Goal: Task Accomplishment & Management: Contribute content

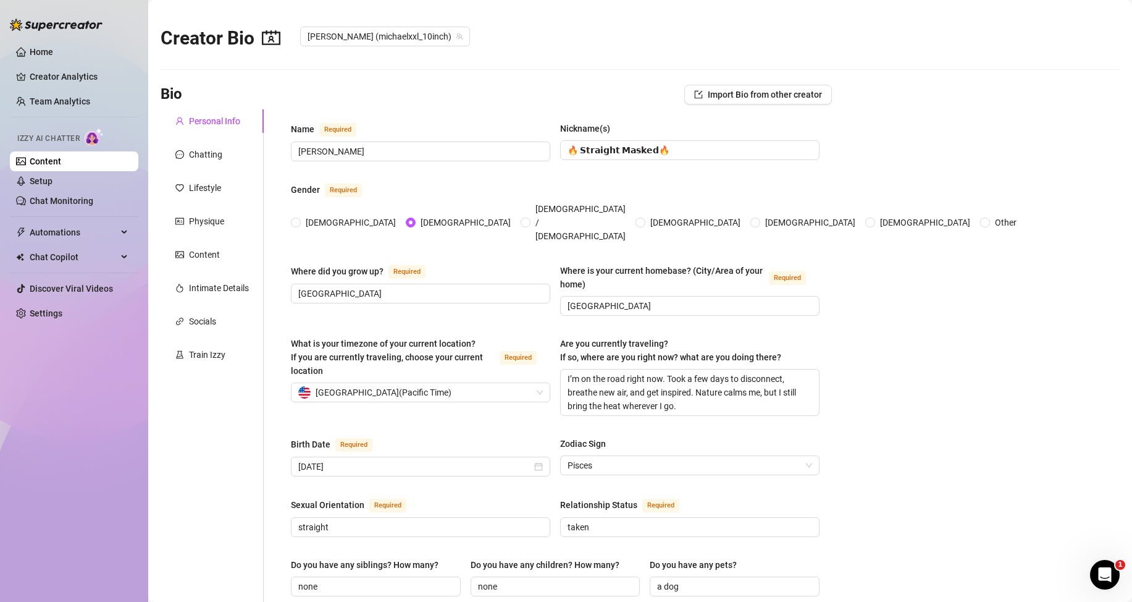
click at [61, 165] on link "Content" at bounding box center [46, 161] width 32 height 10
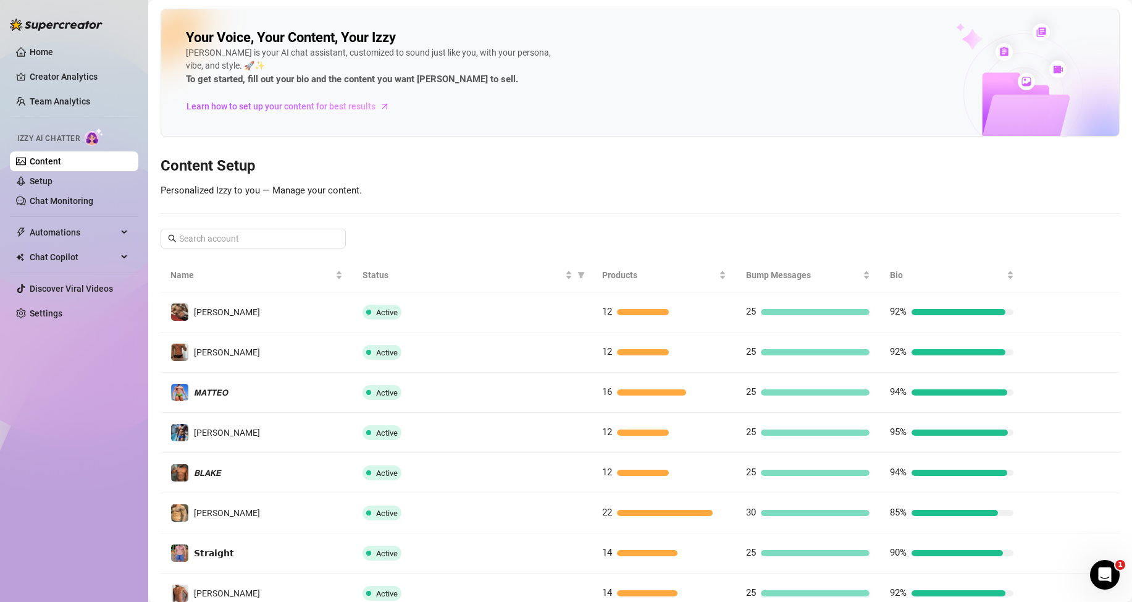
scroll to position [164, 0]
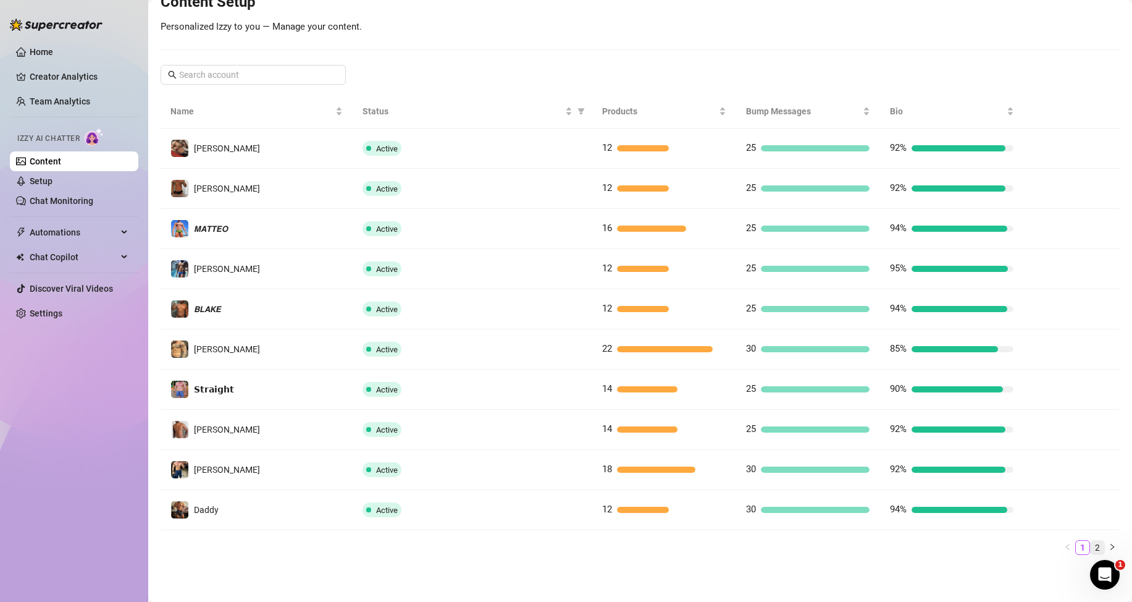
click at [1091, 545] on link "2" at bounding box center [1098, 547] width 14 height 14
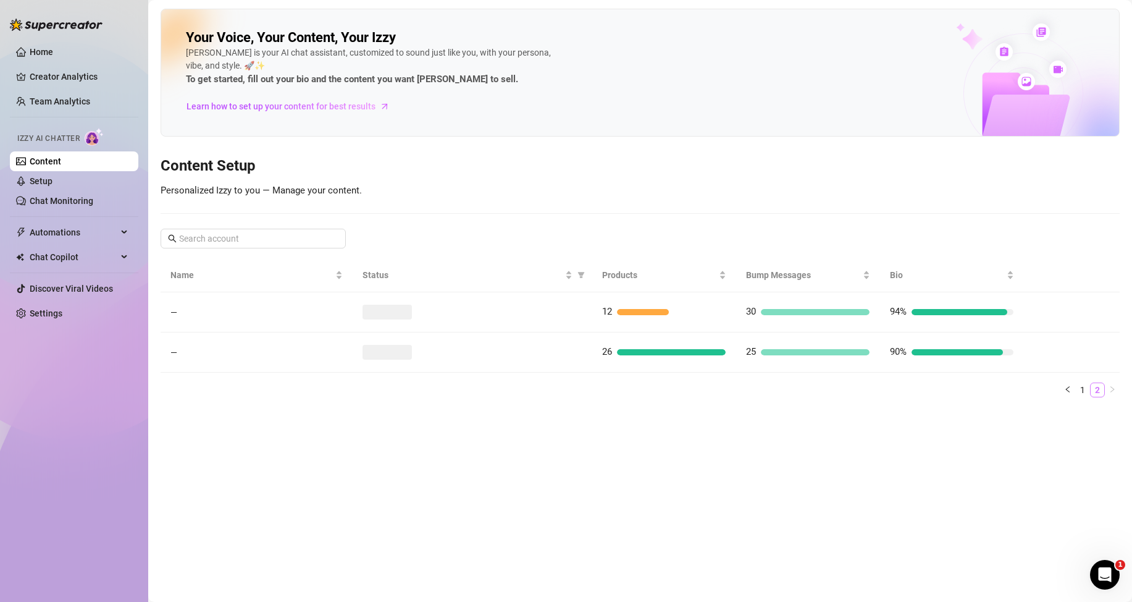
scroll to position [0, 0]
click at [80, 201] on link "Chat Monitoring" at bounding box center [62, 201] width 64 height 10
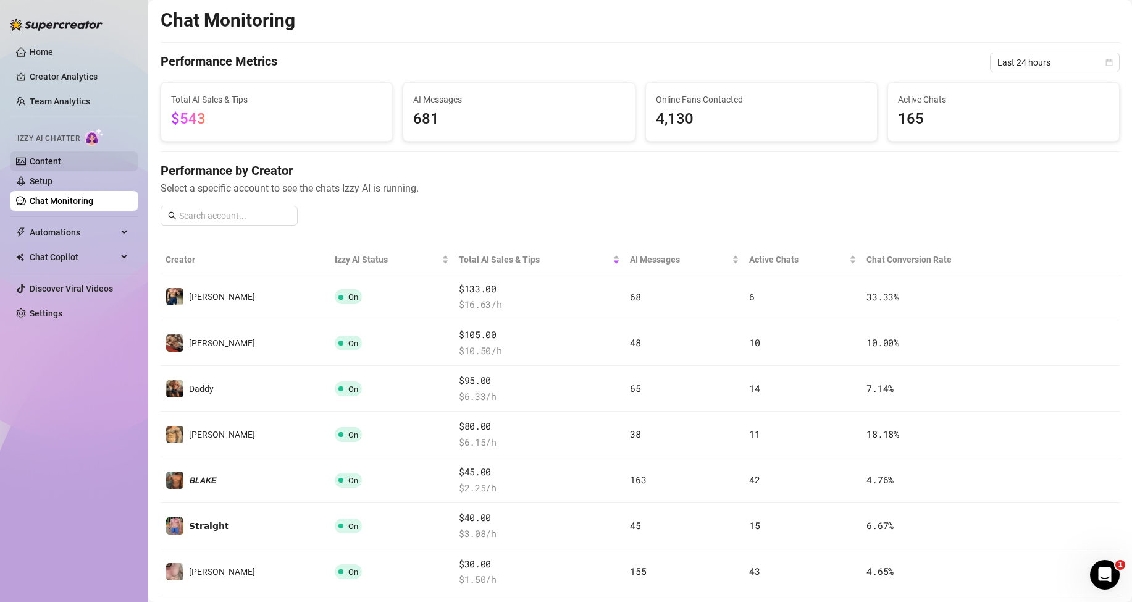
click at [61, 166] on link "Content" at bounding box center [46, 161] width 32 height 10
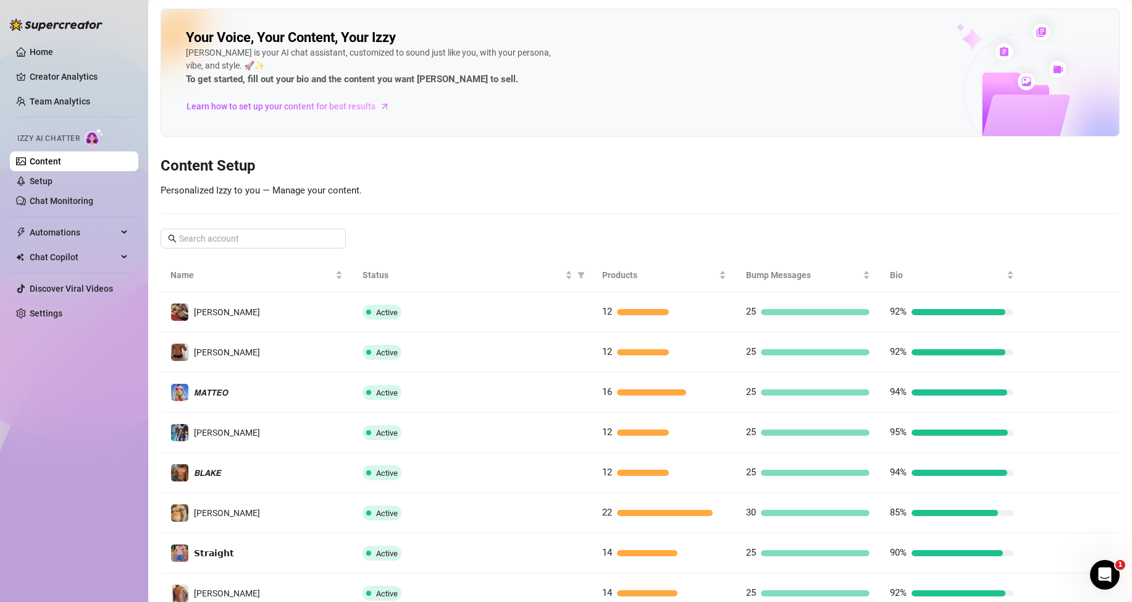
scroll to position [164, 0]
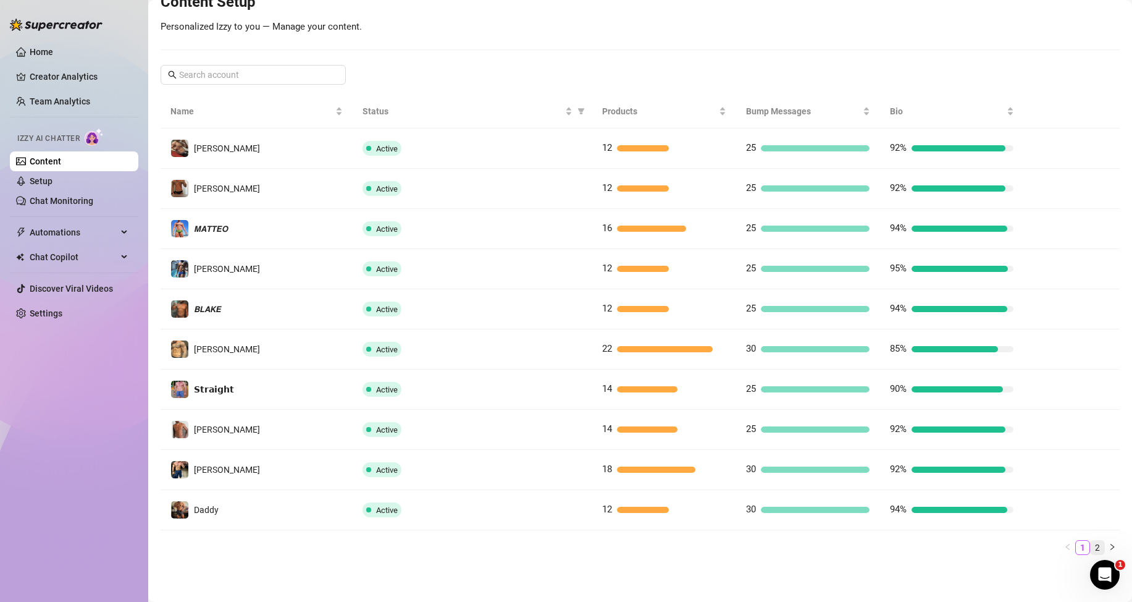
click at [1091, 545] on link "2" at bounding box center [1098, 547] width 14 height 14
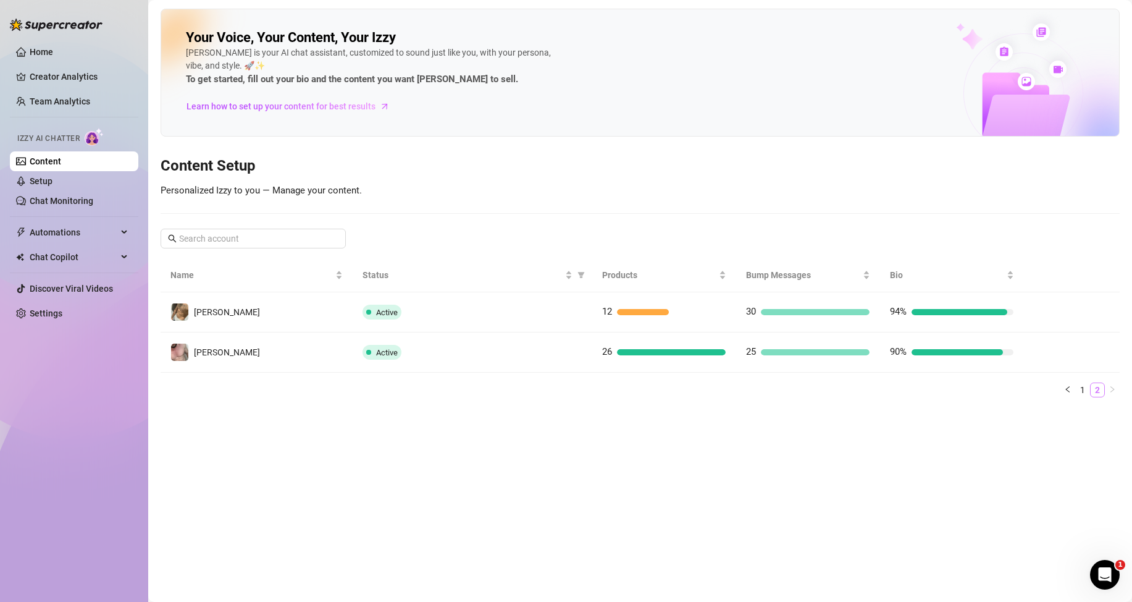
scroll to position [0, 0]
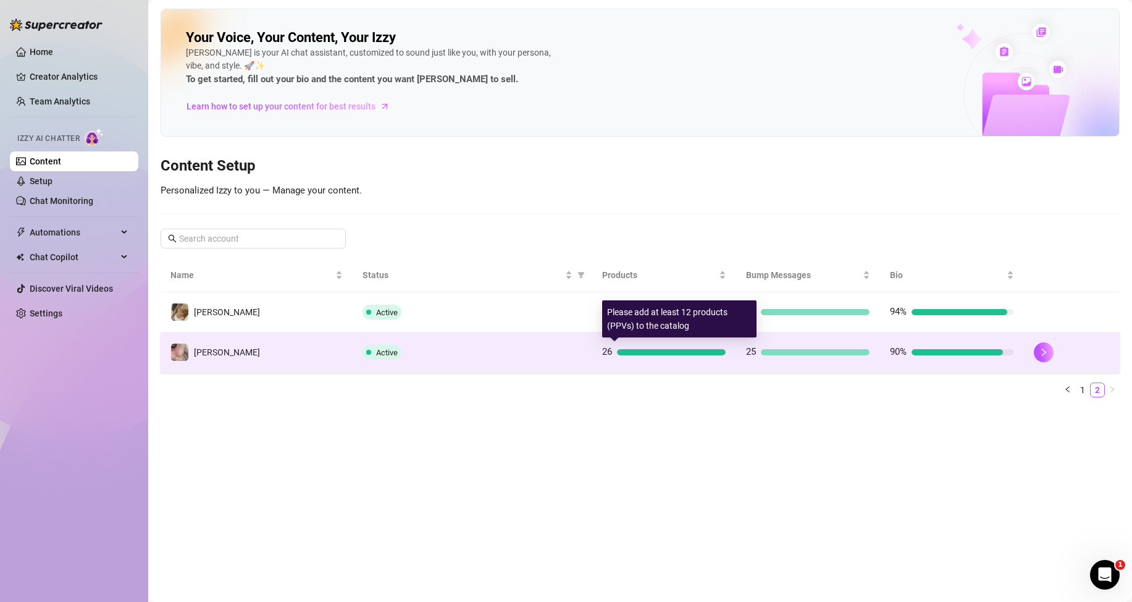
click at [651, 353] on div at bounding box center [671, 352] width 109 height 6
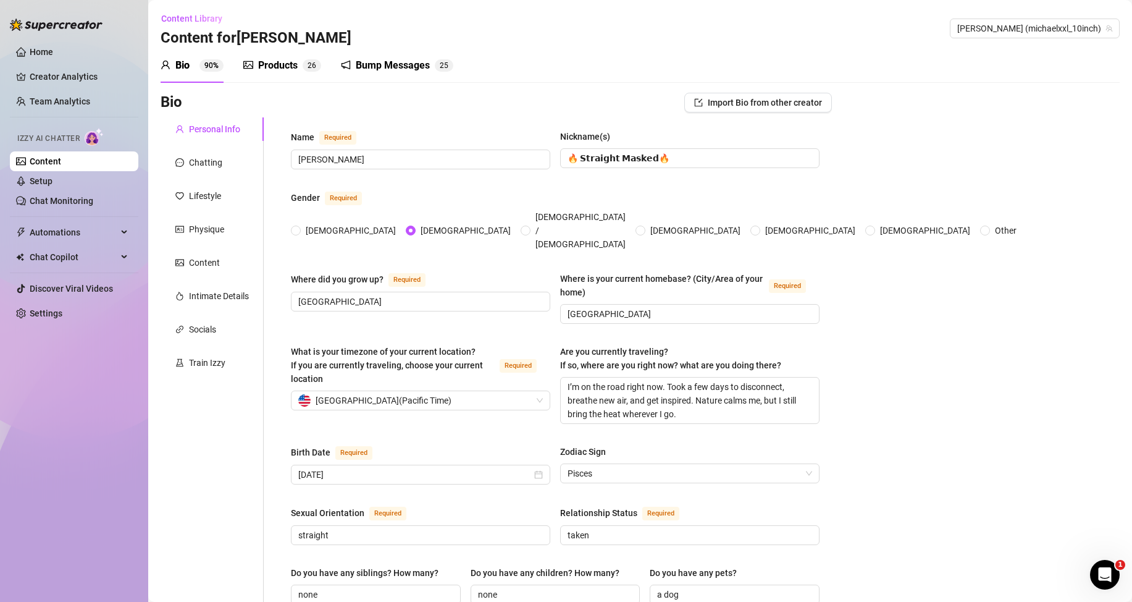
click at [290, 65] on div "Products" at bounding box center [278, 65] width 40 height 15
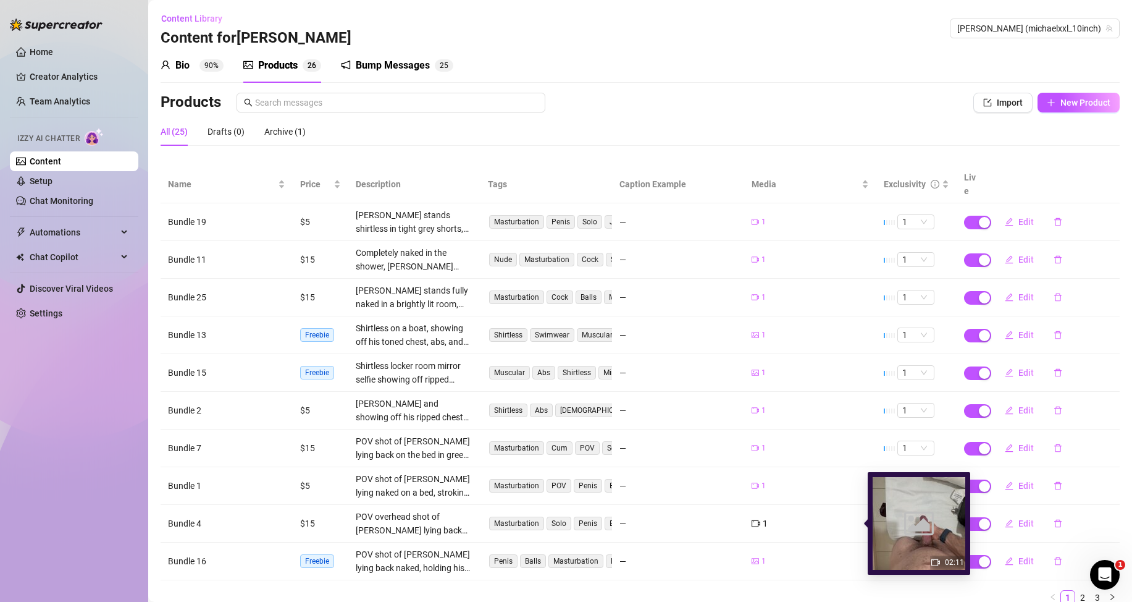
scroll to position [50, 0]
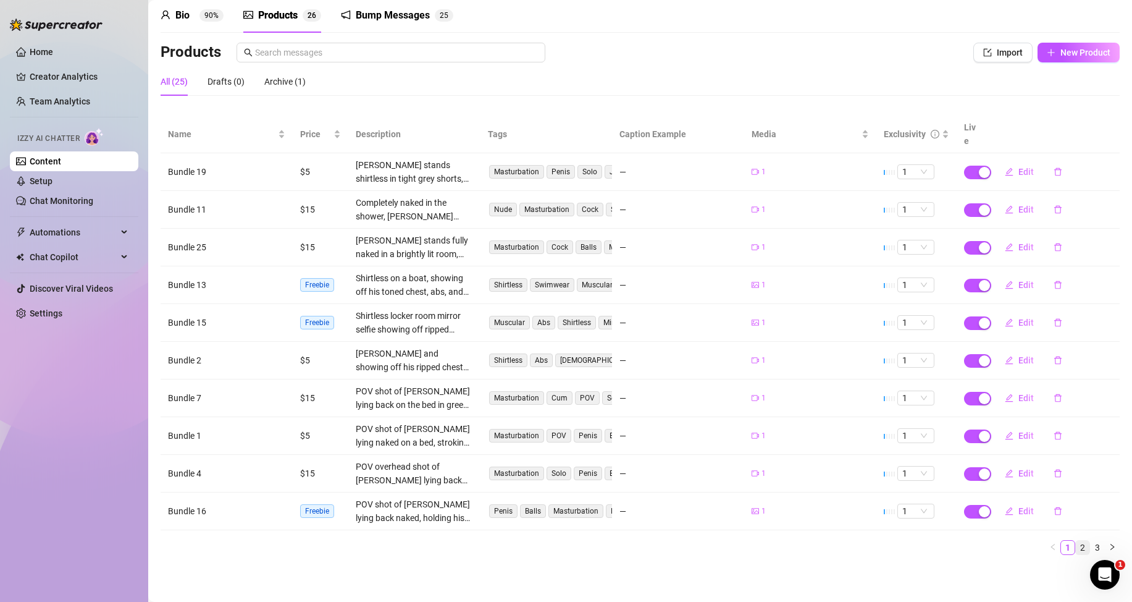
click at [1076, 546] on link "2" at bounding box center [1083, 547] width 14 height 14
click at [1091, 547] on link "3" at bounding box center [1098, 547] width 14 height 14
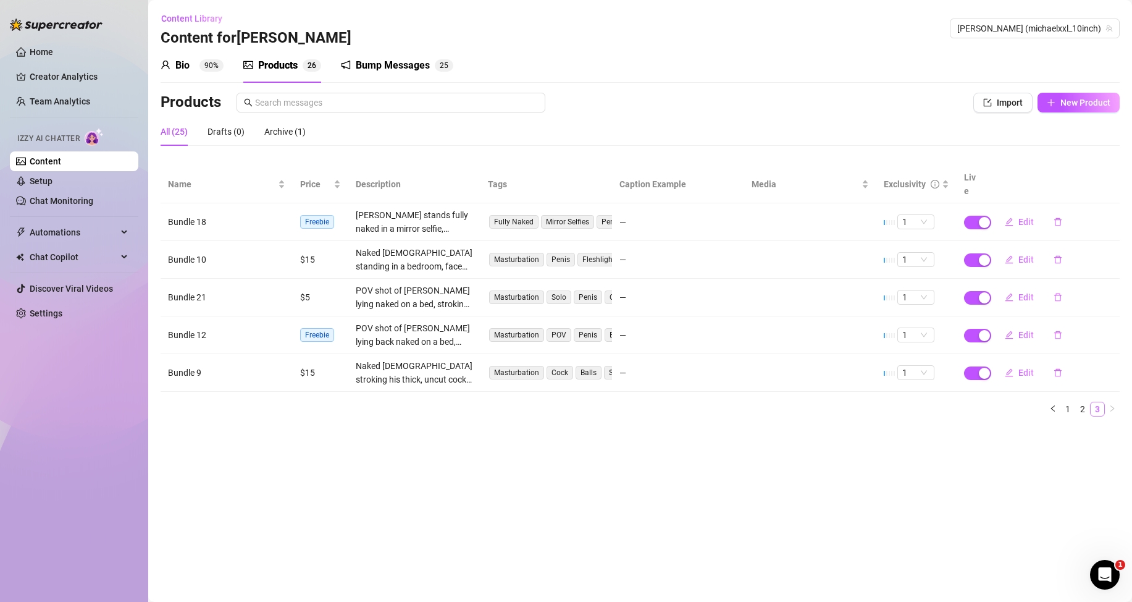
scroll to position [0, 0]
click at [623, 490] on main "Content Library Content for [PERSON_NAME] (michaelxxl_10inch) Bio 90% Products …" at bounding box center [640, 301] width 984 height 602
click at [1082, 409] on link "2" at bounding box center [1083, 409] width 14 height 14
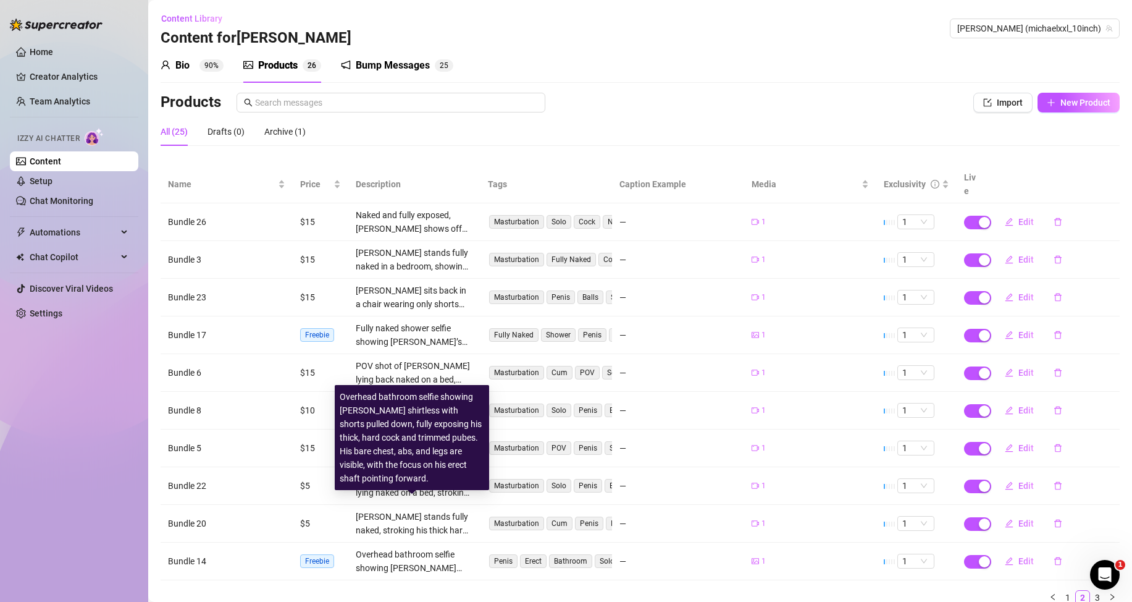
scroll to position [50, 0]
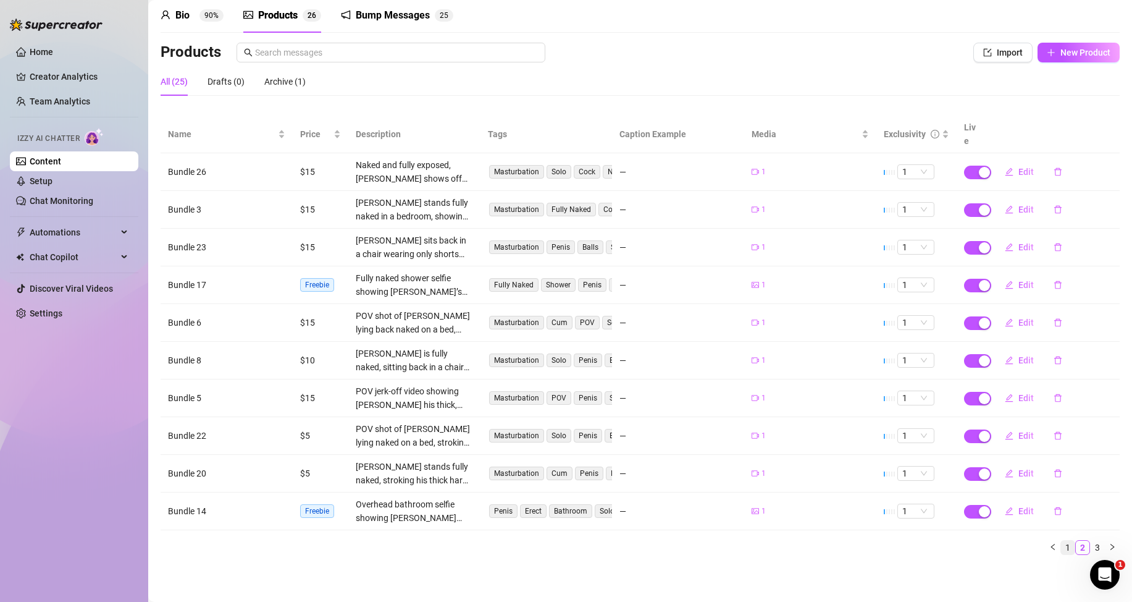
click at [1061, 545] on link "1" at bounding box center [1068, 547] width 14 height 14
click at [1076, 545] on link "2" at bounding box center [1083, 547] width 14 height 14
click at [1091, 544] on link "3" at bounding box center [1098, 547] width 14 height 14
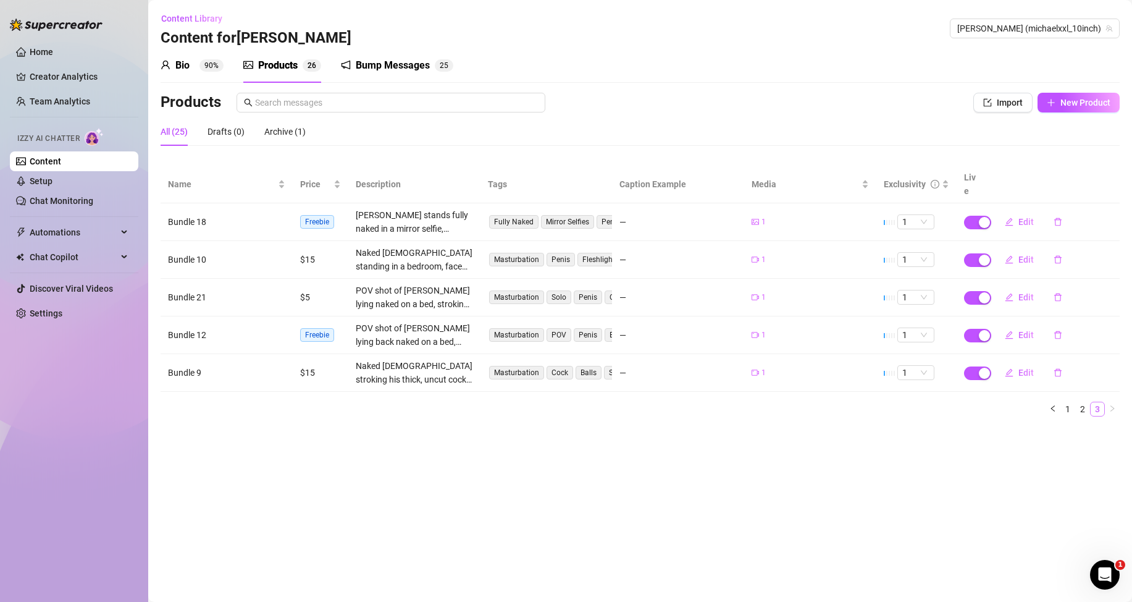
scroll to position [0, 0]
click at [500, 455] on main "Content Library Content for [PERSON_NAME] (michaelxxl_10inch) Bio 90% Products …" at bounding box center [640, 301] width 984 height 602
click at [1085, 406] on link "2" at bounding box center [1083, 409] width 14 height 14
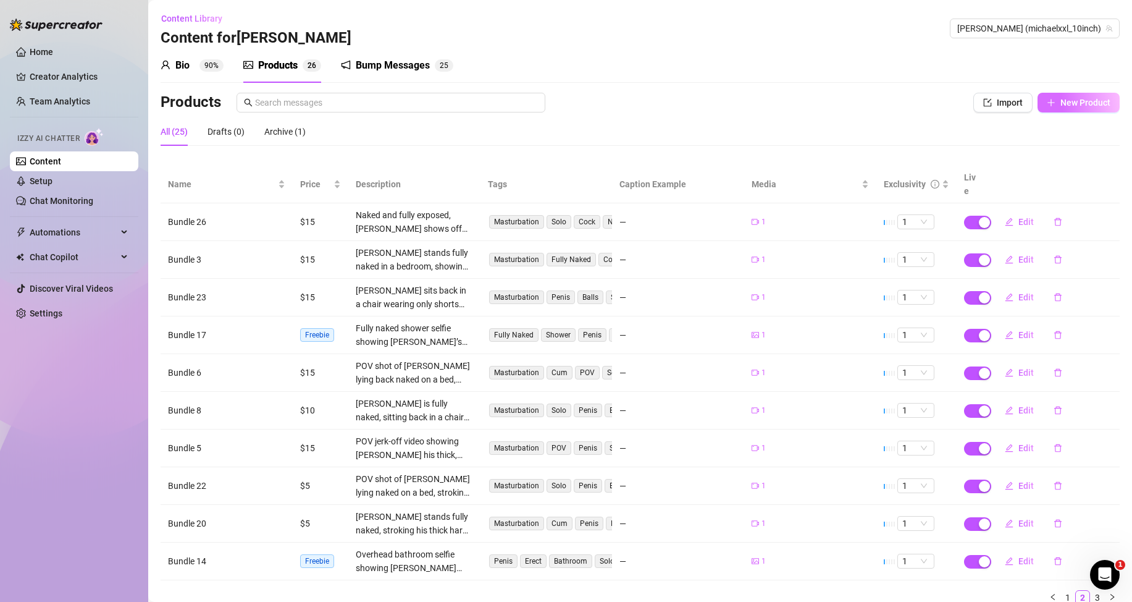
click at [1061, 101] on span "New Product" at bounding box center [1086, 103] width 50 height 10
type textarea "Type your message here..."
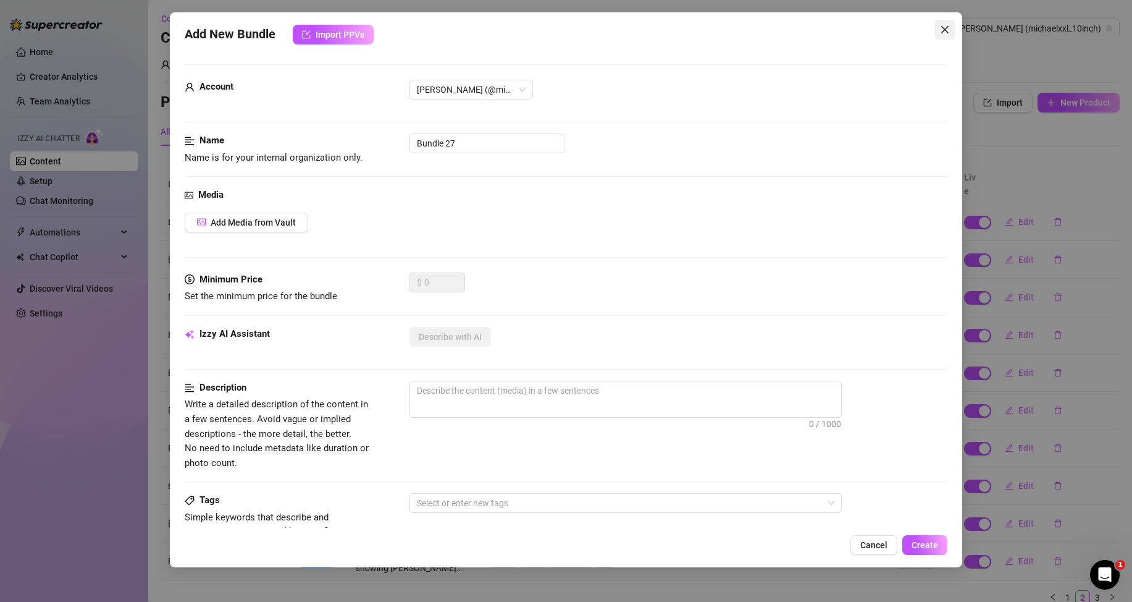
click at [949, 27] on icon "close" at bounding box center [945, 30] width 10 height 10
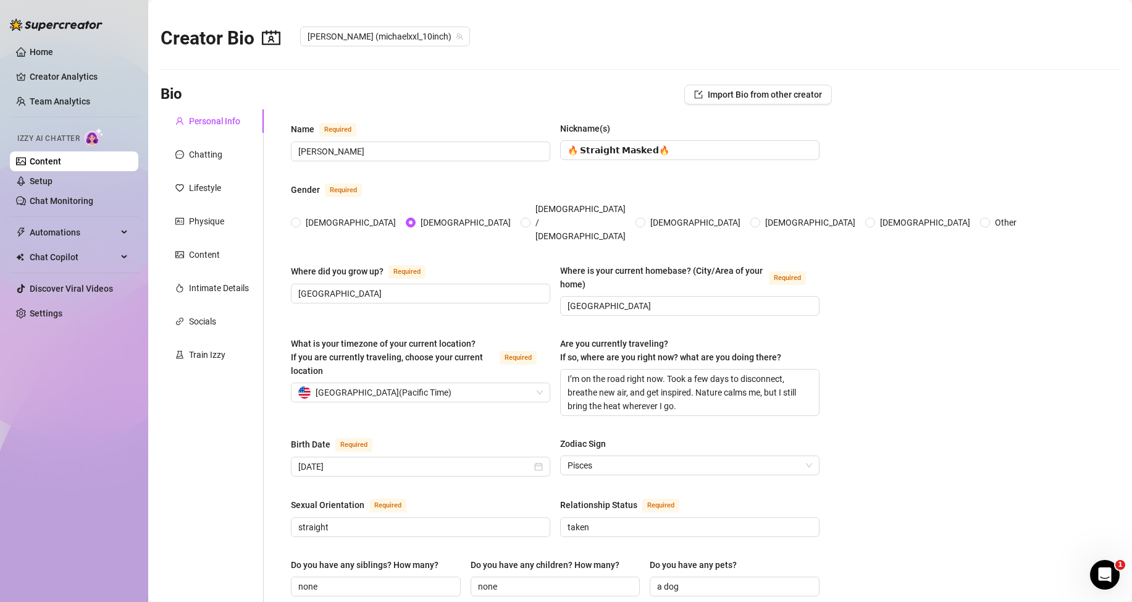
click at [61, 163] on link "Content" at bounding box center [46, 161] width 32 height 10
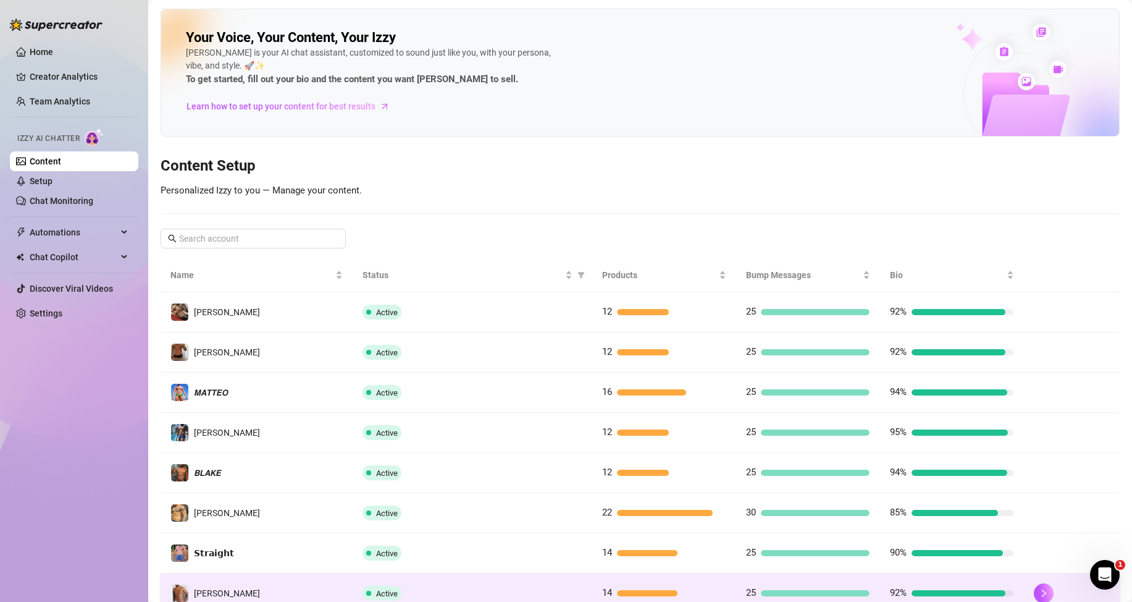
scroll to position [164, 0]
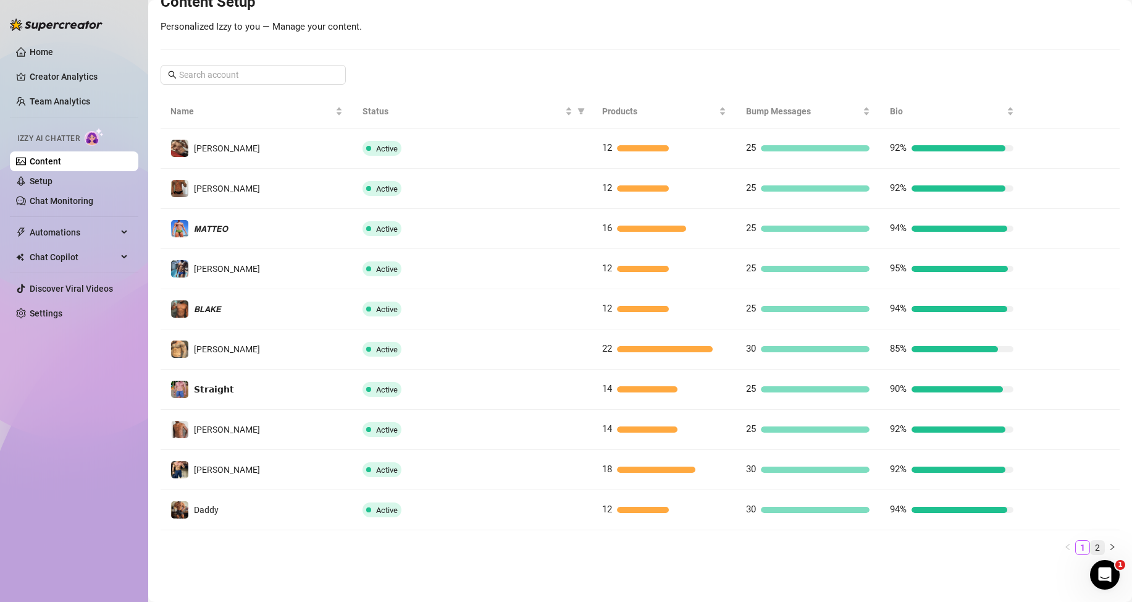
click at [1091, 547] on link "2" at bounding box center [1098, 547] width 14 height 14
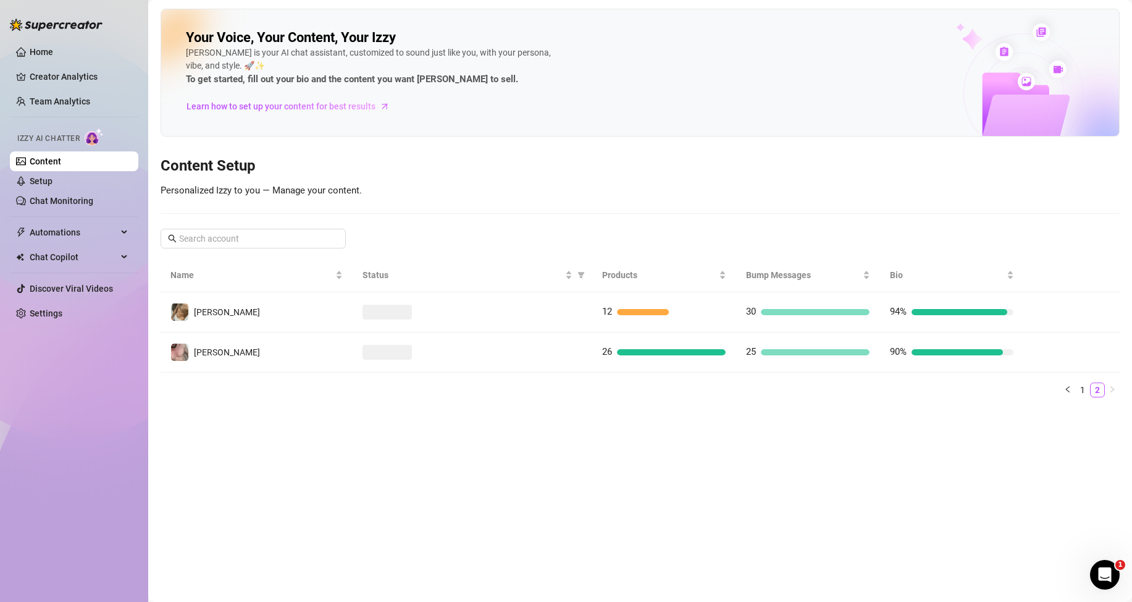
scroll to position [0, 0]
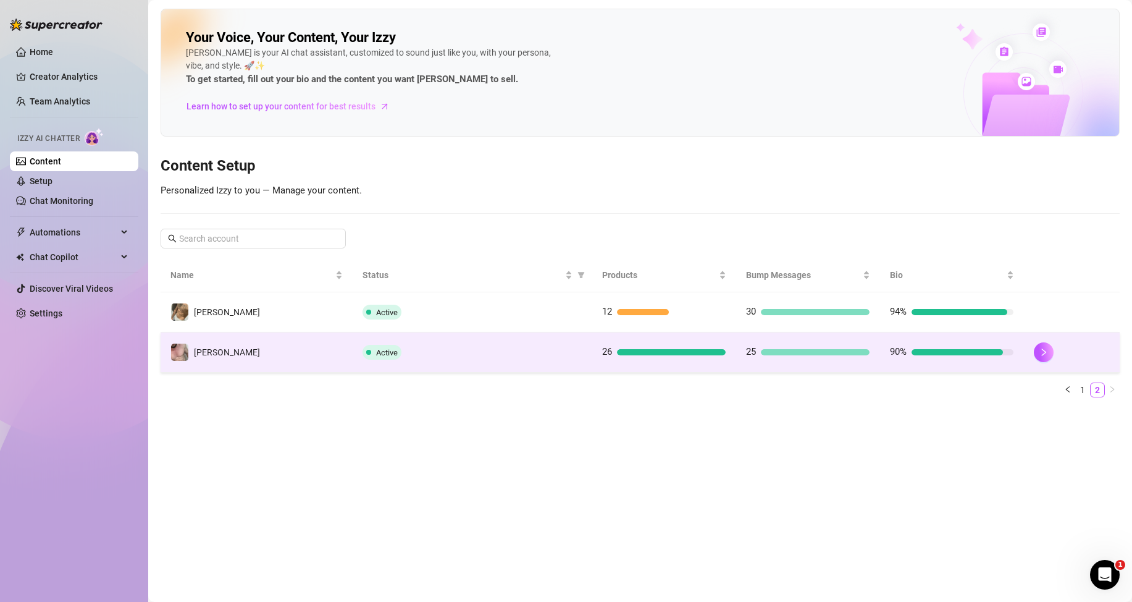
click at [640, 351] on div at bounding box center [671, 352] width 109 height 6
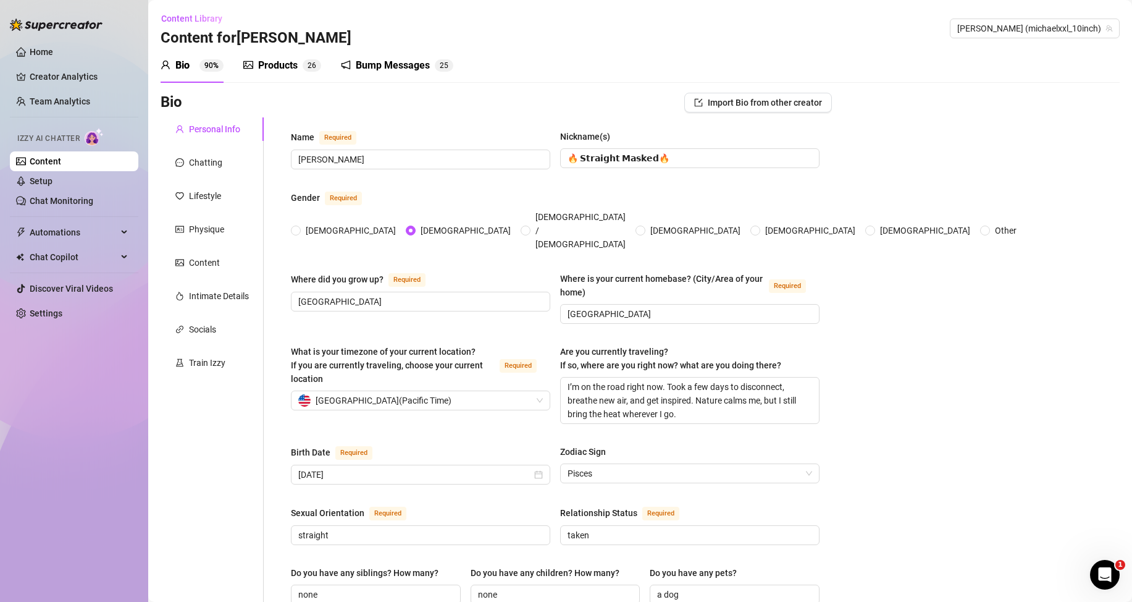
click at [289, 69] on div "Products" at bounding box center [278, 65] width 40 height 15
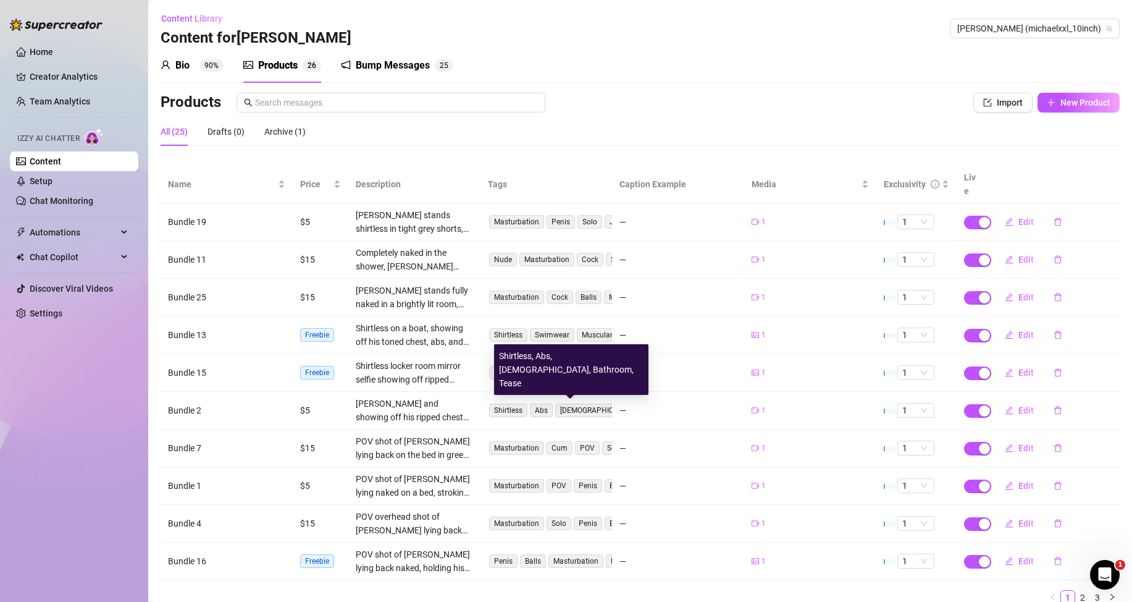
scroll to position [50, 0]
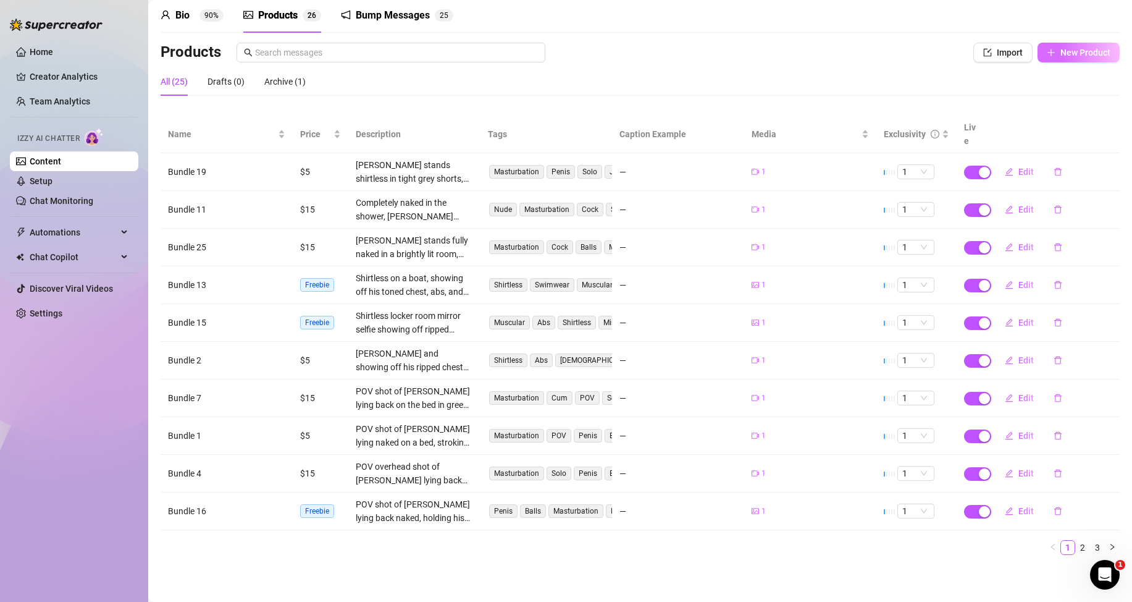
click at [1061, 48] on span "New Product" at bounding box center [1086, 53] width 50 height 10
type textarea "Type your message here..."
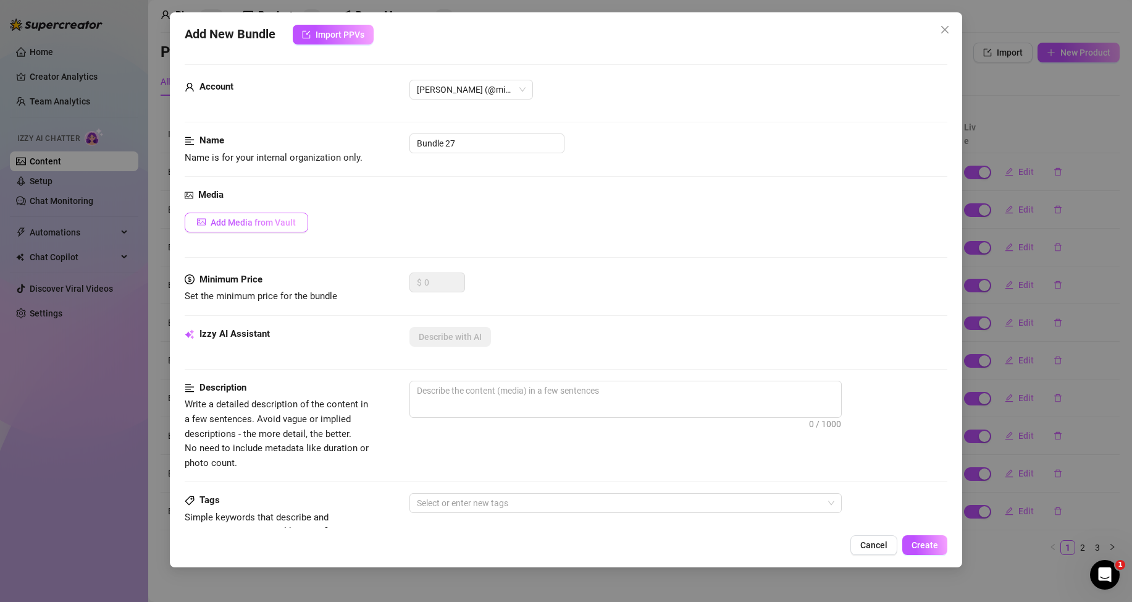
click at [293, 220] on span "Add Media from Vault" at bounding box center [253, 222] width 85 height 10
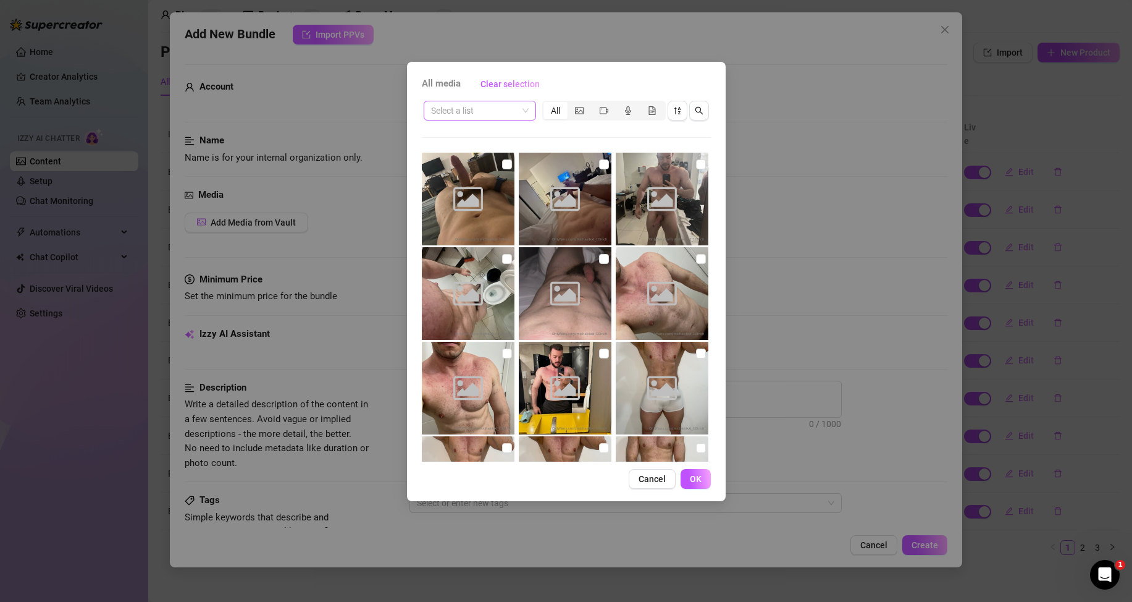
click at [521, 109] on span at bounding box center [480, 110] width 98 height 19
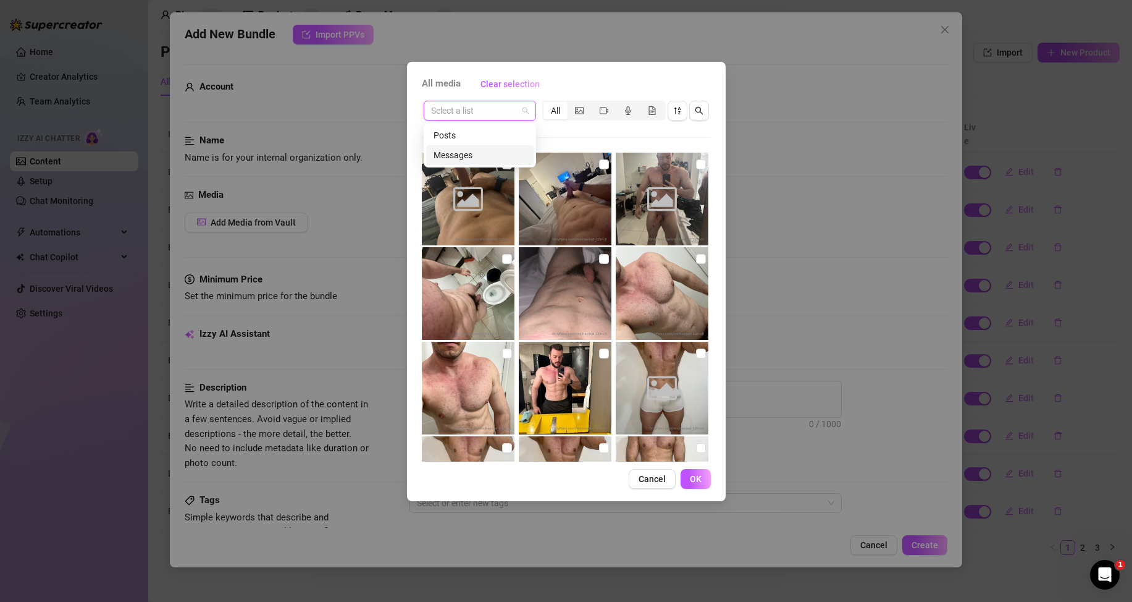
click at [475, 152] on div "Messages" at bounding box center [480, 155] width 93 height 14
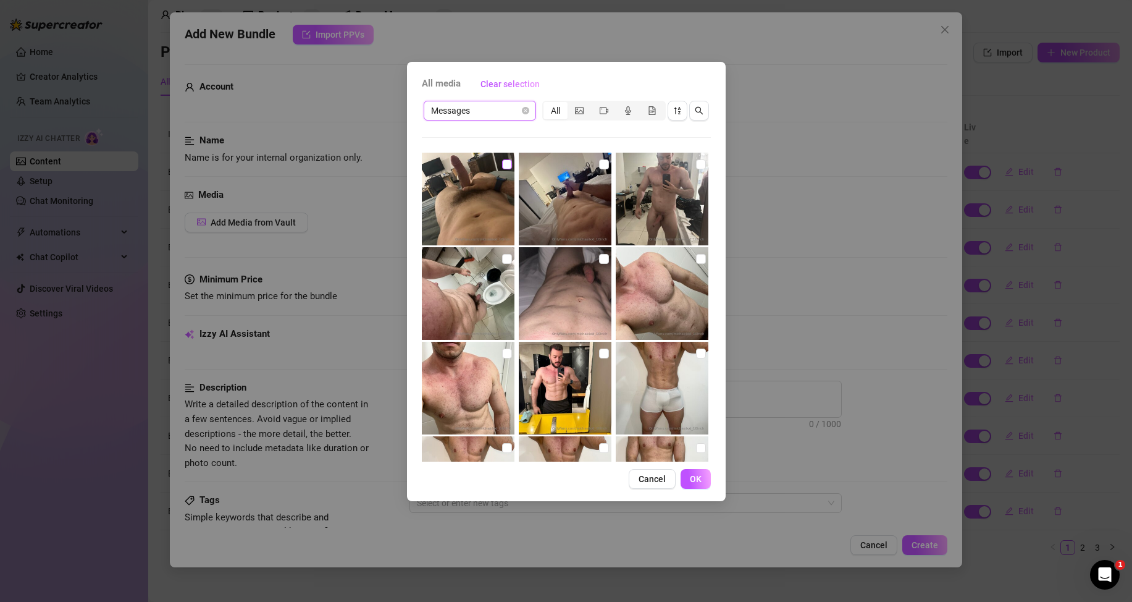
click at [502, 166] on input "checkbox" at bounding box center [507, 164] width 10 height 10
checkbox input "true"
click at [694, 485] on button "OK" at bounding box center [696, 479] width 30 height 20
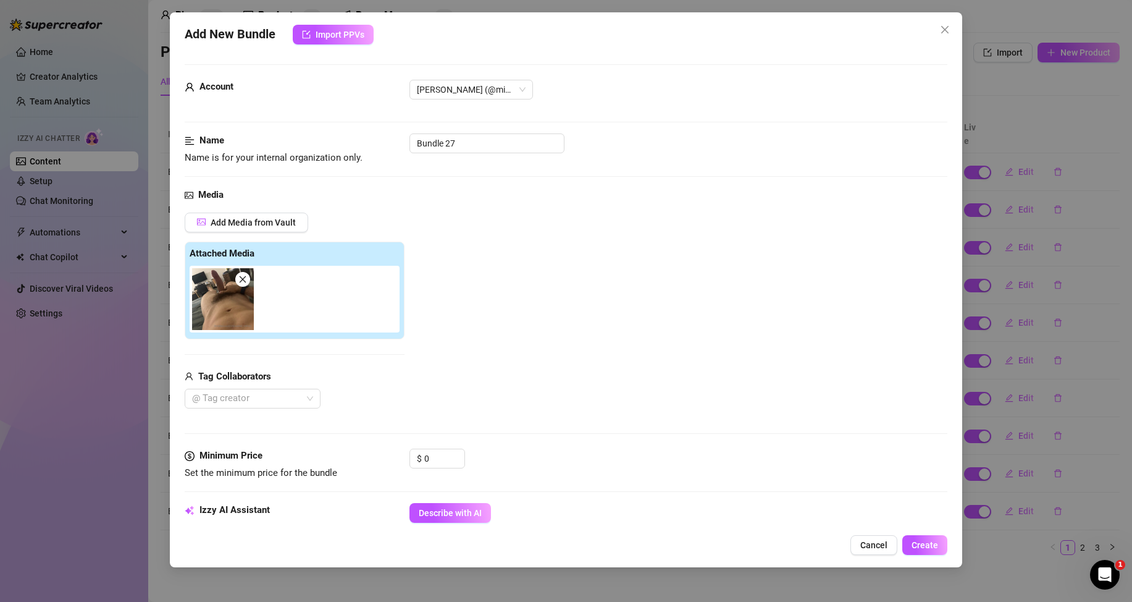
drag, startPoint x: 444, startPoint y: 508, endPoint x: 479, endPoint y: 464, distance: 56.2
click at [443, 510] on span "Describe with AI" at bounding box center [450, 513] width 63 height 10
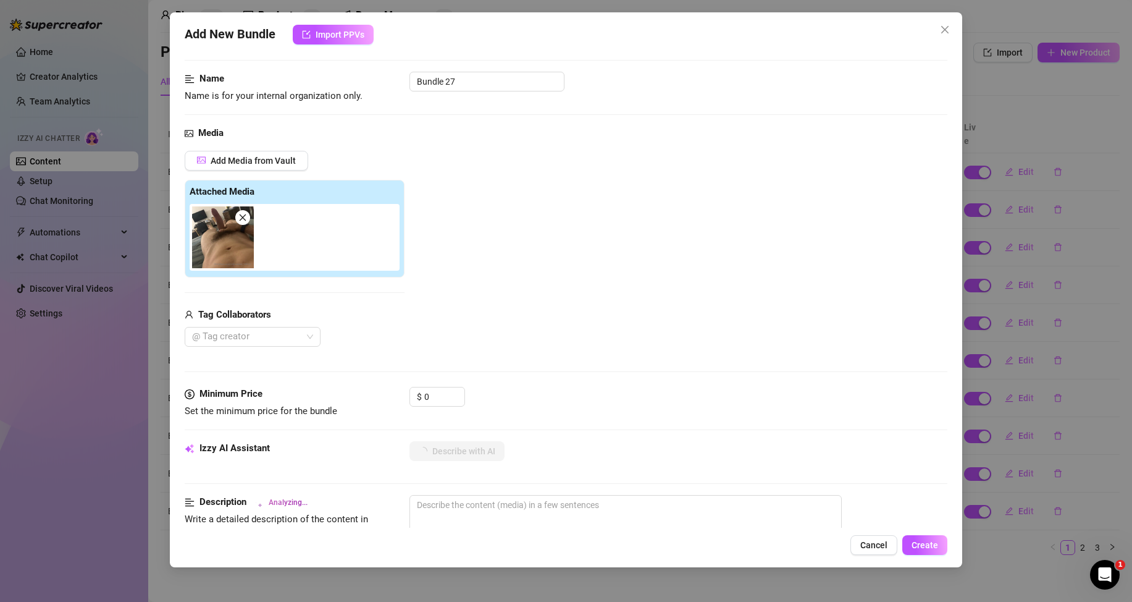
scroll to position [124, 0]
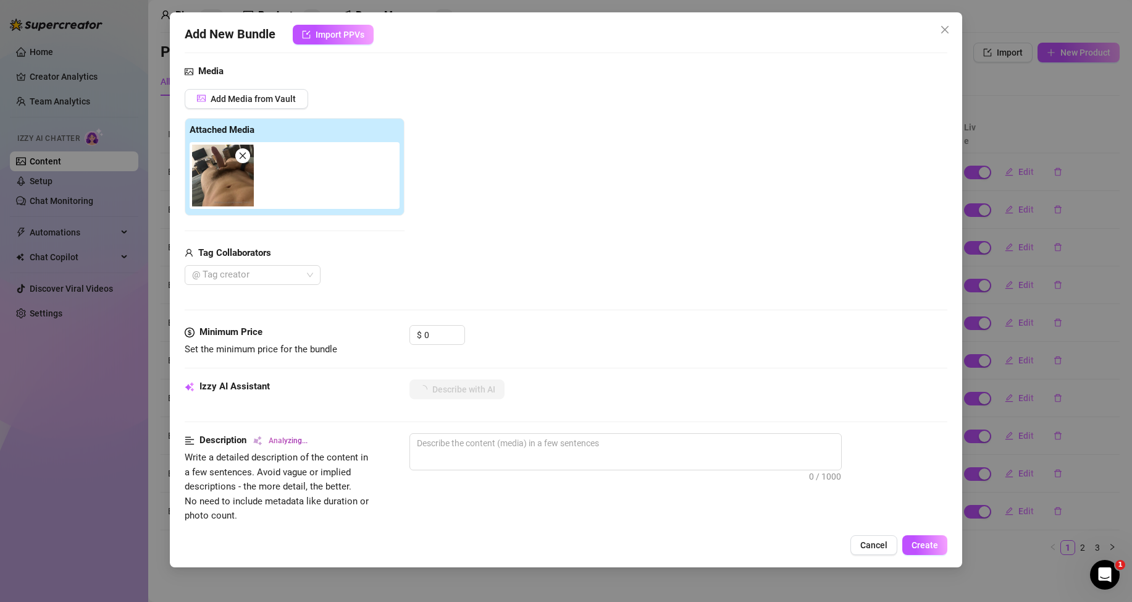
type textarea "POV"
type textarea "POV shot"
type textarea "POV shot of"
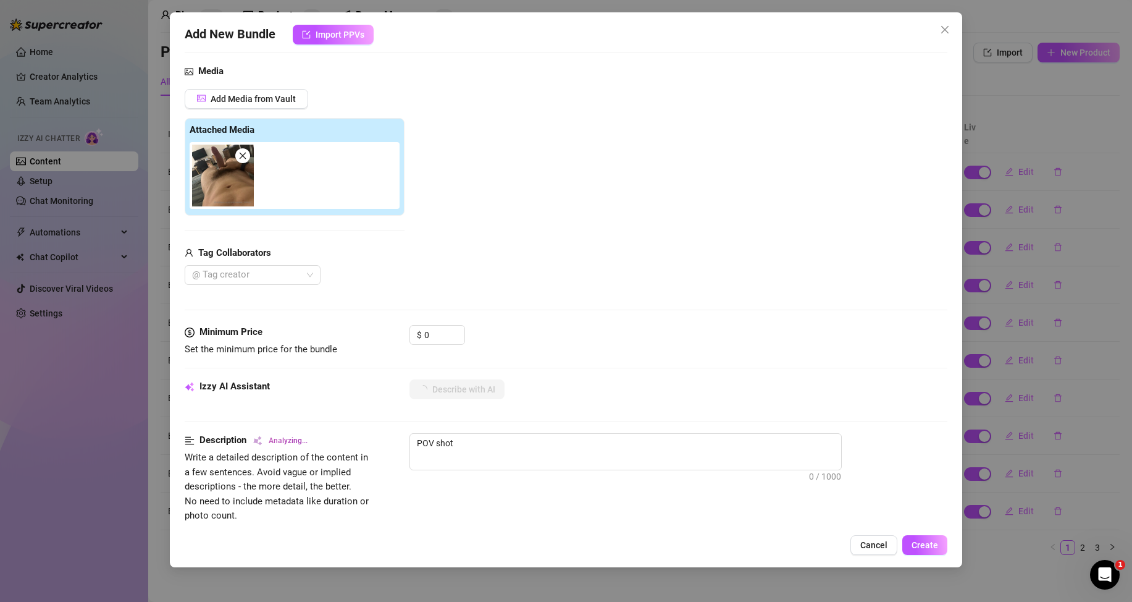
type textarea "POV shot of"
type textarea "POV shot of [PERSON_NAME]"
type textarea "POV shot of [PERSON_NAME] lying"
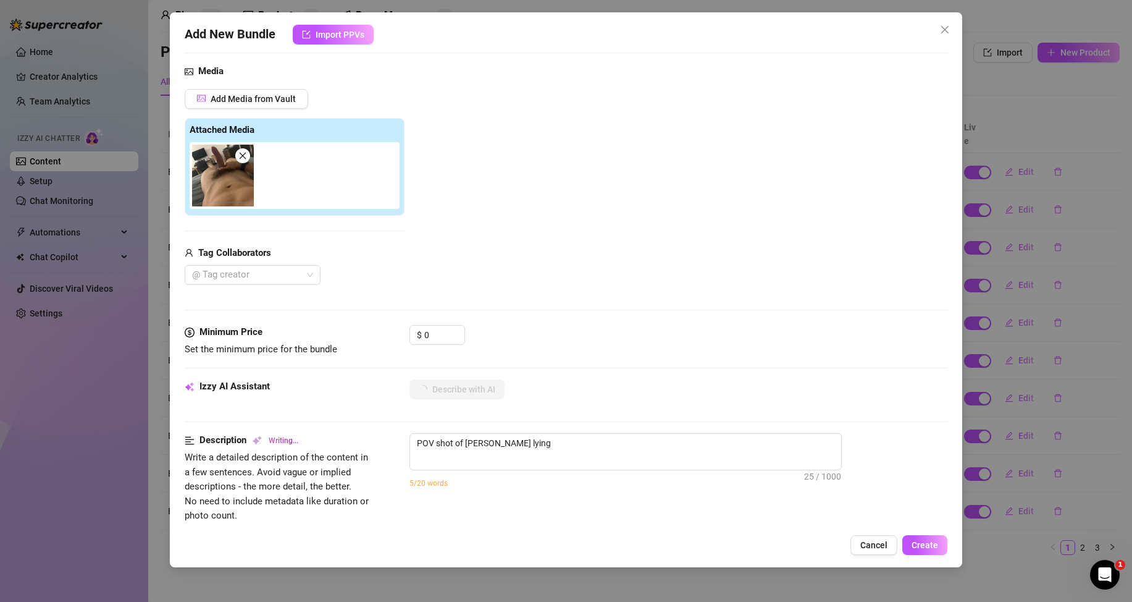
type textarea "POV shot of [PERSON_NAME] lying naked"
type textarea "POV shot of [PERSON_NAME] lying naked on"
type textarea "POV shot of [PERSON_NAME] lying naked on a"
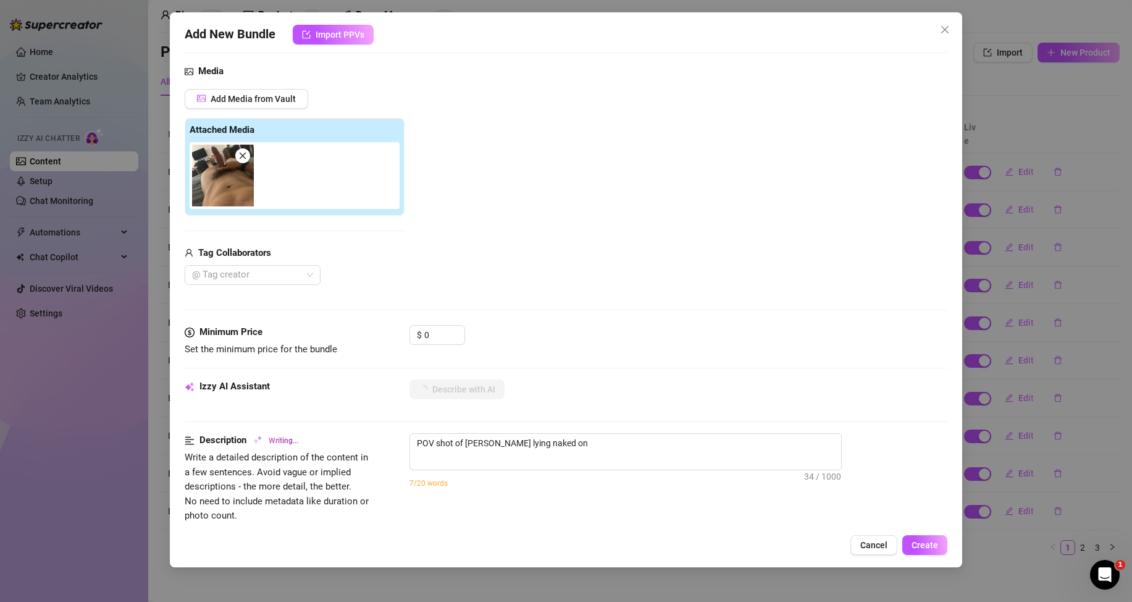
type textarea "POV shot of [PERSON_NAME] lying naked on a"
type textarea "POV shot of [PERSON_NAME] lying naked on a bed,"
type textarea "POV shot of [PERSON_NAME] lying naked on a bed, holding"
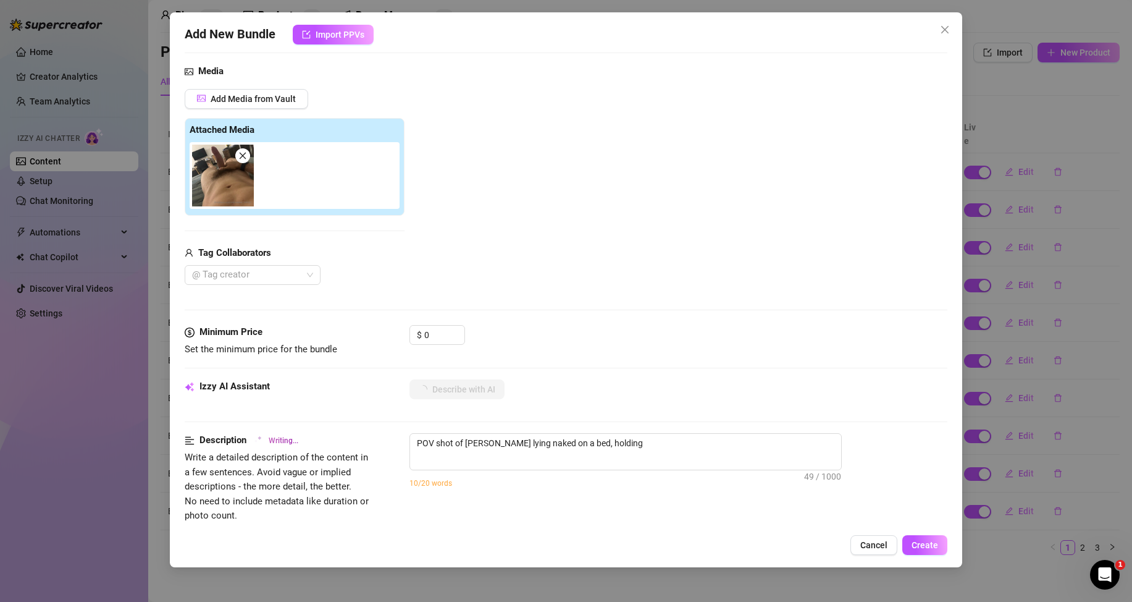
type textarea "POV shot of [PERSON_NAME] lying naked on a bed, holding his"
type textarea "POV shot of [PERSON_NAME] lying naked on a bed, holding his hard"
type textarea "POV shot of [PERSON_NAME] lying naked on a bed, holding his hard cock"
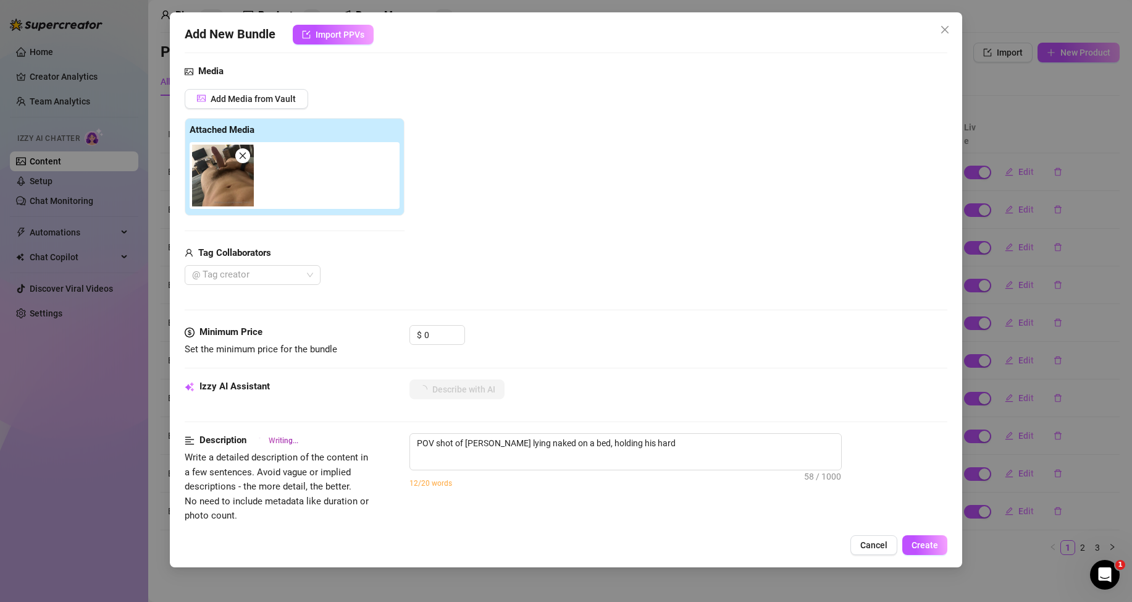
type textarea "POV shot of [PERSON_NAME] lying naked on a bed, holding his hard cock"
type textarea "POV shot of [PERSON_NAME] lying naked on a bed, holding his hard cock upright."
type textarea "POV shot of [PERSON_NAME] lying naked on a bed, holding his hard cock upright. …"
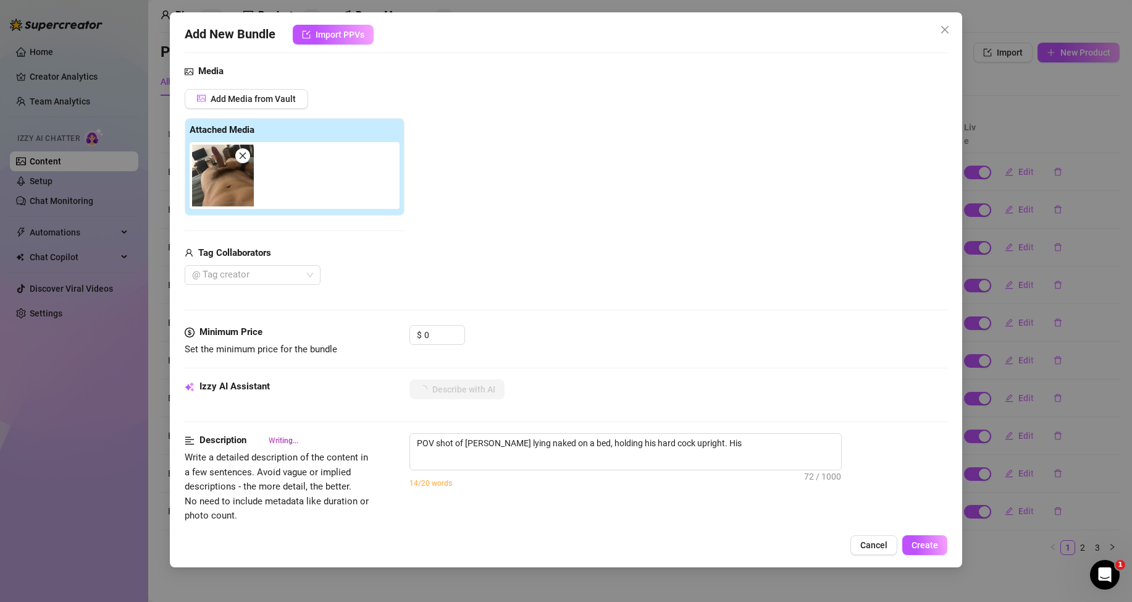
type textarea "POV shot of [PERSON_NAME] lying naked on a bed, holding his hard cock upright. …"
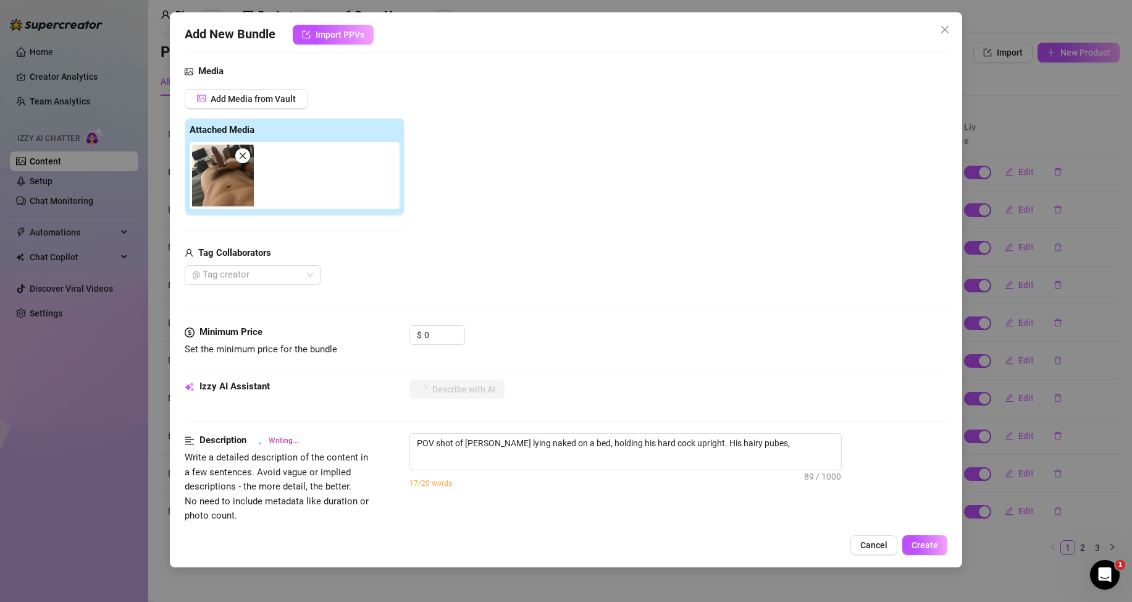
type textarea "POV shot of [PERSON_NAME] lying naked on a bed, holding his hard cock upright. …"
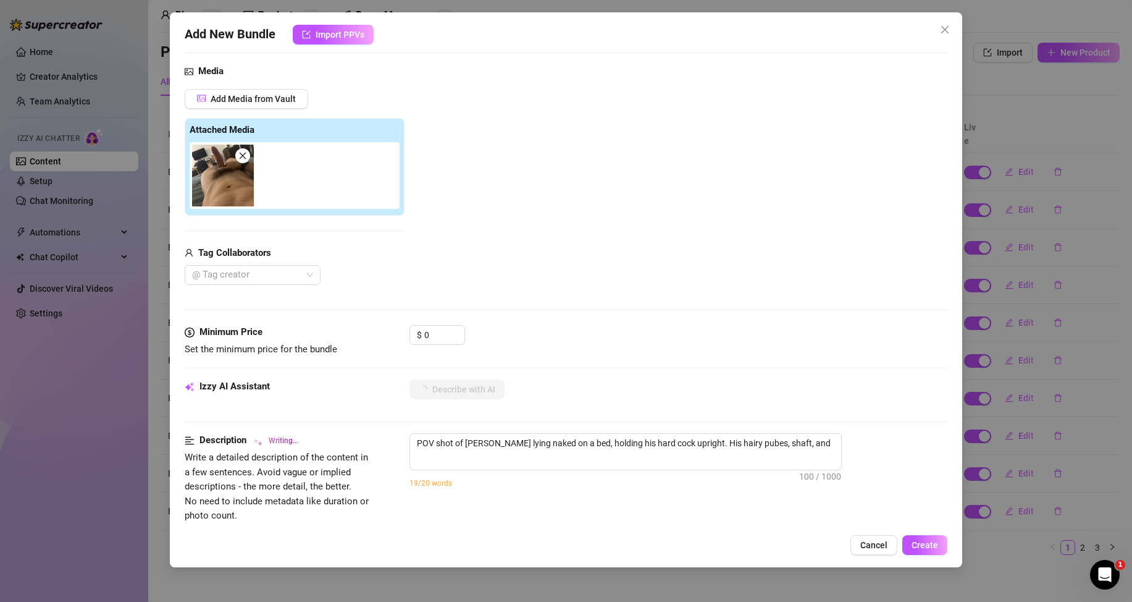
type textarea "POV shot of [PERSON_NAME] lying naked on a bed, holding his hard cock upright. …"
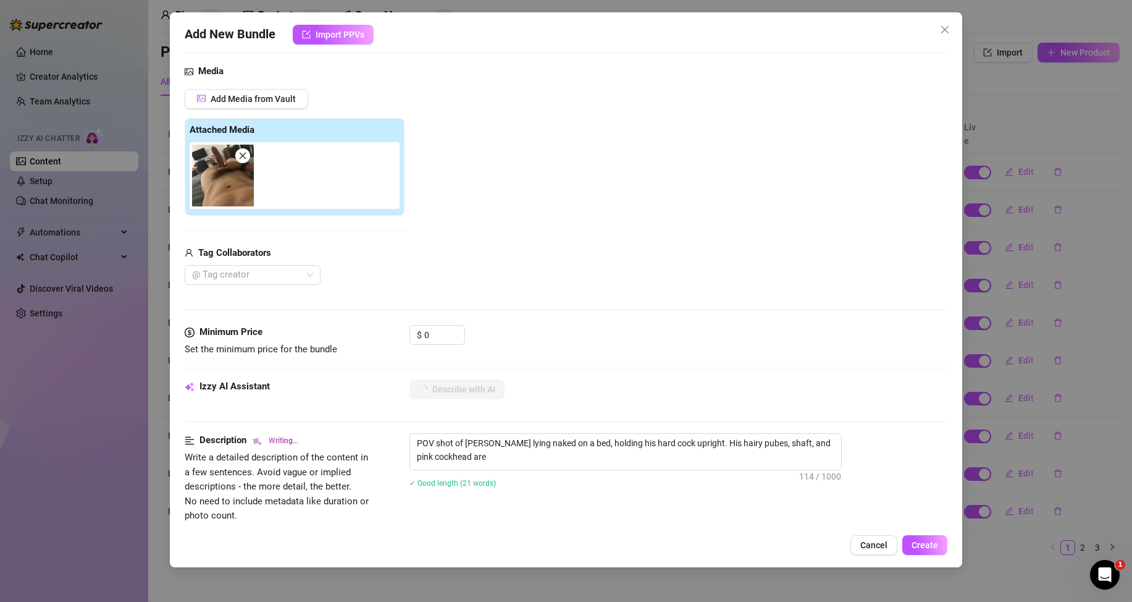
type textarea "POV shot of [PERSON_NAME] lying naked on a bed, holding his hard cock upright. …"
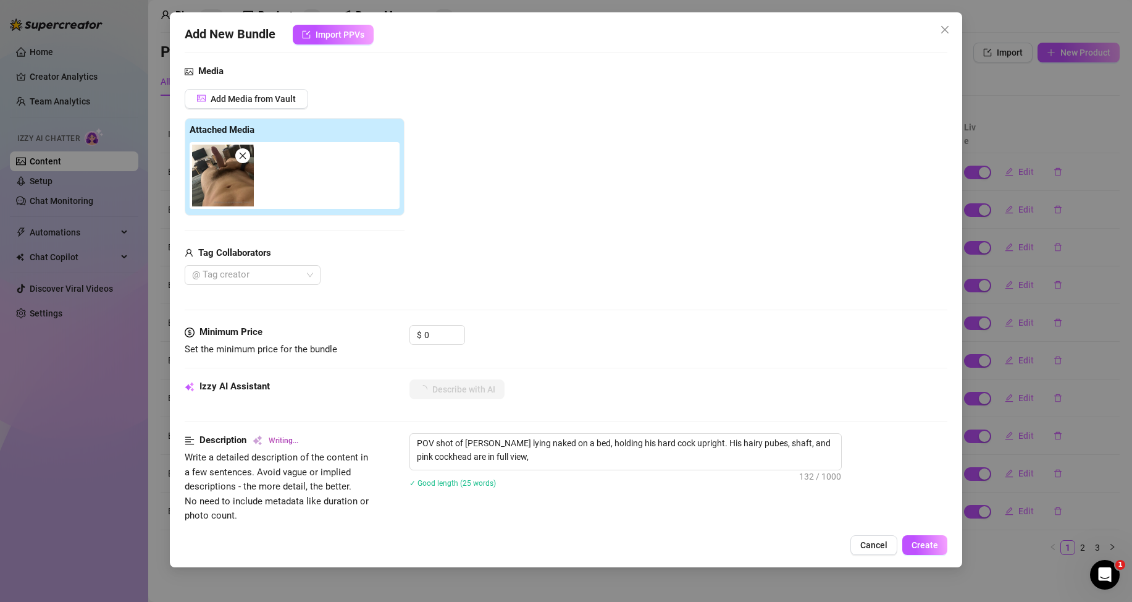
type textarea "POV shot of [PERSON_NAME] lying naked on a bed, holding his hard cock upright. …"
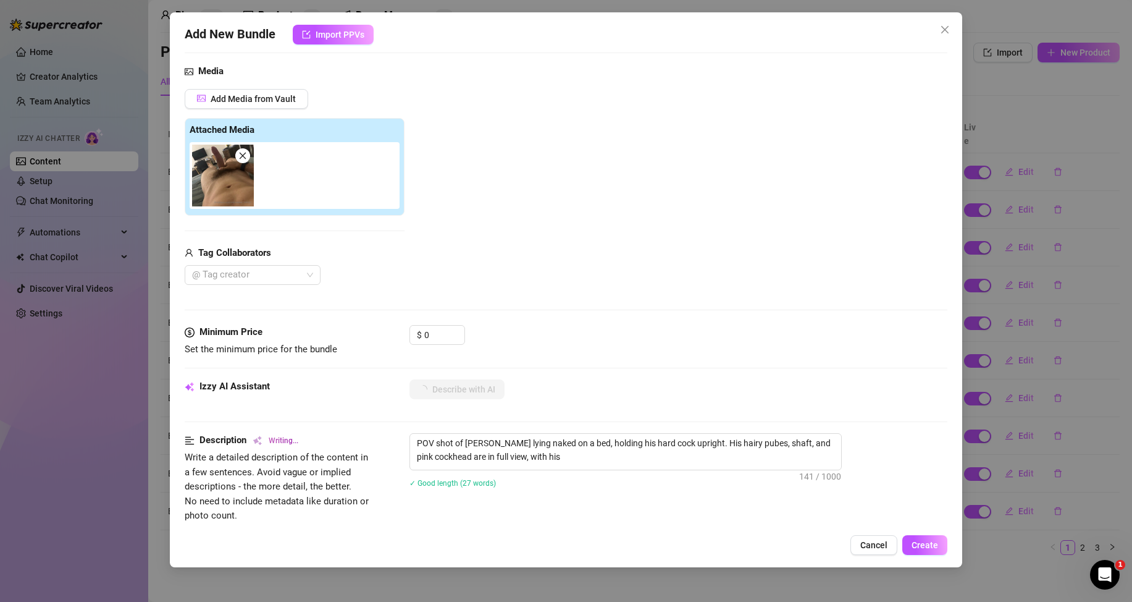
type textarea "POV shot of [PERSON_NAME] lying naked on a bed, holding his hard cock upright. …"
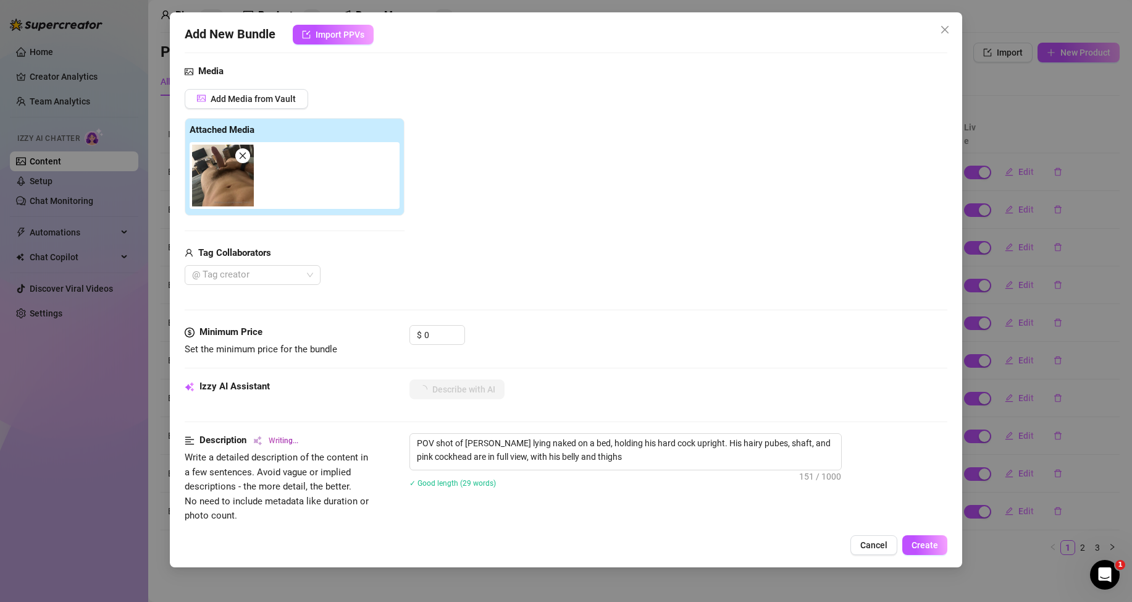
type textarea "POV shot of [PERSON_NAME] lying naked on a bed, holding his hard cock upright. …"
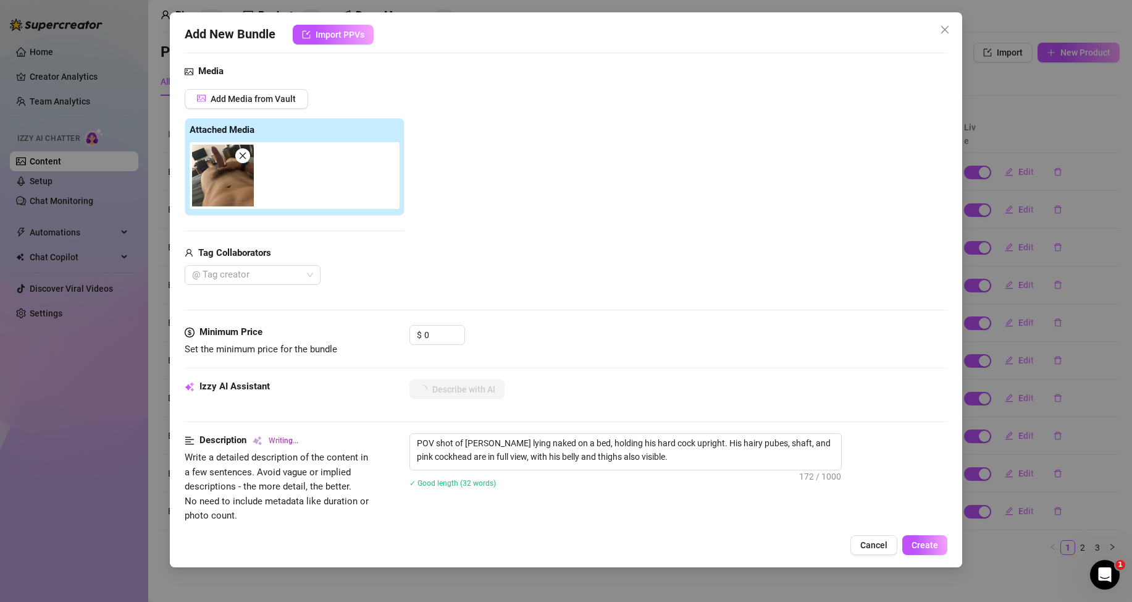
type textarea "POV shot of [PERSON_NAME] lying naked on a bed, holding his hard cock upright. …"
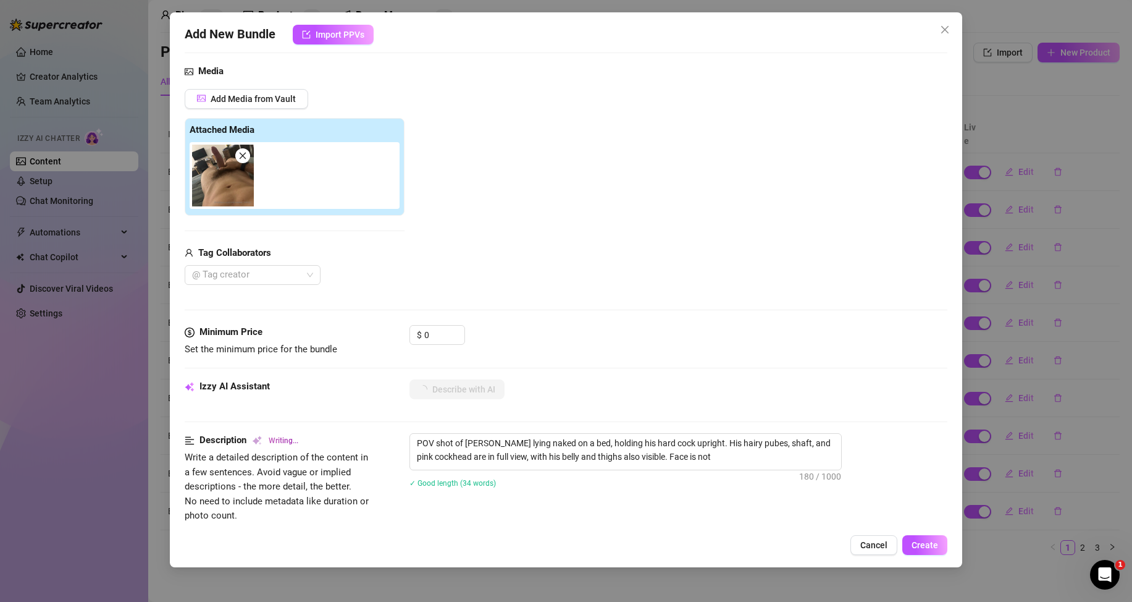
type textarea "POV shot of [PERSON_NAME] lying naked on a bed, holding his hard cock upright. …"
click at [917, 546] on span "Create" at bounding box center [925, 545] width 27 height 10
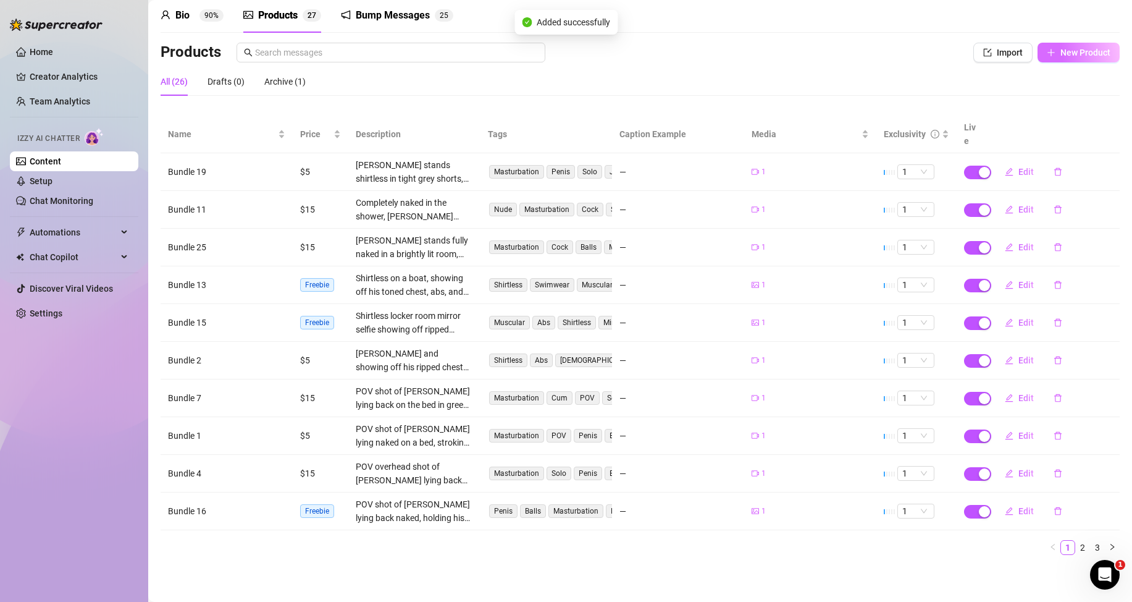
click at [1048, 56] on button "New Product" at bounding box center [1079, 53] width 82 height 20
type textarea "Type your message here..."
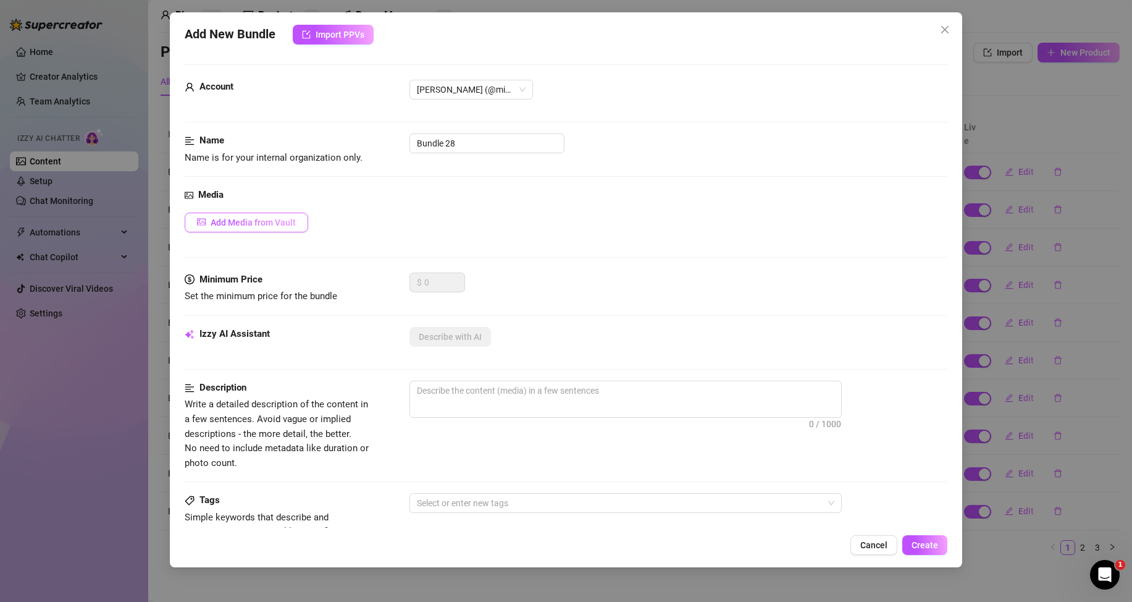
click at [273, 221] on span "Add Media from Vault" at bounding box center [253, 222] width 85 height 10
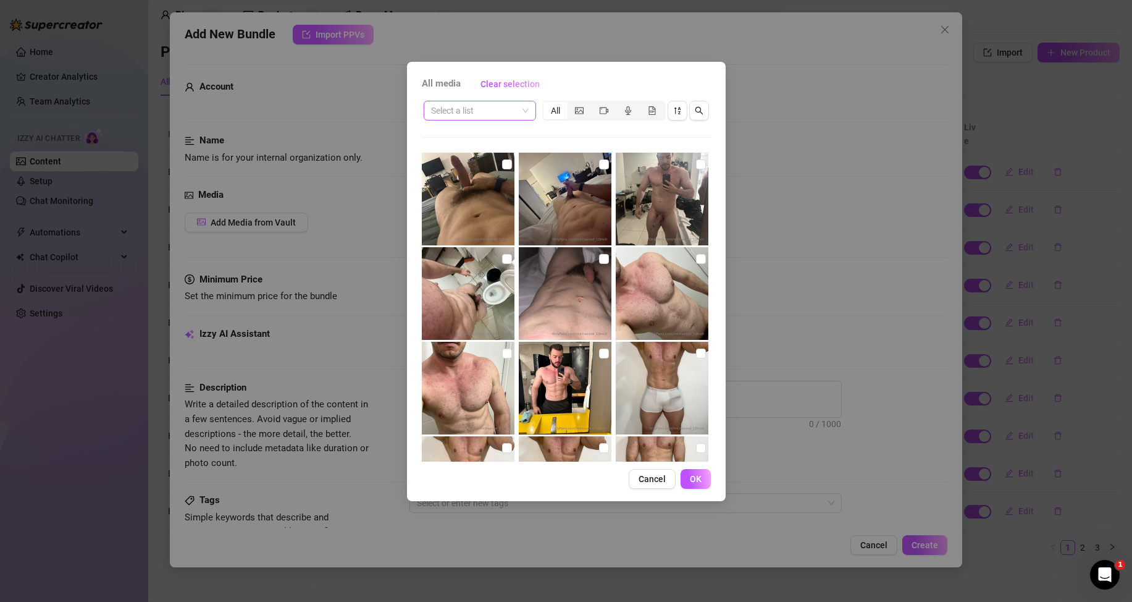
click at [497, 113] on input "search" at bounding box center [474, 110] width 86 height 19
click at [460, 151] on div "Messages" at bounding box center [480, 155] width 93 height 14
click at [599, 166] on input "checkbox" at bounding box center [604, 164] width 10 height 10
checkbox input "true"
click at [691, 485] on button "OK" at bounding box center [696, 479] width 30 height 20
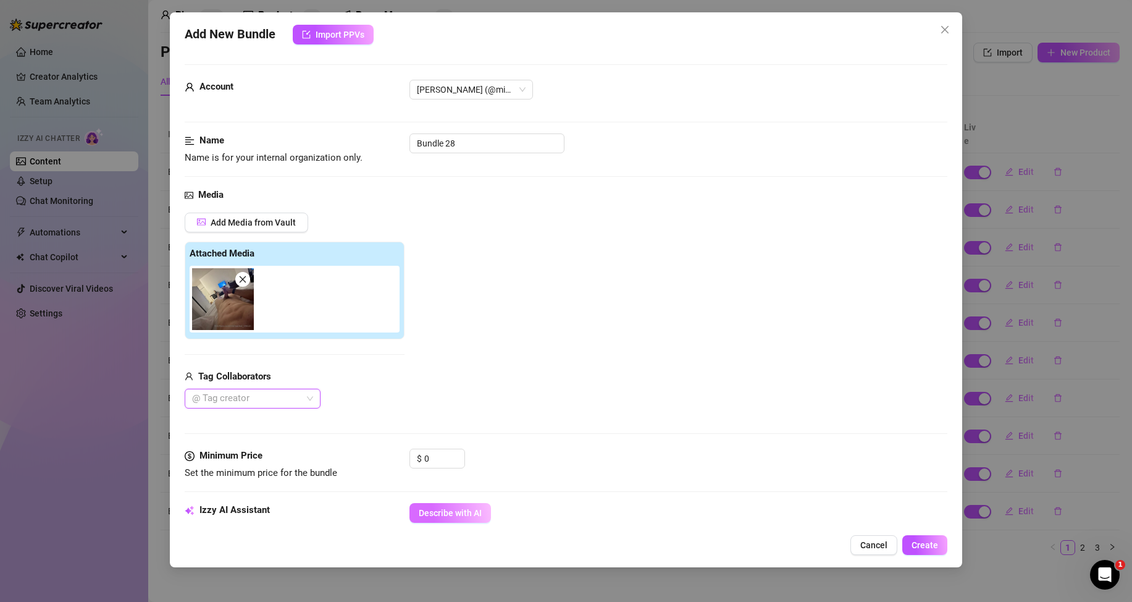
click at [464, 513] on span "Describe with AI" at bounding box center [450, 513] width 63 height 10
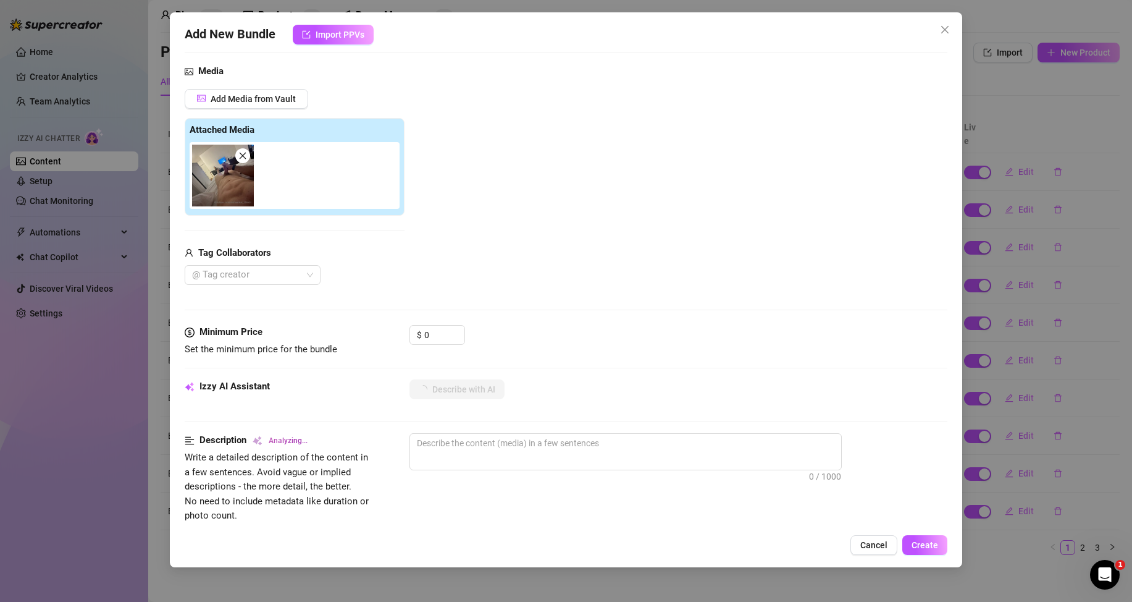
type textarea "POV"
type textarea "POV shot"
type textarea "POV shot of"
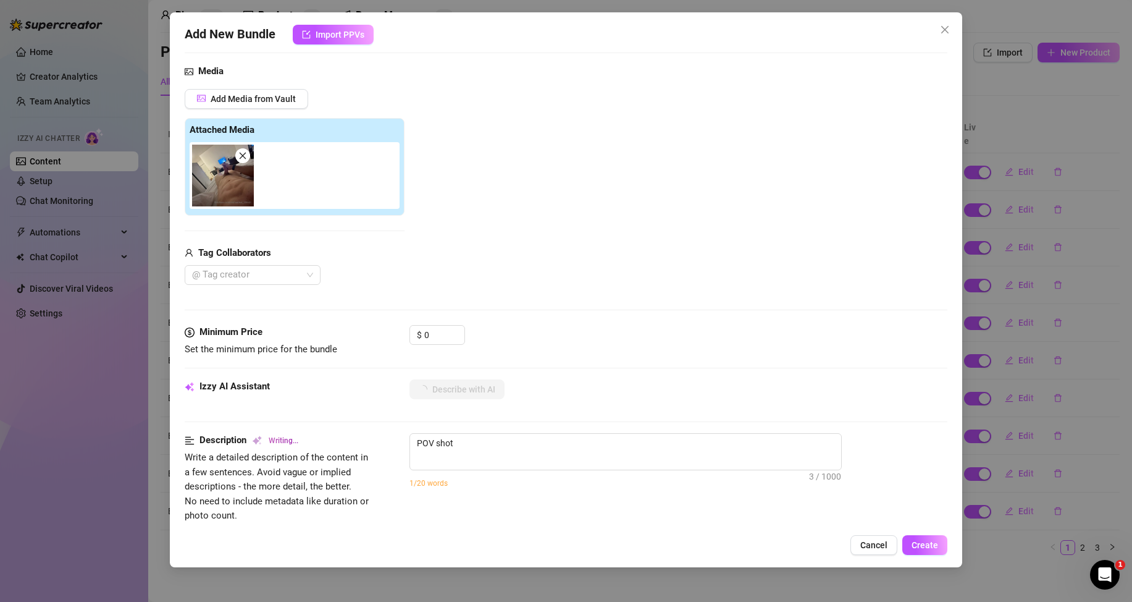
type textarea "POV shot of"
type textarea "POV shot of [PERSON_NAME]"
type textarea "POV shot of [PERSON_NAME] lying"
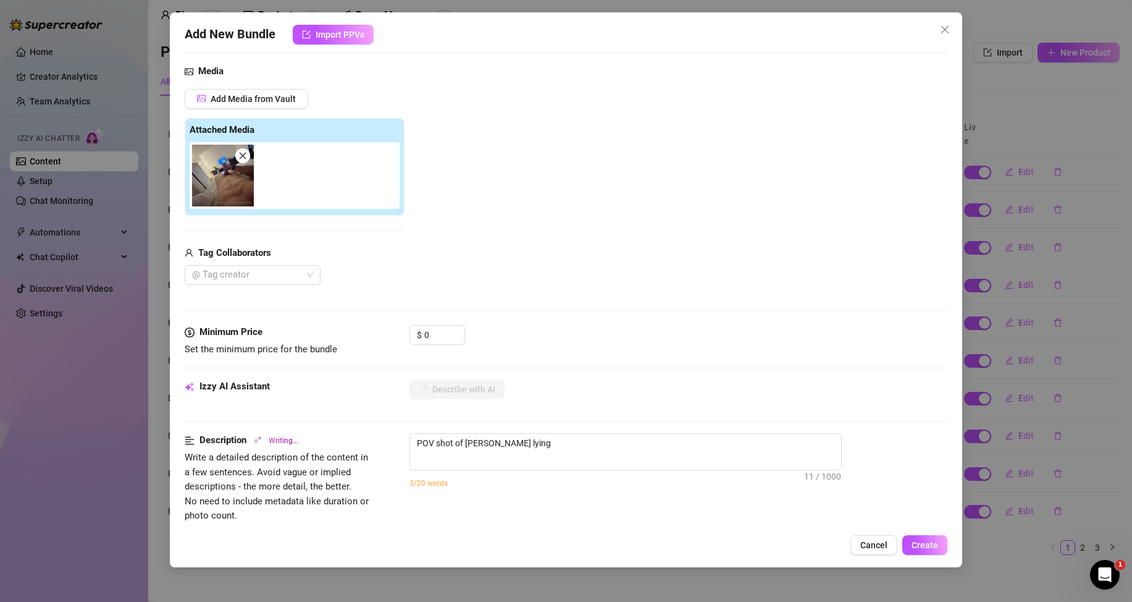
type textarea "POV shot of [PERSON_NAME] lying naked"
type textarea "POV shot of [PERSON_NAME] lying naked on"
type textarea "POV shot of [PERSON_NAME] lying naked on a"
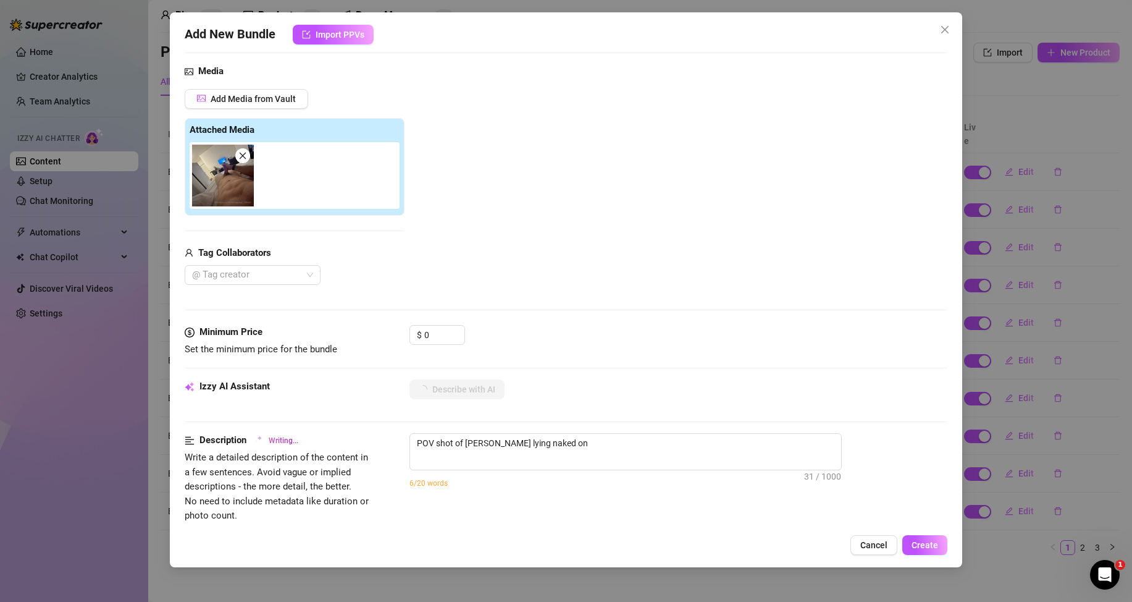
type textarea "POV shot of [PERSON_NAME] lying naked on a"
type textarea "POV shot of [PERSON_NAME] lying naked on a bed,"
type textarea "POV shot of [PERSON_NAME] lying naked on a bed, stroking"
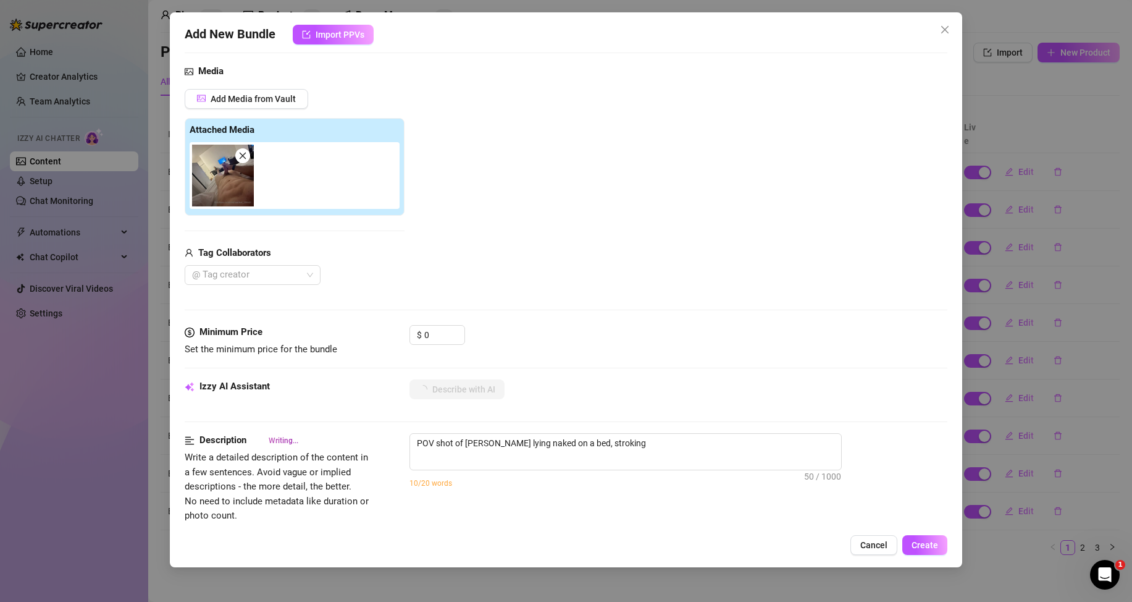
type textarea "POV shot of [PERSON_NAME] lying naked on a bed, stroking his"
type textarea "POV shot of [PERSON_NAME] lying naked on a bed, stroking his thick,"
type textarea "POV shot of [PERSON_NAME] lying naked on a bed, stroking his thick, hard"
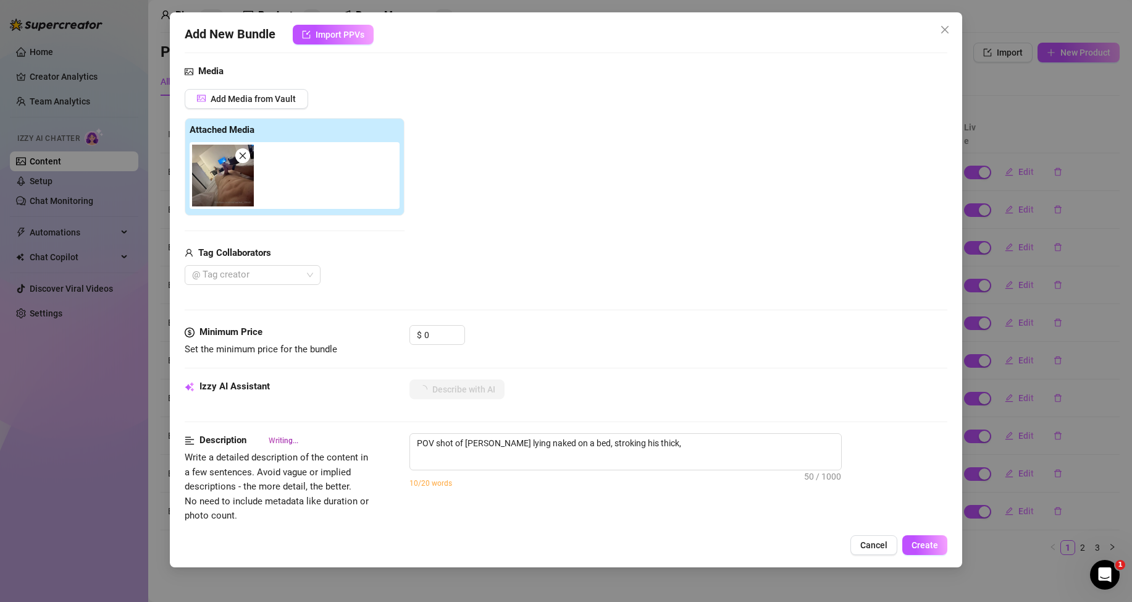
type textarea "POV shot of [PERSON_NAME] lying naked on a bed, stroking his thick, hard"
type textarea "POV shot of [PERSON_NAME] lying naked on a bed, stroking his thick, hard cock."
type textarea "POV shot of [PERSON_NAME] lying naked on a bed, stroking his thick, hard cock. …"
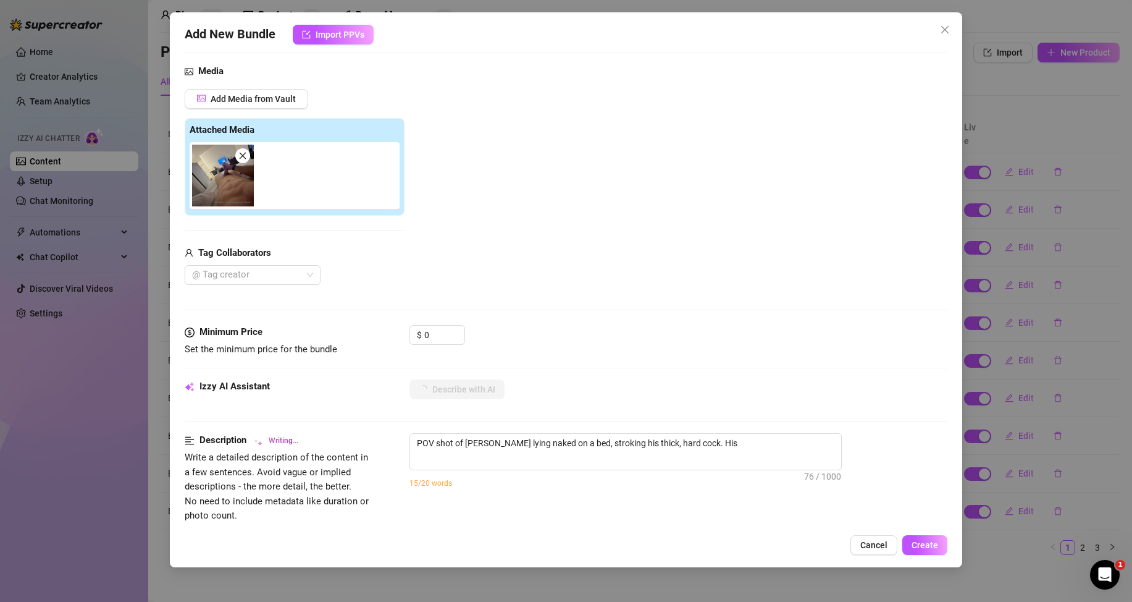
type textarea "POV shot of [PERSON_NAME] lying naked on a bed, stroking his thick, hard cock. …"
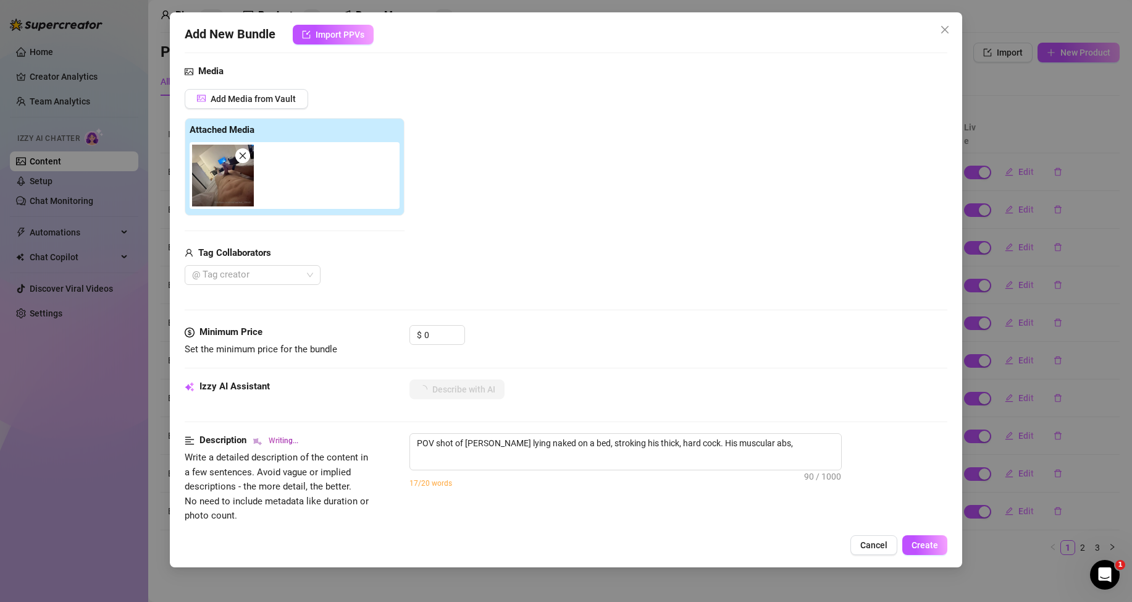
type textarea "POV shot of [PERSON_NAME] lying naked on a bed, stroking his thick, hard cock. …"
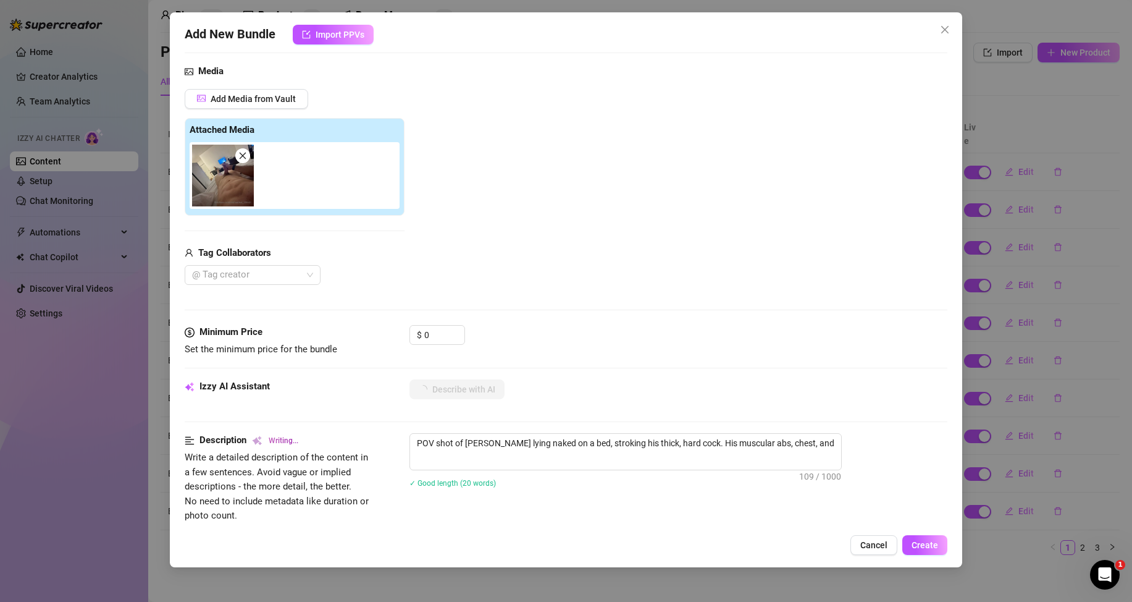
type textarea "POV shot of [PERSON_NAME] lying naked on a bed, stroking his thick, hard cock. …"
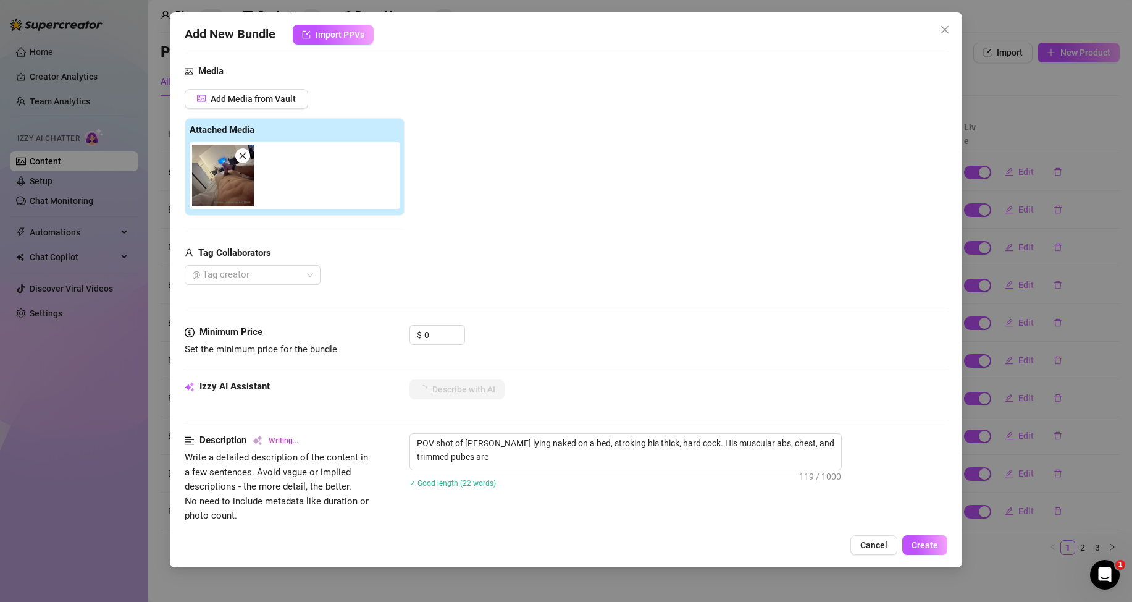
type textarea "POV shot of [PERSON_NAME] lying naked on a bed, stroking his thick, hard cock. …"
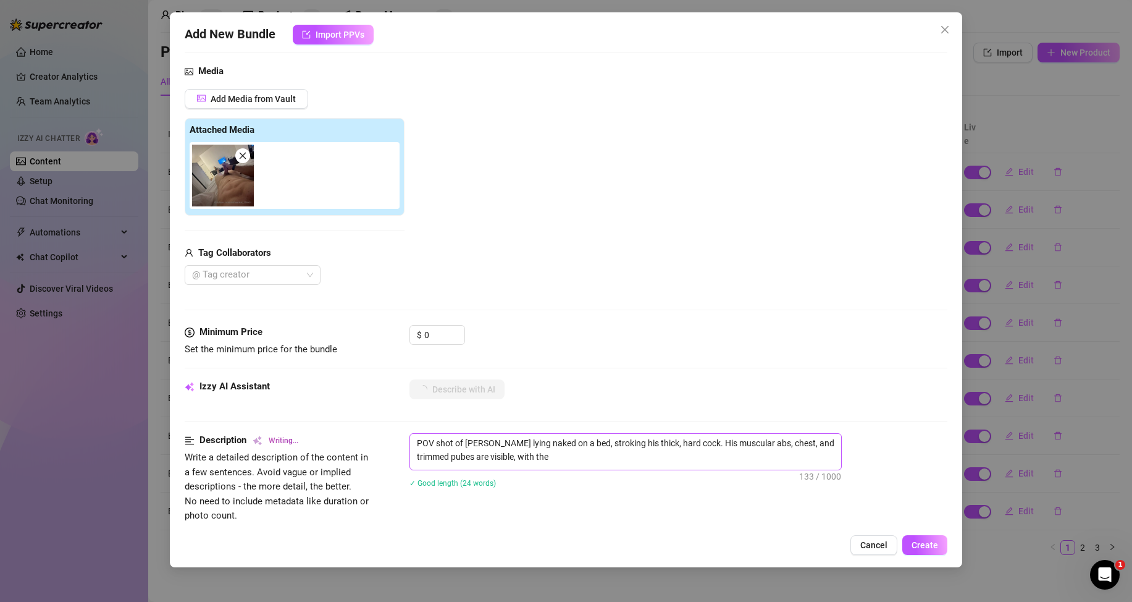
type textarea "POV shot of [PERSON_NAME] lying naked on a bed, stroking his thick, hard cock. …"
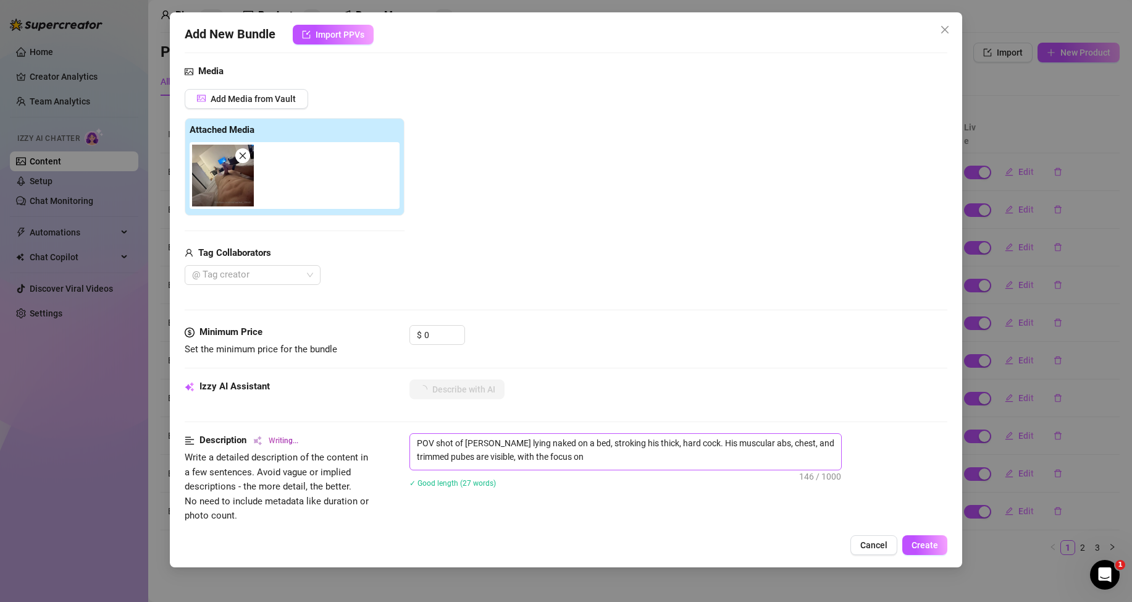
type textarea "POV shot of [PERSON_NAME] lying naked on a bed, stroking his thick, hard cock. …"
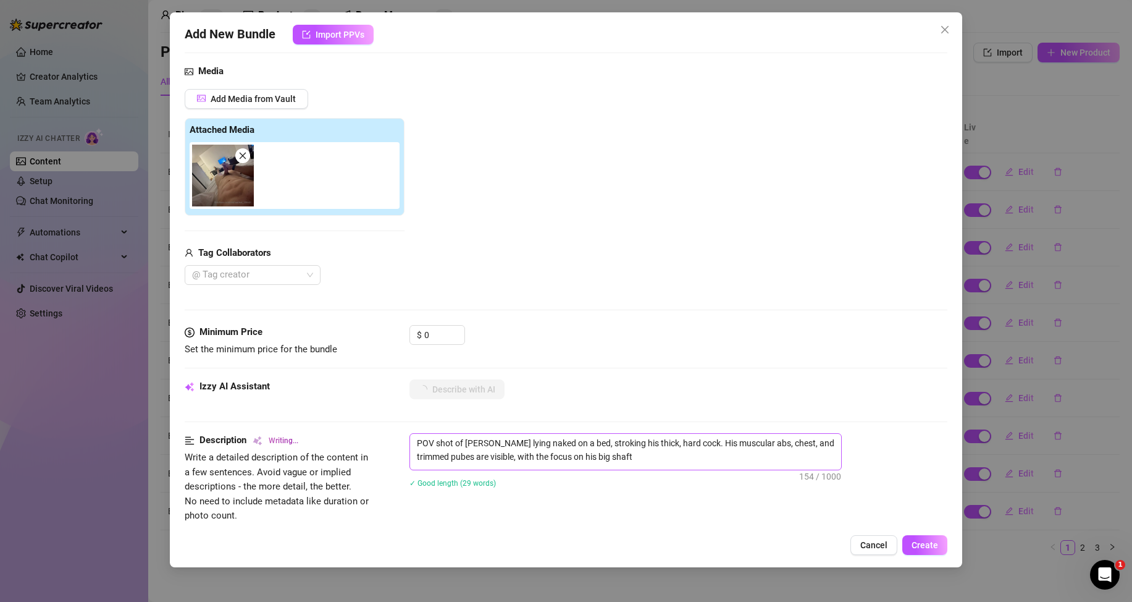
type textarea "POV shot of [PERSON_NAME] lying naked on a bed, stroking his thick, hard cock. …"
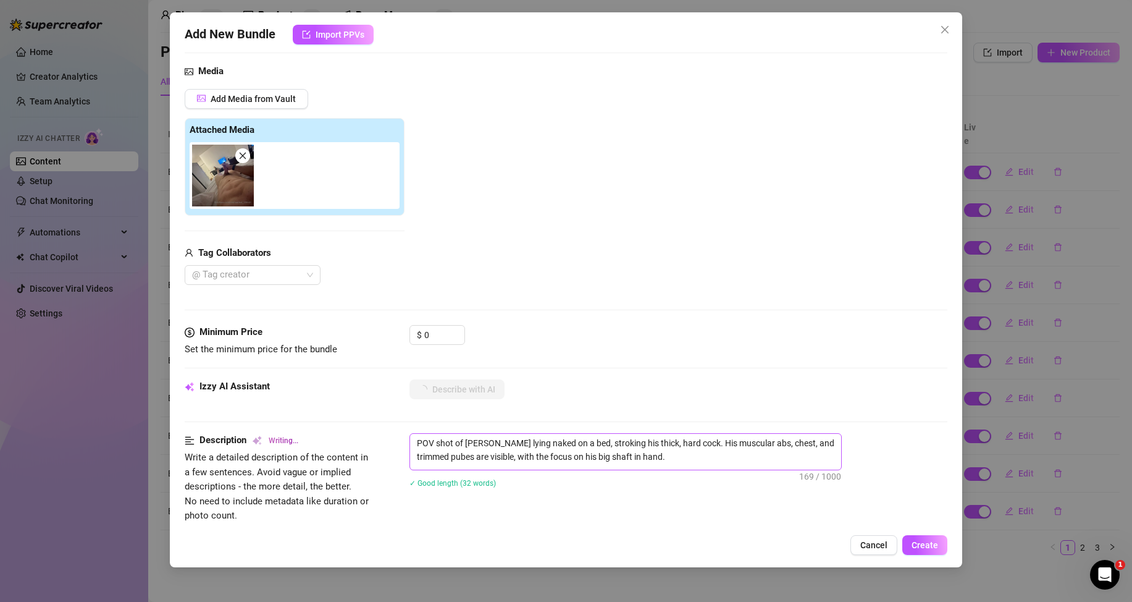
type textarea "POV shot of [PERSON_NAME] lying naked on a bed, stroking his thick, hard cock. …"
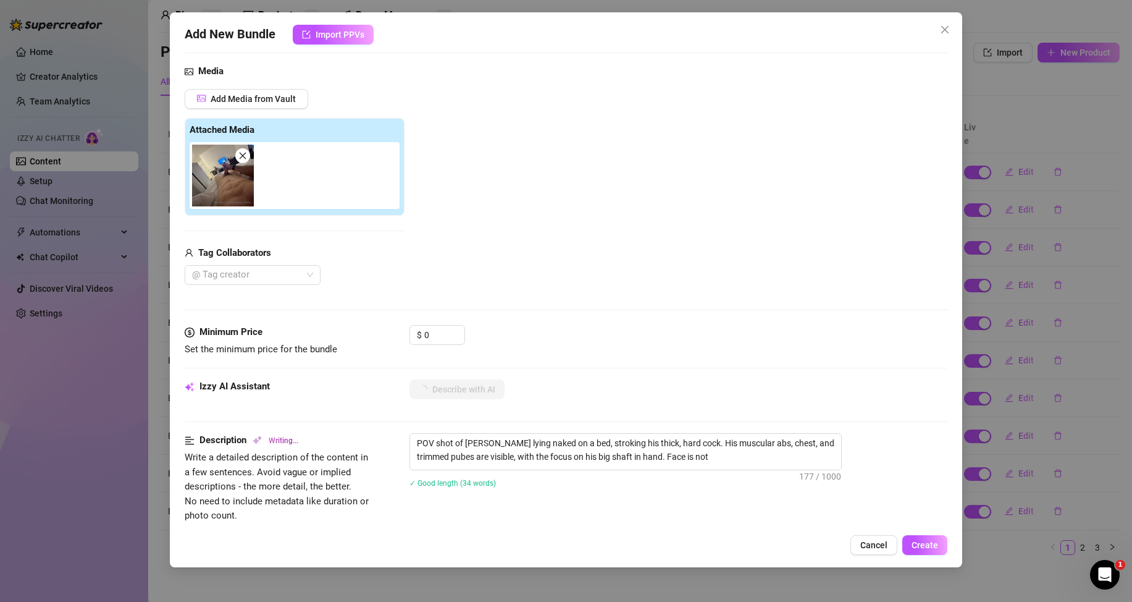
type textarea "POV shot of [PERSON_NAME] lying naked on a bed, stroking his thick, hard cock. …"
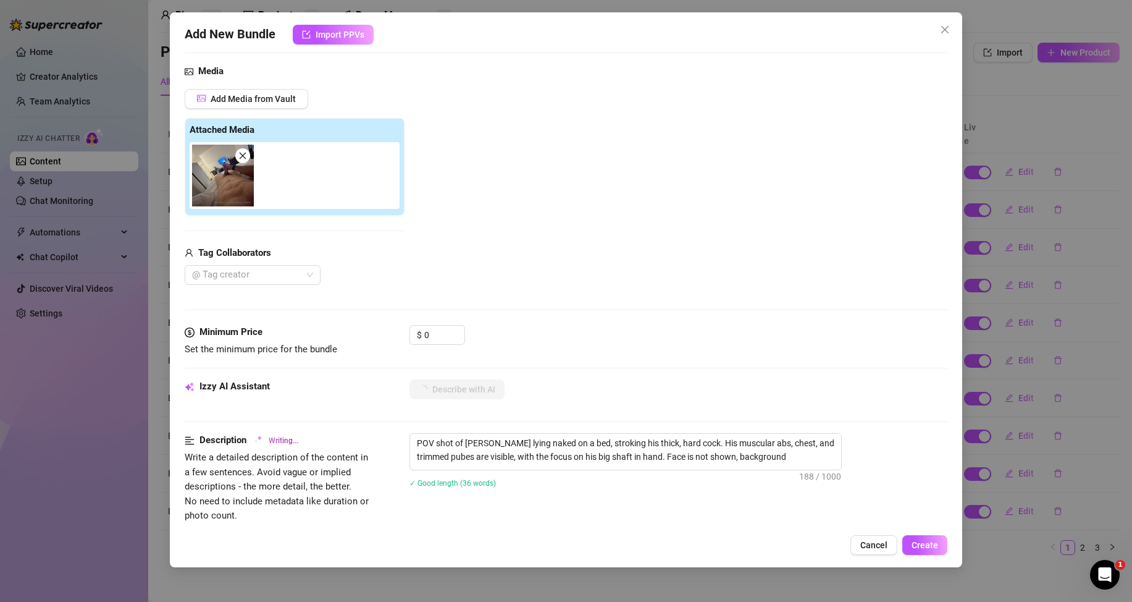
type textarea "POV shot of [PERSON_NAME] lying naked on a bed, stroking his thick, hard cock. …"
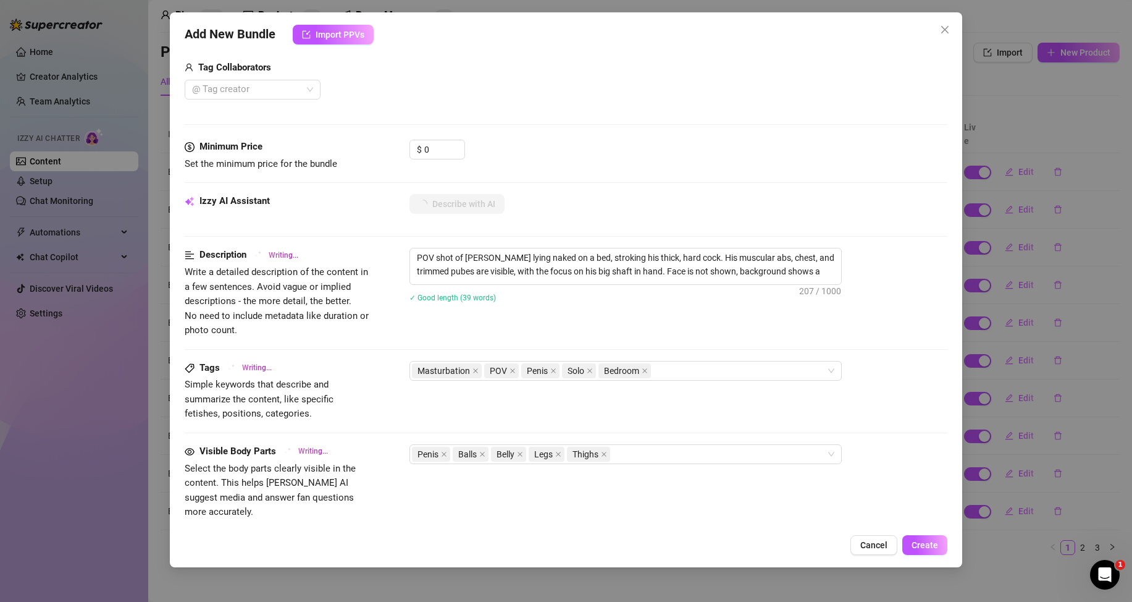
type textarea "POV shot of [PERSON_NAME] lying naked on a bed, stroking his thick, hard cock. …"
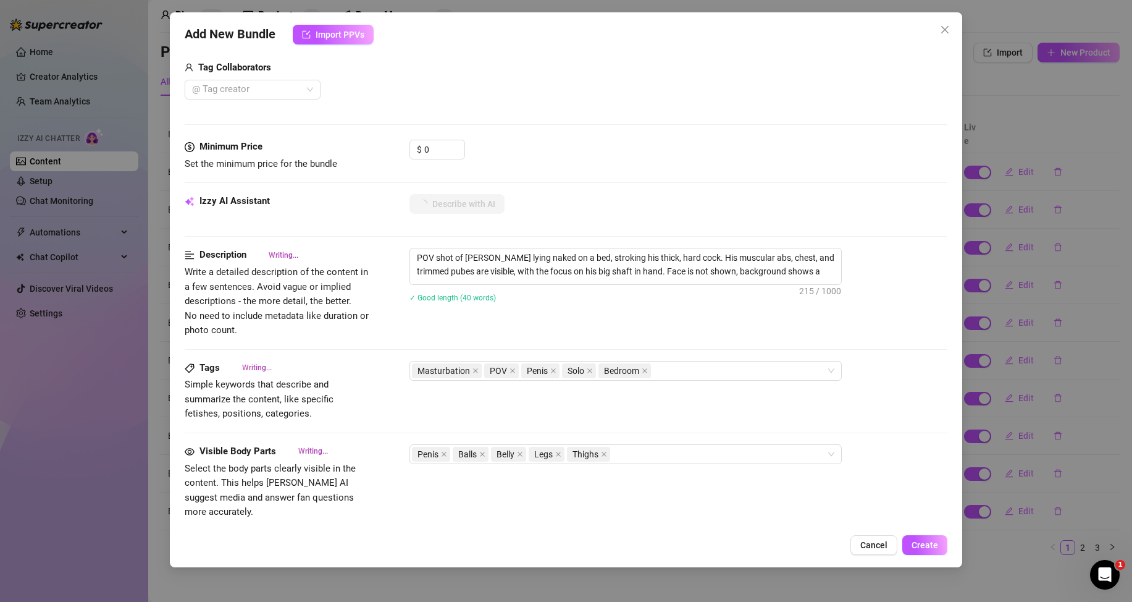
type textarea "POV shot of [PERSON_NAME] lying naked on a bed, stroking his thick, hard cock. …"
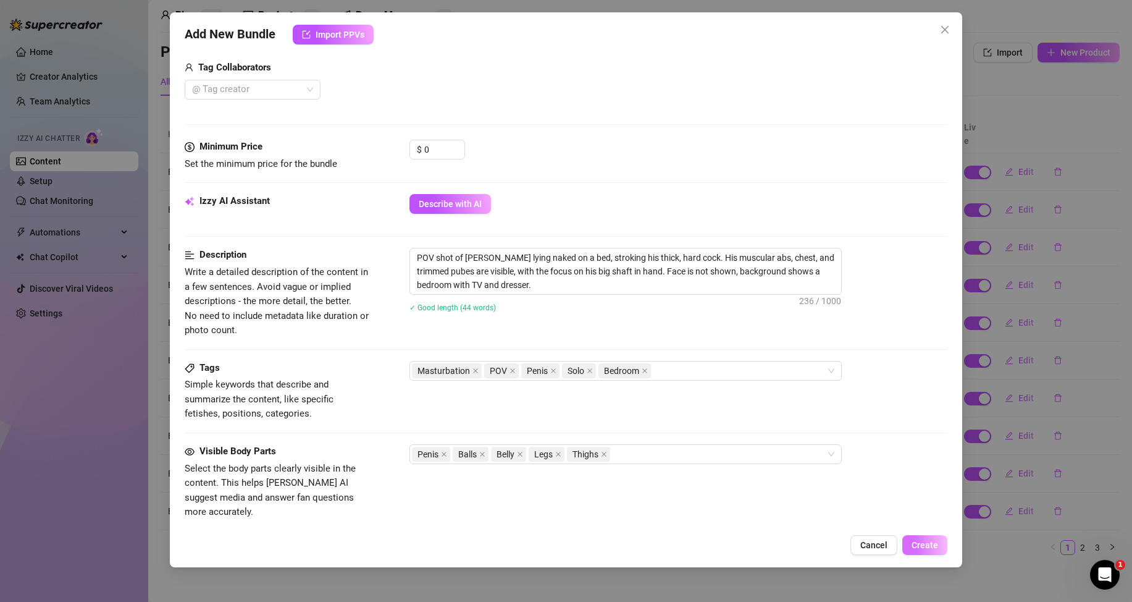
click at [928, 548] on span "Create" at bounding box center [925, 545] width 27 height 10
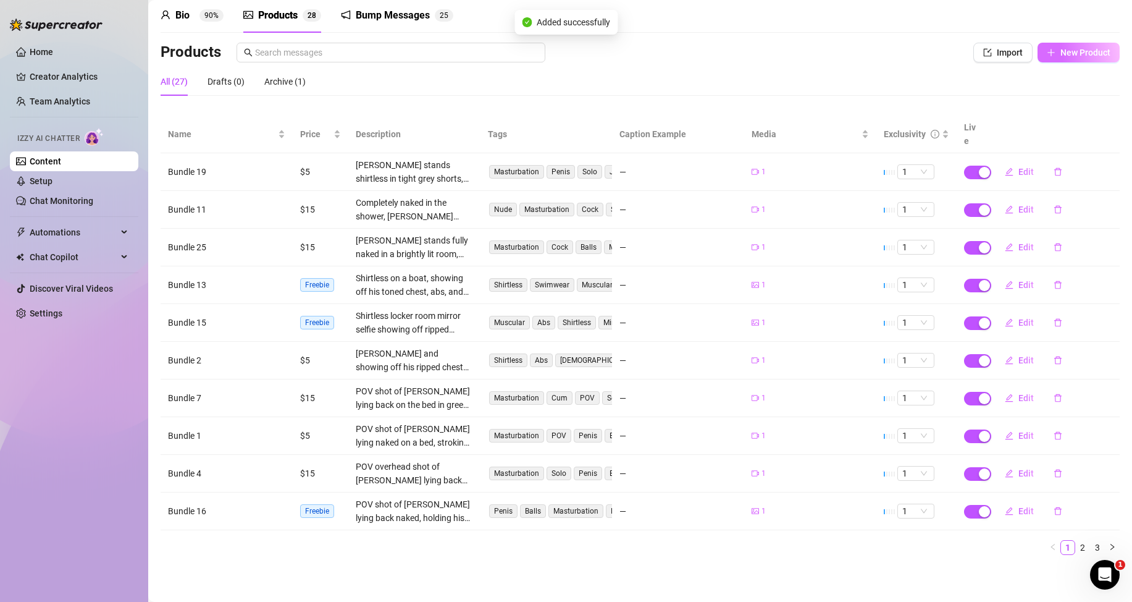
click at [1072, 57] on span "New Product" at bounding box center [1086, 53] width 50 height 10
type textarea "Type your message here..."
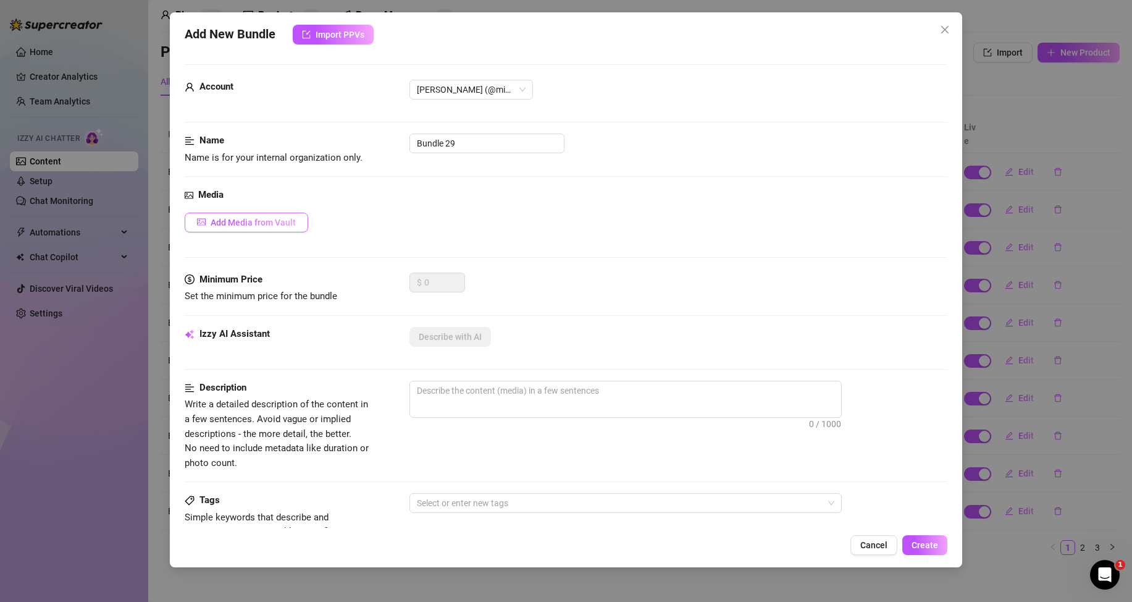
click at [295, 222] on span "Add Media from Vault" at bounding box center [253, 222] width 85 height 10
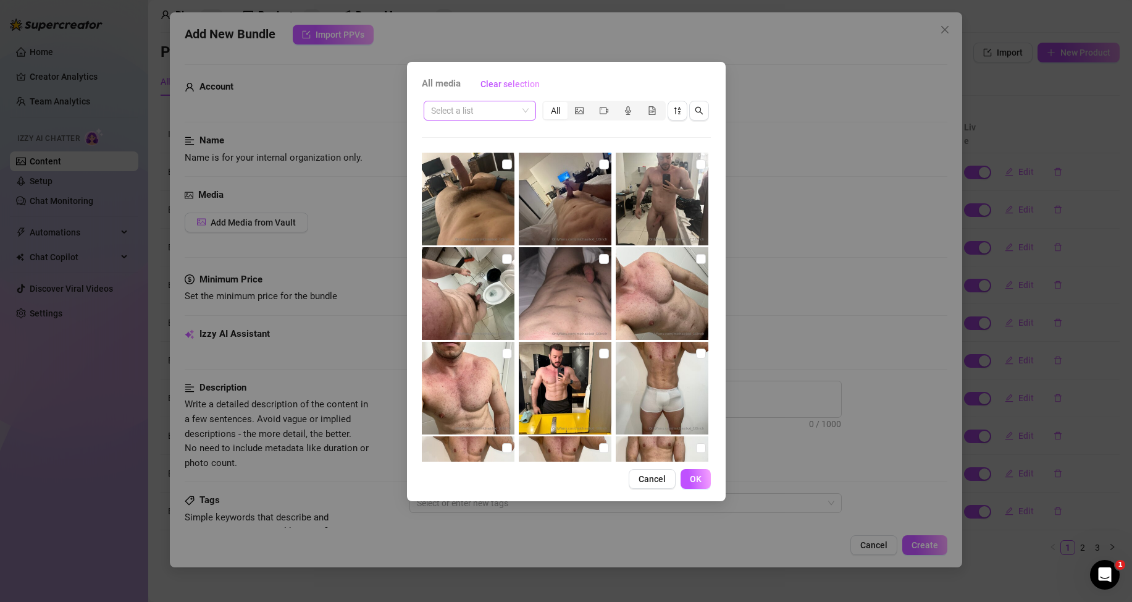
click at [487, 111] on input "search" at bounding box center [474, 110] width 86 height 19
click at [473, 150] on div "Messages" at bounding box center [480, 155] width 93 height 14
click at [696, 166] on input "checkbox" at bounding box center [701, 164] width 10 height 10
checkbox input "true"
click at [707, 475] on button "OK" at bounding box center [696, 479] width 30 height 20
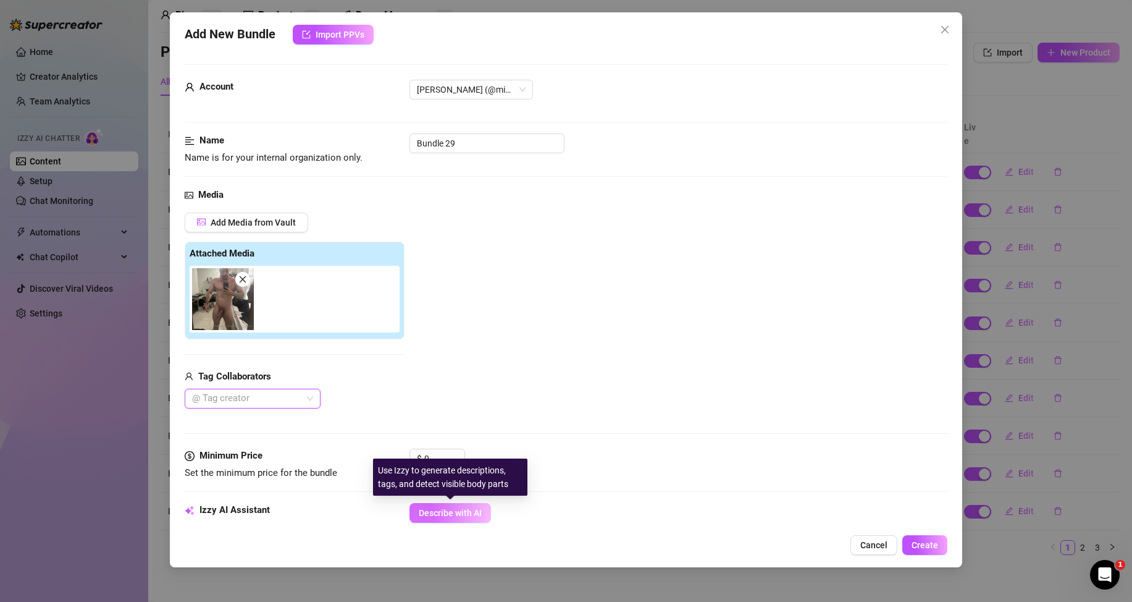
click at [448, 516] on span "Describe with AI" at bounding box center [450, 513] width 63 height 10
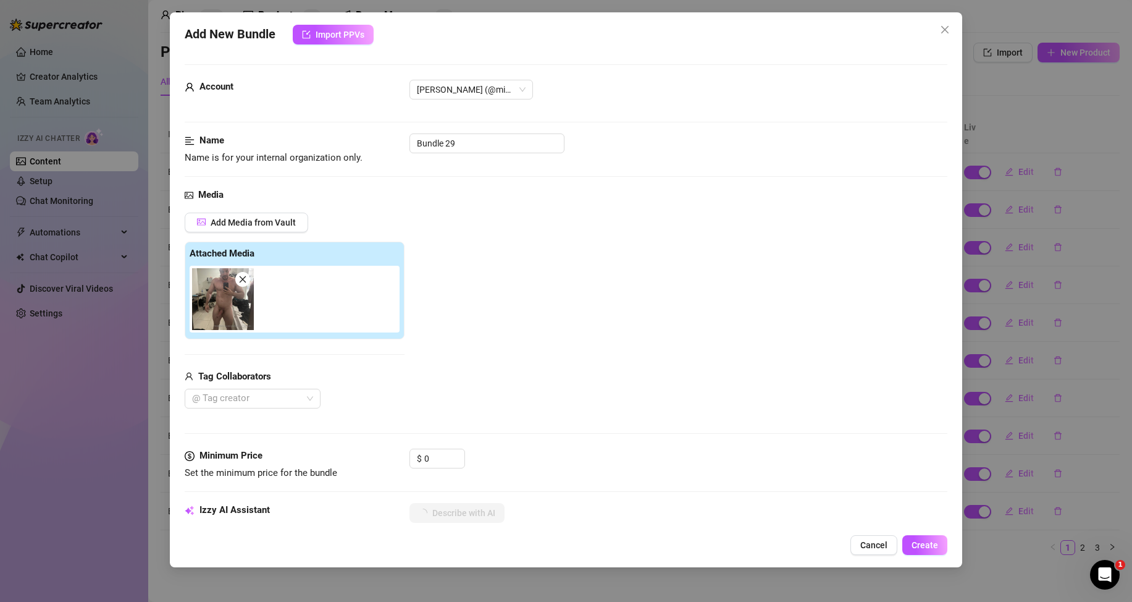
type textarea "Full-body"
type textarea "Full-body mirror"
type textarea "Full-body mirror selfie"
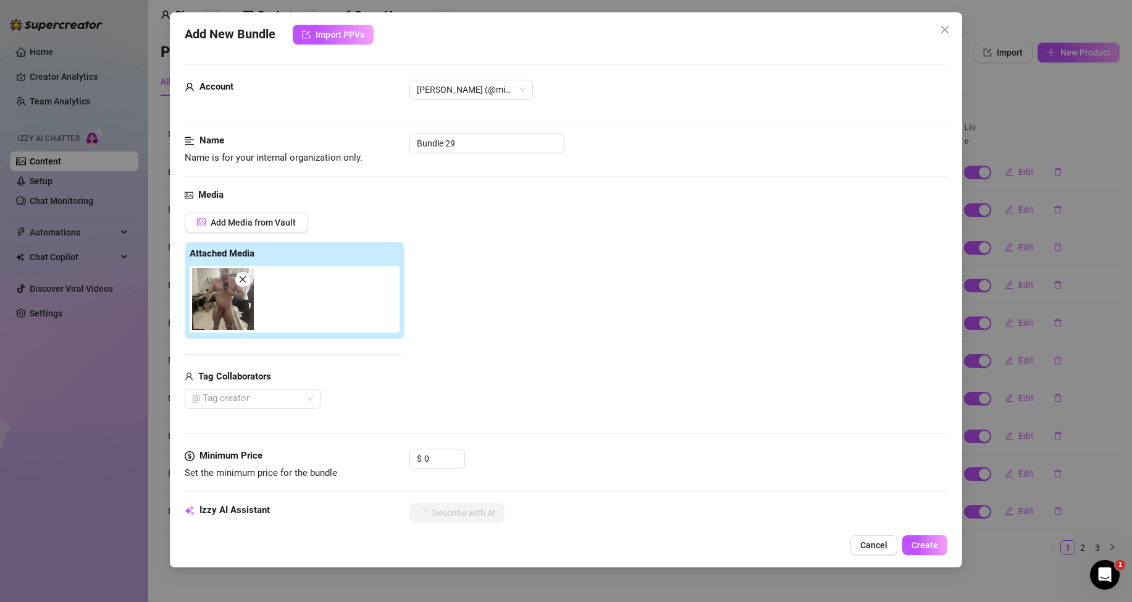
type textarea "Full-body mirror selfie"
type textarea "Full-body mirror selfie of"
type textarea "Full-body mirror selfie of a"
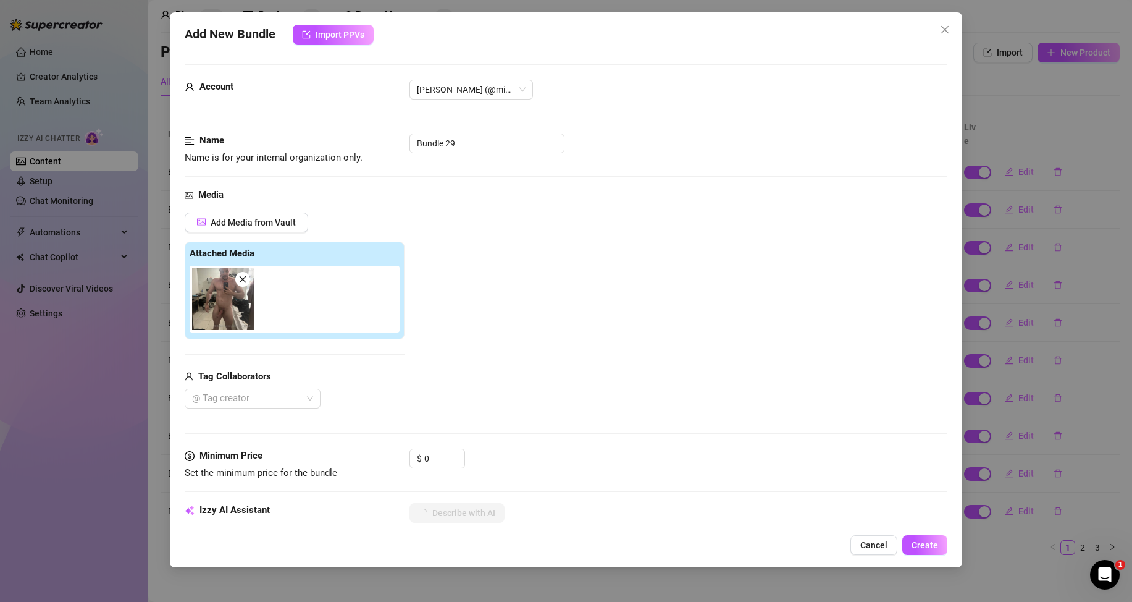
type textarea "Full-body mirror selfie of a naked,"
type textarea "Full-body mirror selfie of a naked, muscular"
type textarea "Full-body mirror selfie of a naked, muscular [DEMOGRAPHIC_DATA]"
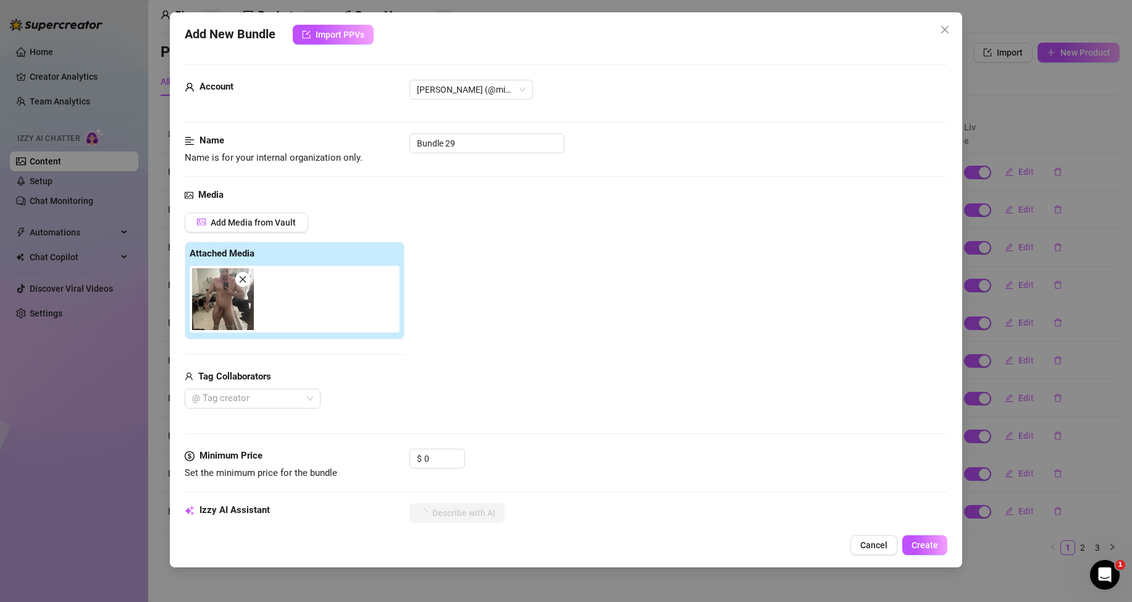
type textarea "Full-body mirror selfie of a naked, muscular [DEMOGRAPHIC_DATA]"
type textarea "Full-body mirror selfie of a naked, muscular [DEMOGRAPHIC_DATA] showing"
type textarea "Full-body mirror selfie of a naked, muscular [DEMOGRAPHIC_DATA] showing off"
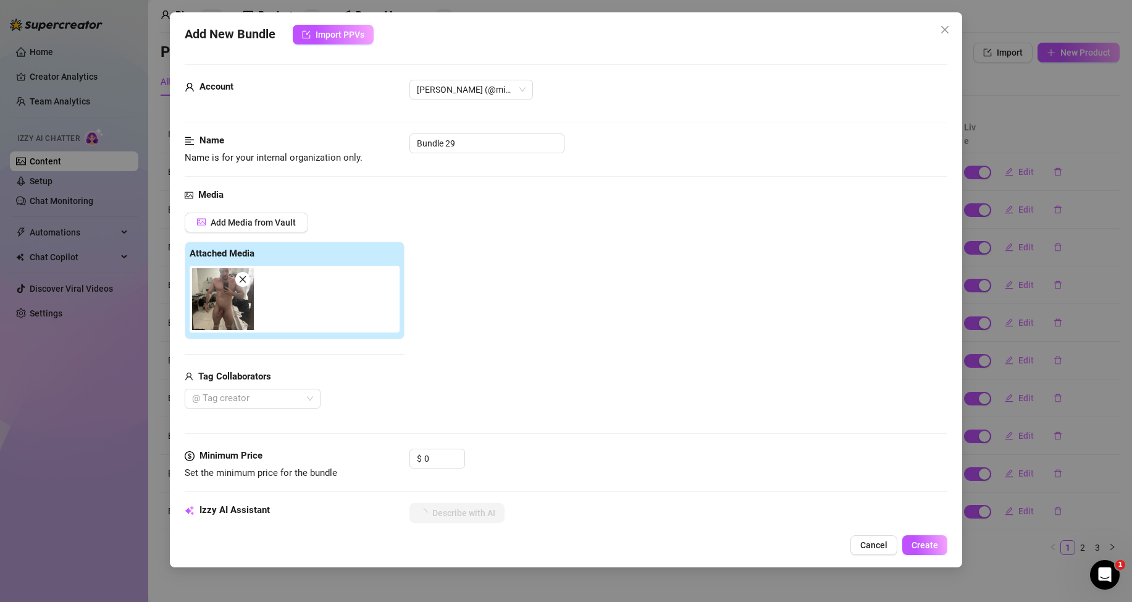
type textarea "Full-body mirror selfie of a naked, muscular [DEMOGRAPHIC_DATA] showing off his"
type textarea "Full-body mirror selfie of a naked, muscular [DEMOGRAPHIC_DATA] showing off his…"
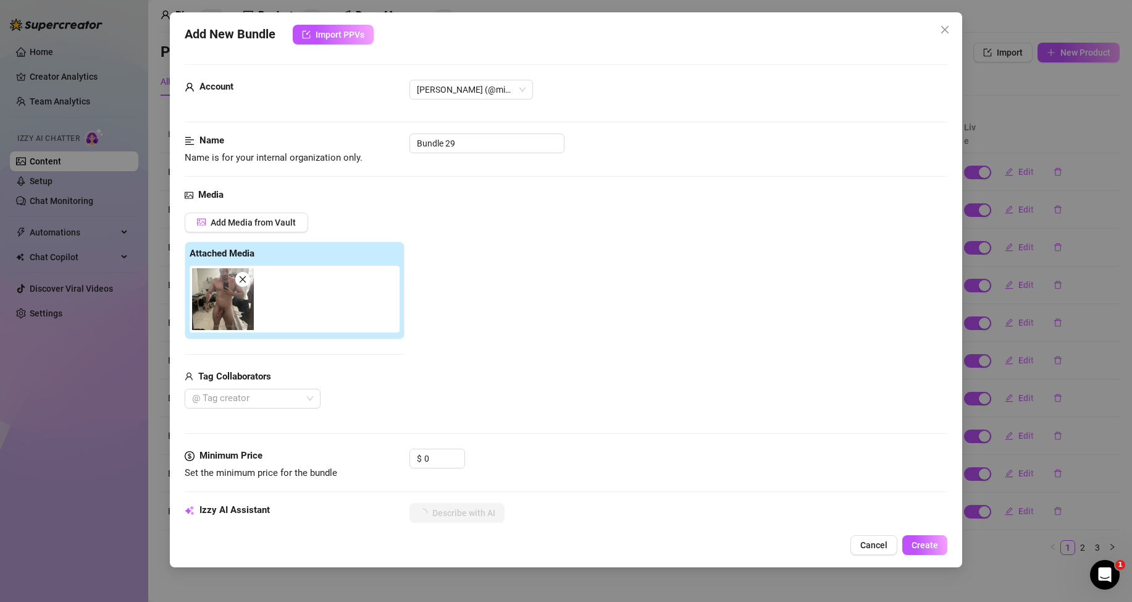
type textarea "Full-body mirror selfie of a naked, muscular [DEMOGRAPHIC_DATA] showing off his…"
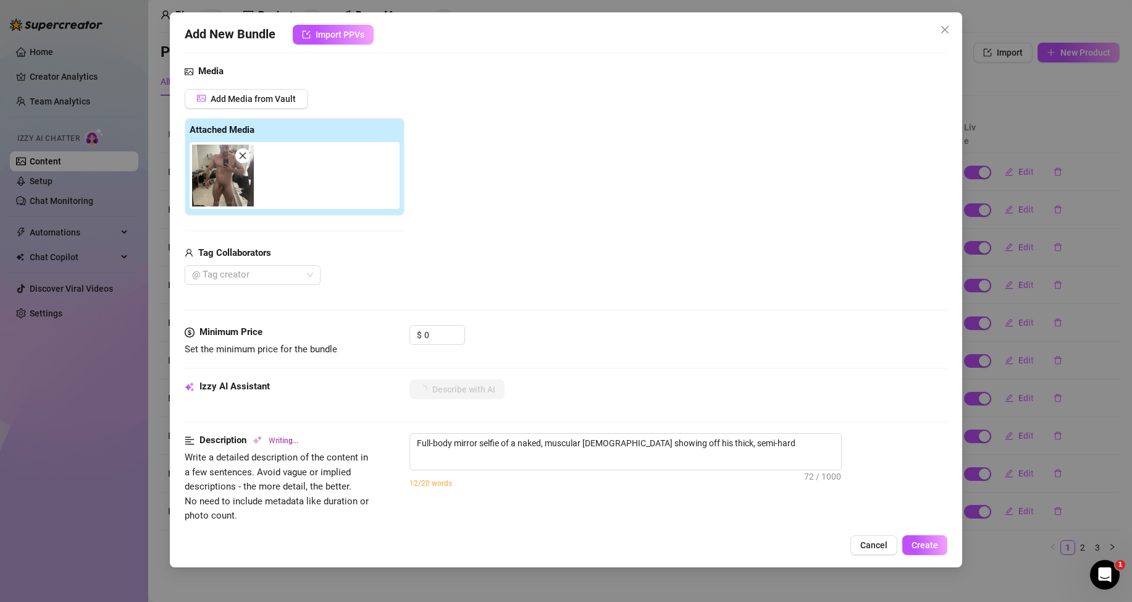
type textarea "Full-body mirror selfie of a naked, muscular [DEMOGRAPHIC_DATA] showing off his…"
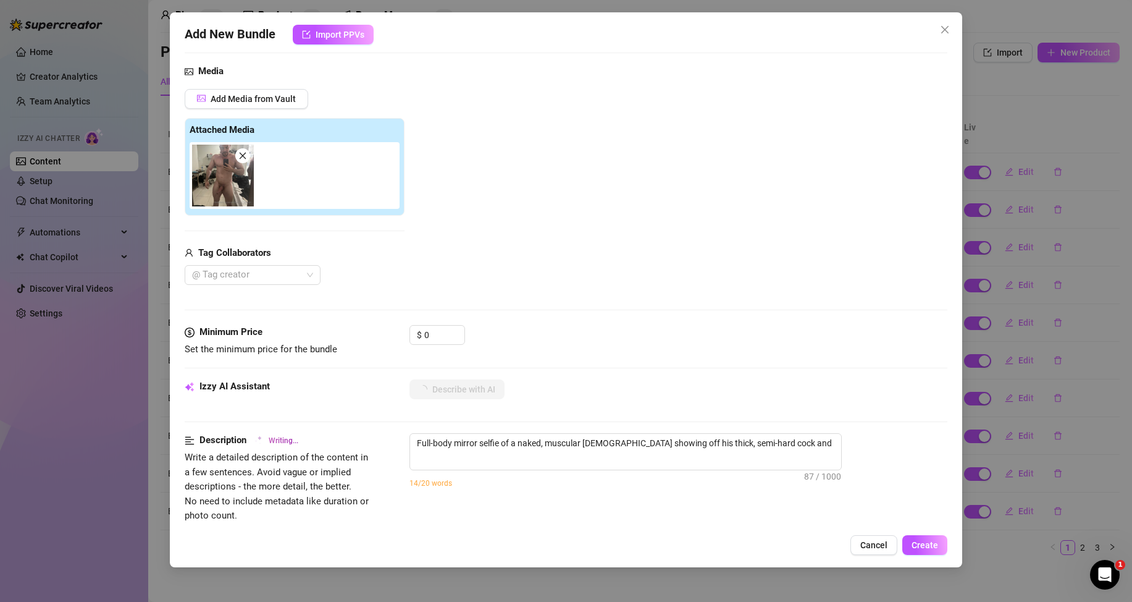
type textarea "Full-body mirror selfie of a naked, muscular [DEMOGRAPHIC_DATA] showing off his…"
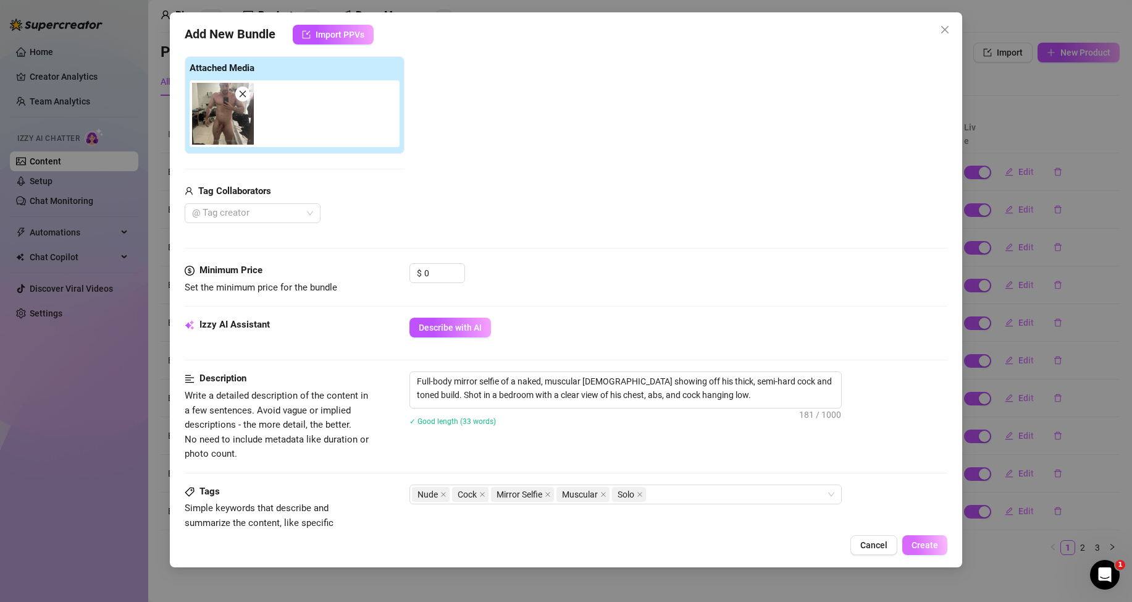
click at [926, 542] on span "Create" at bounding box center [925, 545] width 27 height 10
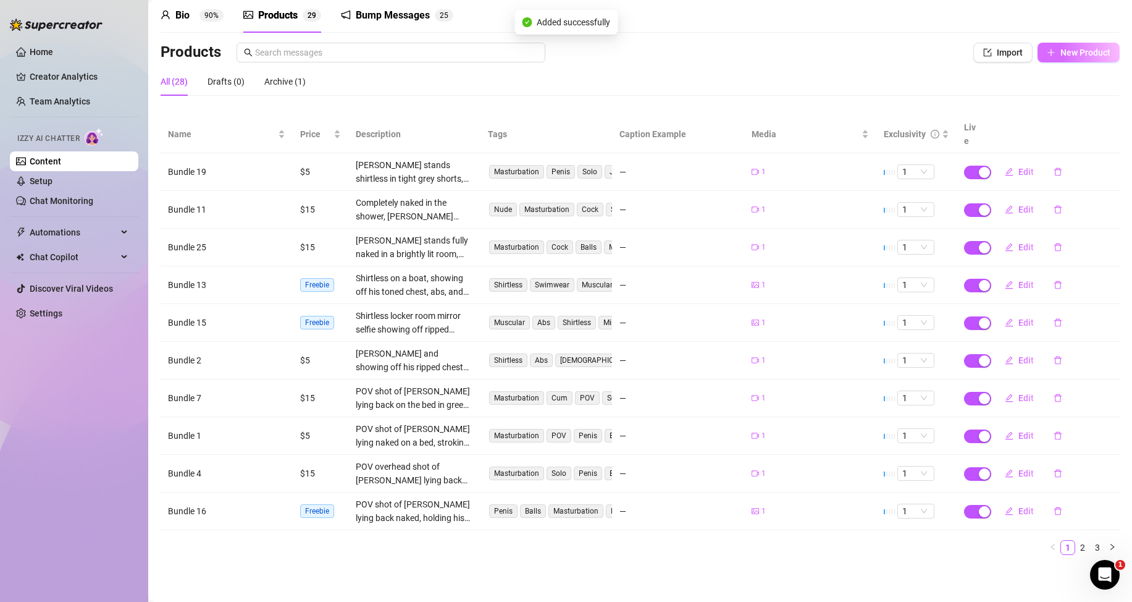
click at [1078, 58] on button "New Product" at bounding box center [1079, 53] width 82 height 20
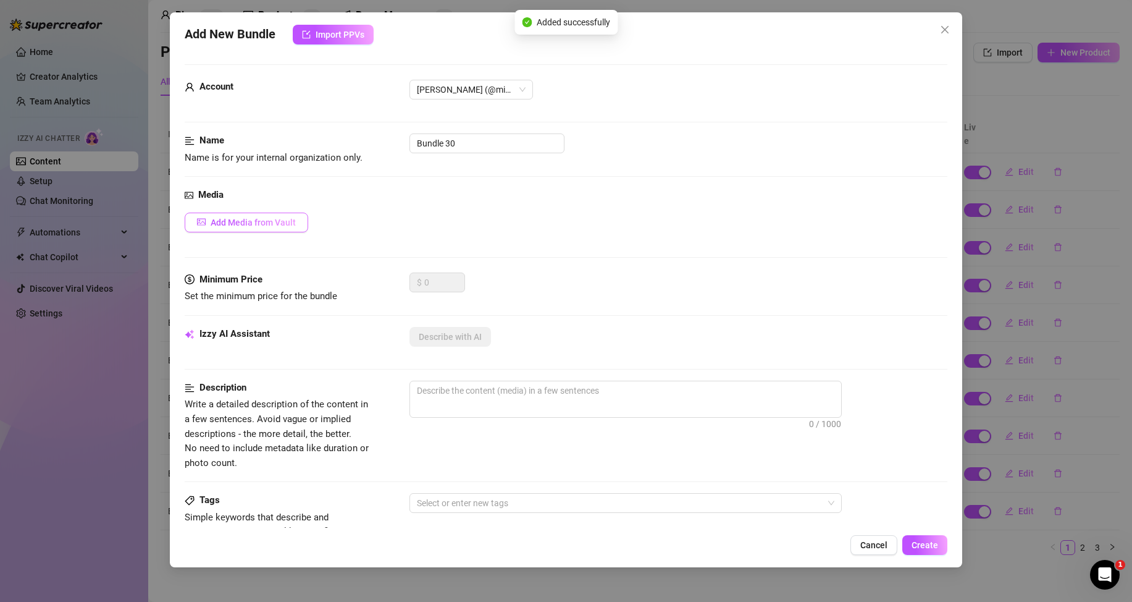
click at [290, 214] on button "Add Media from Vault" at bounding box center [247, 222] width 124 height 20
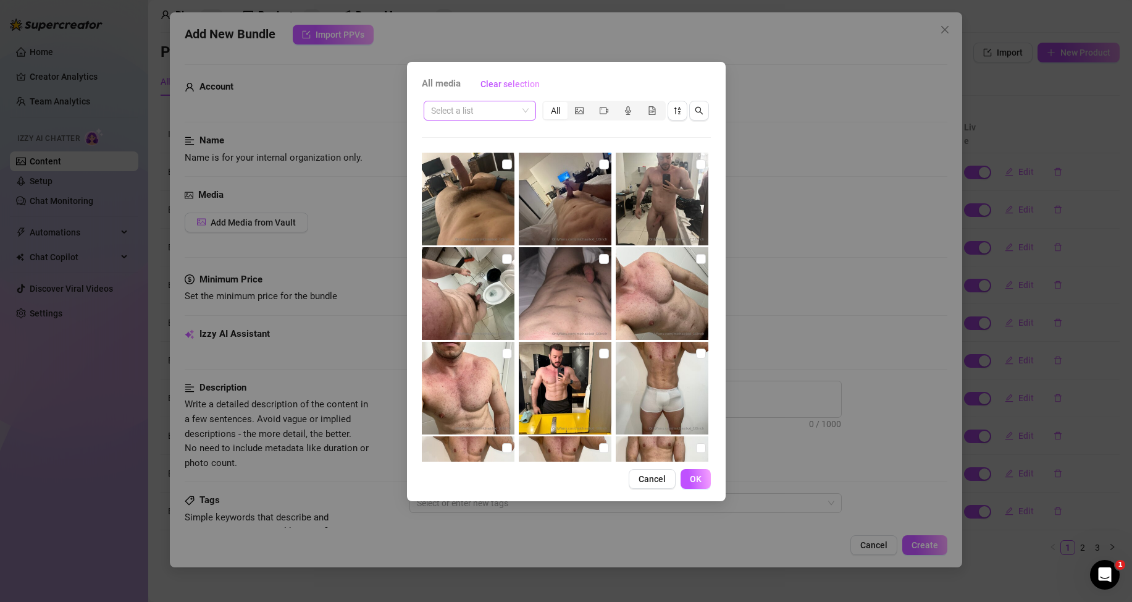
click at [520, 107] on span at bounding box center [480, 110] width 98 height 19
click at [468, 149] on div "Messages" at bounding box center [480, 155] width 93 height 14
click at [503, 260] on input "checkbox" at bounding box center [507, 259] width 10 height 10
click at [702, 483] on button "OK" at bounding box center [696, 479] width 30 height 20
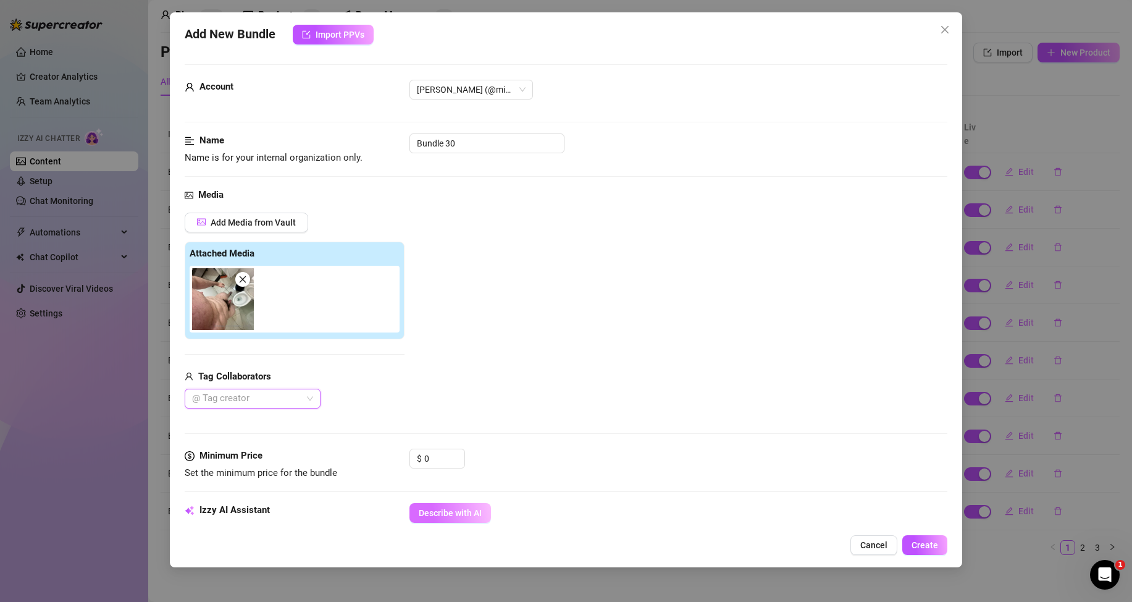
click at [469, 517] on span "Describe with AI" at bounding box center [450, 513] width 63 height 10
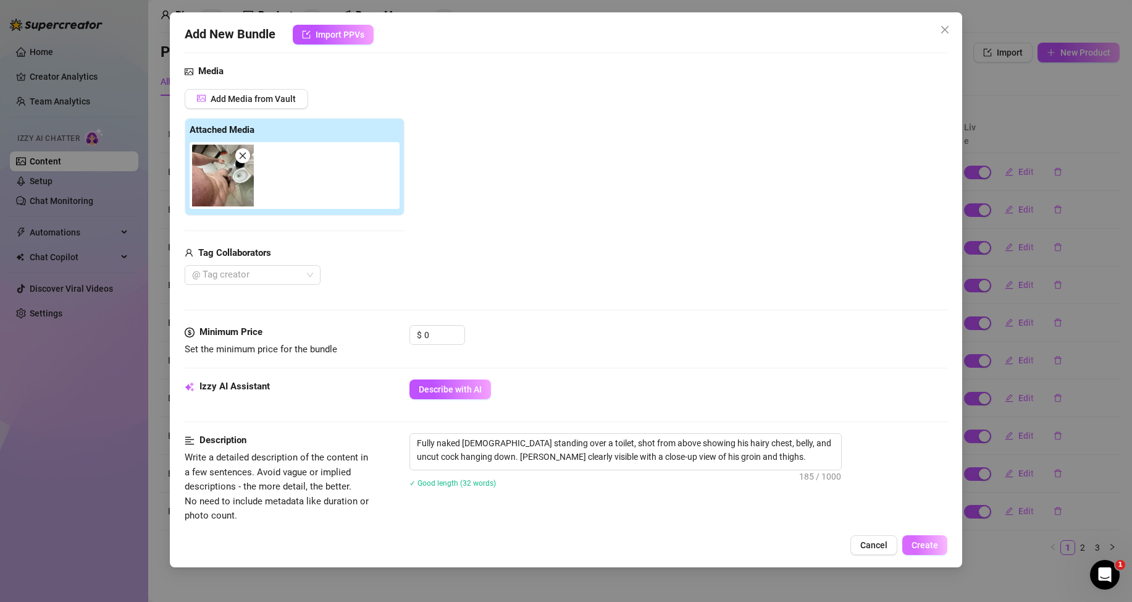
click at [929, 545] on span "Create" at bounding box center [925, 545] width 27 height 10
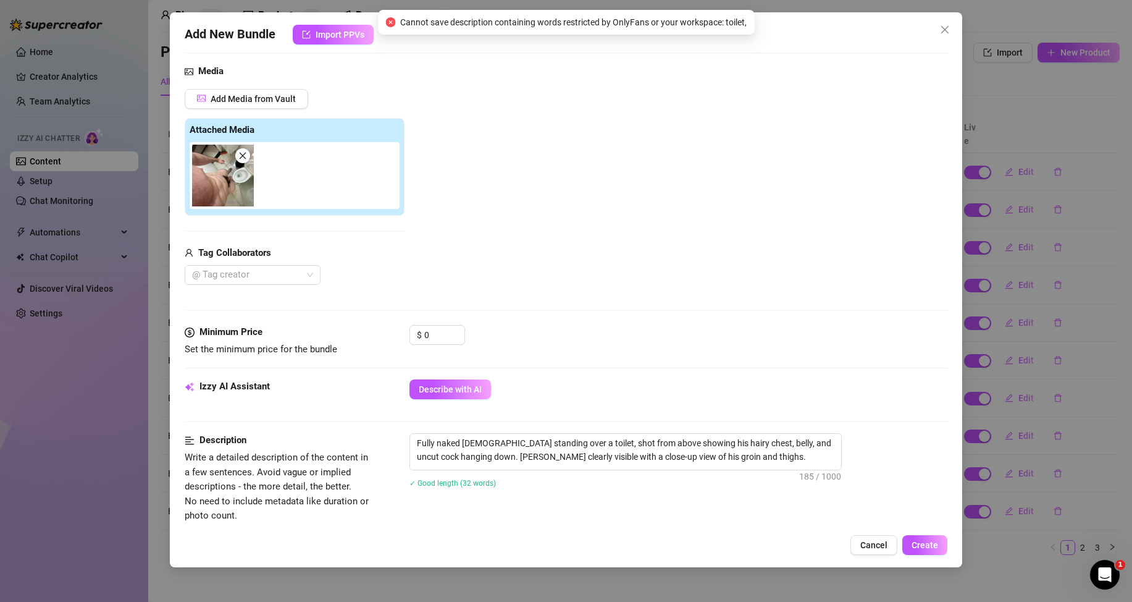
scroll to position [309, 0]
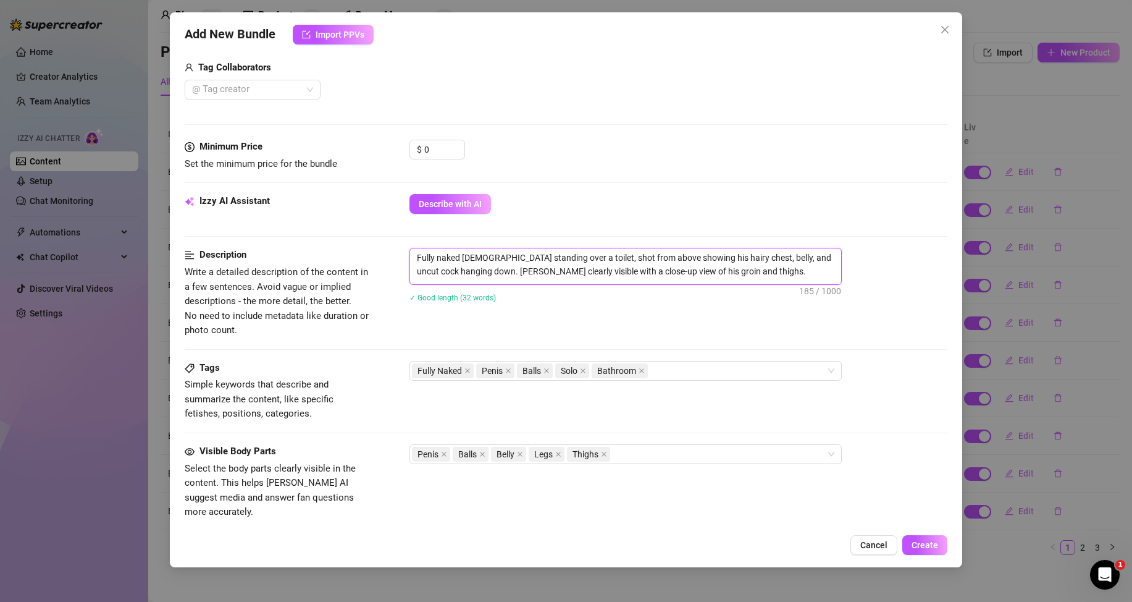
drag, startPoint x: 561, startPoint y: 256, endPoint x: 553, endPoint y: 256, distance: 8.0
click at [553, 256] on textarea "Fully naked [DEMOGRAPHIC_DATA] standing over a toilet, shot from above showing …" at bounding box center [625, 264] width 431 height 32
drag, startPoint x: 563, startPoint y: 256, endPoint x: 544, endPoint y: 256, distance: 19.8
click at [544, 256] on textarea "Fully naked [DEMOGRAPHIC_DATA] standing over a toilet, shot from above showing …" at bounding box center [625, 264] width 431 height 32
click at [922, 542] on span "Create" at bounding box center [925, 545] width 27 height 10
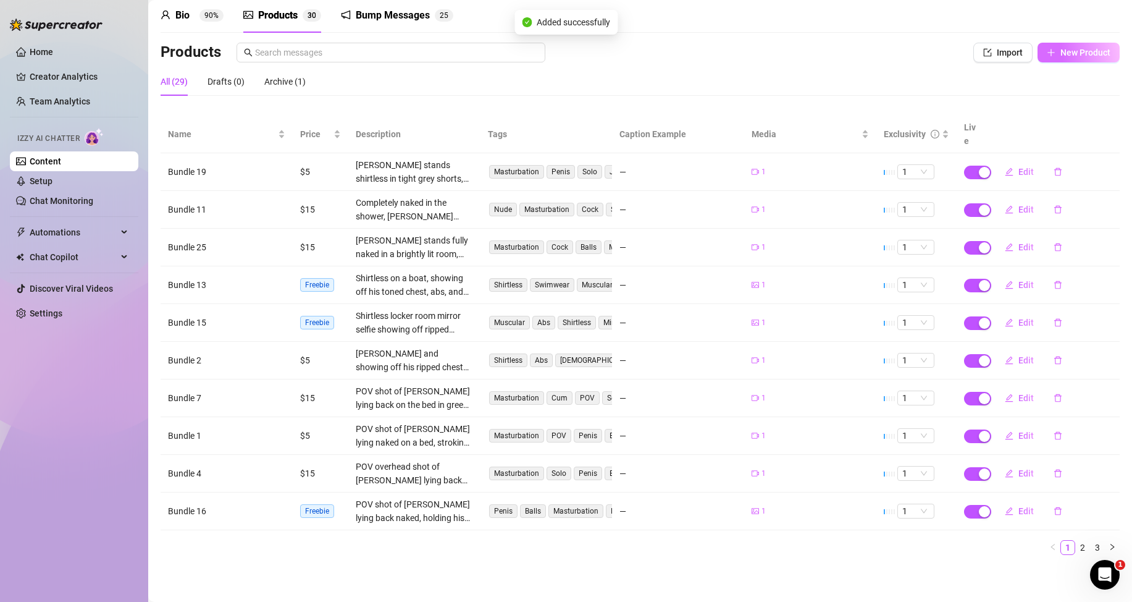
click at [1061, 53] on span "New Product" at bounding box center [1086, 53] width 50 height 10
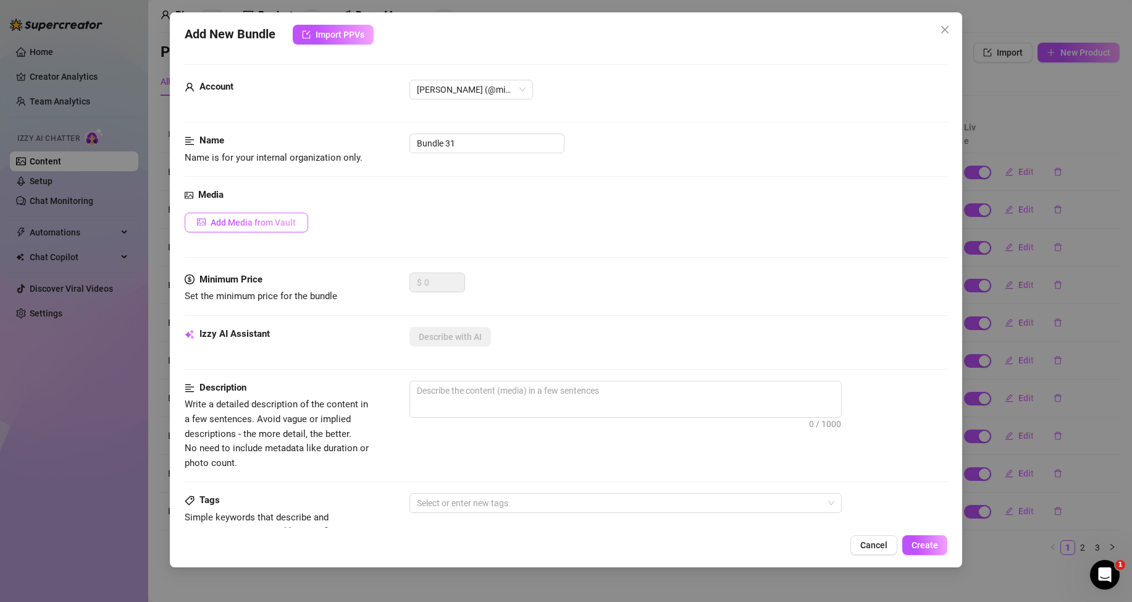
click at [277, 223] on span "Add Media from Vault" at bounding box center [253, 222] width 85 height 10
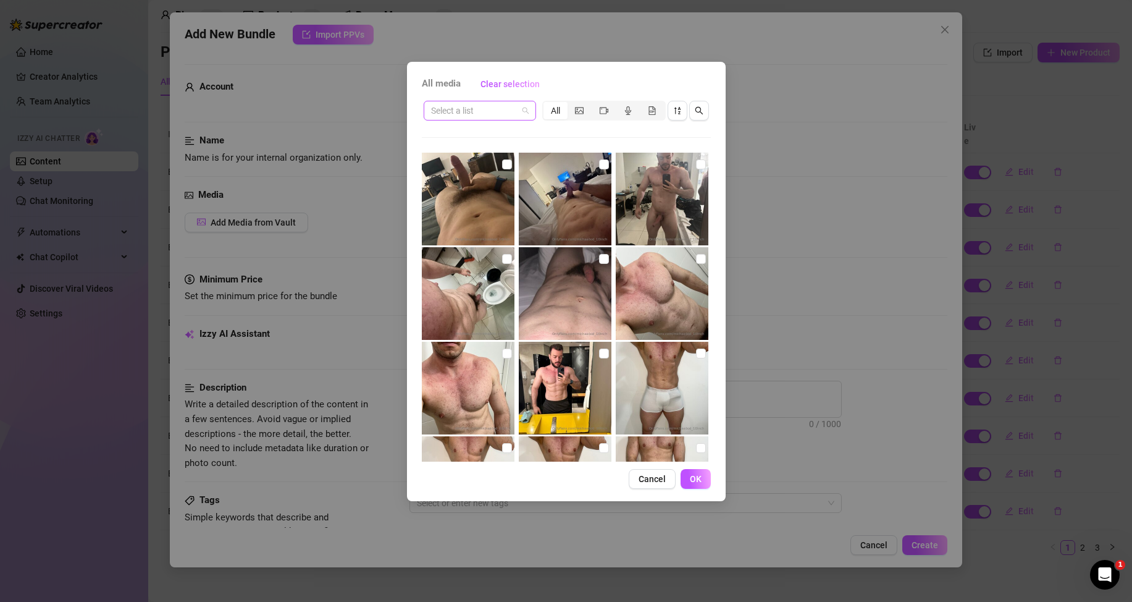
click at [527, 112] on span at bounding box center [480, 110] width 98 height 19
click at [485, 150] on div "Messages" at bounding box center [480, 155] width 93 height 14
click at [599, 259] on input "checkbox" at bounding box center [604, 259] width 10 height 10
click at [687, 479] on button "OK" at bounding box center [696, 479] width 30 height 20
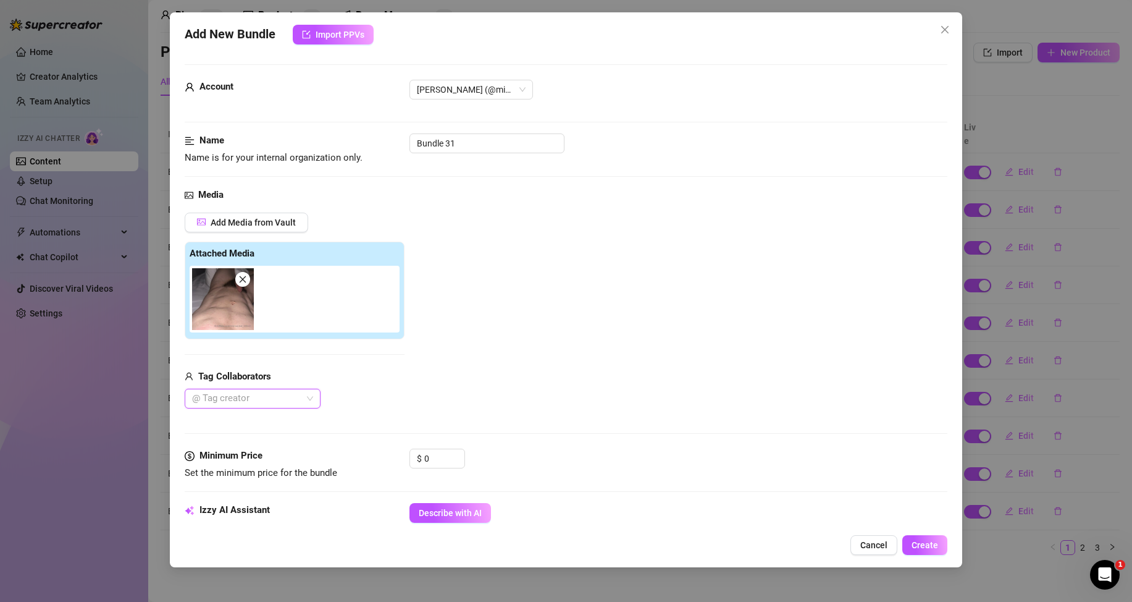
drag, startPoint x: 450, startPoint y: 512, endPoint x: 449, endPoint y: 502, distance: 10.0
click at [449, 512] on span "Describe with AI" at bounding box center [450, 513] width 63 height 10
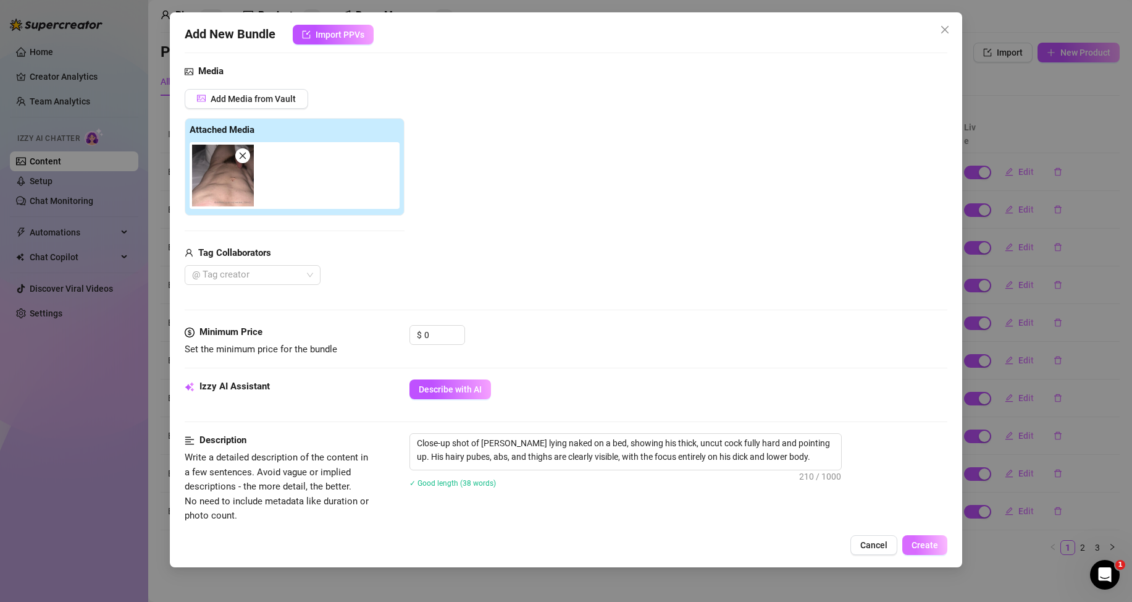
click at [930, 544] on span "Create" at bounding box center [925, 545] width 27 height 10
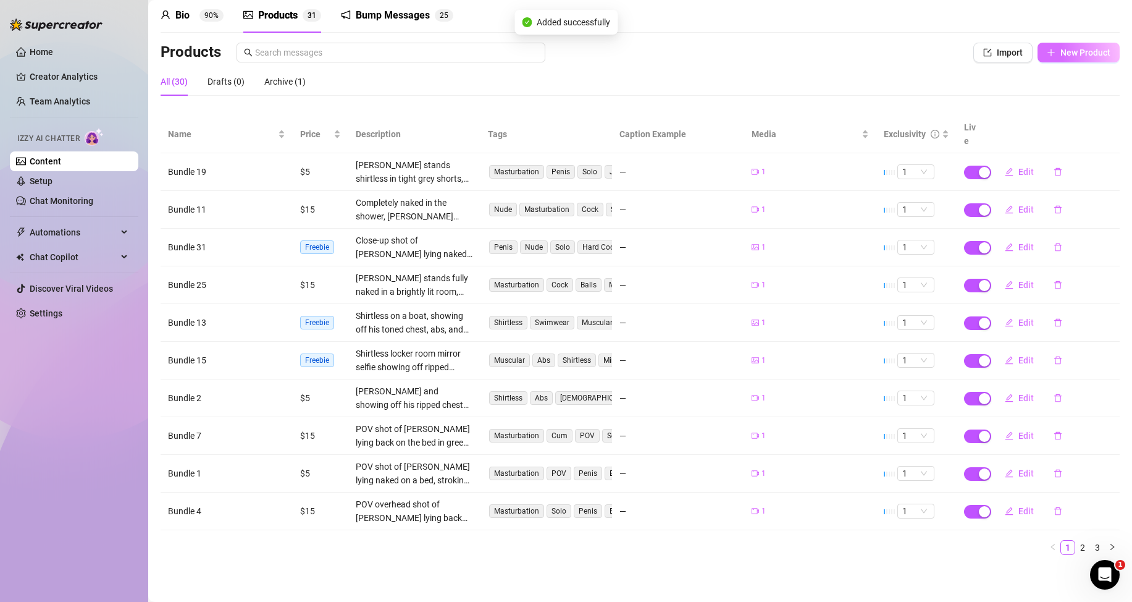
click at [1067, 59] on button "New Product" at bounding box center [1079, 53] width 82 height 20
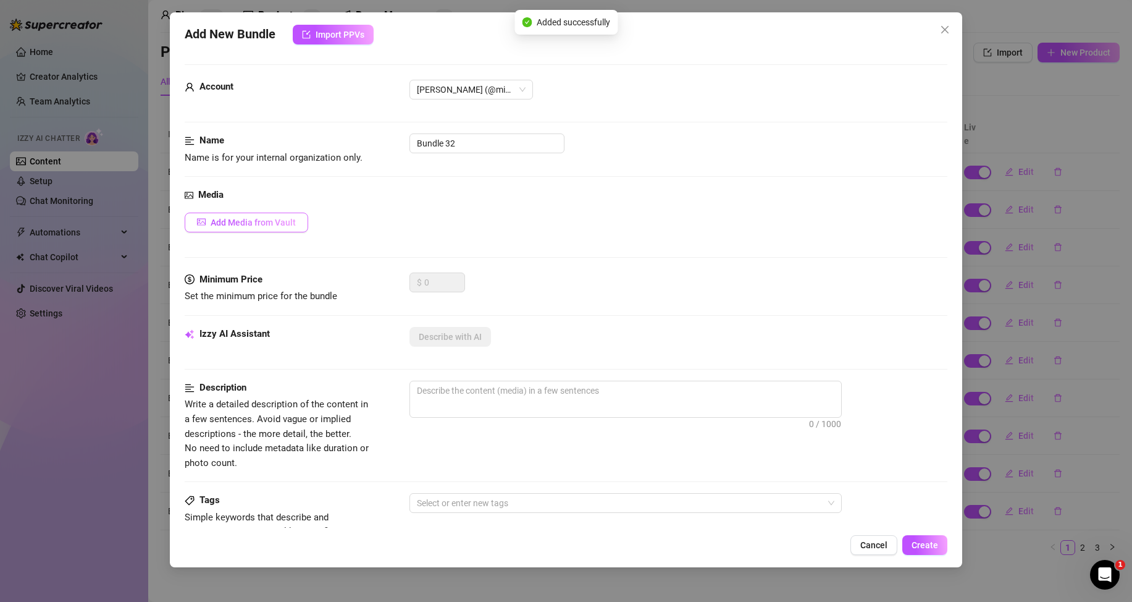
click at [288, 222] on span "Add Media from Vault" at bounding box center [253, 222] width 85 height 10
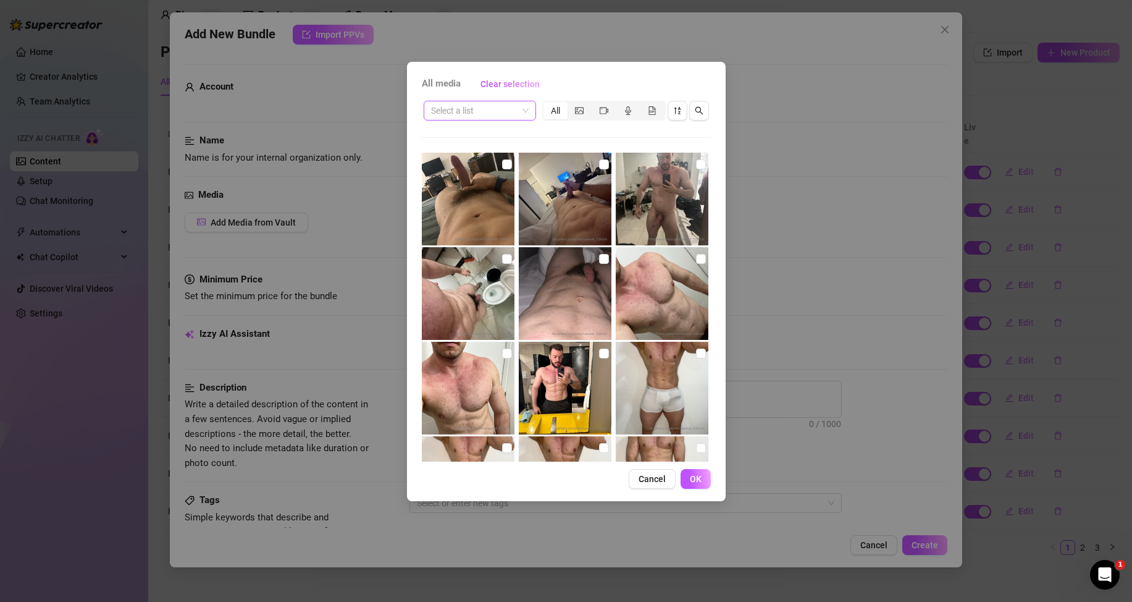
click at [521, 104] on span at bounding box center [480, 110] width 98 height 19
click at [458, 149] on div "Messages" at bounding box center [480, 155] width 93 height 14
click at [704, 482] on button "OK" at bounding box center [696, 479] width 30 height 20
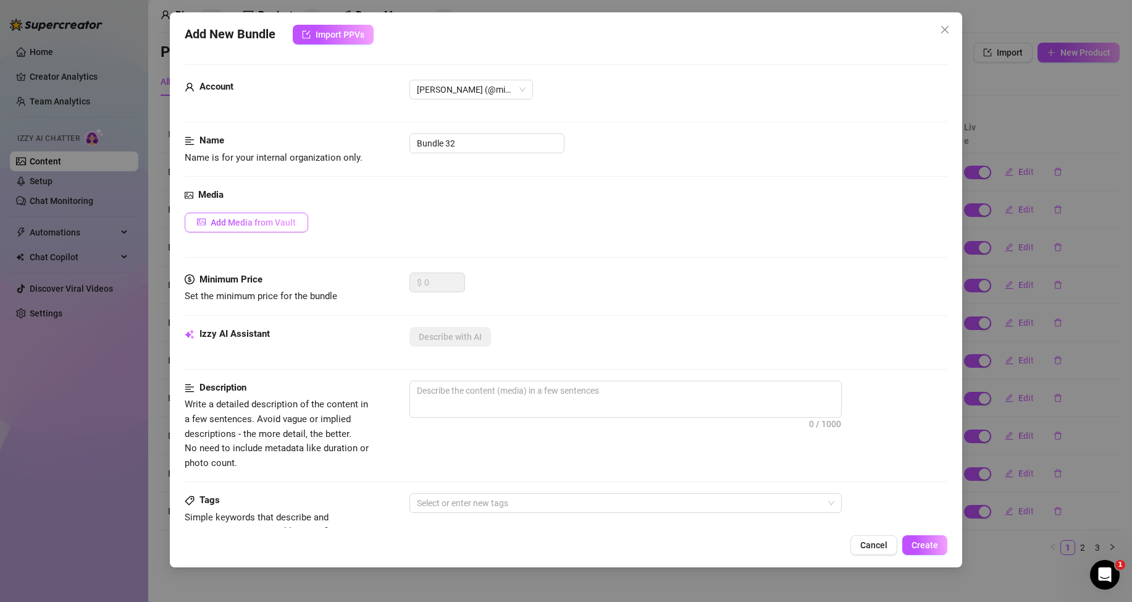
click at [285, 221] on span "Add Media from Vault" at bounding box center [253, 222] width 85 height 10
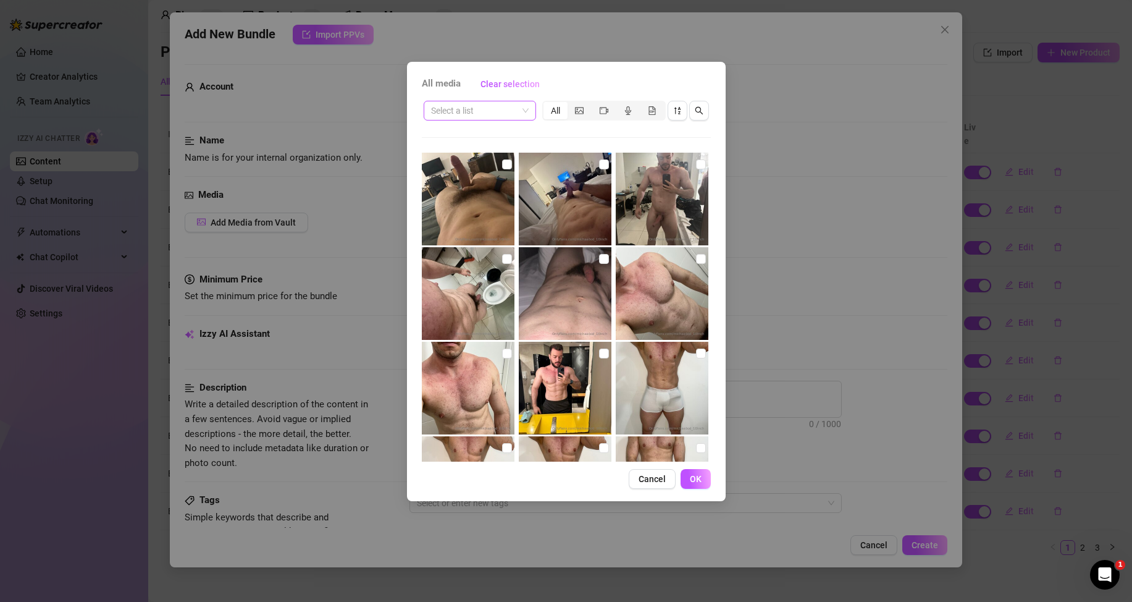
click at [517, 112] on input "search" at bounding box center [474, 110] width 86 height 19
click at [473, 151] on div "Messages" at bounding box center [480, 155] width 93 height 14
click at [696, 260] on input "checkbox" at bounding box center [701, 259] width 10 height 10
click at [697, 486] on button "OK" at bounding box center [696, 479] width 30 height 20
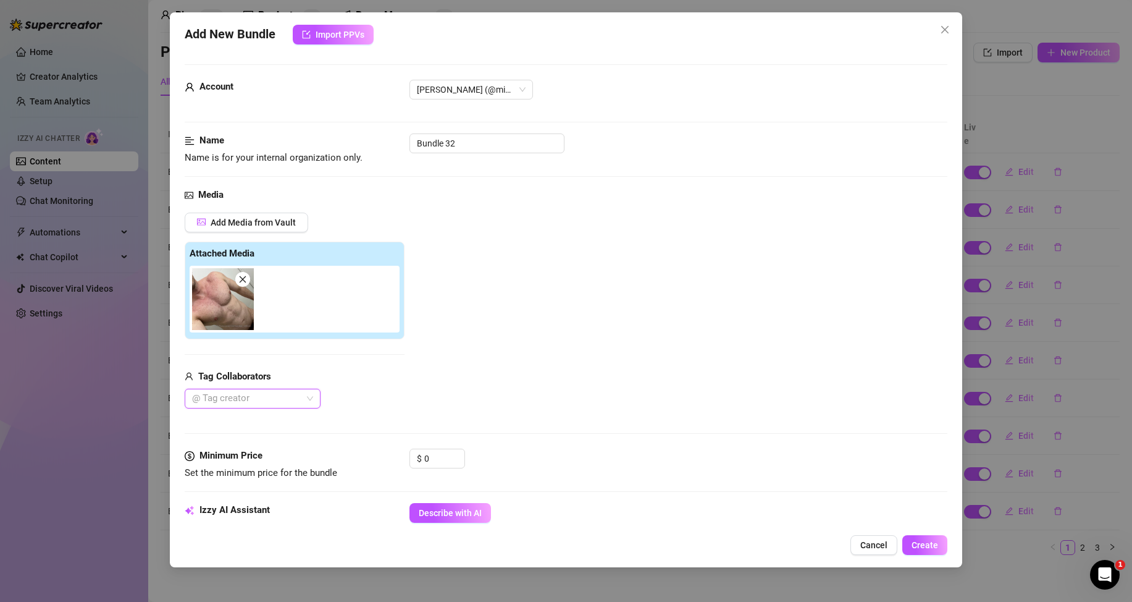
scroll to position [62, 0]
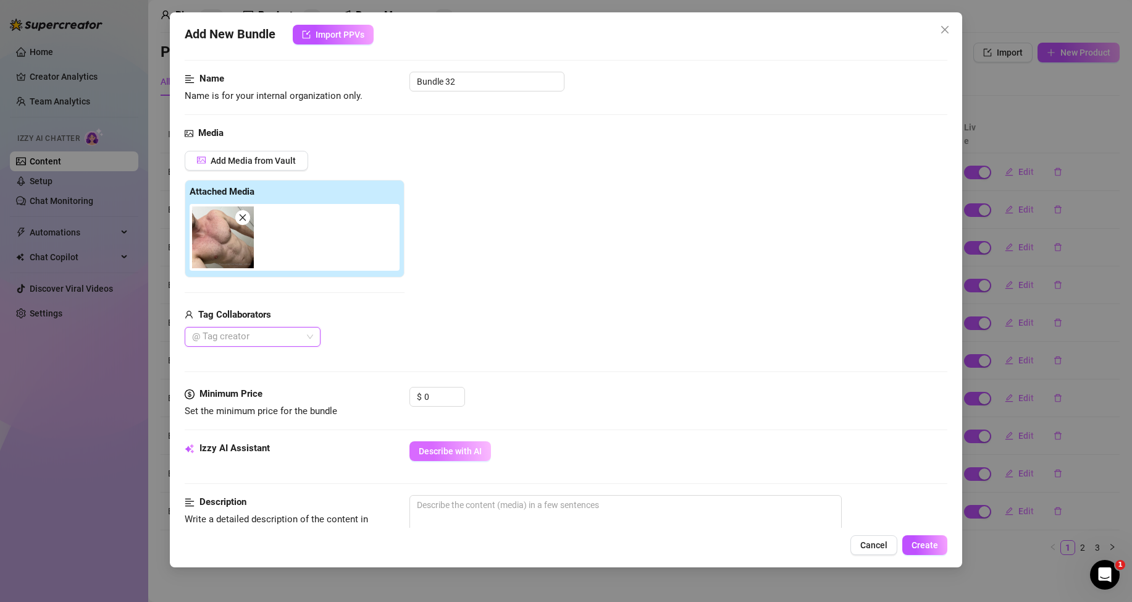
click at [460, 453] on span "Describe with AI" at bounding box center [450, 451] width 63 height 10
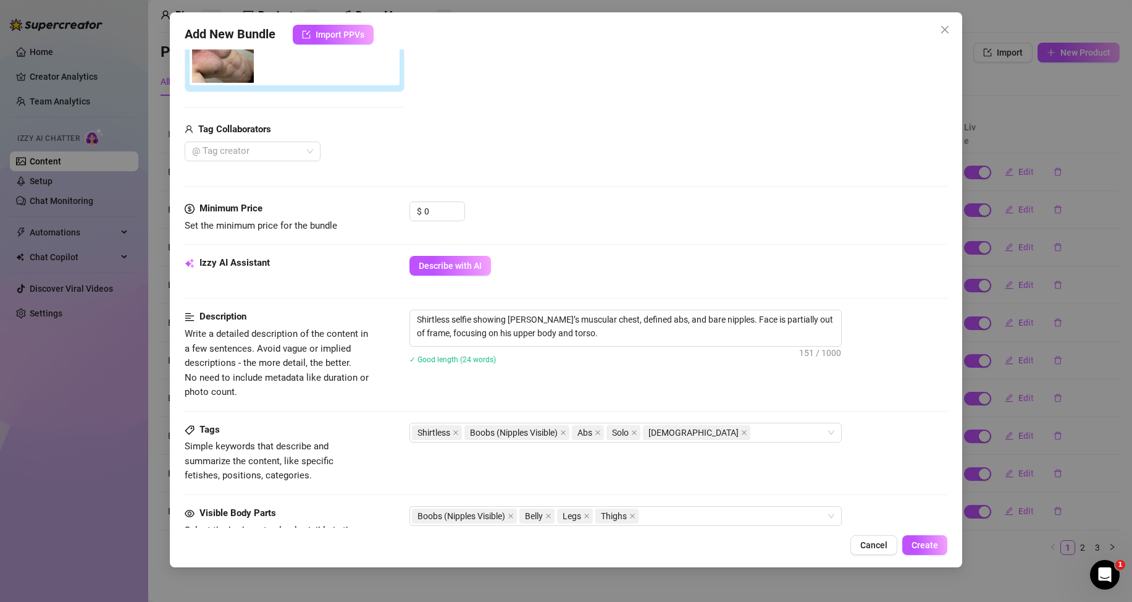
scroll to position [309, 0]
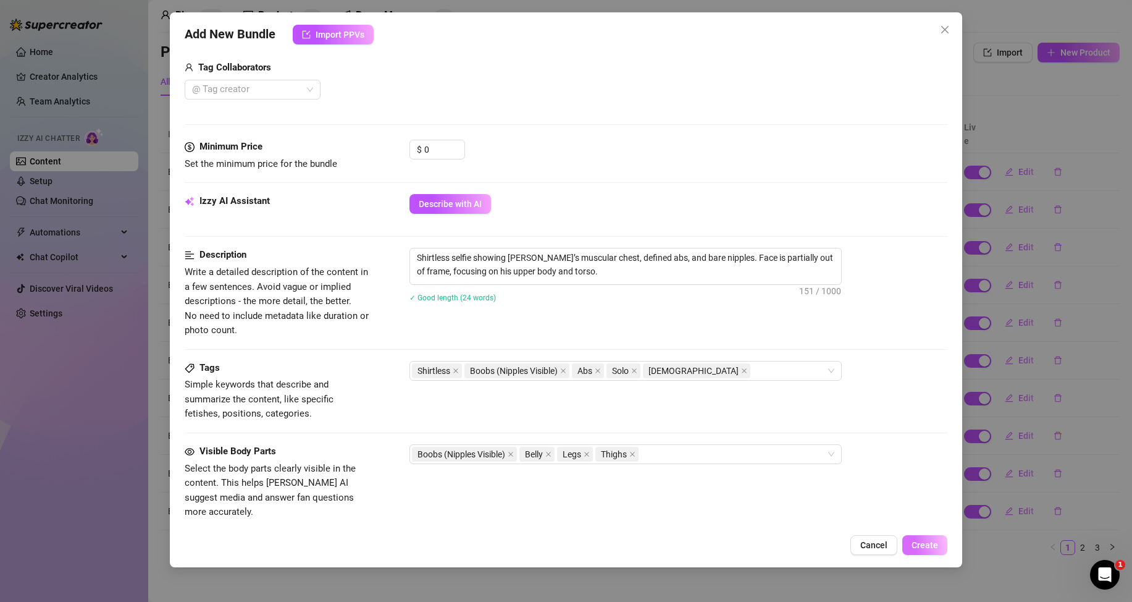
click at [920, 546] on span "Create" at bounding box center [925, 545] width 27 height 10
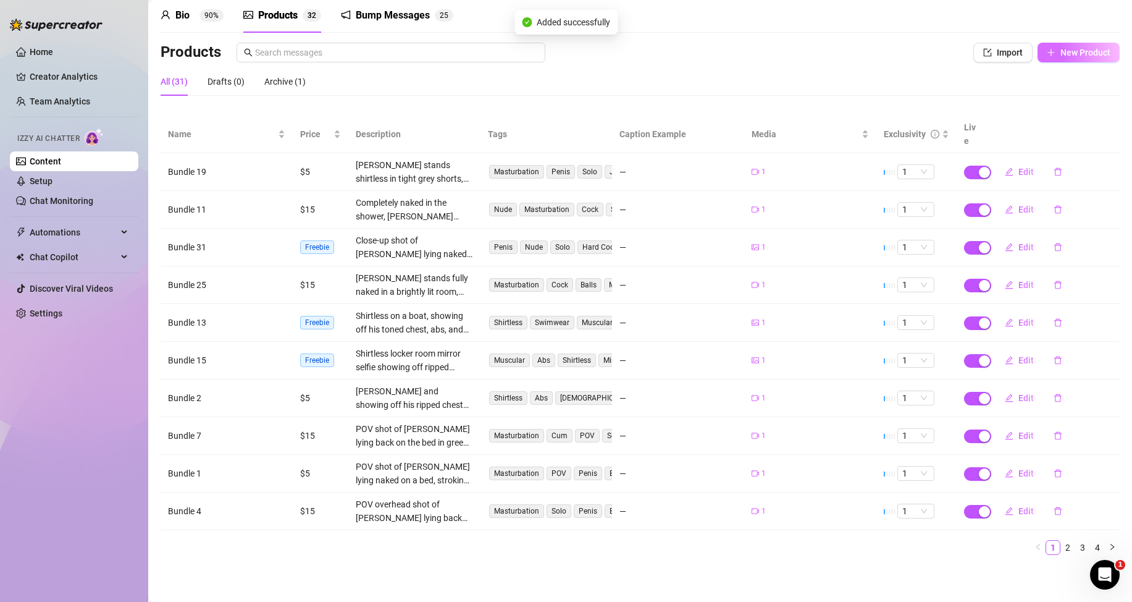
click at [1075, 57] on span "New Product" at bounding box center [1086, 53] width 50 height 10
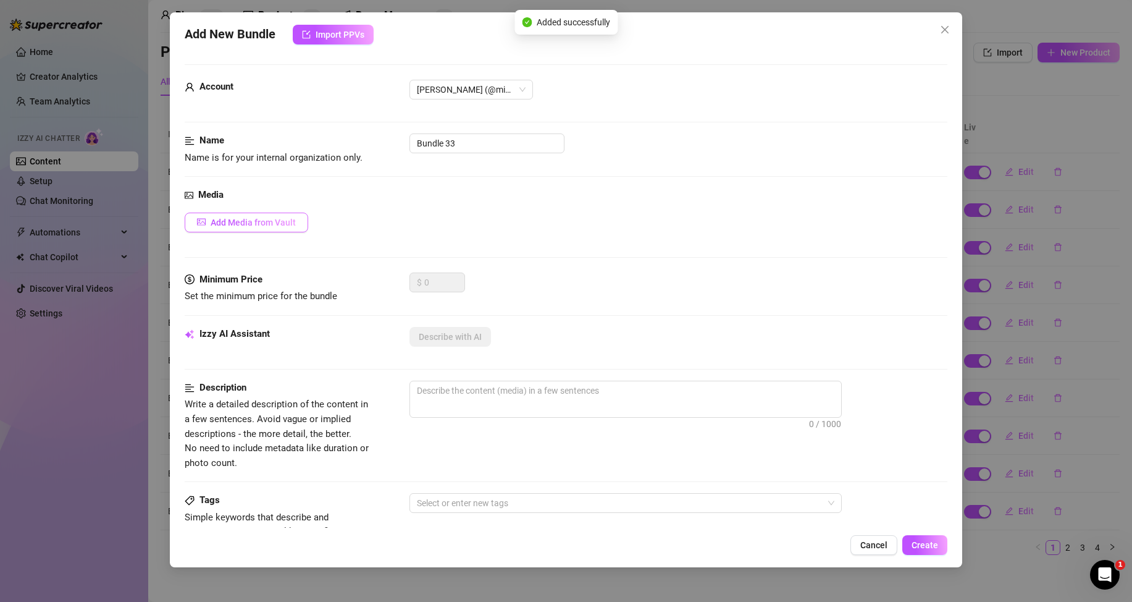
click at [267, 225] on span "Add Media from Vault" at bounding box center [253, 222] width 85 height 10
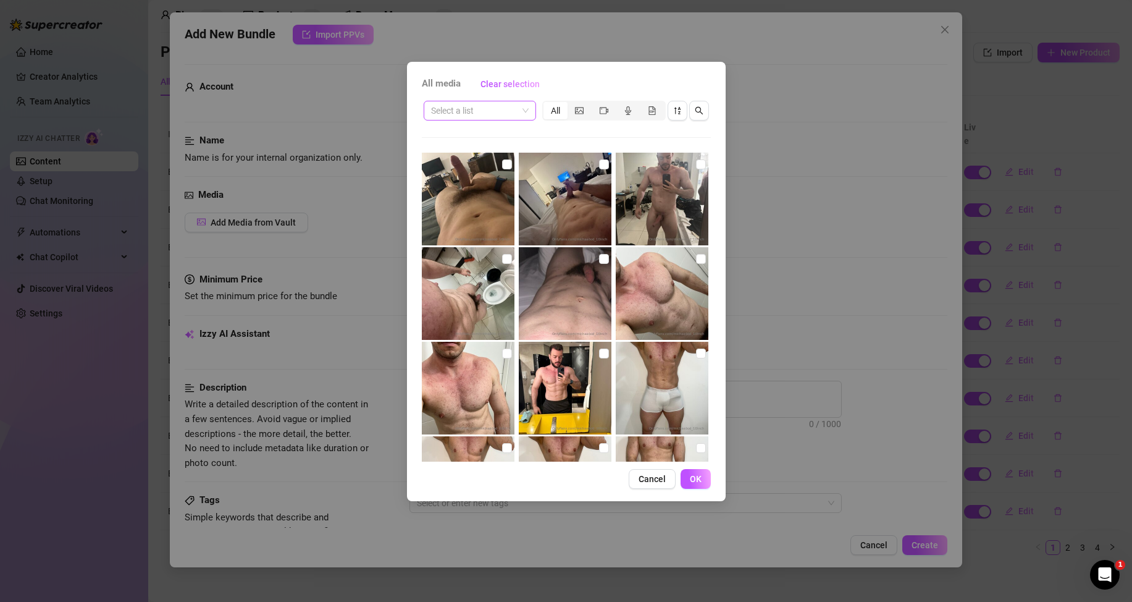
click at [508, 113] on input "search" at bounding box center [474, 110] width 86 height 19
click at [483, 155] on div "Messages" at bounding box center [480, 155] width 93 height 14
click at [503, 355] on input "checkbox" at bounding box center [507, 353] width 10 height 10
click at [699, 467] on div "All media Clear selection Messages All Cancel OK" at bounding box center [566, 281] width 319 height 439
click at [700, 483] on span "OK" at bounding box center [696, 479] width 12 height 10
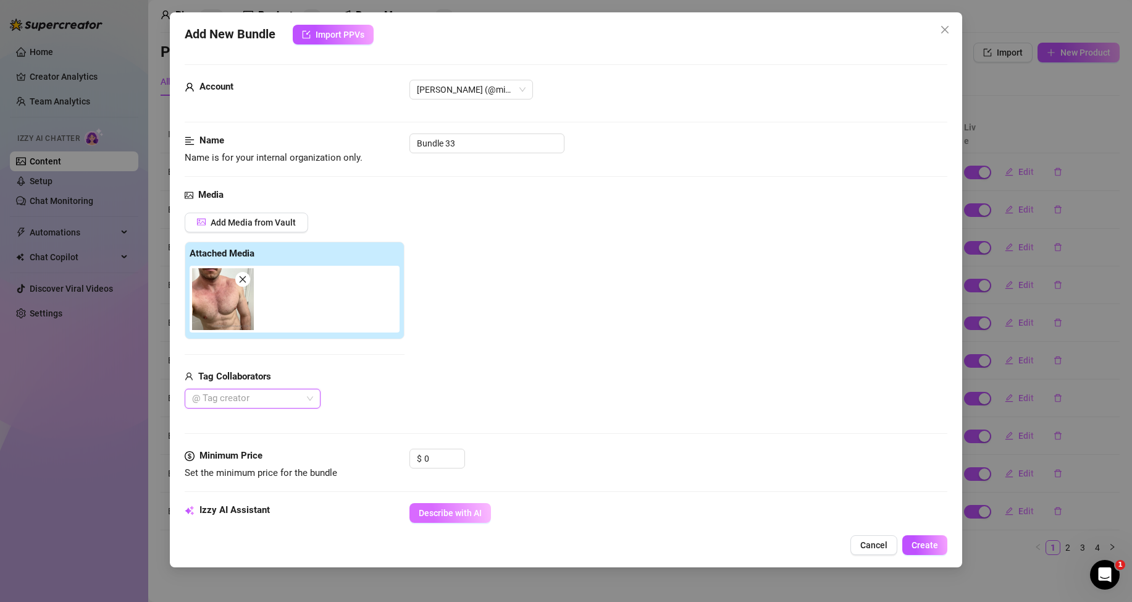
click at [465, 512] on span "Describe with AI" at bounding box center [450, 513] width 63 height 10
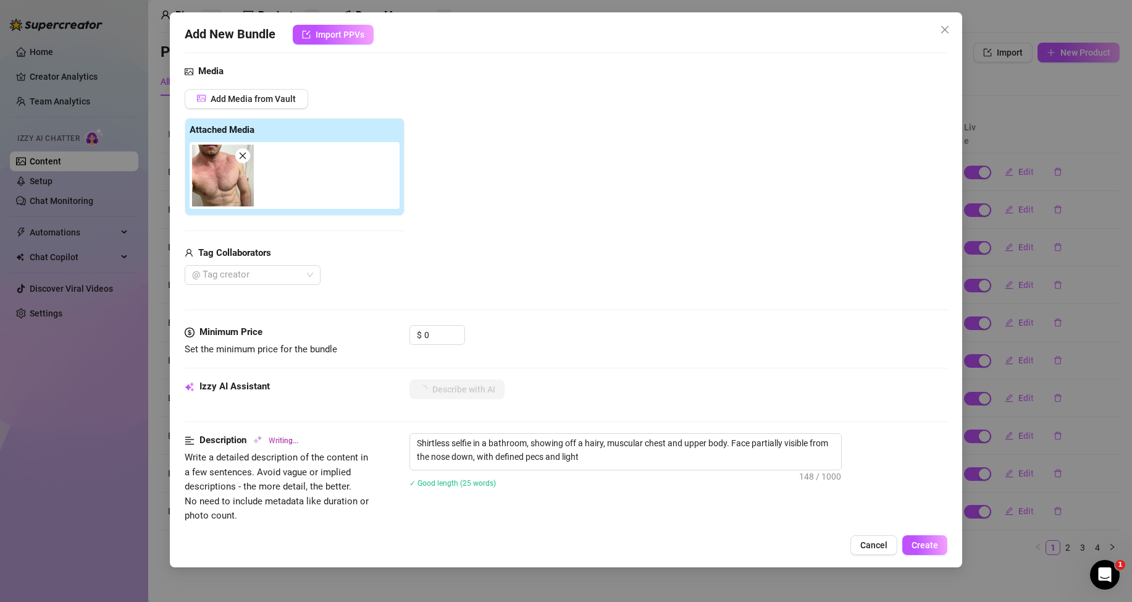
scroll to position [247, 0]
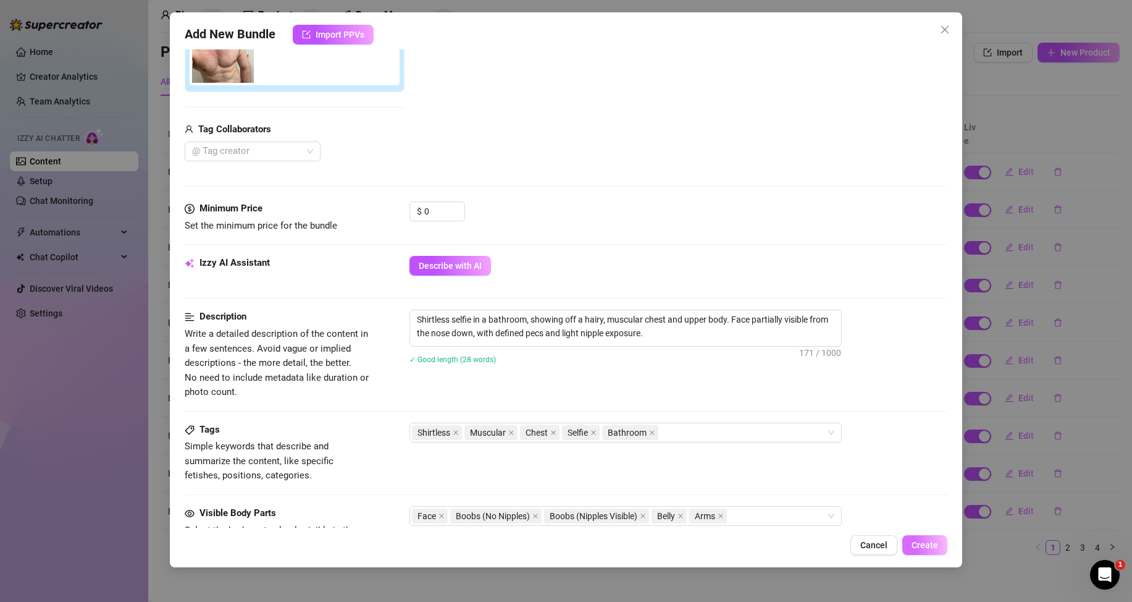
click at [912, 550] on button "Create" at bounding box center [924, 545] width 45 height 20
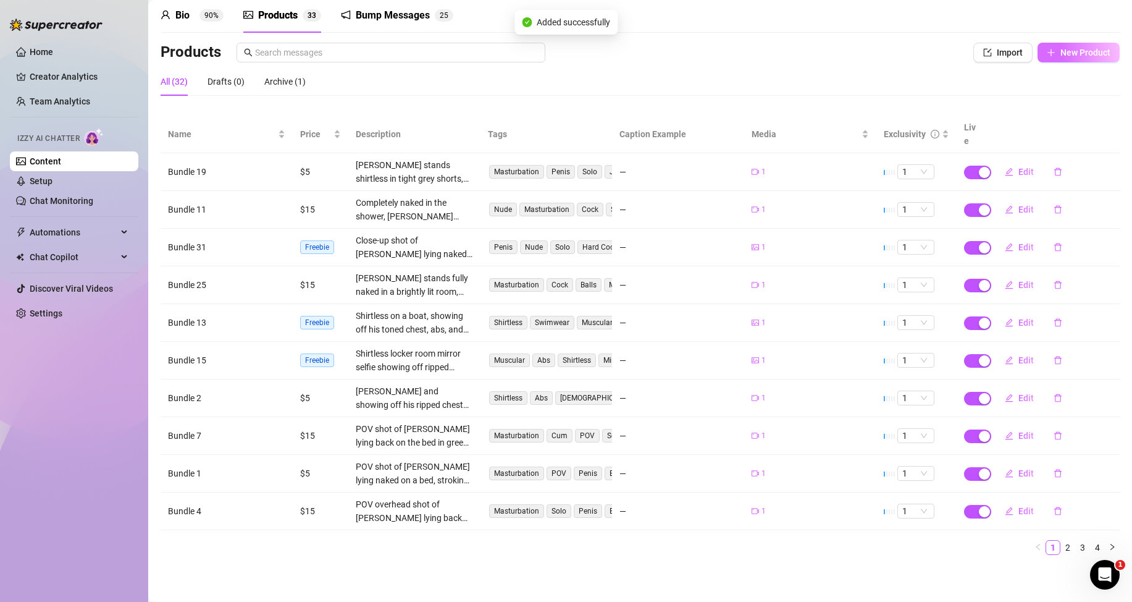
click at [1072, 44] on button "New Product" at bounding box center [1079, 53] width 82 height 20
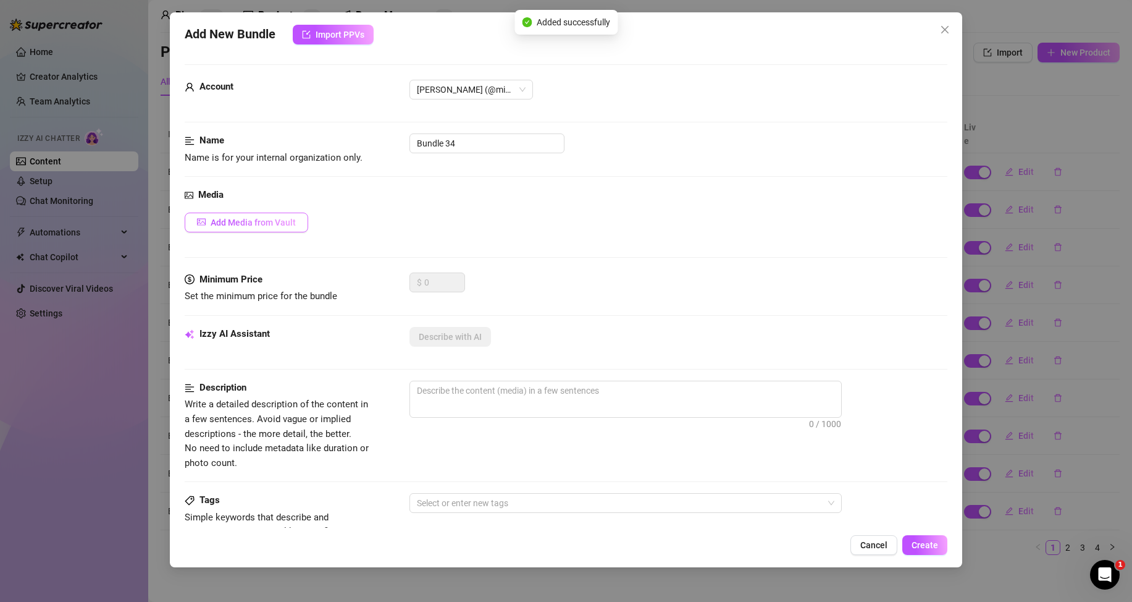
click at [271, 216] on button "Add Media from Vault" at bounding box center [247, 222] width 124 height 20
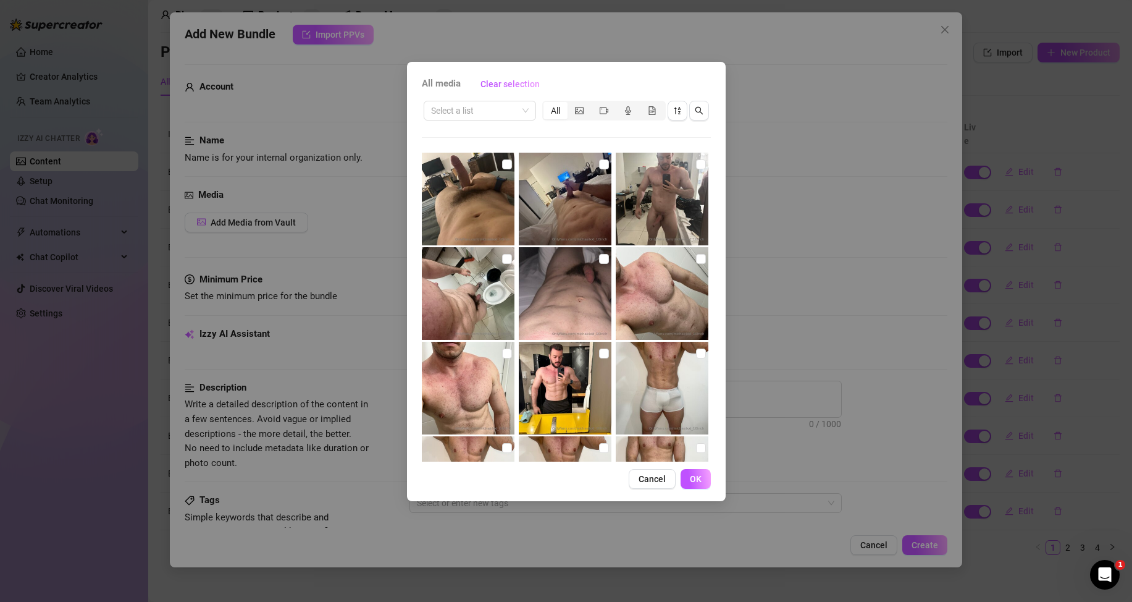
click at [524, 96] on div "All media Clear selection Select a list All Cancel OK" at bounding box center [566, 281] width 319 height 439
click at [521, 108] on span at bounding box center [480, 110] width 98 height 19
click at [473, 153] on div "Messages" at bounding box center [480, 155] width 93 height 14
click at [599, 353] on input "checkbox" at bounding box center [604, 353] width 10 height 10
click at [695, 482] on span "OK" at bounding box center [696, 479] width 12 height 10
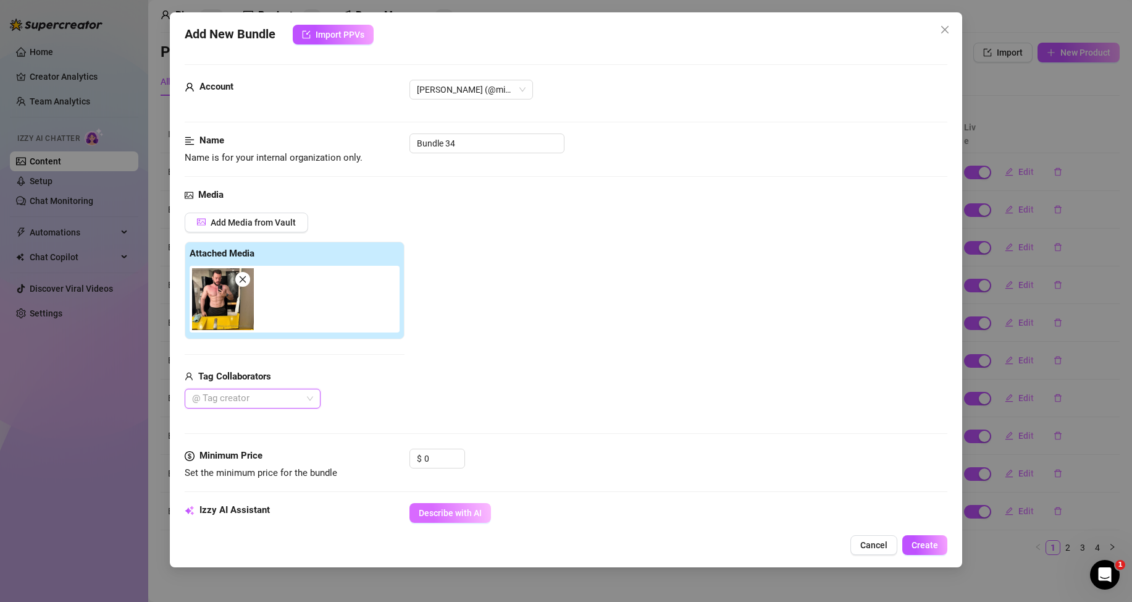
click at [471, 506] on button "Describe with AI" at bounding box center [451, 513] width 82 height 20
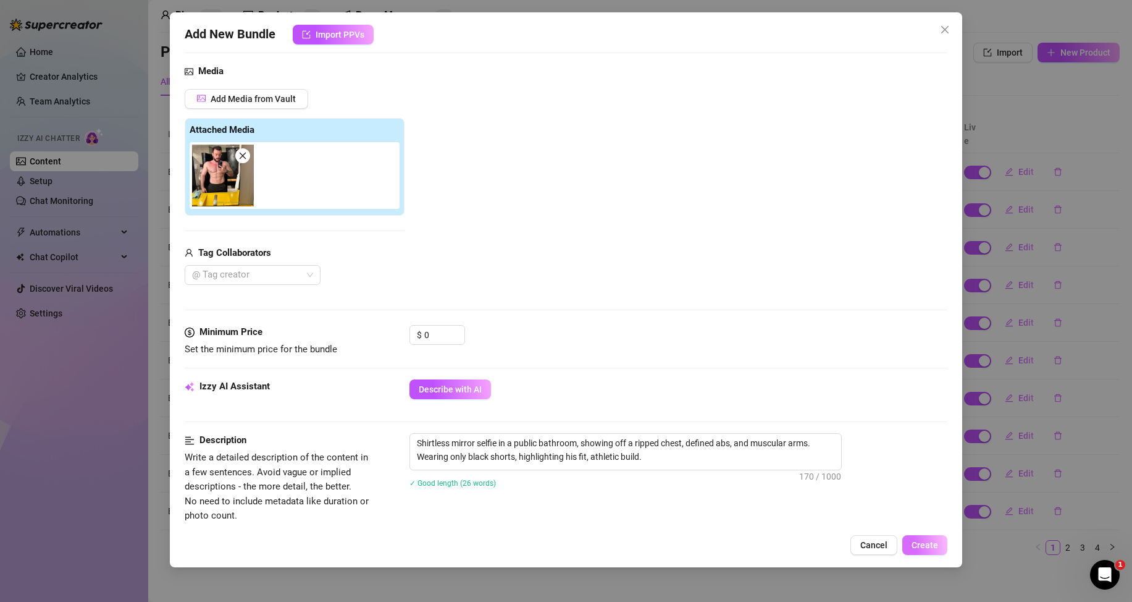
click at [920, 547] on span "Create" at bounding box center [925, 545] width 27 height 10
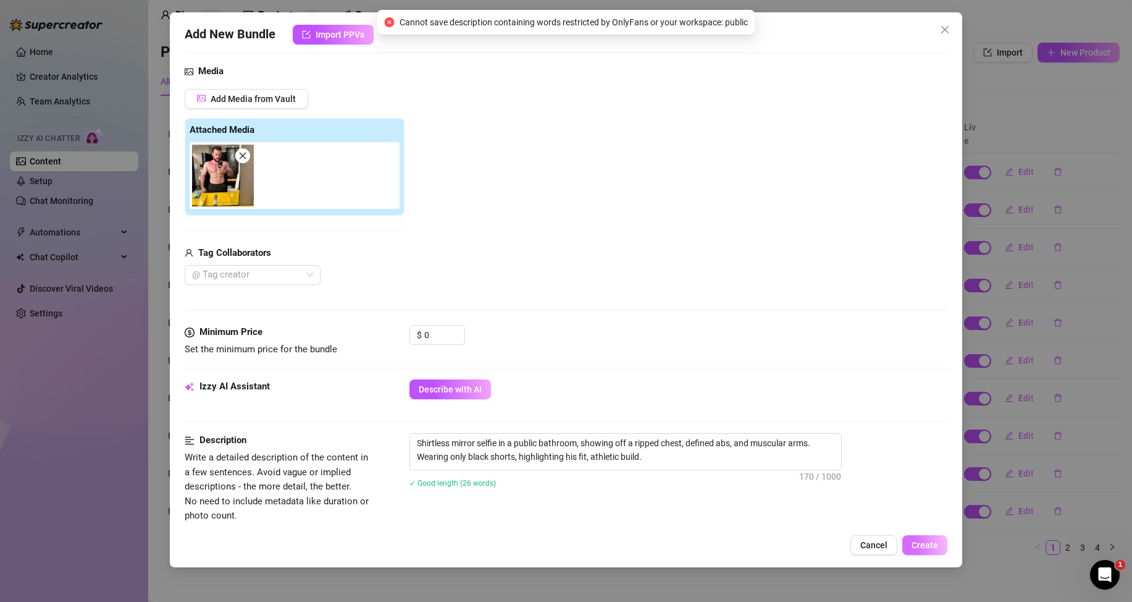
click at [925, 545] on span "Create" at bounding box center [925, 545] width 27 height 10
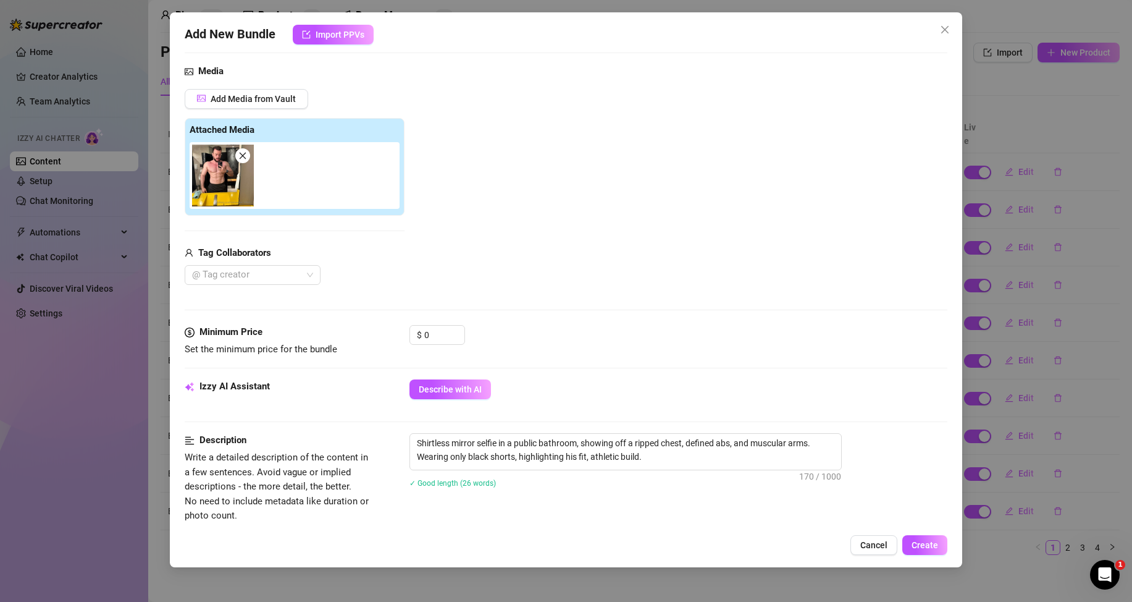
scroll to position [185, 0]
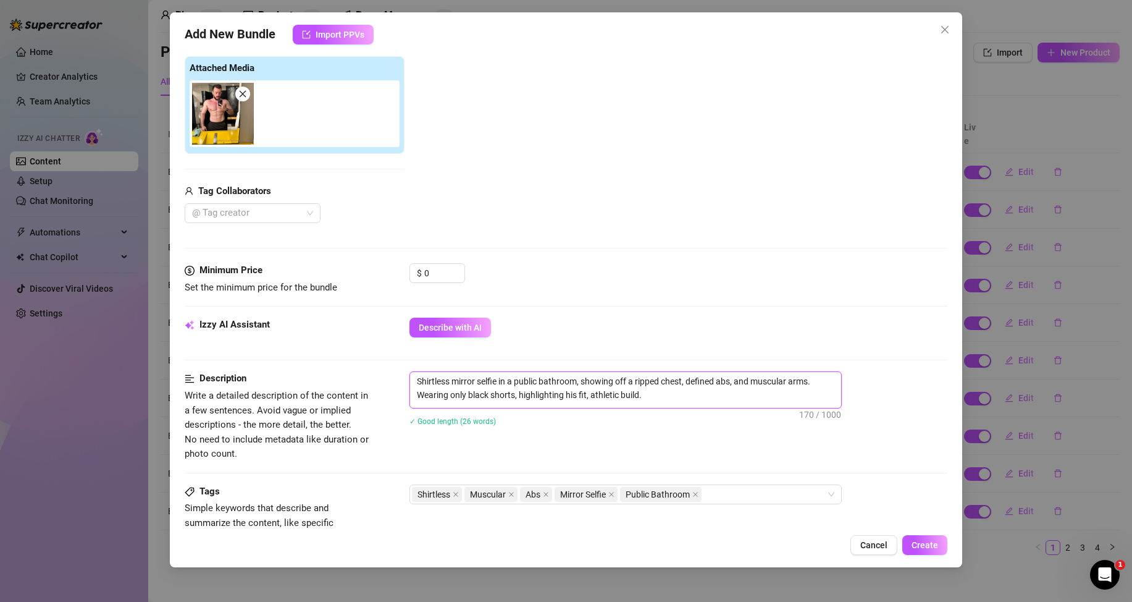
drag, startPoint x: 536, startPoint y: 379, endPoint x: 513, endPoint y: 377, distance: 23.5
click at [513, 377] on textarea "Shirtless mirror selfie in a public bathroom, showing off a ripped chest, defin…" at bounding box center [625, 388] width 431 height 32
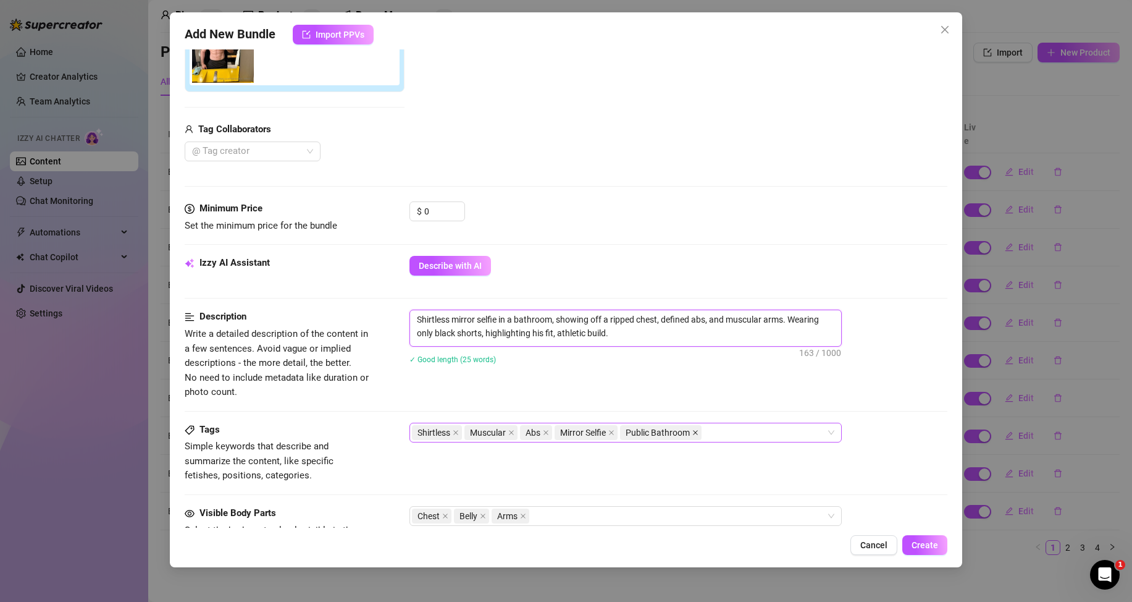
click at [694, 435] on span at bounding box center [695, 433] width 6 height 14
click at [913, 542] on span "Create" at bounding box center [925, 545] width 27 height 10
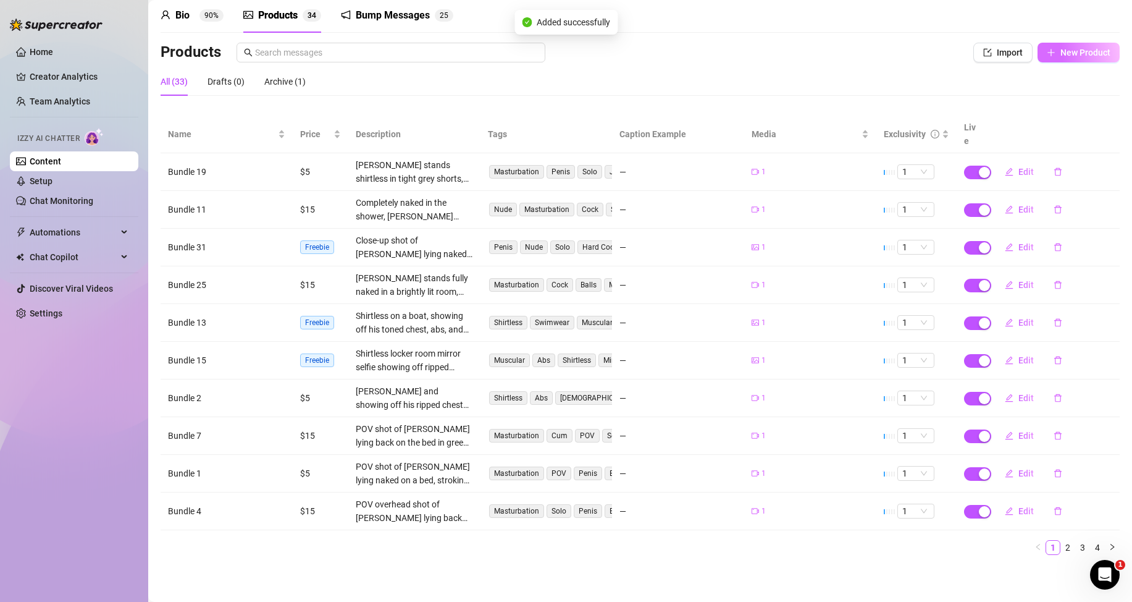
click at [1046, 53] on button "New Product" at bounding box center [1079, 53] width 82 height 20
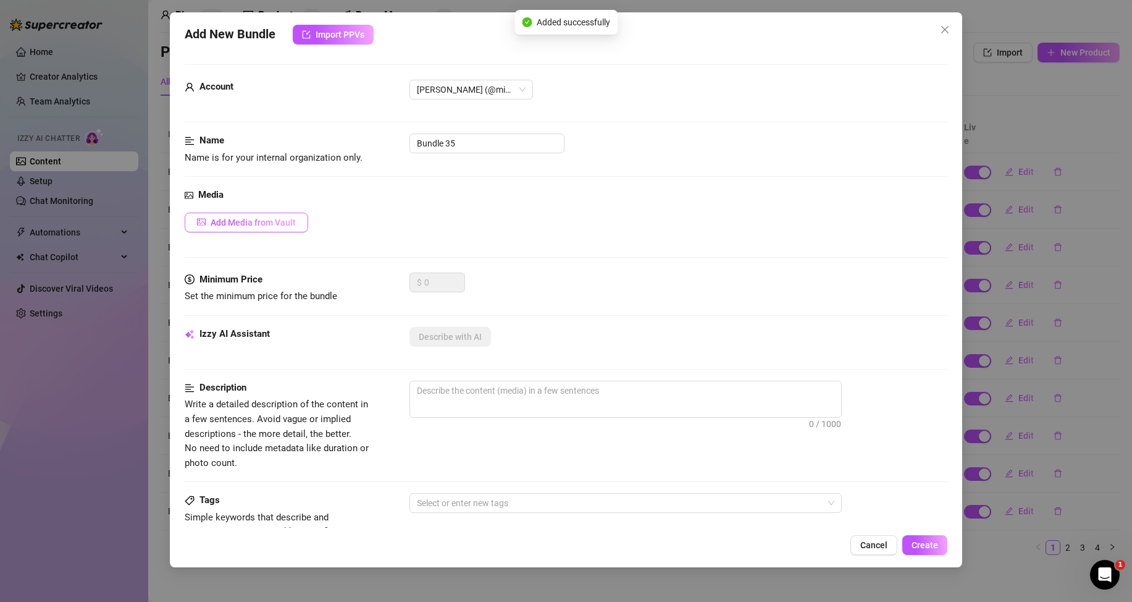
click at [269, 221] on span "Add Media from Vault" at bounding box center [253, 222] width 85 height 10
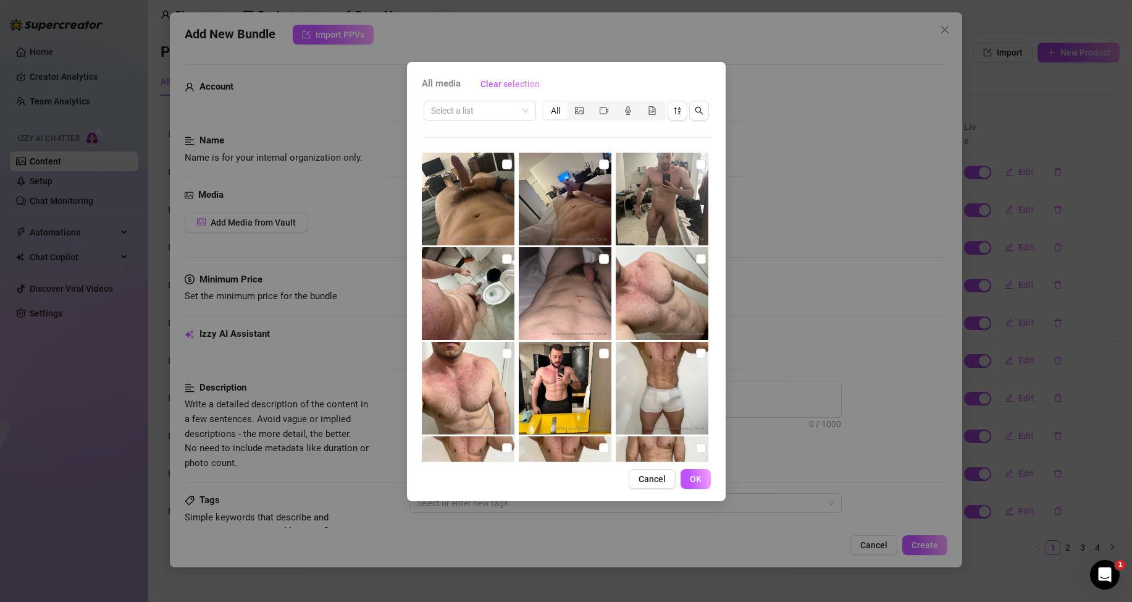
click at [497, 99] on div "Select a list All" at bounding box center [566, 110] width 289 height 23
click at [511, 110] on input "search" at bounding box center [474, 110] width 86 height 19
click at [489, 154] on div "Messages" at bounding box center [480, 155] width 93 height 14
click at [697, 357] on input "checkbox" at bounding box center [701, 353] width 10 height 10
click at [704, 481] on button "OK" at bounding box center [696, 479] width 30 height 20
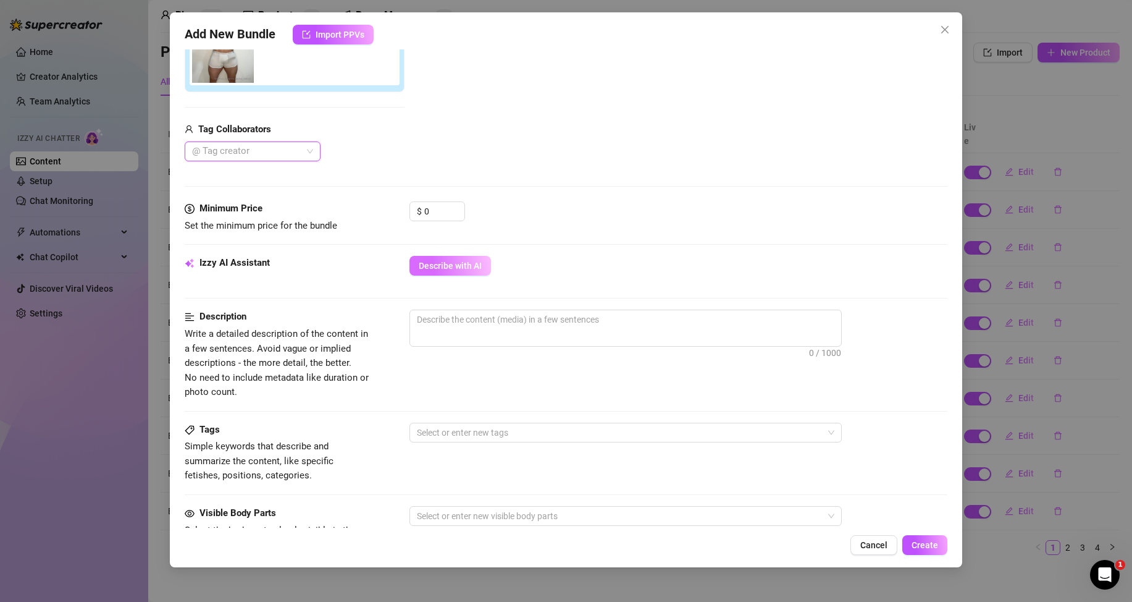
click at [451, 269] on span "Describe with AI" at bounding box center [450, 266] width 63 height 10
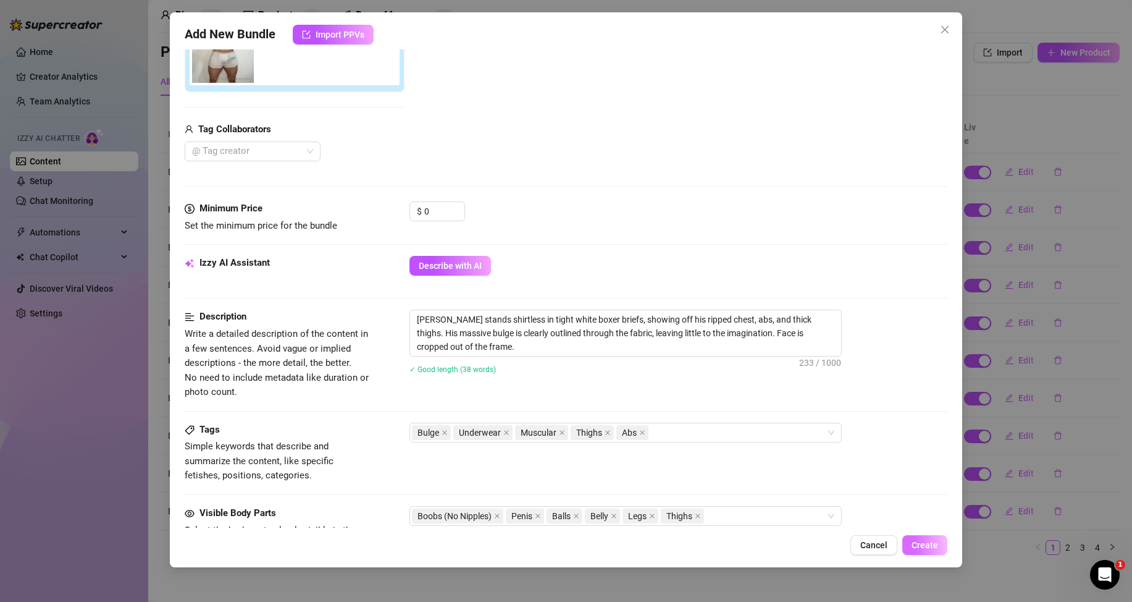
click at [914, 544] on span "Create" at bounding box center [925, 545] width 27 height 10
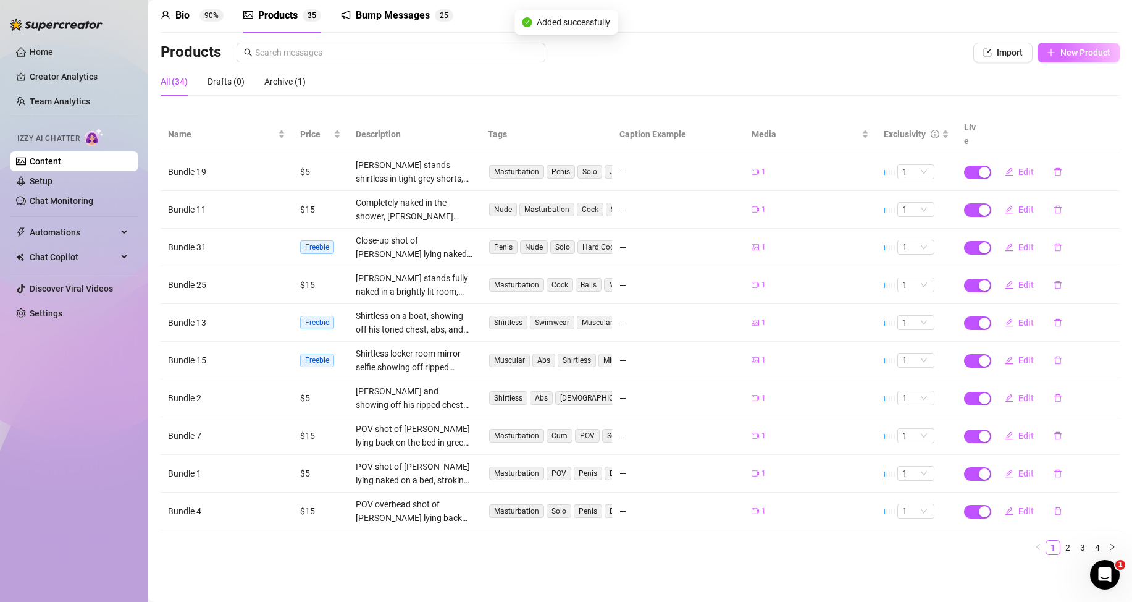
click at [1086, 52] on span "New Product" at bounding box center [1086, 53] width 50 height 10
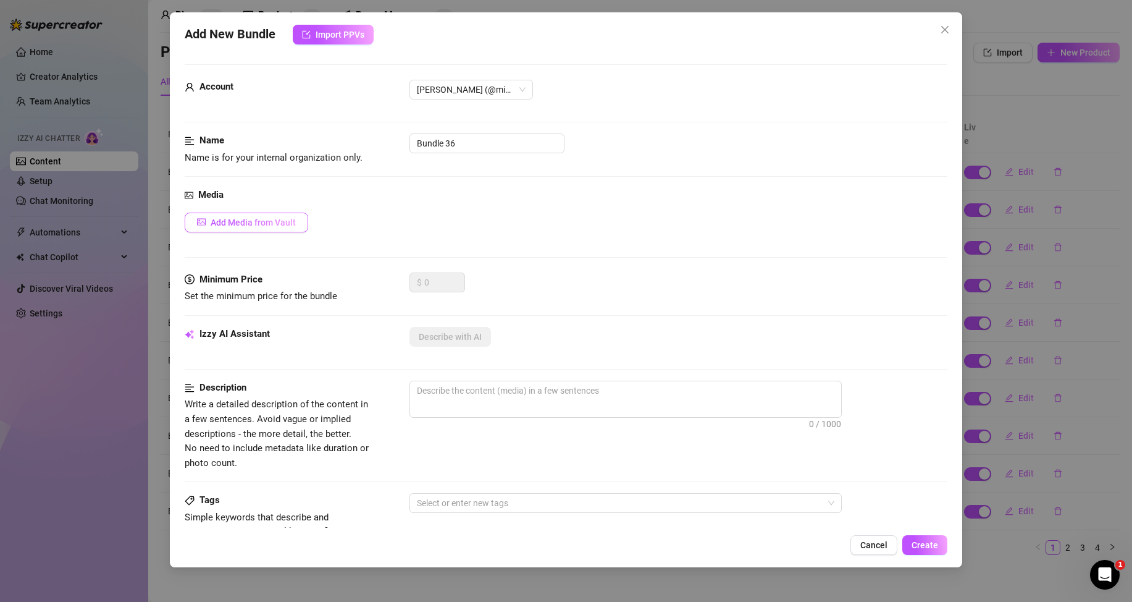
click at [287, 220] on span "Add Media from Vault" at bounding box center [253, 222] width 85 height 10
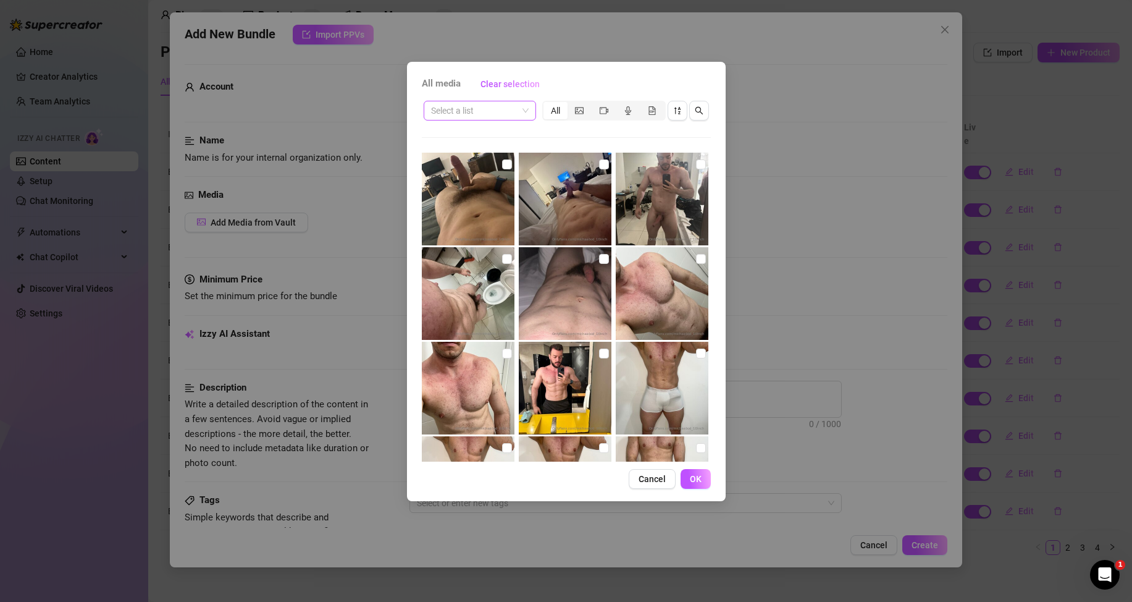
click at [524, 109] on span at bounding box center [480, 110] width 98 height 19
click at [482, 156] on div "Messages" at bounding box center [480, 155] width 93 height 14
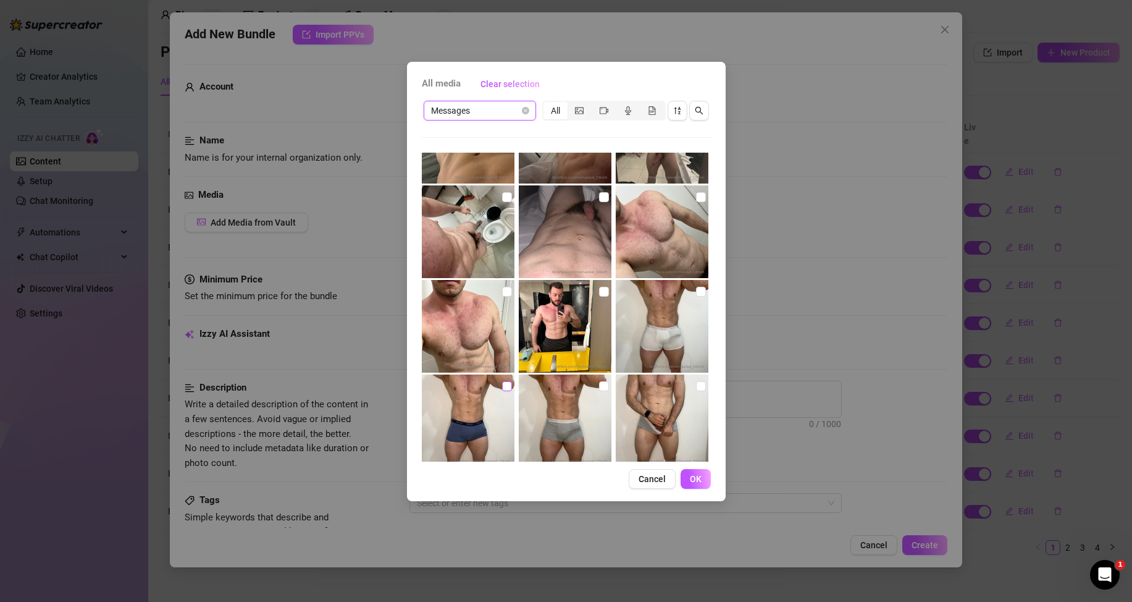
click at [508, 387] on input "checkbox" at bounding box center [507, 386] width 10 height 10
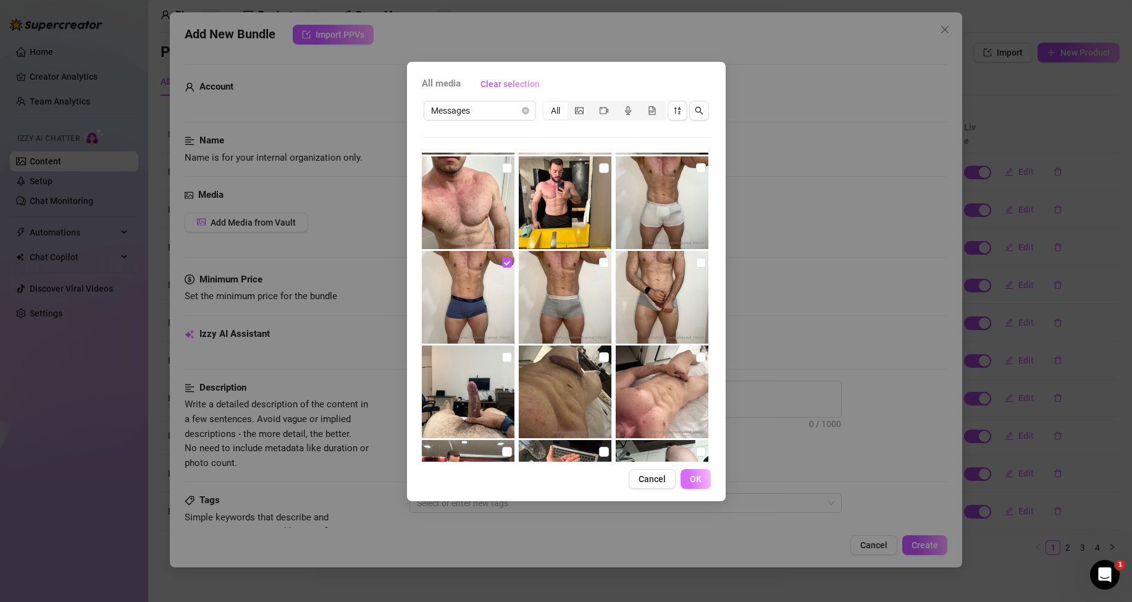
click at [694, 476] on span "OK" at bounding box center [696, 479] width 12 height 10
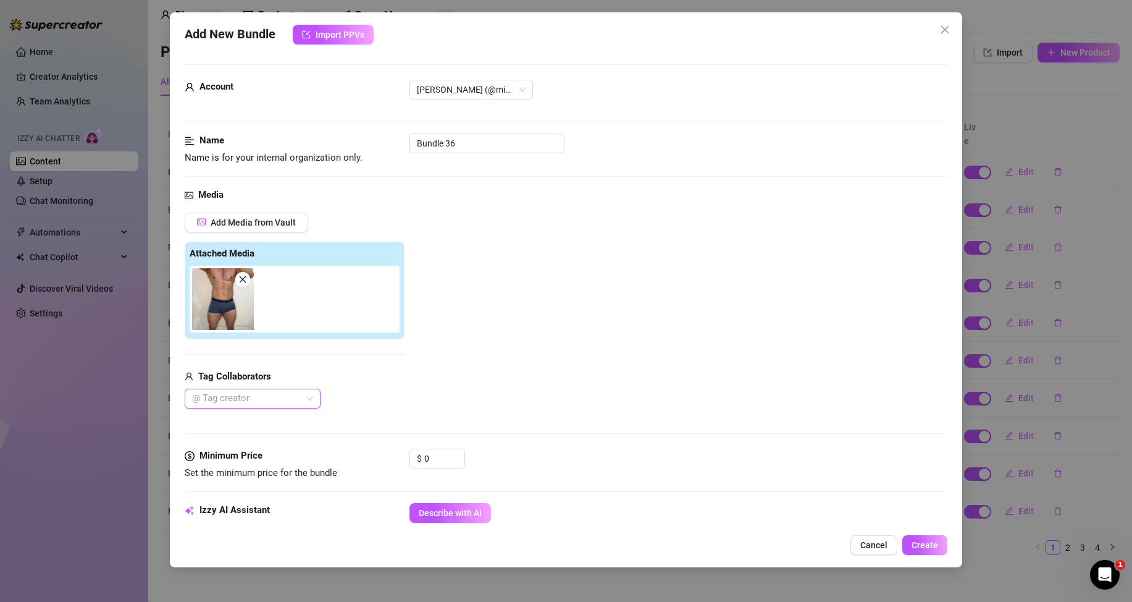
click at [431, 511] on span "Describe with AI" at bounding box center [450, 513] width 63 height 10
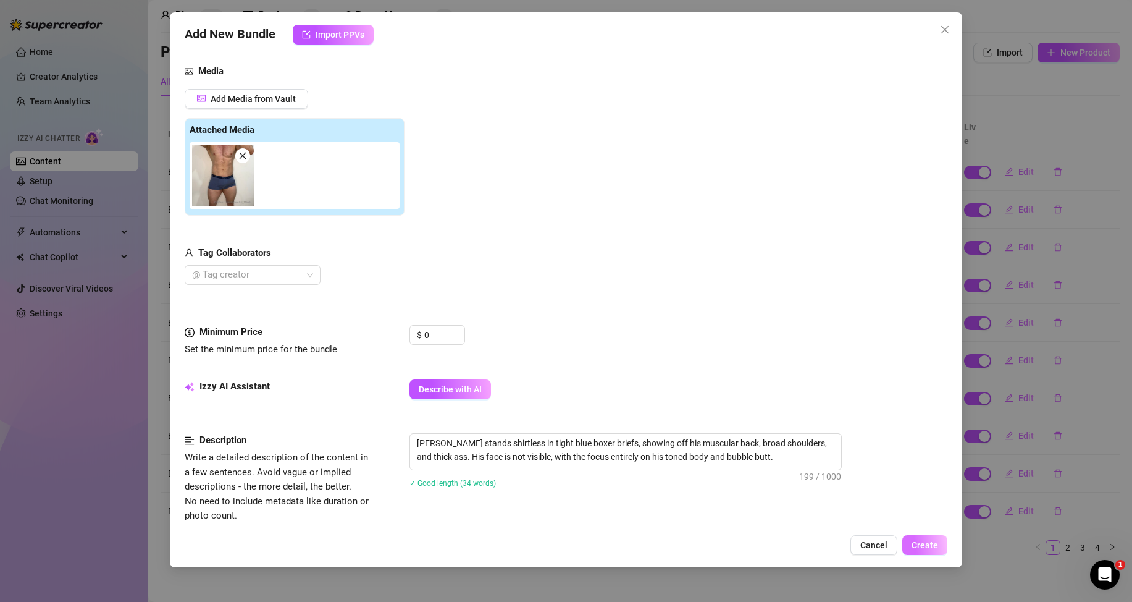
click at [938, 545] on span "Create" at bounding box center [925, 545] width 27 height 10
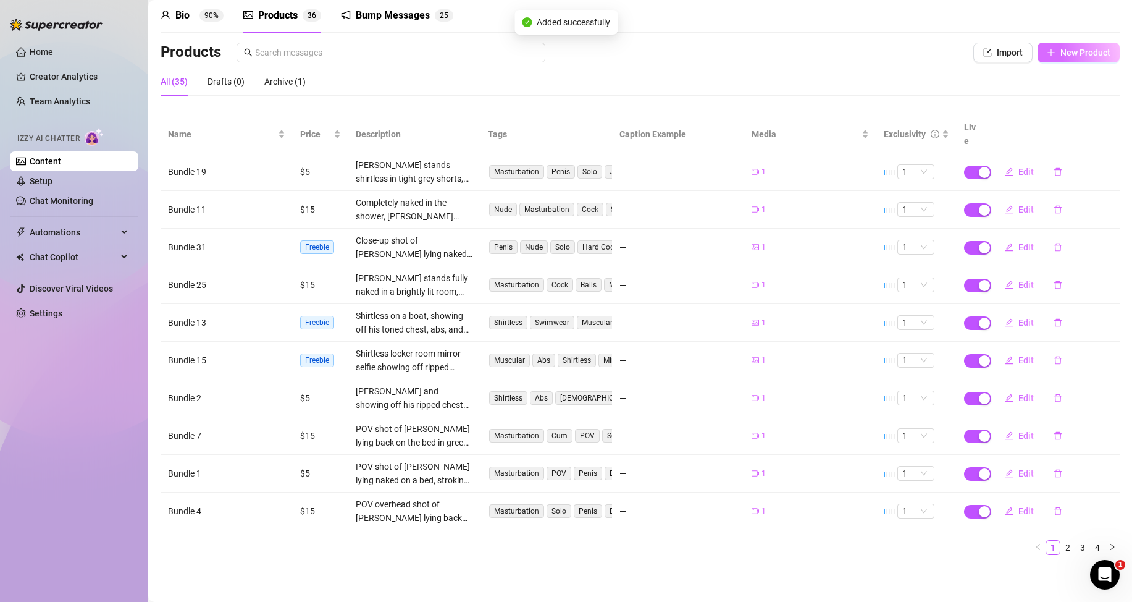
click at [1065, 64] on div "Products Import New Product" at bounding box center [640, 55] width 959 height 25
click at [1064, 58] on button "New Product" at bounding box center [1079, 53] width 82 height 20
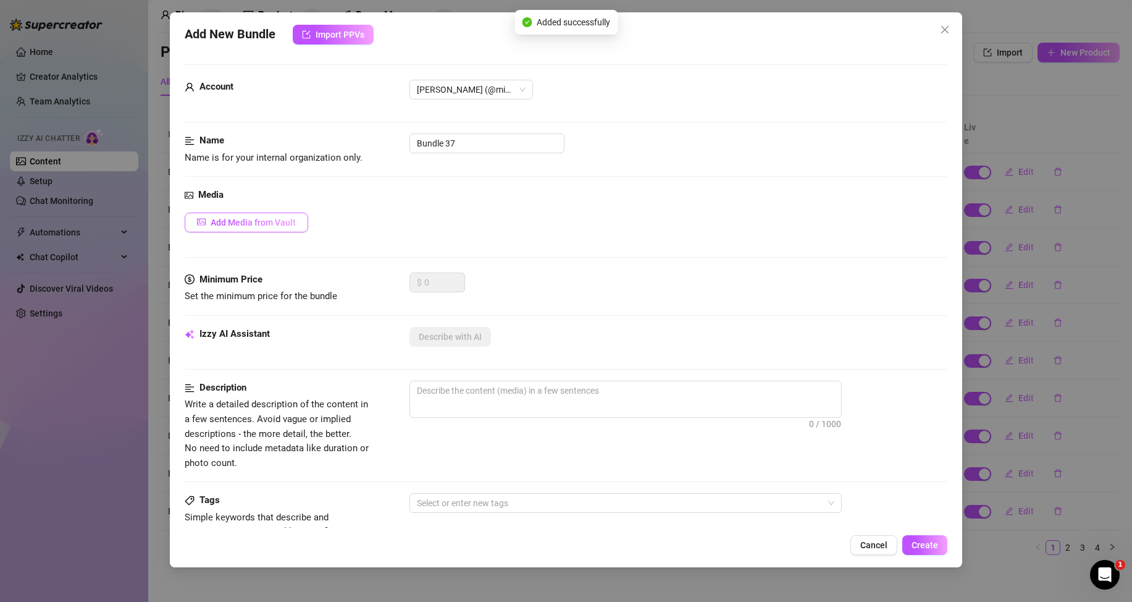
click at [289, 220] on span "Add Media from Vault" at bounding box center [253, 222] width 85 height 10
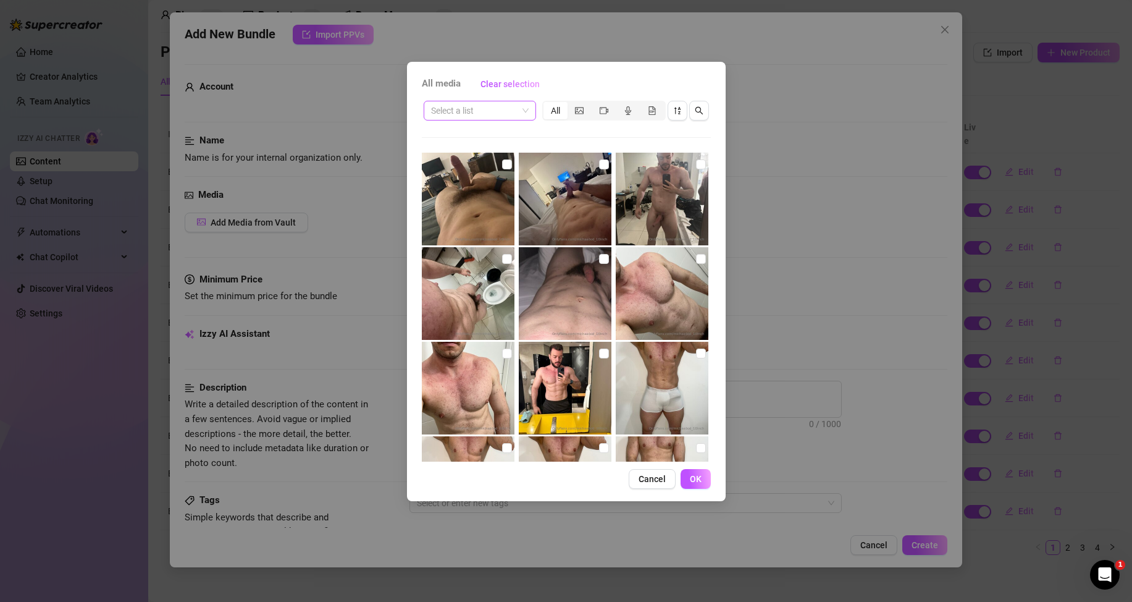
click at [506, 107] on input "search" at bounding box center [474, 110] width 86 height 19
click at [475, 152] on div "Messages" at bounding box center [480, 155] width 93 height 14
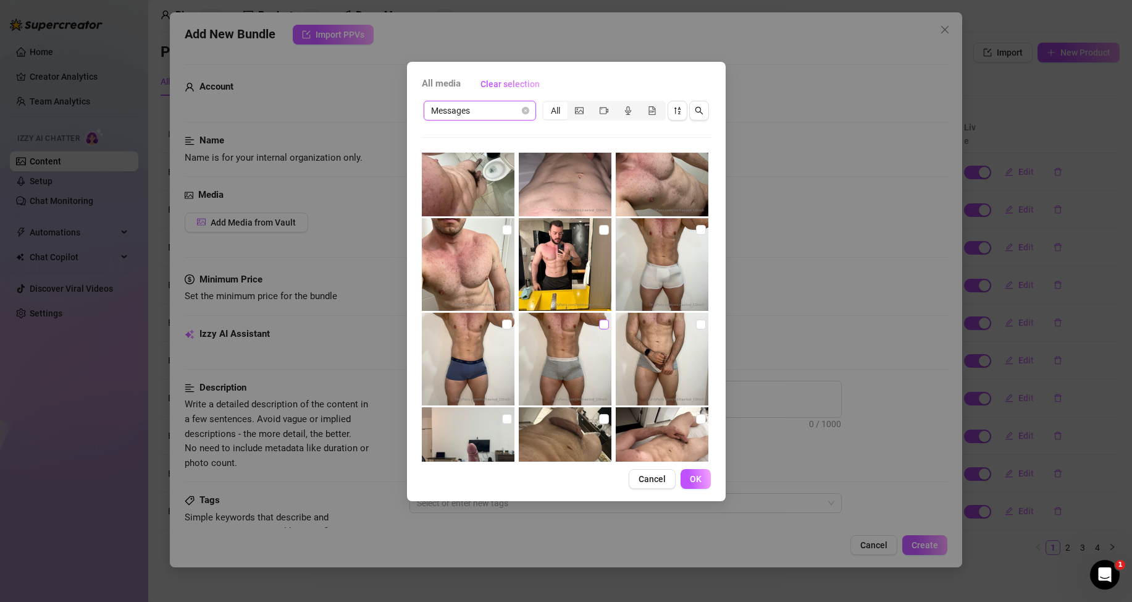
click at [599, 319] on label at bounding box center [604, 324] width 10 height 14
click at [599, 319] on input "checkbox" at bounding box center [604, 324] width 10 height 10
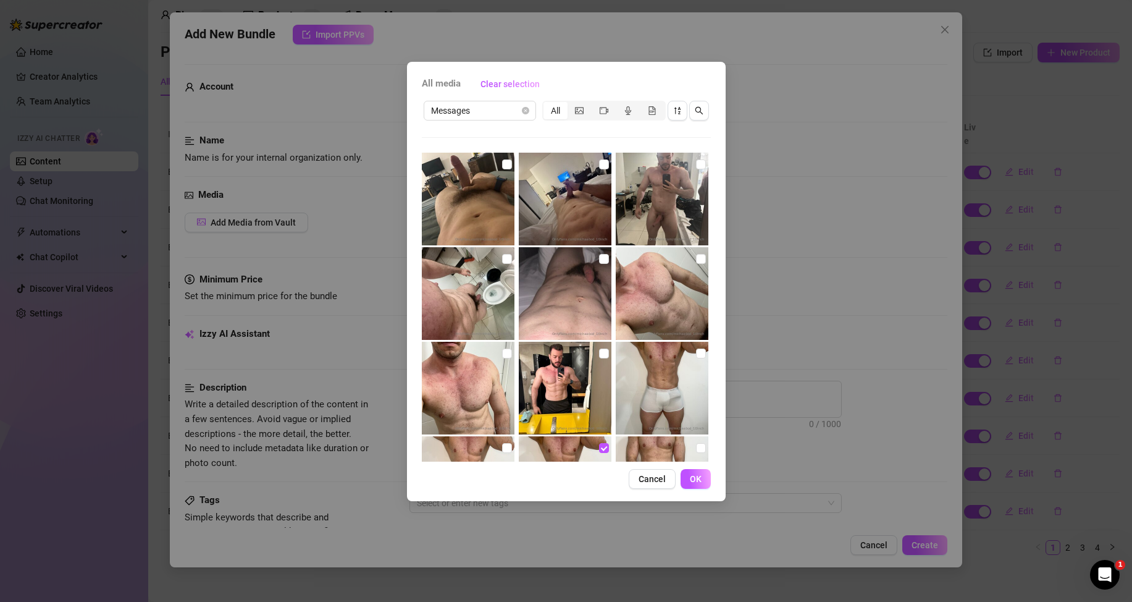
scroll to position [62, 0]
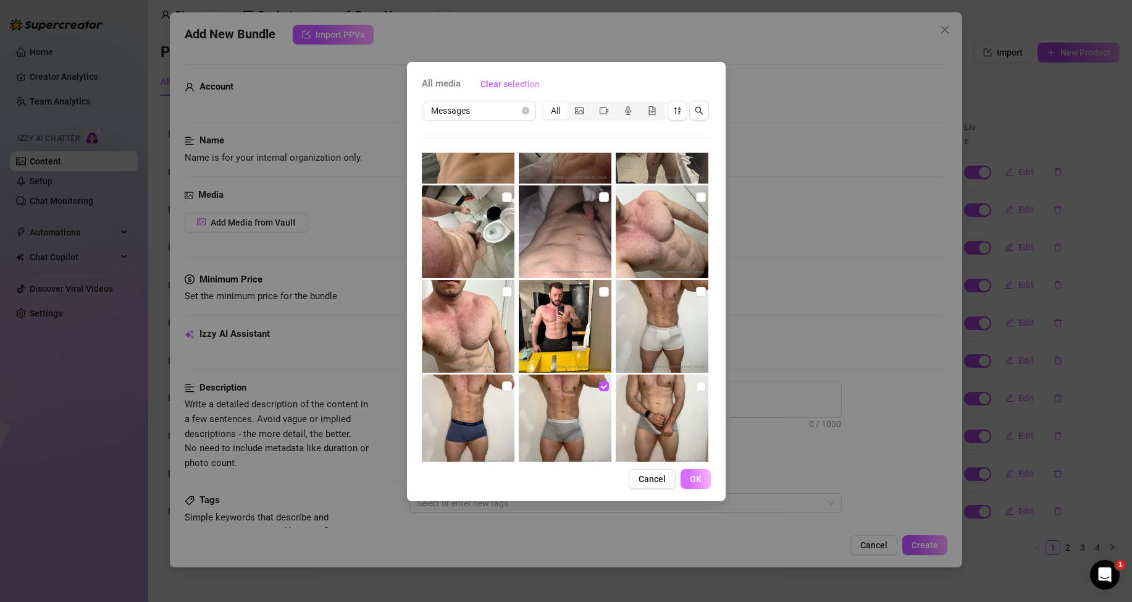
click at [705, 475] on button "OK" at bounding box center [696, 479] width 30 height 20
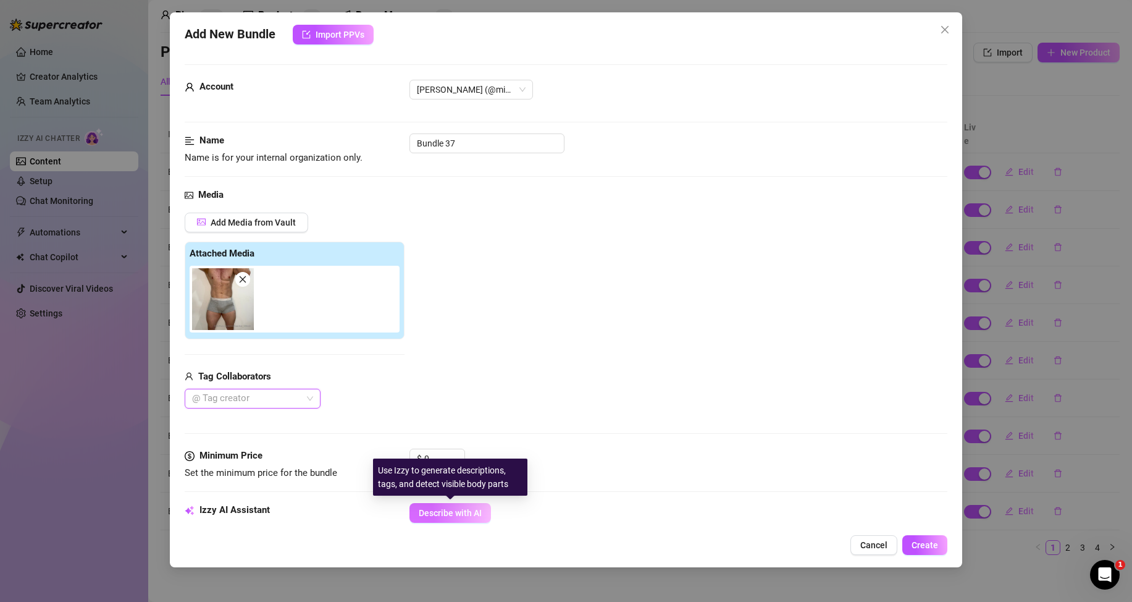
click at [450, 510] on span "Describe with AI" at bounding box center [450, 513] width 63 height 10
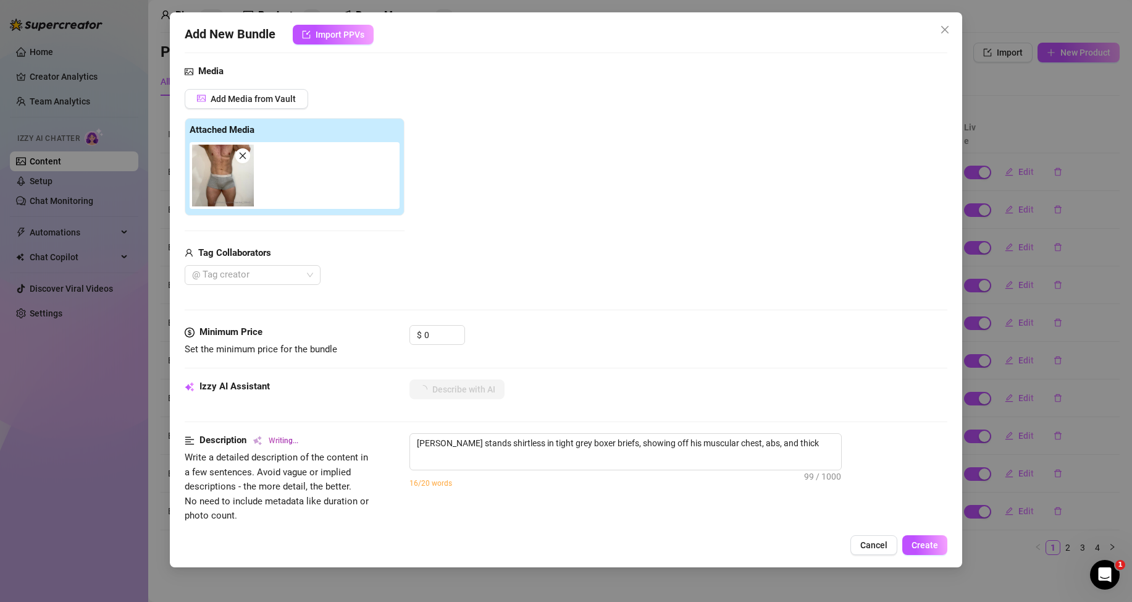
scroll to position [185, 0]
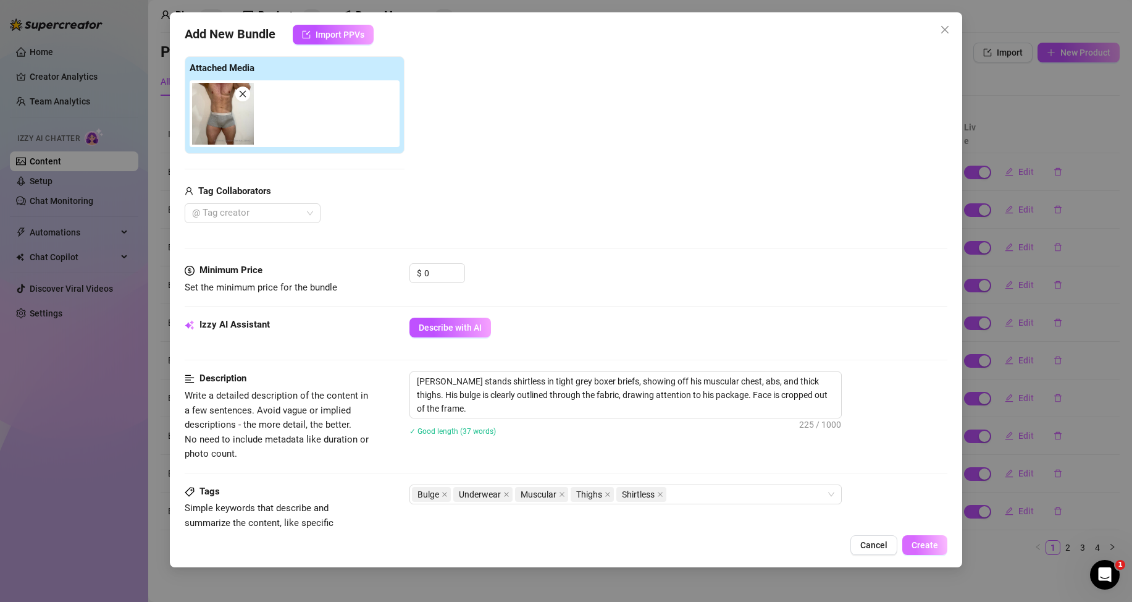
click at [930, 545] on span "Create" at bounding box center [925, 545] width 27 height 10
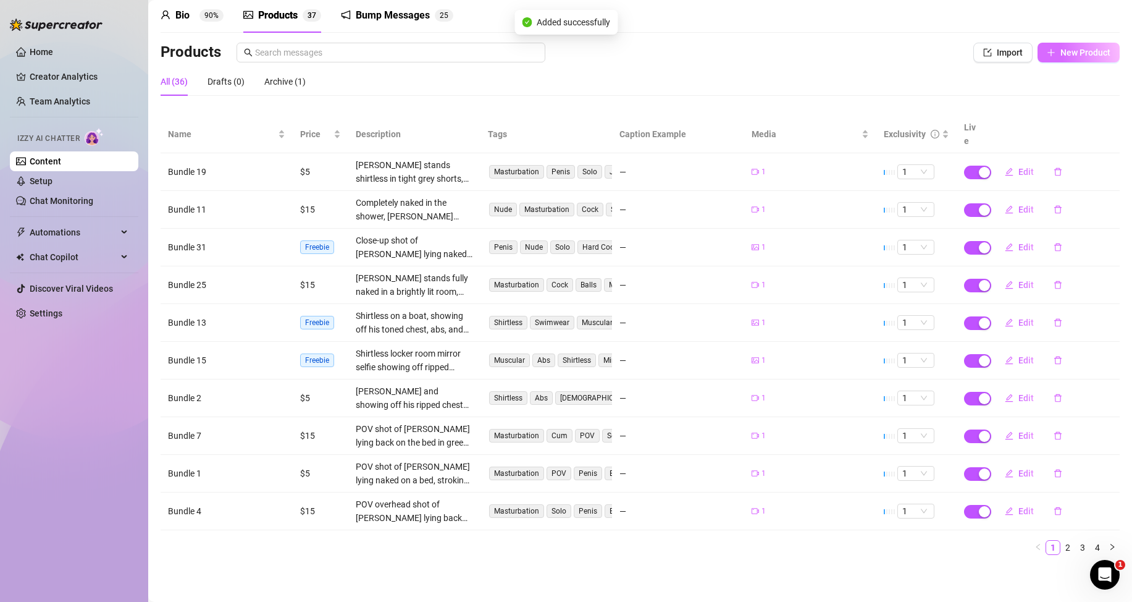
click at [1080, 52] on span "New Product" at bounding box center [1086, 53] width 50 height 10
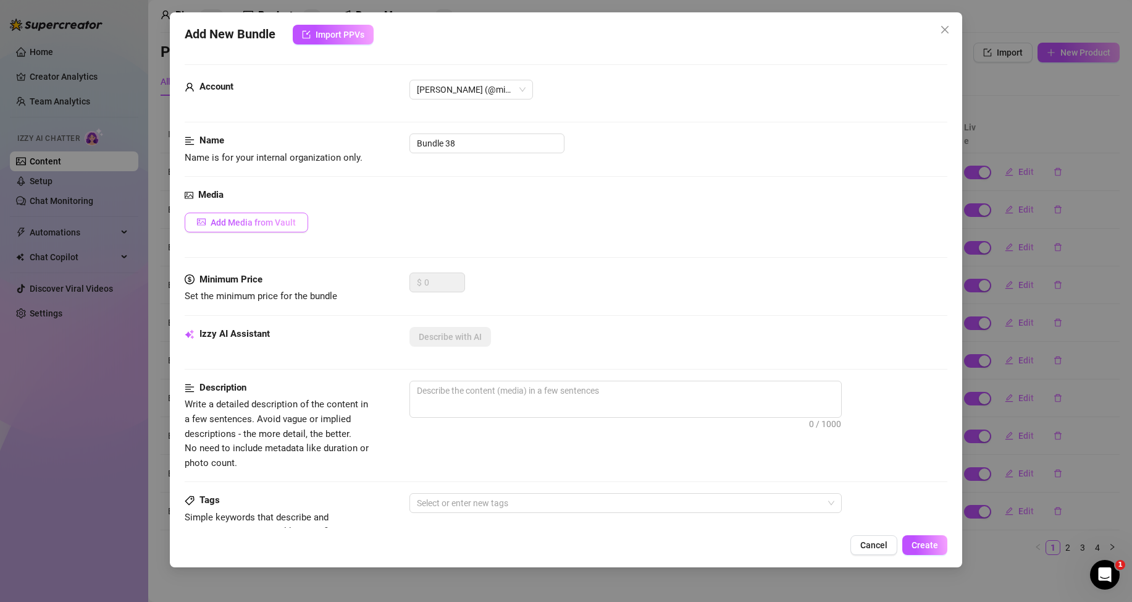
click at [266, 222] on span "Add Media from Vault" at bounding box center [253, 222] width 85 height 10
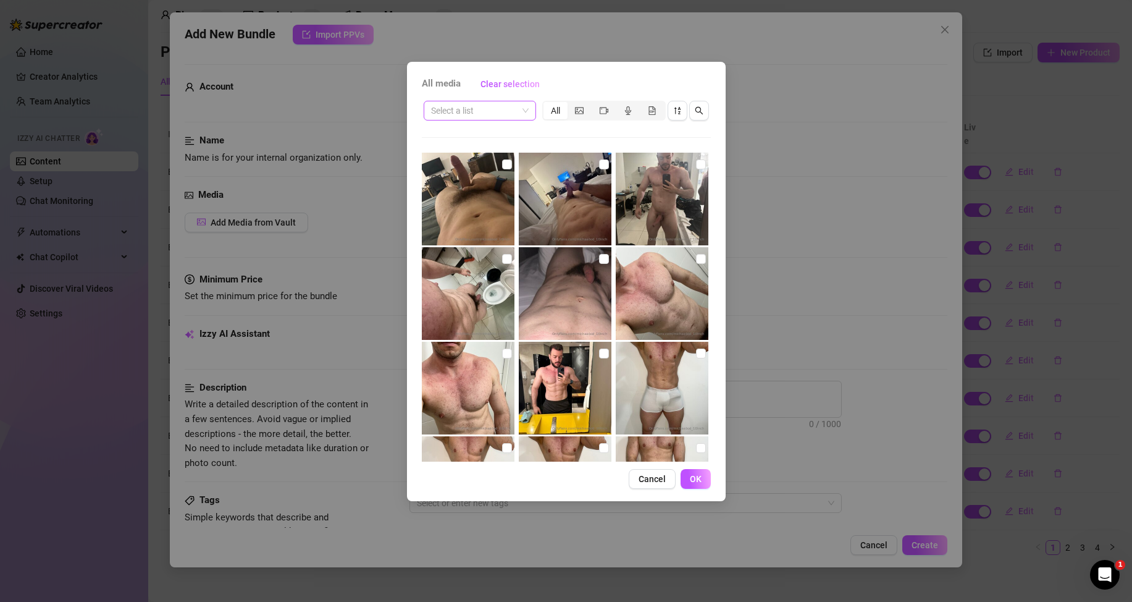
click at [515, 116] on input "search" at bounding box center [474, 110] width 86 height 19
click at [480, 161] on div "Messages" at bounding box center [480, 155] width 93 height 14
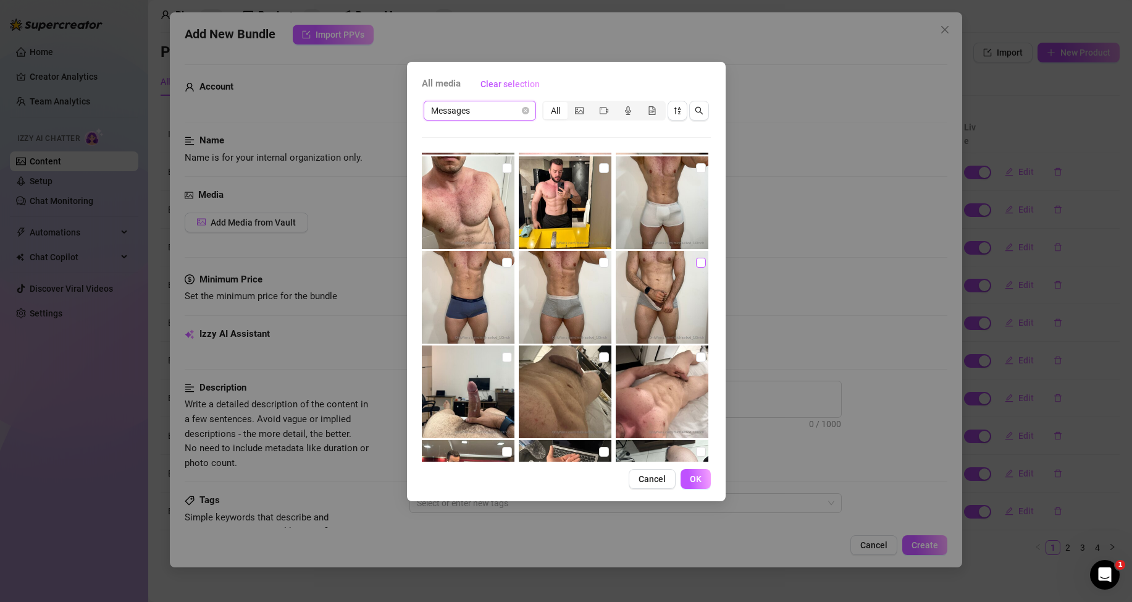
click at [696, 264] on input "checkbox" at bounding box center [701, 263] width 10 height 10
click at [695, 477] on span "OK" at bounding box center [696, 479] width 12 height 10
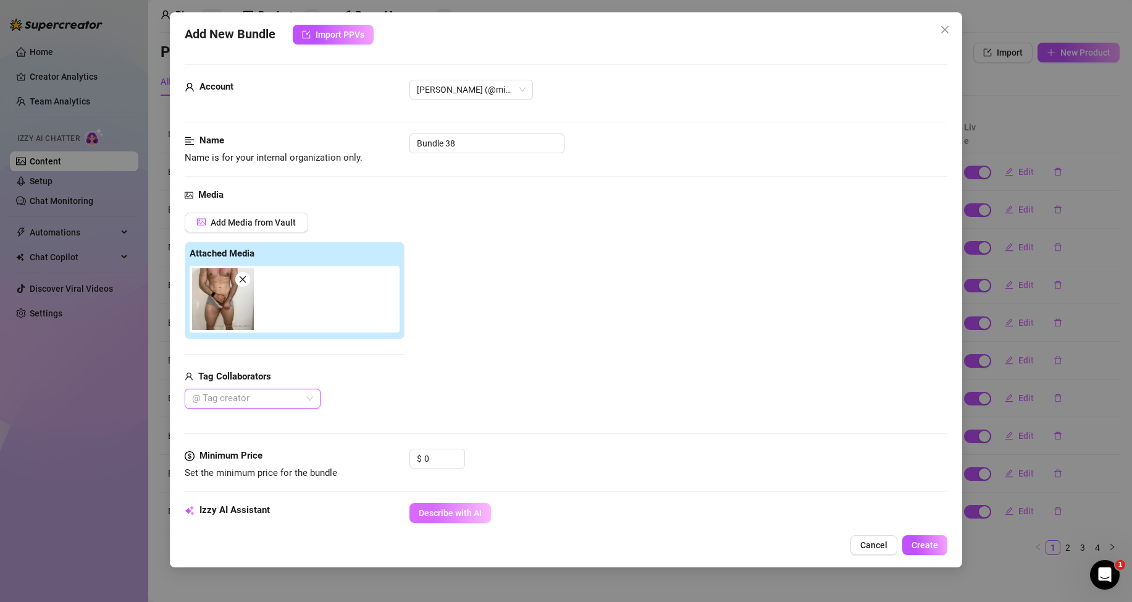
click at [463, 515] on span "Describe with AI" at bounding box center [450, 513] width 63 height 10
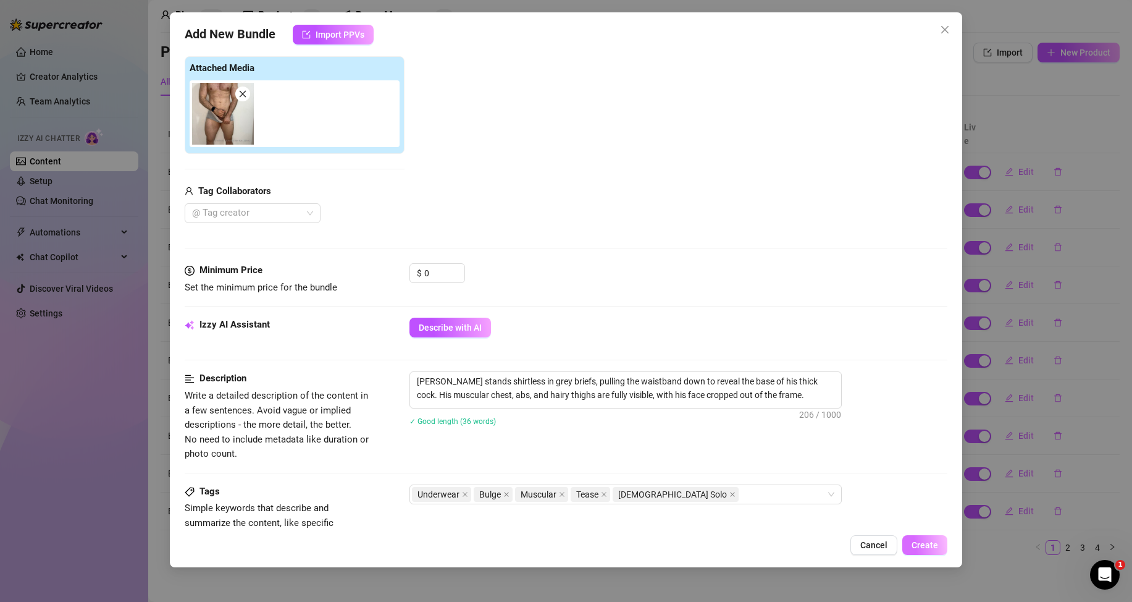
click at [934, 542] on span "Create" at bounding box center [925, 545] width 27 height 10
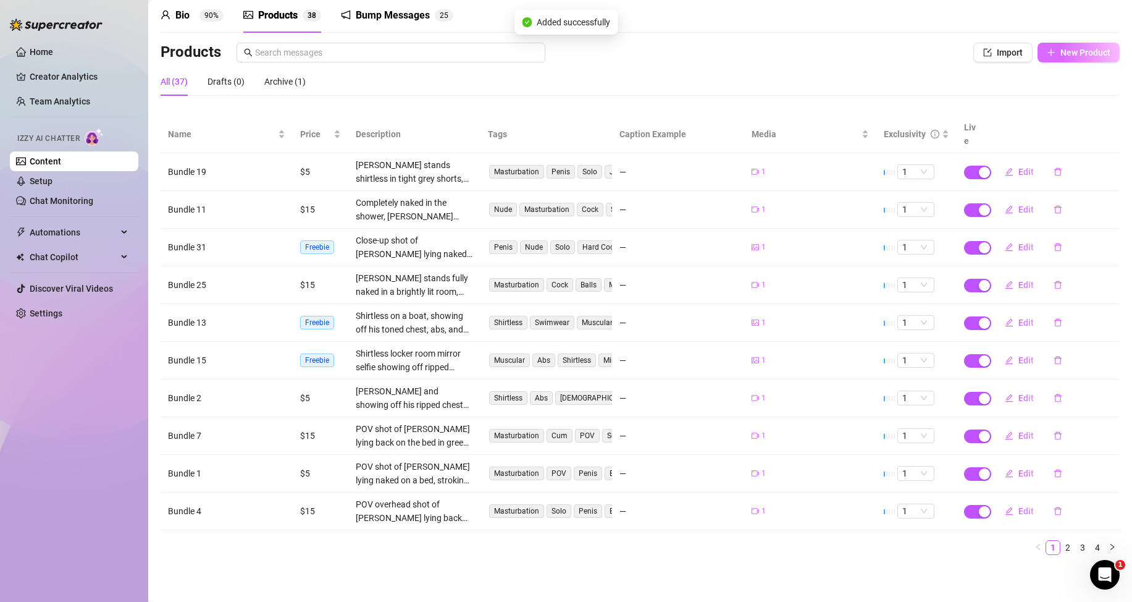
click at [1065, 61] on button "New Product" at bounding box center [1079, 53] width 82 height 20
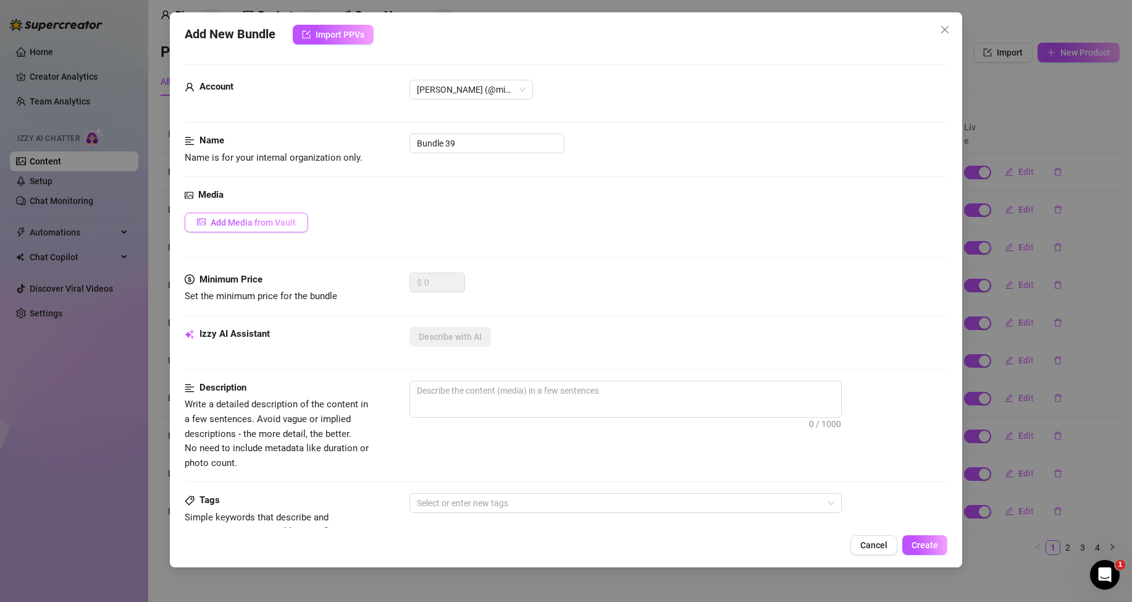
click at [276, 224] on span "Add Media from Vault" at bounding box center [253, 222] width 85 height 10
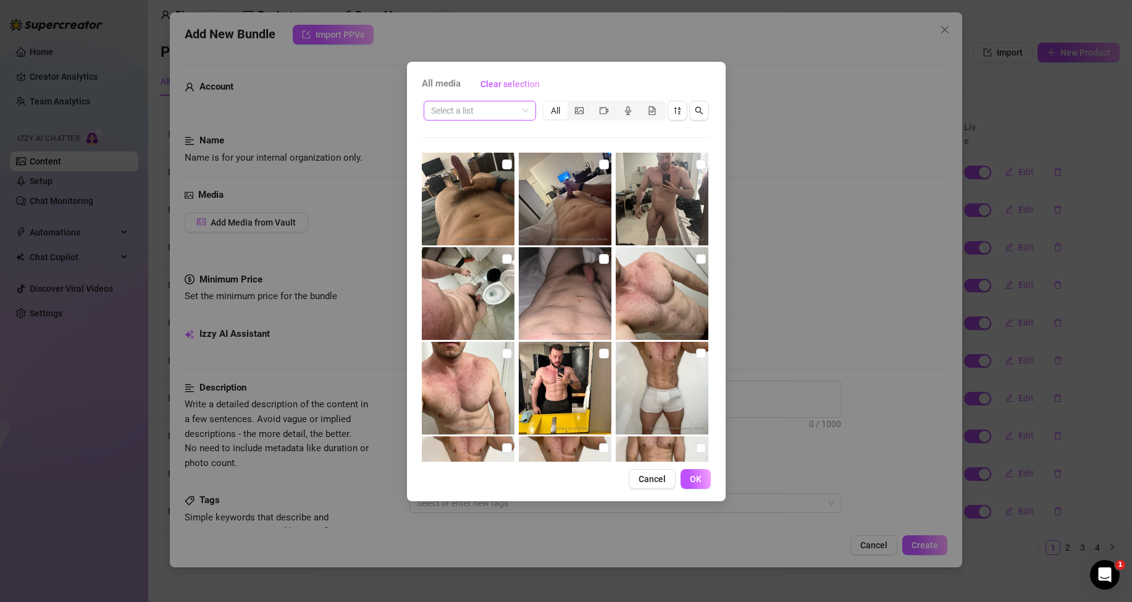
click at [497, 112] on input "search" at bounding box center [474, 110] width 86 height 19
click at [475, 151] on div "Messages" at bounding box center [480, 155] width 93 height 14
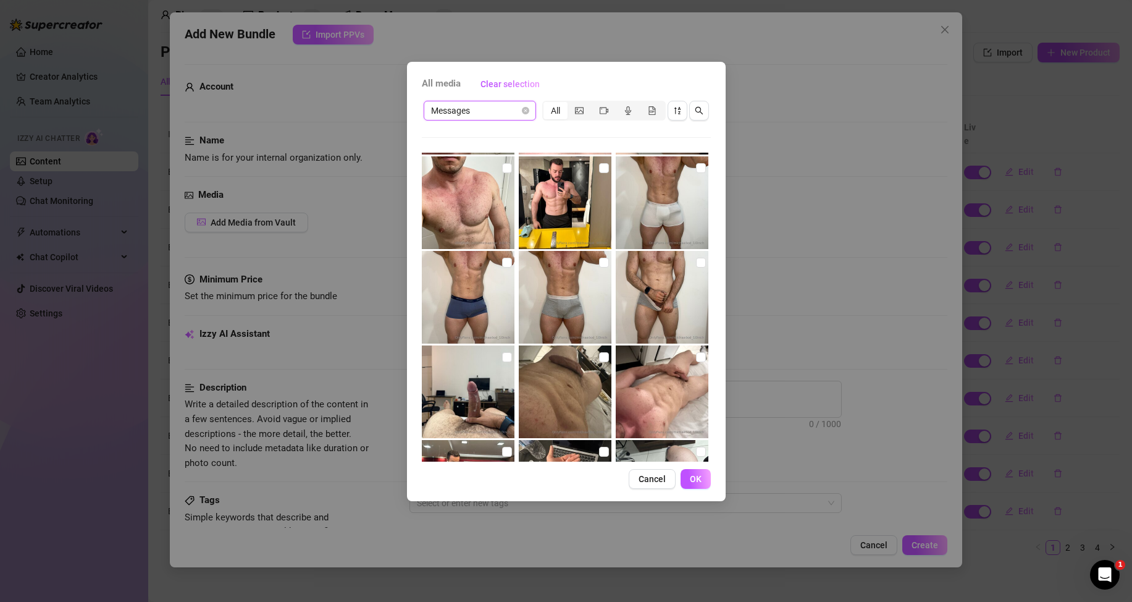
scroll to position [247, 0]
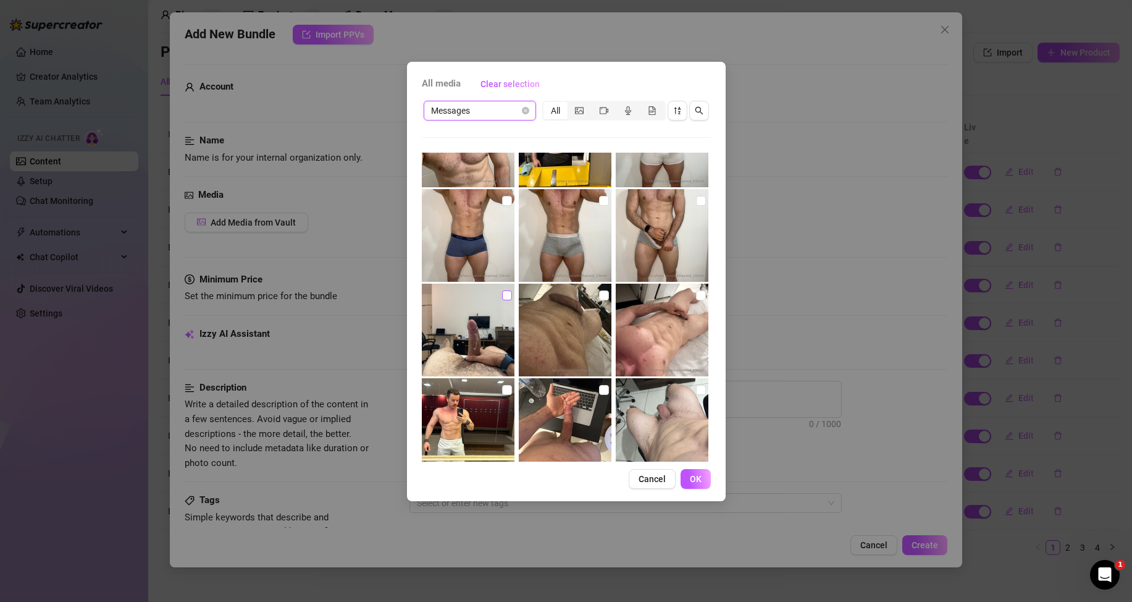
click at [502, 294] on input "checkbox" at bounding box center [507, 295] width 10 height 10
click at [707, 481] on button "OK" at bounding box center [696, 479] width 30 height 20
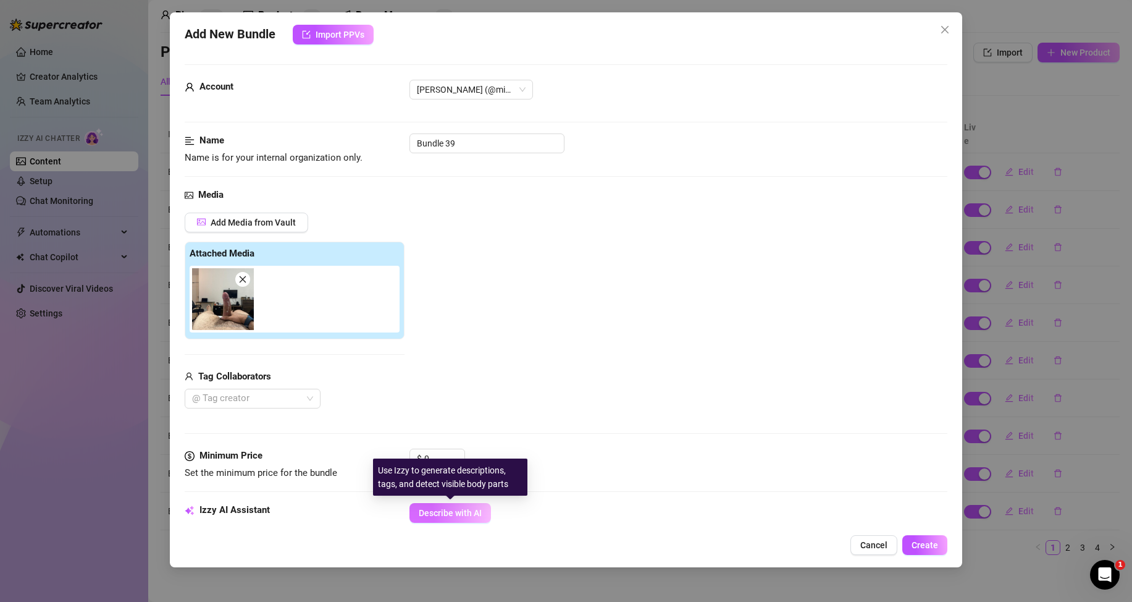
click at [459, 511] on span "Describe with AI" at bounding box center [450, 513] width 63 height 10
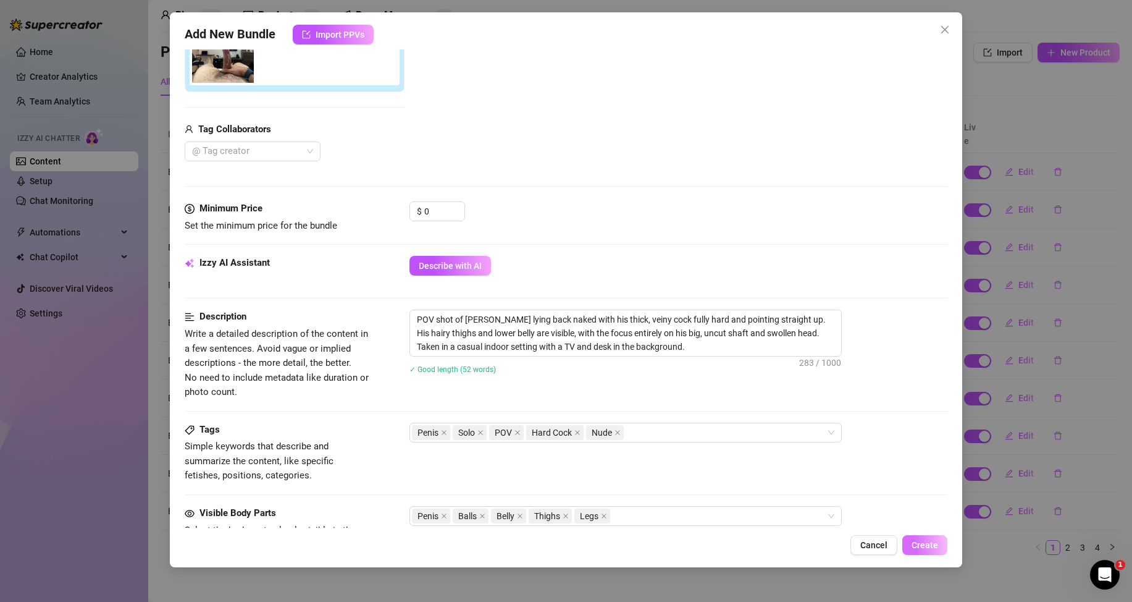
click at [922, 549] on span "Create" at bounding box center [925, 545] width 27 height 10
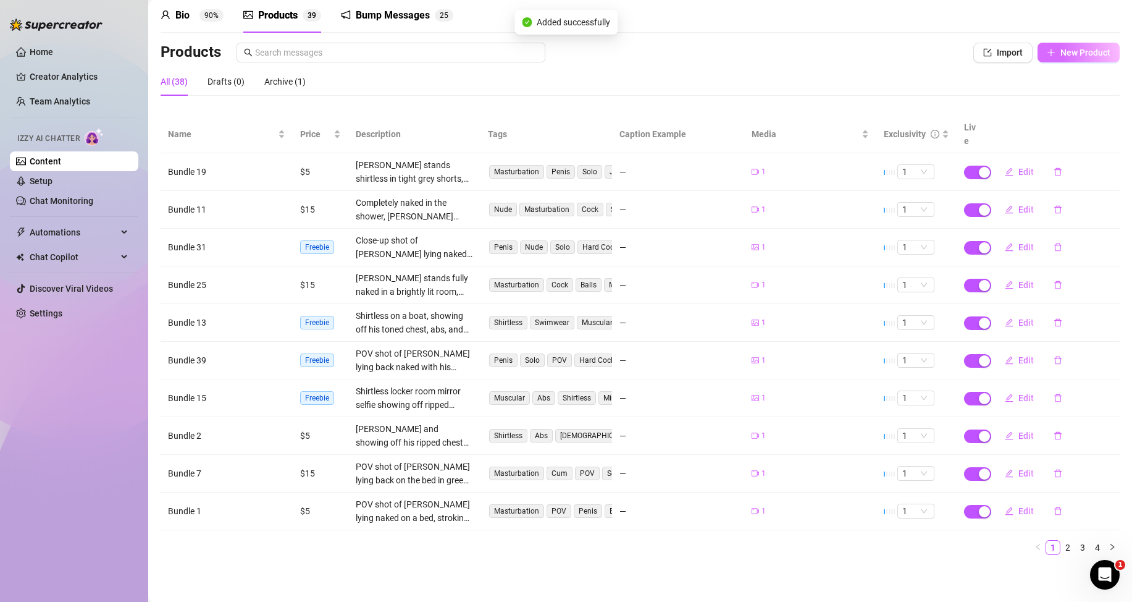
click at [1083, 55] on span "New Product" at bounding box center [1086, 53] width 50 height 10
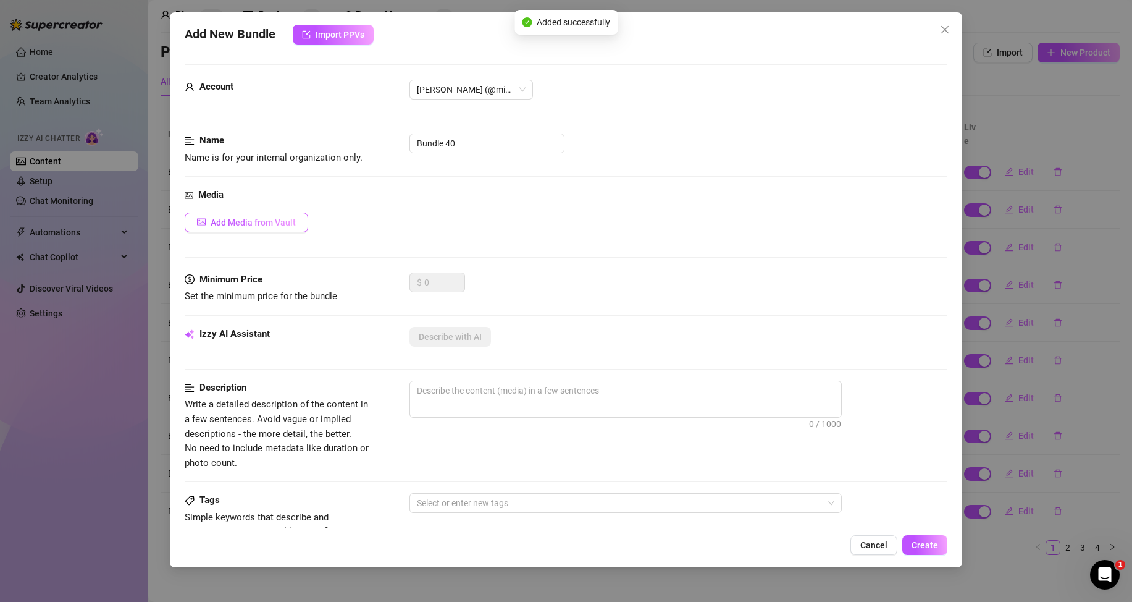
click at [258, 214] on button "Add Media from Vault" at bounding box center [247, 222] width 124 height 20
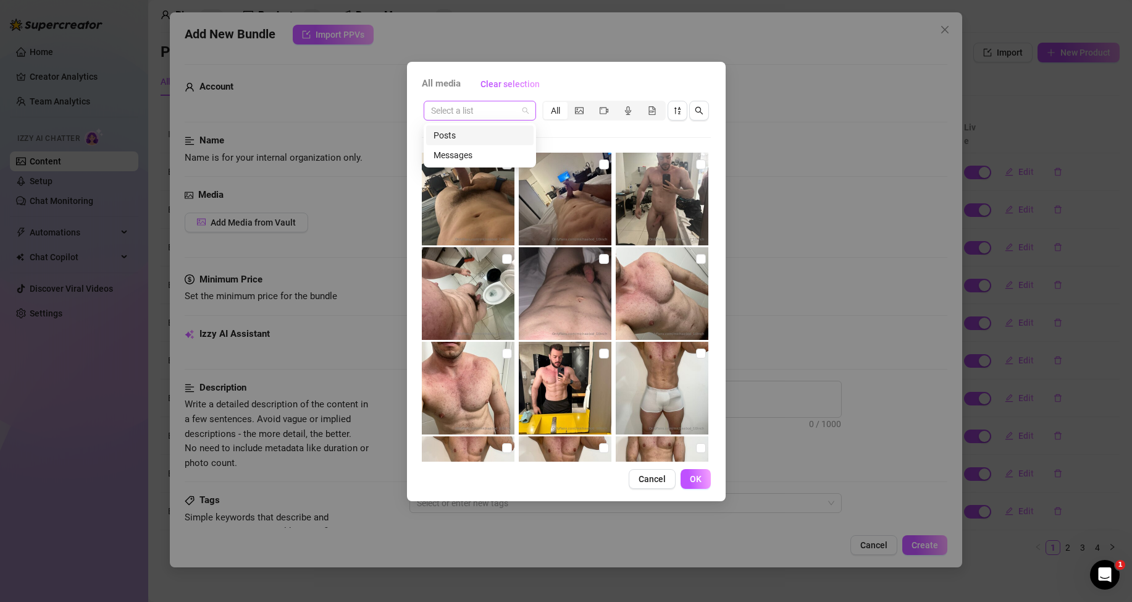
click at [527, 114] on span at bounding box center [480, 110] width 98 height 19
click at [486, 151] on div "Messages" at bounding box center [480, 155] width 93 height 14
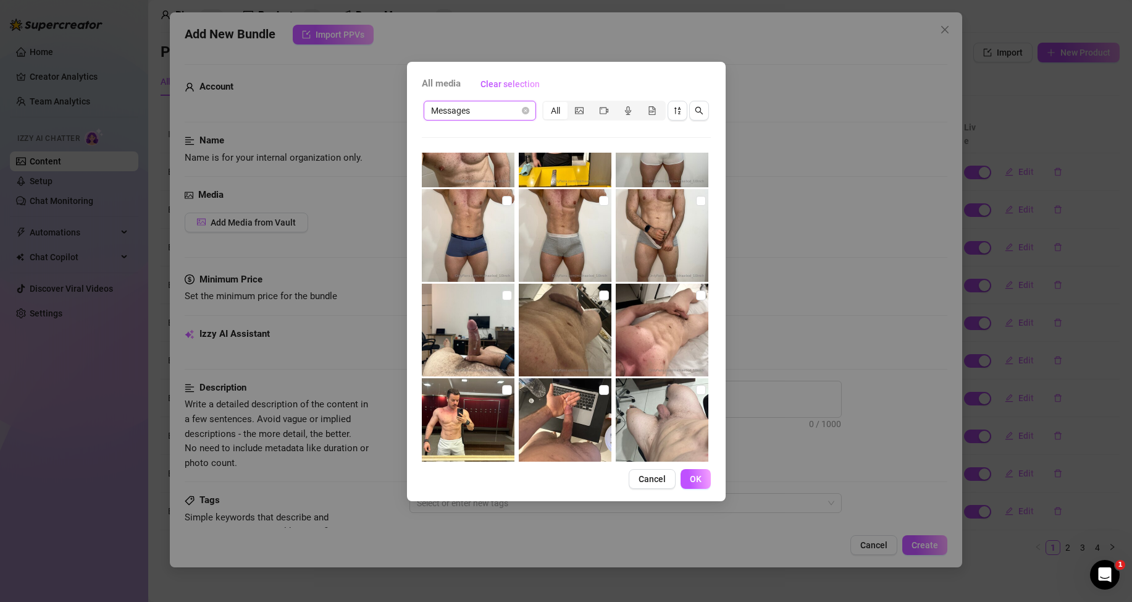
click at [605, 298] on img at bounding box center [565, 330] width 93 height 93
click at [599, 298] on input "checkbox" at bounding box center [604, 295] width 10 height 10
click at [699, 488] on button "OK" at bounding box center [696, 479] width 30 height 20
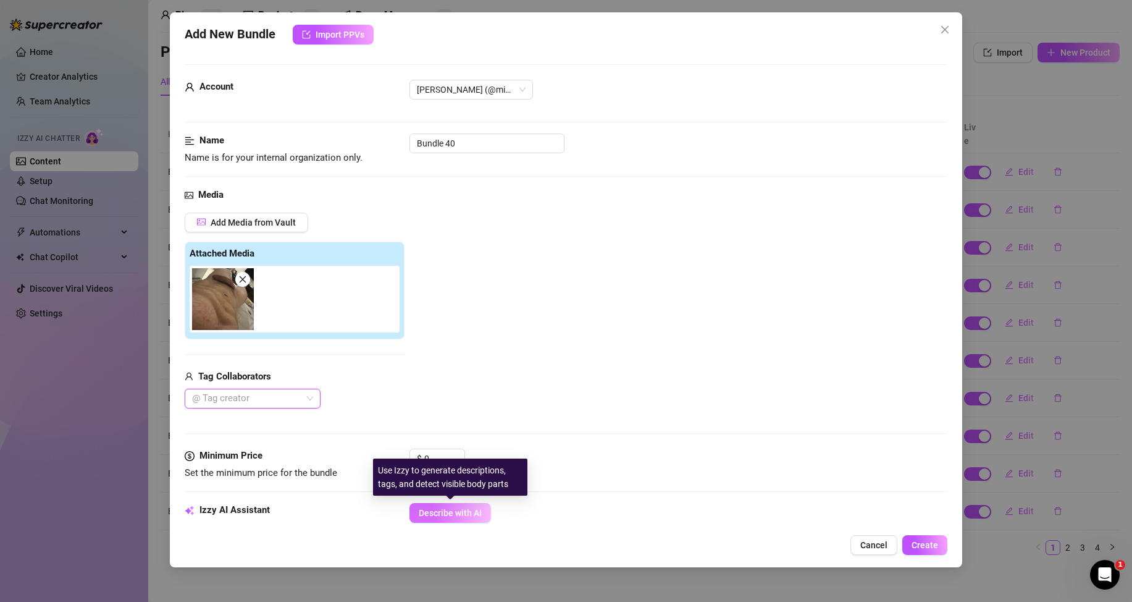
click at [451, 511] on span "Describe with AI" at bounding box center [450, 513] width 63 height 10
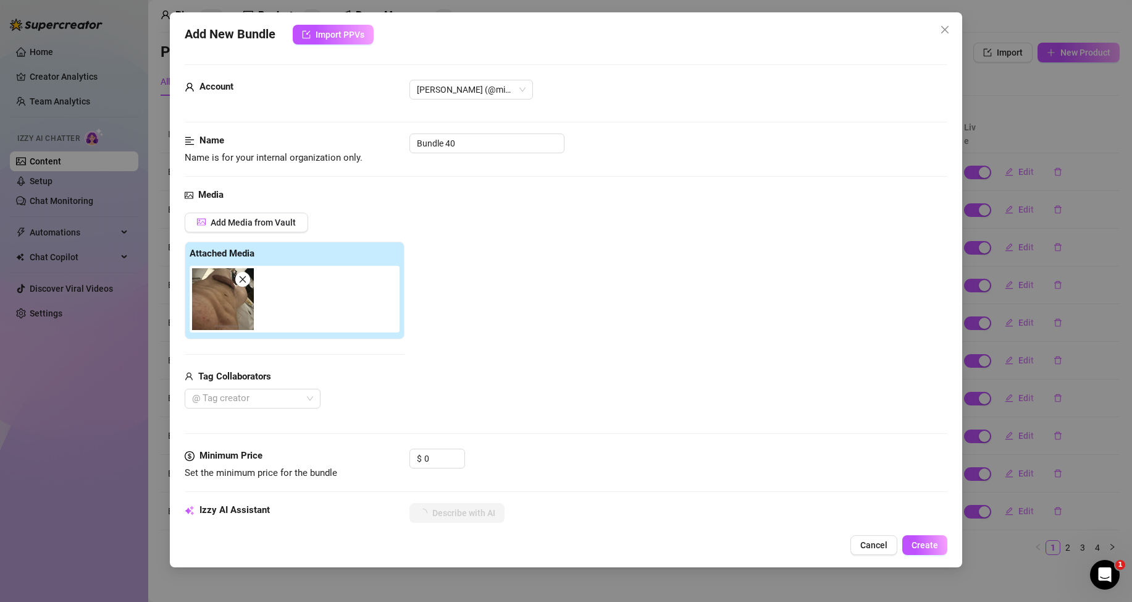
scroll to position [124, 0]
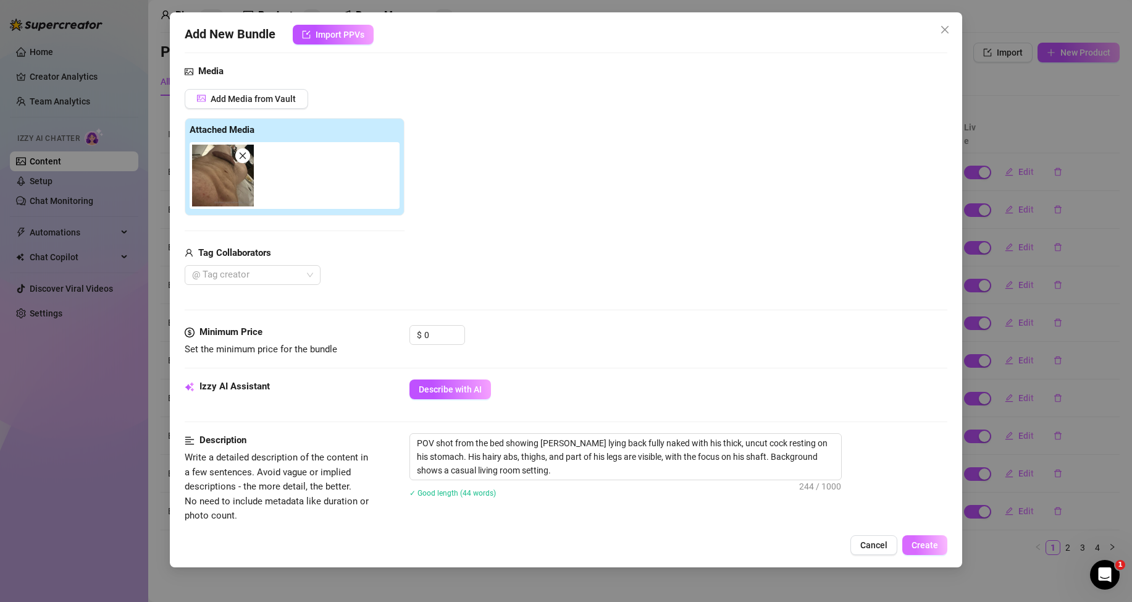
click at [941, 546] on button "Create" at bounding box center [924, 545] width 45 height 20
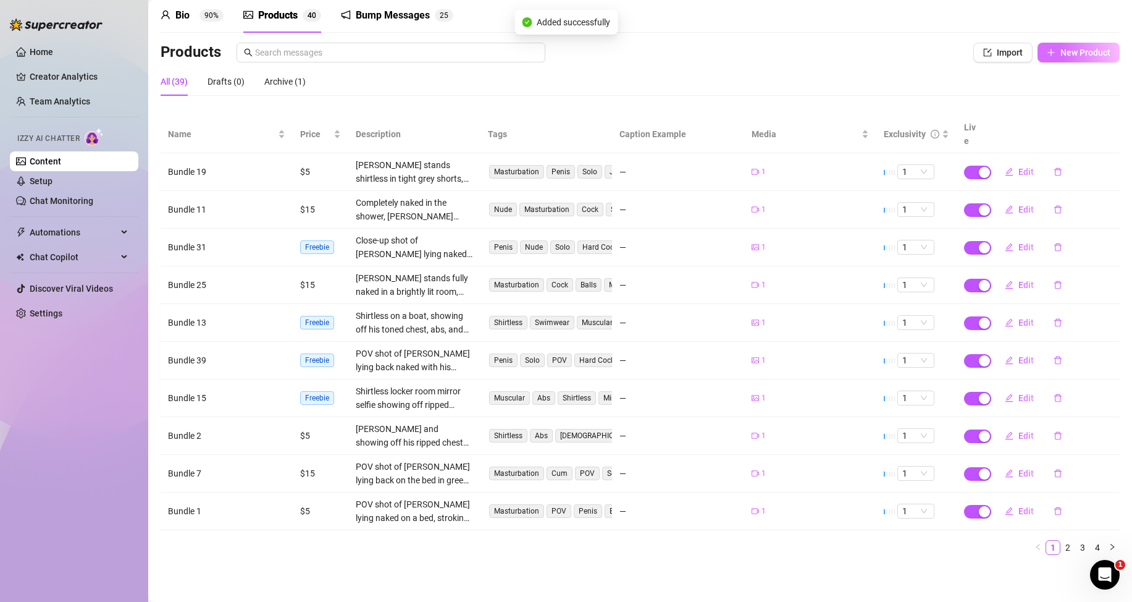
click at [1087, 53] on span "New Product" at bounding box center [1086, 53] width 50 height 10
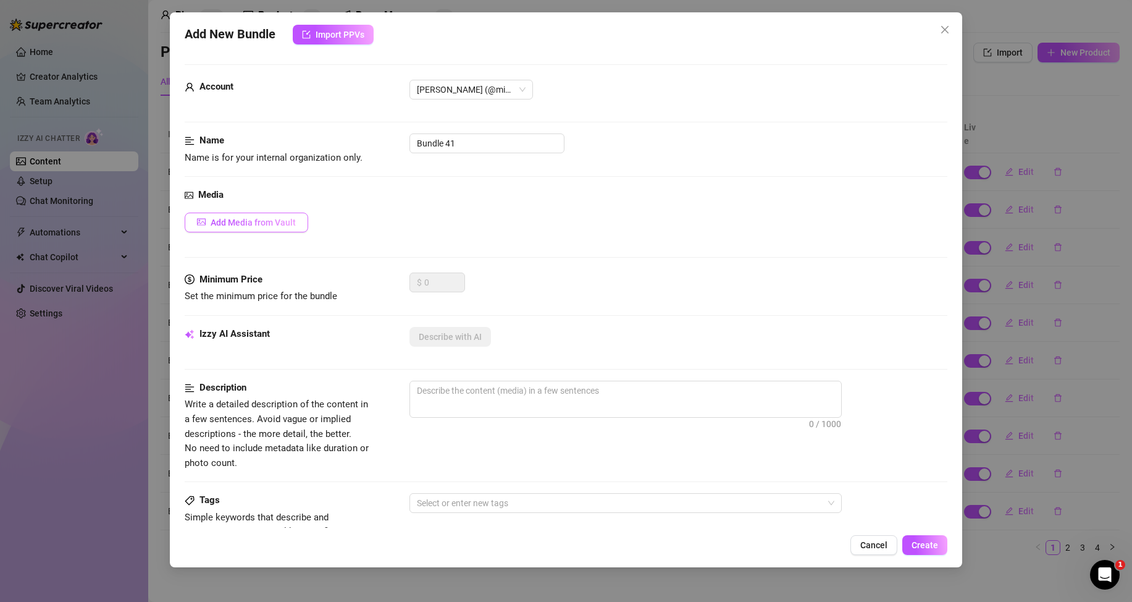
click at [286, 226] on span "Add Media from Vault" at bounding box center [253, 222] width 85 height 10
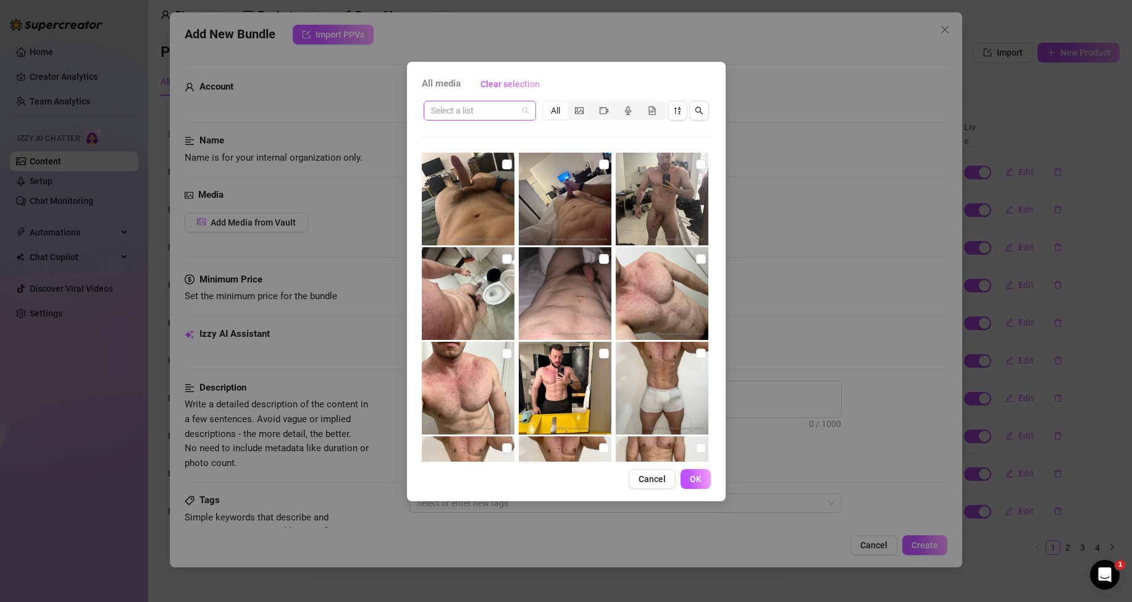
click at [516, 114] on input "search" at bounding box center [474, 110] width 86 height 19
click at [469, 157] on div "Messages" at bounding box center [480, 155] width 93 height 14
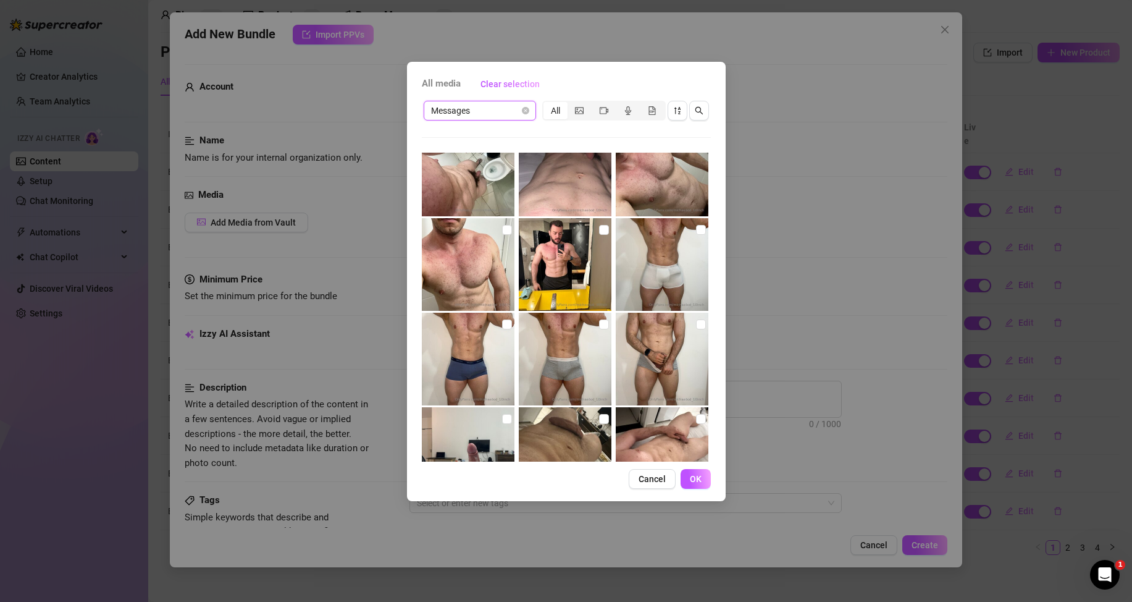
scroll to position [185, 0]
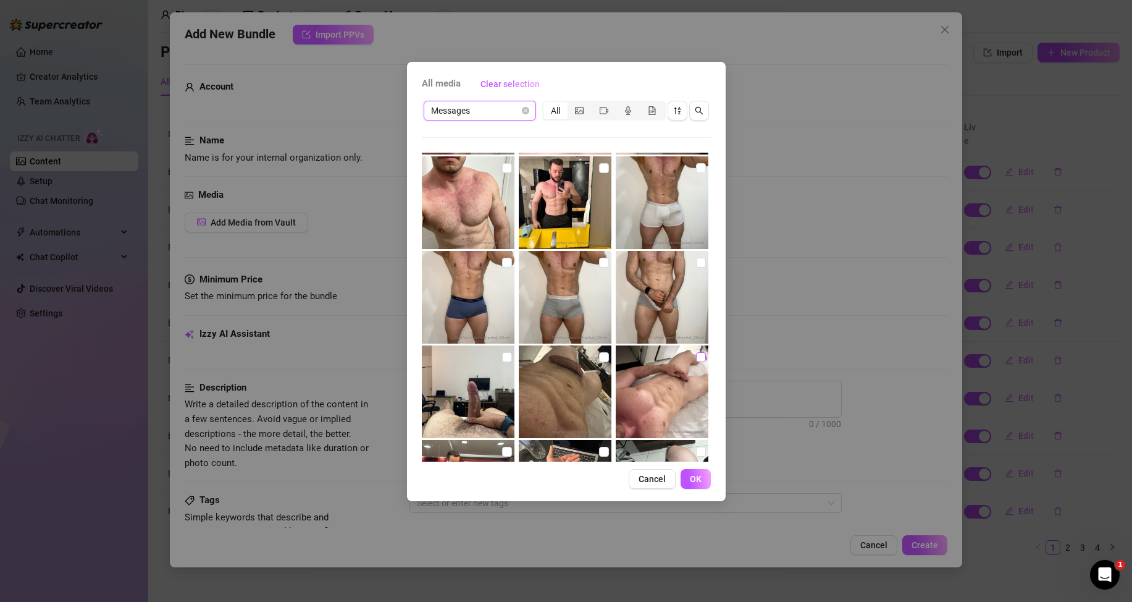
click at [696, 356] on input "checkbox" at bounding box center [701, 357] width 10 height 10
click at [700, 476] on span "OK" at bounding box center [696, 479] width 12 height 10
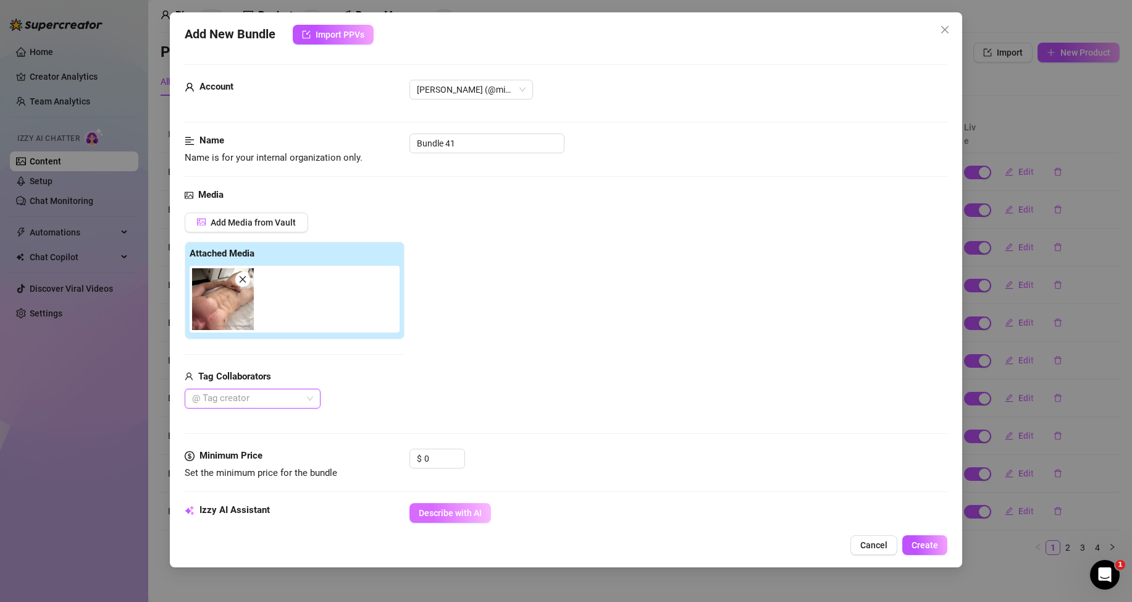
click at [431, 505] on button "Describe with AI" at bounding box center [451, 513] width 82 height 20
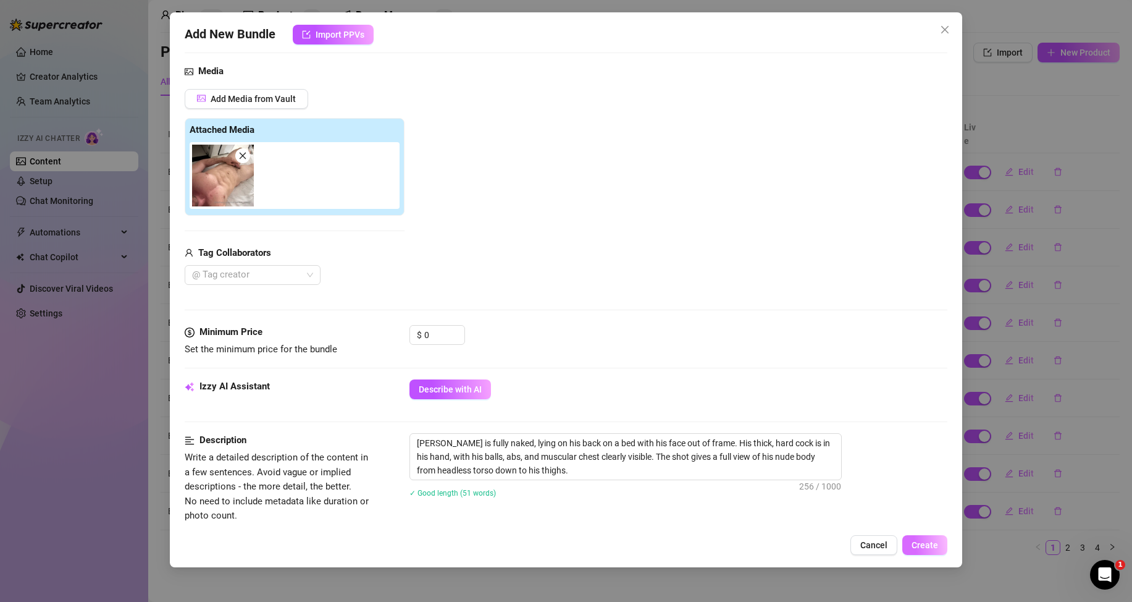
click at [919, 537] on button "Create" at bounding box center [924, 545] width 45 height 20
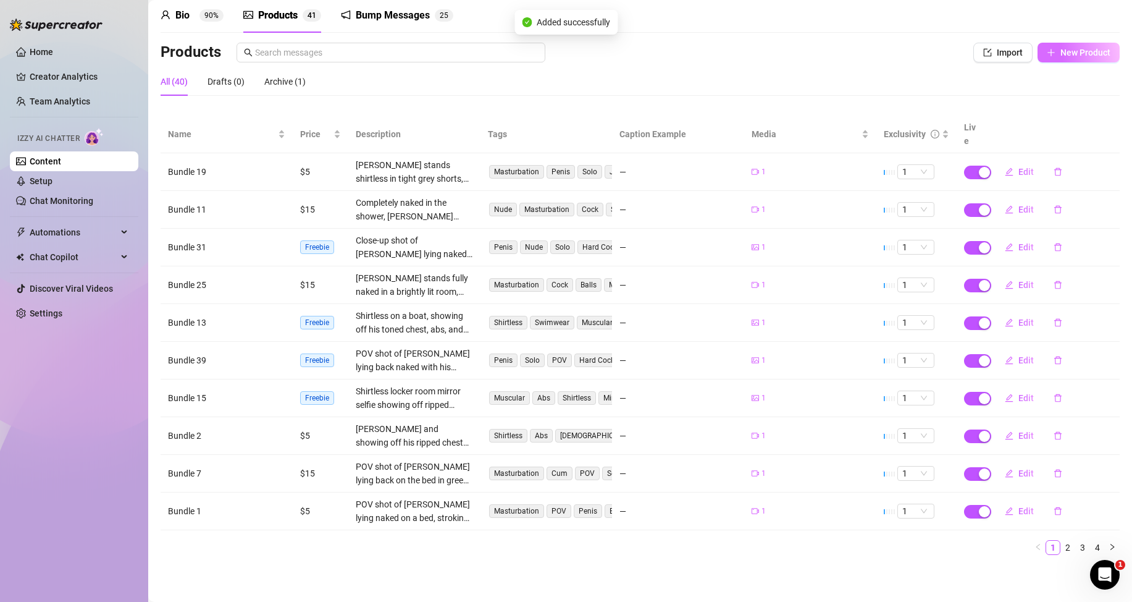
click at [1086, 56] on span "New Product" at bounding box center [1086, 53] width 50 height 10
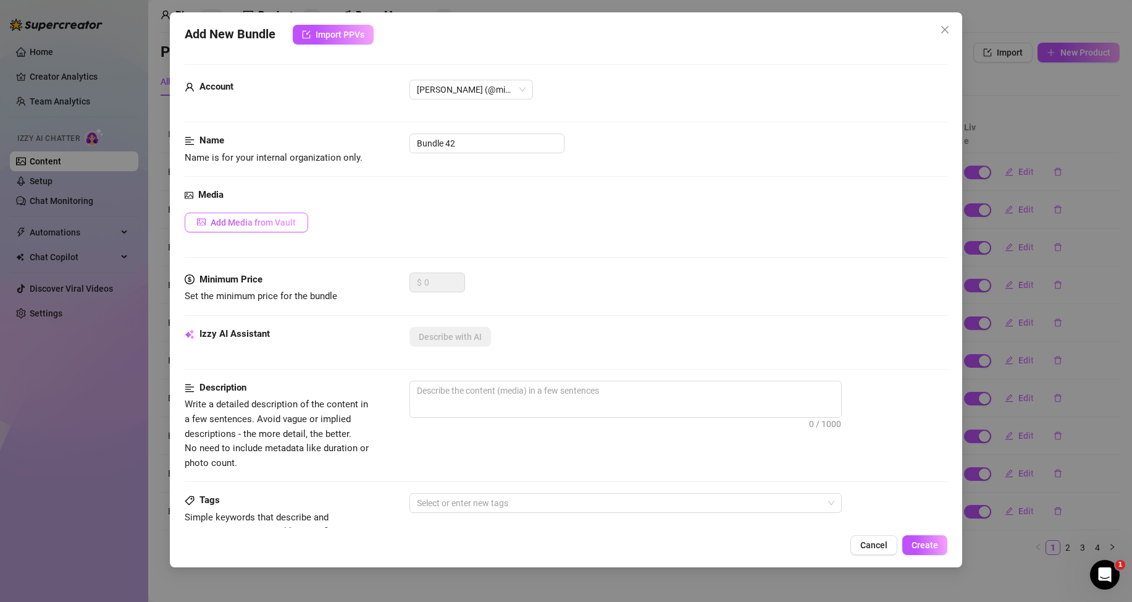
click at [292, 217] on span "Add Media from Vault" at bounding box center [253, 222] width 85 height 10
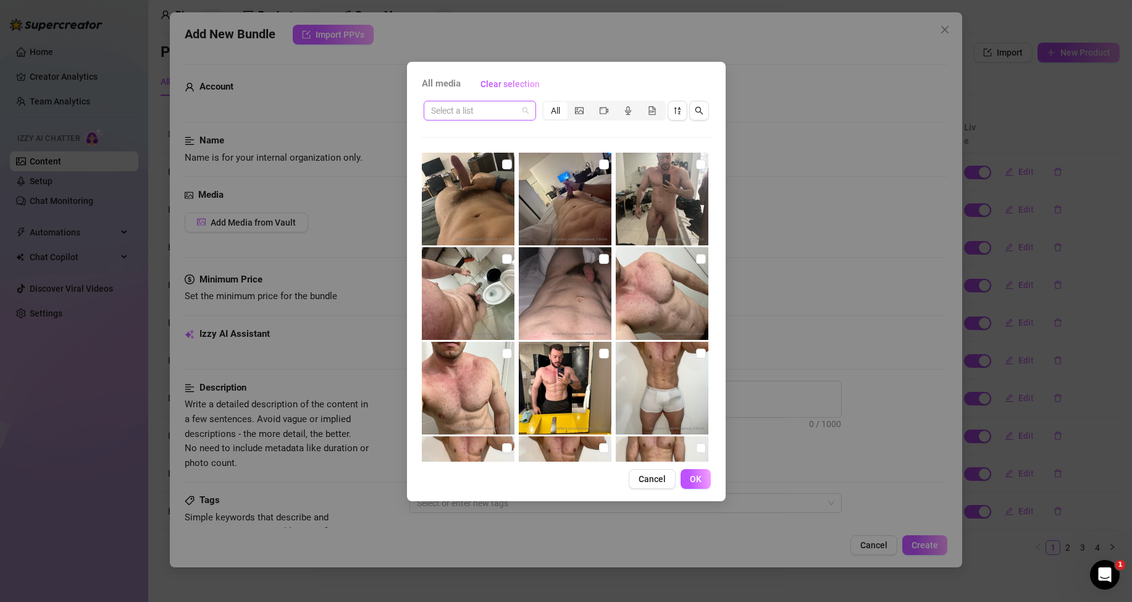
click at [500, 109] on input "search" at bounding box center [474, 110] width 86 height 19
click at [504, 148] on div "Messages" at bounding box center [479, 155] width 107 height 20
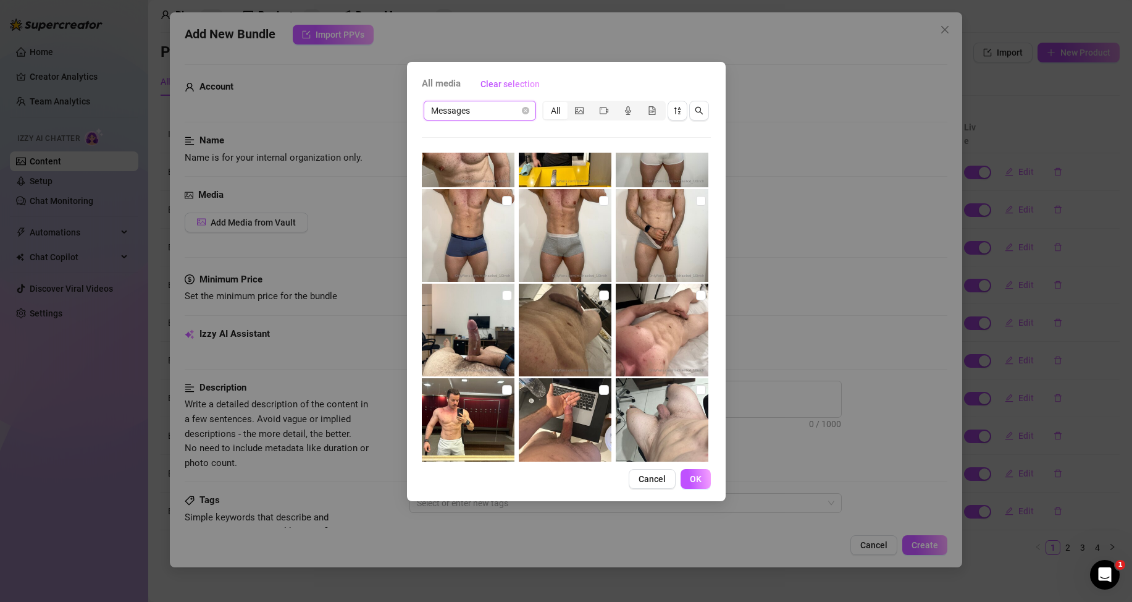
scroll to position [309, 0]
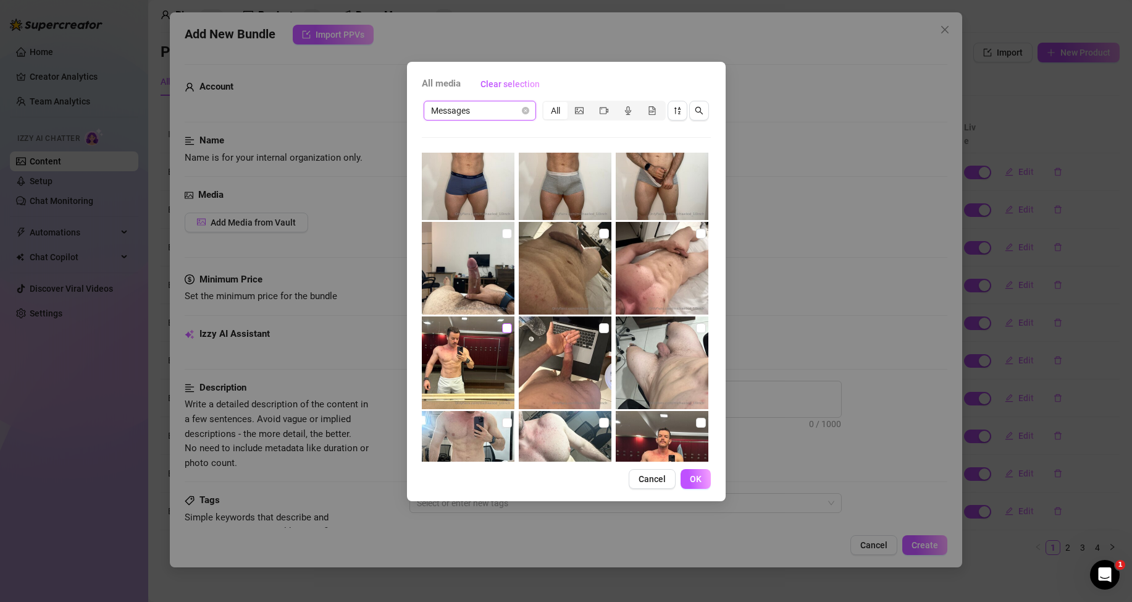
click at [503, 331] on input "checkbox" at bounding box center [507, 328] width 10 height 10
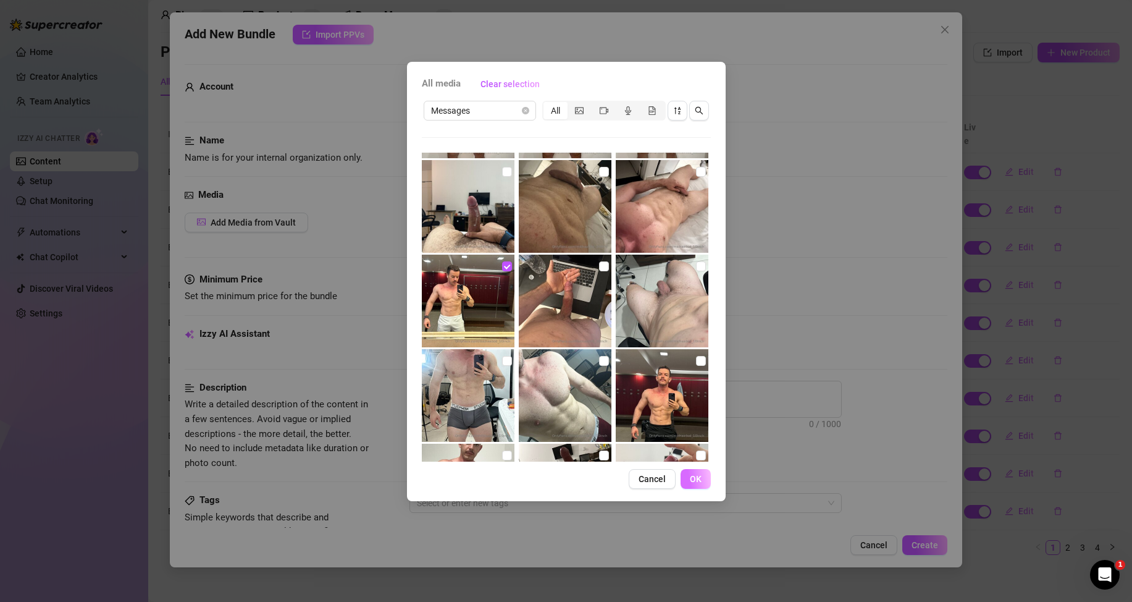
click at [694, 477] on span "OK" at bounding box center [696, 479] width 12 height 10
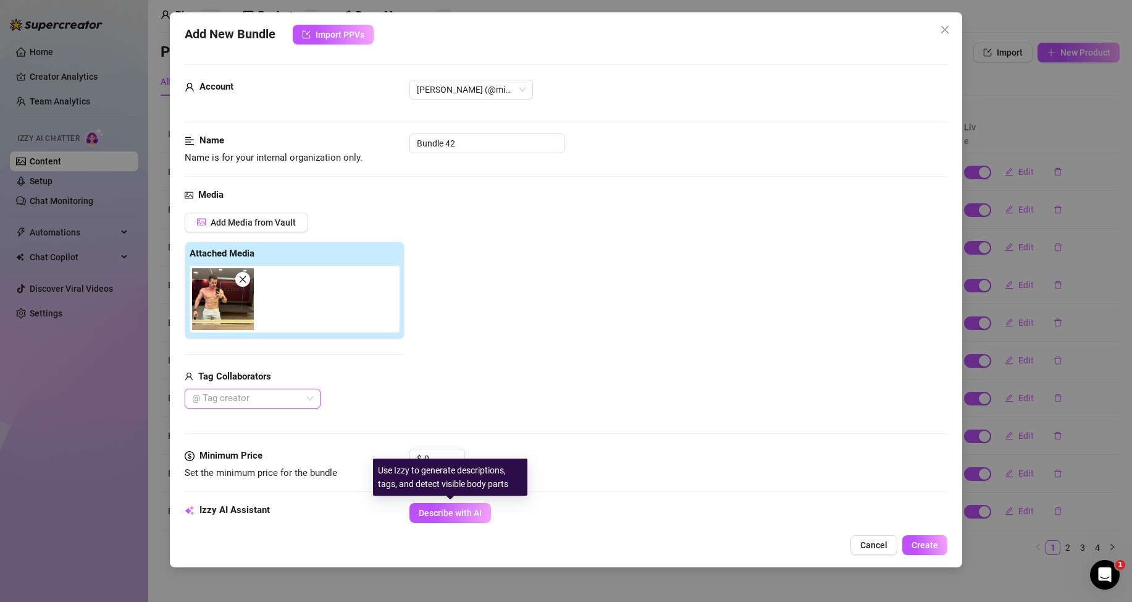
drag, startPoint x: 456, startPoint y: 506, endPoint x: 466, endPoint y: 444, distance: 63.3
click at [456, 506] on button "Describe with AI" at bounding box center [451, 513] width 82 height 20
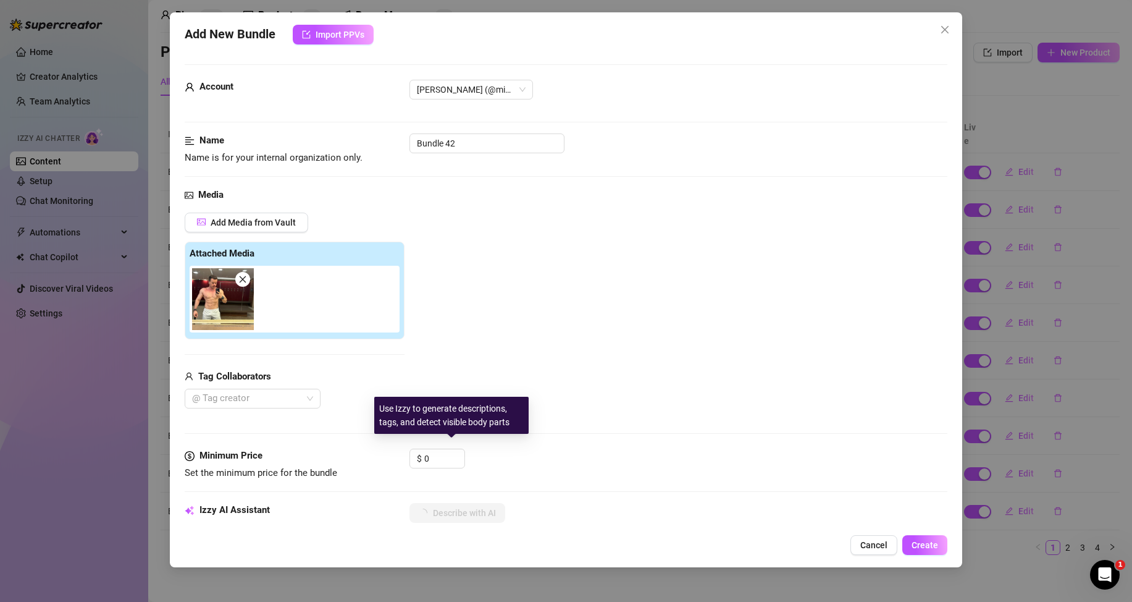
scroll to position [185, 0]
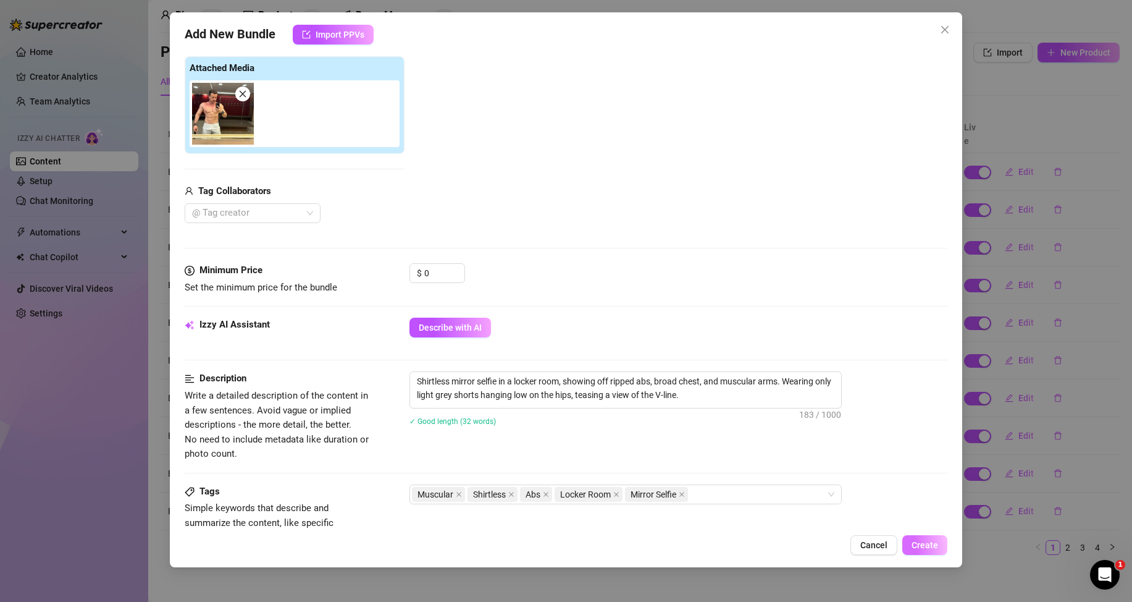
click at [936, 550] on button "Create" at bounding box center [924, 545] width 45 height 20
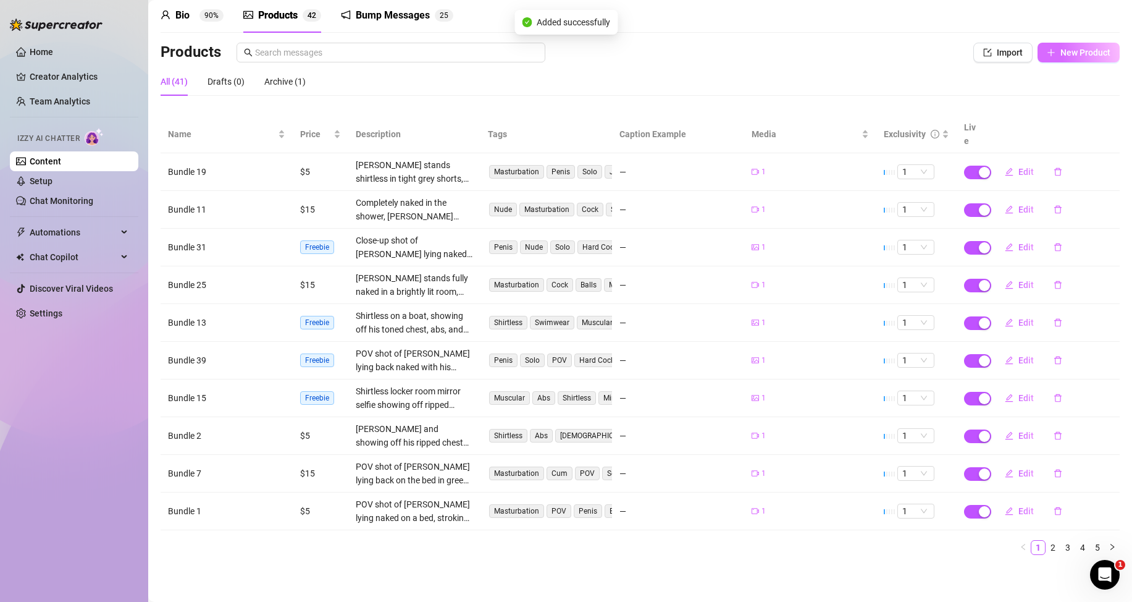
click at [1082, 56] on span "New Product" at bounding box center [1086, 53] width 50 height 10
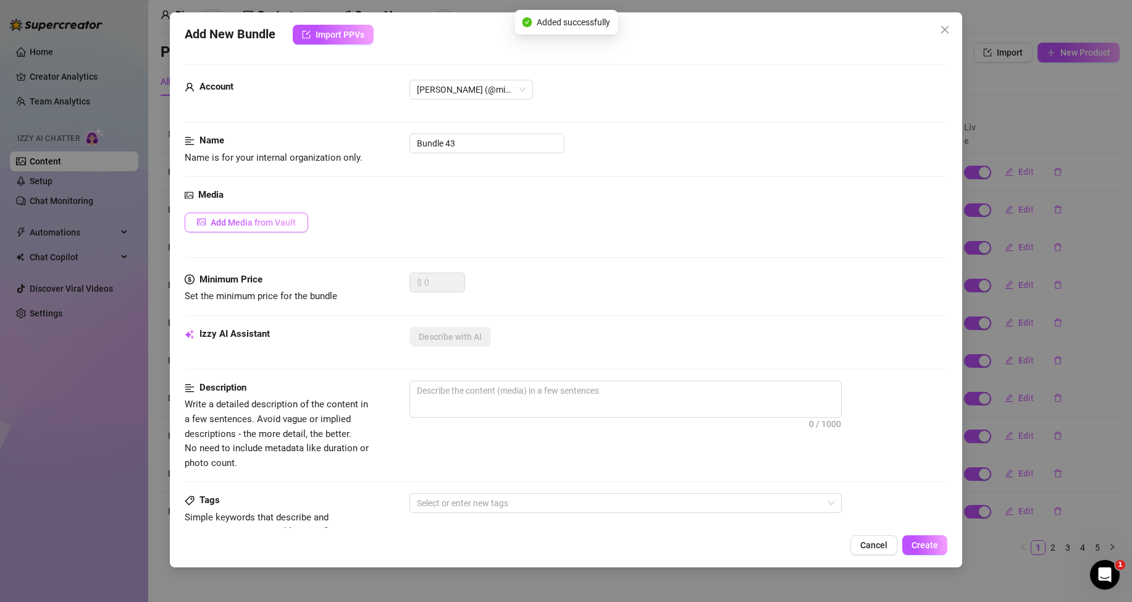
click at [279, 222] on span "Add Media from Vault" at bounding box center [253, 222] width 85 height 10
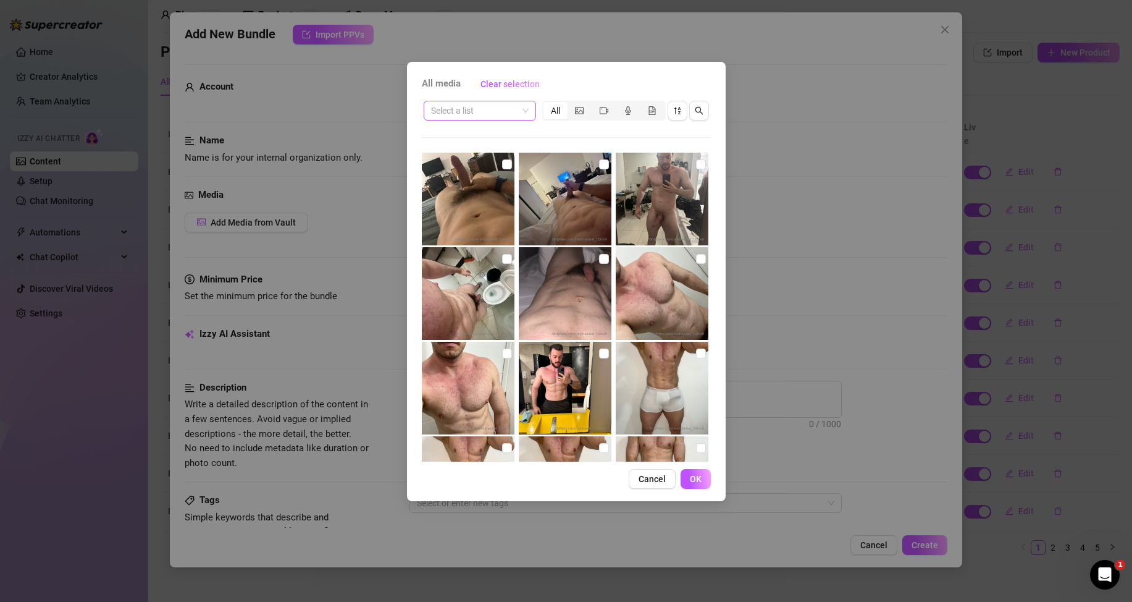
click at [528, 115] on span at bounding box center [480, 110] width 98 height 19
click at [491, 162] on div "Messages" at bounding box center [479, 155] width 107 height 20
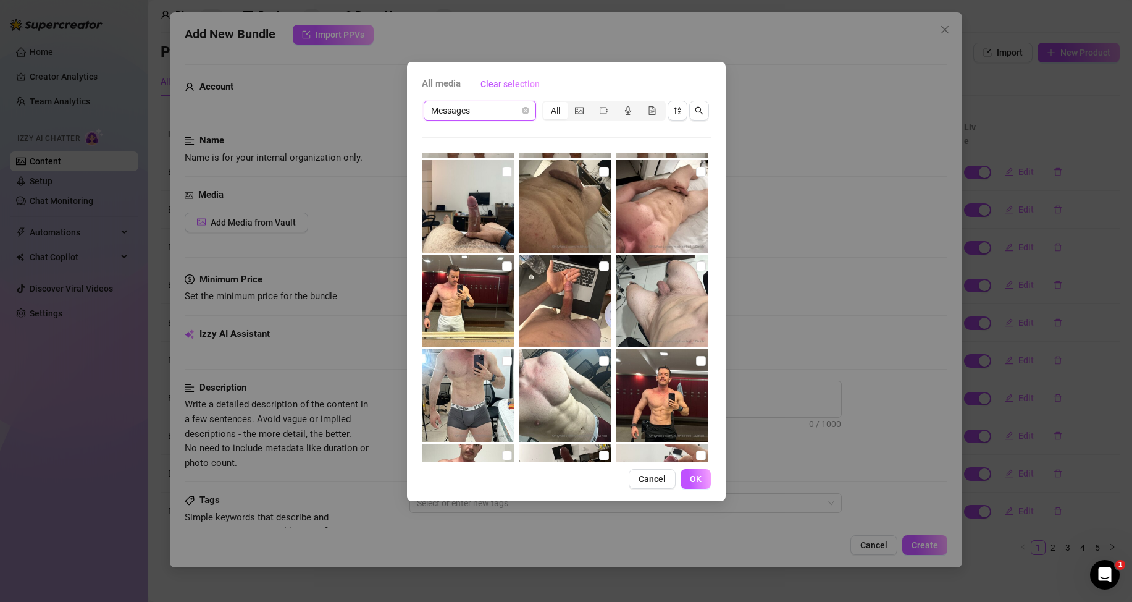
scroll to position [432, 0]
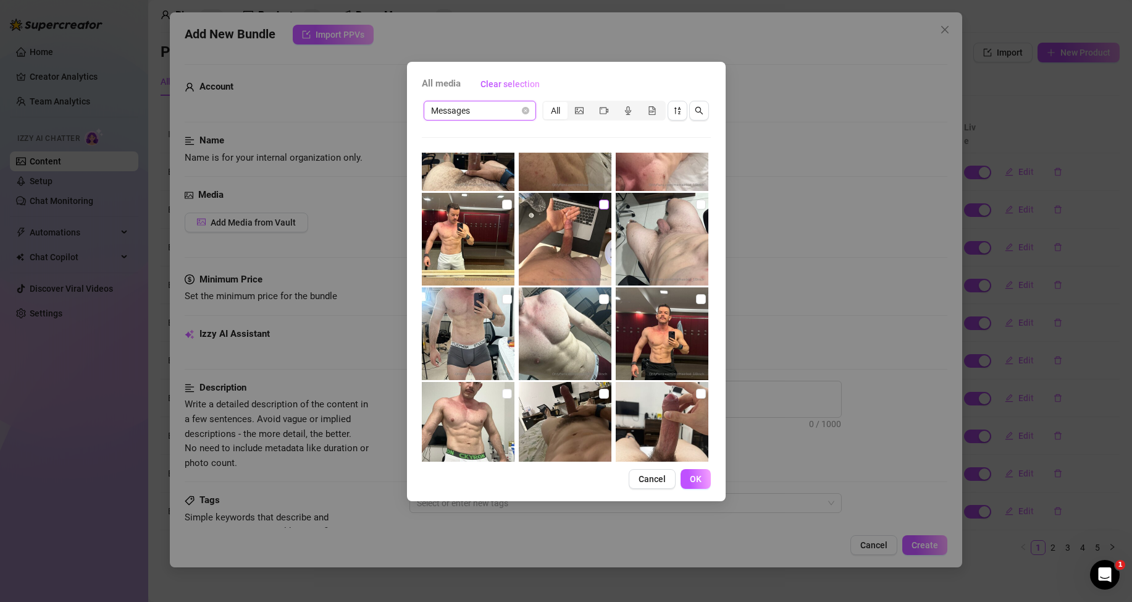
click at [603, 203] on input "checkbox" at bounding box center [604, 205] width 10 height 10
click at [690, 487] on button "OK" at bounding box center [696, 479] width 30 height 20
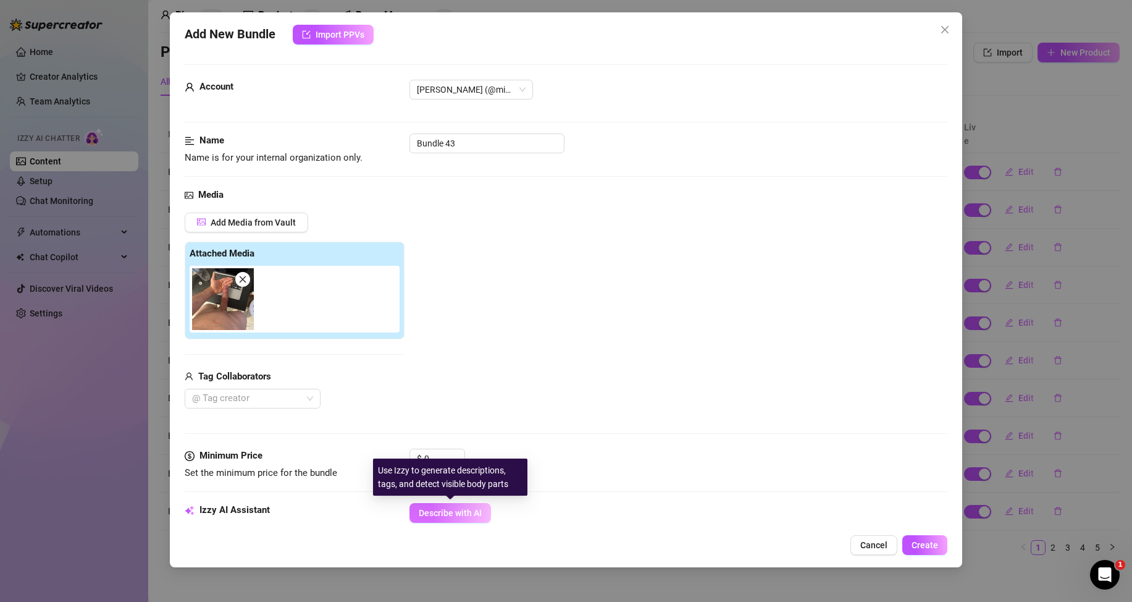
click at [441, 516] on span "Describe with AI" at bounding box center [450, 513] width 63 height 10
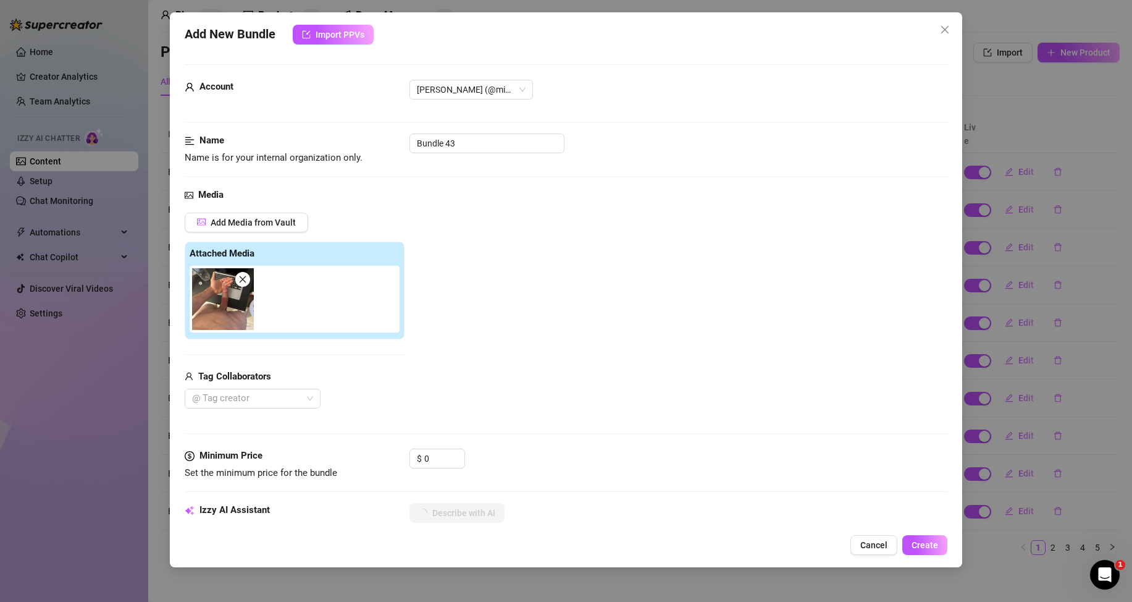
scroll to position [124, 0]
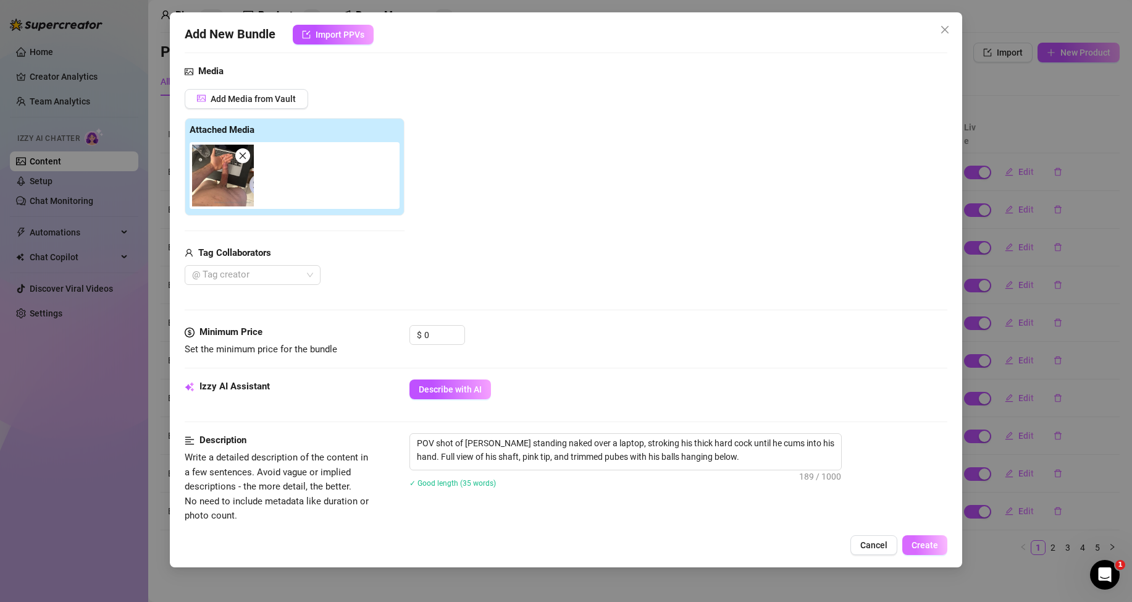
click at [922, 545] on span "Create" at bounding box center [925, 545] width 27 height 10
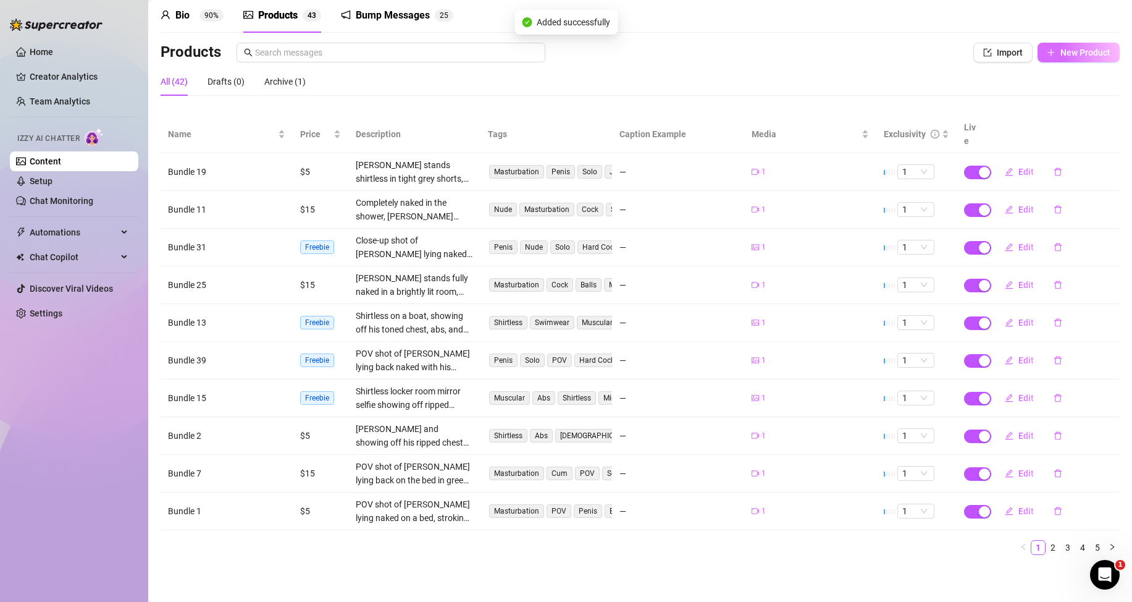
click at [1068, 59] on button "New Product" at bounding box center [1079, 53] width 82 height 20
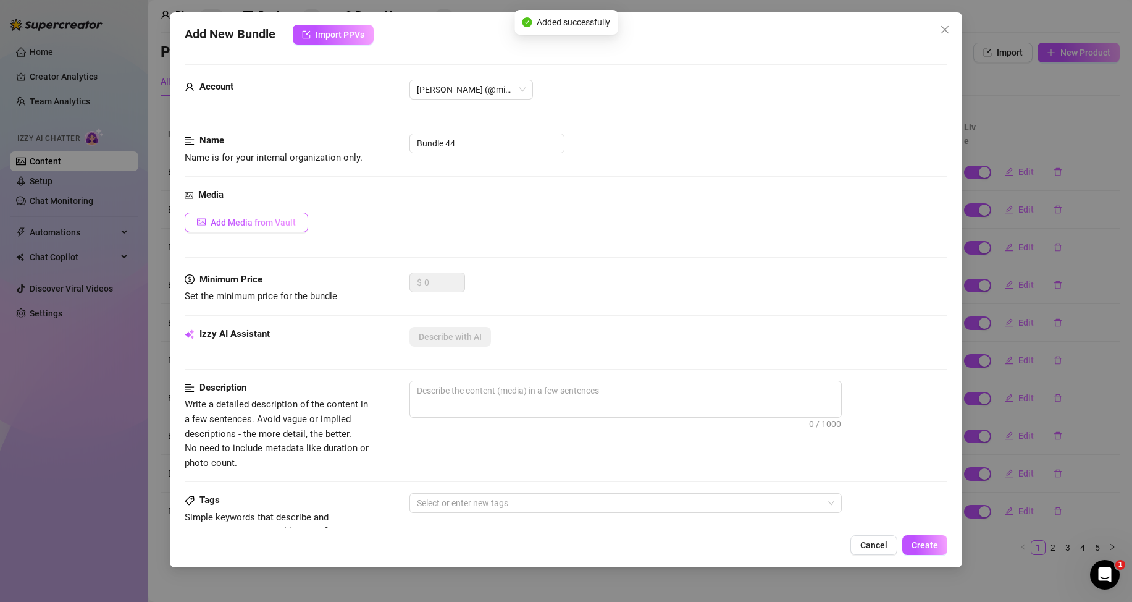
click at [290, 221] on span "Add Media from Vault" at bounding box center [253, 222] width 85 height 10
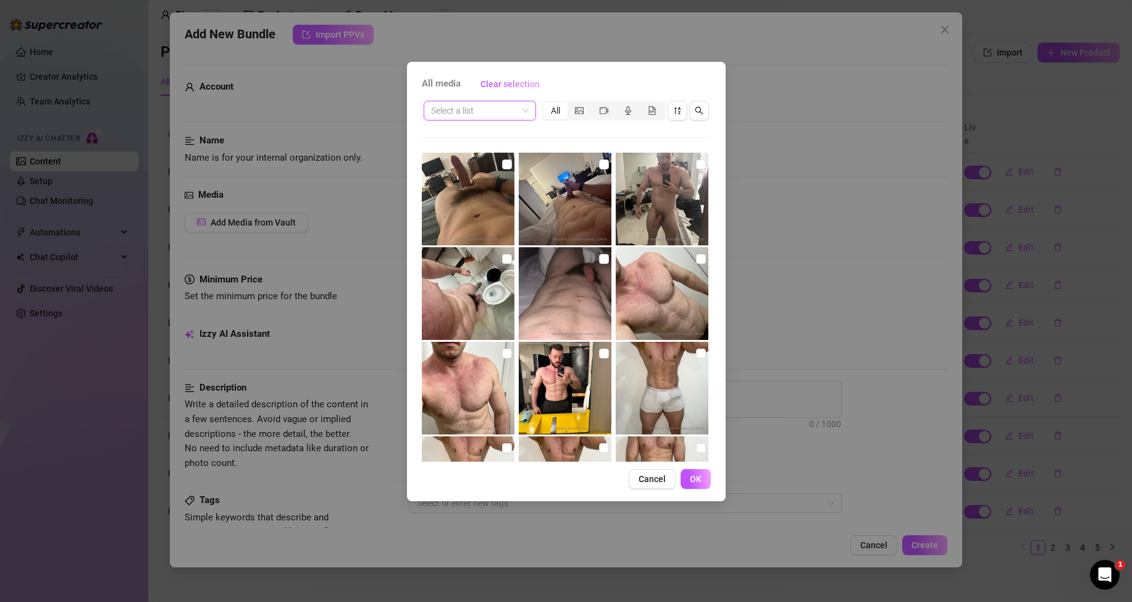
click at [521, 105] on span at bounding box center [480, 110] width 98 height 19
click at [462, 161] on div "Messages" at bounding box center [480, 155] width 93 height 14
click at [697, 474] on span "OK" at bounding box center [696, 479] width 12 height 10
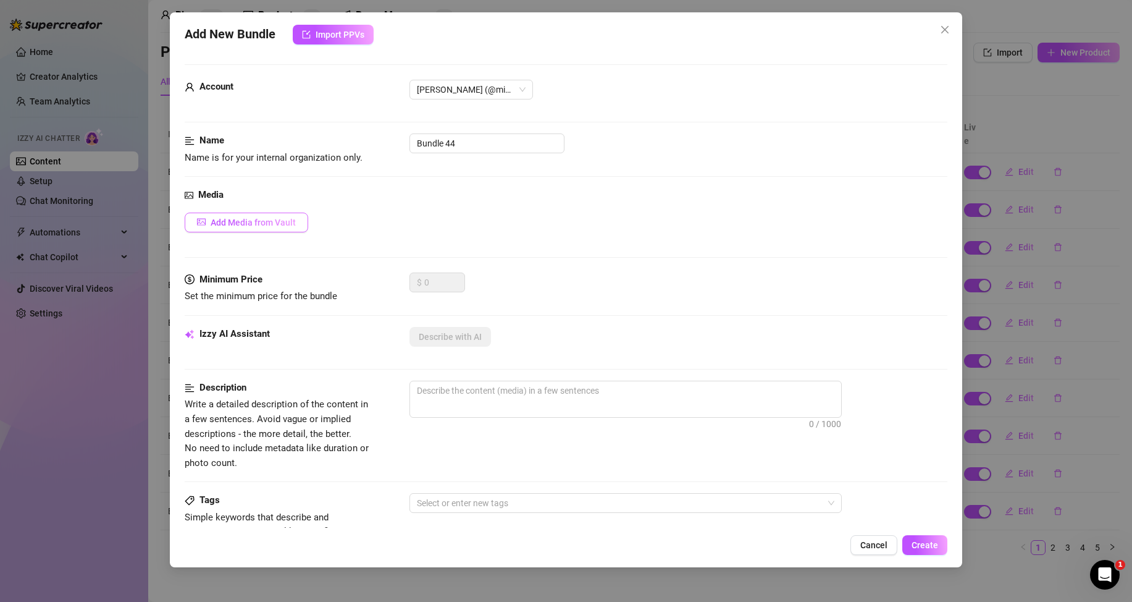
click at [294, 218] on span "Add Media from Vault" at bounding box center [253, 222] width 85 height 10
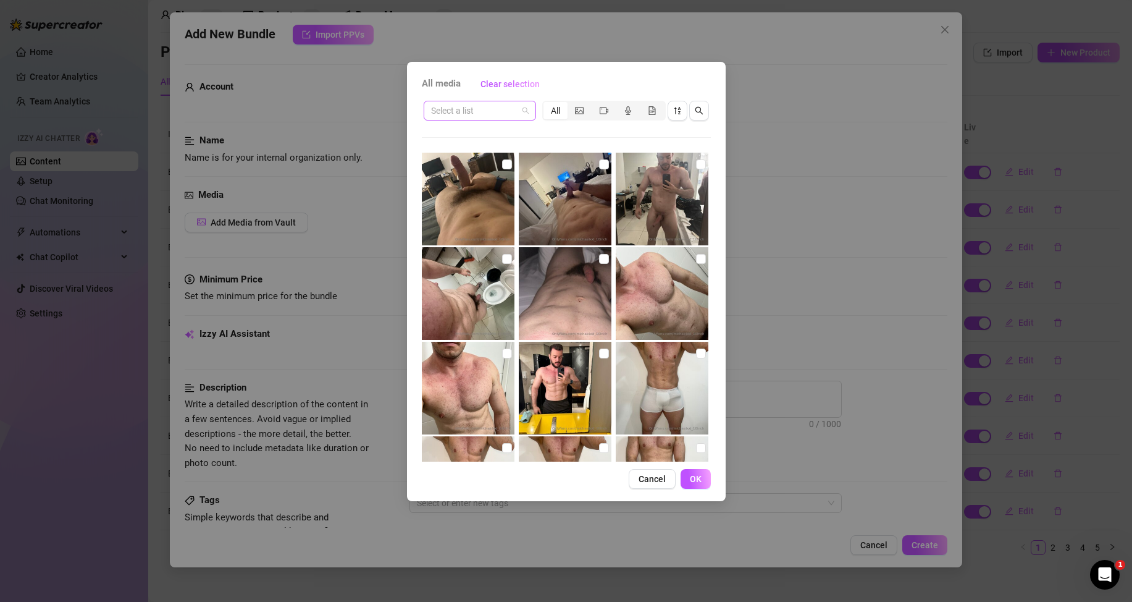
click at [527, 106] on span at bounding box center [480, 110] width 98 height 19
click at [475, 151] on div "Messages" at bounding box center [480, 155] width 93 height 14
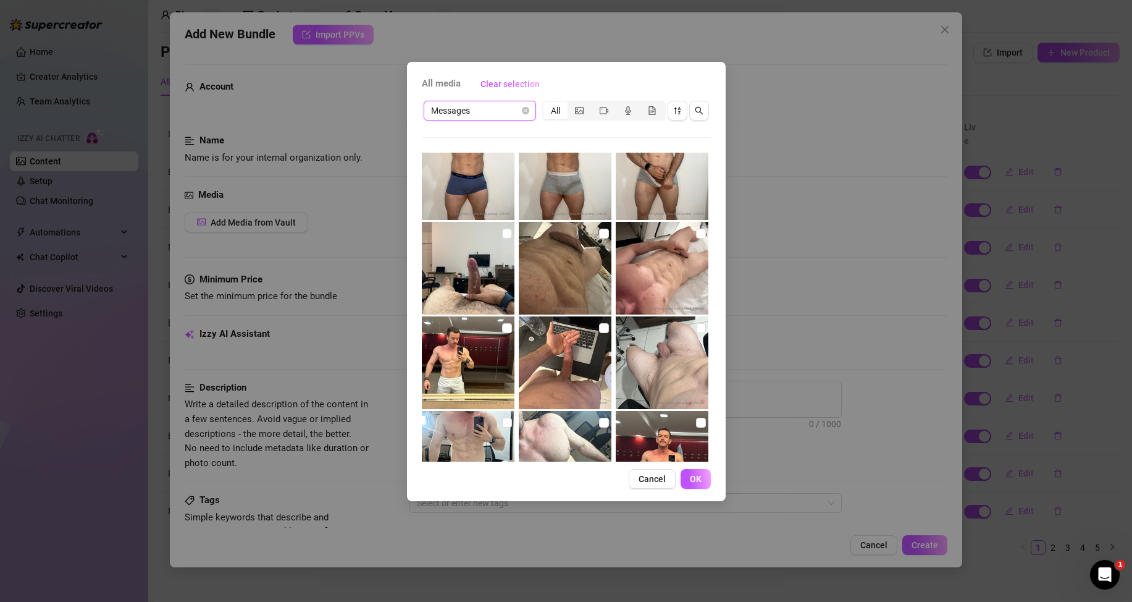
scroll to position [371, 0]
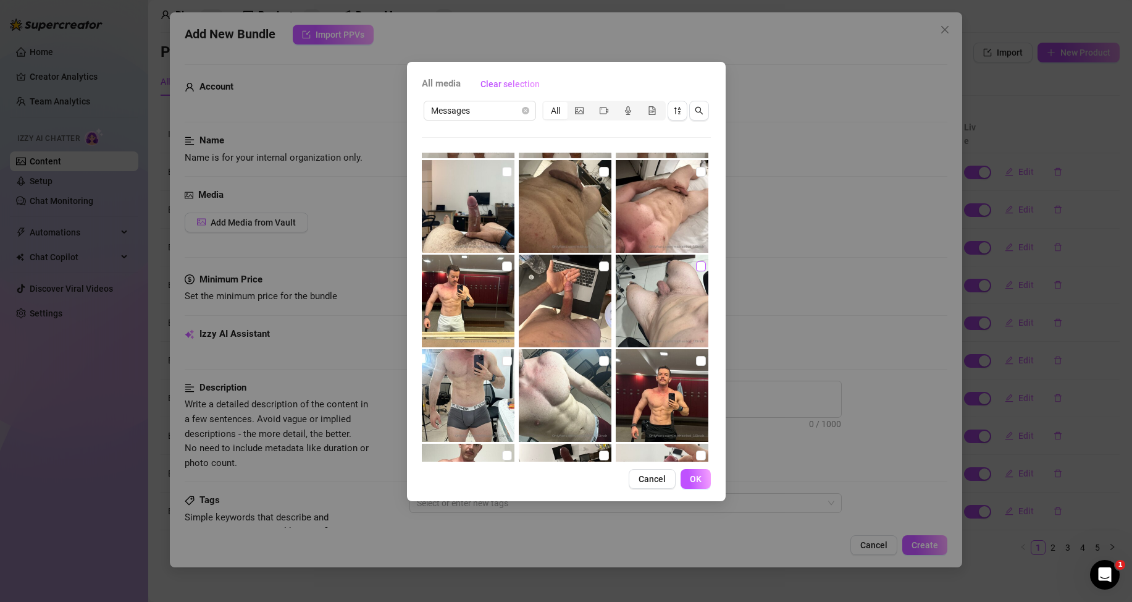
click at [696, 271] on input "checkbox" at bounding box center [701, 266] width 10 height 10
click at [710, 478] on button "OK" at bounding box center [696, 479] width 30 height 20
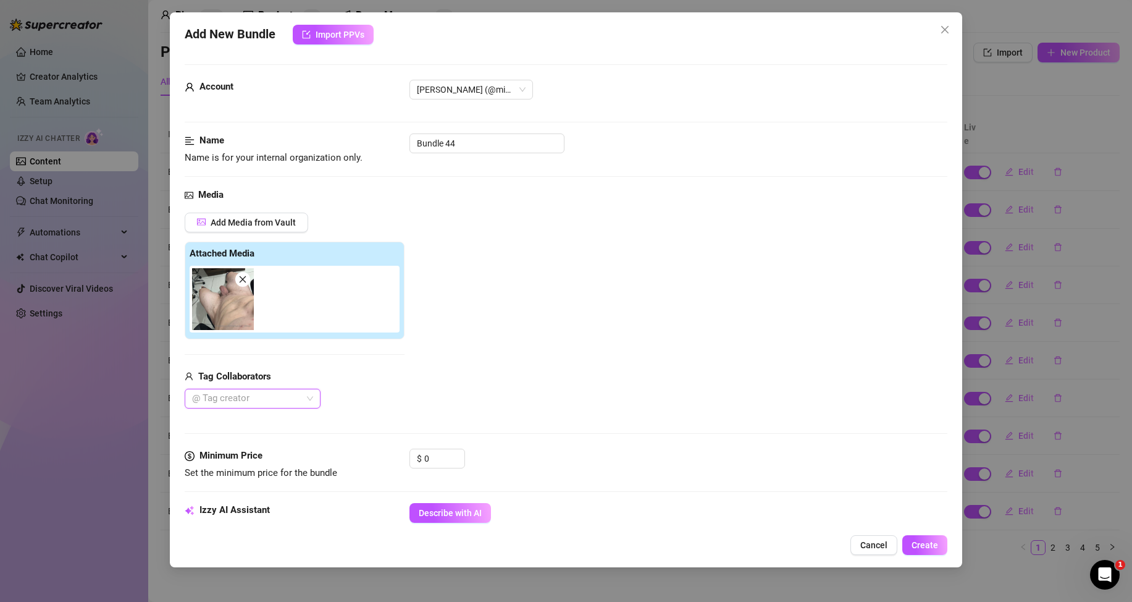
click at [439, 516] on span "Describe with AI" at bounding box center [450, 513] width 63 height 10
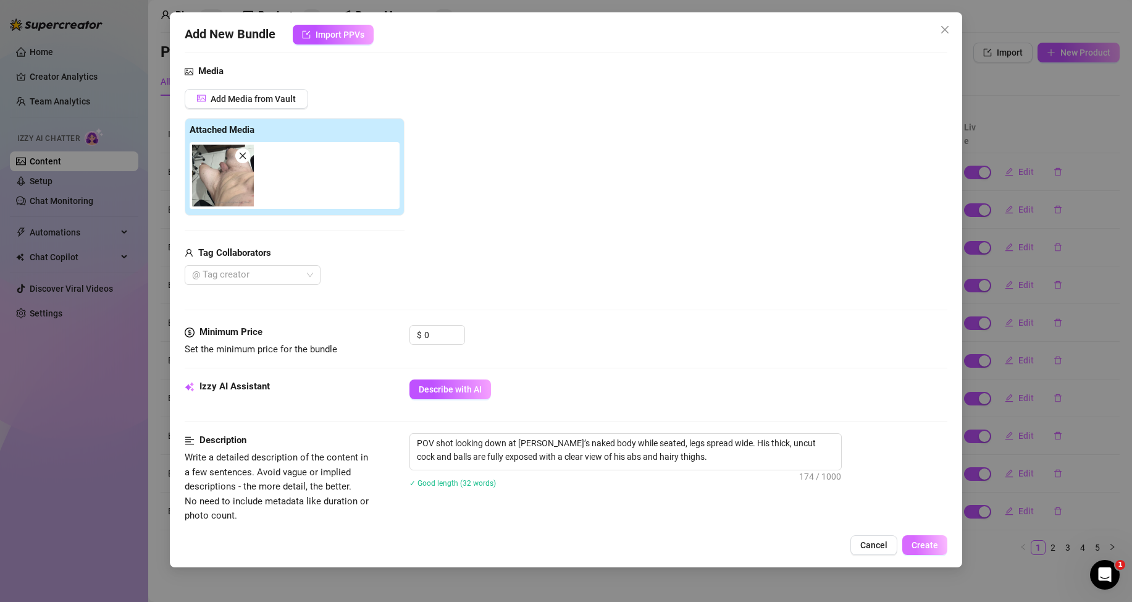
click at [928, 539] on button "Create" at bounding box center [924, 545] width 45 height 20
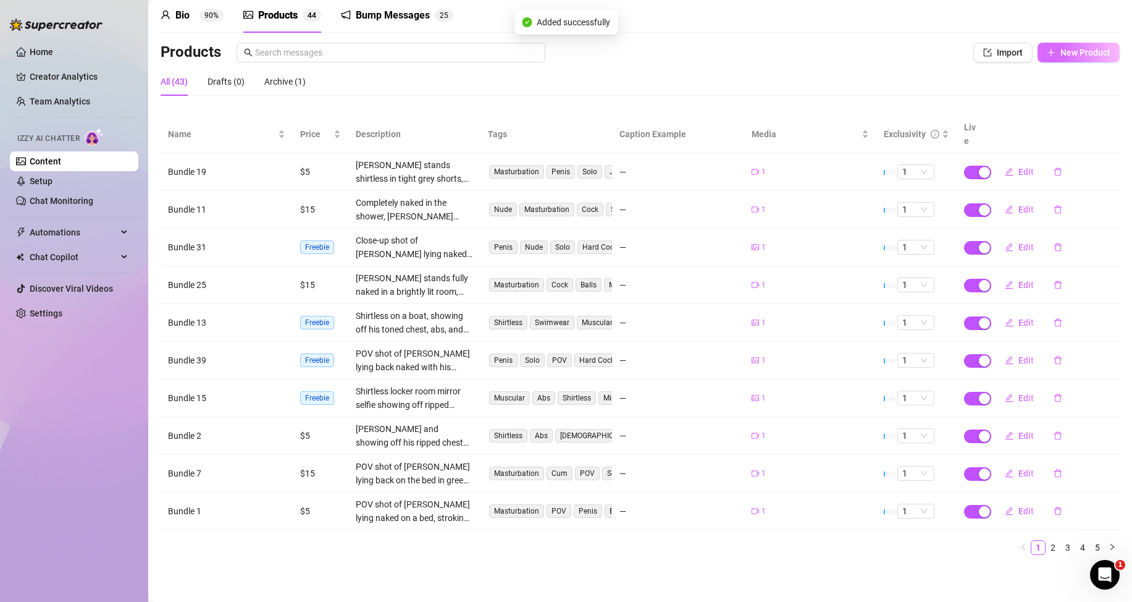
click at [1070, 55] on span "New Product" at bounding box center [1086, 53] width 50 height 10
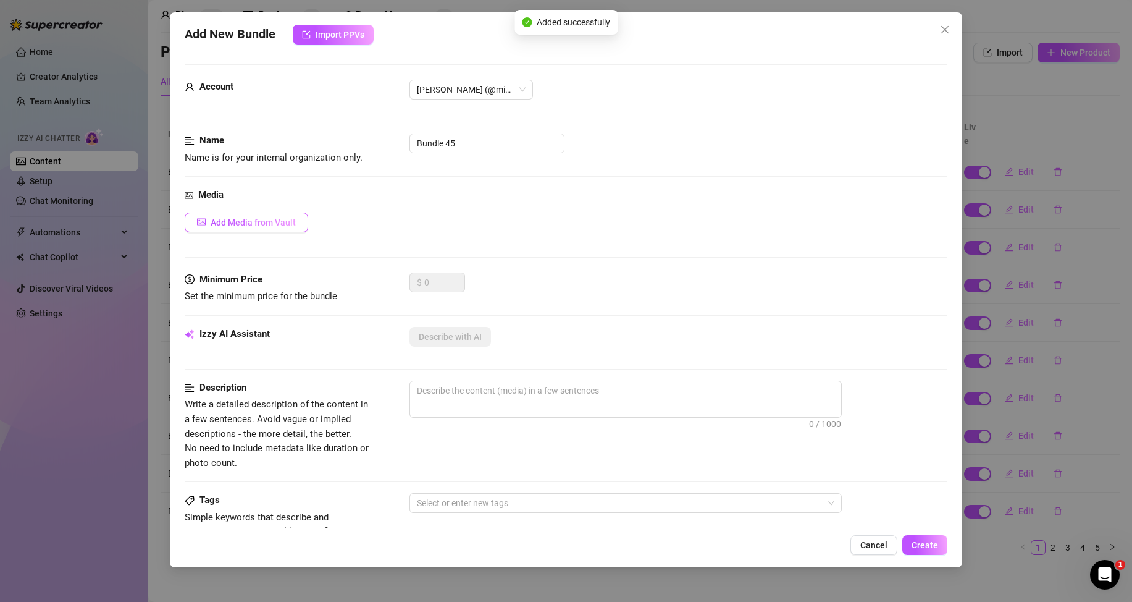
click at [274, 221] on span "Add Media from Vault" at bounding box center [253, 222] width 85 height 10
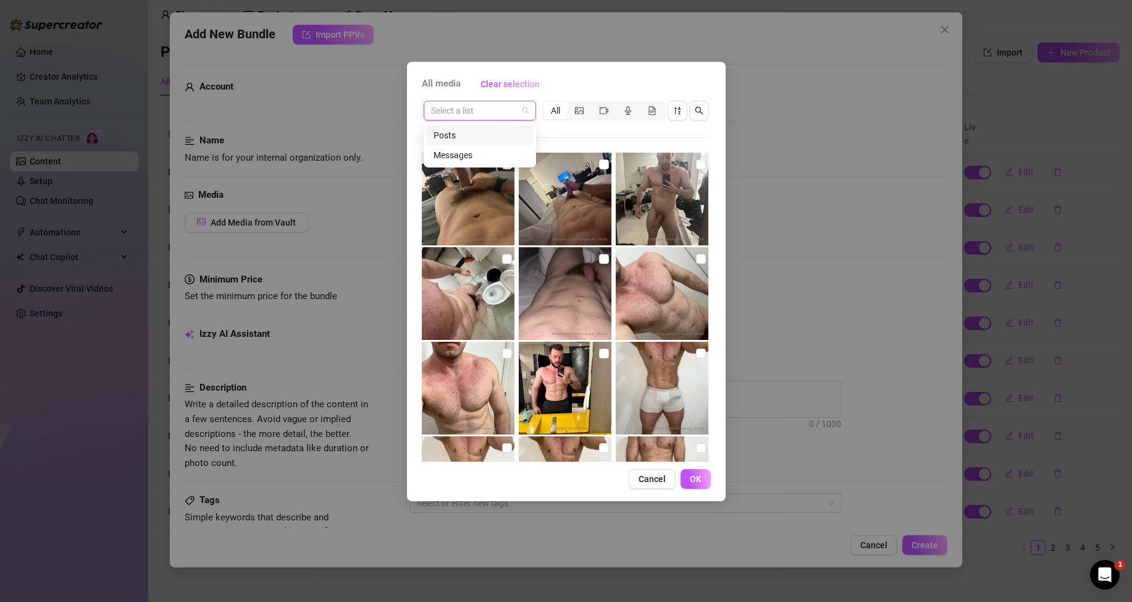
click at [500, 112] on input "search" at bounding box center [474, 110] width 86 height 19
drag, startPoint x: 477, startPoint y: 150, endPoint x: 497, endPoint y: 153, distance: 20.0
click at [476, 150] on div "Messages" at bounding box center [480, 155] width 93 height 14
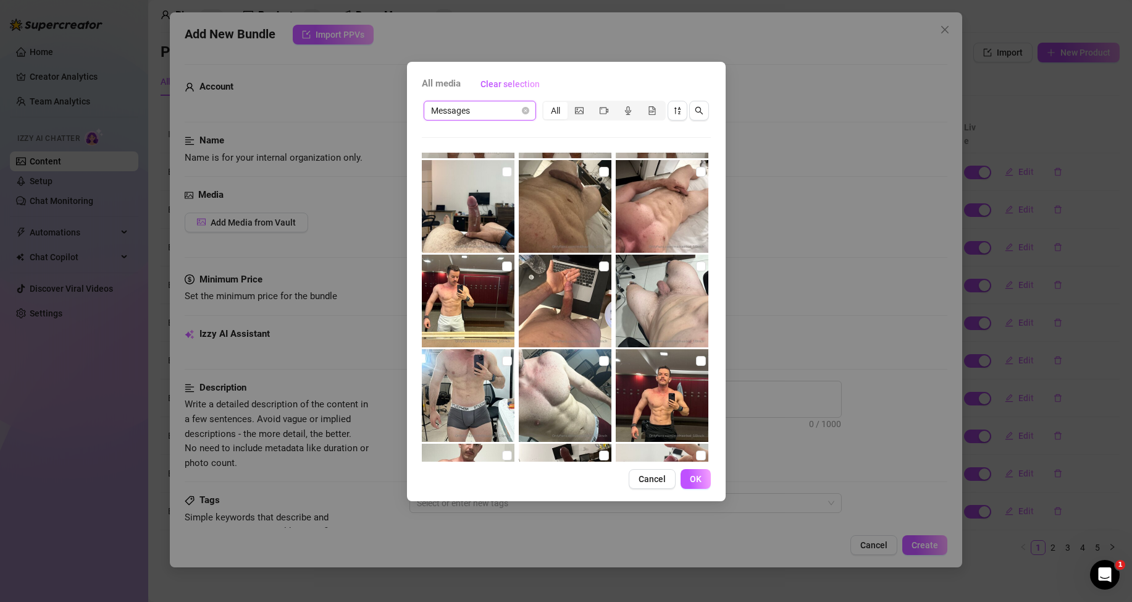
scroll to position [432, 0]
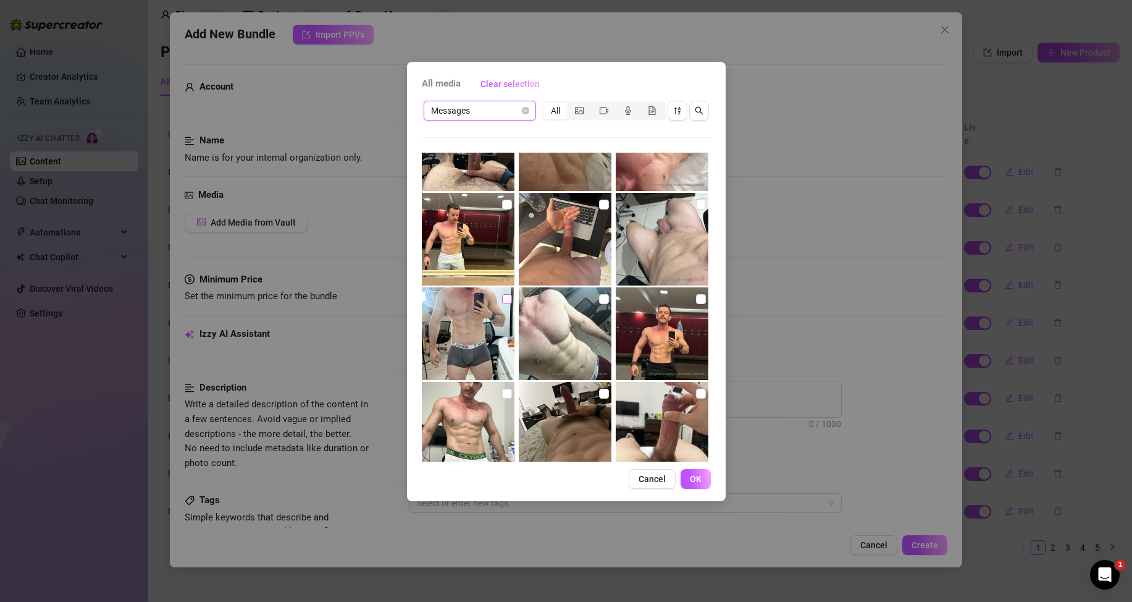
click at [505, 293] on label at bounding box center [507, 299] width 10 height 14
click at [505, 294] on input "checkbox" at bounding box center [507, 299] width 10 height 10
click at [704, 478] on button "OK" at bounding box center [696, 479] width 30 height 20
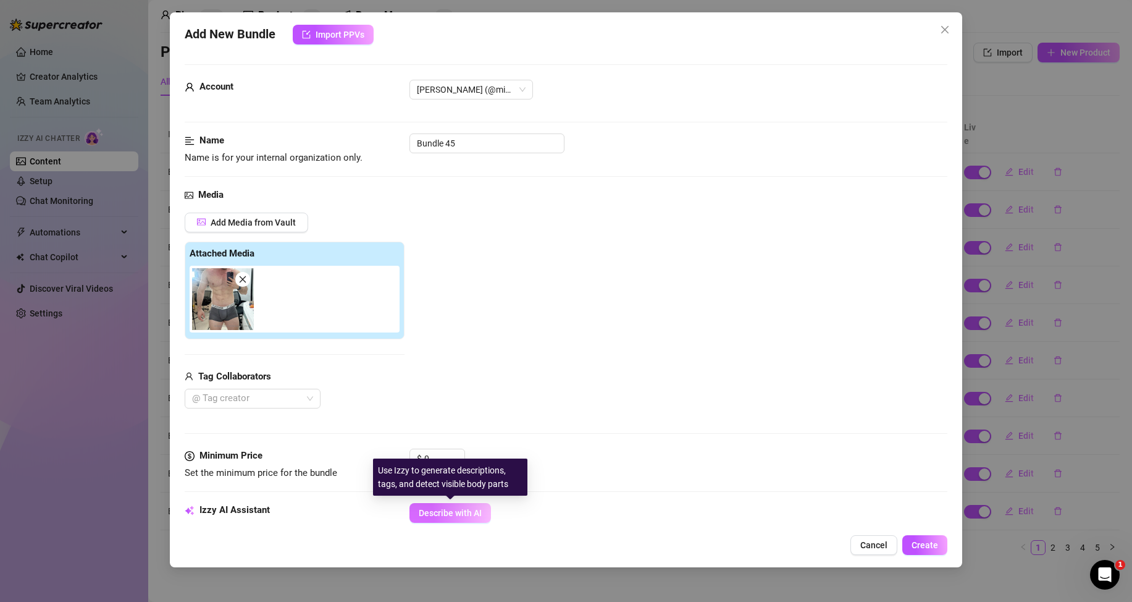
click at [438, 515] on span "Describe with AI" at bounding box center [450, 513] width 63 height 10
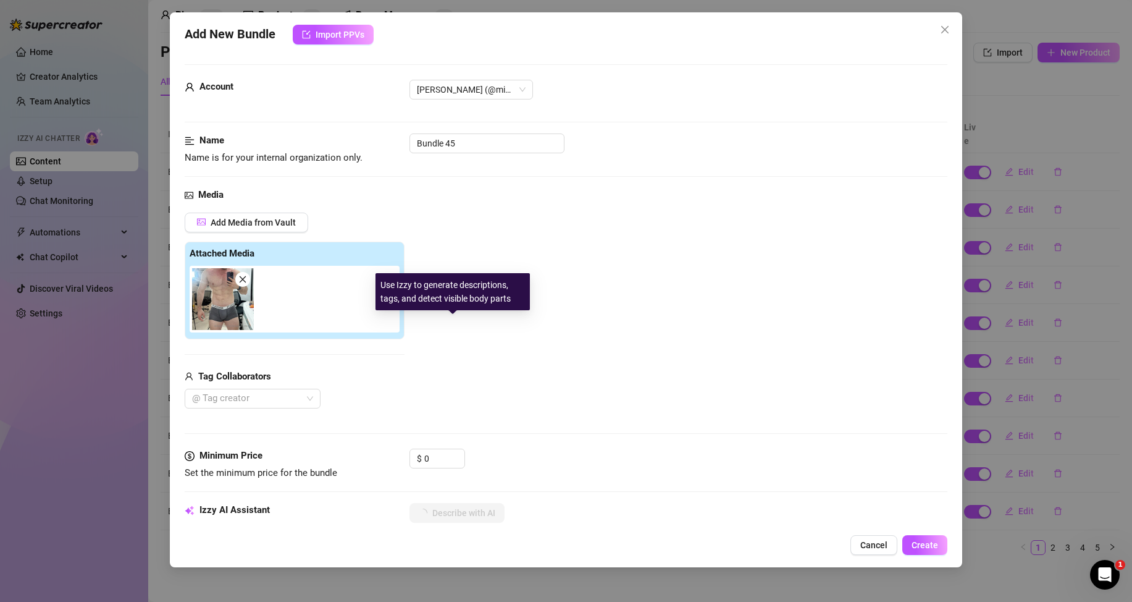
scroll to position [185, 0]
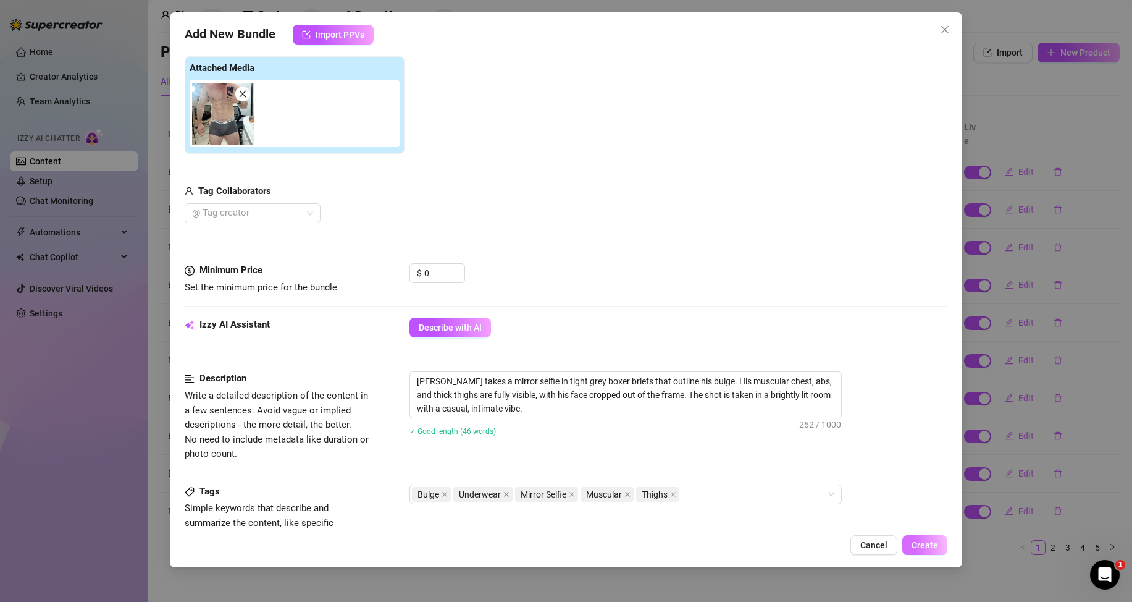
click at [934, 544] on span "Create" at bounding box center [925, 545] width 27 height 10
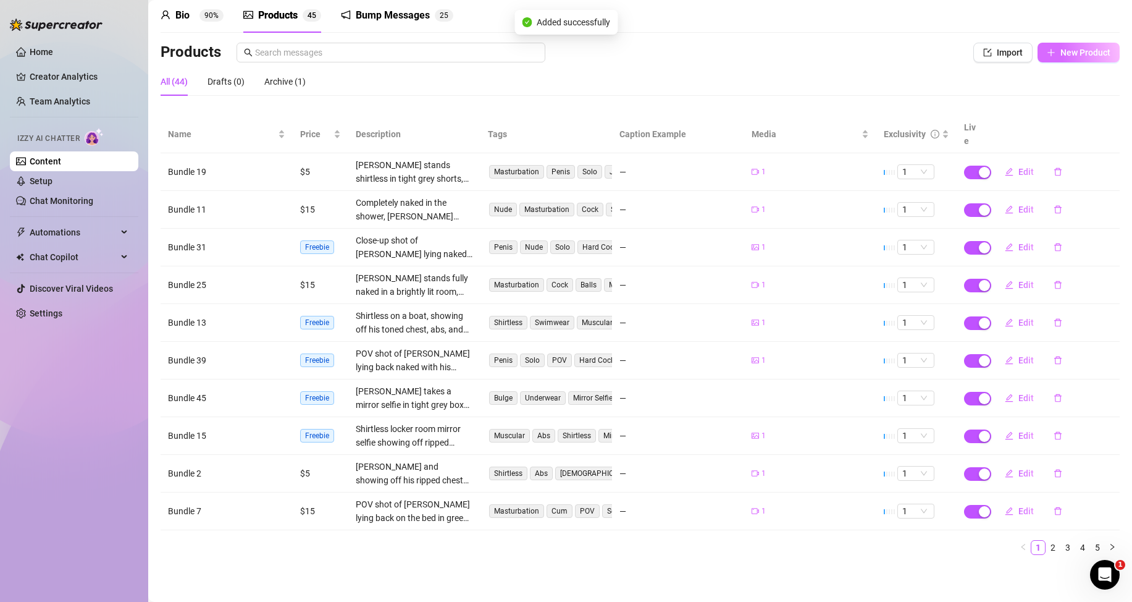
click at [1076, 53] on span "New Product" at bounding box center [1086, 53] width 50 height 10
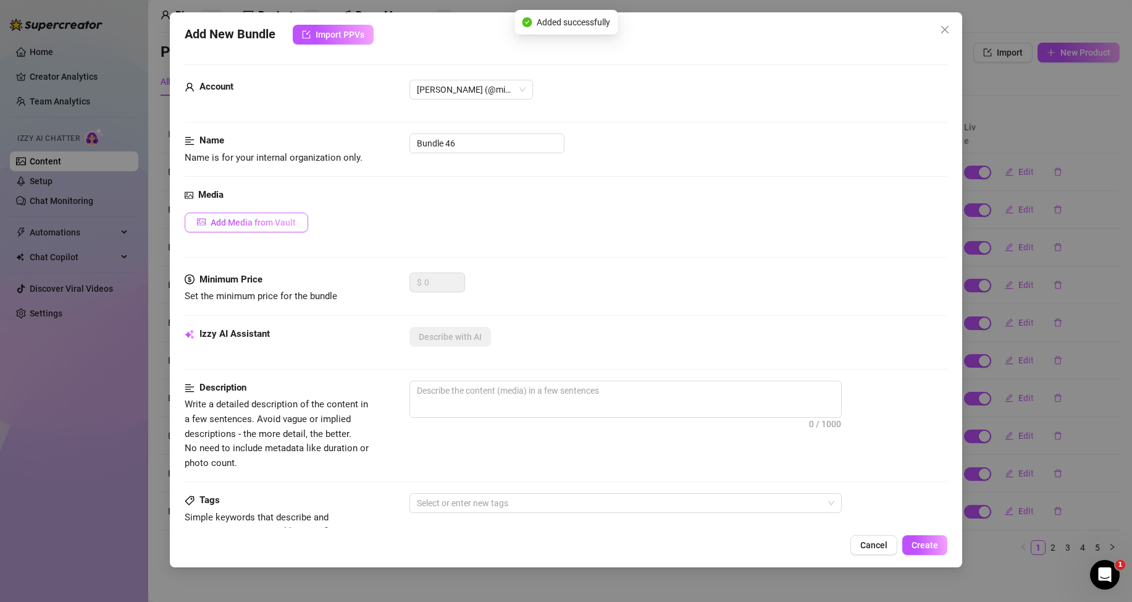
click at [266, 229] on button "Add Media from Vault" at bounding box center [247, 222] width 124 height 20
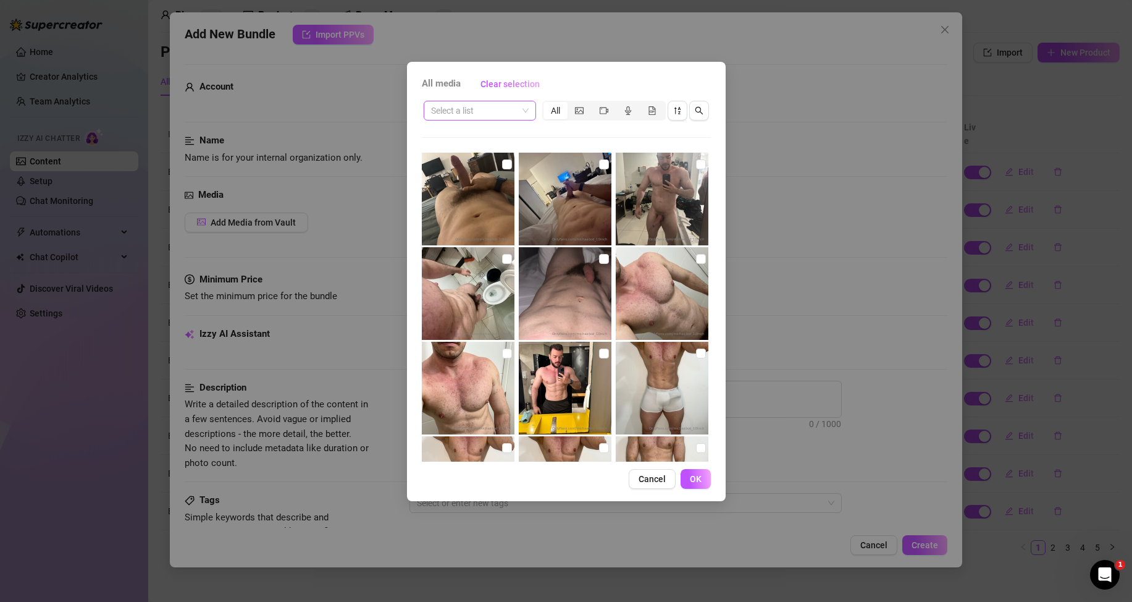
click at [489, 110] on input "search" at bounding box center [474, 110] width 86 height 19
click at [490, 151] on div "Messages" at bounding box center [480, 155] width 93 height 14
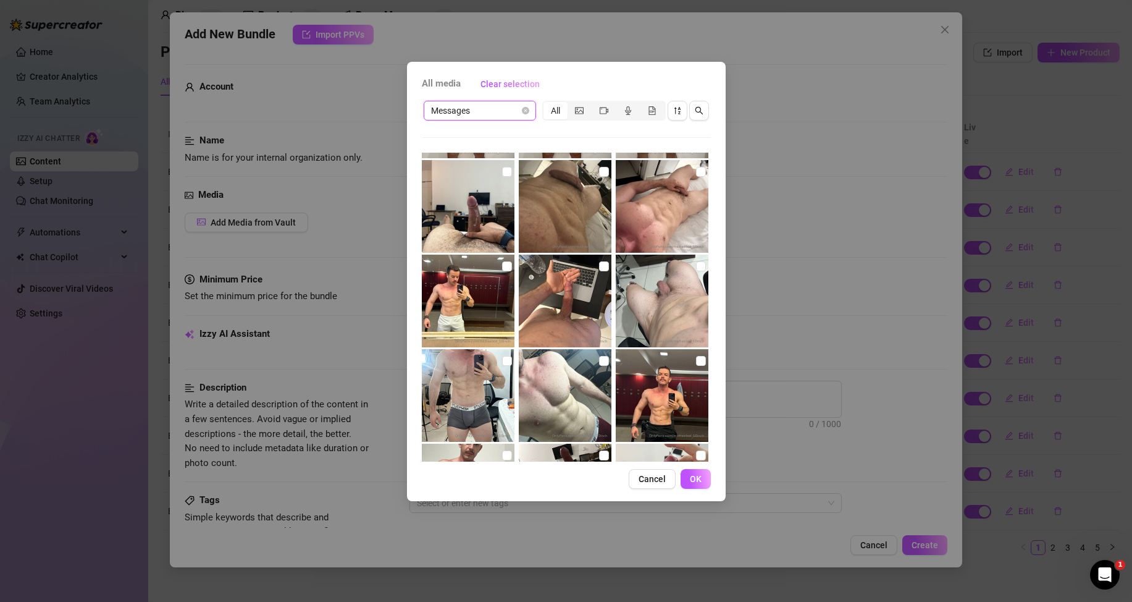
scroll to position [494, 0]
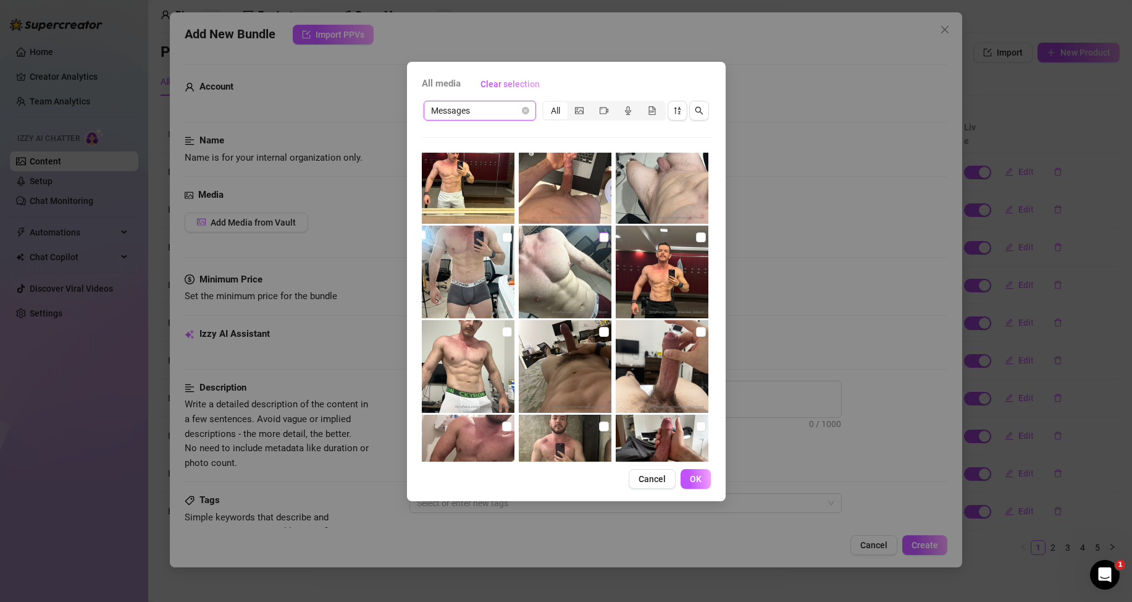
click at [601, 240] on input "checkbox" at bounding box center [604, 237] width 10 height 10
click at [599, 238] on input "checkbox" at bounding box center [604, 237] width 10 height 10
click at [704, 481] on button "OK" at bounding box center [696, 479] width 30 height 20
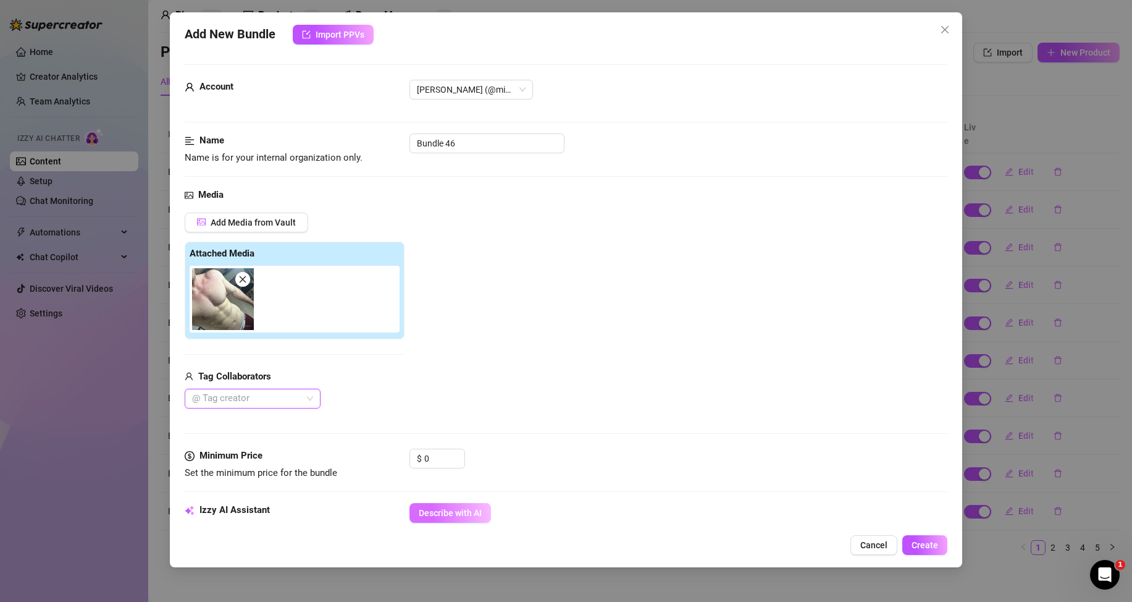
click at [432, 510] on span "Describe with AI" at bounding box center [450, 513] width 63 height 10
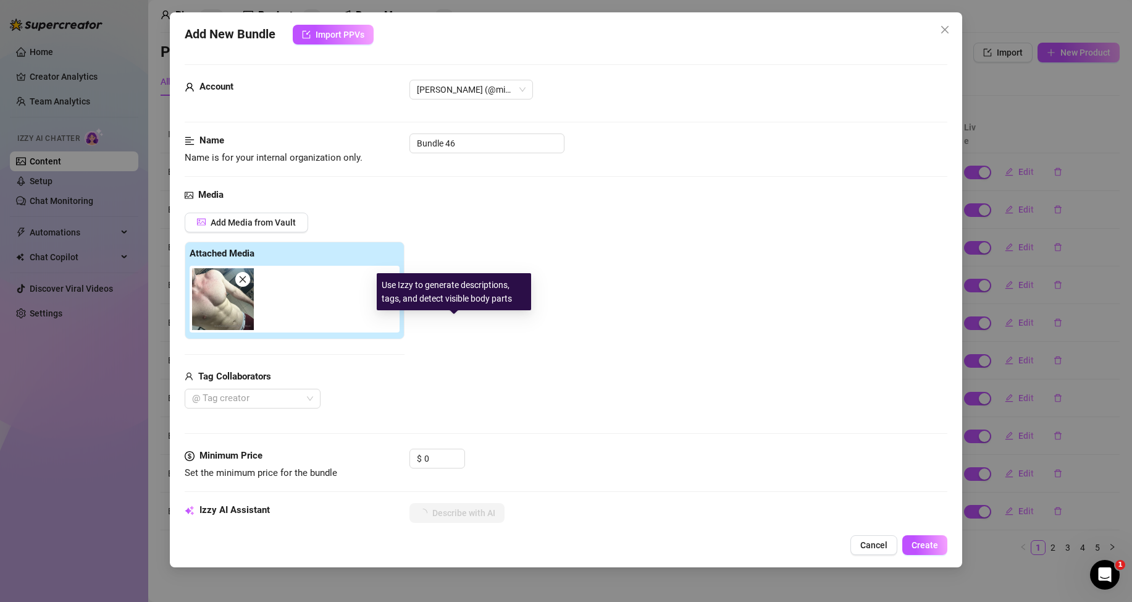
scroll to position [185, 0]
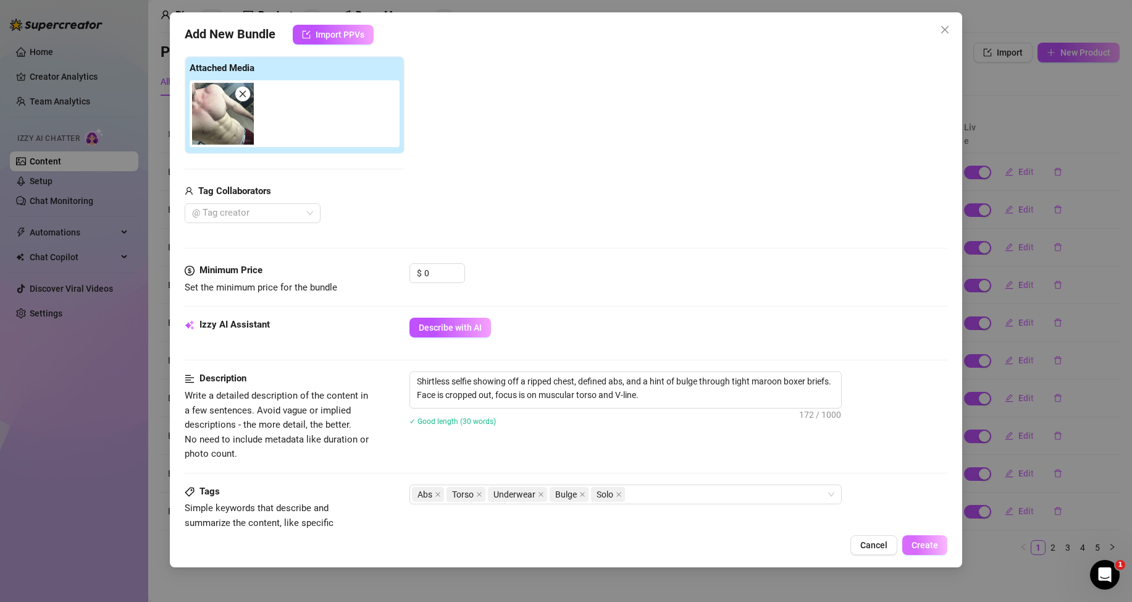
click at [928, 547] on span "Create" at bounding box center [925, 545] width 27 height 10
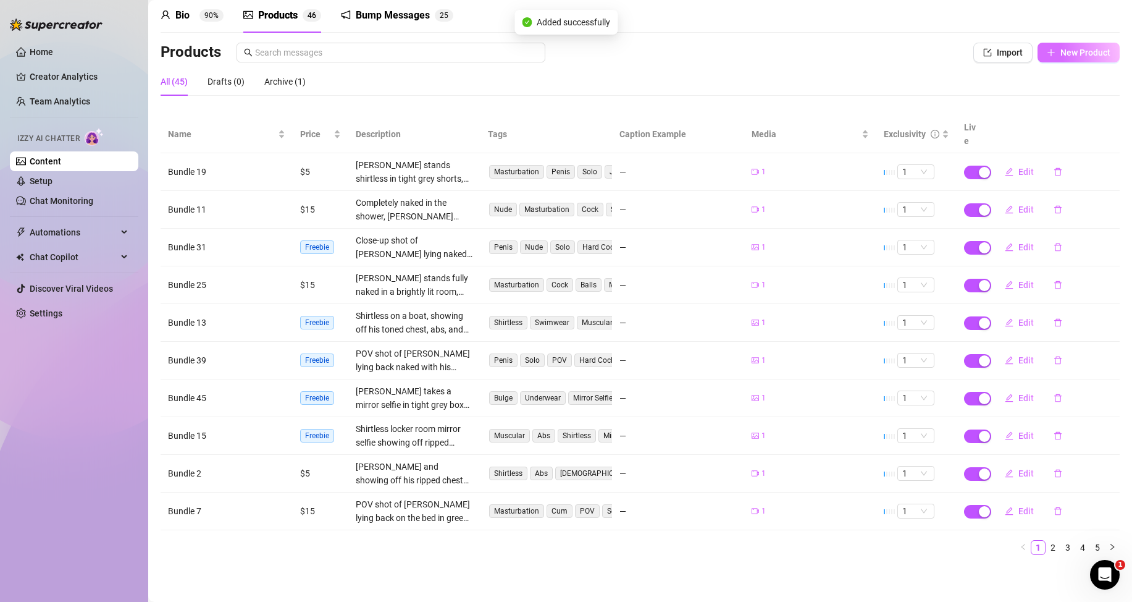
click at [1079, 49] on span "New Product" at bounding box center [1086, 53] width 50 height 10
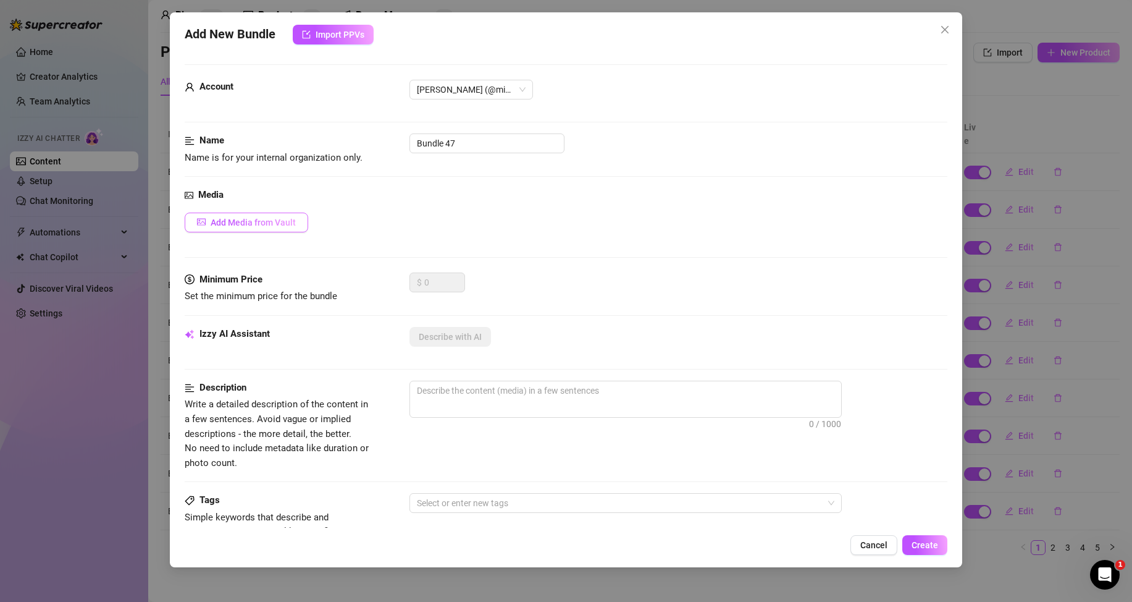
click at [269, 228] on button "Add Media from Vault" at bounding box center [247, 222] width 124 height 20
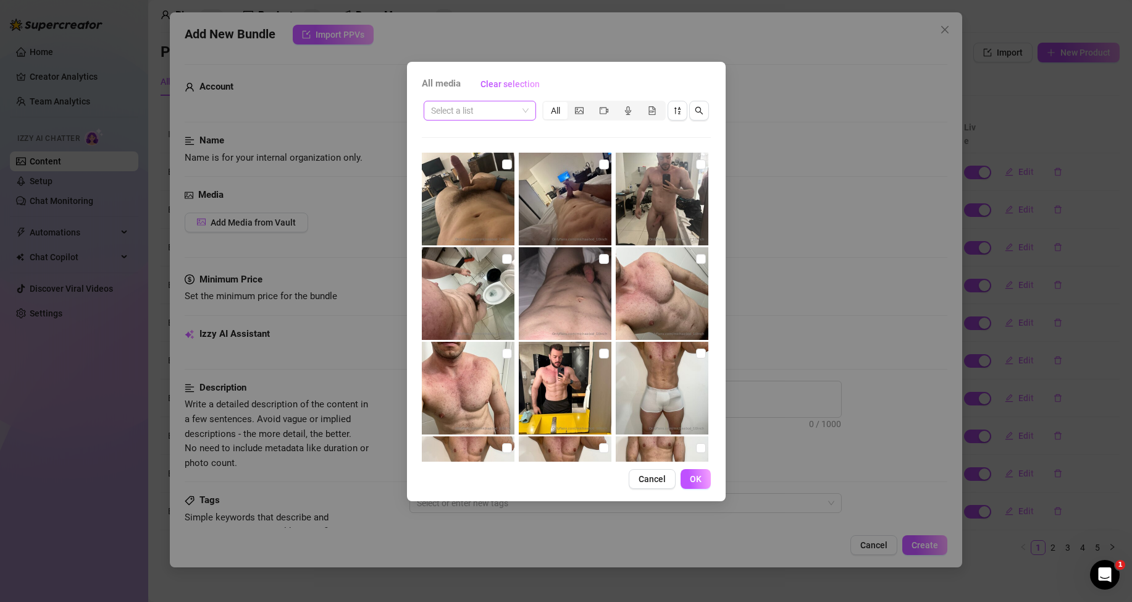
click at [519, 112] on span at bounding box center [480, 110] width 98 height 19
click at [475, 161] on div "Messages" at bounding box center [480, 155] width 93 height 14
click at [695, 476] on span "OK" at bounding box center [696, 479] width 12 height 10
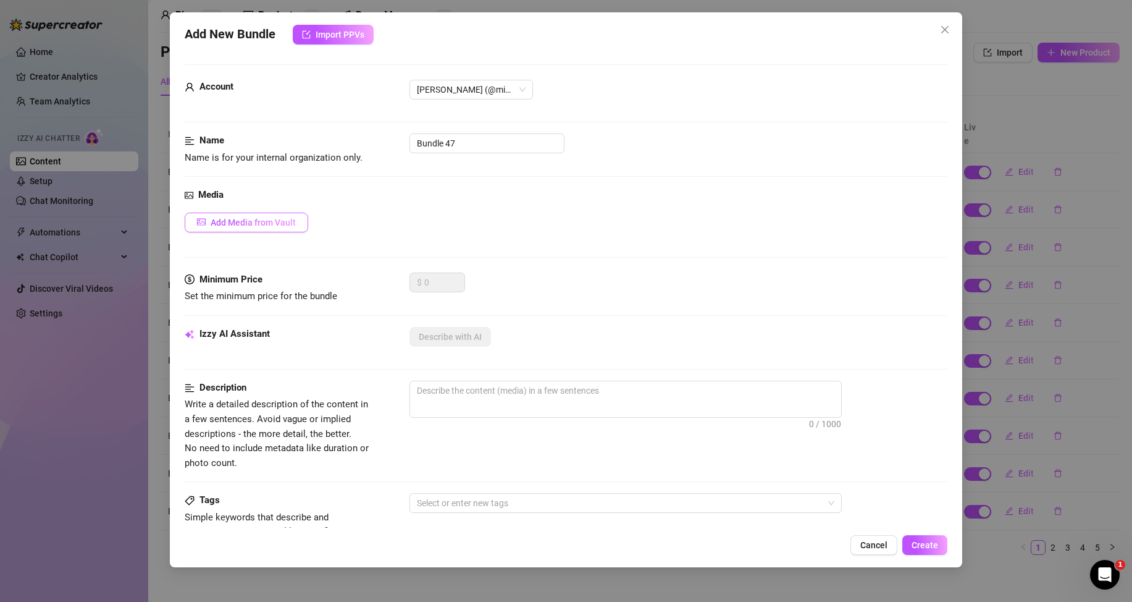
click at [285, 220] on span "Add Media from Vault" at bounding box center [253, 222] width 85 height 10
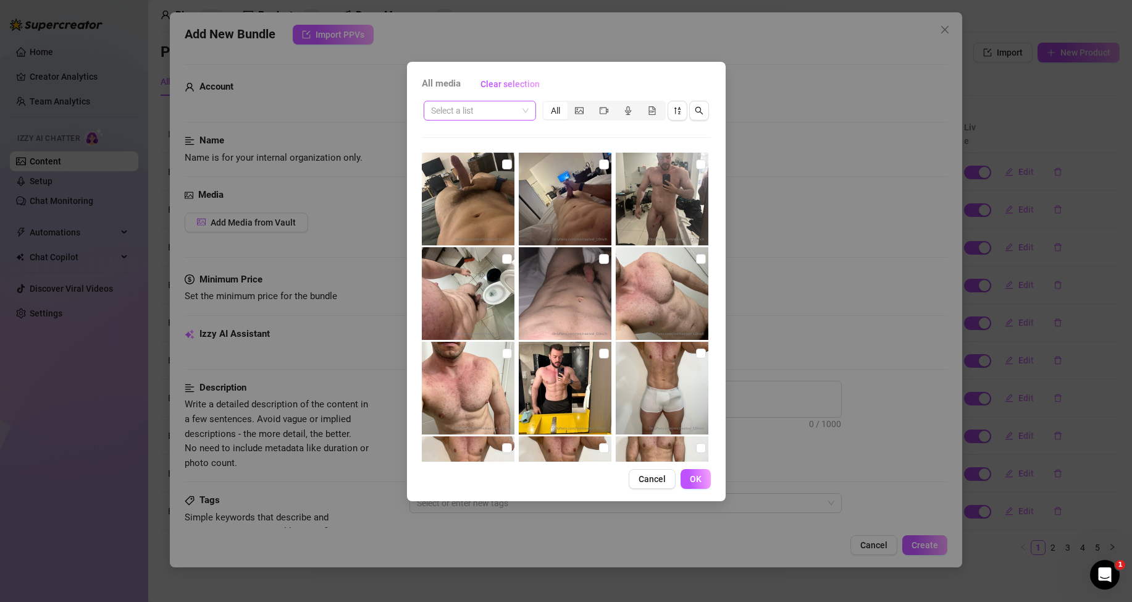
click at [519, 107] on span at bounding box center [480, 110] width 98 height 19
click at [471, 151] on div "Messages" at bounding box center [480, 155] width 93 height 14
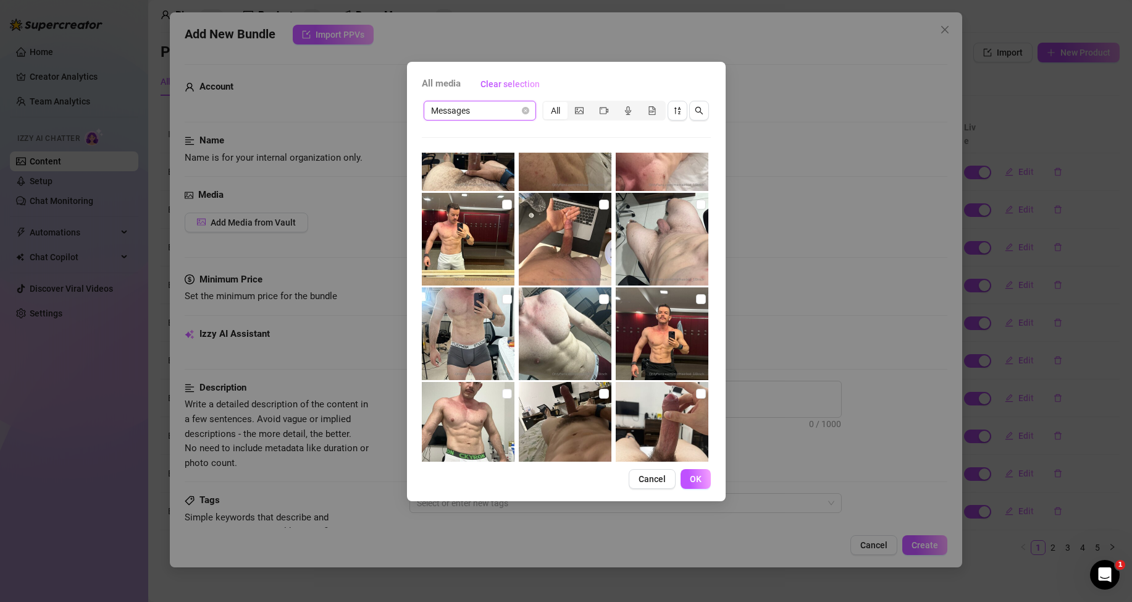
scroll to position [556, 0]
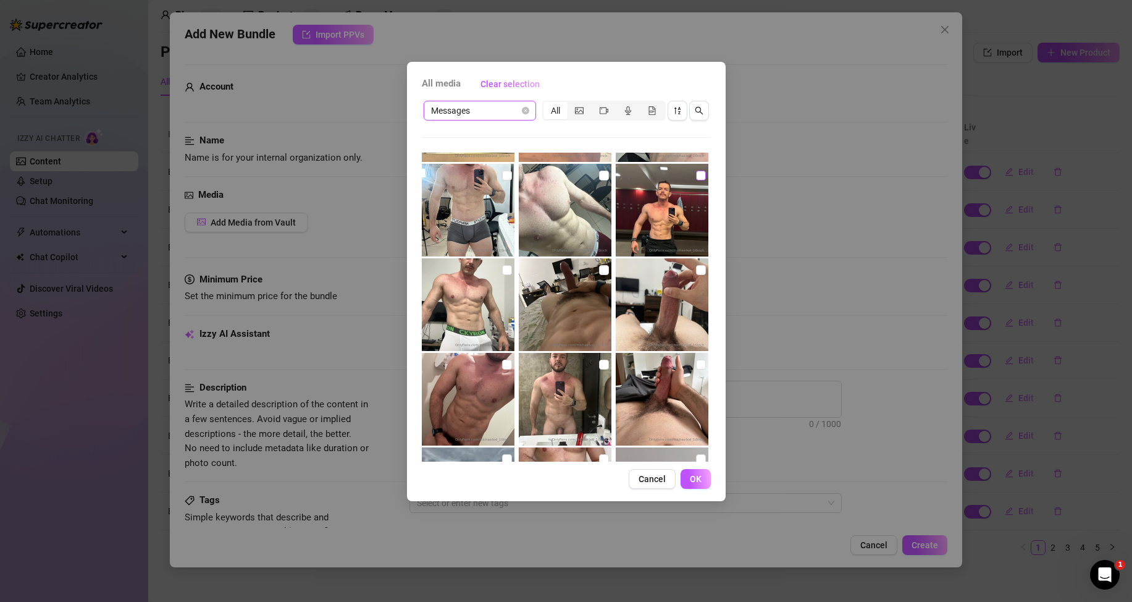
click at [698, 177] on input "checkbox" at bounding box center [701, 175] width 10 height 10
click at [705, 483] on button "OK" at bounding box center [696, 479] width 30 height 20
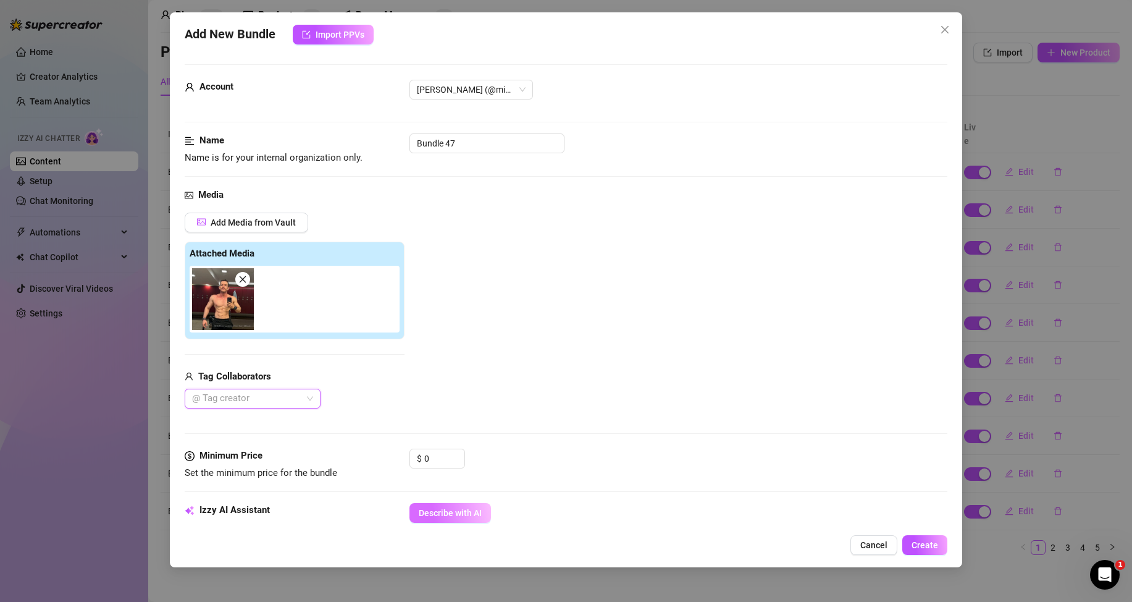
click at [447, 513] on span "Describe with AI" at bounding box center [450, 513] width 63 height 10
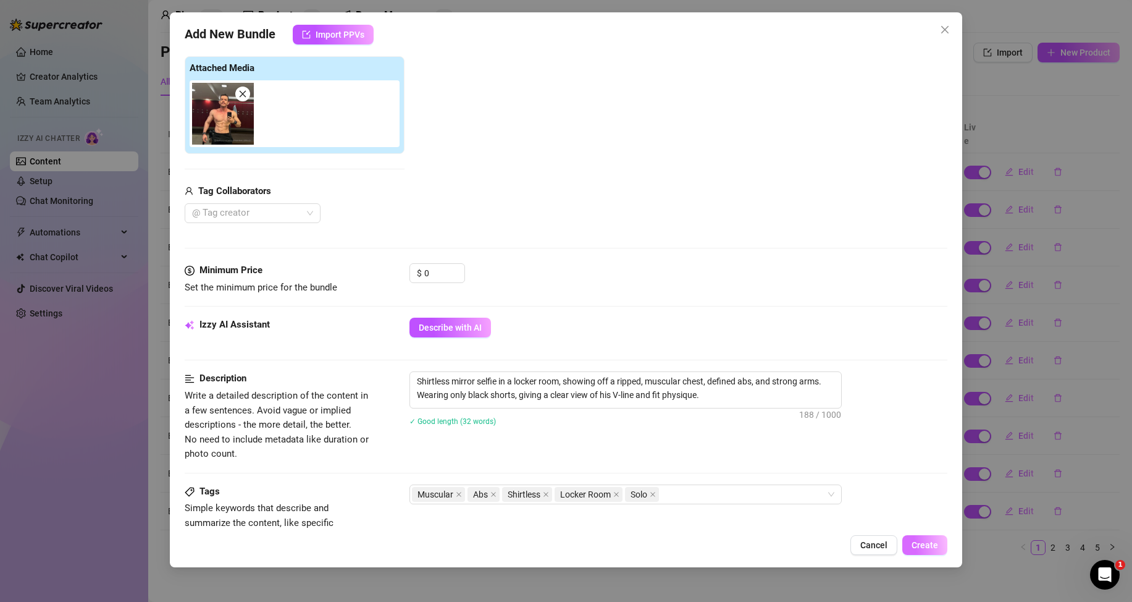
click at [923, 548] on span "Create" at bounding box center [925, 545] width 27 height 10
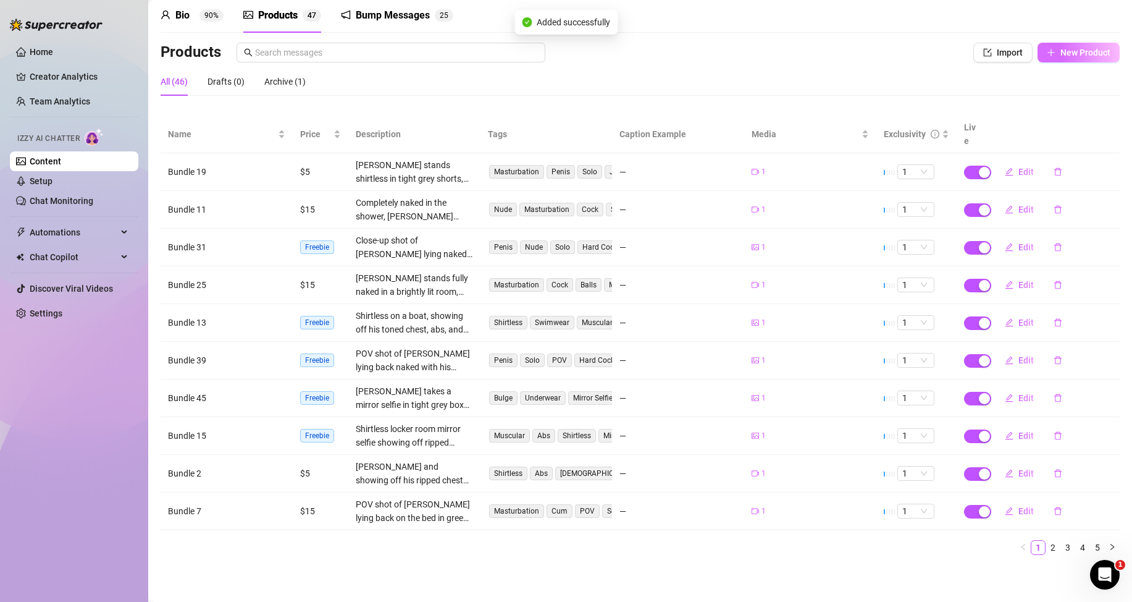
click at [1061, 51] on span "New Product" at bounding box center [1086, 53] width 50 height 10
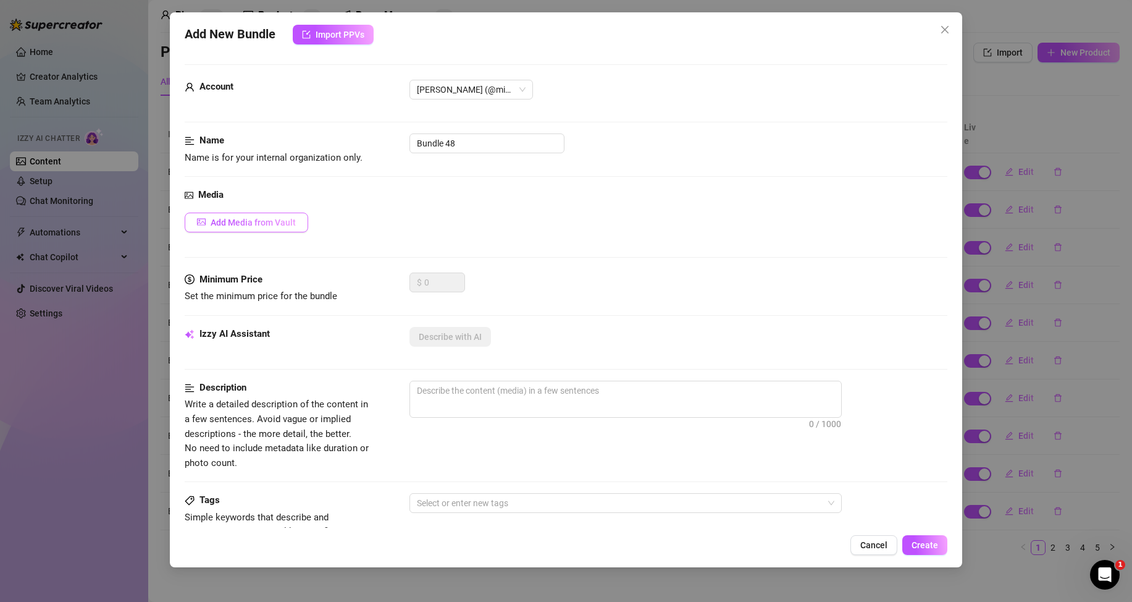
click at [289, 220] on span "Add Media from Vault" at bounding box center [253, 222] width 85 height 10
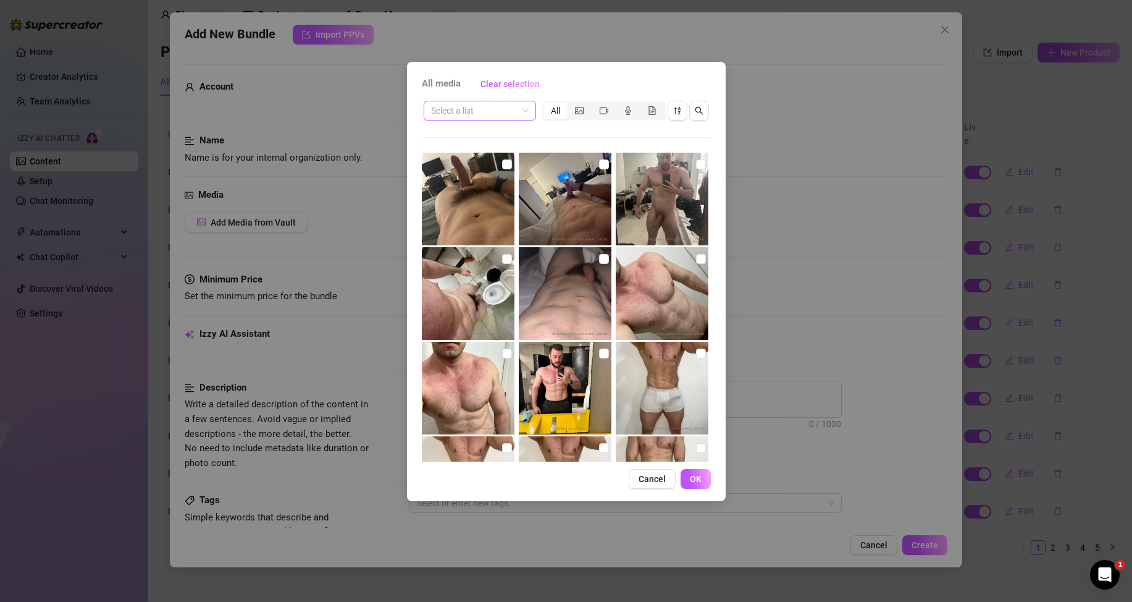
click at [467, 114] on input "search" at bounding box center [474, 110] width 86 height 19
click at [460, 148] on div "Messages" at bounding box center [480, 155] width 93 height 14
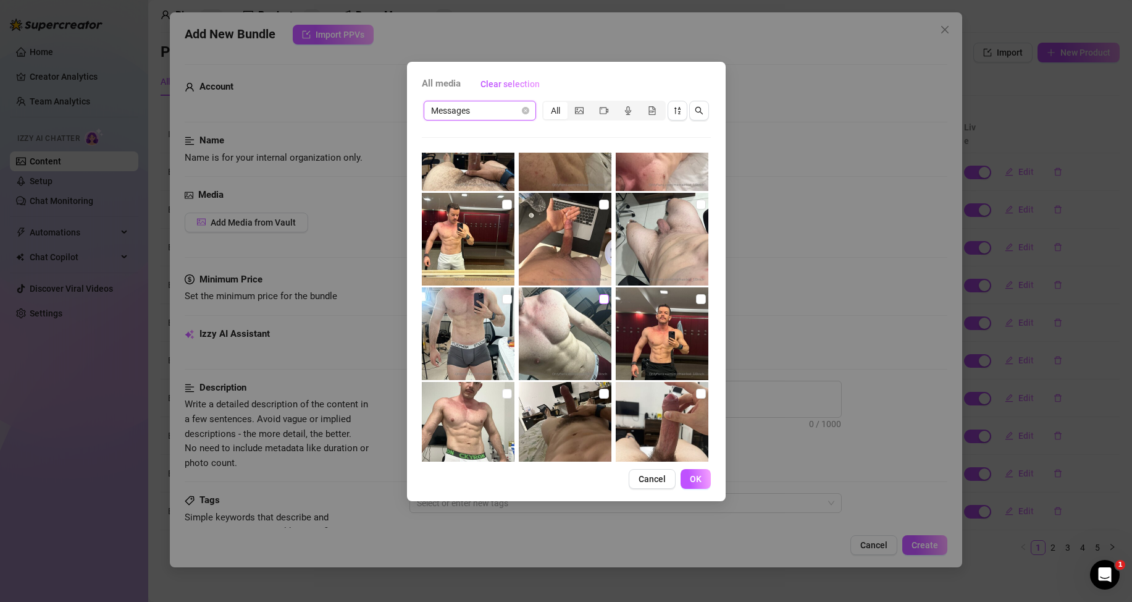
scroll to position [494, 0]
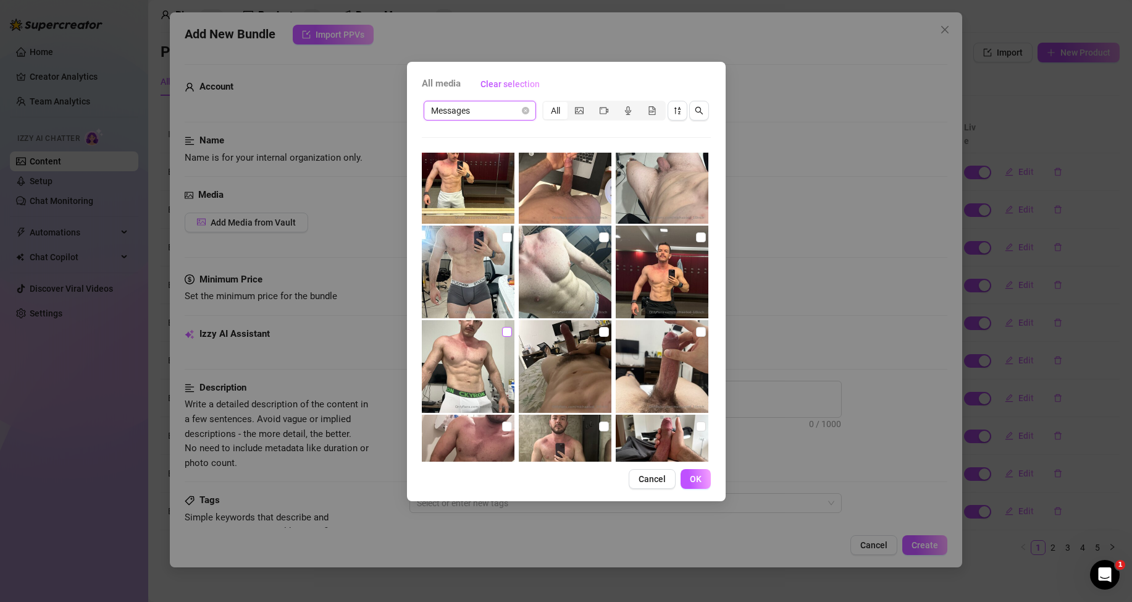
click at [505, 332] on input "checkbox" at bounding box center [507, 332] width 10 height 10
click at [705, 481] on button "OK" at bounding box center [696, 479] width 30 height 20
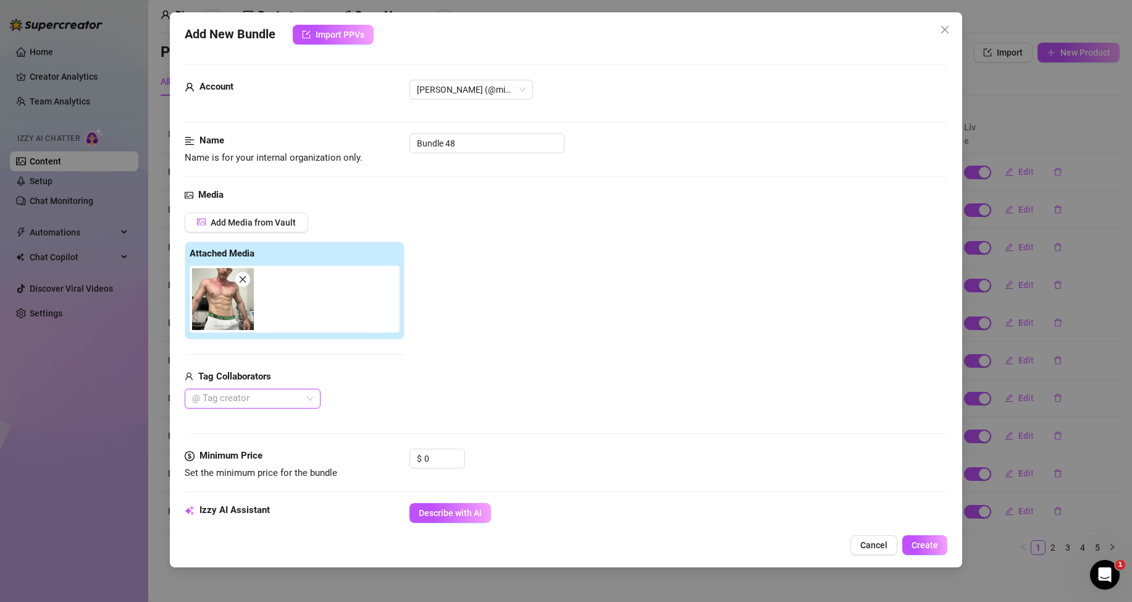
drag, startPoint x: 455, startPoint y: 507, endPoint x: 467, endPoint y: 477, distance: 32.7
click at [454, 508] on button "Describe with AI" at bounding box center [451, 513] width 82 height 20
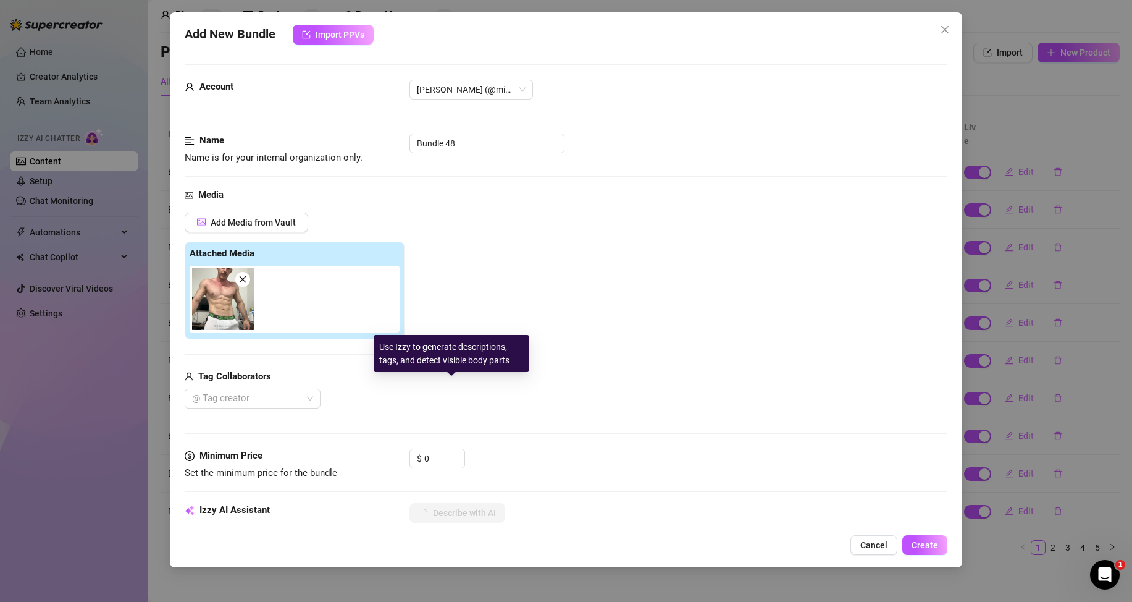
scroll to position [185, 0]
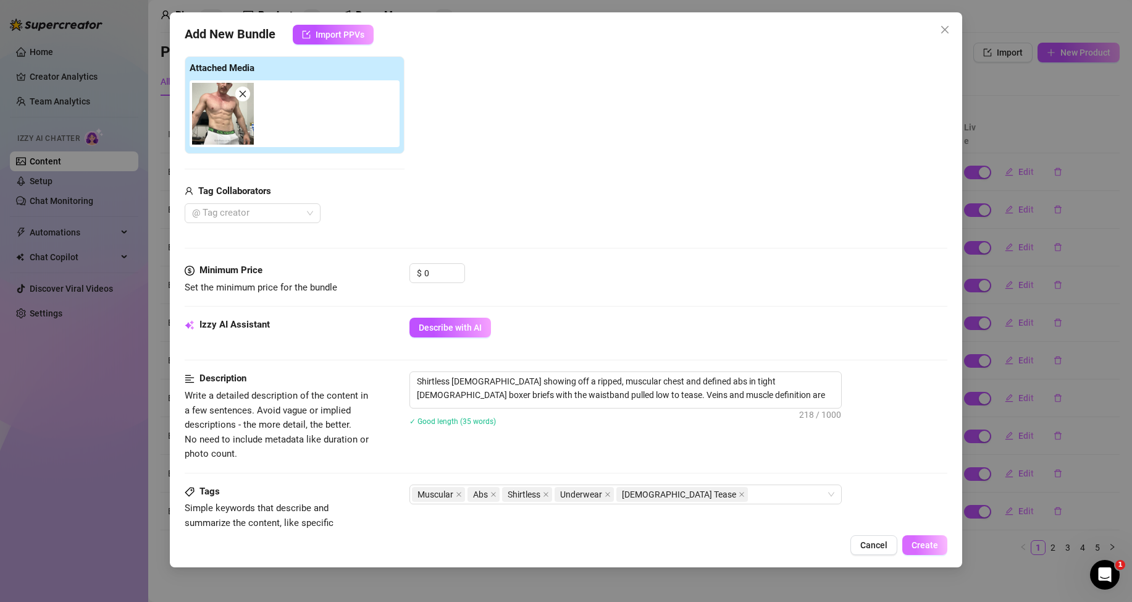
click at [917, 539] on button "Create" at bounding box center [924, 545] width 45 height 20
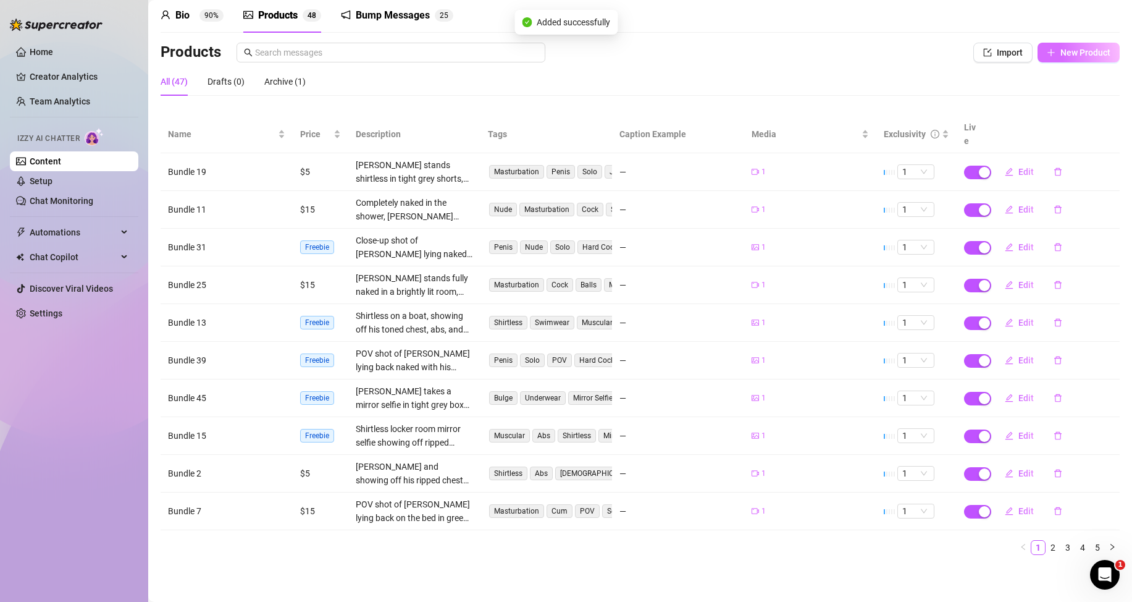
click at [1062, 51] on span "New Product" at bounding box center [1086, 53] width 50 height 10
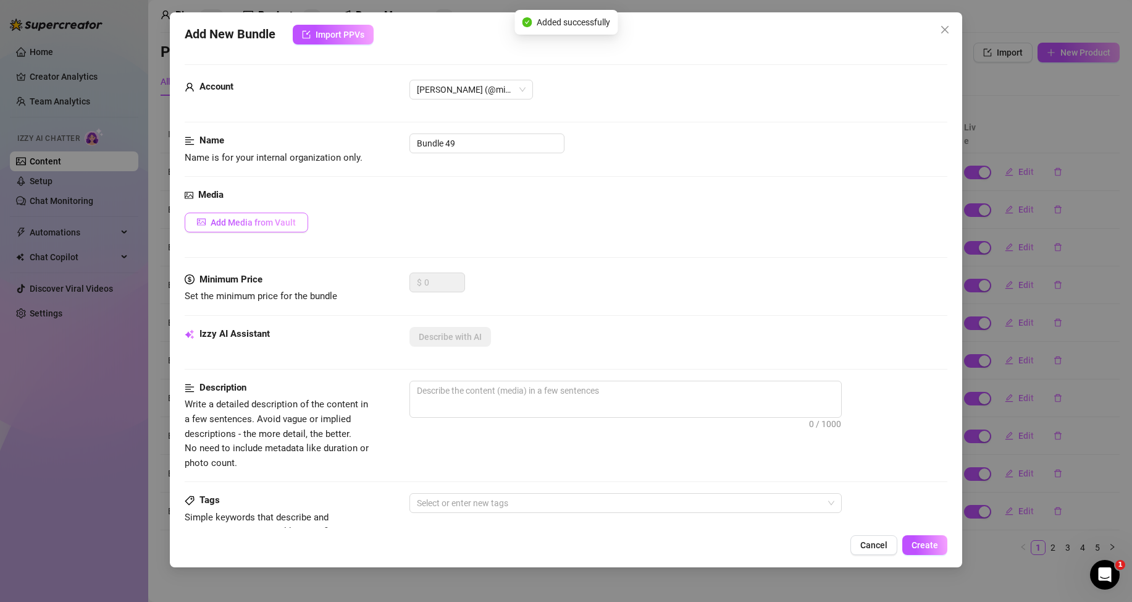
click at [263, 219] on span "Add Media from Vault" at bounding box center [253, 222] width 85 height 10
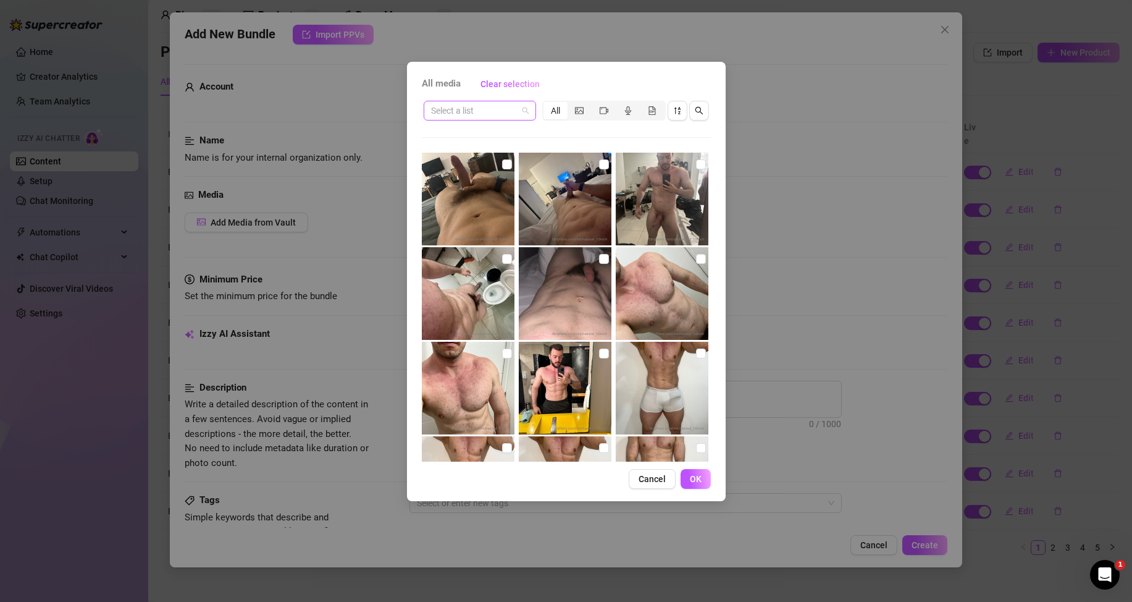
click at [507, 115] on input "search" at bounding box center [474, 110] width 86 height 19
click at [482, 149] on div "Messages" at bounding box center [480, 155] width 93 height 14
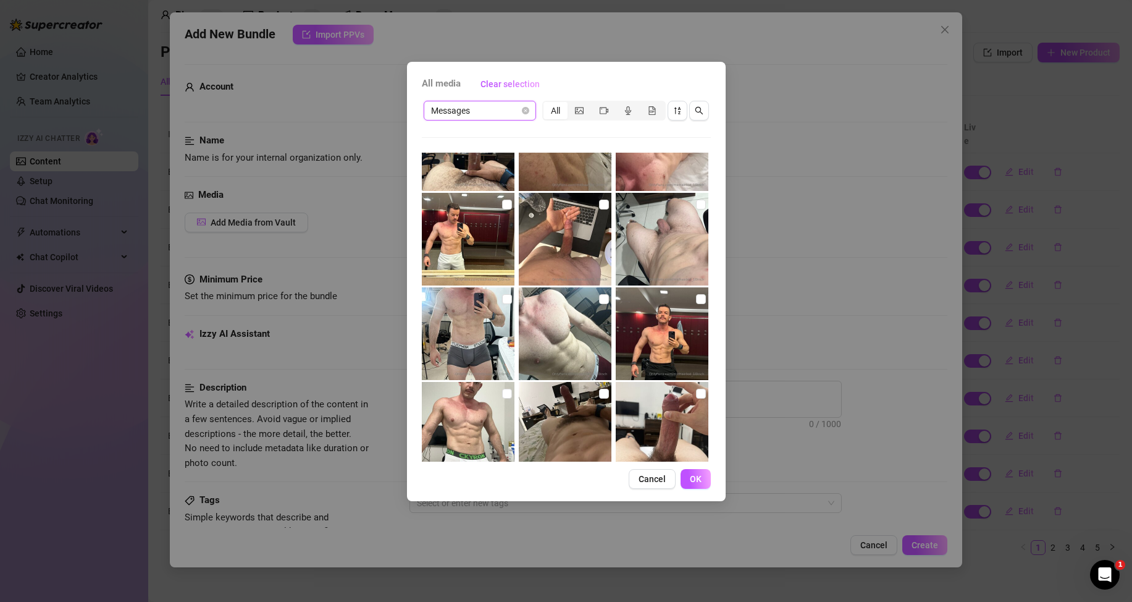
scroll to position [494, 0]
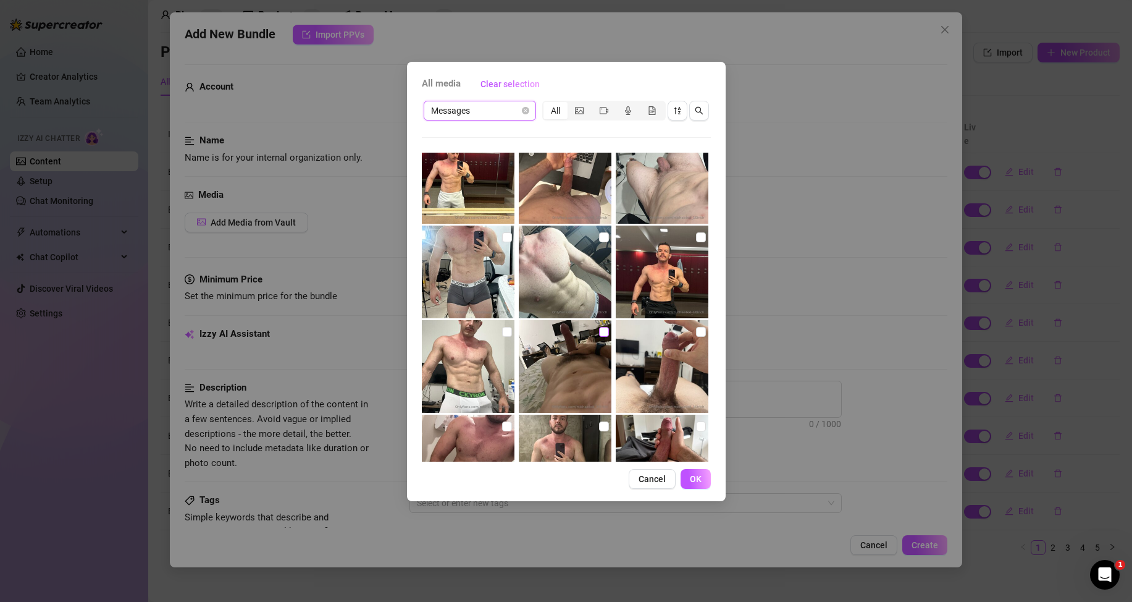
click at [602, 333] on input "checkbox" at bounding box center [604, 332] width 10 height 10
click at [701, 480] on span "OK" at bounding box center [696, 479] width 12 height 10
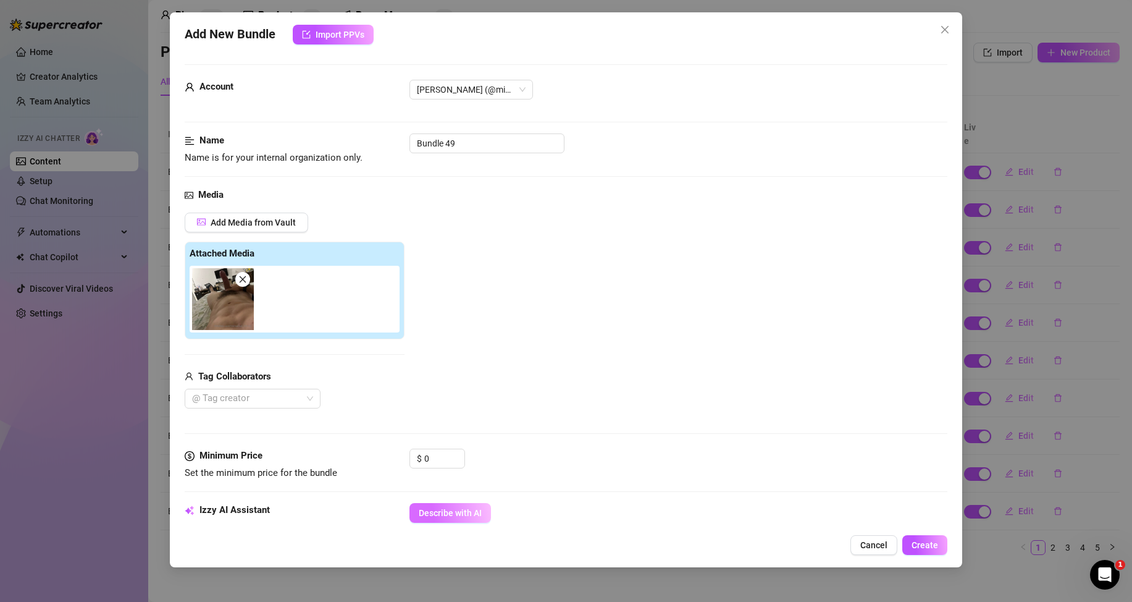
click at [442, 511] on span "Describe with AI" at bounding box center [450, 513] width 63 height 10
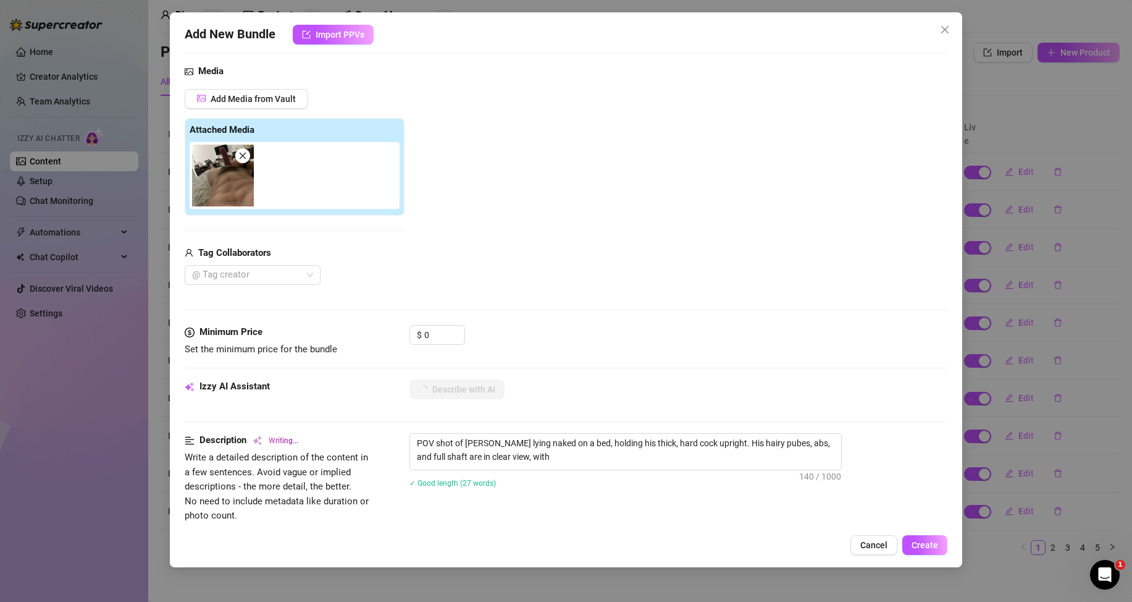
scroll to position [309, 0]
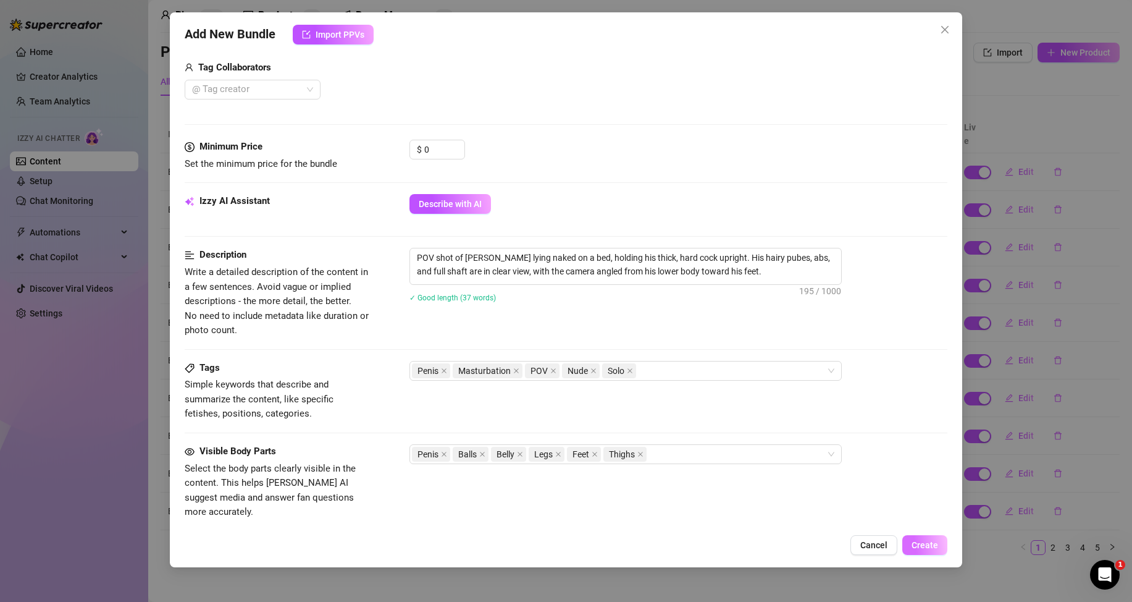
click at [917, 545] on span "Create" at bounding box center [925, 545] width 27 height 10
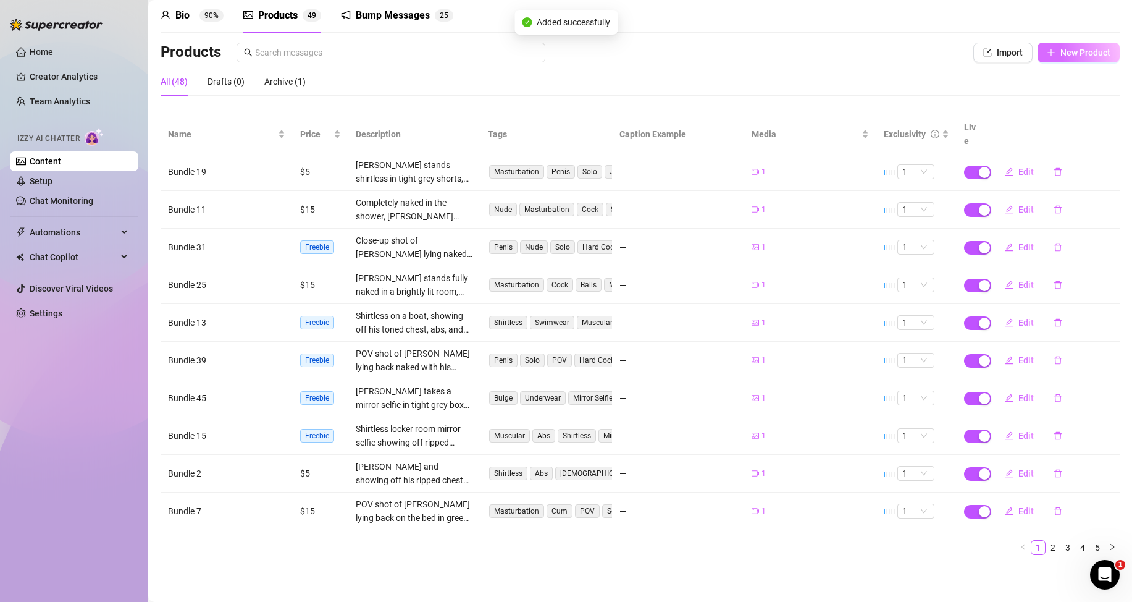
click at [1065, 53] on span "New Product" at bounding box center [1086, 53] width 50 height 10
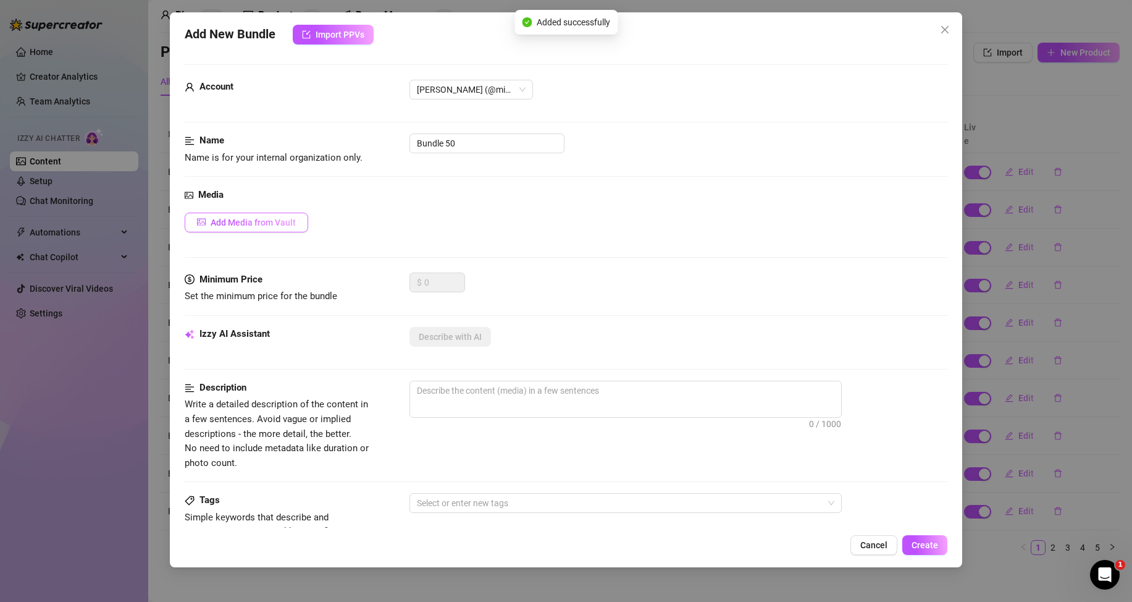
click at [277, 219] on span "Add Media from Vault" at bounding box center [253, 222] width 85 height 10
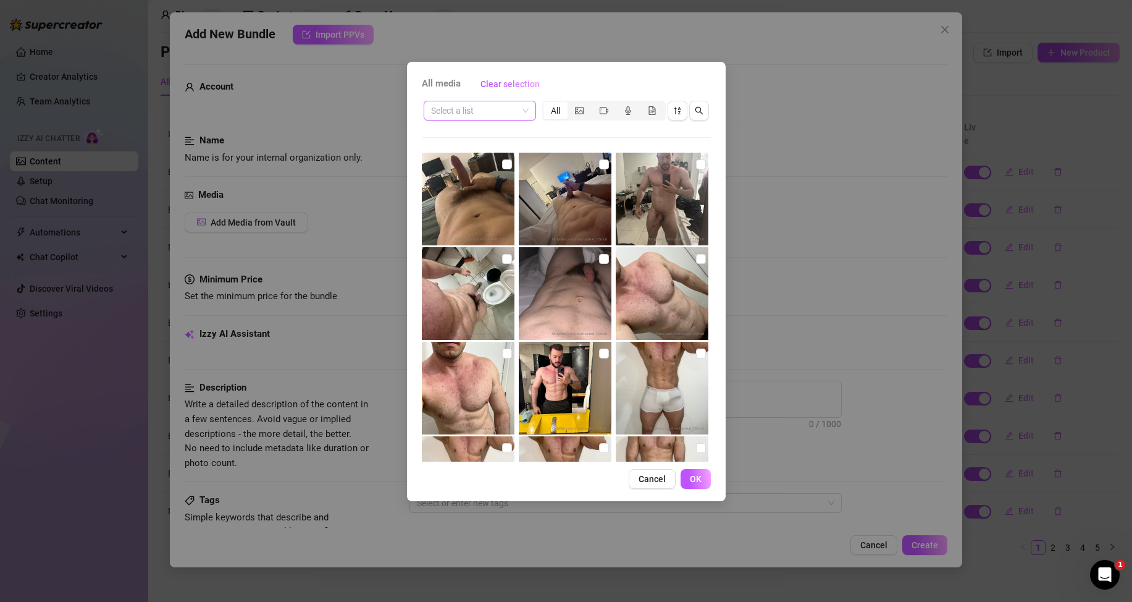
click at [517, 105] on input "search" at bounding box center [474, 110] width 86 height 19
click at [477, 154] on div "Messages" at bounding box center [480, 155] width 93 height 14
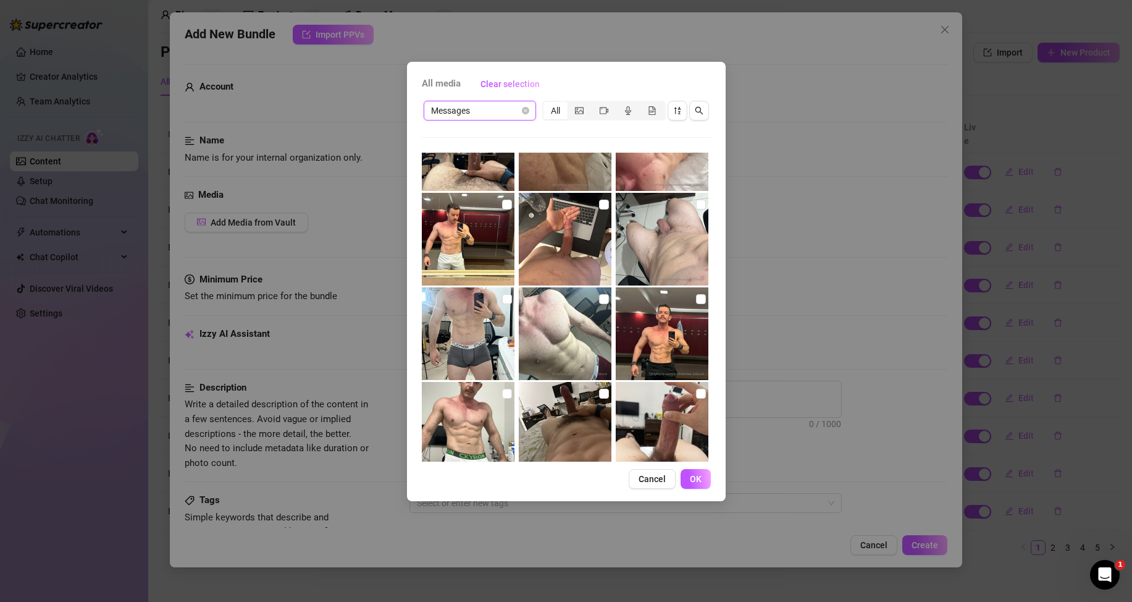
scroll to position [556, 0]
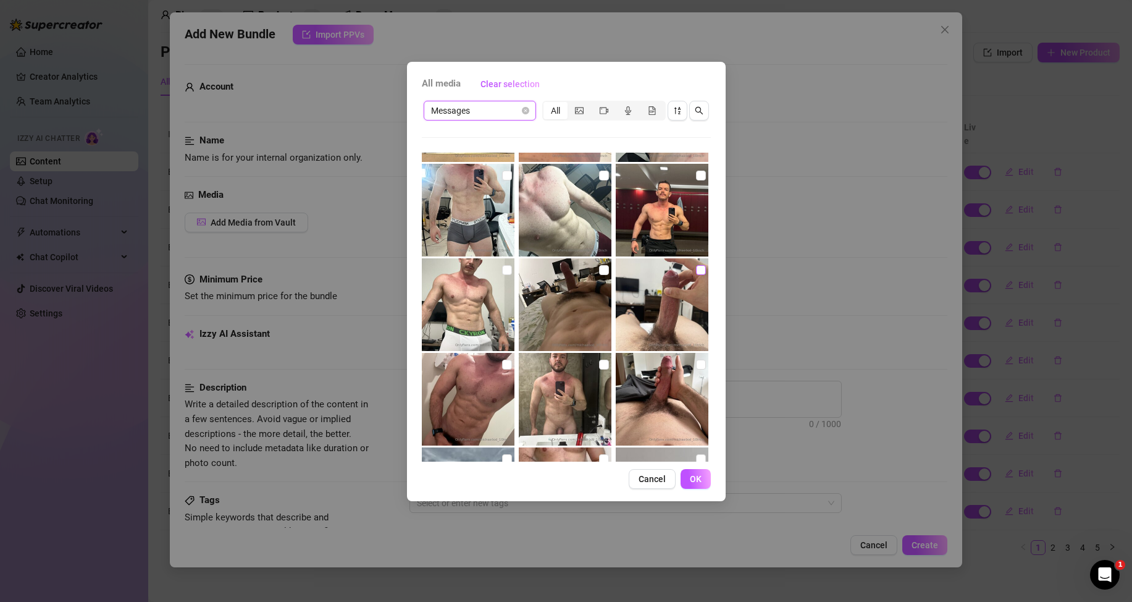
click at [696, 270] on input "checkbox" at bounding box center [701, 270] width 10 height 10
click at [699, 483] on span "OK" at bounding box center [696, 479] width 12 height 10
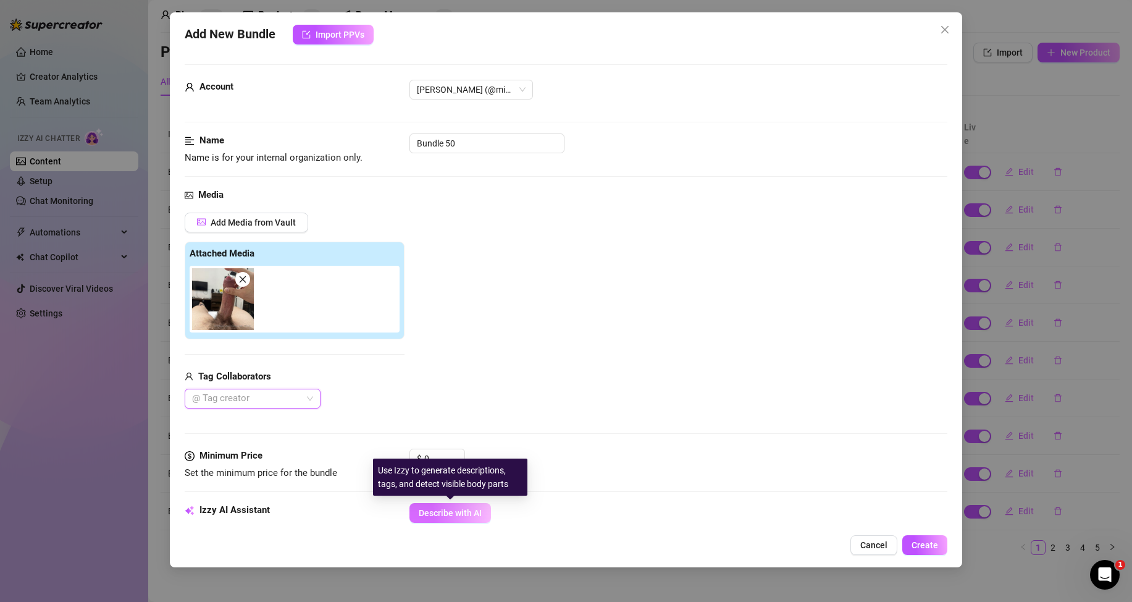
click at [454, 511] on span "Describe with AI" at bounding box center [450, 513] width 63 height 10
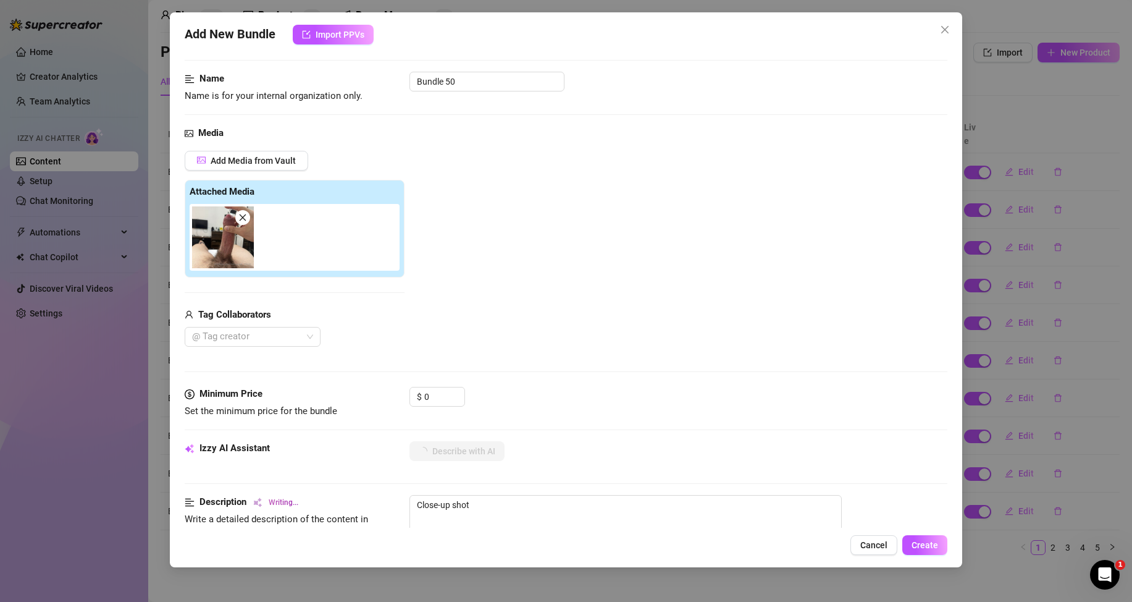
scroll to position [124, 0]
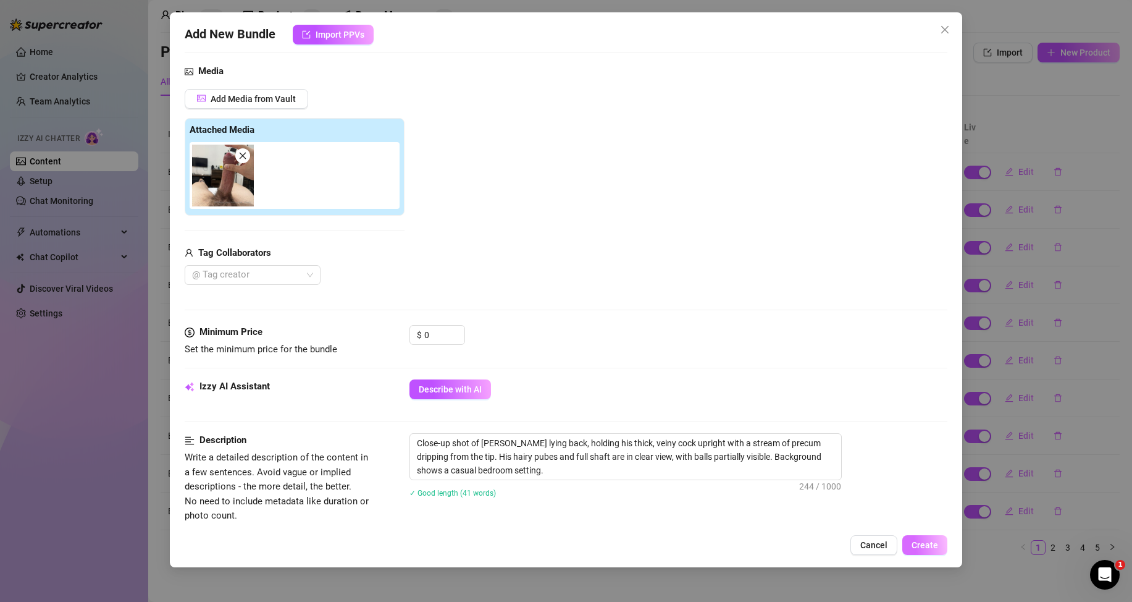
click at [923, 542] on span "Create" at bounding box center [925, 545] width 27 height 10
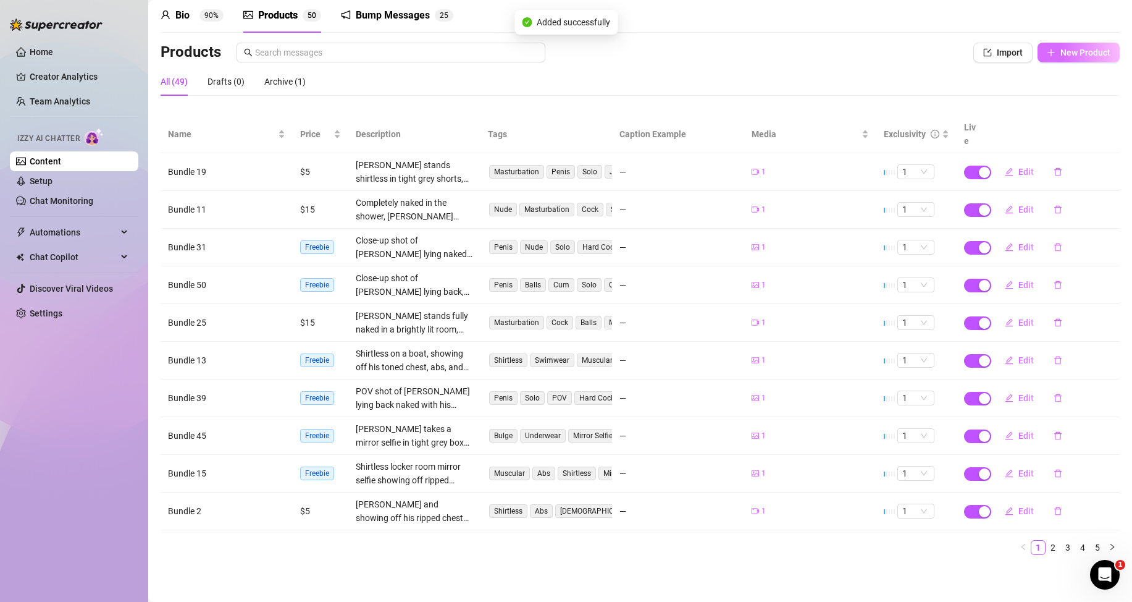
click at [1075, 53] on span "New Product" at bounding box center [1086, 53] width 50 height 10
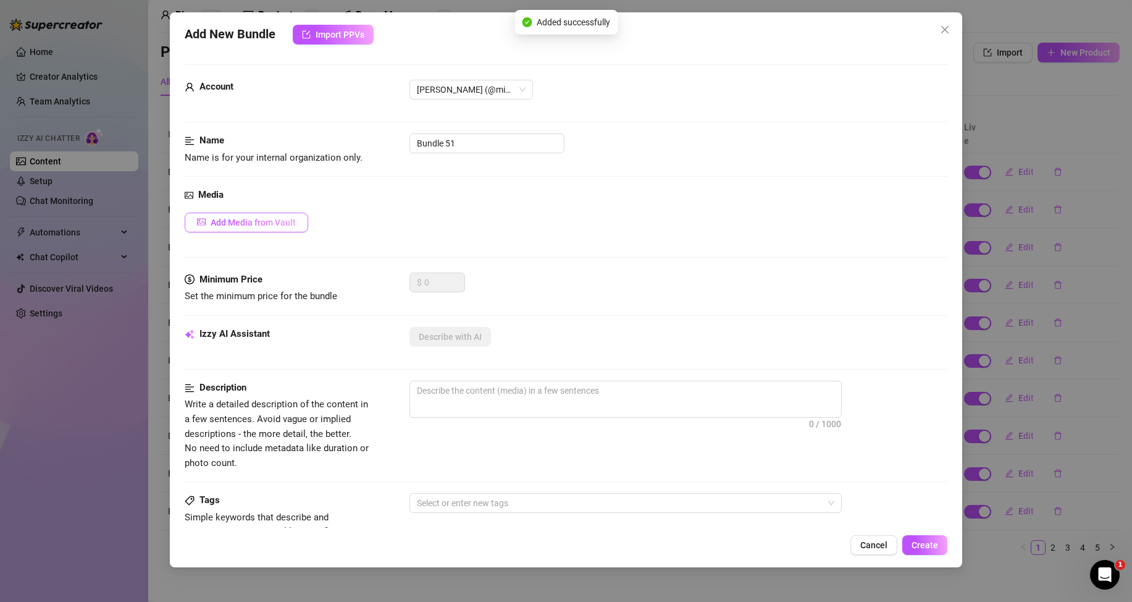
click at [288, 222] on span "Add Media from Vault" at bounding box center [253, 222] width 85 height 10
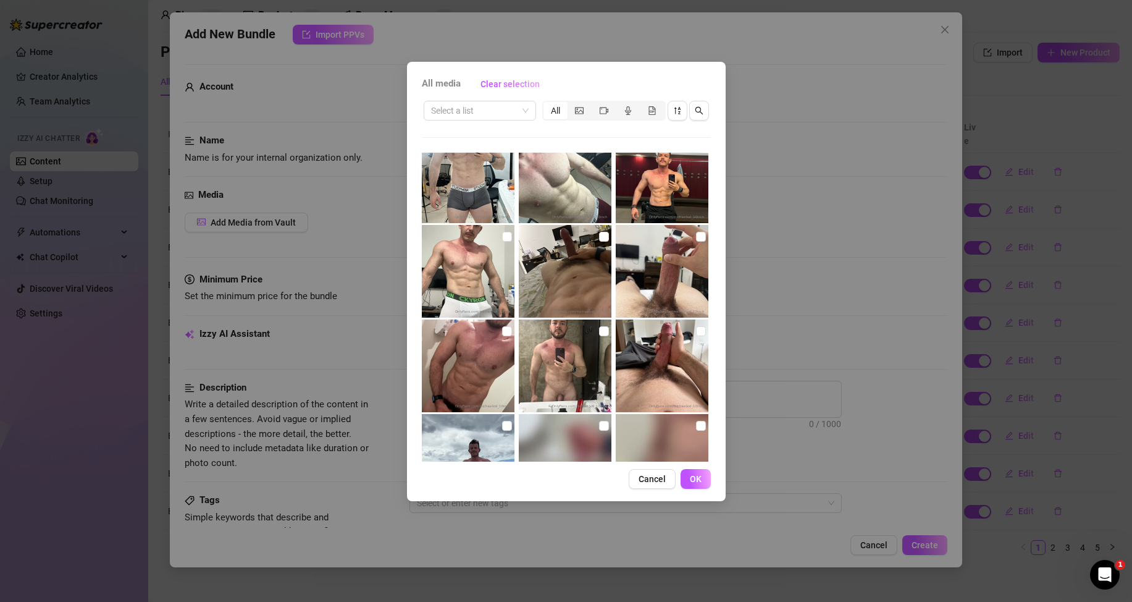
scroll to position [651, 0]
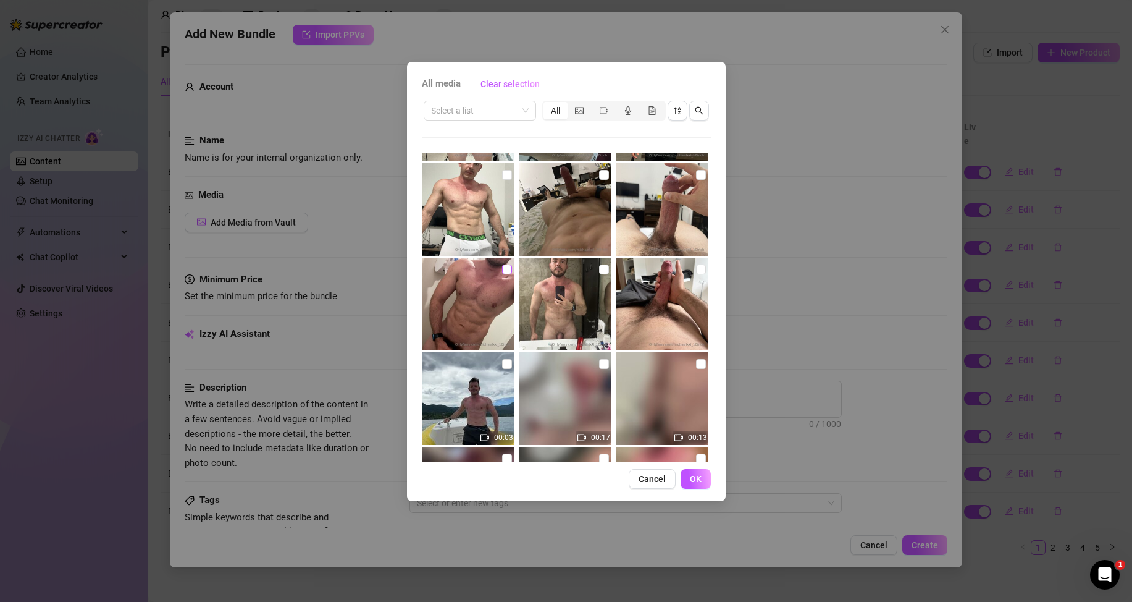
click at [505, 271] on input "checkbox" at bounding box center [507, 269] width 10 height 10
click at [699, 475] on span "OK" at bounding box center [696, 479] width 12 height 10
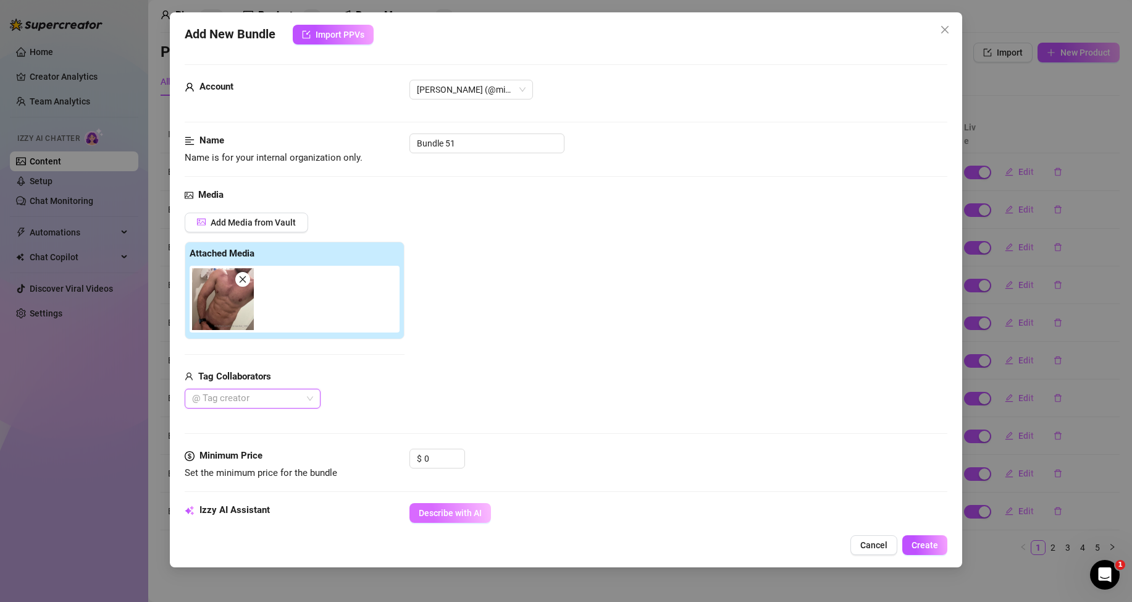
click at [471, 511] on span "Describe with AI" at bounding box center [450, 513] width 63 height 10
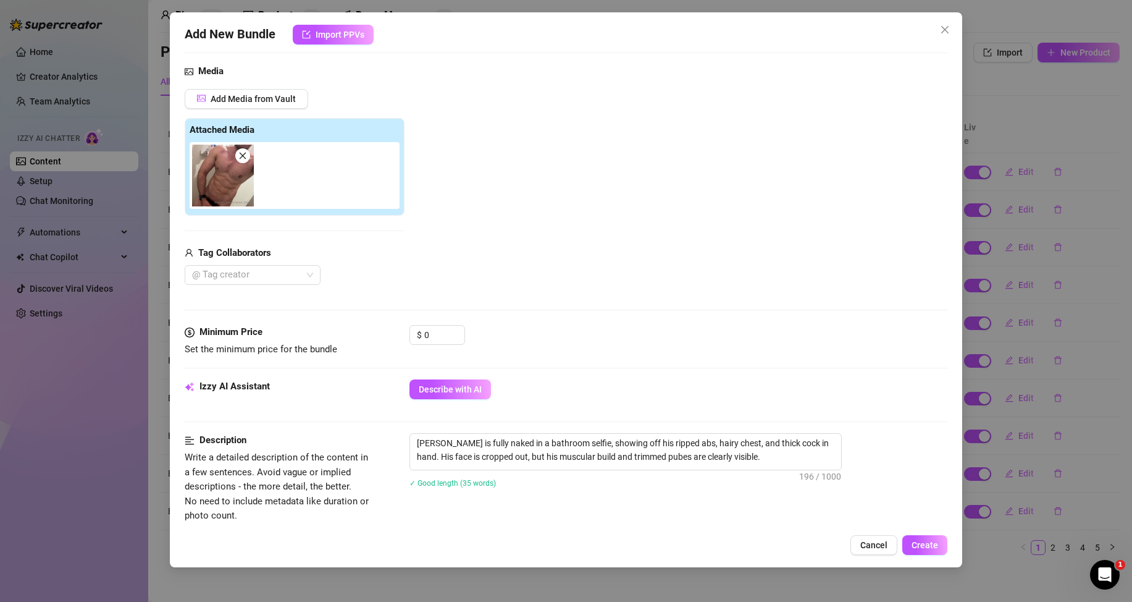
scroll to position [247, 0]
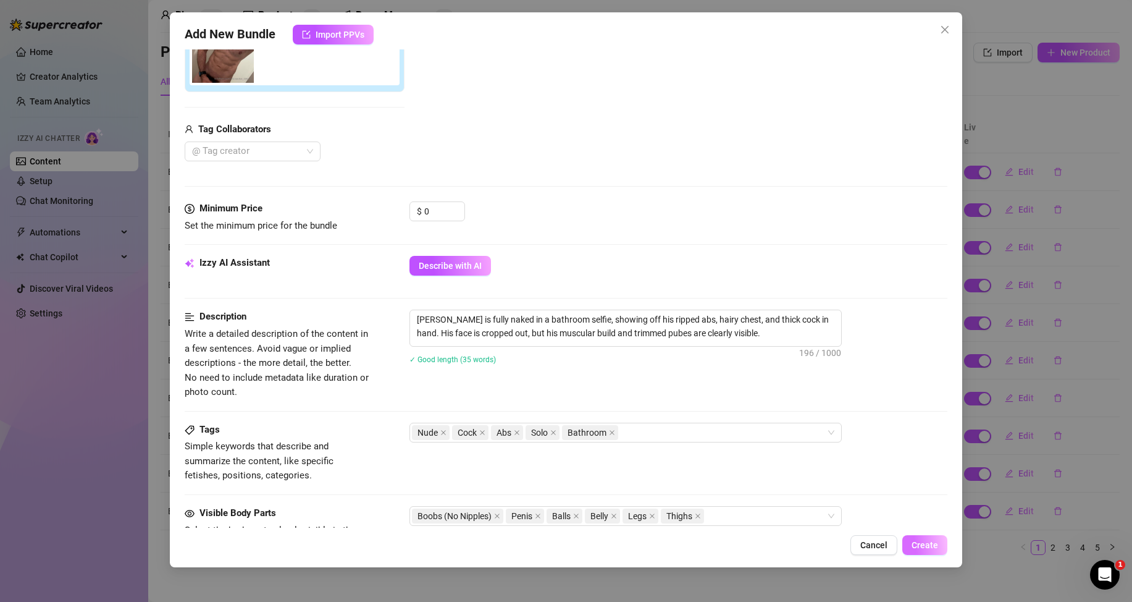
click at [911, 540] on button "Create" at bounding box center [924, 545] width 45 height 20
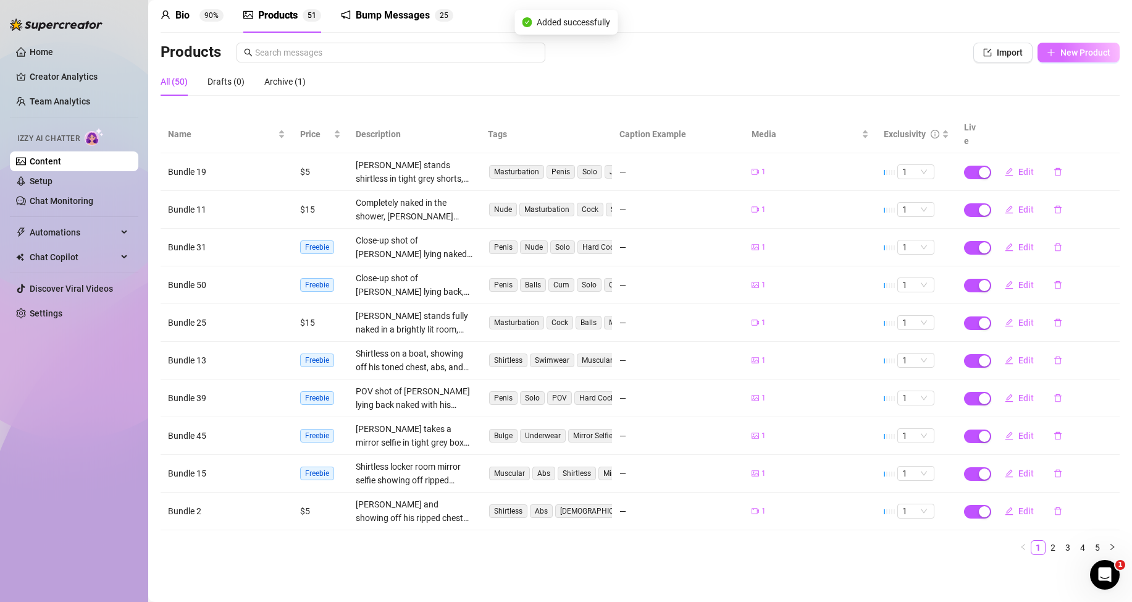
click at [1059, 59] on button "New Product" at bounding box center [1079, 53] width 82 height 20
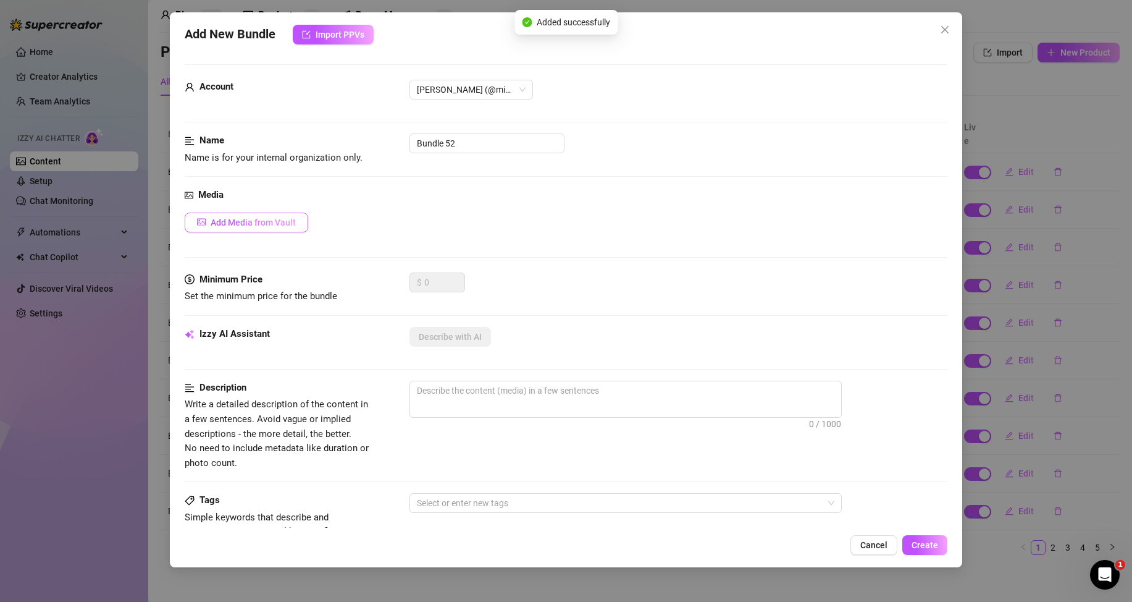
click at [290, 224] on span "Add Media from Vault" at bounding box center [253, 222] width 85 height 10
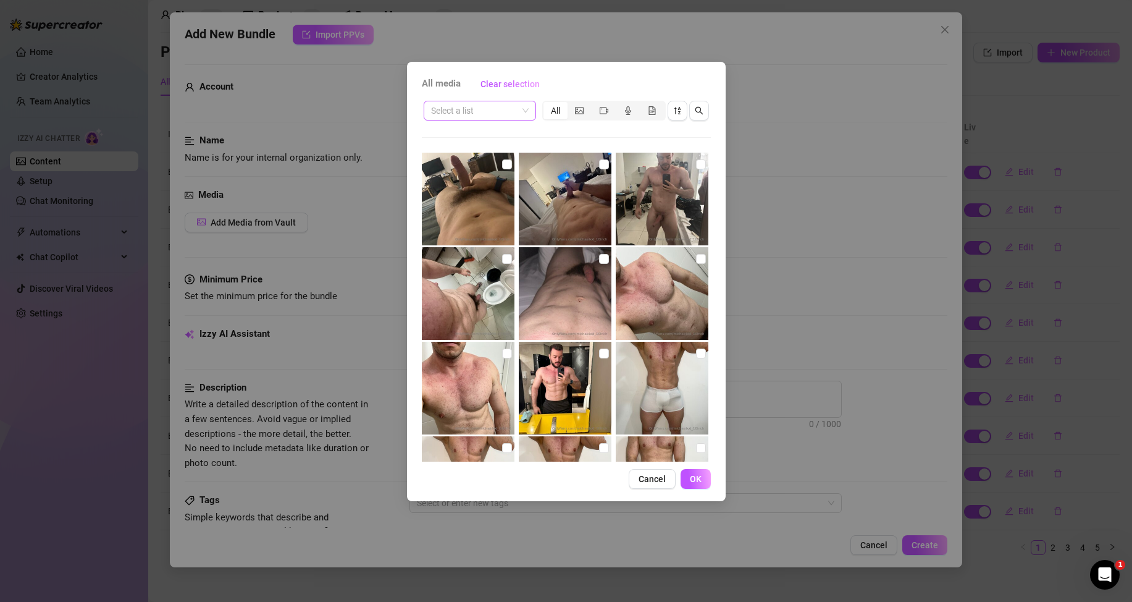
click at [519, 109] on span at bounding box center [480, 110] width 98 height 19
click at [469, 158] on div "Messages" at bounding box center [480, 155] width 93 height 14
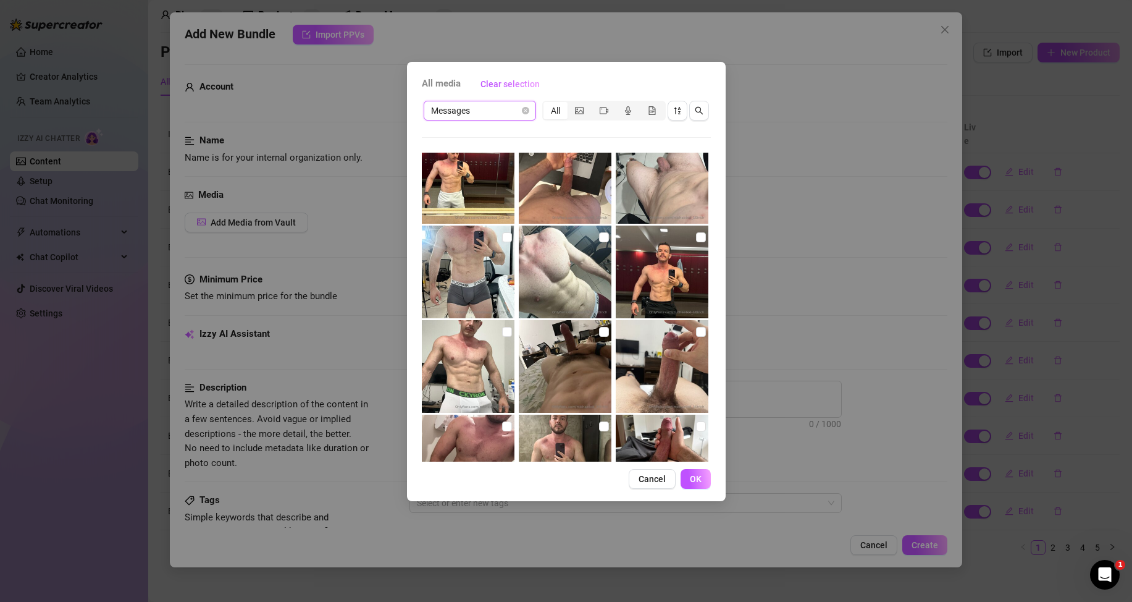
scroll to position [556, 0]
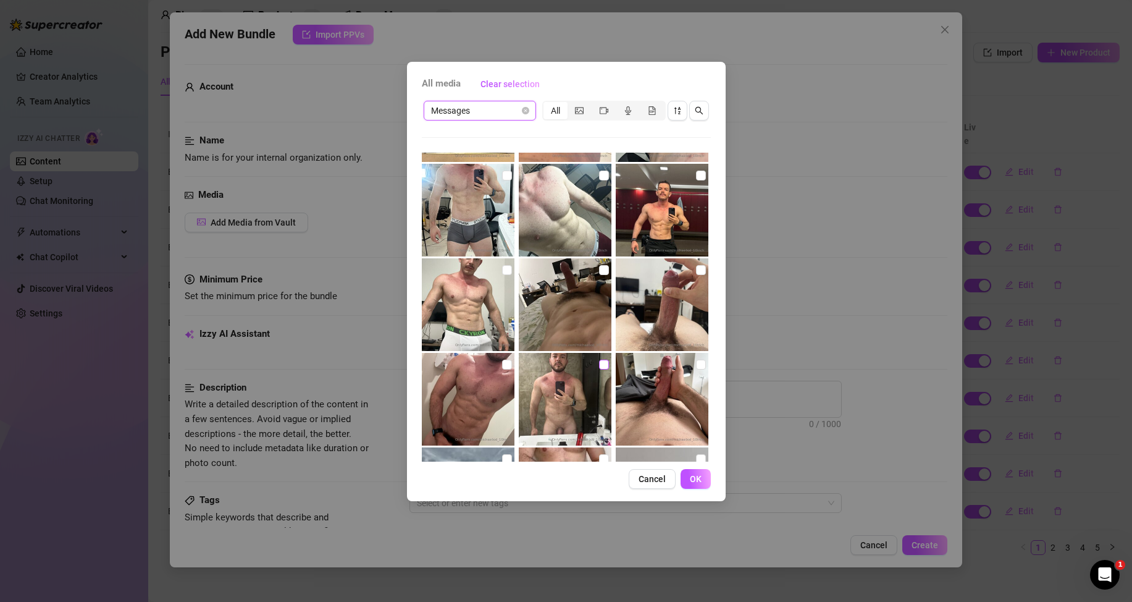
click at [602, 363] on input "checkbox" at bounding box center [604, 364] width 10 height 10
click at [695, 485] on button "OK" at bounding box center [696, 479] width 30 height 20
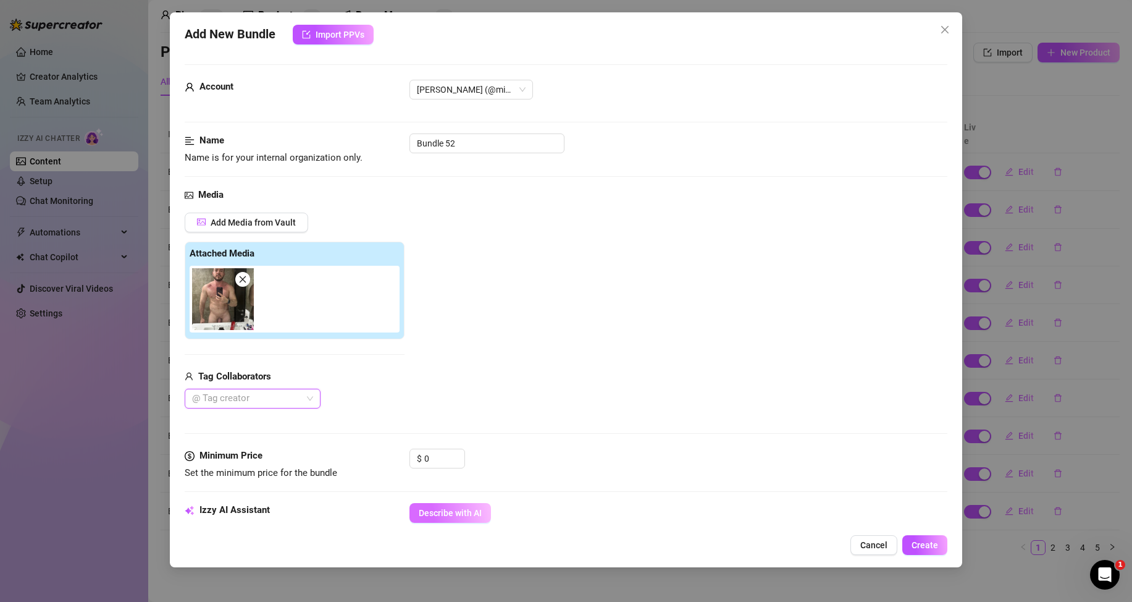
click at [454, 512] on span "Describe with AI" at bounding box center [450, 513] width 63 height 10
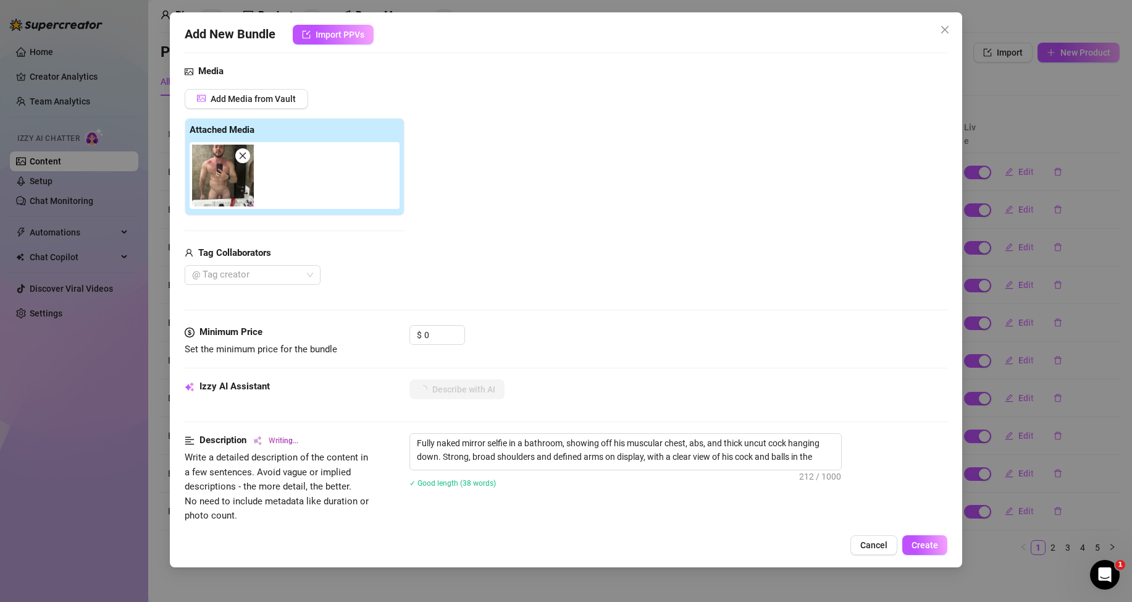
scroll to position [247, 0]
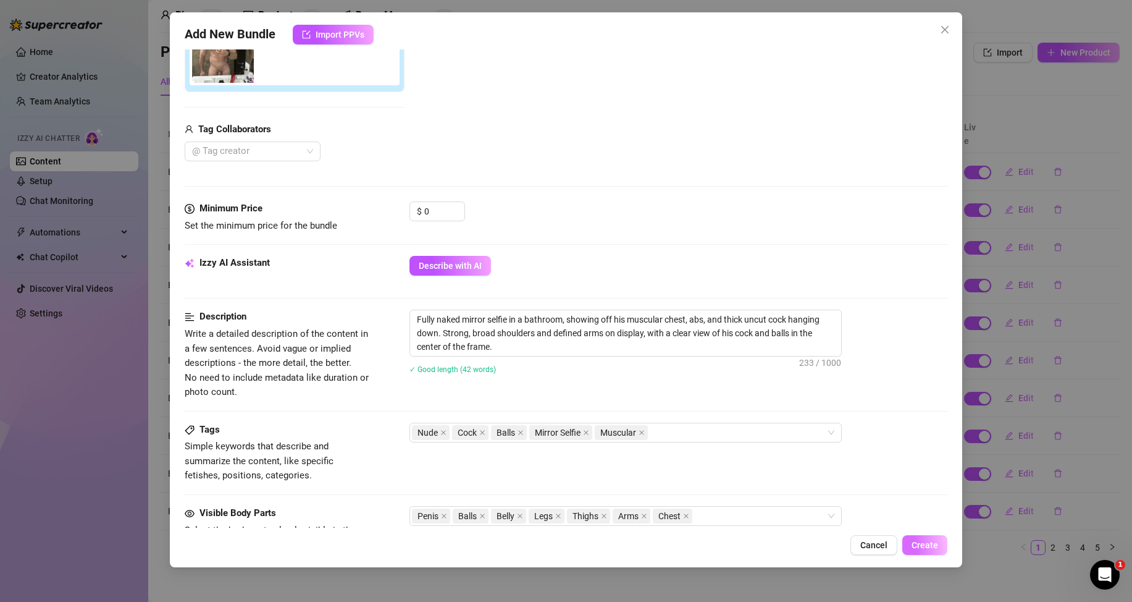
click at [921, 545] on span "Create" at bounding box center [925, 545] width 27 height 10
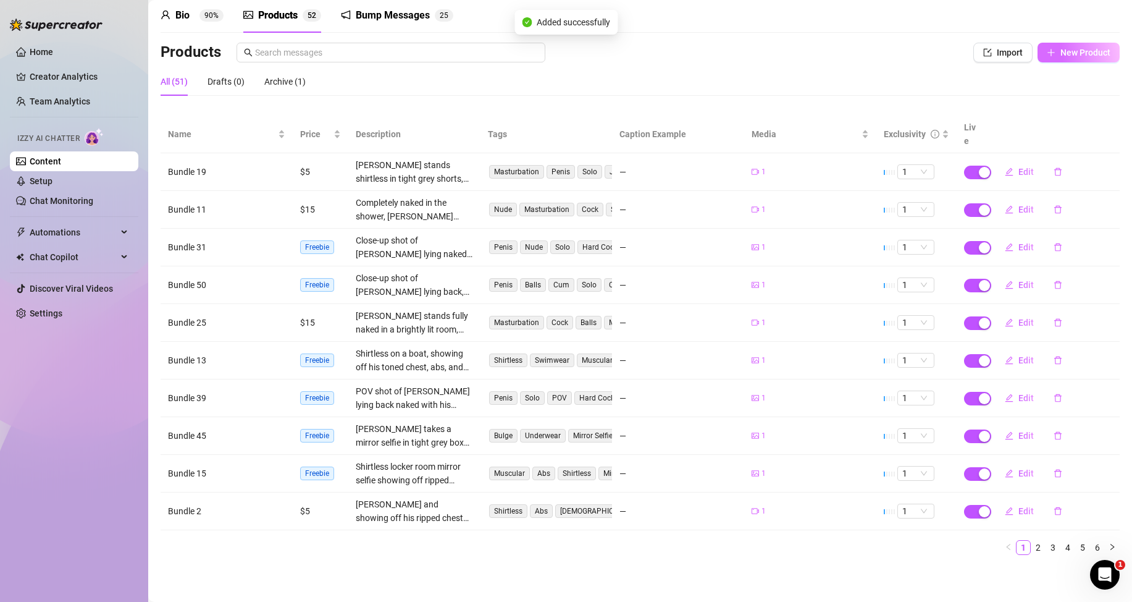
click at [1065, 56] on span "New Product" at bounding box center [1086, 53] width 50 height 10
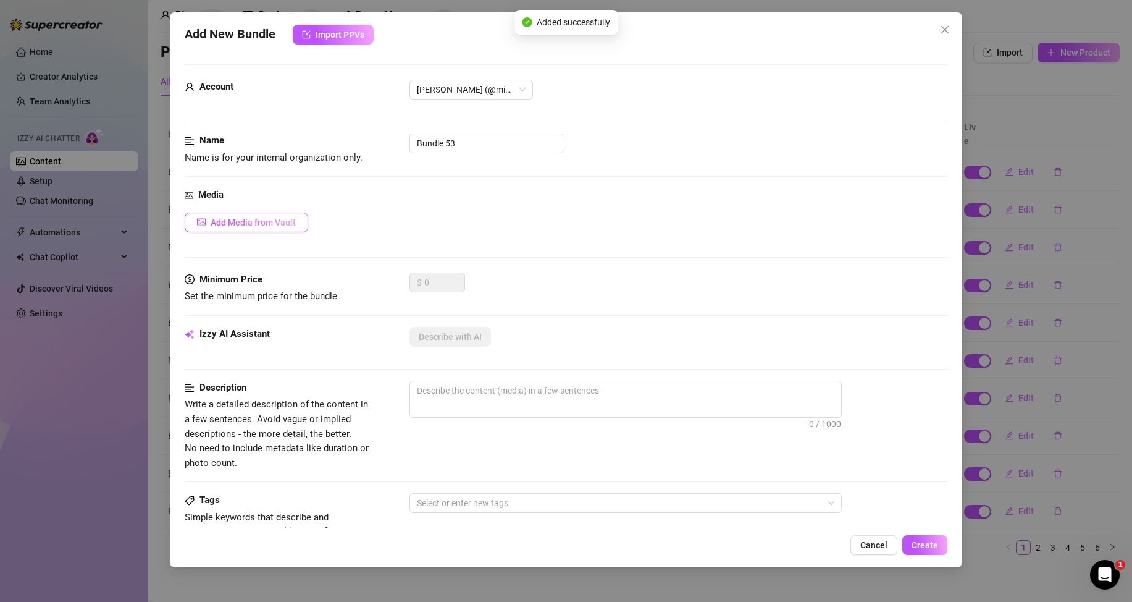
click at [287, 219] on span "Add Media from Vault" at bounding box center [253, 222] width 85 height 10
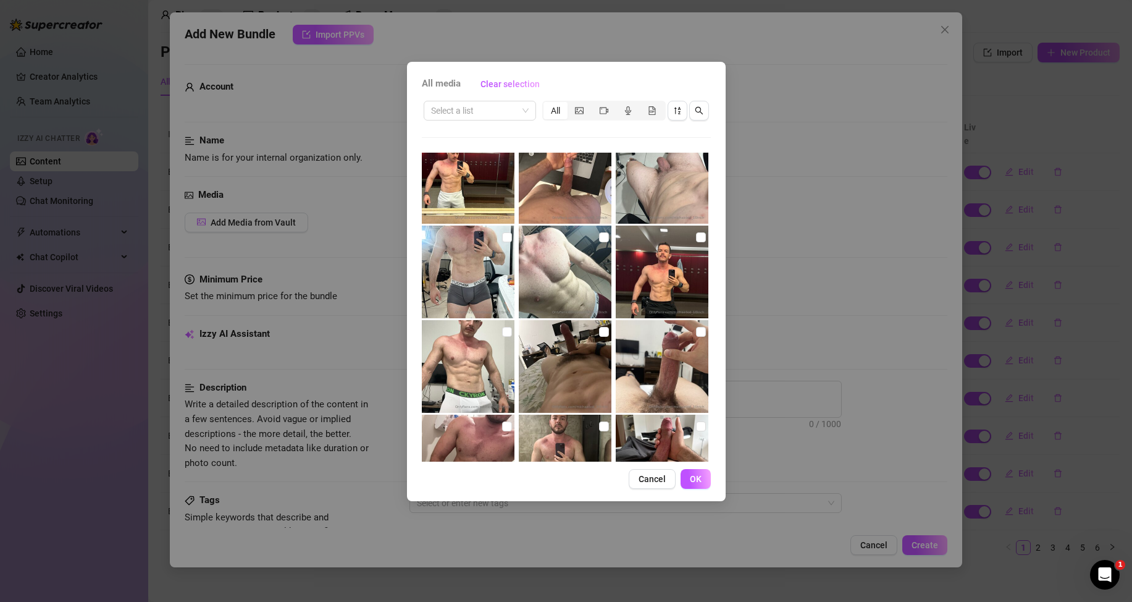
scroll to position [556, 0]
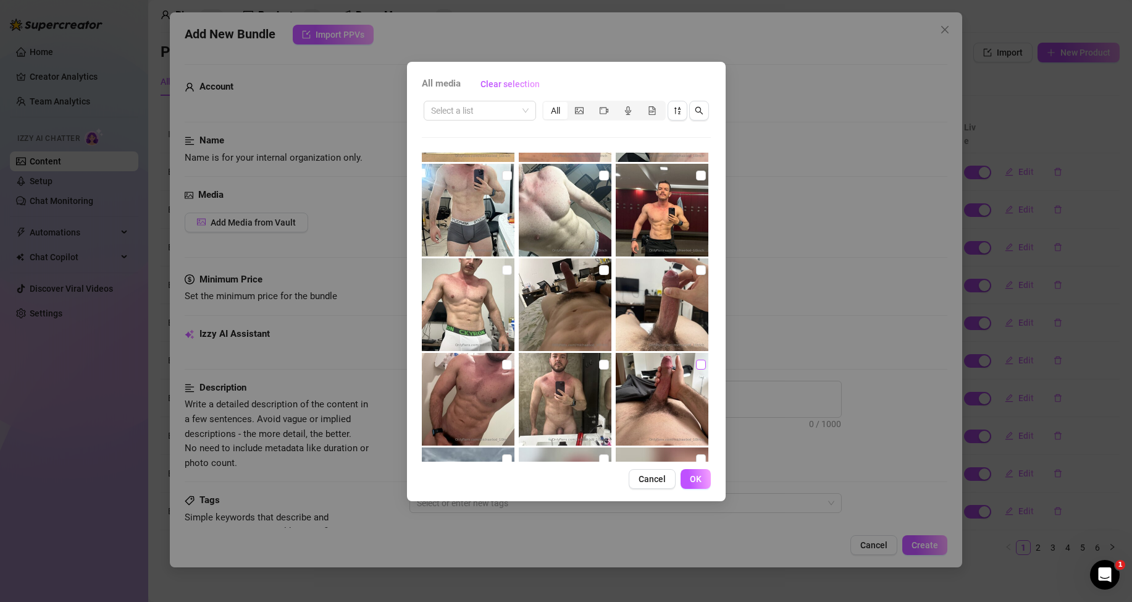
click at [696, 367] on input "checkbox" at bounding box center [701, 364] width 10 height 10
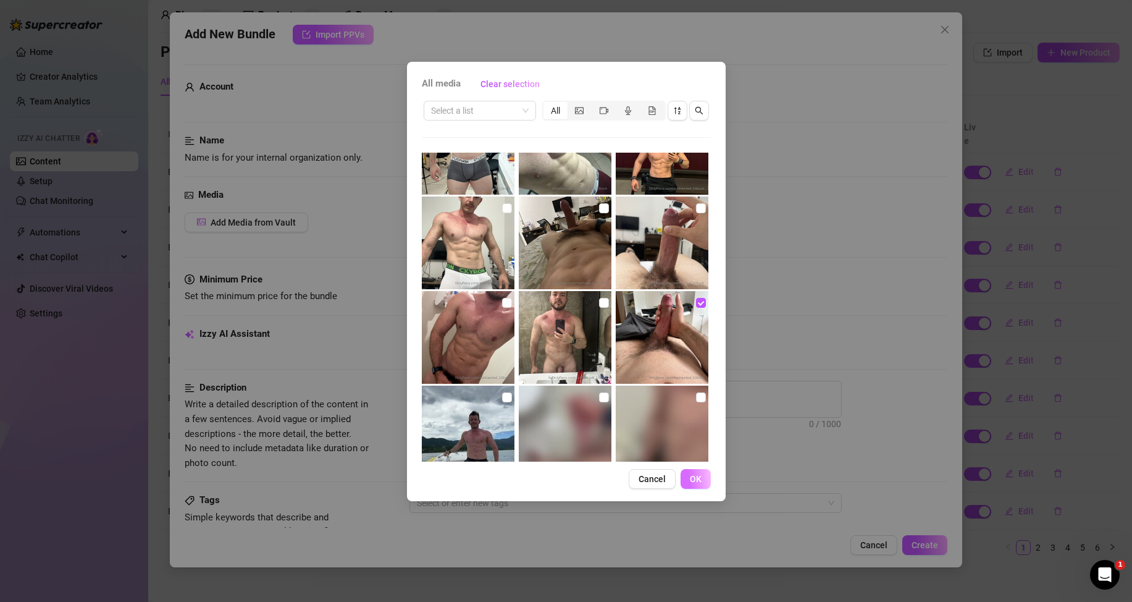
click at [706, 484] on button "OK" at bounding box center [696, 479] width 30 height 20
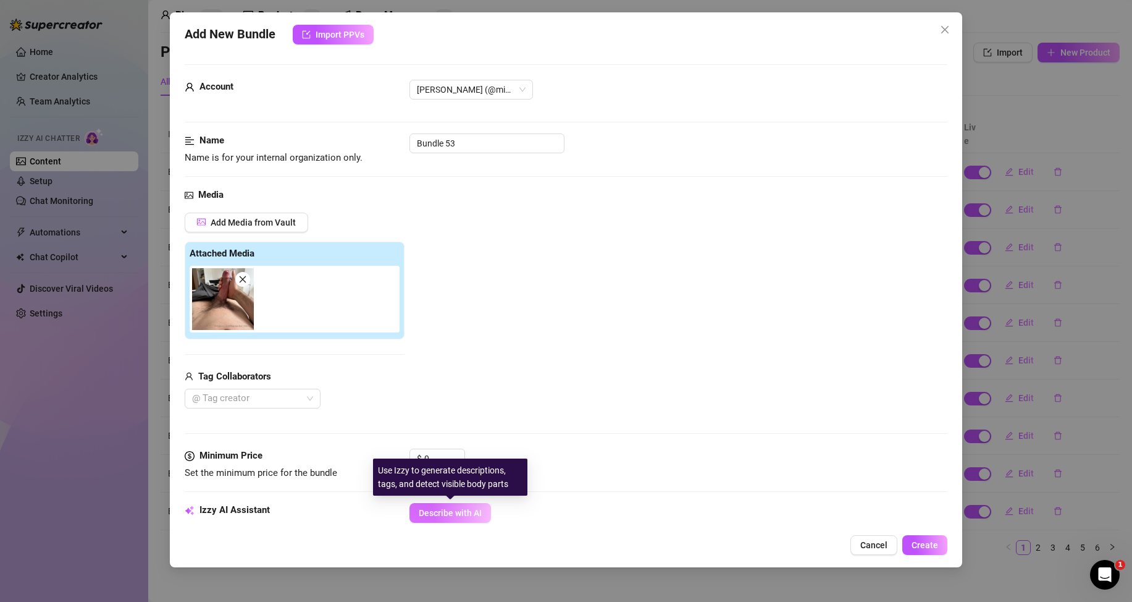
click at [440, 510] on span "Describe with AI" at bounding box center [450, 513] width 63 height 10
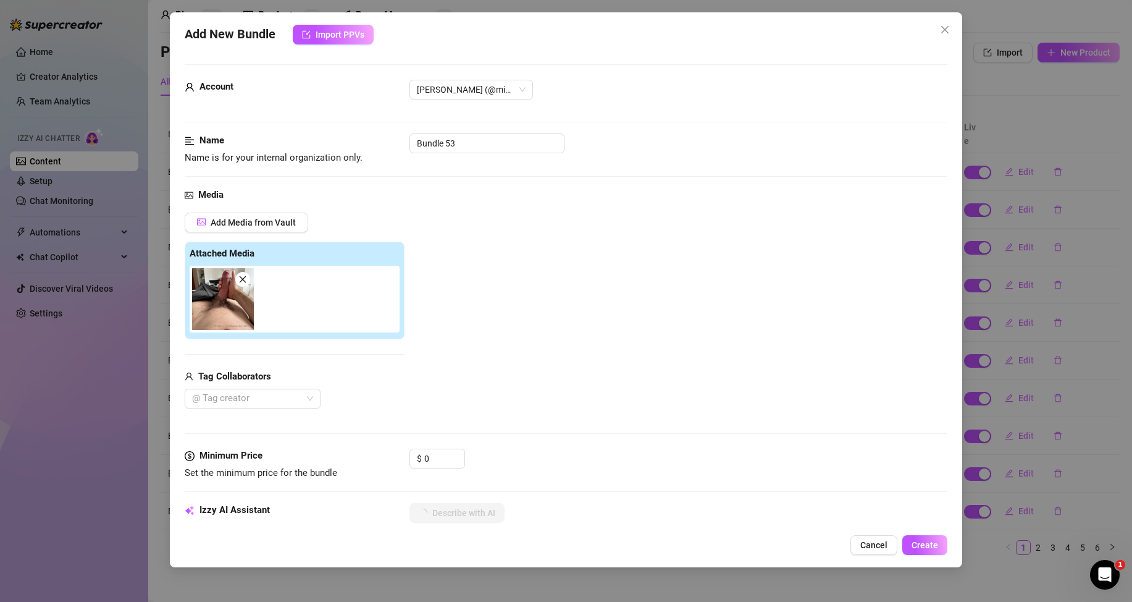
scroll to position [185, 0]
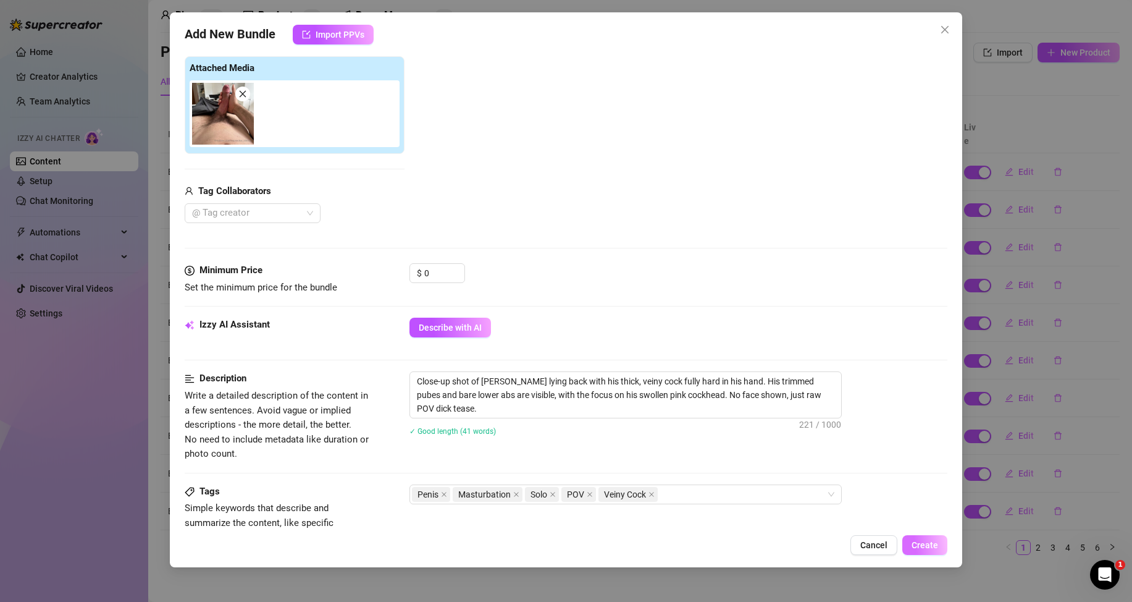
click at [918, 541] on span "Create" at bounding box center [925, 545] width 27 height 10
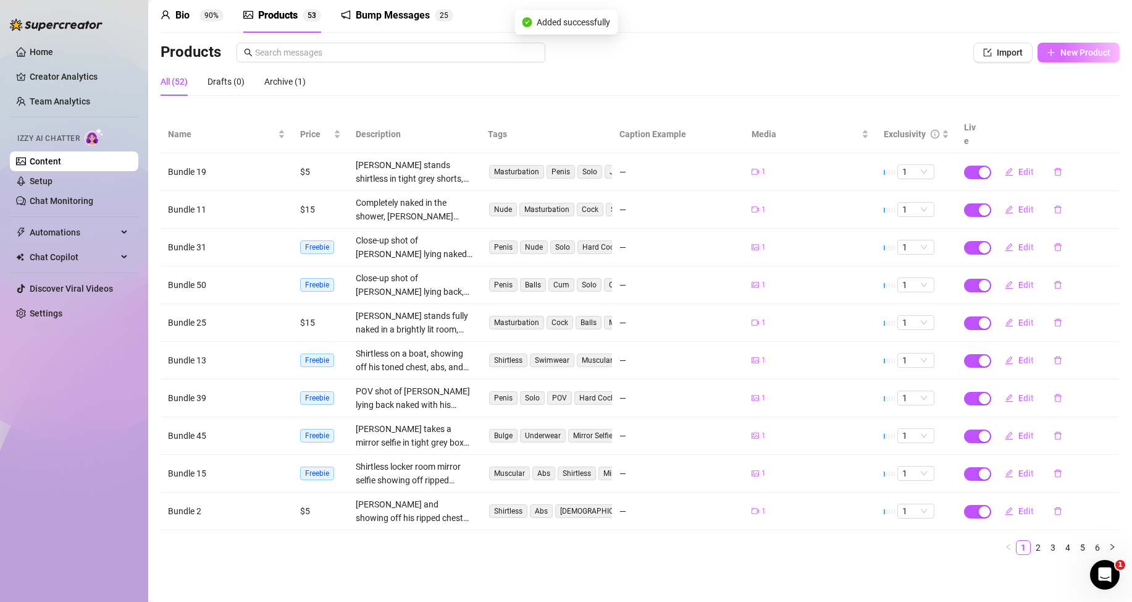
click at [1057, 57] on button "New Product" at bounding box center [1079, 53] width 82 height 20
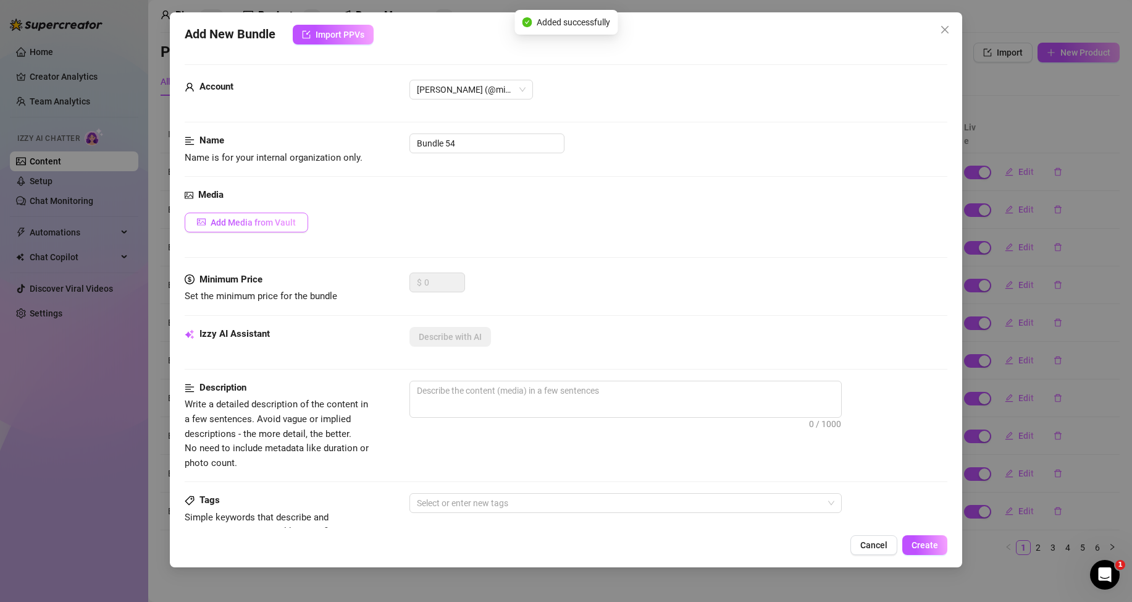
click at [279, 223] on span "Add Media from Vault" at bounding box center [253, 222] width 85 height 10
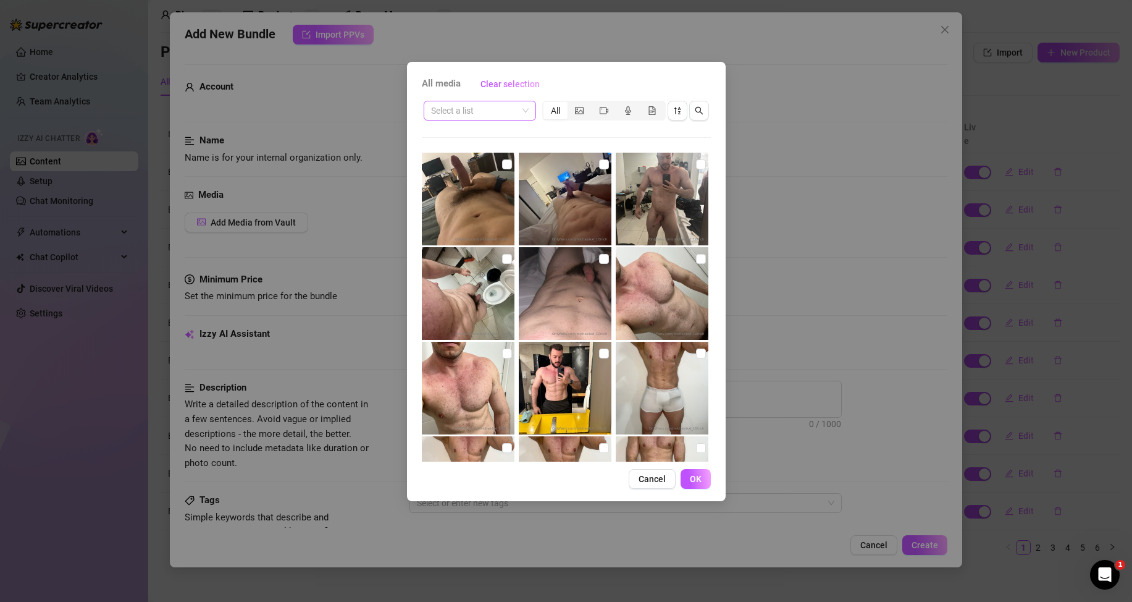
click at [508, 111] on input "search" at bounding box center [474, 110] width 86 height 19
click at [463, 160] on div "Messages" at bounding box center [480, 155] width 93 height 14
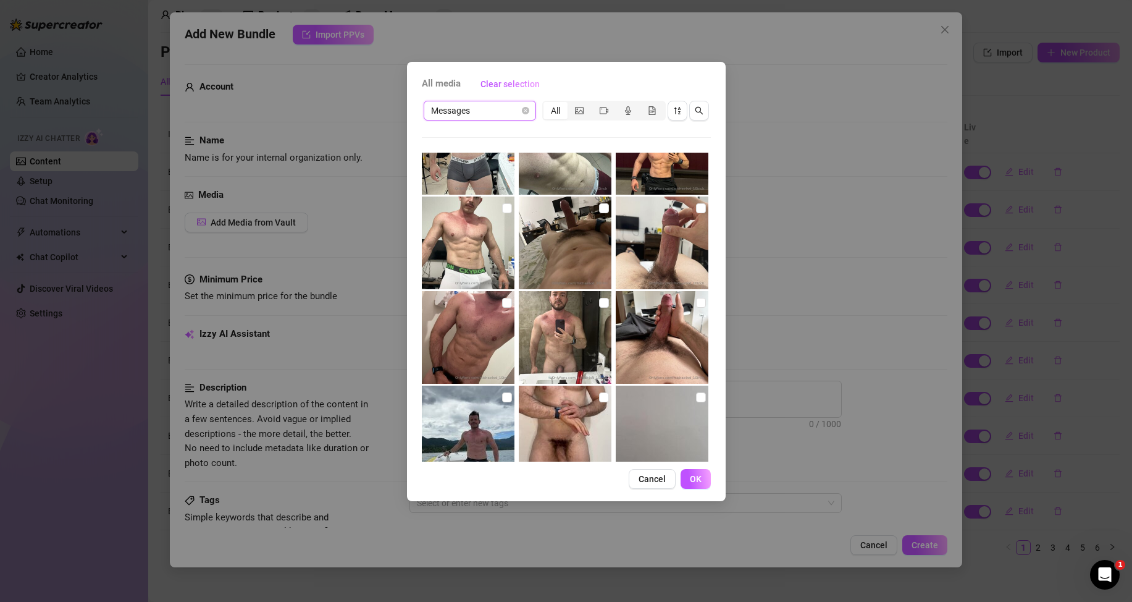
scroll to position [679, 0]
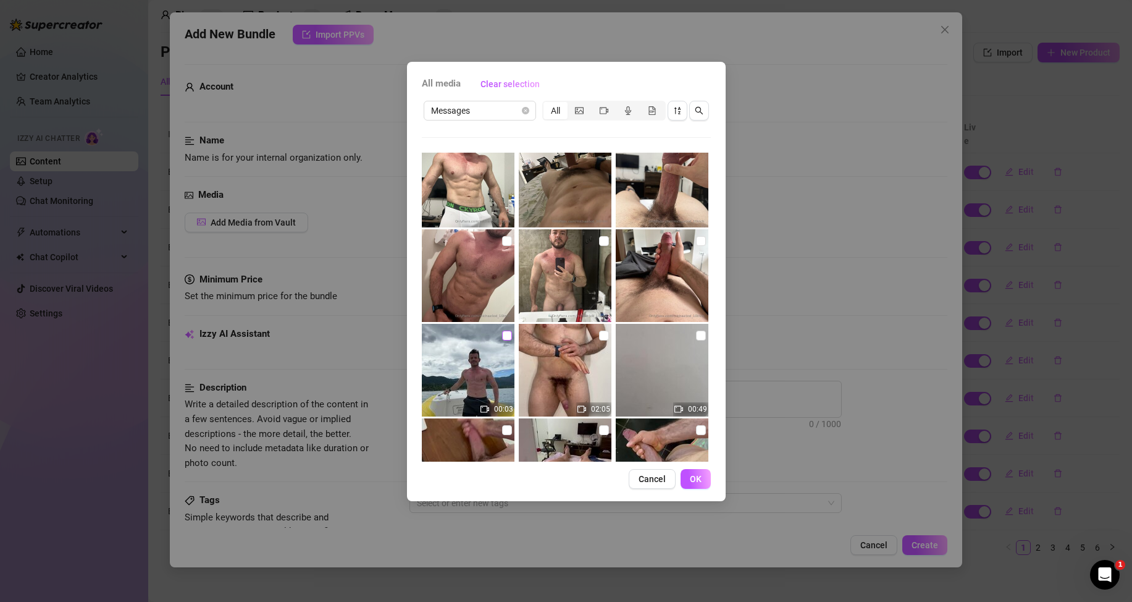
click at [504, 336] on input "checkbox" at bounding box center [507, 335] width 10 height 10
click at [697, 478] on span "OK" at bounding box center [696, 479] width 12 height 10
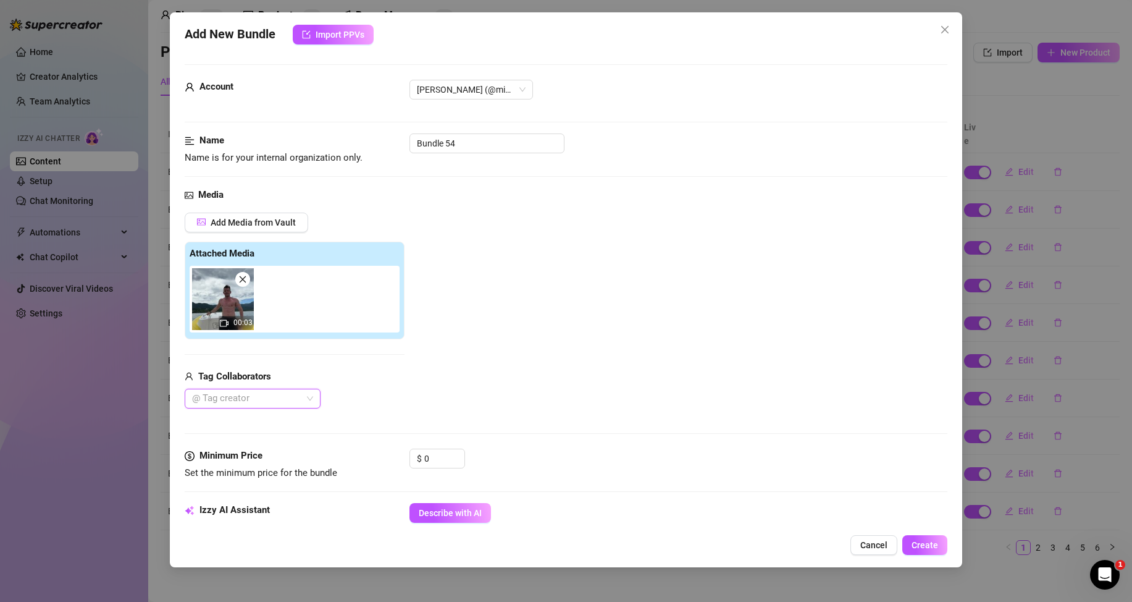
scroll to position [62, 0]
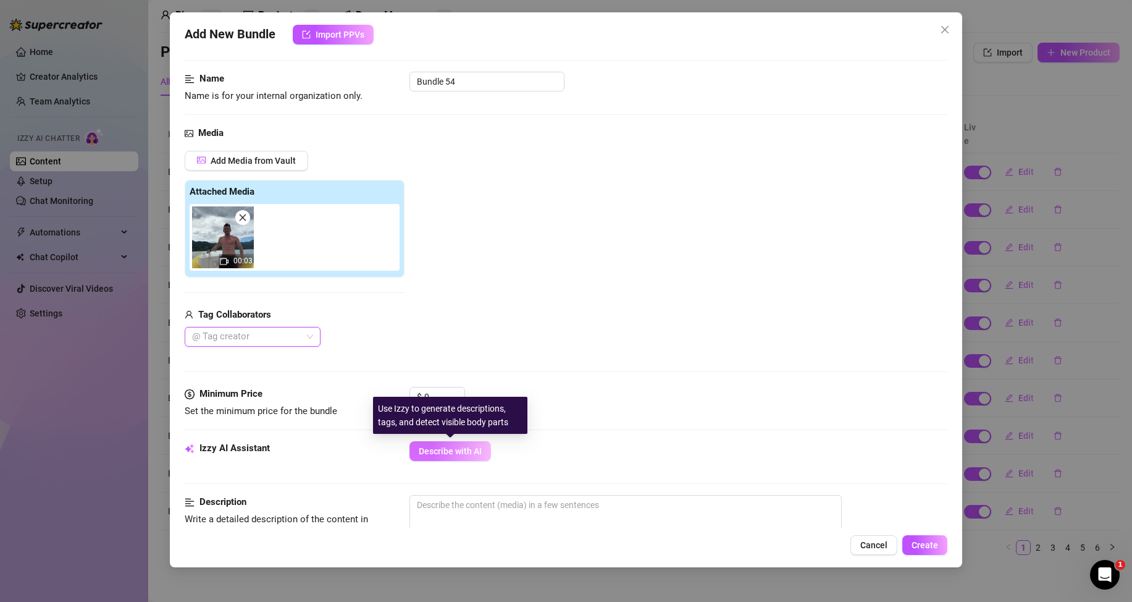
click at [462, 447] on span "Describe with AI" at bounding box center [450, 451] width 63 height 10
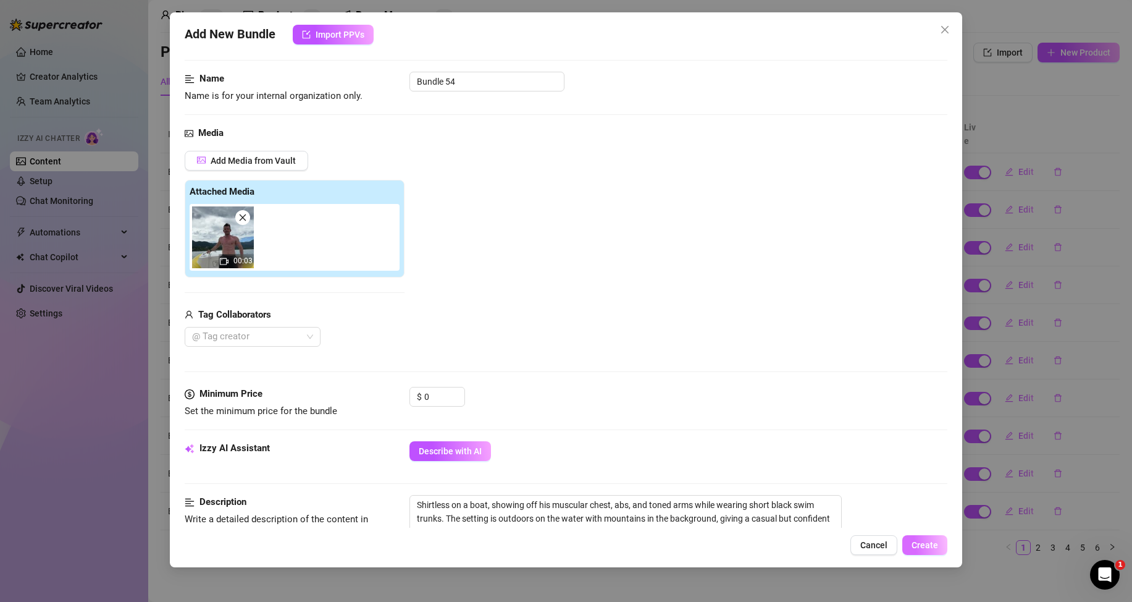
click at [932, 539] on button "Create" at bounding box center [924, 545] width 45 height 20
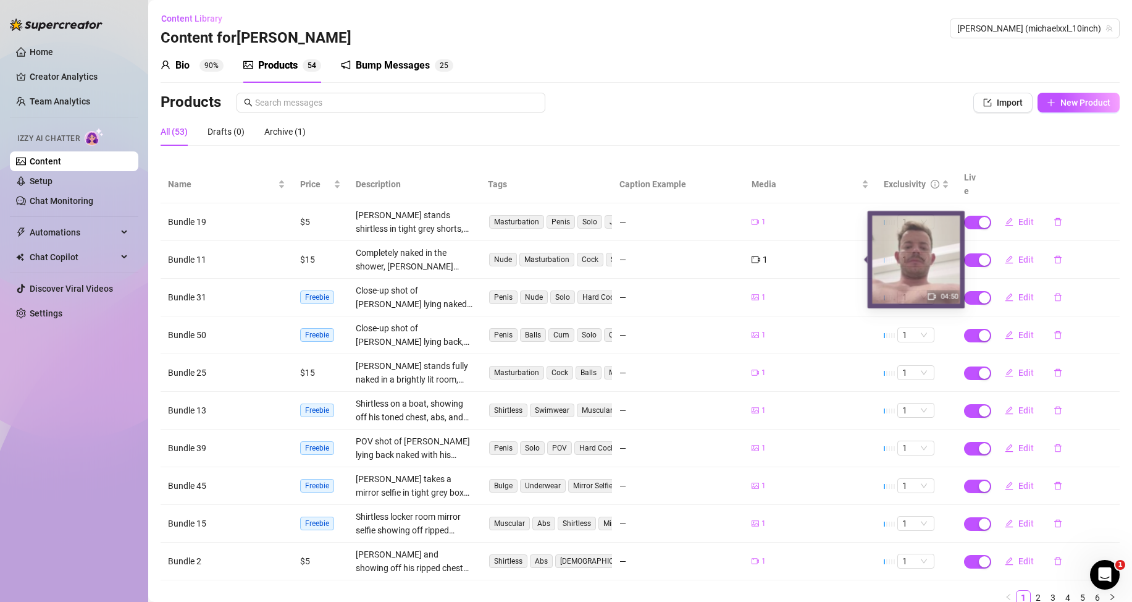
scroll to position [50, 0]
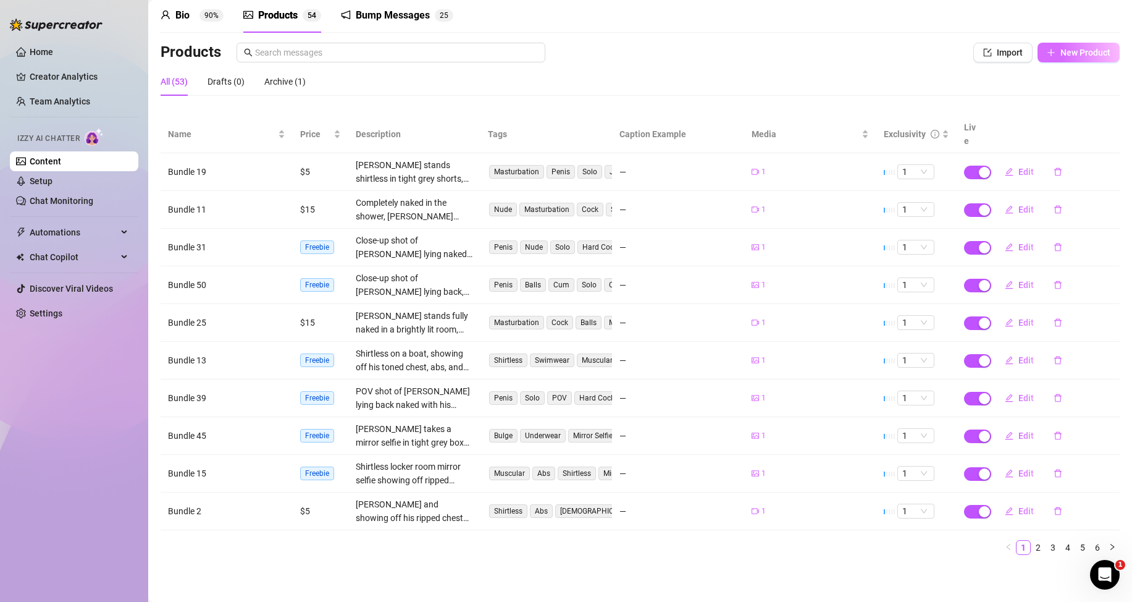
click at [1091, 58] on button "New Product" at bounding box center [1079, 53] width 82 height 20
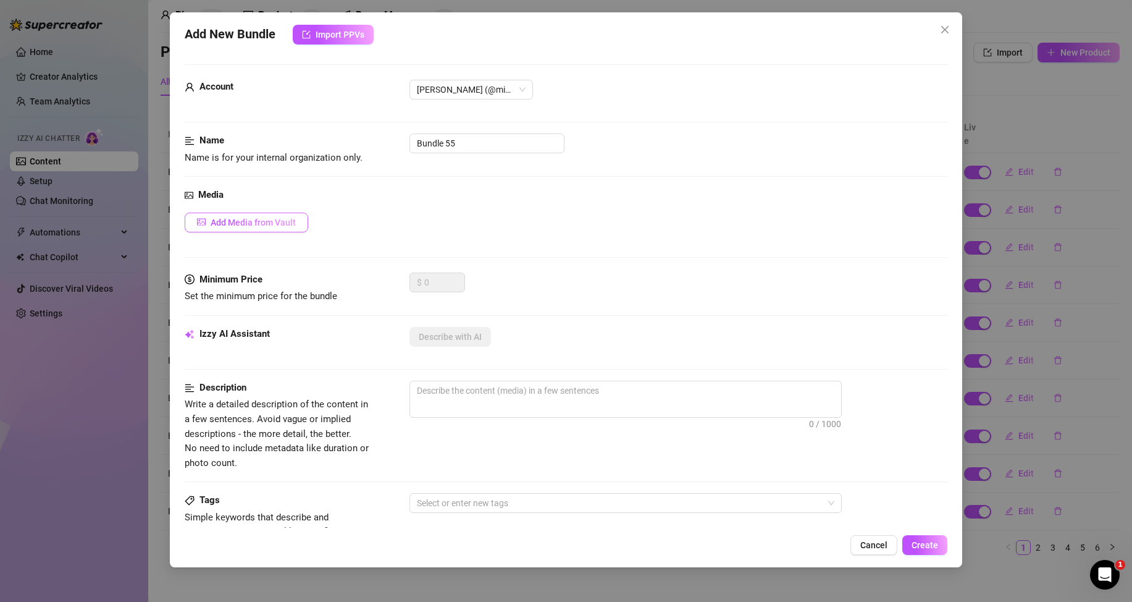
click at [259, 230] on button "Add Media from Vault" at bounding box center [247, 222] width 124 height 20
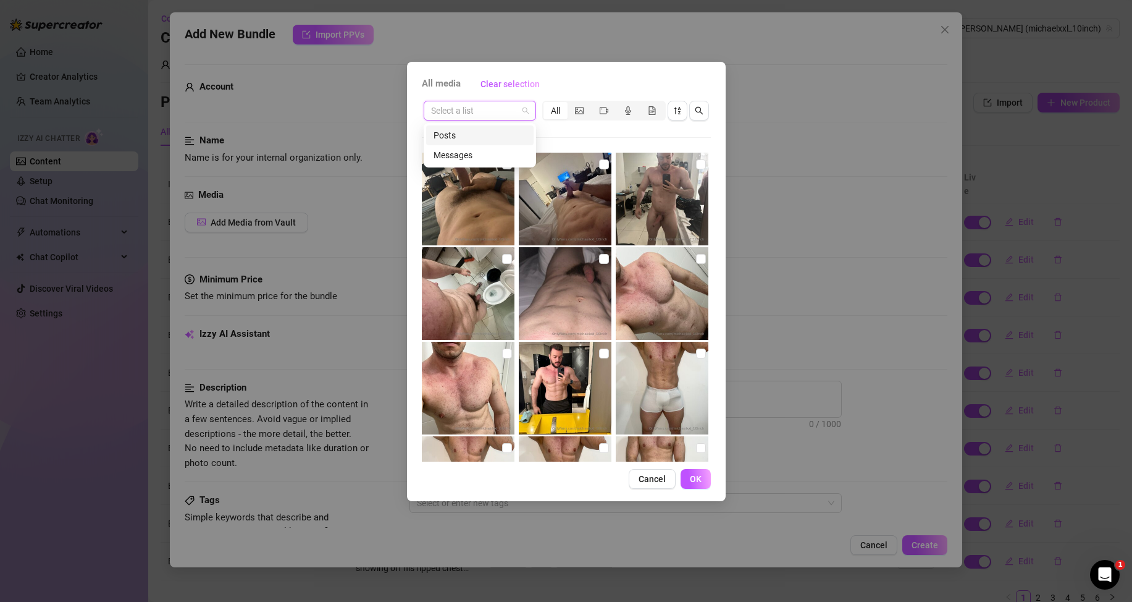
scroll to position [50, 0]
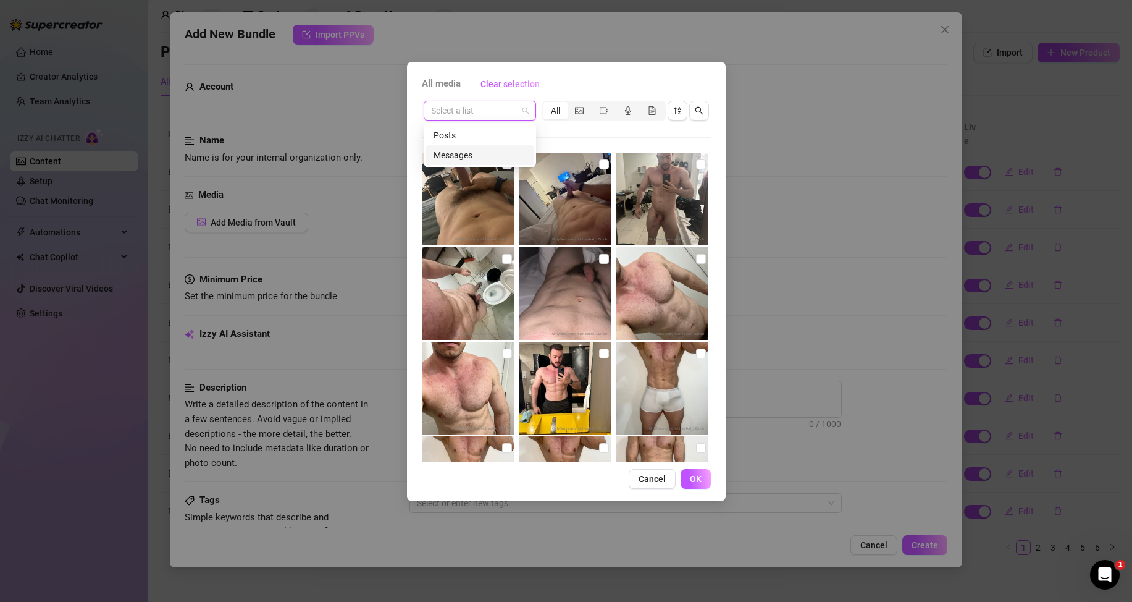
click at [471, 161] on div "Messages" at bounding box center [480, 155] width 93 height 14
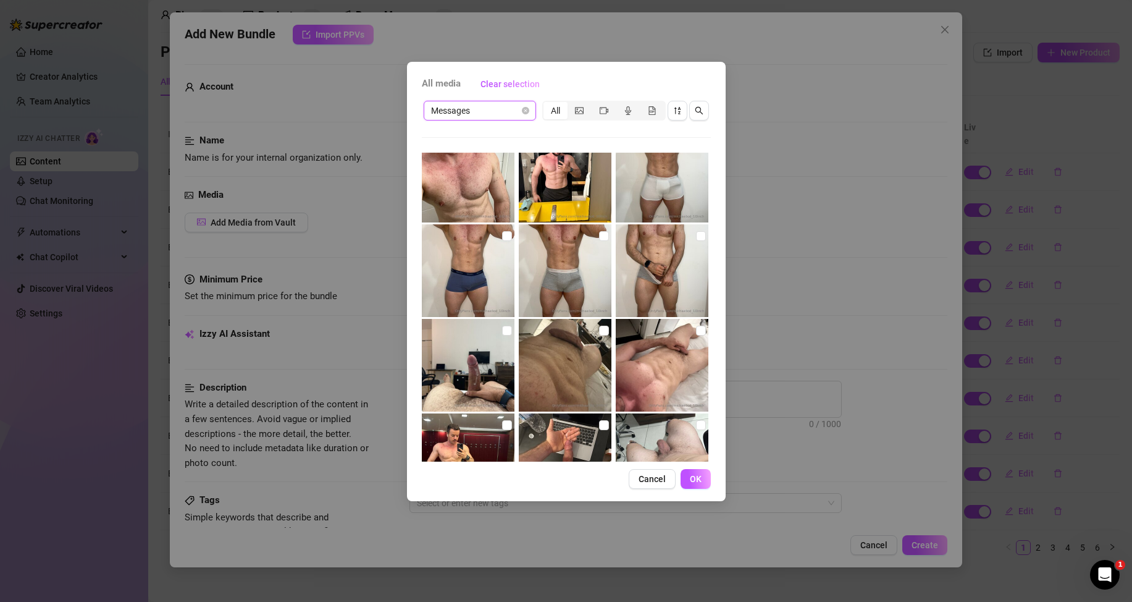
scroll to position [0, 0]
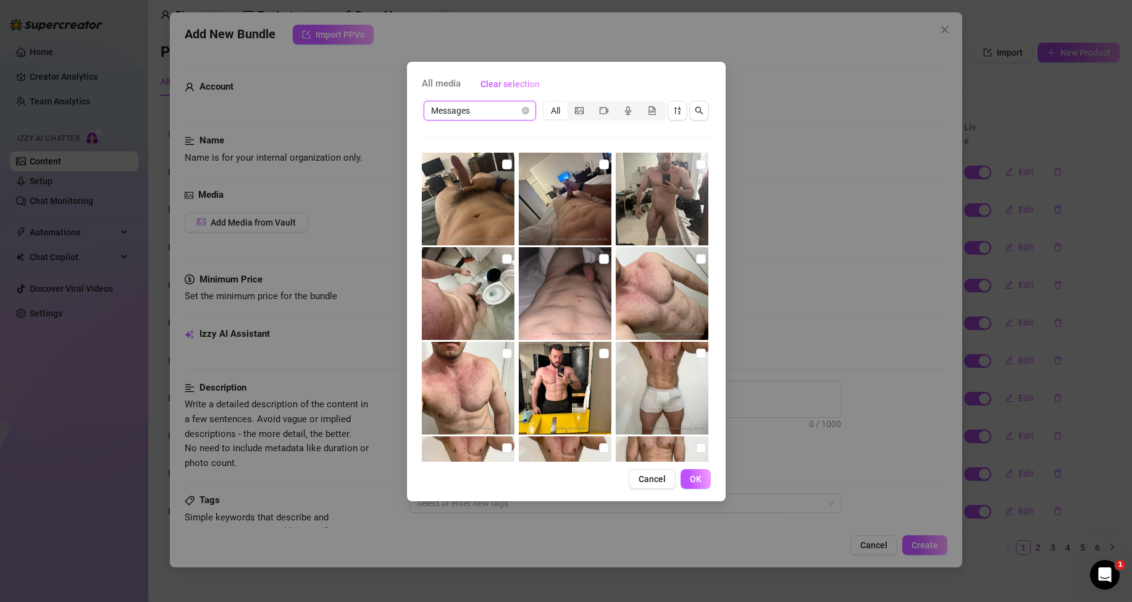
click at [669, 482] on button "Cancel" at bounding box center [652, 479] width 47 height 20
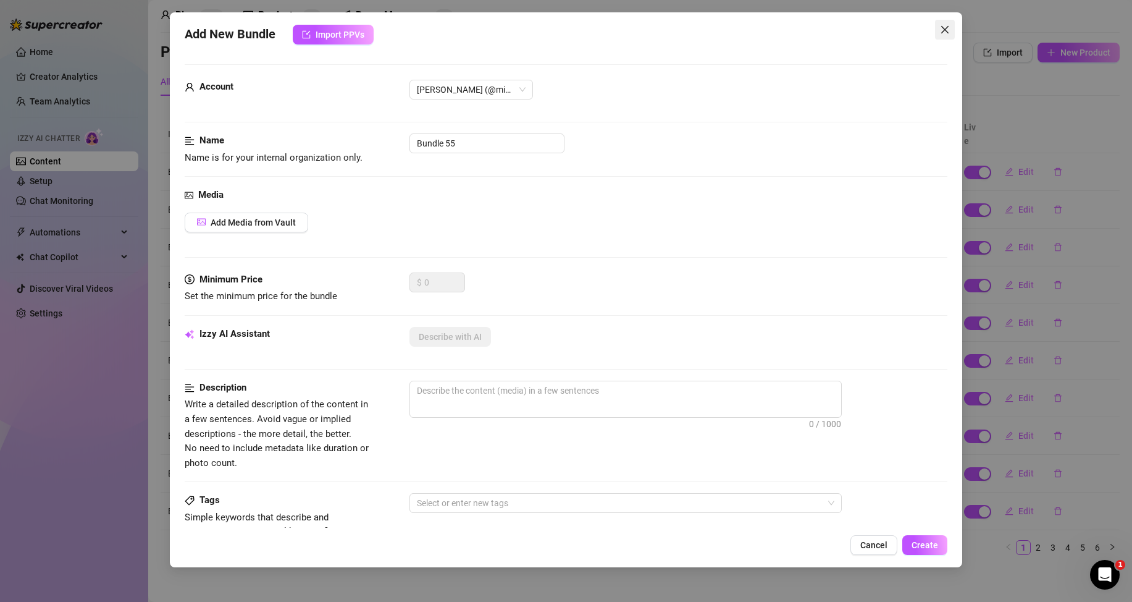
click at [946, 27] on icon "close" at bounding box center [945, 30] width 10 height 10
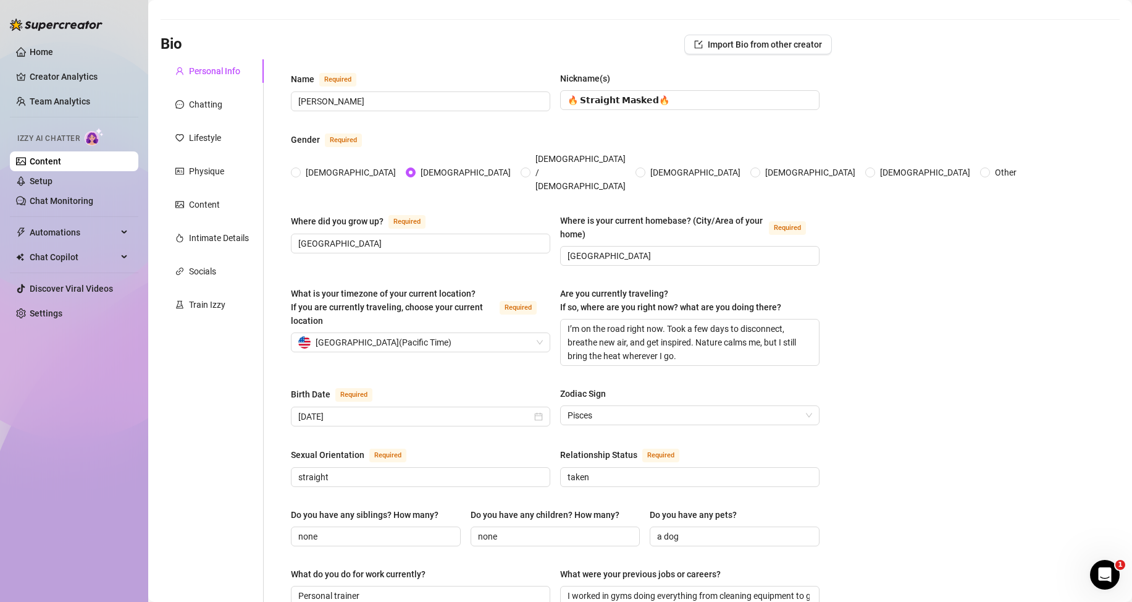
click at [61, 162] on link "Content" at bounding box center [46, 161] width 32 height 10
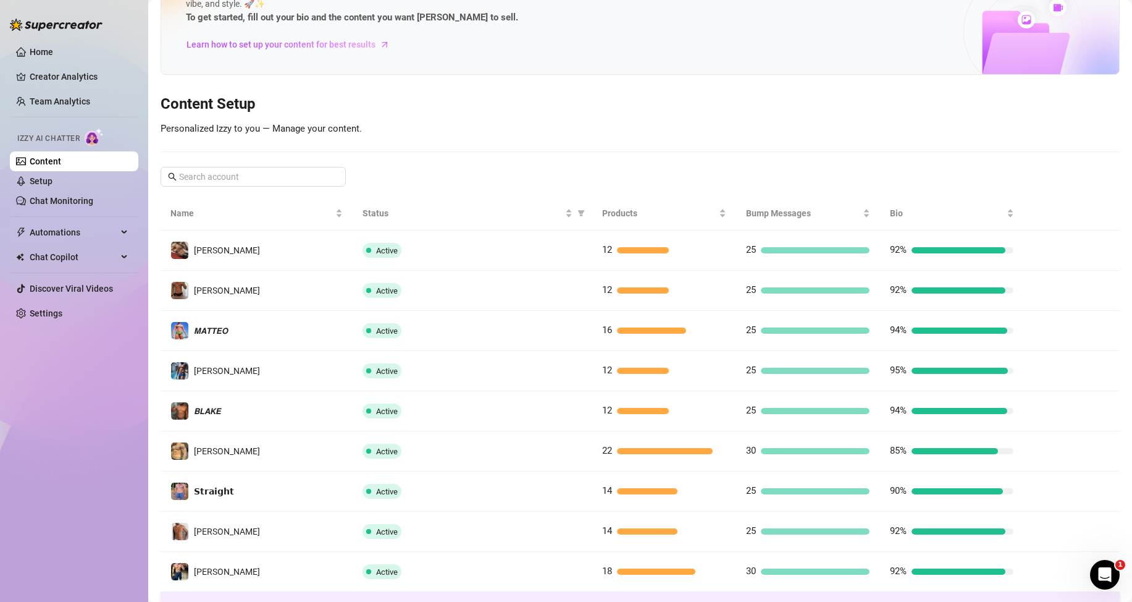
scroll to position [164, 0]
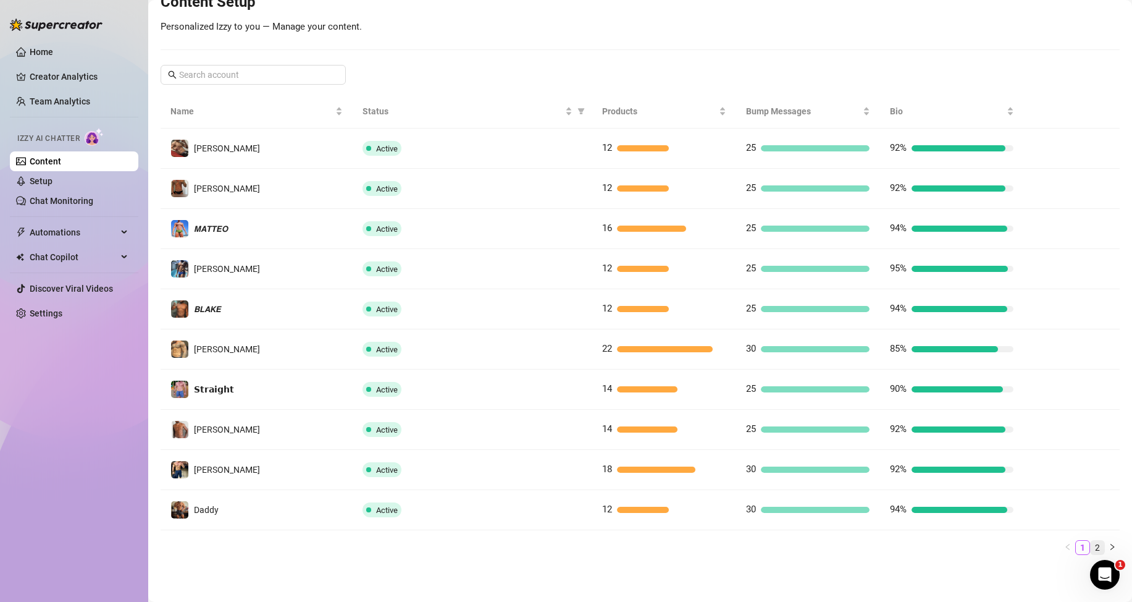
click at [1093, 547] on link "2" at bounding box center [1098, 547] width 14 height 14
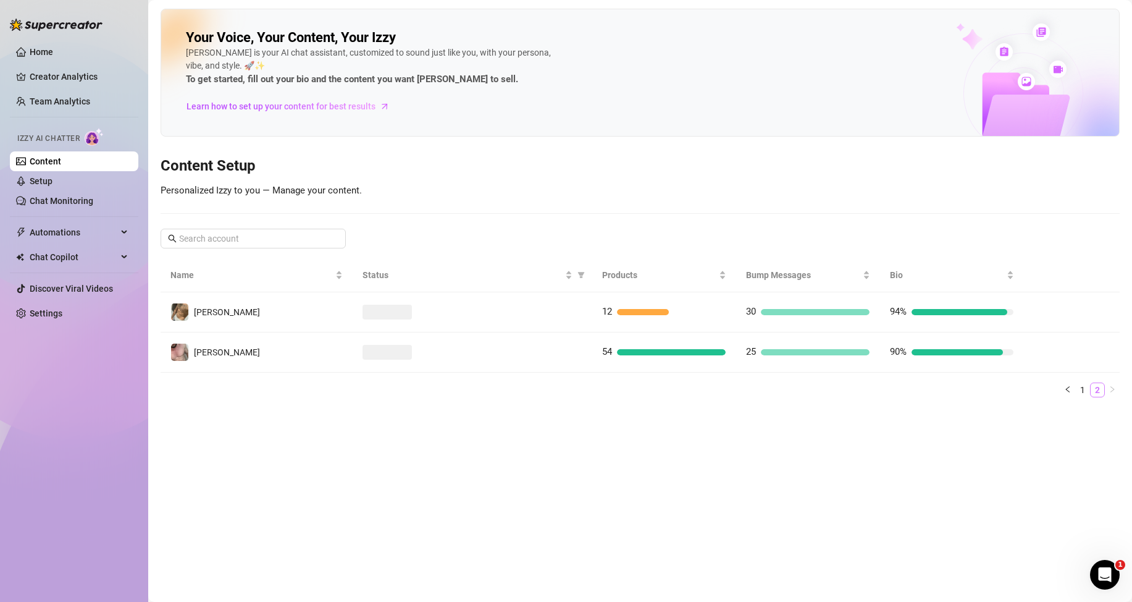
scroll to position [0, 0]
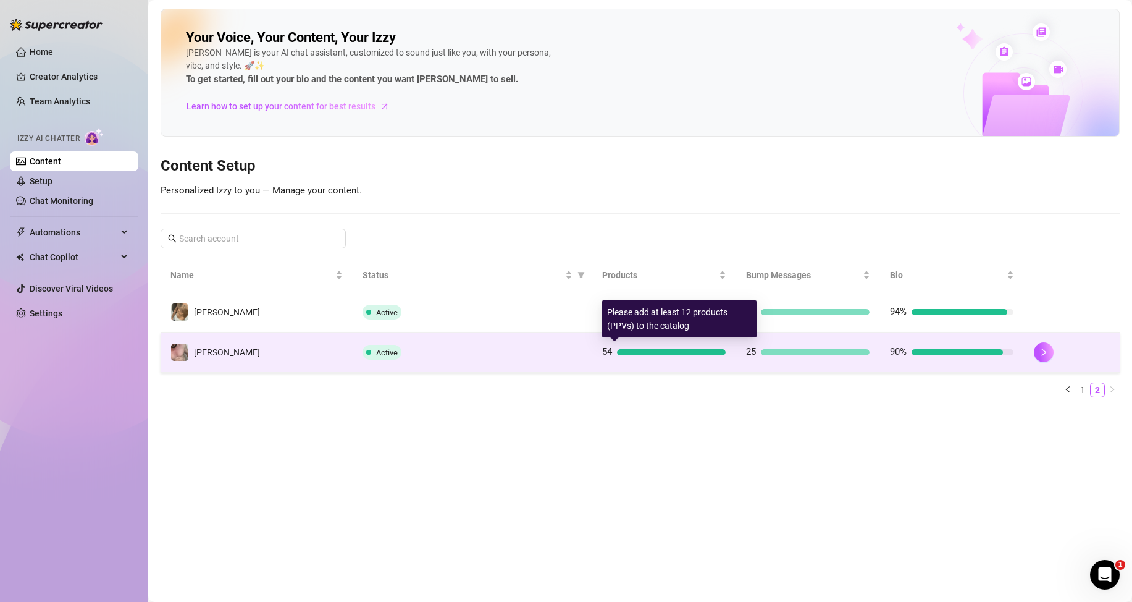
click at [660, 355] on div "54" at bounding box center [664, 352] width 124 height 15
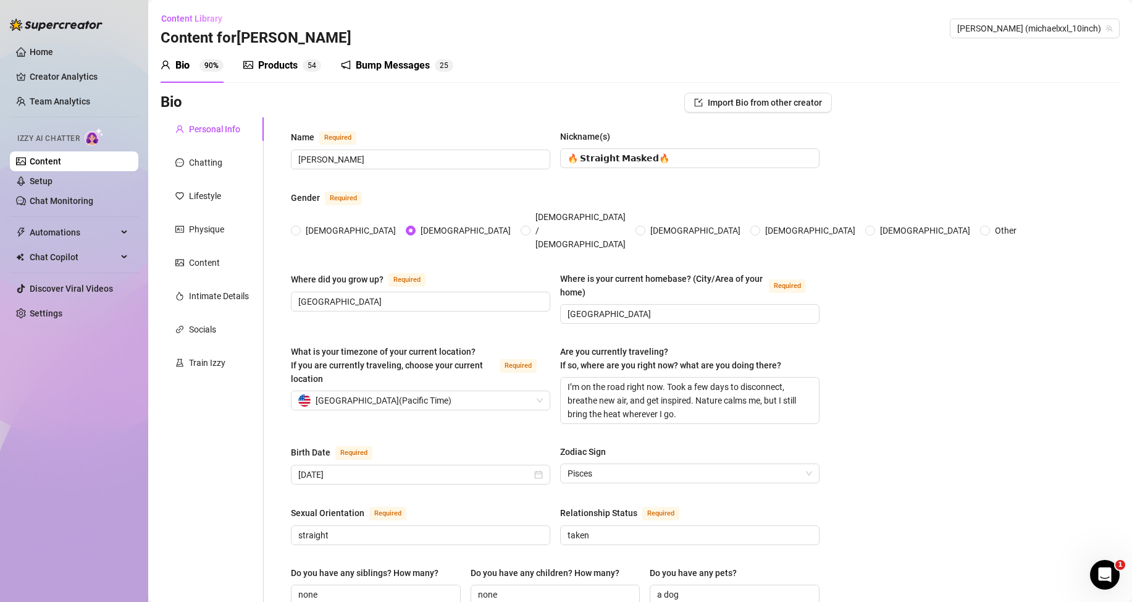
click at [301, 69] on div "Products 5 4" at bounding box center [282, 65] width 78 height 15
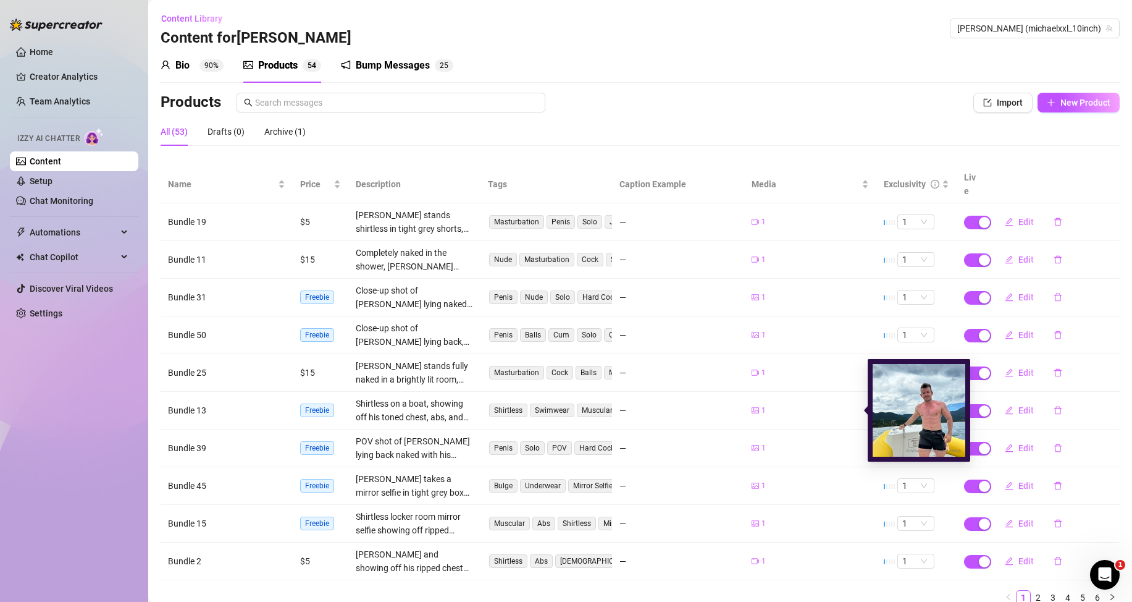
scroll to position [50, 0]
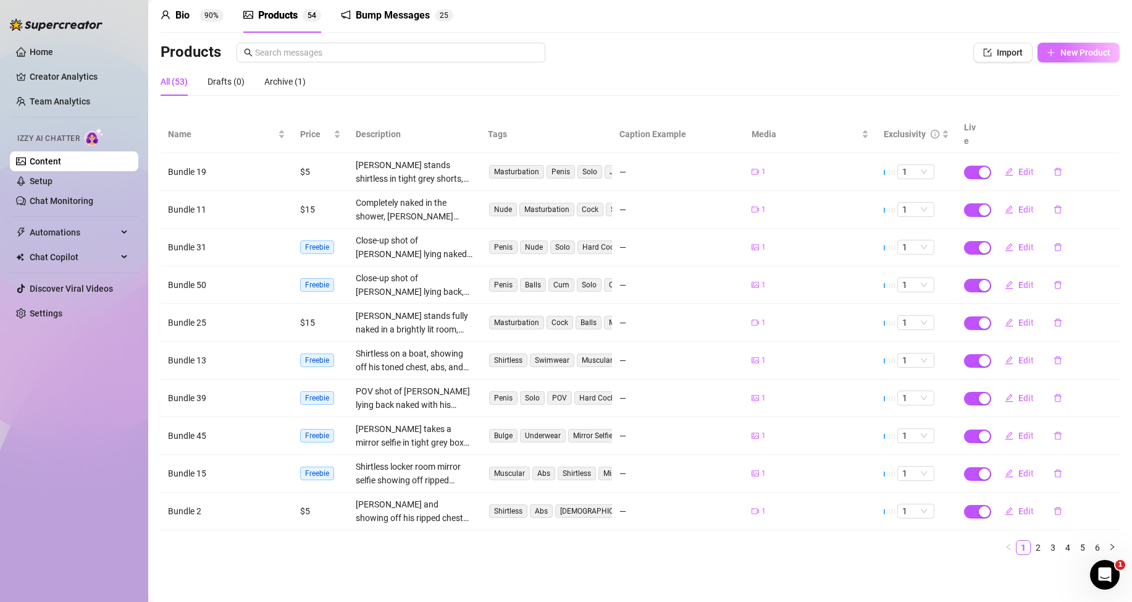
click at [1061, 55] on span "New Product" at bounding box center [1086, 53] width 50 height 10
type textarea "Type your message here..."
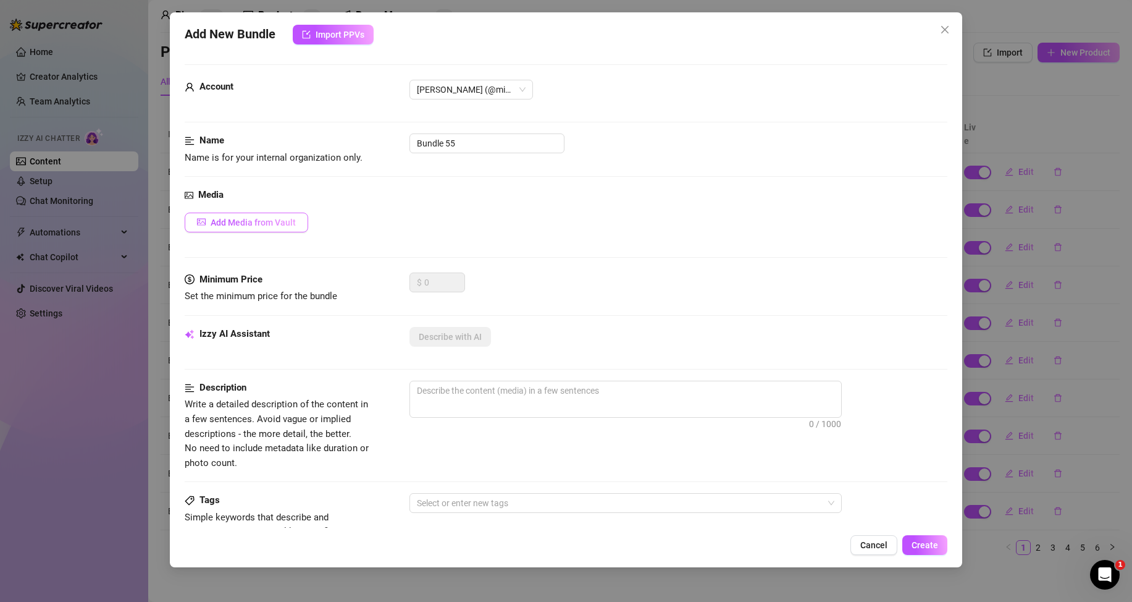
click at [292, 221] on span "Add Media from Vault" at bounding box center [253, 222] width 85 height 10
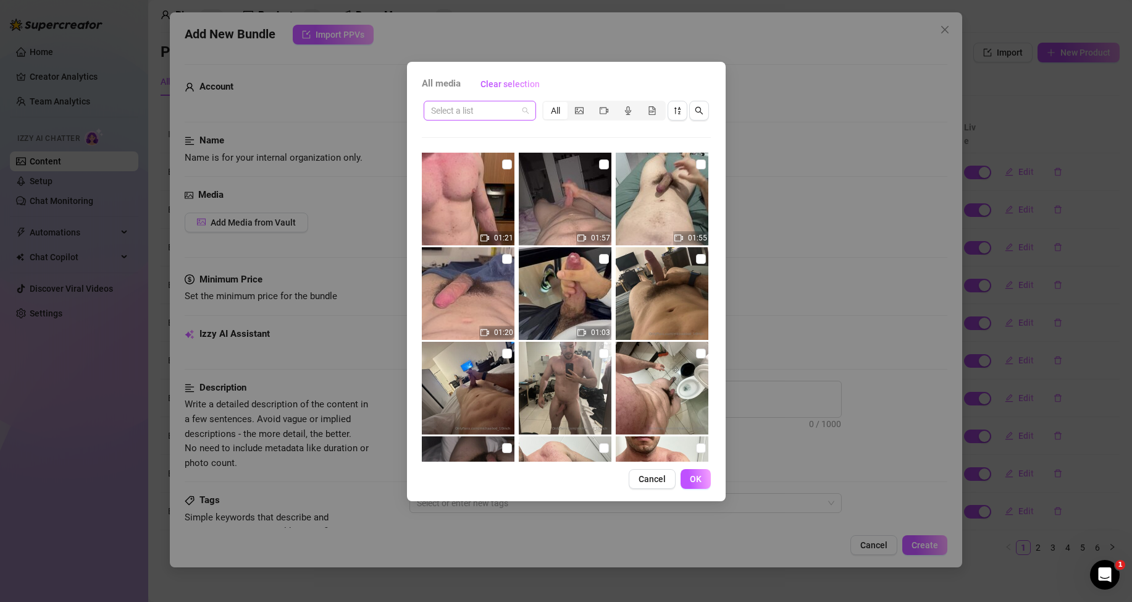
click at [519, 112] on span at bounding box center [480, 110] width 98 height 19
click at [487, 157] on div "Messages" at bounding box center [480, 155] width 93 height 14
click at [503, 166] on input "checkbox" at bounding box center [507, 164] width 10 height 10
checkbox input "true"
click at [697, 476] on span "OK" at bounding box center [696, 479] width 12 height 10
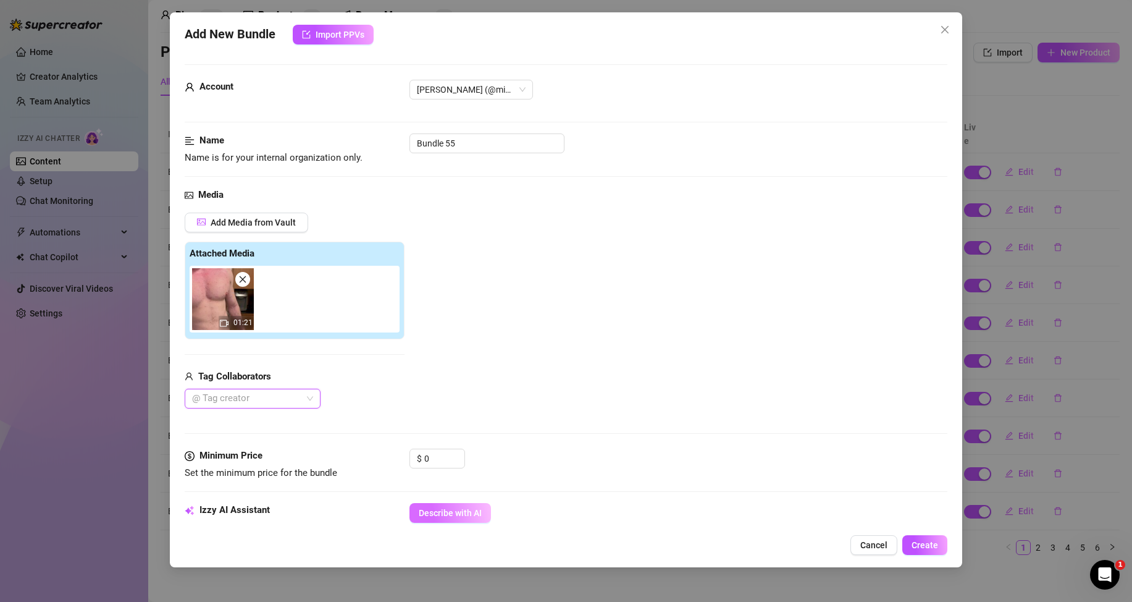
click at [433, 508] on span "Describe with AI" at bounding box center [450, 513] width 63 height 10
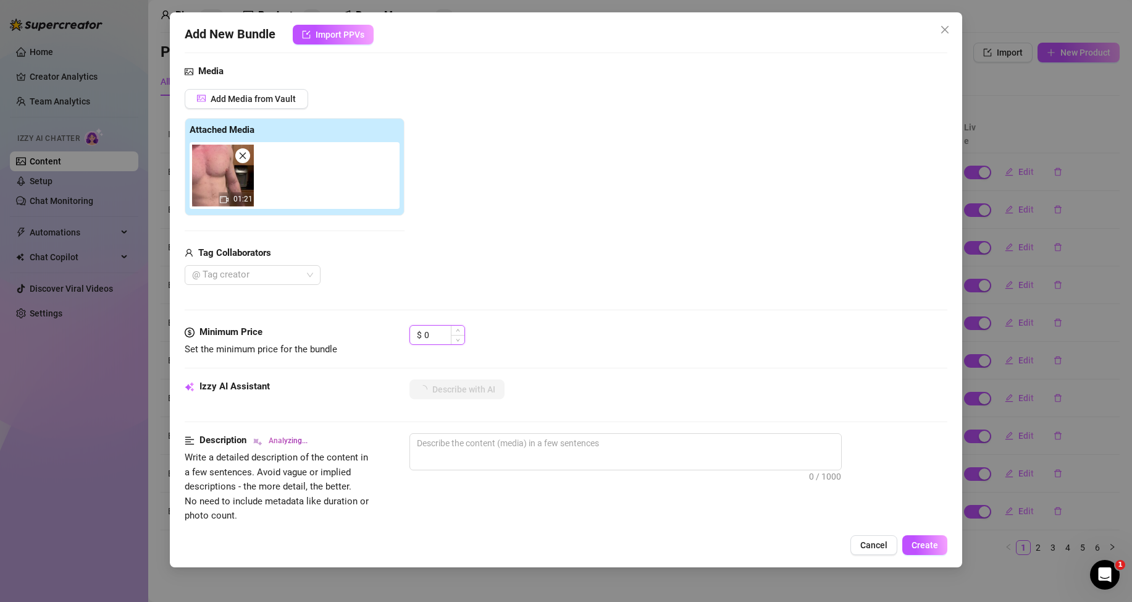
click at [434, 332] on input "0" at bounding box center [444, 335] width 40 height 19
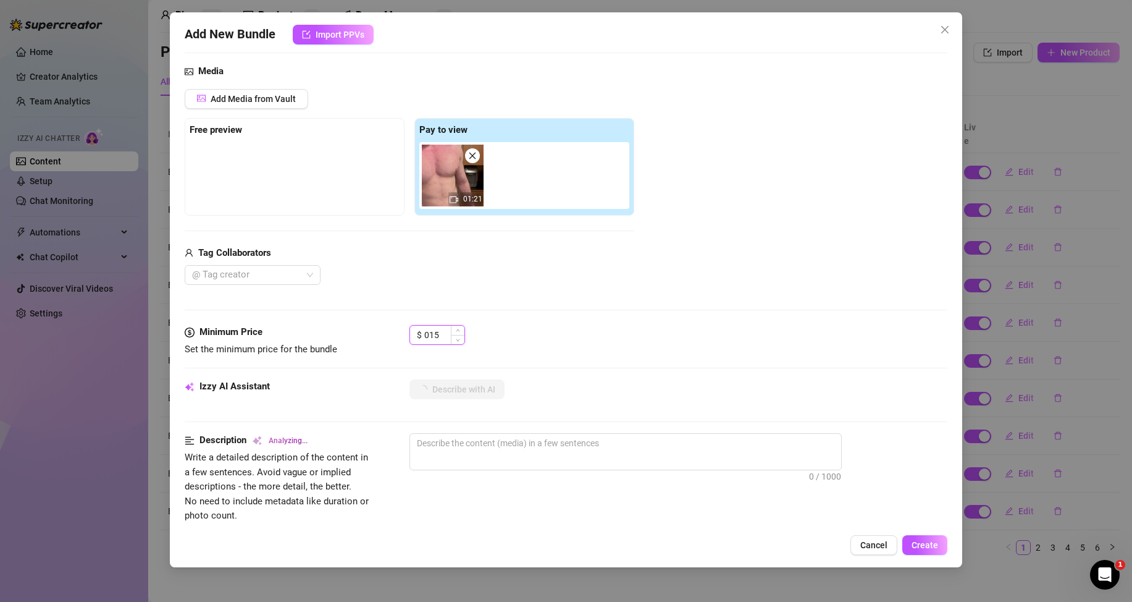
type input "15"
type textarea "Completely"
type textarea "Completely naked,"
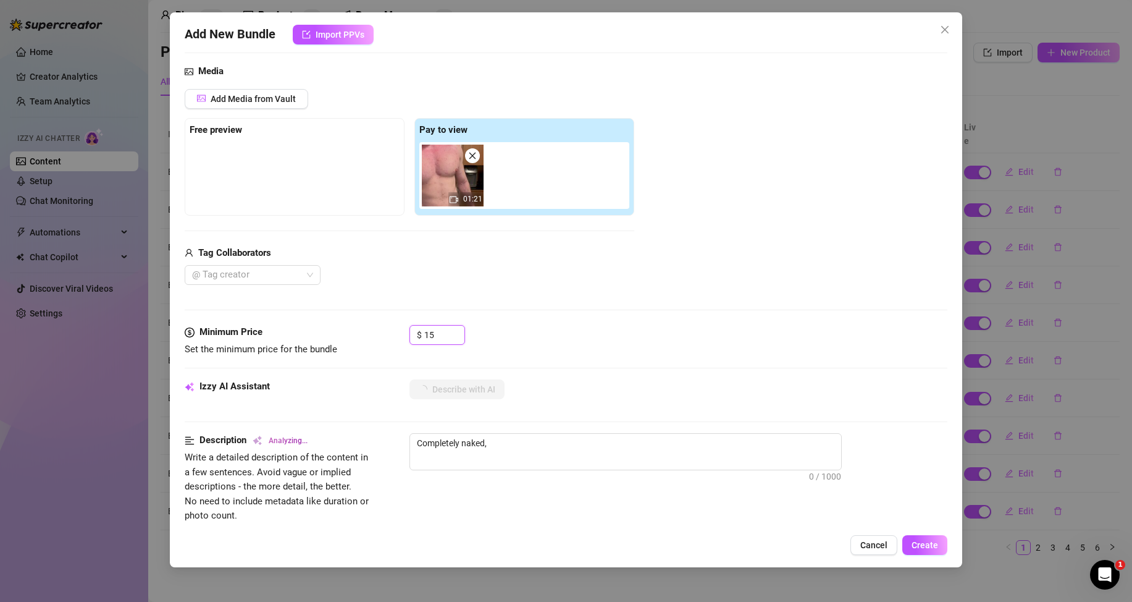
type textarea "Completely naked, muscular"
type textarea "Completely naked, muscular male"
type textarea "Completely naked, muscular male stands"
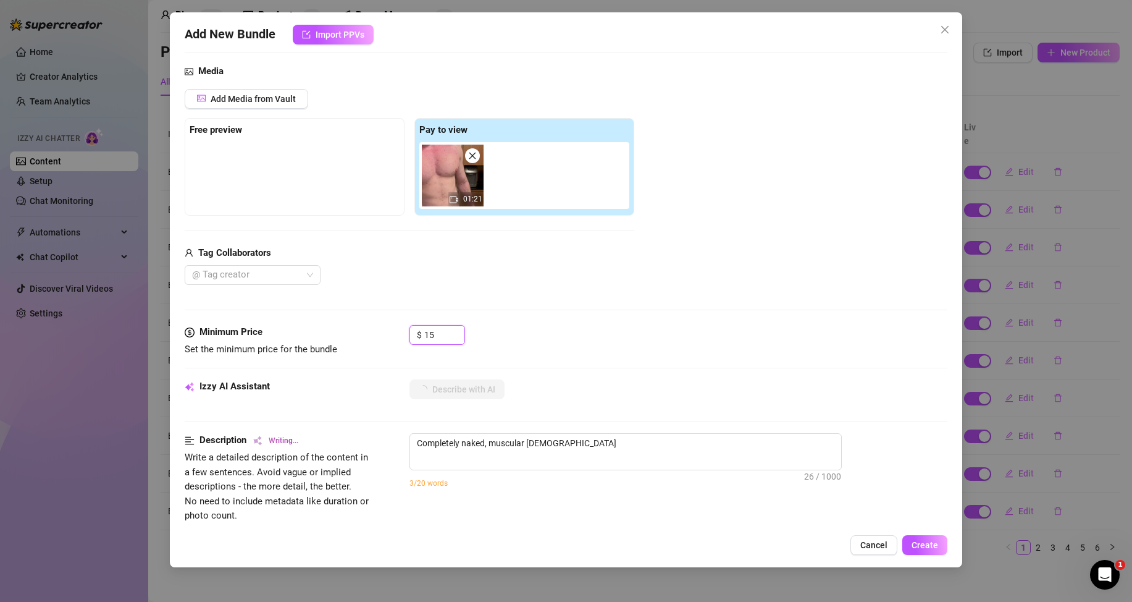
type textarea "Completely naked, muscular male stands"
type textarea "Completely naked, muscular male stands in"
type textarea "Completely naked, muscular male stands in a"
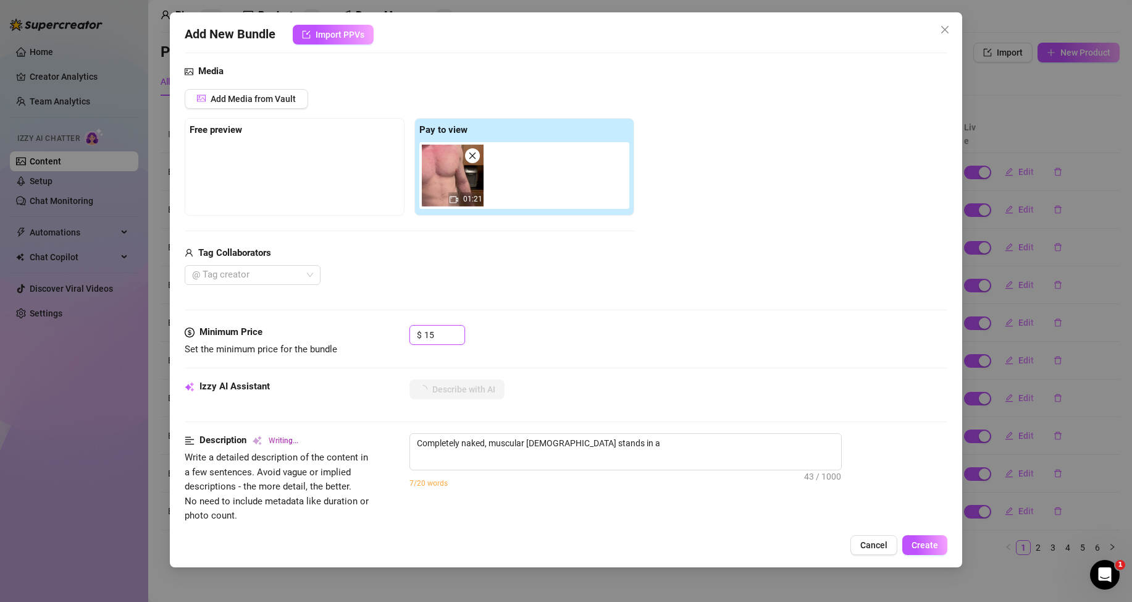
type textarea "Completely naked, muscular male stands in a well-lit"
type textarea "Completely naked, muscular male stands in a well-lit room"
type textarea "Completely naked, muscular male stands in a well-lit room stroking"
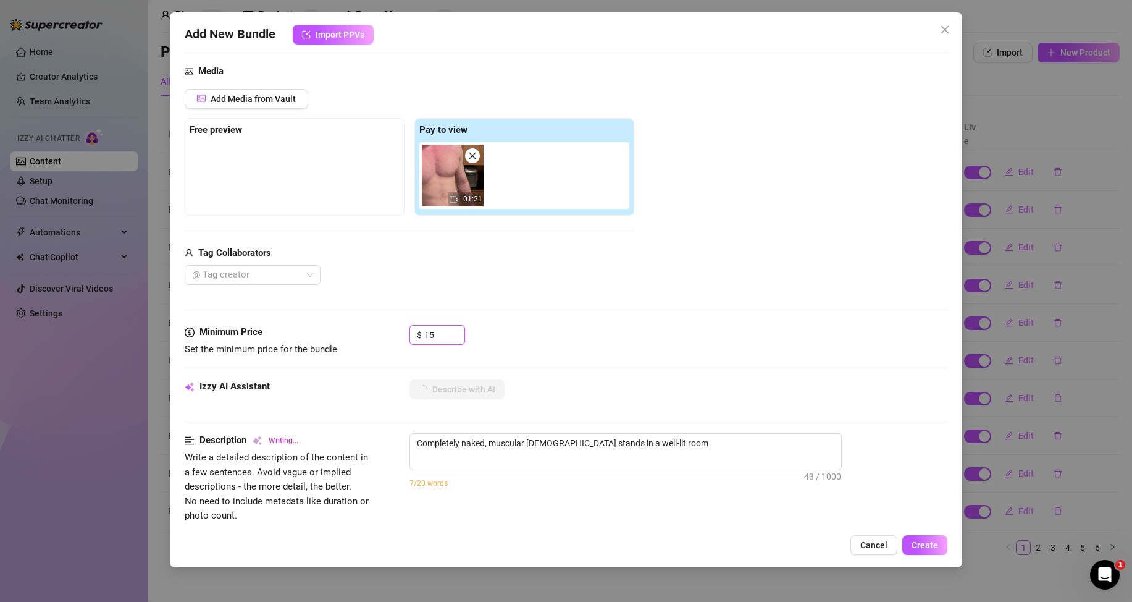
type textarea "Completely naked, muscular male stands in a well-lit room stroking"
type textarea "Completely naked, muscular male stands in a well-lit room stroking his"
type textarea "Completely naked, muscular male stands in a well-lit room stroking his cock."
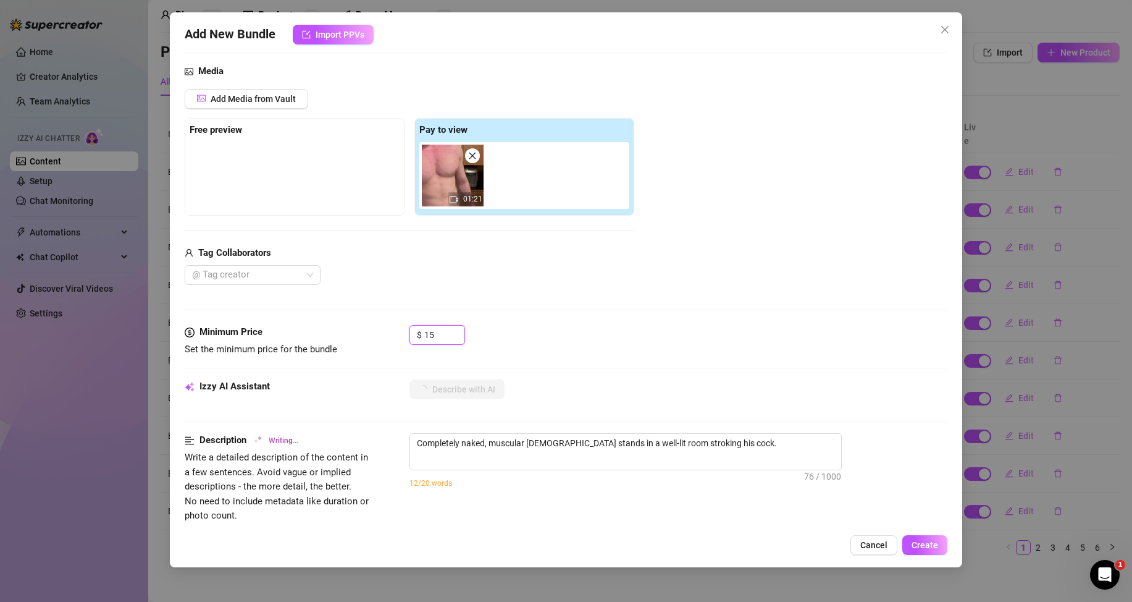
type textarea "Completely naked, muscular male stands in a well-lit room stroking his cock. Fu…"
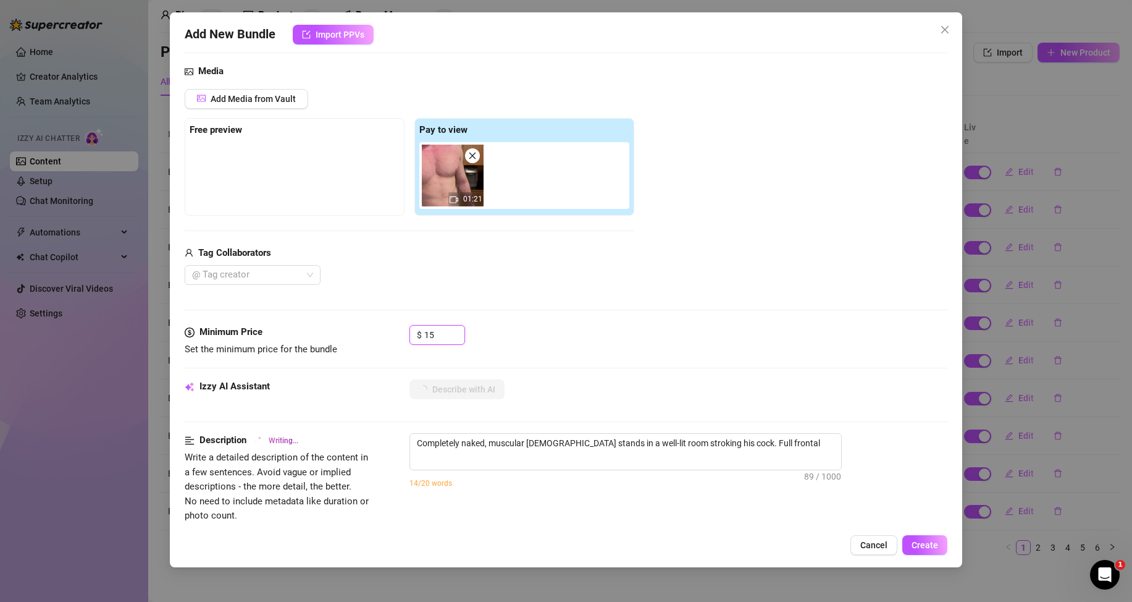
type textarea "Completely naked, muscular male stands in a well-lit room stroking his cock. Fu…"
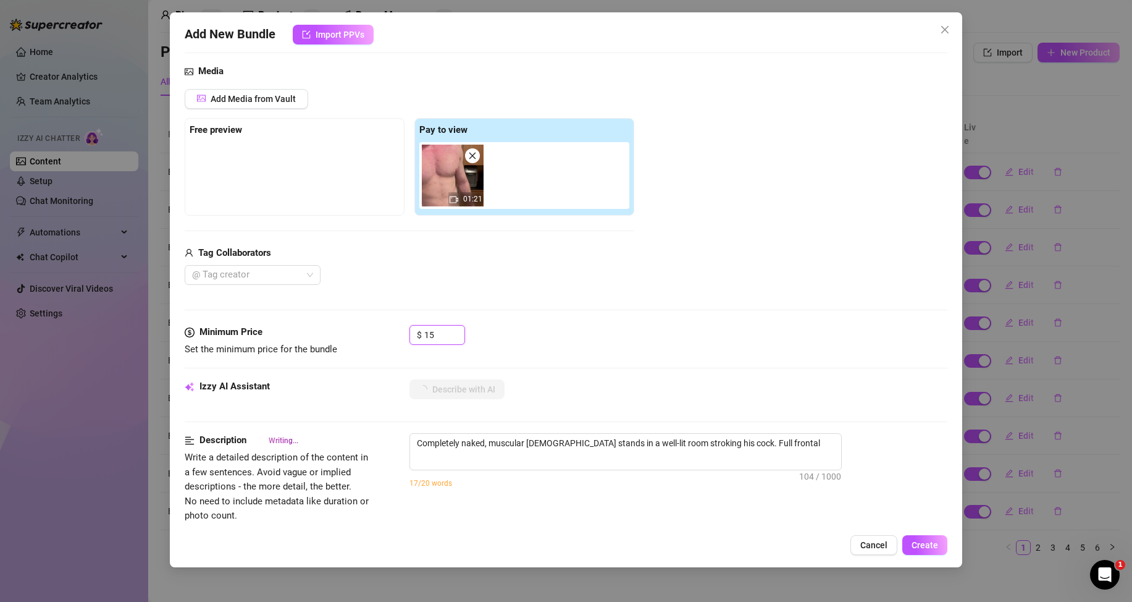
type textarea "Completely naked, muscular male stands in a well-lit room stroking his cock. Fu…"
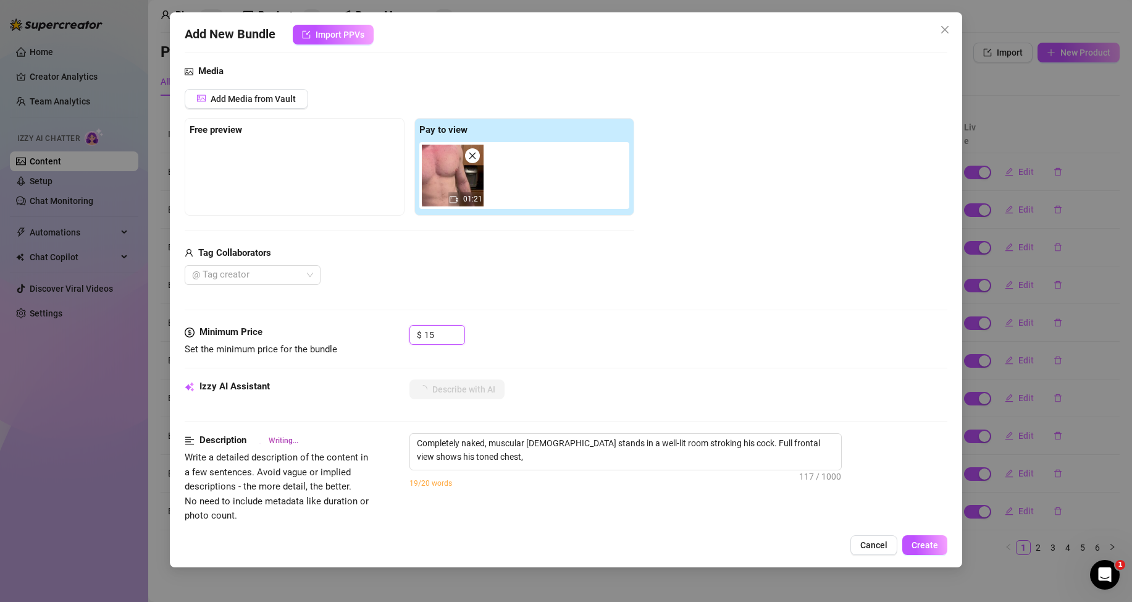
type textarea "Completely naked, muscular male stands in a well-lit room stroking his cock. Fu…"
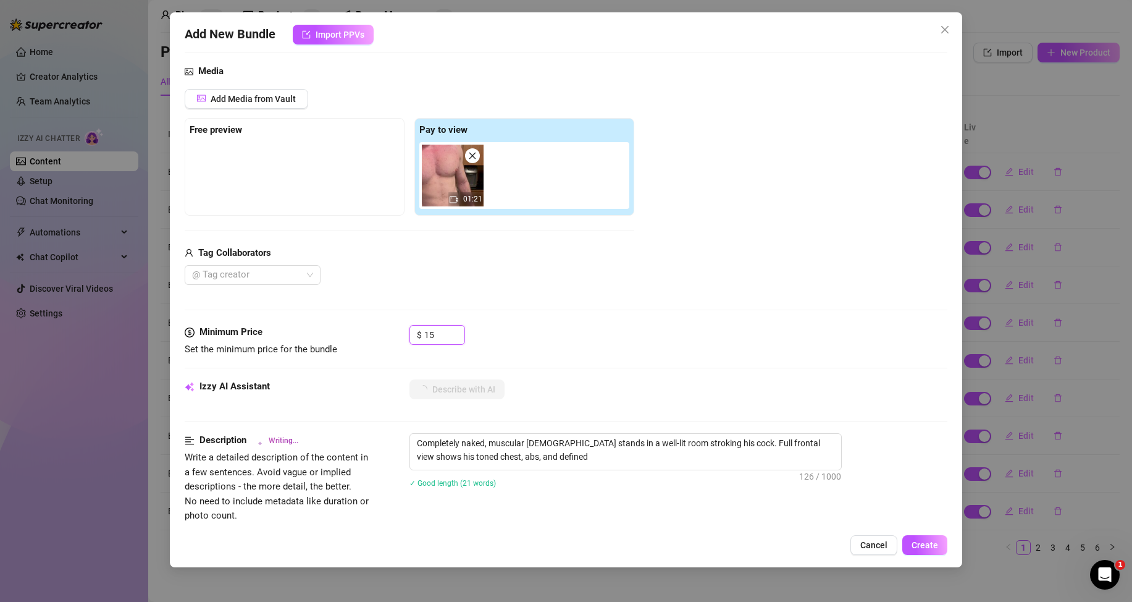
type textarea "Completely naked, muscular male stands in a well-lit room stroking his cock. Fu…"
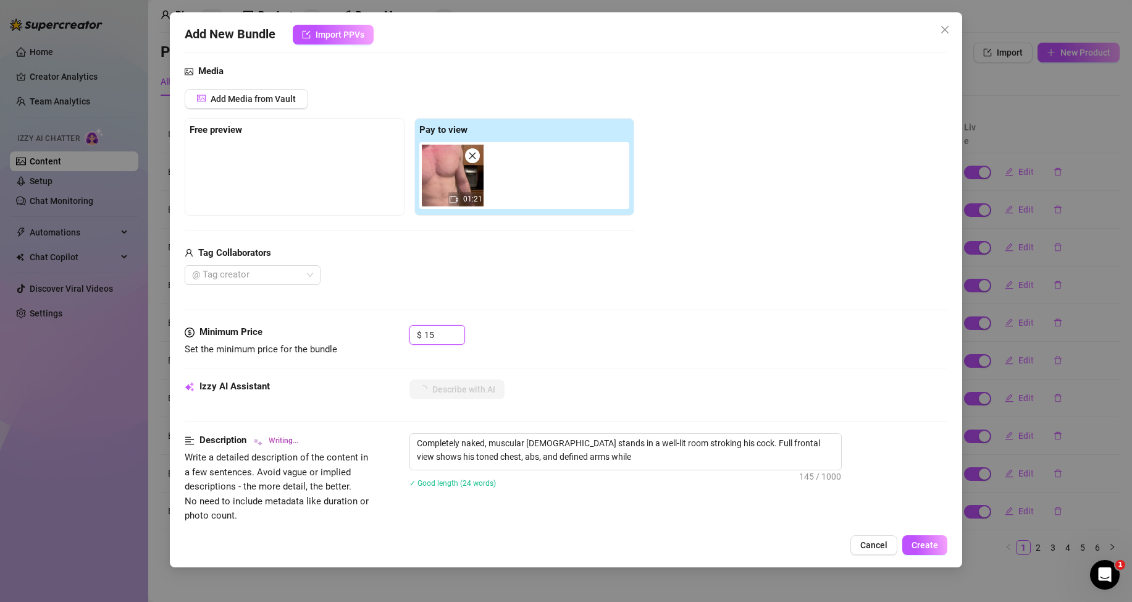
type textarea "Completely naked, muscular male stands in a well-lit room stroking his cock. Fu…"
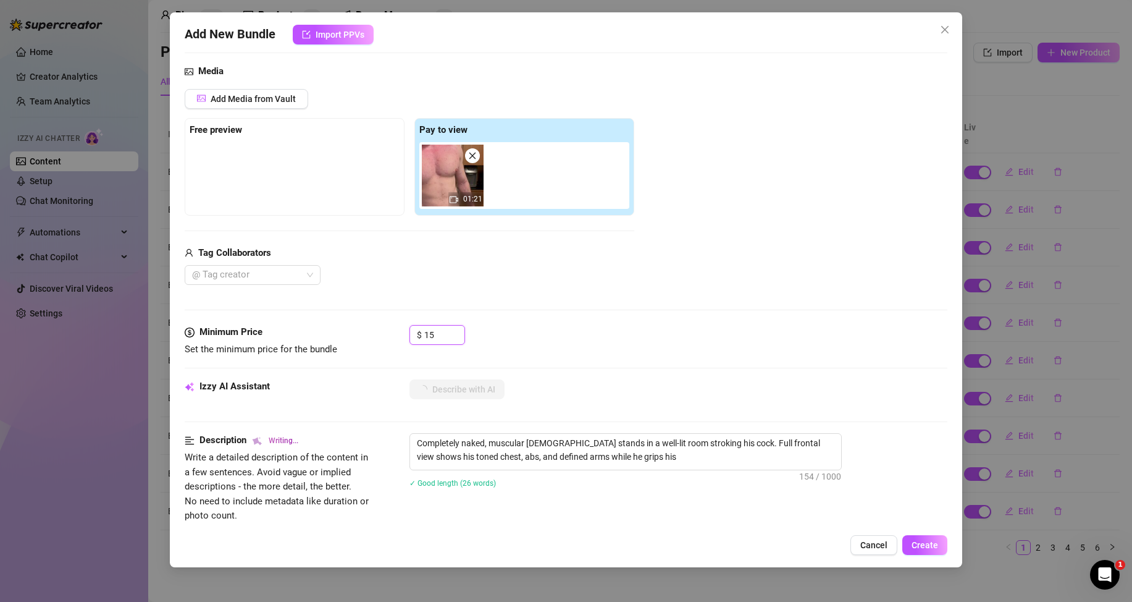
type textarea "Completely naked, muscular male stands in a well-lit room stroking his cock. Fu…"
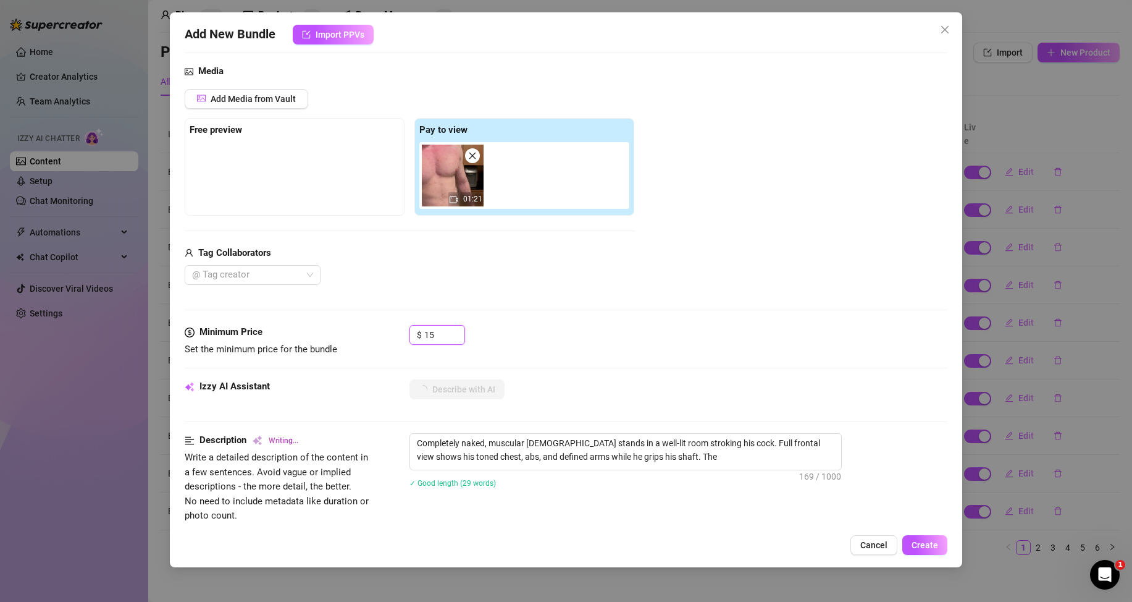
type textarea "Completely naked, muscular male stands in a well-lit room stroking his cock. Fu…"
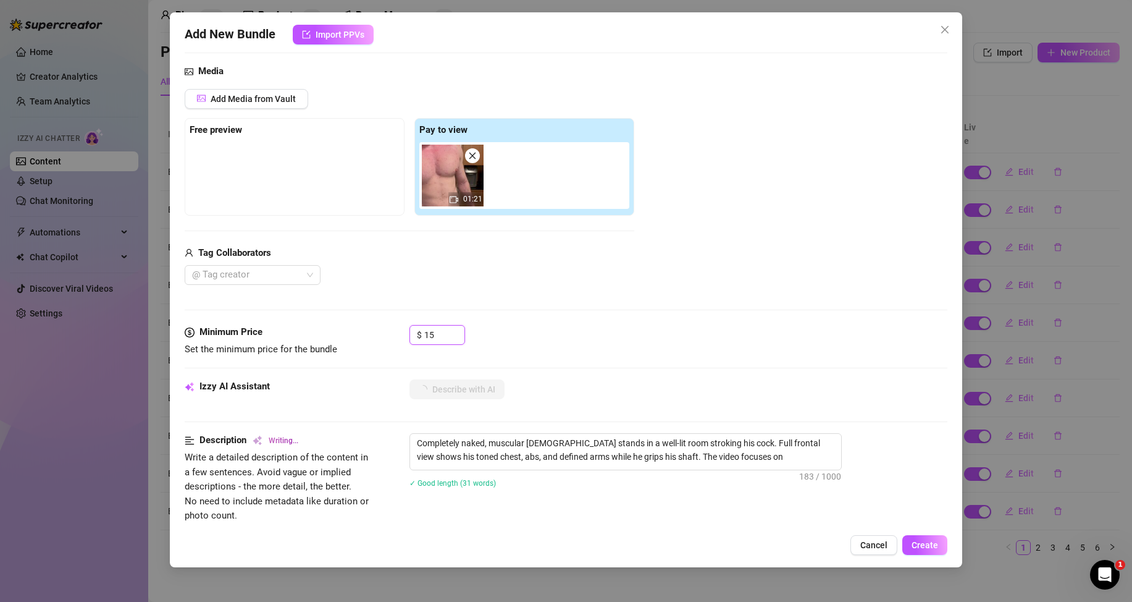
type textarea "Completely naked, muscular male stands in a well-lit room stroking his cock. Fu…"
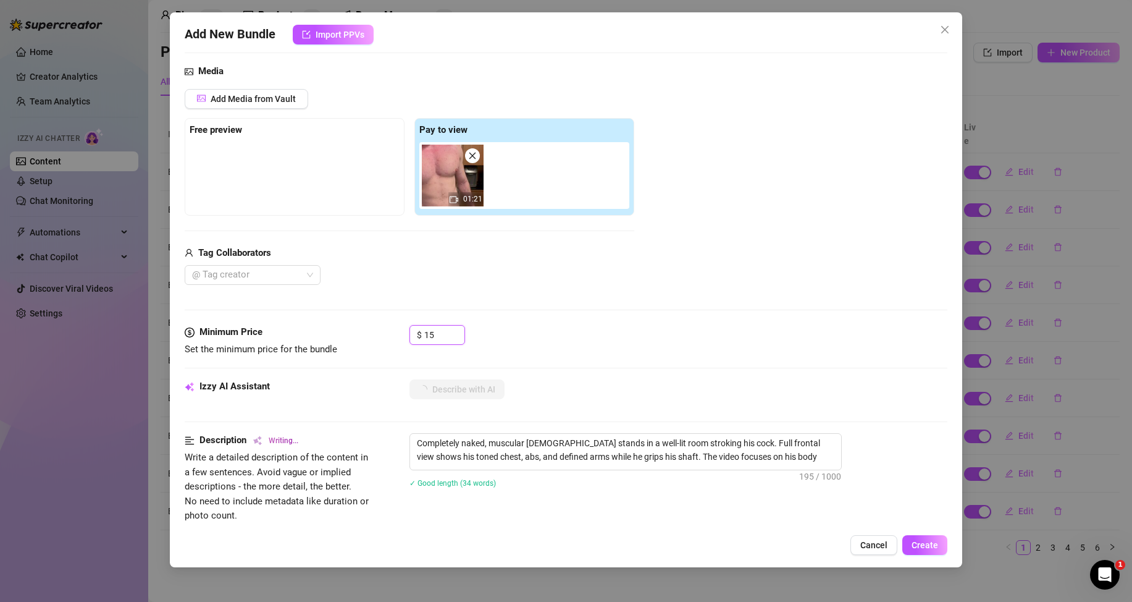
type textarea "Completely naked, muscular male stands in a well-lit room stroking his cock. Fu…"
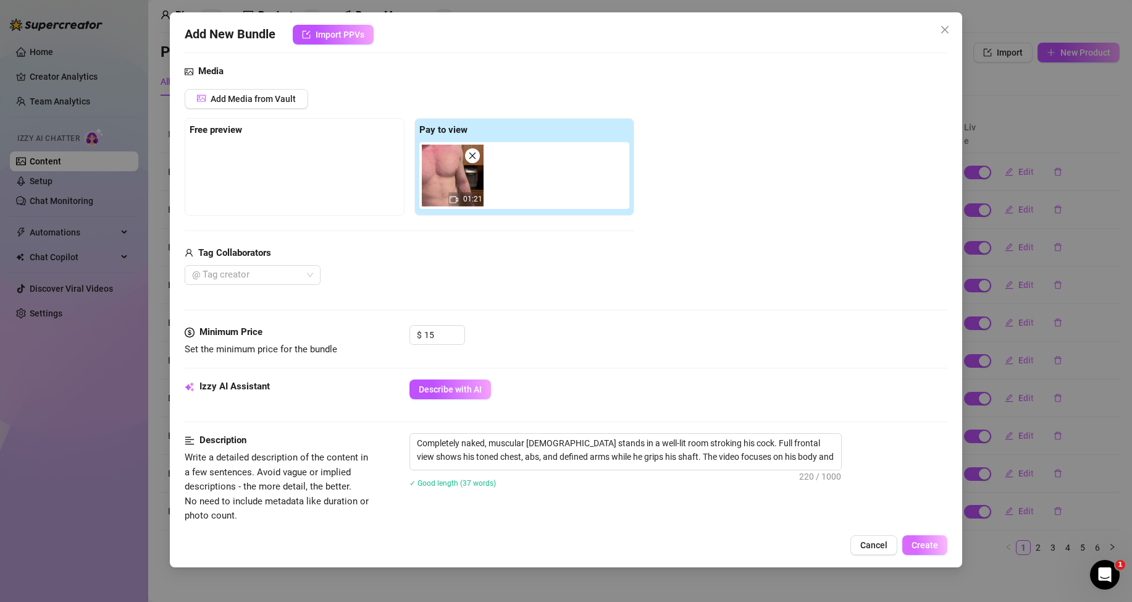
click at [921, 547] on span "Create" at bounding box center [925, 545] width 27 height 10
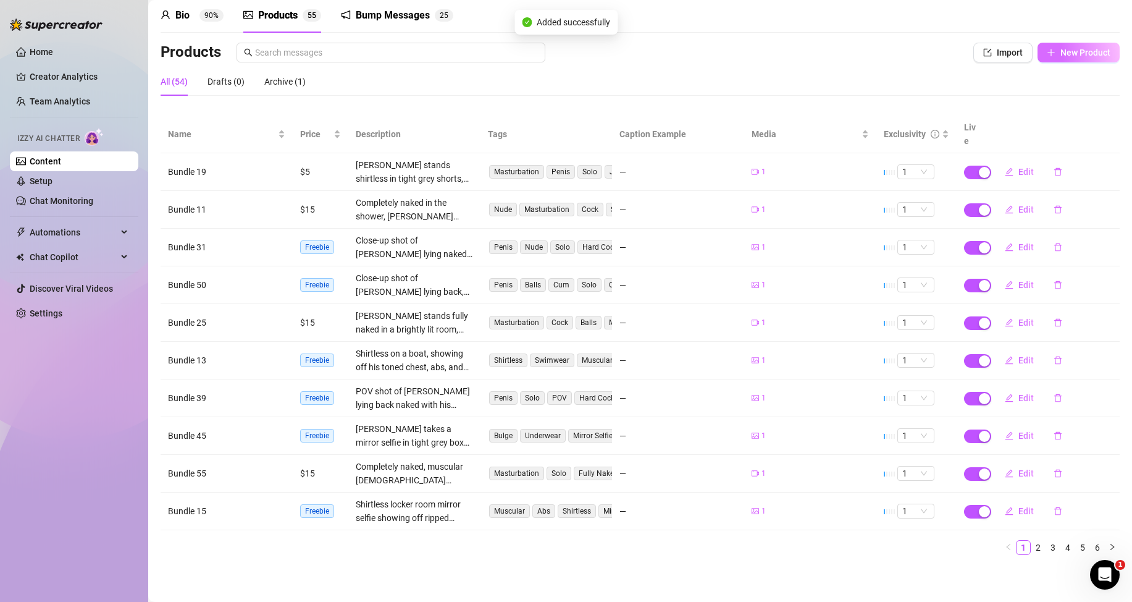
click at [1065, 44] on button "New Product" at bounding box center [1079, 53] width 82 height 20
type textarea "Type your message here..."
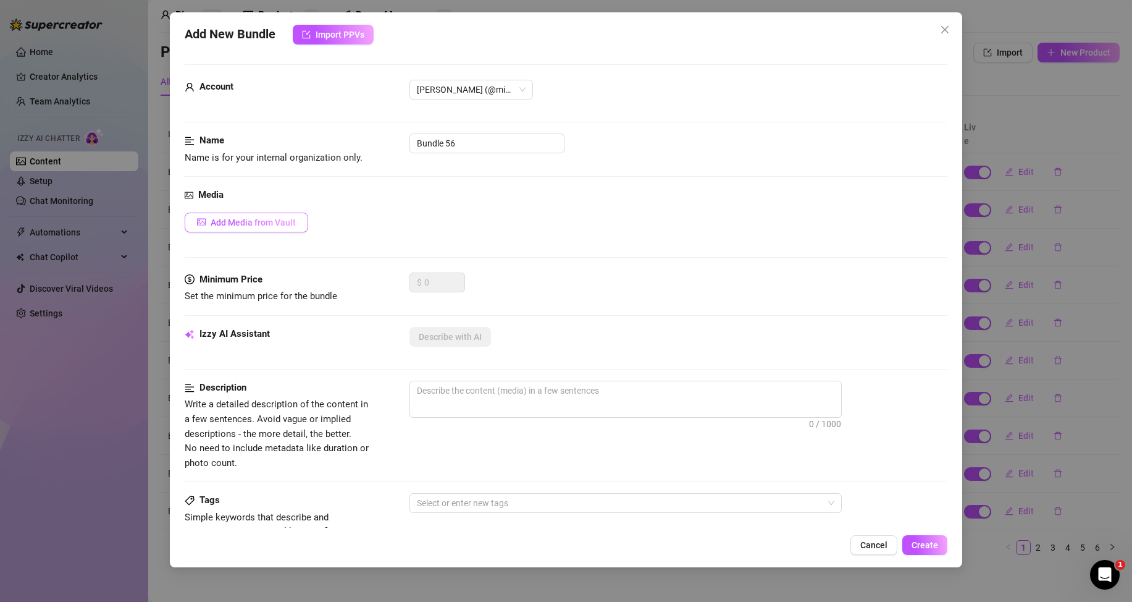
click at [286, 213] on button "Add Media from Vault" at bounding box center [247, 222] width 124 height 20
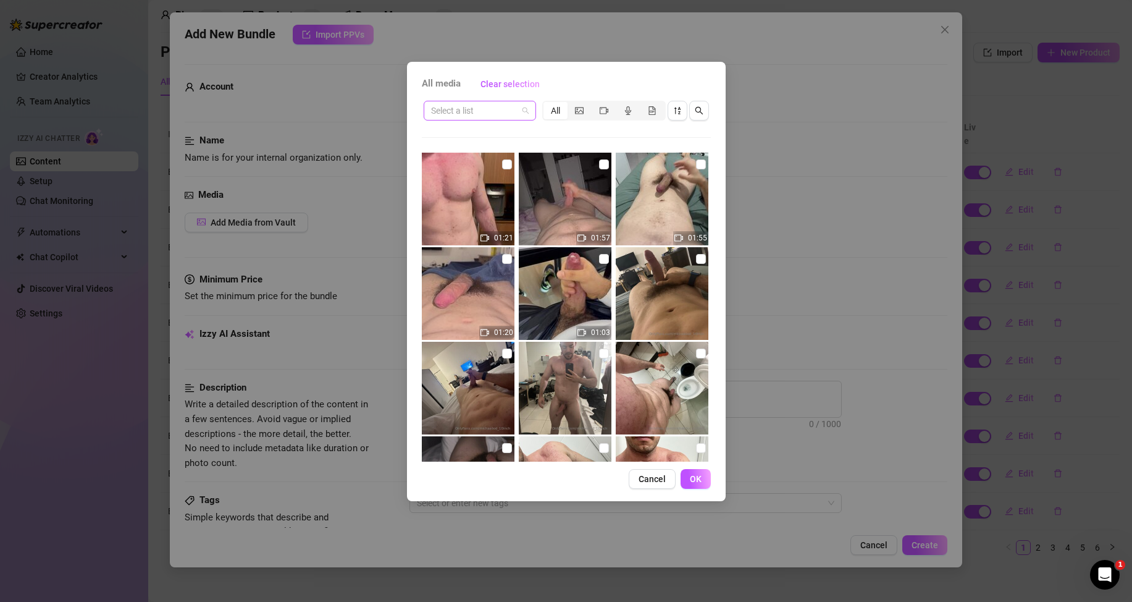
click at [487, 107] on input "search" at bounding box center [474, 110] width 86 height 19
drag, startPoint x: 476, startPoint y: 156, endPoint x: 494, endPoint y: 156, distance: 17.9
click at [475, 156] on div "Messages" at bounding box center [480, 155] width 93 height 14
click at [695, 476] on span "OK" at bounding box center [696, 479] width 12 height 10
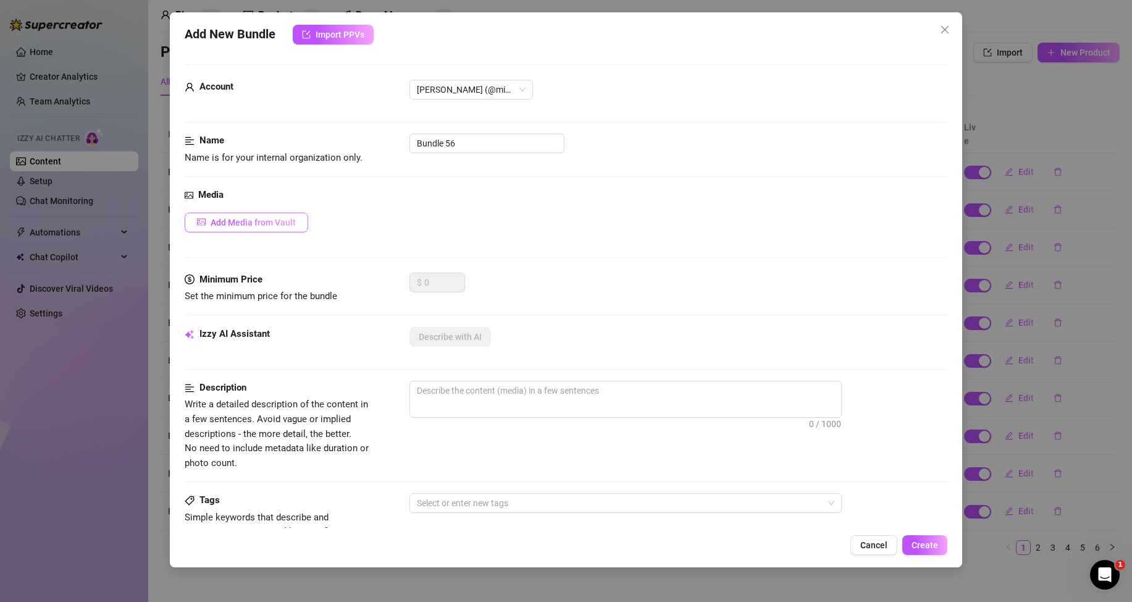
click at [285, 221] on span "Add Media from Vault" at bounding box center [253, 222] width 85 height 10
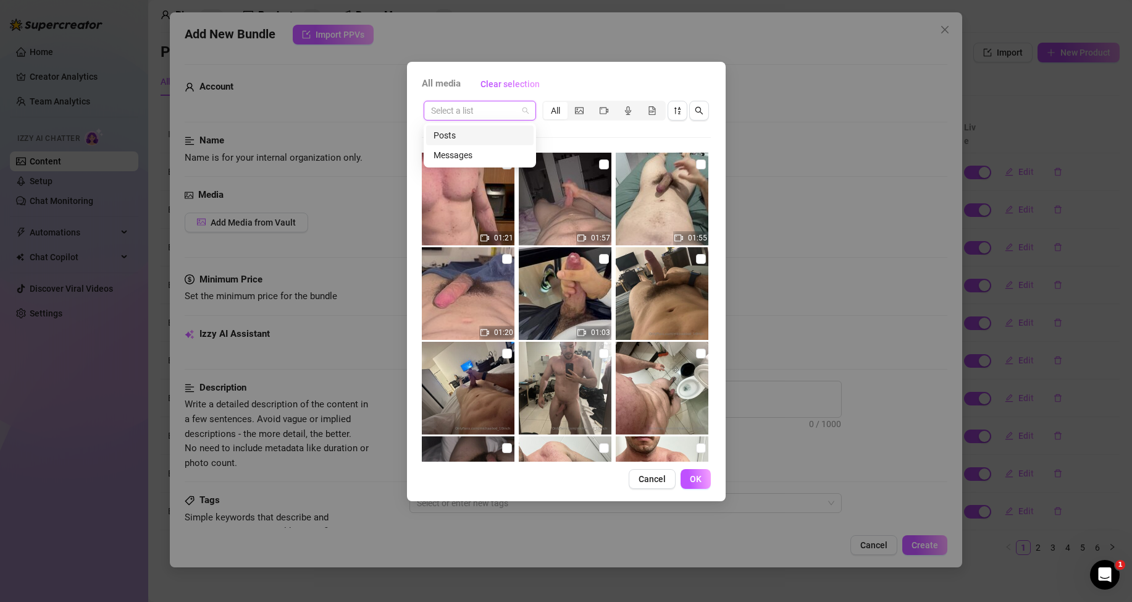
click at [496, 110] on input "search" at bounding box center [474, 110] width 86 height 19
click at [485, 156] on div "Messages" at bounding box center [480, 155] width 93 height 14
click at [599, 164] on input "checkbox" at bounding box center [604, 164] width 10 height 10
checkbox input "true"
click at [691, 481] on span "OK" at bounding box center [696, 479] width 12 height 10
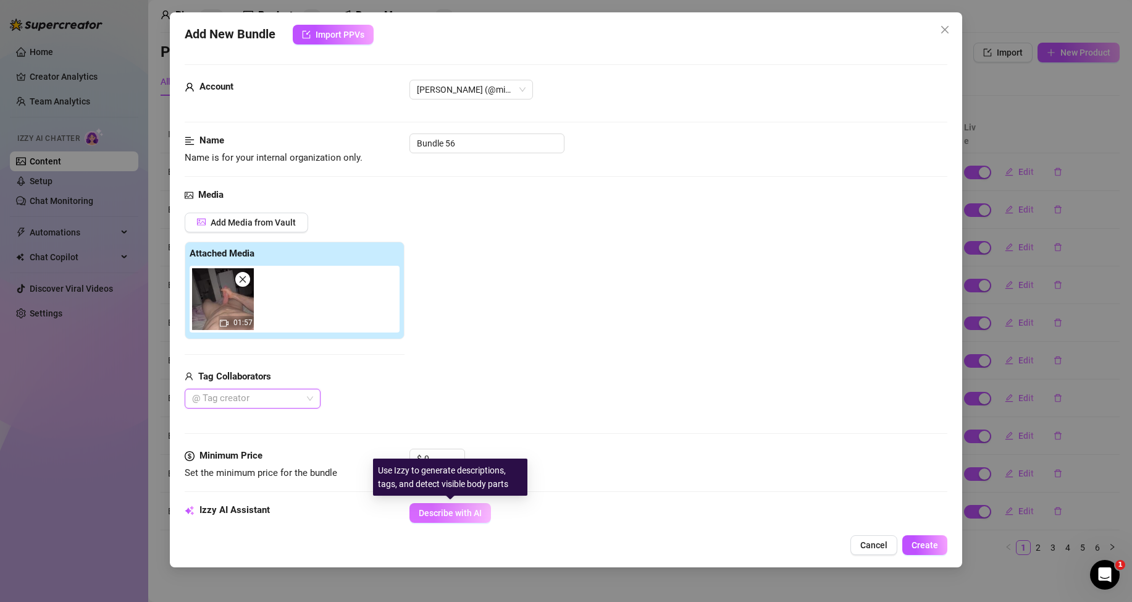
click at [440, 507] on button "Describe with AI" at bounding box center [451, 513] width 82 height 20
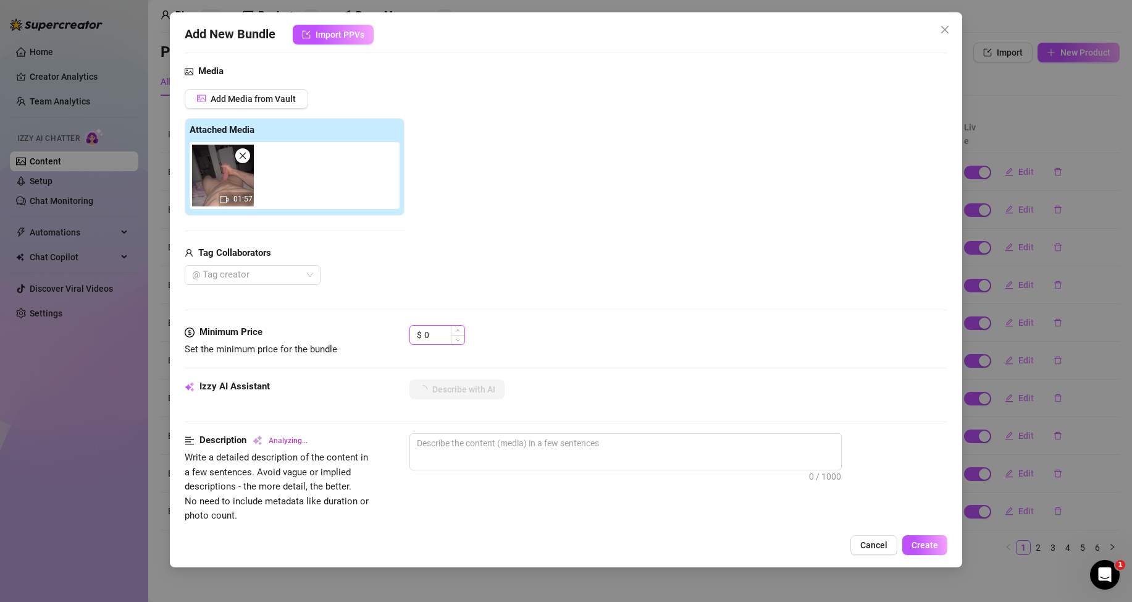
click at [434, 335] on input "0" at bounding box center [444, 335] width 40 height 19
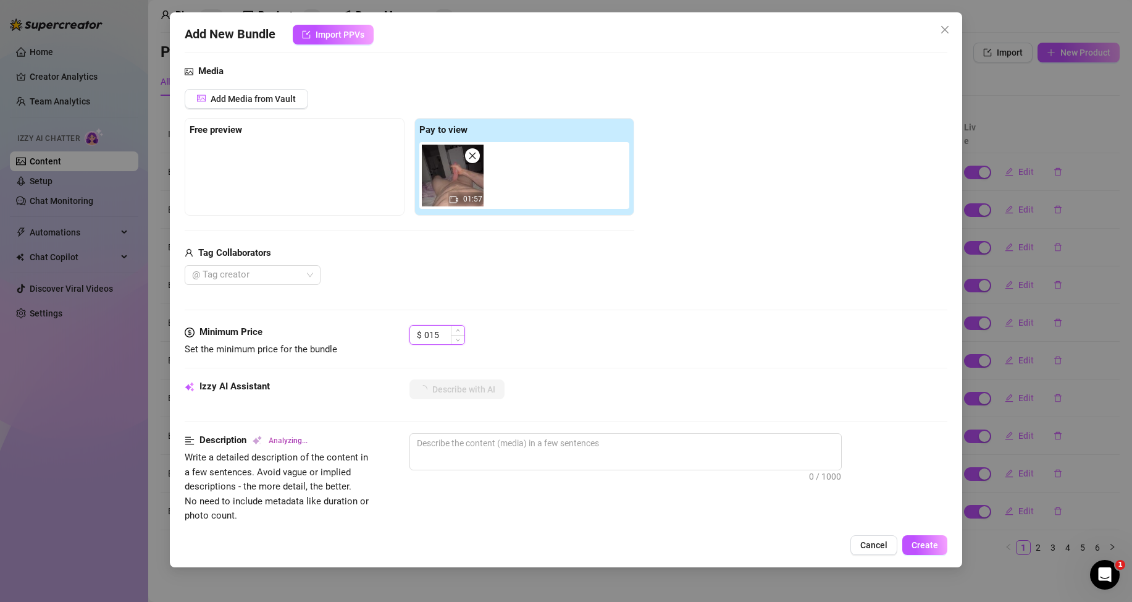
type input "15"
type textarea "[PERSON_NAME]"
type textarea "[PERSON_NAME] is"
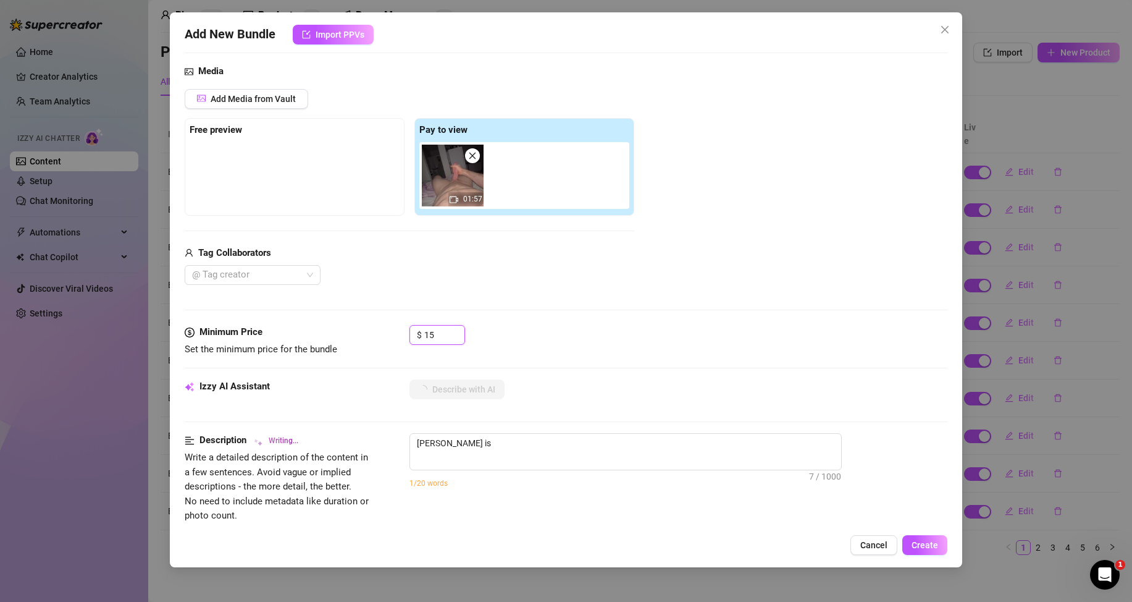
type textarea "Michael is lying"
type textarea "Michael is lying naked"
type textarea "Michael is lying naked on"
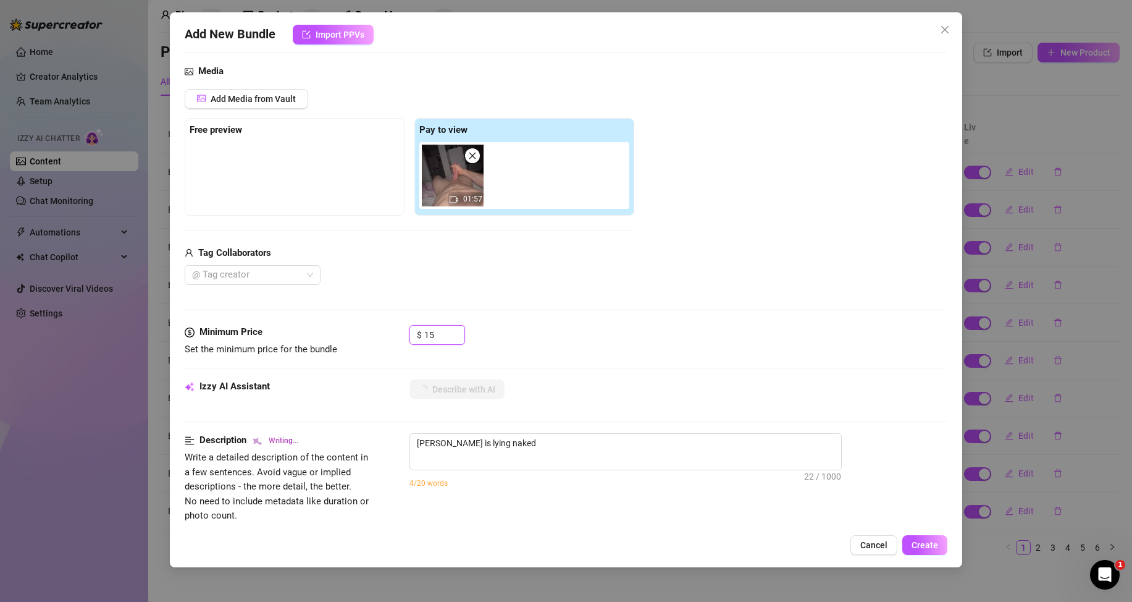
type textarea "Michael is lying naked on"
type textarea "Michael is lying naked on a"
type textarea "Michael is lying naked on a bed,"
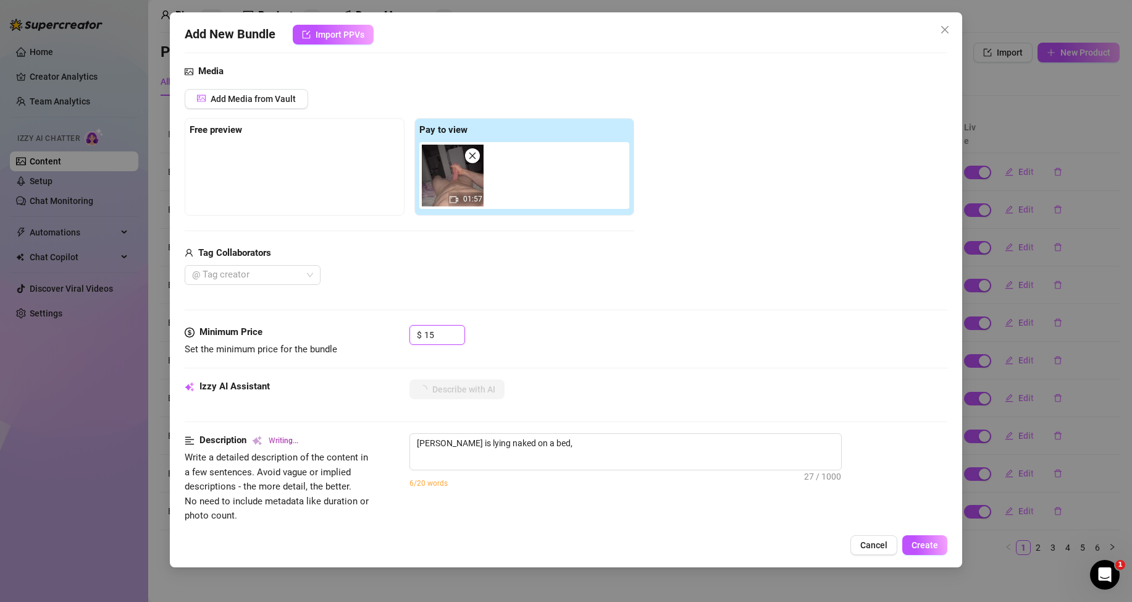
type textarea "Michael is lying naked on a bed, stroking"
type textarea "Michael is lying naked on a bed, stroking his"
type textarea "Michael is lying naked on a bed, stroking his hard"
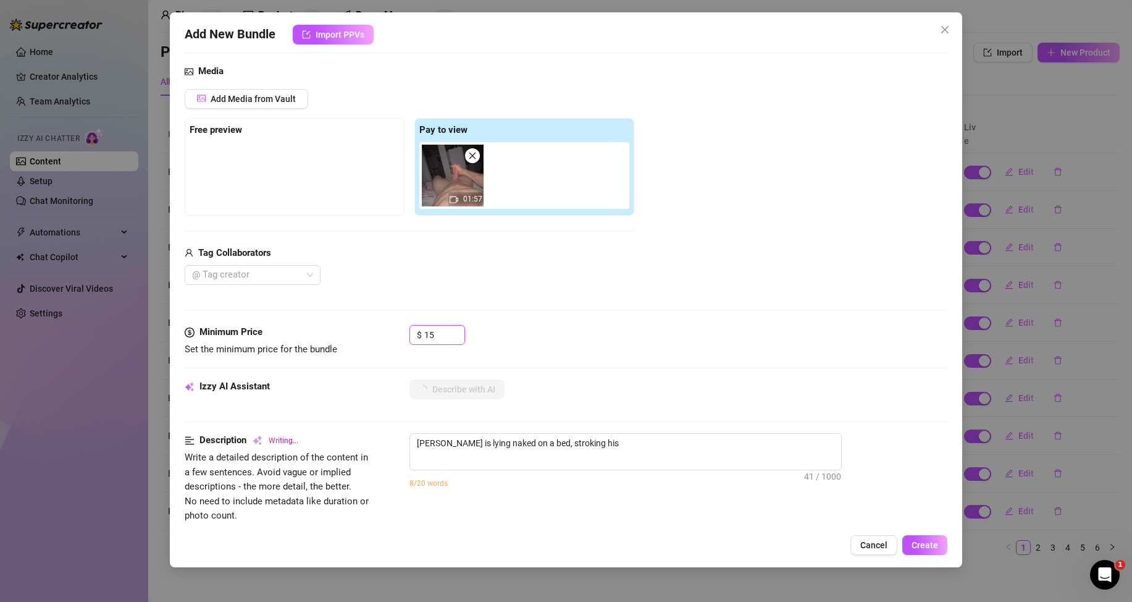
type textarea "Michael is lying naked on a bed, stroking his hard"
type textarea "Michael is lying naked on a bed, stroking his hard cock"
type textarea "Michael is lying naked on a bed, stroking his hard cock with"
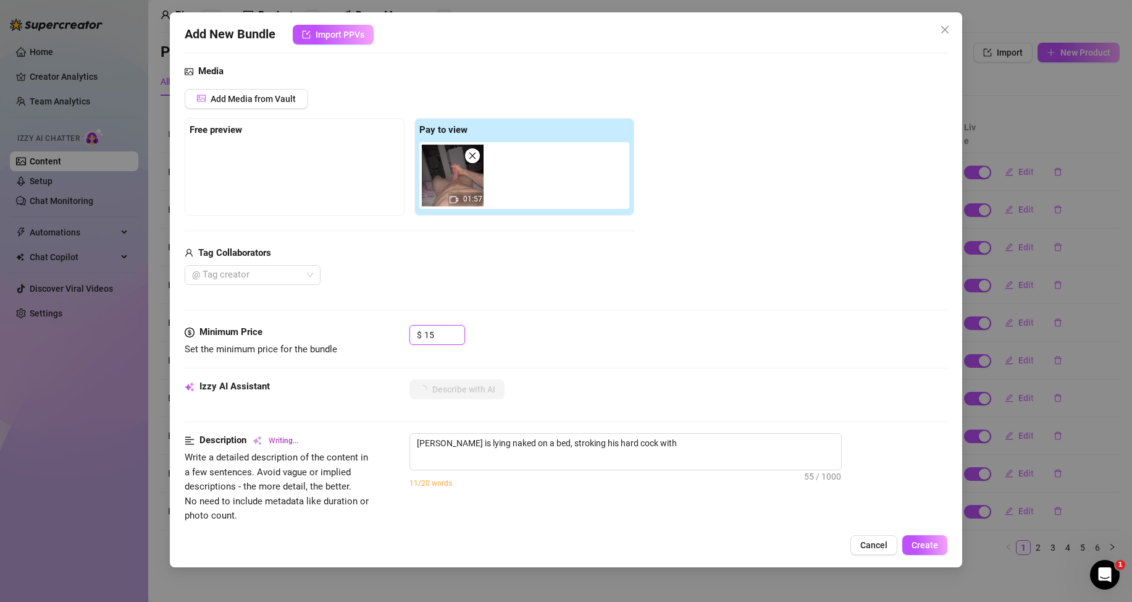
type textarea "Michael is lying naked on a bed, stroking his hard cock with a"
type textarea "Michael is lying naked on a bed, stroking his hard cock with a tight"
type textarea "Michael is lying naked on a bed, stroking his hard cock with a tight grip."
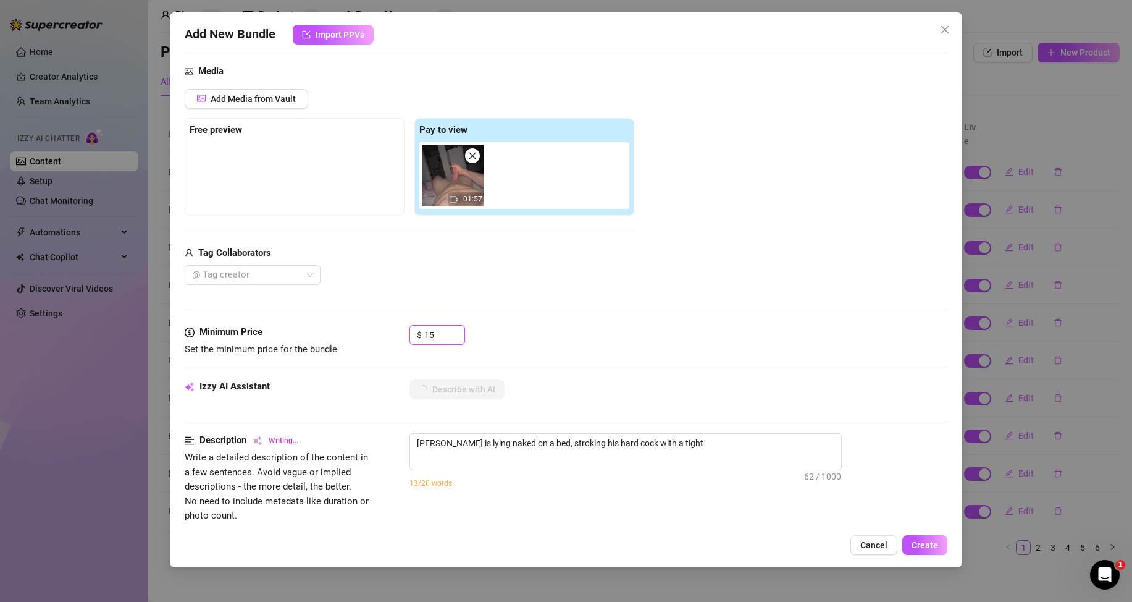
type textarea "Michael is lying naked on a bed, stroking his hard cock with a tight grip."
type textarea "Michael is lying naked on a bed, stroking his hard cock with a tight grip. The"
type textarea "Michael is lying naked on a bed, stroking his hard cock with a tight grip. The …"
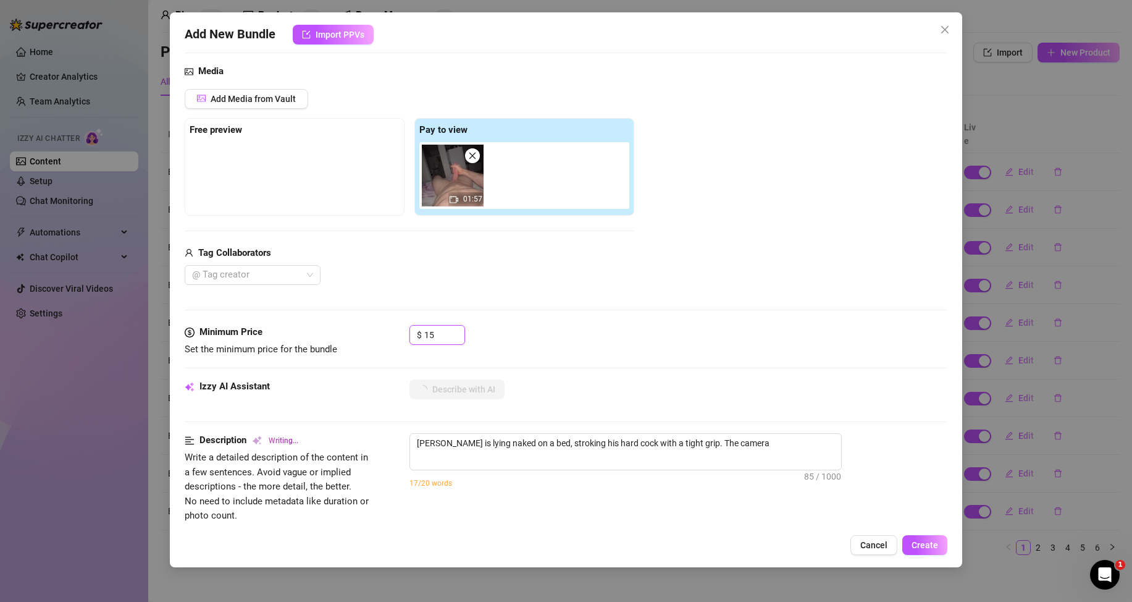
type textarea "Michael is lying naked on a bed, stroking his hard cock with a tight grip. The …"
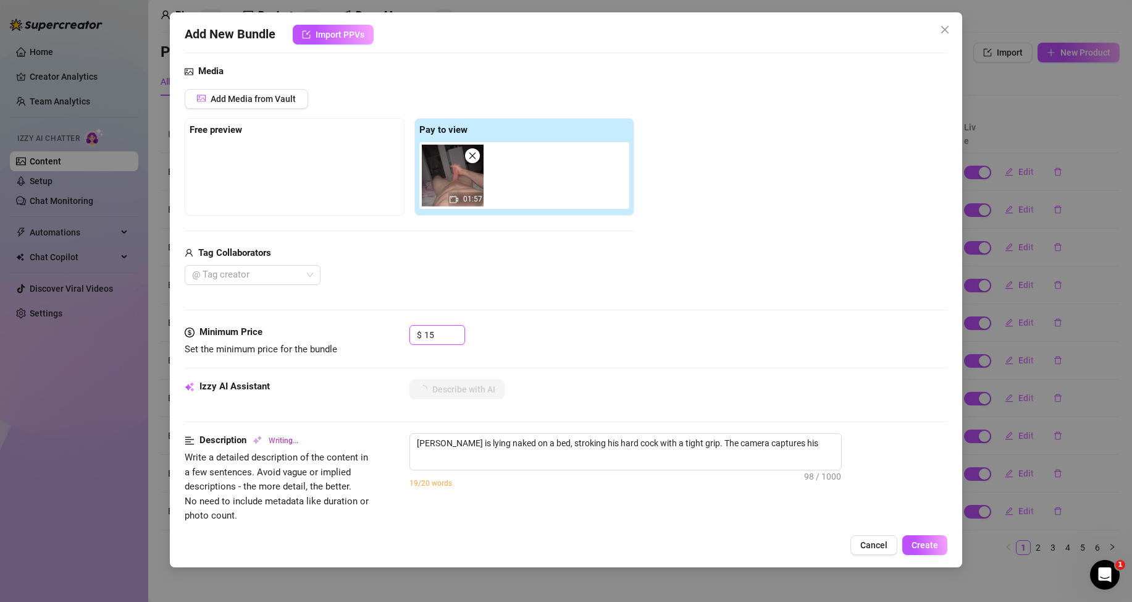
type textarea "Michael is lying naked on a bed, stroking his hard cock with a tight grip. The …"
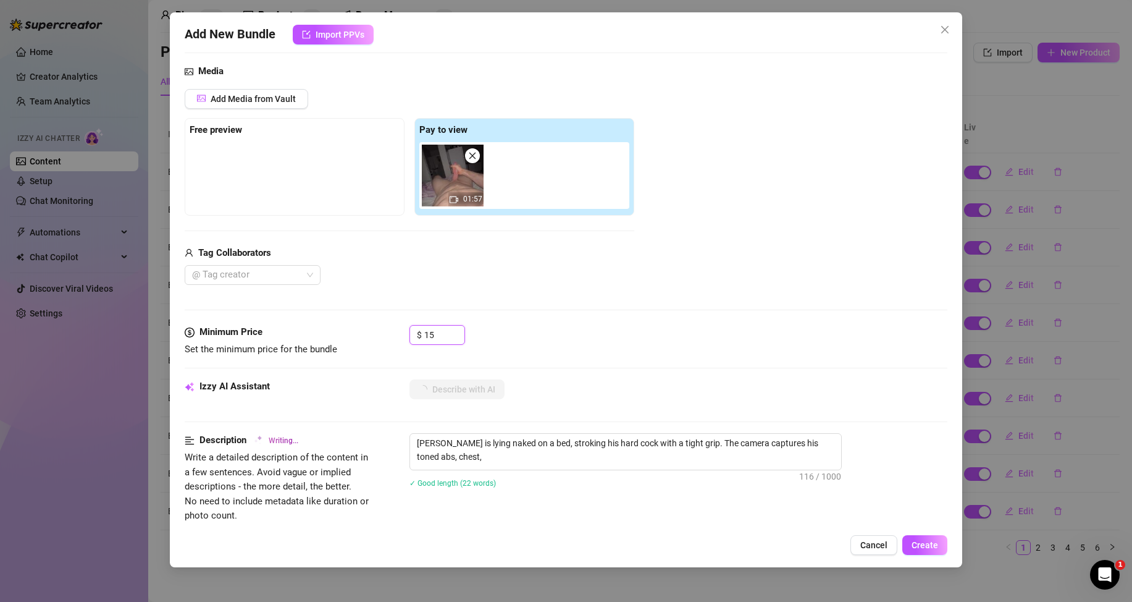
type textarea "Michael is lying naked on a bed, stroking his hard cock with a tight grip. The …"
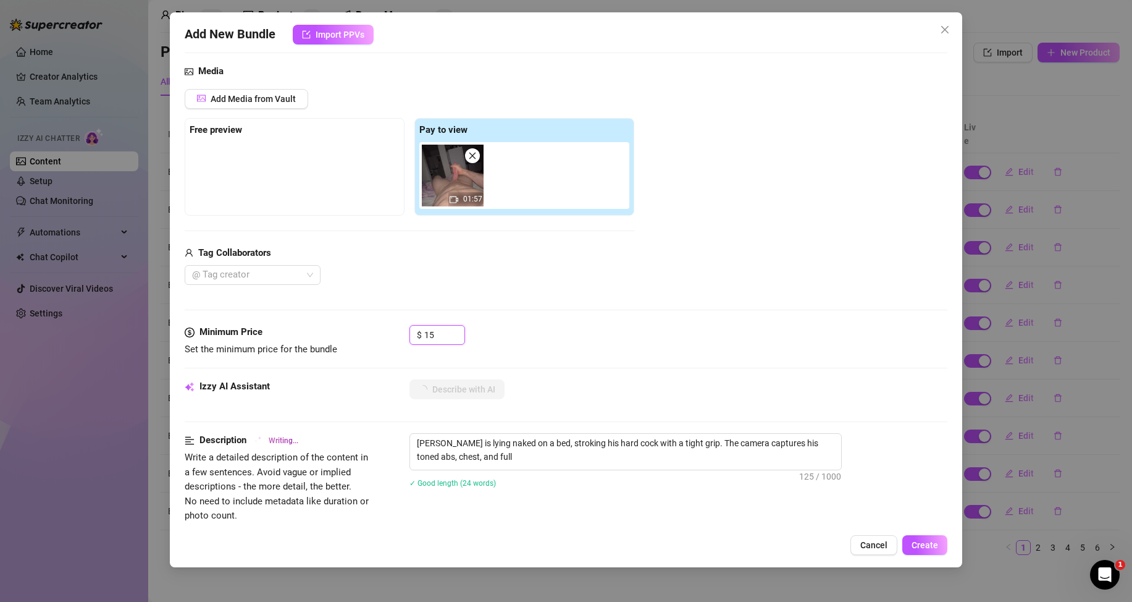
type textarea "Michael is lying naked on a bed, stroking his hard cock with a tight grip. The …"
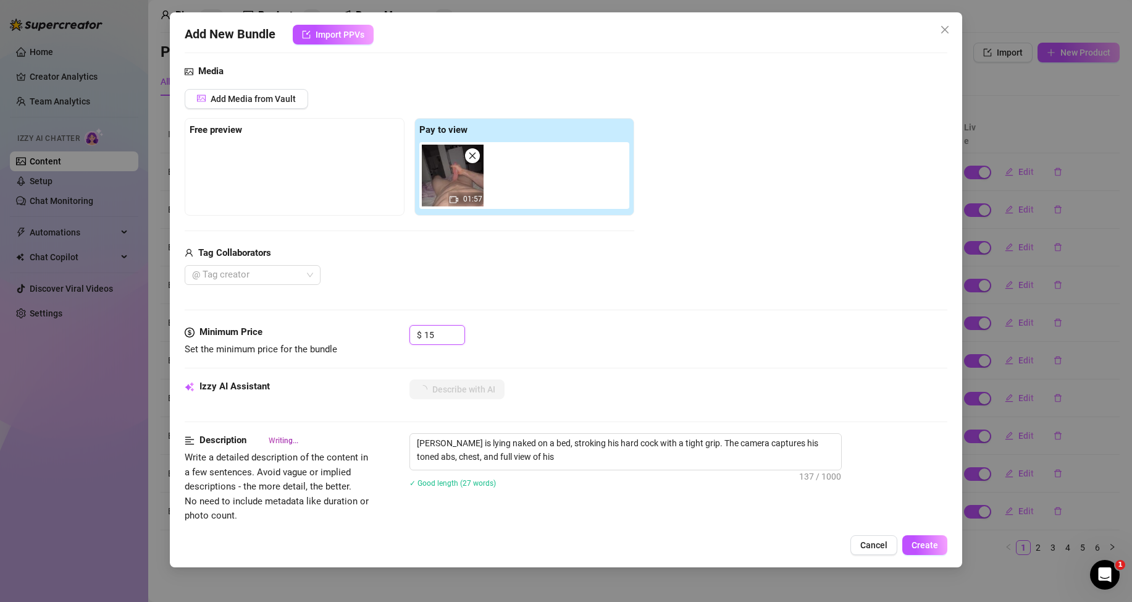
type textarea "Michael is lying naked on a bed, stroking his hard cock with a tight grip. The …"
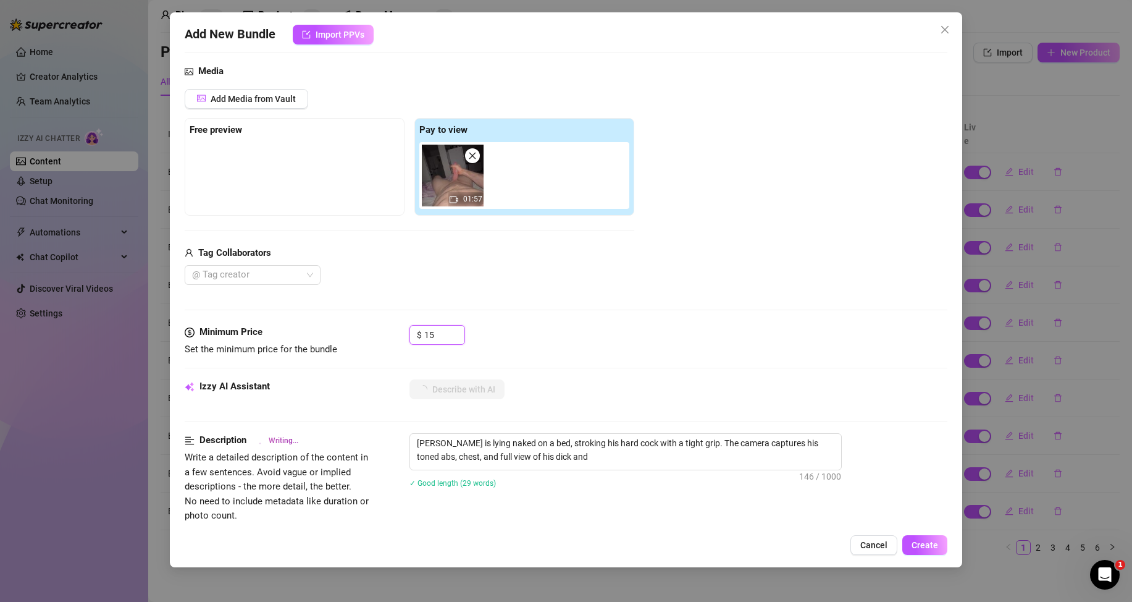
type textarea "Michael is lying naked on a bed, stroking his hard cock with a tight grip. The …"
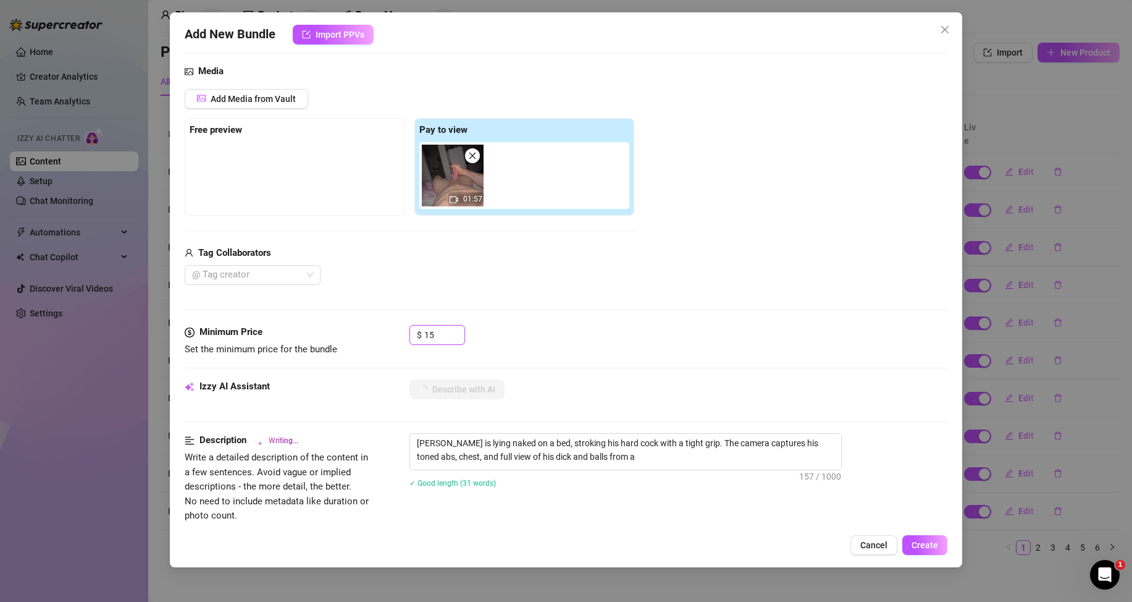
type textarea "Michael is lying naked on a bed, stroking his hard cock with a tight grip. The …"
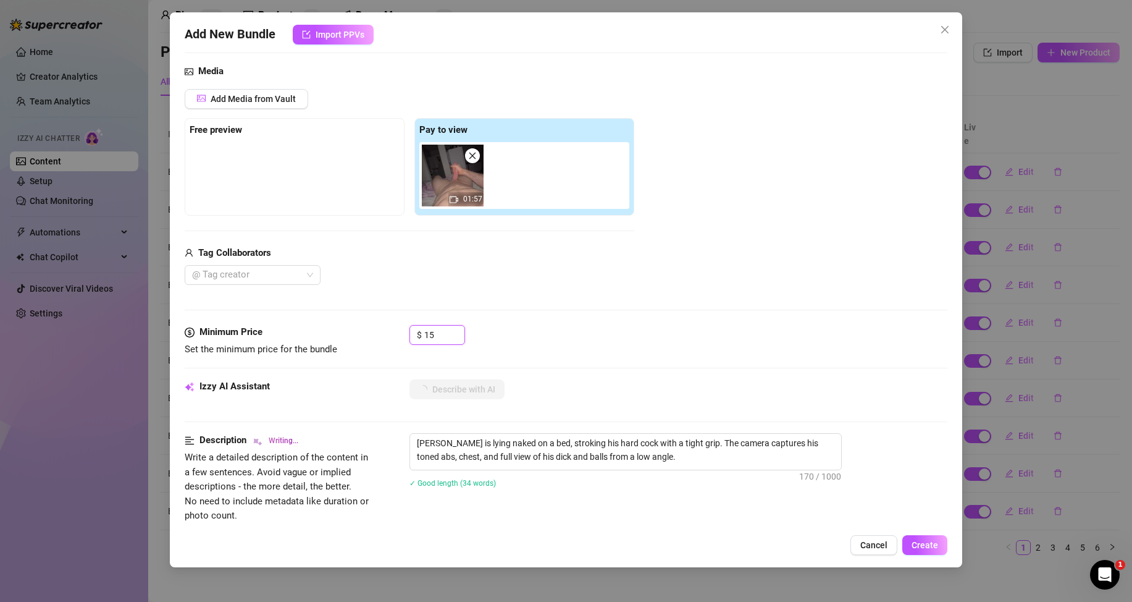
type textarea "Michael is lying naked on a bed, stroking his hard cock with a tight grip. The …"
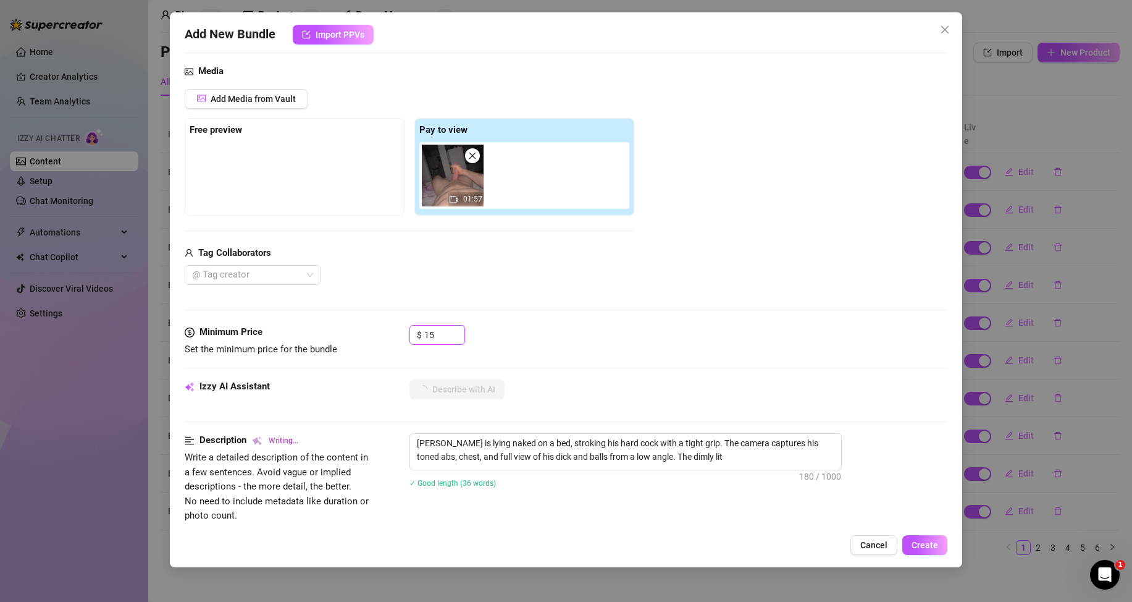
type textarea "Michael is lying naked on a bed, stroking his hard cock with a tight grip. The …"
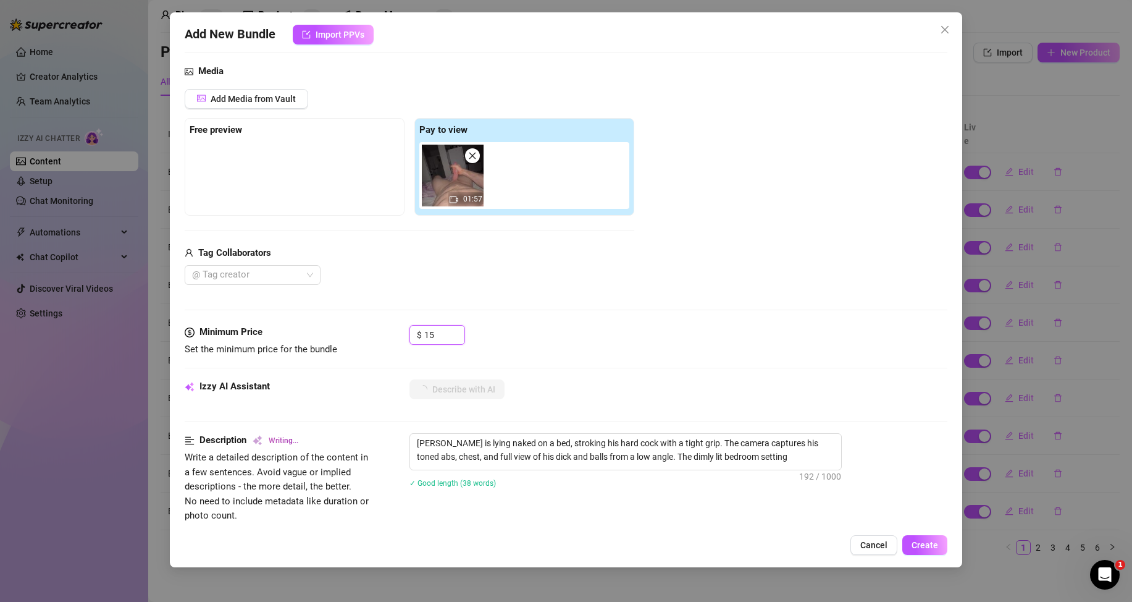
type textarea "Michael is lying naked on a bed, stroking his hard cock with a tight grip. The …"
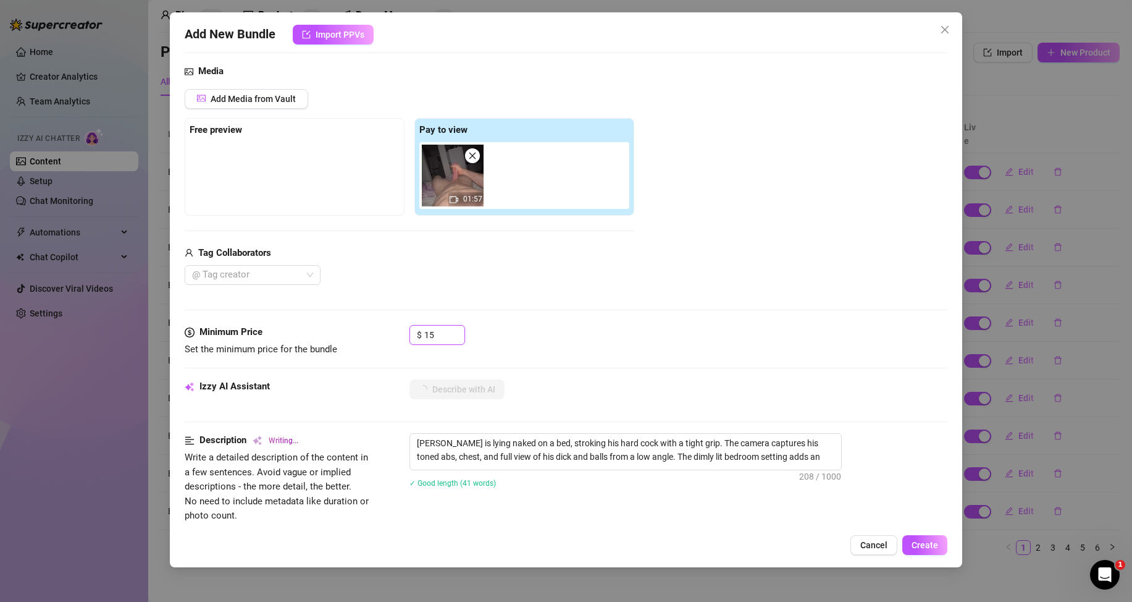
type textarea "Michael is lying naked on a bed, stroking his hard cock with a tight grip. The …"
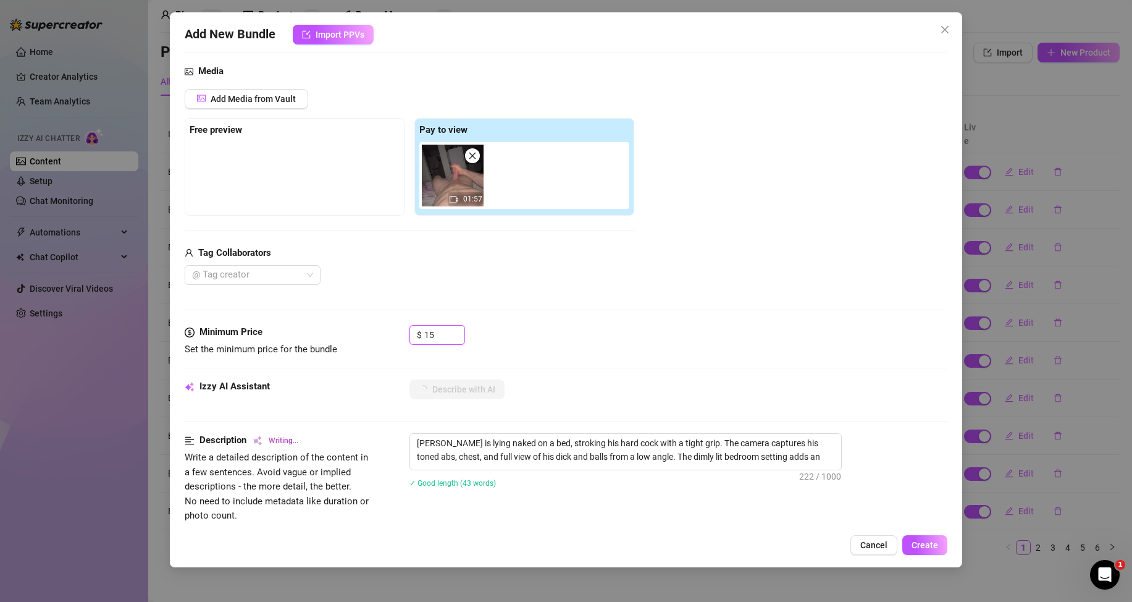
type textarea "Michael is lying naked on a bed, stroking his hard cock with a tight grip. The …"
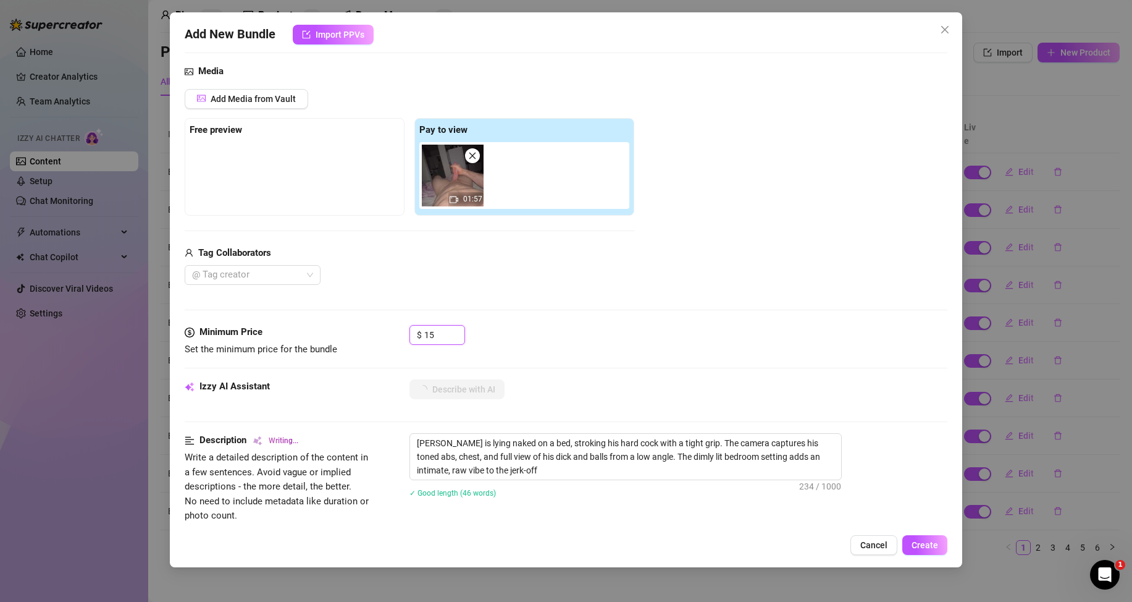
type textarea "Michael is lying naked on a bed, stroking his hard cock with a tight grip. The …"
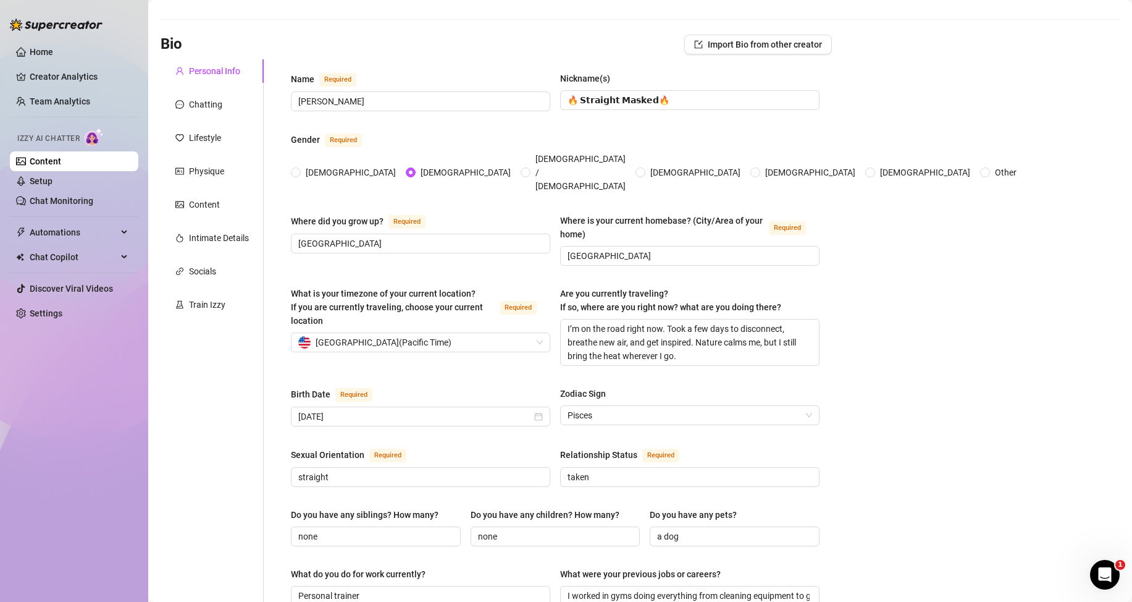
drag, startPoint x: 107, startPoint y: 156, endPoint x: 119, endPoint y: 157, distance: 11.8
click at [61, 156] on link "Content" at bounding box center [46, 161] width 32 height 10
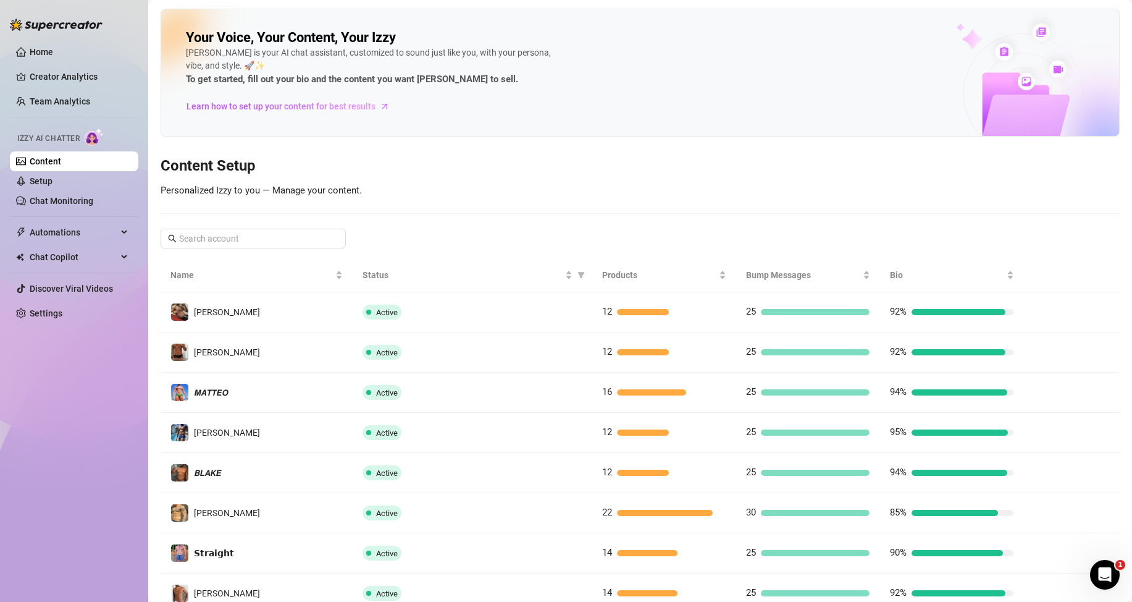
scroll to position [164, 0]
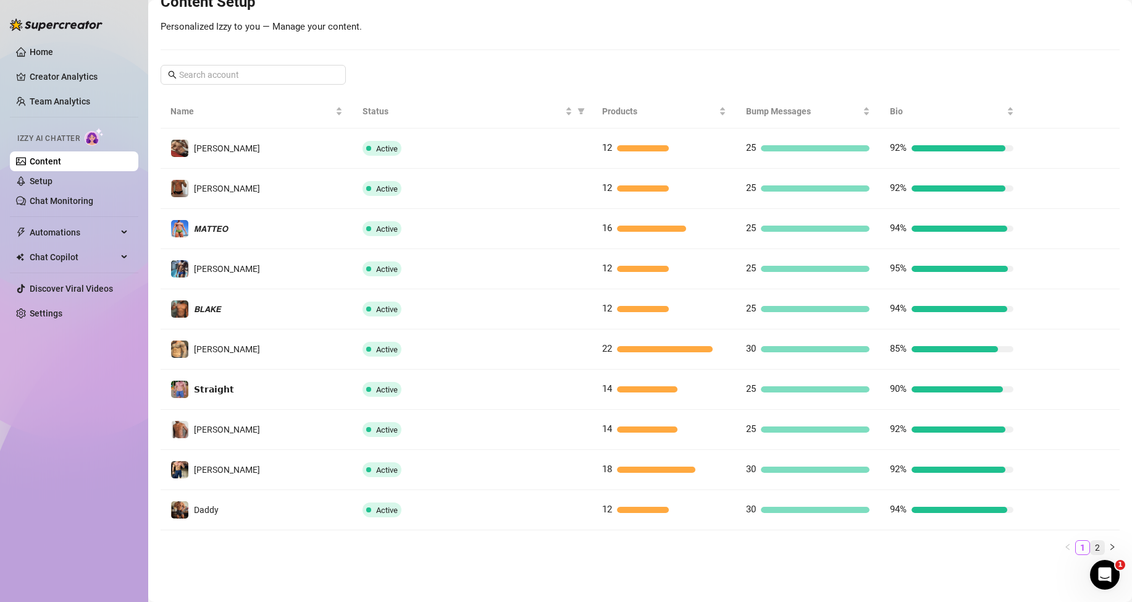
click at [1091, 551] on link "2" at bounding box center [1098, 547] width 14 height 14
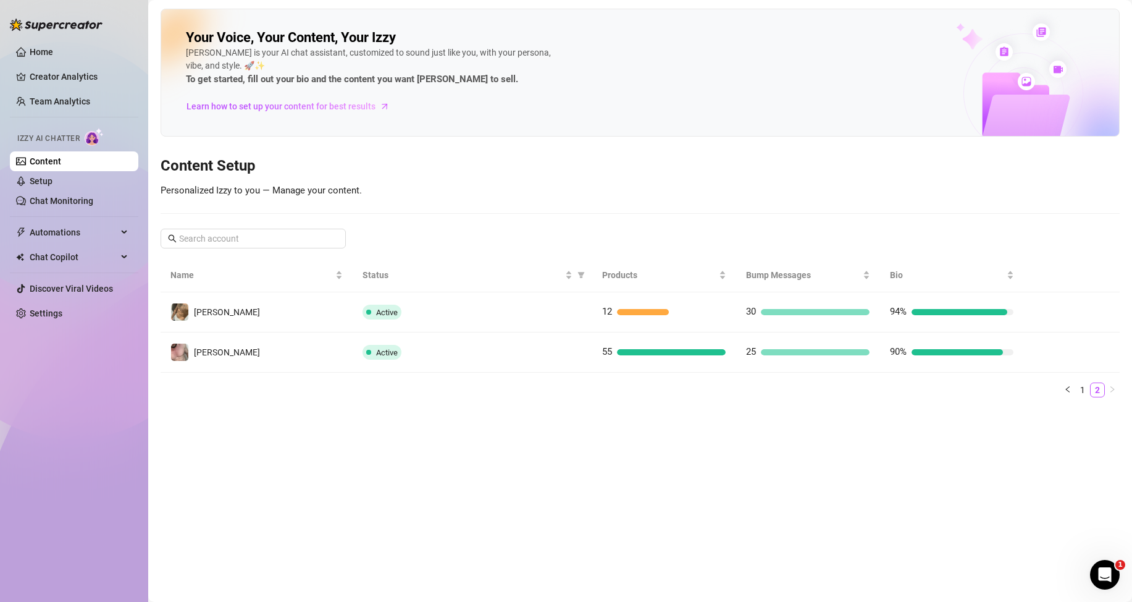
scroll to position [0, 0]
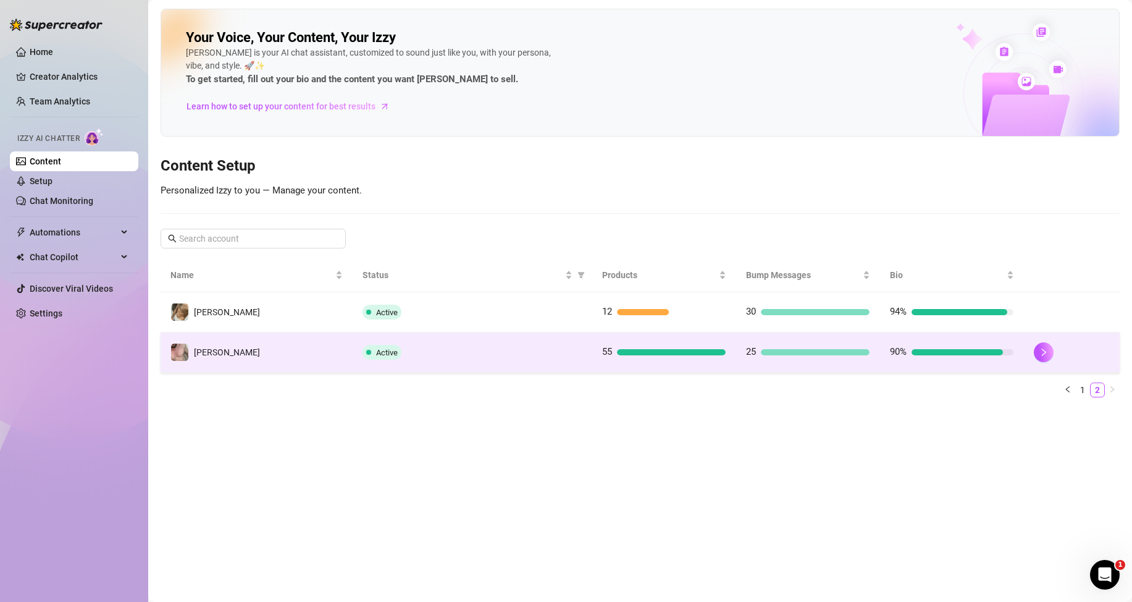
click at [634, 350] on div at bounding box center [671, 352] width 109 height 6
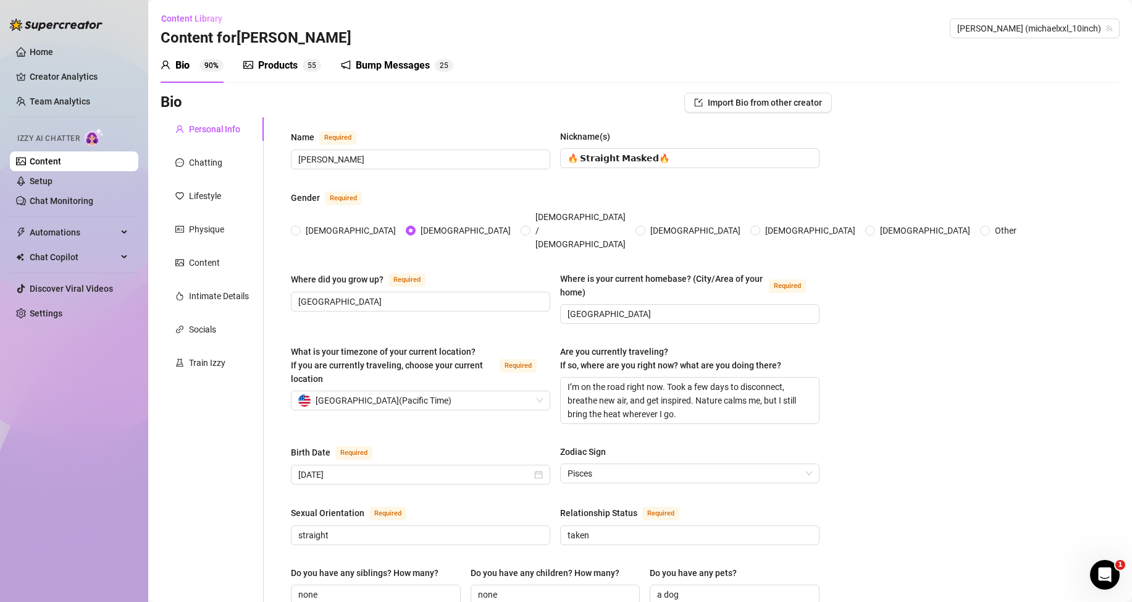
click at [308, 65] on span "5" at bounding box center [310, 65] width 4 height 9
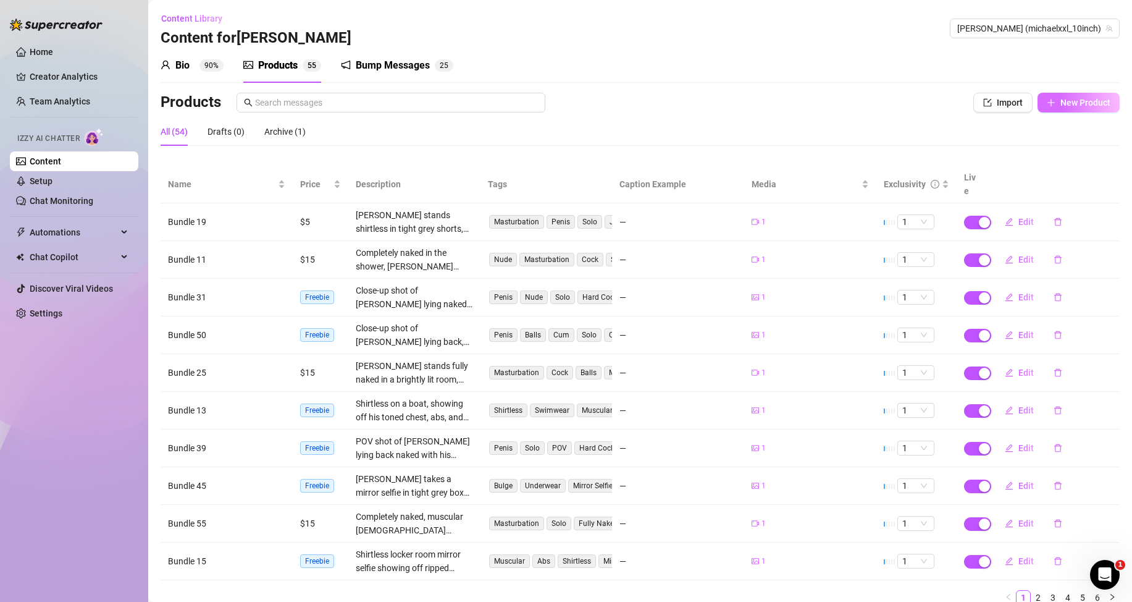
click at [1048, 102] on button "New Product" at bounding box center [1079, 103] width 82 height 20
type textarea "Type your message here..."
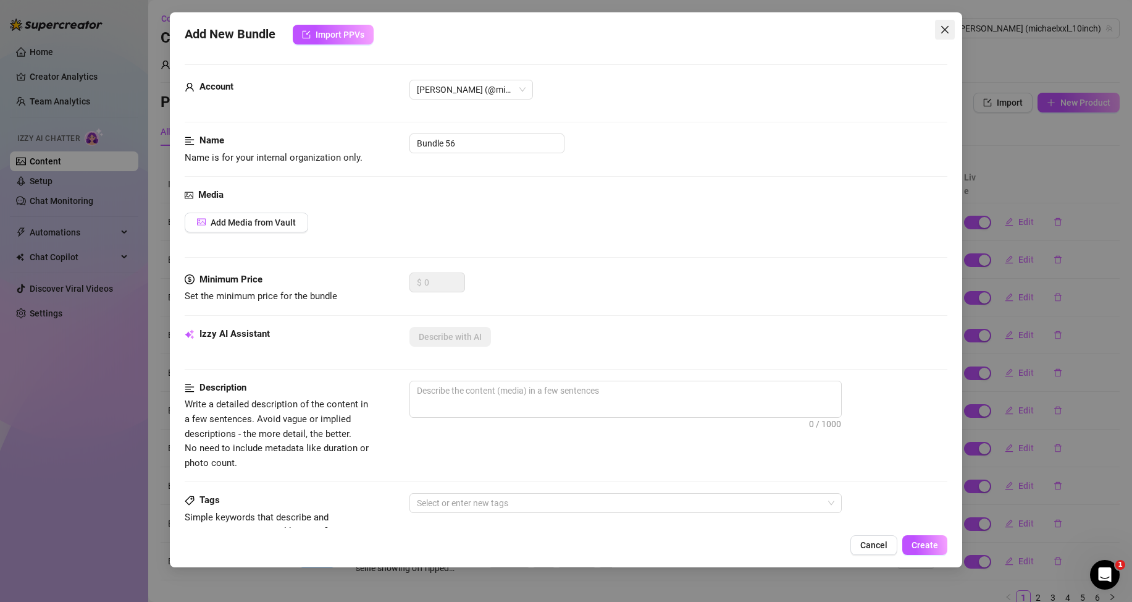
click at [939, 30] on span "Close" at bounding box center [945, 30] width 20 height 10
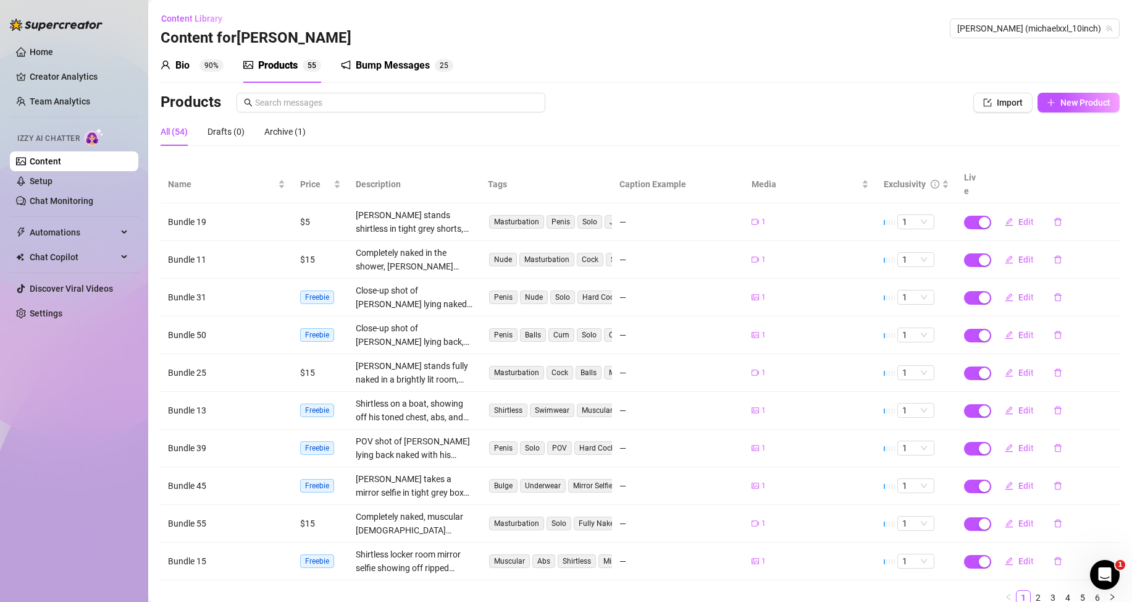
scroll to position [50, 0]
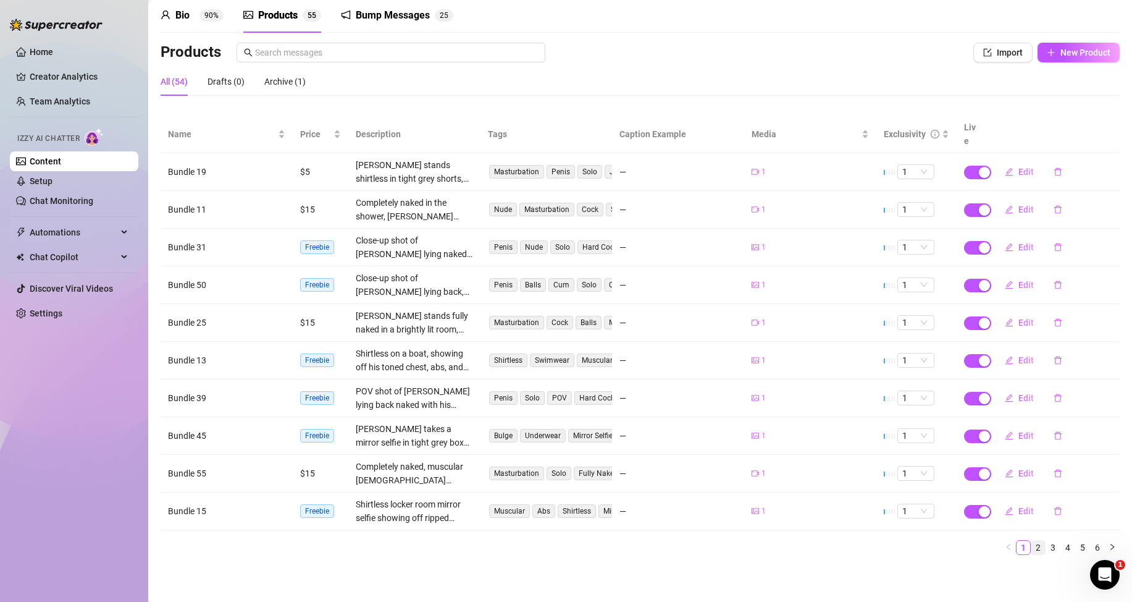
click at [1033, 545] on link "2" at bounding box center [1038, 547] width 14 height 14
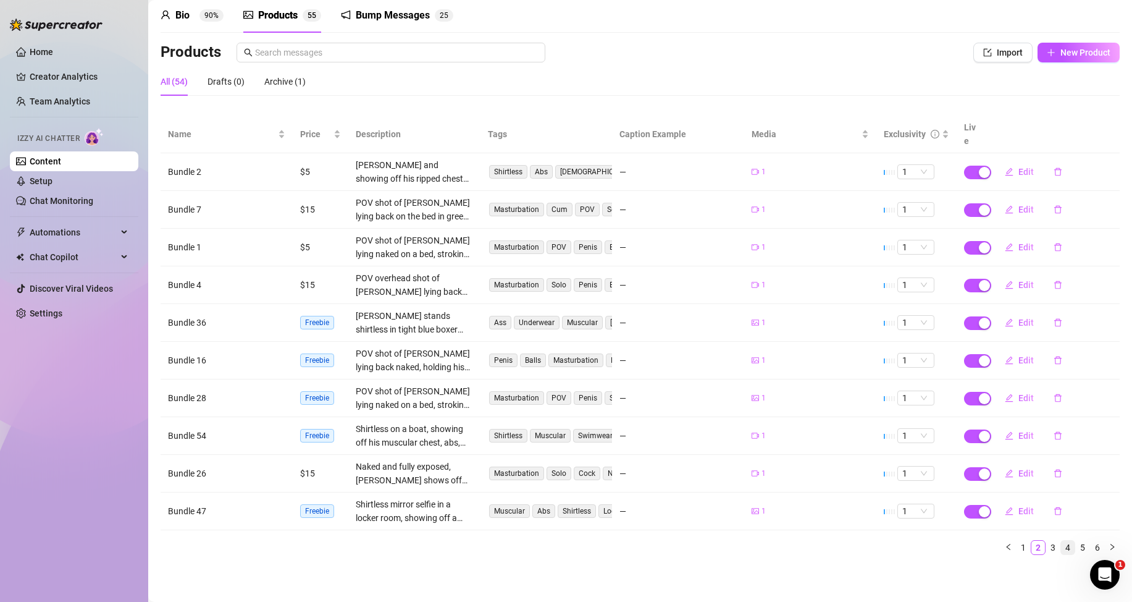
click at [1061, 548] on link "4" at bounding box center [1068, 547] width 14 height 14
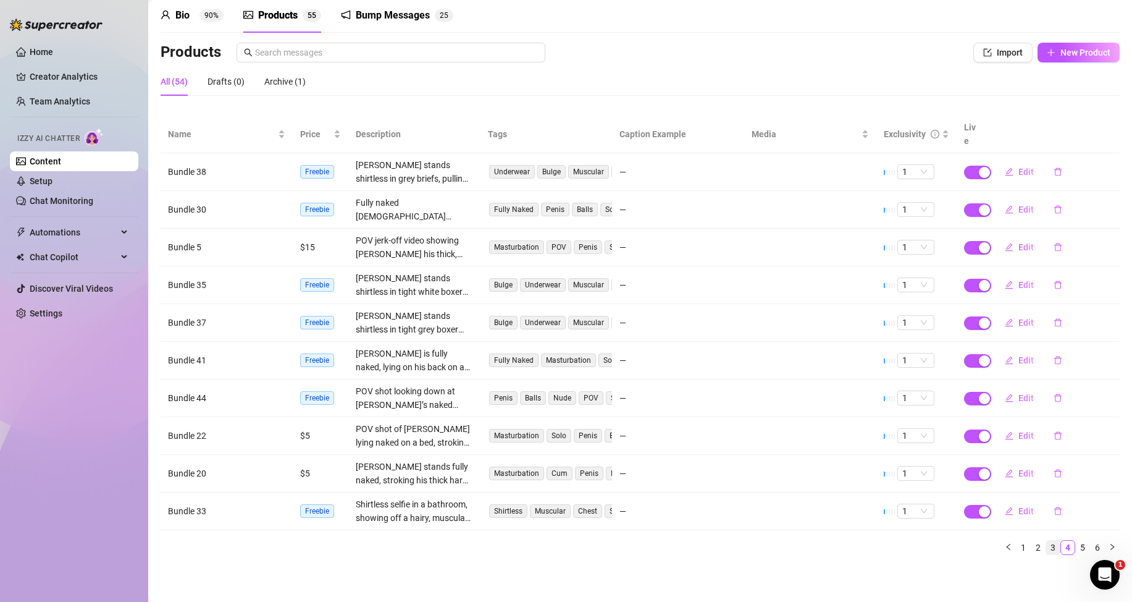
click at [1046, 547] on link "3" at bounding box center [1053, 547] width 14 height 14
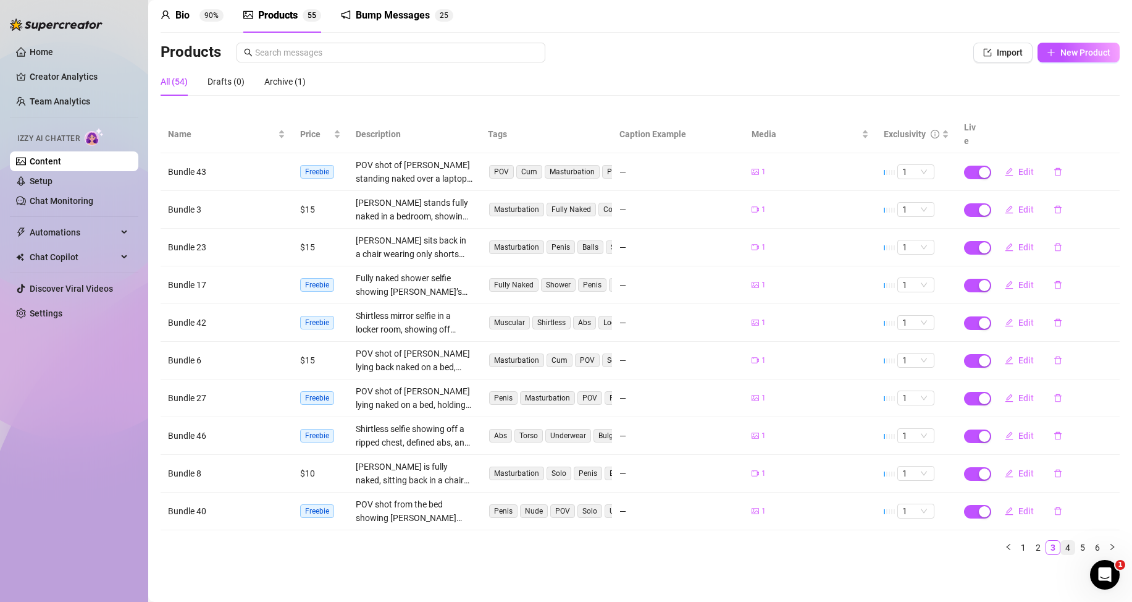
click at [1062, 547] on link "4" at bounding box center [1068, 547] width 14 height 14
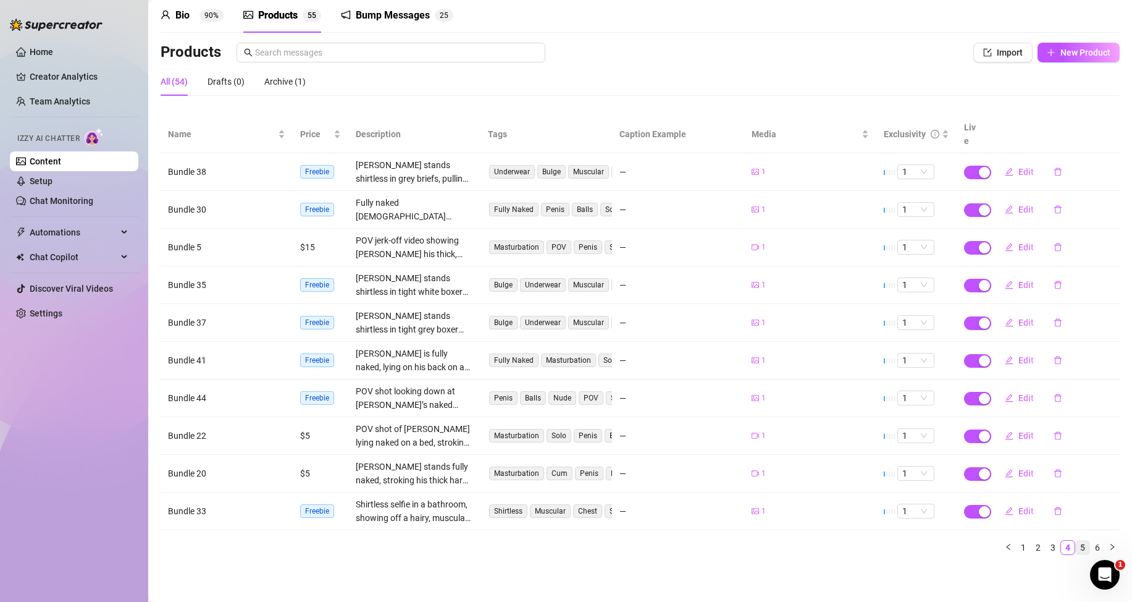
click at [1076, 547] on link "5" at bounding box center [1083, 547] width 14 height 14
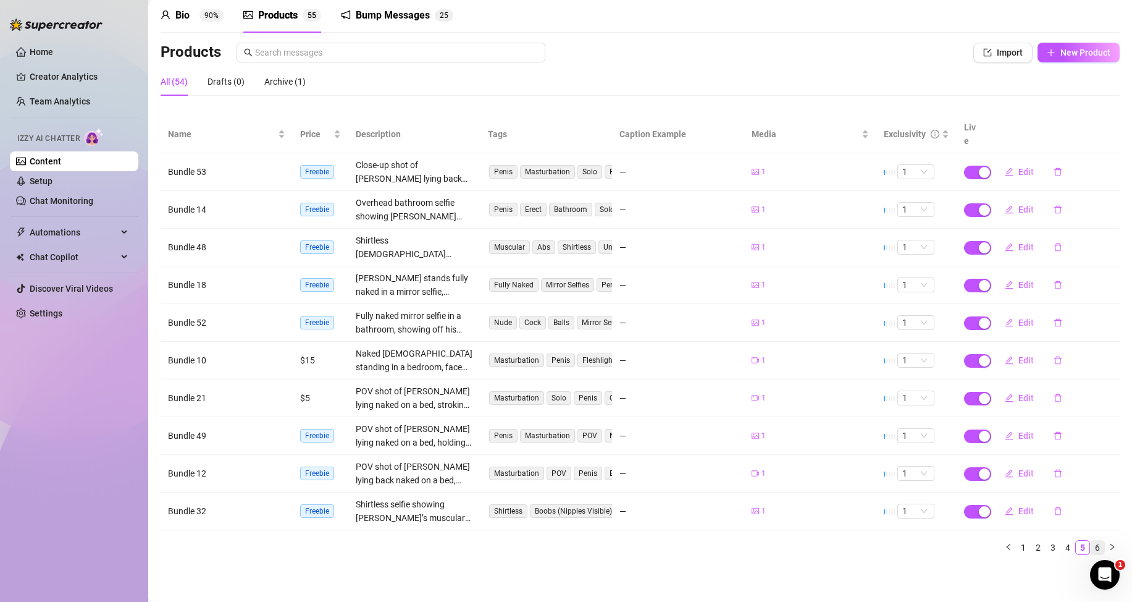
click at [1091, 545] on link "6" at bounding box center [1098, 547] width 14 height 14
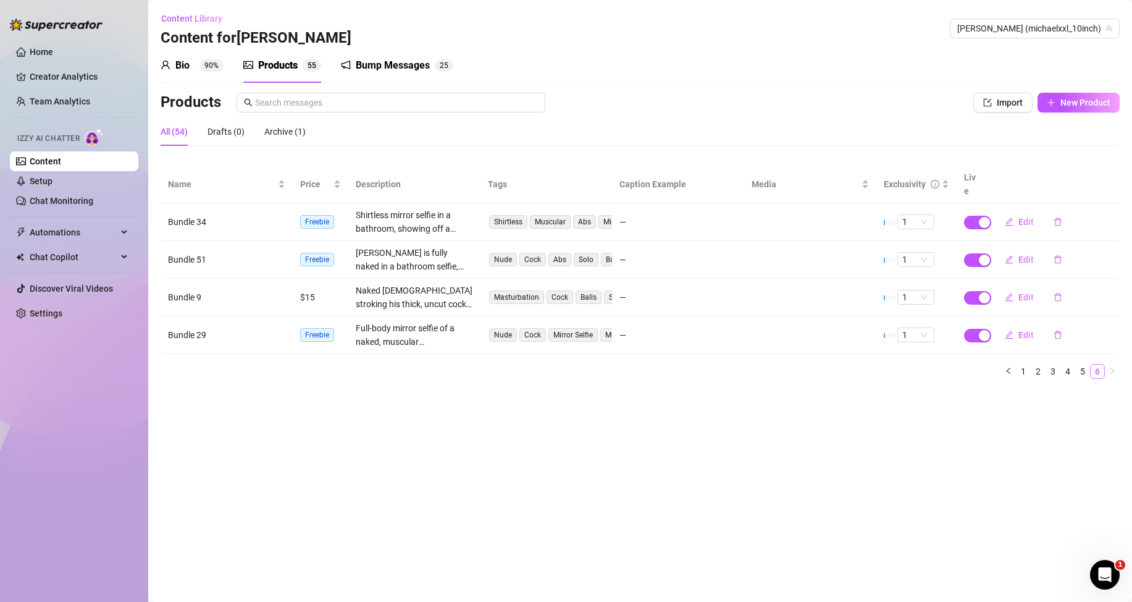
scroll to position [0, 0]
click at [1085, 371] on link "5" at bounding box center [1083, 371] width 14 height 14
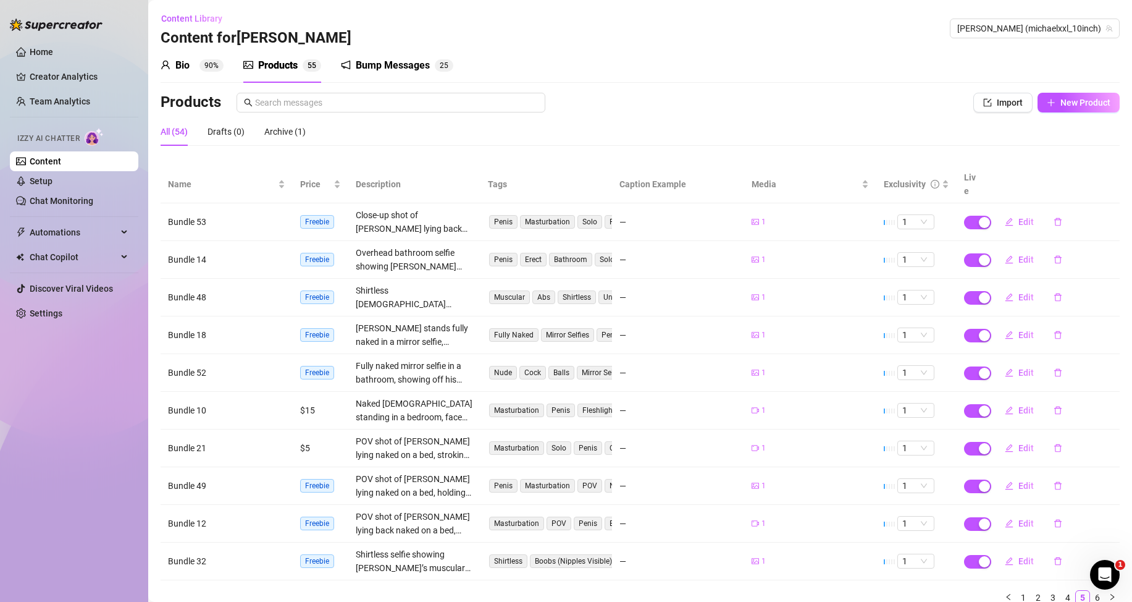
scroll to position [50, 0]
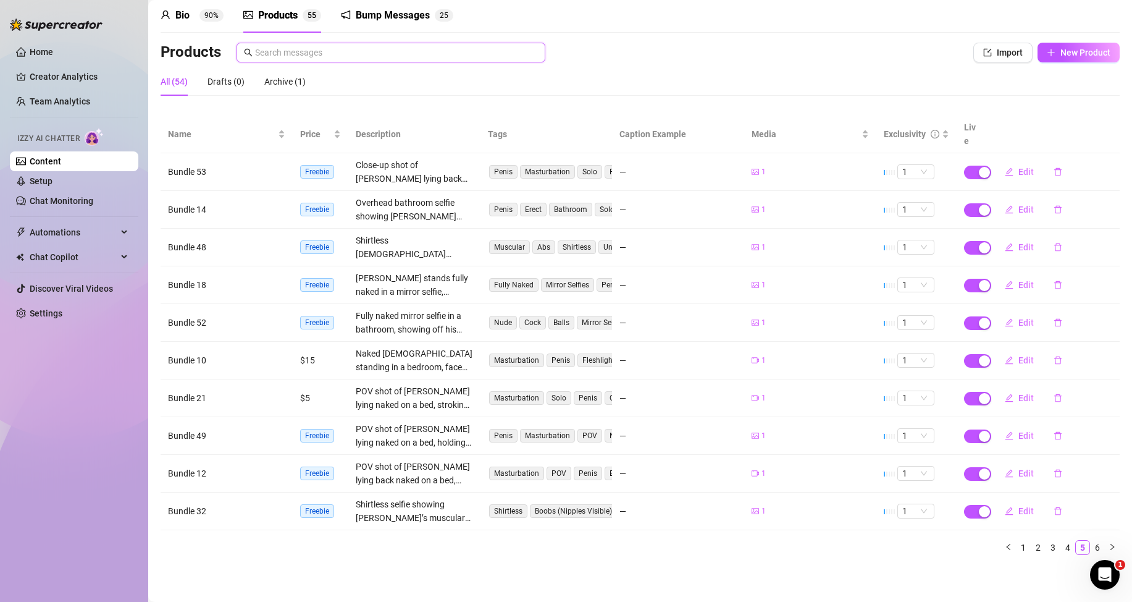
click at [317, 51] on input "text" at bounding box center [396, 53] width 283 height 14
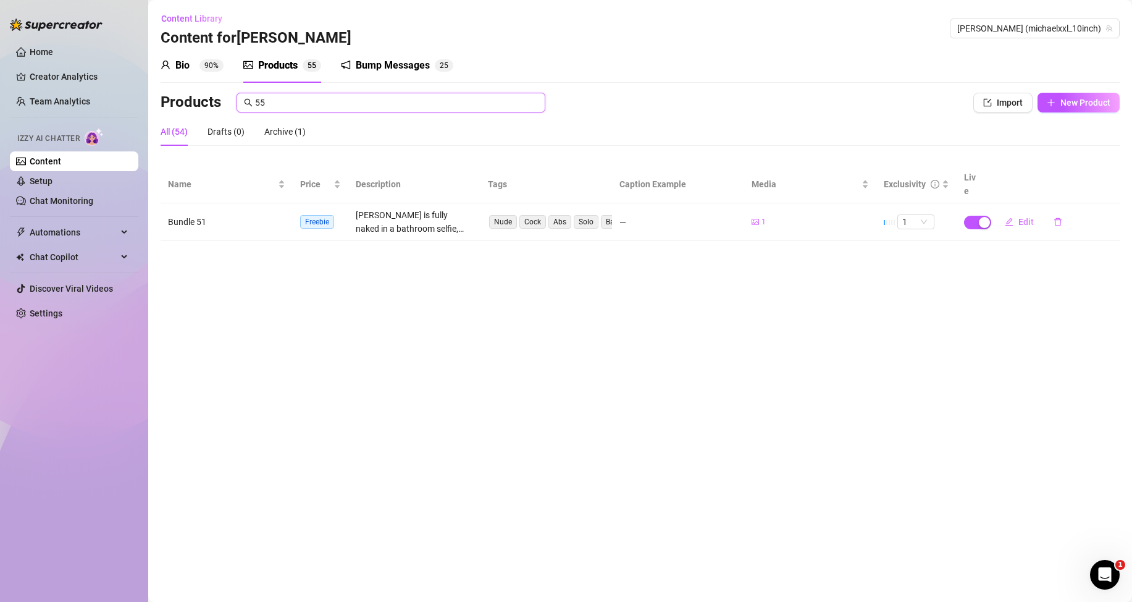
scroll to position [0, 0]
type input "5"
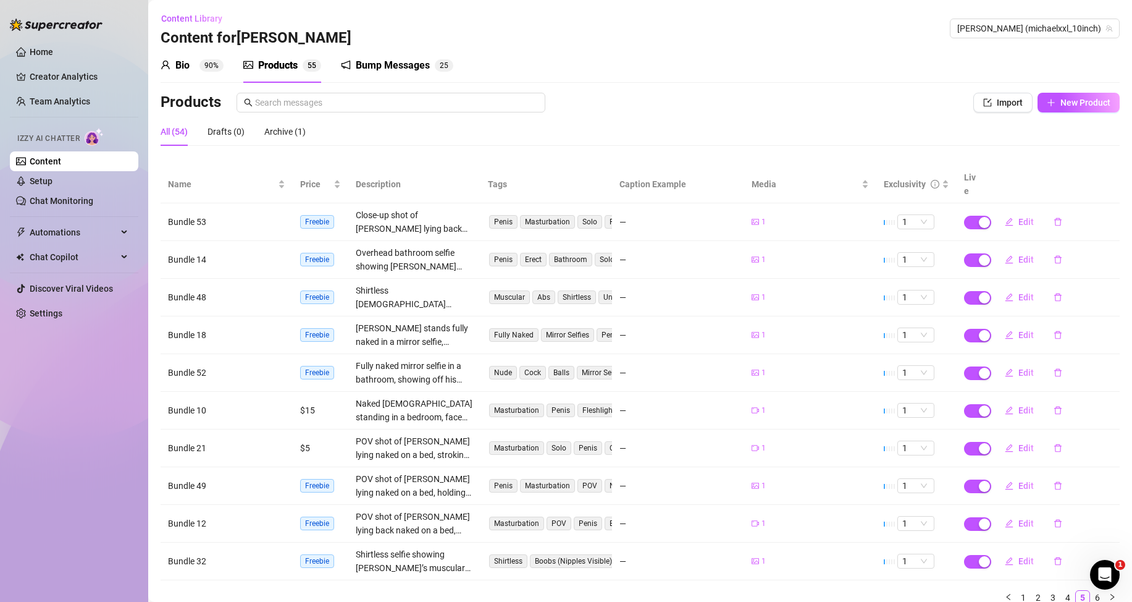
drag, startPoint x: 1009, startPoint y: 596, endPoint x: 977, endPoint y: 582, distance: 35.4
click at [1017, 597] on link "1" at bounding box center [1024, 597] width 14 height 14
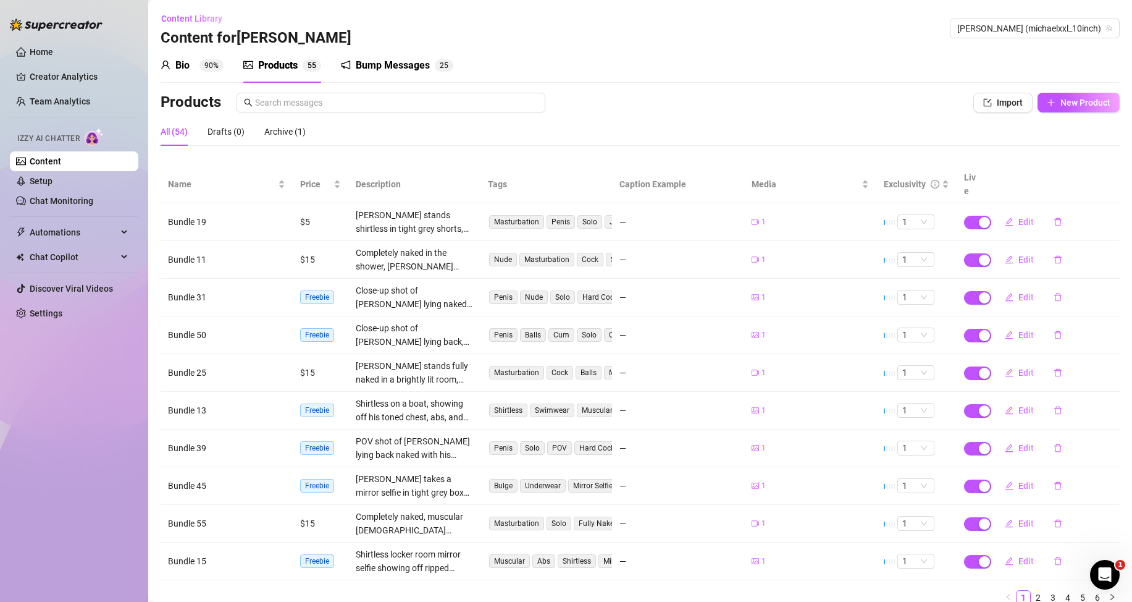
scroll to position [50, 0]
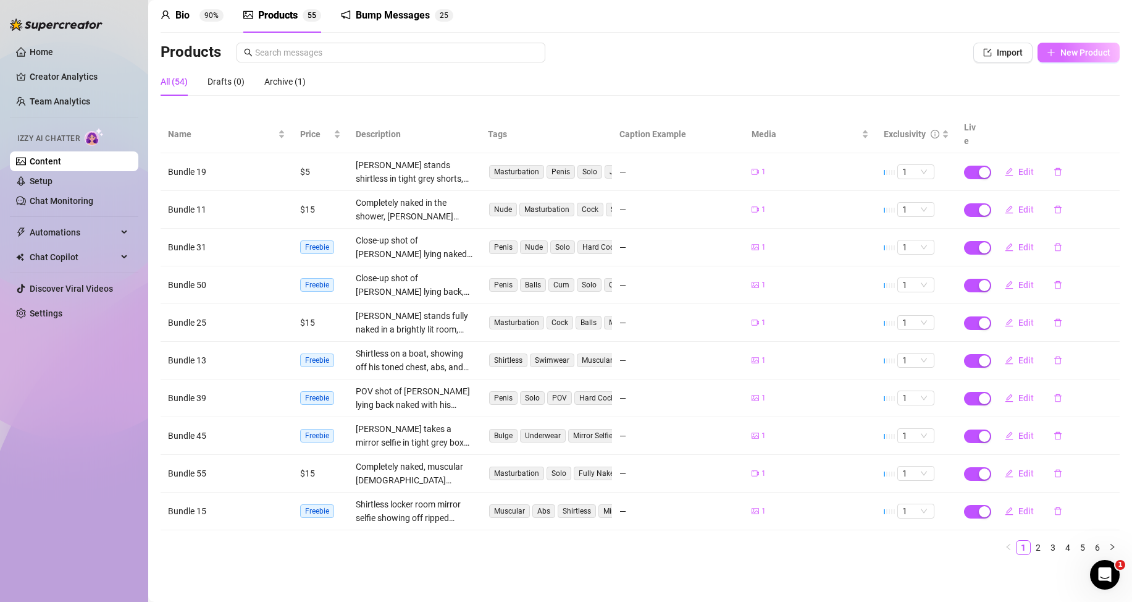
click at [1061, 51] on span "New Product" at bounding box center [1086, 53] width 50 height 10
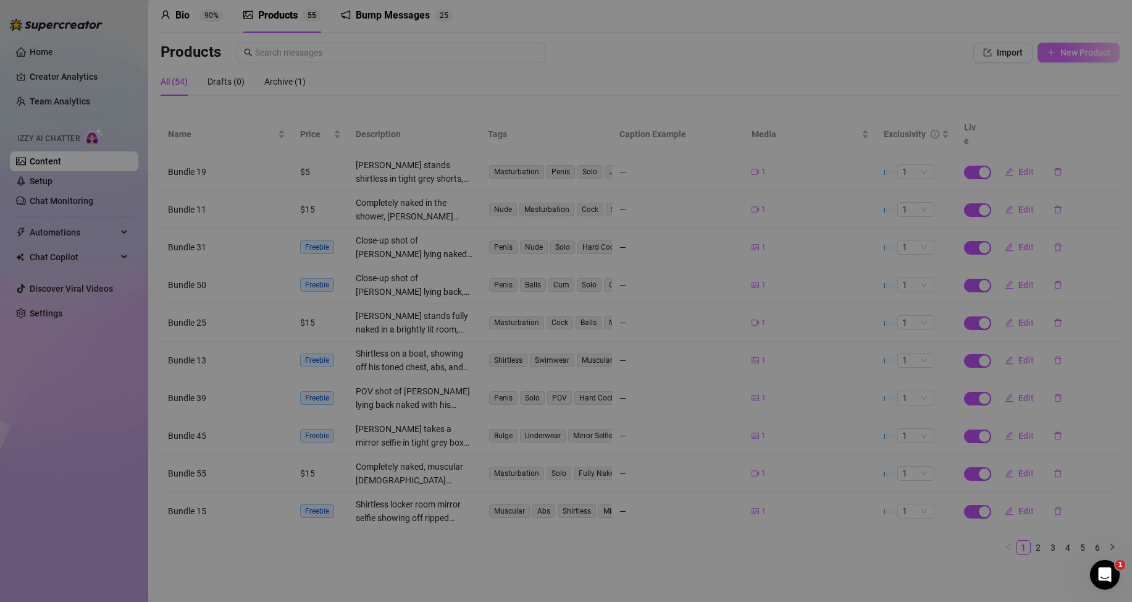
type textarea "Type your message here..."
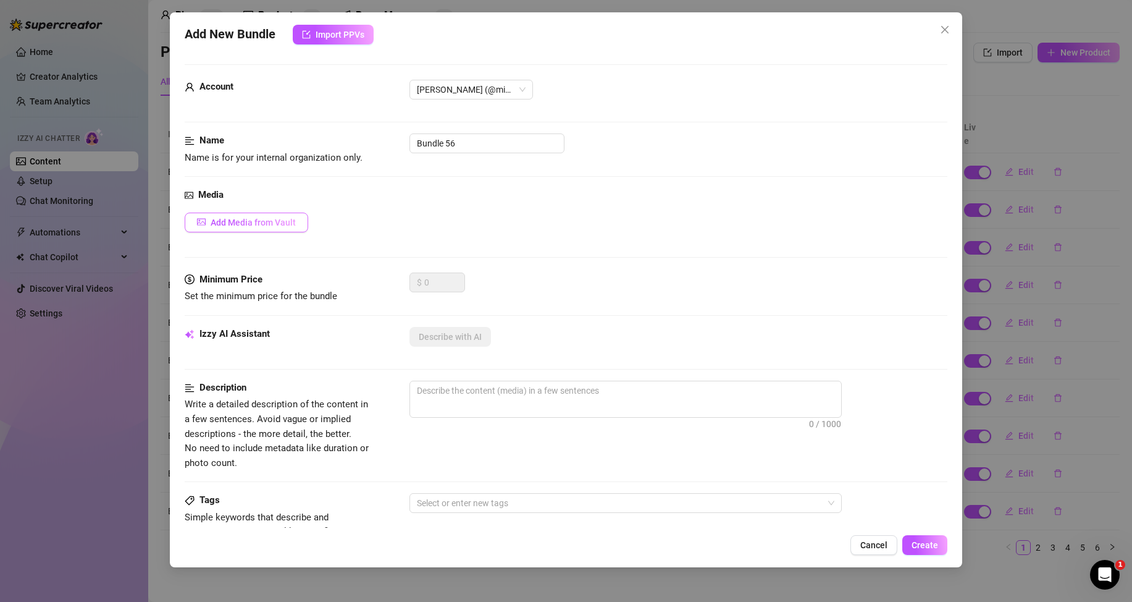
click at [276, 219] on span "Add Media from Vault" at bounding box center [253, 222] width 85 height 10
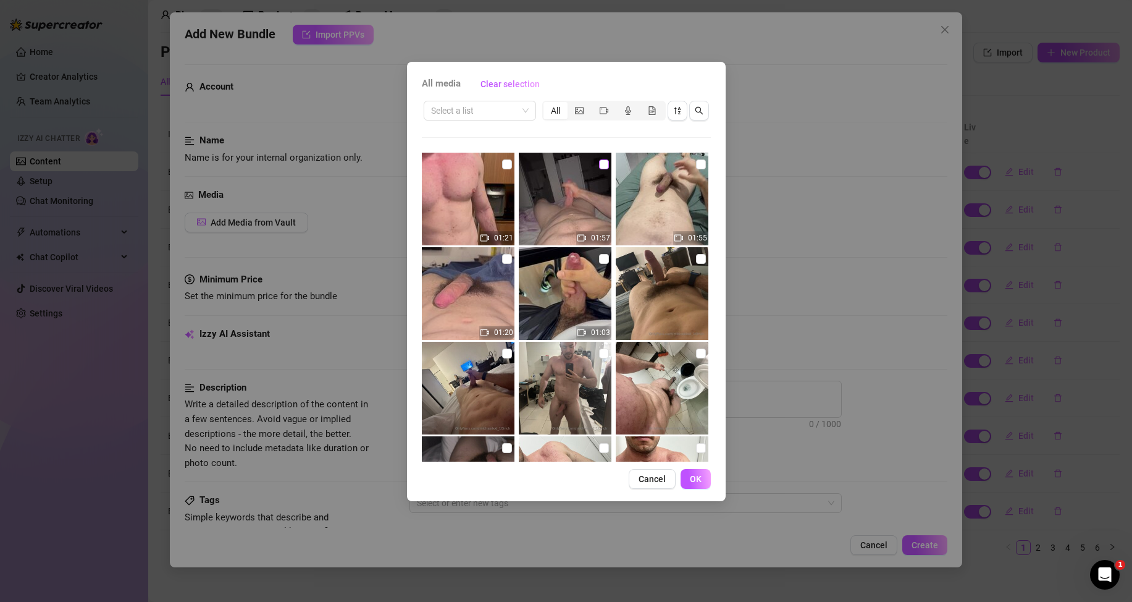
click at [599, 164] on input "checkbox" at bounding box center [604, 164] width 10 height 10
checkbox input "true"
click at [477, 106] on input "search" at bounding box center [474, 110] width 86 height 19
click at [465, 155] on div "Messages" at bounding box center [480, 155] width 93 height 14
click at [694, 480] on span "OK" at bounding box center [696, 479] width 12 height 10
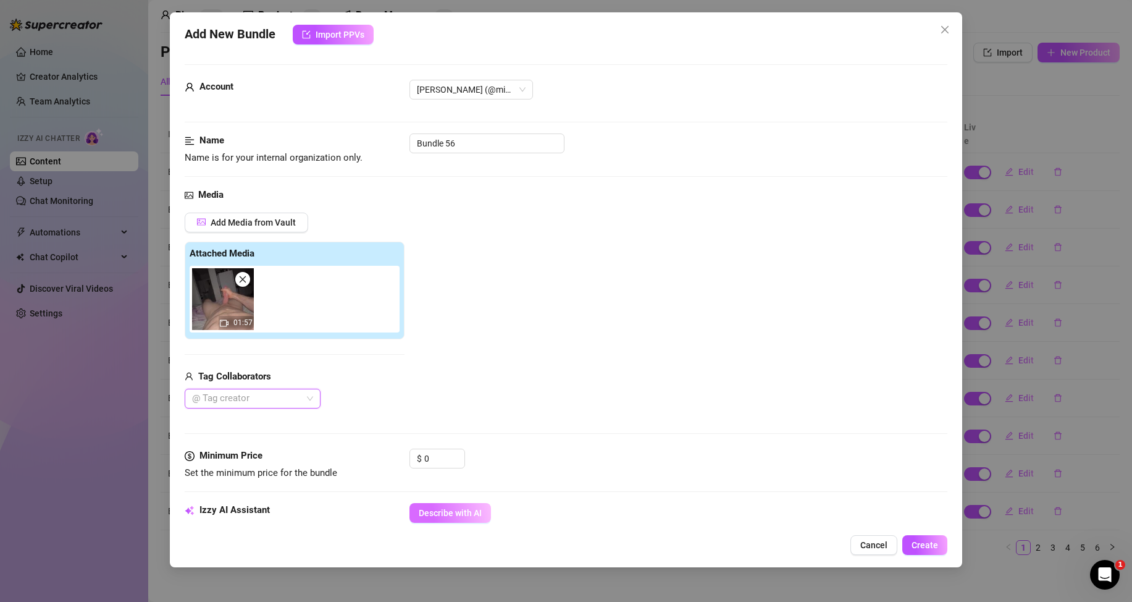
scroll to position [62, 0]
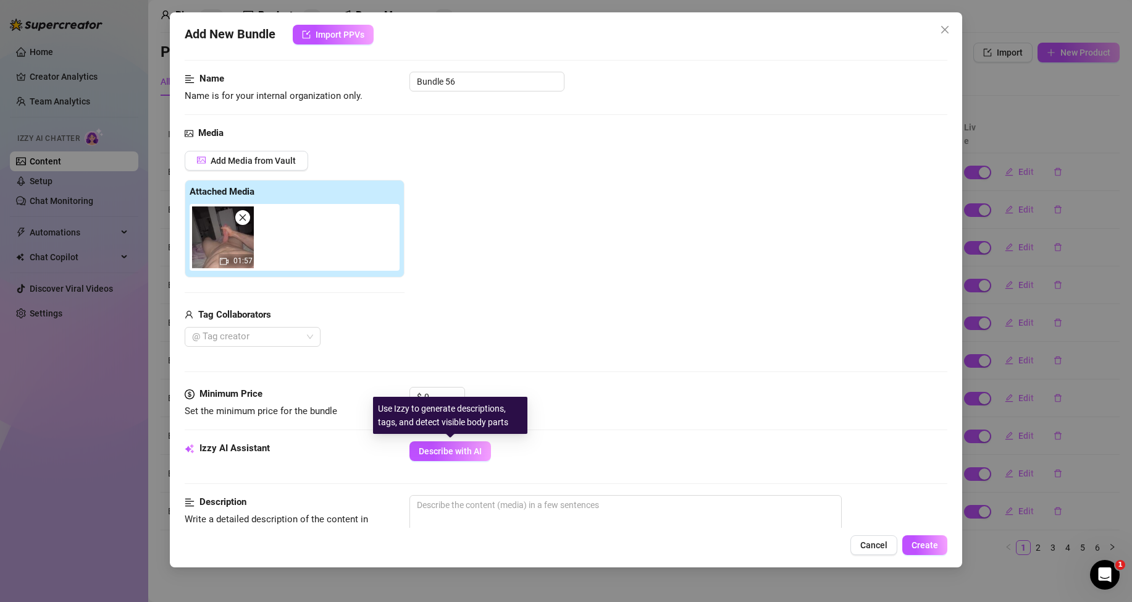
drag, startPoint x: 460, startPoint y: 444, endPoint x: 446, endPoint y: 413, distance: 34.0
click at [460, 445] on button "Describe with AI" at bounding box center [451, 451] width 82 height 20
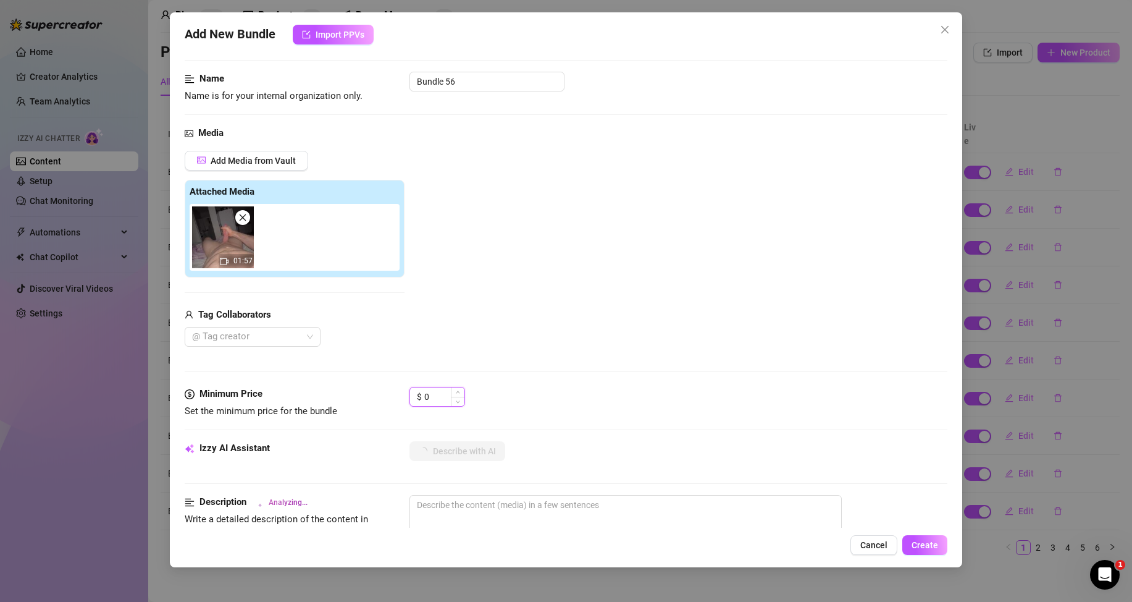
click at [439, 389] on input "0" at bounding box center [444, 396] width 40 height 19
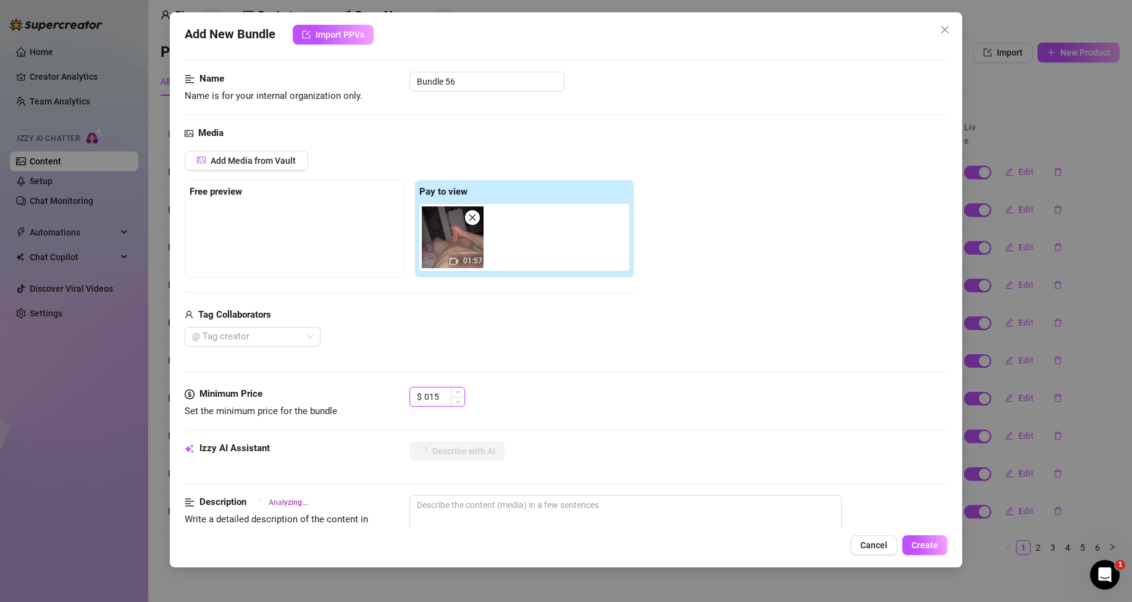
type input "15"
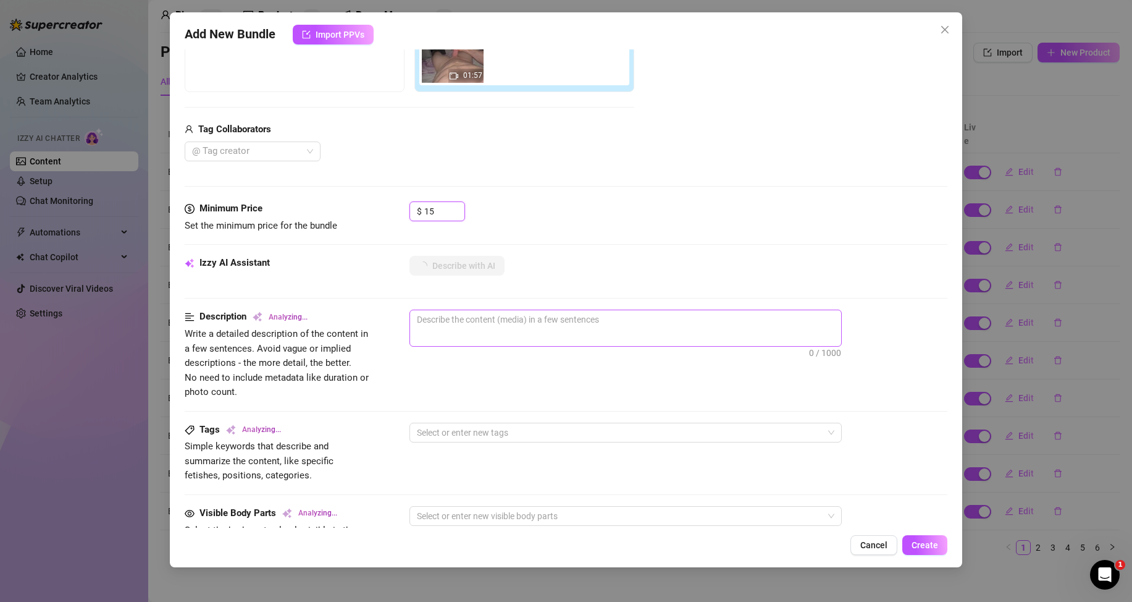
type textarea "[PERSON_NAME]"
type textarea "[PERSON_NAME] is"
type textarea "Michael is lying"
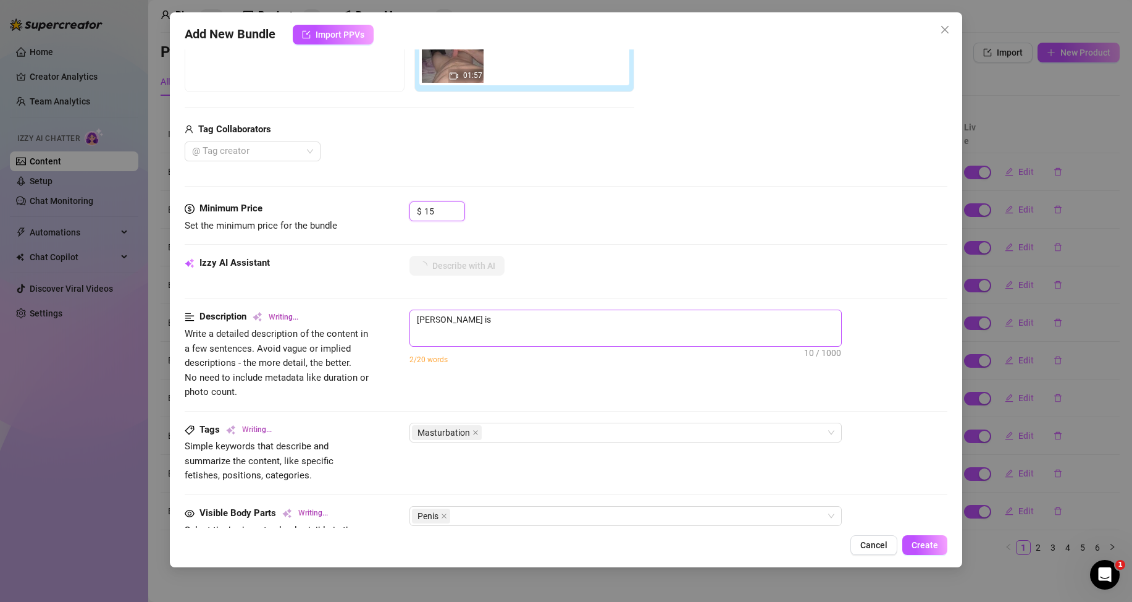
type textarea "Michael is lying"
type textarea "Michael is lying naked"
type textarea "Michael is lying naked on"
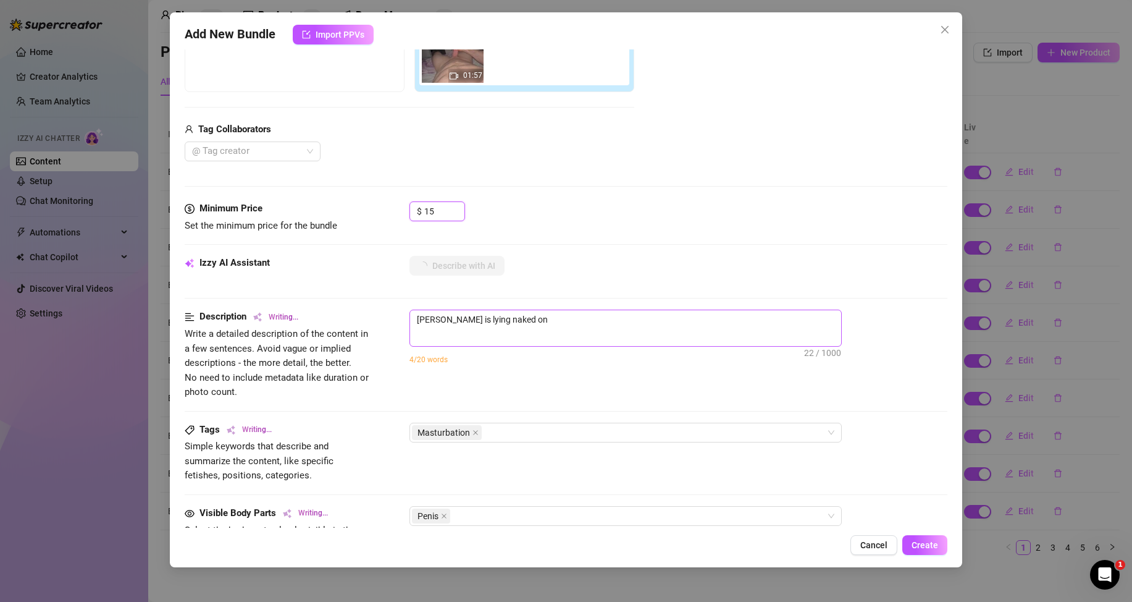
type textarea "Michael is lying naked on his"
type textarea "Michael is lying naked on his back"
type textarea "Michael is lying naked on his back in"
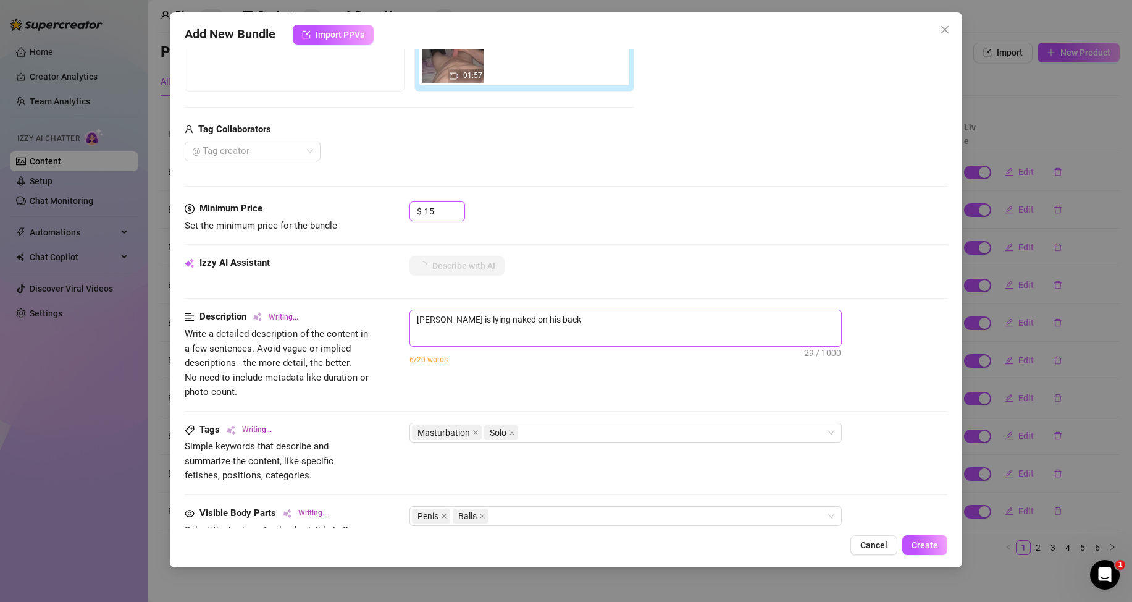
type textarea "Michael is lying naked on his back in"
type textarea "Michael is lying naked on his back in bed,"
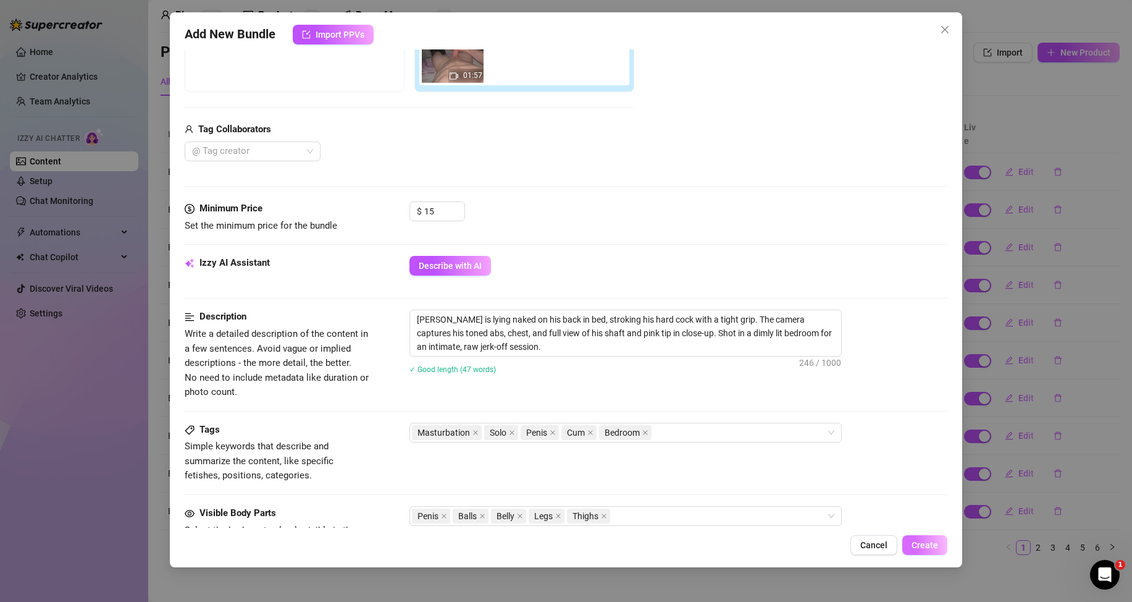
click at [935, 543] on span "Create" at bounding box center [925, 545] width 27 height 10
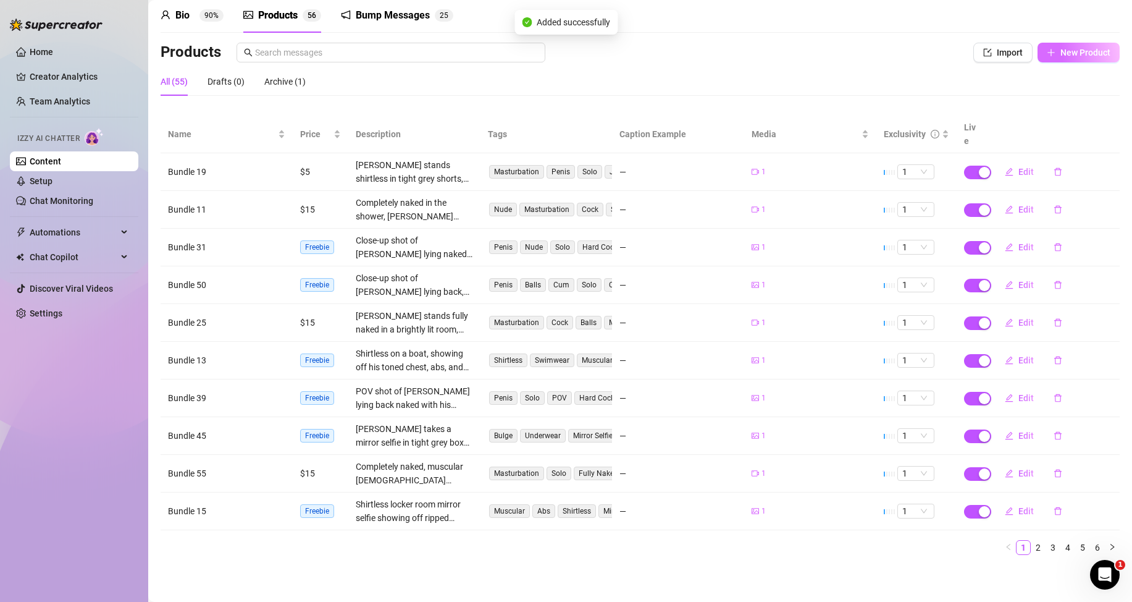
click at [1077, 58] on button "New Product" at bounding box center [1079, 53] width 82 height 20
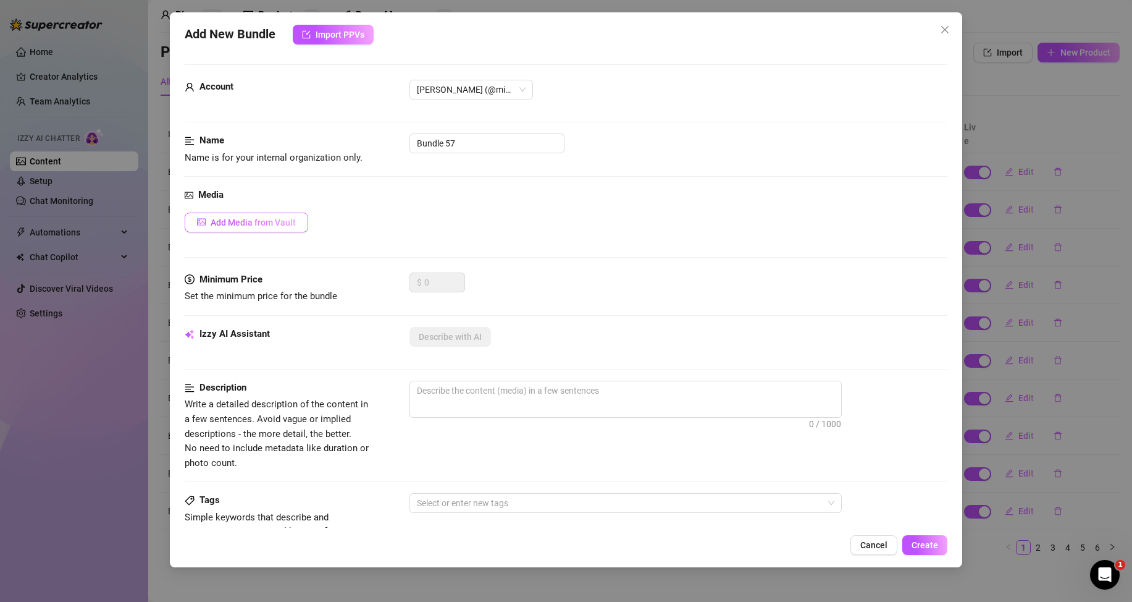
click at [284, 224] on span "Add Media from Vault" at bounding box center [253, 222] width 85 height 10
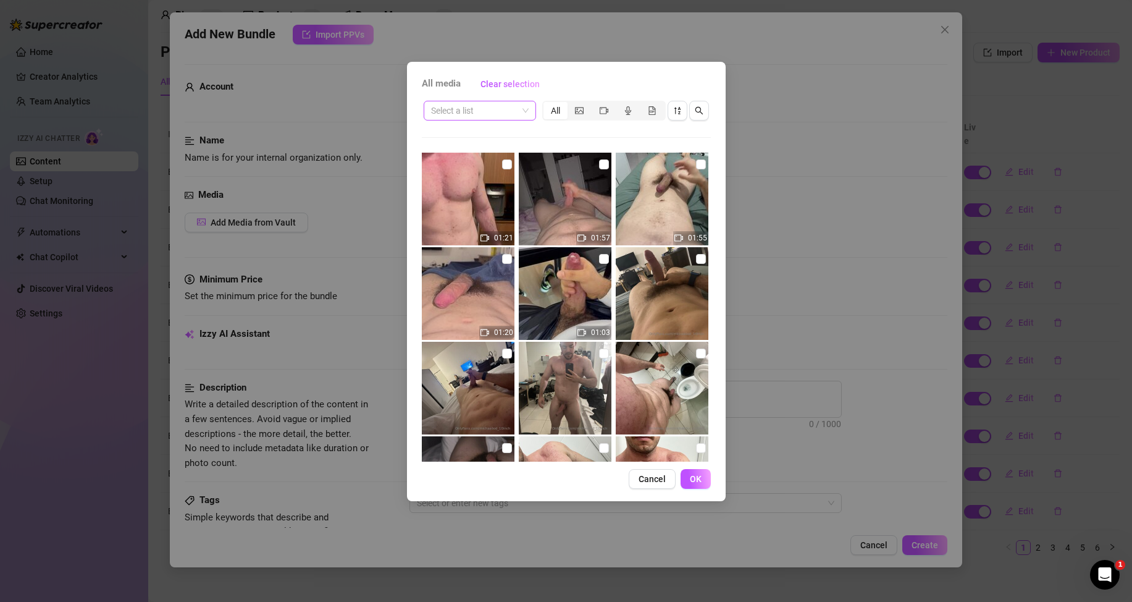
click at [531, 117] on div "Select a list" at bounding box center [480, 111] width 112 height 20
click at [497, 155] on div "Messages" at bounding box center [480, 155] width 93 height 14
click at [696, 164] on input "checkbox" at bounding box center [701, 164] width 10 height 10
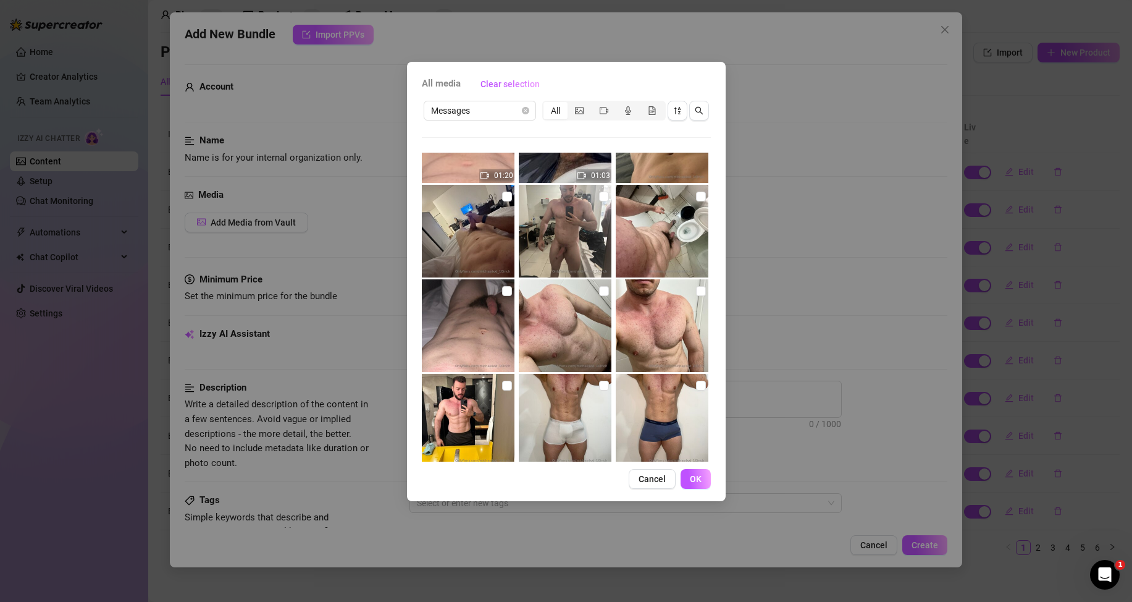
scroll to position [0, 0]
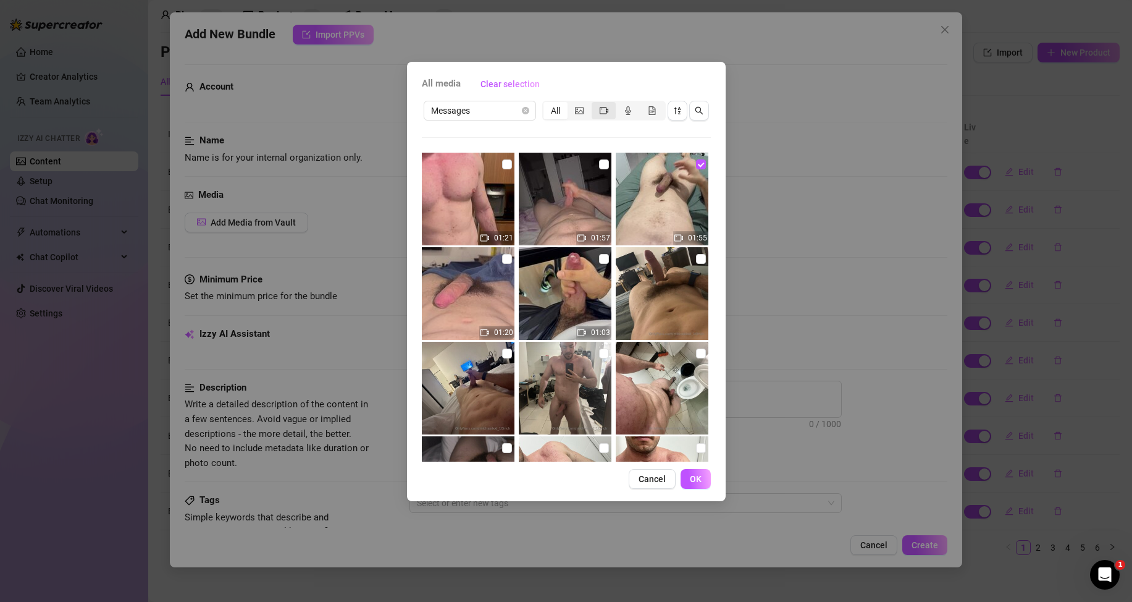
click at [599, 108] on div "segmented control" at bounding box center [604, 110] width 24 height 17
click at [595, 104] on input "segmented control" at bounding box center [595, 104] width 0 height 0
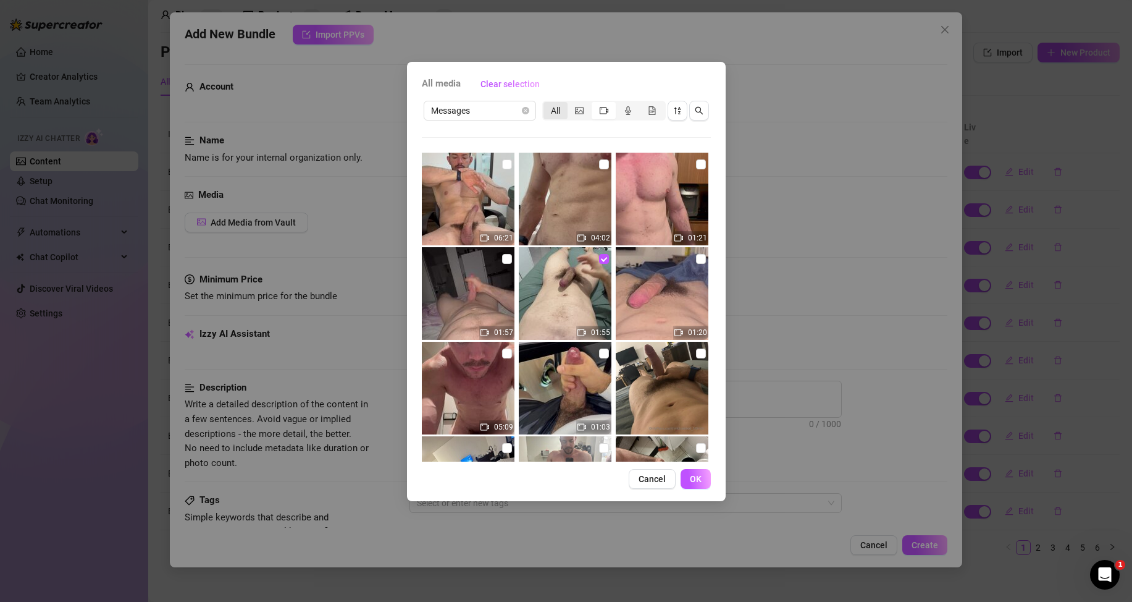
click at [557, 111] on div "All" at bounding box center [556, 110] width 24 height 17
click at [547, 104] on input "All" at bounding box center [547, 104] width 0 height 0
click at [600, 259] on input "checkbox" at bounding box center [604, 259] width 10 height 10
click at [773, 67] on div "All media Clear selection Messages All 06:21 04:02 01:21 01:57 01:55 01:20 05:0…" at bounding box center [566, 301] width 1132 height 602
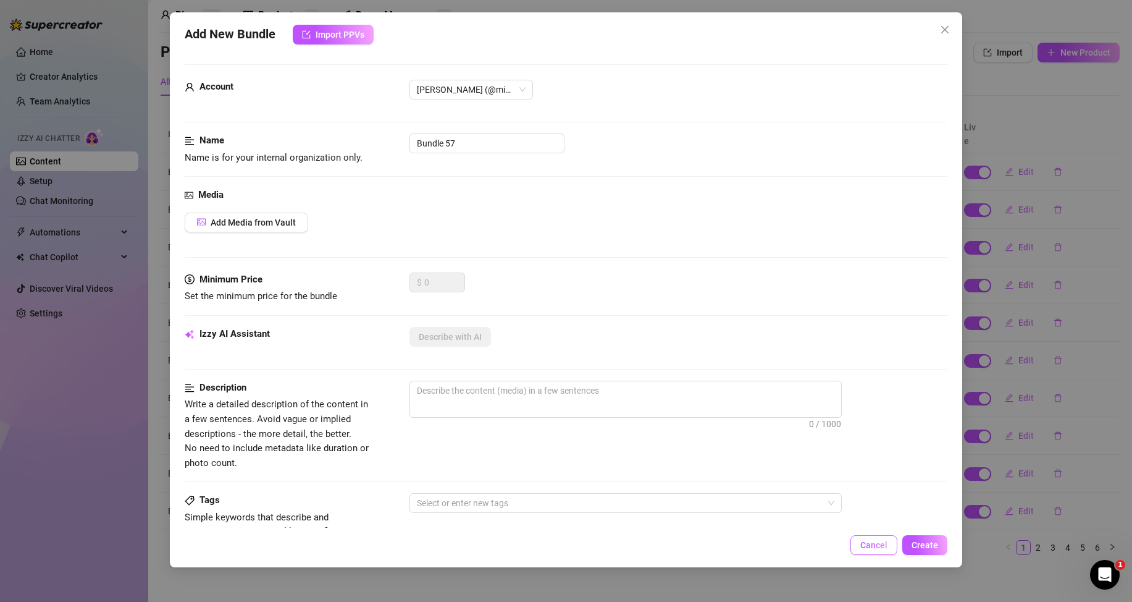
click at [883, 548] on span "Cancel" at bounding box center [873, 545] width 27 height 10
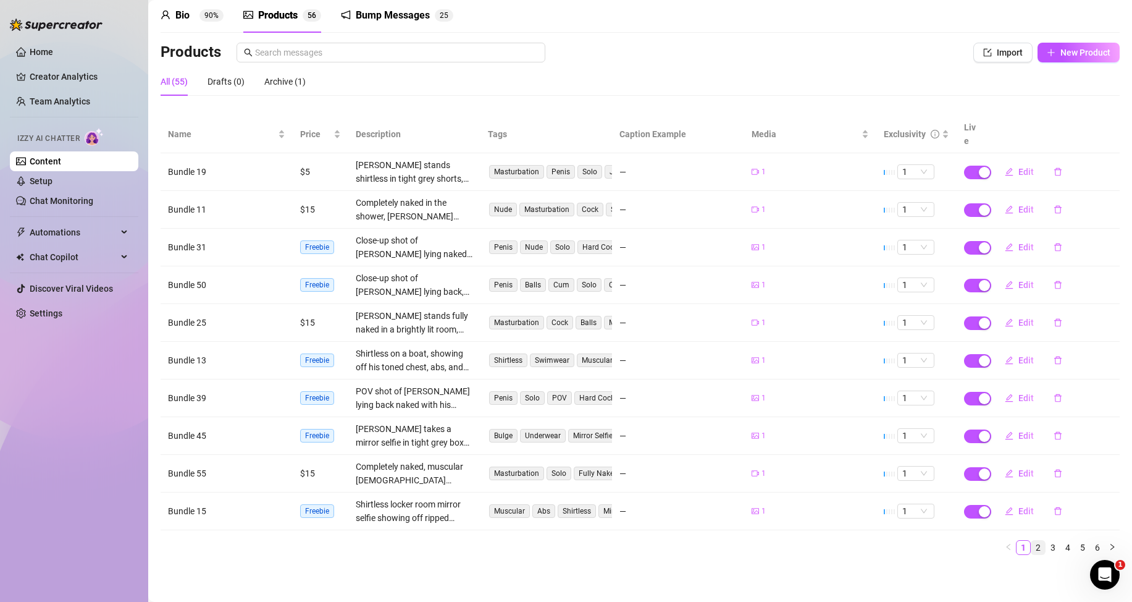
click at [1031, 545] on link "2" at bounding box center [1038, 547] width 14 height 14
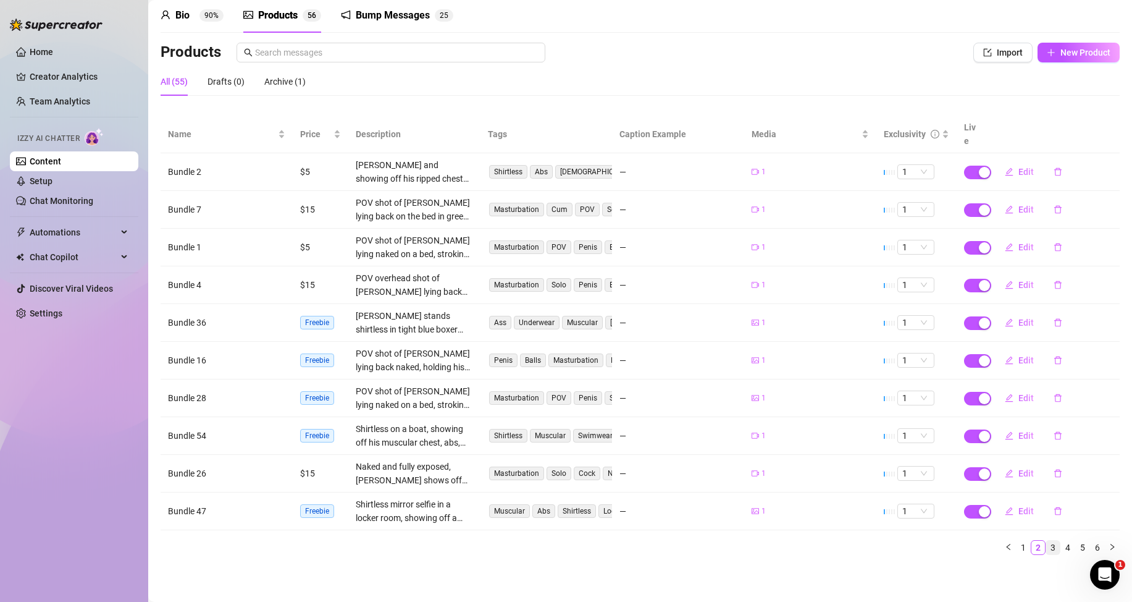
click at [1046, 547] on link "3" at bounding box center [1053, 547] width 14 height 14
click at [1061, 548] on link "4" at bounding box center [1068, 547] width 14 height 14
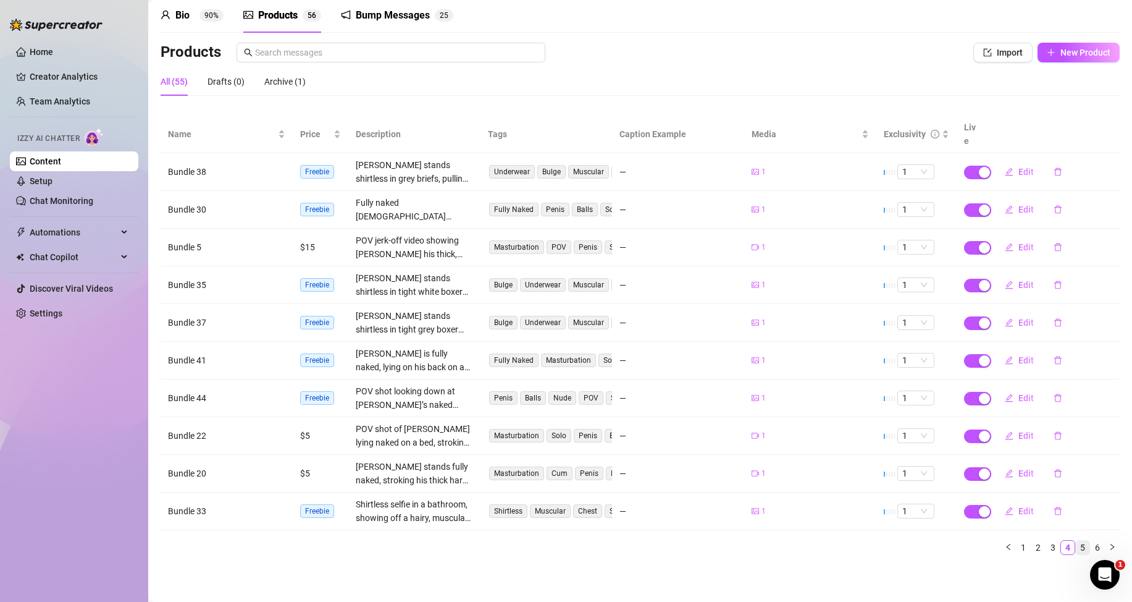
click at [1076, 547] on link "5" at bounding box center [1083, 547] width 14 height 14
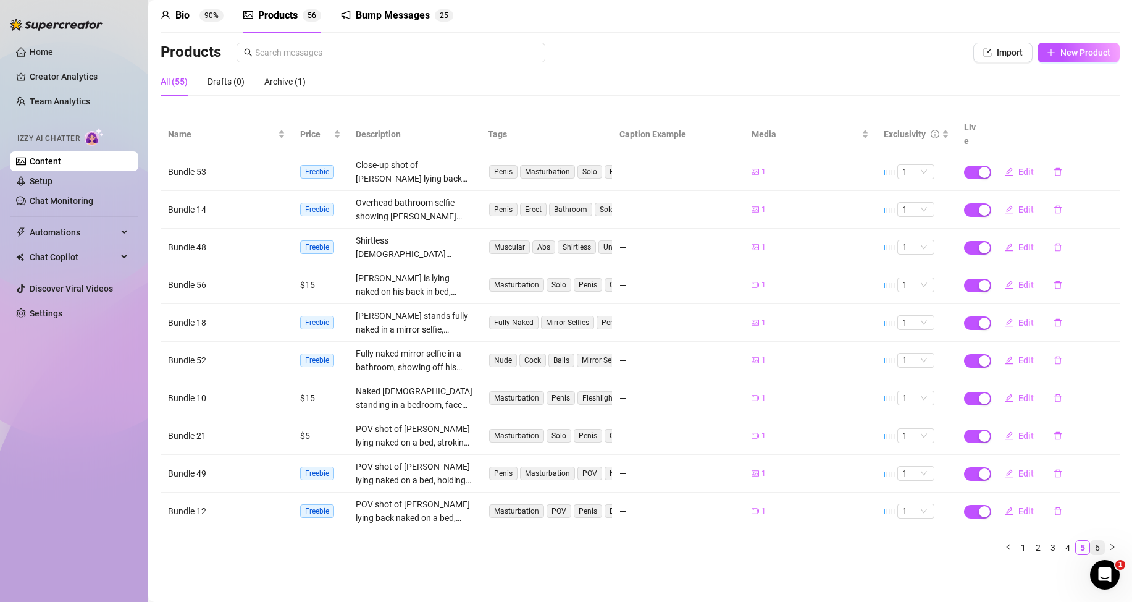
click at [1091, 549] on link "6" at bounding box center [1098, 547] width 14 height 14
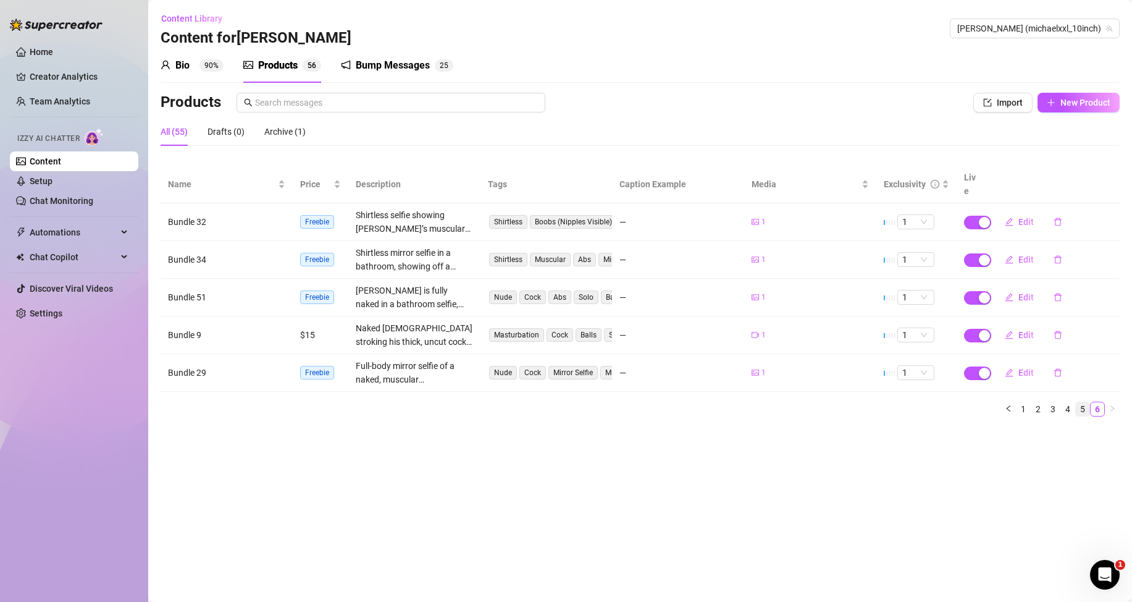
click at [1078, 408] on link "5" at bounding box center [1083, 409] width 14 height 14
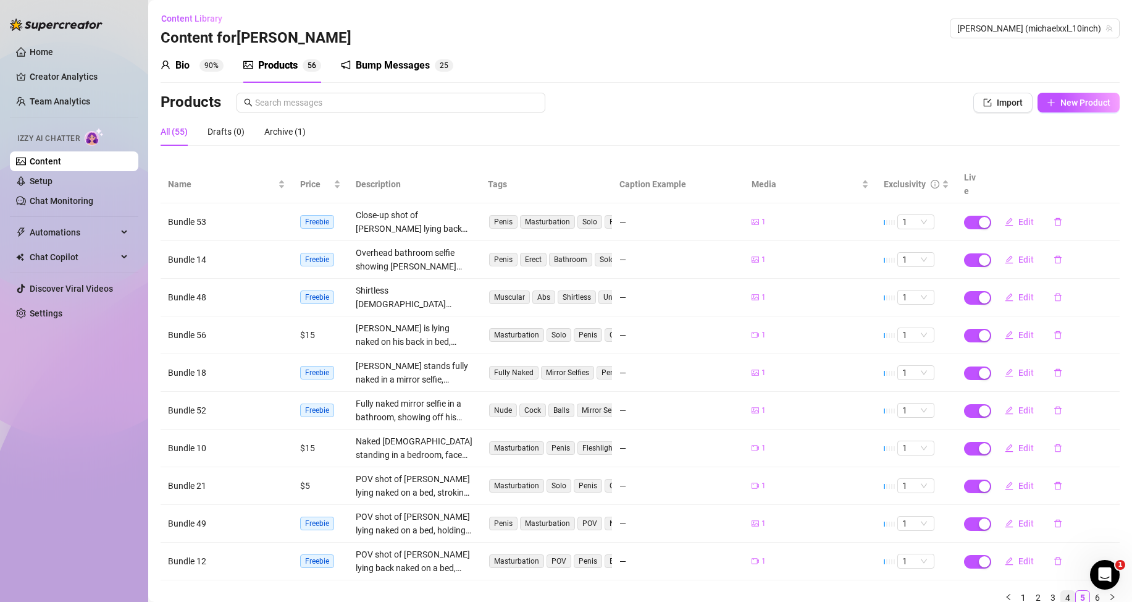
click at [1061, 597] on link "4" at bounding box center [1068, 597] width 14 height 14
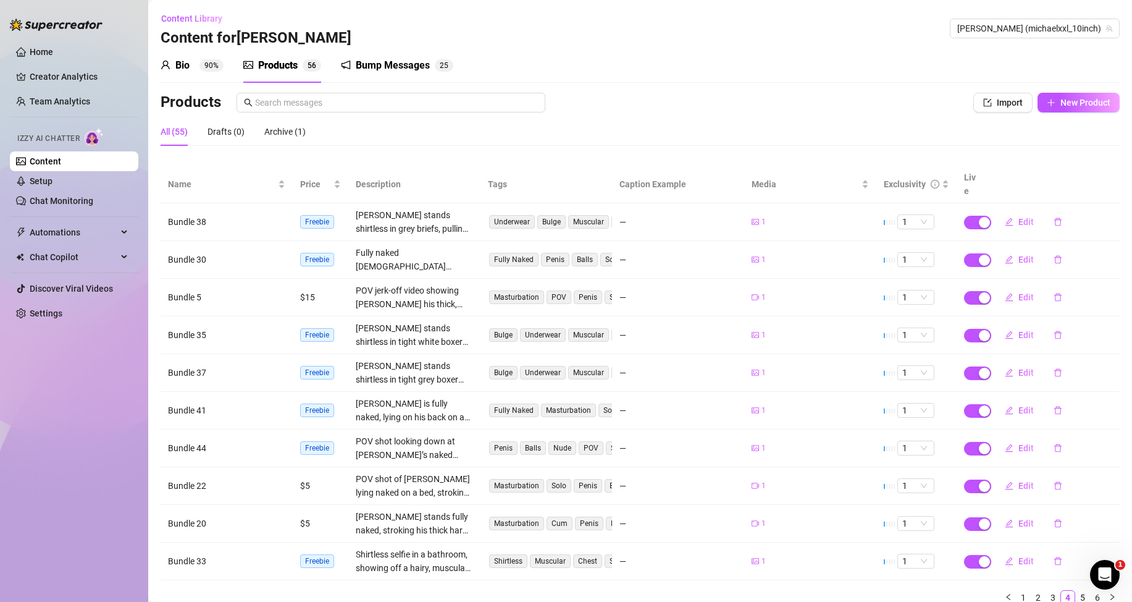
scroll to position [50, 0]
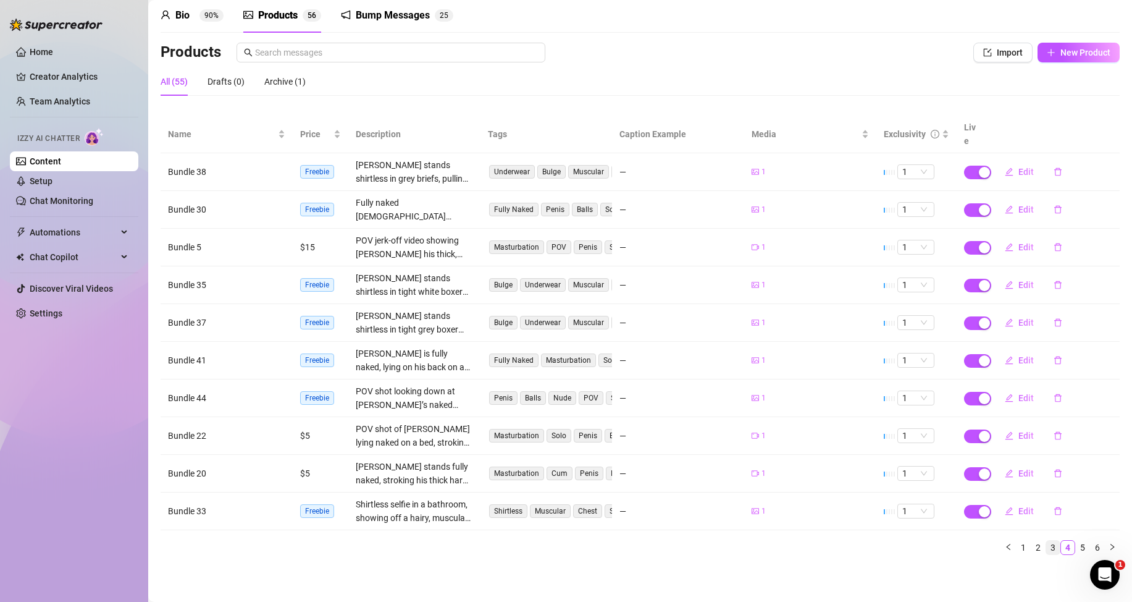
click at [1046, 548] on link "3" at bounding box center [1053, 547] width 14 height 14
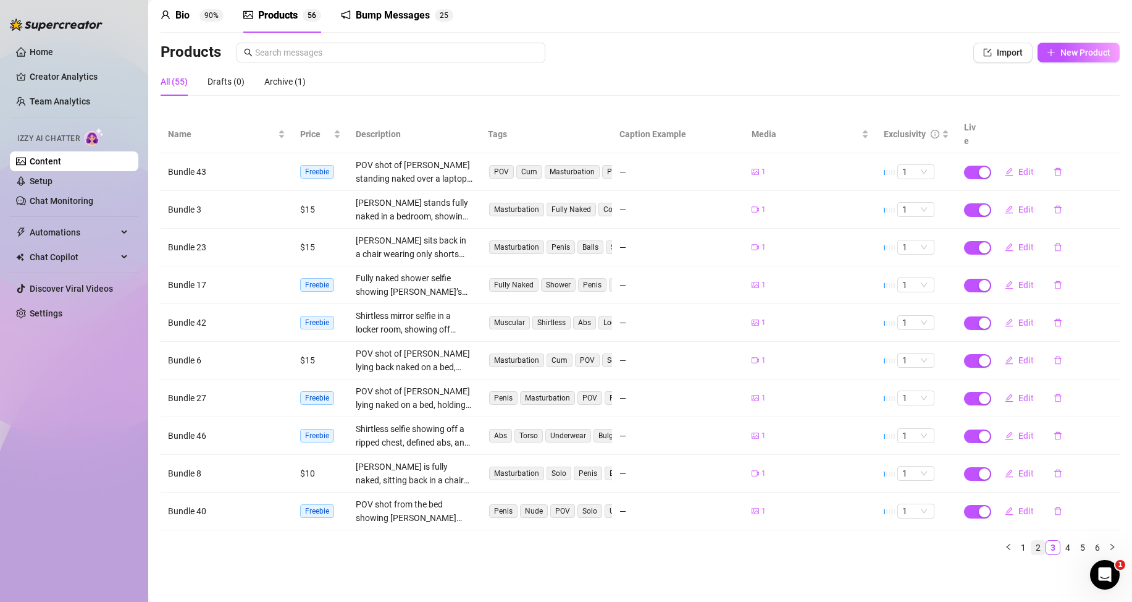
click at [1031, 548] on link "2" at bounding box center [1038, 547] width 14 height 14
click at [1017, 548] on link "1" at bounding box center [1024, 547] width 14 height 14
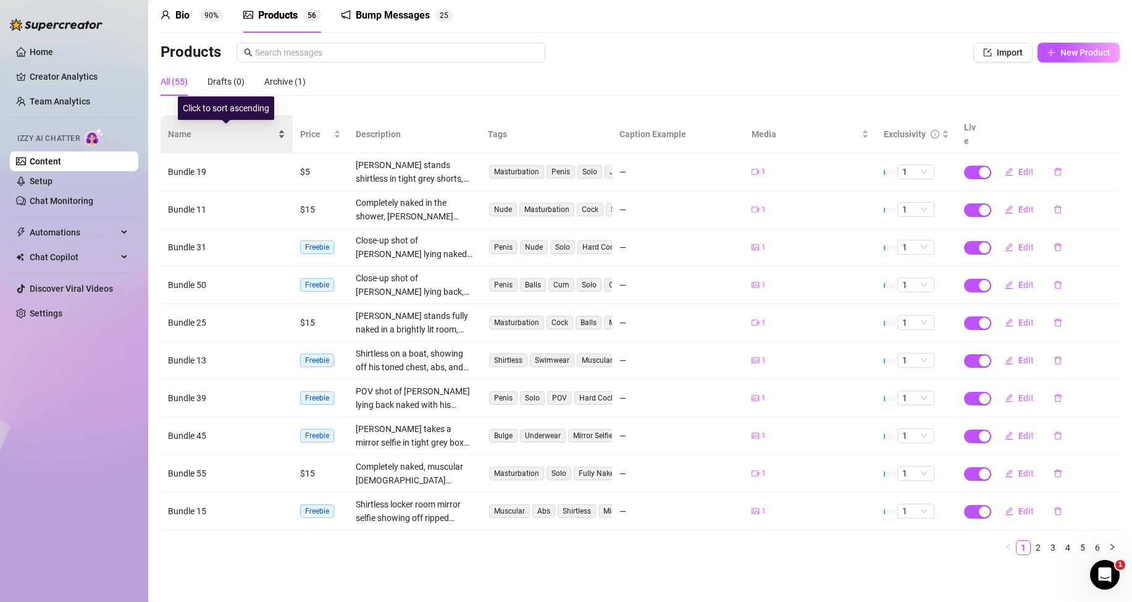
click at [276, 132] on div "Name" at bounding box center [226, 134] width 117 height 14
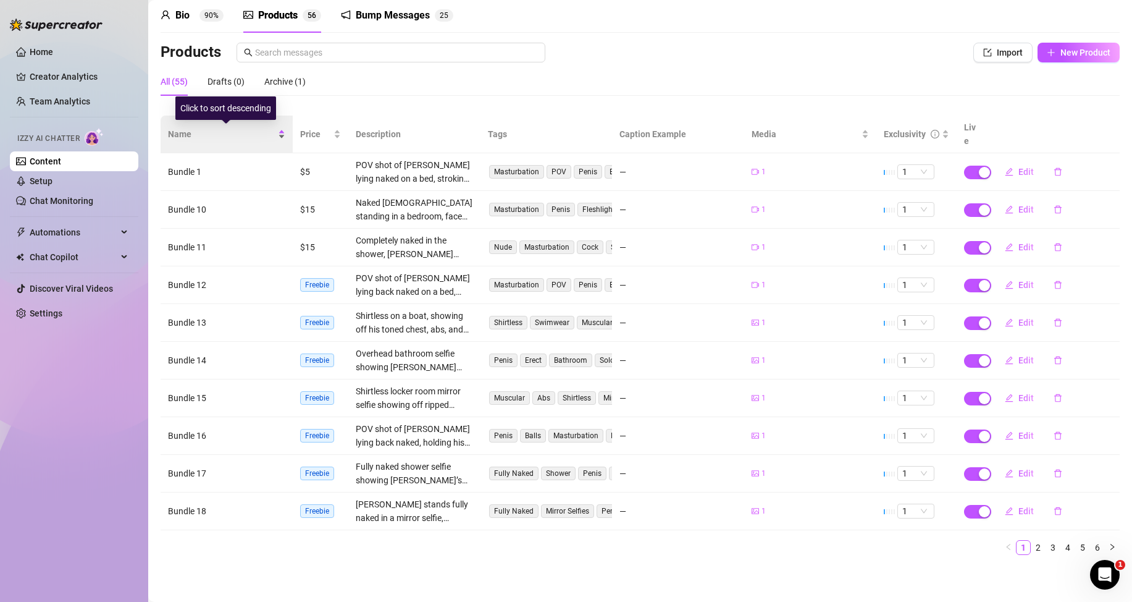
click at [280, 133] on div "Name" at bounding box center [226, 134] width 117 height 14
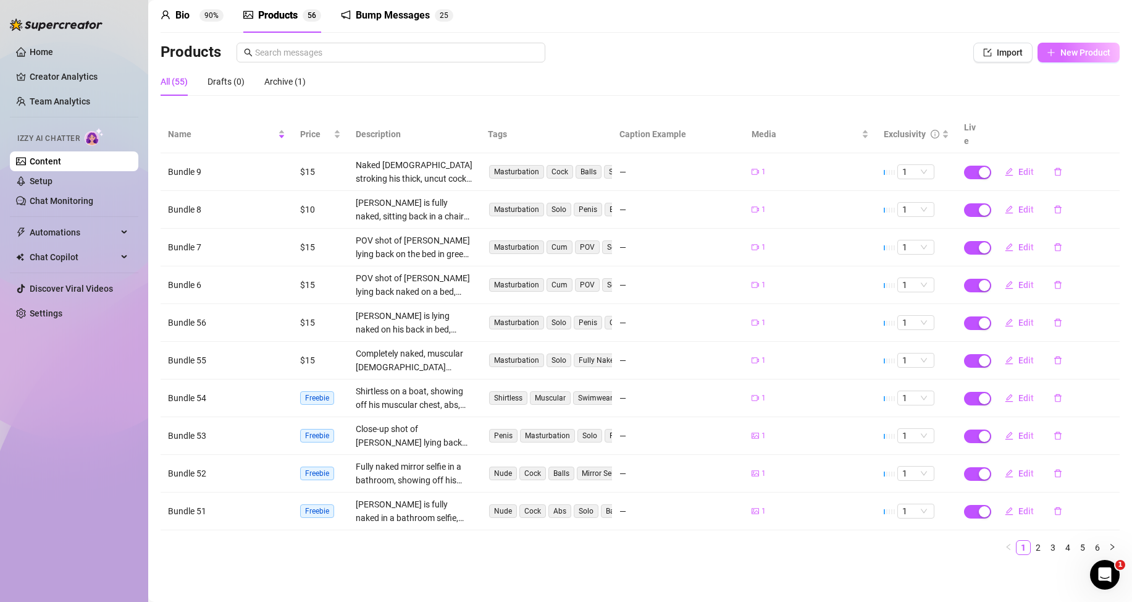
click at [1069, 53] on span "New Product" at bounding box center [1086, 53] width 50 height 10
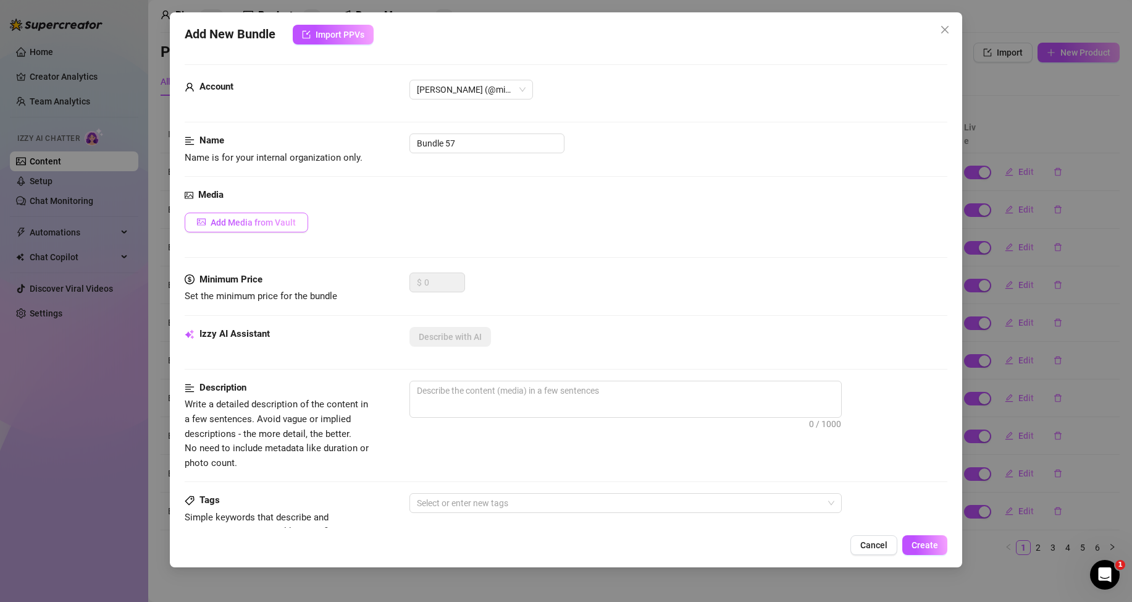
click at [278, 230] on button "Add Media from Vault" at bounding box center [247, 222] width 124 height 20
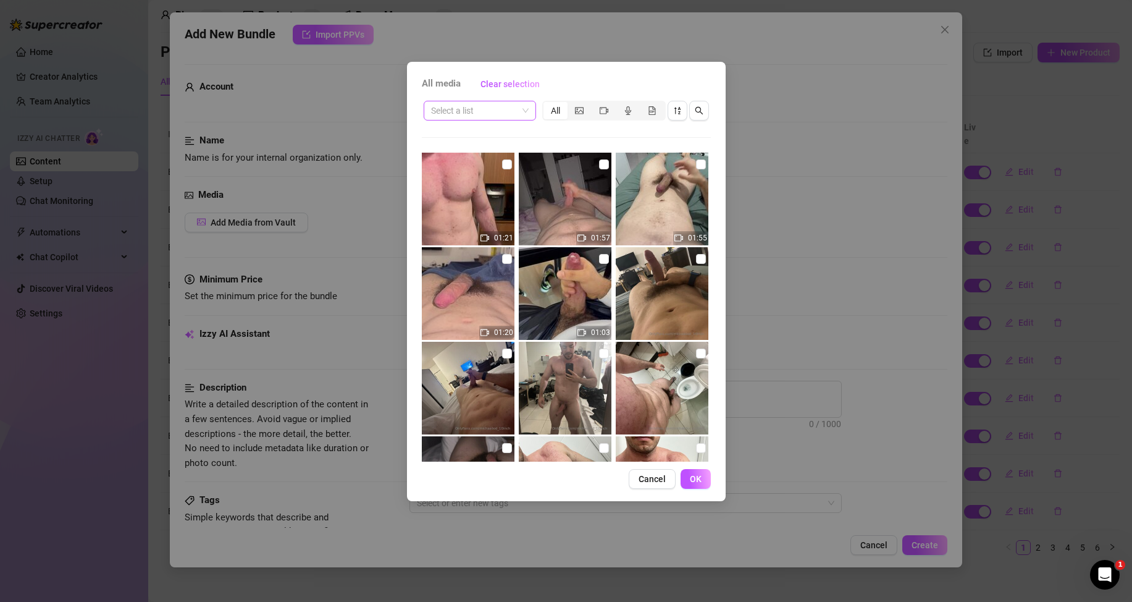
click at [515, 110] on input "search" at bounding box center [474, 110] width 86 height 19
click at [483, 159] on div "Messages" at bounding box center [480, 155] width 93 height 14
click at [696, 164] on input "checkbox" at bounding box center [701, 164] width 10 height 10
click at [700, 481] on span "OK" at bounding box center [696, 479] width 12 height 10
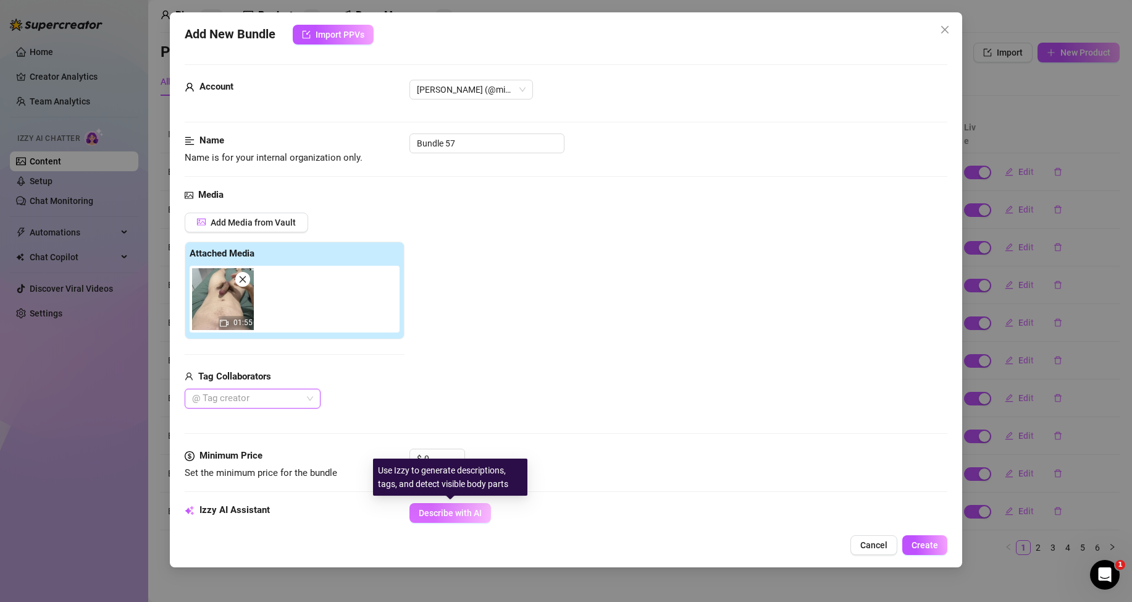
click at [445, 518] on span "Describe with AI" at bounding box center [450, 513] width 63 height 10
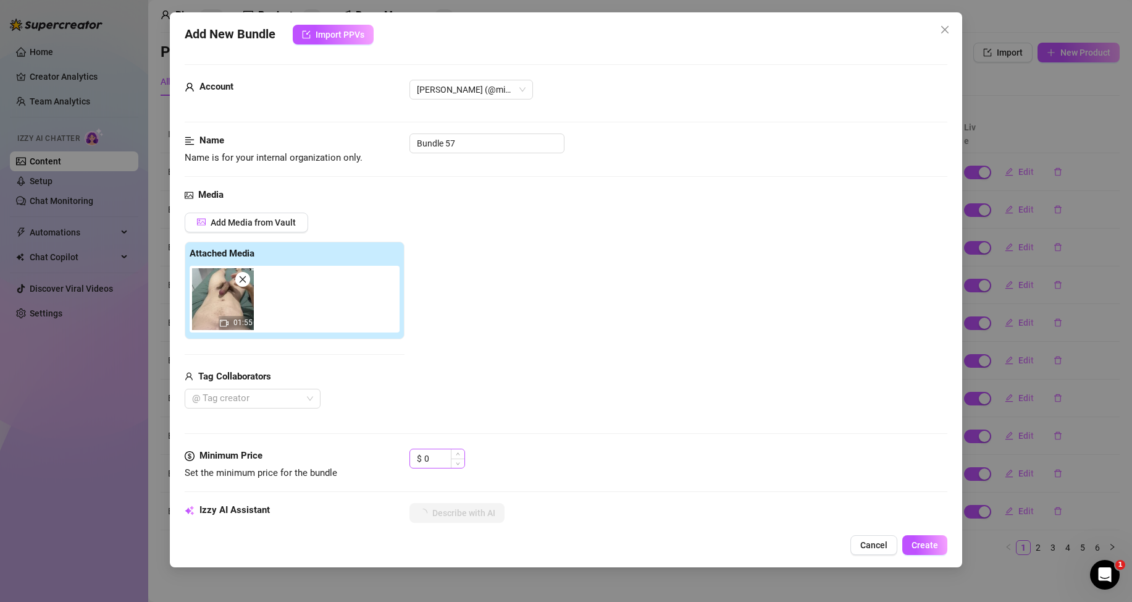
scroll to position [62, 0]
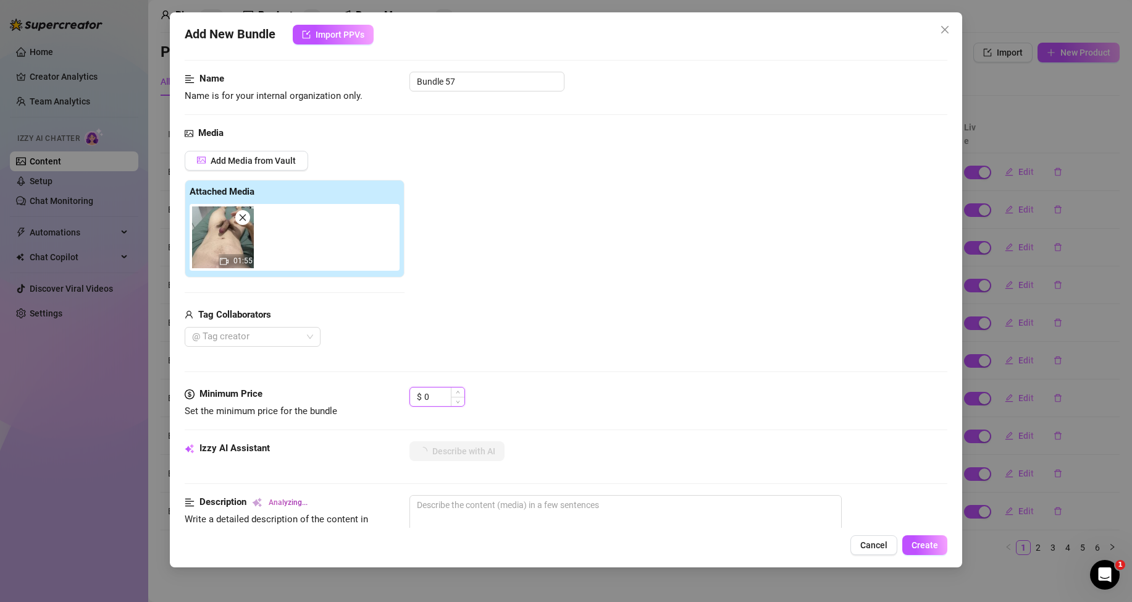
click at [447, 401] on input "0" at bounding box center [444, 396] width 40 height 19
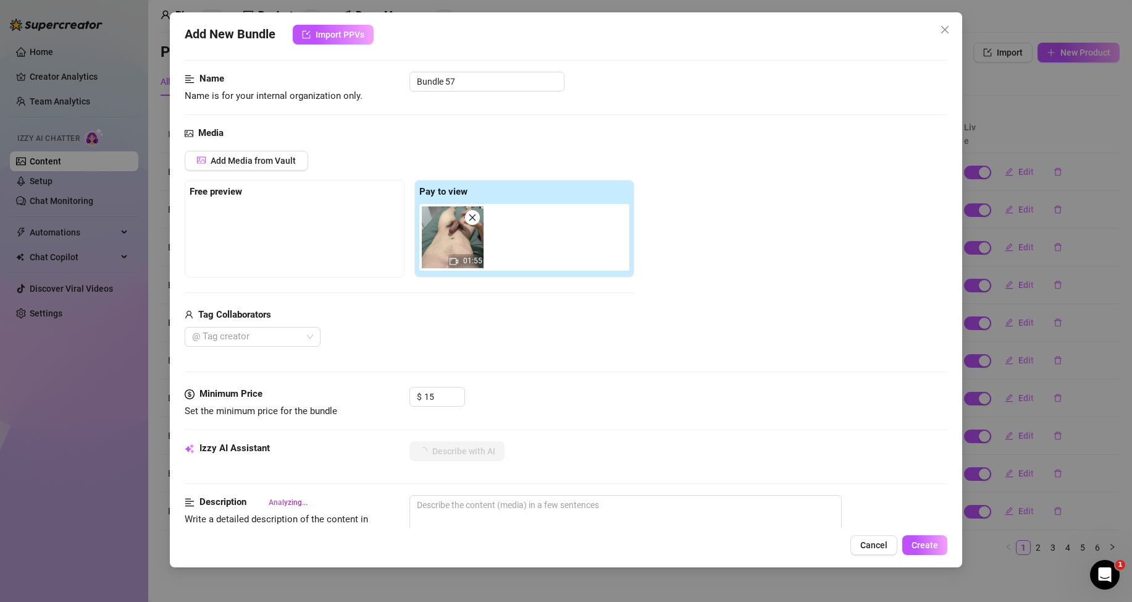
click at [511, 355] on div "Media Add Media from Vault Free preview Pay to view 01:55 Tag Collaborators @ T…" at bounding box center [566, 256] width 763 height 261
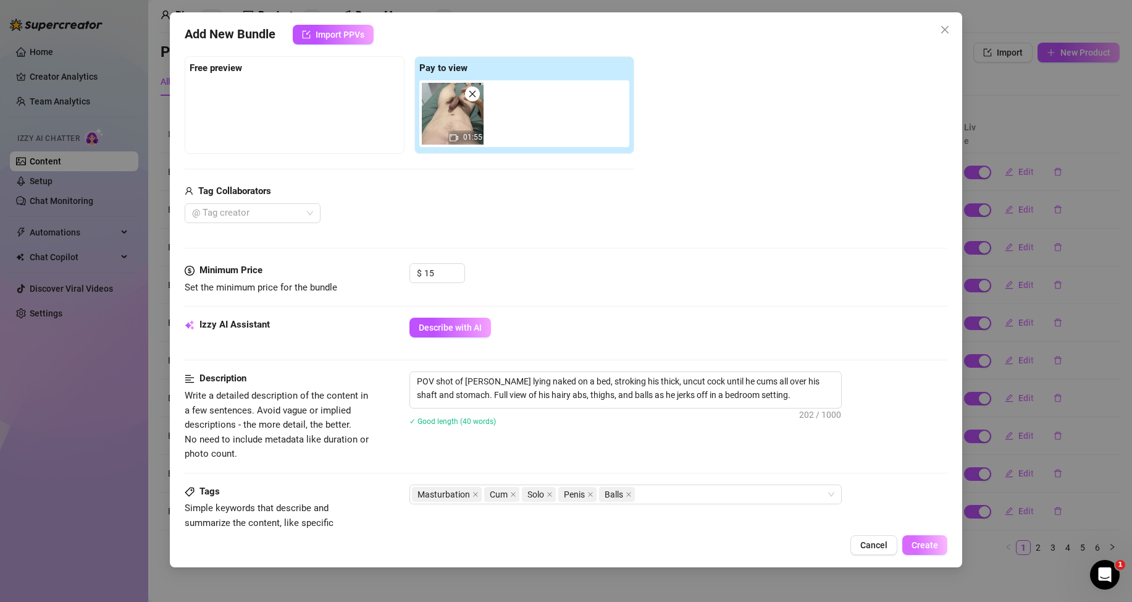
click at [926, 544] on span "Create" at bounding box center [925, 545] width 27 height 10
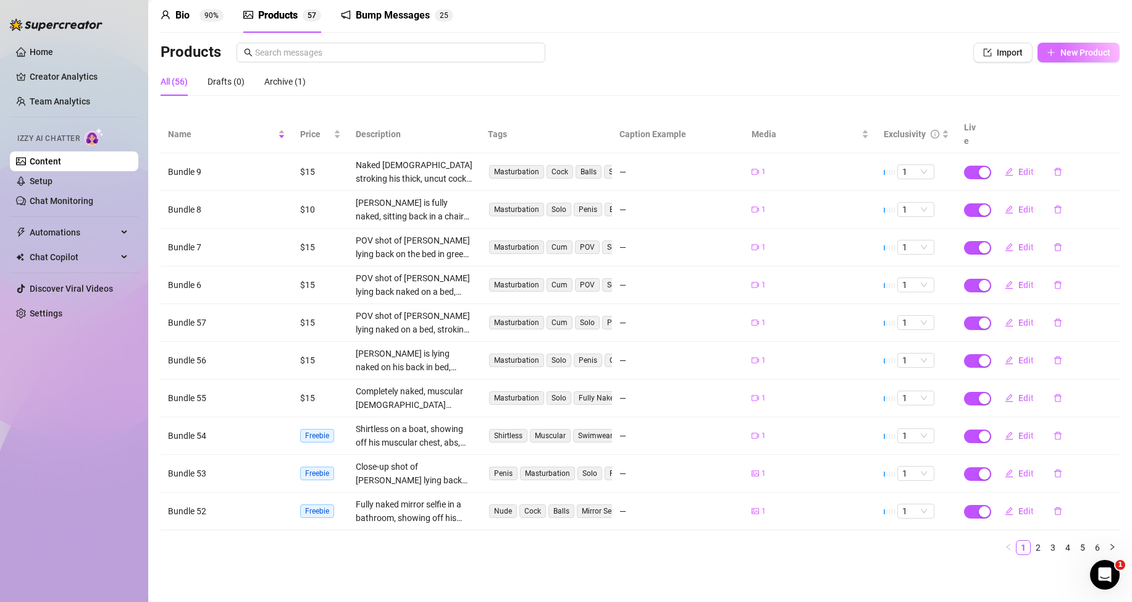
click at [1061, 50] on span "New Product" at bounding box center [1086, 53] width 50 height 10
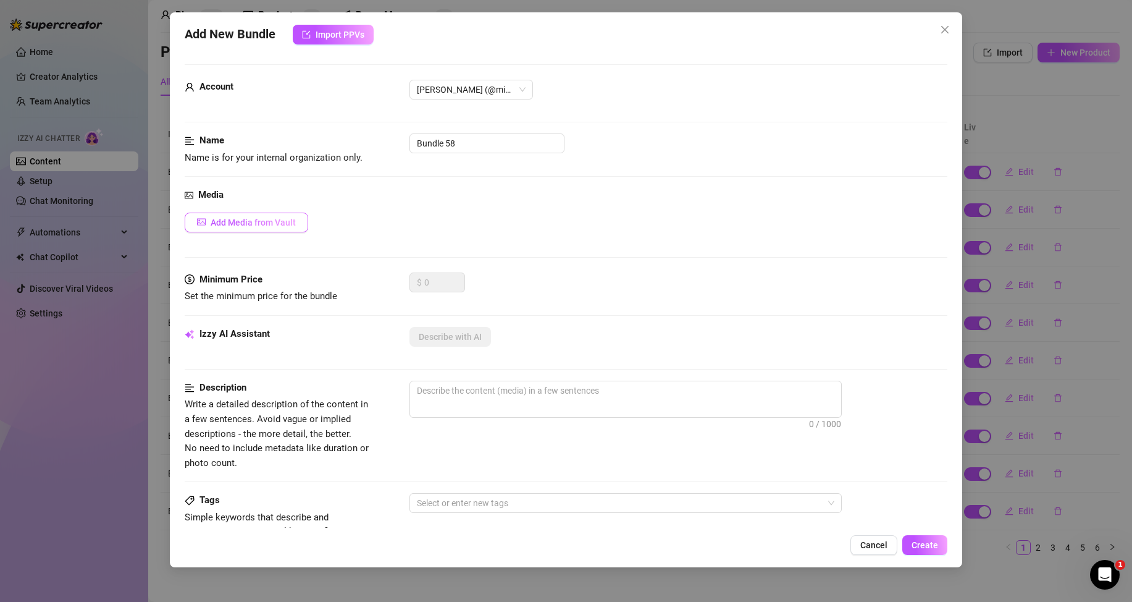
click at [280, 224] on span "Add Media from Vault" at bounding box center [253, 222] width 85 height 10
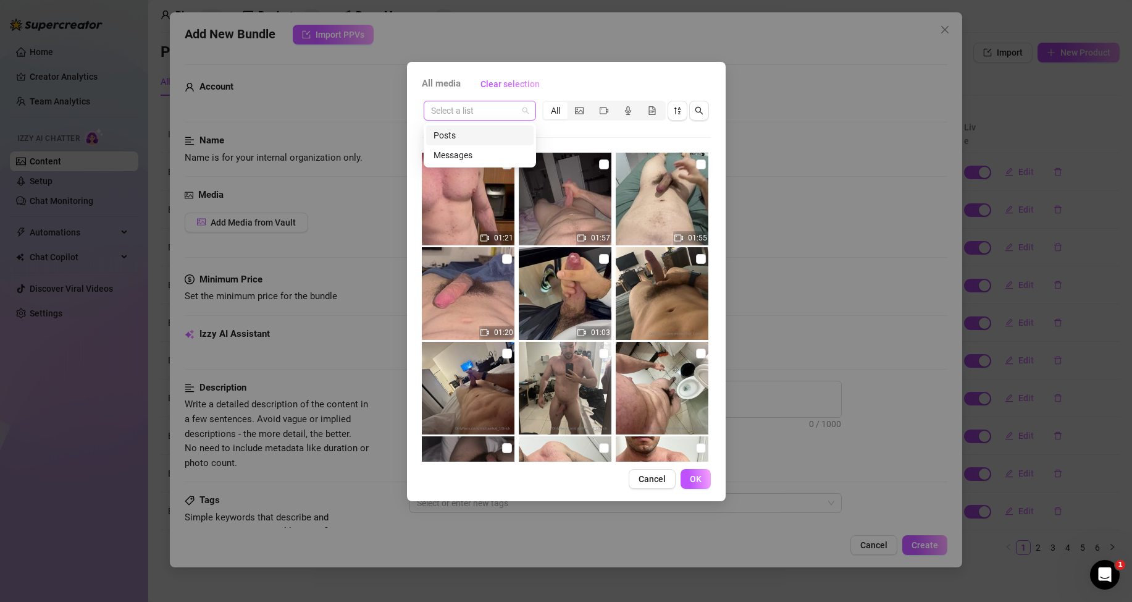
click at [529, 109] on div "Select a list" at bounding box center [480, 111] width 112 height 20
click at [485, 163] on div "Messages" at bounding box center [479, 155] width 107 height 20
click at [502, 256] on input "checkbox" at bounding box center [507, 259] width 10 height 10
click at [694, 474] on span "OK" at bounding box center [696, 479] width 12 height 10
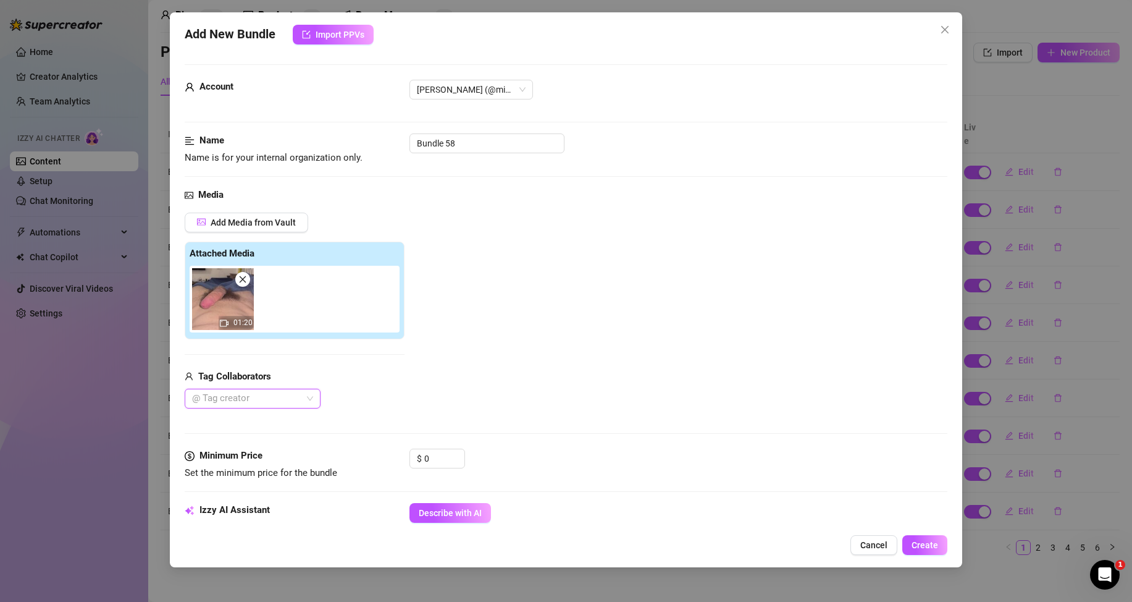
scroll to position [62, 0]
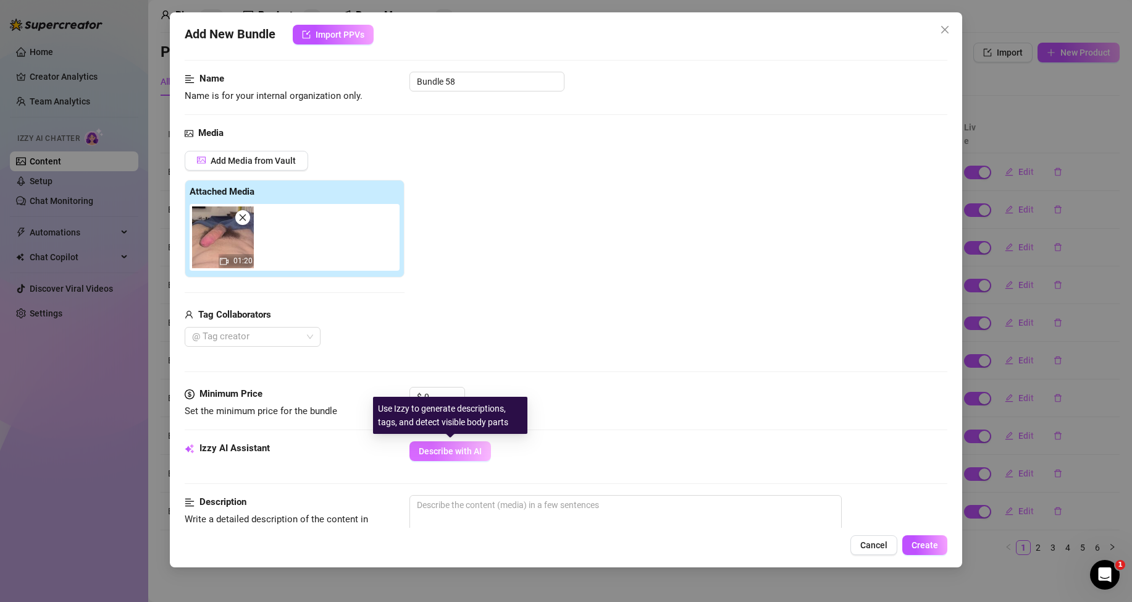
click at [432, 447] on span "Describe with AI" at bounding box center [450, 451] width 63 height 10
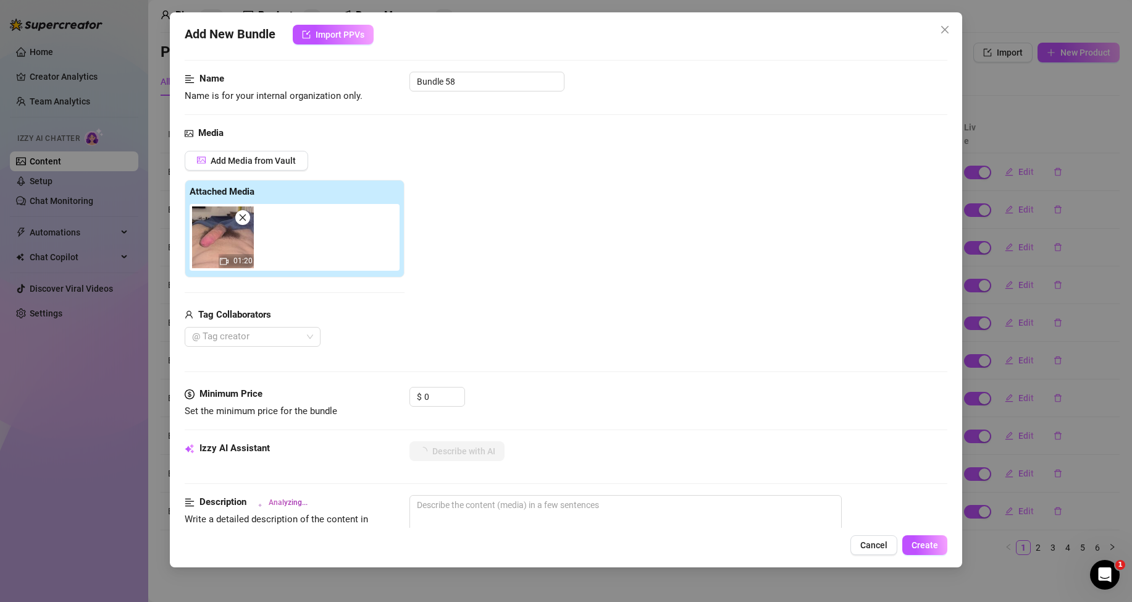
scroll to position [124, 0]
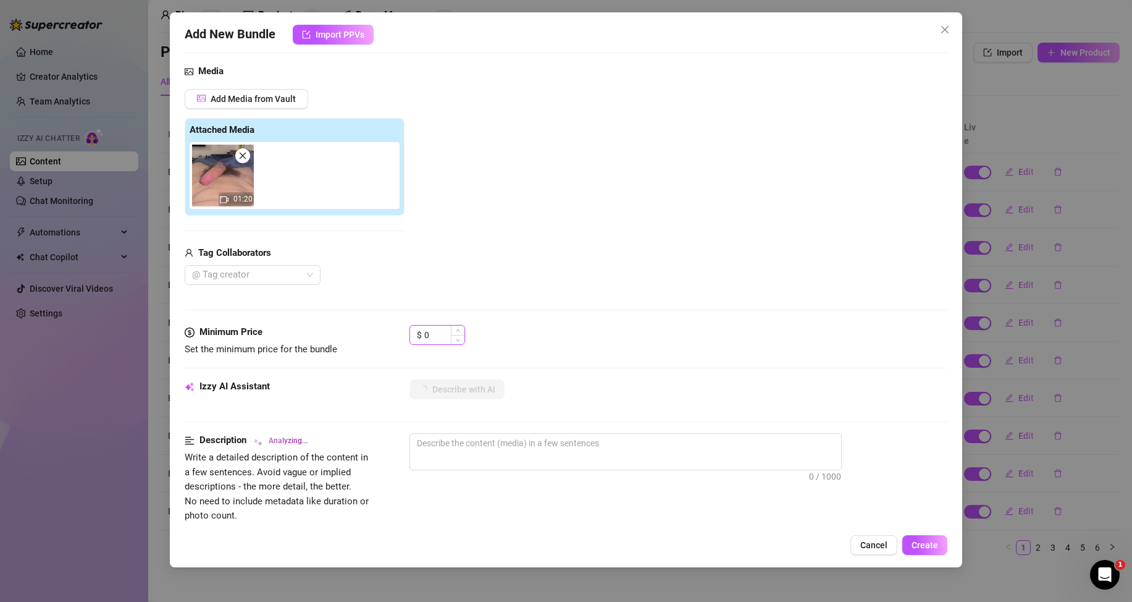
click at [441, 337] on input "0" at bounding box center [444, 335] width 40 height 19
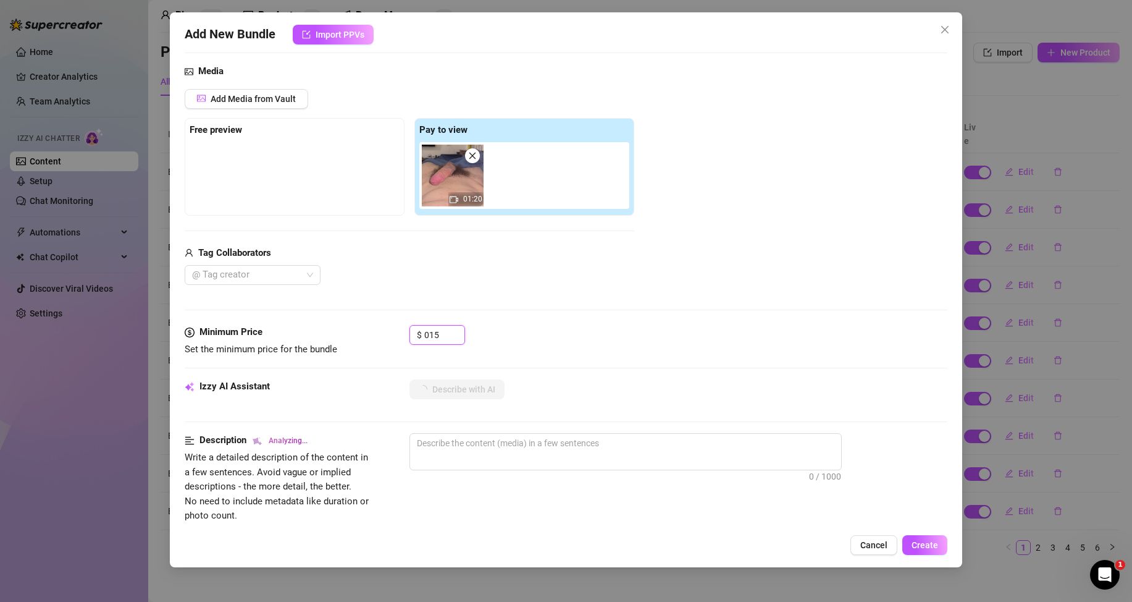
scroll to position [185, 0]
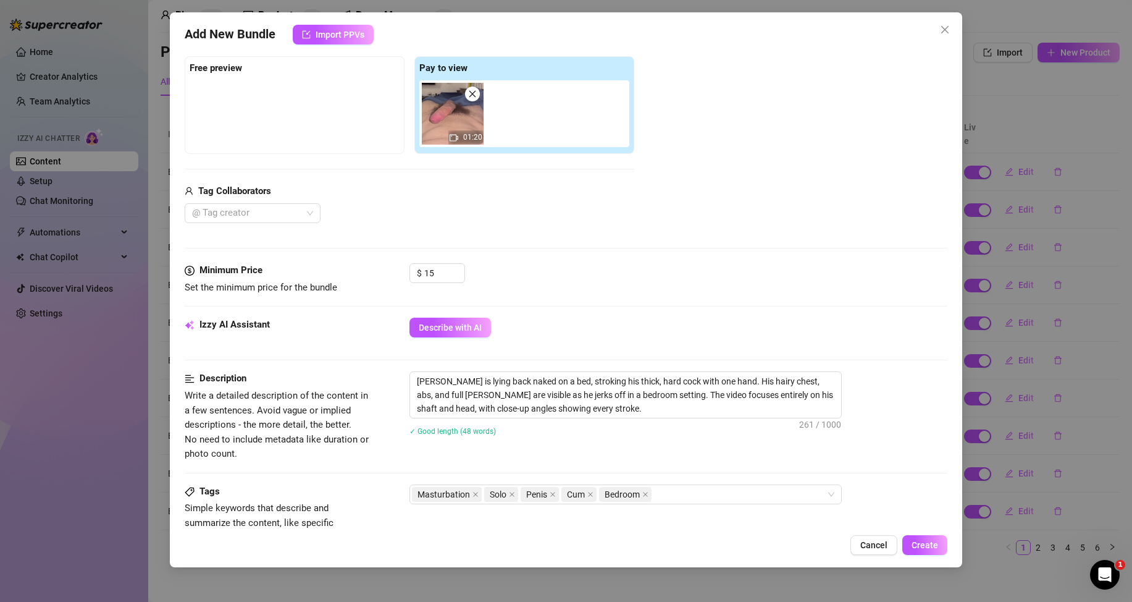
click at [566, 271] on div "$ 15" at bounding box center [679, 278] width 538 height 31
click at [915, 540] on span "Create" at bounding box center [925, 545] width 27 height 10
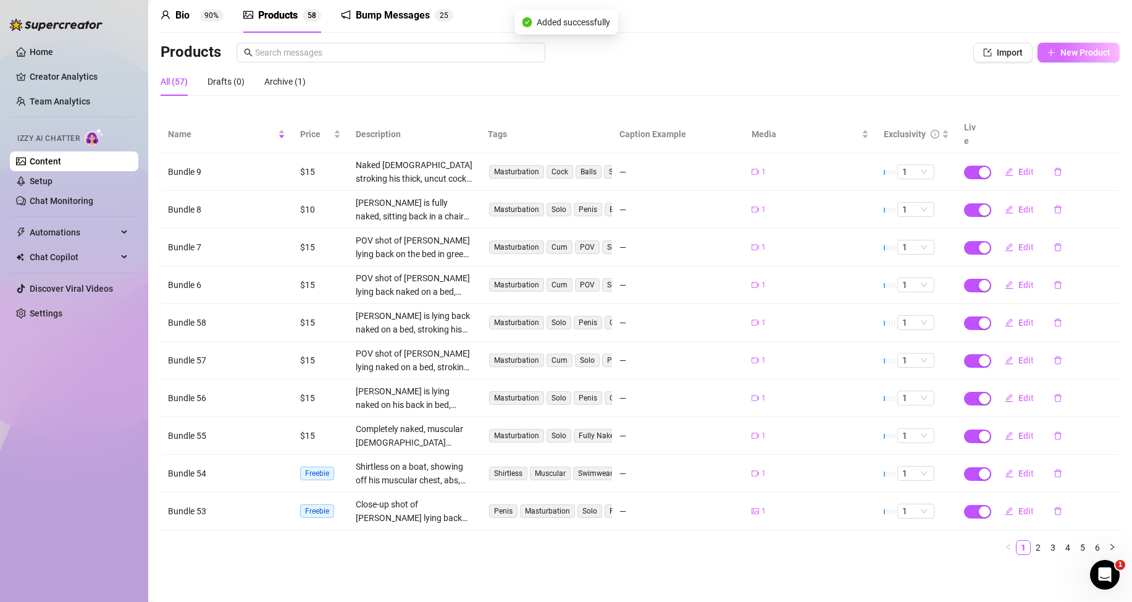
click at [1049, 57] on button "New Product" at bounding box center [1079, 53] width 82 height 20
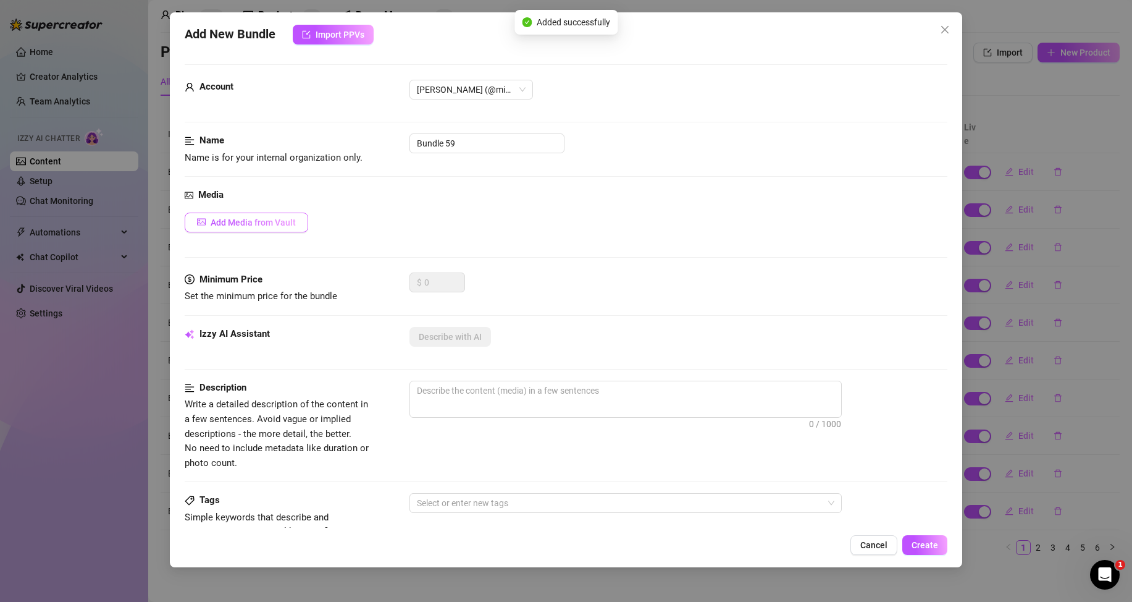
click at [281, 217] on span "Add Media from Vault" at bounding box center [253, 222] width 85 height 10
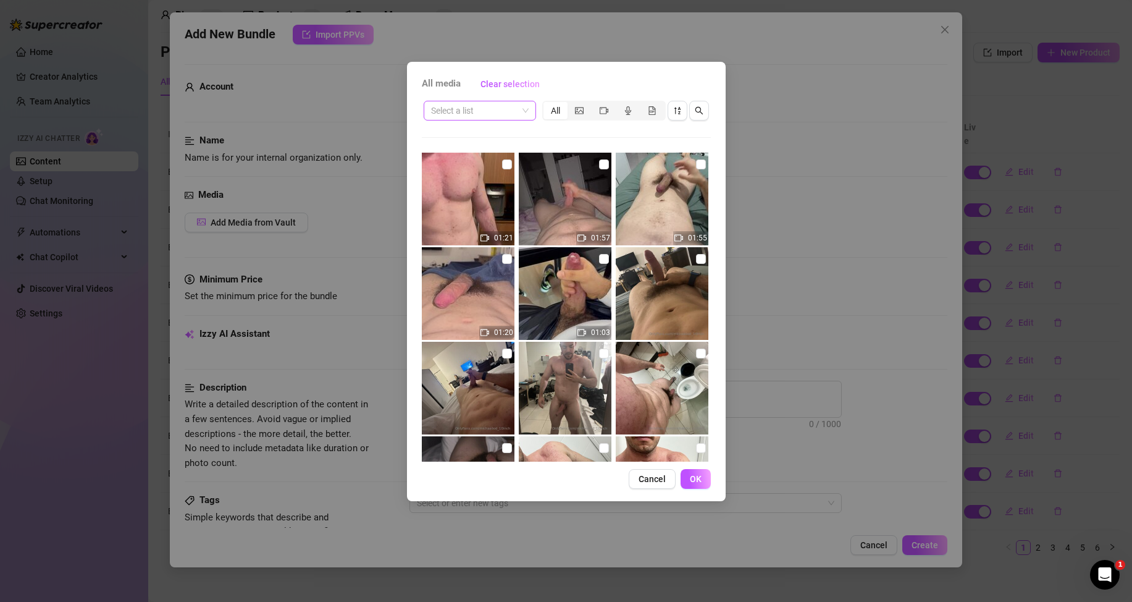
click at [513, 104] on input "search" at bounding box center [474, 110] width 86 height 19
click at [476, 153] on div "Messages" at bounding box center [480, 155] width 93 height 14
click at [599, 258] on input "checkbox" at bounding box center [604, 259] width 10 height 10
click at [707, 475] on button "OK" at bounding box center [696, 479] width 30 height 20
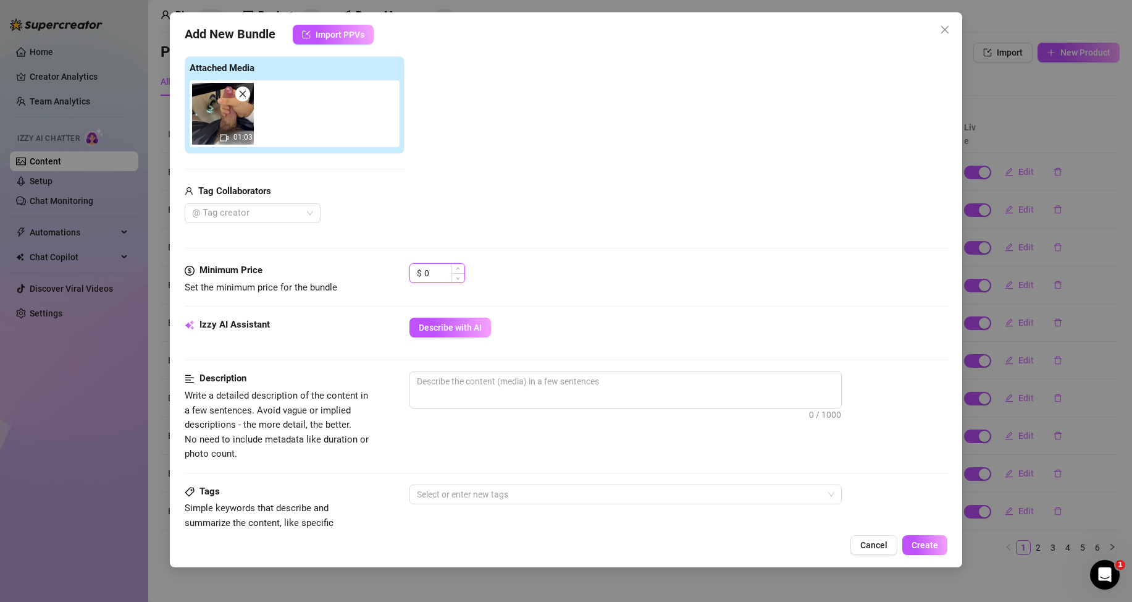
click at [428, 268] on input "0" at bounding box center [444, 273] width 40 height 19
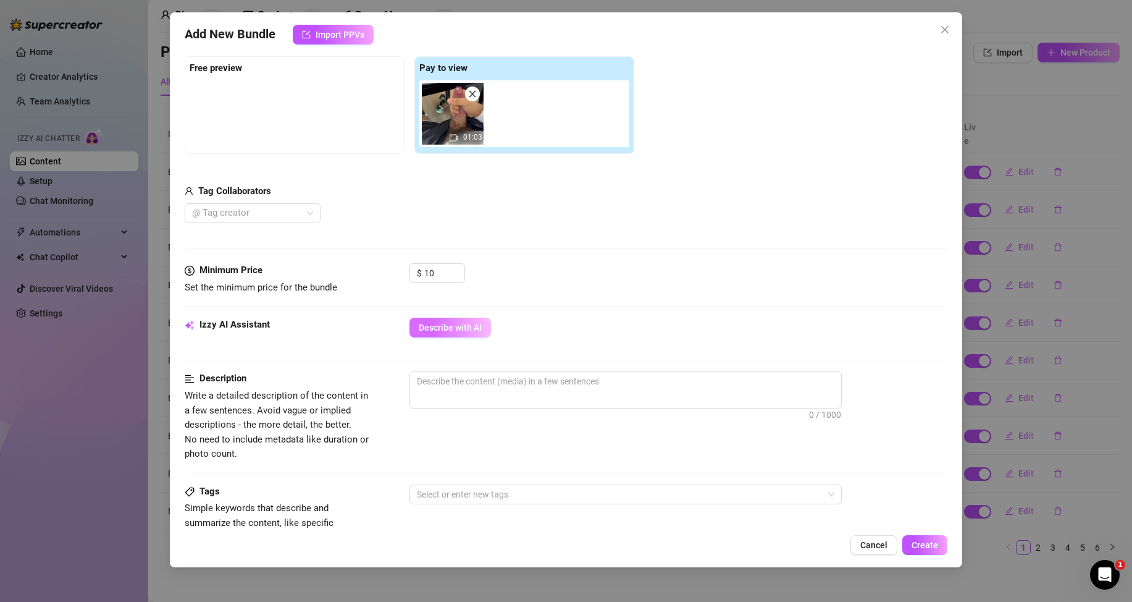
click at [456, 330] on span "Describe with AI" at bounding box center [450, 327] width 63 height 10
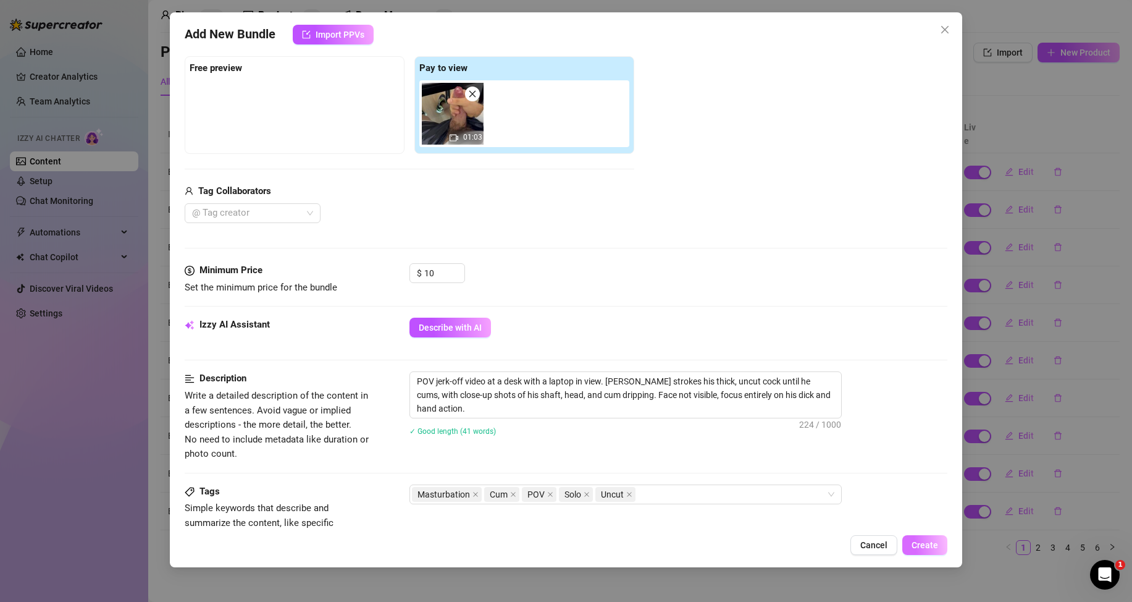
click at [931, 544] on span "Create" at bounding box center [925, 545] width 27 height 10
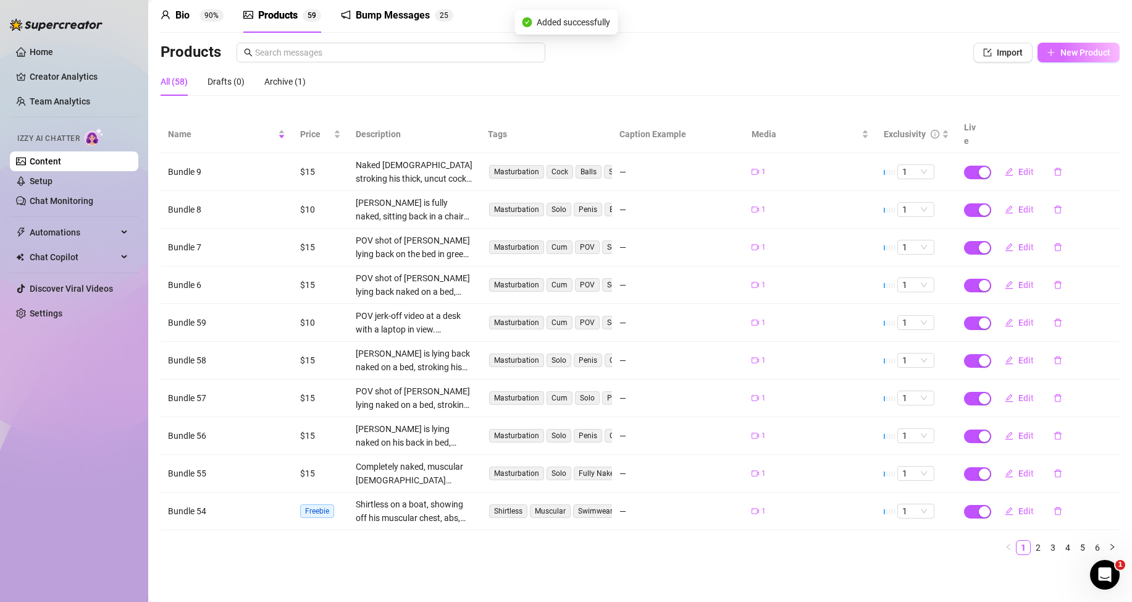
click at [1061, 49] on span "New Product" at bounding box center [1086, 53] width 50 height 10
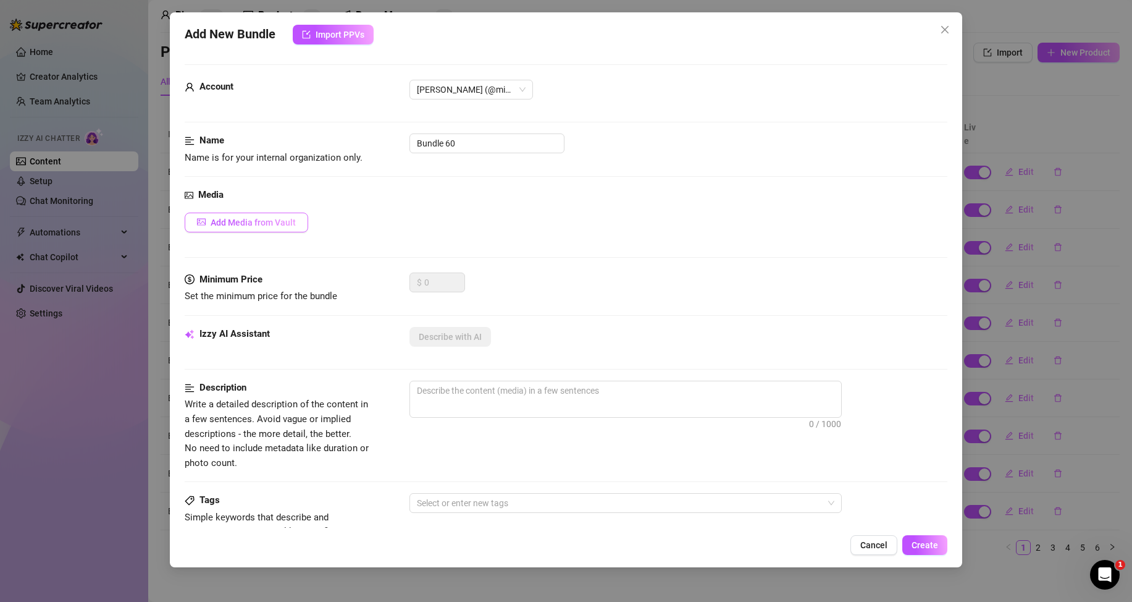
click at [280, 218] on span "Add Media from Vault" at bounding box center [253, 222] width 85 height 10
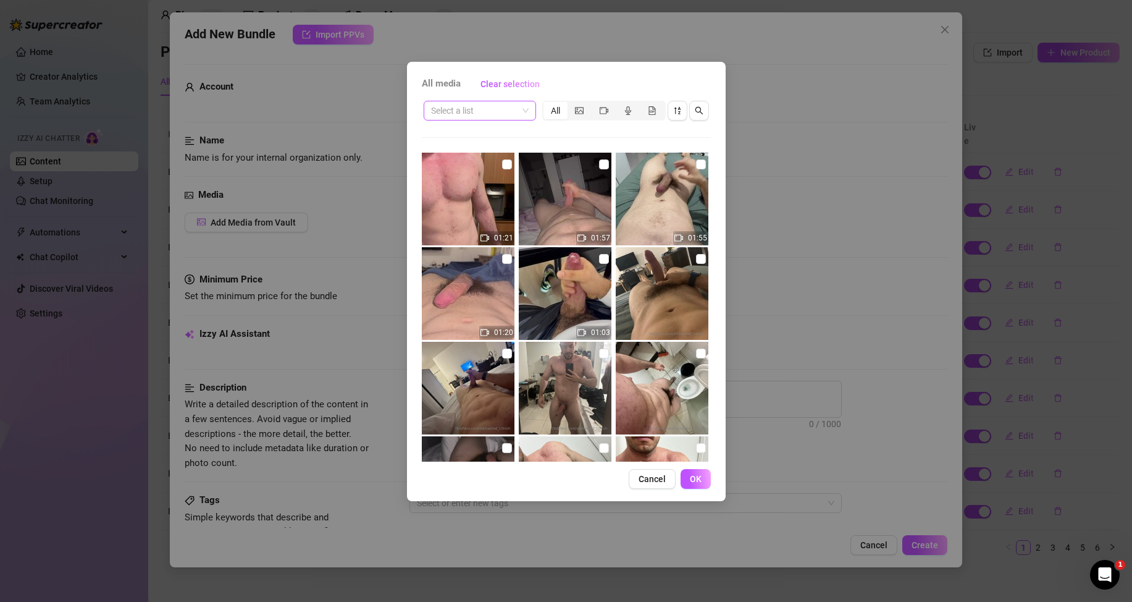
click at [511, 109] on input "search" at bounding box center [474, 110] width 86 height 19
click at [477, 155] on div "Messages" at bounding box center [480, 155] width 93 height 14
click at [605, 112] on icon "video-camera" at bounding box center [604, 110] width 9 height 9
click at [595, 104] on input "segmented control" at bounding box center [595, 104] width 0 height 0
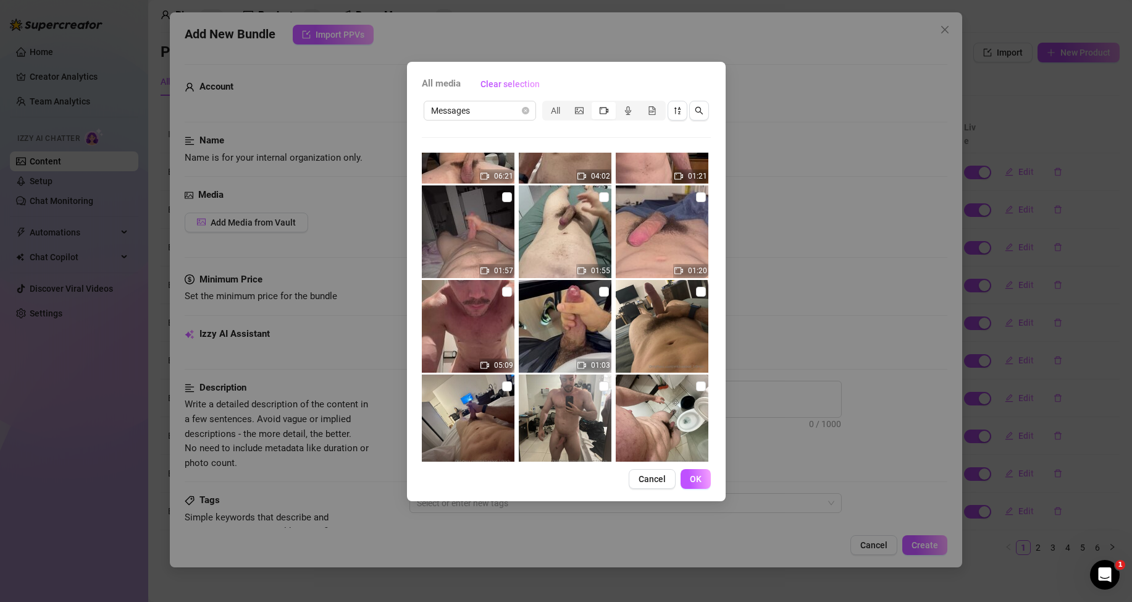
scroll to position [0, 0]
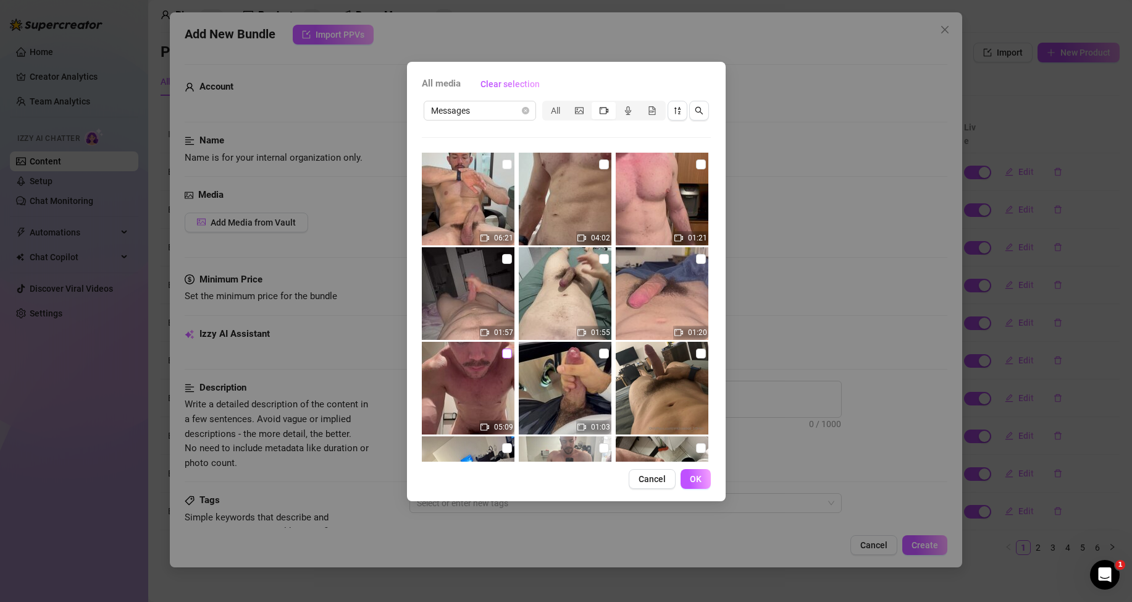
click at [506, 354] on input "checkbox" at bounding box center [507, 353] width 10 height 10
click at [506, 164] on input "checkbox" at bounding box center [507, 164] width 10 height 10
click at [691, 476] on span "OK" at bounding box center [696, 479] width 12 height 10
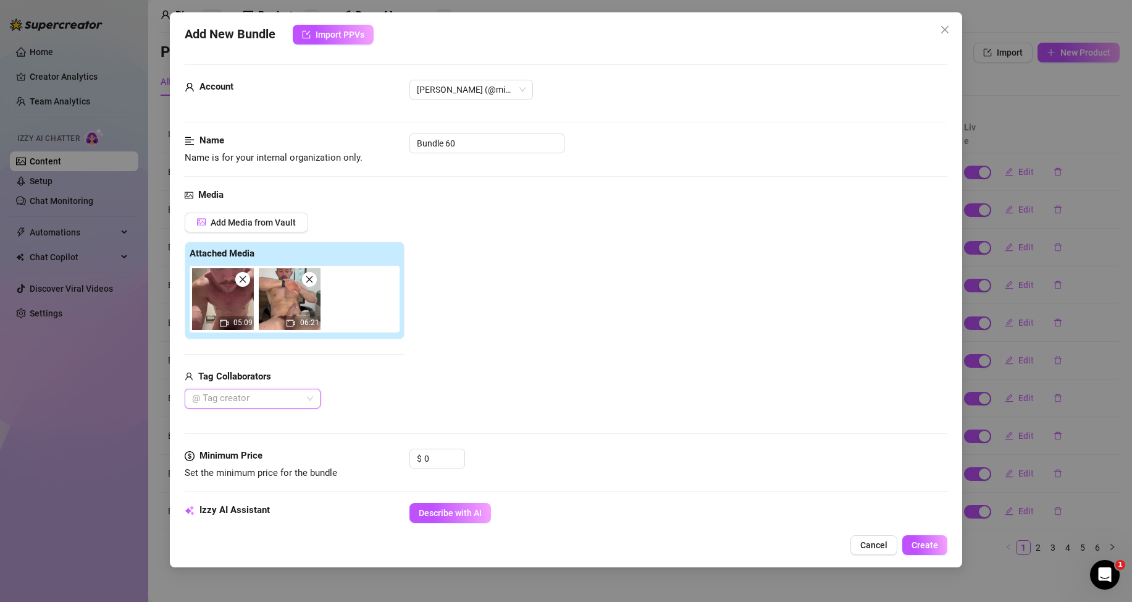
click at [243, 282] on icon "close" at bounding box center [242, 279] width 9 height 9
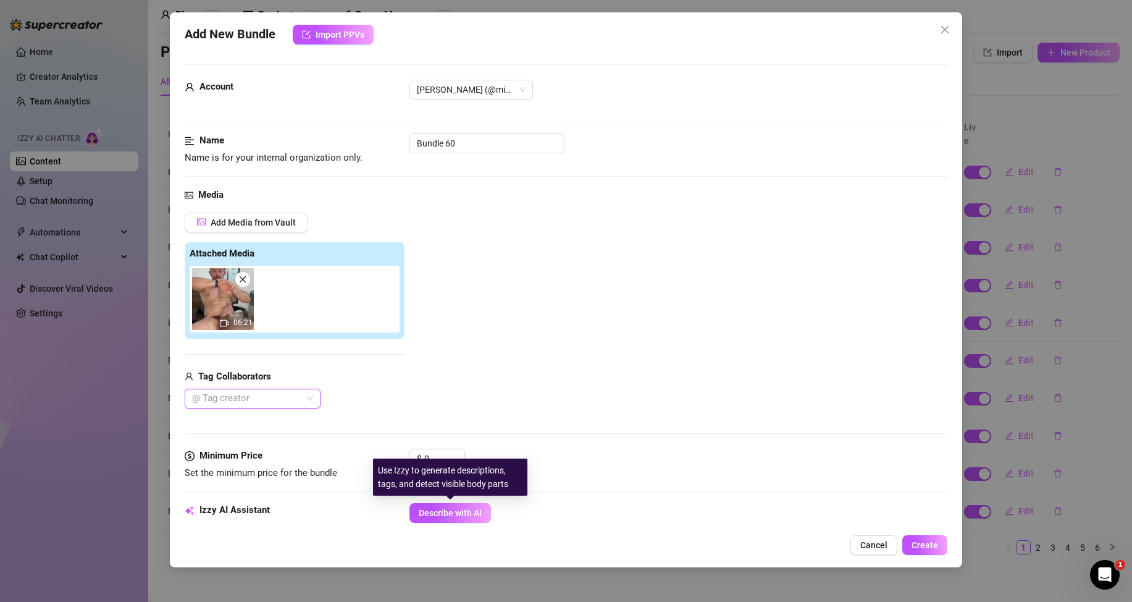
drag, startPoint x: 440, startPoint y: 513, endPoint x: 448, endPoint y: 387, distance: 126.9
click at [440, 513] on span "Describe with AI" at bounding box center [450, 513] width 63 height 10
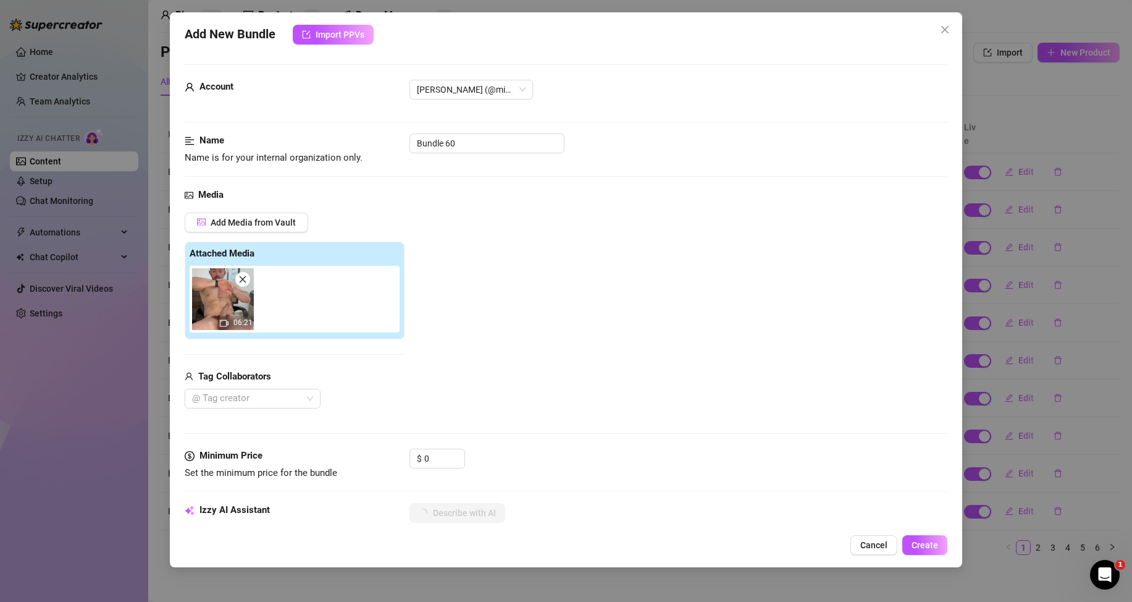
scroll to position [124, 0]
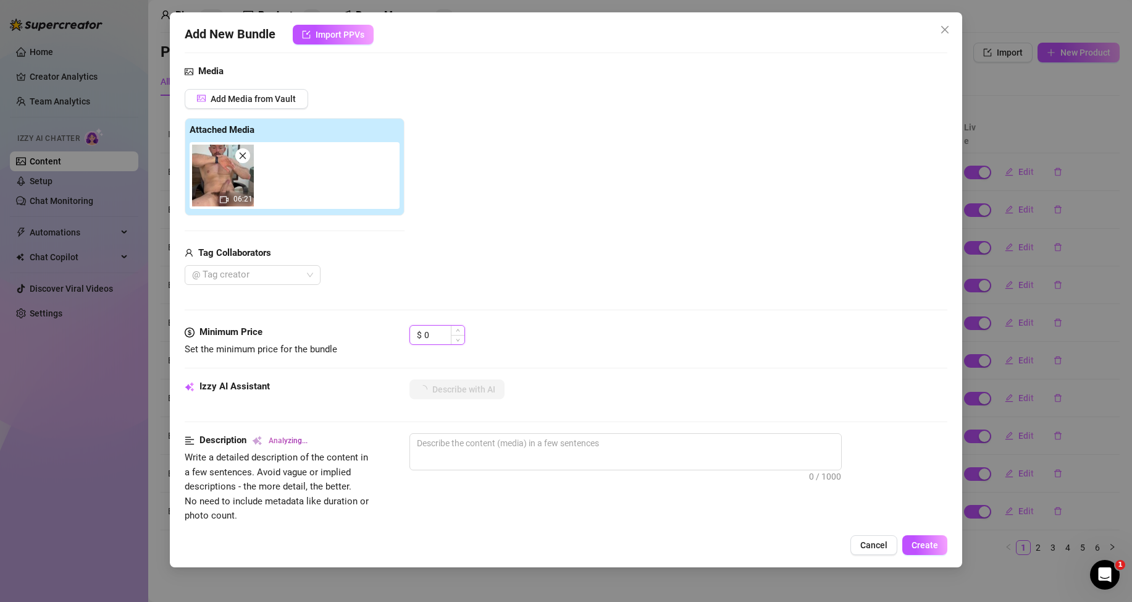
click at [437, 340] on input "0" at bounding box center [444, 335] width 40 height 19
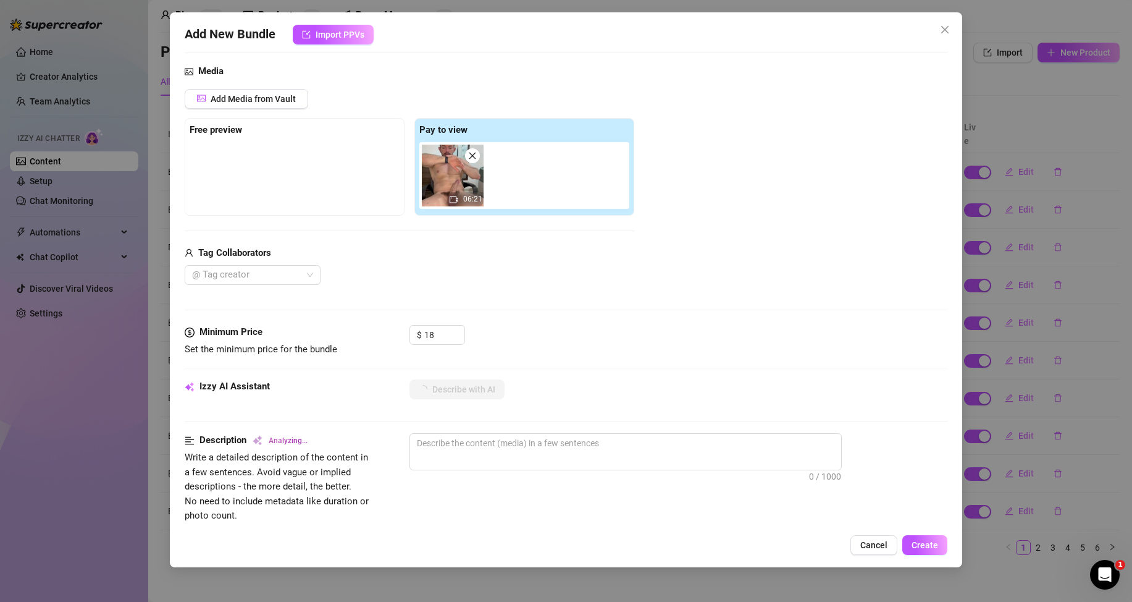
click at [546, 334] on div "$ 18" at bounding box center [679, 340] width 538 height 31
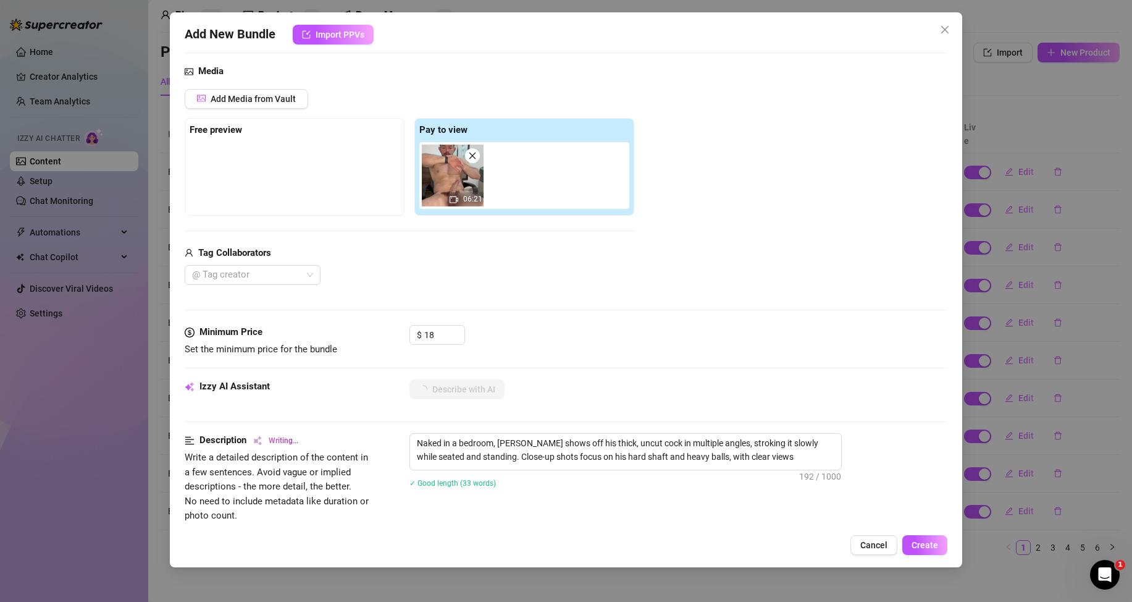
scroll to position [185, 0]
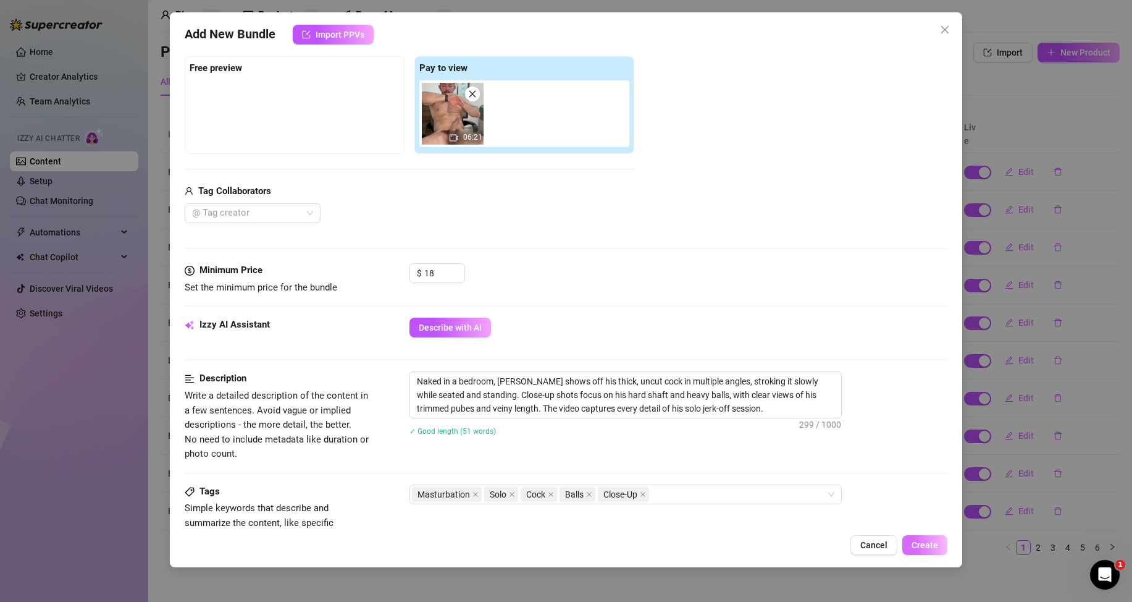
click at [920, 547] on span "Create" at bounding box center [925, 545] width 27 height 10
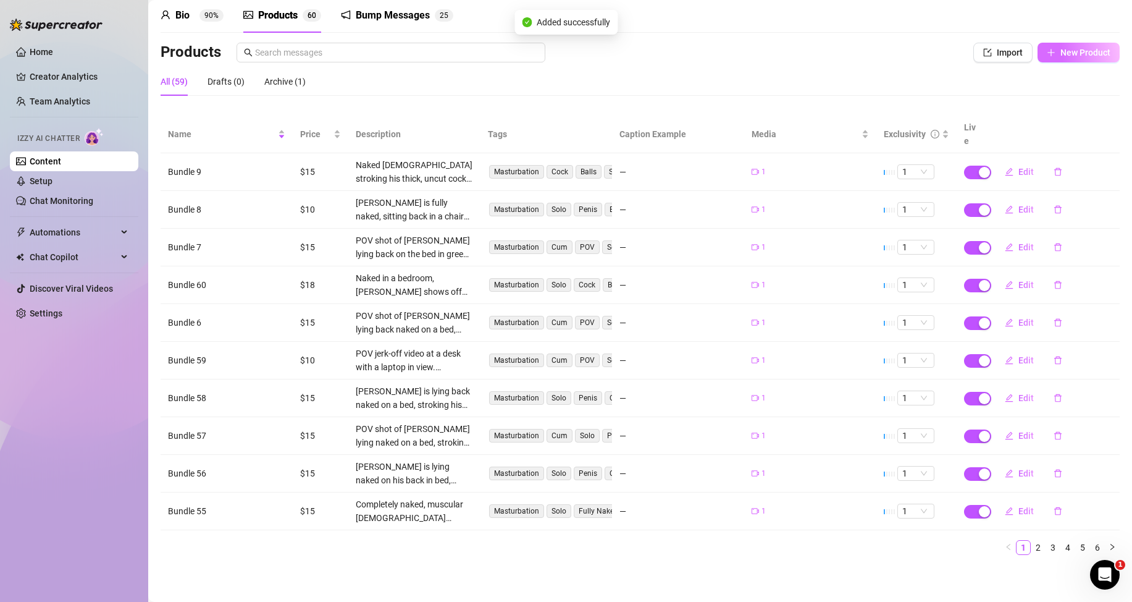
click at [1058, 57] on button "New Product" at bounding box center [1079, 53] width 82 height 20
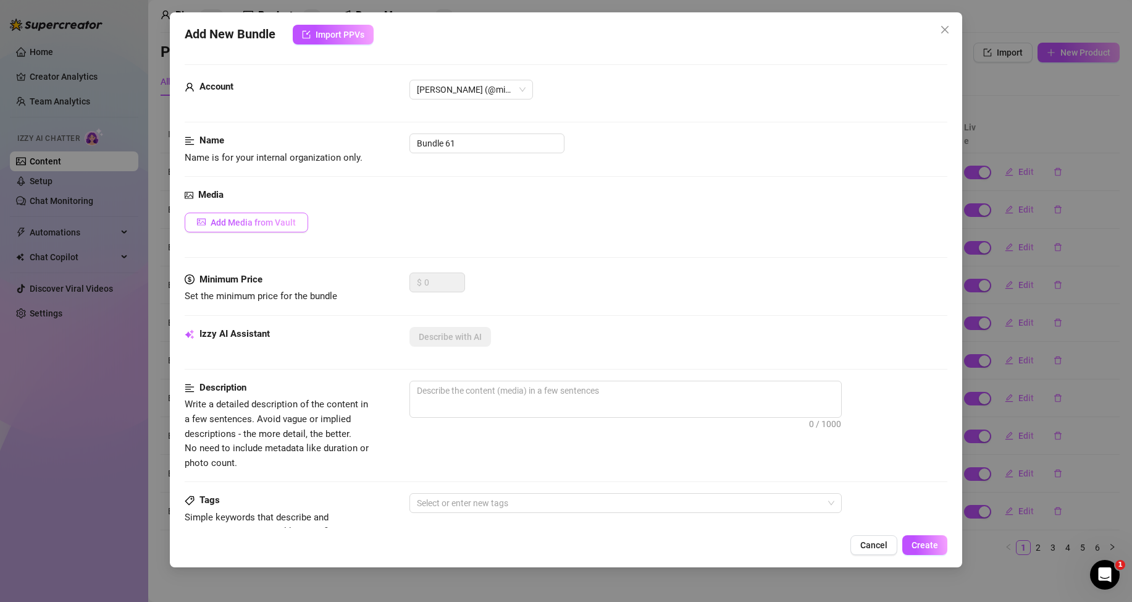
click at [277, 218] on span "Add Media from Vault" at bounding box center [253, 222] width 85 height 10
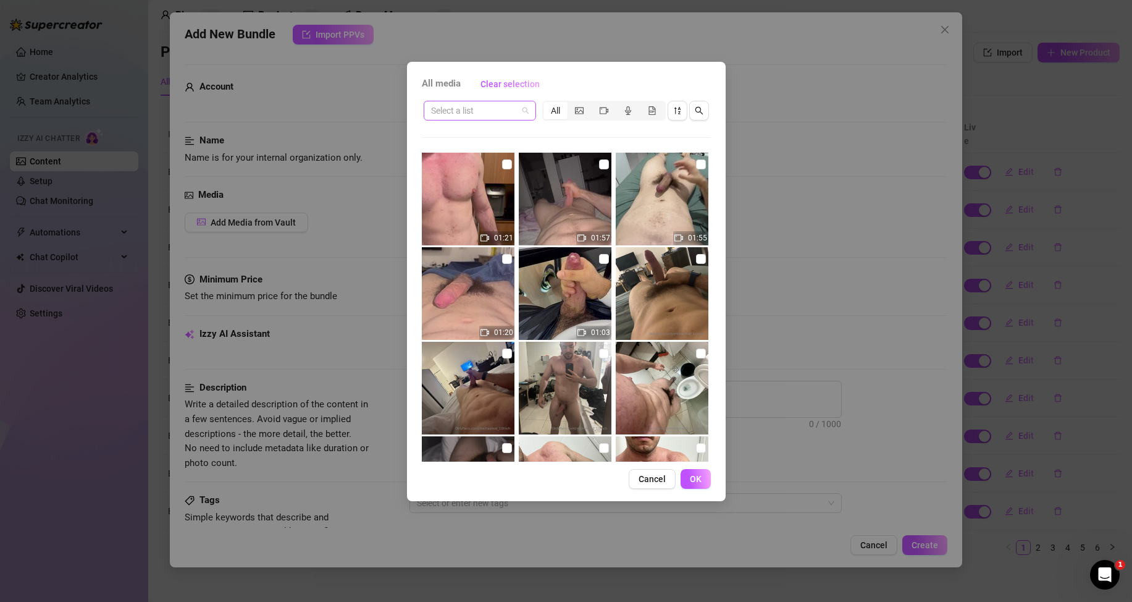
click at [509, 106] on input "search" at bounding box center [474, 110] width 86 height 19
click at [485, 151] on div "Messages" at bounding box center [480, 155] width 93 height 14
click at [607, 106] on icon "video-camera" at bounding box center [604, 110] width 9 height 9
click at [595, 104] on input "segmented control" at bounding box center [595, 104] width 0 height 0
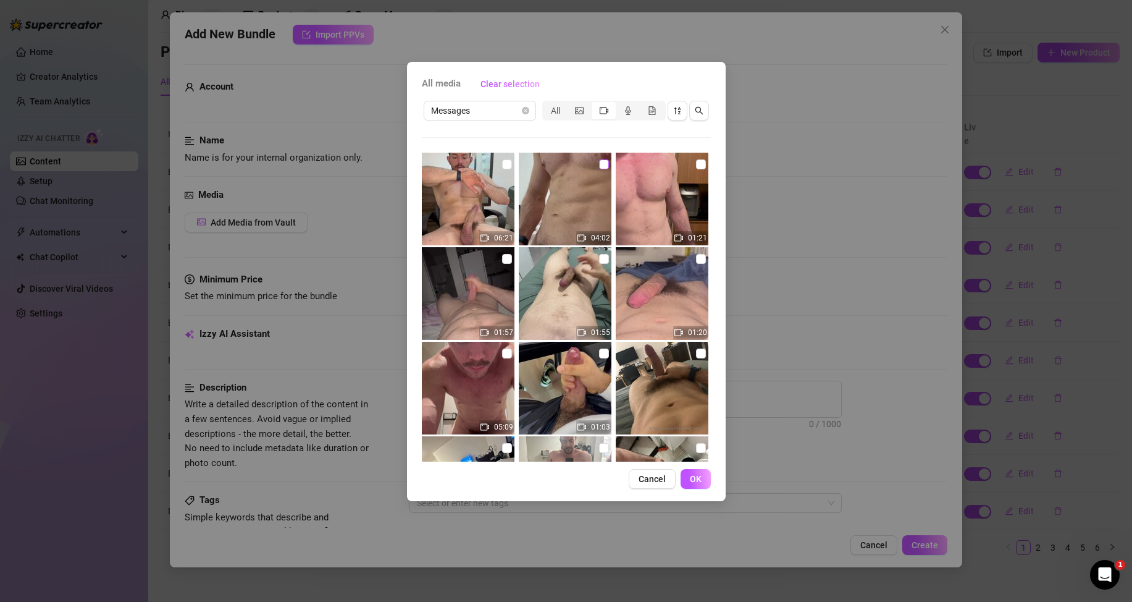
click at [599, 164] on input "checkbox" at bounding box center [604, 164] width 10 height 10
click at [700, 485] on button "OK" at bounding box center [696, 479] width 30 height 20
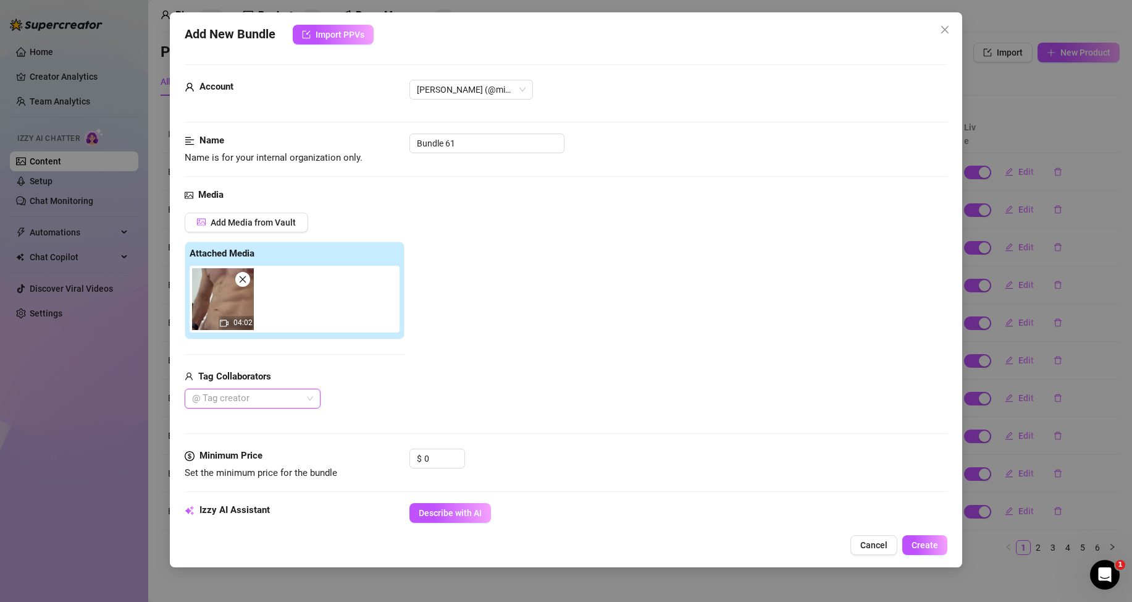
scroll to position [62, 0]
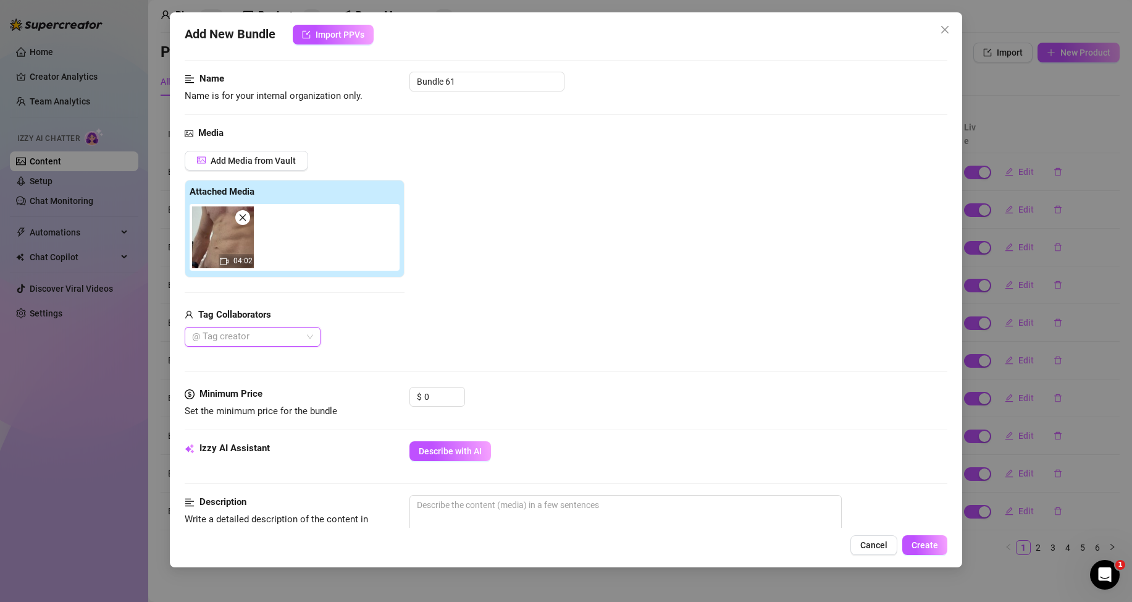
drag, startPoint x: 458, startPoint y: 459, endPoint x: 447, endPoint y: 430, distance: 31.1
click at [457, 459] on button "Describe with AI" at bounding box center [451, 451] width 82 height 20
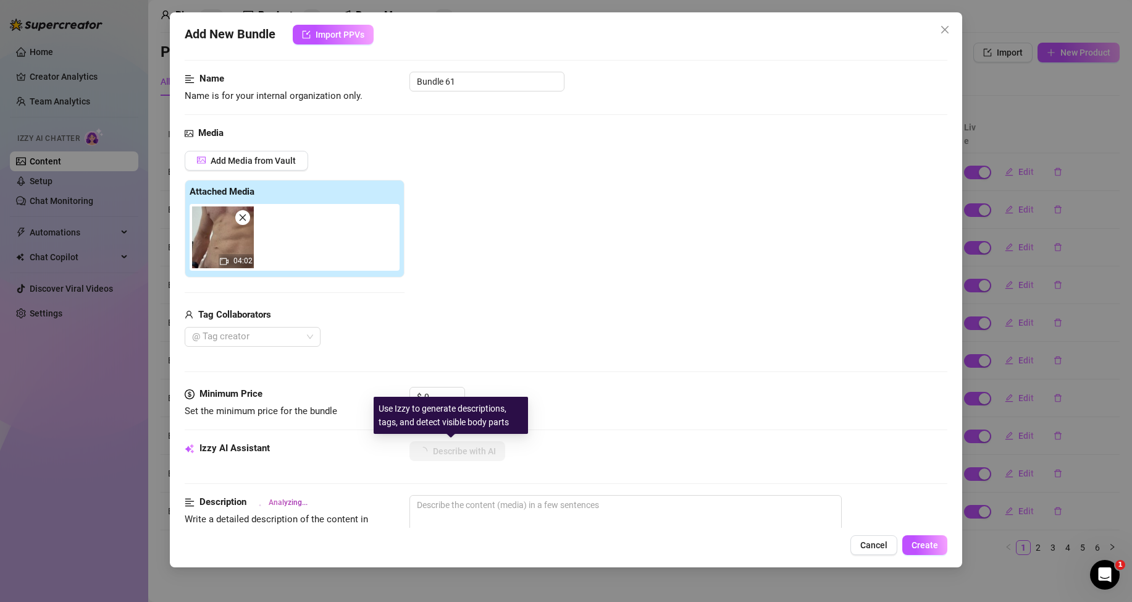
scroll to position [185, 0]
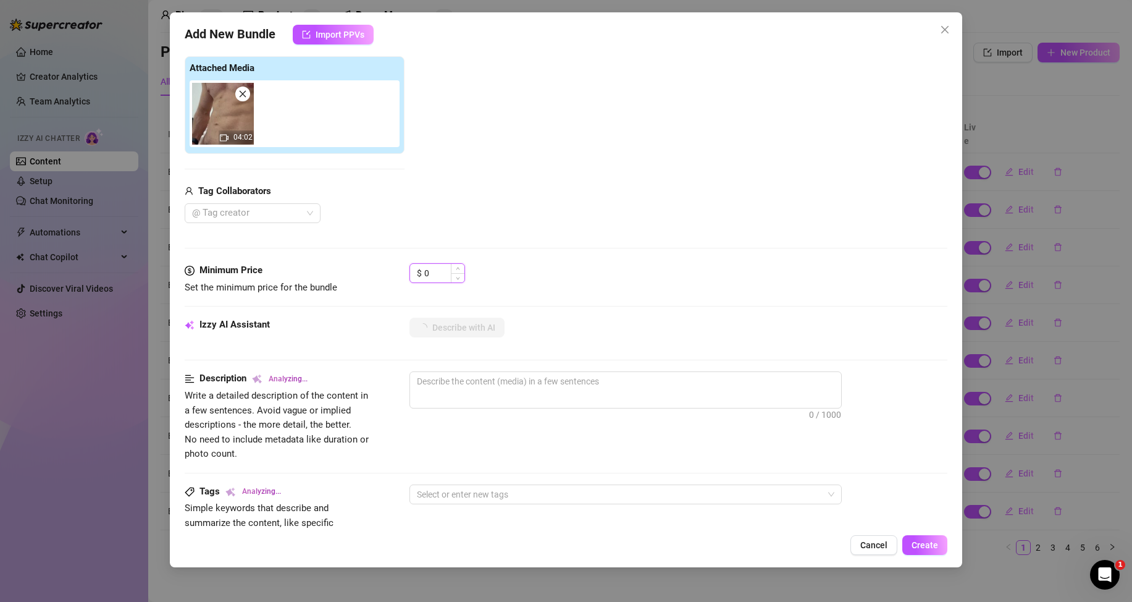
click at [439, 271] on input "0" at bounding box center [444, 273] width 40 height 19
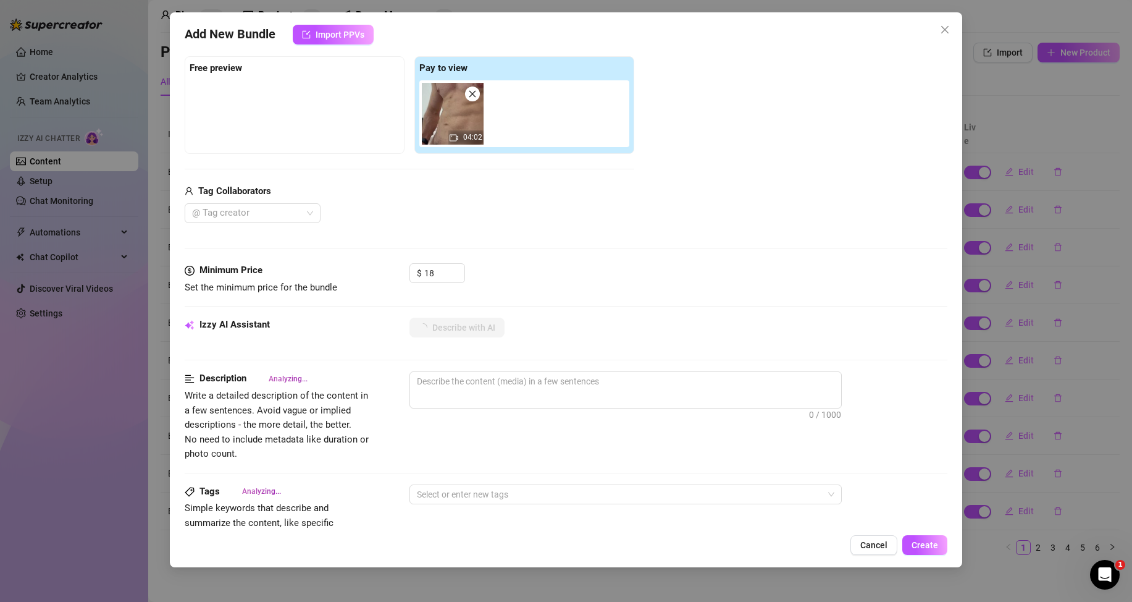
click at [574, 266] on div "$ 18" at bounding box center [679, 278] width 538 height 31
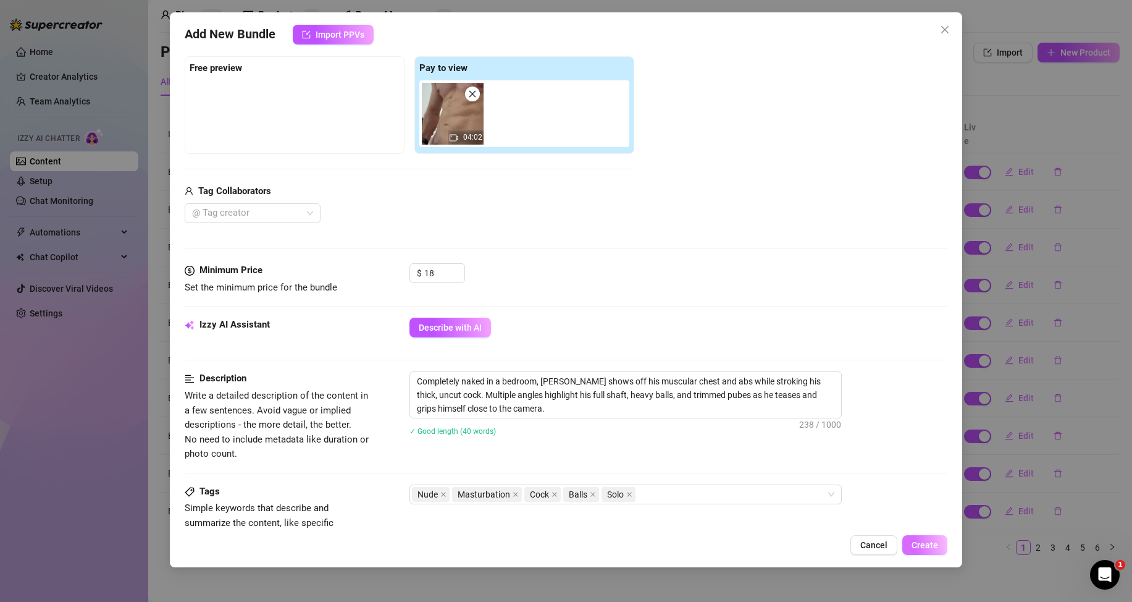
click at [925, 544] on span "Create" at bounding box center [925, 545] width 27 height 10
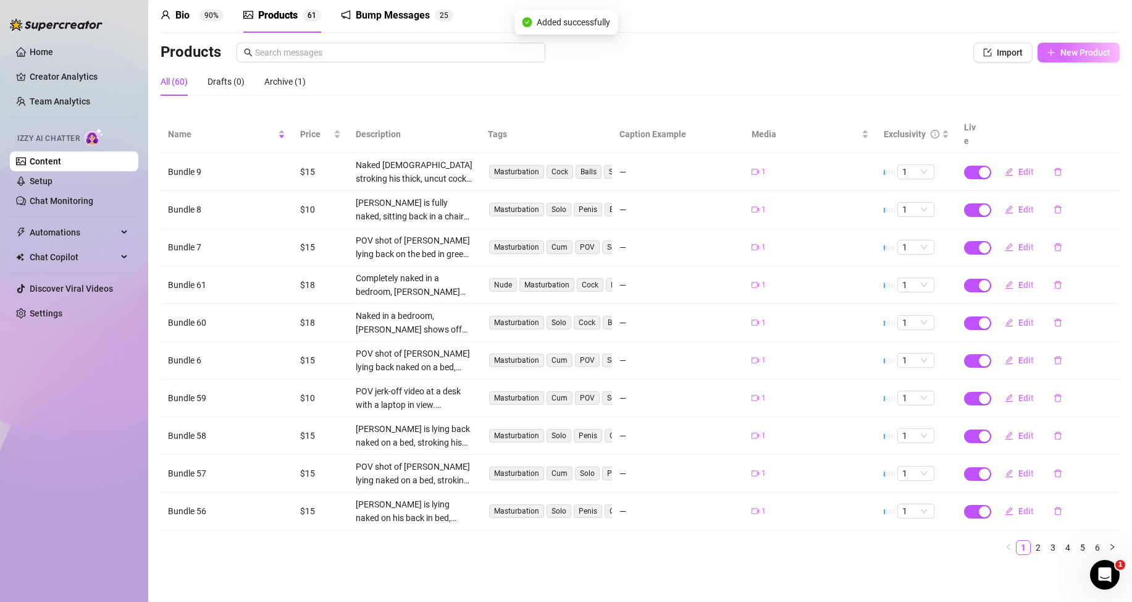
click at [1047, 48] on icon "plus" at bounding box center [1051, 52] width 9 height 9
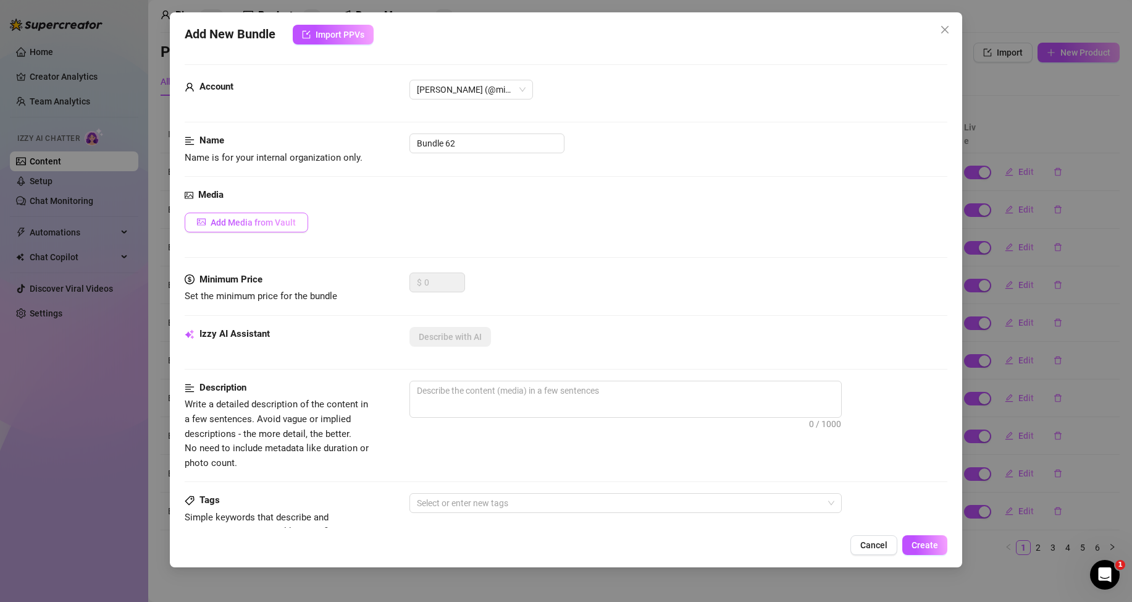
click at [274, 224] on span "Add Media from Vault" at bounding box center [253, 222] width 85 height 10
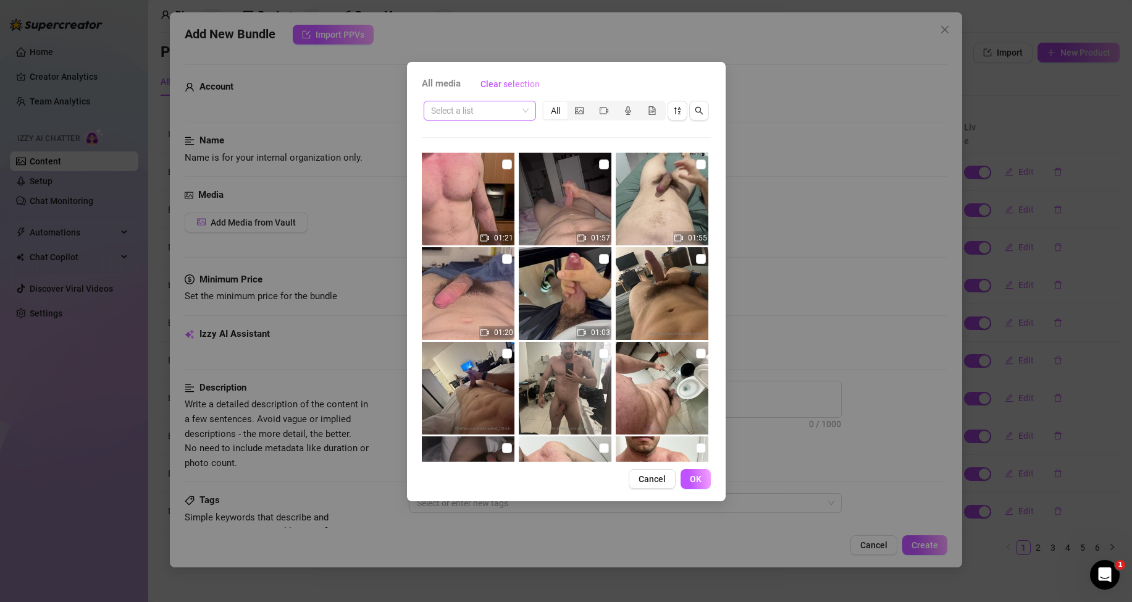
click at [526, 114] on span at bounding box center [480, 110] width 98 height 19
click at [471, 160] on div "Messages" at bounding box center [480, 155] width 93 height 14
click at [603, 107] on icon "video-camera" at bounding box center [604, 110] width 9 height 9
click at [595, 104] on input "segmented control" at bounding box center [595, 104] width 0 height 0
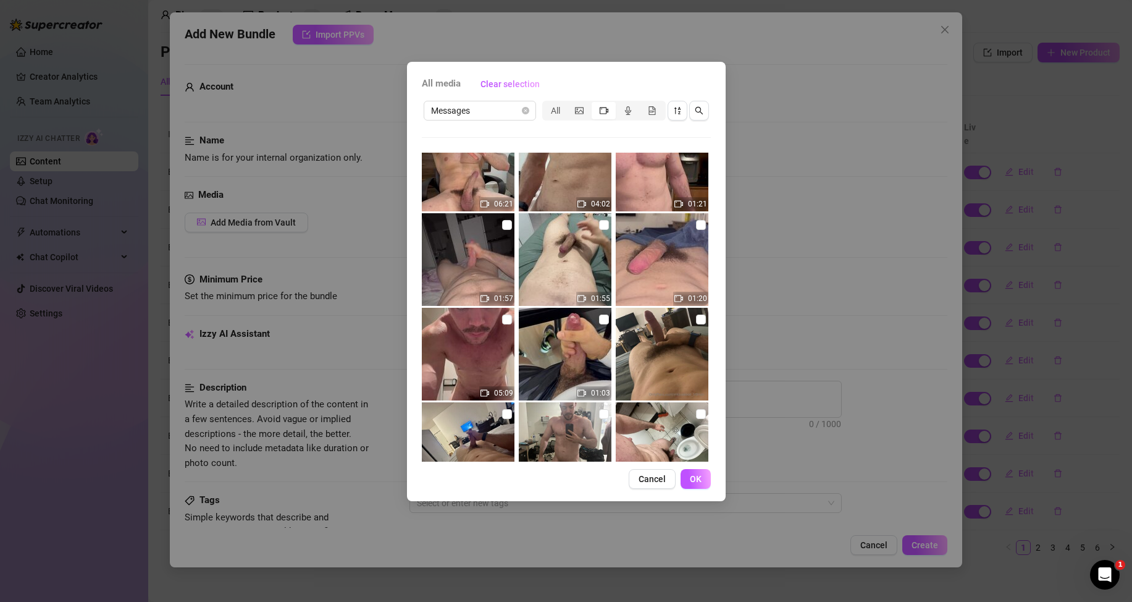
scroll to position [0, 0]
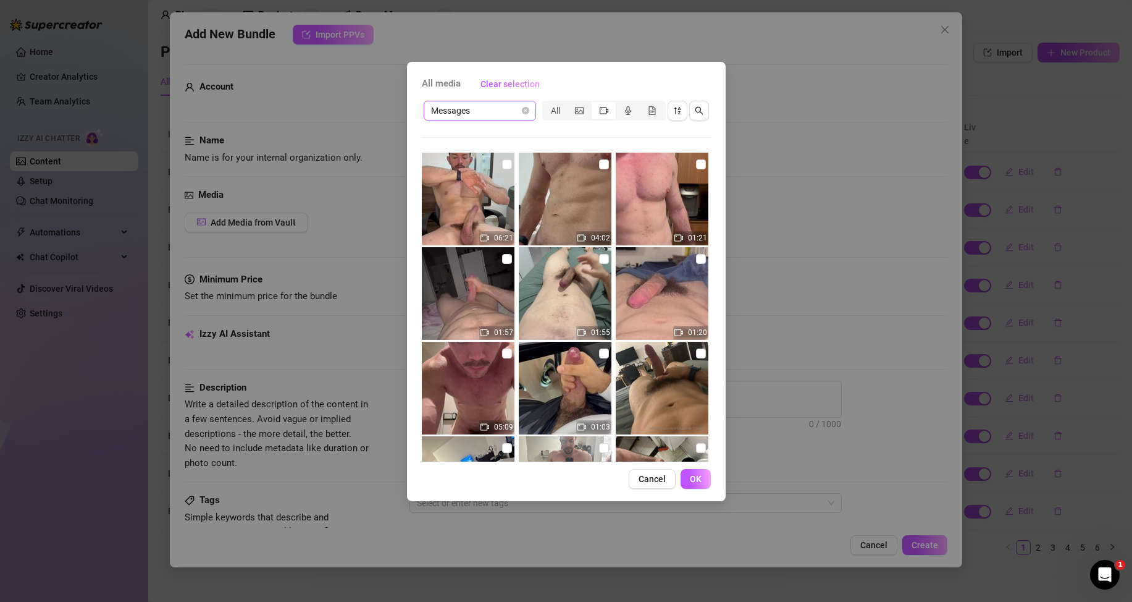
click at [518, 106] on span "Messages" at bounding box center [480, 110] width 98 height 19
click at [476, 156] on div "Messages" at bounding box center [480, 155] width 93 height 14
click at [554, 114] on div "All" at bounding box center [556, 110] width 24 height 17
click at [547, 104] on input "All" at bounding box center [547, 104] width 0 height 0
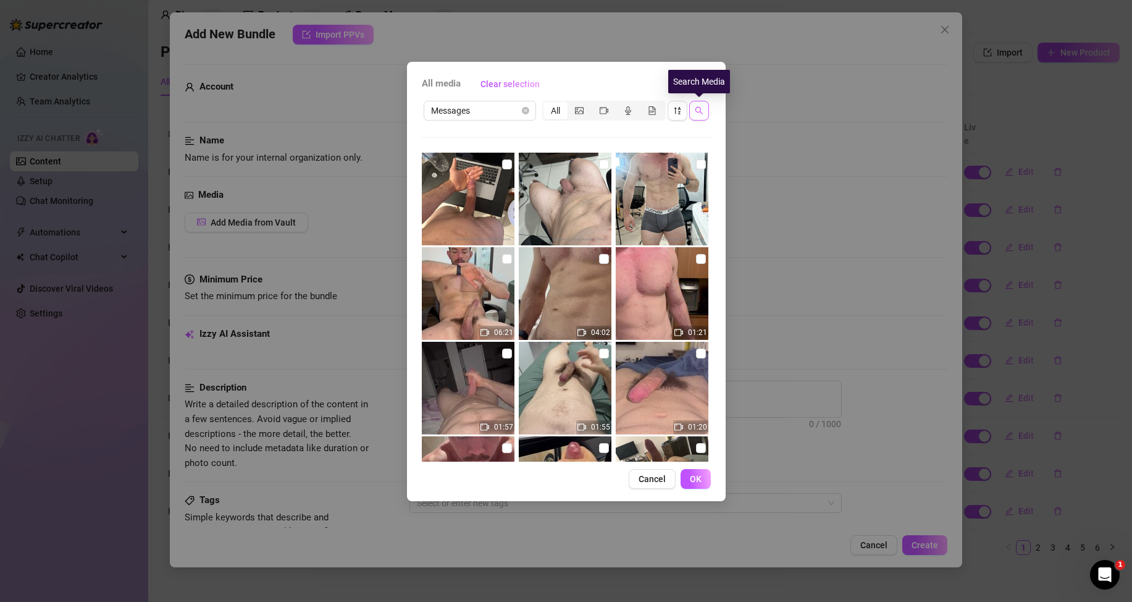
click at [696, 109] on icon "search" at bounding box center [699, 110] width 9 height 9
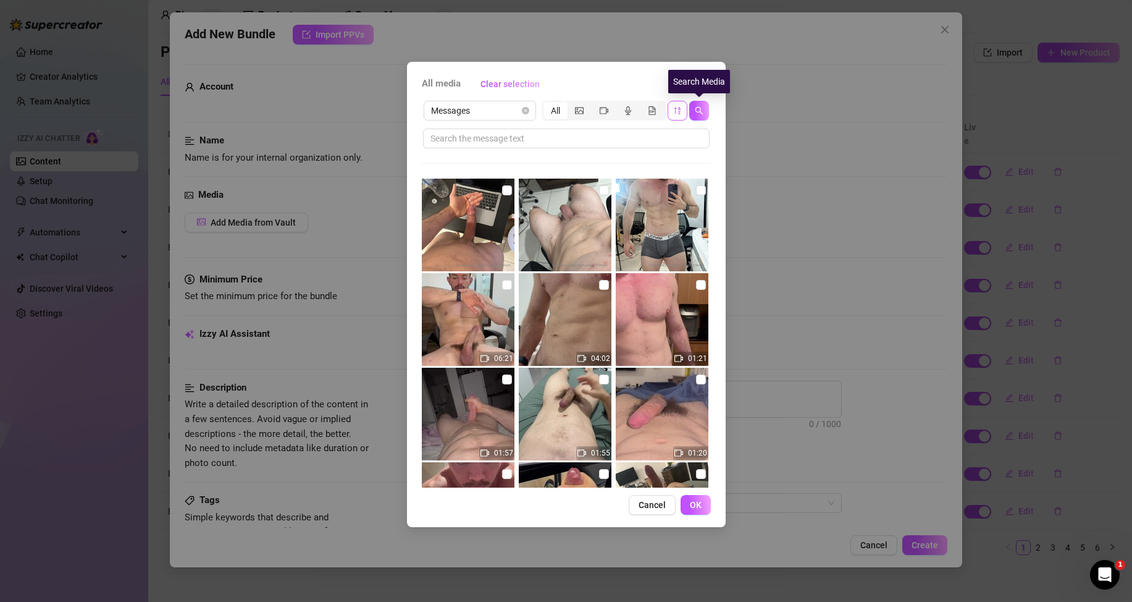
click at [681, 111] on icon "sort-descending" at bounding box center [677, 110] width 9 height 9
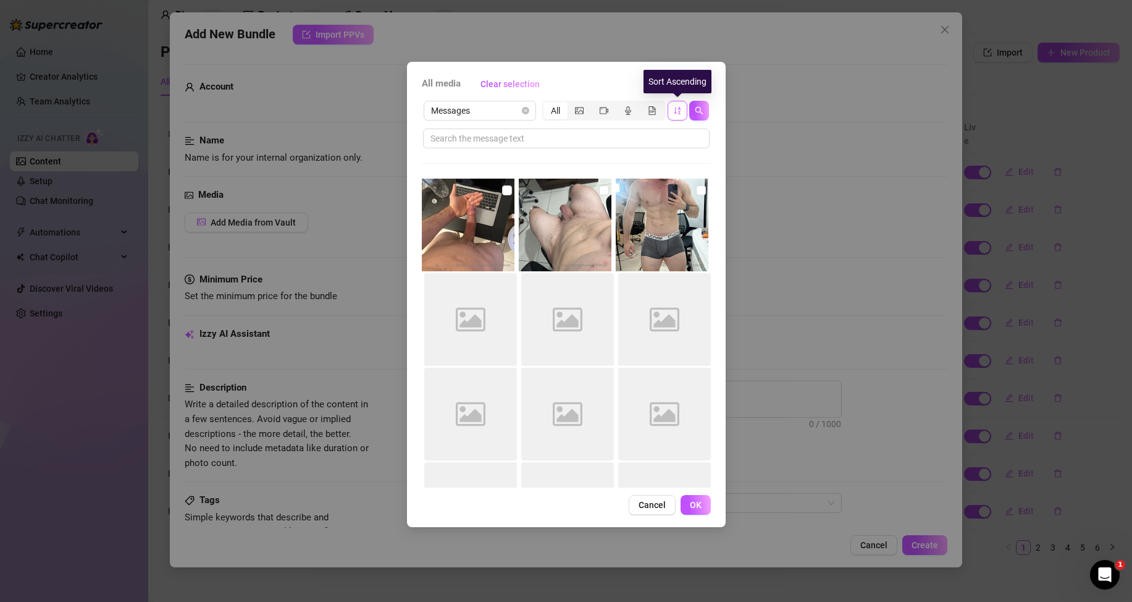
click at [679, 111] on icon "sort-ascending" at bounding box center [677, 110] width 6 height 7
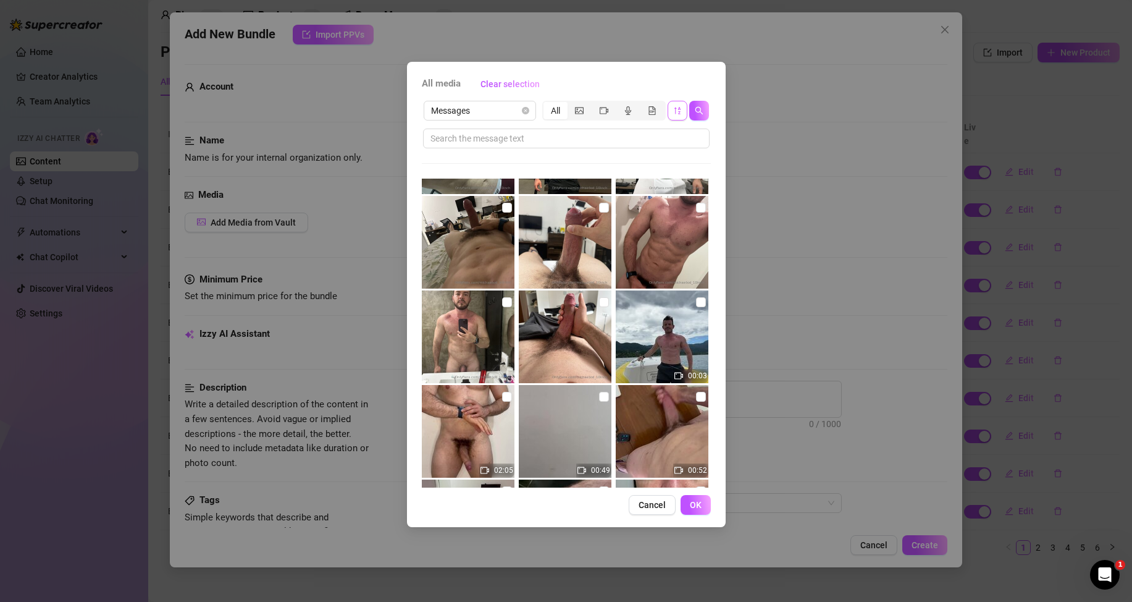
scroll to position [652, 0]
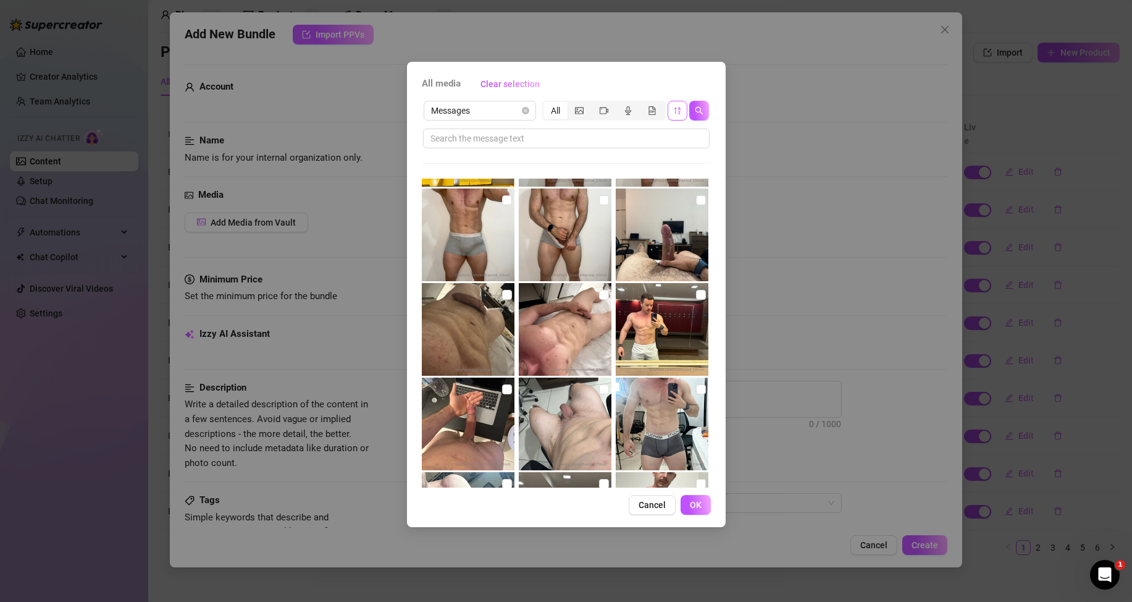
drag, startPoint x: 646, startPoint y: 503, endPoint x: 662, endPoint y: 490, distance: 20.2
click at [646, 503] on span "Cancel" at bounding box center [652, 505] width 27 height 10
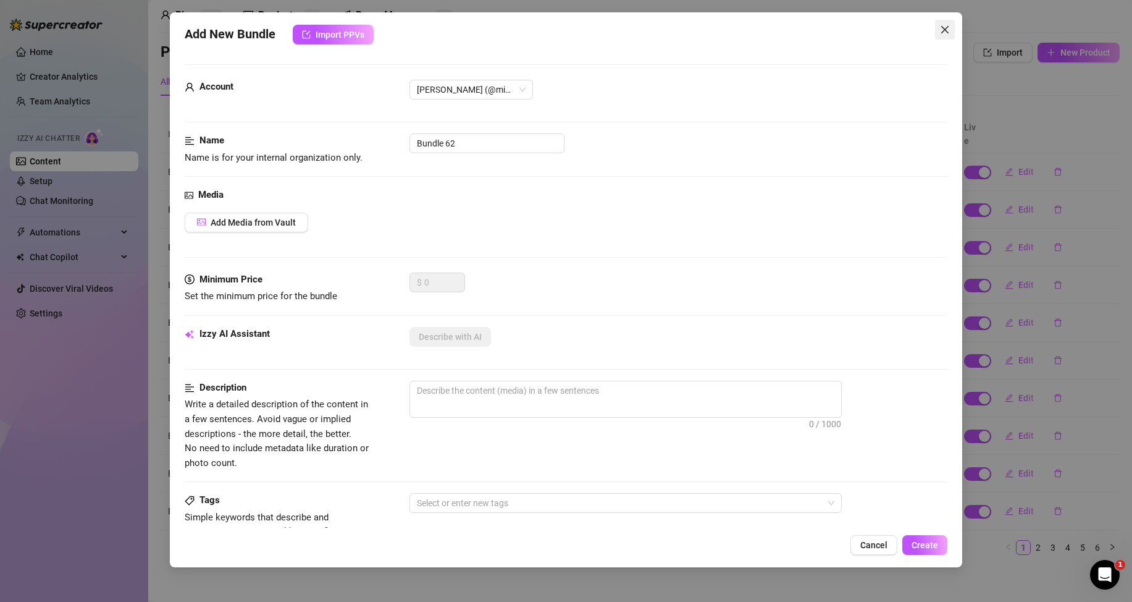
click at [945, 28] on icon "close" at bounding box center [945, 30] width 10 height 10
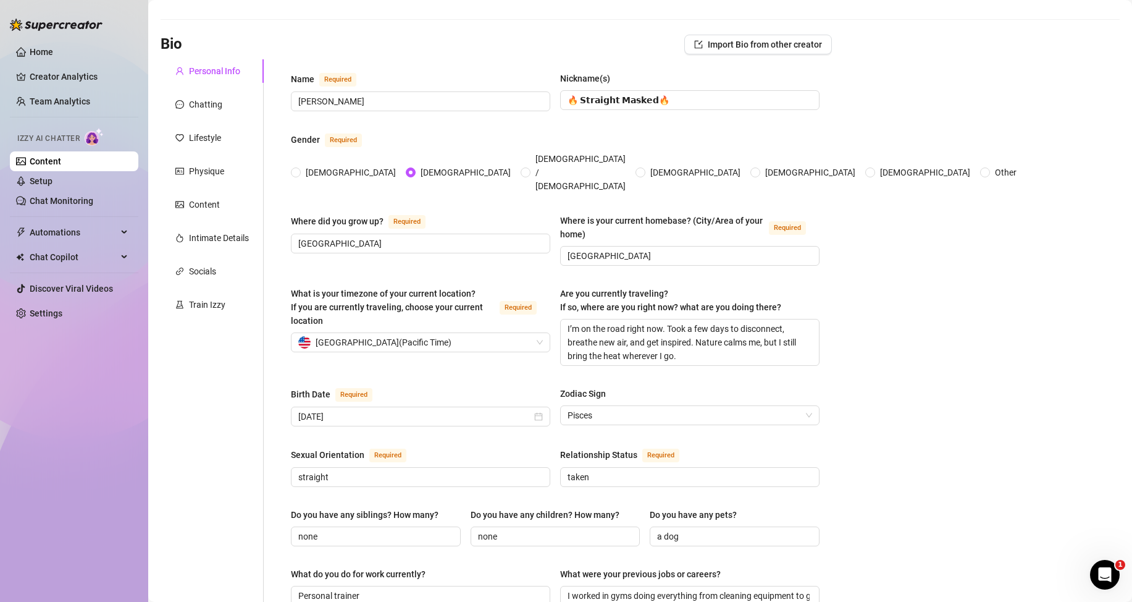
click at [61, 159] on link "Content" at bounding box center [46, 161] width 32 height 10
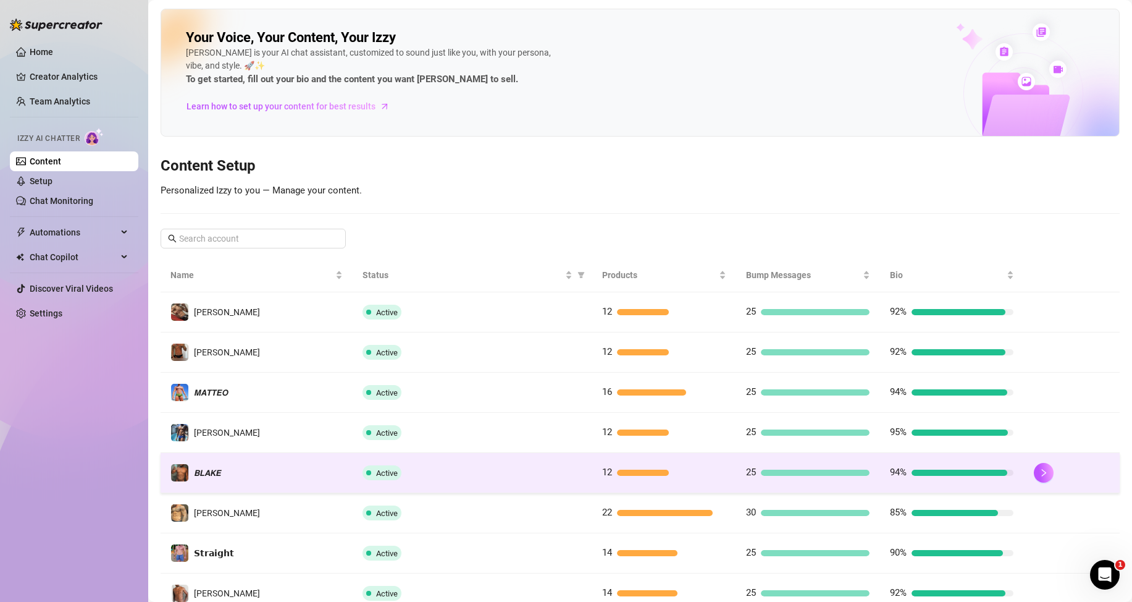
scroll to position [164, 0]
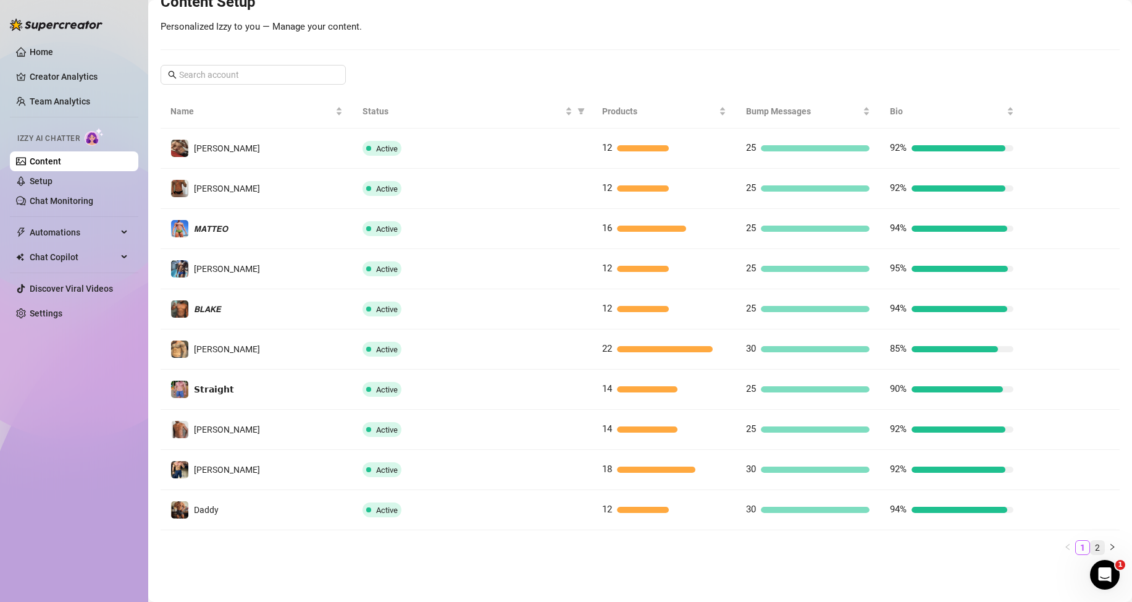
click at [1091, 546] on link "2" at bounding box center [1098, 547] width 14 height 14
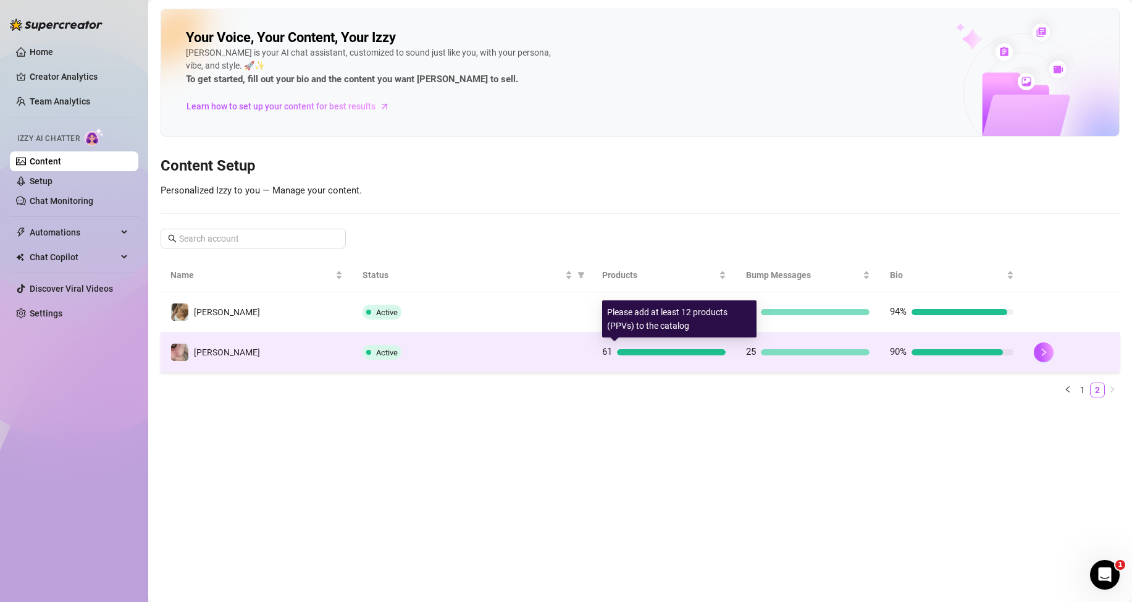
click at [653, 359] on td "61" at bounding box center [664, 352] width 144 height 40
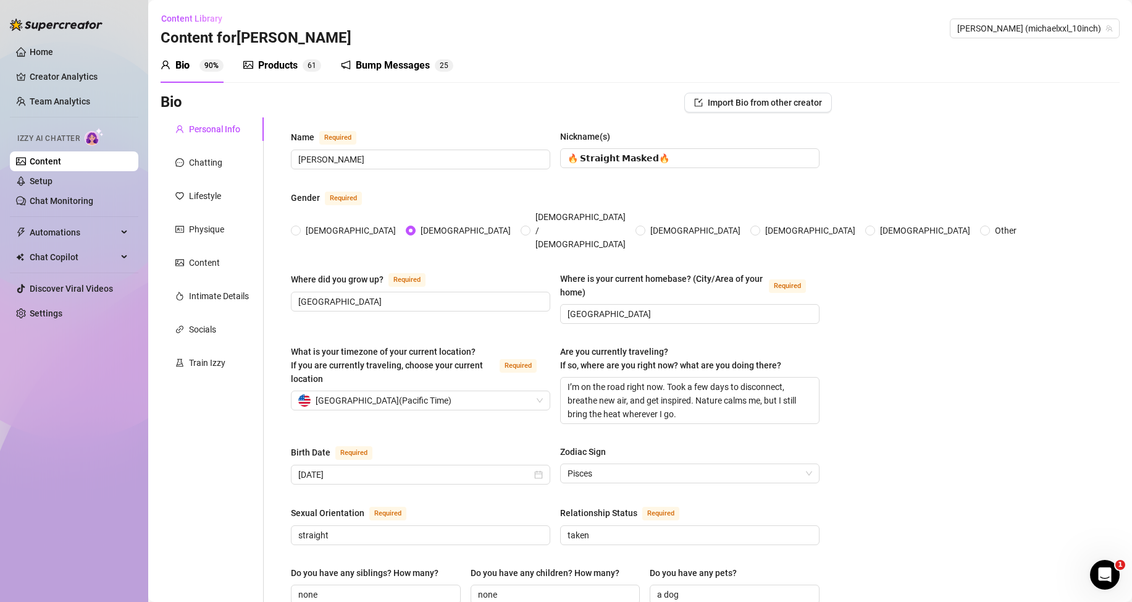
click at [296, 70] on div "Products" at bounding box center [278, 65] width 40 height 15
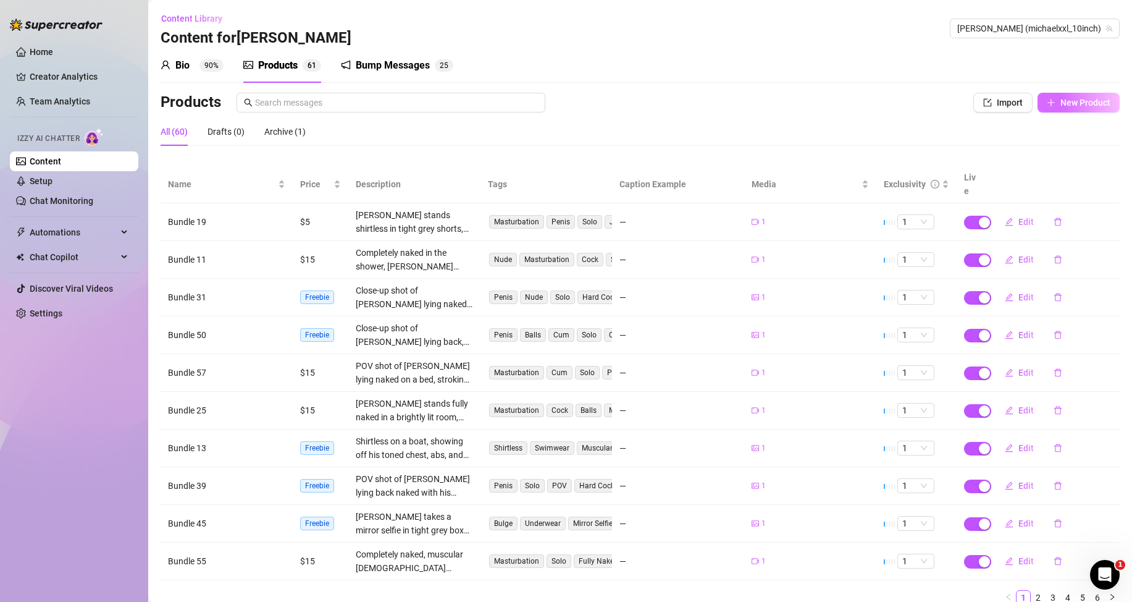
click at [1077, 103] on span "New Product" at bounding box center [1086, 103] width 50 height 10
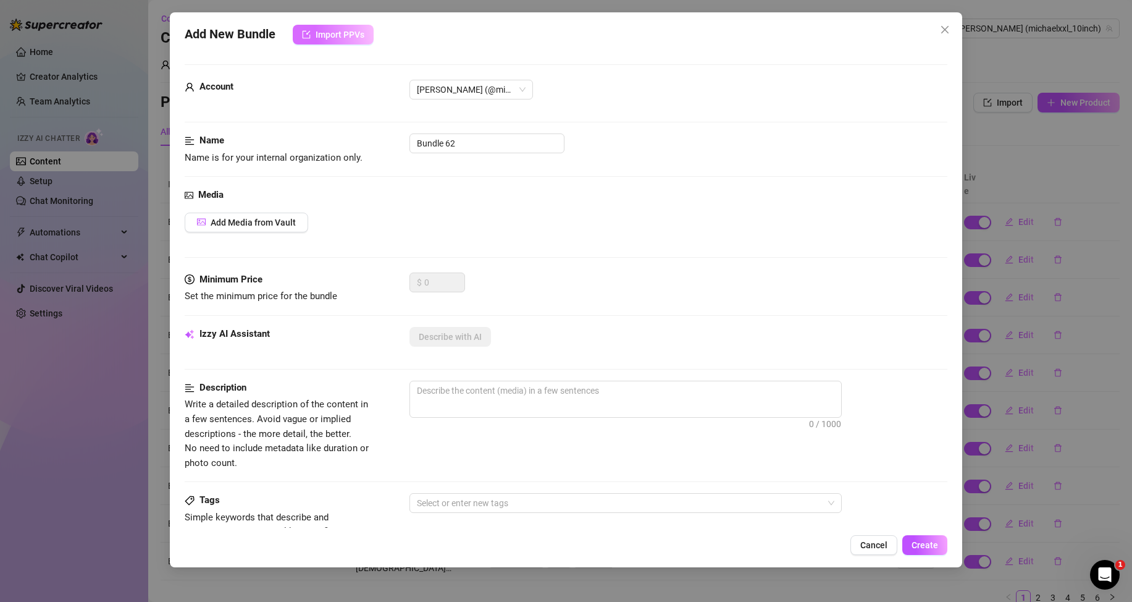
click at [338, 33] on span "Import PPVs" at bounding box center [340, 35] width 49 height 10
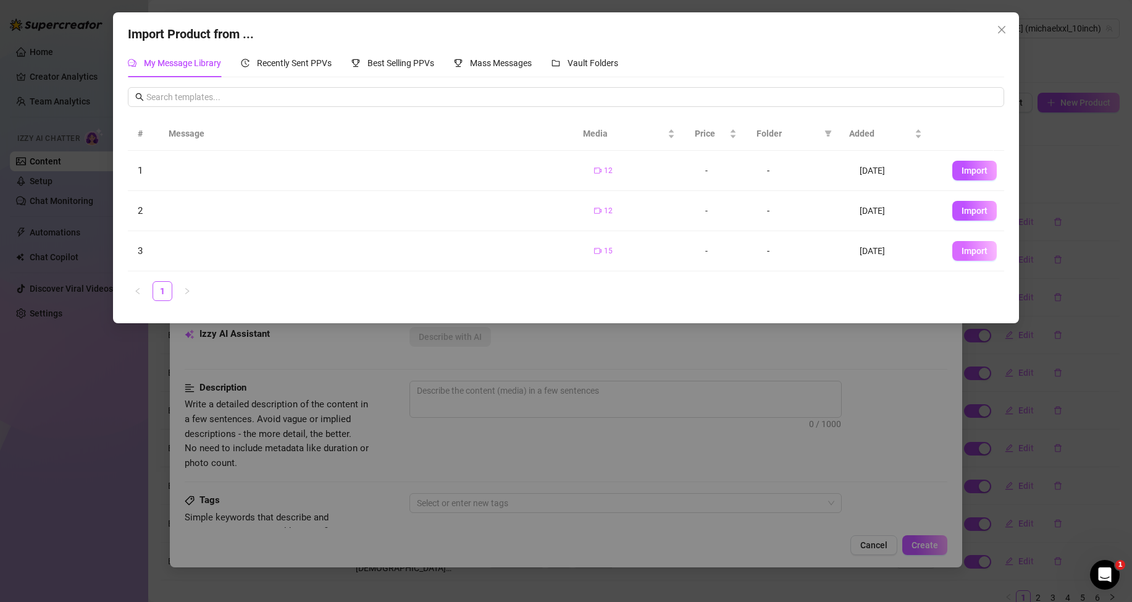
click at [975, 249] on span "Import" at bounding box center [975, 251] width 26 height 10
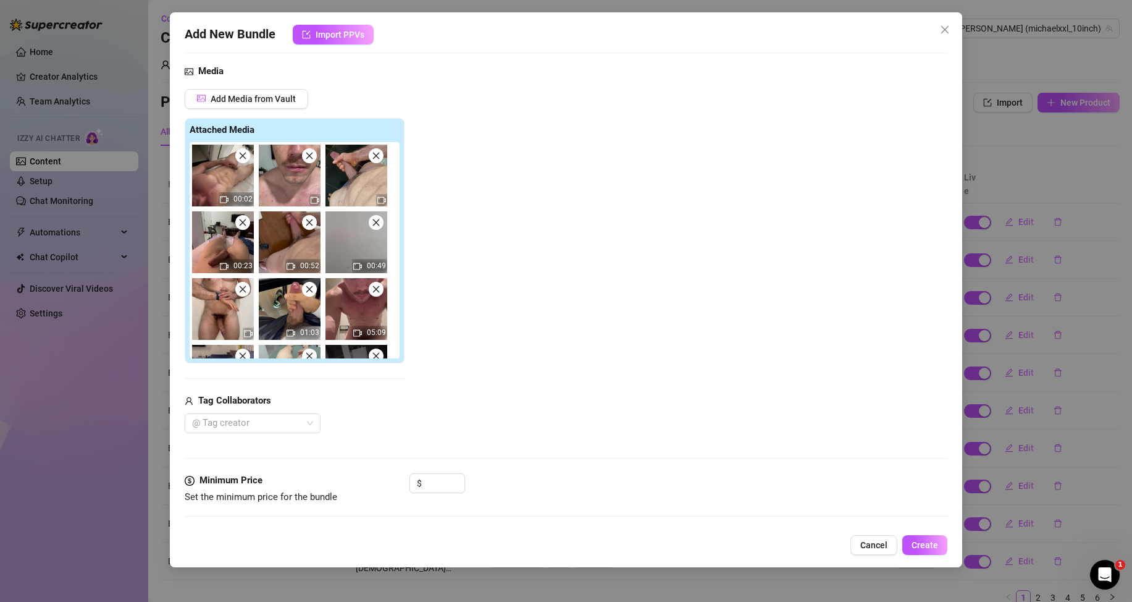
scroll to position [117, 0]
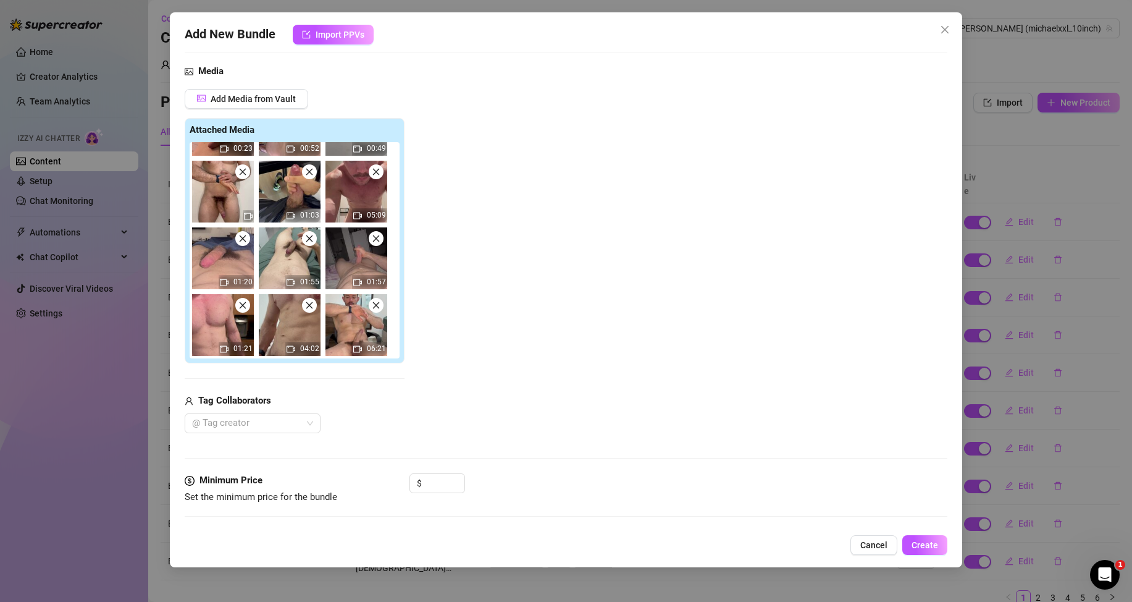
click at [377, 307] on icon "close" at bounding box center [376, 305] width 9 height 9
click at [309, 302] on icon "close" at bounding box center [309, 305] width 9 height 9
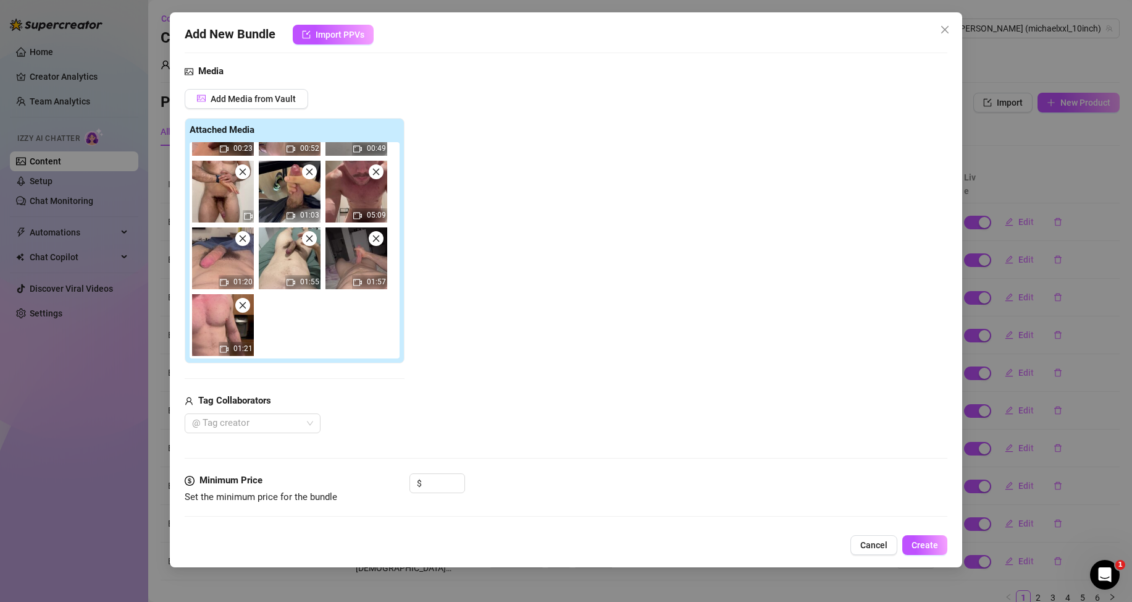
click at [244, 302] on icon "close" at bounding box center [242, 305] width 9 height 9
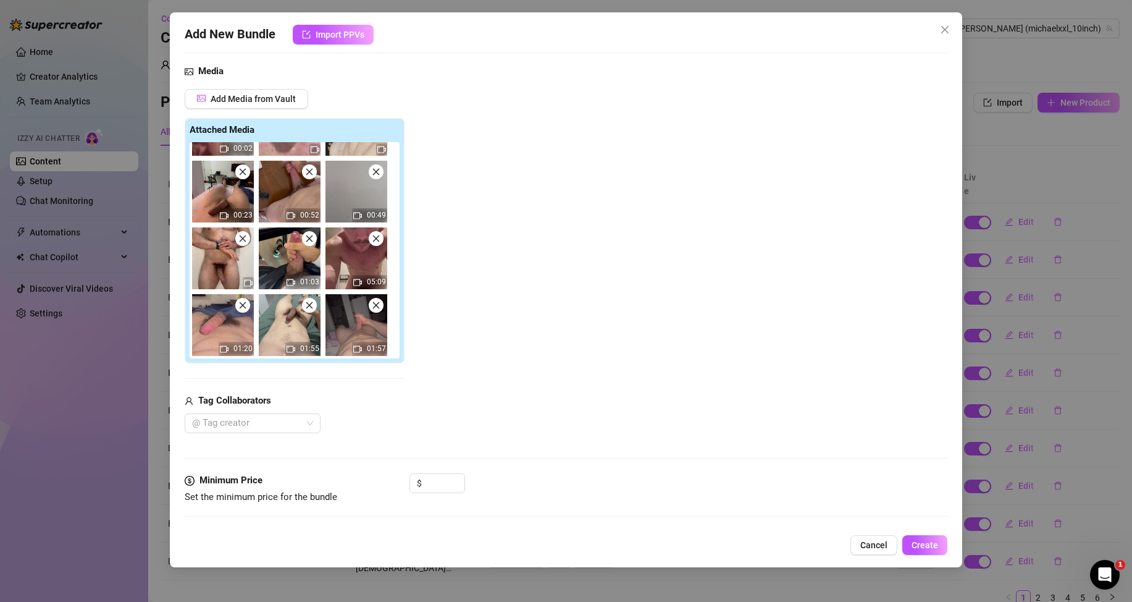
click at [375, 306] on icon "close" at bounding box center [376, 305] width 7 height 7
click at [306, 306] on icon "close" at bounding box center [309, 305] width 9 height 9
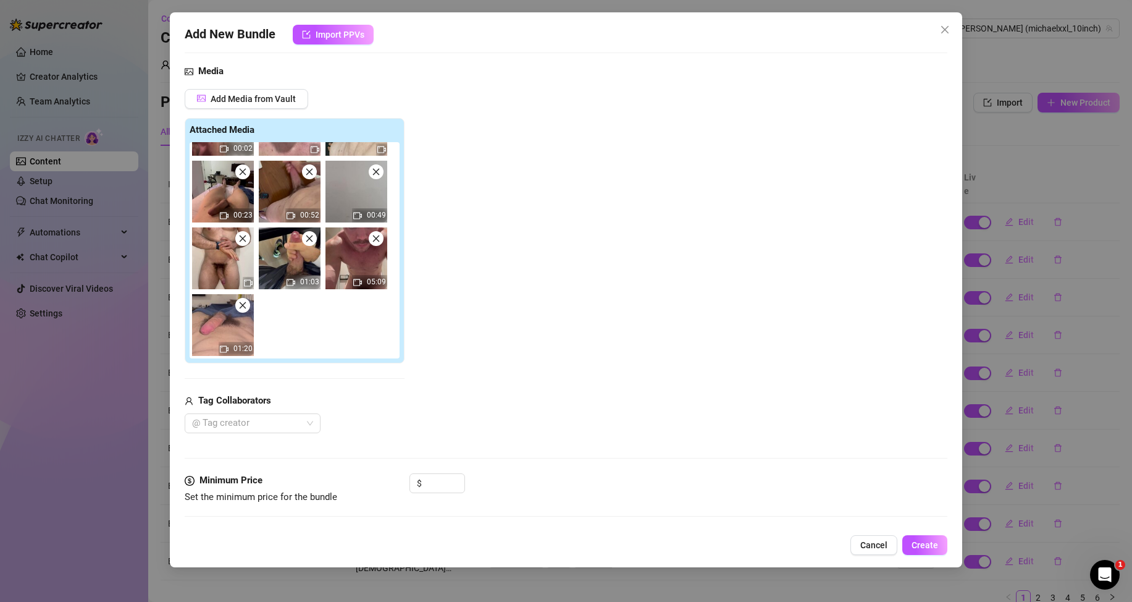
click at [242, 303] on icon "close" at bounding box center [242, 305] width 9 height 9
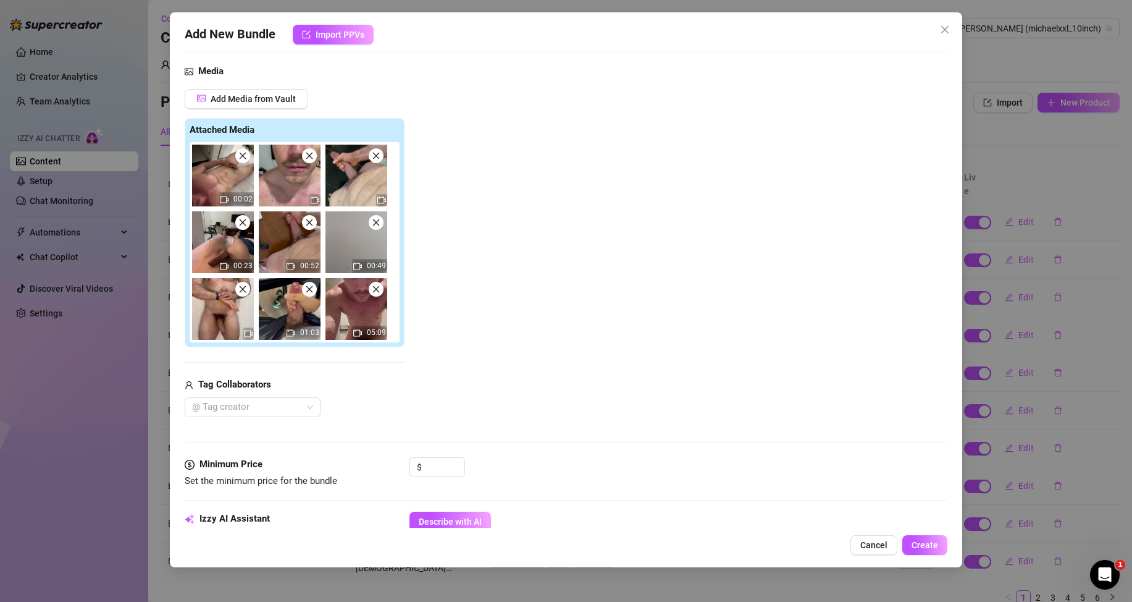
scroll to position [62, 0]
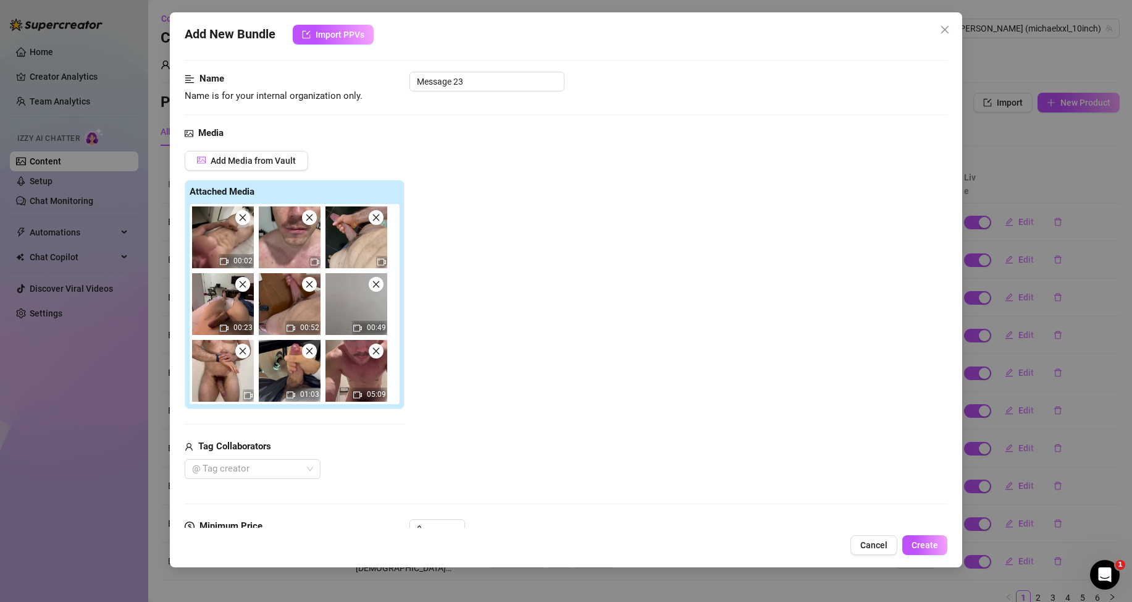
click at [312, 219] on icon "close" at bounding box center [309, 217] width 9 height 9
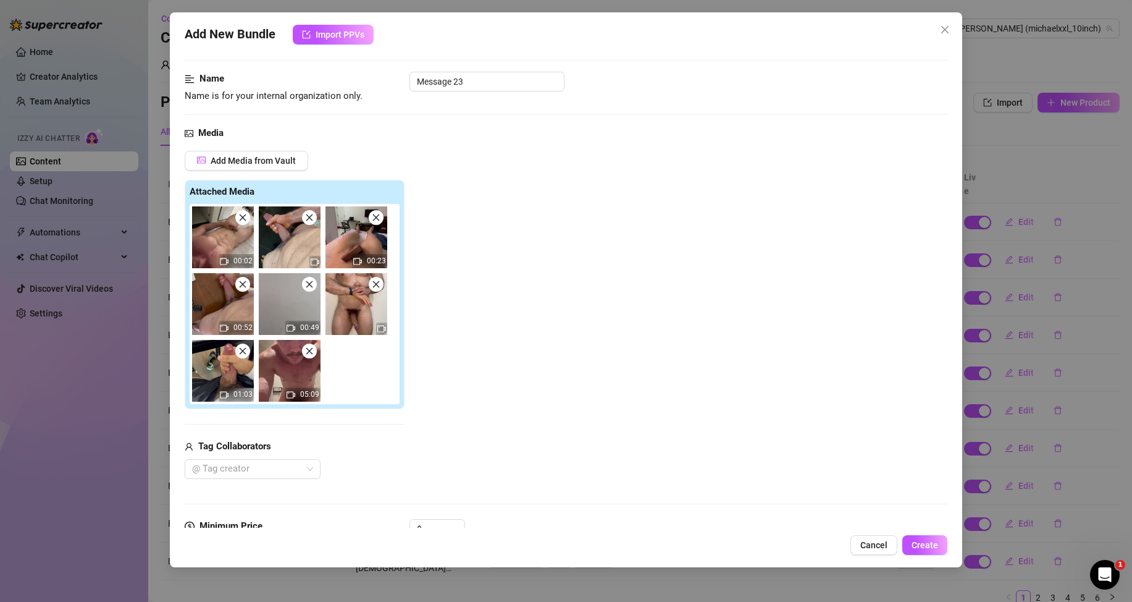
click at [312, 219] on icon "close" at bounding box center [309, 217] width 9 height 9
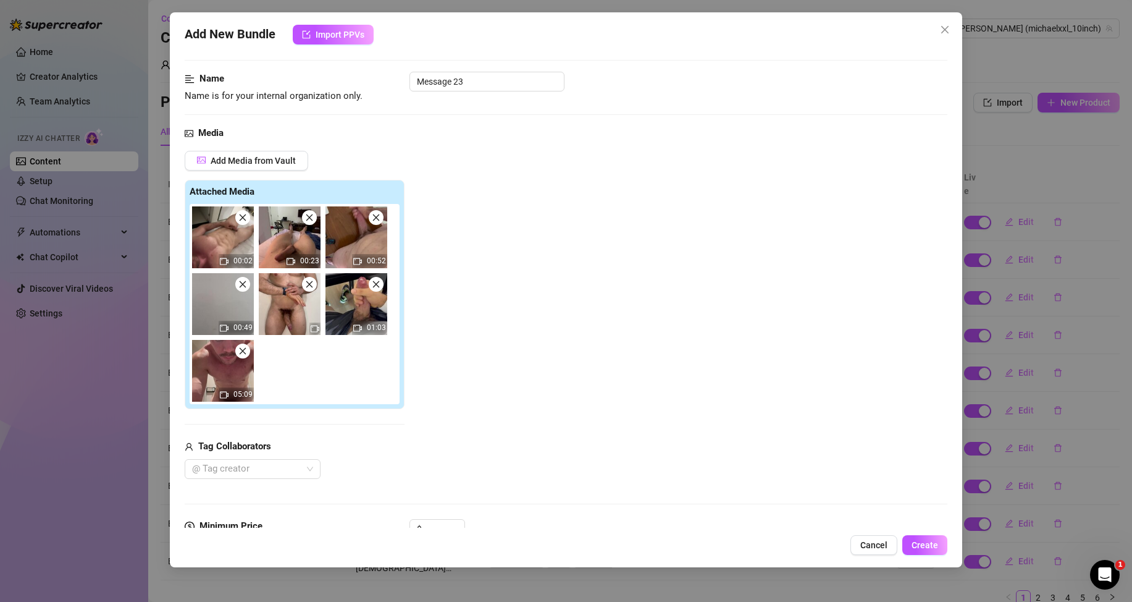
click at [312, 219] on icon "close" at bounding box center [309, 217] width 9 height 9
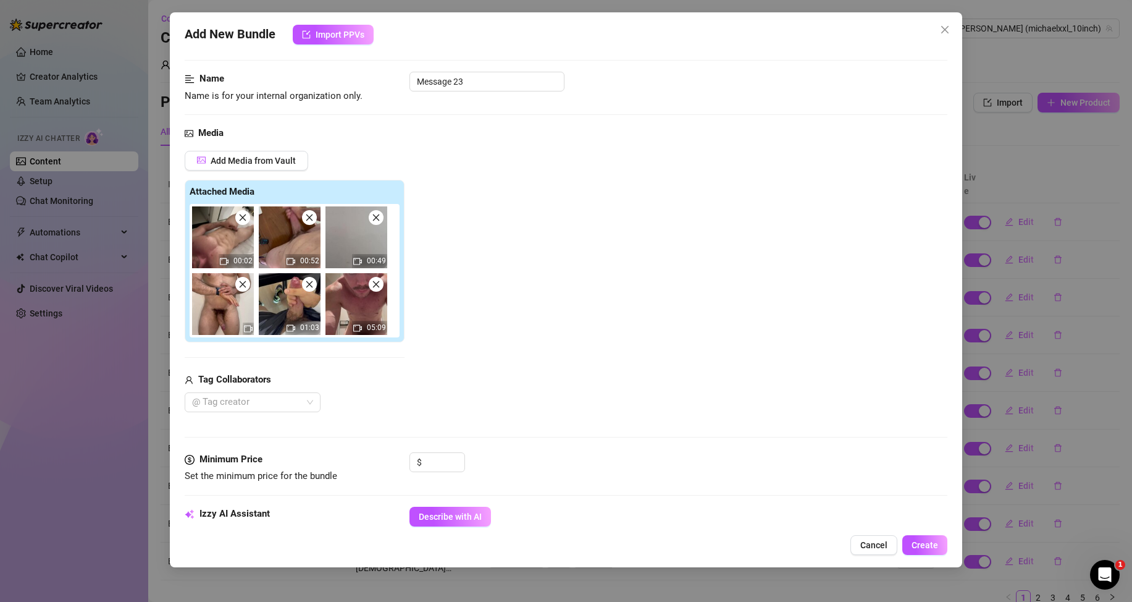
click at [312, 219] on icon "close" at bounding box center [309, 217] width 9 height 9
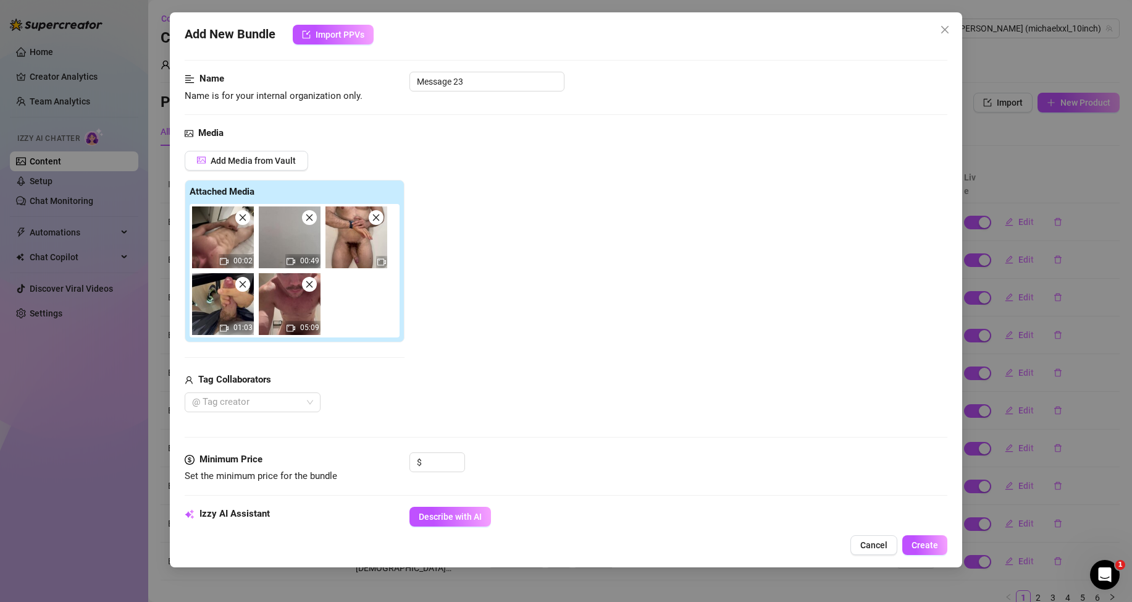
click at [312, 219] on icon "close" at bounding box center [309, 217] width 9 height 9
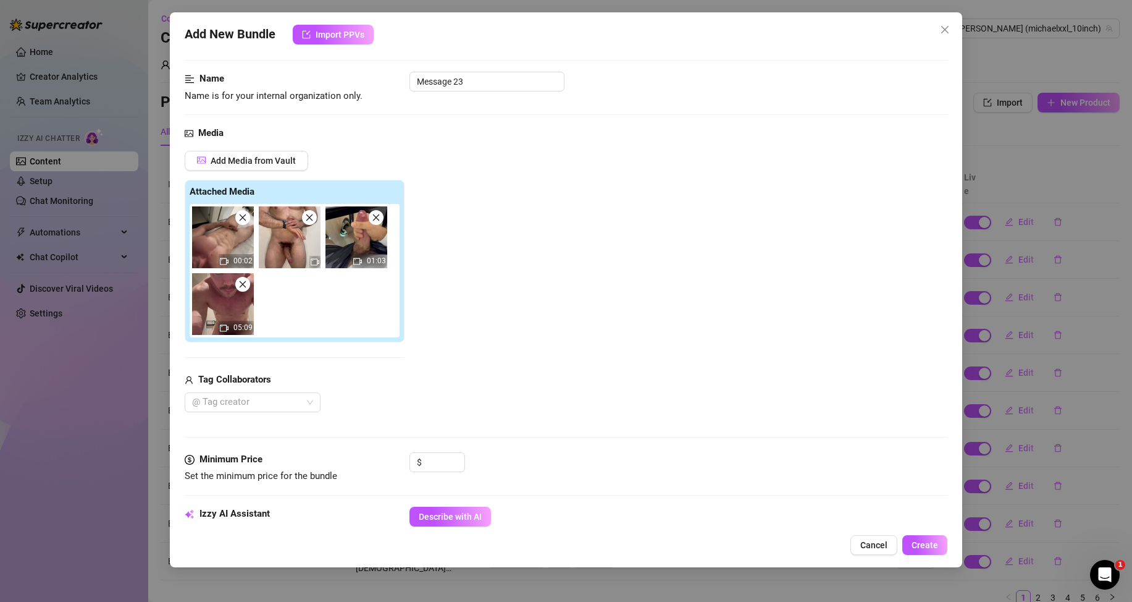
click at [312, 219] on icon "close" at bounding box center [309, 217] width 9 height 9
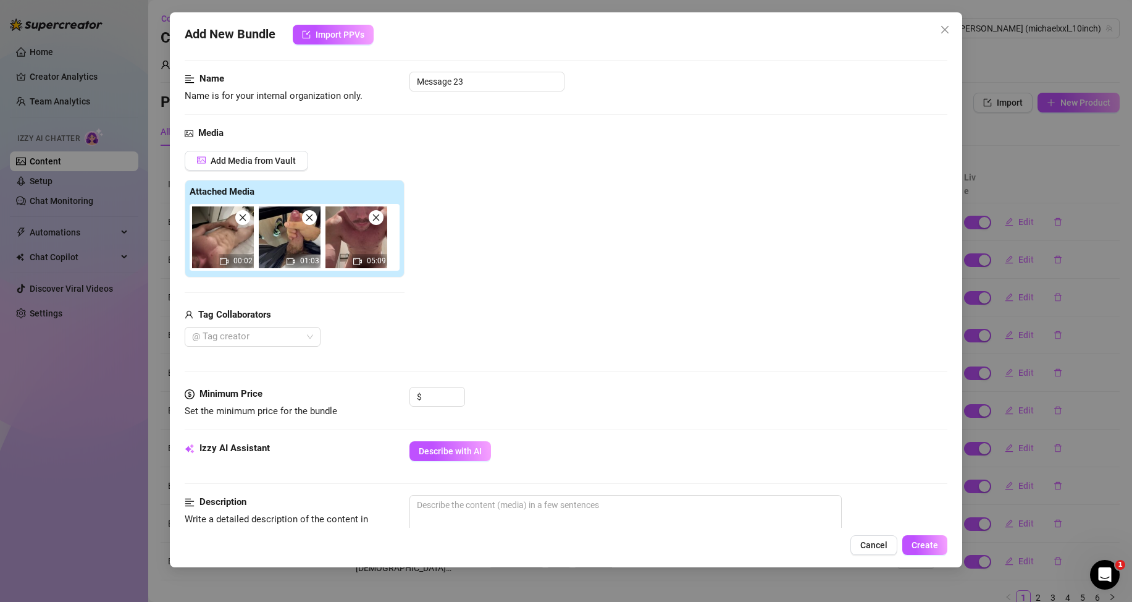
click at [312, 219] on icon "close" at bounding box center [309, 217] width 9 height 9
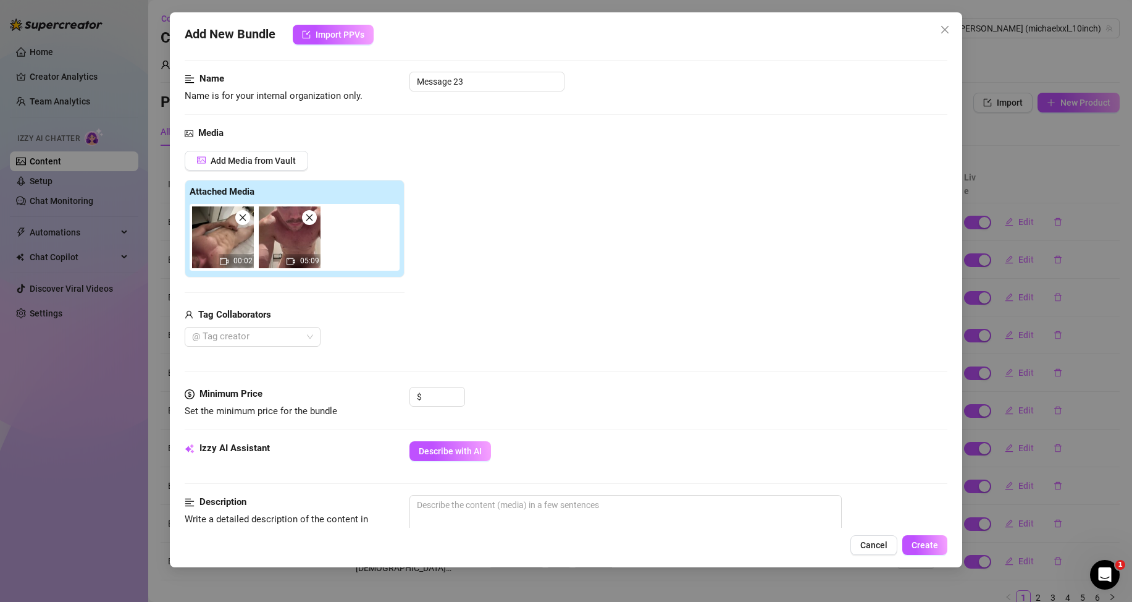
click at [312, 219] on icon "close" at bounding box center [309, 217] width 9 height 9
click at [461, 447] on span "Describe with AI" at bounding box center [450, 451] width 63 height 10
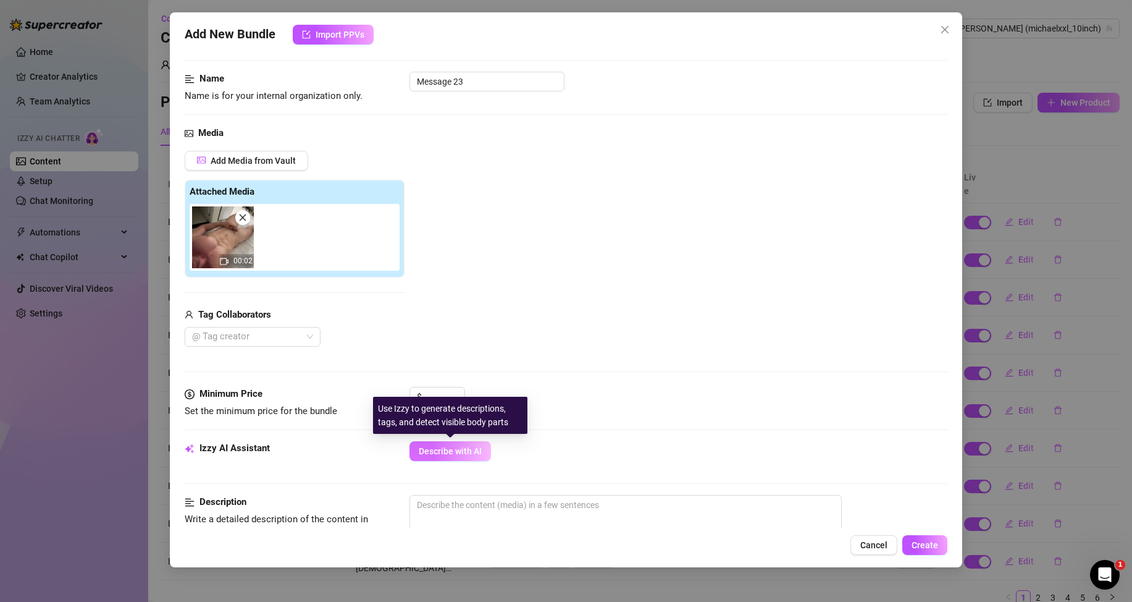
click at [453, 455] on span "Describe with AI" at bounding box center [450, 451] width 63 height 10
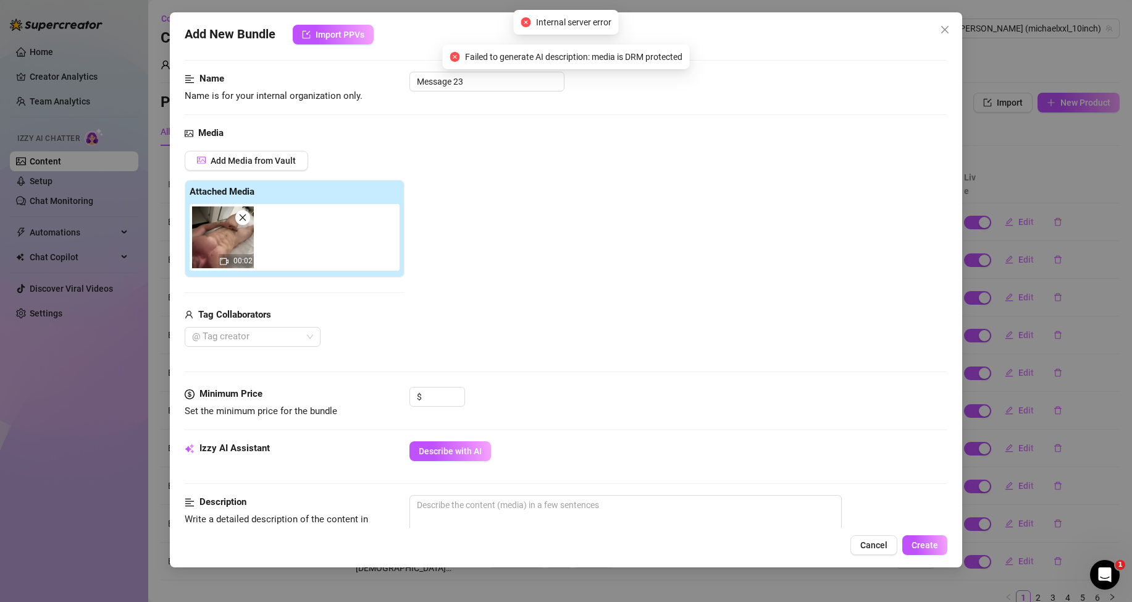
scroll to position [124, 0]
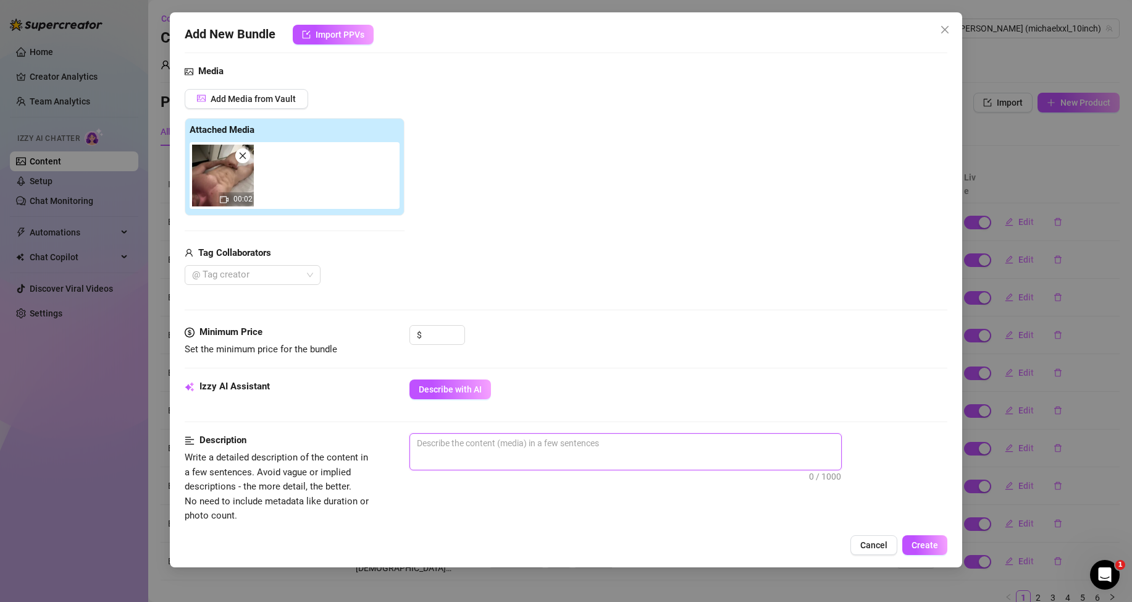
click at [468, 449] on textarea at bounding box center [625, 443] width 431 height 19
paste textarea "Michael is lying on a bed completely naked, just showing off. A quick 2-second …"
click at [782, 447] on textarea "Michael is lying on a bed completely naked, just showing off. A quick 2-second …" at bounding box center [625, 443] width 431 height 19
click at [799, 447] on textarea "Michael is lying on a bed completely naked, just showing off. A quick 2-second …" at bounding box center [625, 443] width 431 height 19
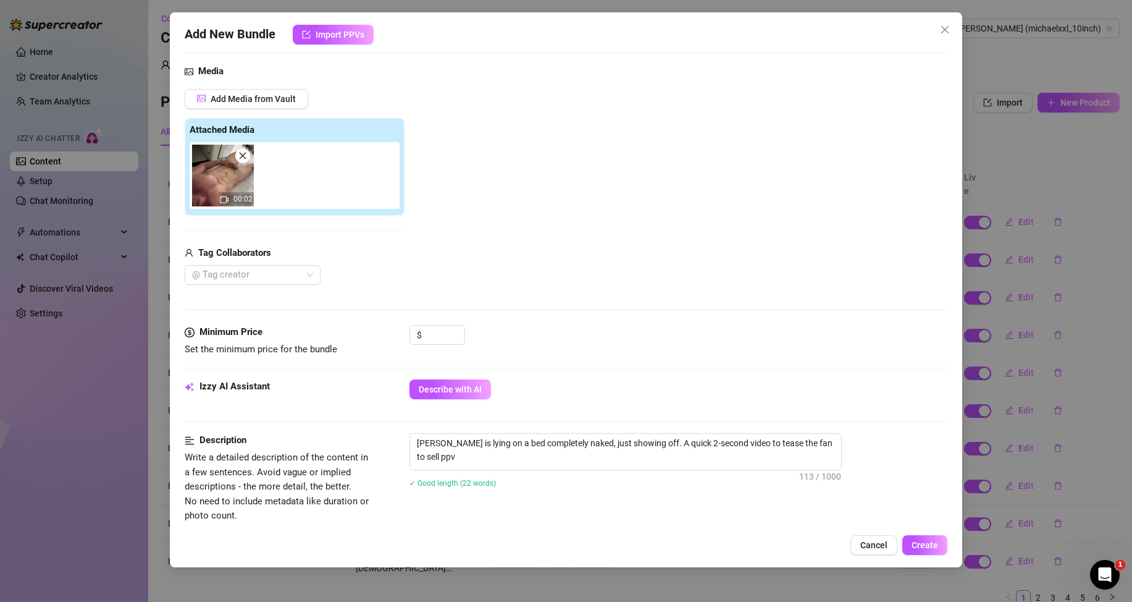
drag, startPoint x: 898, startPoint y: 379, endPoint x: 860, endPoint y: 381, distance: 38.4
click at [894, 377] on div "Minimum Price Set the minimum price for the bundle $" at bounding box center [566, 352] width 763 height 54
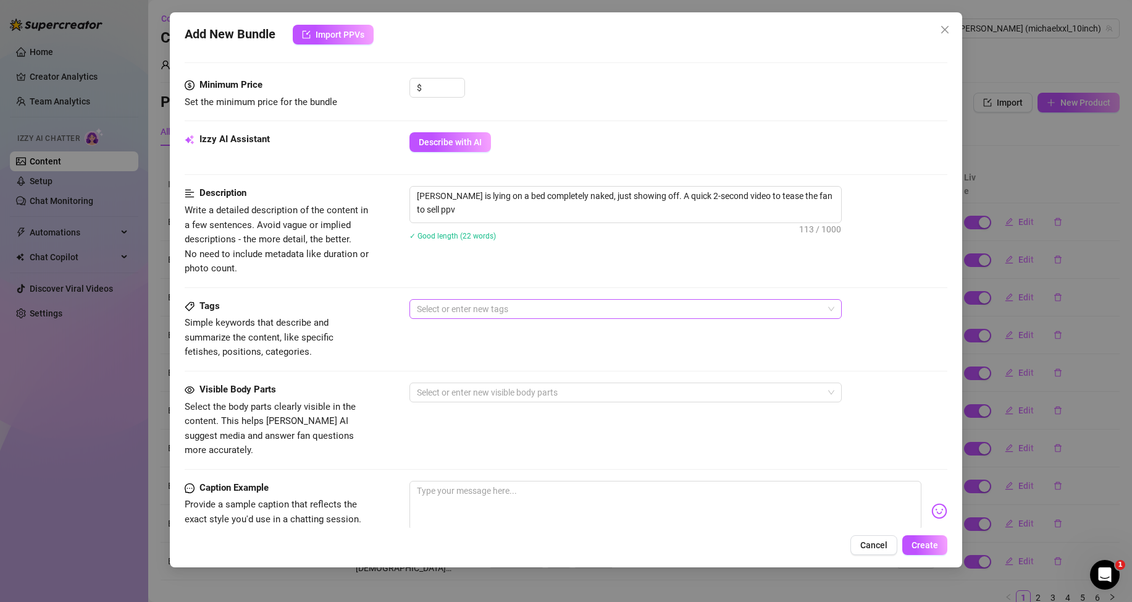
click at [487, 312] on div at bounding box center [619, 308] width 414 height 17
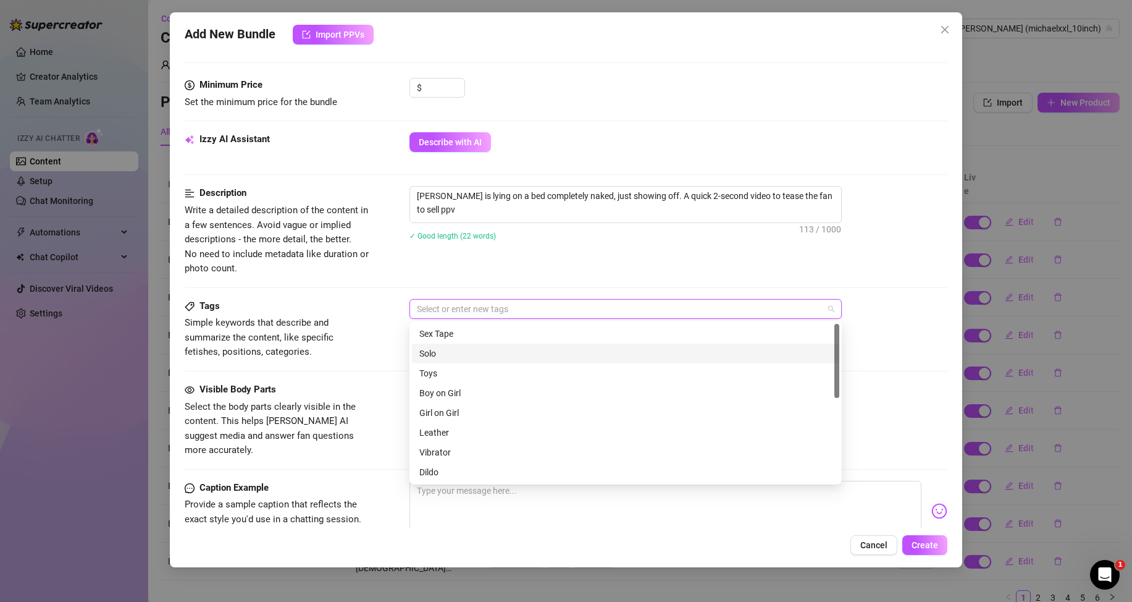
click at [441, 351] on div "Solo" at bounding box center [625, 354] width 413 height 14
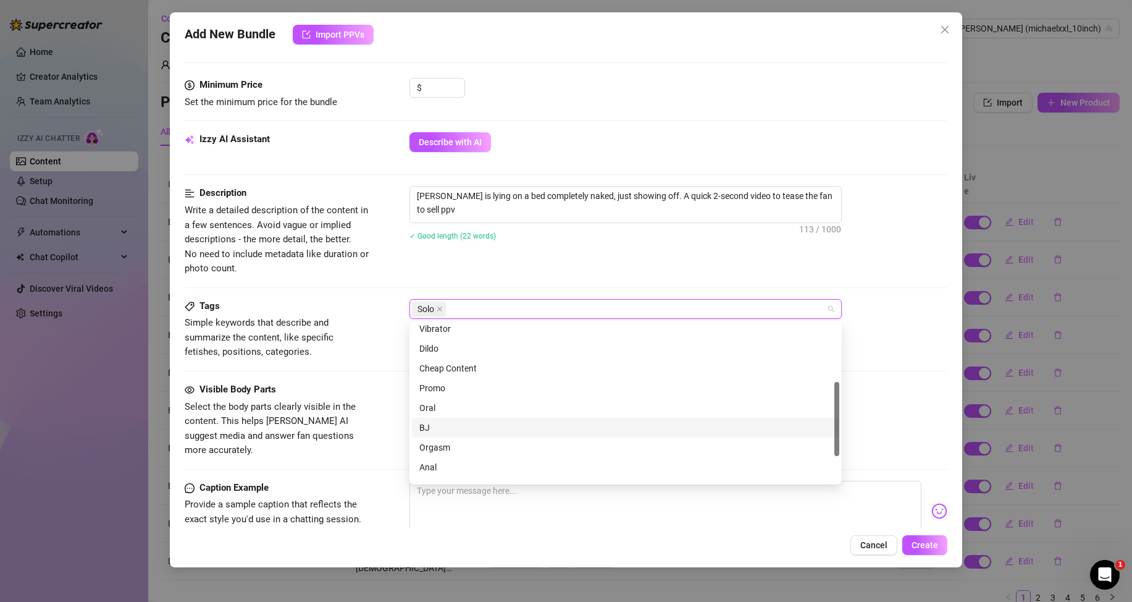
scroll to position [178, 0]
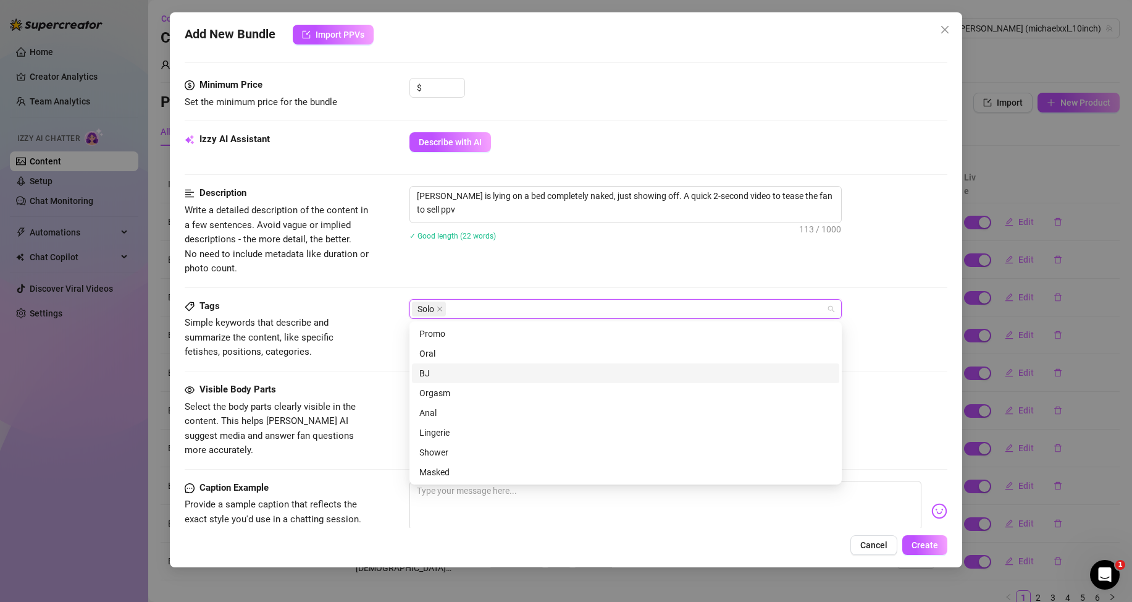
click at [432, 368] on div "BJ" at bounding box center [625, 373] width 413 height 14
click at [393, 405] on div "Visible Body Parts Select the body parts clearly visible in the content. This h…" at bounding box center [566, 419] width 763 height 75
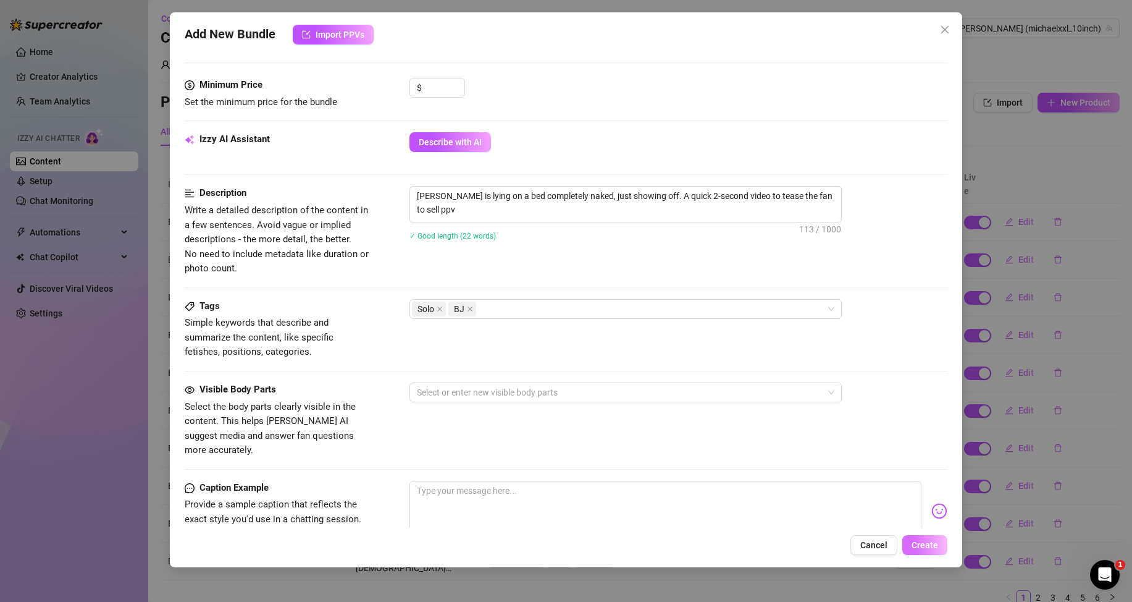
click at [937, 545] on span "Create" at bounding box center [925, 545] width 27 height 10
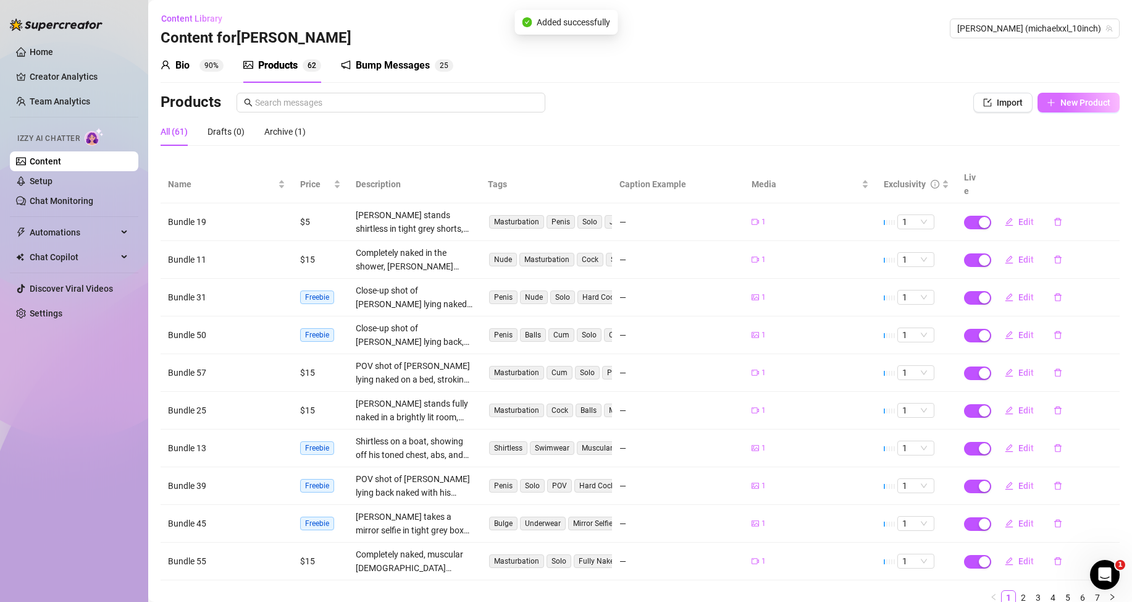
click at [1051, 111] on button "New Product" at bounding box center [1079, 103] width 82 height 20
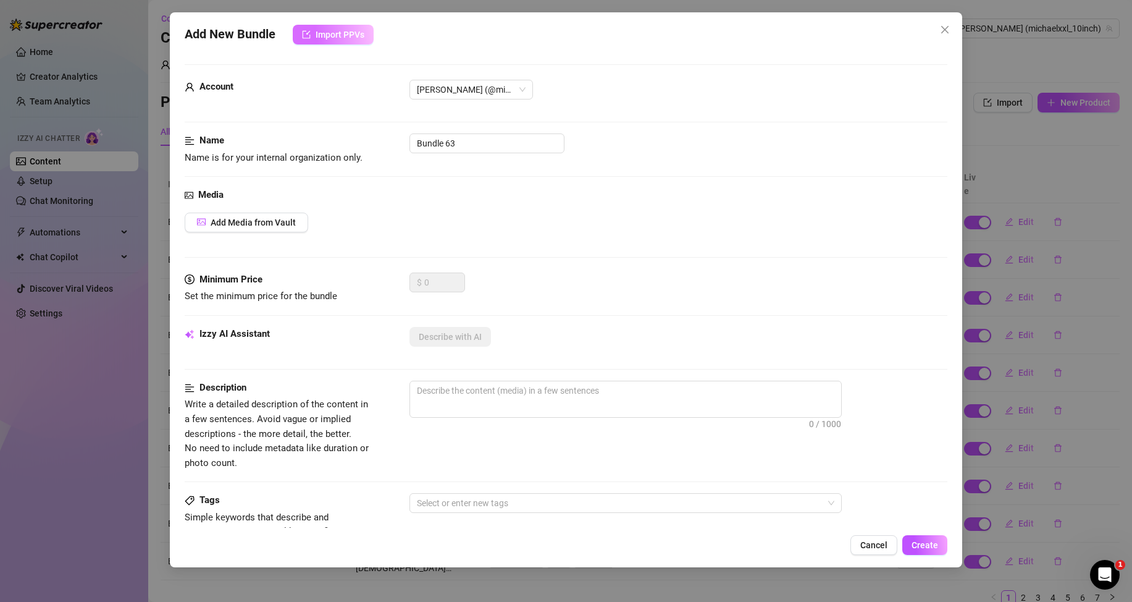
click at [348, 43] on button "Import PPVs" at bounding box center [333, 35] width 81 height 20
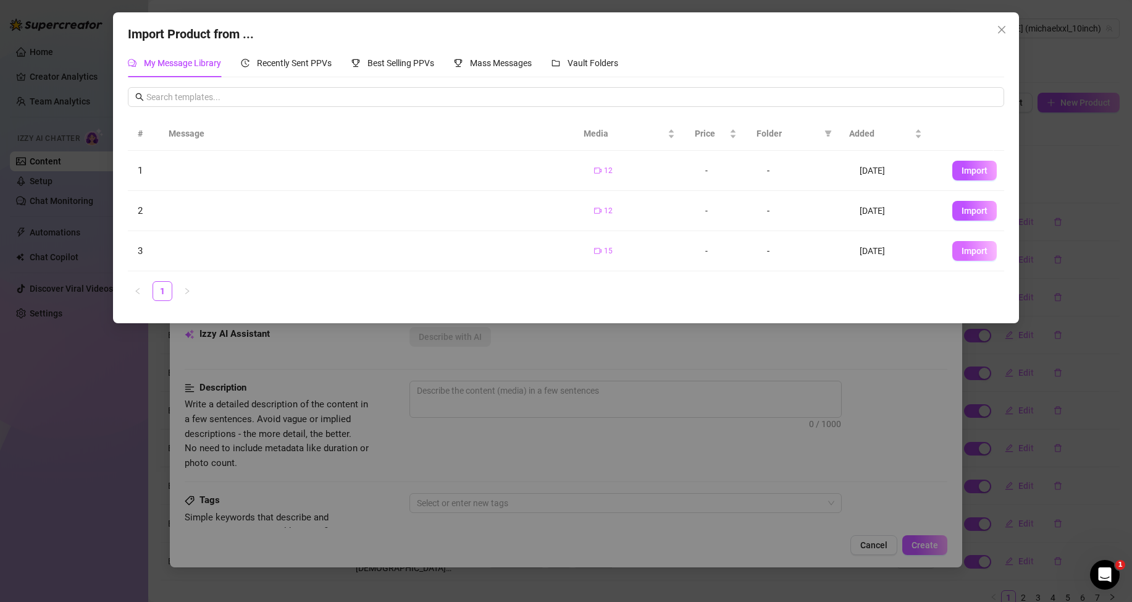
click at [970, 247] on span "Import" at bounding box center [975, 251] width 26 height 10
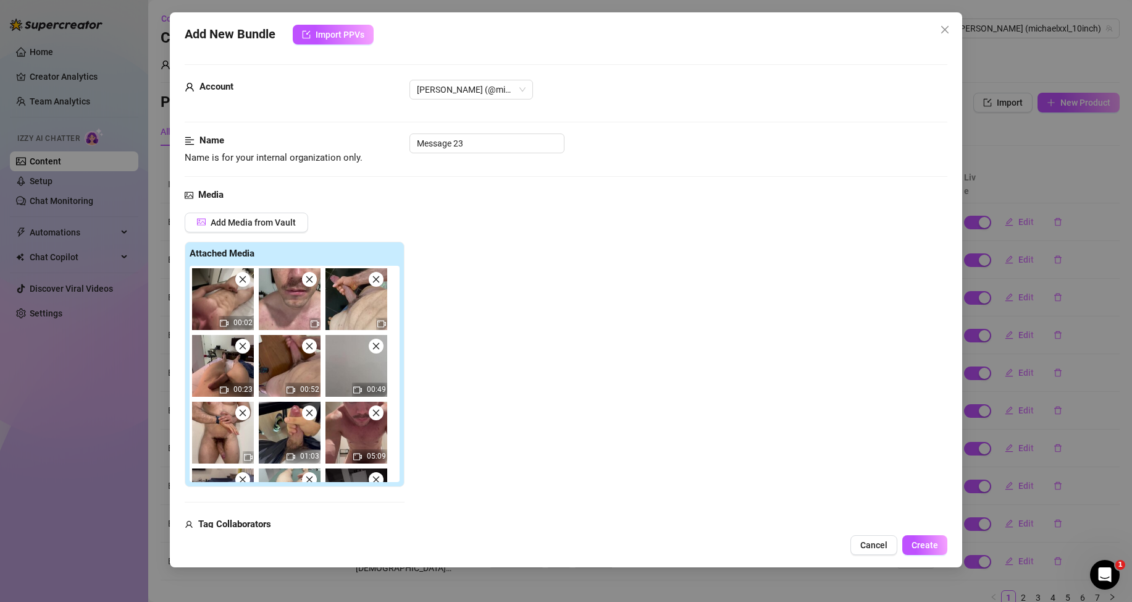
click at [242, 277] on icon "close" at bounding box center [242, 279] width 9 height 9
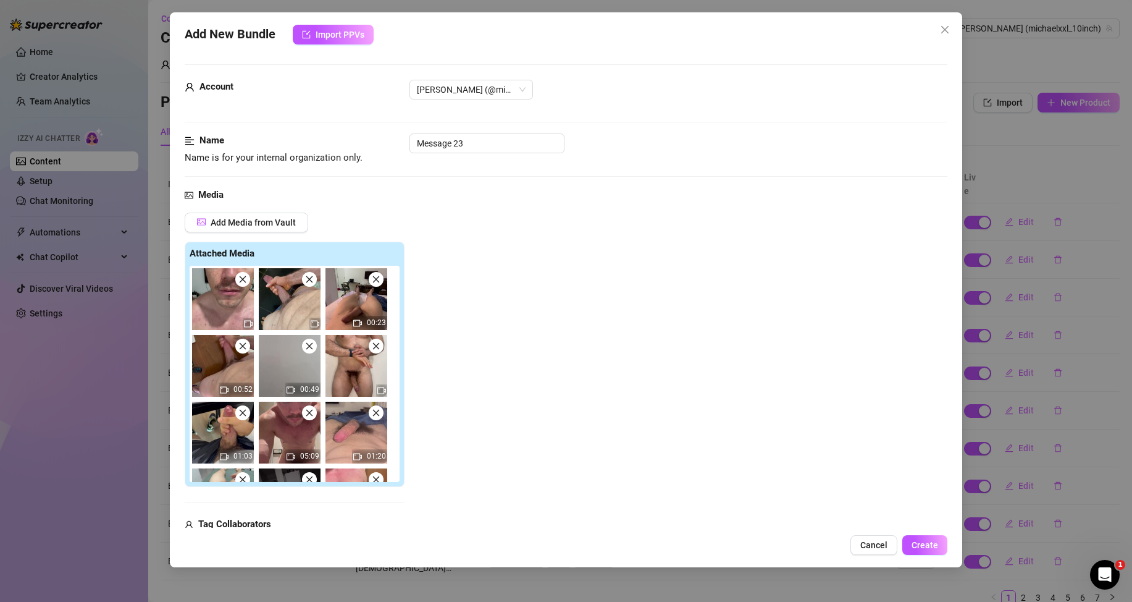
click at [313, 280] on icon "close" at bounding box center [309, 279] width 9 height 9
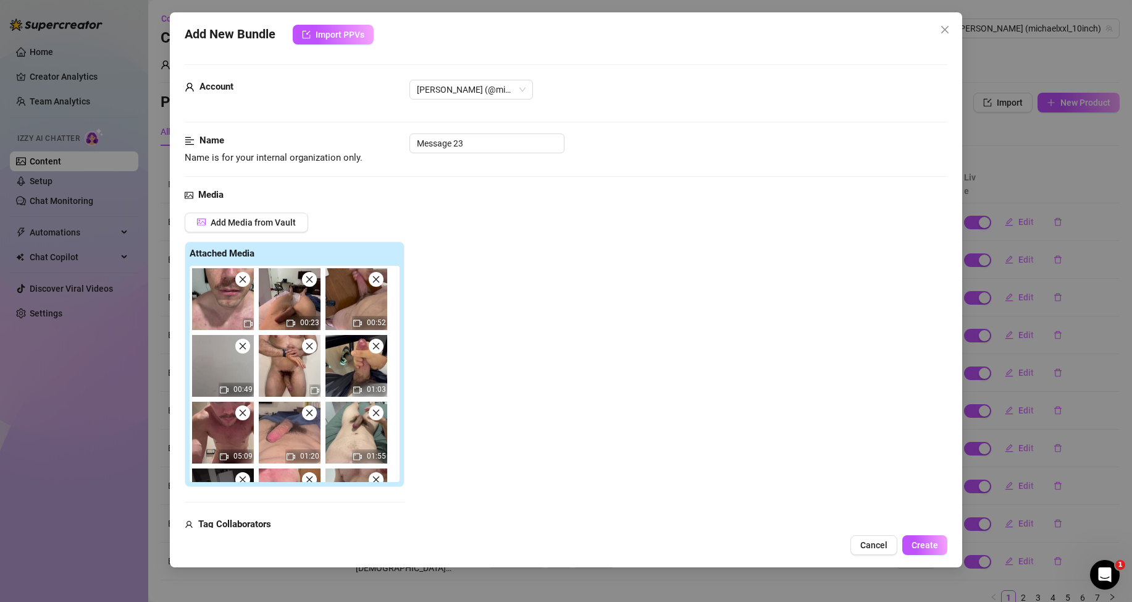
click at [313, 280] on icon "close" at bounding box center [309, 279] width 9 height 9
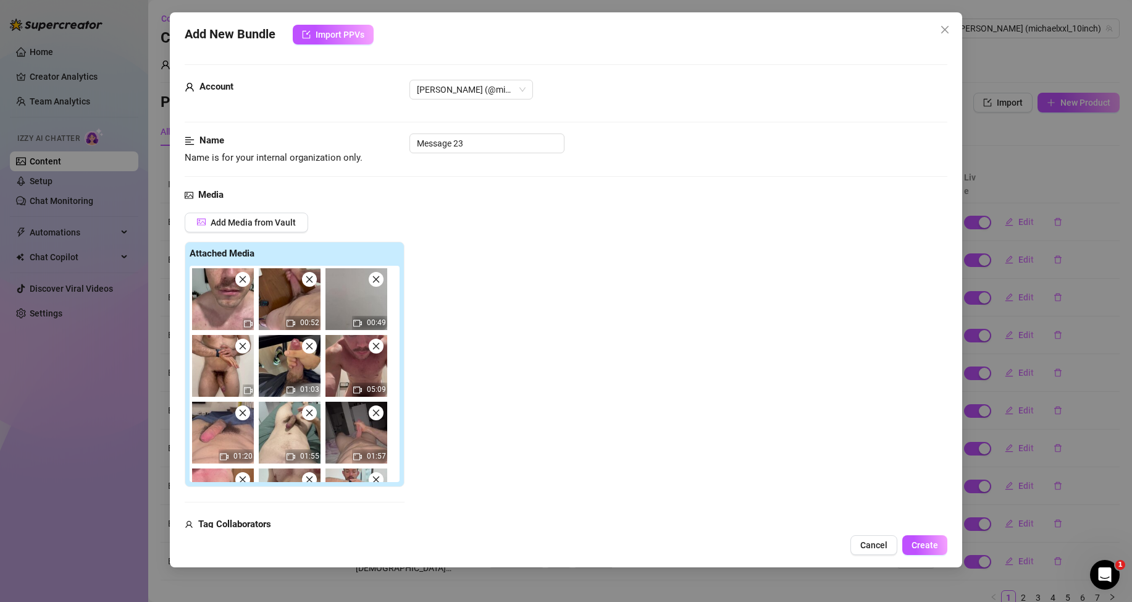
click at [313, 280] on icon "close" at bounding box center [309, 279] width 9 height 9
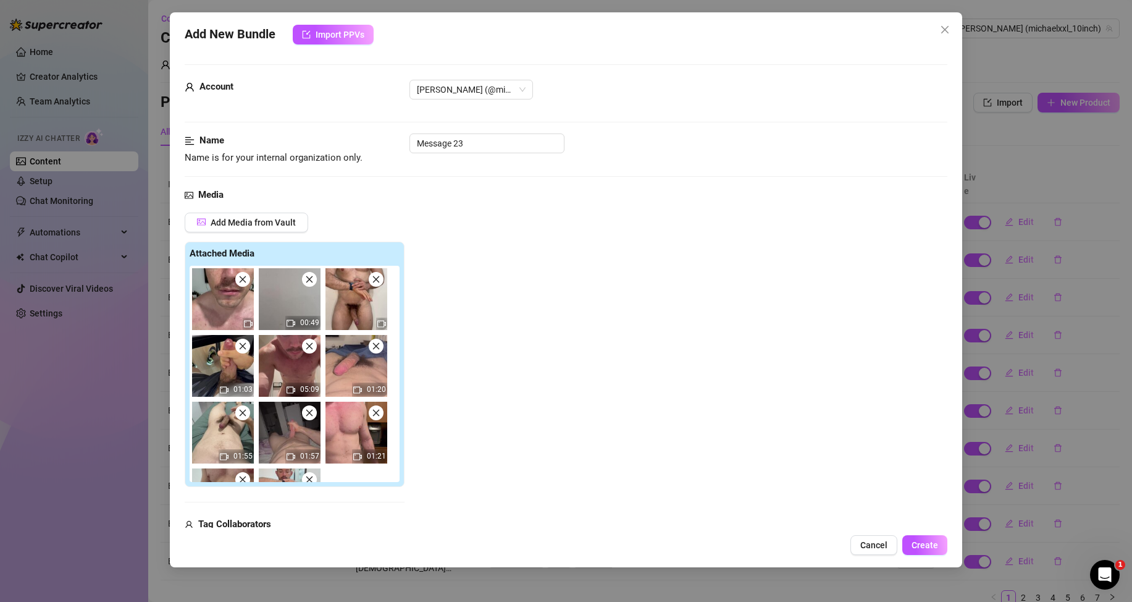
click at [313, 280] on icon "close" at bounding box center [309, 279] width 9 height 9
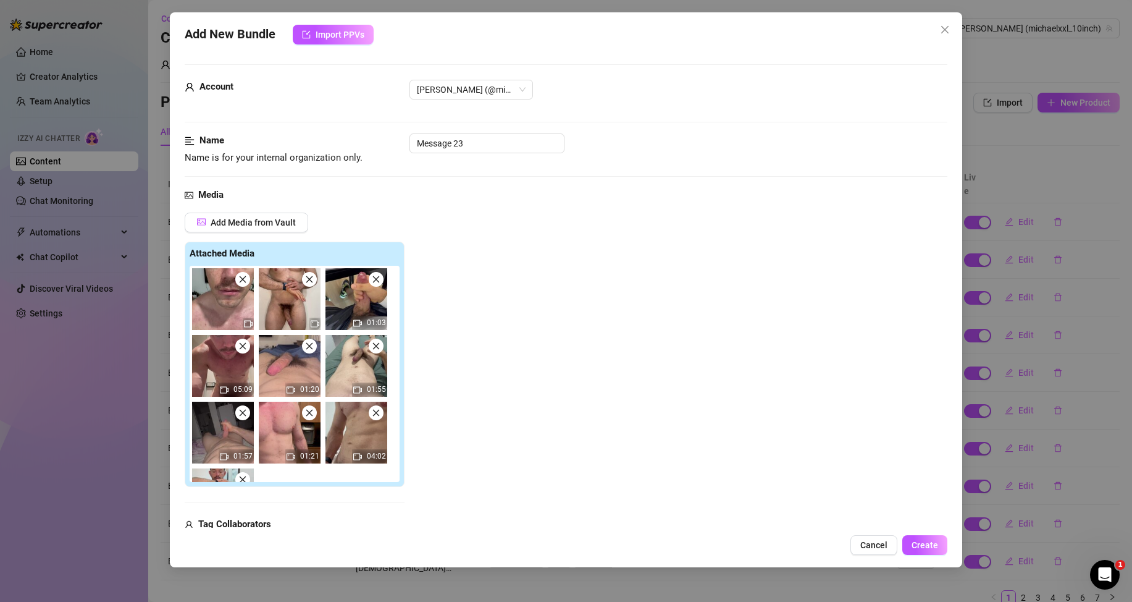
click at [313, 280] on icon "close" at bounding box center [309, 279] width 9 height 9
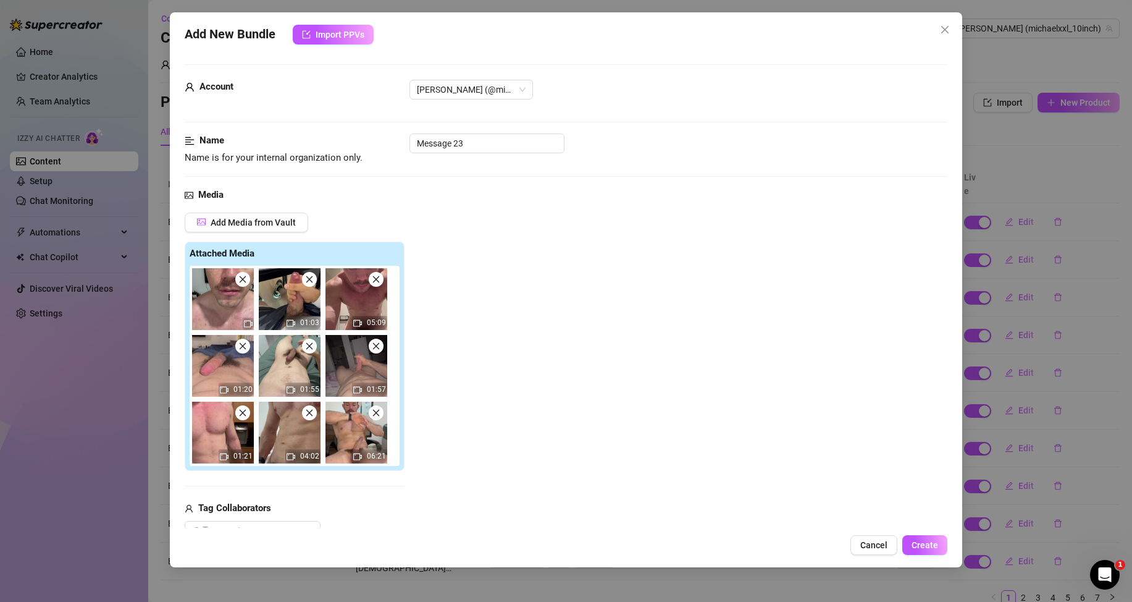
click at [313, 280] on icon "close" at bounding box center [309, 279] width 9 height 9
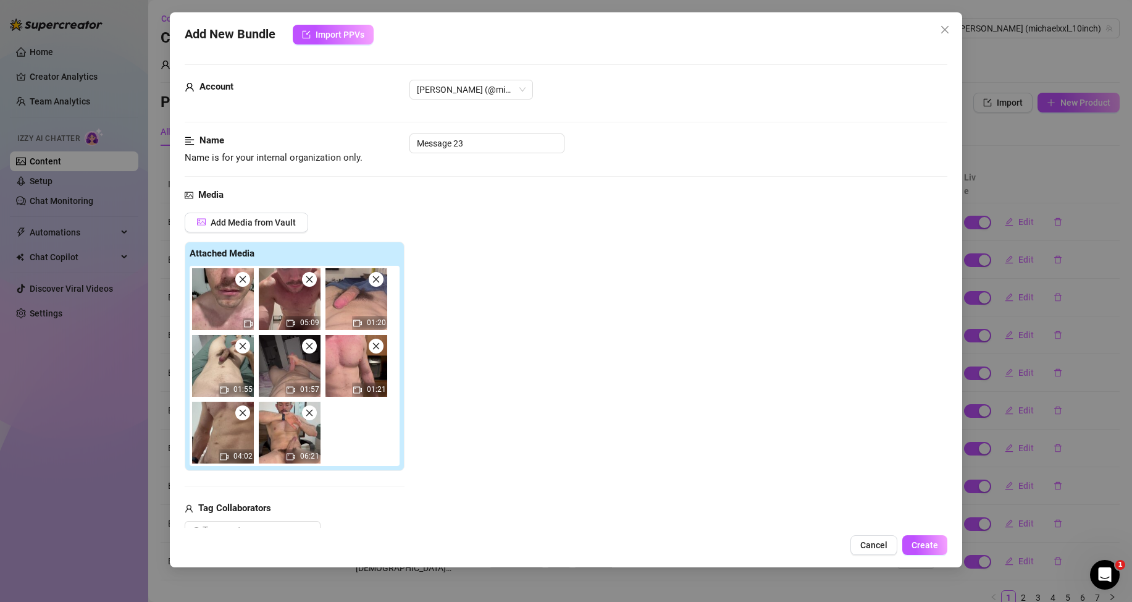
click at [313, 280] on icon "close" at bounding box center [309, 279] width 9 height 9
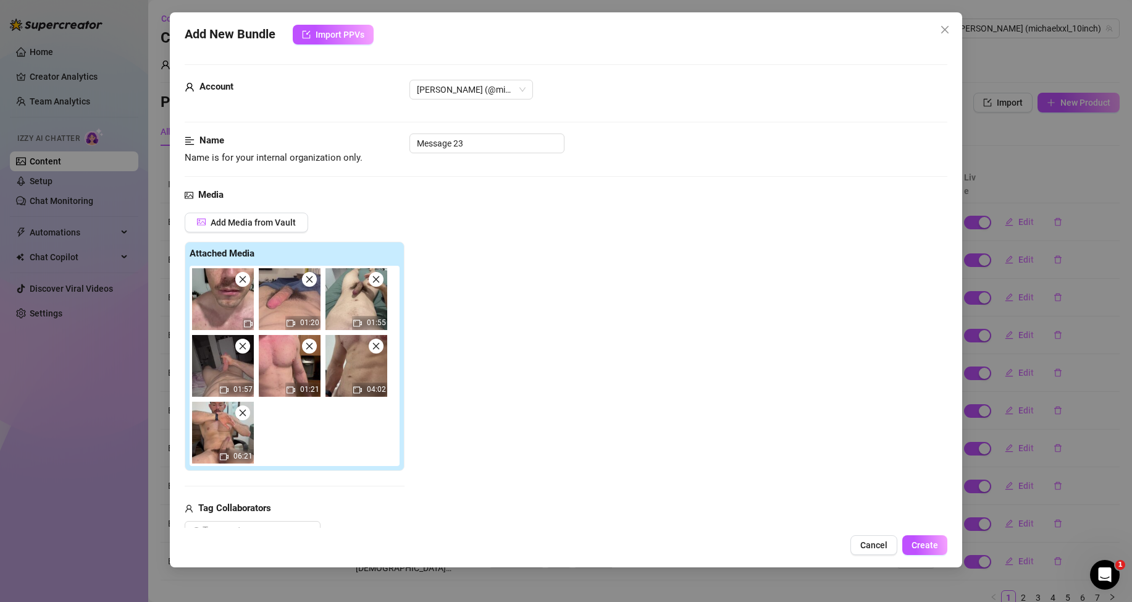
click at [313, 280] on icon "close" at bounding box center [309, 279] width 9 height 9
click at [372, 280] on icon "close" at bounding box center [376, 279] width 9 height 9
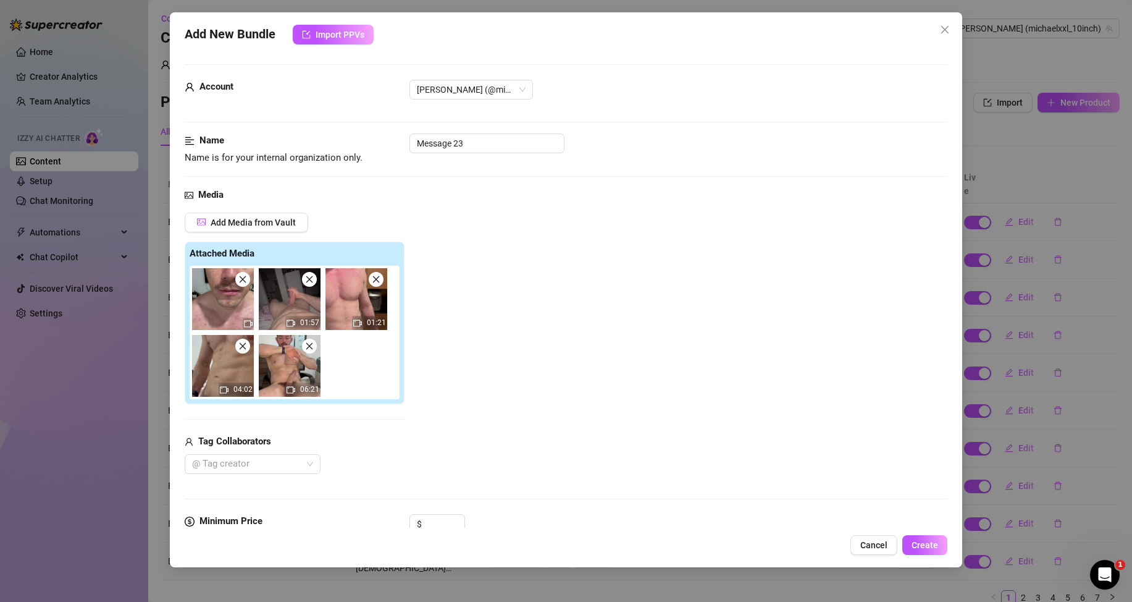
click at [313, 280] on icon "close" at bounding box center [309, 279] width 9 height 9
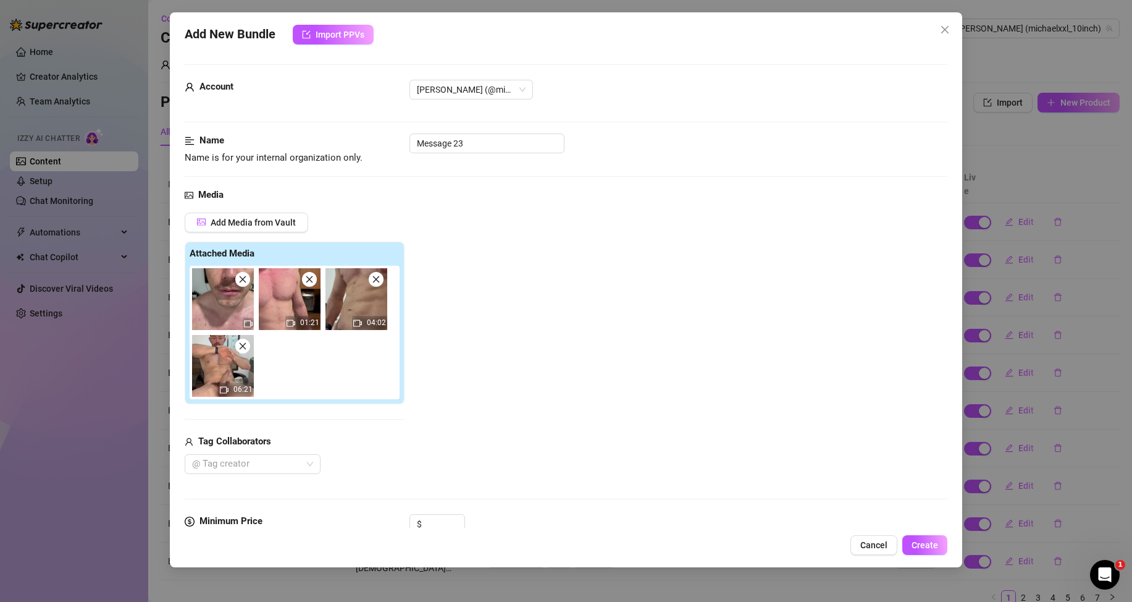
click at [313, 280] on icon "close" at bounding box center [309, 279] width 9 height 9
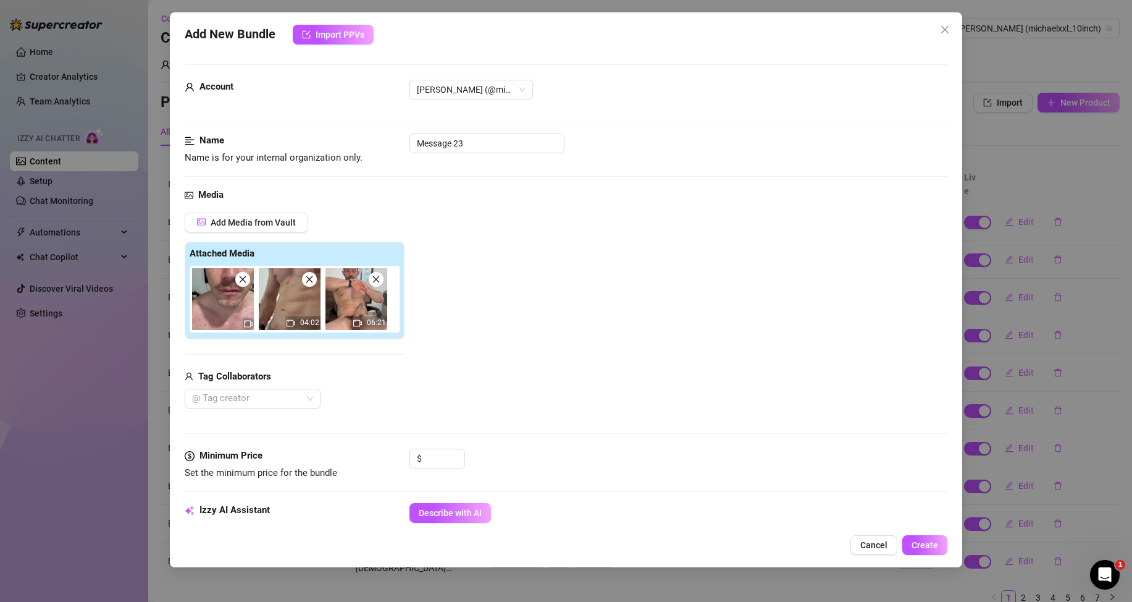
click at [313, 280] on icon "close" at bounding box center [309, 279] width 9 height 9
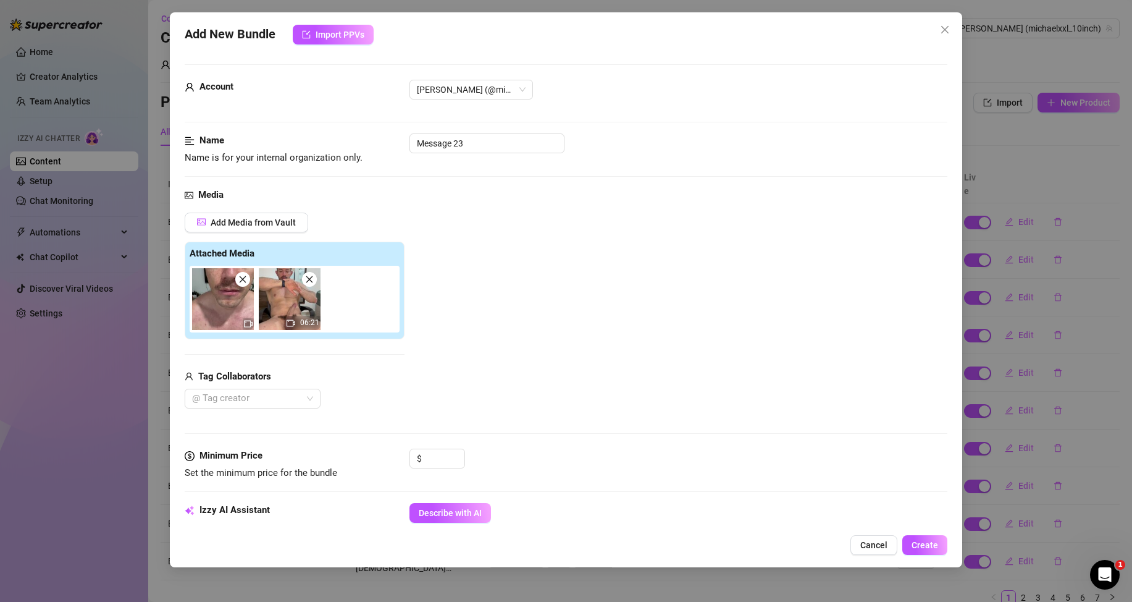
click at [313, 280] on icon "close" at bounding box center [309, 279] width 9 height 9
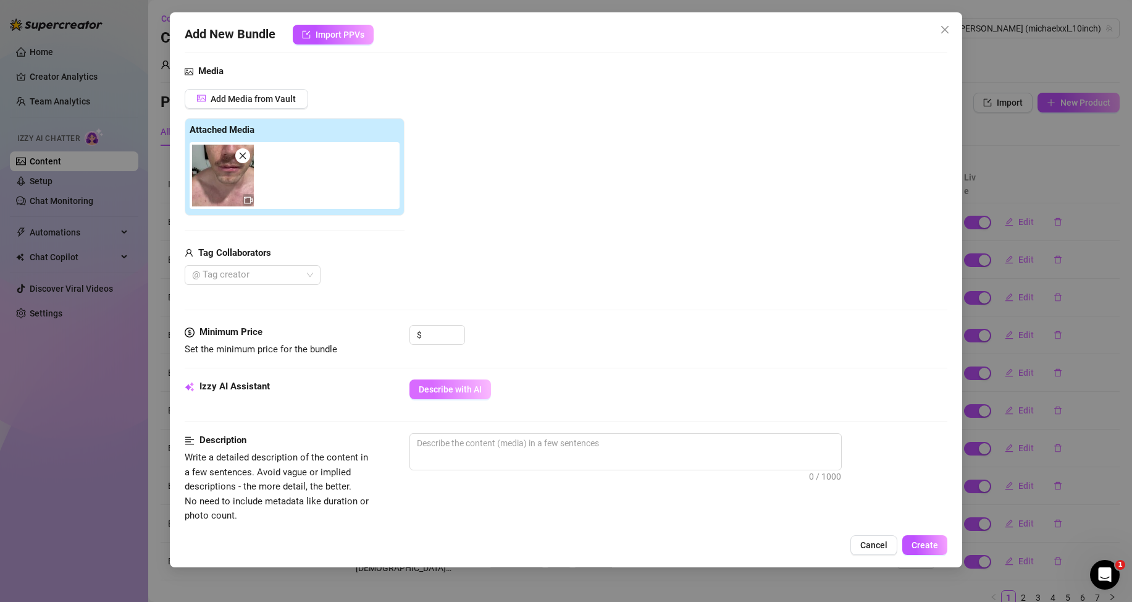
click at [458, 389] on span "Describe with AI" at bounding box center [450, 389] width 63 height 10
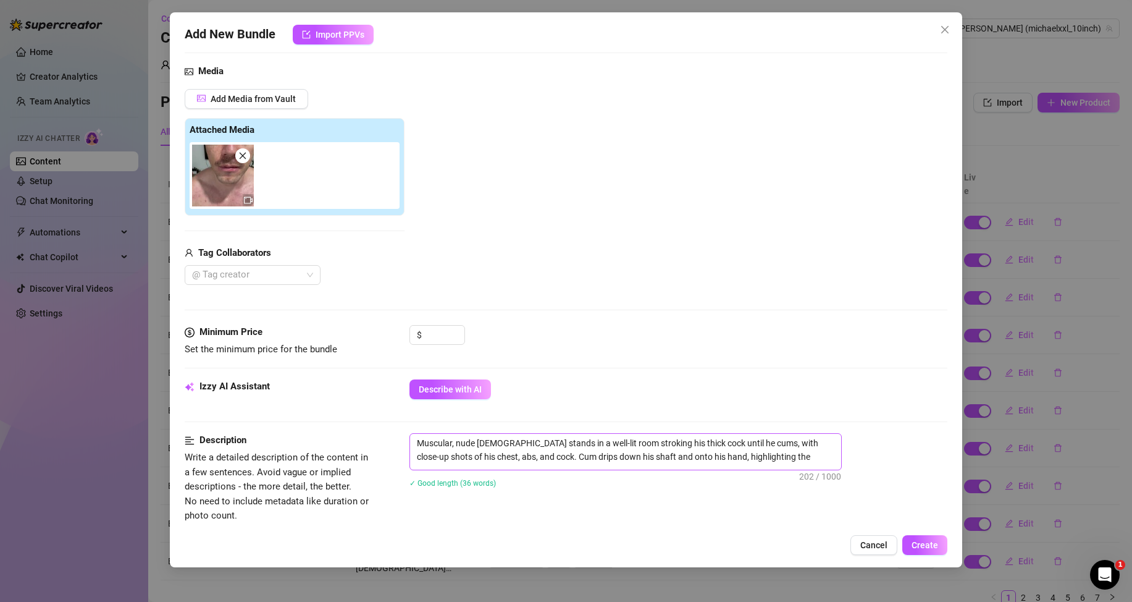
scroll to position [0, 0]
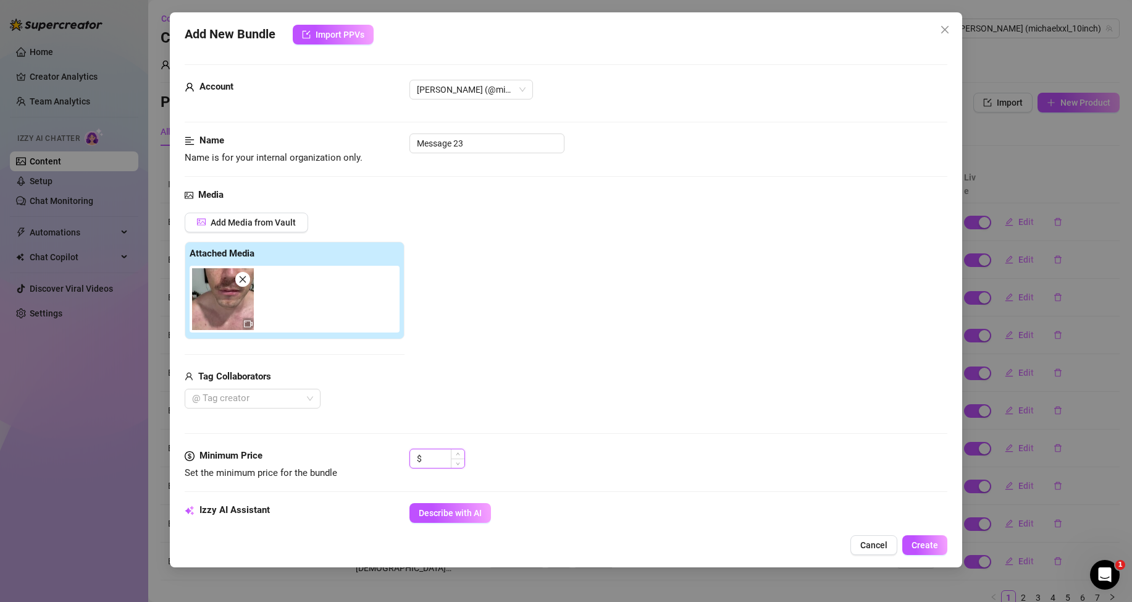
click at [437, 461] on input at bounding box center [444, 458] width 40 height 19
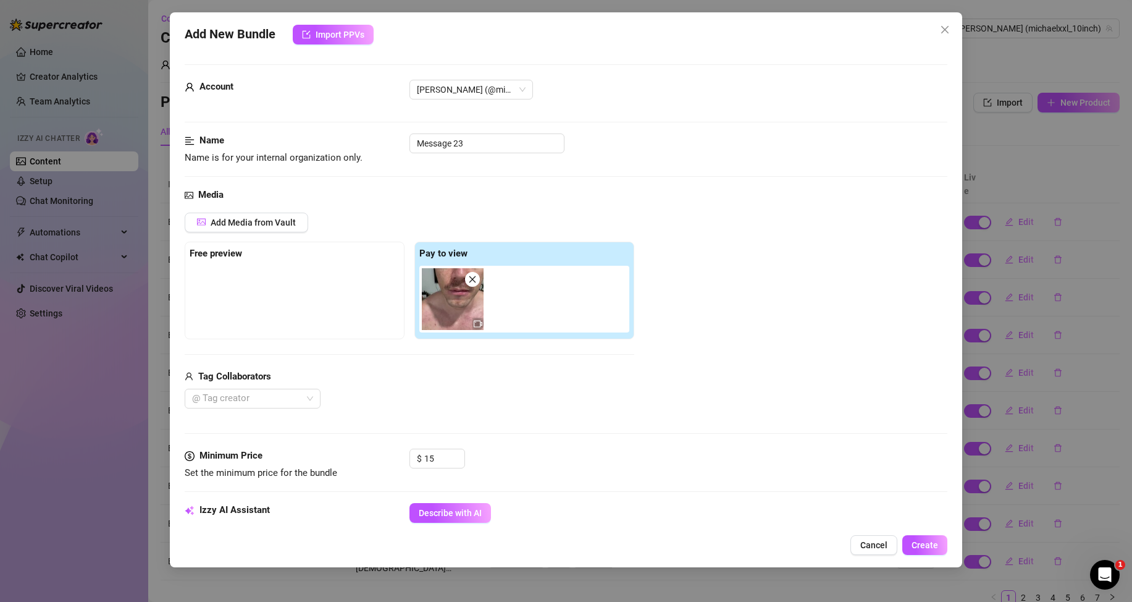
drag, startPoint x: 524, startPoint y: 406, endPoint x: 517, endPoint y: 413, distance: 10.1
click at [524, 407] on div "@ Tag creator" at bounding box center [410, 399] width 450 height 20
click at [447, 316] on img at bounding box center [453, 299] width 62 height 62
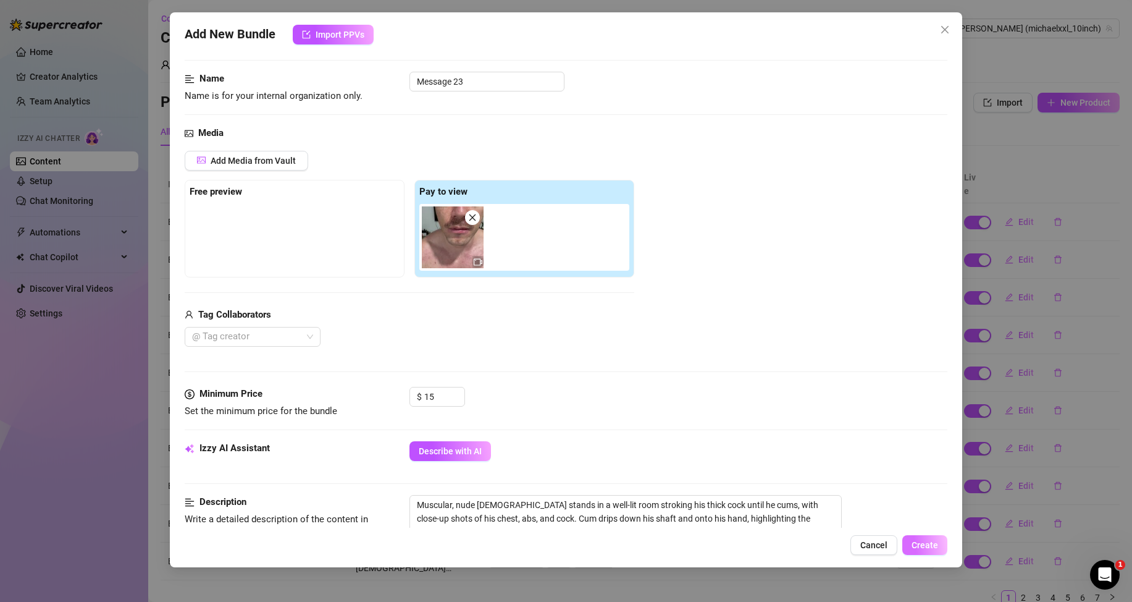
click at [926, 537] on button "Create" at bounding box center [924, 545] width 45 height 20
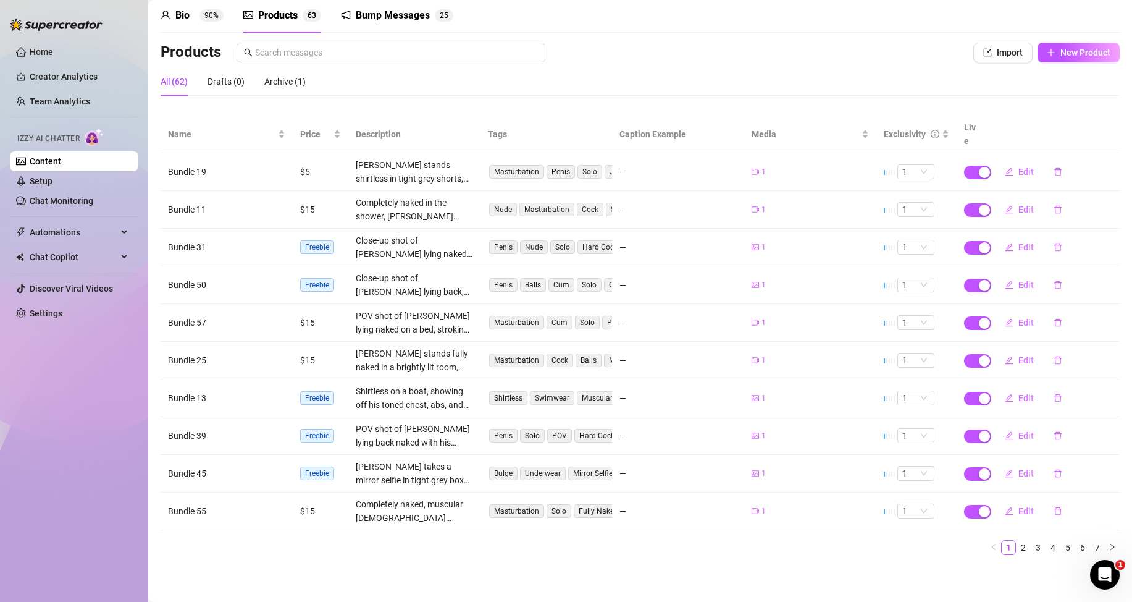
scroll to position [0, 0]
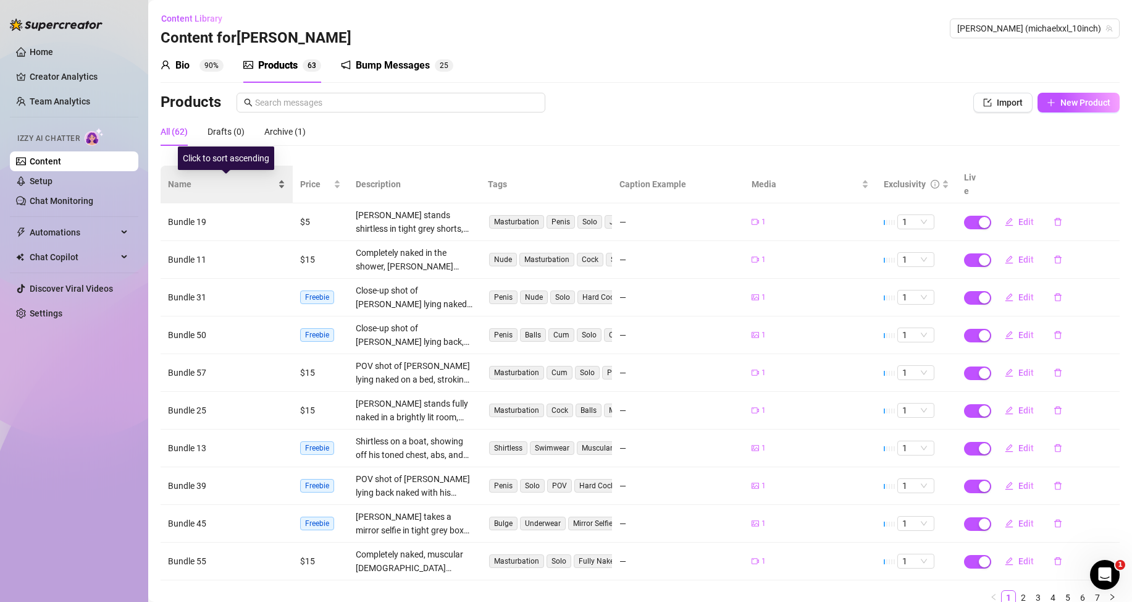
click at [281, 180] on div "Name" at bounding box center [226, 184] width 117 height 14
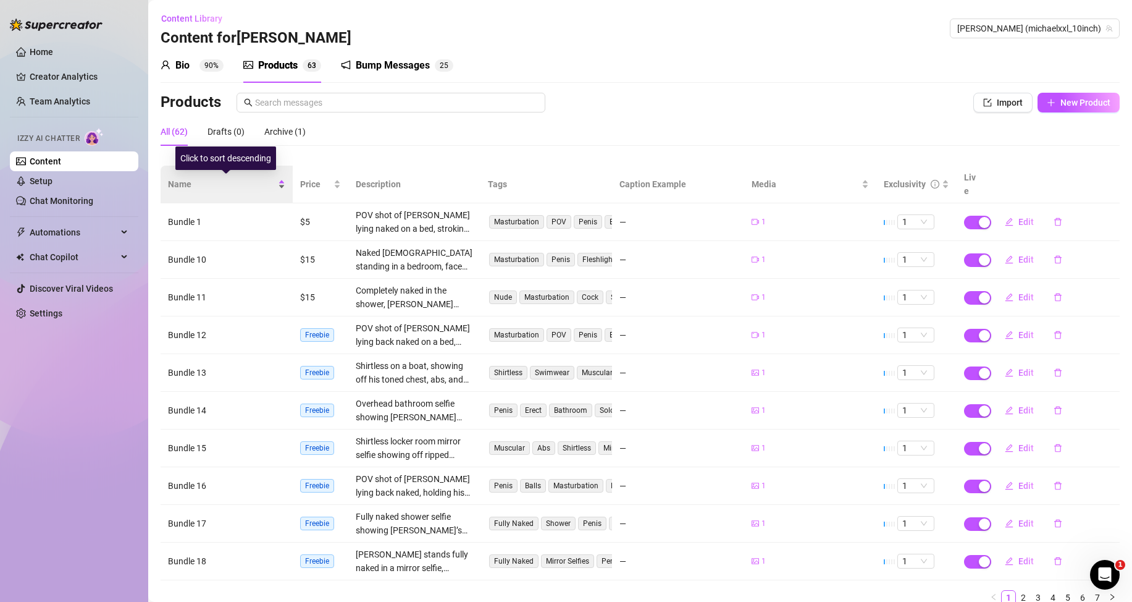
click at [280, 186] on div "Name" at bounding box center [226, 184] width 117 height 14
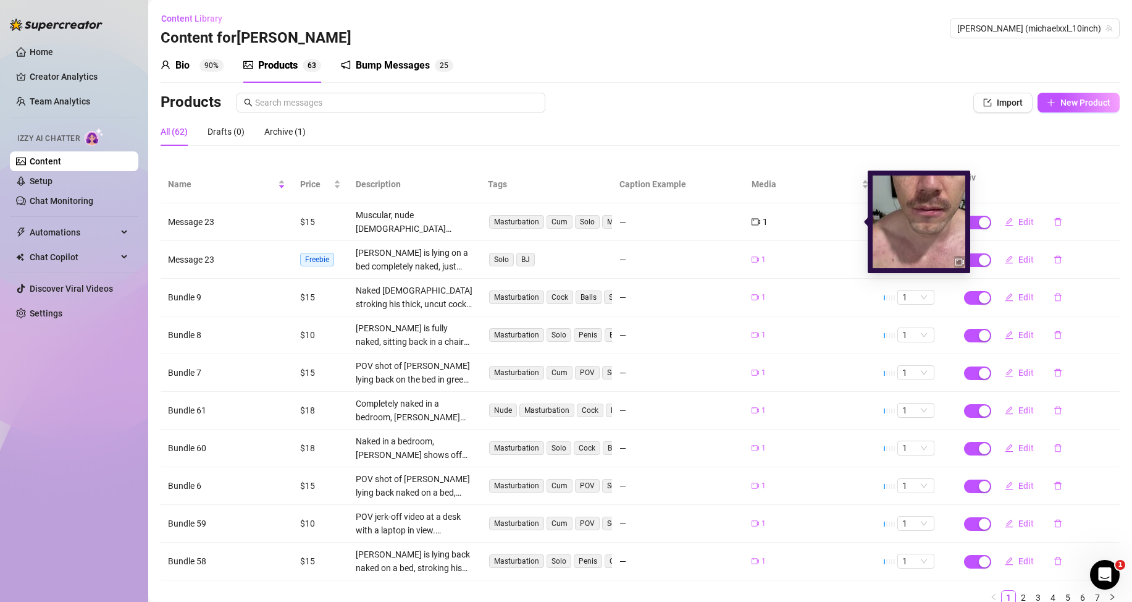
click at [752, 219] on icon "video-camera" at bounding box center [756, 221] width 9 height 7
click at [939, 233] on img at bounding box center [919, 221] width 93 height 93
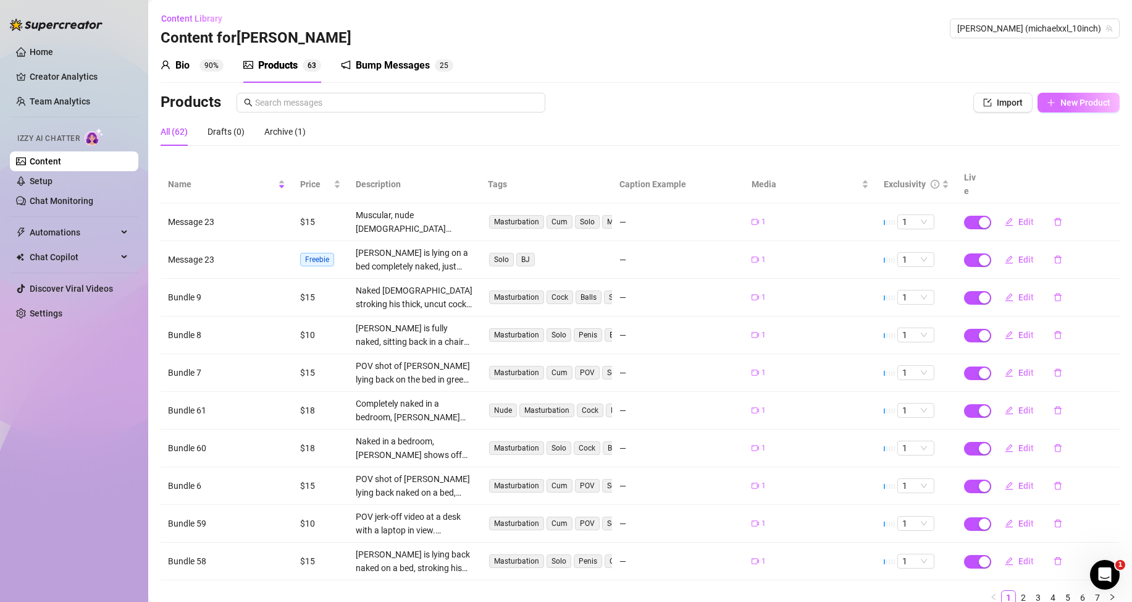
click at [1060, 97] on button "New Product" at bounding box center [1079, 103] width 82 height 20
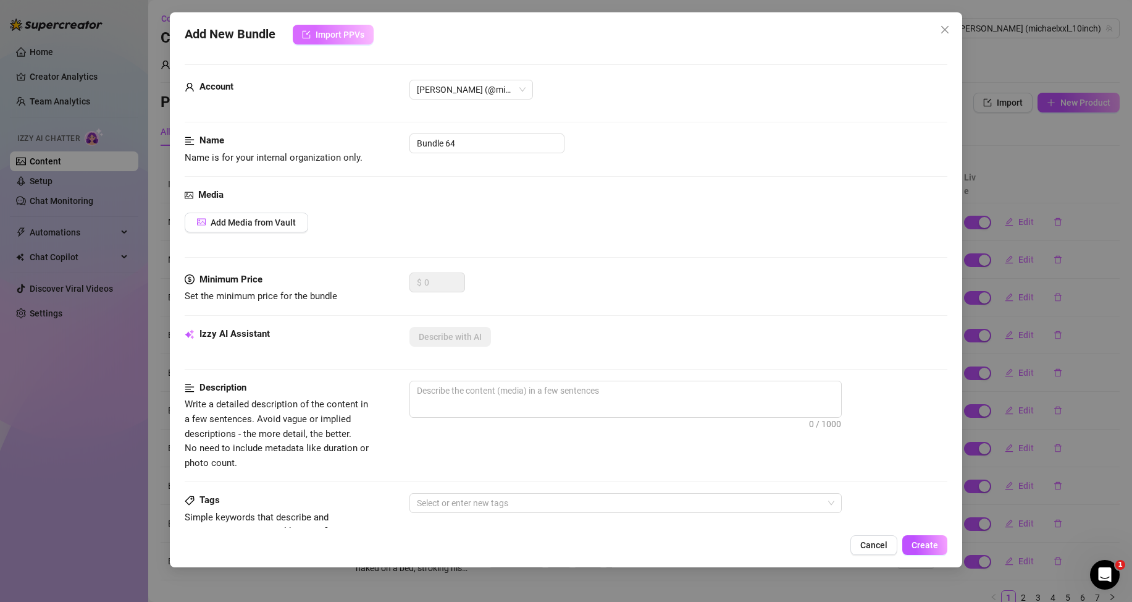
click at [307, 25] on button "Import PPVs" at bounding box center [333, 35] width 81 height 20
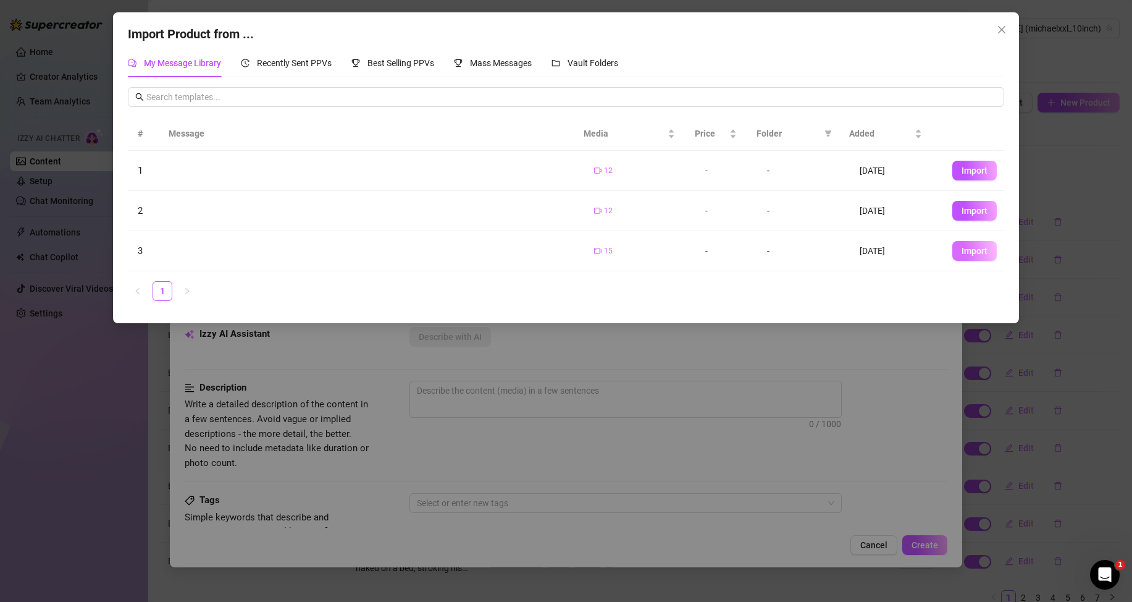
click at [962, 250] on span "Import" at bounding box center [975, 251] width 26 height 10
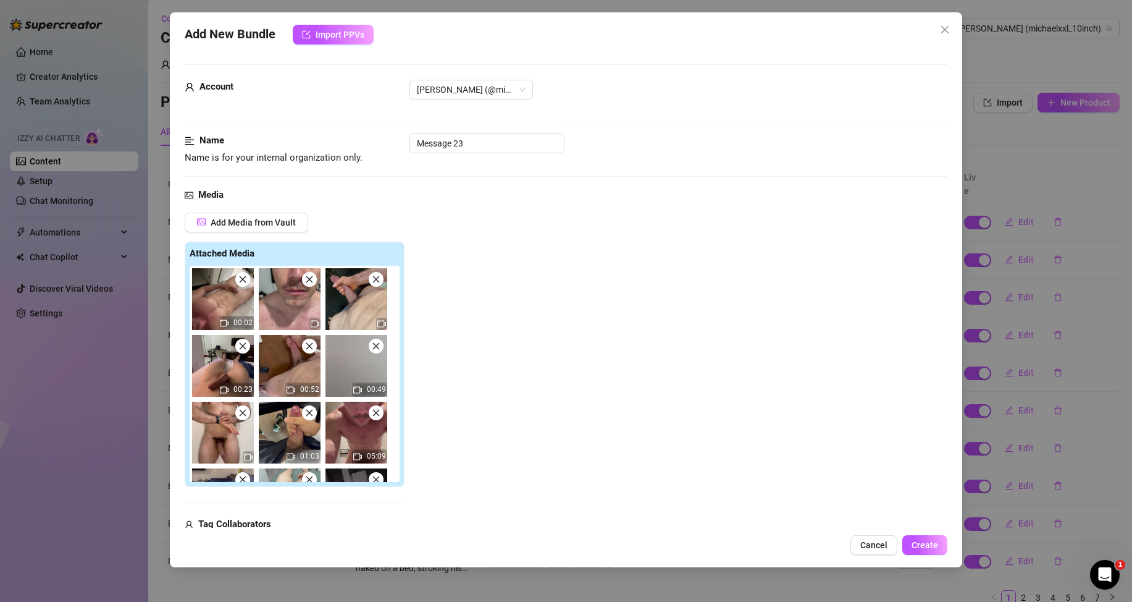
click at [248, 280] on span at bounding box center [242, 279] width 15 height 15
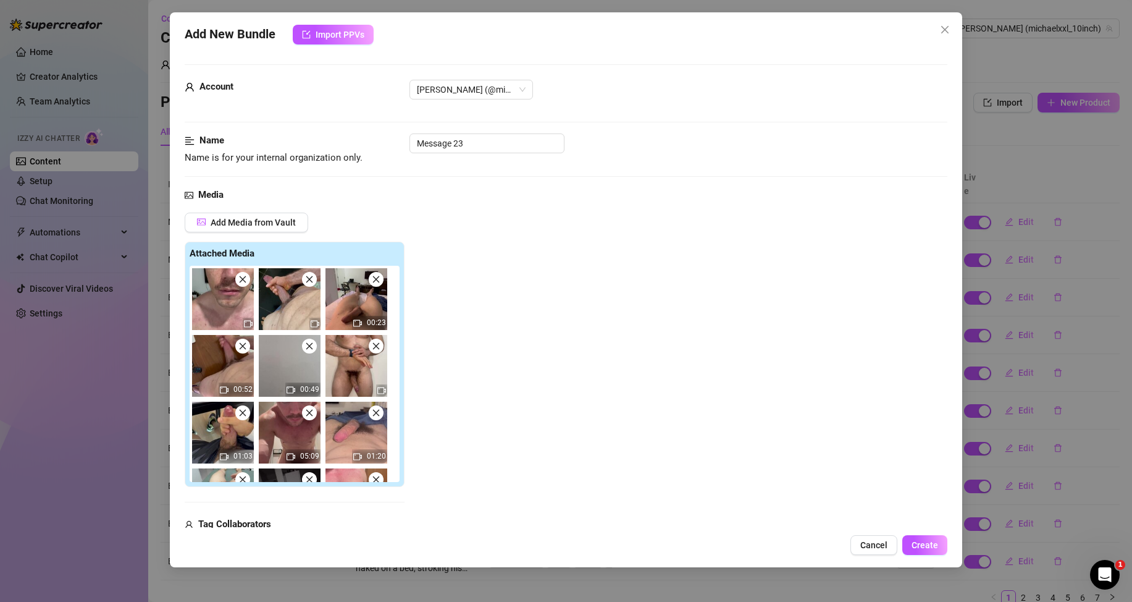
click at [246, 280] on icon "close" at bounding box center [242, 279] width 9 height 9
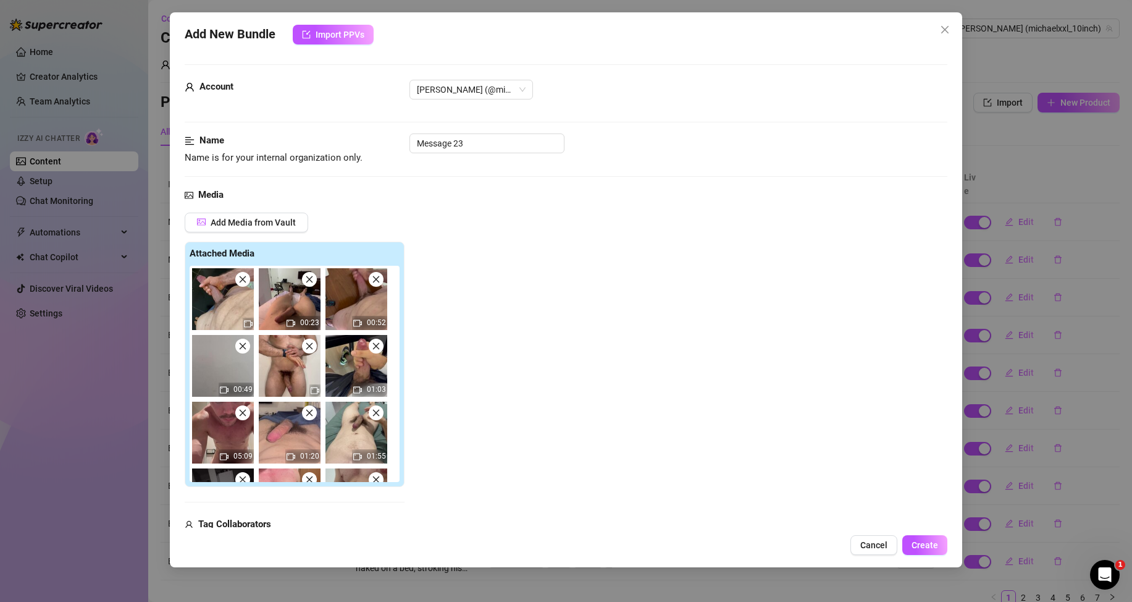
click at [310, 284] on icon "close" at bounding box center [309, 279] width 9 height 9
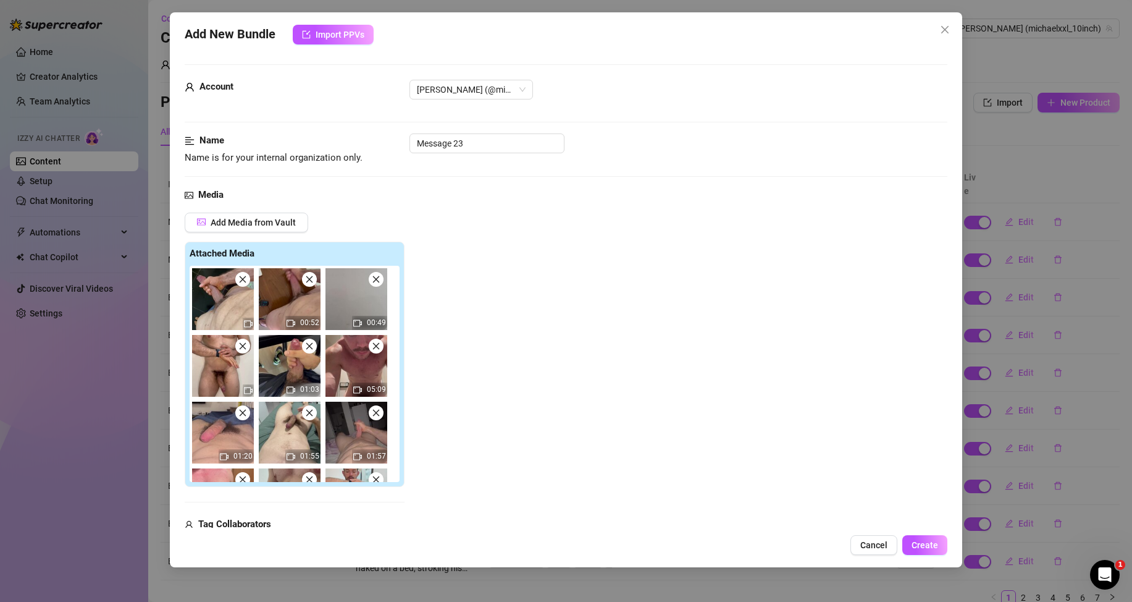
click at [311, 280] on icon "close" at bounding box center [309, 279] width 9 height 9
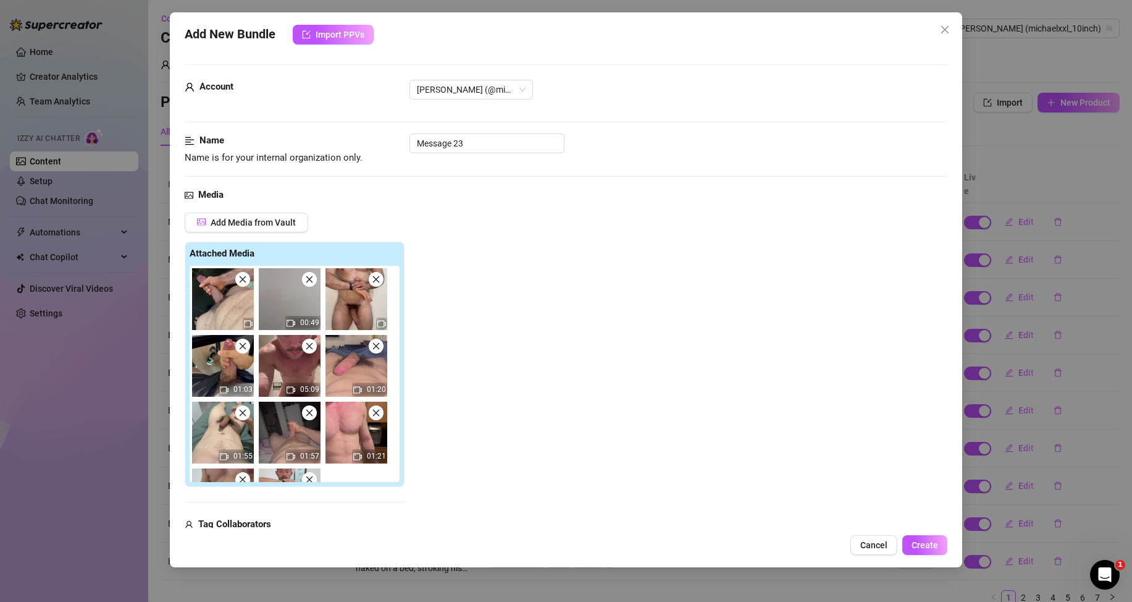
click at [311, 280] on icon "close" at bounding box center [309, 279] width 9 height 9
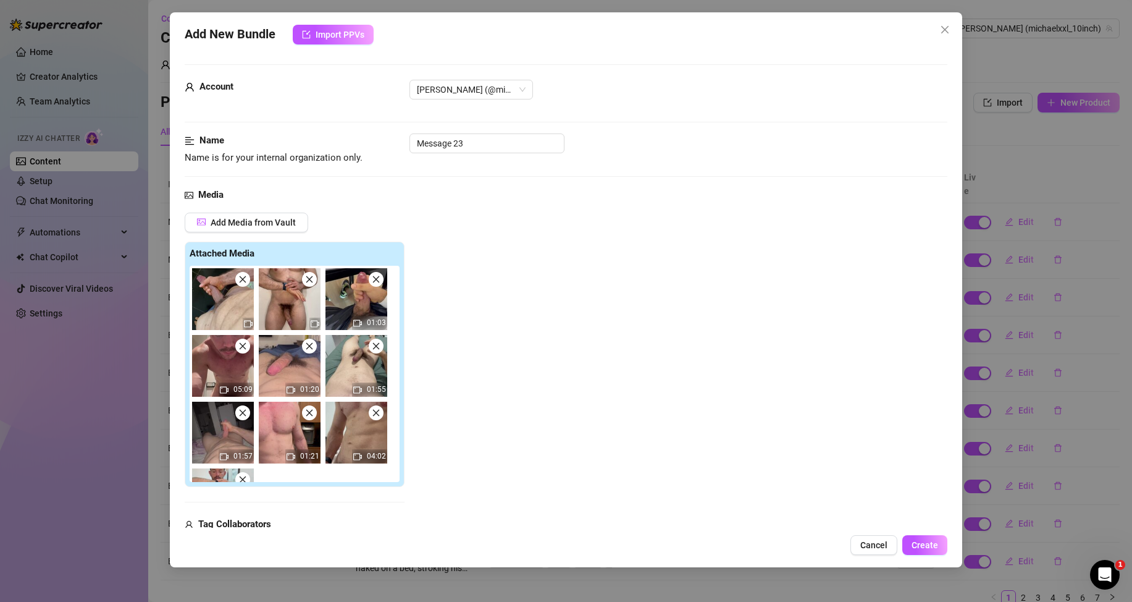
click at [311, 280] on icon "close" at bounding box center [309, 279] width 9 height 9
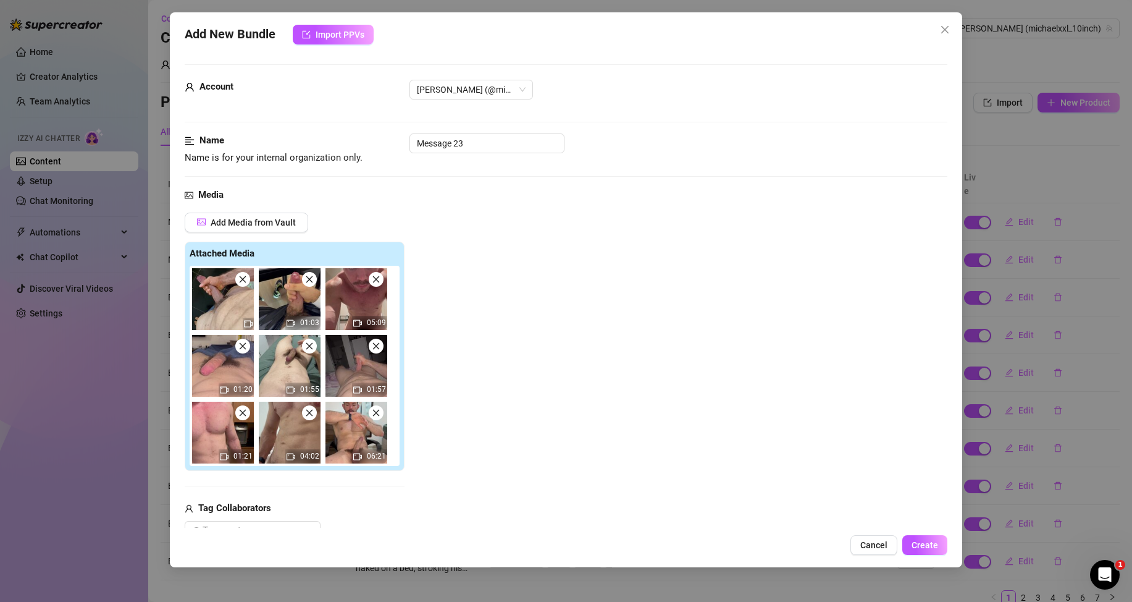
click at [311, 280] on icon "close" at bounding box center [309, 279] width 9 height 9
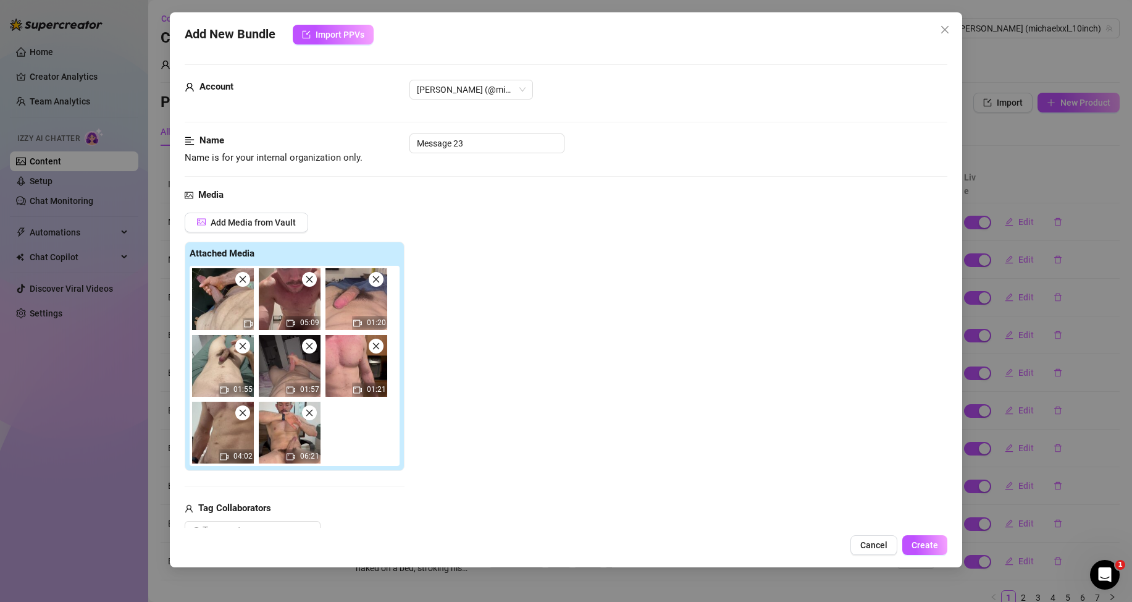
click at [311, 280] on icon "close" at bounding box center [309, 279] width 9 height 9
click at [372, 280] on icon "close" at bounding box center [376, 279] width 9 height 9
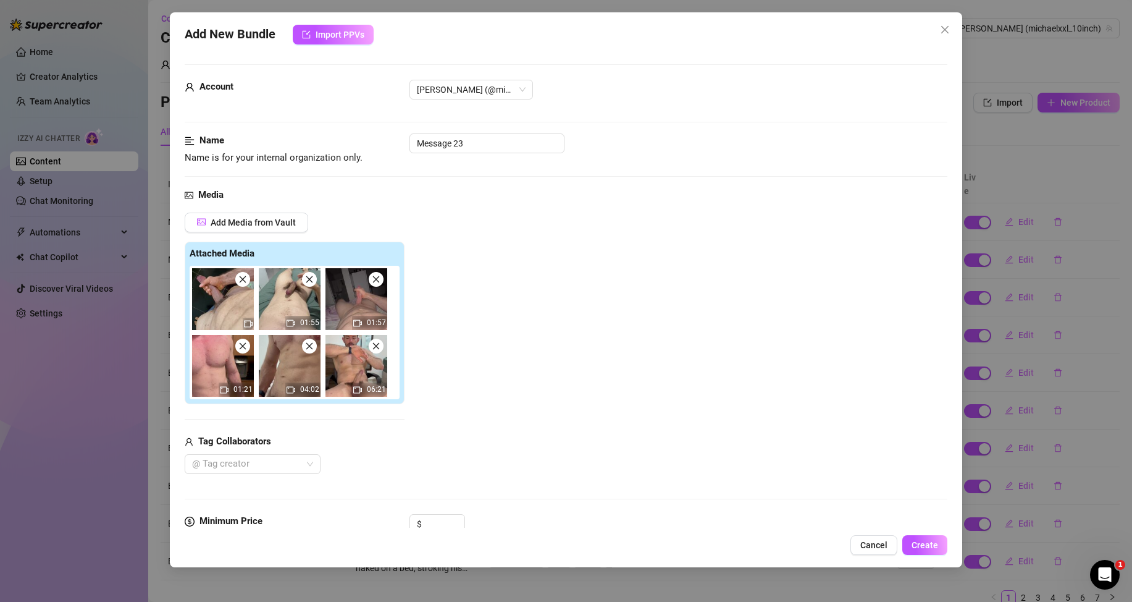
click at [311, 280] on icon "close" at bounding box center [309, 279] width 9 height 9
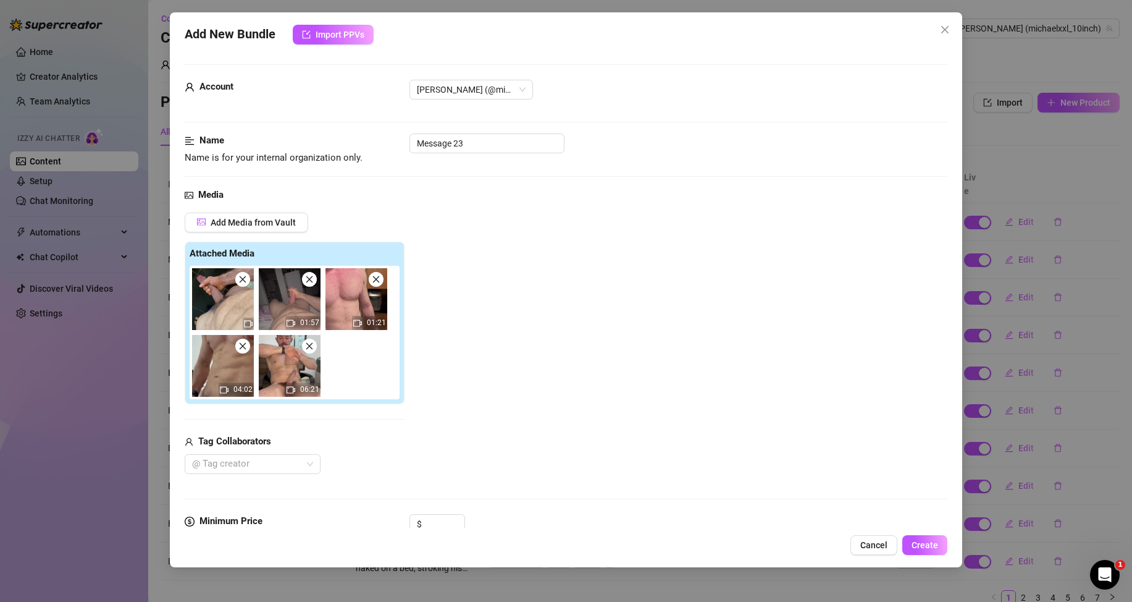
click at [311, 280] on icon "close" at bounding box center [309, 279] width 9 height 9
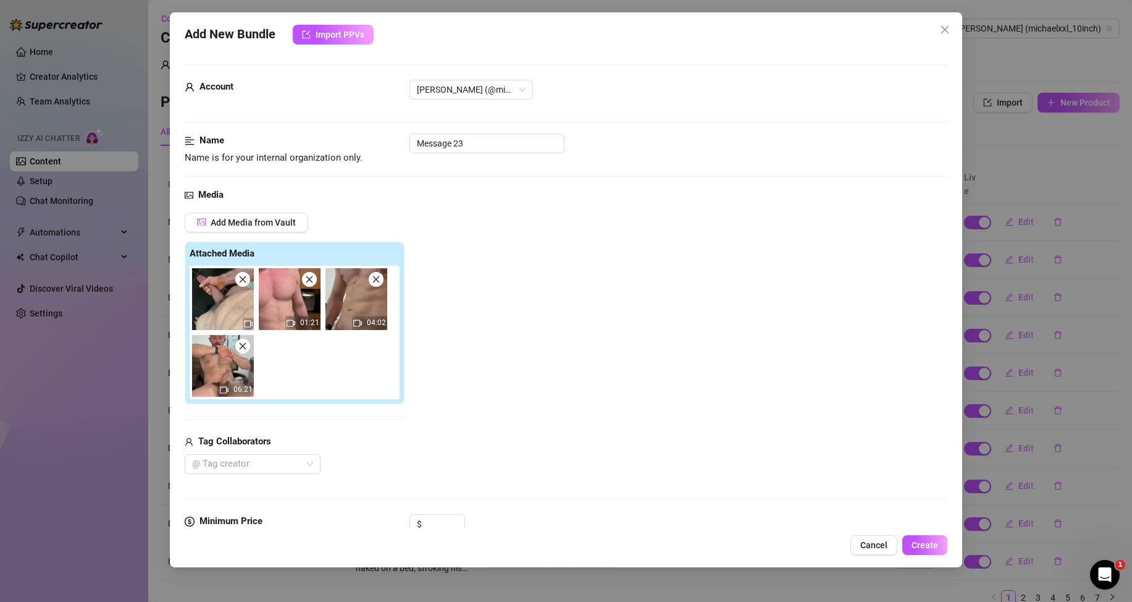
click at [311, 280] on icon "close" at bounding box center [309, 279] width 9 height 9
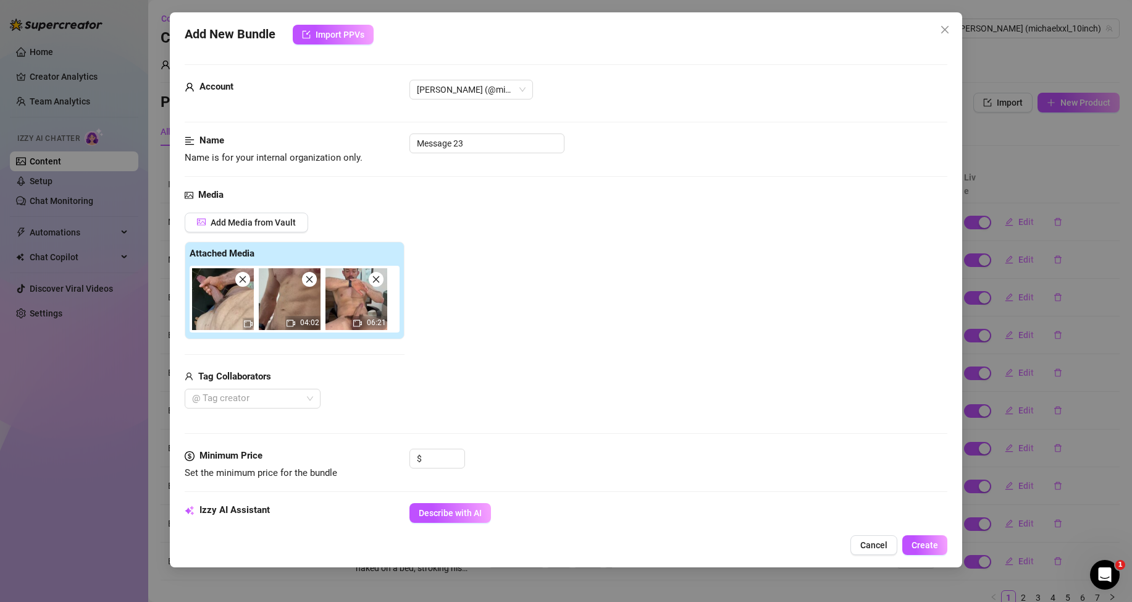
click at [311, 280] on icon "close" at bounding box center [309, 279] width 9 height 9
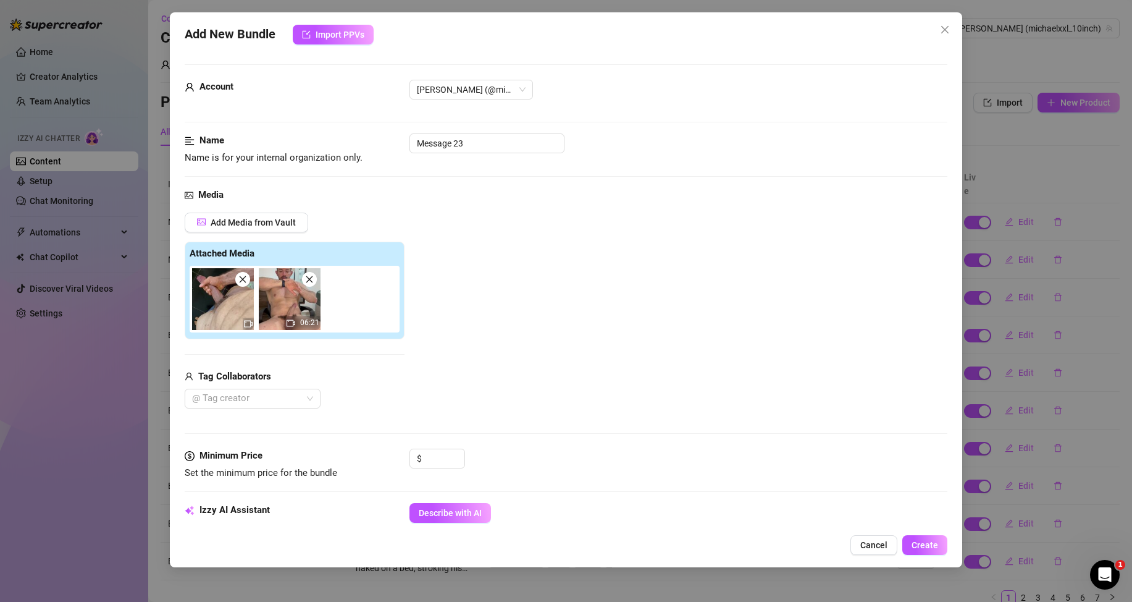
click at [311, 280] on icon "close" at bounding box center [309, 279] width 9 height 9
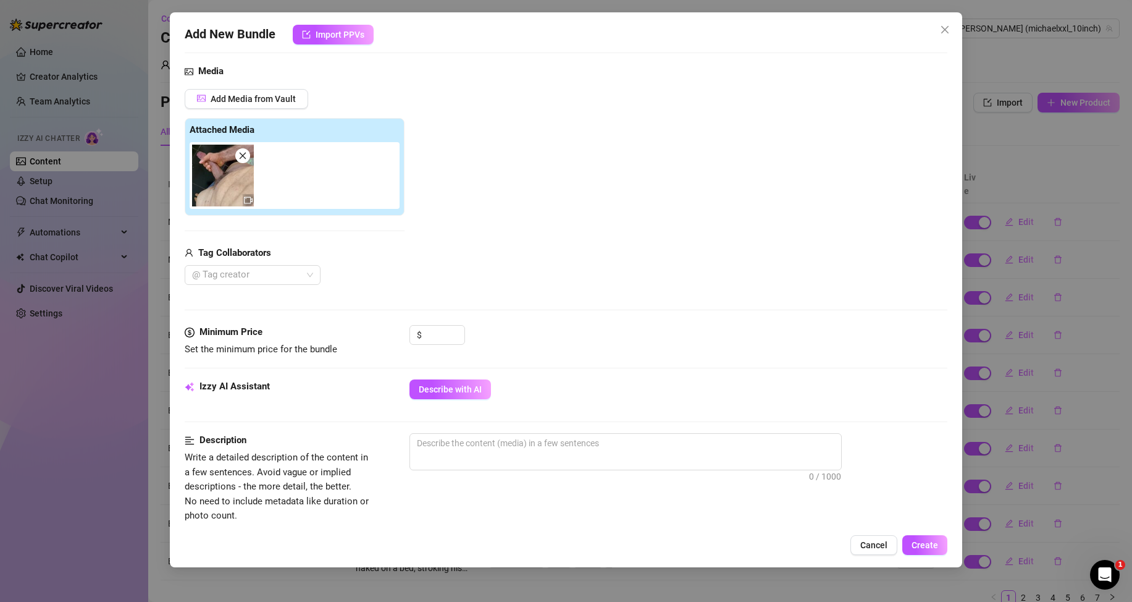
click at [447, 400] on div "Izzy AI Assistant Describe with AI" at bounding box center [566, 394] width 763 height 31
click at [447, 393] on span "Describe with AI" at bounding box center [450, 389] width 63 height 10
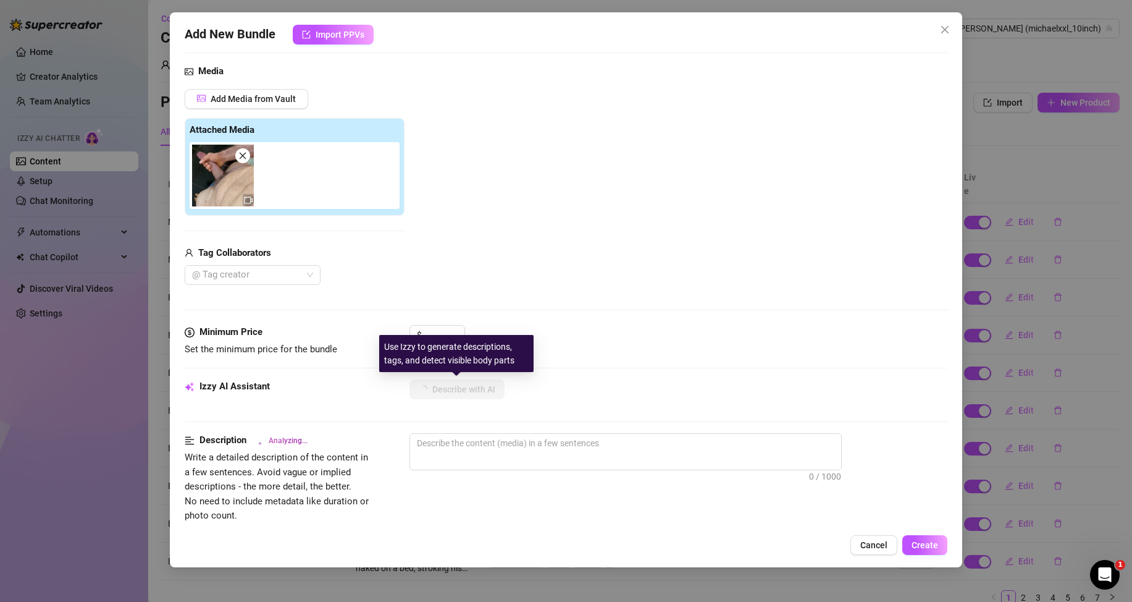
click at [435, 336] on div "Use Izzy to generate descriptions, tags, and detect visible body parts" at bounding box center [456, 353] width 154 height 37
click at [438, 327] on input at bounding box center [444, 335] width 40 height 19
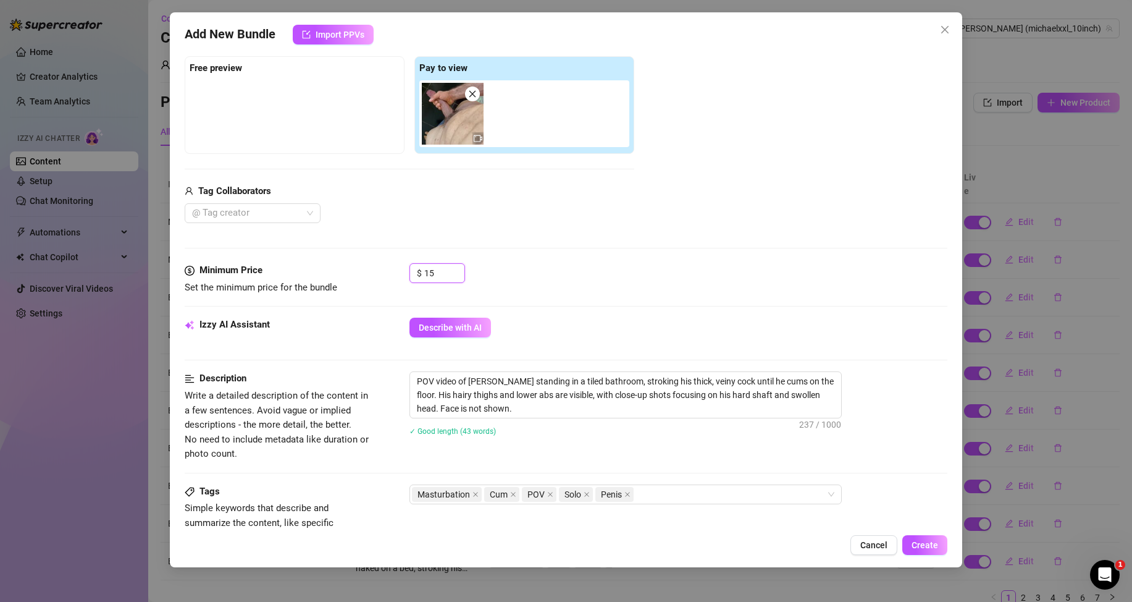
scroll to position [247, 0]
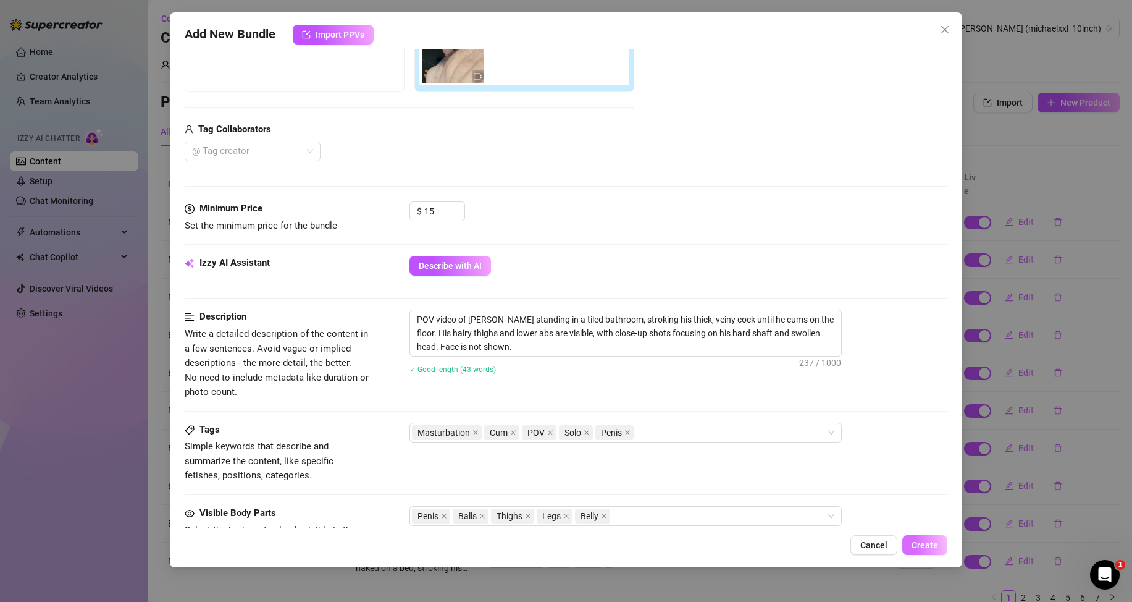
click at [918, 541] on span "Create" at bounding box center [925, 545] width 27 height 10
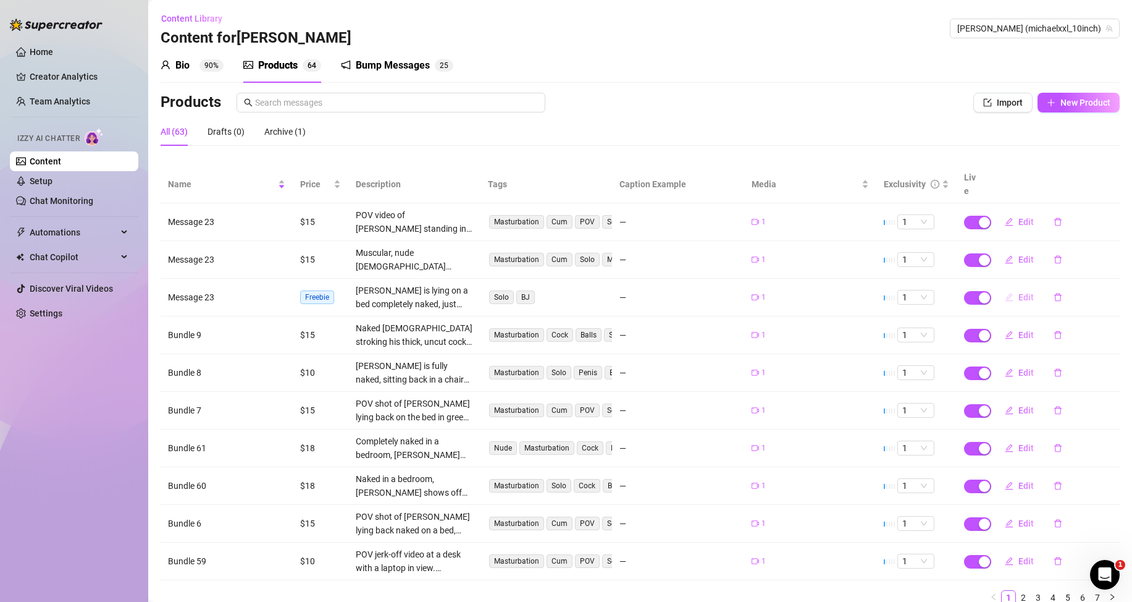
click at [1007, 295] on button "Edit" at bounding box center [1019, 297] width 49 height 20
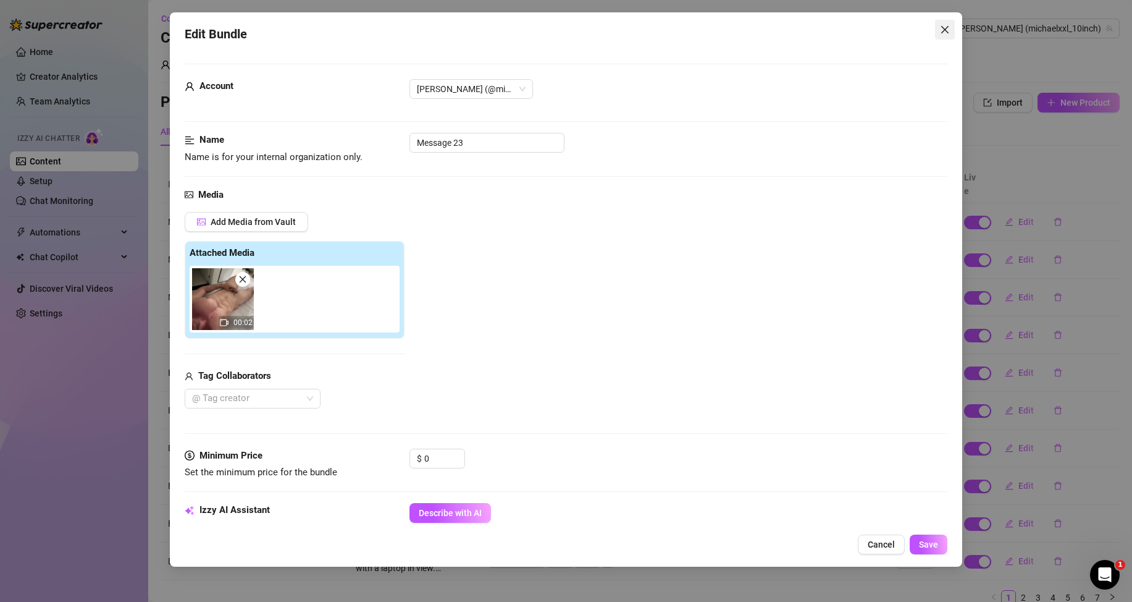
click at [949, 26] on icon "close" at bounding box center [945, 30] width 10 height 10
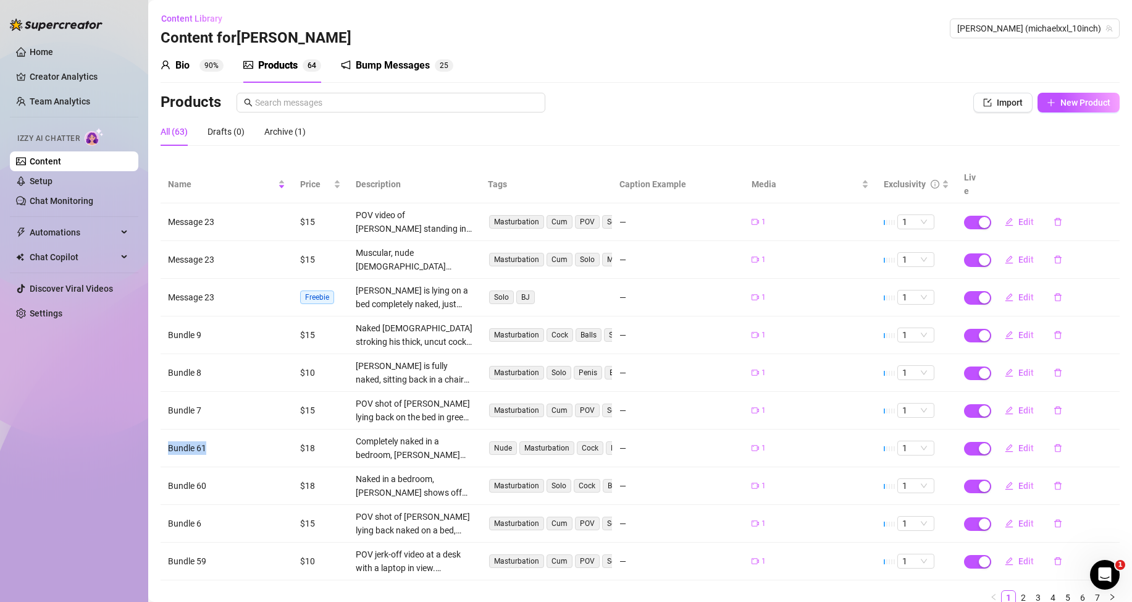
drag, startPoint x: 208, startPoint y: 445, endPoint x: 167, endPoint y: 440, distance: 41.1
click at [167, 440] on td "Bundle 61" at bounding box center [227, 448] width 132 height 38
copy td "Bundle 61"
click at [1019, 294] on span "Edit" at bounding box center [1026, 297] width 15 height 10
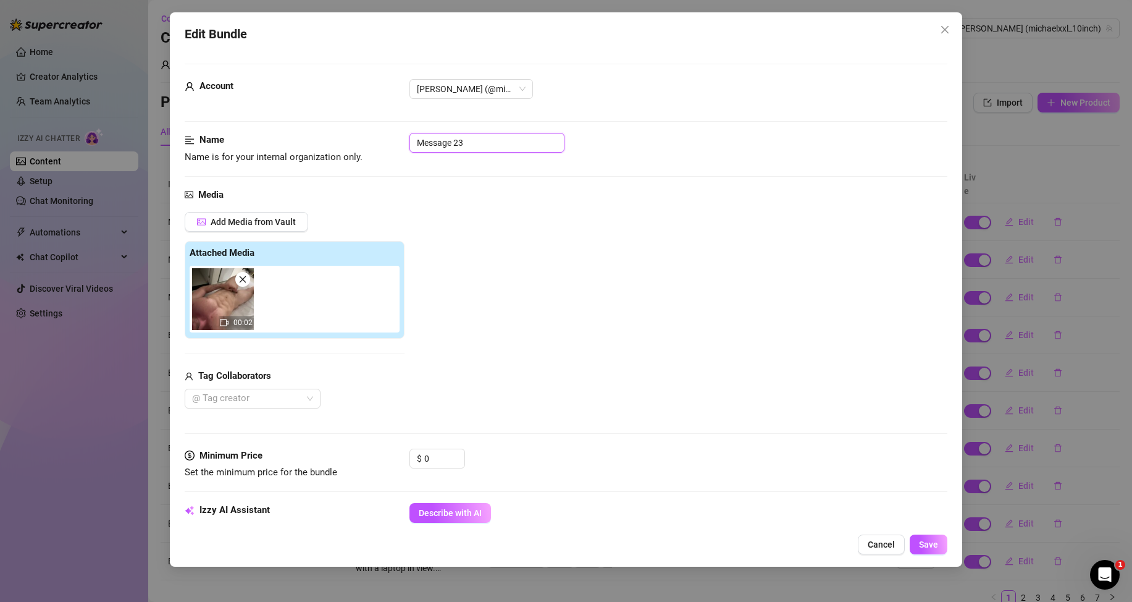
drag, startPoint x: 501, startPoint y: 143, endPoint x: 418, endPoint y: 138, distance: 82.9
click at [418, 138] on input "Message 23" at bounding box center [487, 143] width 155 height 20
paste input "Bundle 61"
click at [928, 542] on span "Save" at bounding box center [928, 544] width 19 height 10
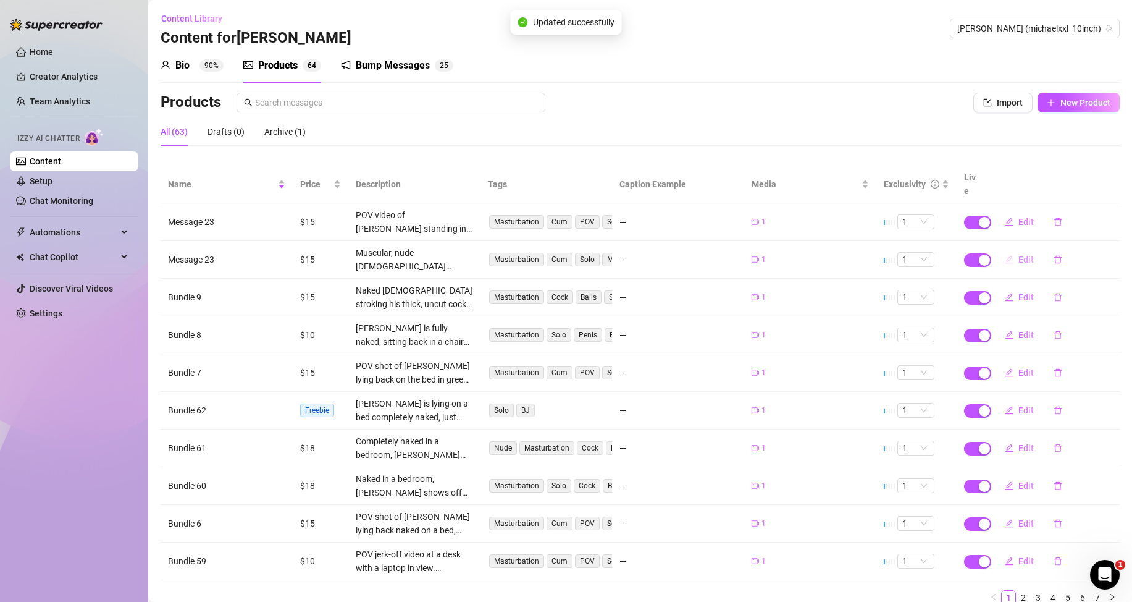
click at [1020, 256] on span "Edit" at bounding box center [1026, 259] width 15 height 10
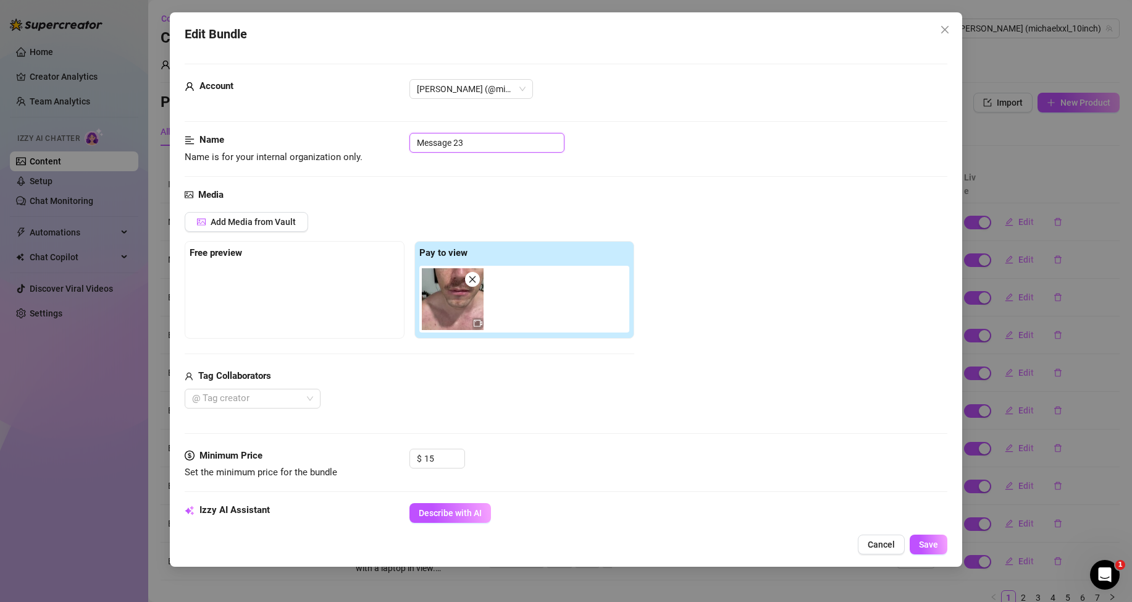
drag, startPoint x: 481, startPoint y: 142, endPoint x: 389, endPoint y: 142, distance: 92.0
click at [389, 142] on div "Name Name is for your internal organization only. Message 23" at bounding box center [566, 149] width 763 height 32
paste input "Bundle 61"
click at [941, 539] on button "Save" at bounding box center [929, 544] width 38 height 20
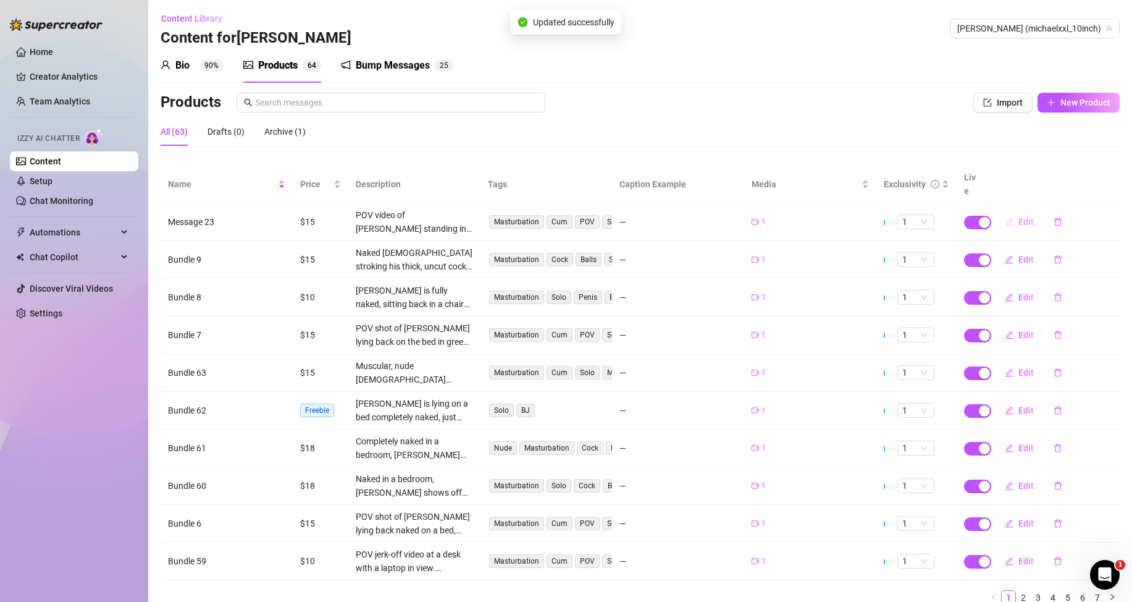
click at [1005, 221] on button "Edit" at bounding box center [1019, 222] width 49 height 20
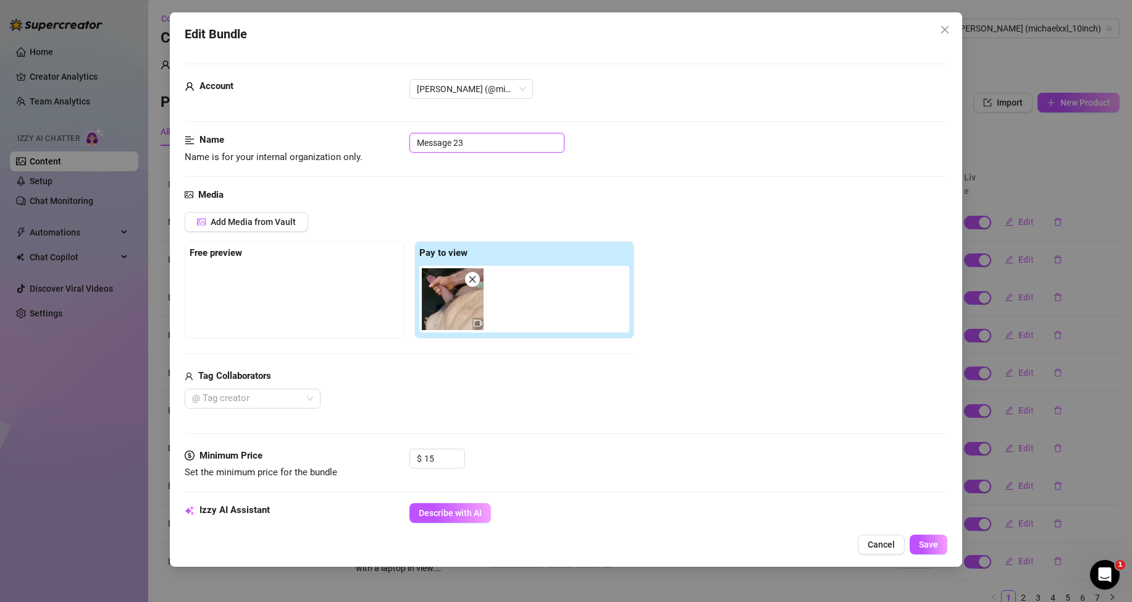
drag, startPoint x: 500, startPoint y: 140, endPoint x: 392, endPoint y: 146, distance: 107.7
click at [392, 146] on div "Name Name is for your internal organization only. Message 23" at bounding box center [566, 149] width 763 height 32
paste input "Bundle 61"
click at [928, 547] on span "Save" at bounding box center [928, 544] width 19 height 10
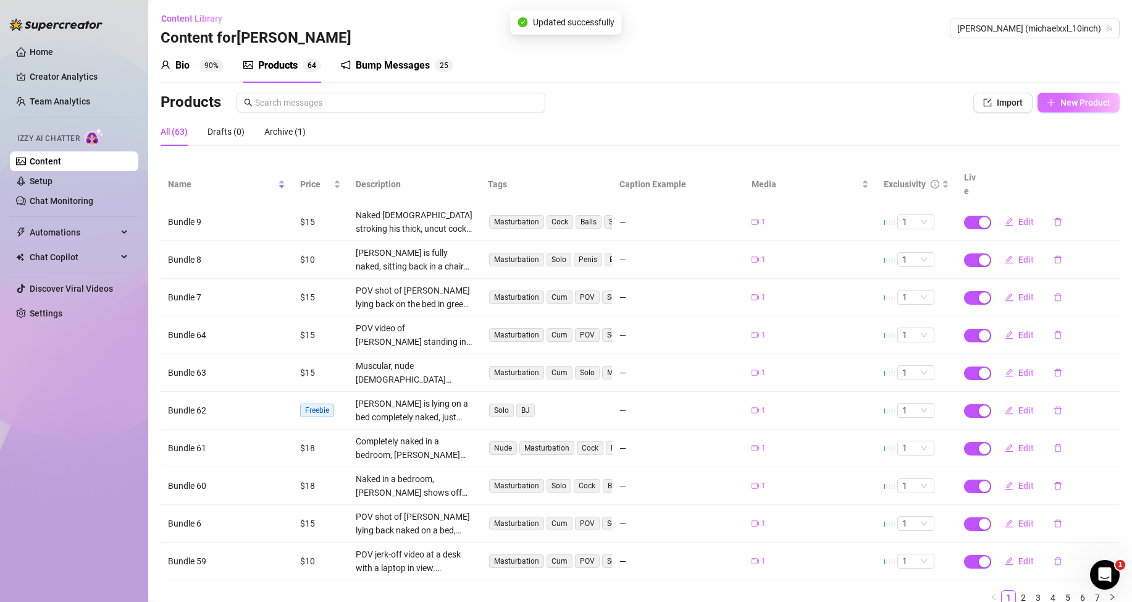
click at [1048, 98] on button "New Product" at bounding box center [1079, 103] width 82 height 20
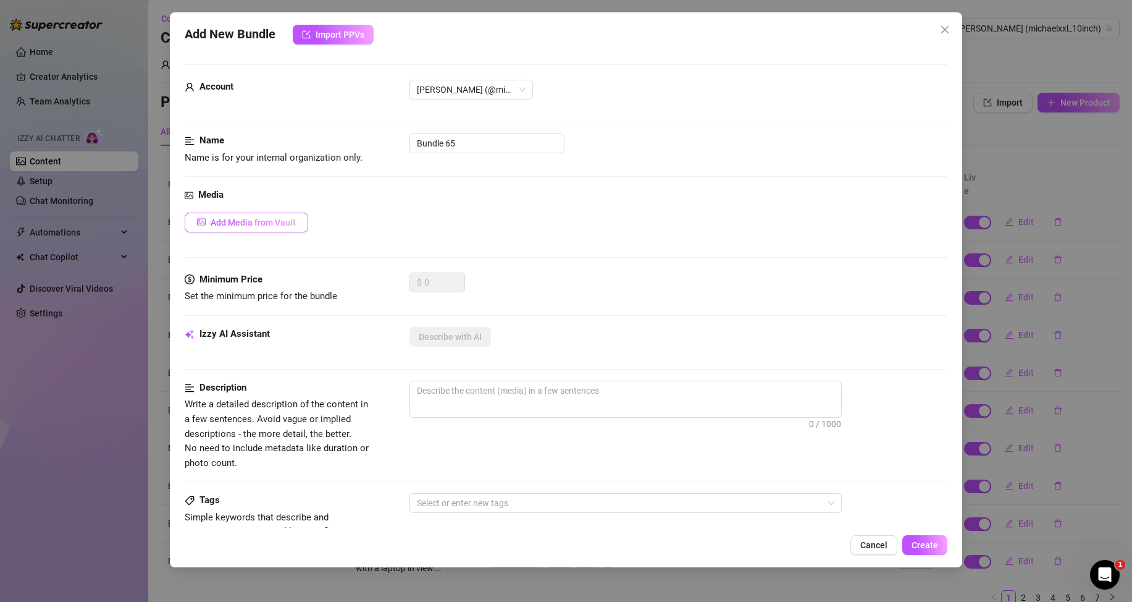
click at [283, 219] on span "Add Media from Vault" at bounding box center [253, 222] width 85 height 10
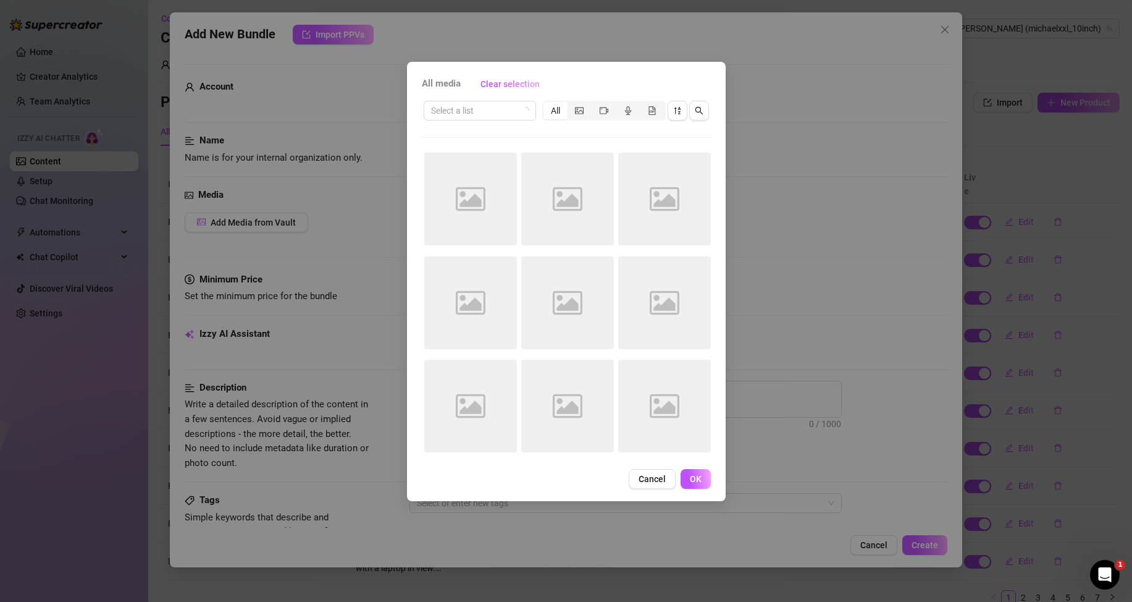
click at [909, 138] on div "All media Clear selection Select a list All Image placeholder Image placeholder…" at bounding box center [566, 301] width 1132 height 602
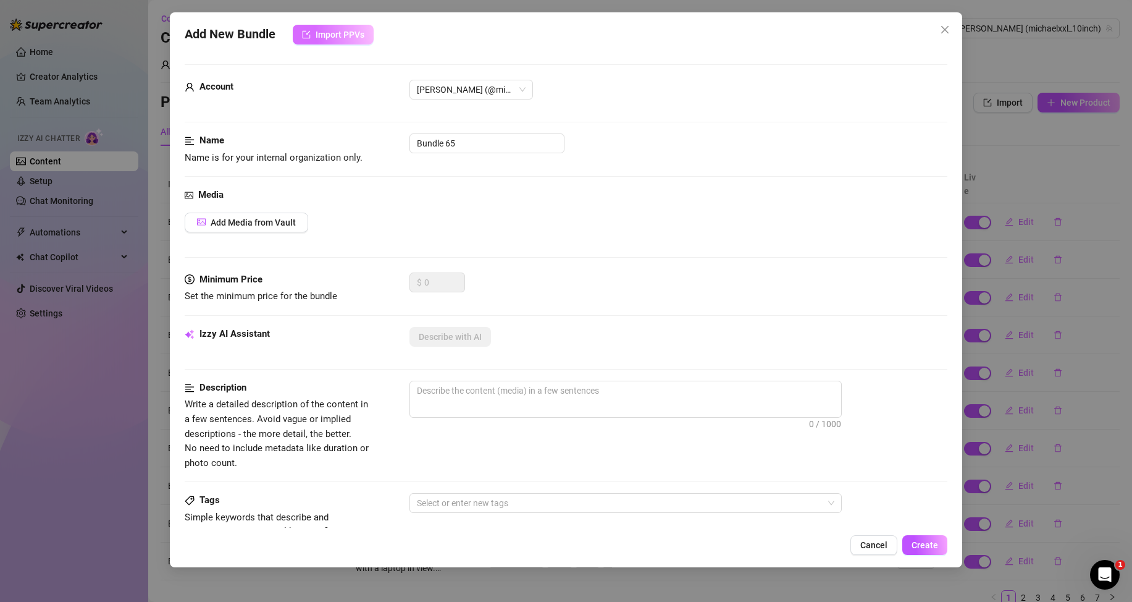
click at [359, 34] on span "Import PPVs" at bounding box center [340, 35] width 49 height 10
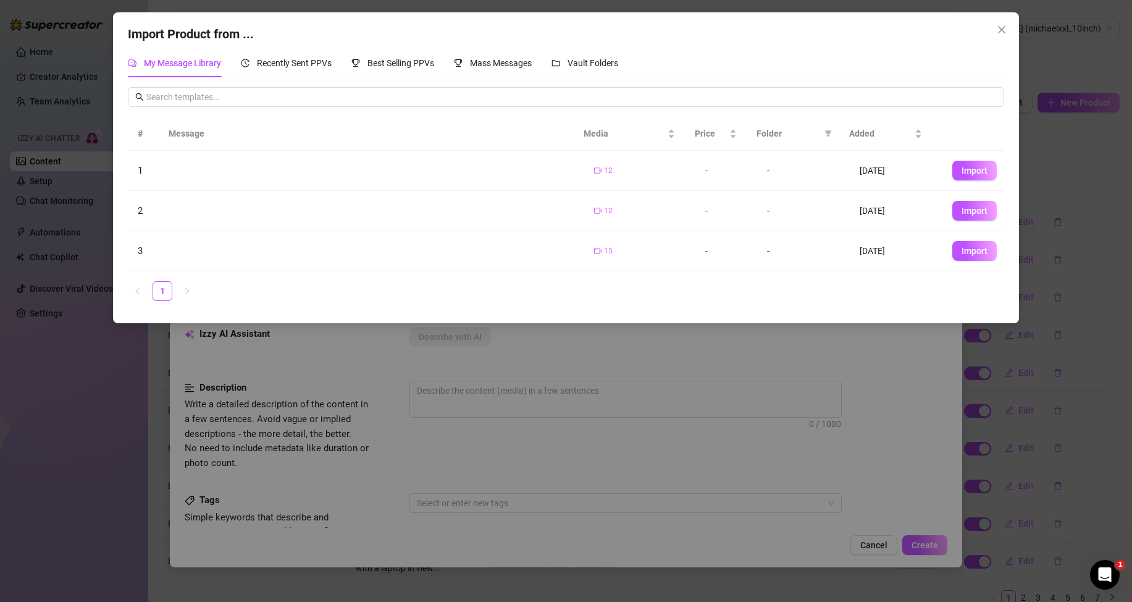
click at [952, 250] on button "Import" at bounding box center [974, 251] width 44 height 20
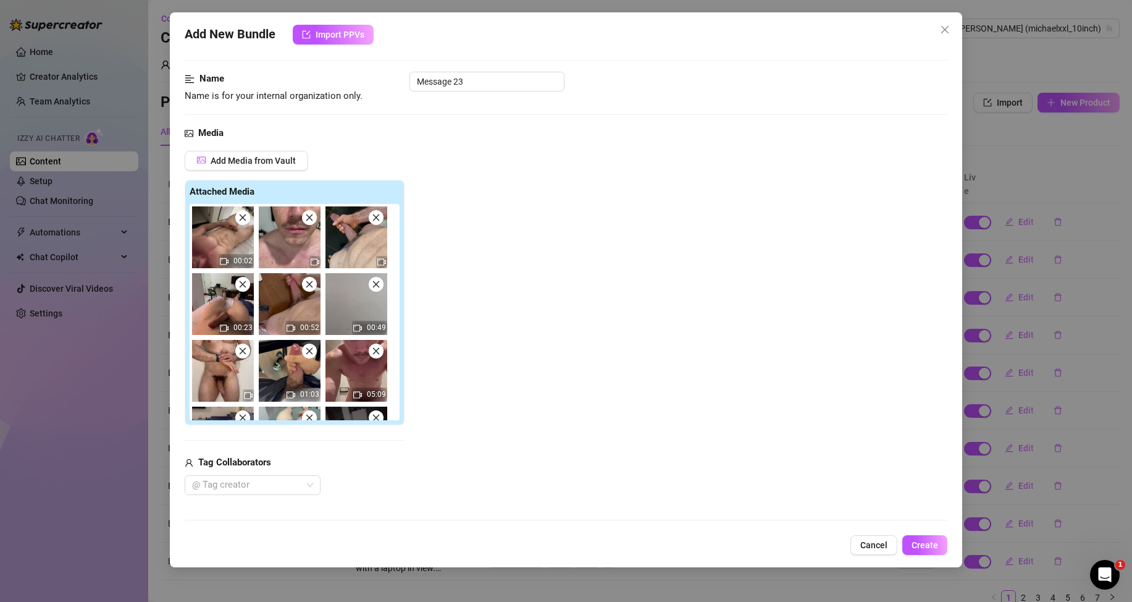
scroll to position [0, 0]
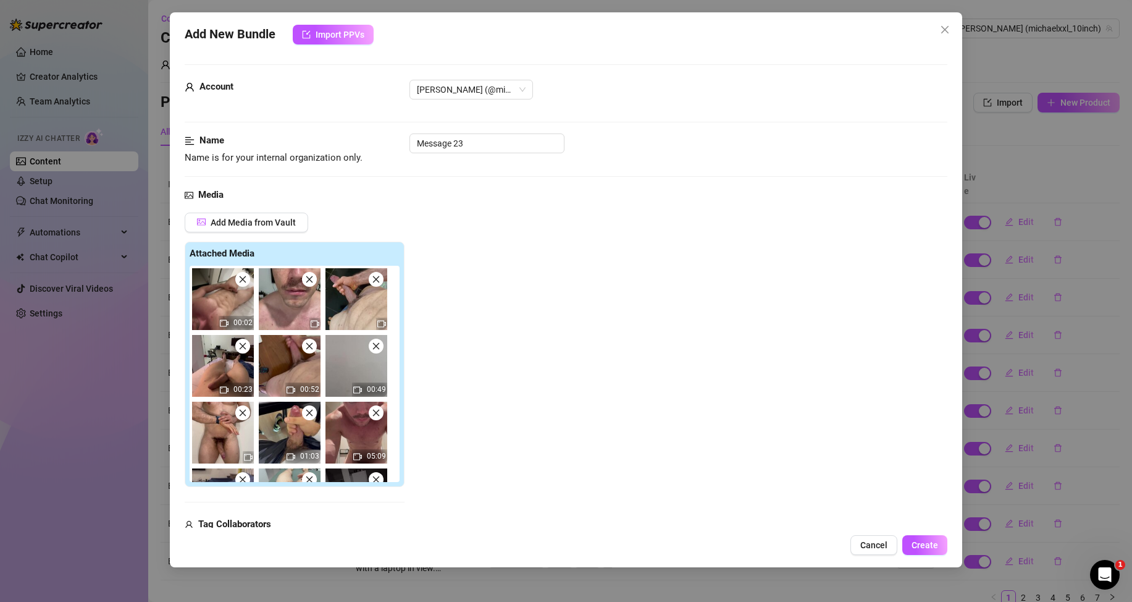
click at [245, 279] on icon "close" at bounding box center [242, 279] width 9 height 9
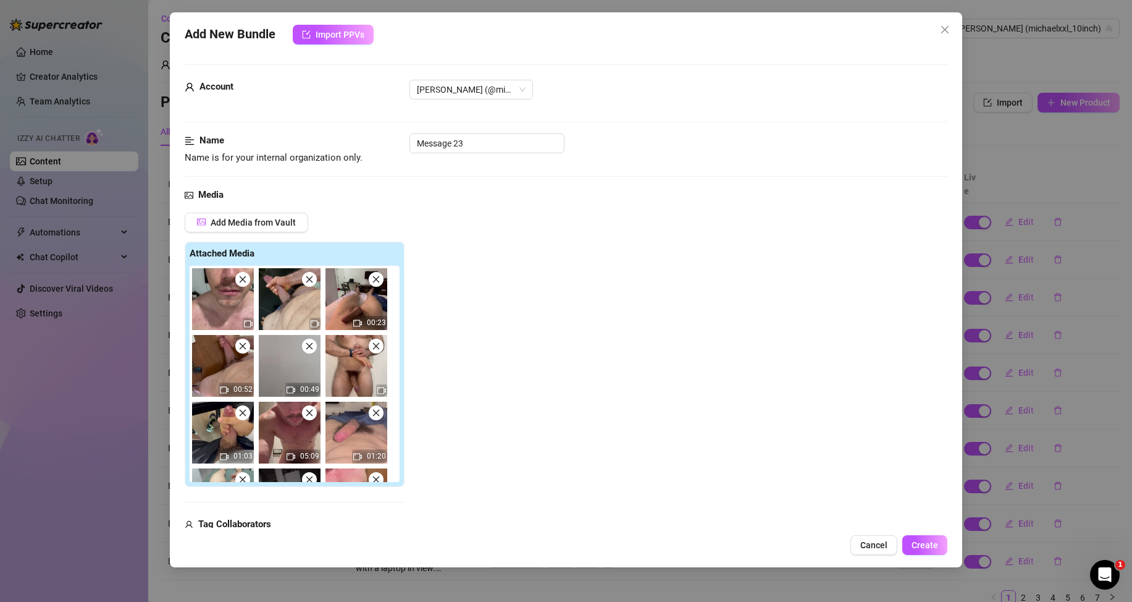
click at [245, 279] on icon "close" at bounding box center [242, 279] width 9 height 9
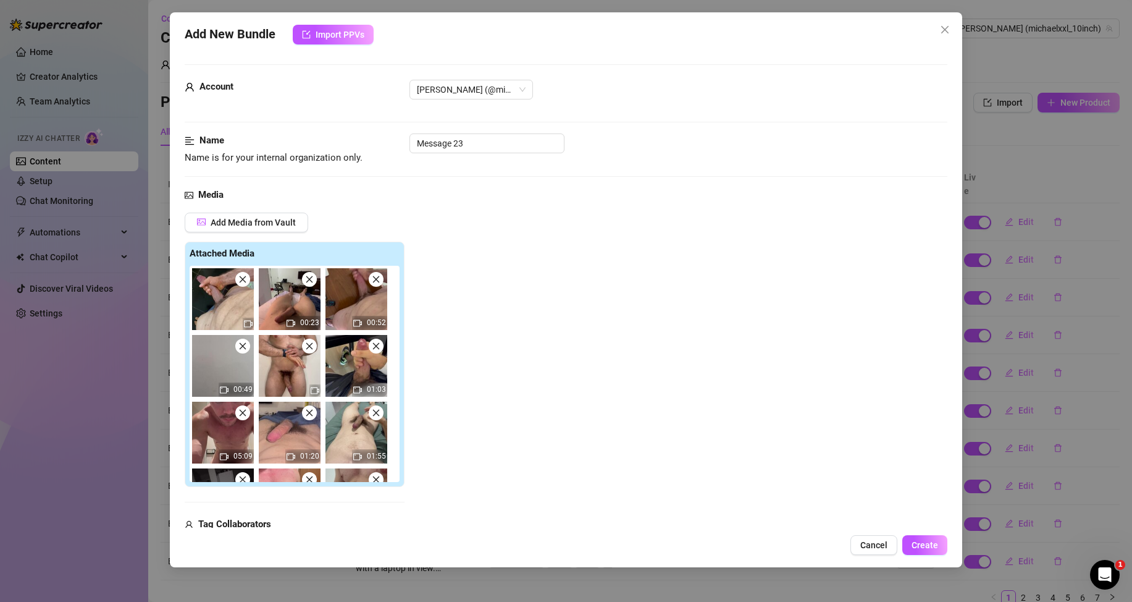
click at [245, 279] on icon "close" at bounding box center [242, 279] width 9 height 9
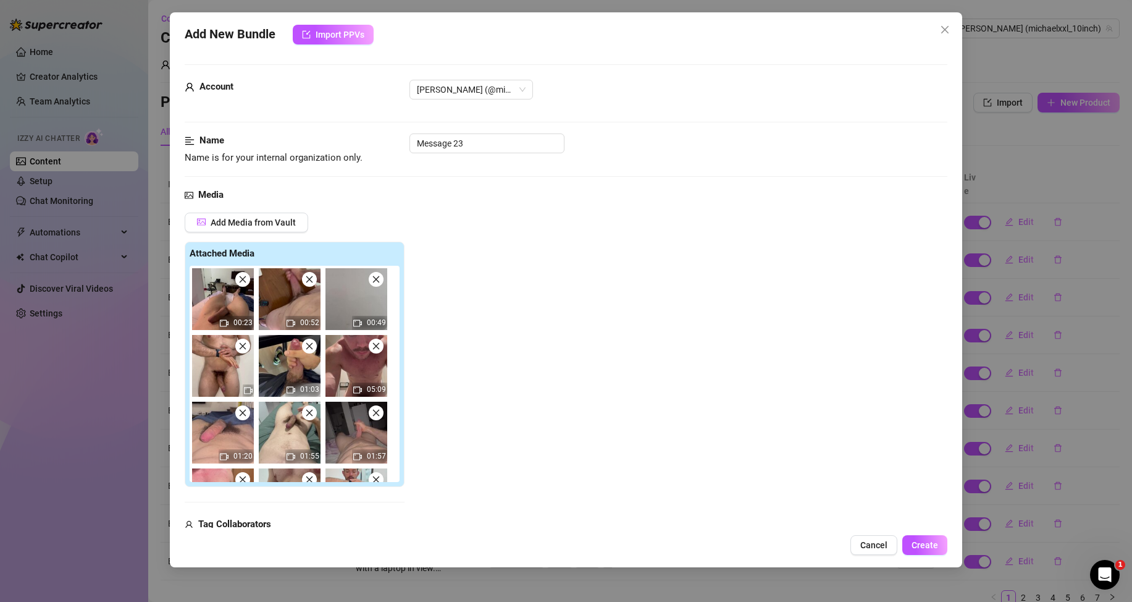
click at [312, 282] on icon "close" at bounding box center [309, 279] width 7 height 7
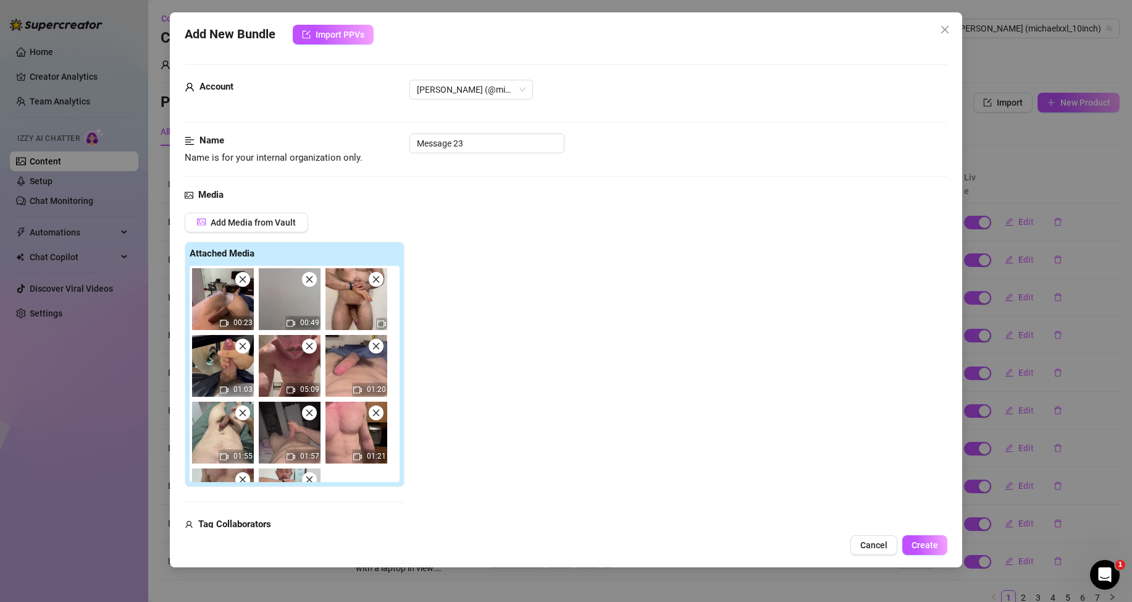
click at [312, 282] on icon "close" at bounding box center [309, 279] width 7 height 7
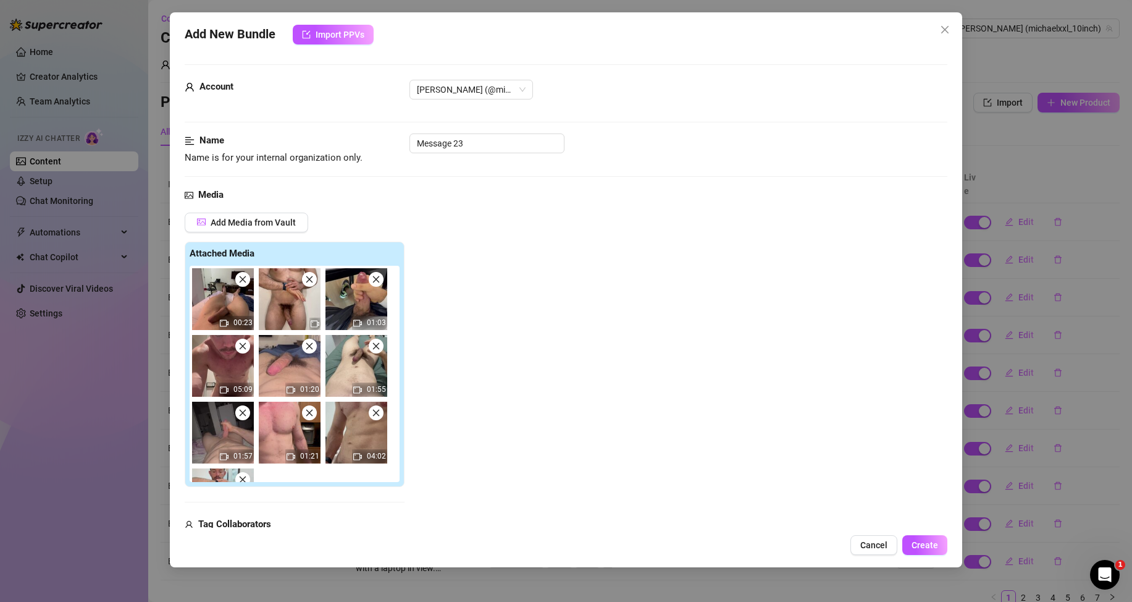
click at [312, 282] on icon "close" at bounding box center [309, 279] width 7 height 7
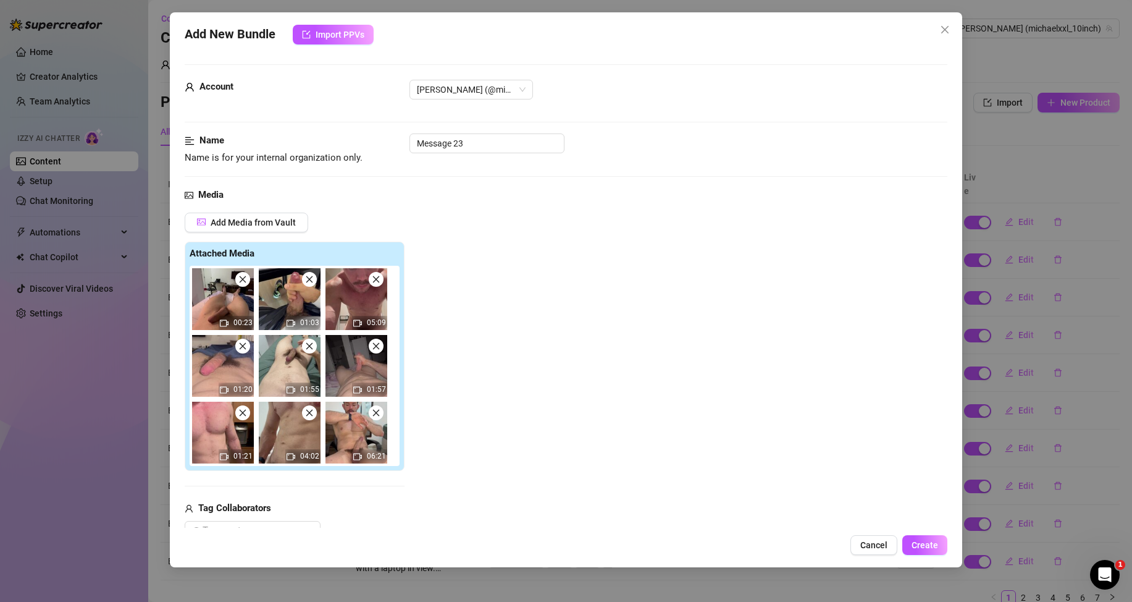
click at [312, 282] on icon "close" at bounding box center [309, 279] width 7 height 7
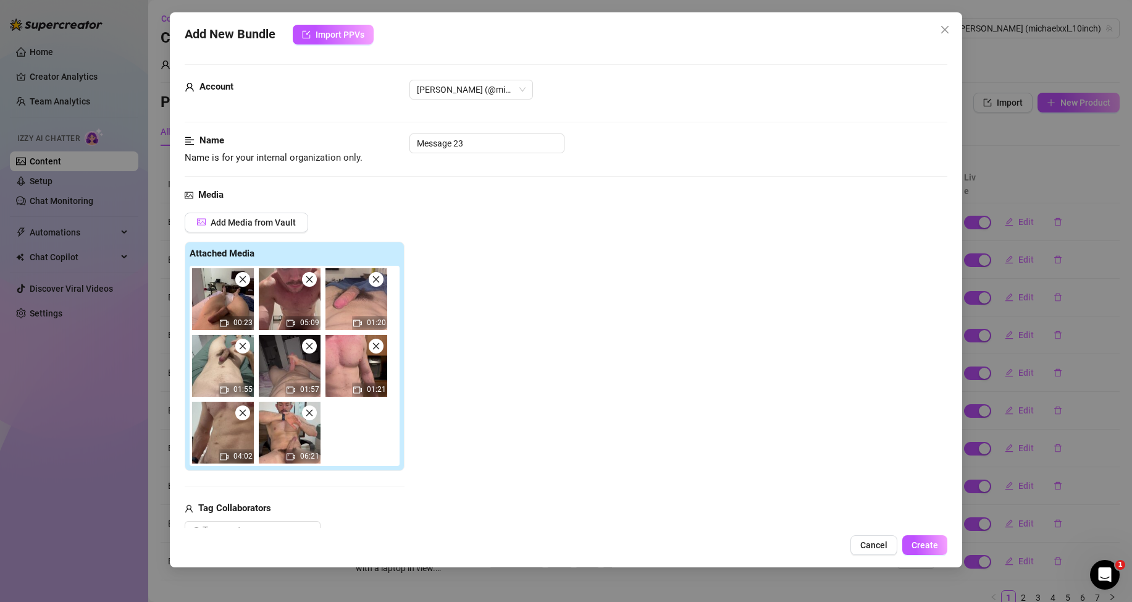
click at [312, 282] on icon "close" at bounding box center [309, 279] width 7 height 7
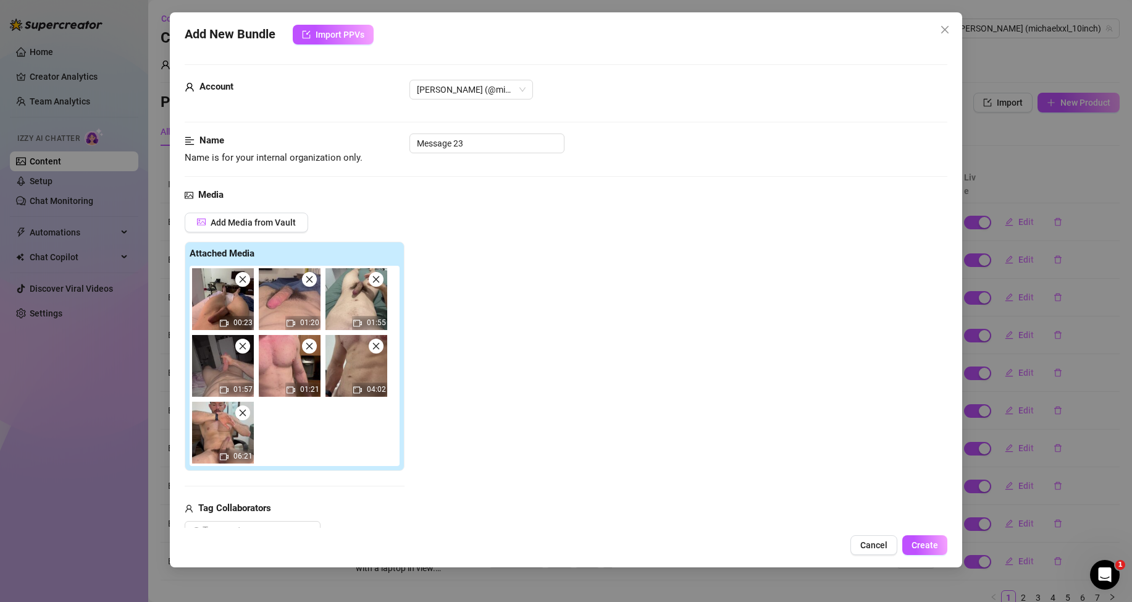
click at [312, 282] on icon "close" at bounding box center [309, 279] width 7 height 7
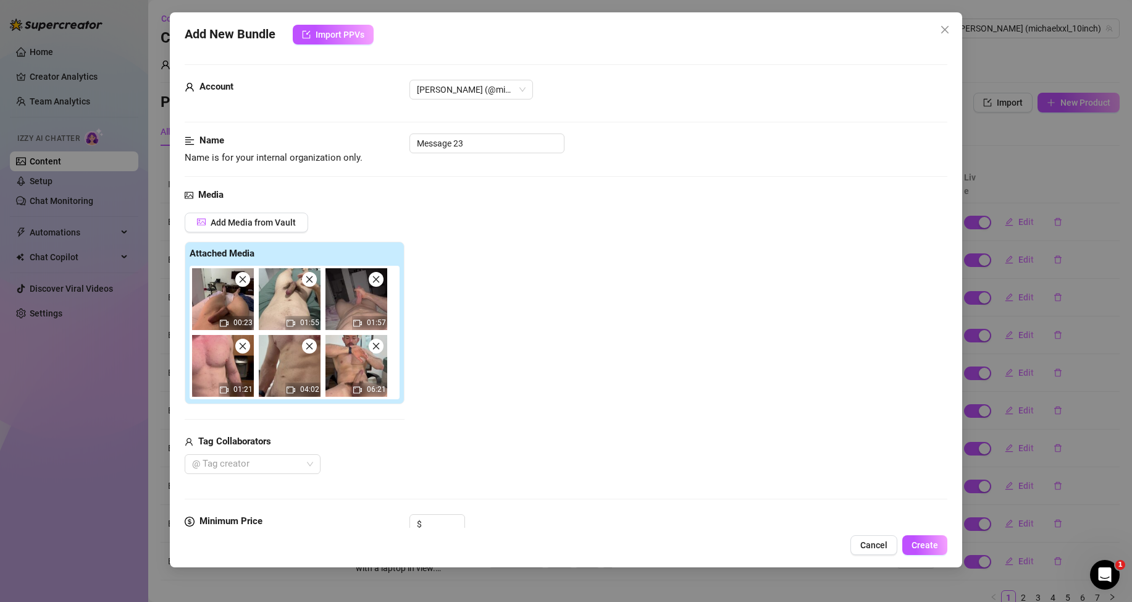
click at [312, 282] on icon "close" at bounding box center [309, 279] width 7 height 7
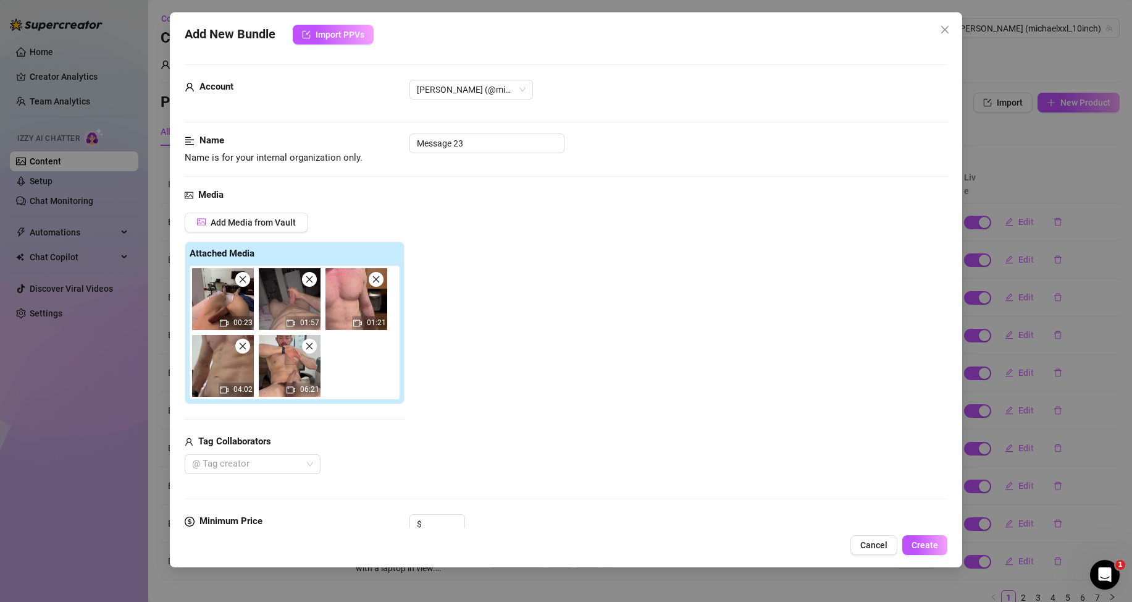
click at [312, 282] on icon "close" at bounding box center [309, 279] width 7 height 7
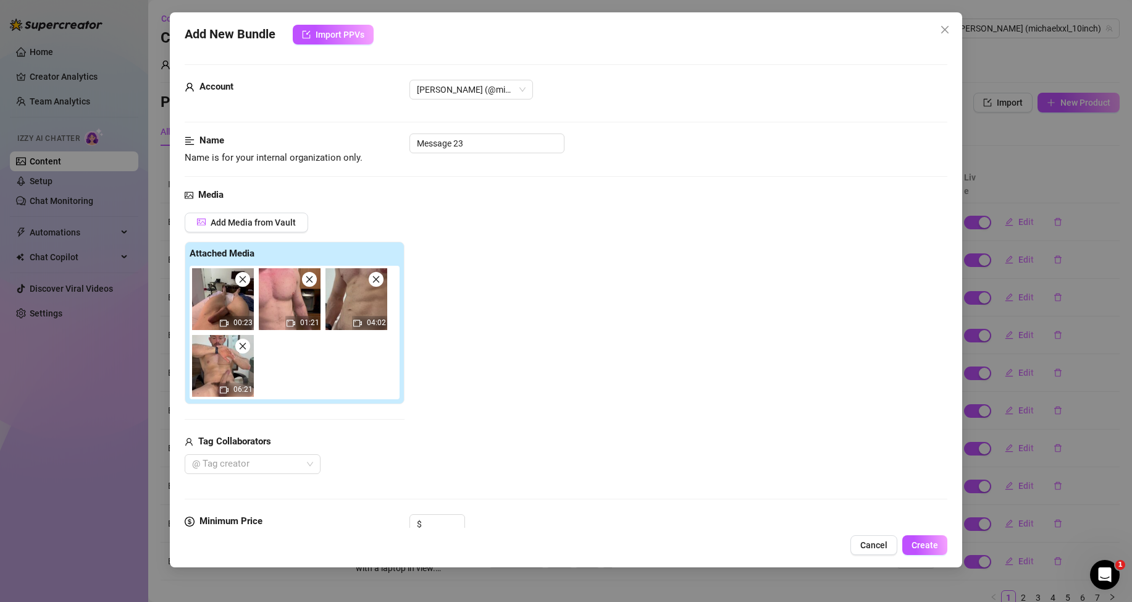
click at [311, 282] on icon "close" at bounding box center [309, 279] width 7 height 7
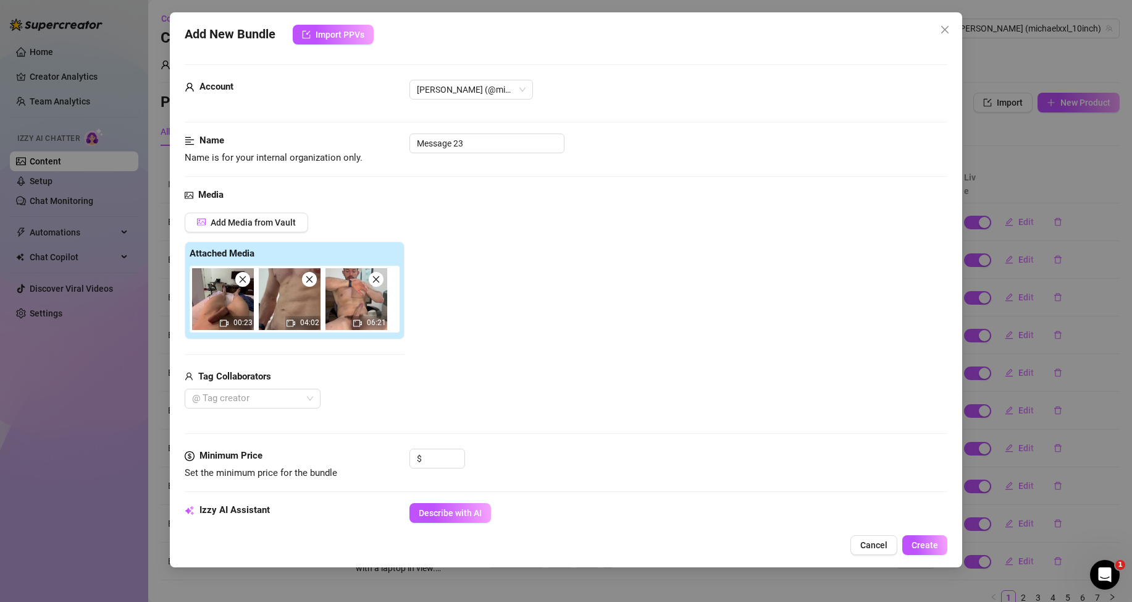
click at [311, 282] on icon "close" at bounding box center [309, 279] width 7 height 7
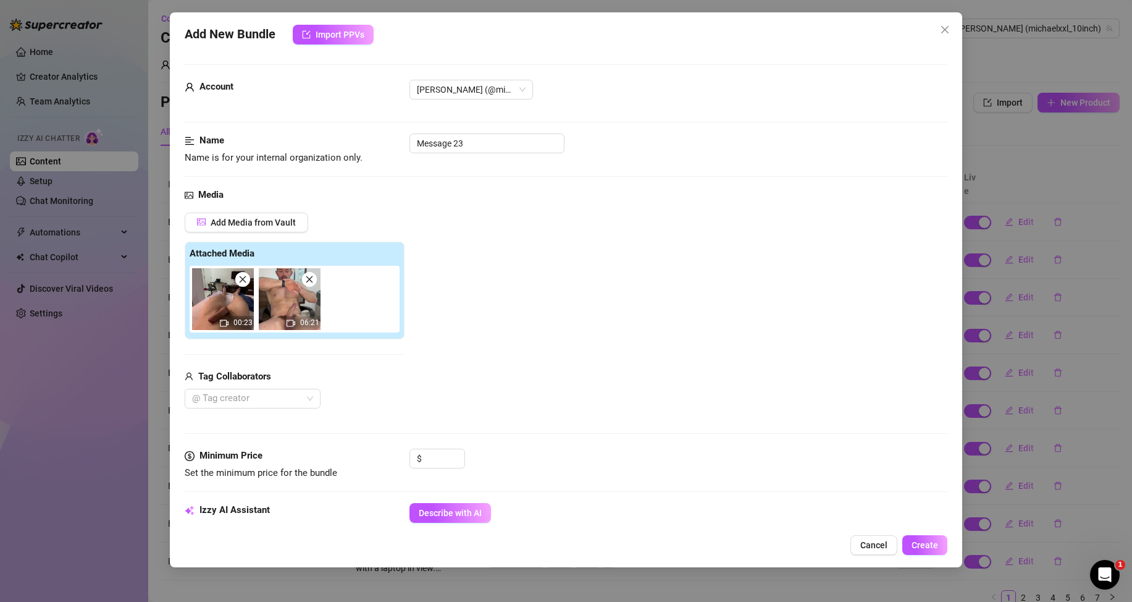
click at [311, 282] on icon "close" at bounding box center [309, 279] width 7 height 7
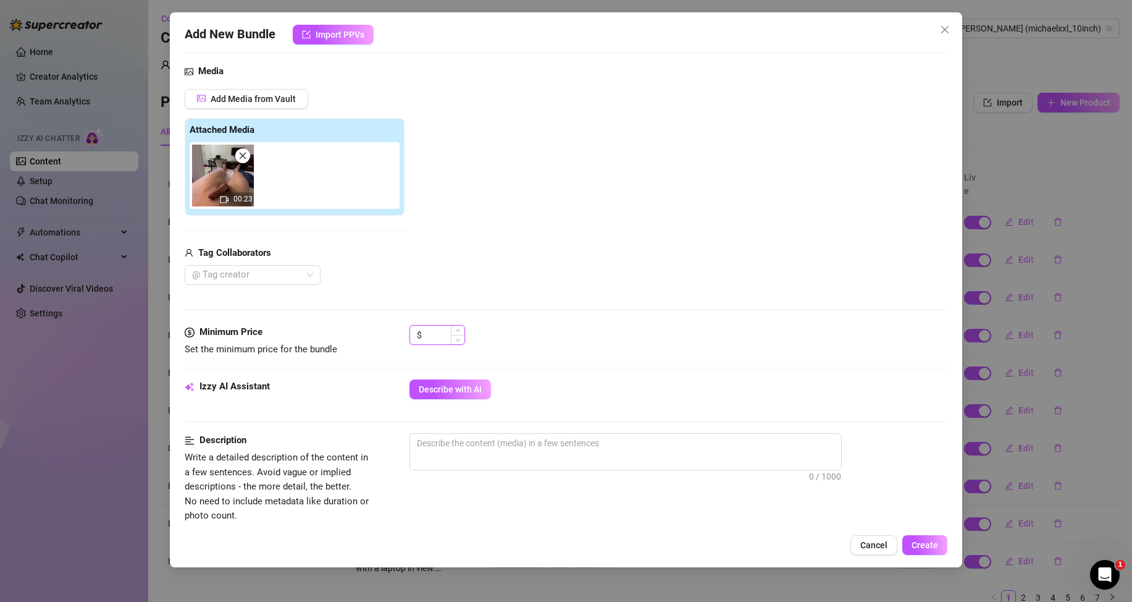
click at [435, 334] on input at bounding box center [444, 335] width 40 height 19
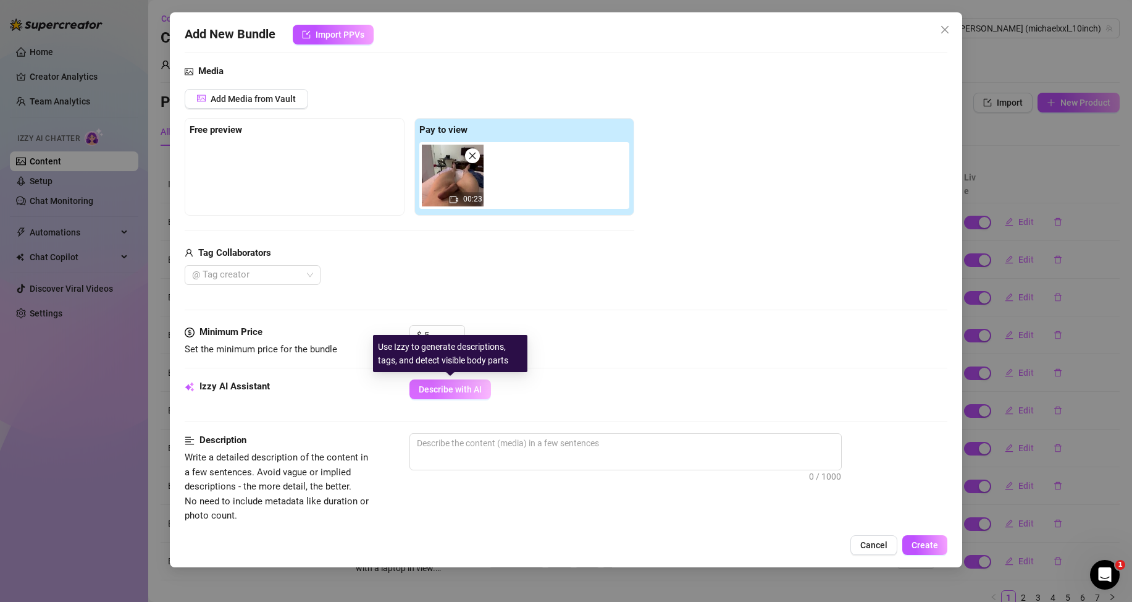
click at [441, 382] on button "Describe with AI" at bounding box center [451, 389] width 82 height 20
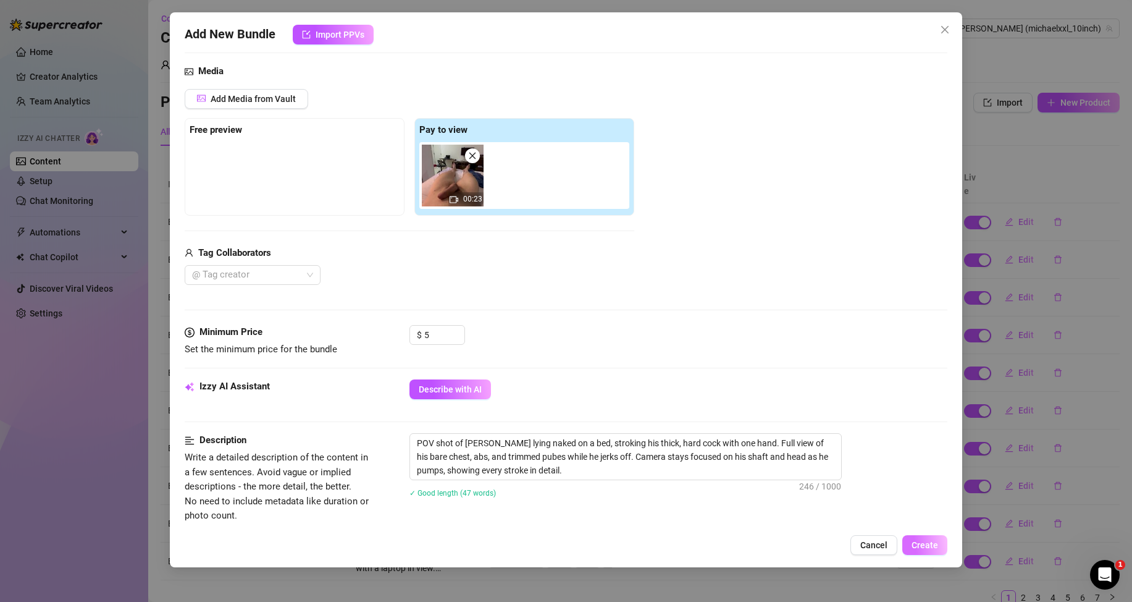
click at [939, 543] on button "Create" at bounding box center [924, 545] width 45 height 20
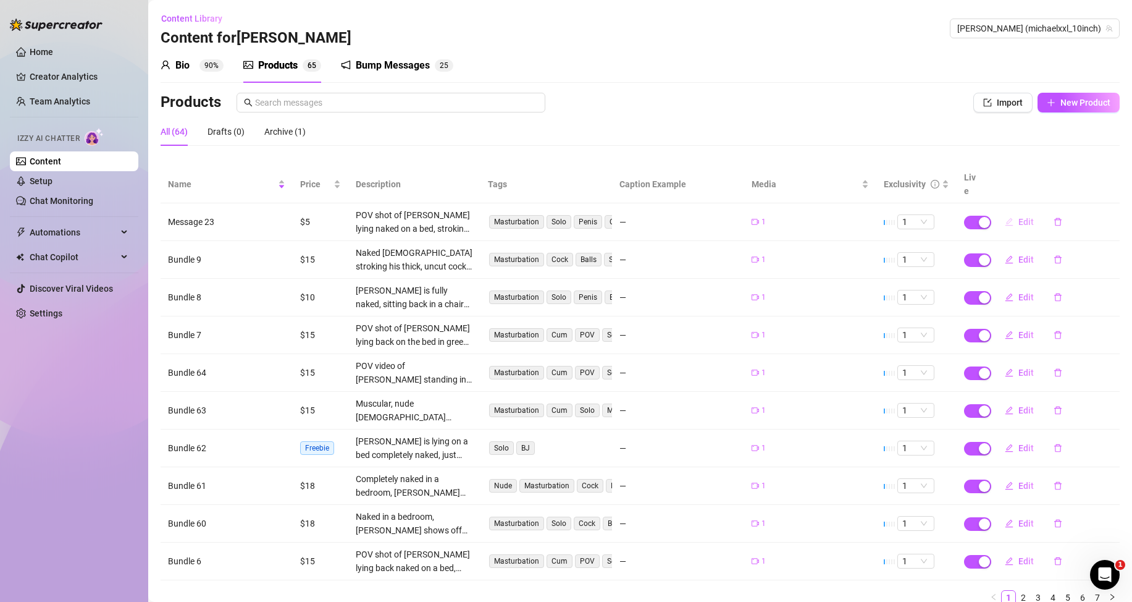
click at [1019, 222] on span "Edit" at bounding box center [1026, 222] width 15 height 10
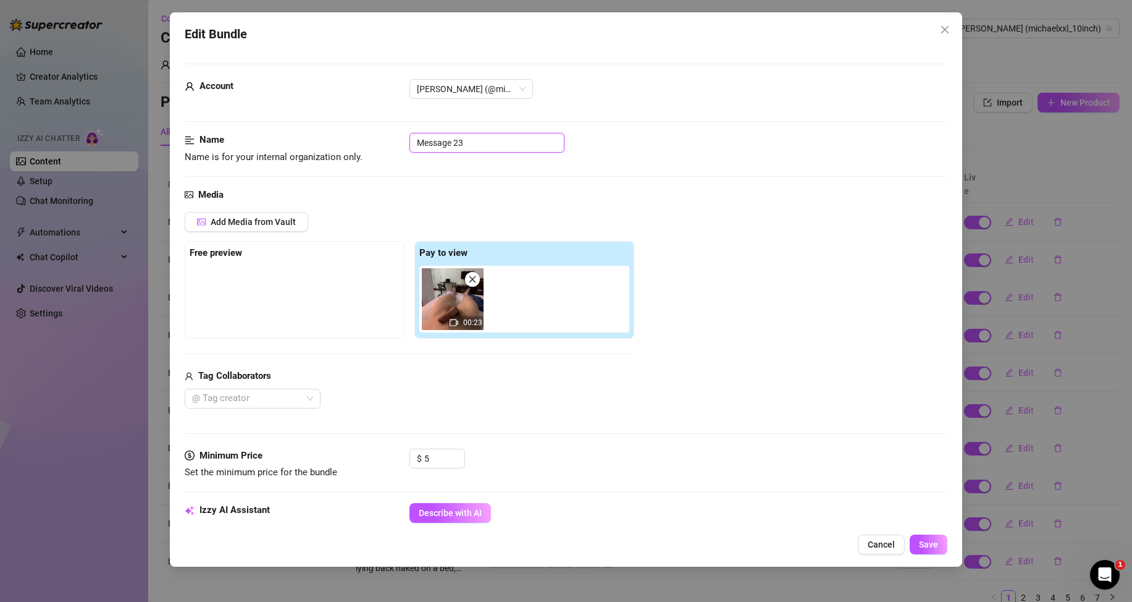
drag, startPoint x: 476, startPoint y: 141, endPoint x: 314, endPoint y: 134, distance: 162.6
click at [314, 134] on div "Name Name is for your internal organization only. Message 23" at bounding box center [566, 149] width 763 height 32
paste input "Bundle 61"
click at [941, 547] on button "Save" at bounding box center [929, 544] width 38 height 20
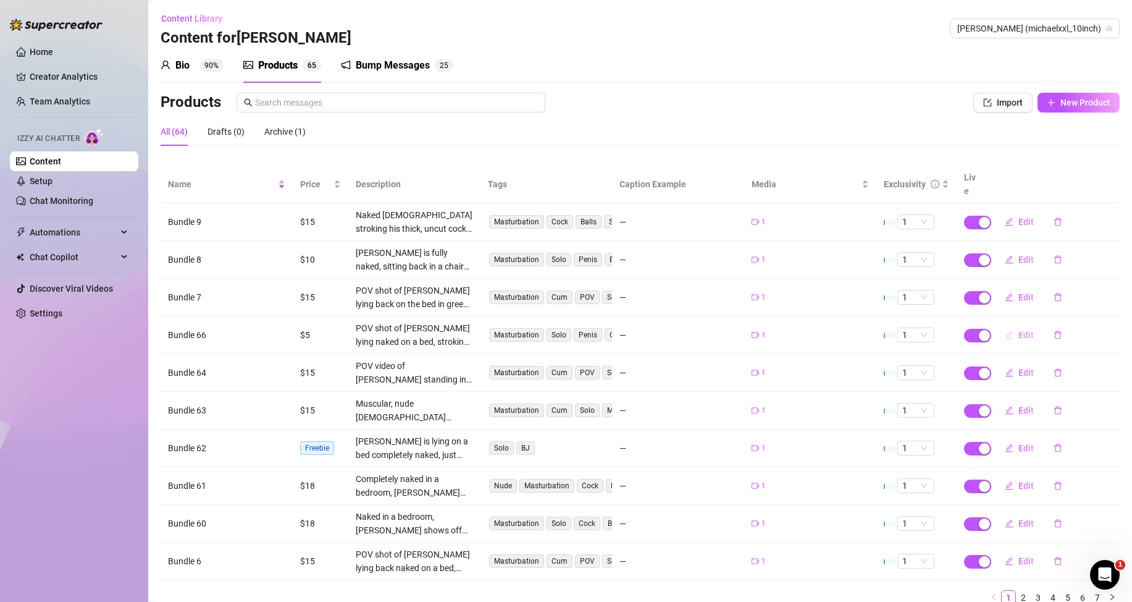
click at [1019, 330] on span "Edit" at bounding box center [1026, 335] width 15 height 10
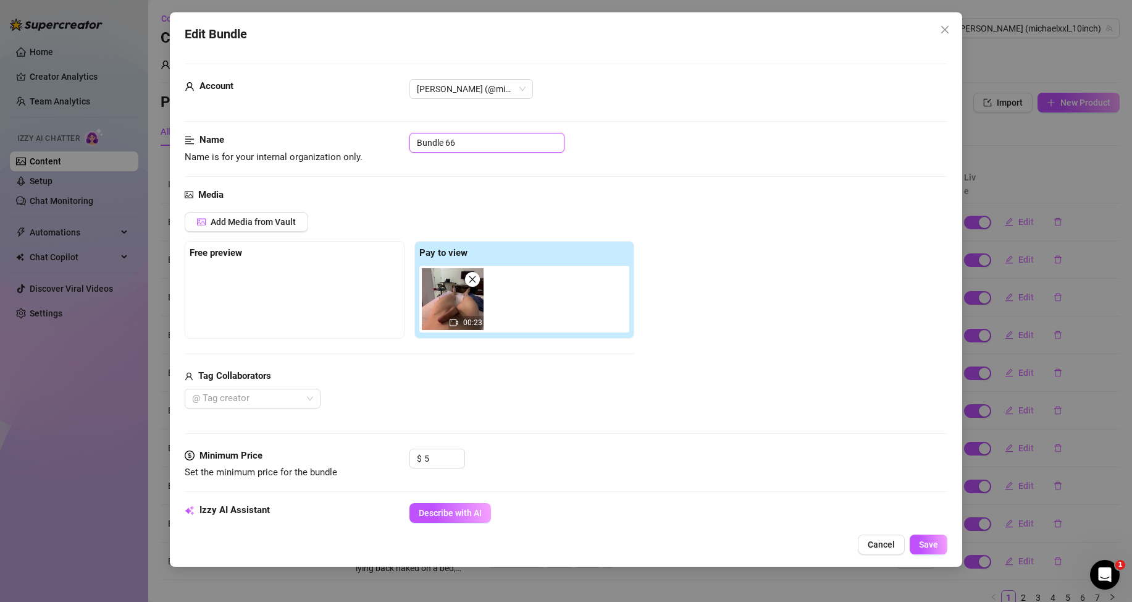
click at [485, 142] on input "Bundle 66" at bounding box center [487, 143] width 155 height 20
click at [942, 545] on button "Save" at bounding box center [929, 544] width 38 height 20
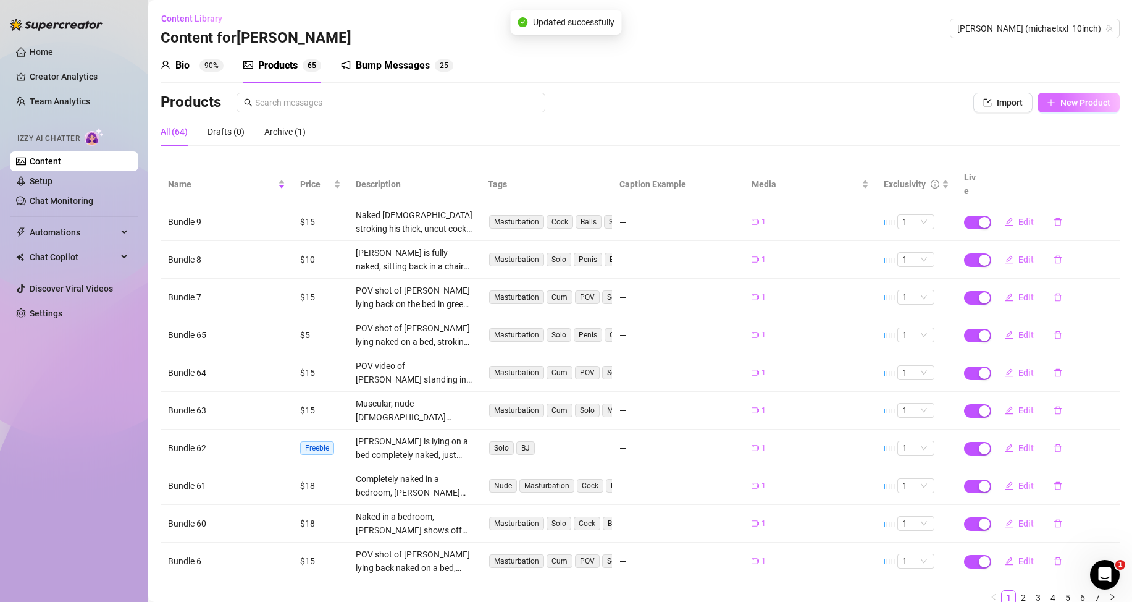
click at [1061, 102] on span "New Product" at bounding box center [1086, 103] width 50 height 10
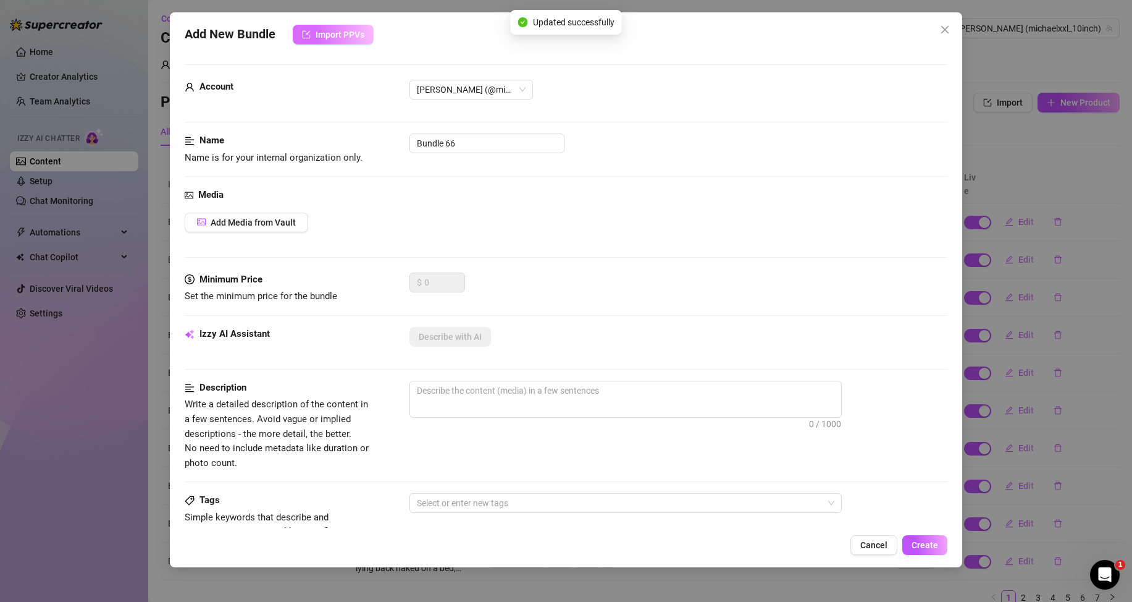
click at [341, 43] on button "Import PPVs" at bounding box center [333, 35] width 81 height 20
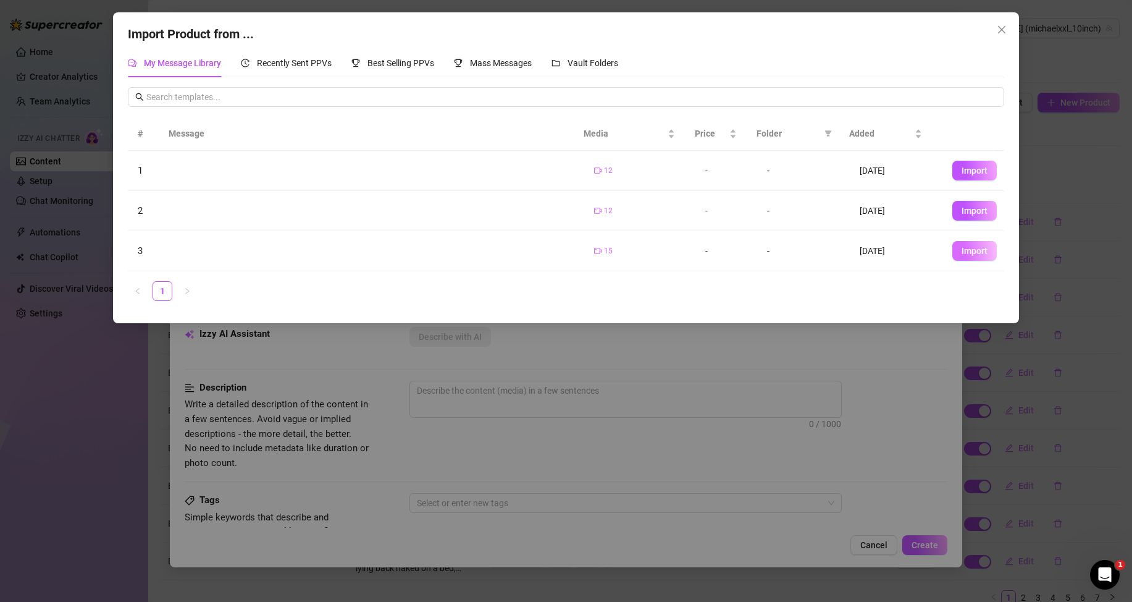
click at [962, 253] on span "Import" at bounding box center [975, 251] width 26 height 10
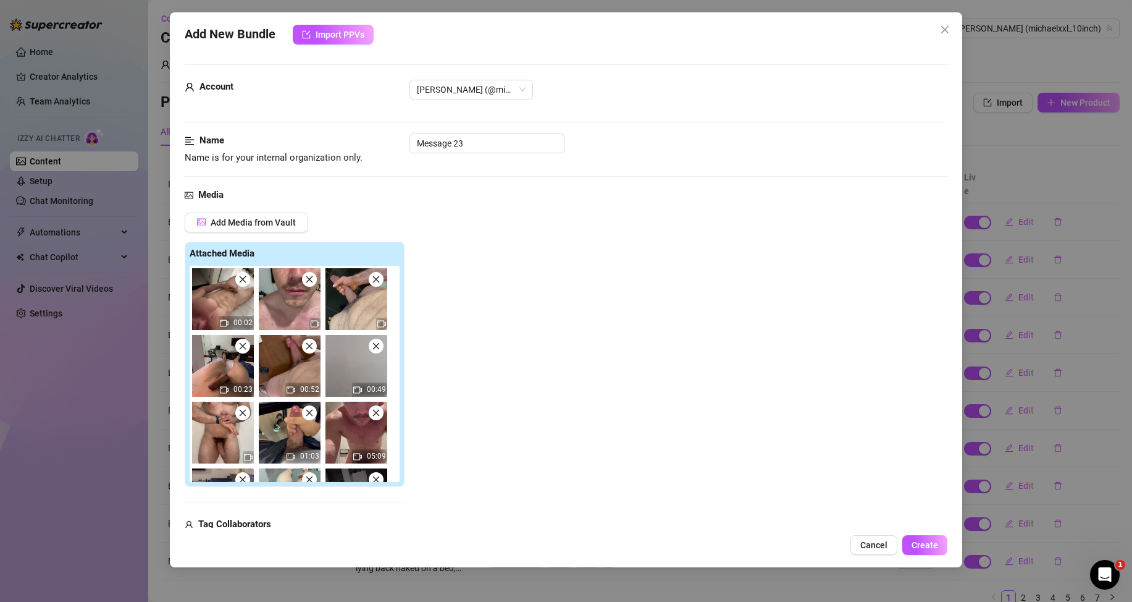
click at [243, 283] on icon "close" at bounding box center [242, 279] width 9 height 9
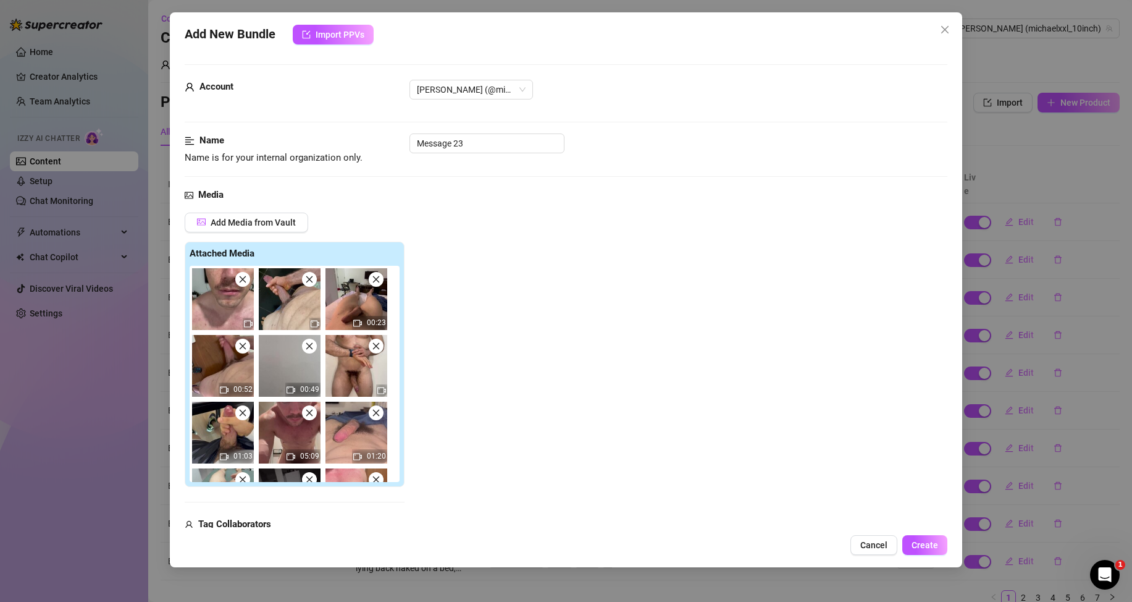
click at [243, 280] on icon "close" at bounding box center [243, 279] width 7 height 7
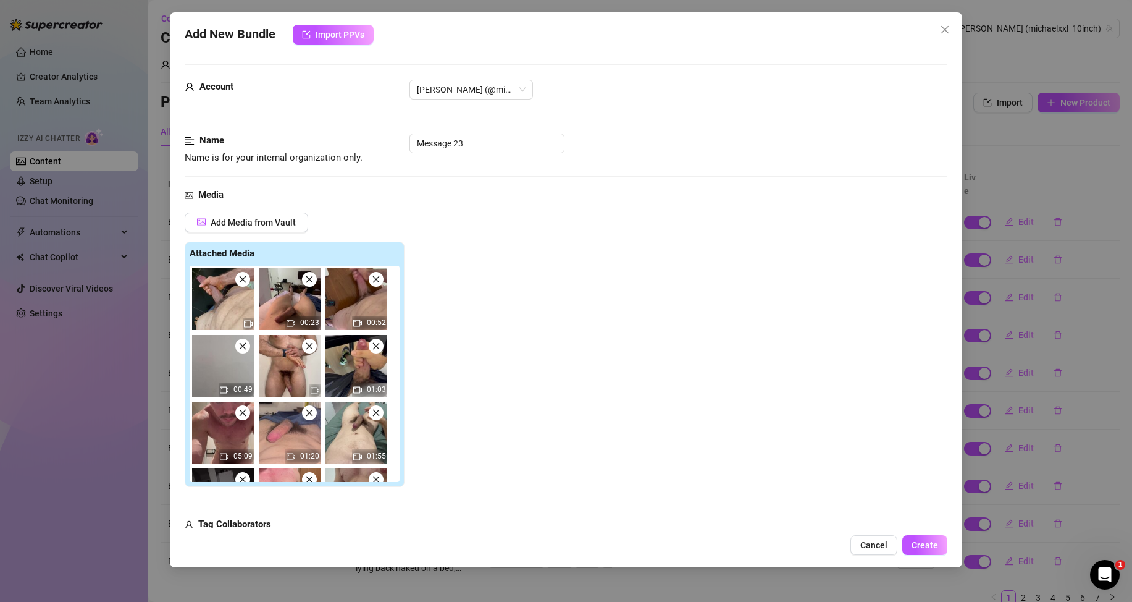
click at [243, 280] on icon "close" at bounding box center [243, 279] width 7 height 7
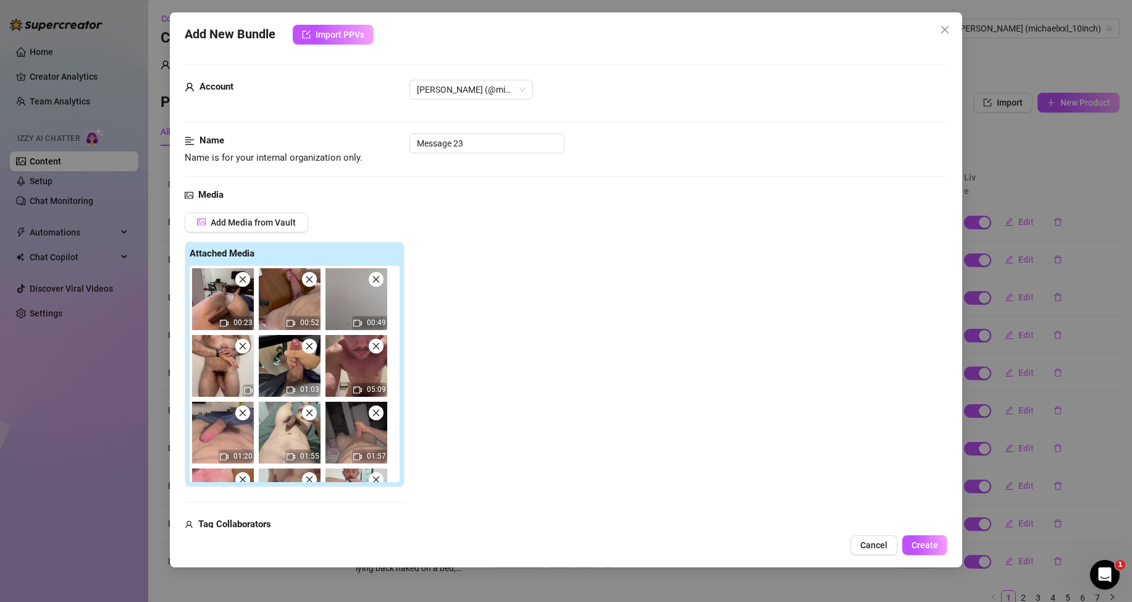
click at [243, 278] on icon "close" at bounding box center [242, 279] width 9 height 9
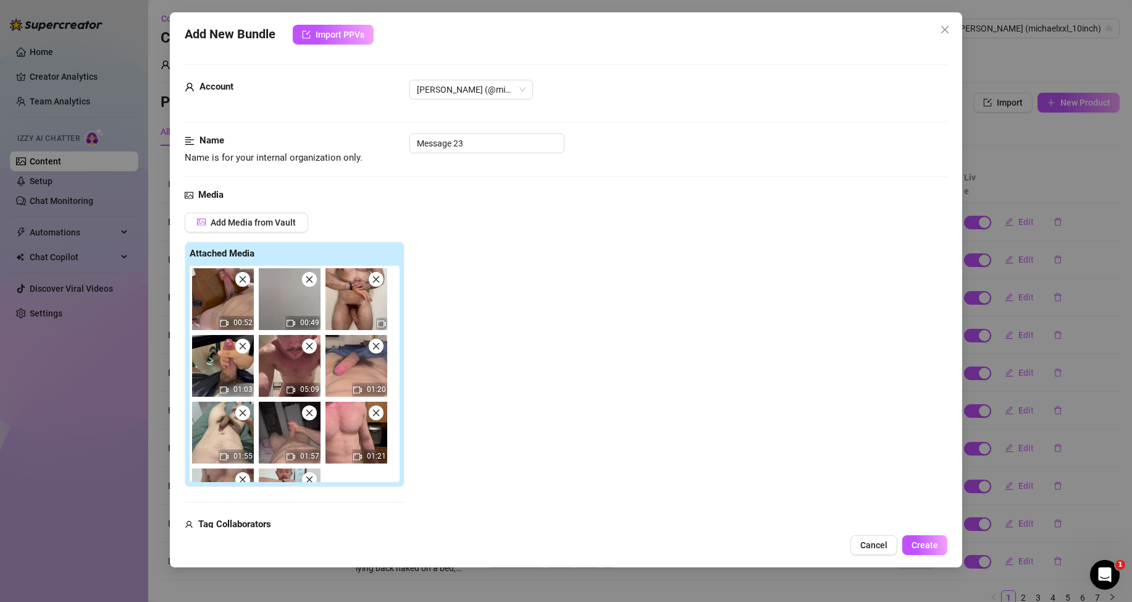
click at [311, 280] on icon "close" at bounding box center [309, 279] width 9 height 9
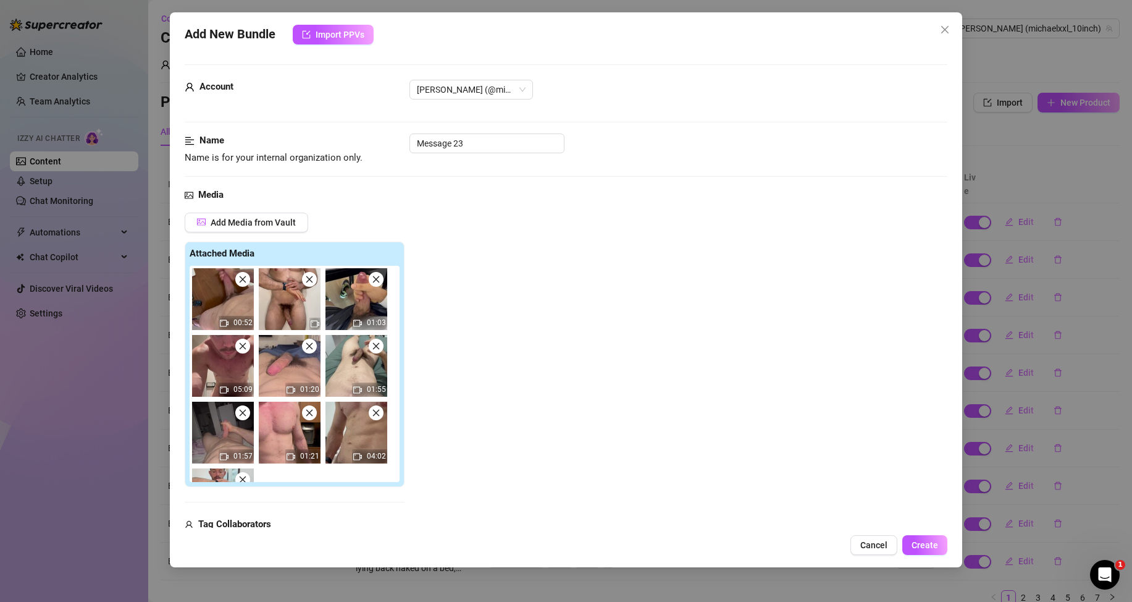
click at [311, 280] on icon "close" at bounding box center [309, 279] width 9 height 9
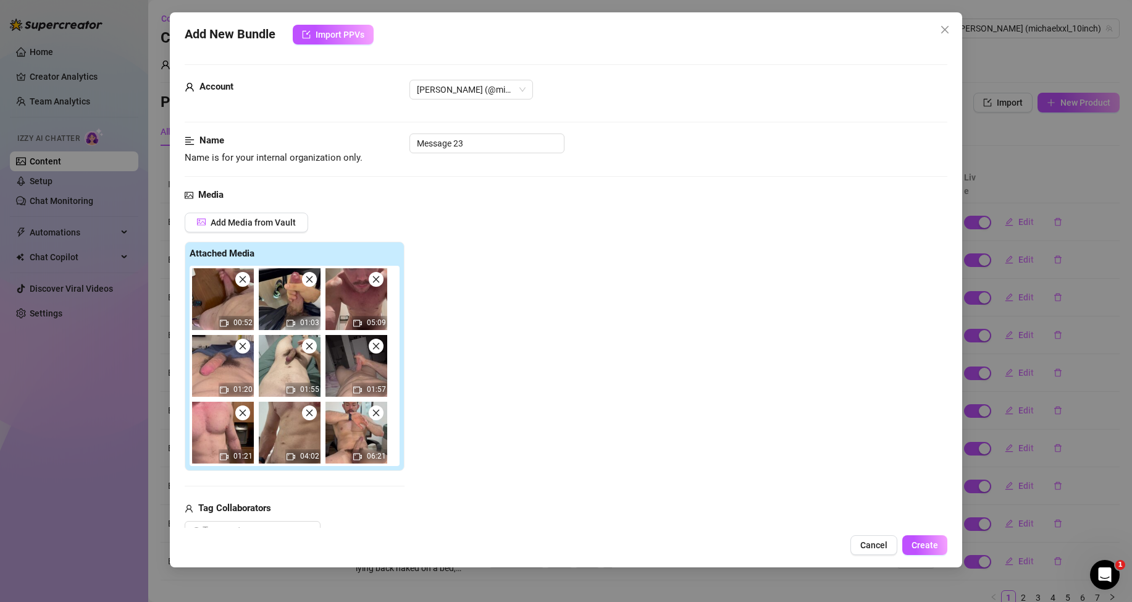
click at [311, 280] on icon "close" at bounding box center [309, 279] width 9 height 9
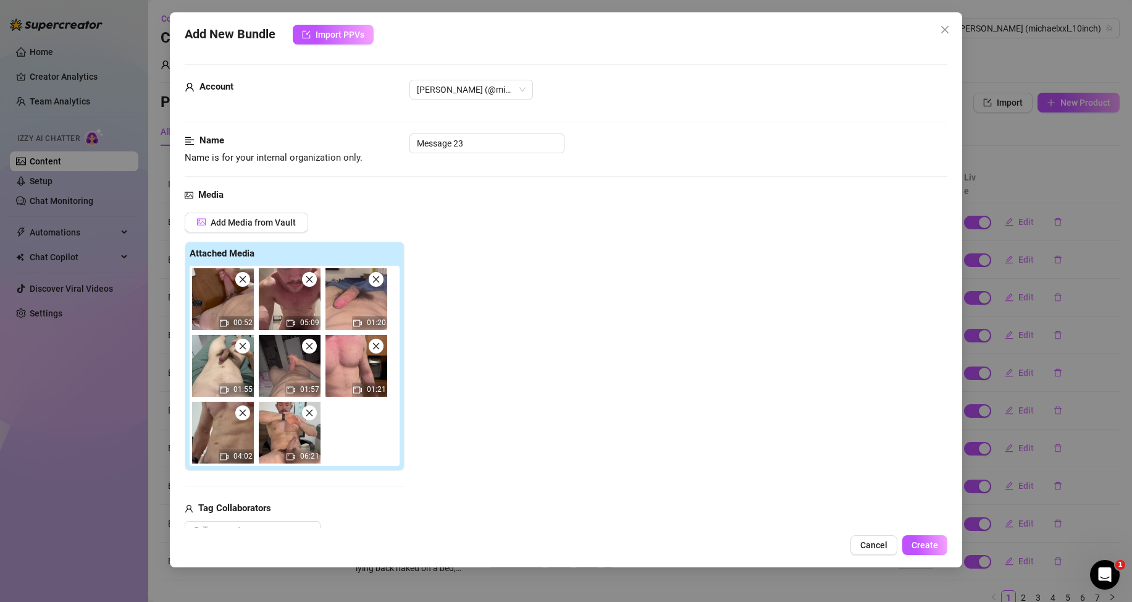
click at [311, 280] on icon "close" at bounding box center [309, 279] width 9 height 9
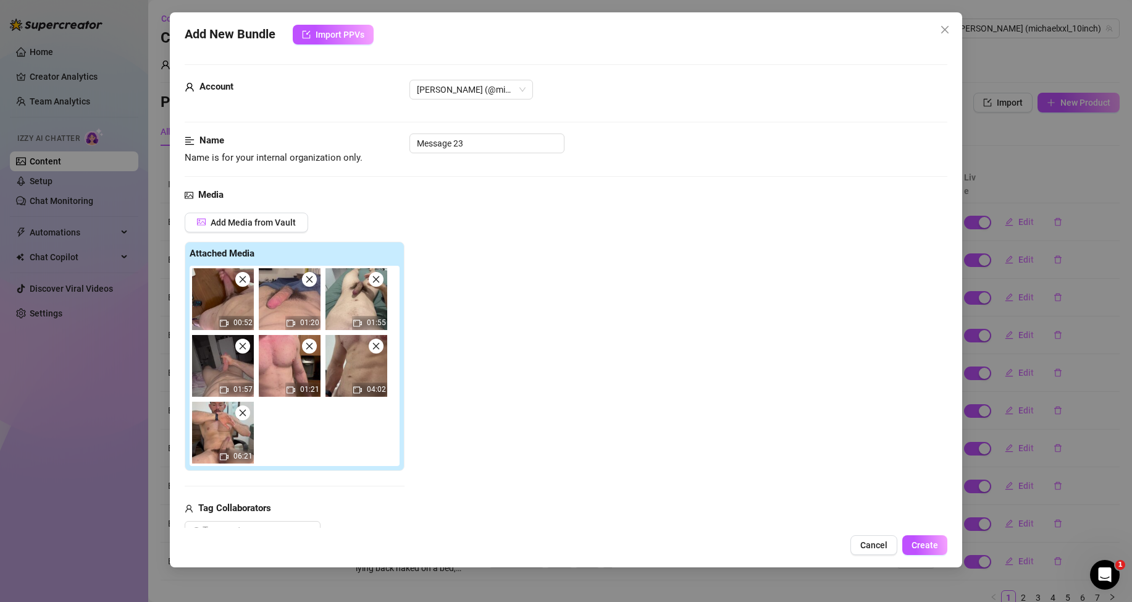
click at [311, 280] on icon "close" at bounding box center [309, 279] width 9 height 9
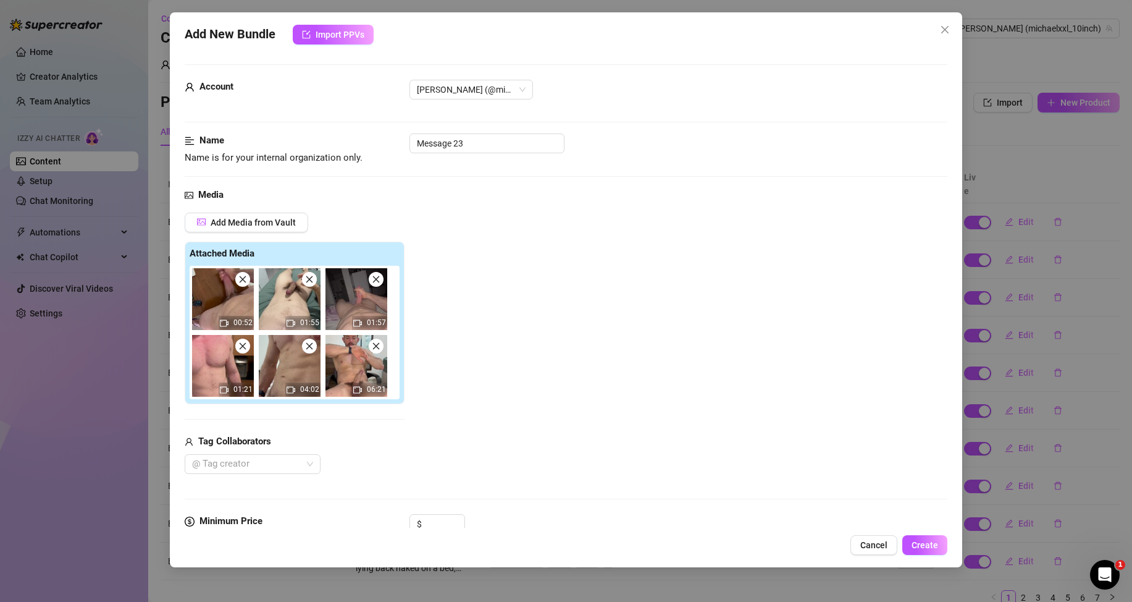
click at [311, 280] on icon "close" at bounding box center [309, 279] width 9 height 9
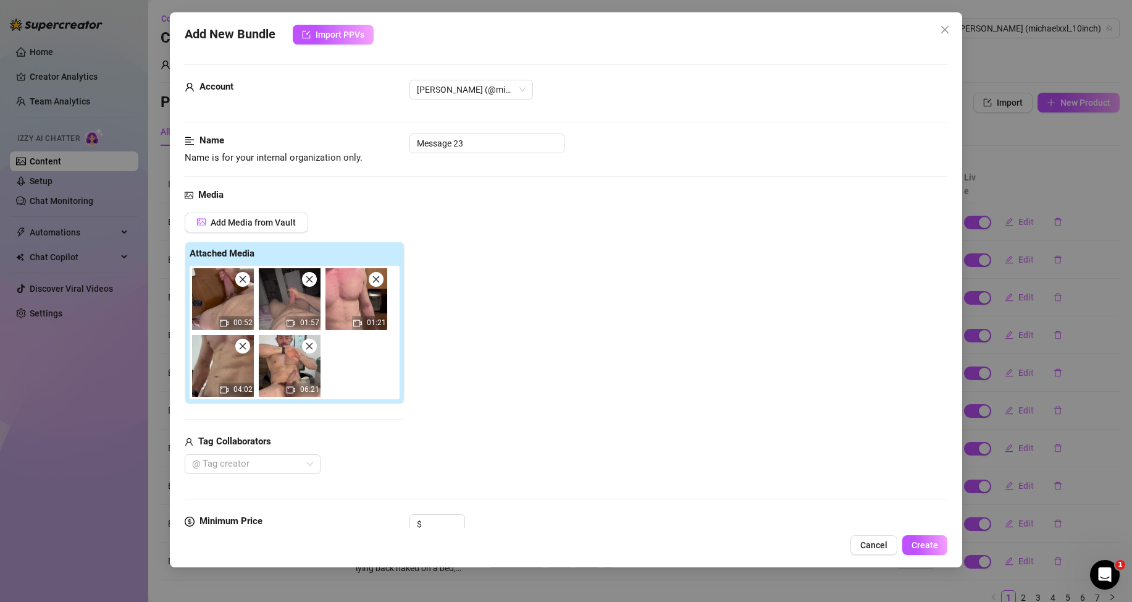
click at [311, 280] on icon "close" at bounding box center [309, 279] width 9 height 9
click at [372, 280] on icon "close" at bounding box center [376, 279] width 9 height 9
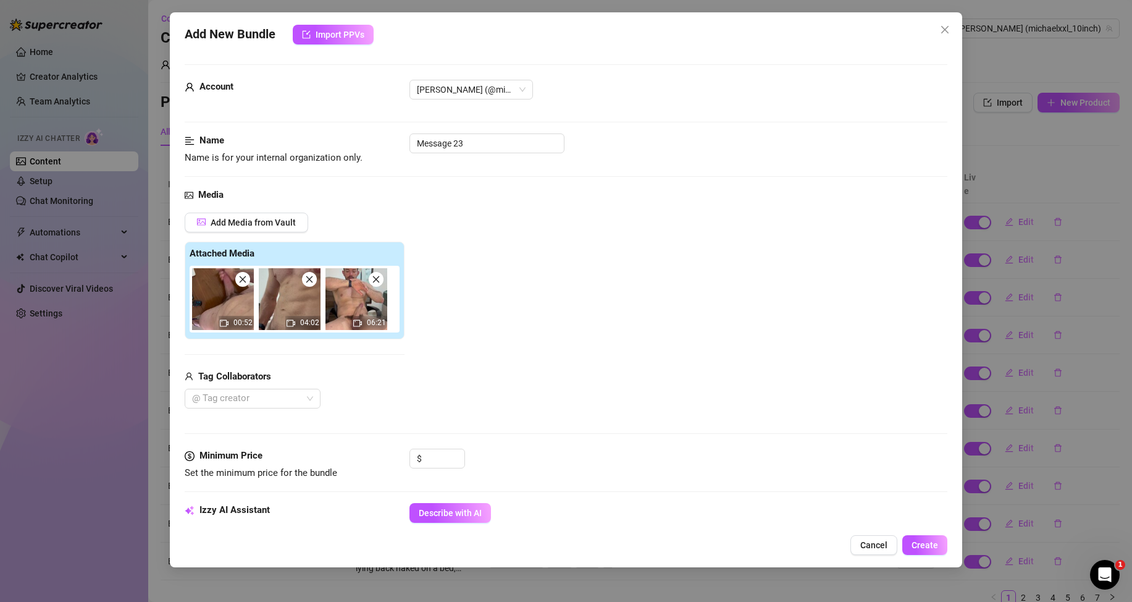
click at [311, 280] on icon "close" at bounding box center [309, 279] width 9 height 9
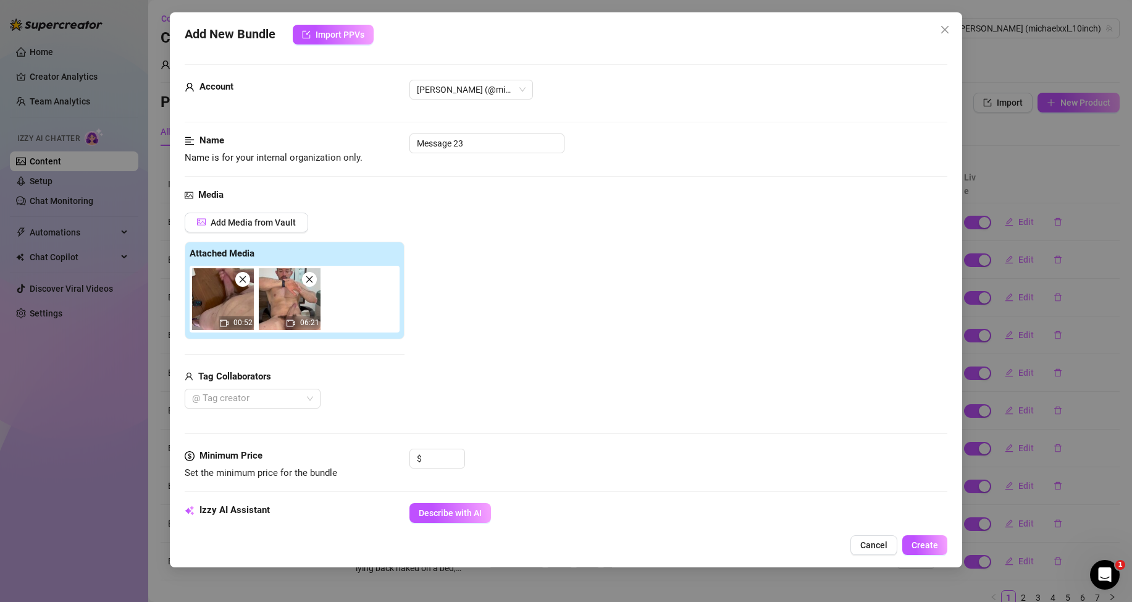
click at [311, 280] on icon "close" at bounding box center [309, 279] width 9 height 9
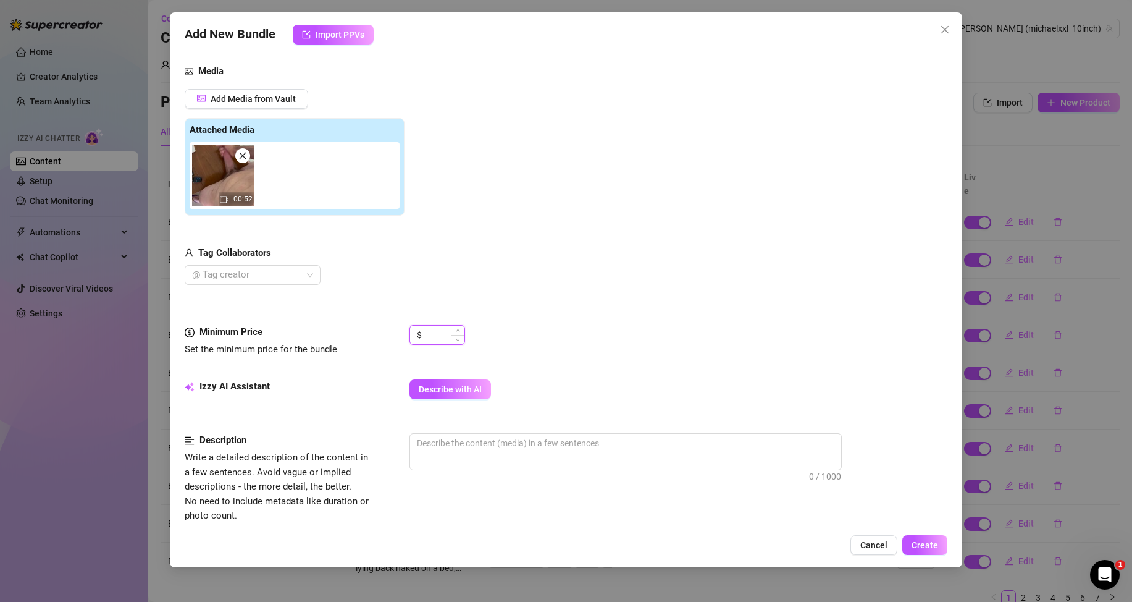
click at [435, 339] on input at bounding box center [444, 335] width 40 height 19
click at [448, 394] on span "Describe with AI" at bounding box center [450, 389] width 63 height 10
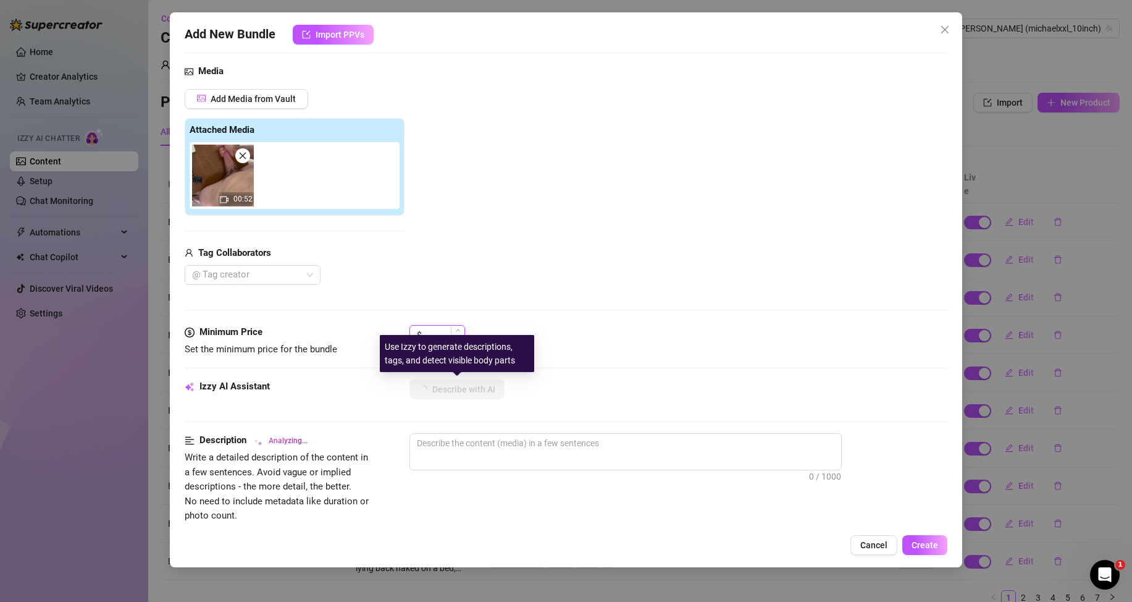
click at [441, 333] on input at bounding box center [444, 335] width 40 height 19
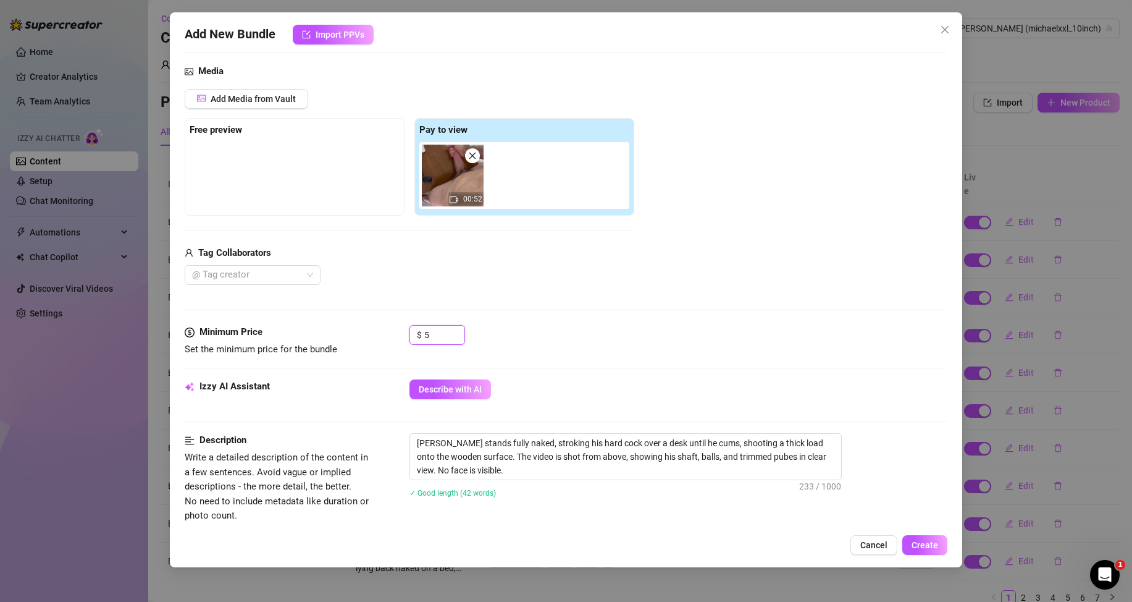
scroll to position [185, 0]
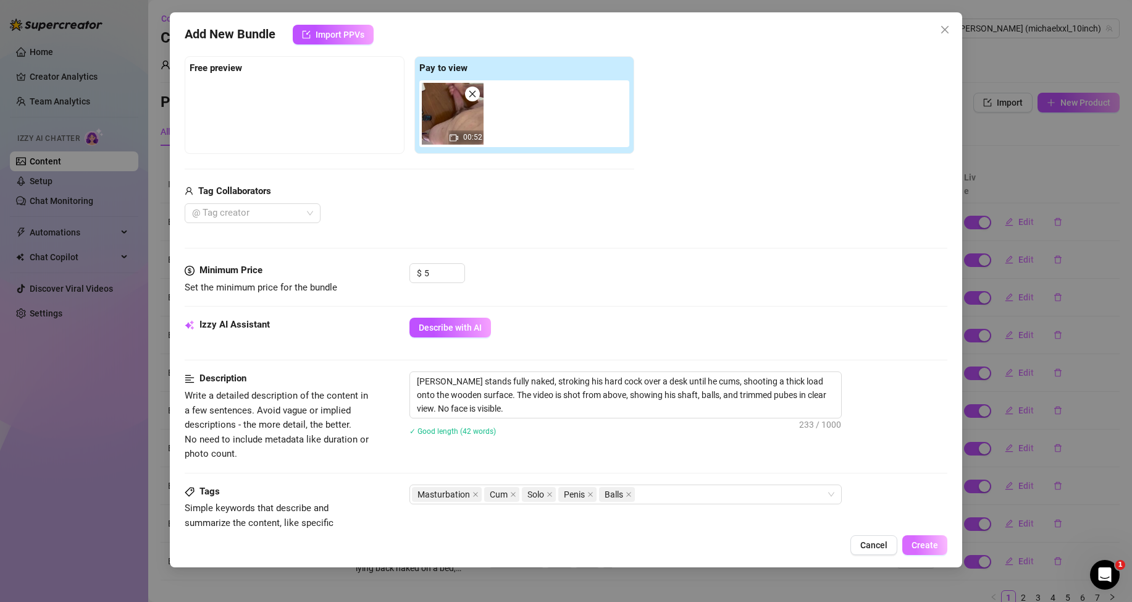
click at [922, 543] on span "Create" at bounding box center [925, 545] width 27 height 10
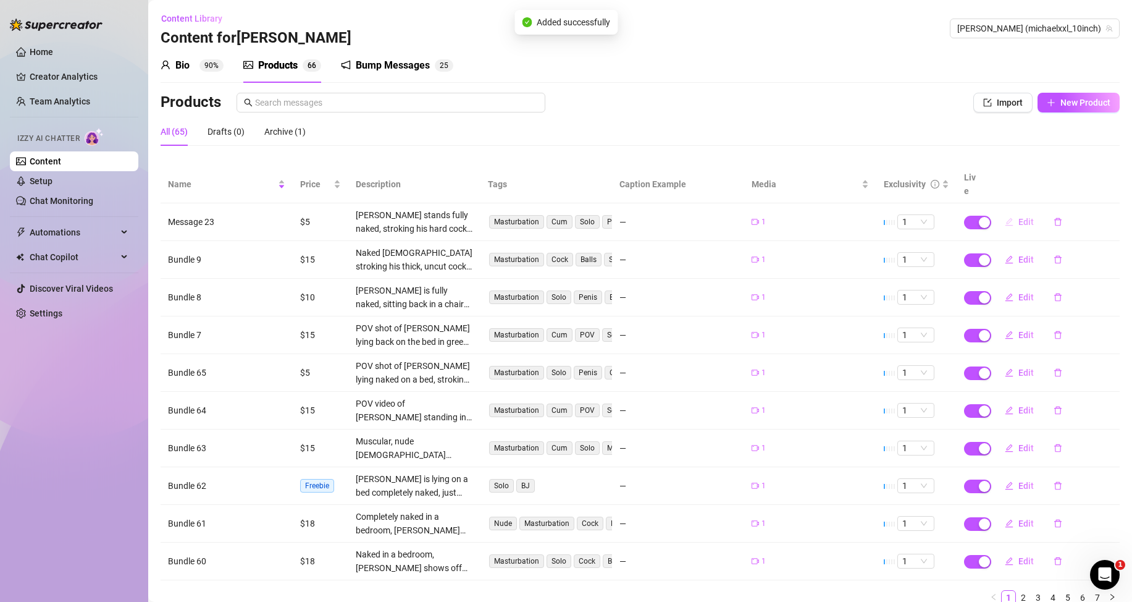
click at [1019, 217] on span "Edit" at bounding box center [1026, 222] width 15 height 10
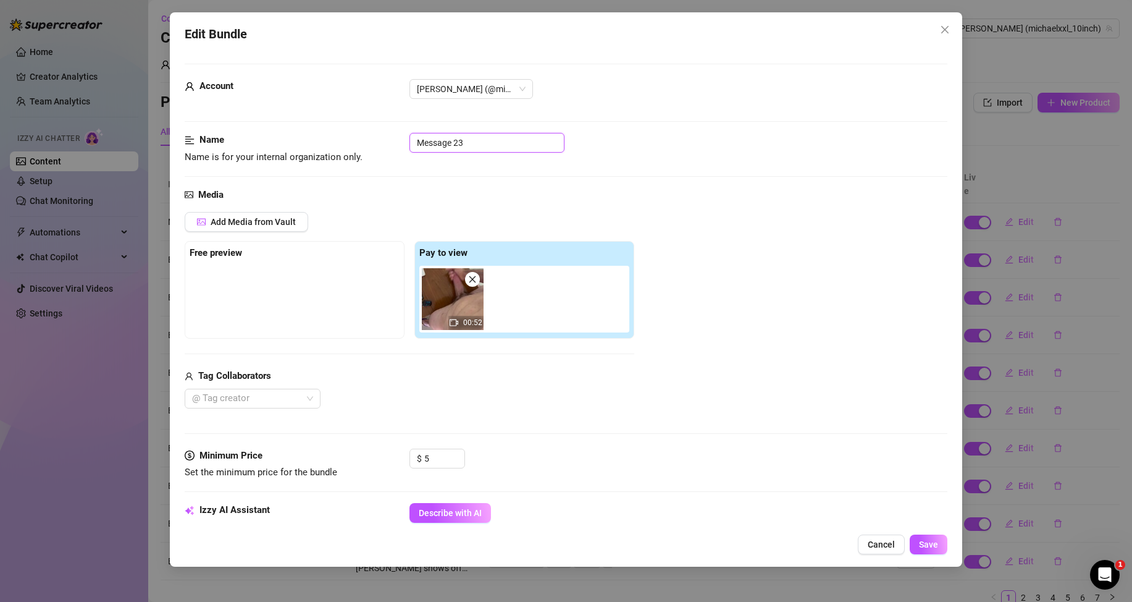
drag, startPoint x: 476, startPoint y: 145, endPoint x: 364, endPoint y: 144, distance: 112.4
click at [364, 144] on div "Name Name is for your internal organization only. Message 23" at bounding box center [566, 149] width 763 height 32
paste input "Bundle 61"
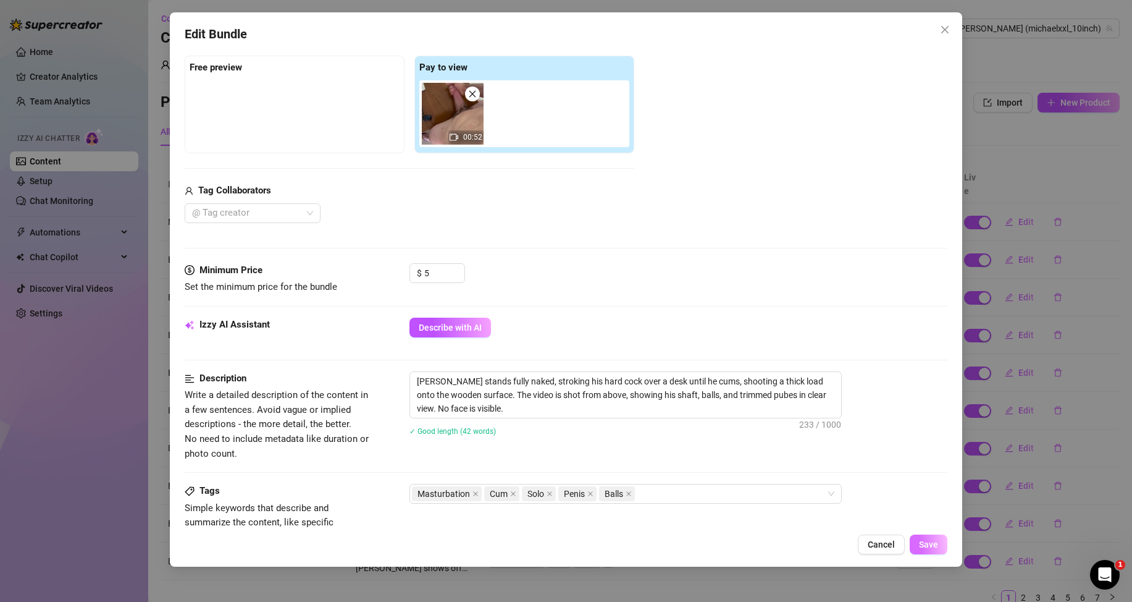
click at [940, 545] on button "Save" at bounding box center [929, 544] width 38 height 20
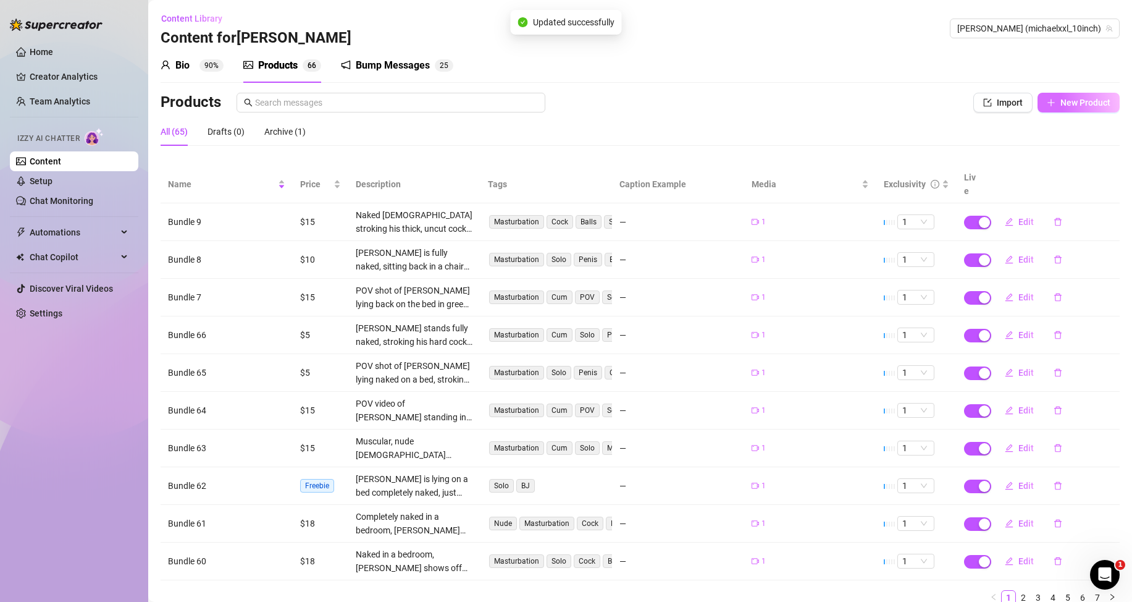
click at [1054, 111] on button "New Product" at bounding box center [1079, 103] width 82 height 20
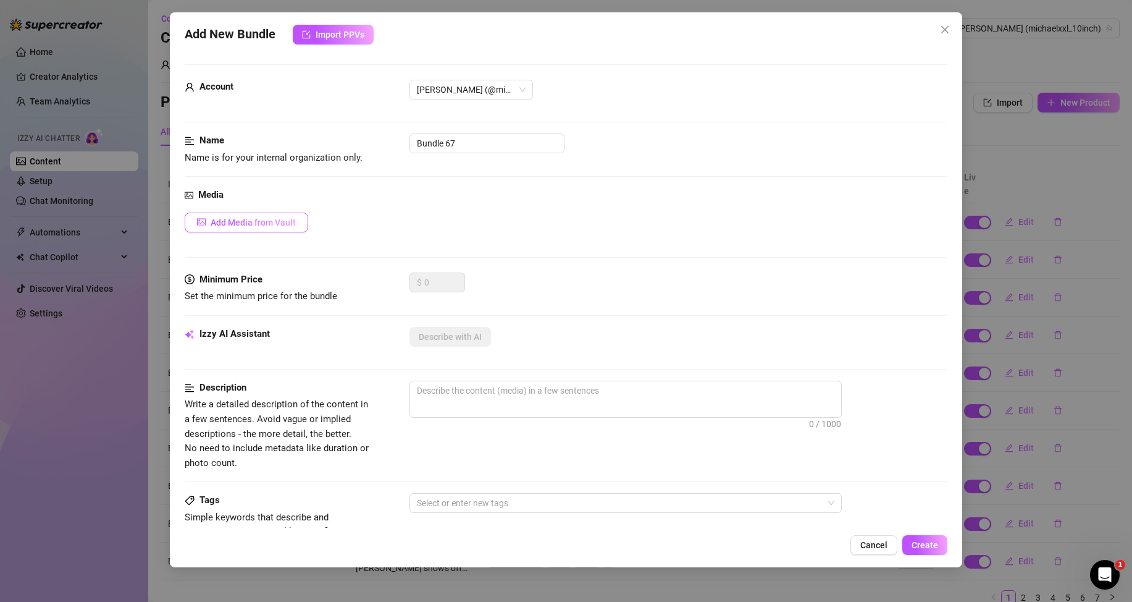
click at [277, 219] on span "Add Media from Vault" at bounding box center [253, 222] width 85 height 10
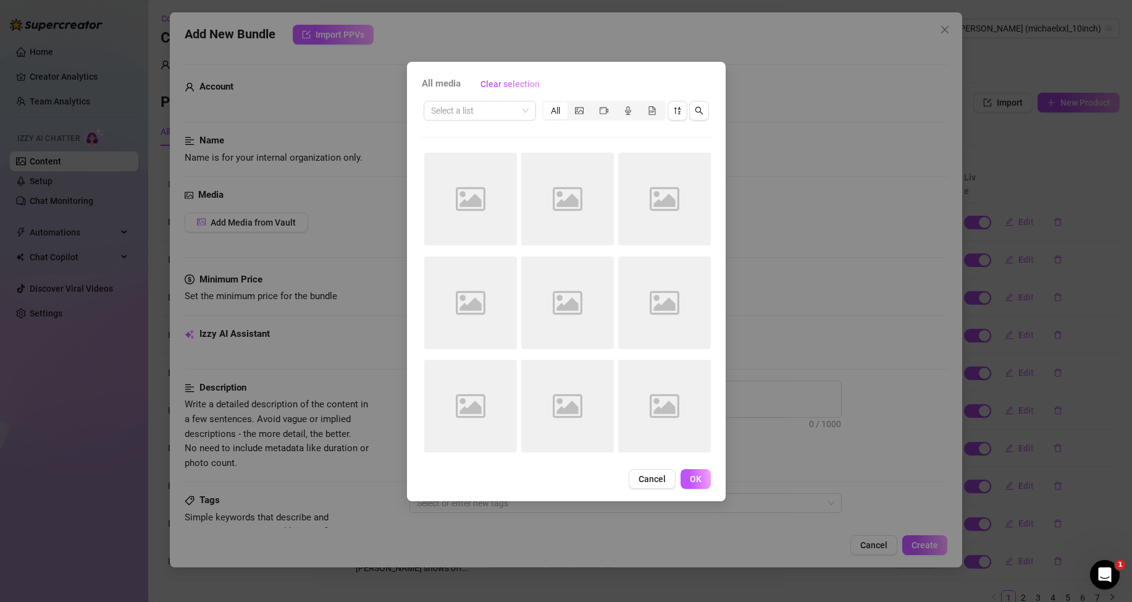
drag, startPoint x: 797, startPoint y: 76, endPoint x: 618, endPoint y: 67, distance: 179.9
click at [798, 76] on div "All media Clear selection Select a list All Image placeholder Image placeholder…" at bounding box center [566, 301] width 1132 height 602
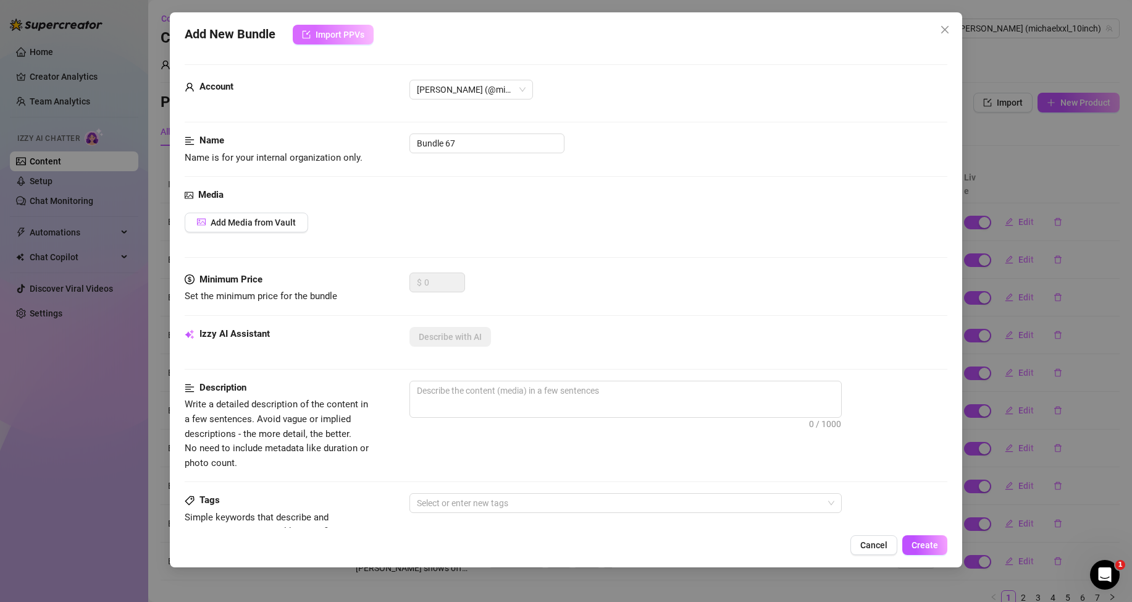
click at [355, 36] on span "Import PPVs" at bounding box center [340, 35] width 49 height 10
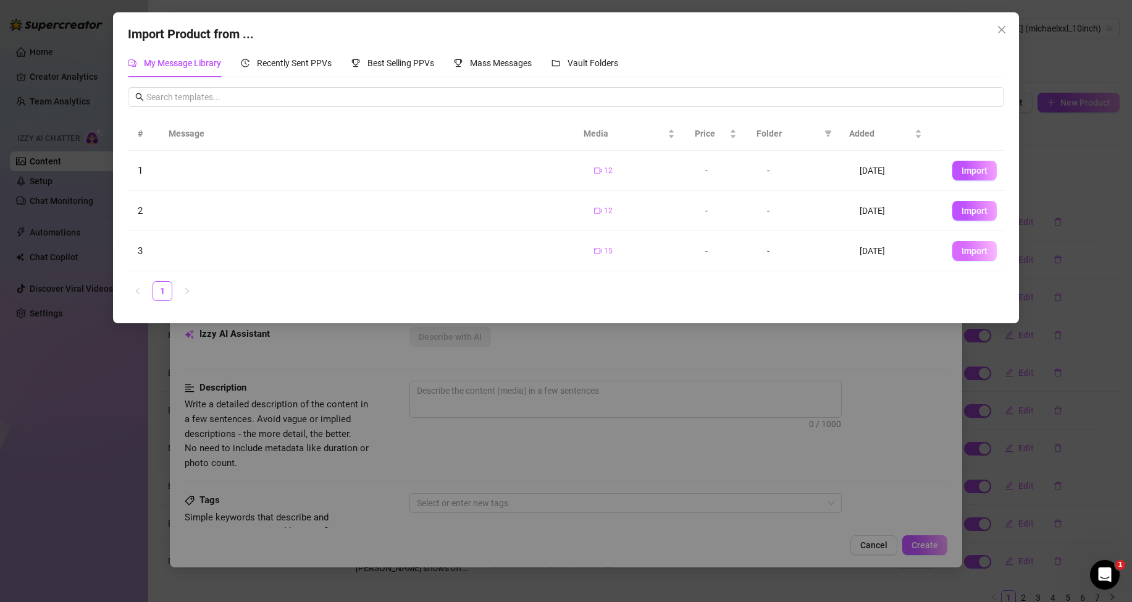
click at [962, 255] on span "Import" at bounding box center [975, 251] width 26 height 10
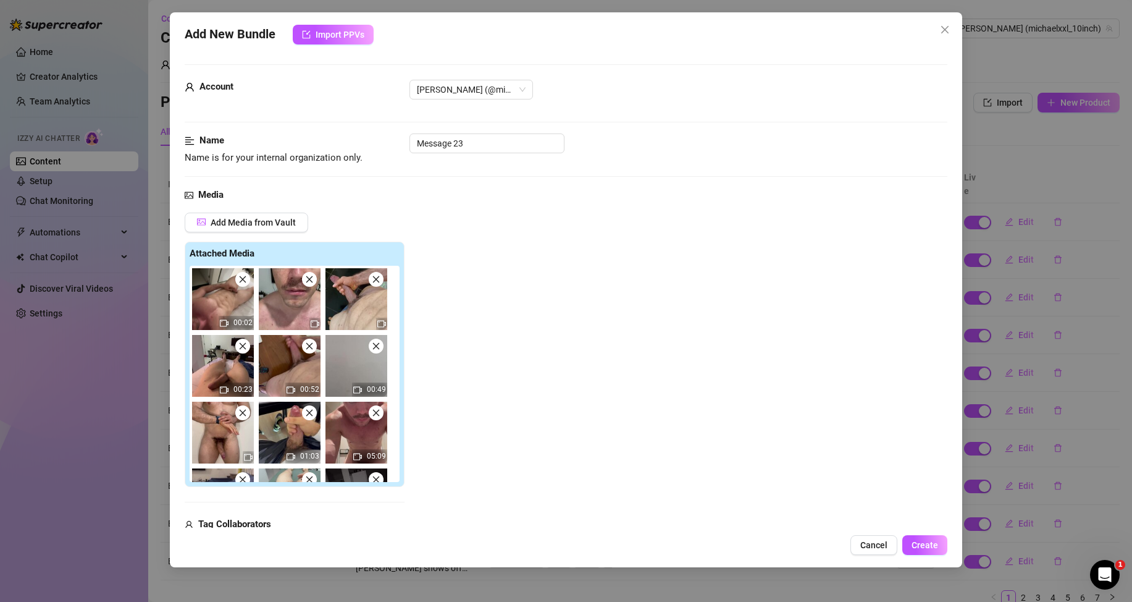
click at [245, 277] on icon "close" at bounding box center [243, 279] width 7 height 7
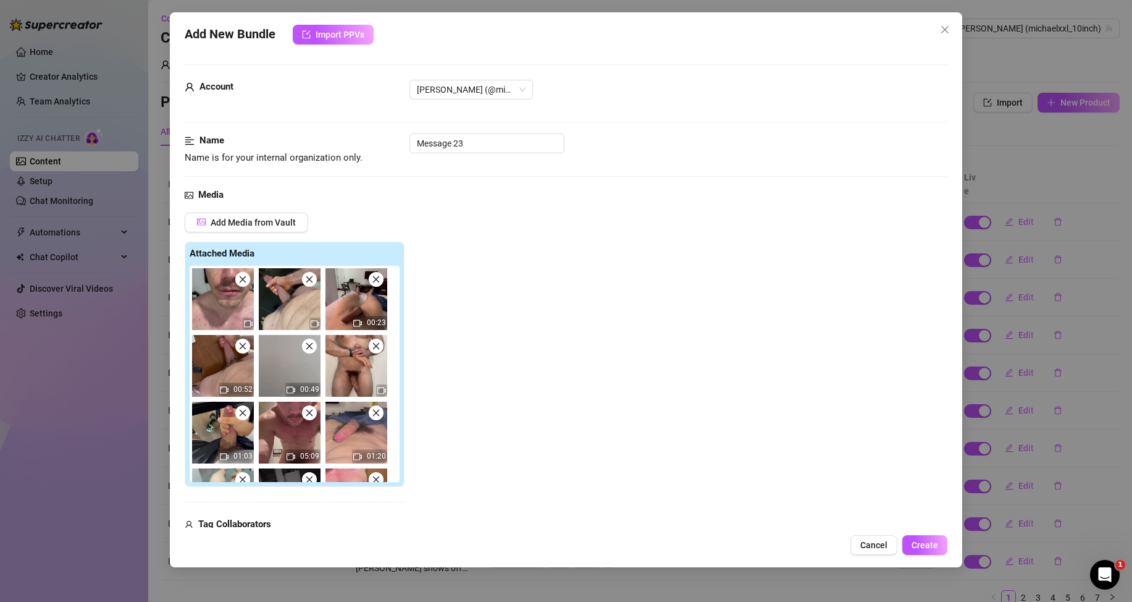
click at [245, 279] on icon "close" at bounding box center [242, 279] width 9 height 9
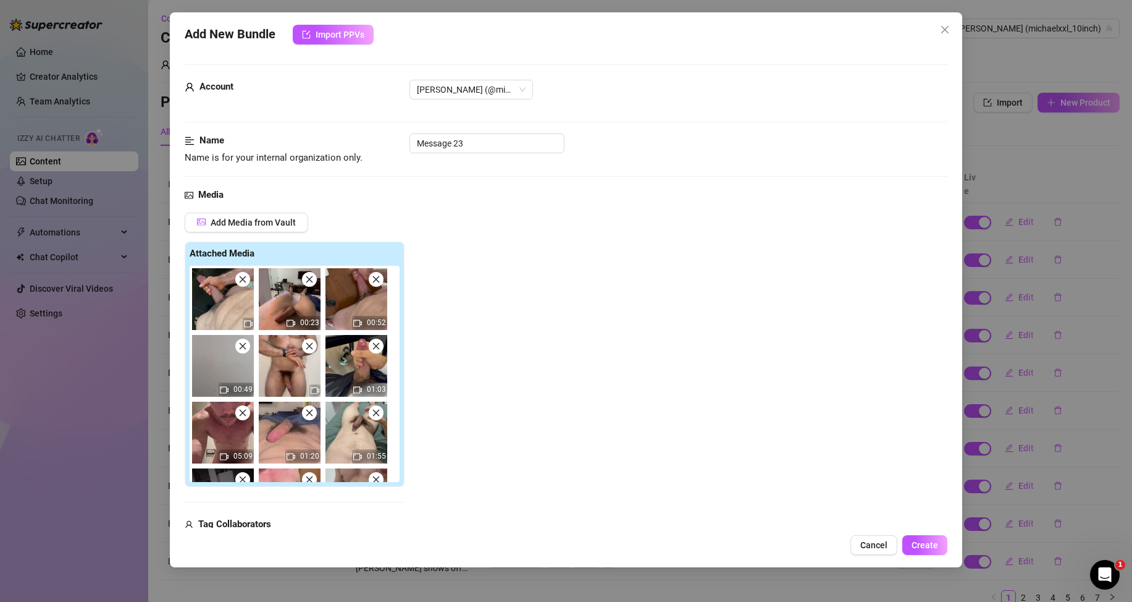
click at [245, 279] on icon "close" at bounding box center [242, 279] width 9 height 9
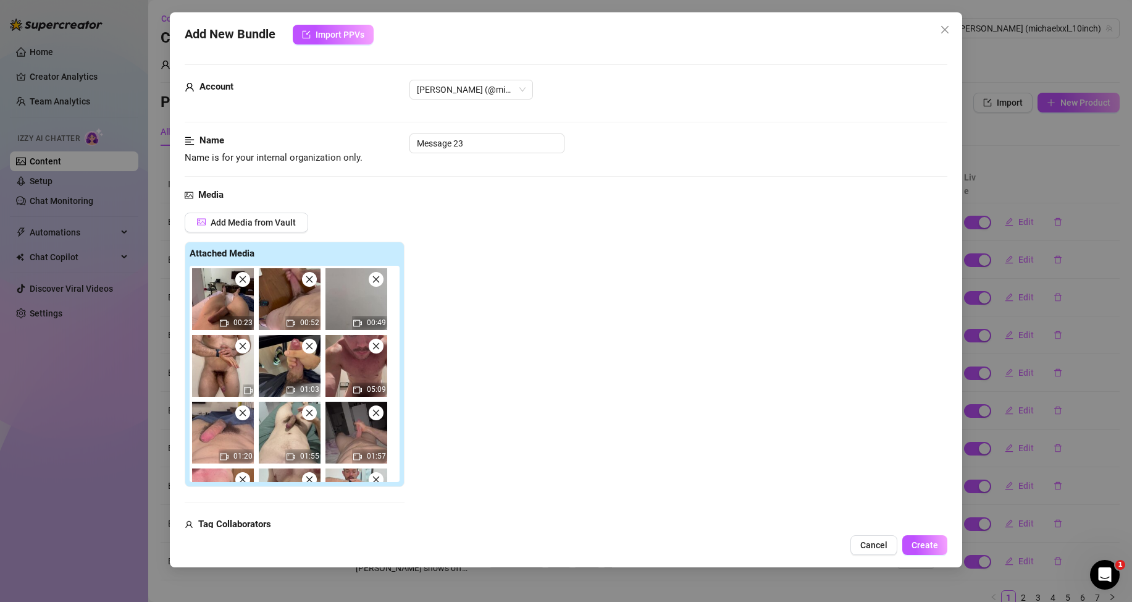
click at [245, 279] on icon "close" at bounding box center [242, 279] width 9 height 9
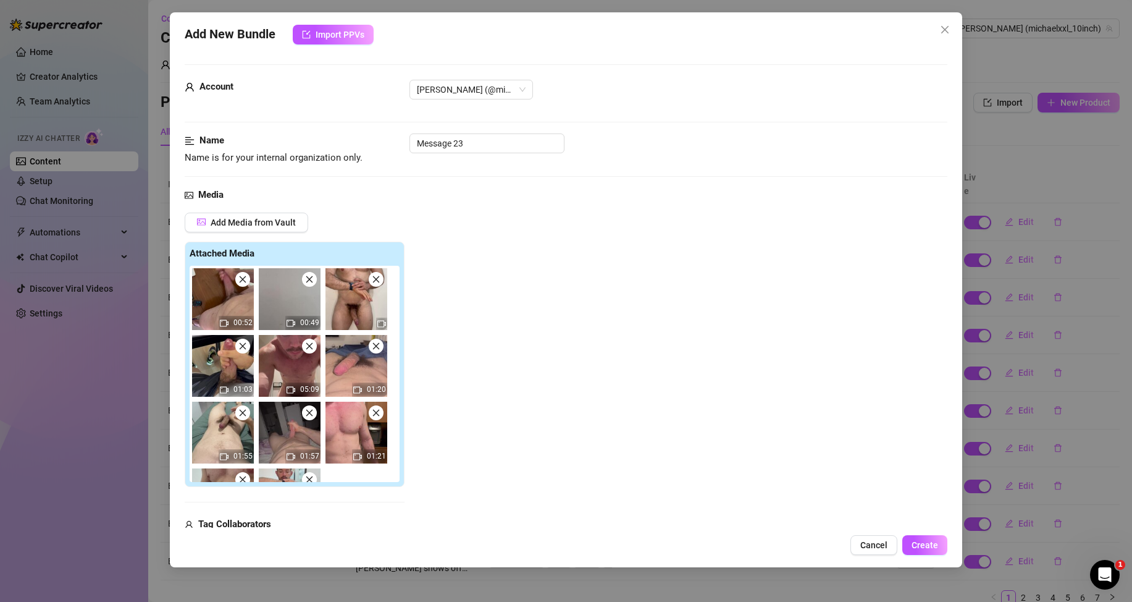
click at [245, 279] on icon "close" at bounding box center [242, 279] width 9 height 9
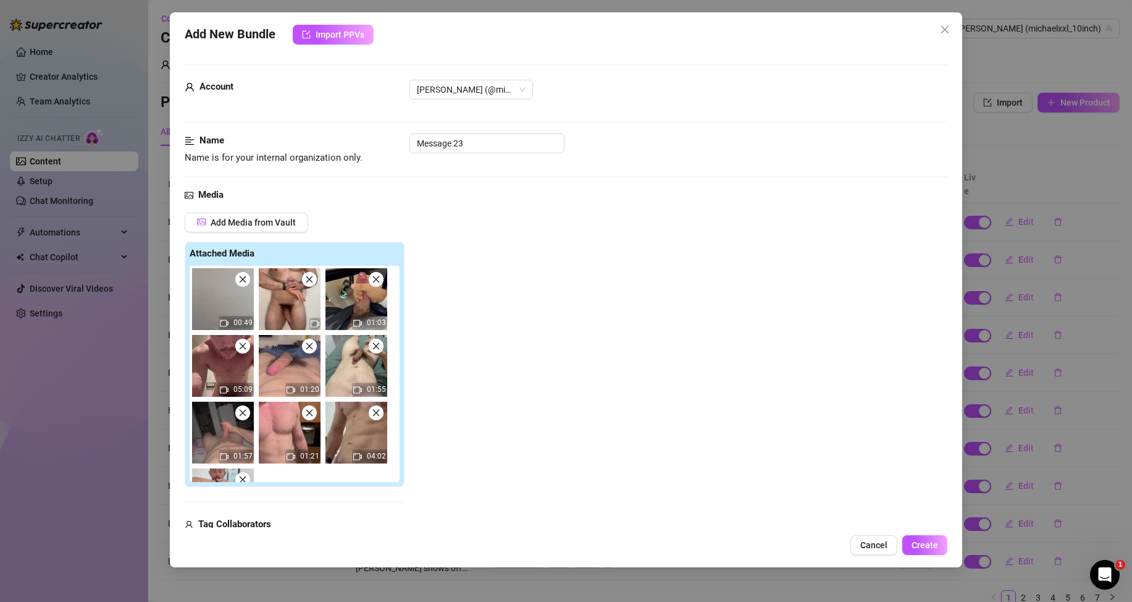
click at [314, 286] on img at bounding box center [290, 299] width 62 height 62
click at [316, 280] on span at bounding box center [309, 279] width 15 height 15
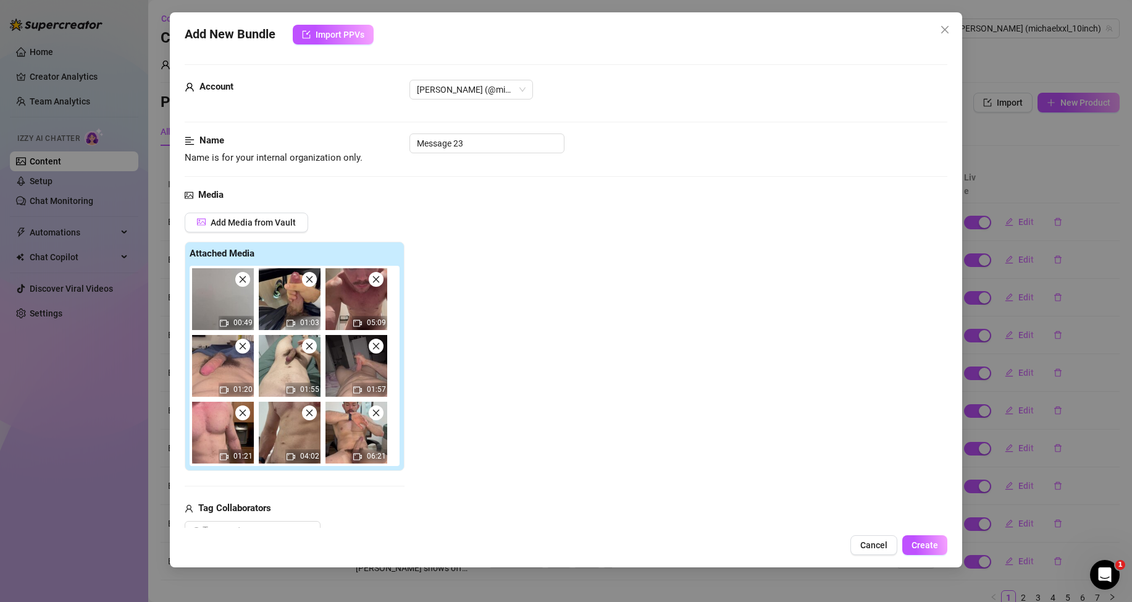
click at [314, 279] on span at bounding box center [309, 279] width 15 height 15
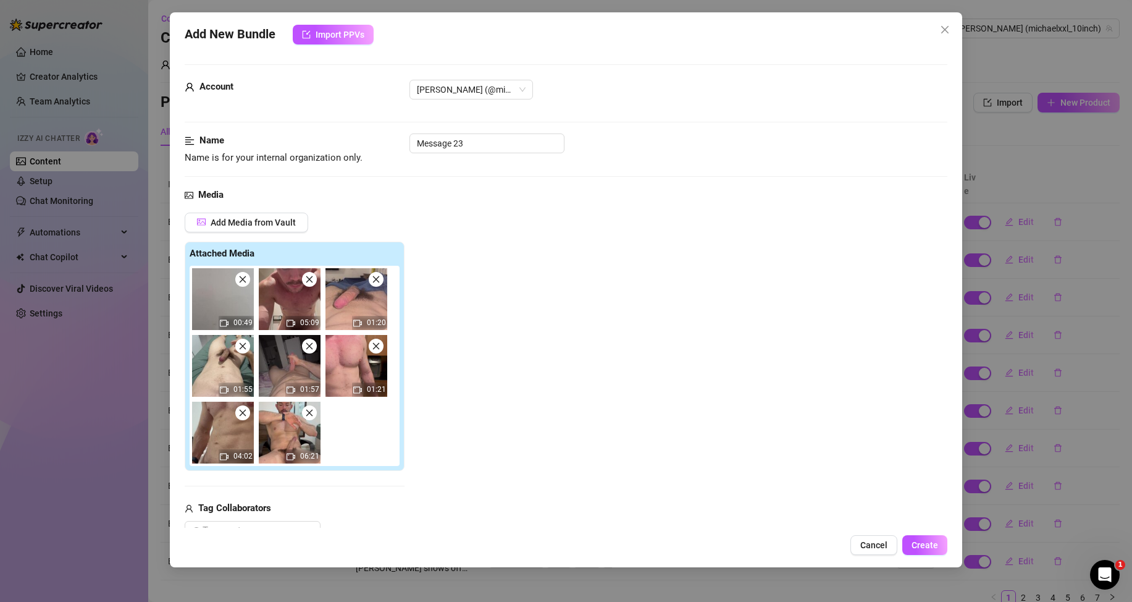
click at [314, 279] on span at bounding box center [309, 279] width 15 height 15
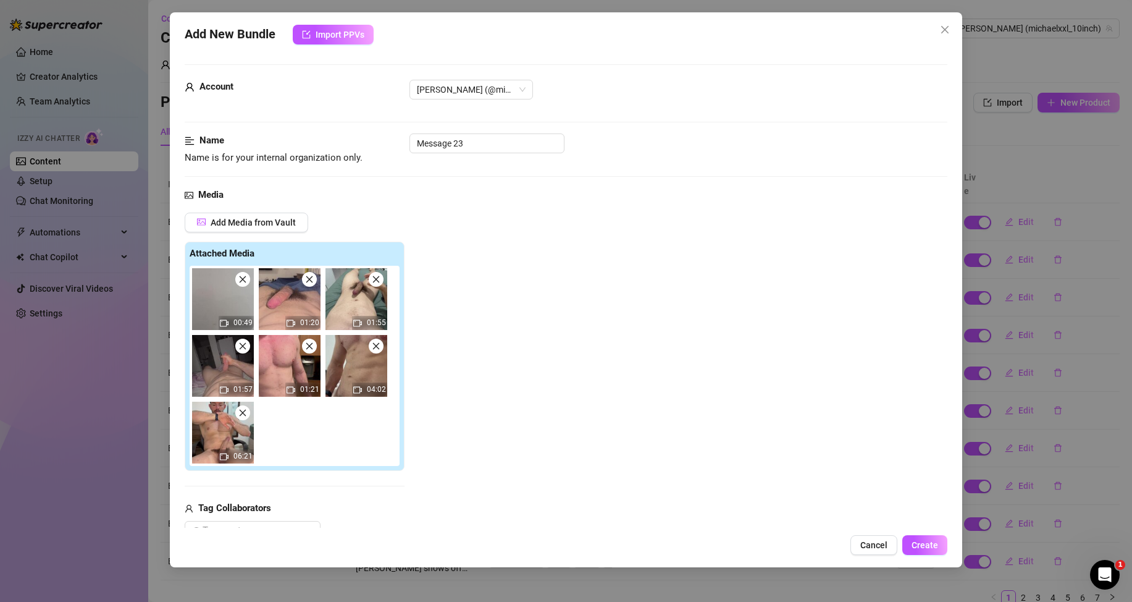
click at [314, 279] on span at bounding box center [309, 279] width 15 height 15
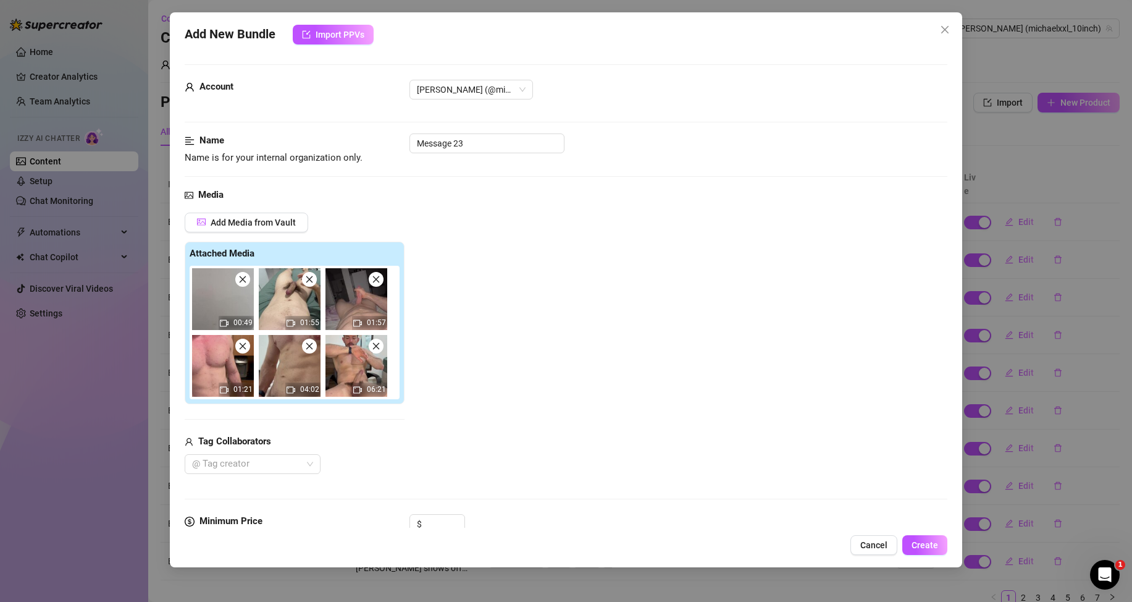
click at [314, 279] on span at bounding box center [309, 279] width 15 height 15
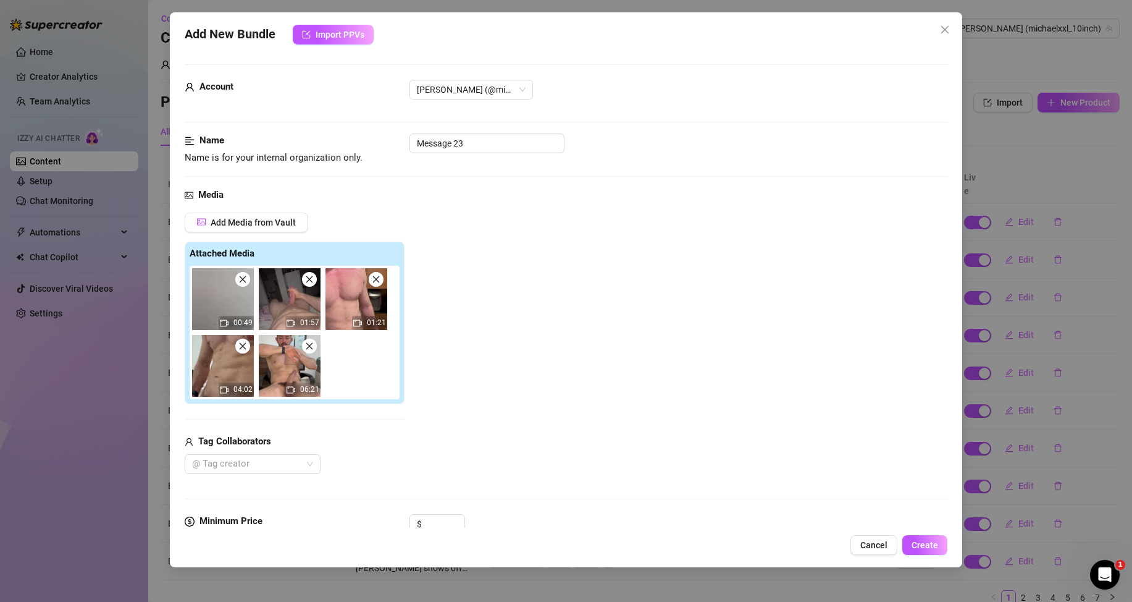
click at [314, 279] on span at bounding box center [309, 279] width 15 height 15
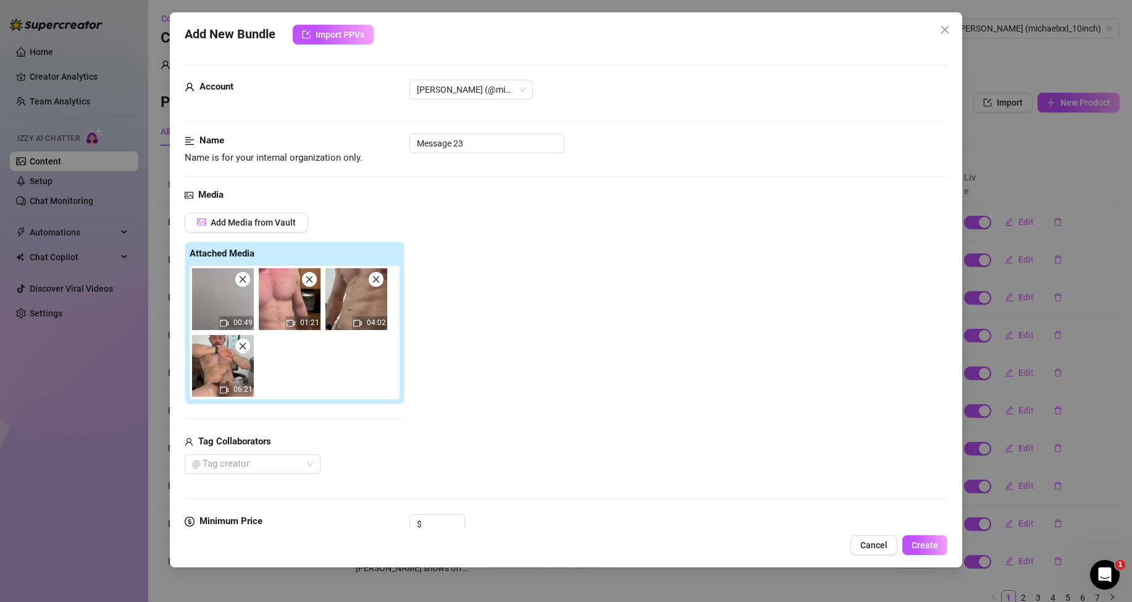
click at [314, 279] on span at bounding box center [309, 279] width 15 height 15
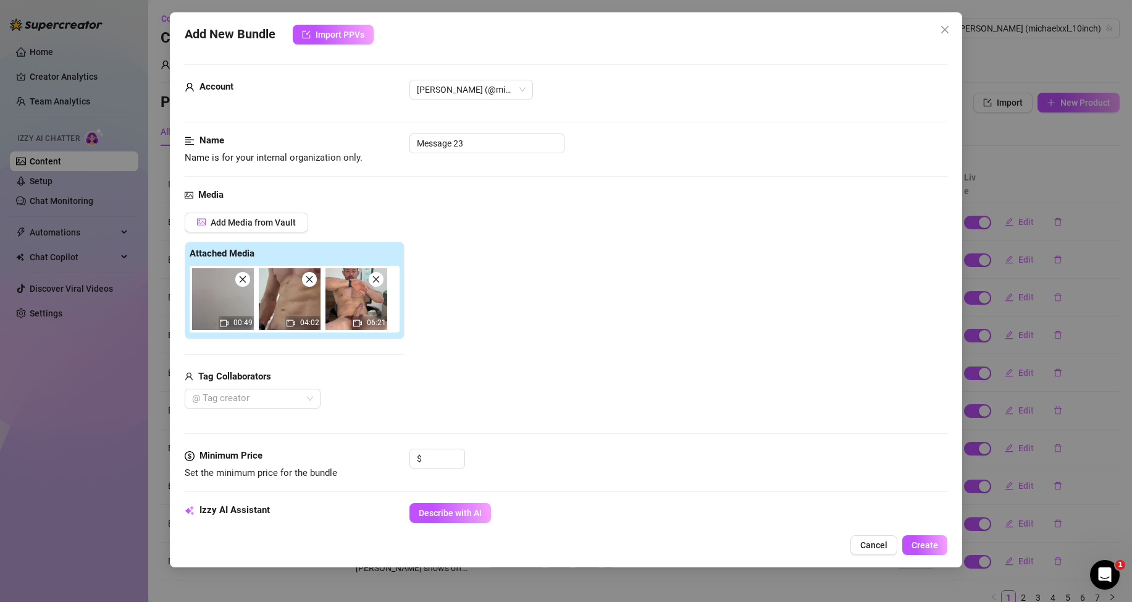
click at [314, 279] on span at bounding box center [309, 279] width 15 height 15
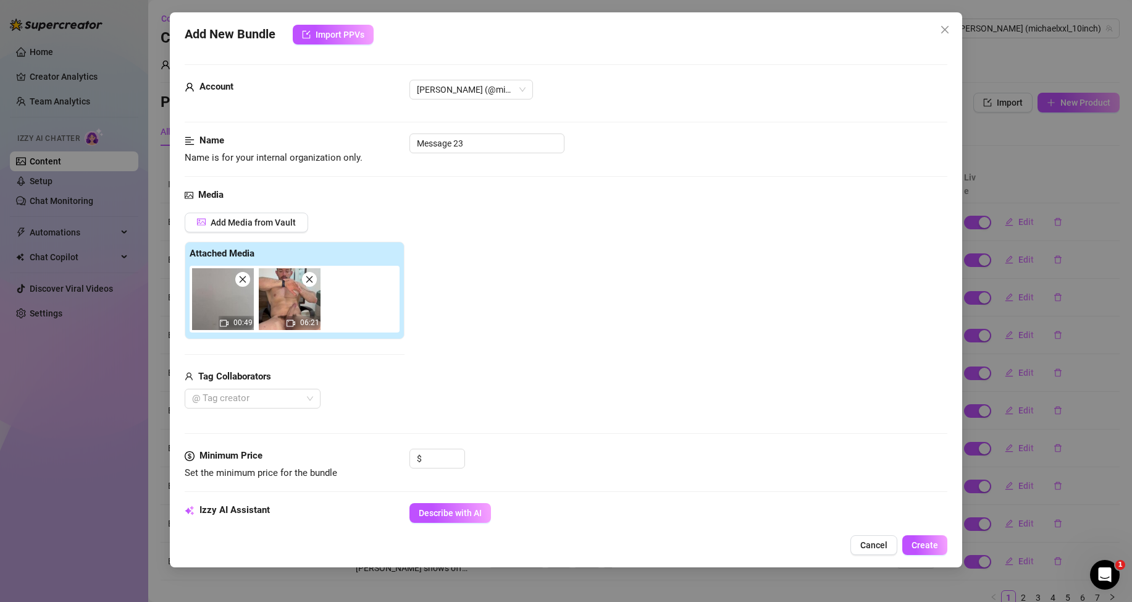
click at [313, 281] on span at bounding box center [309, 279] width 15 height 15
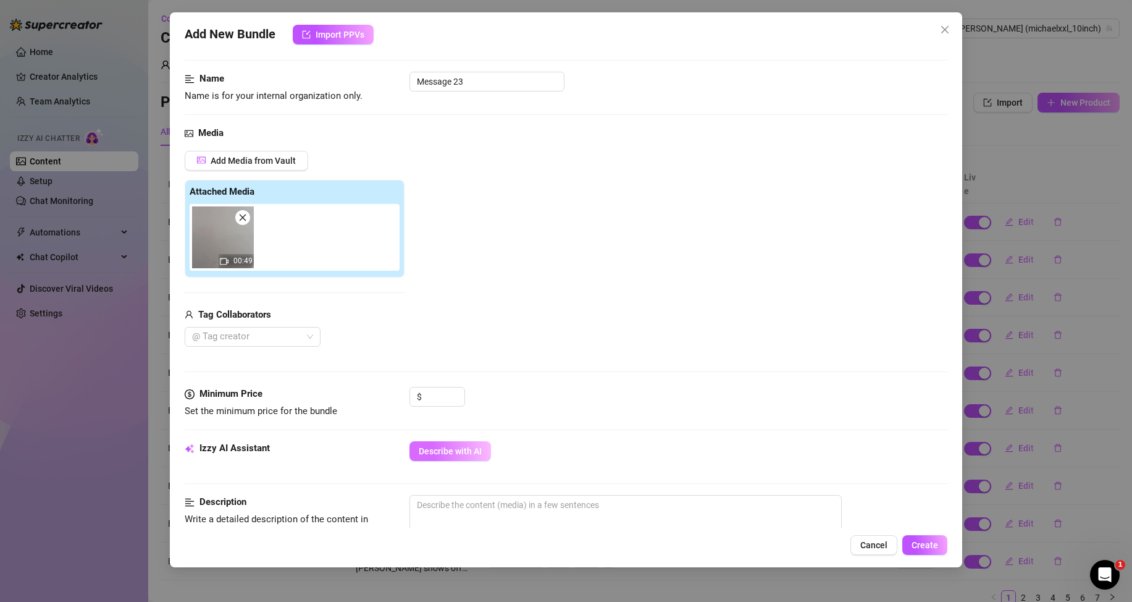
click at [435, 448] on span "Describe with AI" at bounding box center [450, 451] width 63 height 10
click at [430, 395] on input at bounding box center [444, 396] width 40 height 19
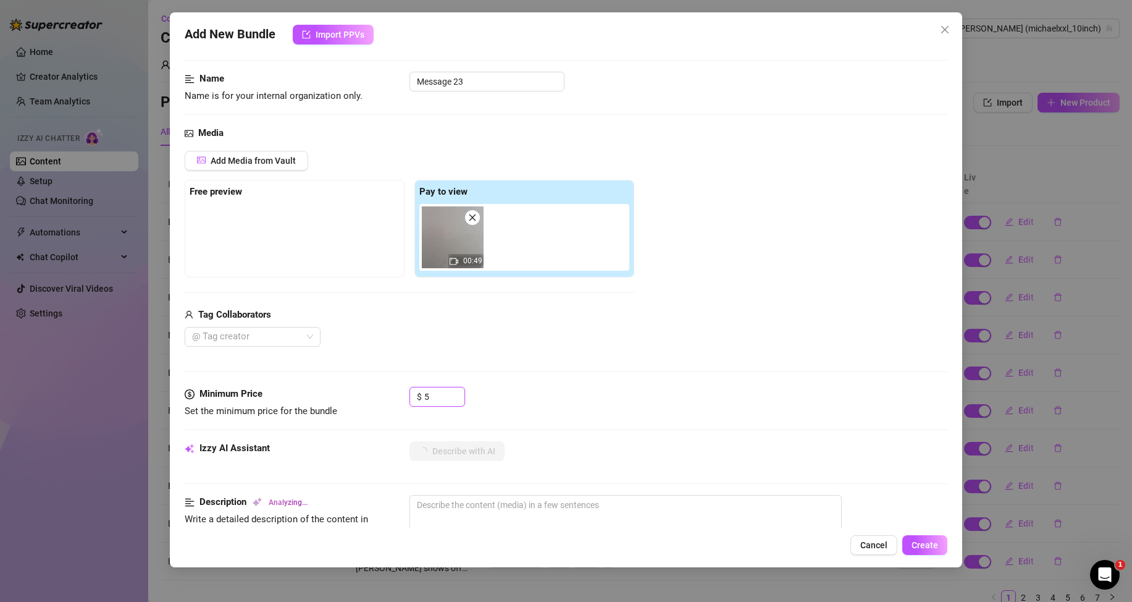
scroll to position [185, 0]
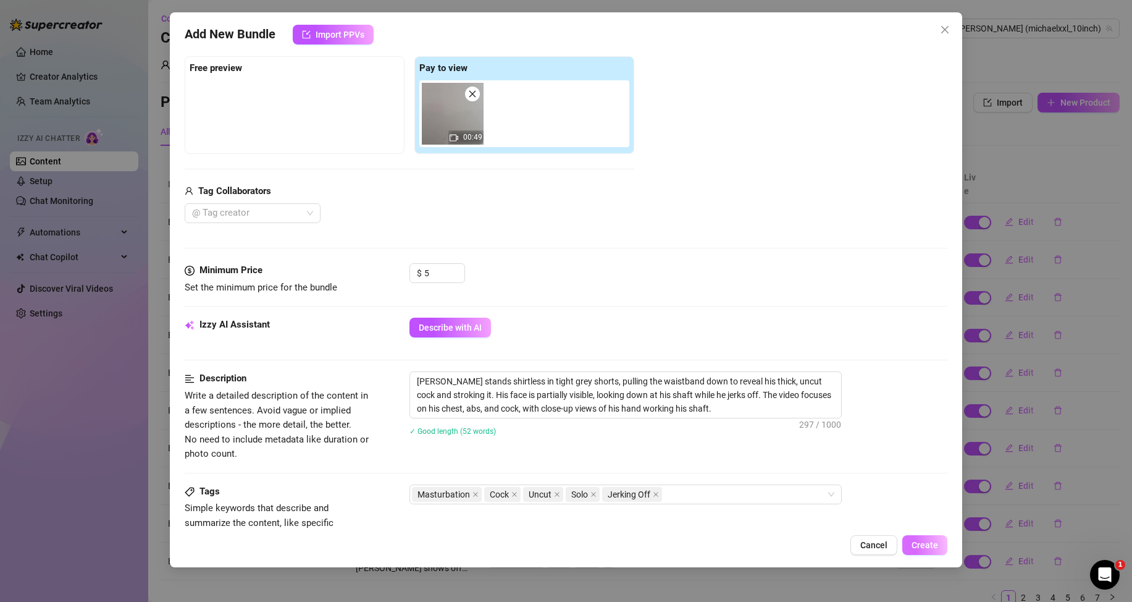
click at [923, 546] on span "Create" at bounding box center [925, 545] width 27 height 10
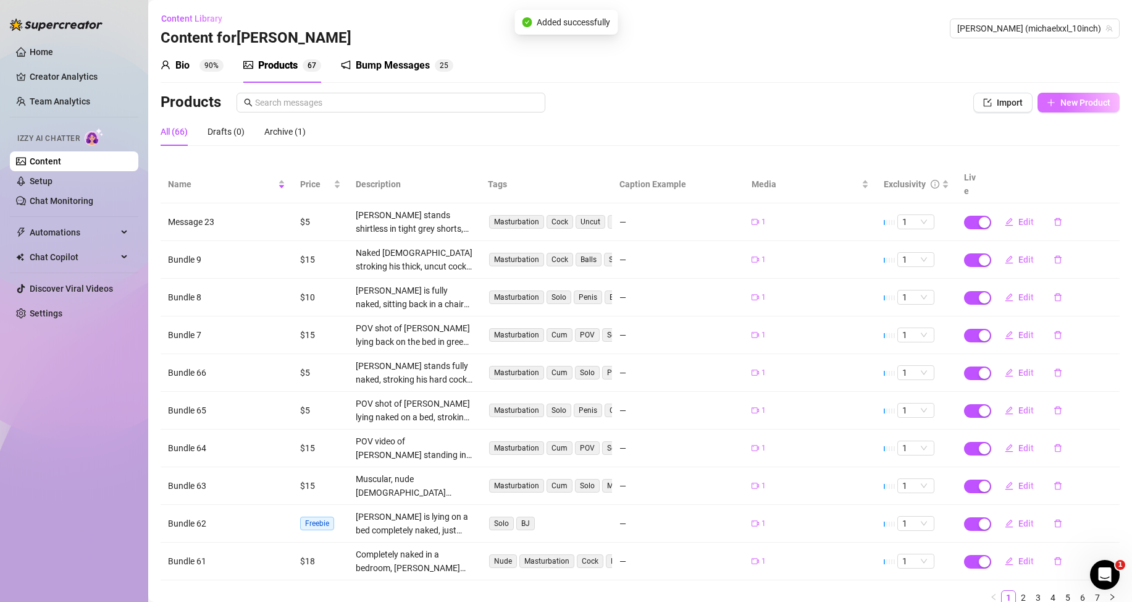
click at [1079, 106] on span "New Product" at bounding box center [1086, 103] width 50 height 10
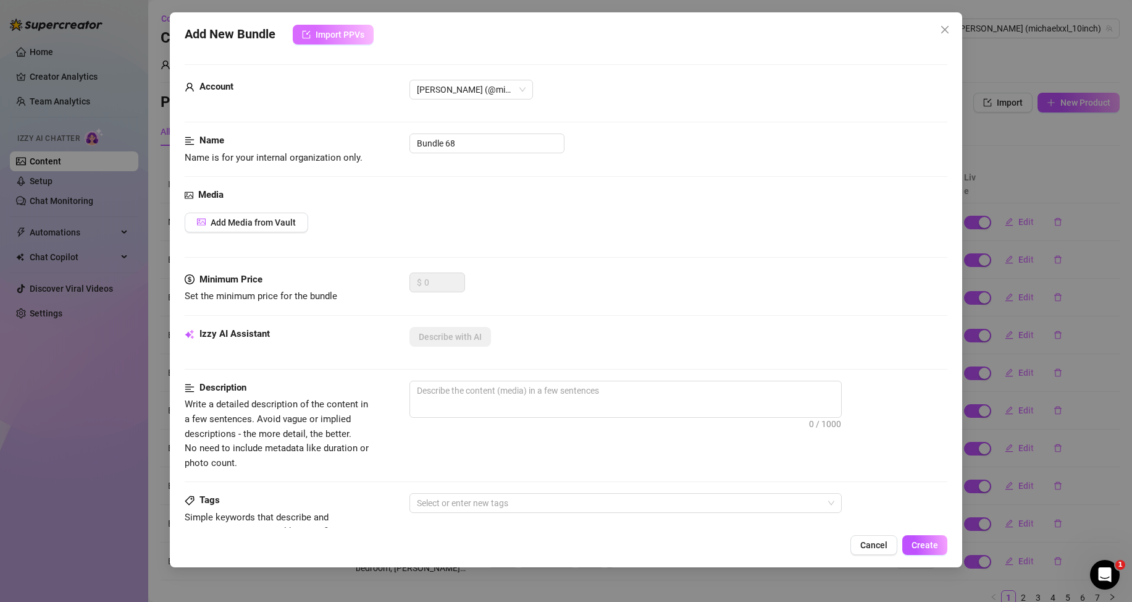
click at [352, 31] on span "Import PPVs" at bounding box center [340, 35] width 49 height 10
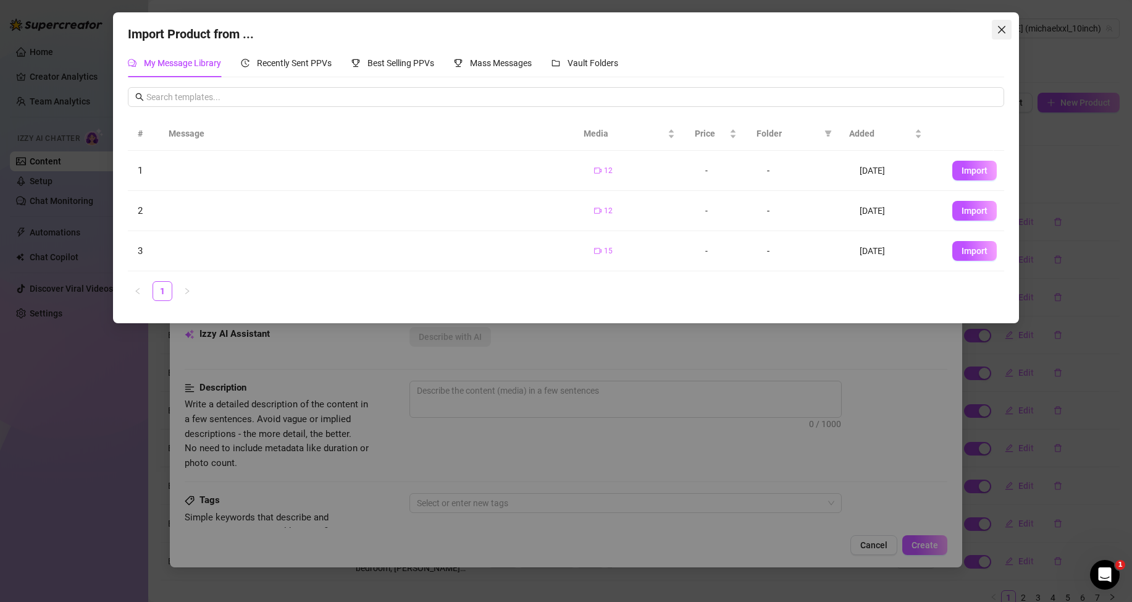
click at [1002, 32] on icon "close" at bounding box center [1002, 30] width 10 height 10
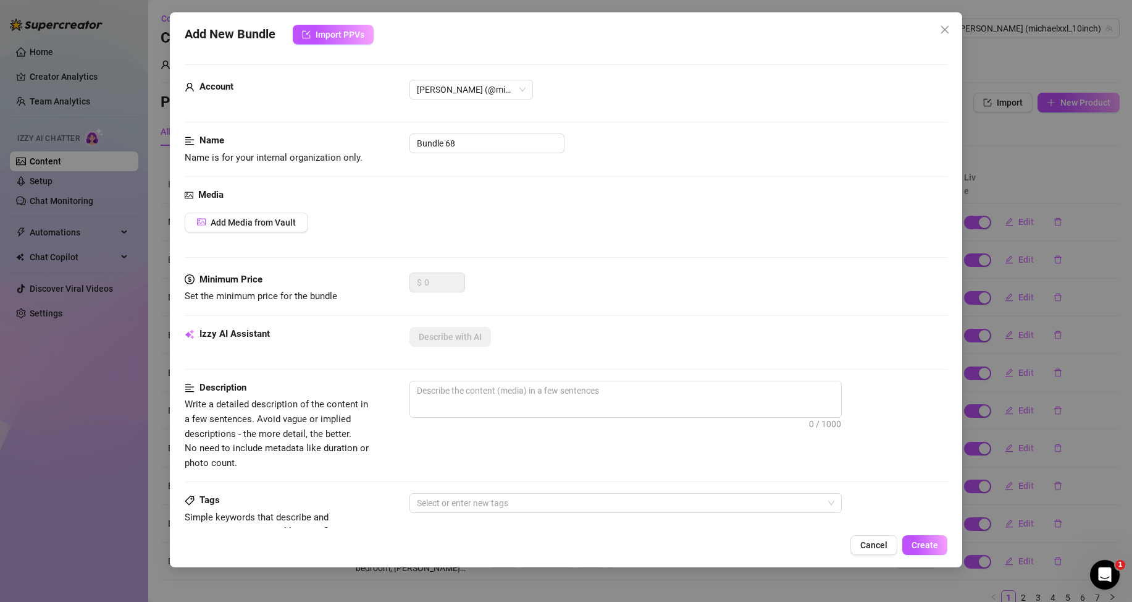
click at [943, 29] on icon "close" at bounding box center [945, 30] width 10 height 10
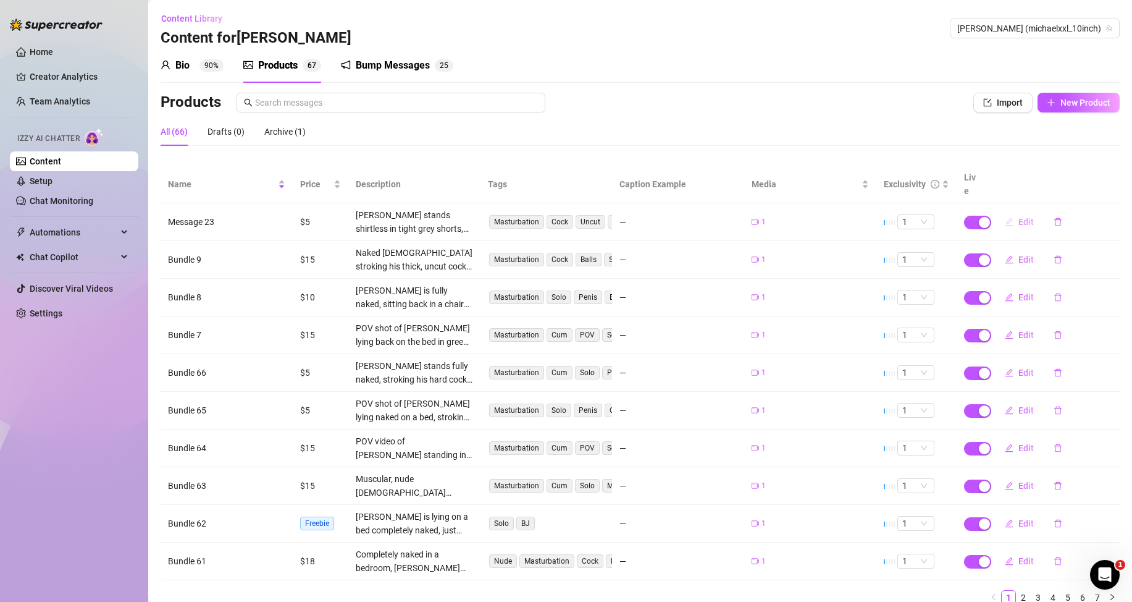
click at [1019, 221] on span "Edit" at bounding box center [1026, 222] width 15 height 10
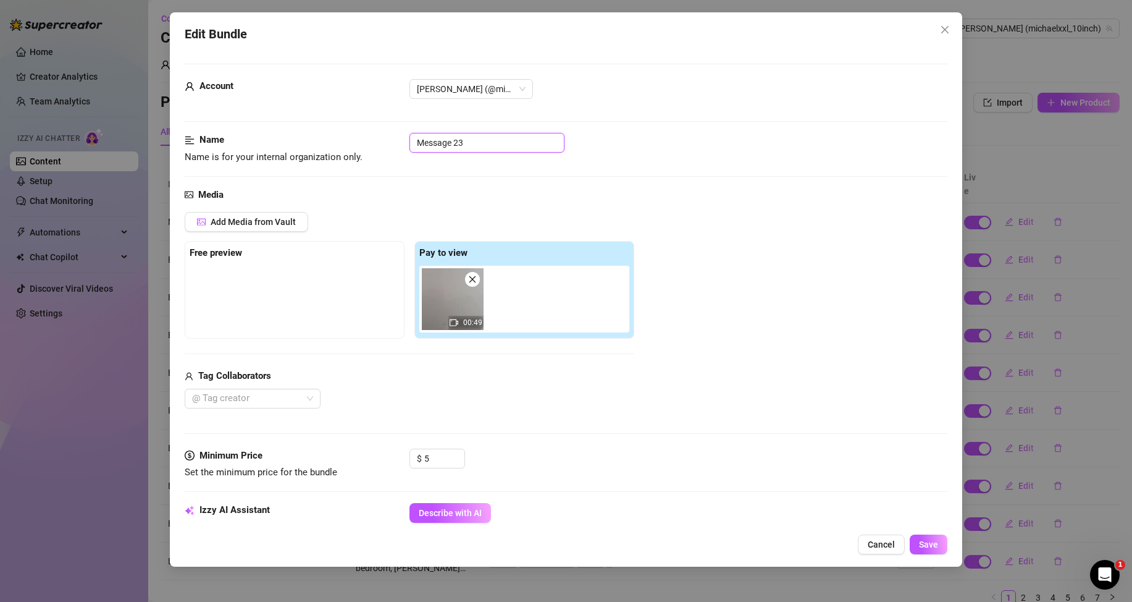
drag, startPoint x: 500, startPoint y: 145, endPoint x: 392, endPoint y: 140, distance: 108.2
click at [392, 140] on div "Name Name is for your internal organization only. Message 23" at bounding box center [566, 149] width 763 height 32
paste input "Bundle 61"
drag, startPoint x: 456, startPoint y: 143, endPoint x: 443, endPoint y: 141, distance: 13.0
click at [443, 141] on input "Bundle 6167" at bounding box center [487, 143] width 155 height 20
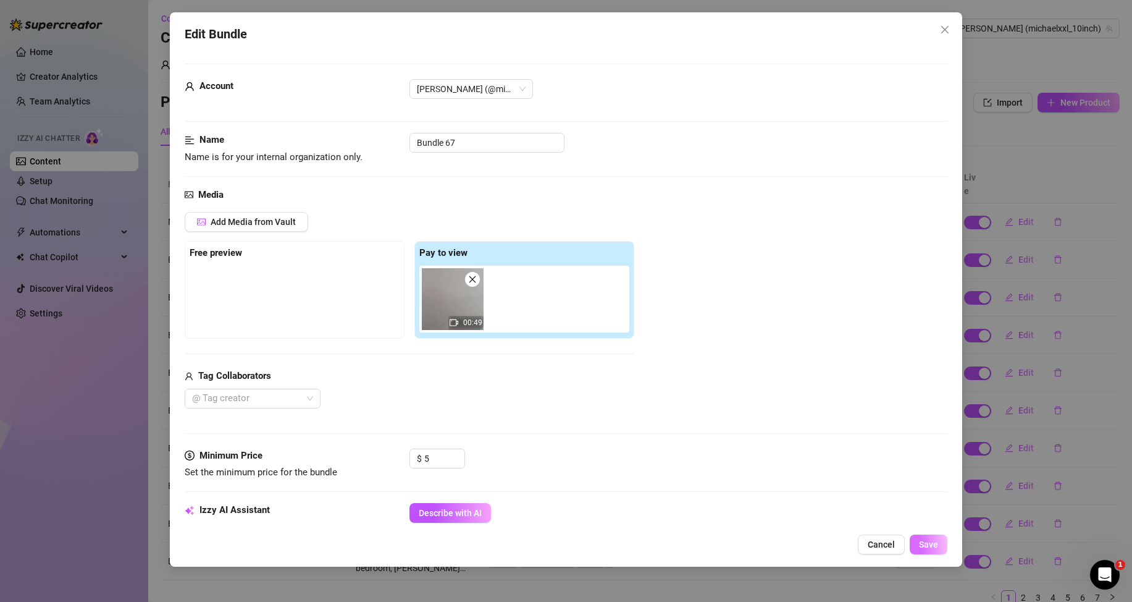
click at [925, 548] on span "Save" at bounding box center [928, 544] width 19 height 10
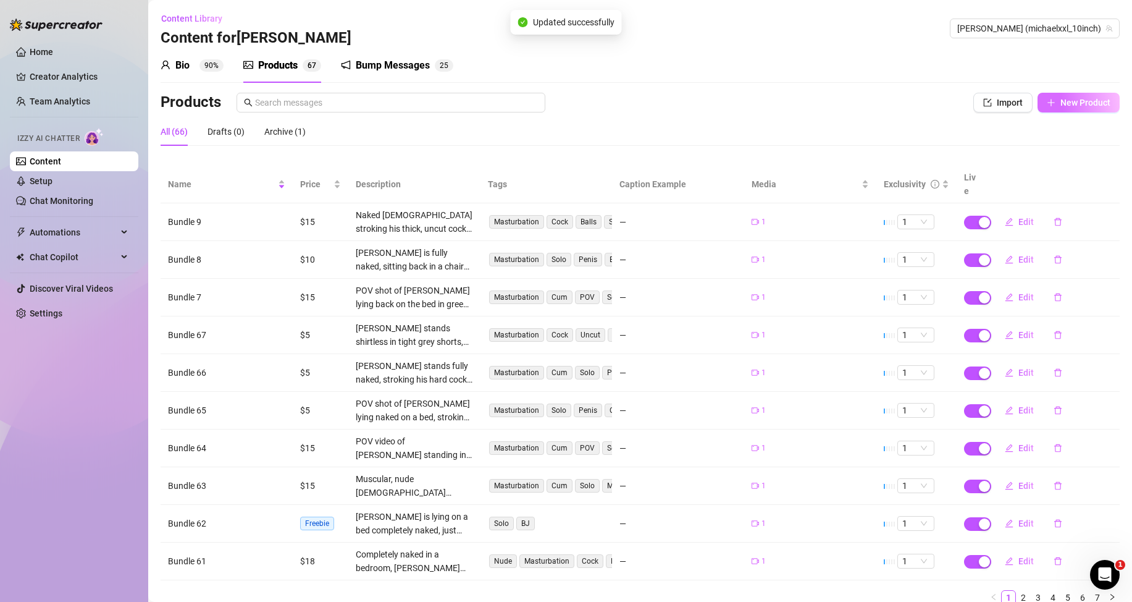
click at [1064, 104] on span "New Product" at bounding box center [1086, 103] width 50 height 10
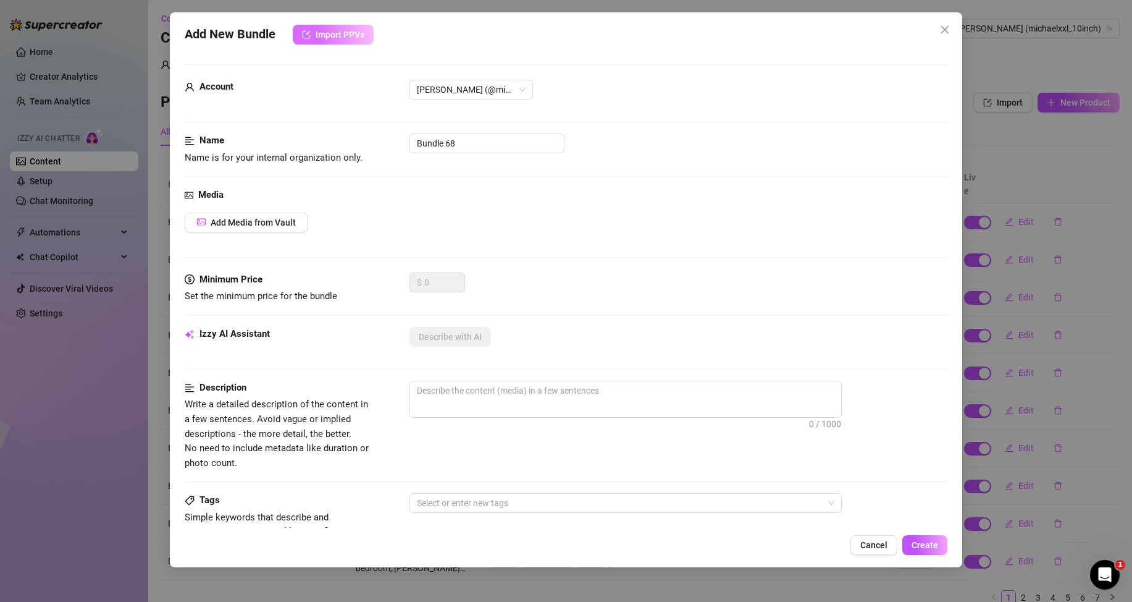
click at [351, 33] on span "Import PPVs" at bounding box center [340, 35] width 49 height 10
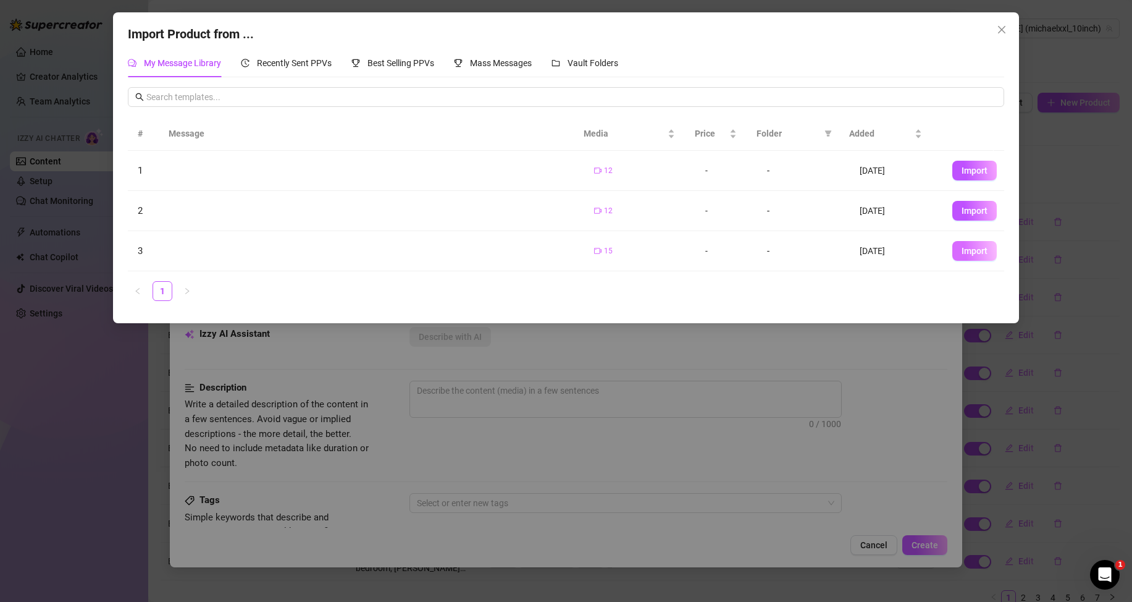
click at [962, 254] on span "Import" at bounding box center [975, 251] width 26 height 10
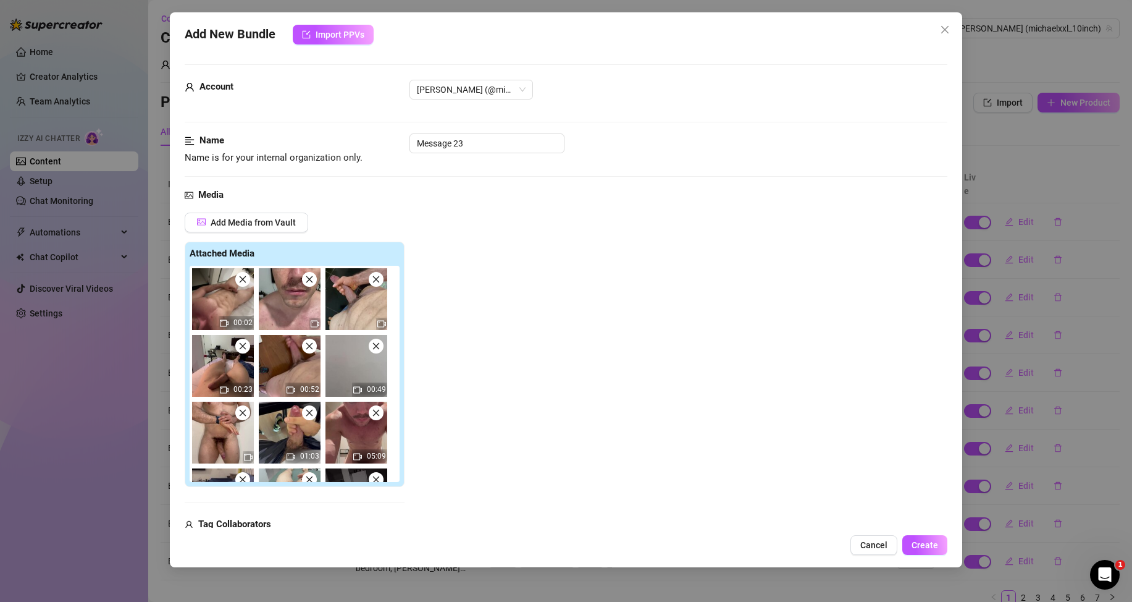
click at [243, 284] on span at bounding box center [242, 279] width 15 height 15
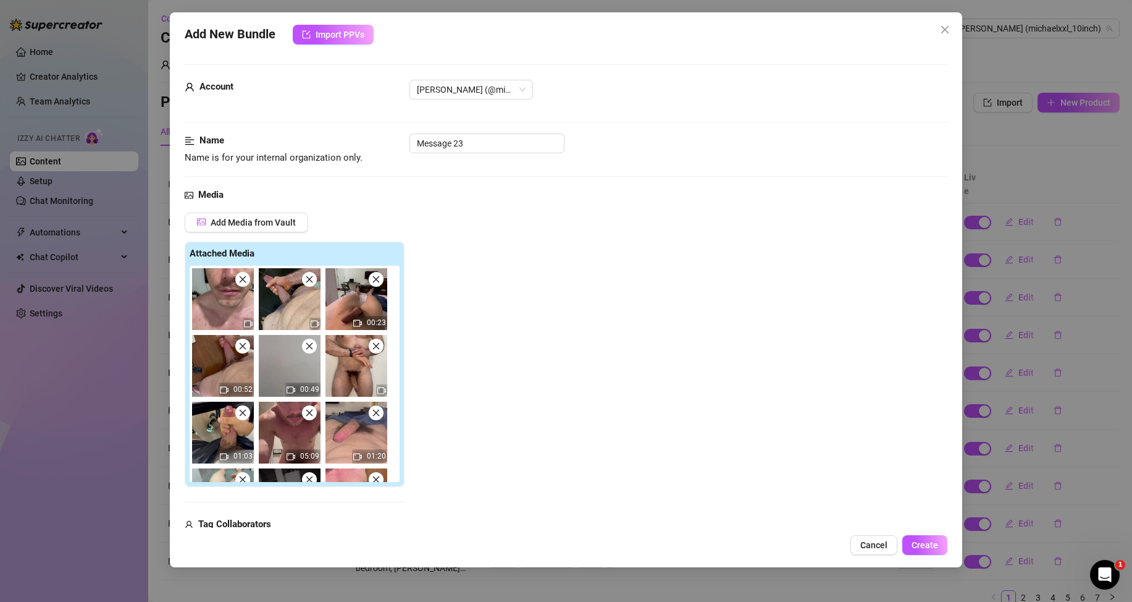
click at [243, 284] on span at bounding box center [242, 279] width 15 height 15
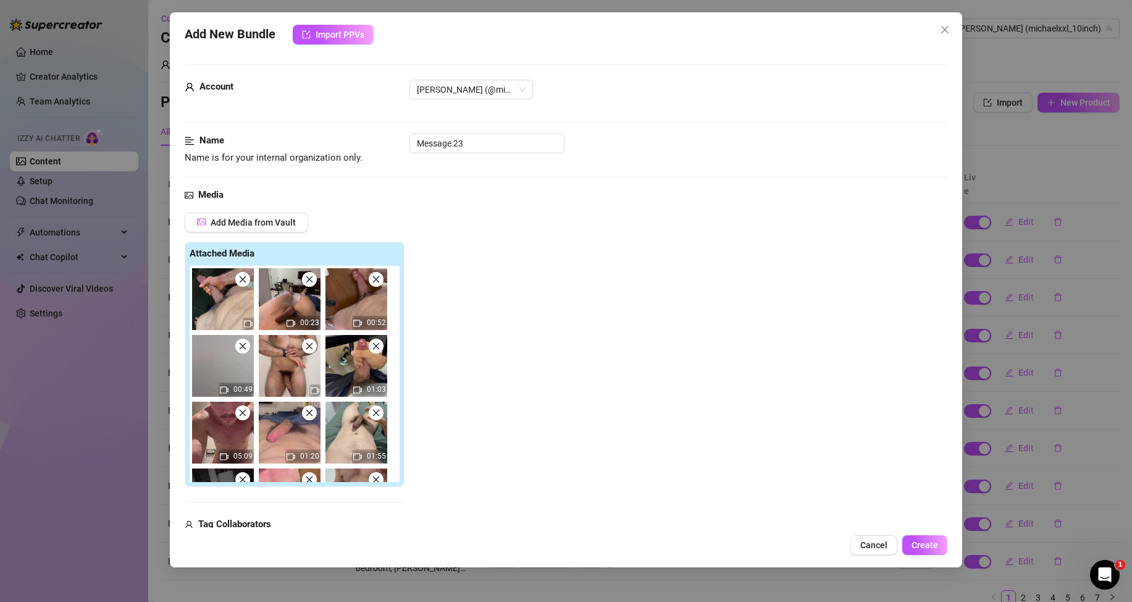
click at [243, 284] on span at bounding box center [242, 279] width 15 height 15
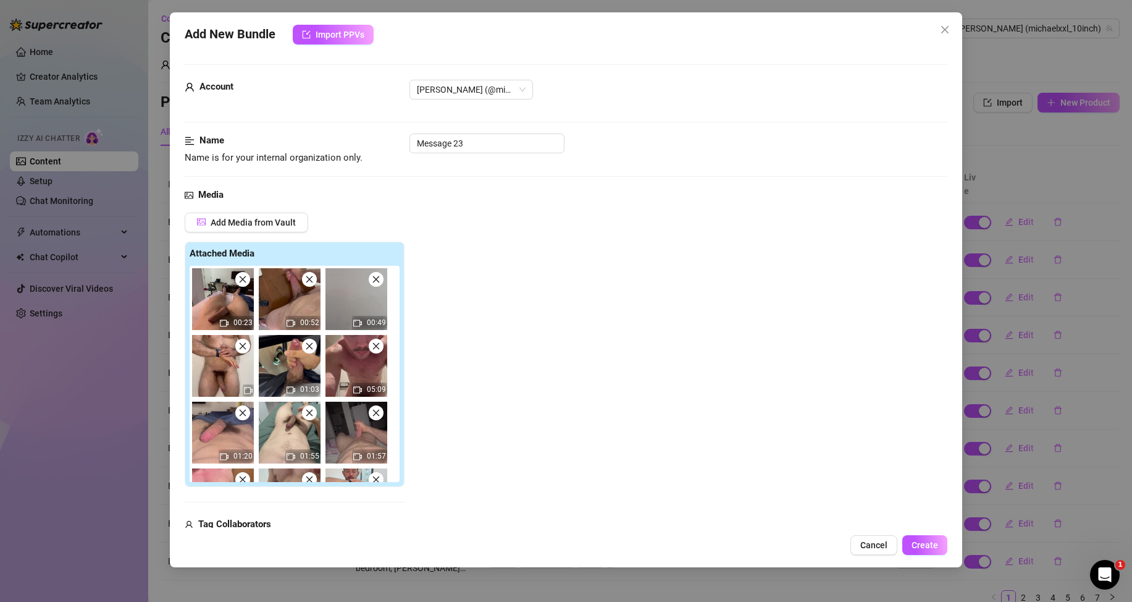
click at [243, 284] on span at bounding box center [242, 279] width 15 height 15
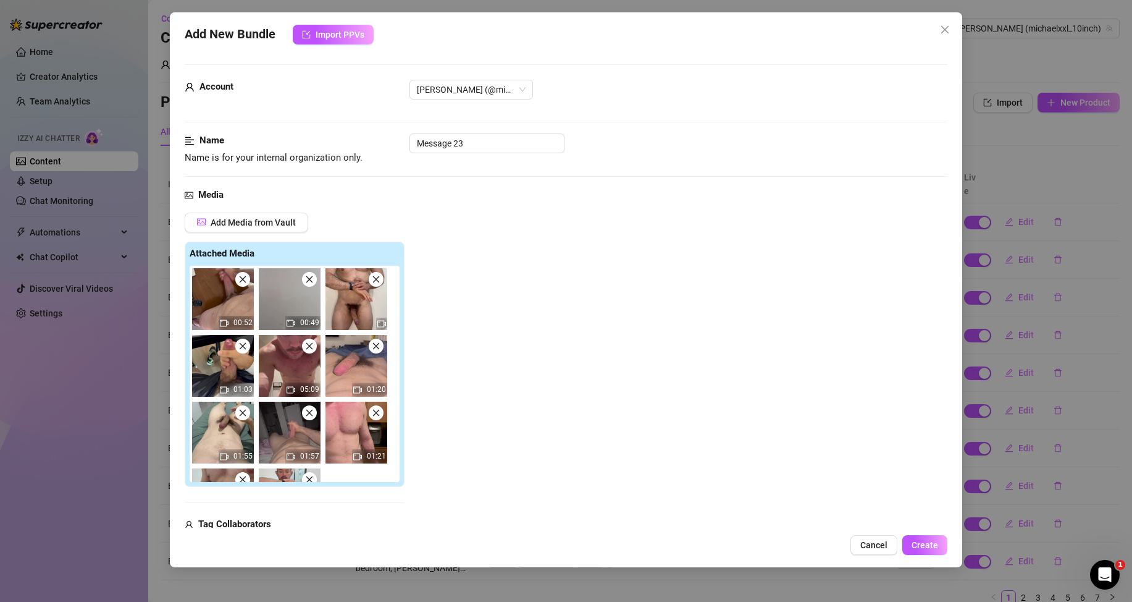
click at [243, 284] on span at bounding box center [242, 279] width 15 height 15
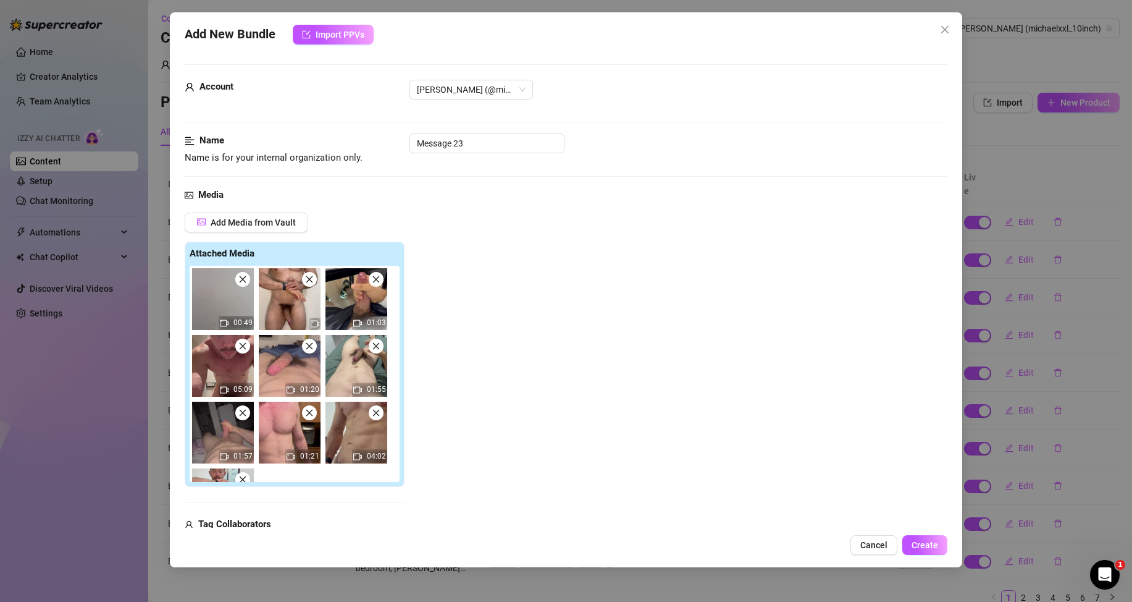
click at [243, 279] on icon "close" at bounding box center [242, 279] width 9 height 9
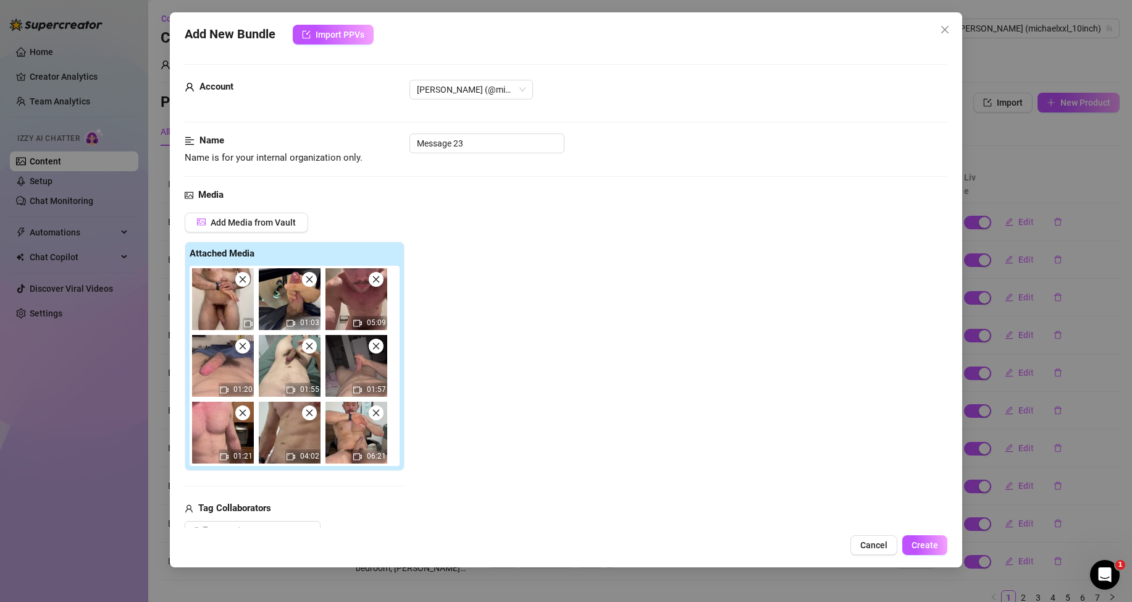
click at [245, 418] on span at bounding box center [242, 412] width 15 height 15
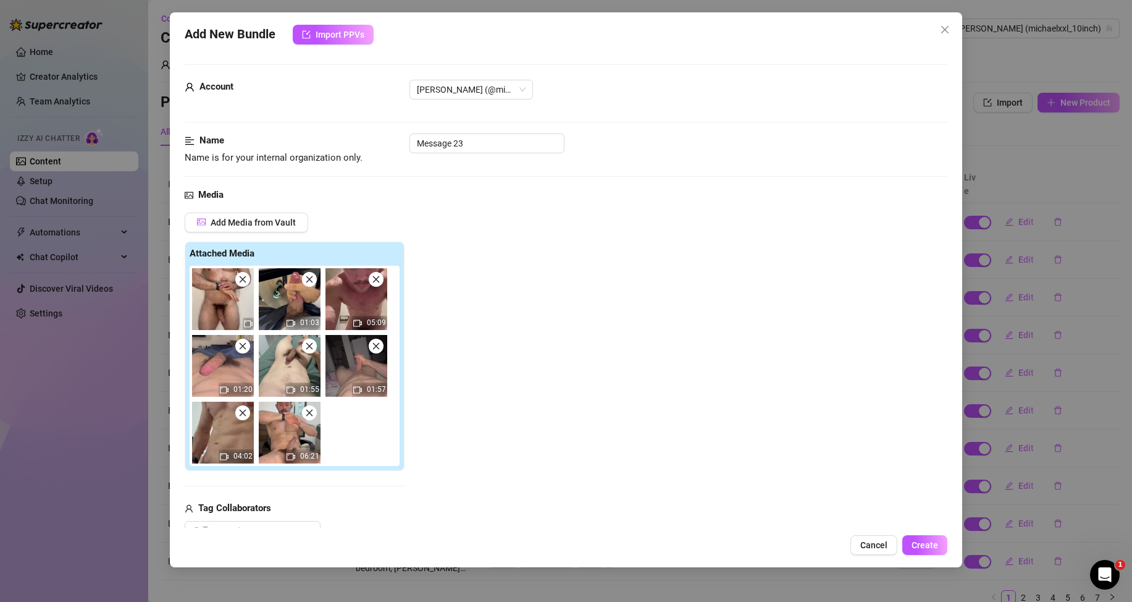
click at [311, 350] on icon "close" at bounding box center [309, 346] width 9 height 9
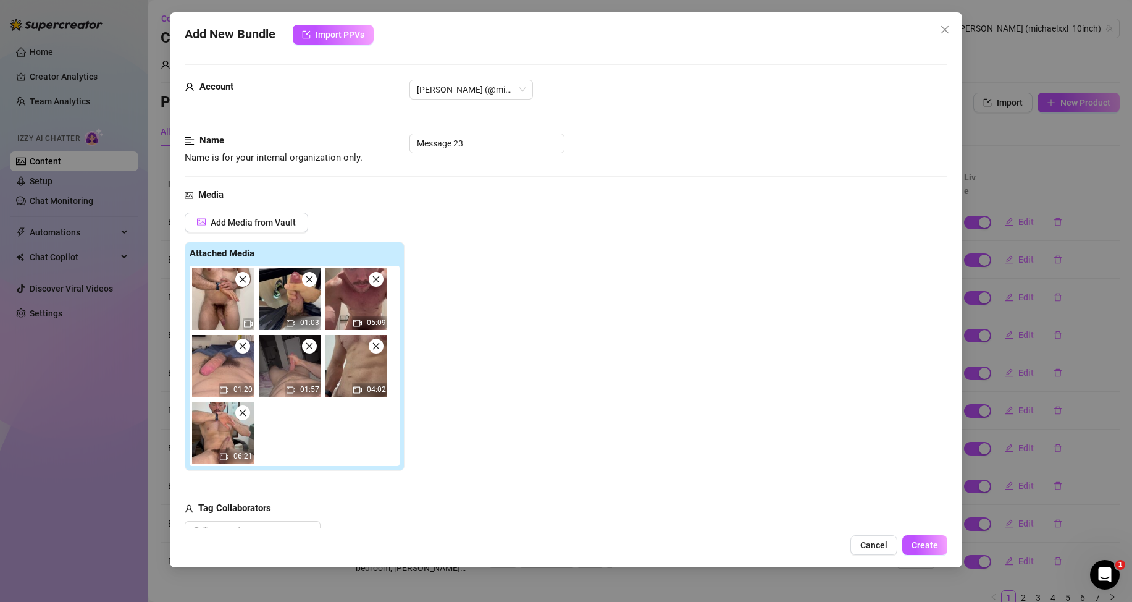
click at [248, 346] on span at bounding box center [242, 345] width 15 height 15
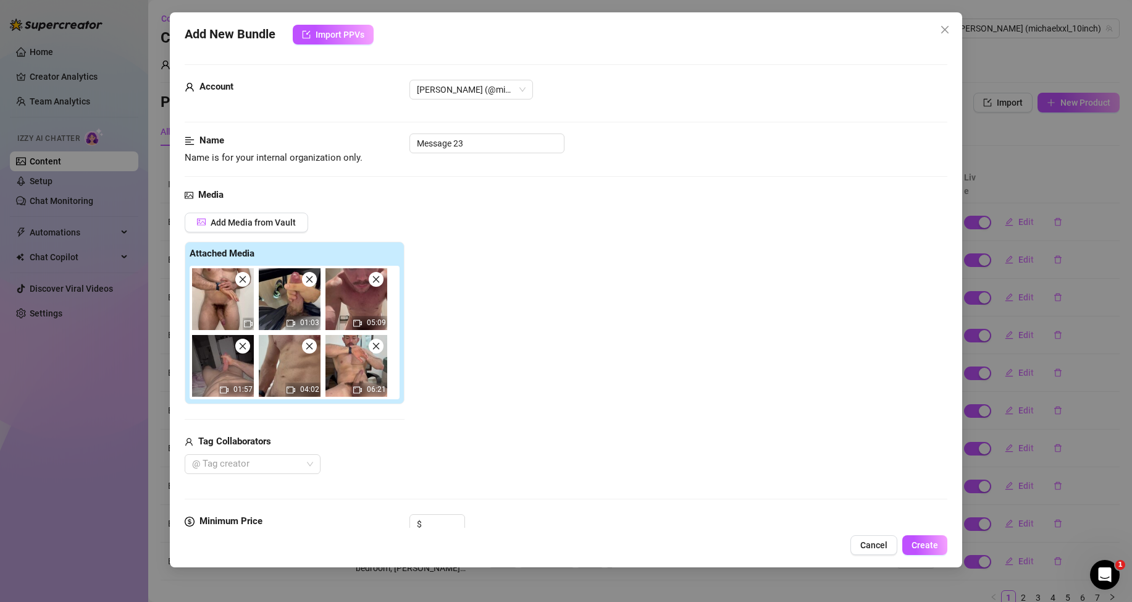
click at [314, 283] on span at bounding box center [309, 279] width 15 height 15
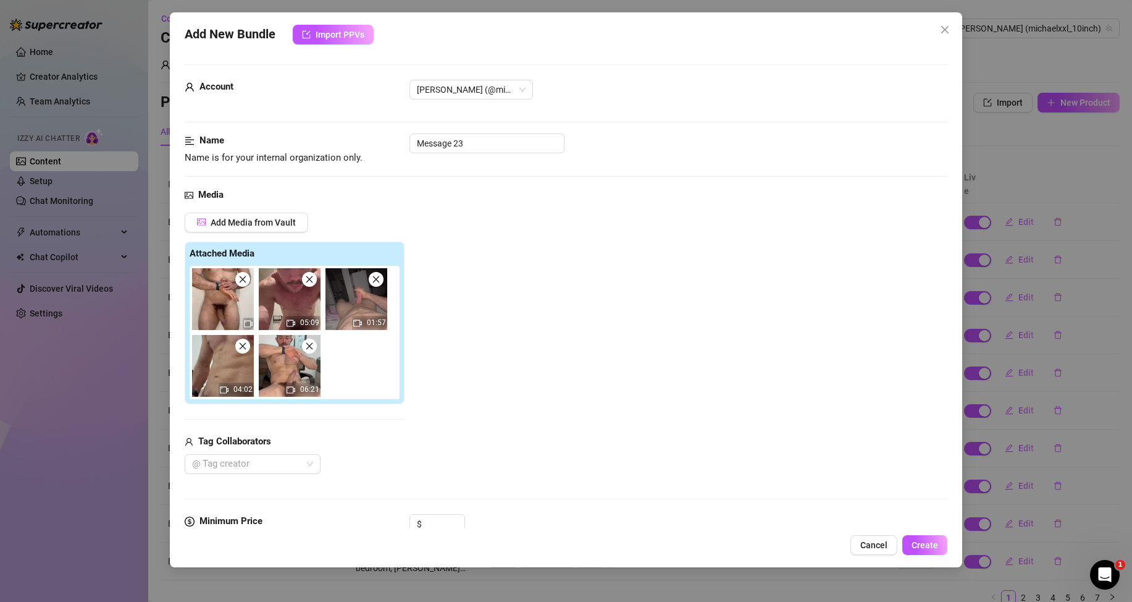
click at [377, 275] on icon "close" at bounding box center [376, 279] width 9 height 9
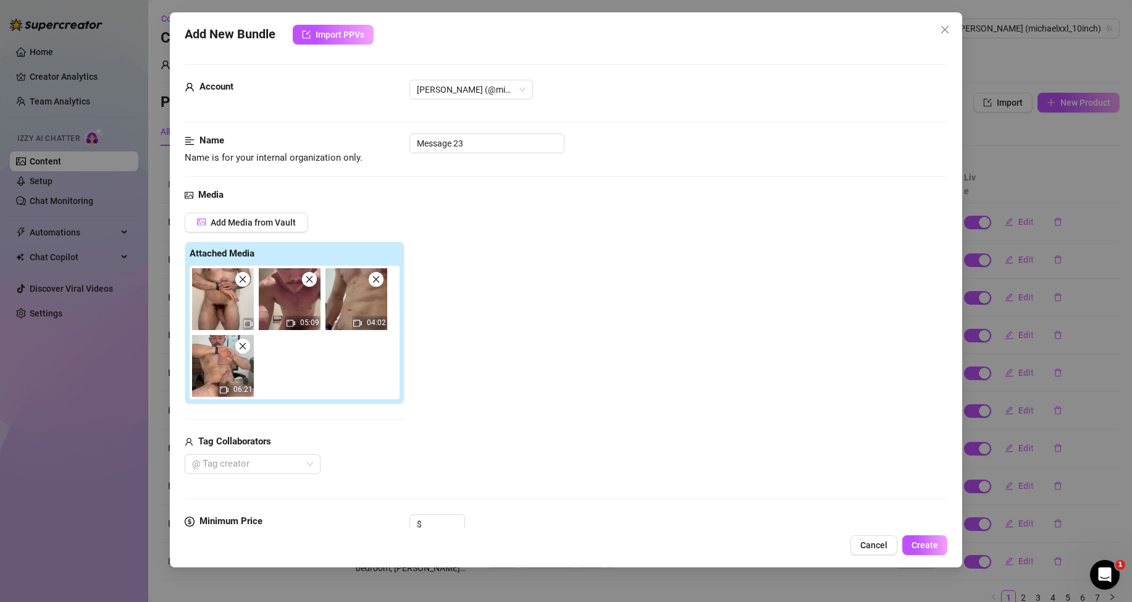
click at [379, 280] on icon "close" at bounding box center [376, 279] width 9 height 9
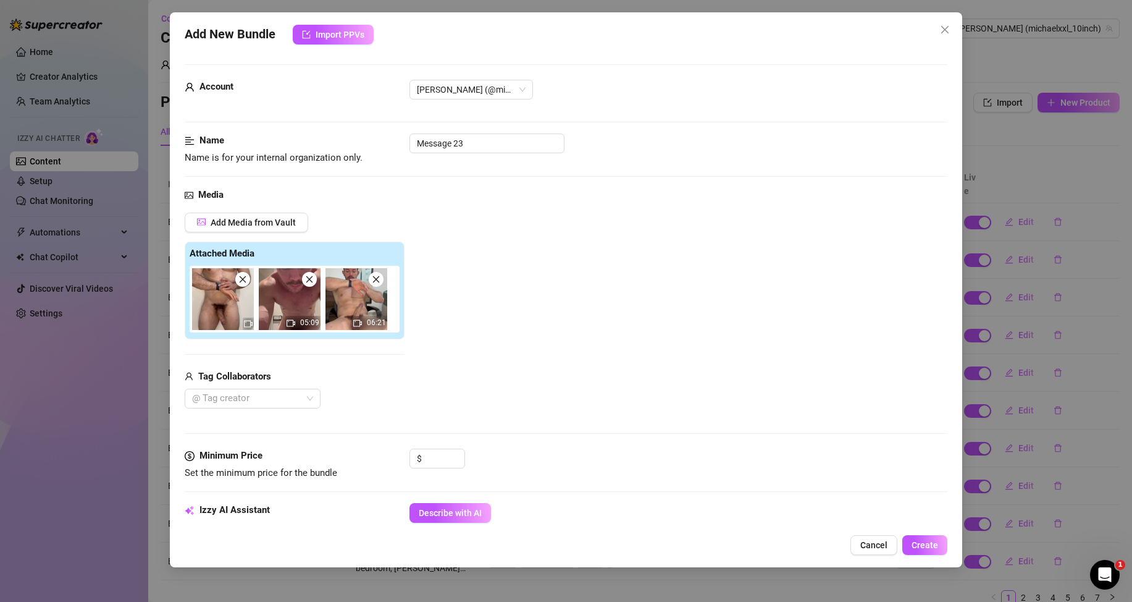
click at [378, 285] on span at bounding box center [376, 279] width 15 height 15
click at [244, 283] on icon "close" at bounding box center [242, 279] width 9 height 9
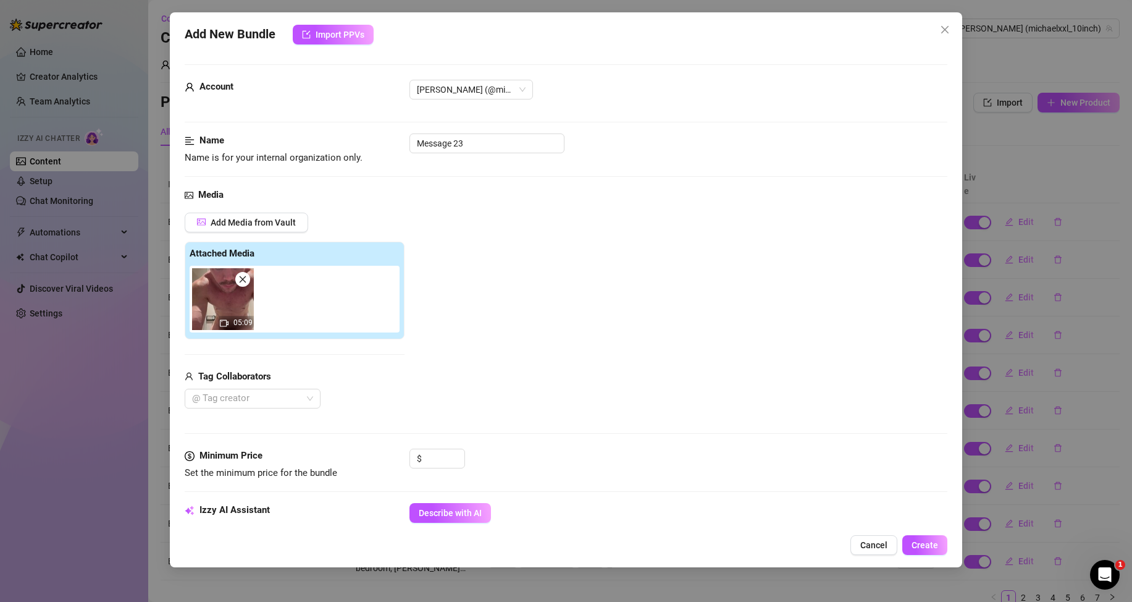
scroll to position [124, 0]
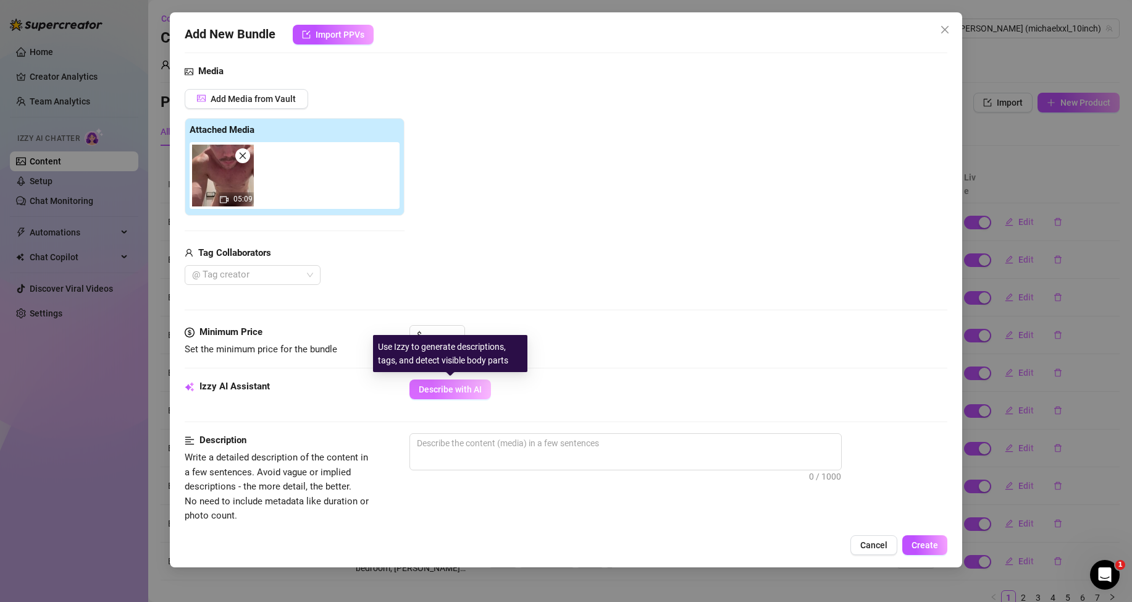
click at [439, 384] on button "Describe with AI" at bounding box center [451, 389] width 82 height 20
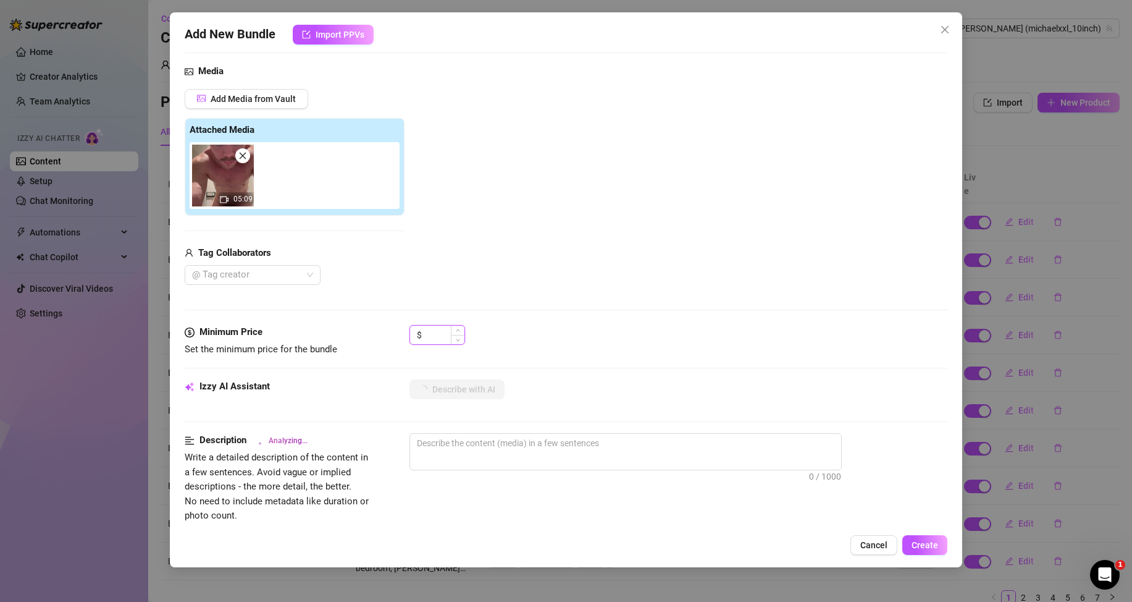
click at [432, 326] on input at bounding box center [444, 335] width 40 height 19
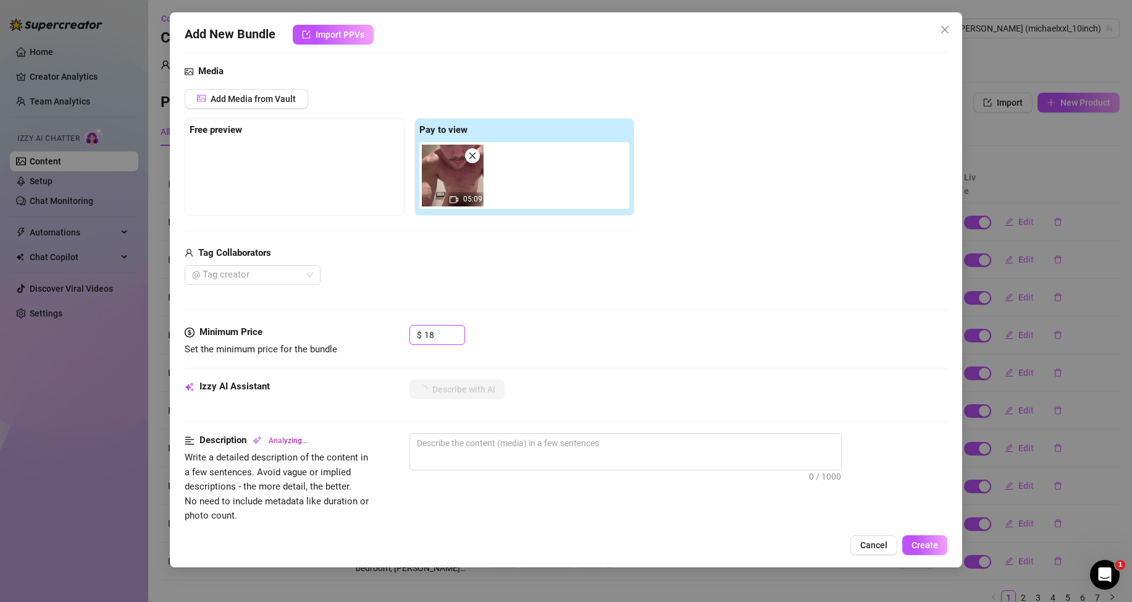
scroll to position [185, 0]
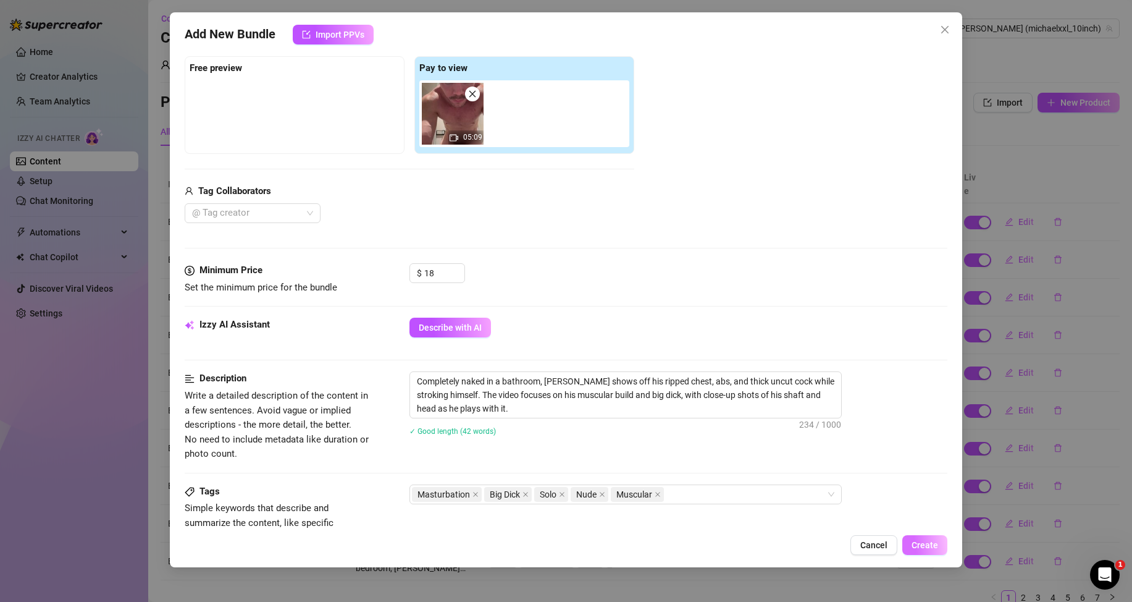
click at [935, 539] on button "Create" at bounding box center [924, 545] width 45 height 20
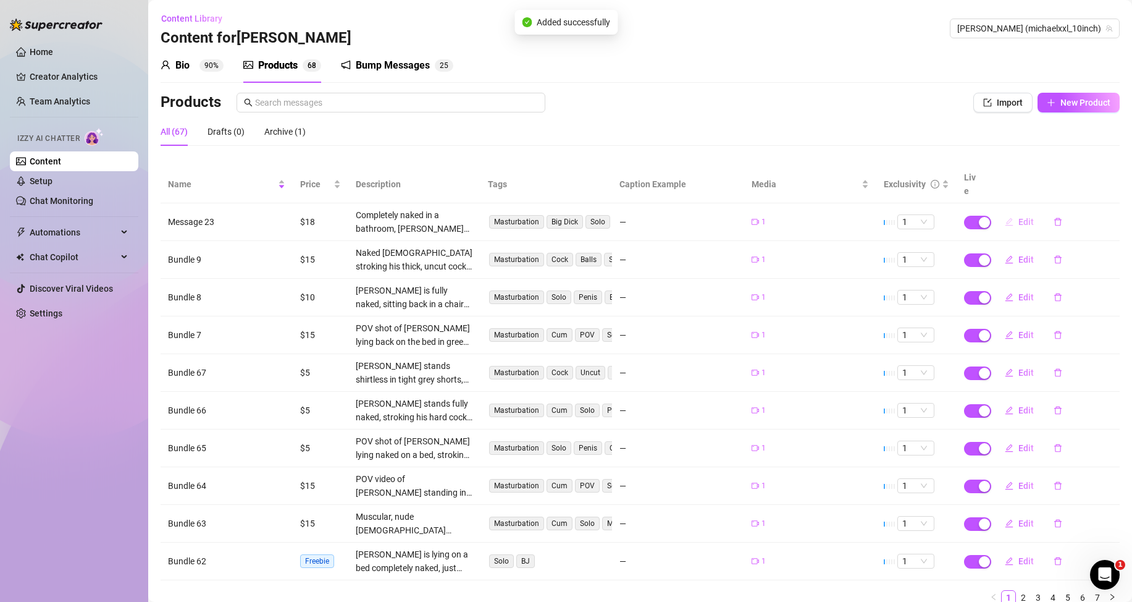
click at [1019, 218] on span "Edit" at bounding box center [1026, 222] width 15 height 10
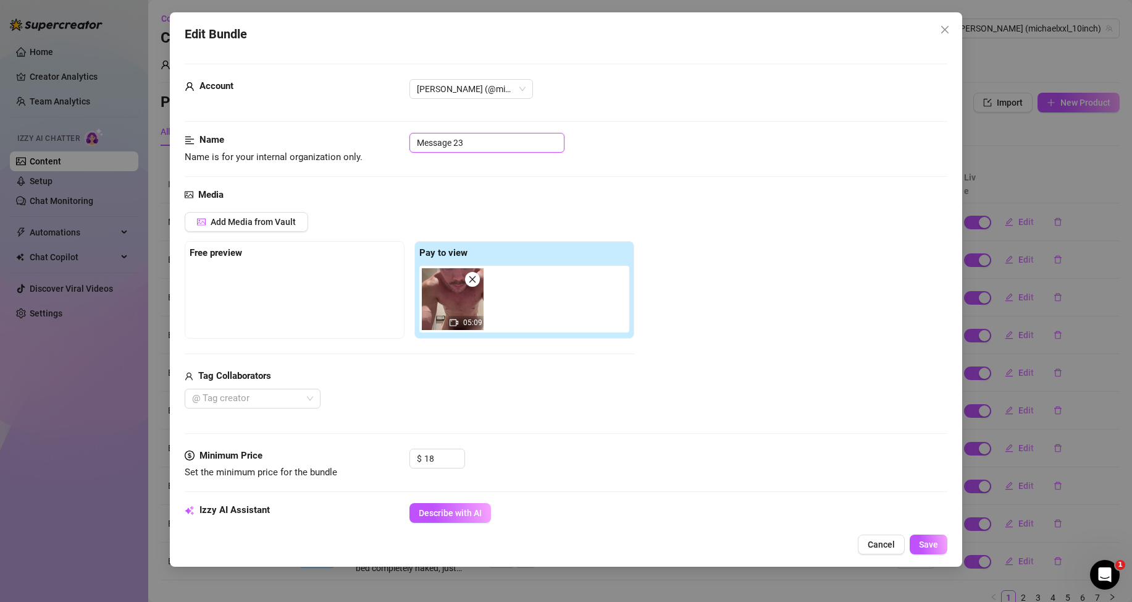
drag, startPoint x: 442, startPoint y: 141, endPoint x: 358, endPoint y: 135, distance: 84.3
click at [358, 135] on div "Name Name is for your internal organization only. Message 23" at bounding box center [566, 149] width 763 height 32
paste input "Bundle 61"
click at [946, 549] on button "Save" at bounding box center [929, 544] width 38 height 20
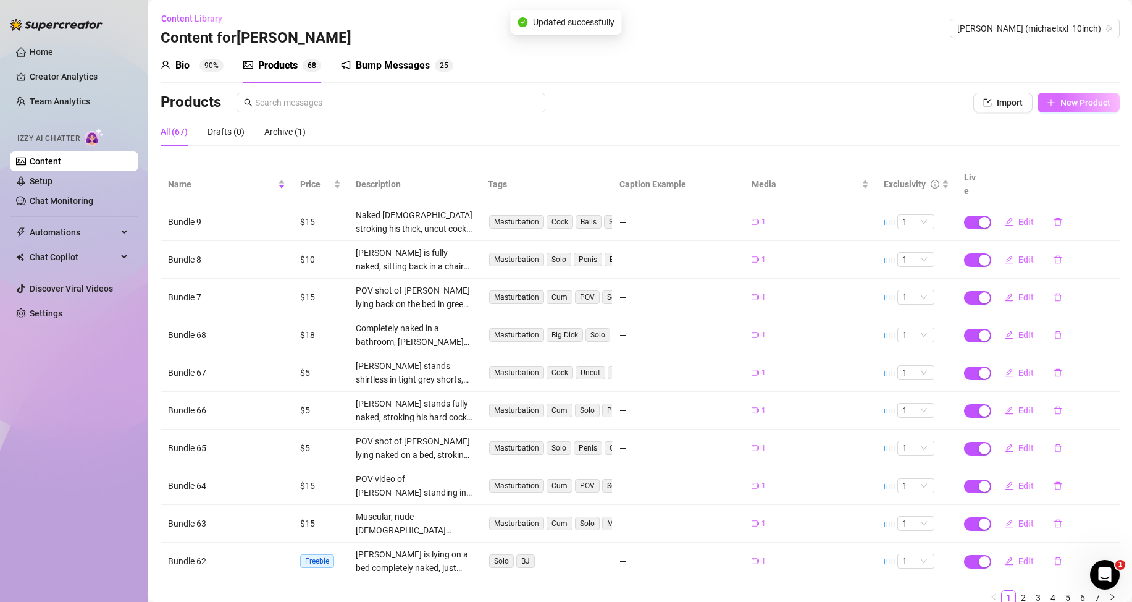
click at [1046, 103] on button "New Product" at bounding box center [1079, 103] width 82 height 20
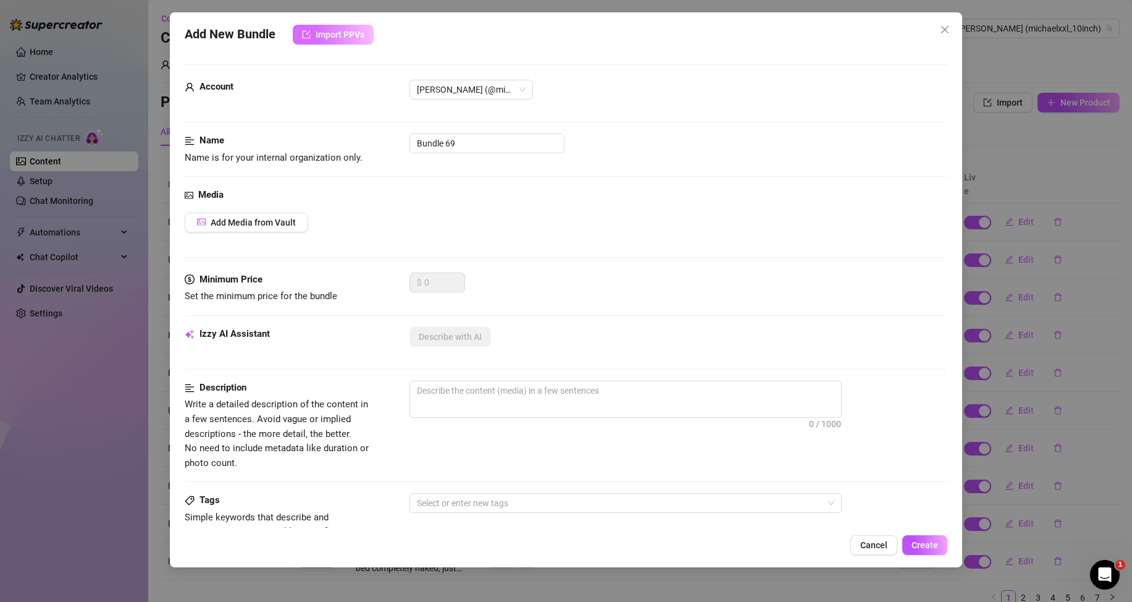
click at [326, 32] on span "Import PPVs" at bounding box center [340, 35] width 49 height 10
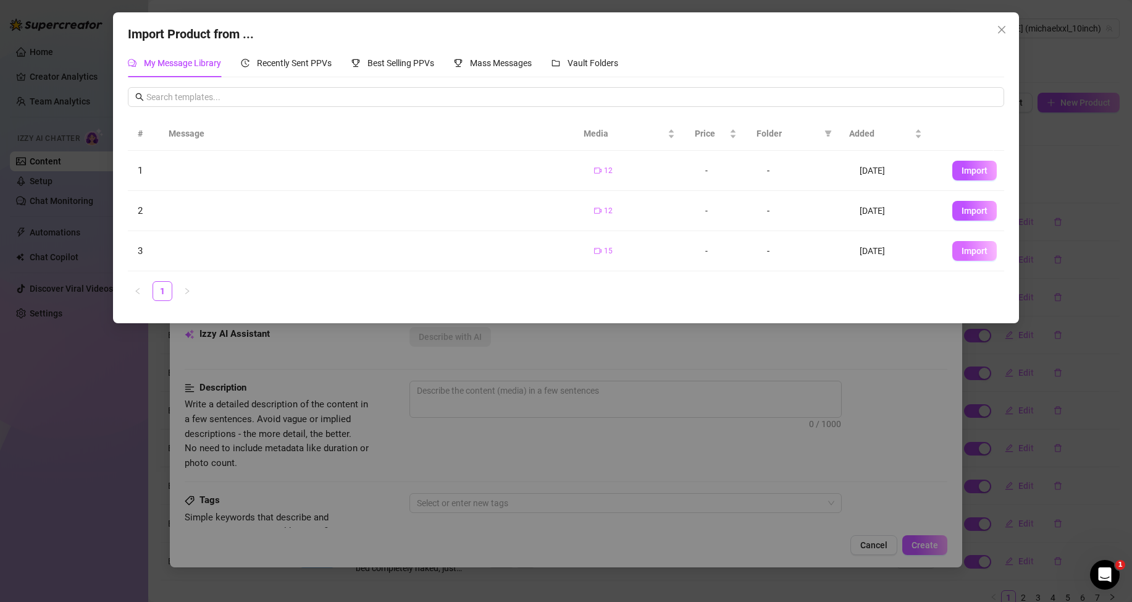
click at [955, 245] on button "Import" at bounding box center [974, 251] width 44 height 20
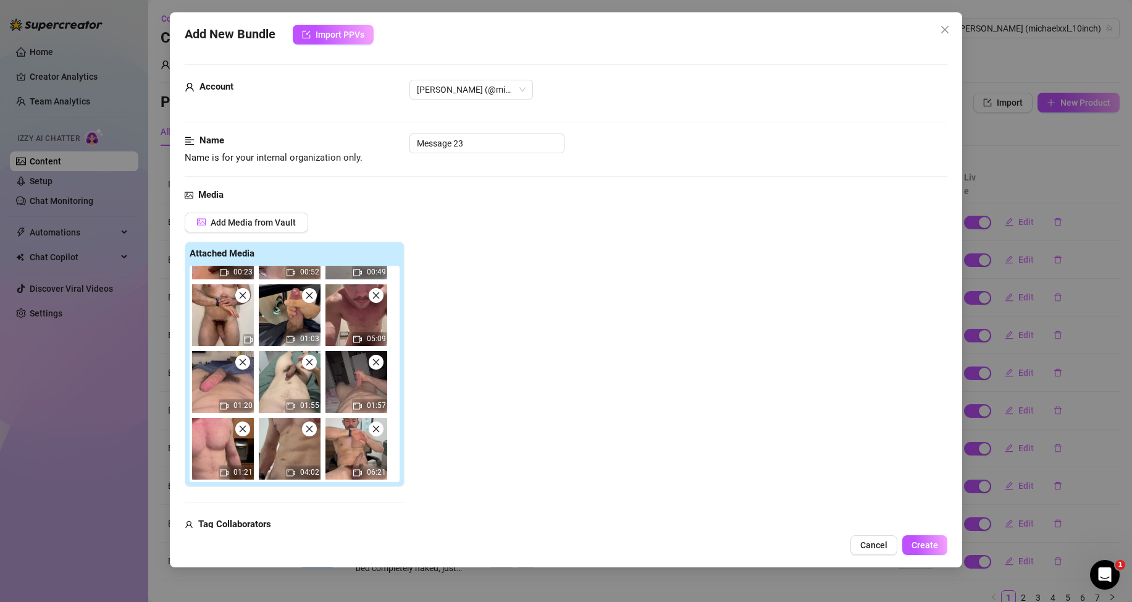
scroll to position [0, 0]
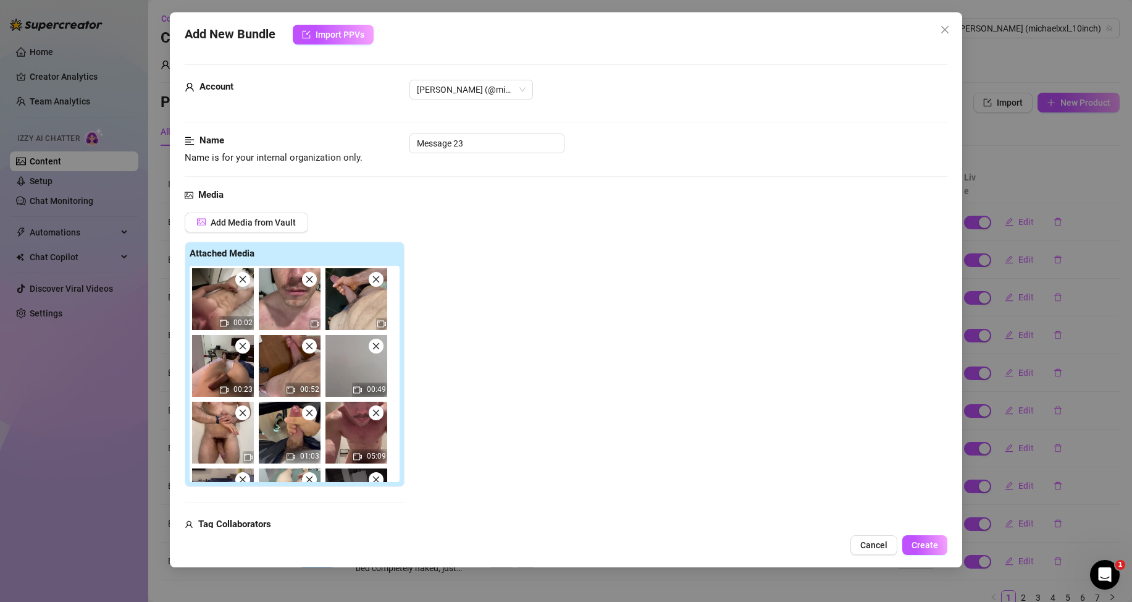
click at [245, 277] on icon "close" at bounding box center [243, 279] width 7 height 7
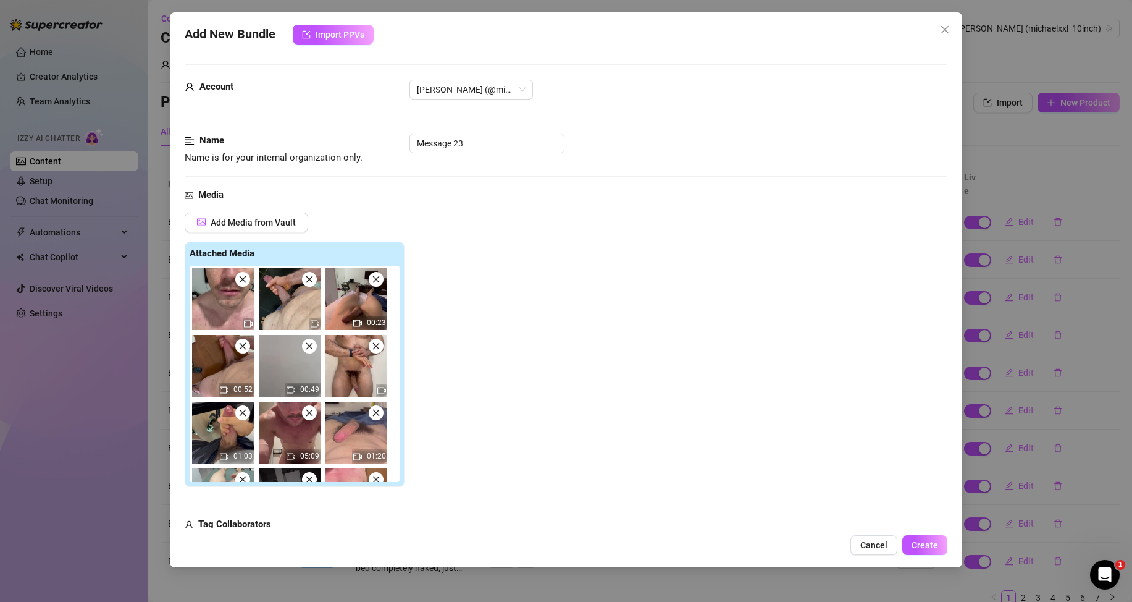
click at [245, 277] on icon "close" at bounding box center [243, 279] width 7 height 7
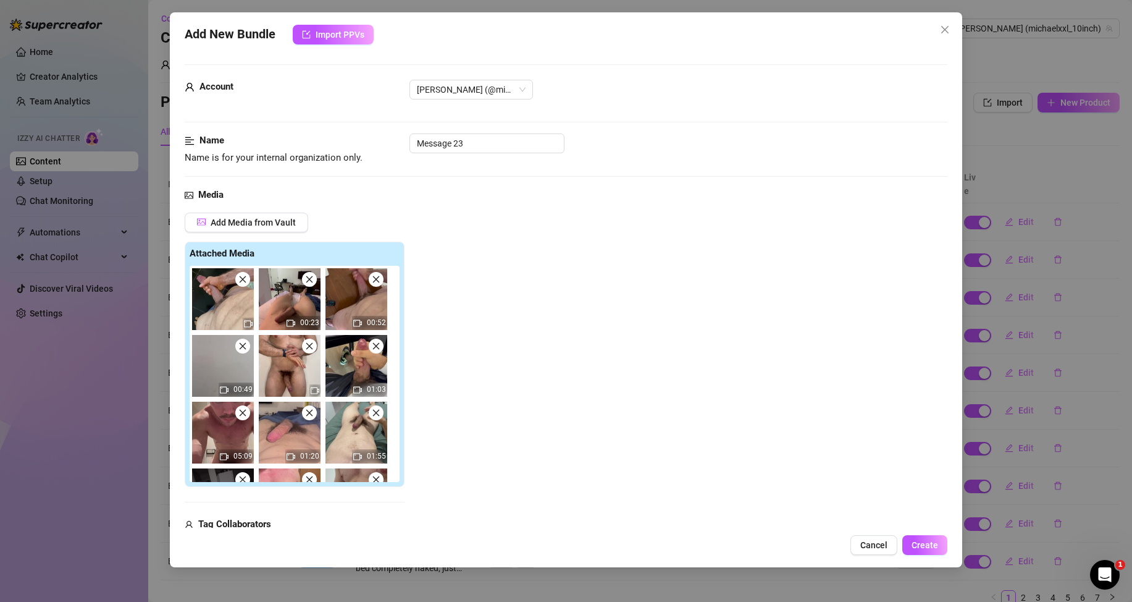
click at [245, 277] on icon "close" at bounding box center [243, 279] width 7 height 7
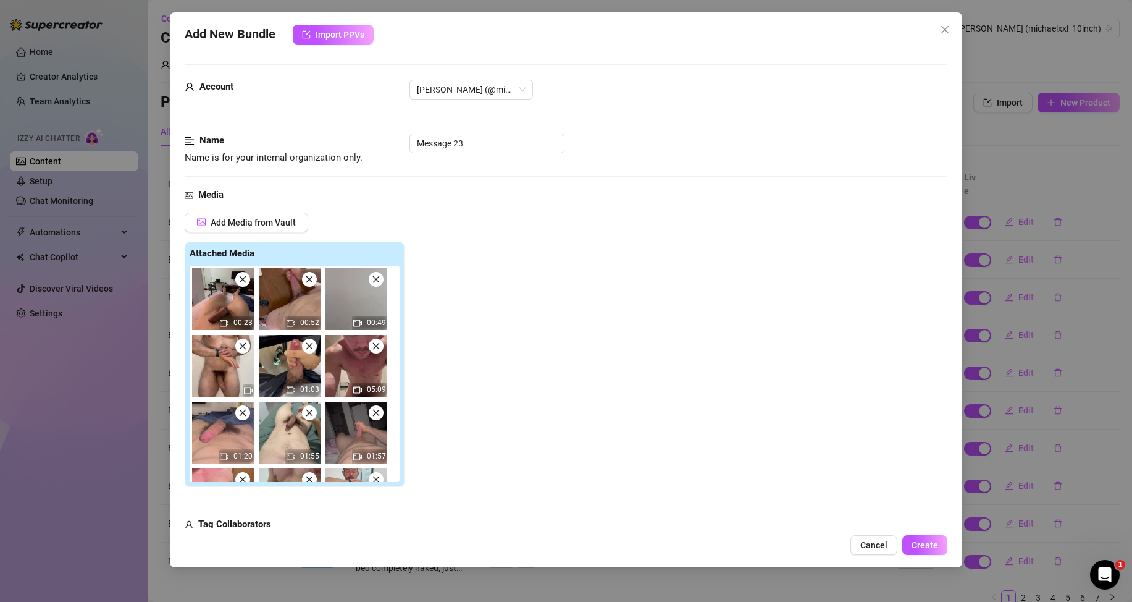
click at [245, 277] on icon "close" at bounding box center [243, 279] width 7 height 7
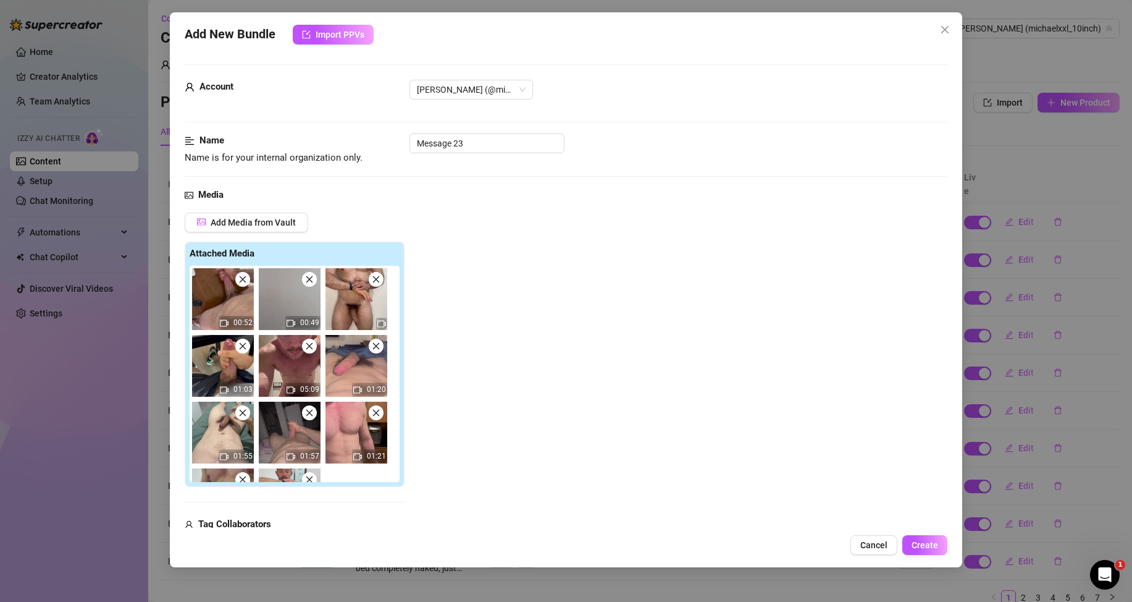
click at [245, 277] on icon "close" at bounding box center [243, 279] width 7 height 7
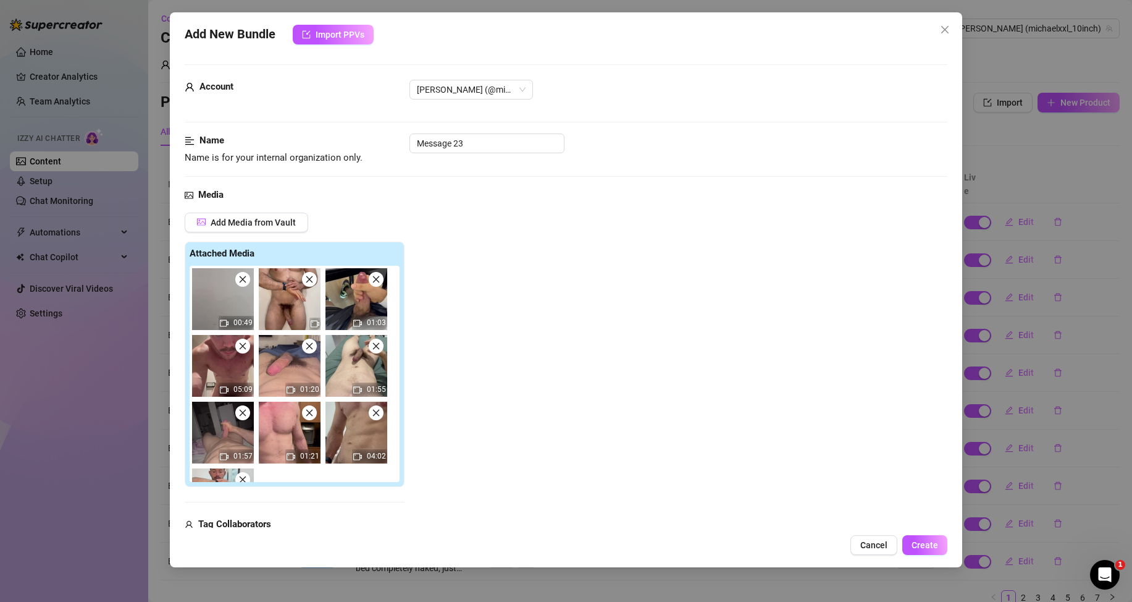
click at [245, 277] on icon "close" at bounding box center [243, 279] width 7 height 7
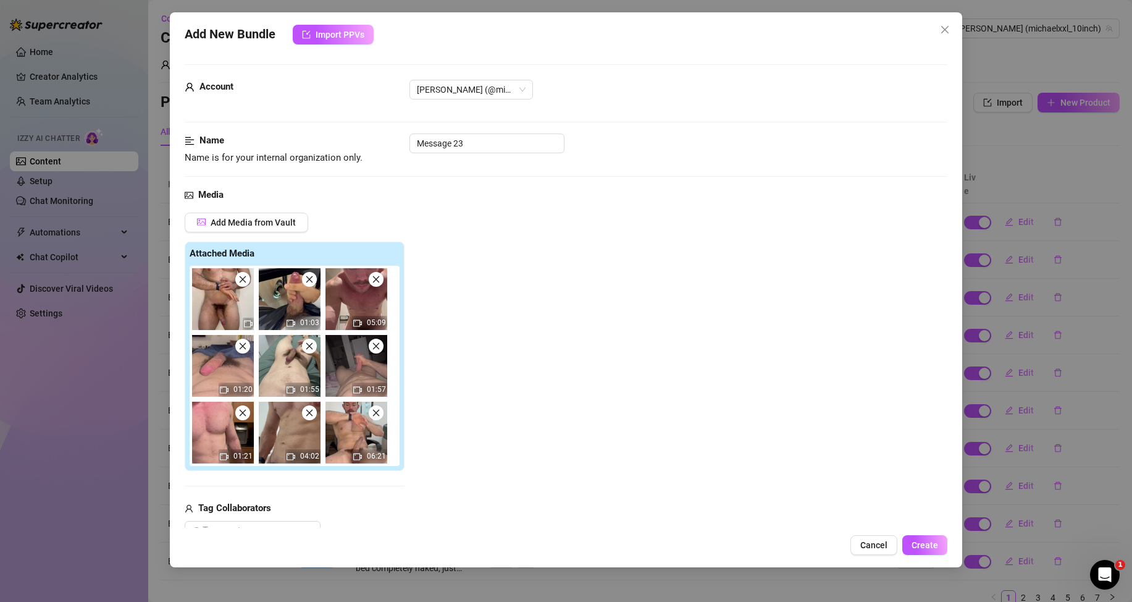
click at [314, 283] on span at bounding box center [309, 279] width 15 height 15
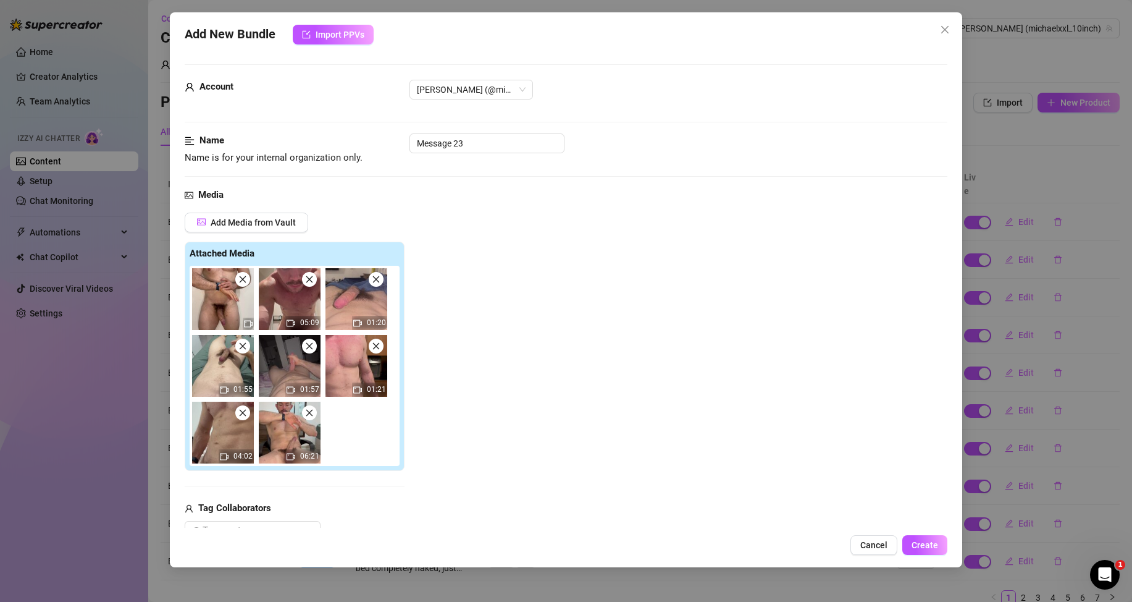
click at [311, 279] on icon "close" at bounding box center [309, 279] width 9 height 9
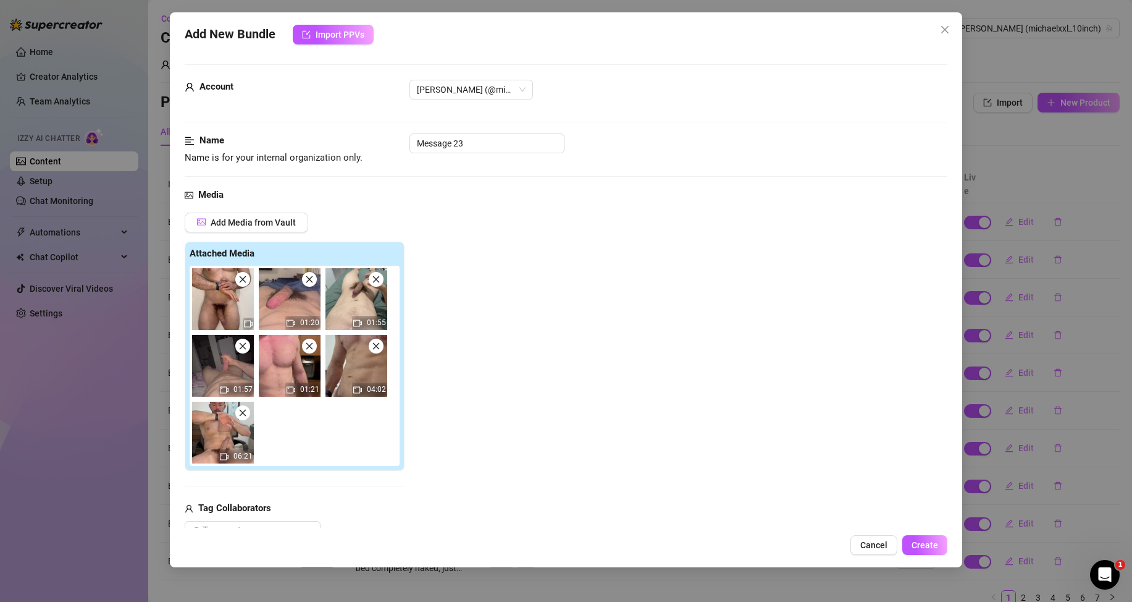
click at [310, 276] on icon "close" at bounding box center [309, 279] width 9 height 9
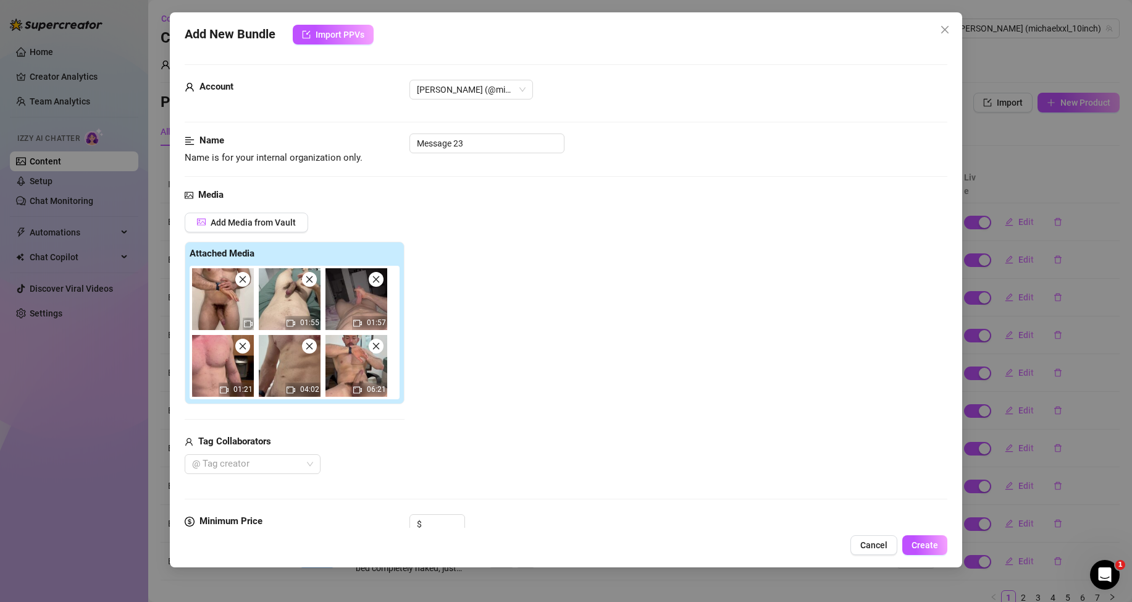
click at [310, 276] on icon "close" at bounding box center [309, 279] width 9 height 9
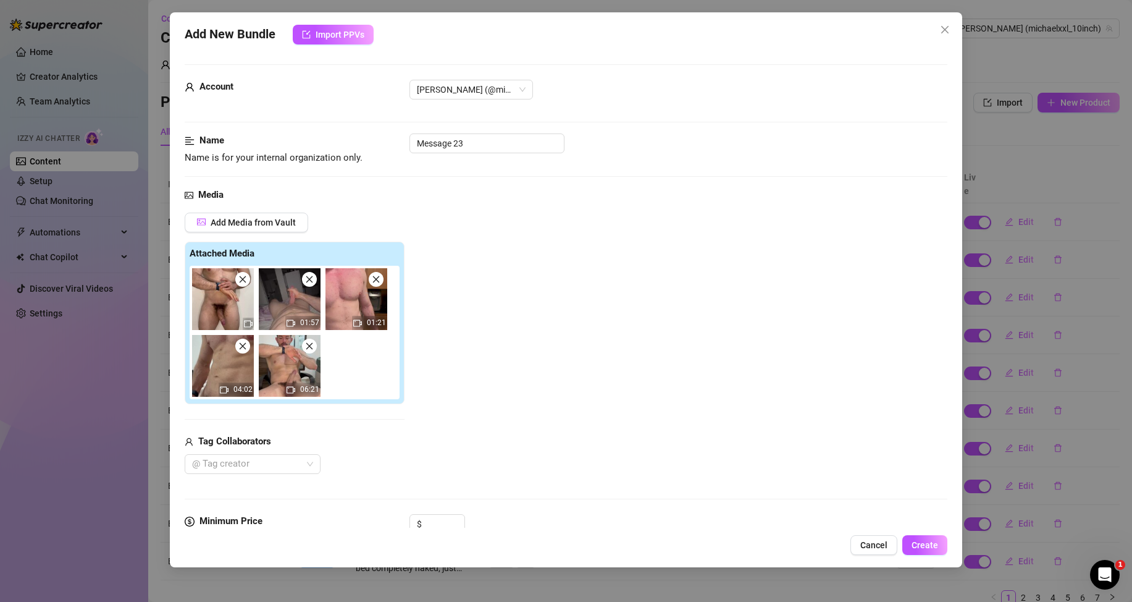
click at [310, 276] on icon "close" at bounding box center [309, 279] width 9 height 9
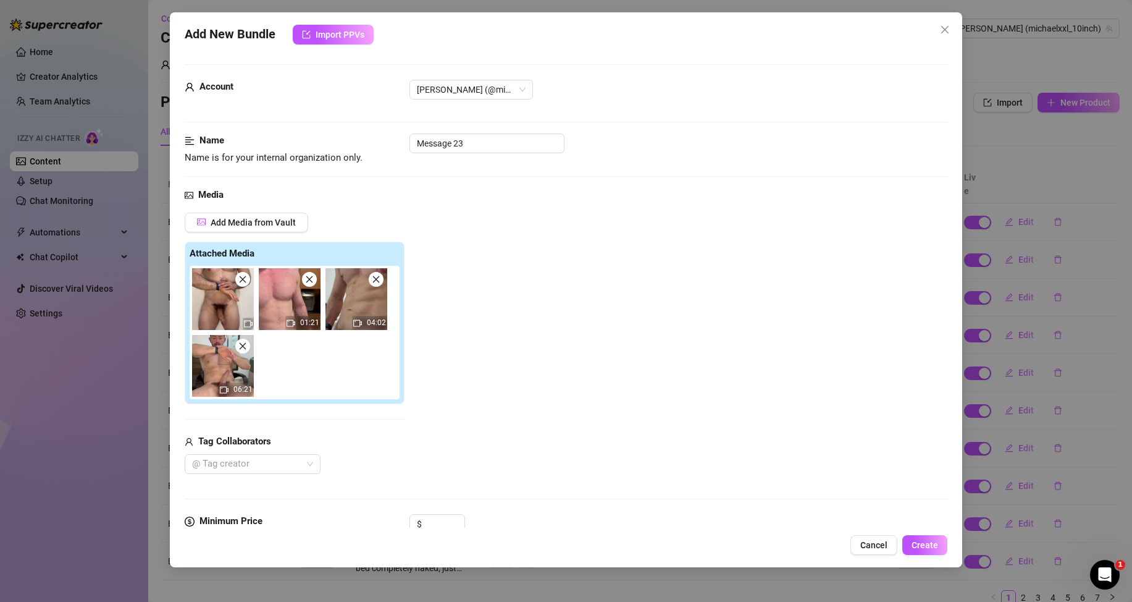
click at [310, 276] on icon "close" at bounding box center [309, 279] width 9 height 9
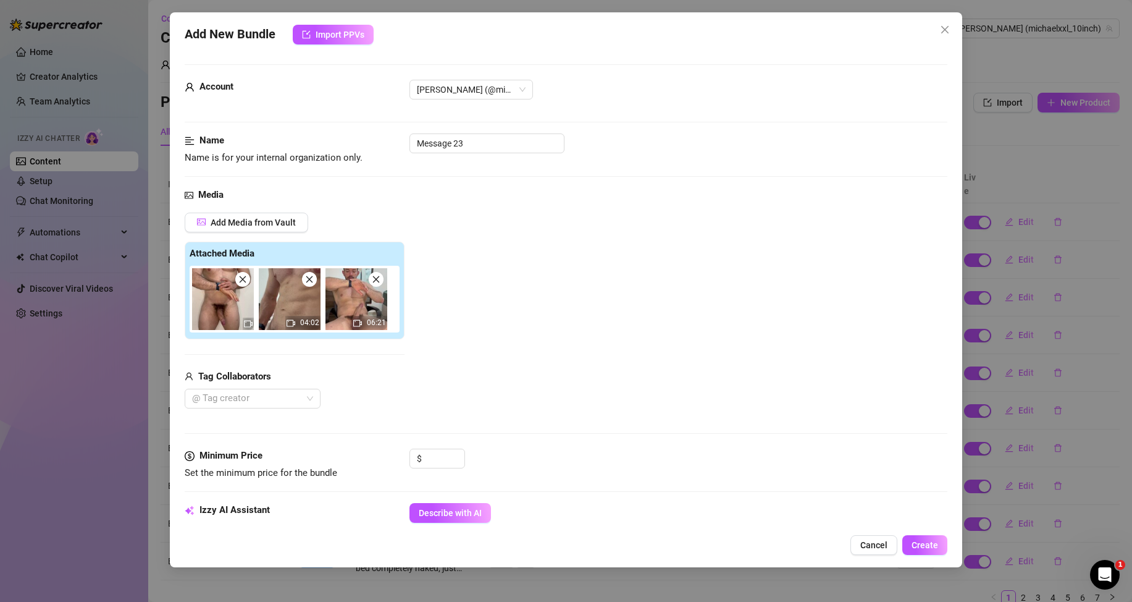
click at [310, 276] on icon "close" at bounding box center [309, 279] width 9 height 9
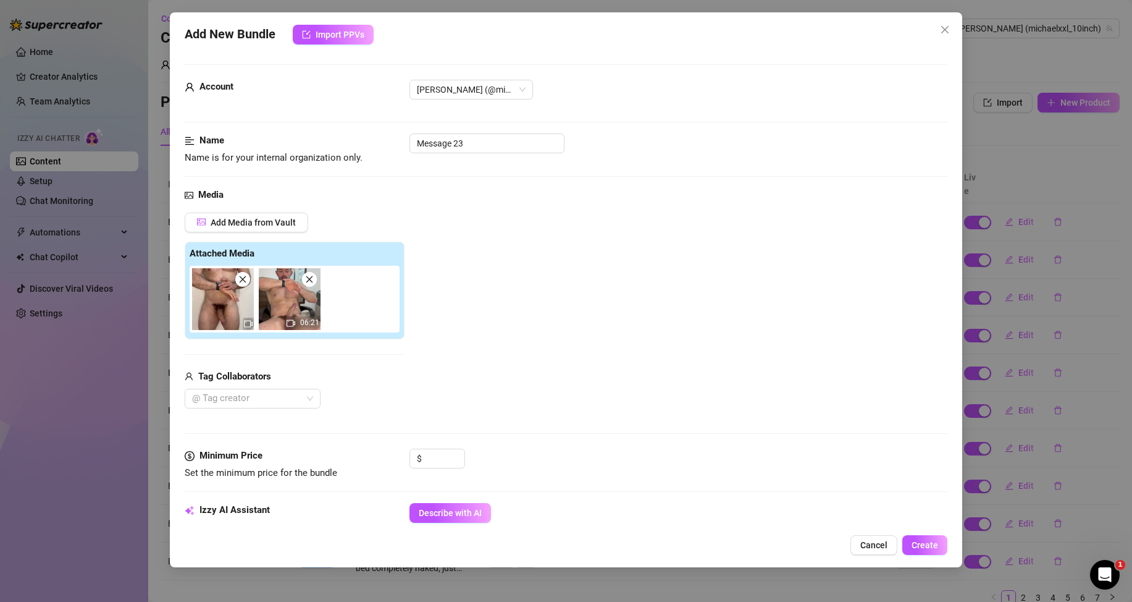
click at [311, 280] on icon "close" at bounding box center [309, 279] width 9 height 9
drag, startPoint x: 472, startPoint y: 141, endPoint x: 406, endPoint y: 132, distance: 66.8
click at [406, 132] on form "Account Michael (@michaelxxl_10inch) Name Name is for your internal organizatio…" at bounding box center [566, 583] width 763 height 1038
paste input "Bundle 61"
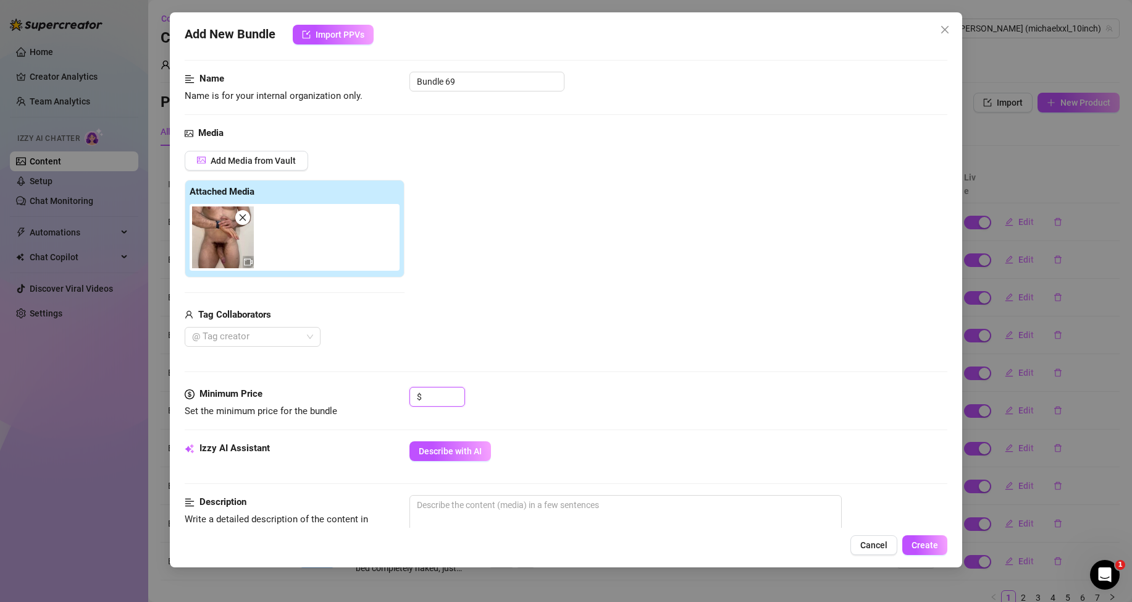
click at [436, 407] on div "$" at bounding box center [438, 402] width 56 height 31
click at [428, 401] on input at bounding box center [444, 396] width 40 height 19
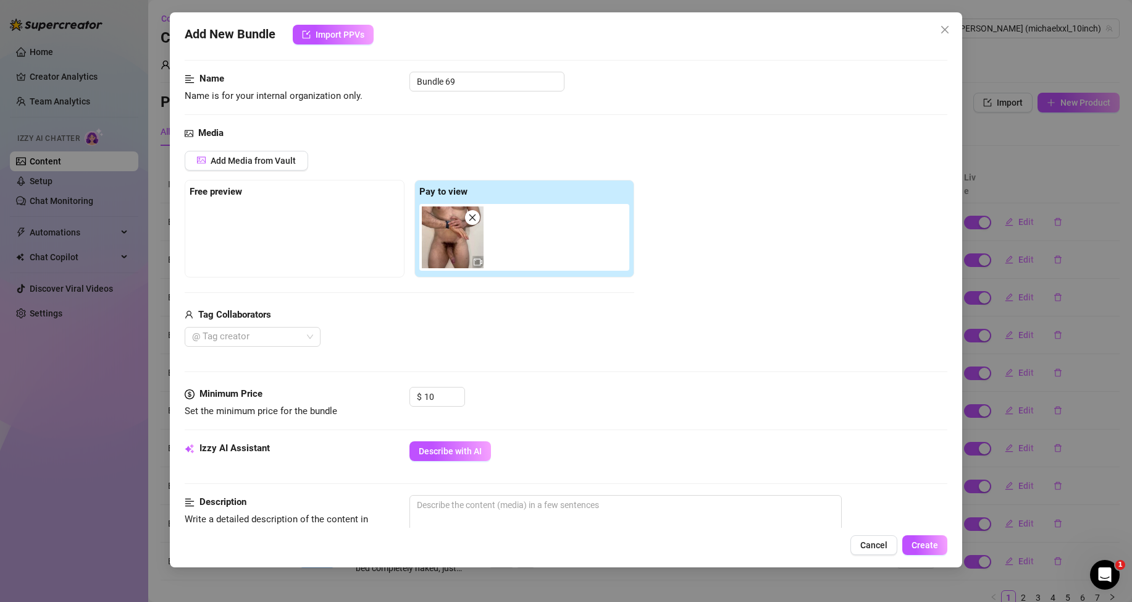
click at [458, 444] on button "Describe with AI" at bounding box center [451, 451] width 82 height 20
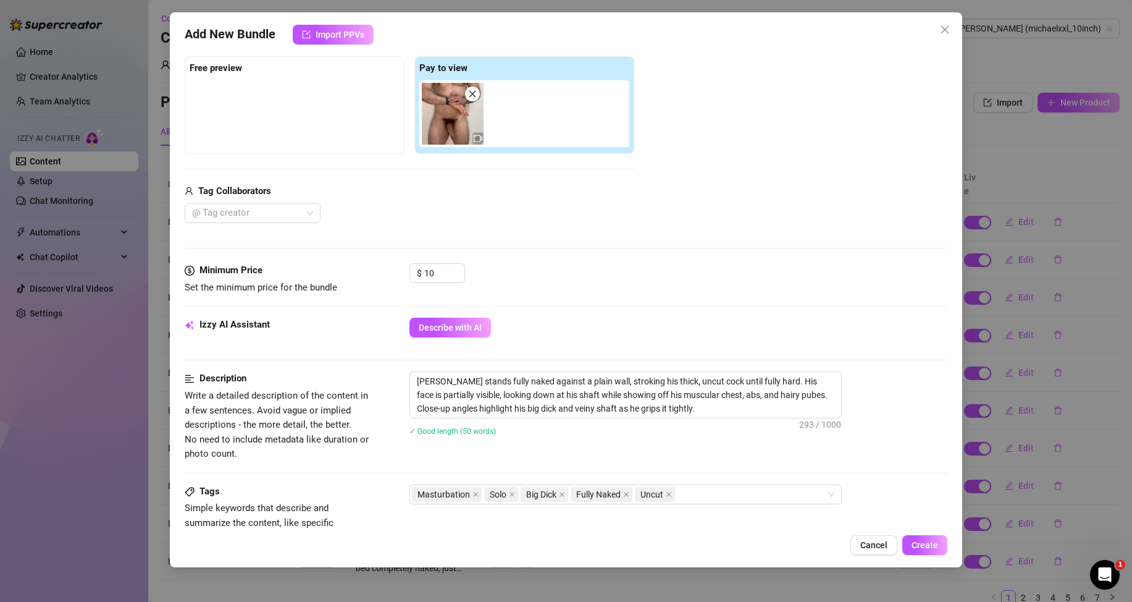
scroll to position [247, 0]
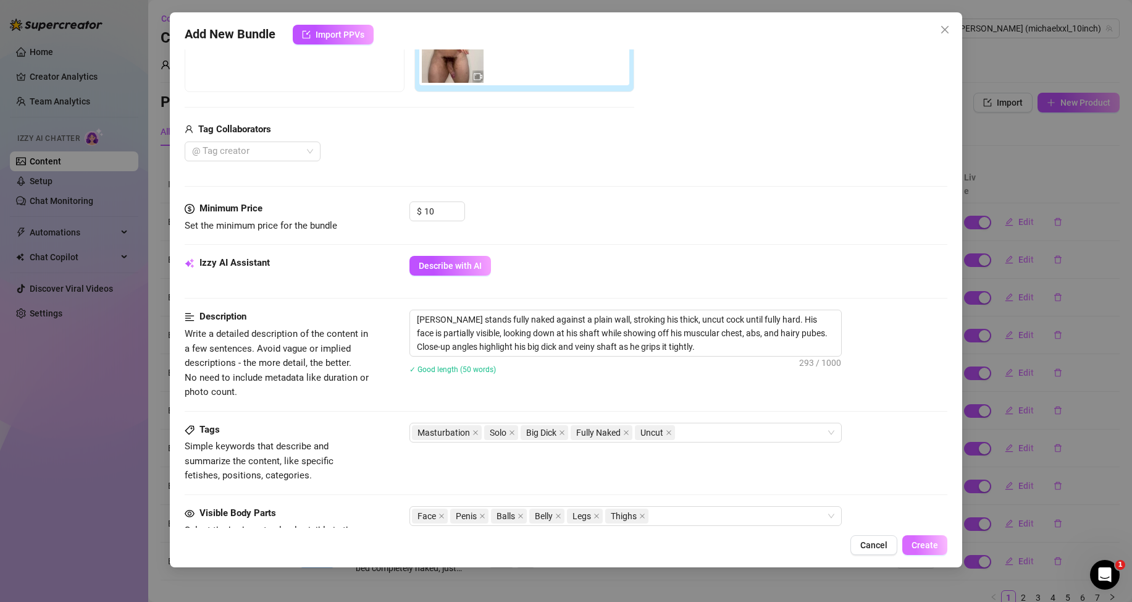
click at [928, 544] on span "Create" at bounding box center [925, 545] width 27 height 10
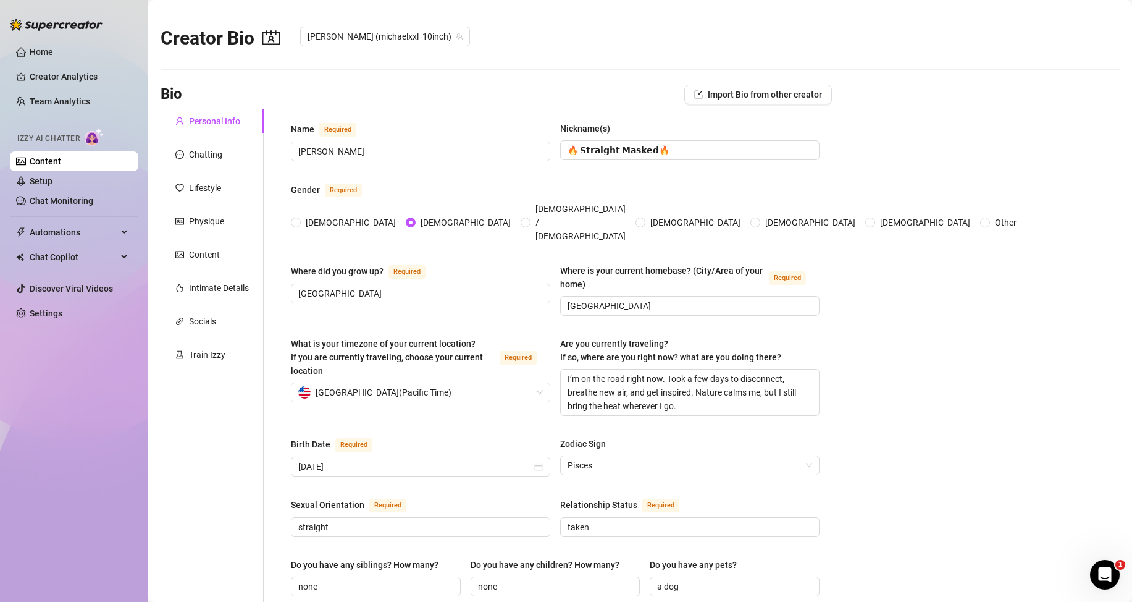
click at [61, 156] on link "Content" at bounding box center [46, 161] width 32 height 10
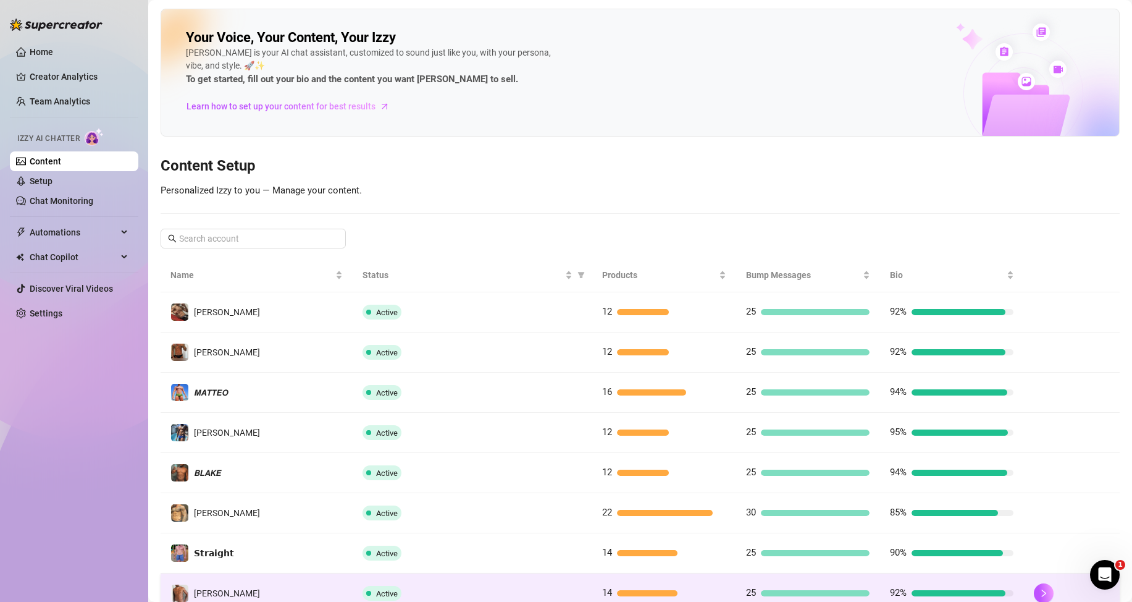
scroll to position [164, 0]
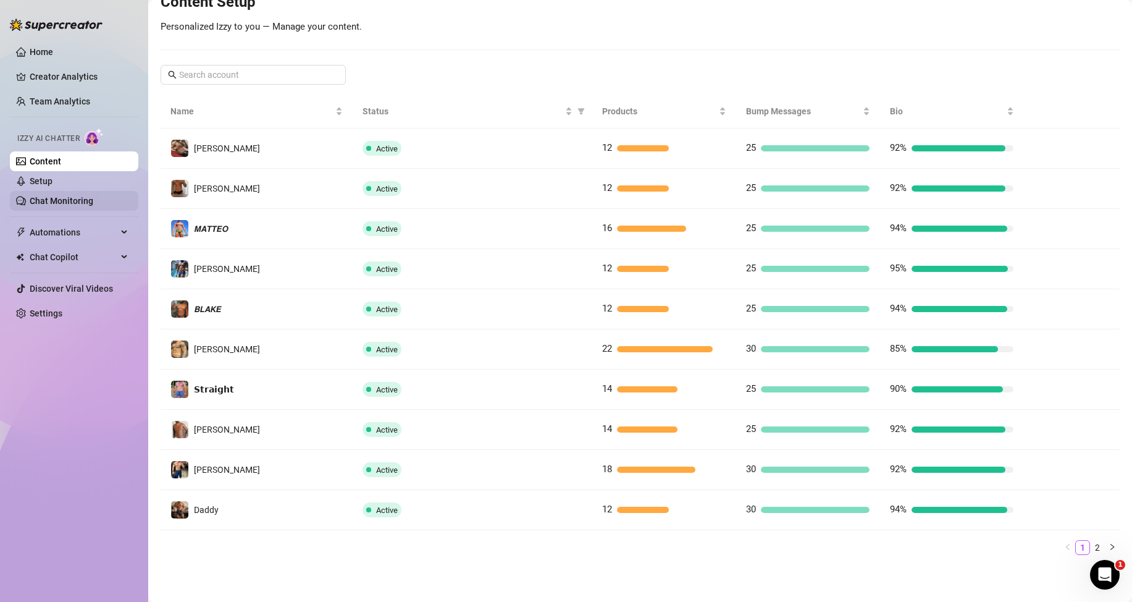
click at [46, 201] on link "Chat Monitoring" at bounding box center [62, 201] width 64 height 10
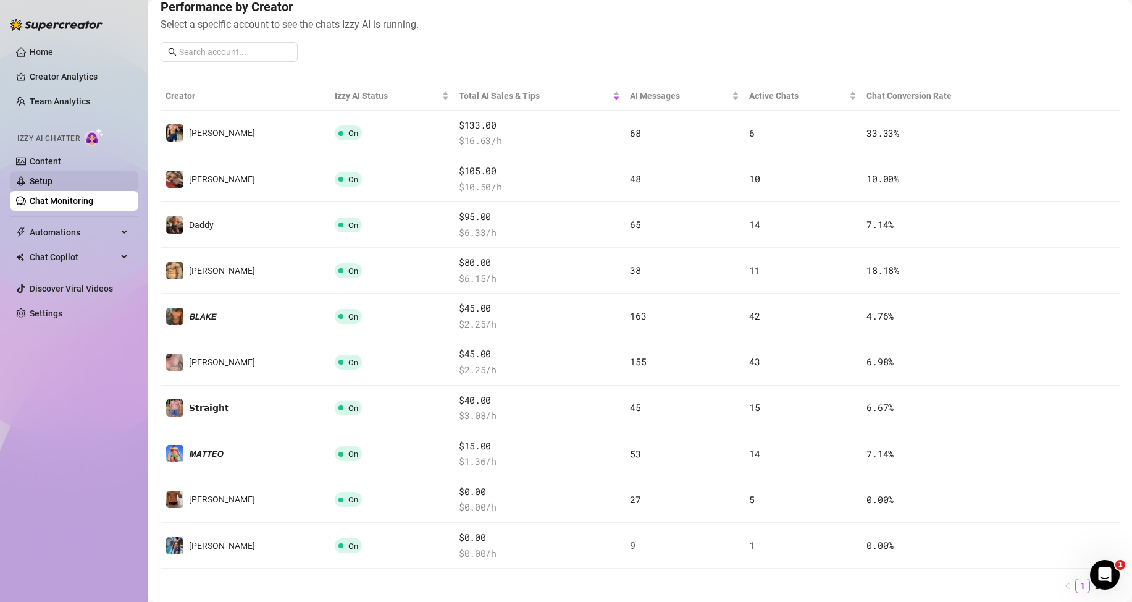
click at [53, 176] on link "Setup" at bounding box center [41, 181] width 23 height 10
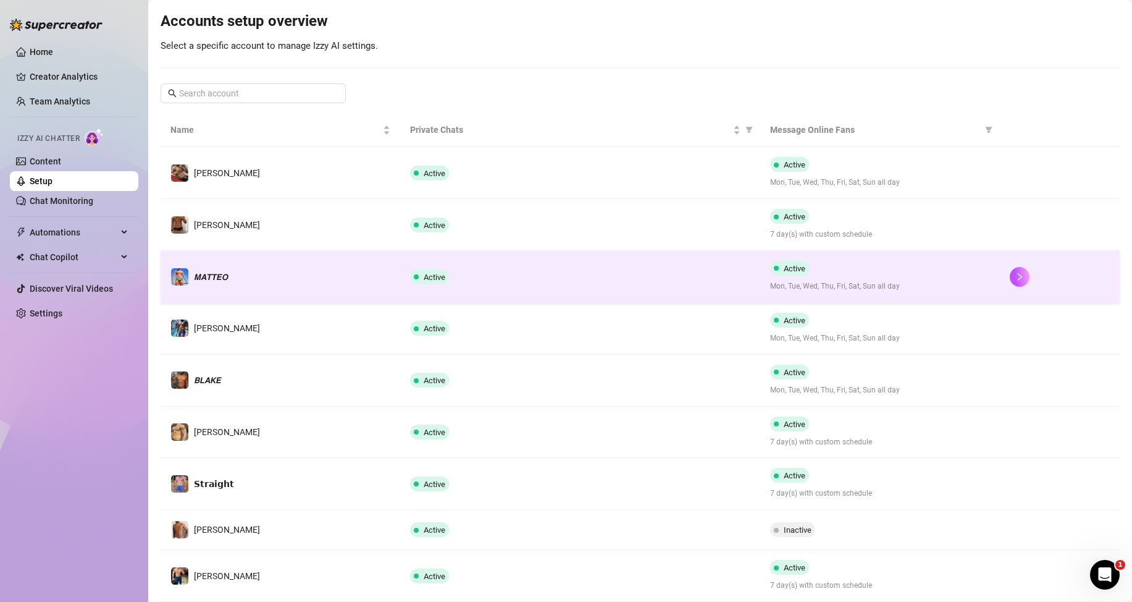
scroll to position [247, 0]
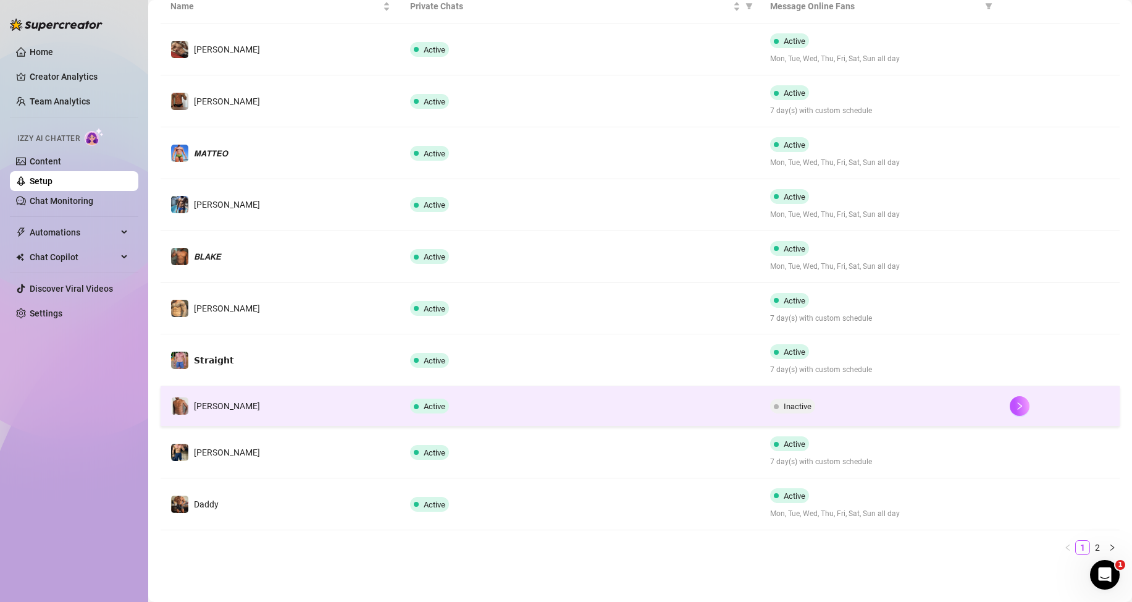
click at [788, 403] on span "Inactive" at bounding box center [798, 405] width 28 height 9
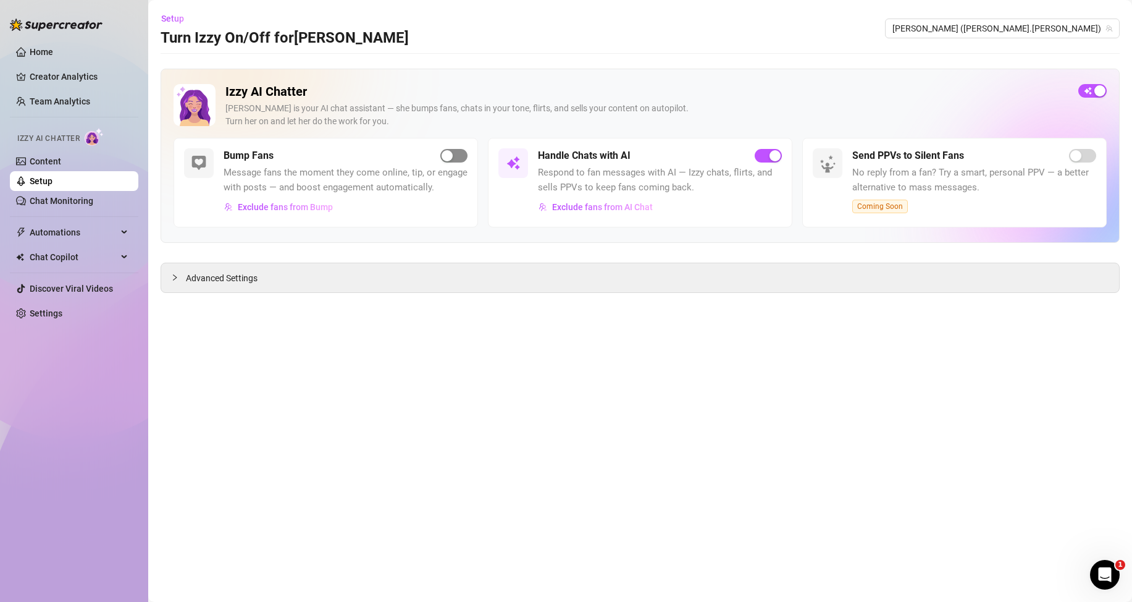
click at [453, 155] on button "button" at bounding box center [453, 156] width 27 height 14
click at [53, 176] on link "Setup" at bounding box center [41, 181] width 23 height 10
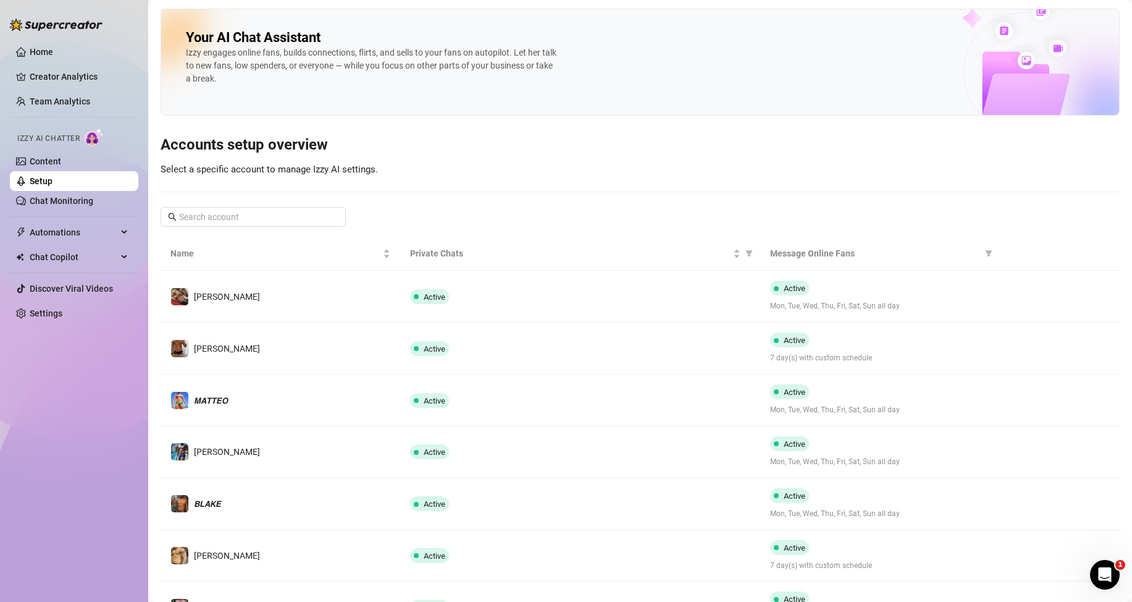
scroll to position [259, 0]
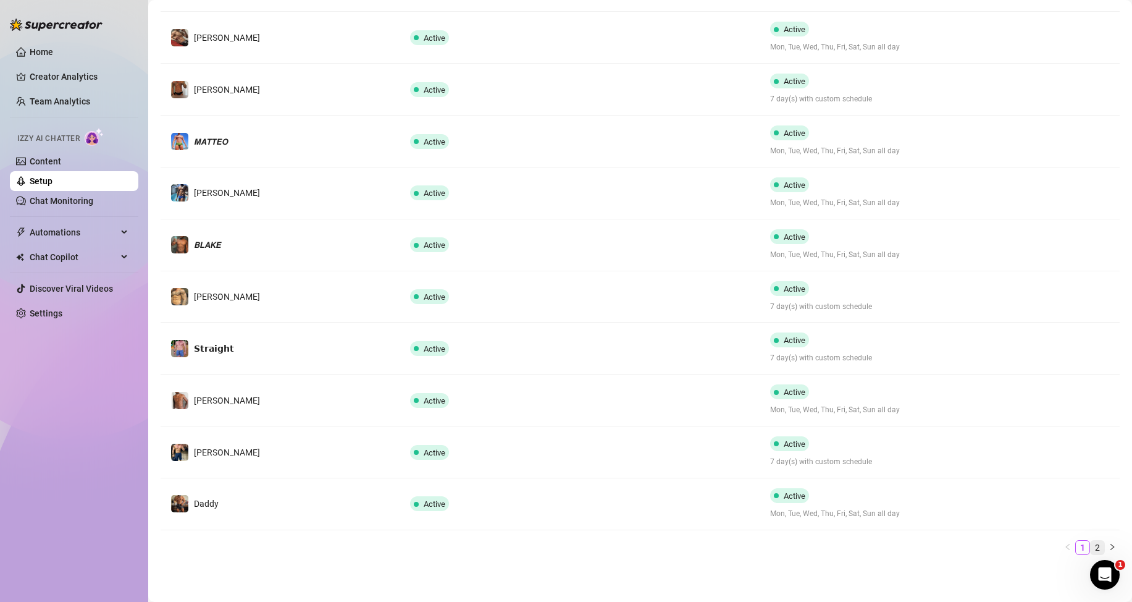
click at [1091, 548] on link "2" at bounding box center [1098, 547] width 14 height 14
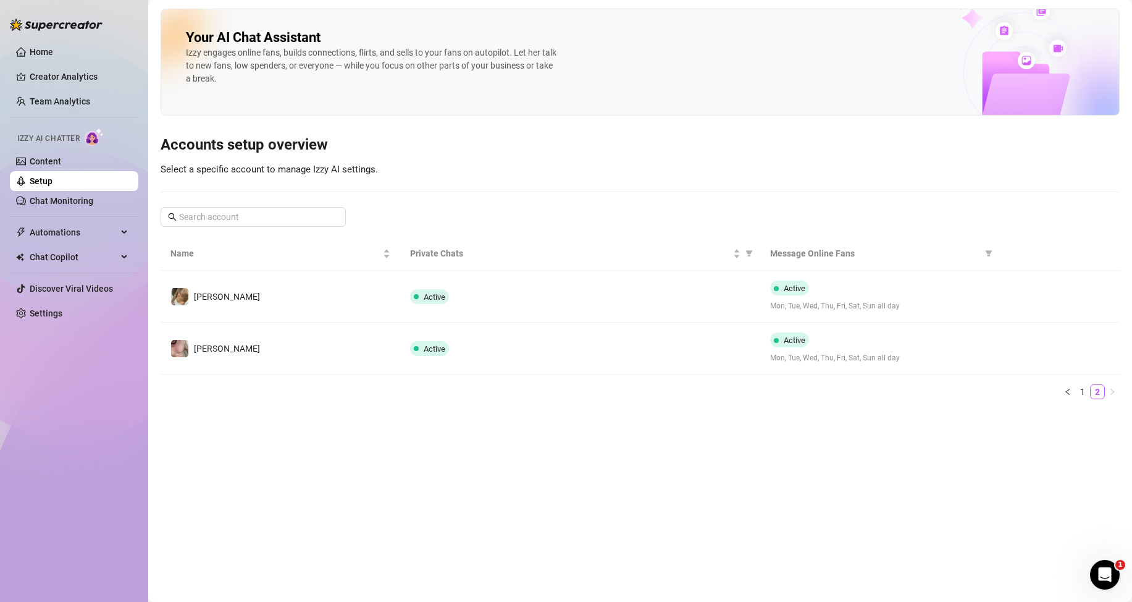
click at [1080, 392] on main "Your AI Chat Assistant Izzy engages online fans, builds connections, flirts, an…" at bounding box center [640, 301] width 984 height 602
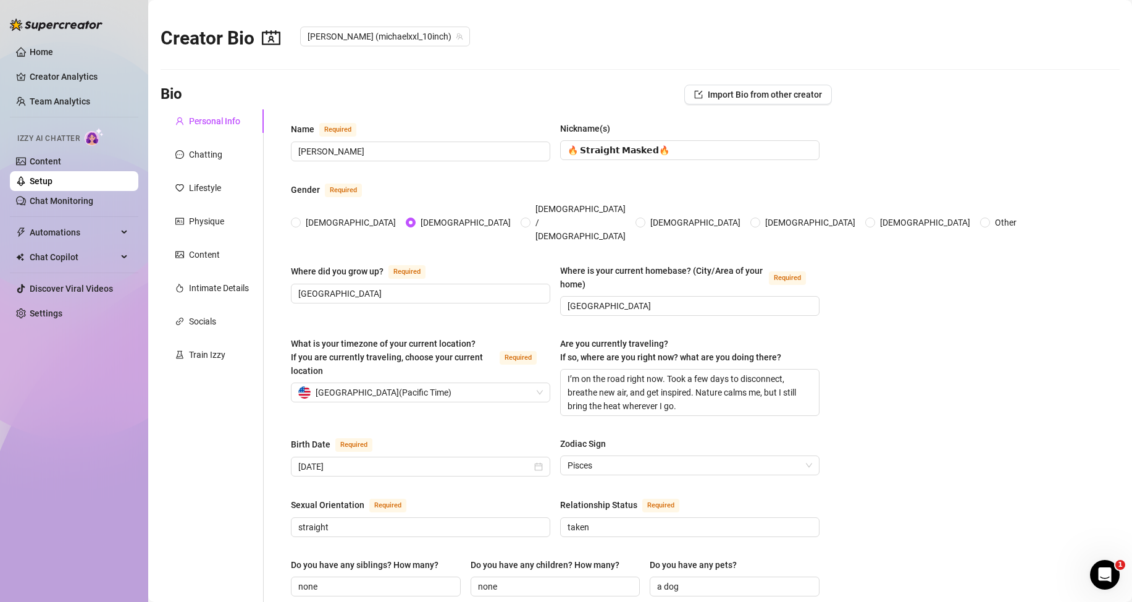
click at [53, 182] on link "Setup" at bounding box center [41, 181] width 23 height 10
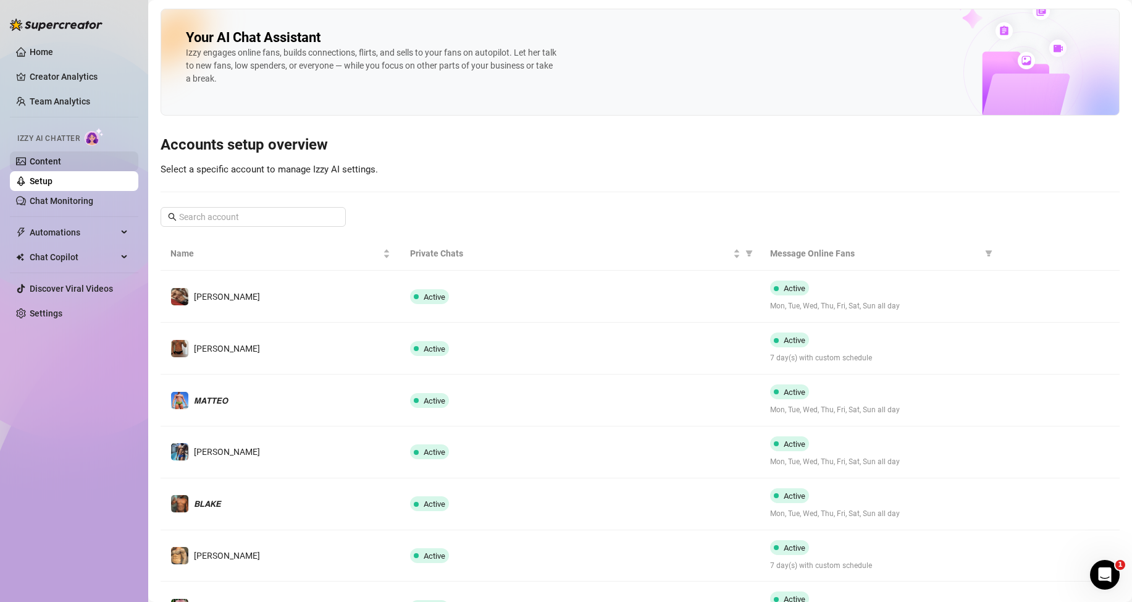
click at [54, 156] on link "Content" at bounding box center [46, 161] width 32 height 10
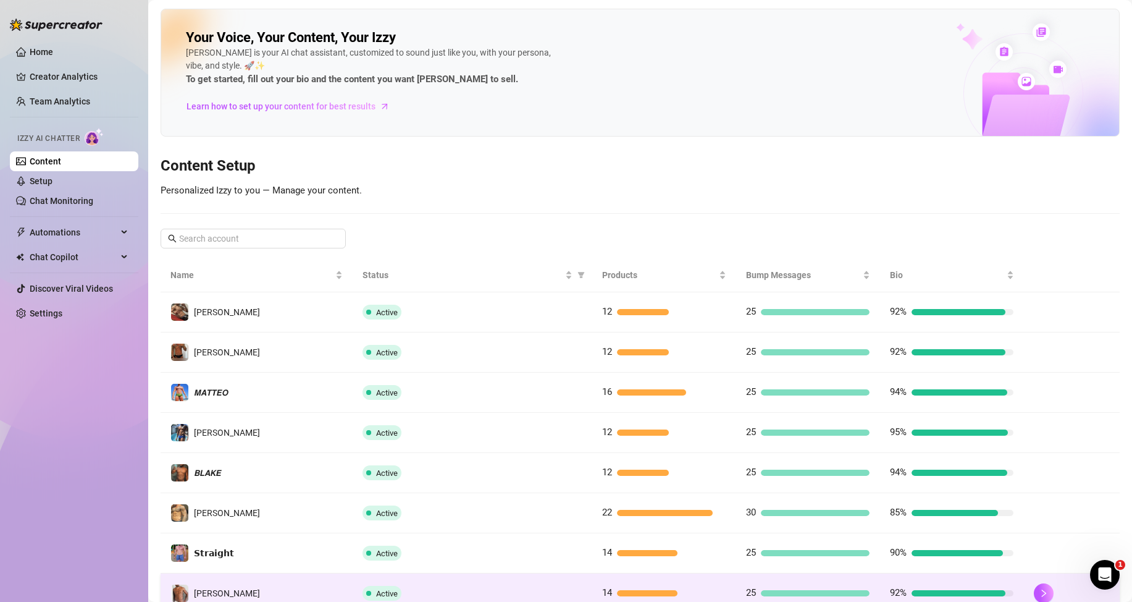
scroll to position [164, 0]
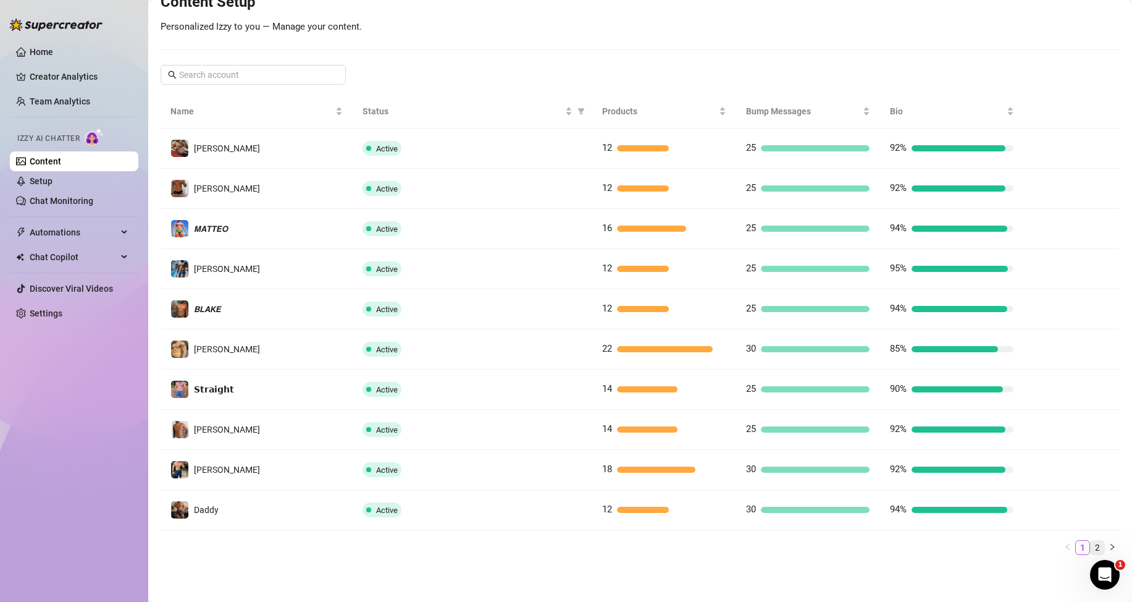
click at [1091, 549] on link "2" at bounding box center [1098, 547] width 14 height 14
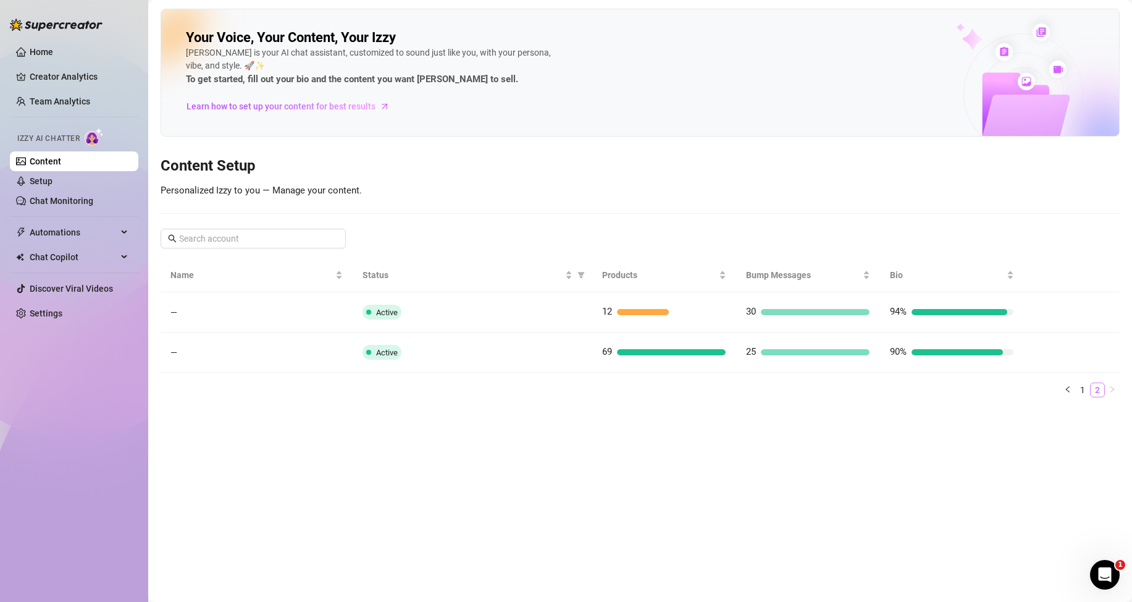
scroll to position [0, 0]
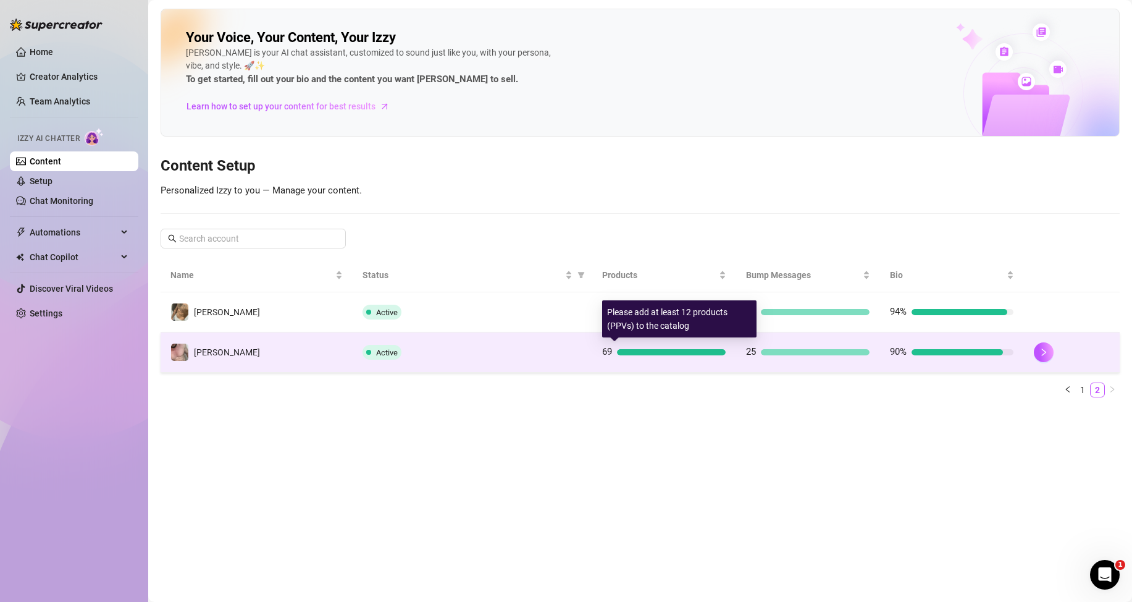
click at [661, 347] on div "69" at bounding box center [664, 352] width 124 height 15
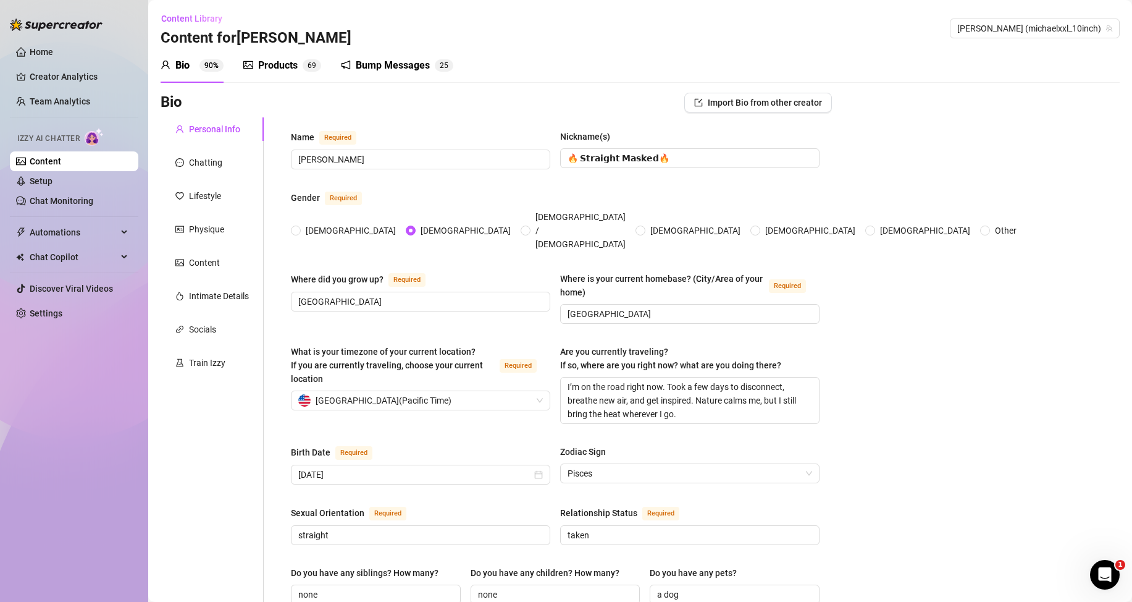
click at [257, 62] on div "Products 6 9" at bounding box center [282, 65] width 78 height 15
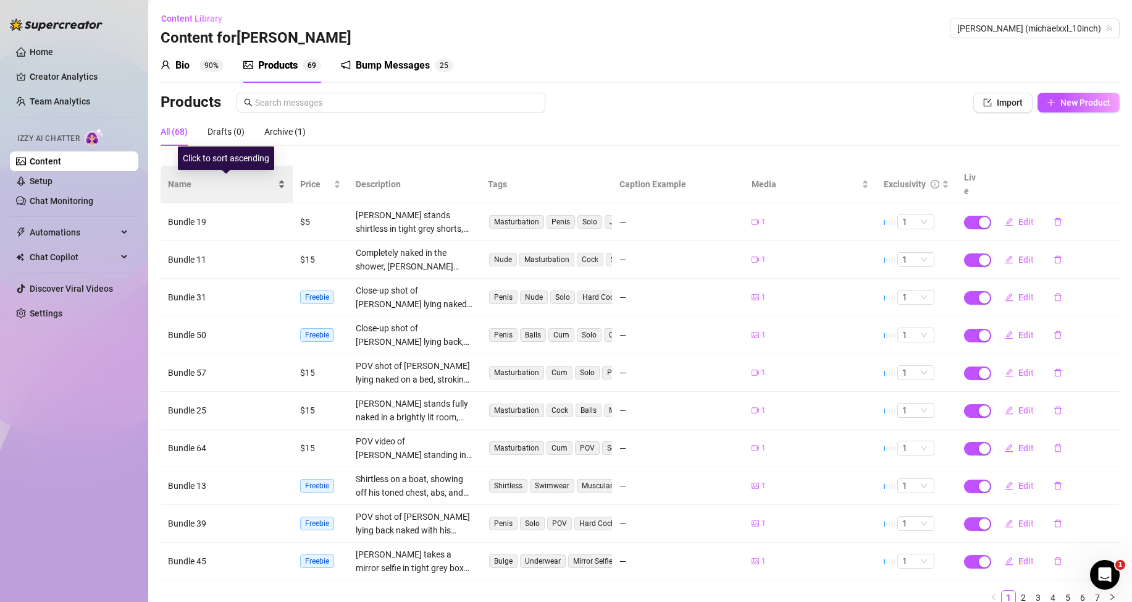
click at [280, 177] on div "Name" at bounding box center [226, 184] width 117 height 14
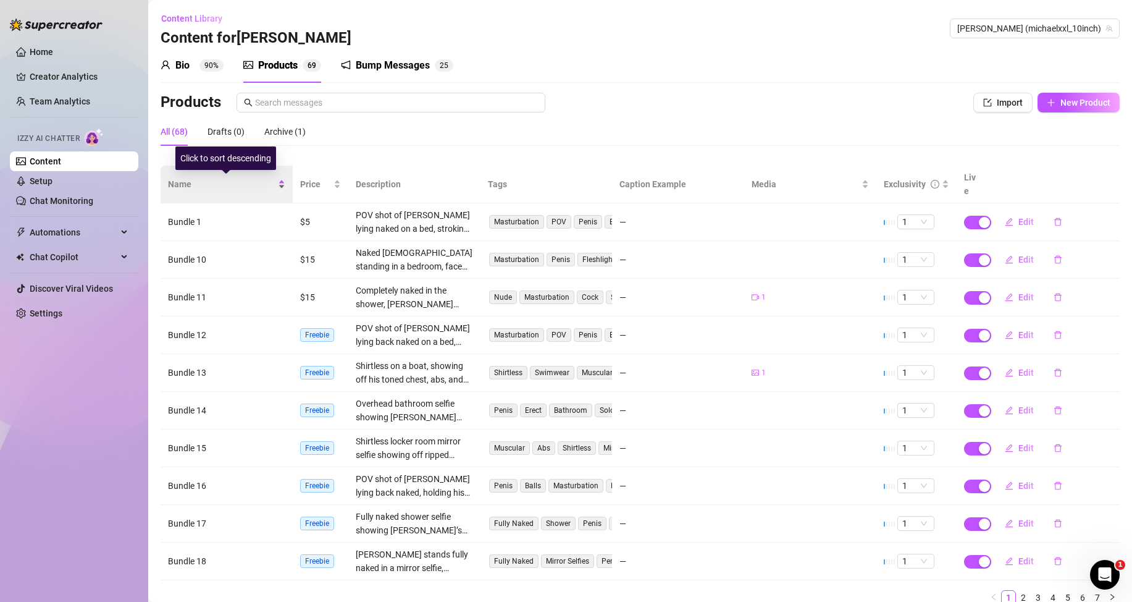
click at [280, 188] on div "Name" at bounding box center [226, 184] width 117 height 14
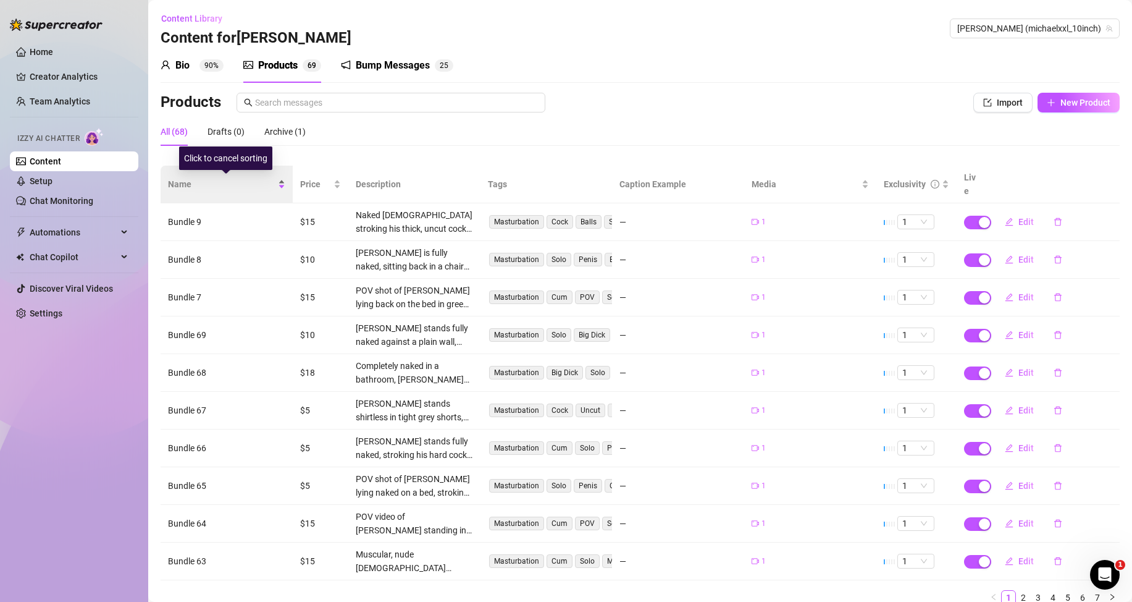
click at [280, 180] on div "Name" at bounding box center [226, 184] width 117 height 14
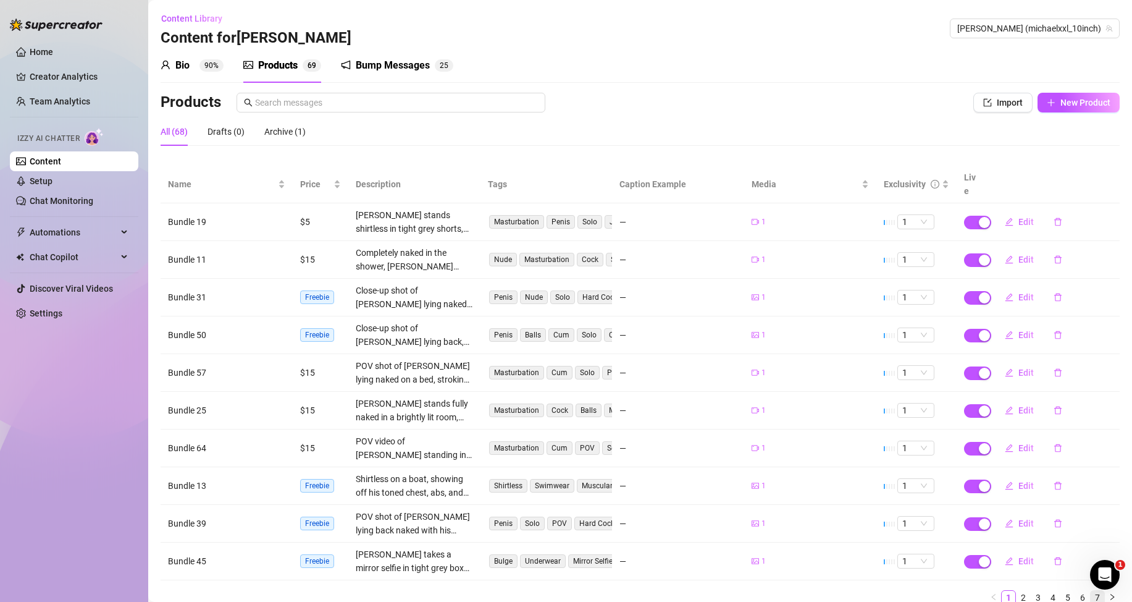
click at [1091, 597] on link "7" at bounding box center [1098, 597] width 14 height 14
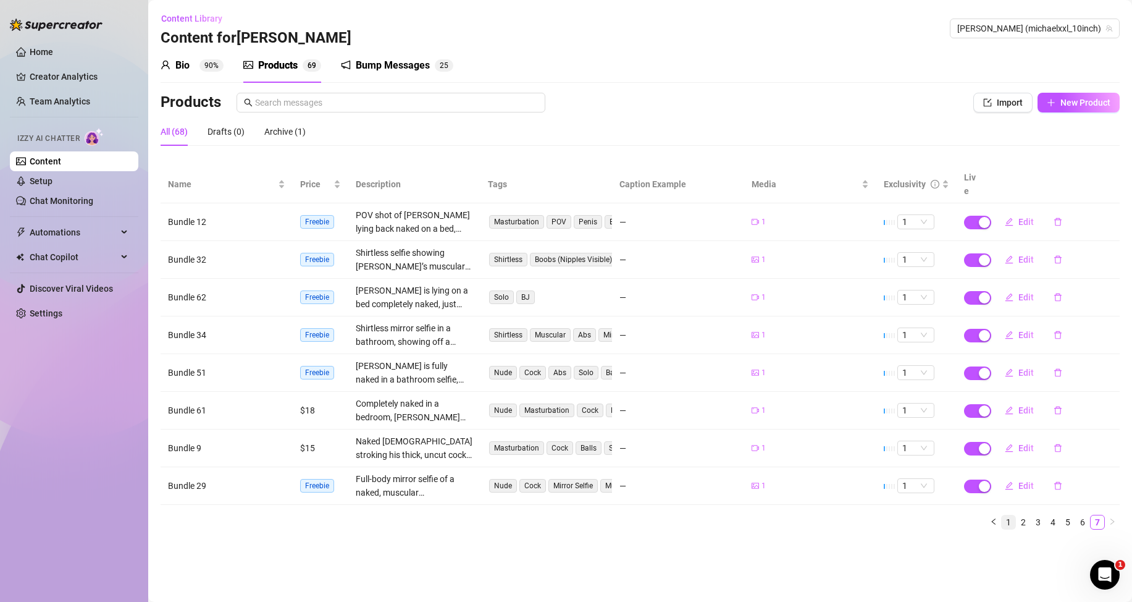
click at [1007, 521] on link "1" at bounding box center [1009, 522] width 14 height 14
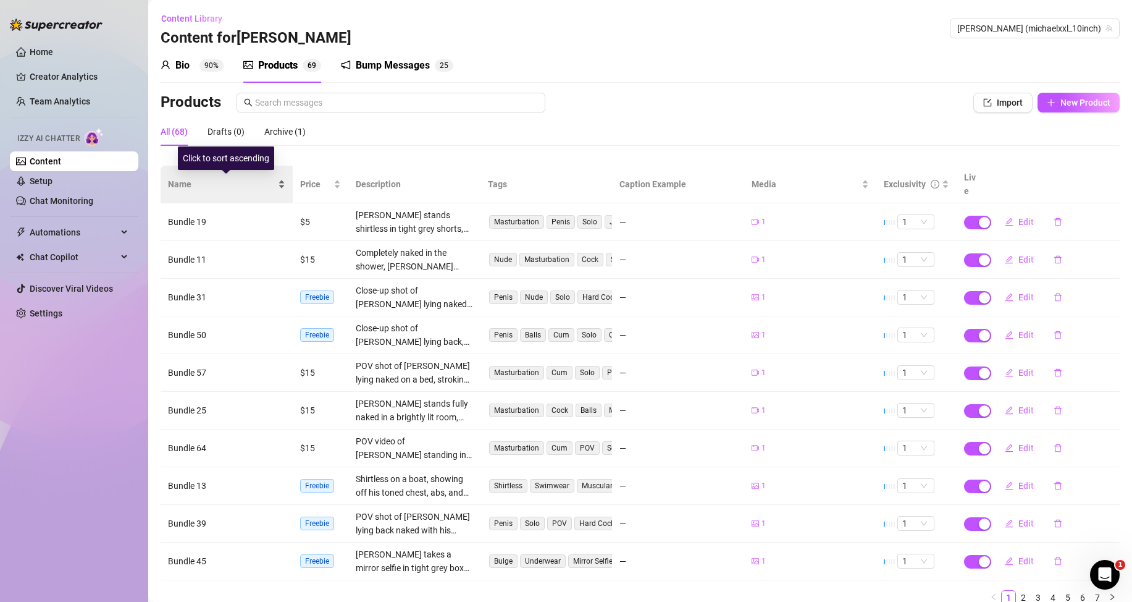
click at [278, 188] on div "Name" at bounding box center [226, 184] width 117 height 14
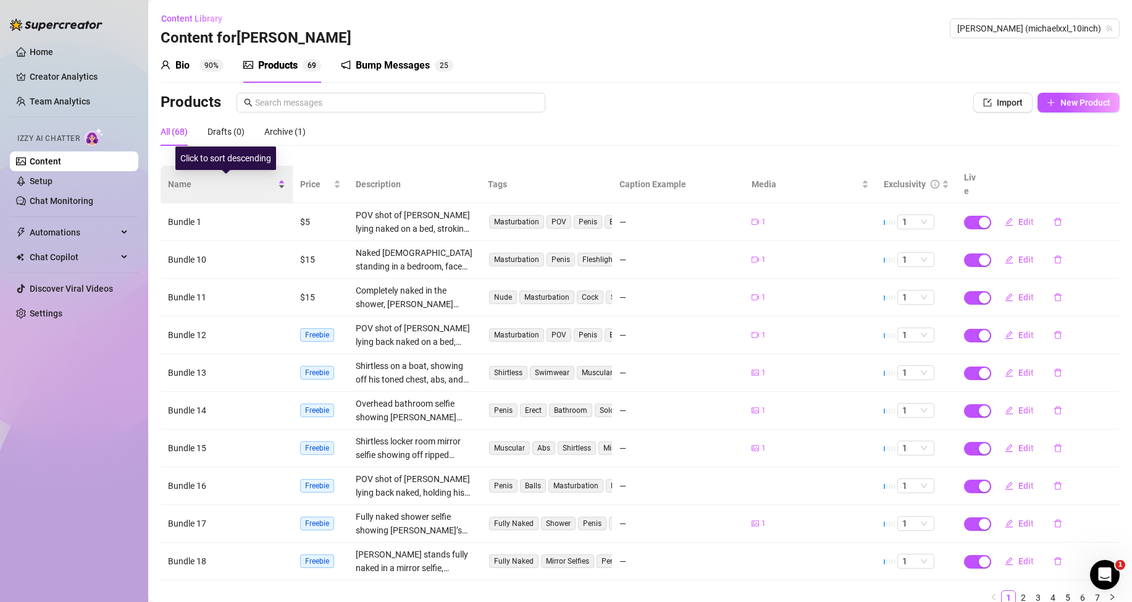
click at [279, 187] on div "Name" at bounding box center [226, 184] width 117 height 14
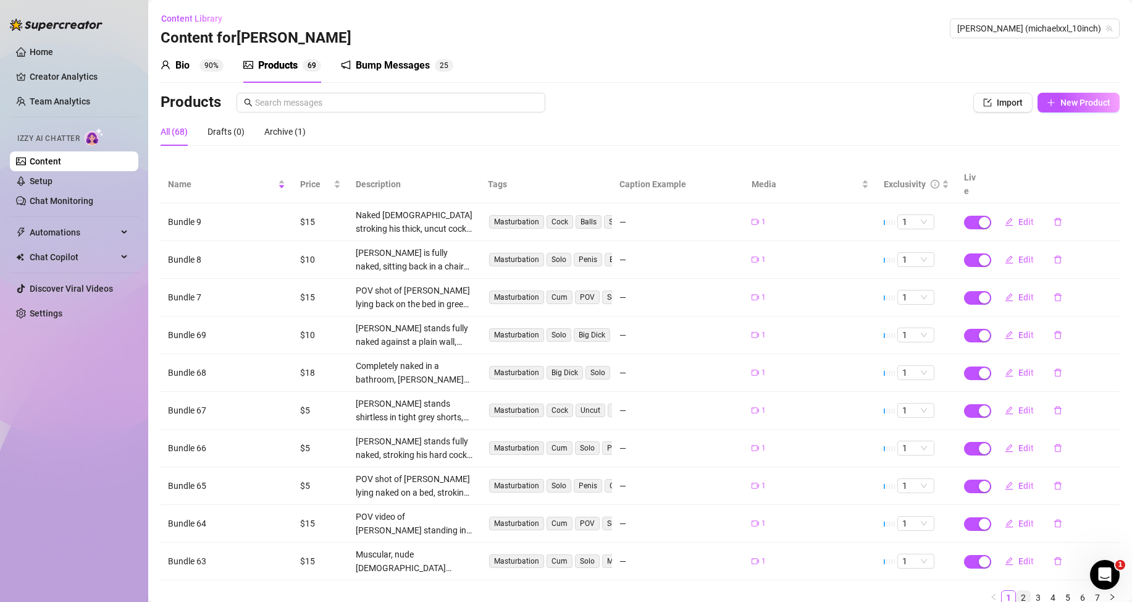
click at [1017, 597] on link "2" at bounding box center [1024, 597] width 14 height 14
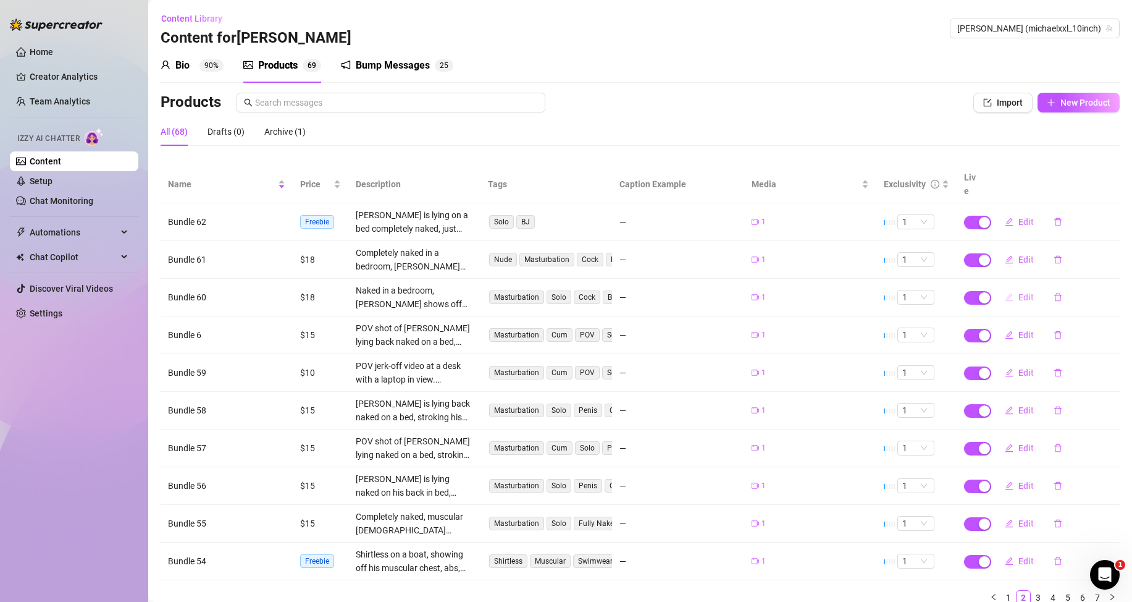
click at [1019, 295] on span "Edit" at bounding box center [1026, 297] width 15 height 10
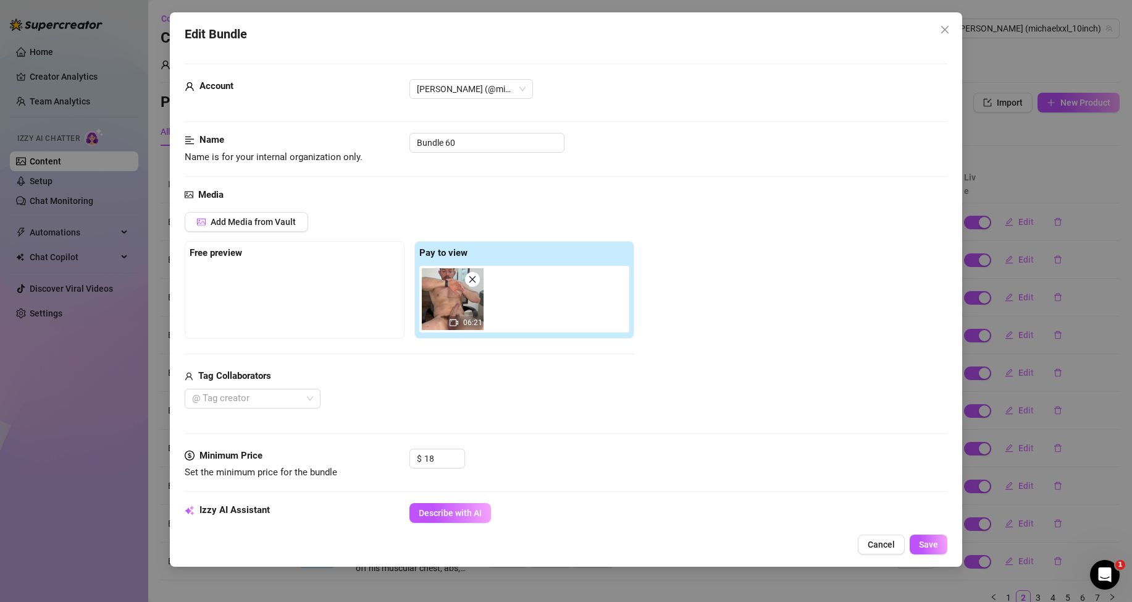
click at [476, 277] on icon "close" at bounding box center [472, 279] width 9 height 9
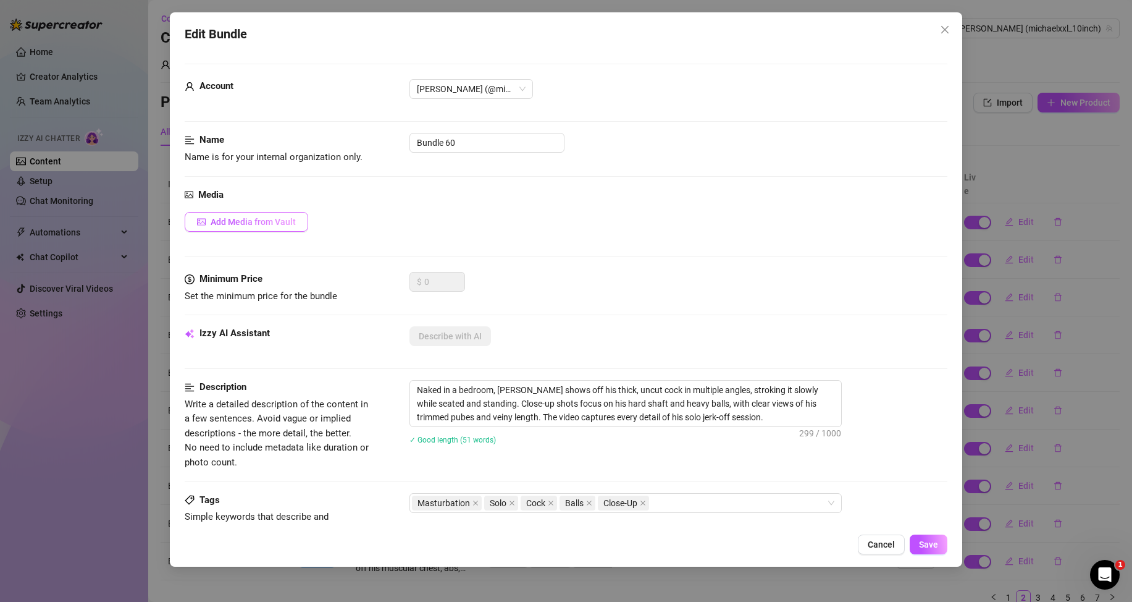
click at [279, 226] on span "Add Media from Vault" at bounding box center [253, 222] width 85 height 10
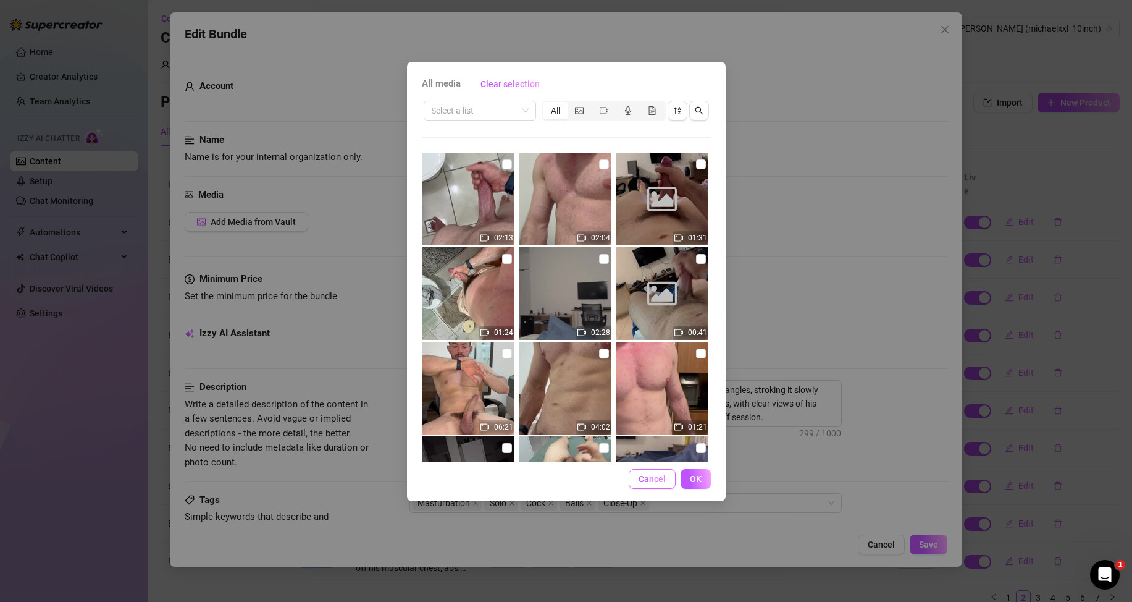
click at [660, 480] on span "Cancel" at bounding box center [652, 479] width 27 height 10
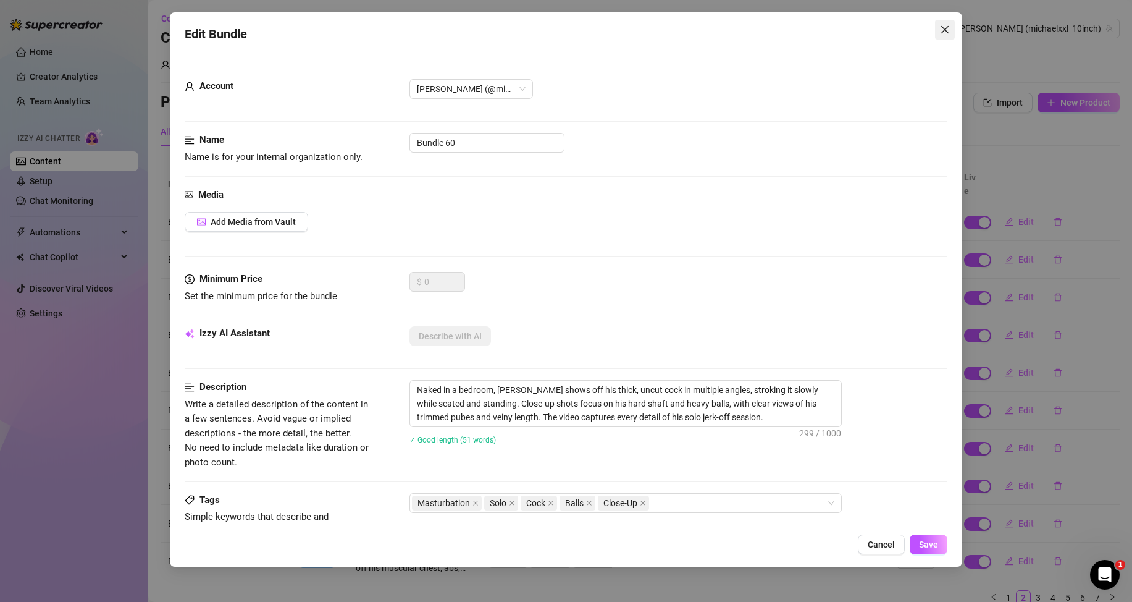
click at [944, 26] on icon "close" at bounding box center [945, 30] width 10 height 10
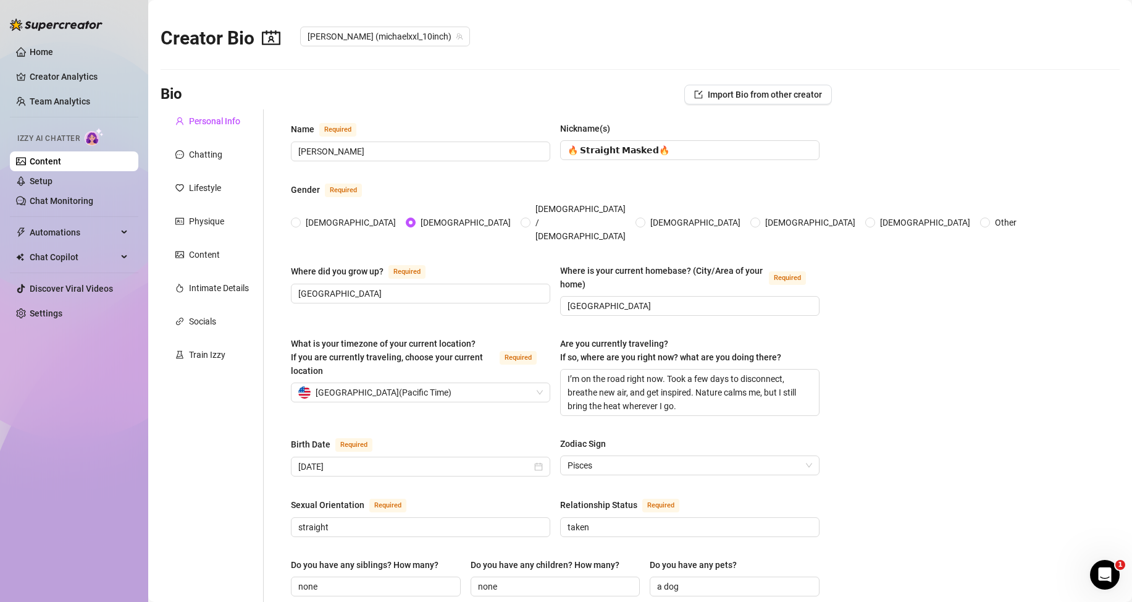
click at [61, 159] on link "Content" at bounding box center [46, 161] width 32 height 10
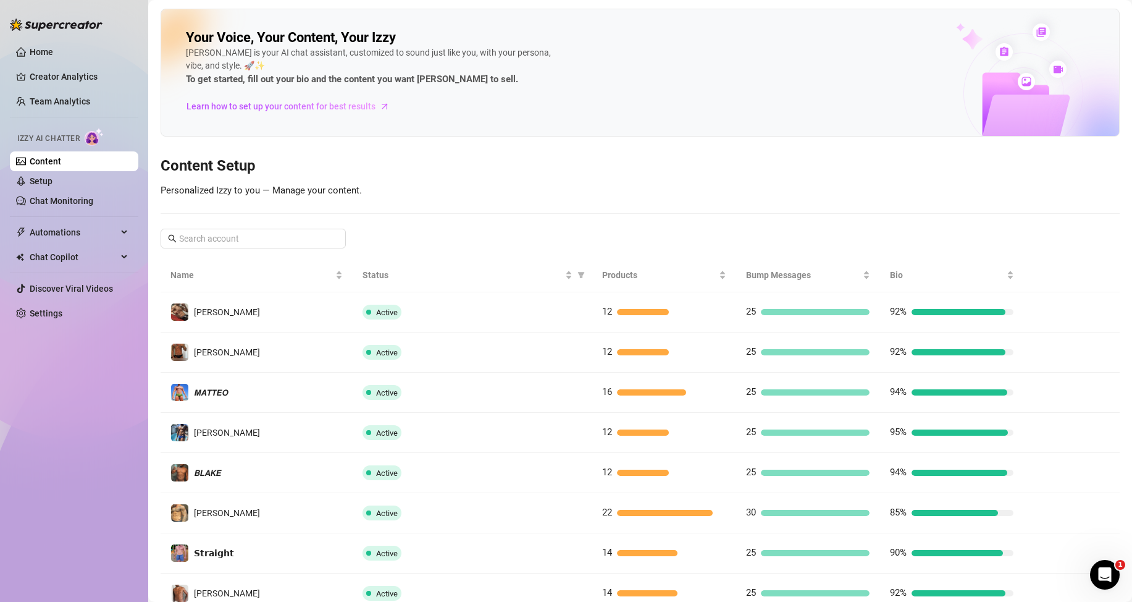
scroll to position [164, 0]
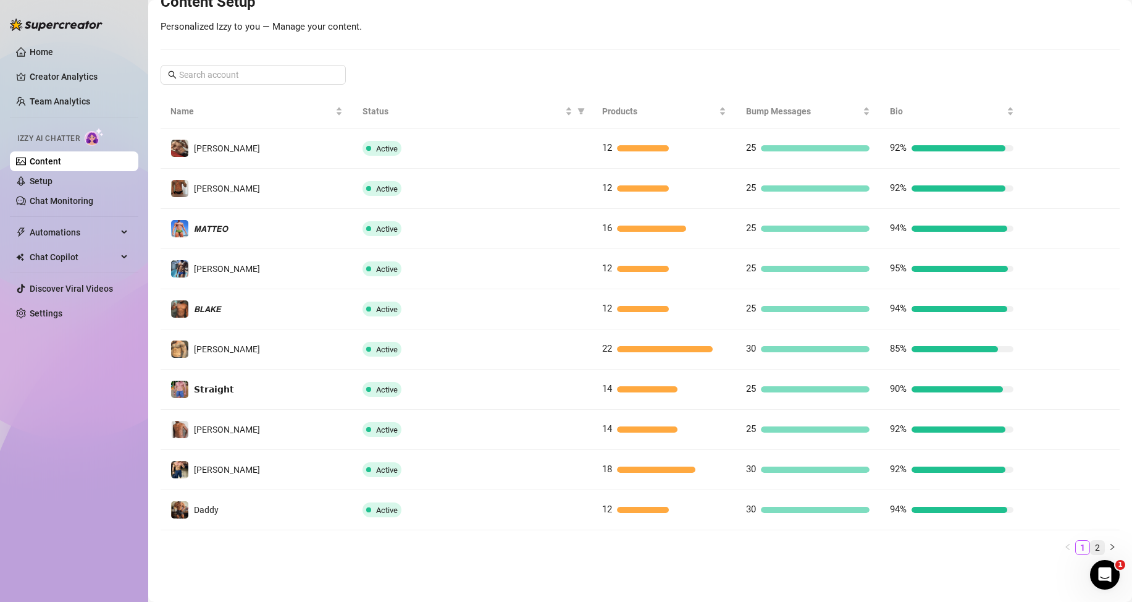
click at [1092, 550] on link "2" at bounding box center [1098, 547] width 14 height 14
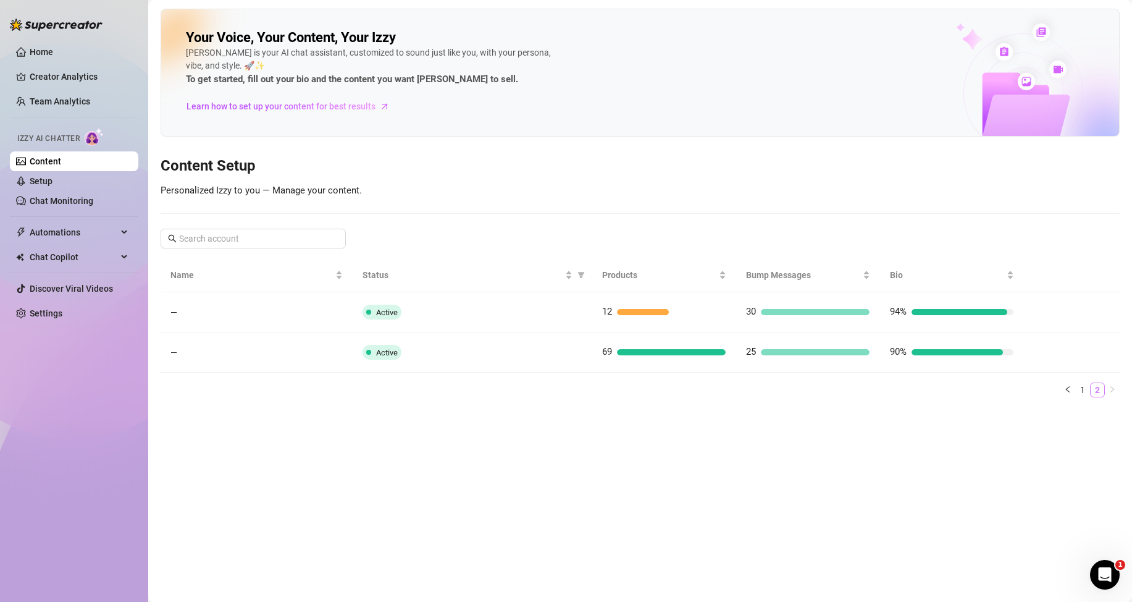
scroll to position [0, 0]
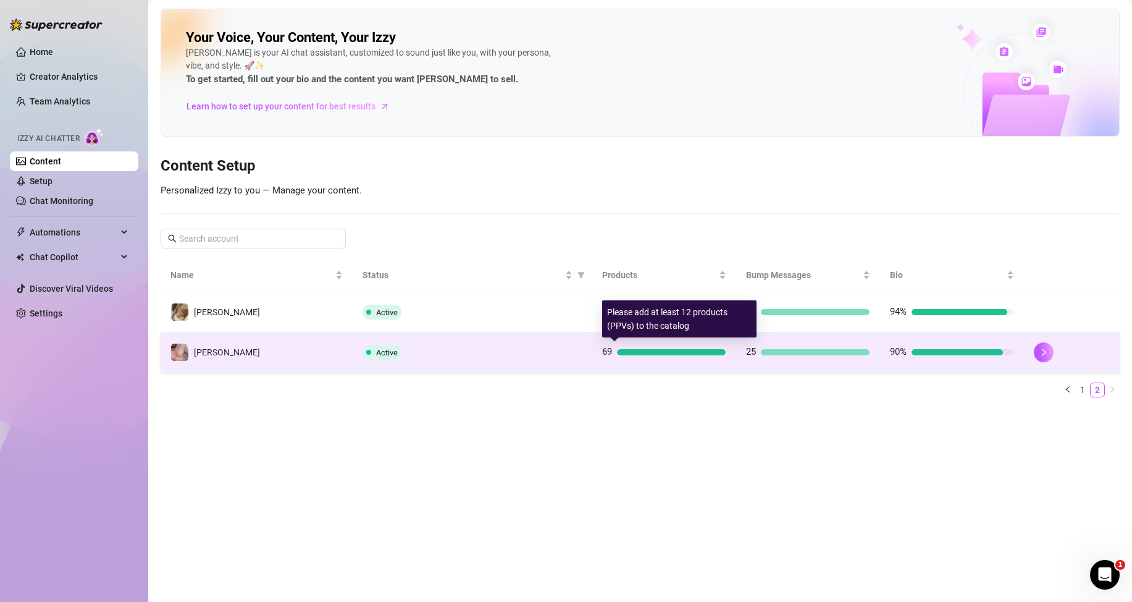
click at [704, 349] on div at bounding box center [671, 352] width 109 height 6
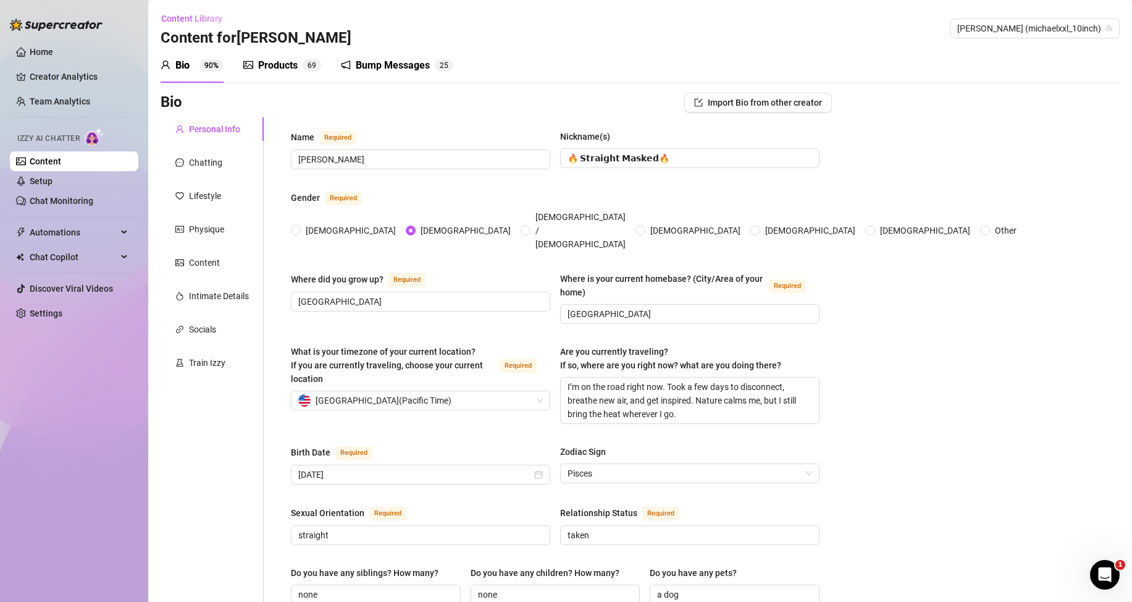
click at [292, 65] on div "Products" at bounding box center [278, 65] width 40 height 15
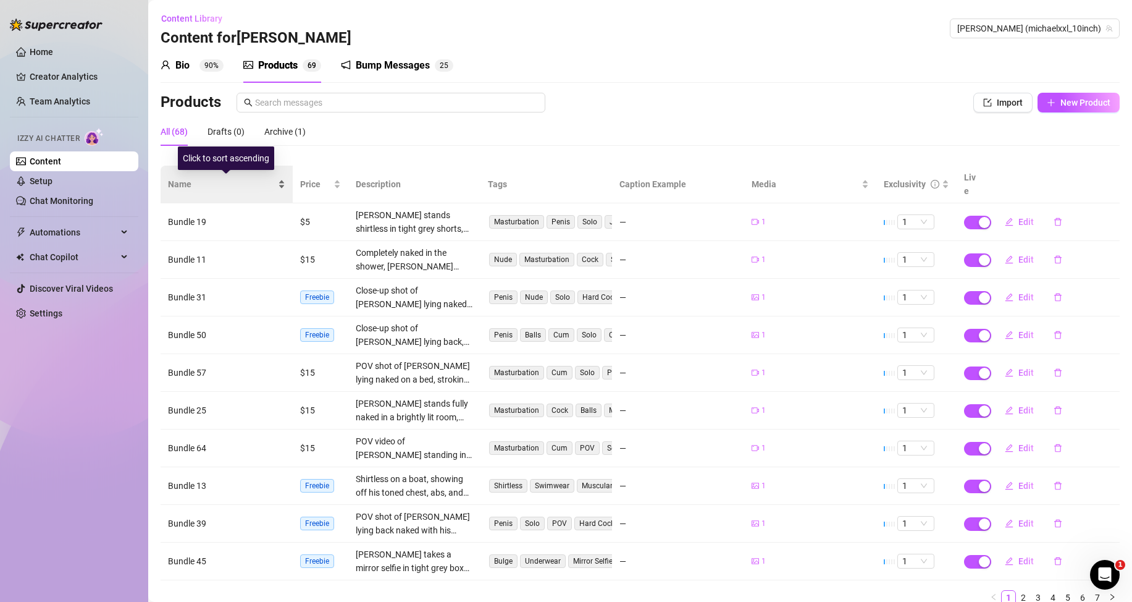
click at [280, 185] on div "Name" at bounding box center [226, 184] width 117 height 14
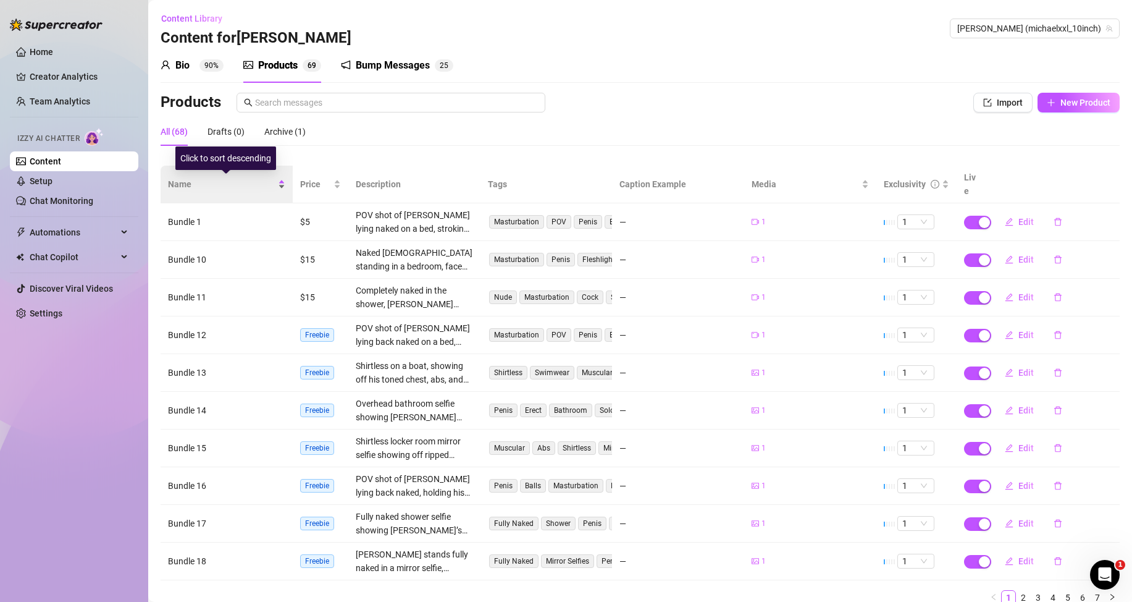
click at [280, 187] on div "Name" at bounding box center [226, 184] width 117 height 14
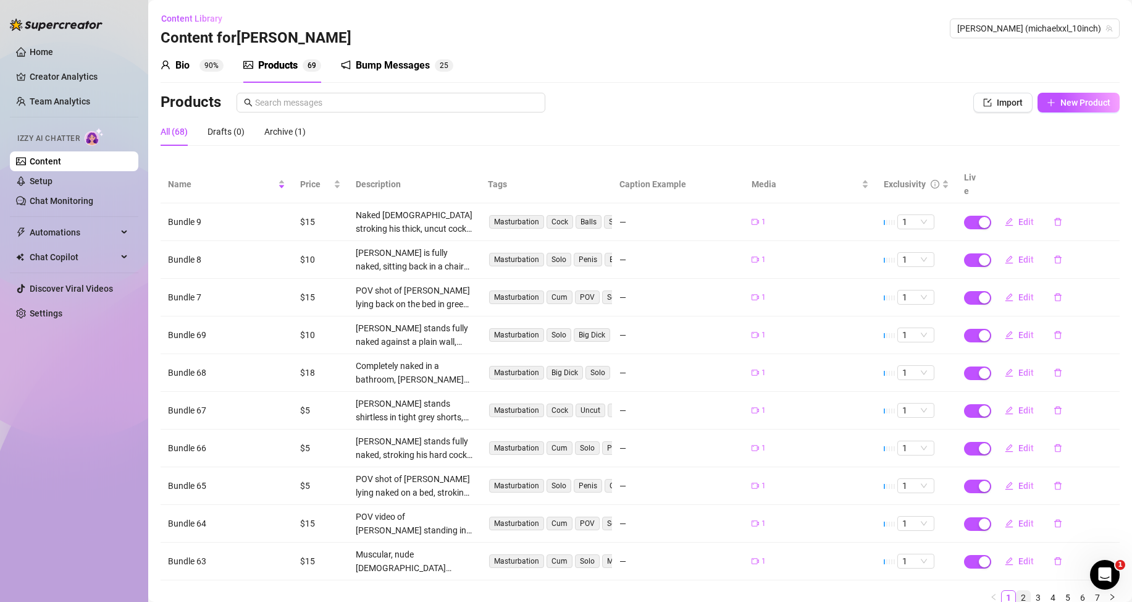
click at [1017, 595] on link "2" at bounding box center [1024, 597] width 14 height 14
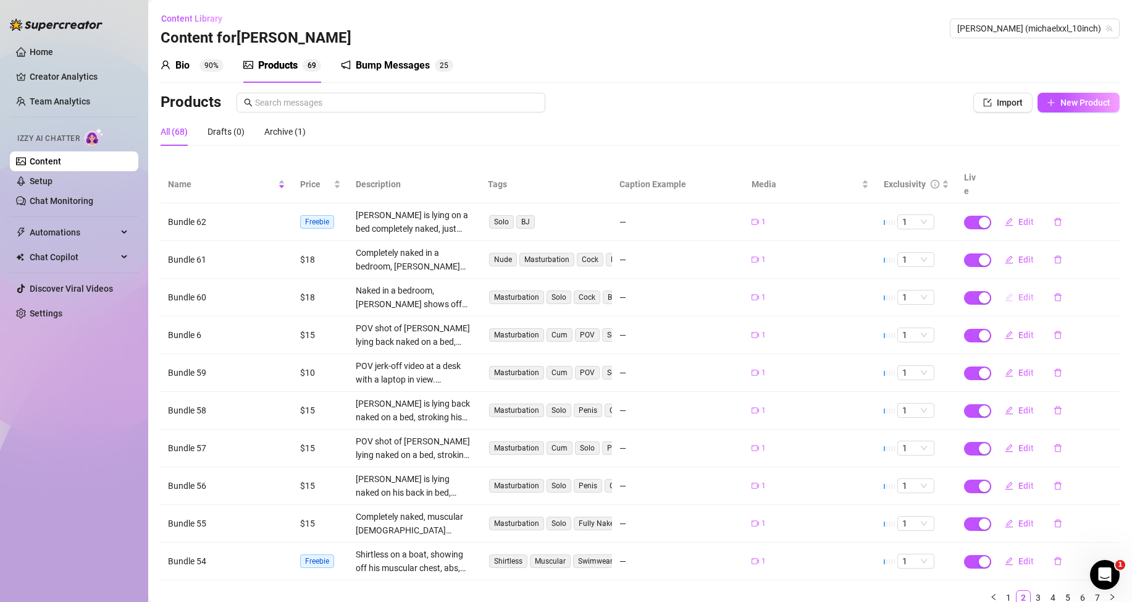
click at [1019, 293] on span "Edit" at bounding box center [1026, 297] width 15 height 10
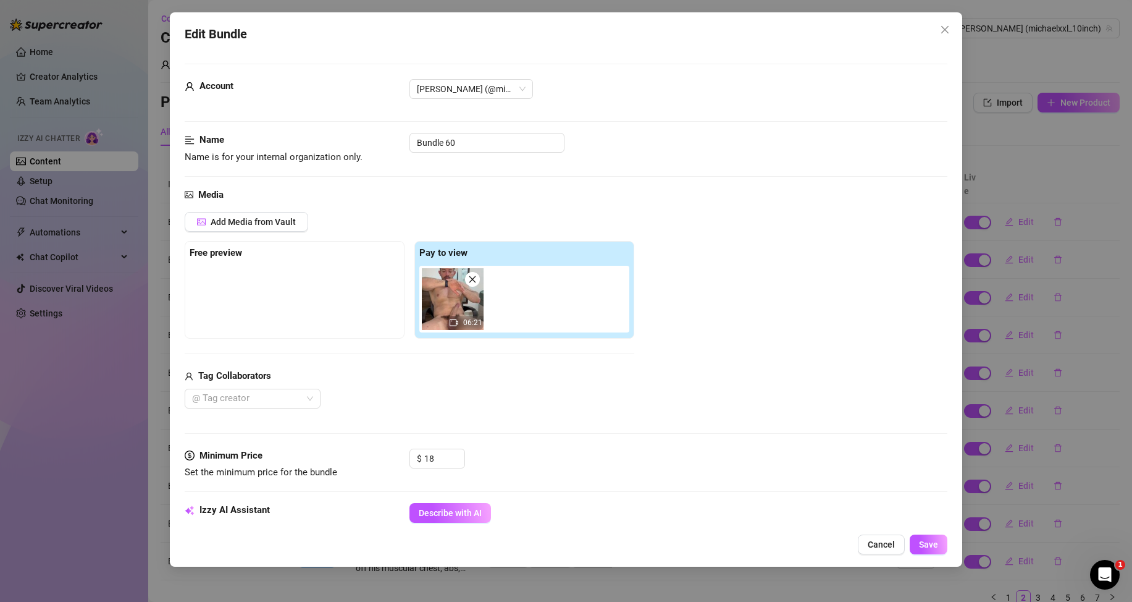
click at [471, 274] on span at bounding box center [472, 279] width 15 height 15
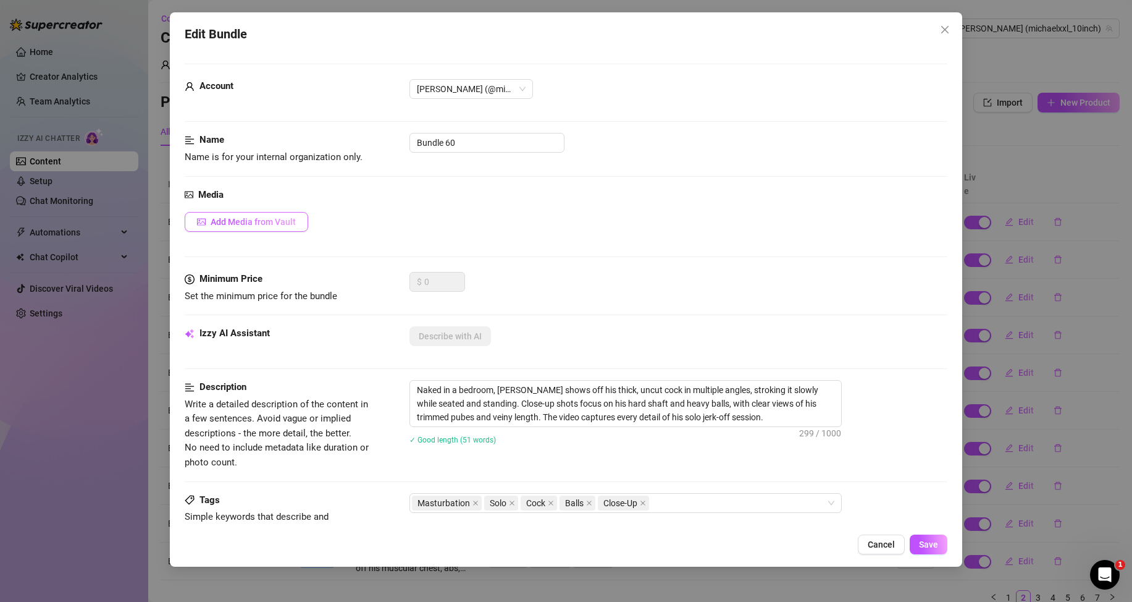
click at [269, 226] on span "Add Media from Vault" at bounding box center [253, 222] width 85 height 10
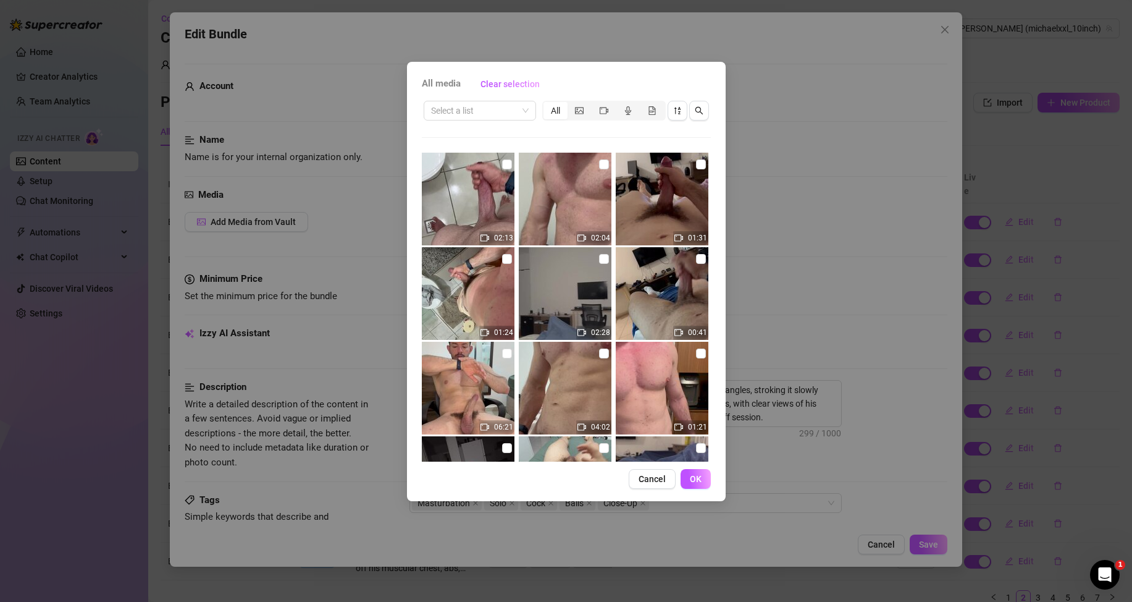
click at [784, 276] on div "All media Clear selection Select a list All 02:13 02:04 01:31 01:24 02:28 00:41…" at bounding box center [566, 301] width 1132 height 602
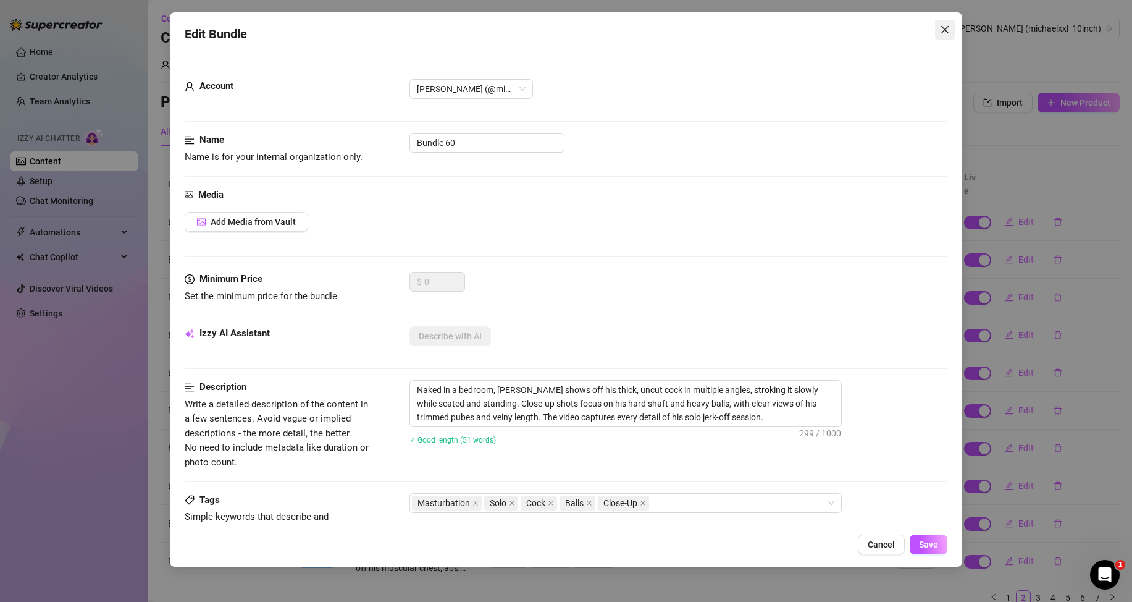
click at [945, 32] on icon "close" at bounding box center [945, 30] width 10 height 10
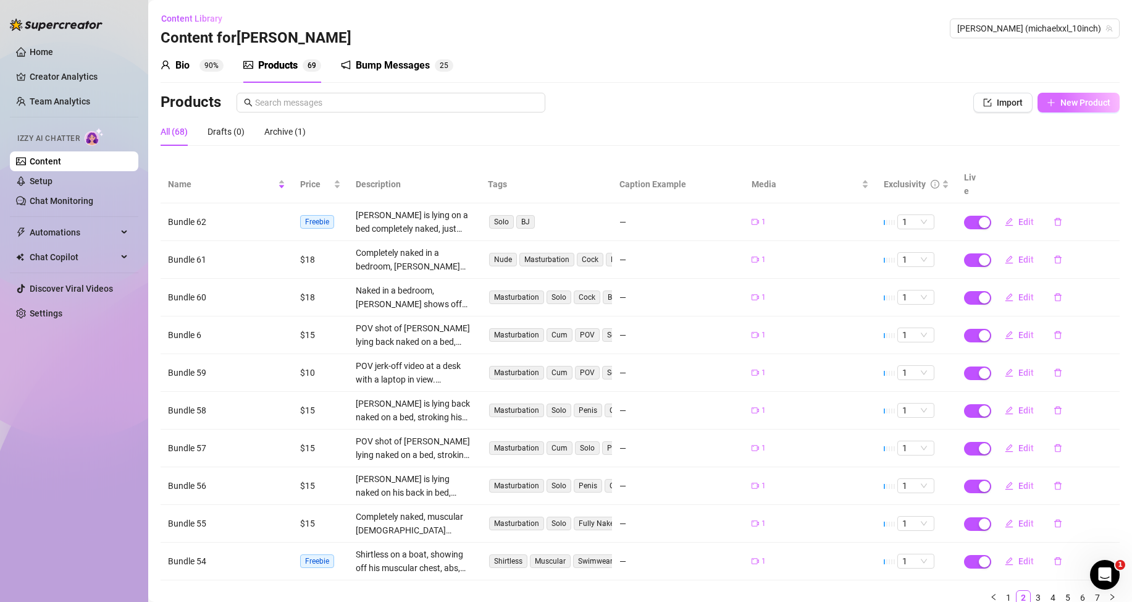
click at [1069, 96] on button "New Product" at bounding box center [1079, 103] width 82 height 20
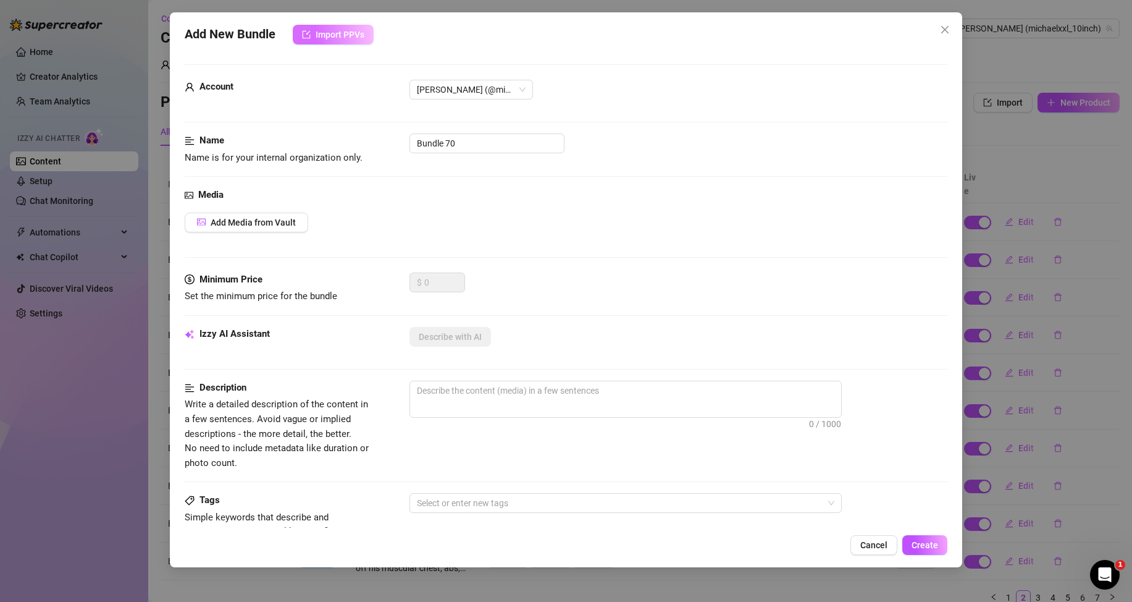
click at [342, 35] on span "Import PPVs" at bounding box center [340, 35] width 49 height 10
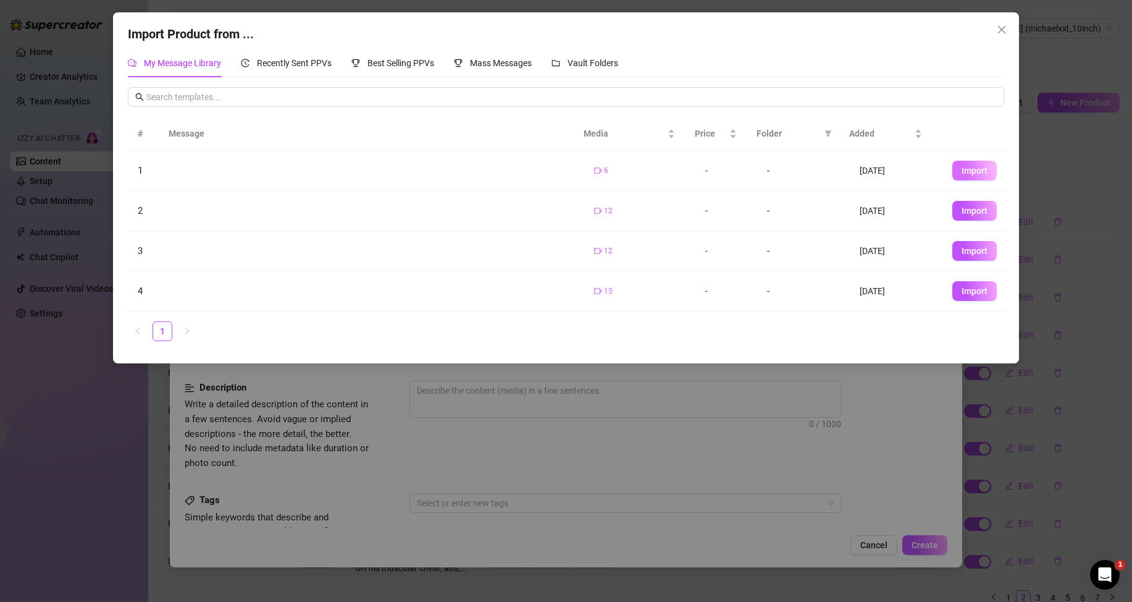
click at [962, 170] on span "Import" at bounding box center [975, 171] width 26 height 10
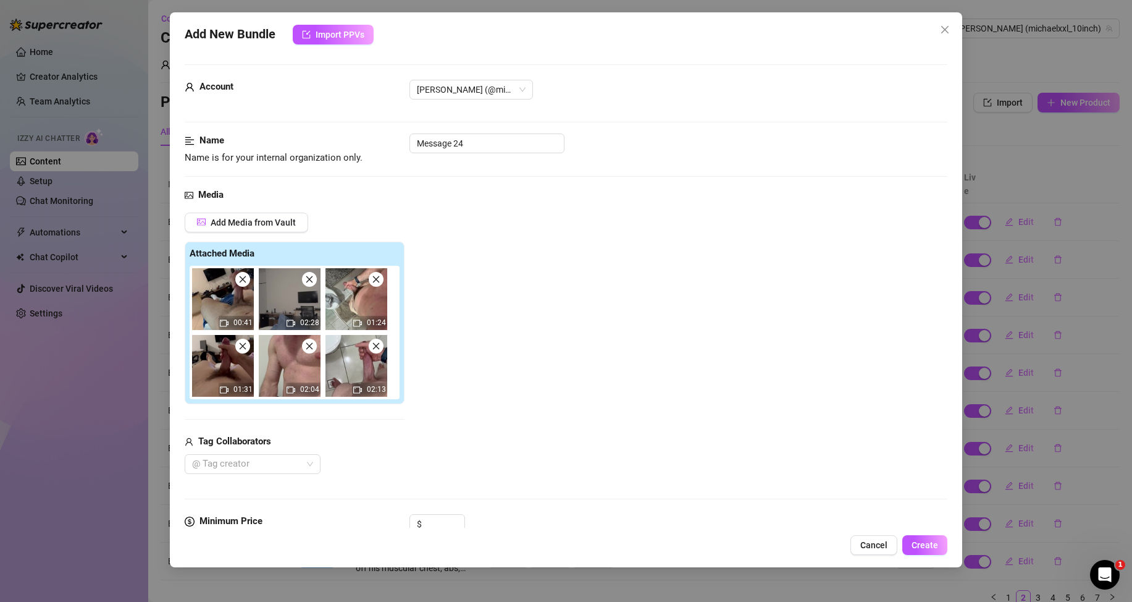
click at [313, 282] on icon "close" at bounding box center [309, 279] width 9 height 9
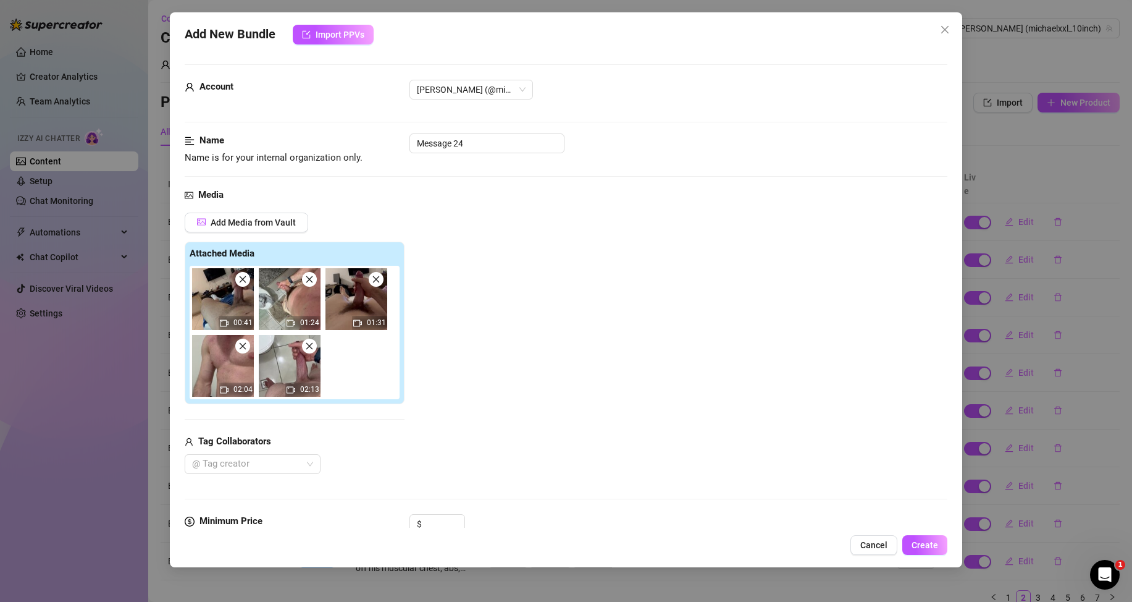
click at [313, 282] on icon "close" at bounding box center [309, 279] width 9 height 9
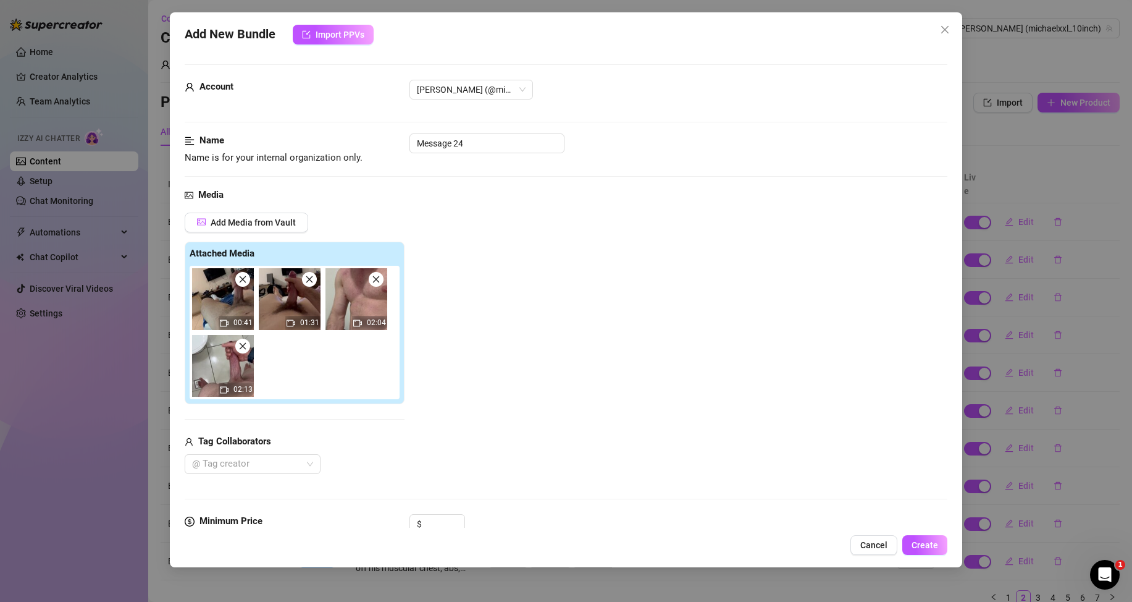
click at [313, 282] on icon "close" at bounding box center [309, 279] width 9 height 9
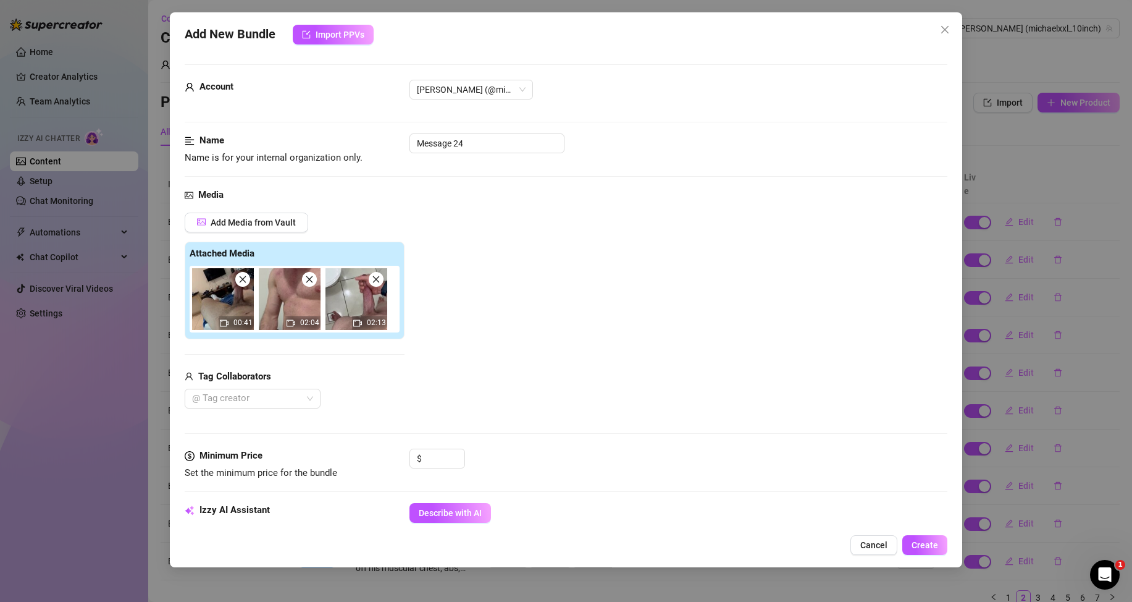
click at [312, 281] on icon "close" at bounding box center [309, 279] width 9 height 9
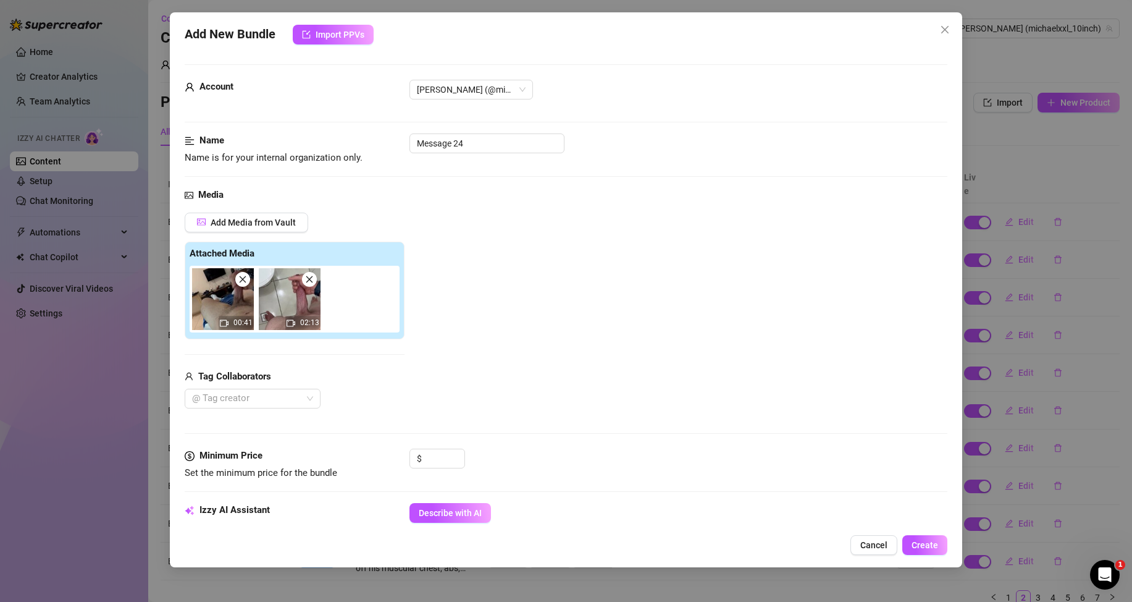
click at [311, 281] on icon "close" at bounding box center [309, 279] width 7 height 7
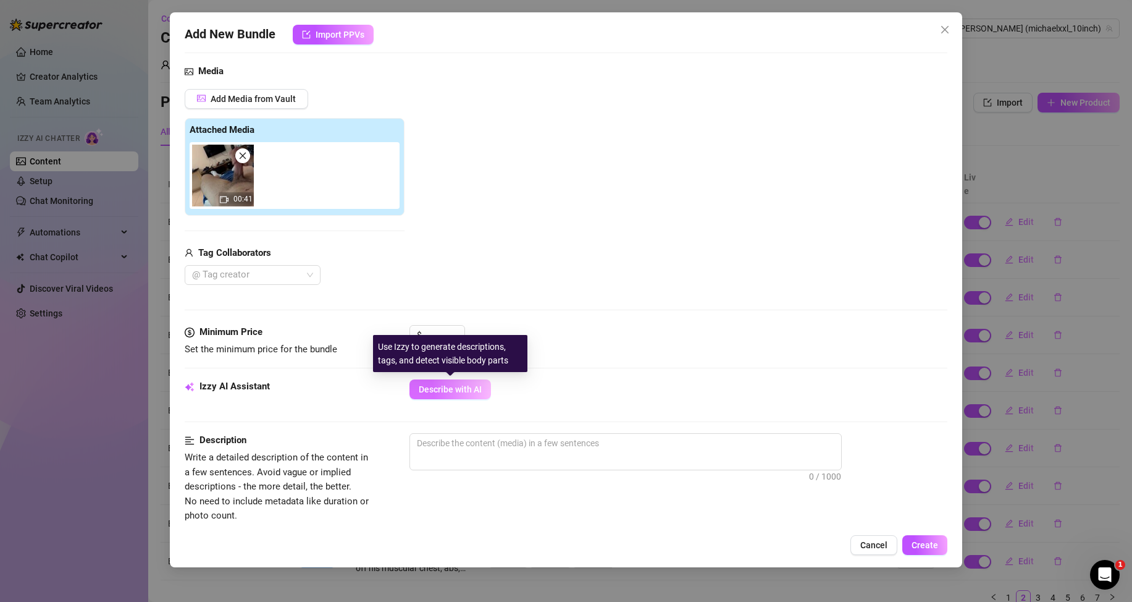
click at [444, 389] on span "Describe with AI" at bounding box center [450, 389] width 63 height 10
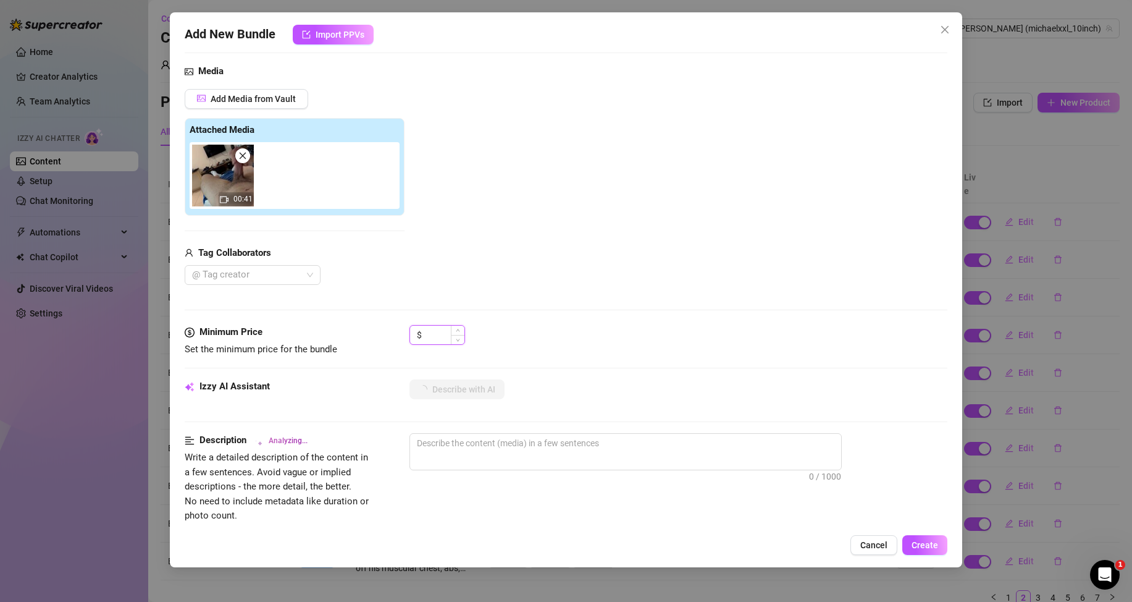
click at [438, 328] on input at bounding box center [444, 335] width 40 height 19
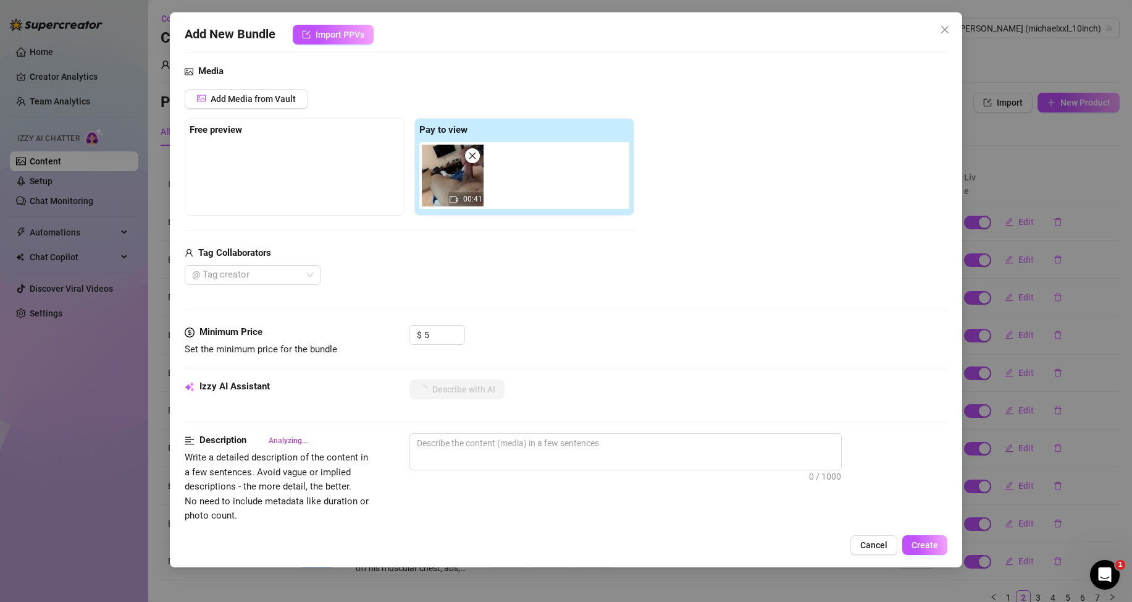
click at [529, 315] on div "Media Add Media from Vault Free preview Pay to view 00:41 Tag Collaborators @ T…" at bounding box center [566, 194] width 763 height 261
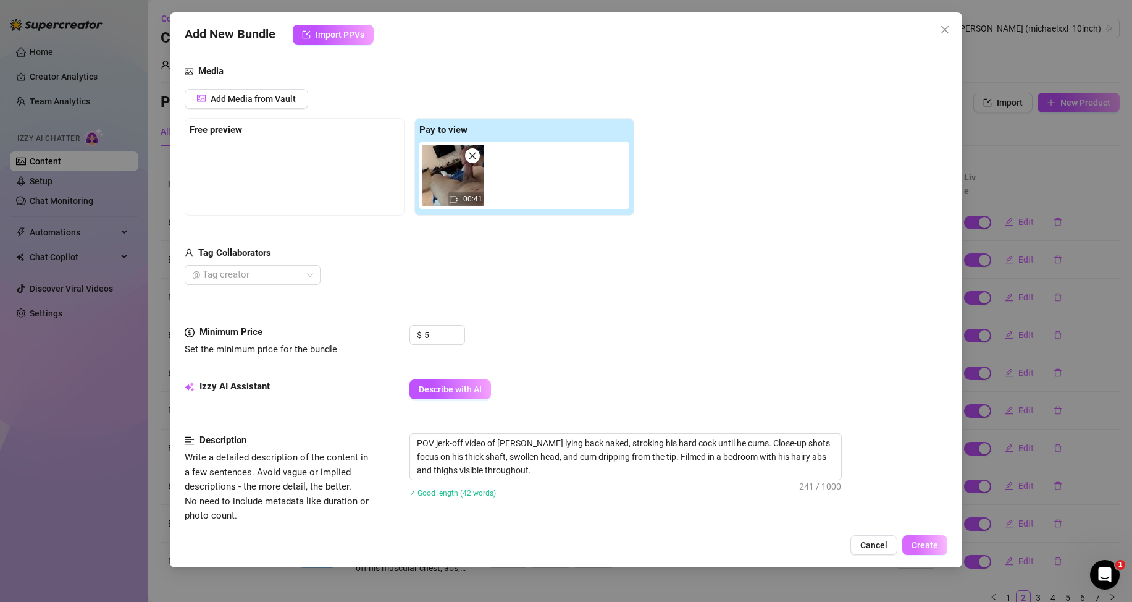
click at [923, 546] on span "Create" at bounding box center [925, 545] width 27 height 10
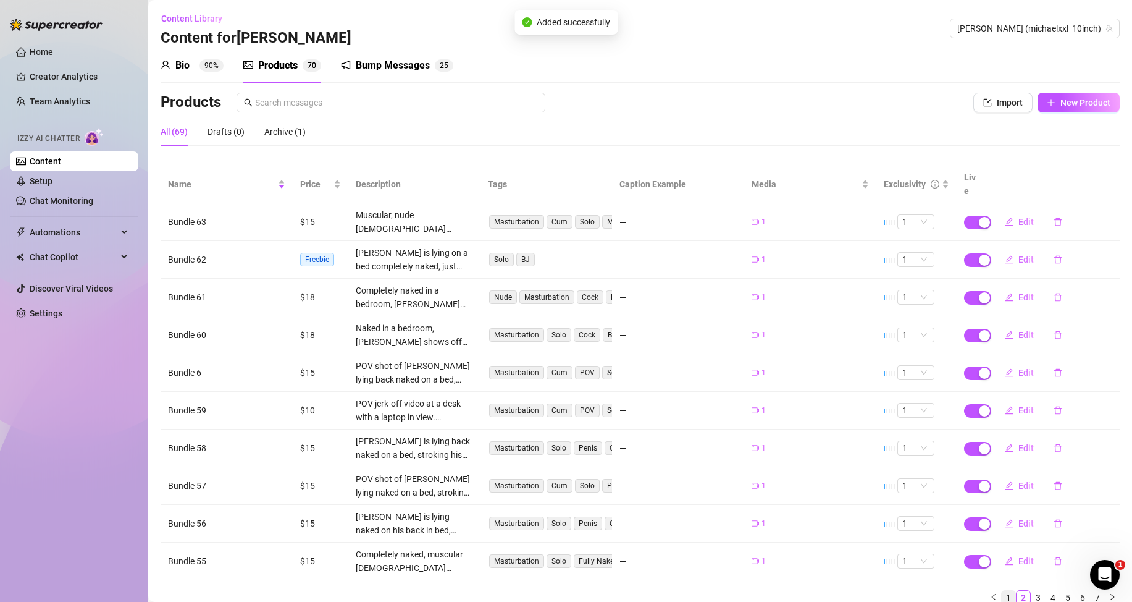
click at [1002, 590] on link "1" at bounding box center [1009, 597] width 14 height 14
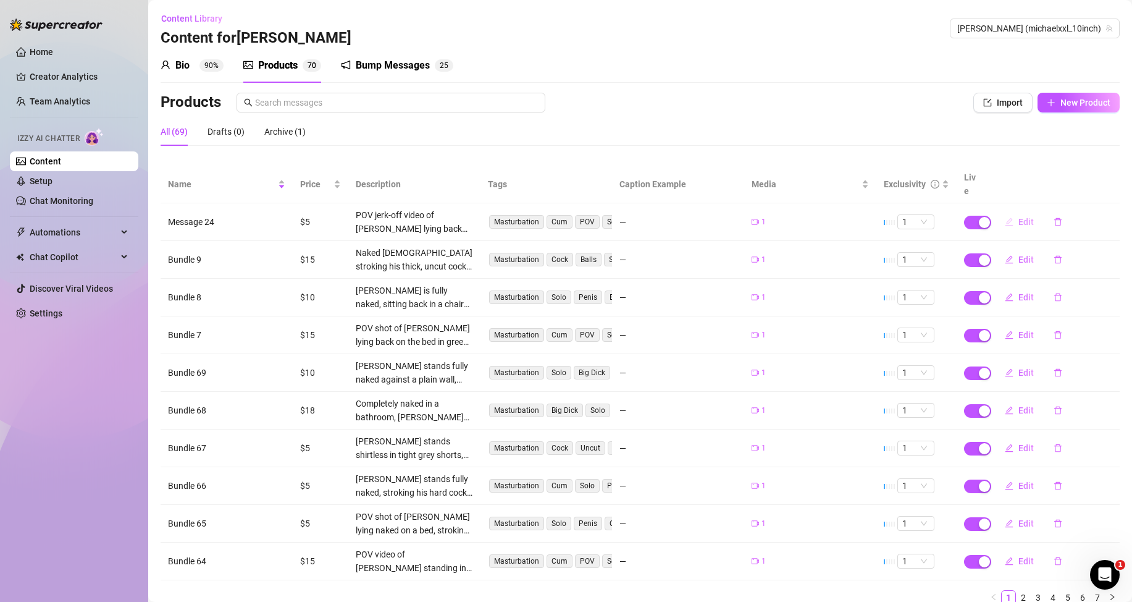
click at [1019, 223] on span "Edit" at bounding box center [1026, 222] width 15 height 10
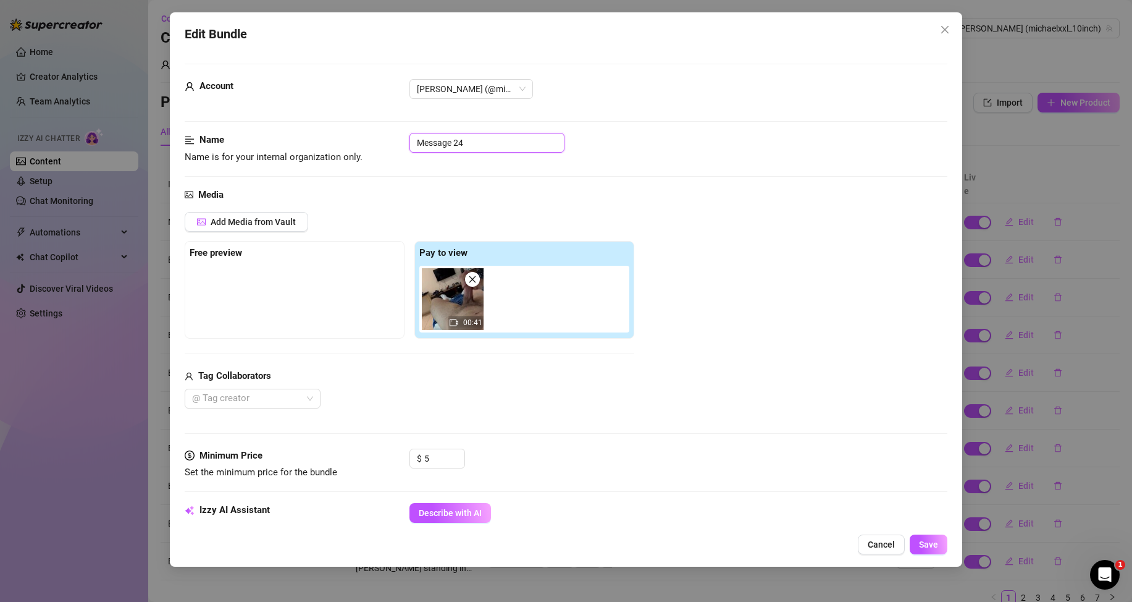
drag, startPoint x: 502, startPoint y: 134, endPoint x: 403, endPoint y: 135, distance: 98.8
click at [403, 135] on div "Name Name is for your internal organization only. Message 24" at bounding box center [566, 149] width 763 height 32
paste input "Bundle 61"
drag, startPoint x: 458, startPoint y: 141, endPoint x: 412, endPoint y: 141, distance: 46.3
click at [412, 141] on input "Bundle 7" at bounding box center [487, 143] width 155 height 20
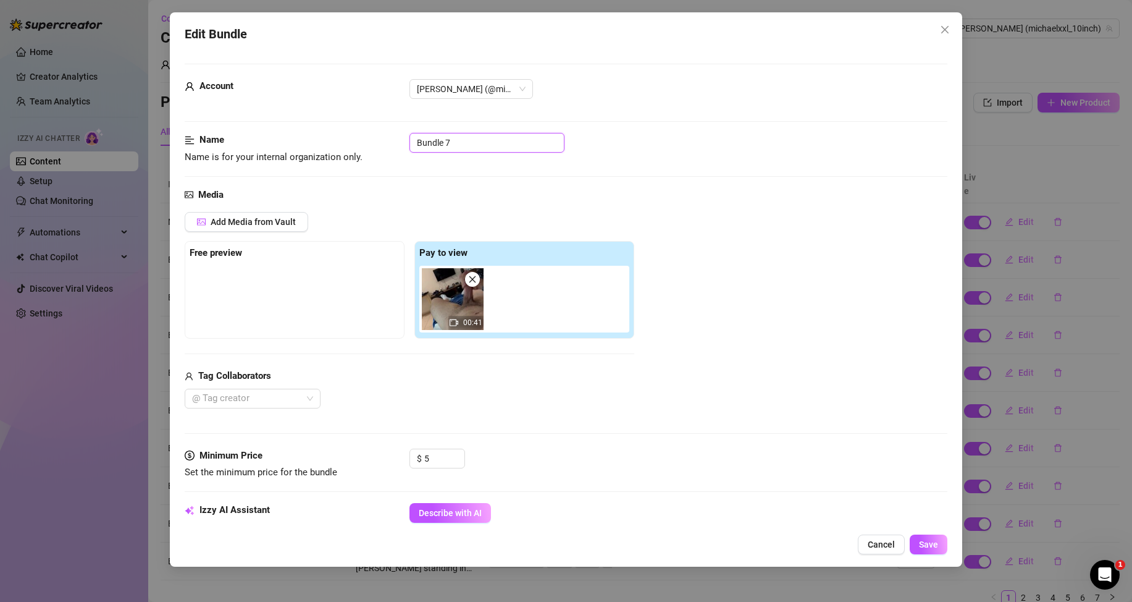
click at [479, 140] on input "Bundle 7" at bounding box center [487, 143] width 155 height 20
click at [937, 549] on span "Save" at bounding box center [928, 544] width 19 height 10
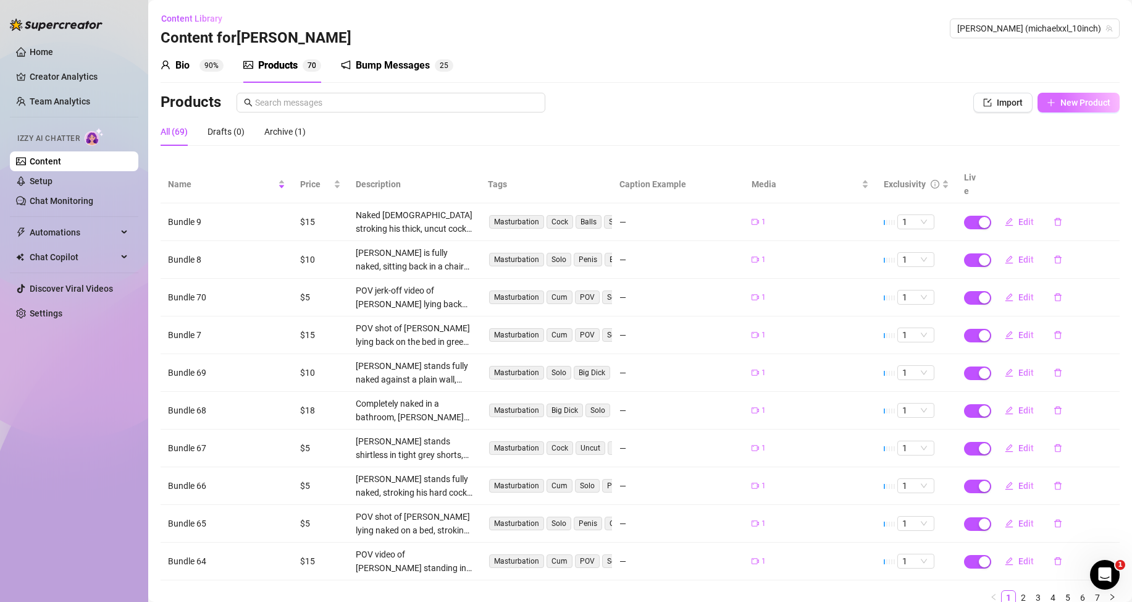
click at [1077, 107] on button "New Product" at bounding box center [1079, 103] width 82 height 20
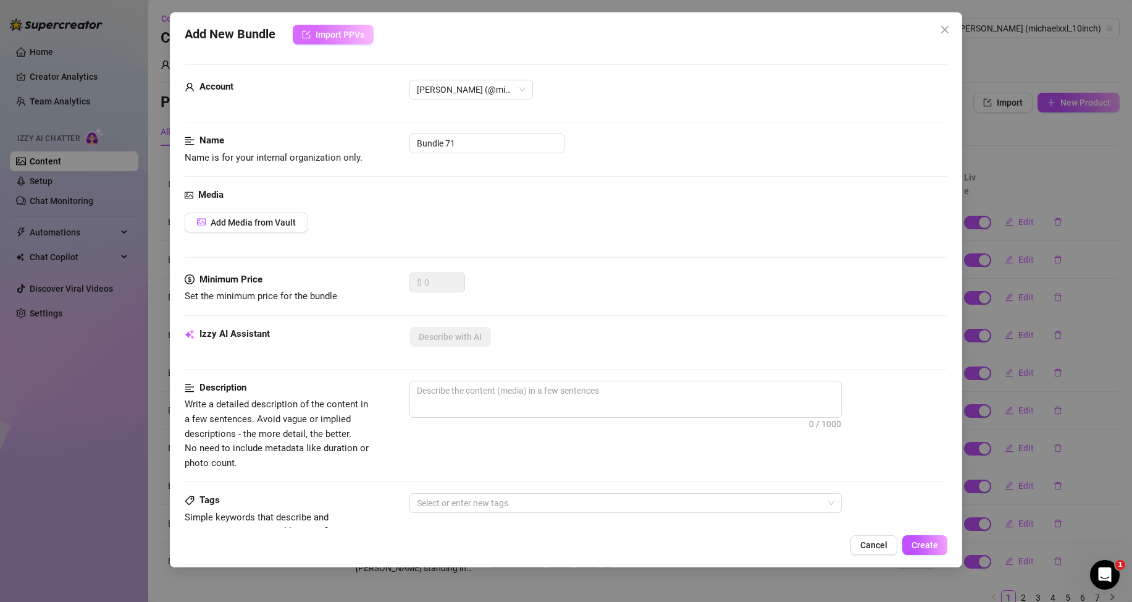
click at [358, 31] on span "Import PPVs" at bounding box center [340, 35] width 49 height 10
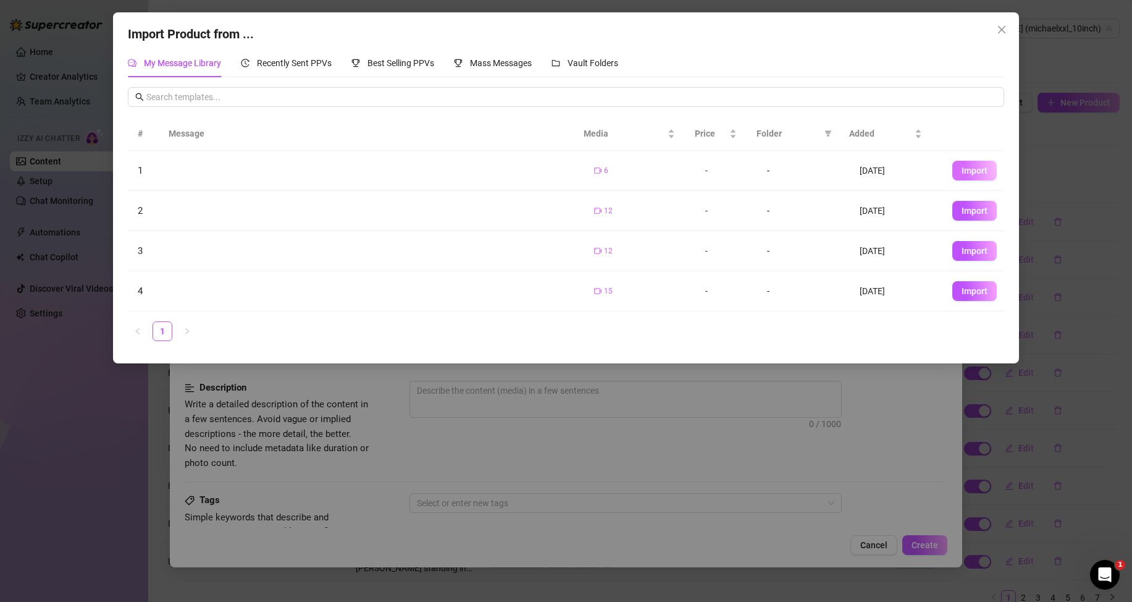
click at [985, 172] on button "Import" at bounding box center [974, 171] width 44 height 20
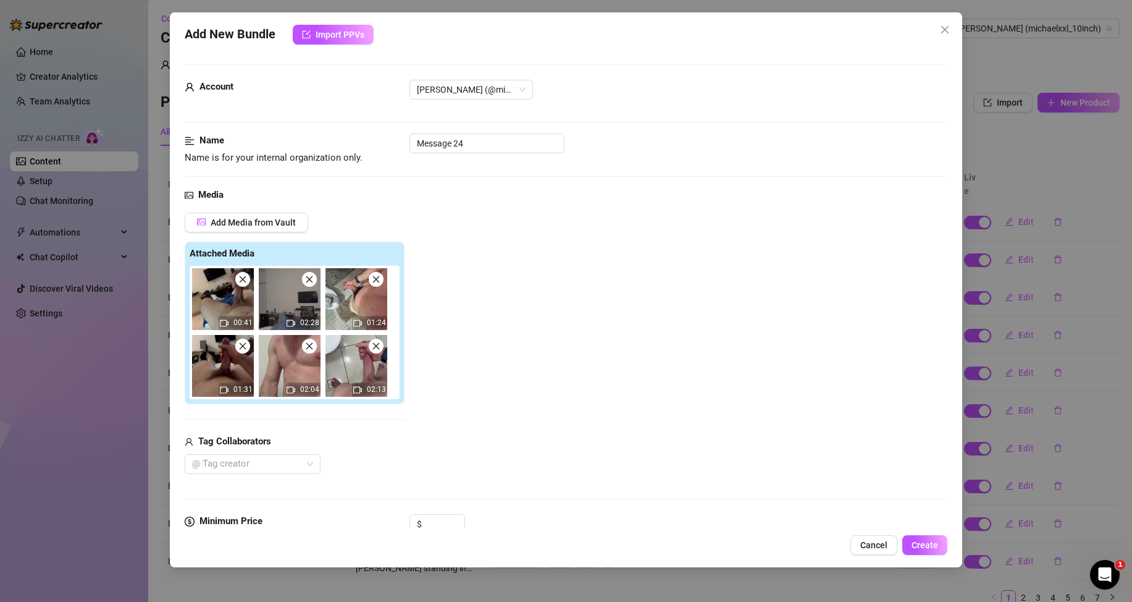
click at [245, 282] on icon "close" at bounding box center [242, 279] width 9 height 9
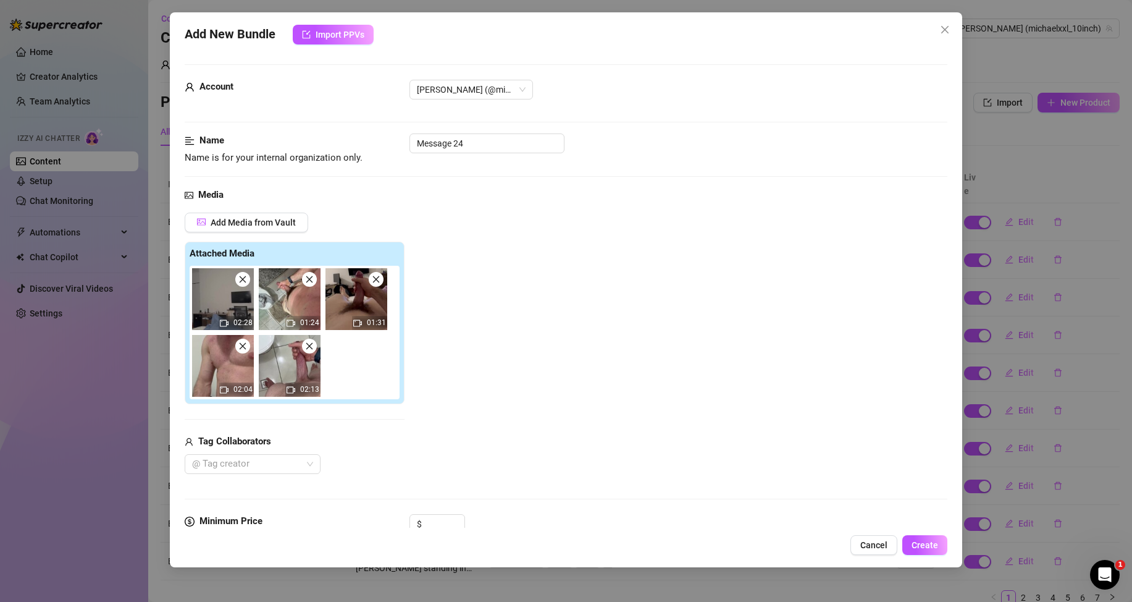
click at [311, 277] on icon "close" at bounding box center [309, 279] width 9 height 9
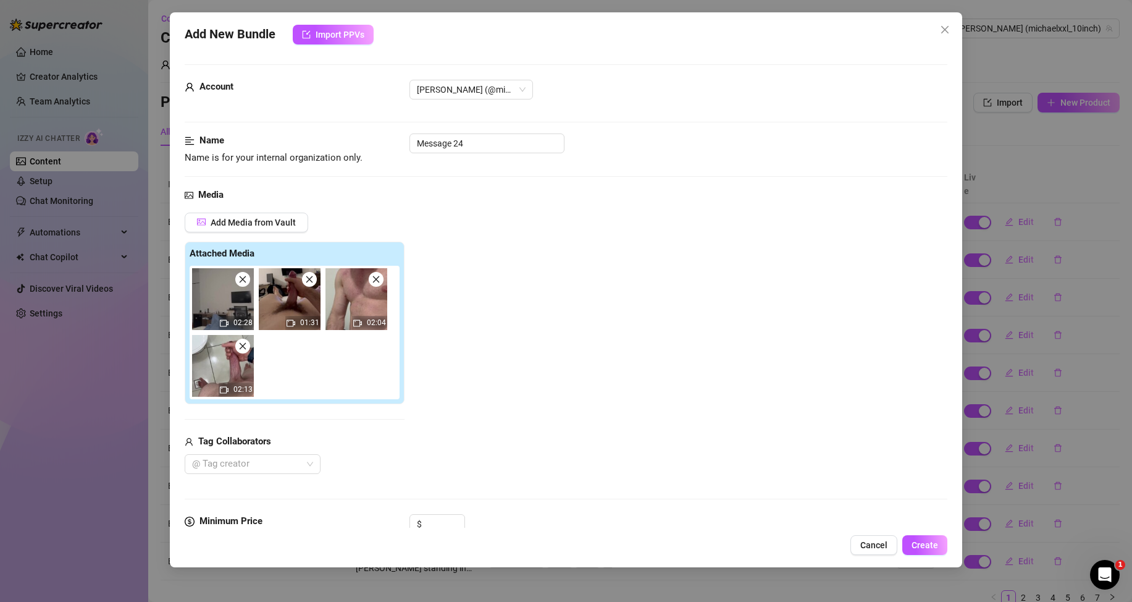
click at [309, 278] on icon "close" at bounding box center [309, 279] width 9 height 9
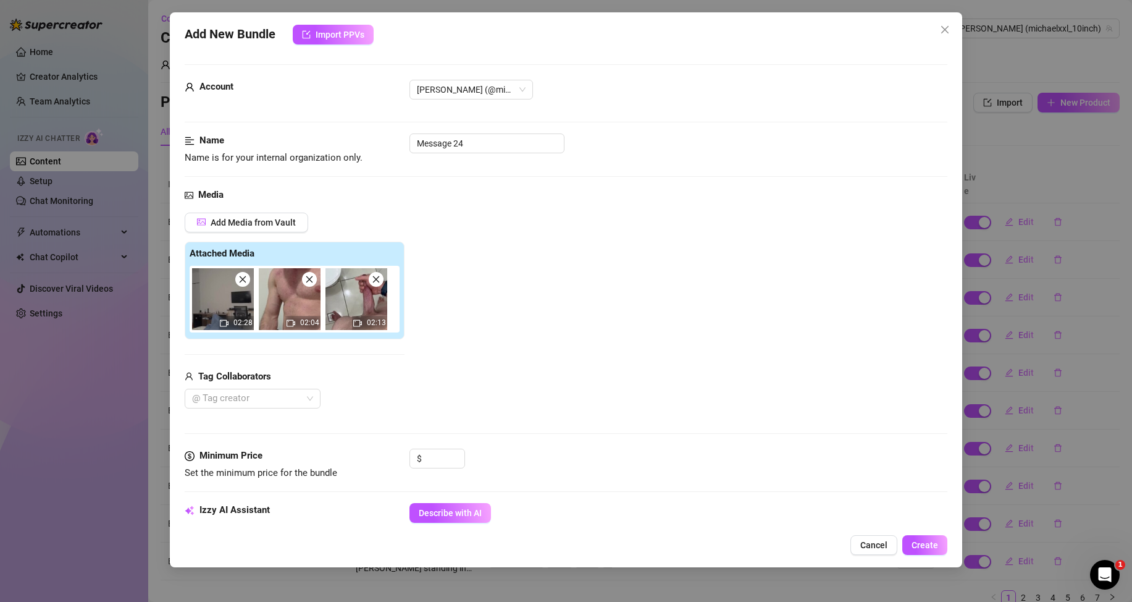
click at [309, 278] on icon "close" at bounding box center [309, 279] width 9 height 9
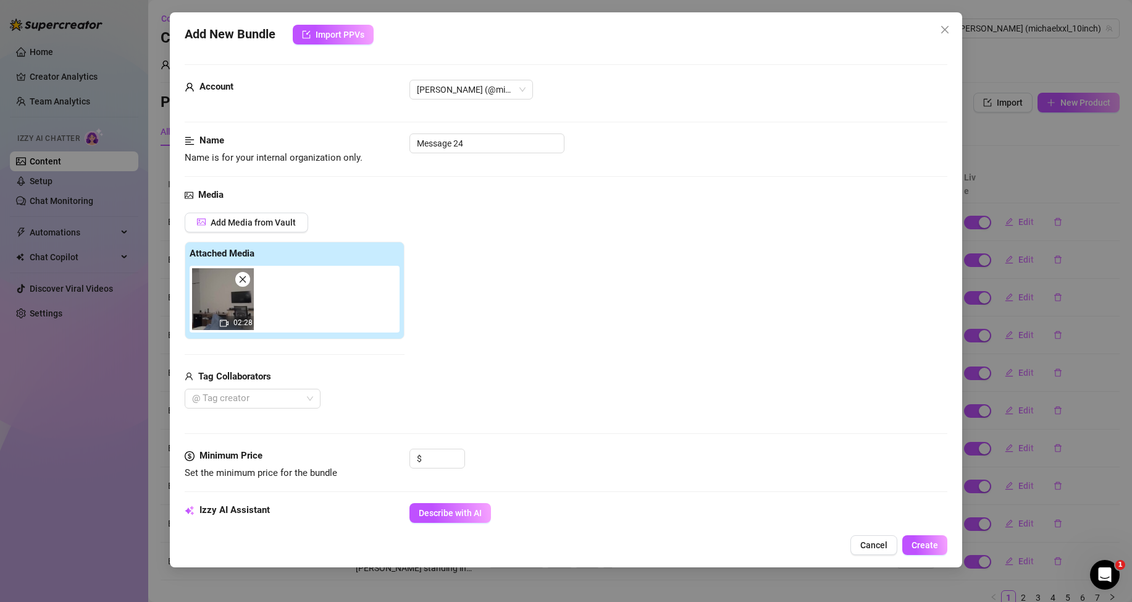
scroll to position [62, 0]
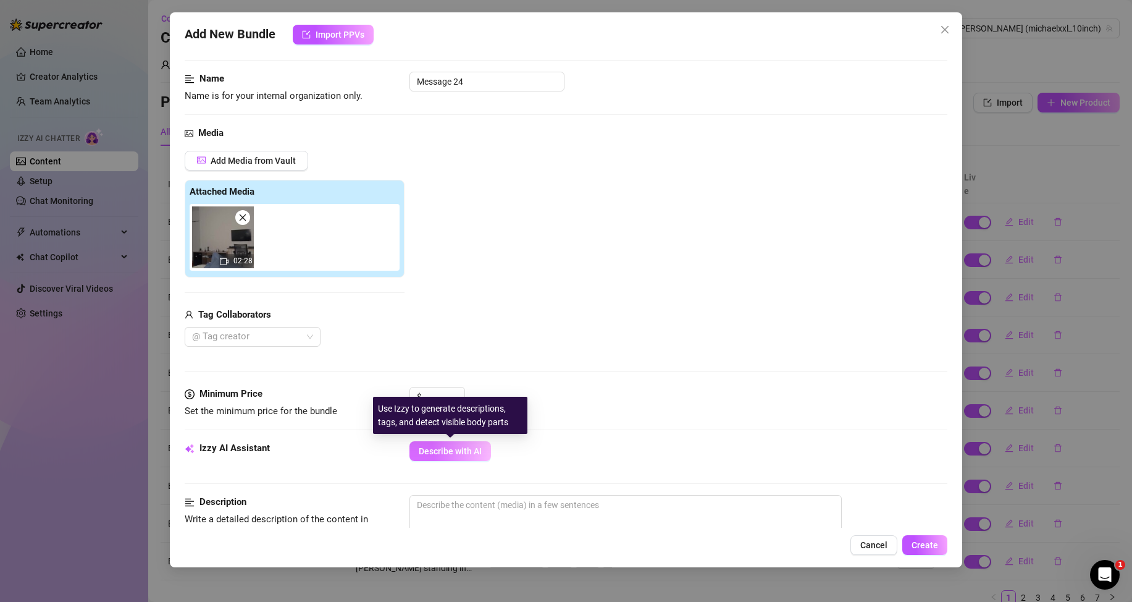
click at [454, 445] on button "Describe with AI" at bounding box center [451, 451] width 82 height 20
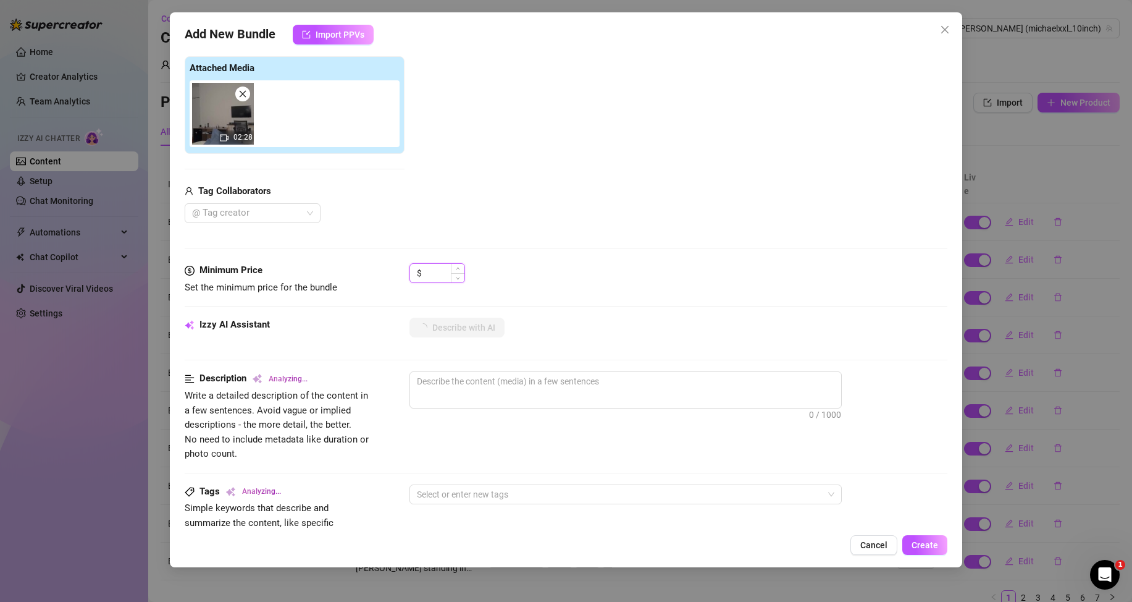
click at [447, 269] on input at bounding box center [444, 273] width 40 height 19
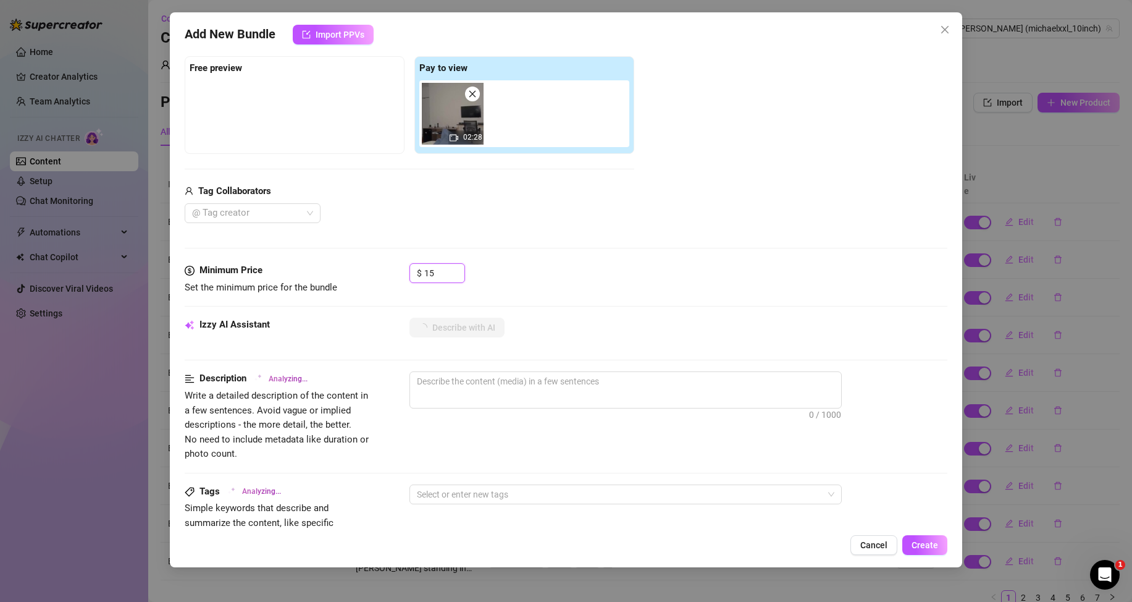
scroll to position [0, 0]
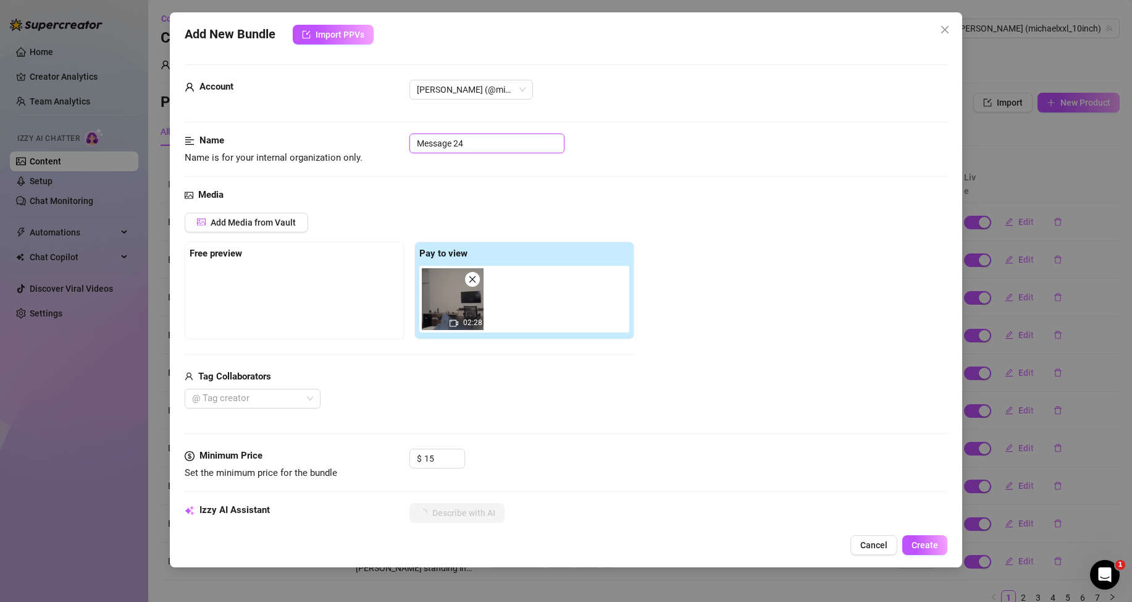
drag, startPoint x: 484, startPoint y: 140, endPoint x: 410, endPoint y: 138, distance: 73.5
click at [410, 138] on input "Message 24" at bounding box center [487, 143] width 155 height 20
paste input "Bundle 7"
click at [492, 193] on div "Media" at bounding box center [566, 195] width 763 height 15
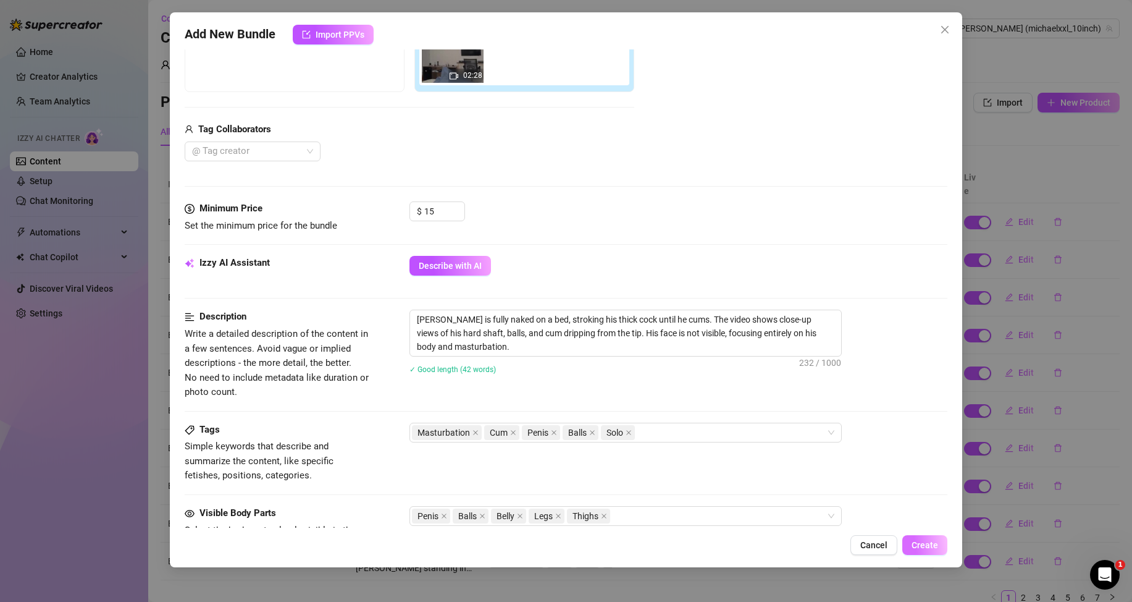
click at [916, 544] on span "Create" at bounding box center [925, 545] width 27 height 10
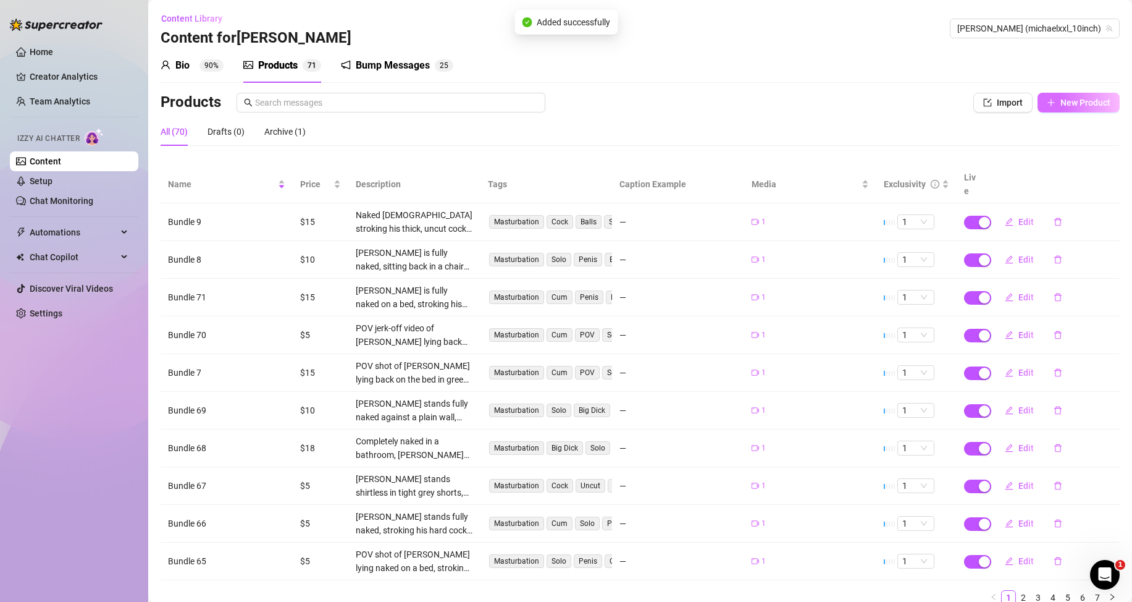
click at [1061, 101] on span "New Product" at bounding box center [1086, 103] width 50 height 10
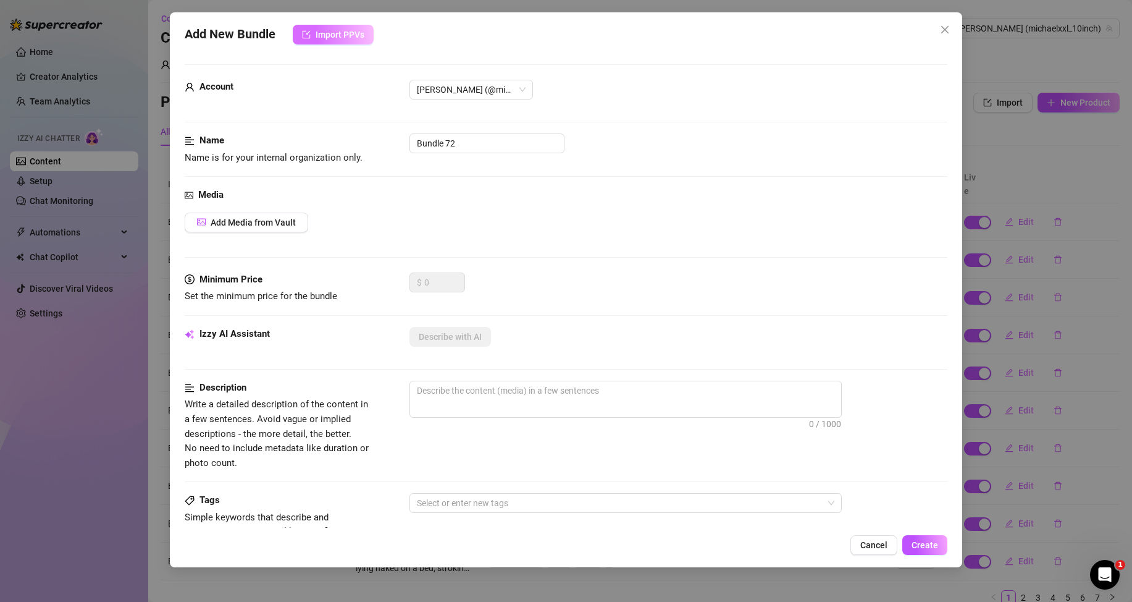
click at [356, 35] on span "Import PPVs" at bounding box center [340, 35] width 49 height 10
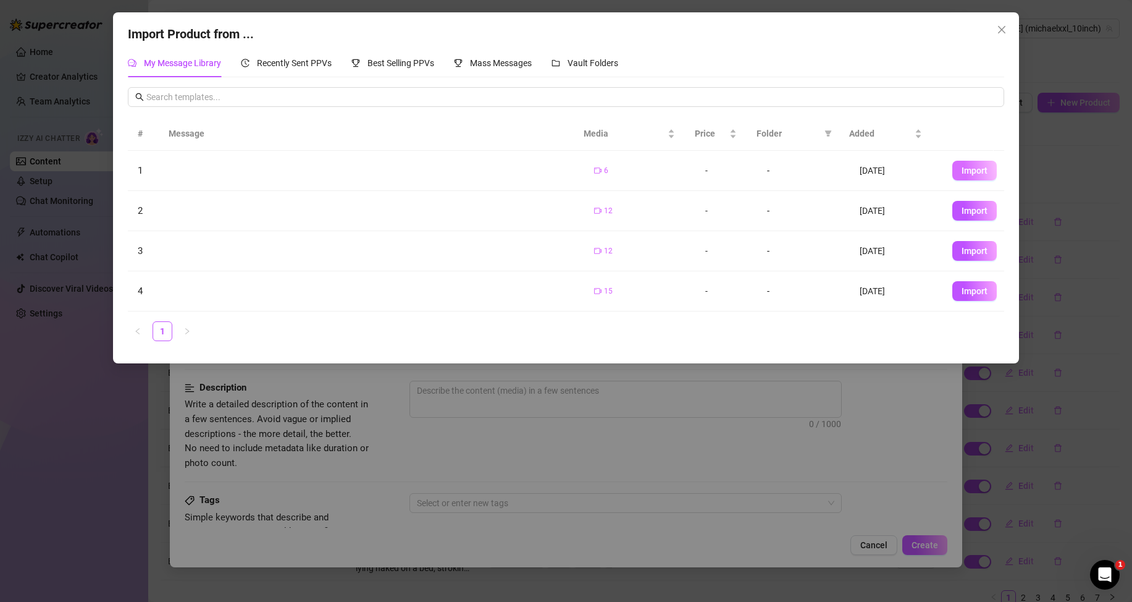
click at [966, 170] on span "Import" at bounding box center [975, 171] width 26 height 10
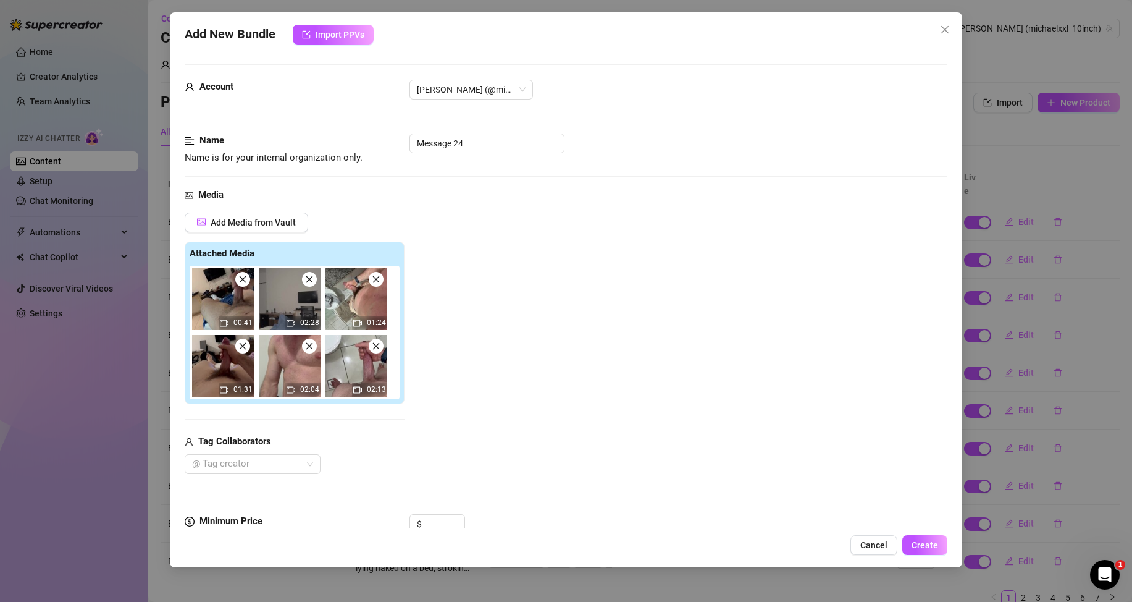
click at [245, 280] on icon "close" at bounding box center [242, 279] width 9 height 9
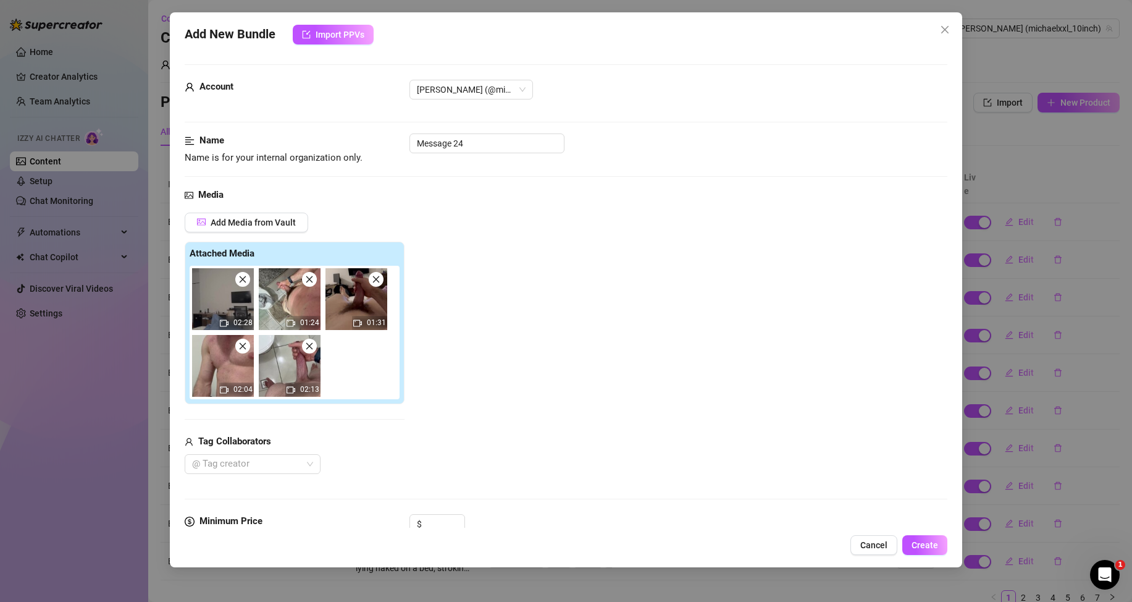
click at [245, 284] on span at bounding box center [242, 279] width 15 height 15
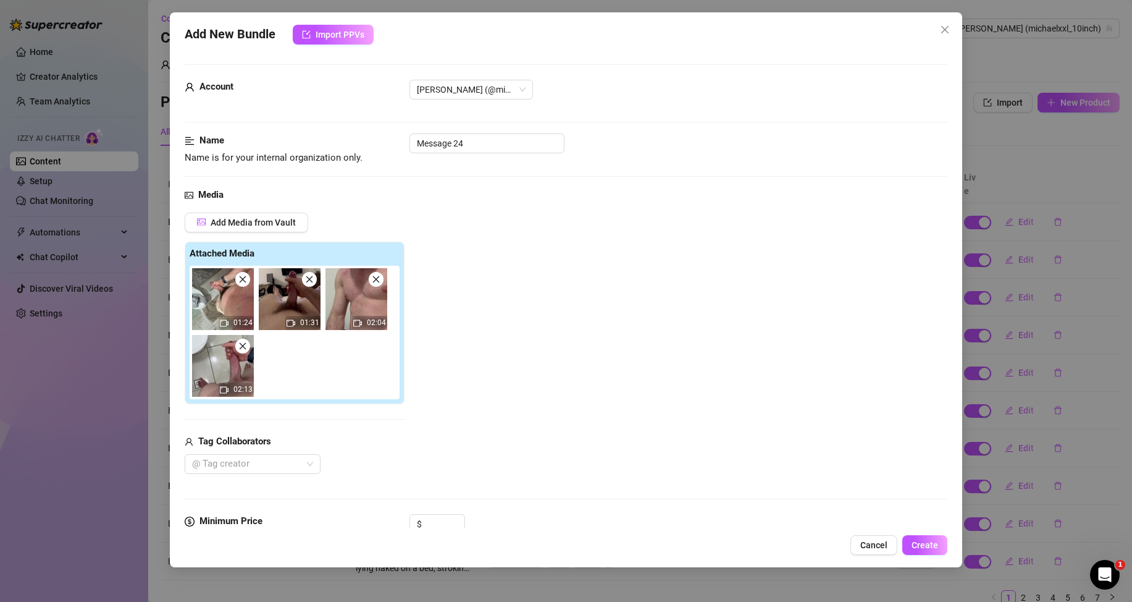
click at [311, 280] on icon "close" at bounding box center [309, 279] width 9 height 9
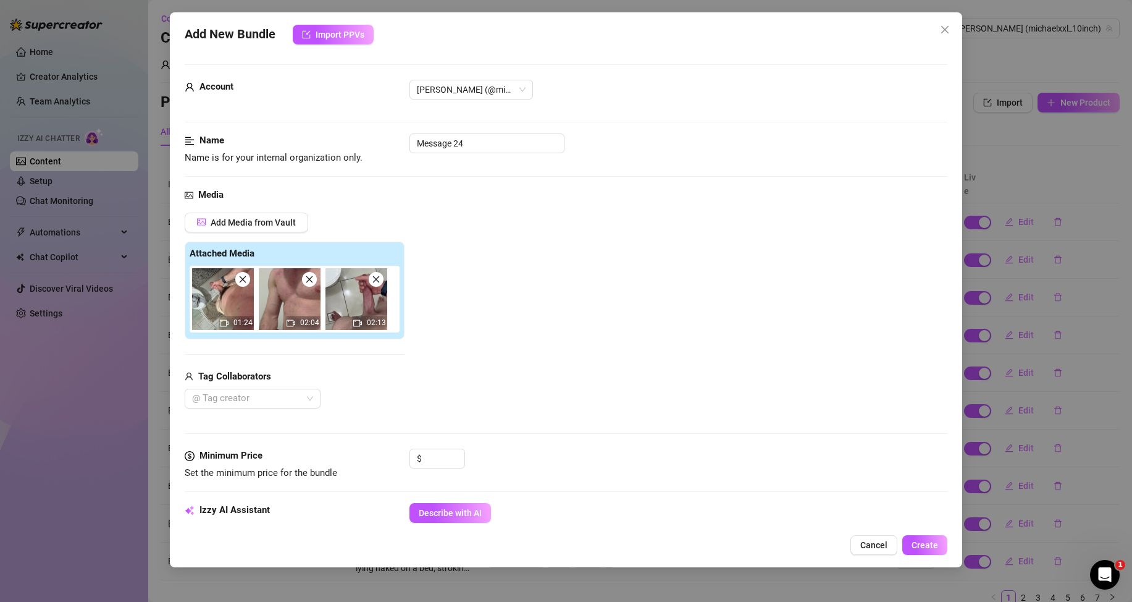
click at [311, 280] on icon "close" at bounding box center [309, 279] width 9 height 9
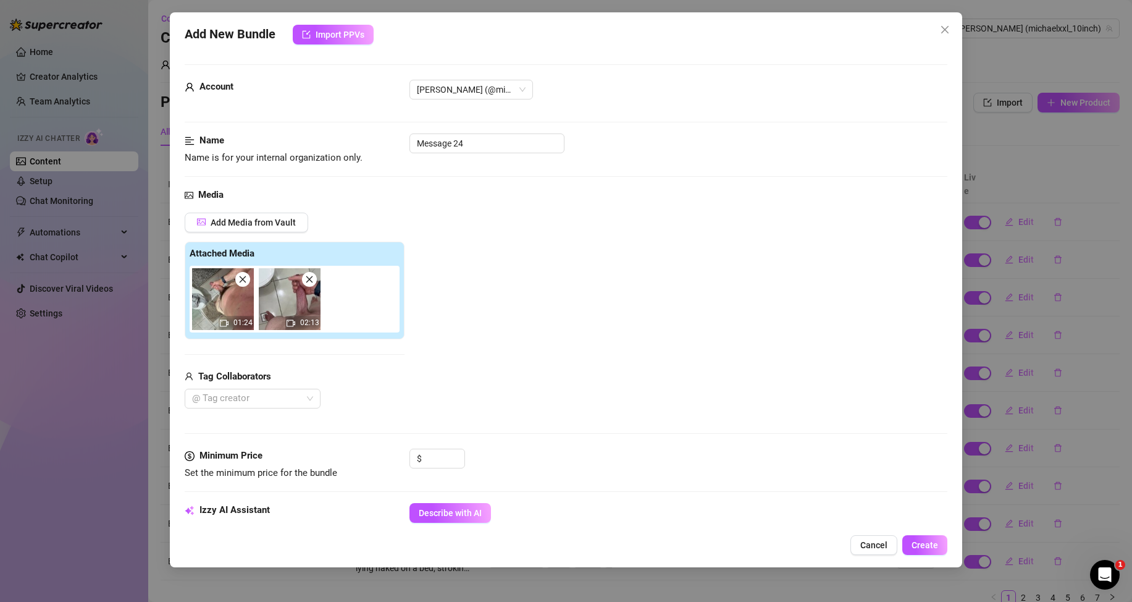
click at [311, 280] on icon "close" at bounding box center [309, 279] width 9 height 9
click at [464, 510] on span "Describe with AI" at bounding box center [450, 513] width 63 height 10
click at [471, 143] on input "Message 24" at bounding box center [487, 143] width 155 height 20
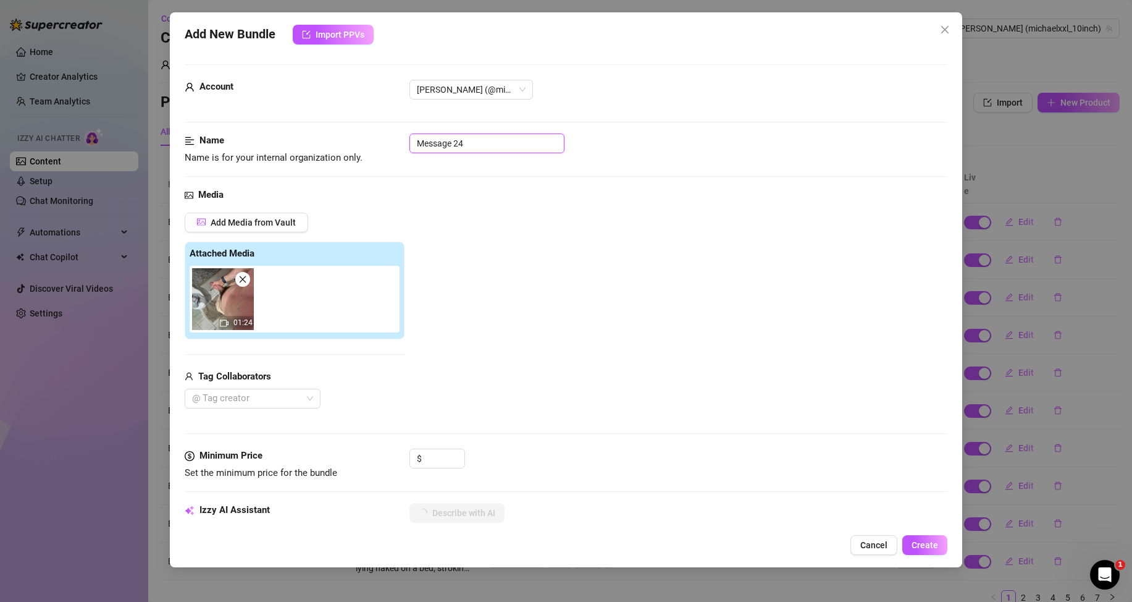
paste input "Bundle 7"
click at [428, 463] on input at bounding box center [444, 458] width 40 height 19
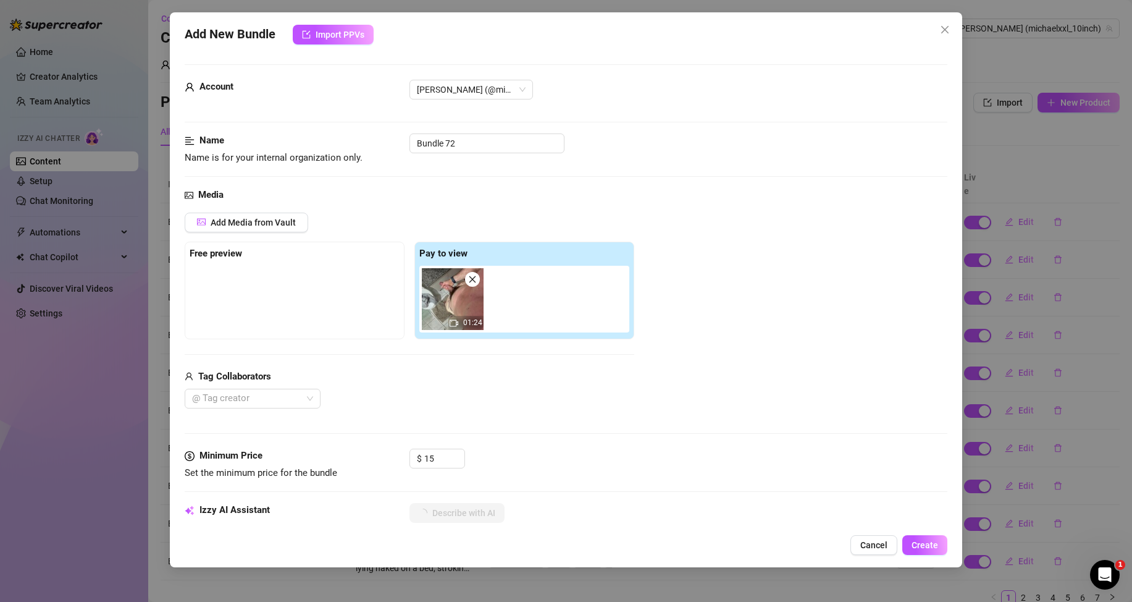
click at [497, 443] on div "Media Add Media from Vault Free preview Pay to view 01:24 Tag Collaborators @ T…" at bounding box center [566, 318] width 763 height 261
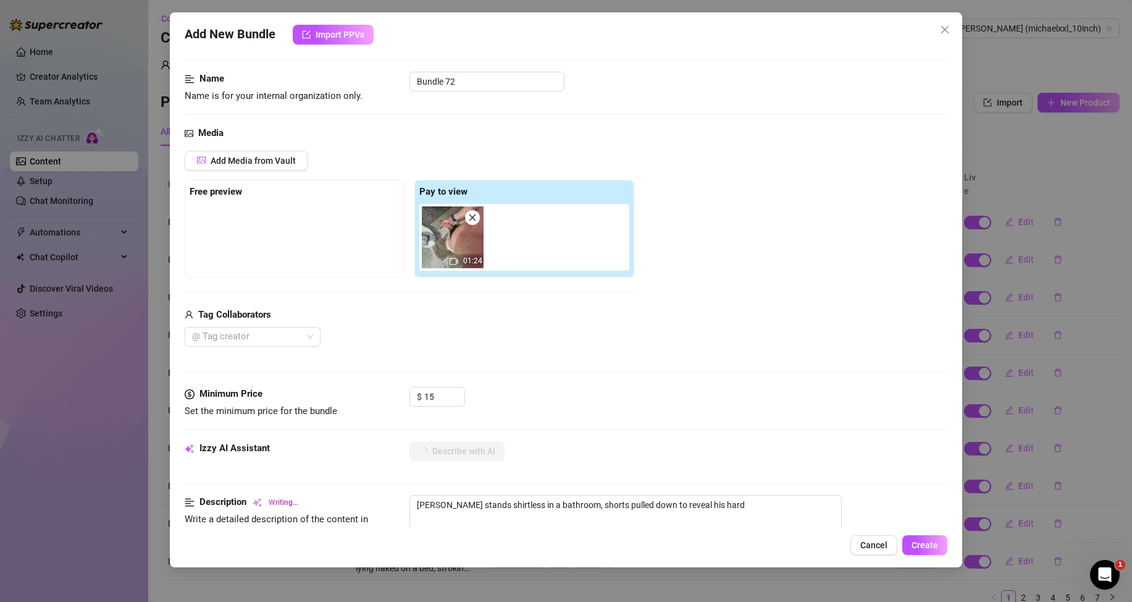
scroll to position [124, 0]
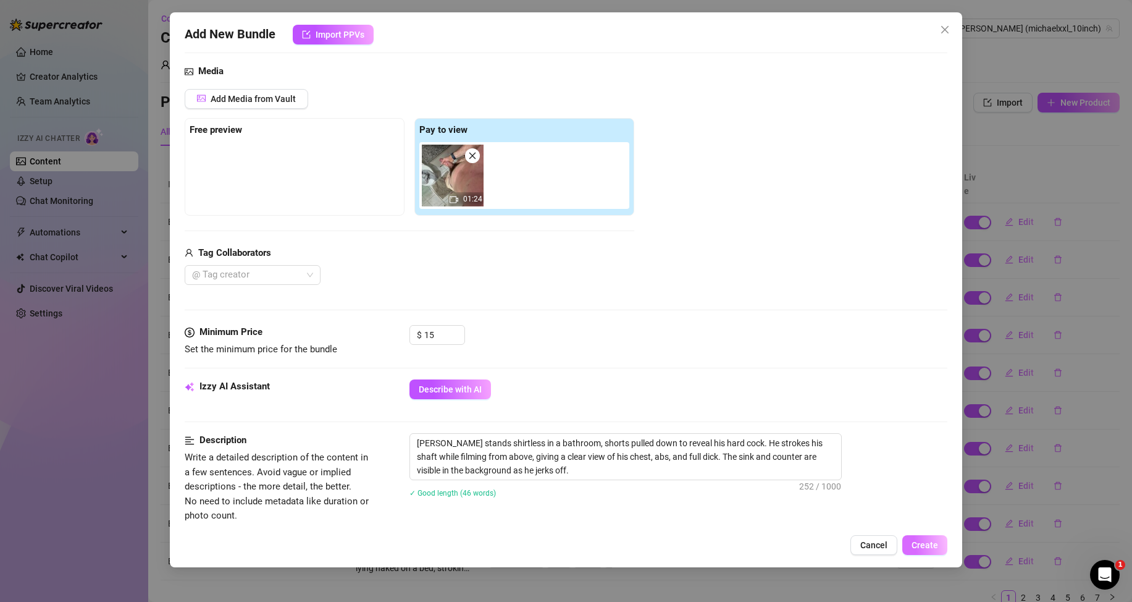
click at [923, 540] on span "Create" at bounding box center [925, 545] width 27 height 10
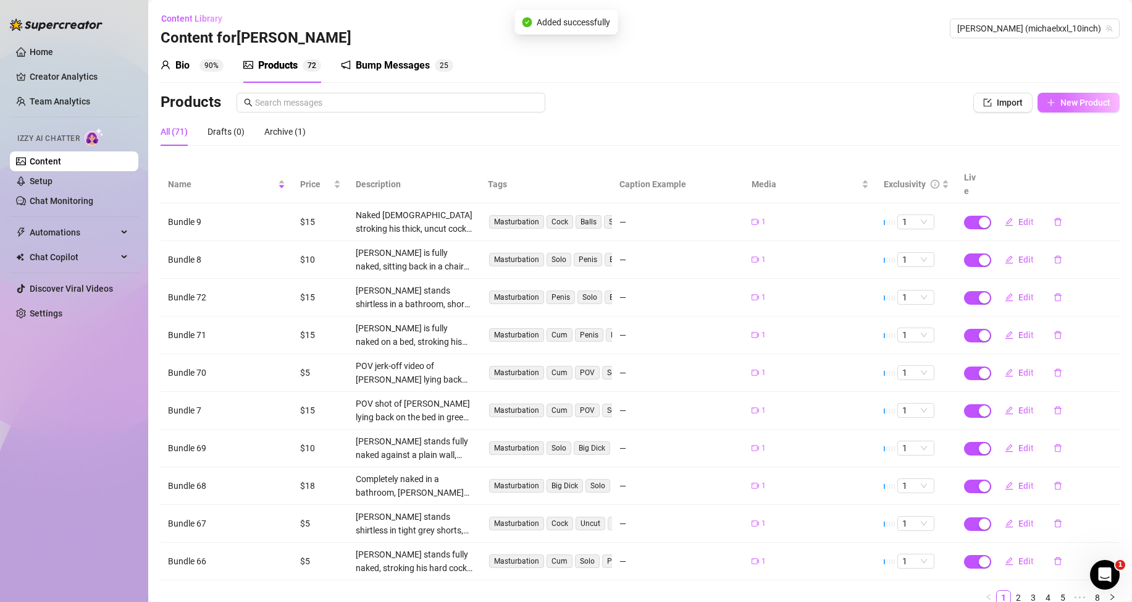
click at [1069, 103] on span "New Product" at bounding box center [1086, 103] width 50 height 10
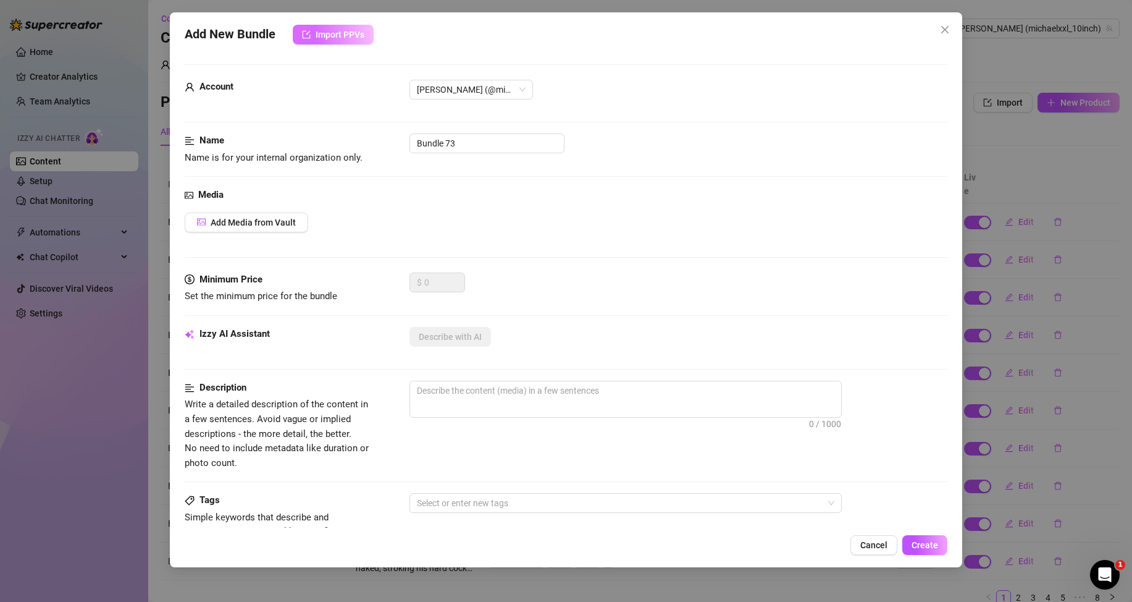
click at [351, 40] on button "Import PPVs" at bounding box center [333, 35] width 81 height 20
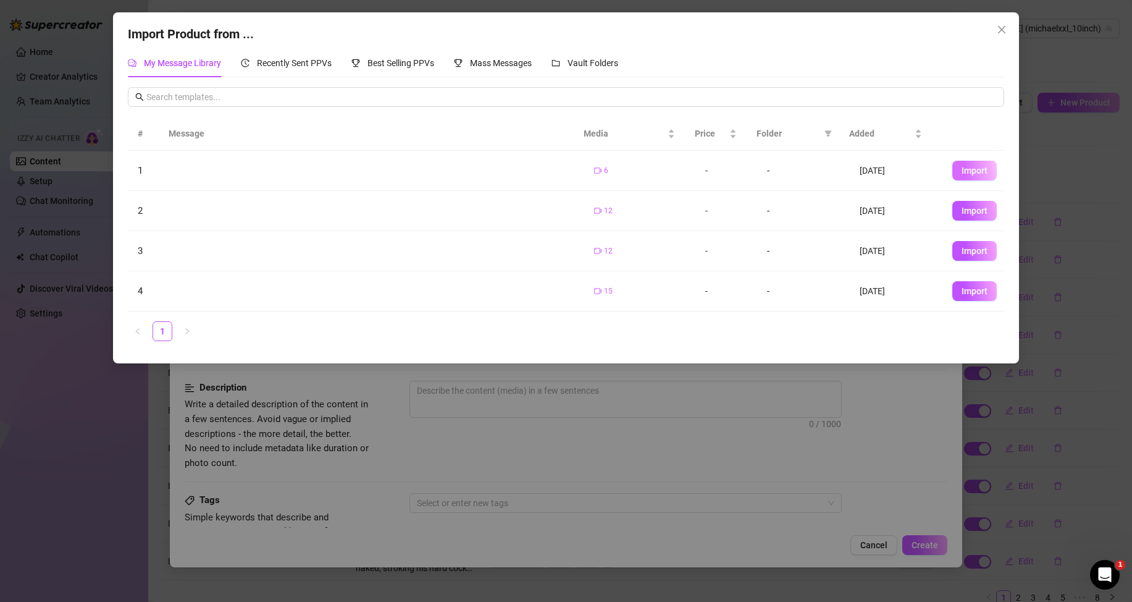
click at [962, 166] on span "Import" at bounding box center [975, 171] width 26 height 10
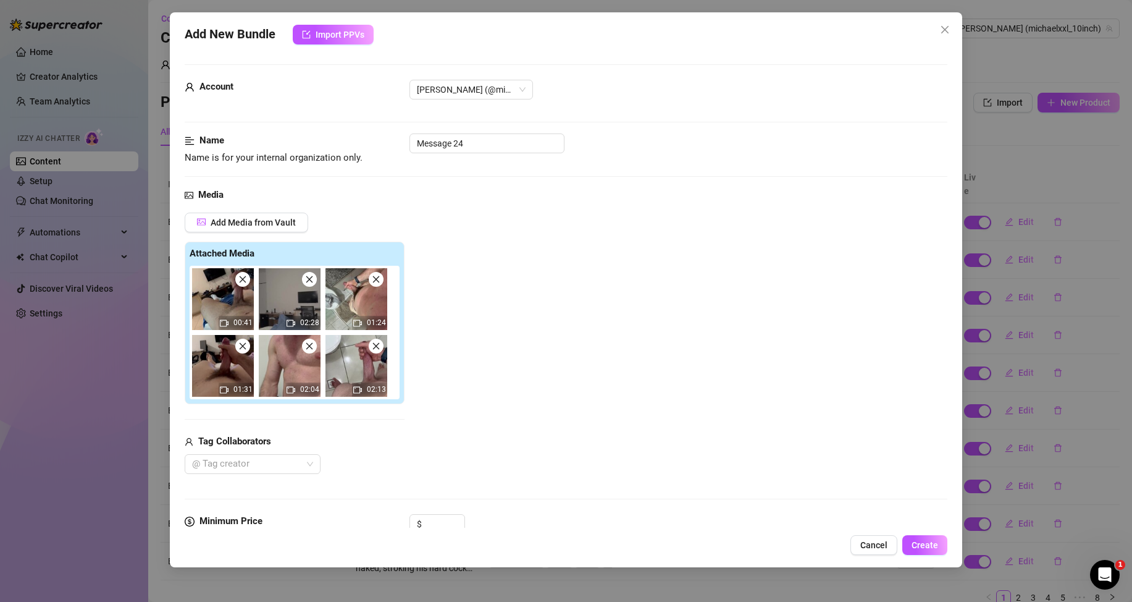
click at [242, 280] on icon "close" at bounding box center [243, 279] width 7 height 7
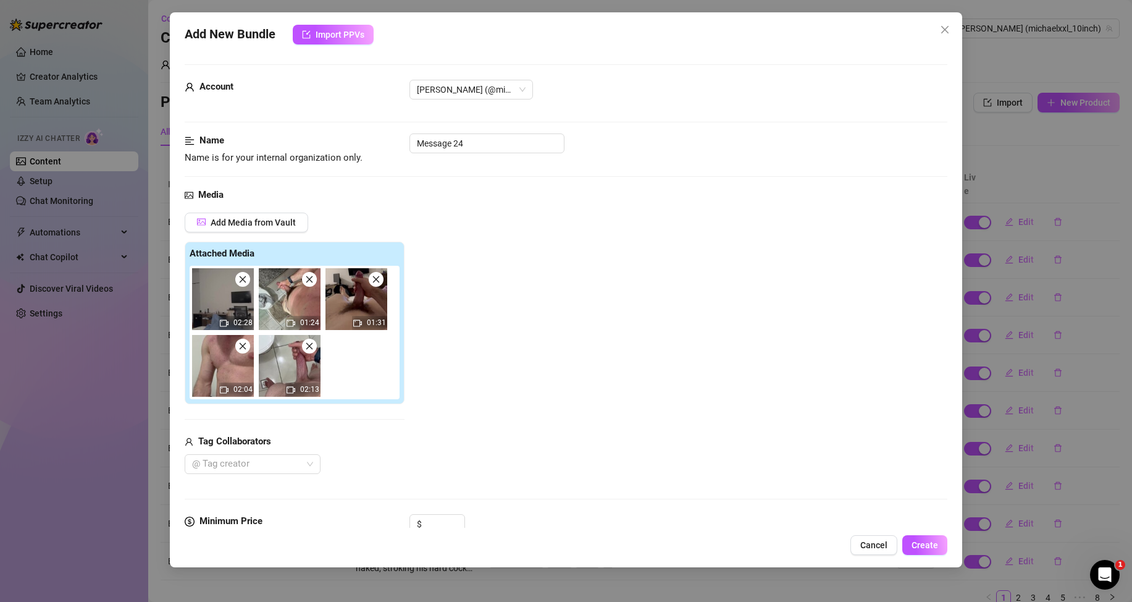
click at [242, 280] on icon "close" at bounding box center [243, 279] width 7 height 7
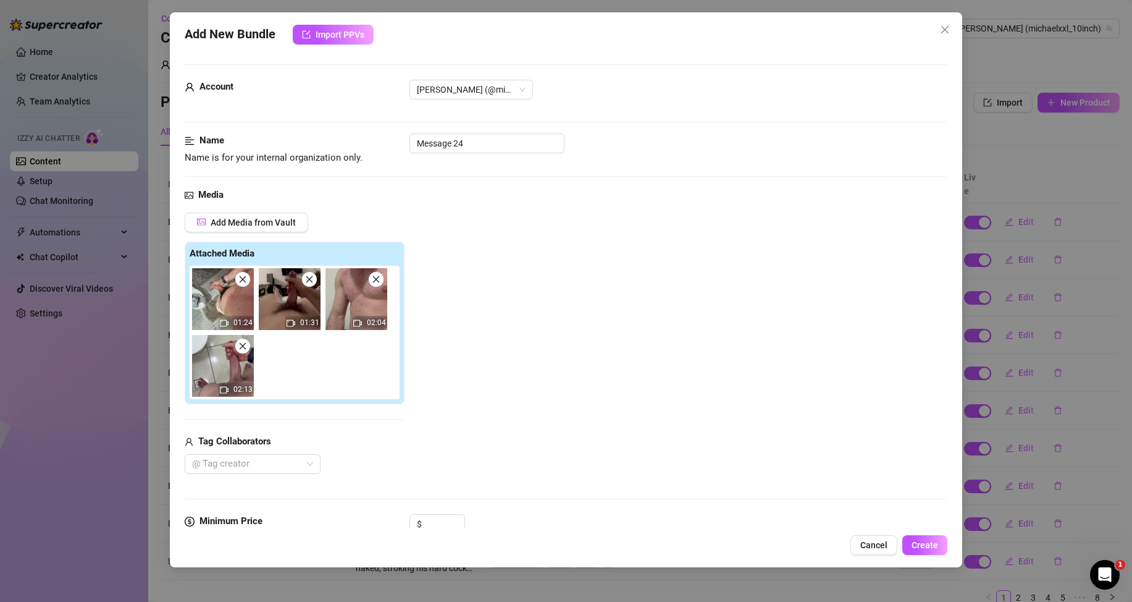
click at [242, 280] on icon "close" at bounding box center [243, 279] width 7 height 7
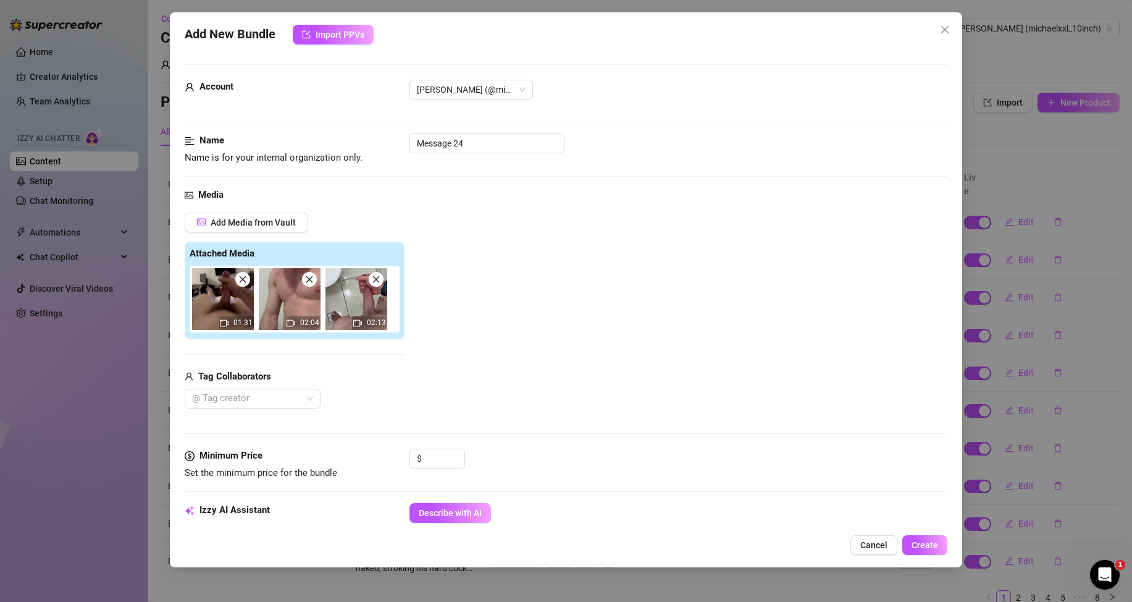
click at [317, 288] on img at bounding box center [290, 299] width 62 height 62
click at [311, 287] on img at bounding box center [290, 299] width 62 height 62
click at [313, 276] on icon "close" at bounding box center [309, 279] width 9 height 9
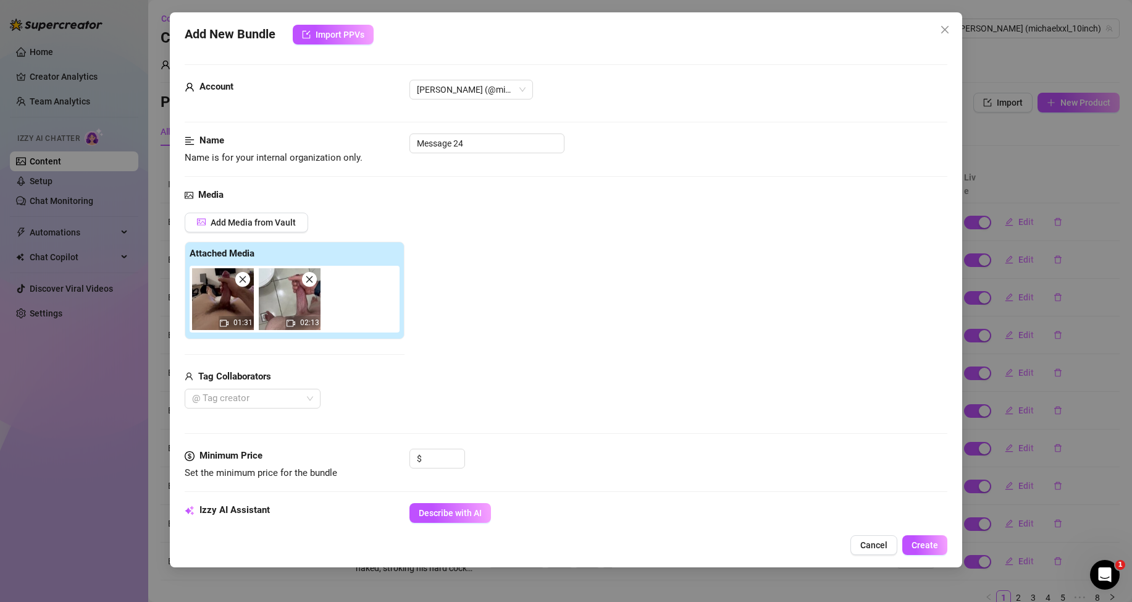
click at [313, 276] on icon "close" at bounding box center [309, 279] width 9 height 9
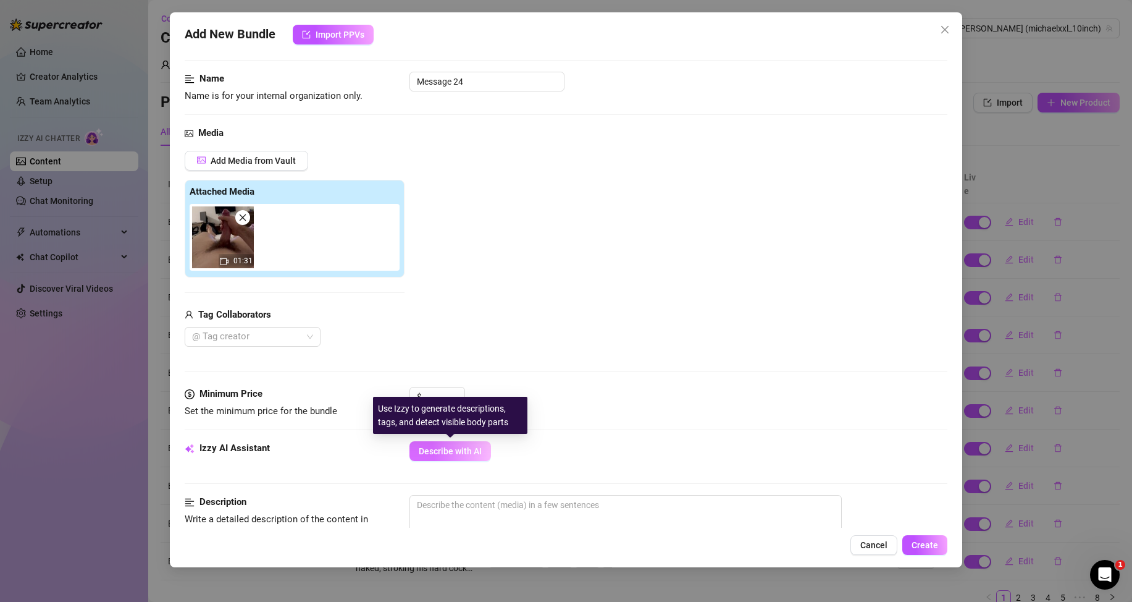
click at [447, 456] on button "Describe with AI" at bounding box center [451, 451] width 82 height 20
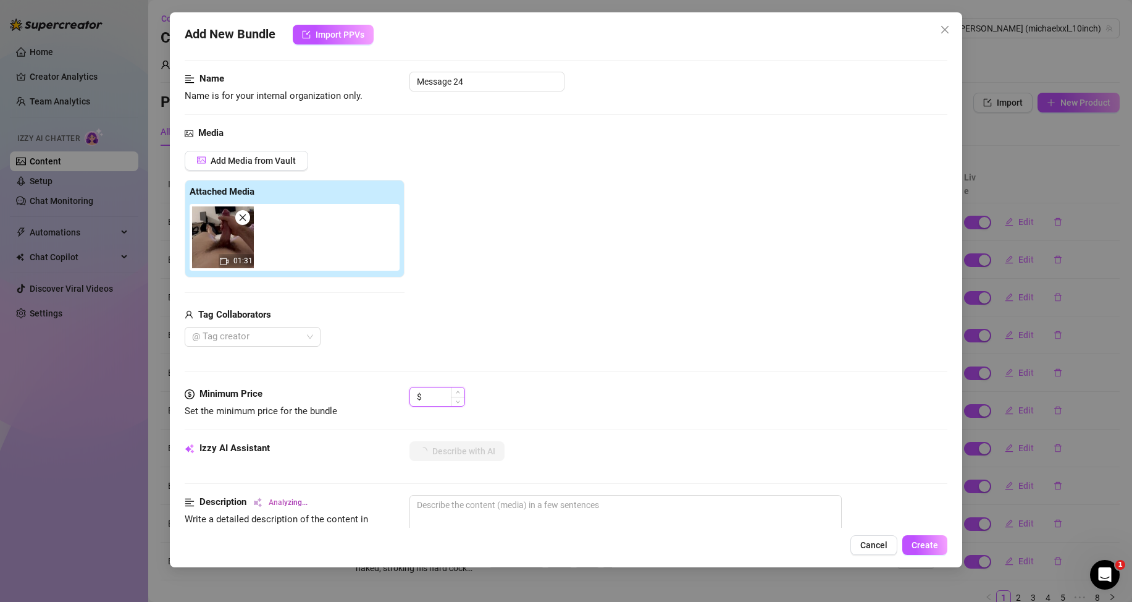
click at [434, 397] on input at bounding box center [444, 396] width 40 height 19
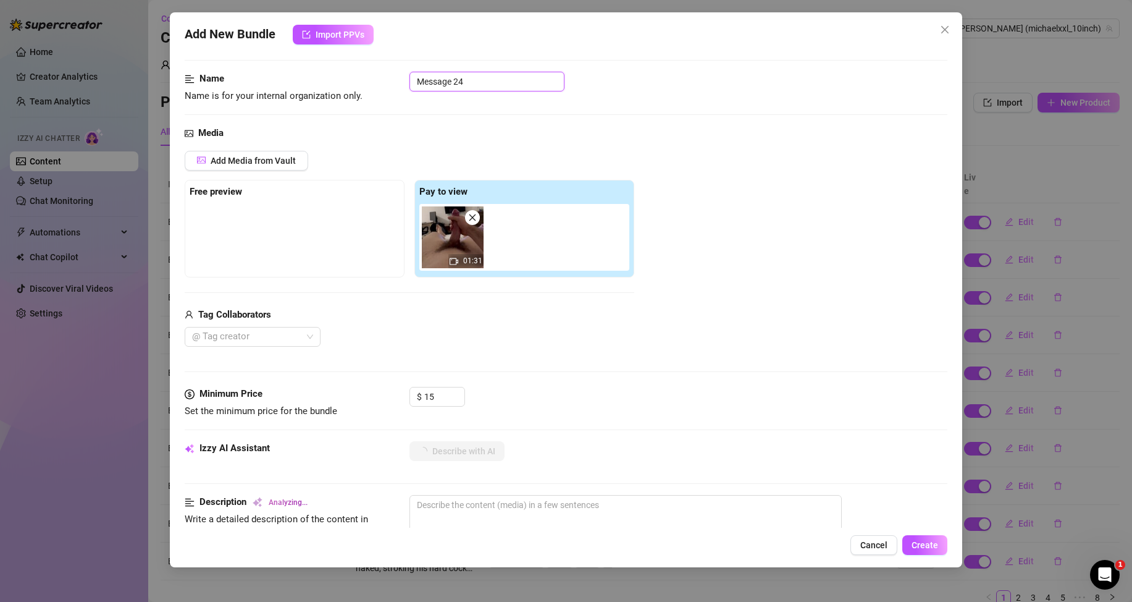
click at [474, 76] on input "Message 24" at bounding box center [487, 82] width 155 height 20
paste input "Bundle 7"
click at [521, 103] on div "Name Name is for your internal organization only. Bundle 73" at bounding box center [566, 88] width 763 height 32
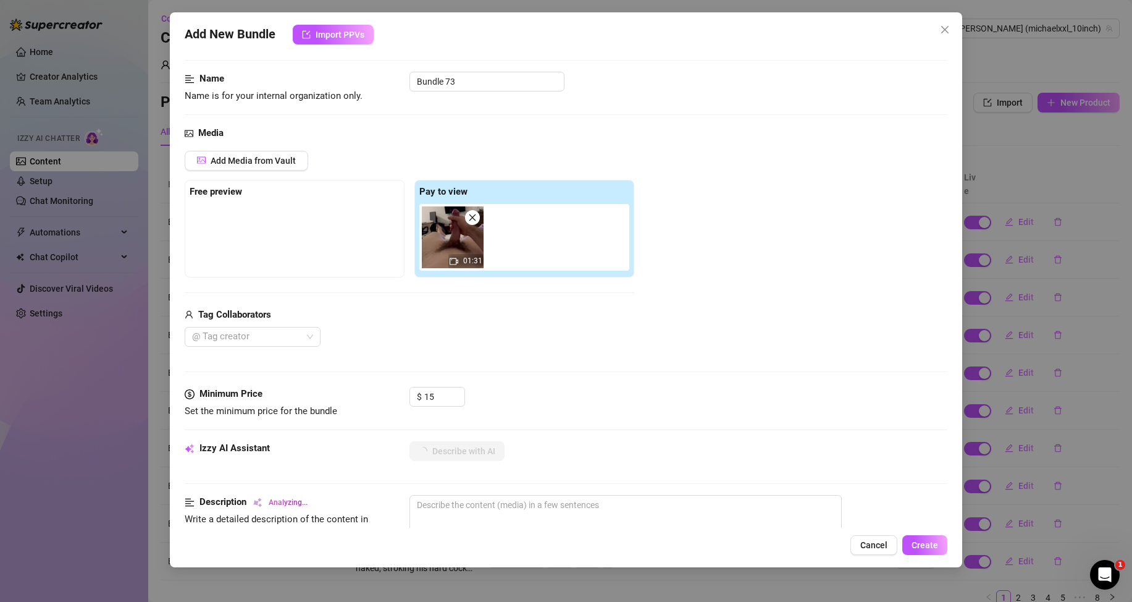
scroll to position [124, 0]
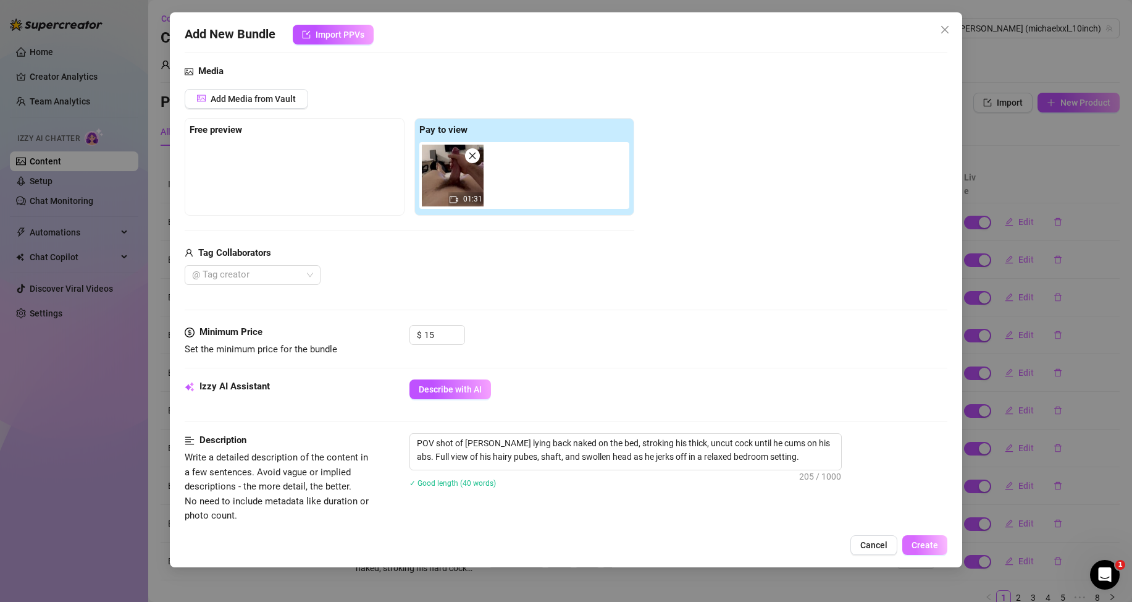
click at [930, 545] on span "Create" at bounding box center [925, 545] width 27 height 10
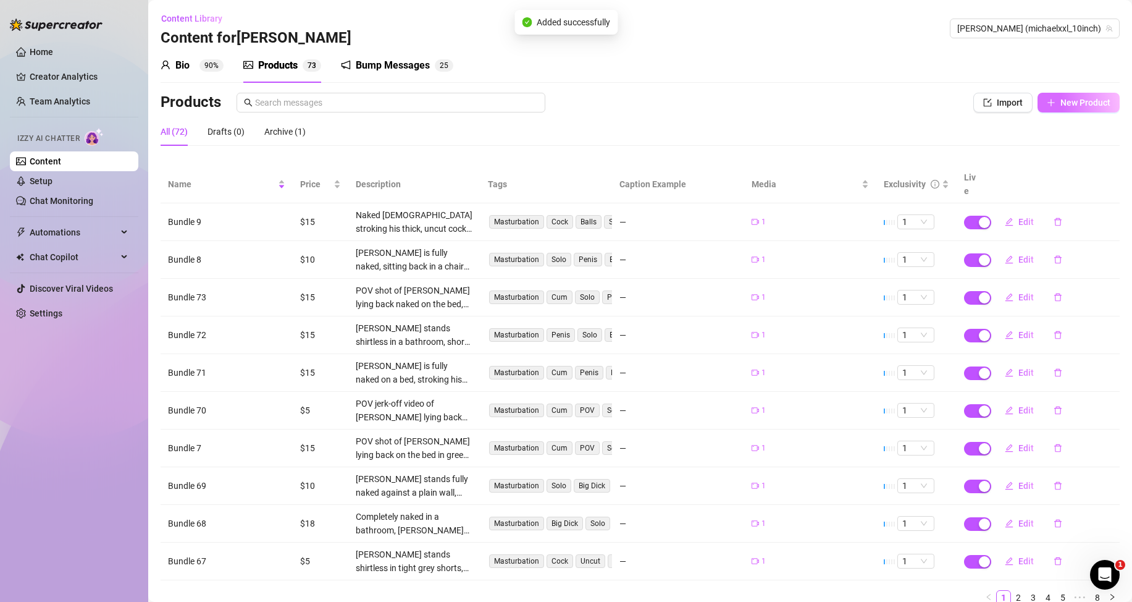
click at [1058, 97] on button "New Product" at bounding box center [1079, 103] width 82 height 20
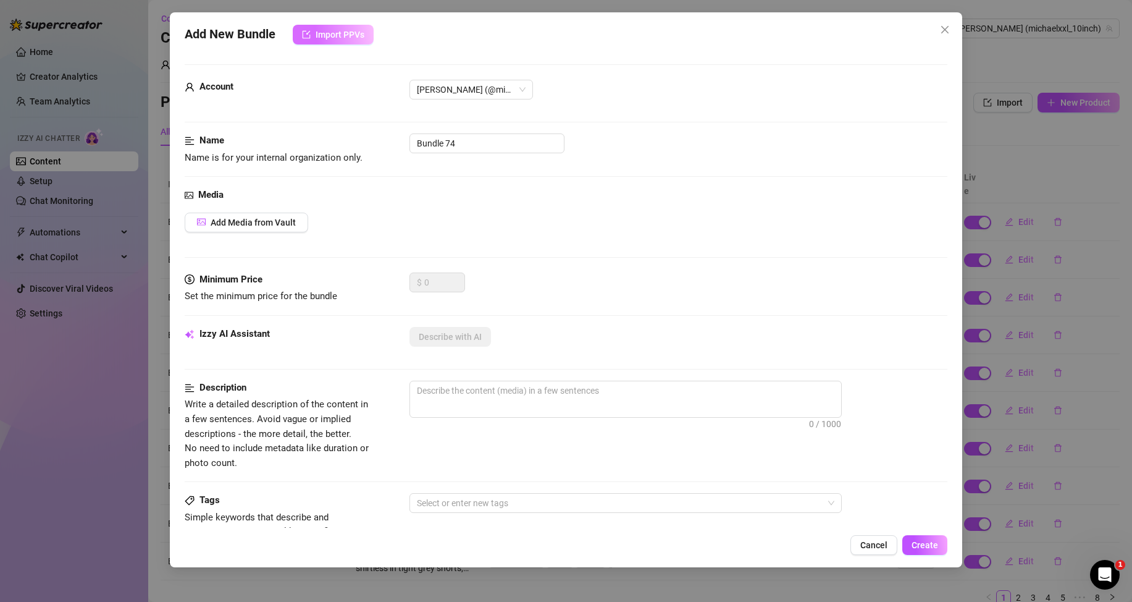
click at [368, 36] on button "Import PPVs" at bounding box center [333, 35] width 81 height 20
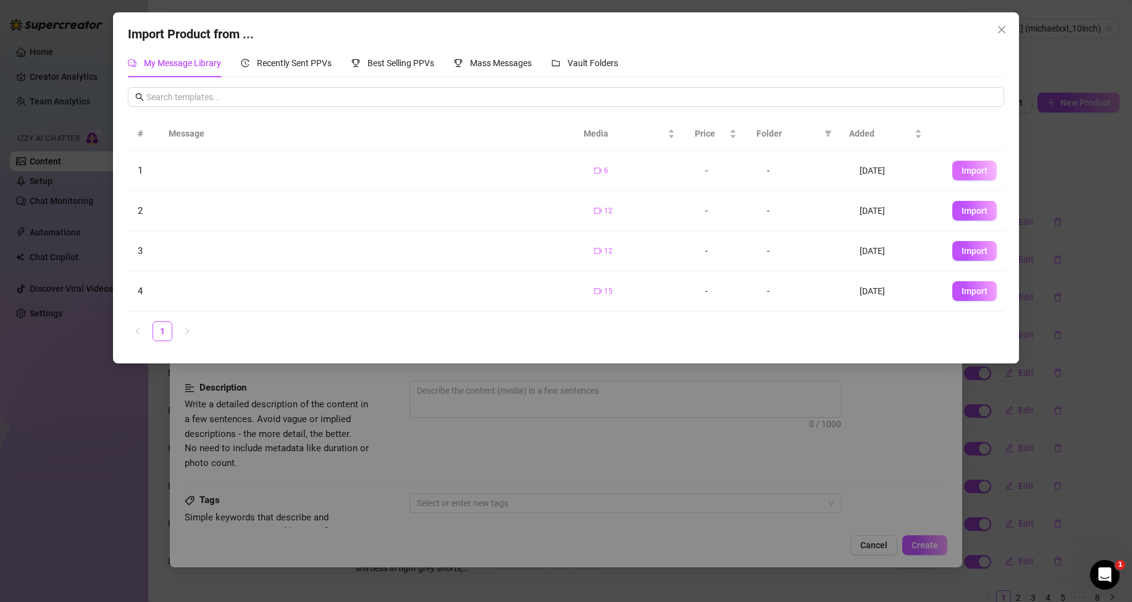
click at [962, 175] on span "Import" at bounding box center [975, 171] width 26 height 10
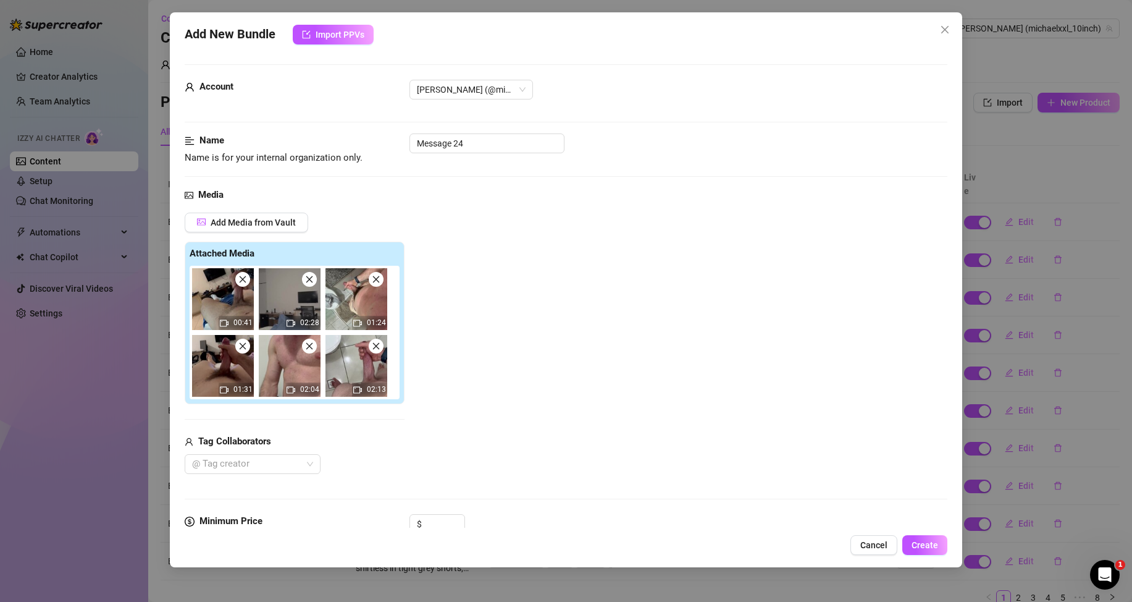
click at [245, 279] on icon "close" at bounding box center [242, 279] width 9 height 9
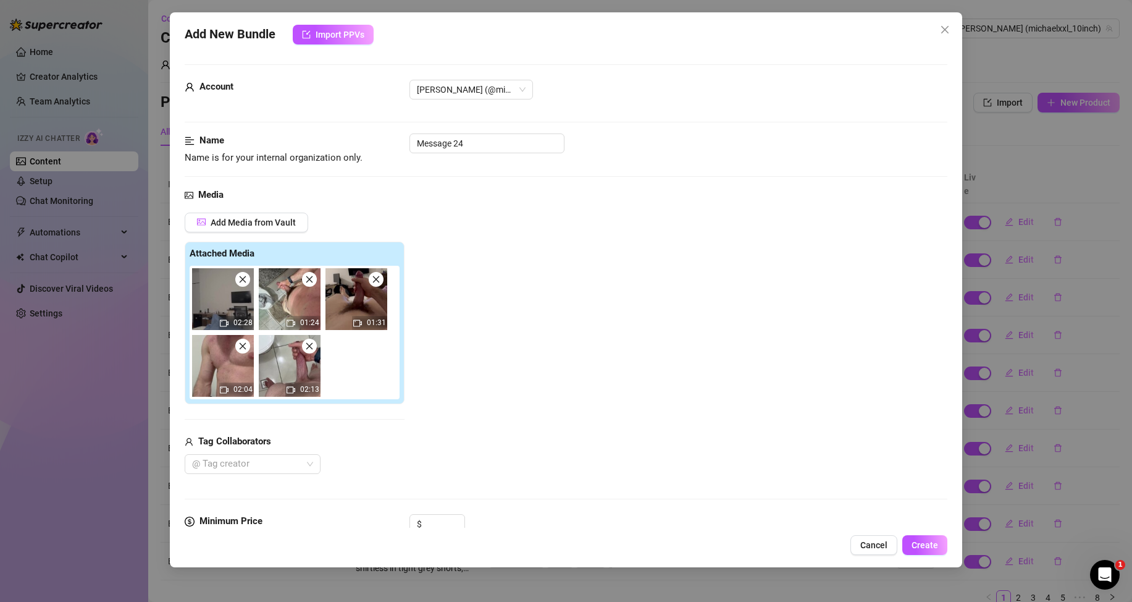
click at [245, 278] on icon "close" at bounding box center [242, 279] width 9 height 9
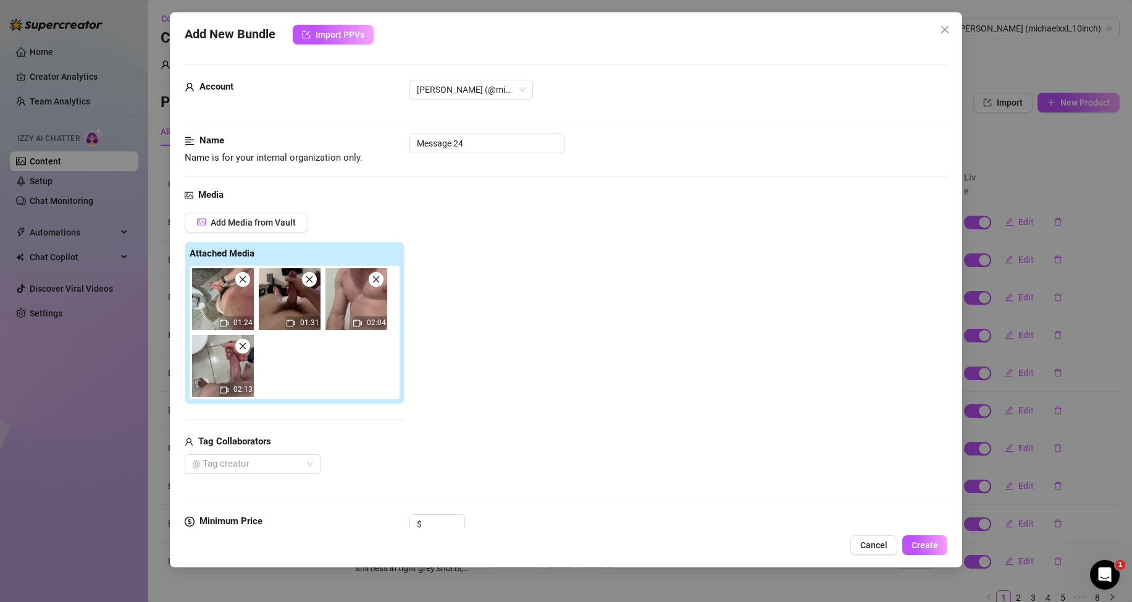
click at [245, 278] on icon "close" at bounding box center [242, 279] width 9 height 9
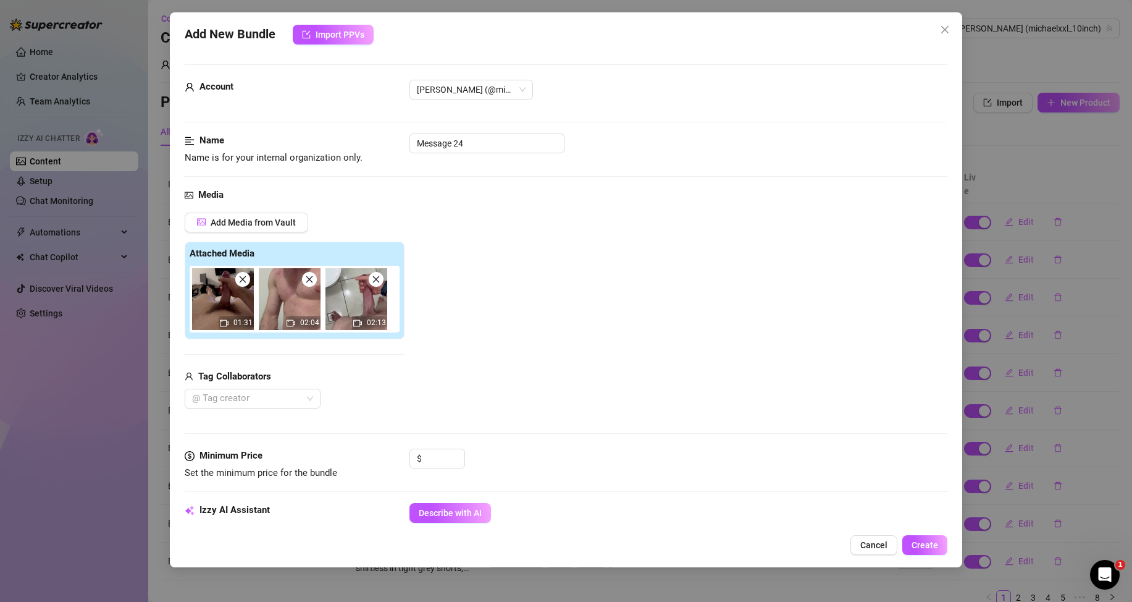
click at [245, 278] on icon "close" at bounding box center [242, 279] width 9 height 9
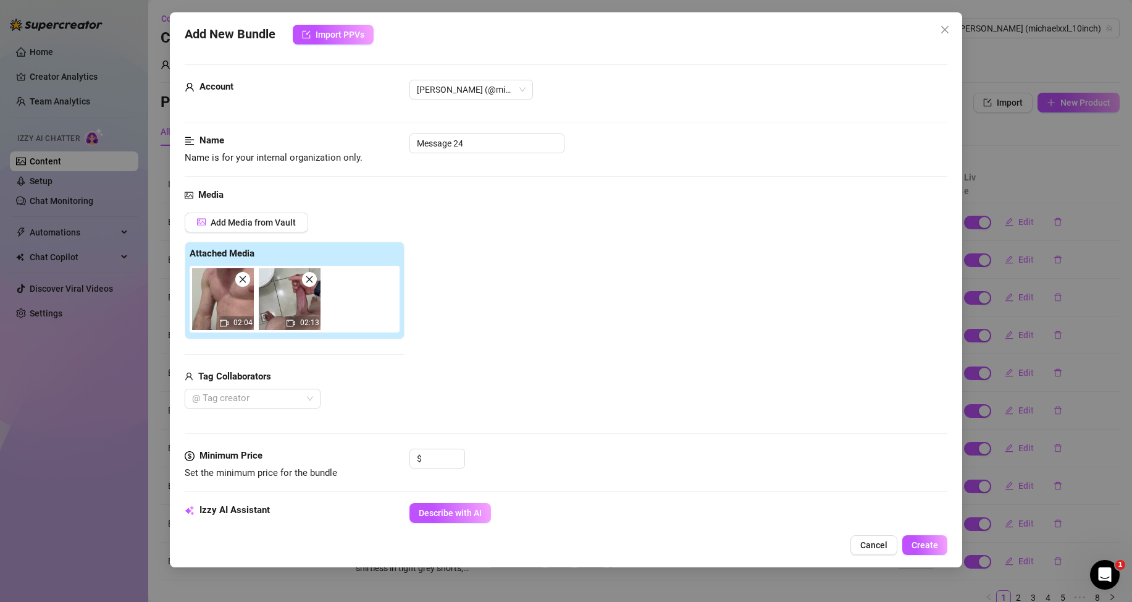
click at [311, 280] on icon "close" at bounding box center [309, 279] width 7 height 7
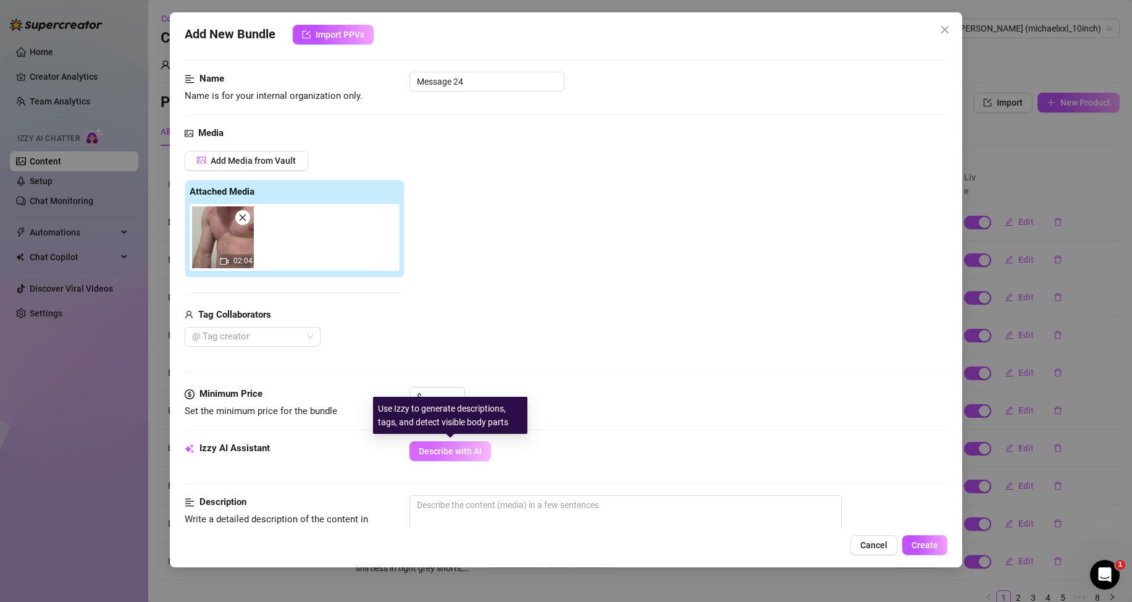
click at [452, 446] on span "Describe with AI" at bounding box center [450, 451] width 63 height 10
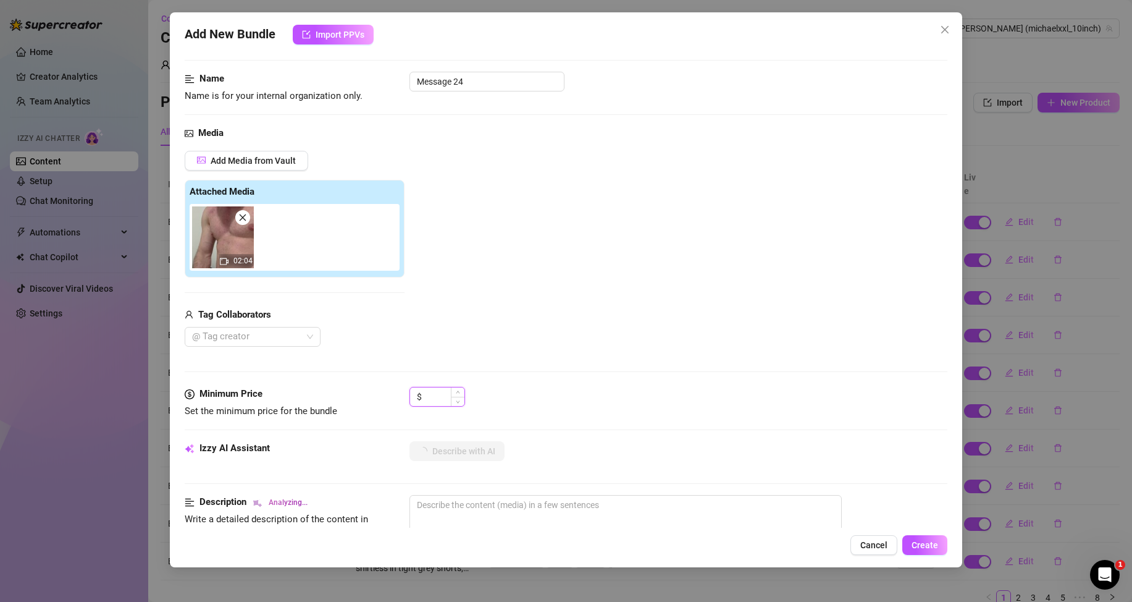
click at [428, 397] on input at bounding box center [444, 396] width 40 height 19
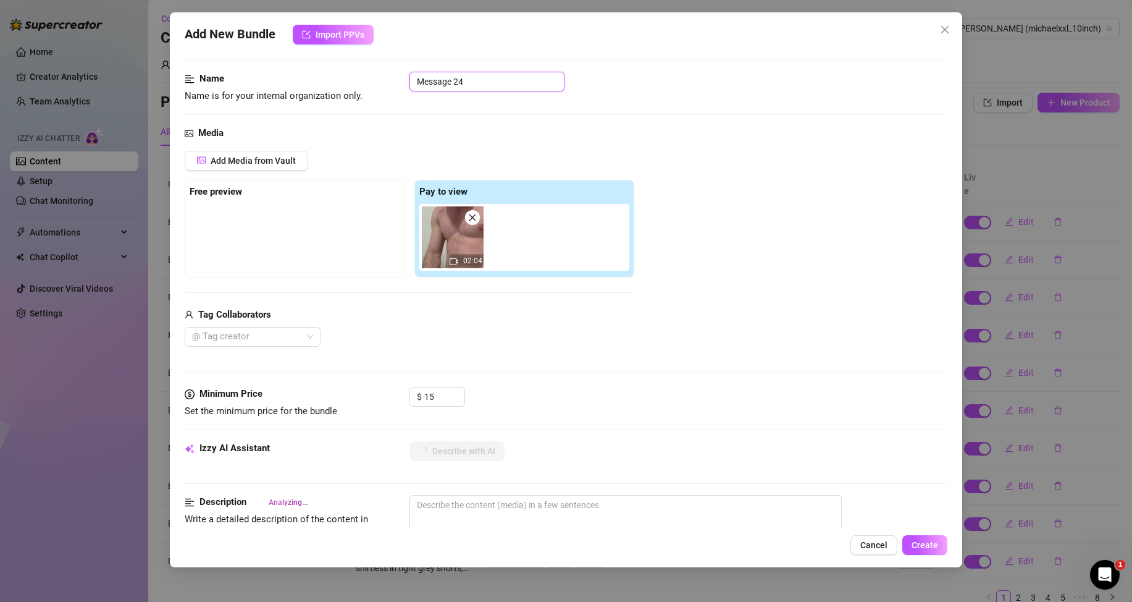
click at [479, 84] on input "Message 24" at bounding box center [487, 82] width 155 height 20
paste input "Bundle 7"
click at [513, 111] on div "Name Name is for your internal organization only. Bundle 74" at bounding box center [566, 99] width 763 height 54
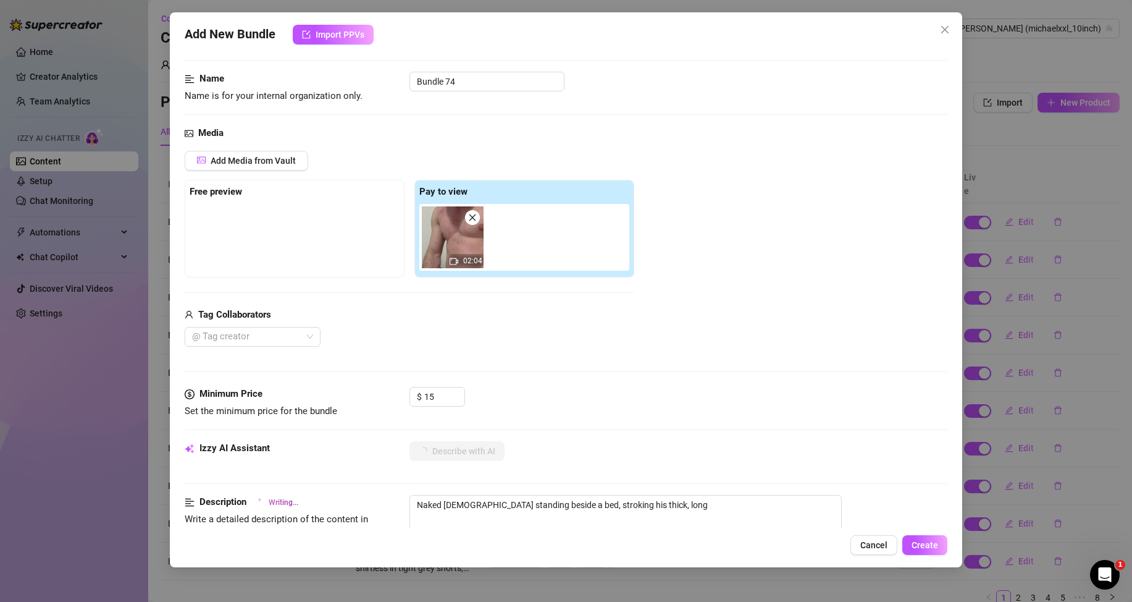
scroll to position [185, 0]
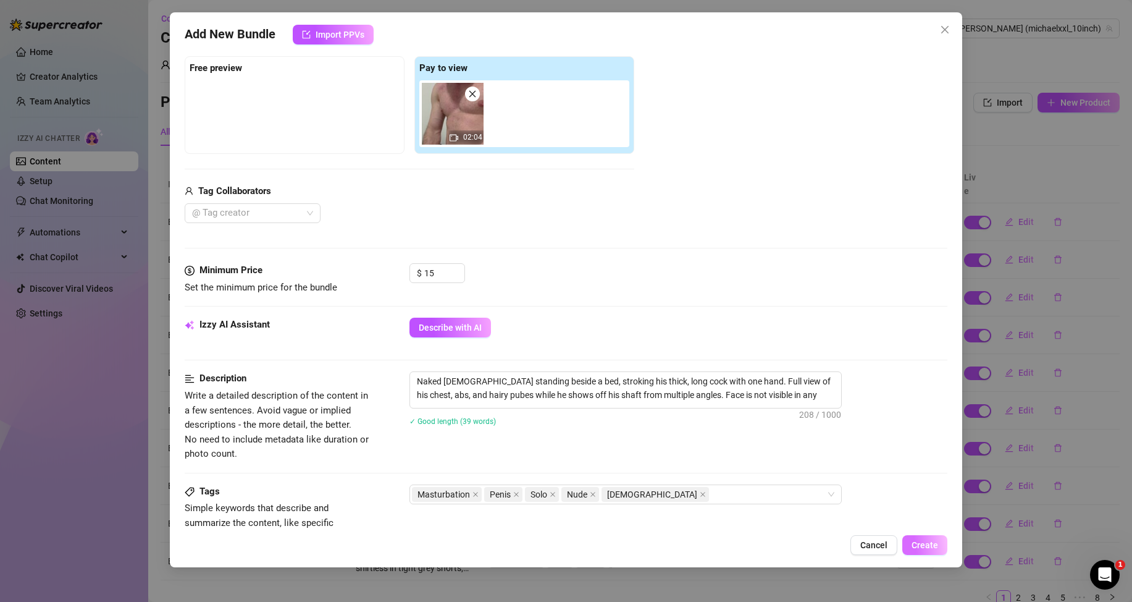
click at [927, 544] on span "Create" at bounding box center [925, 545] width 27 height 10
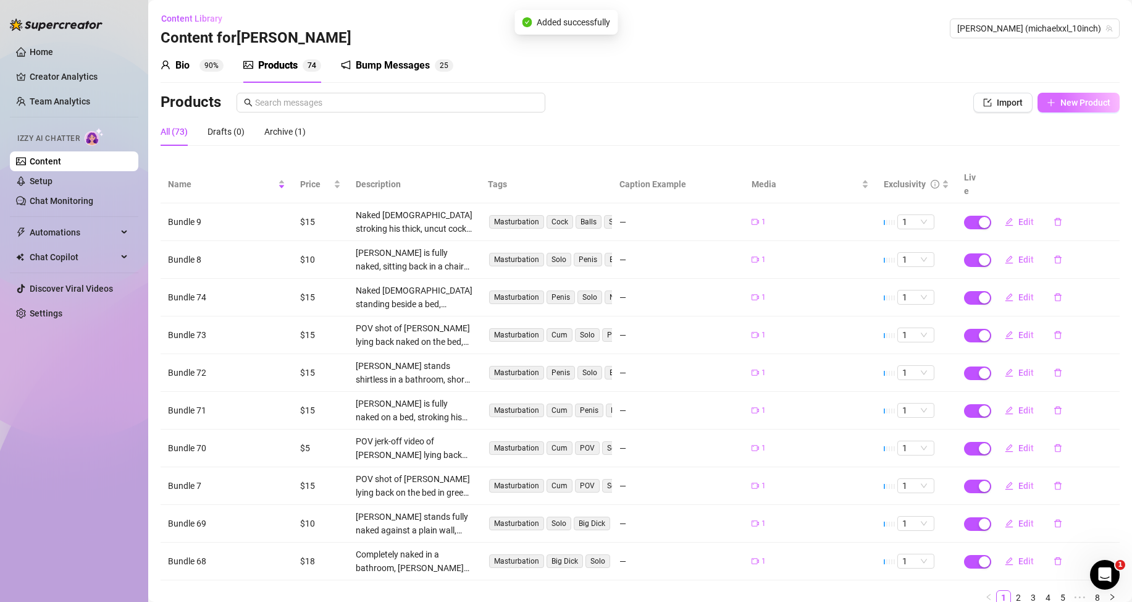
click at [1047, 102] on icon "plus" at bounding box center [1051, 102] width 9 height 9
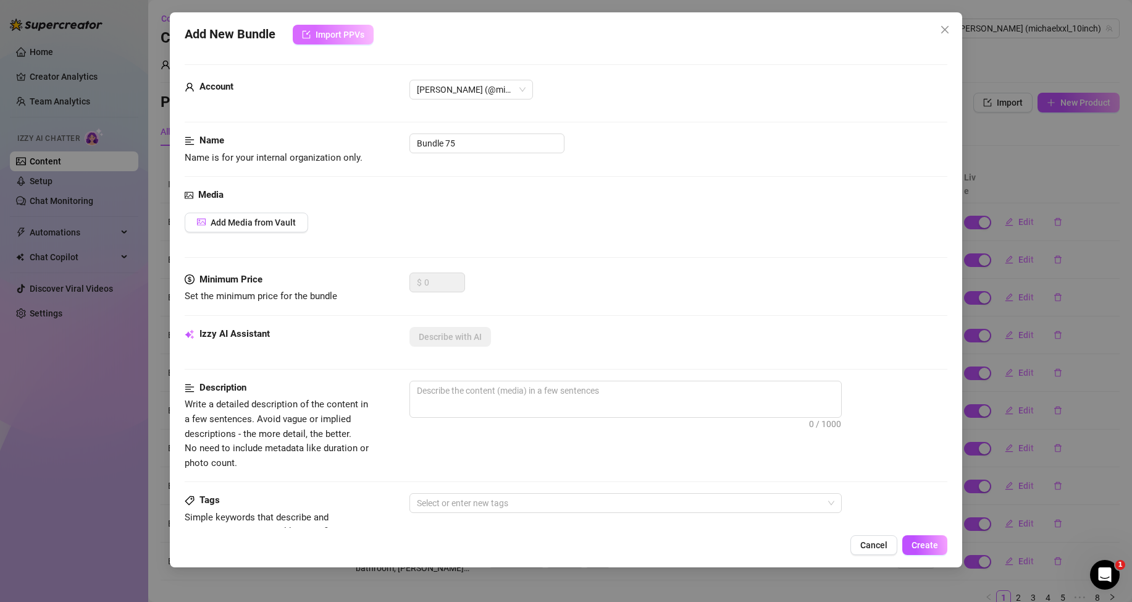
click at [364, 27] on button "Import PPVs" at bounding box center [333, 35] width 81 height 20
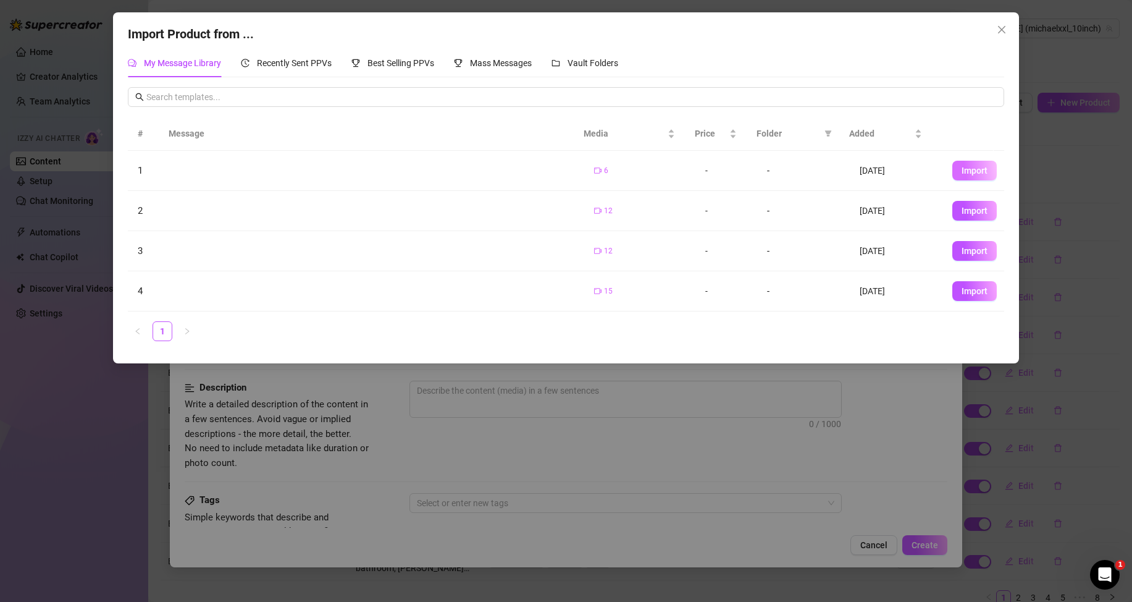
click at [952, 168] on button "Import" at bounding box center [974, 171] width 44 height 20
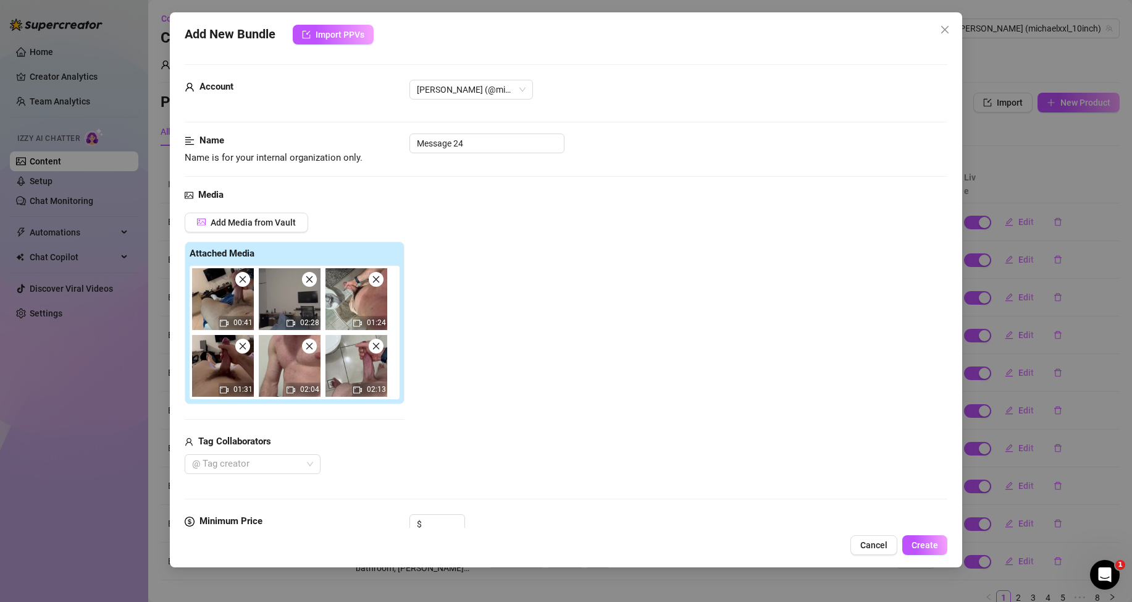
click at [244, 277] on icon "close" at bounding box center [242, 279] width 9 height 9
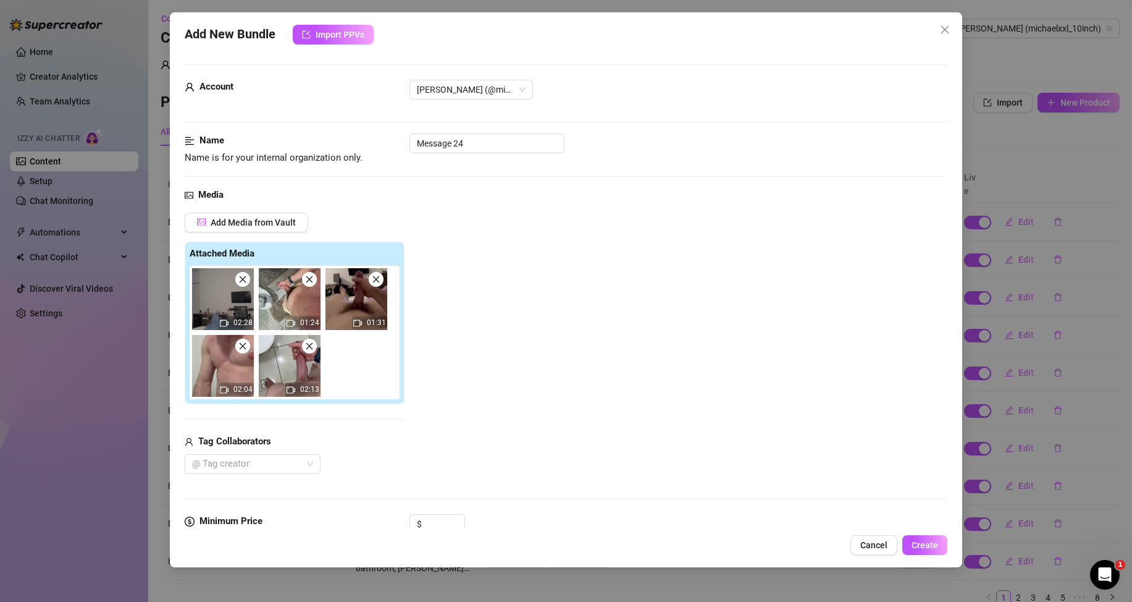
click at [243, 278] on icon "close" at bounding box center [242, 279] width 9 height 9
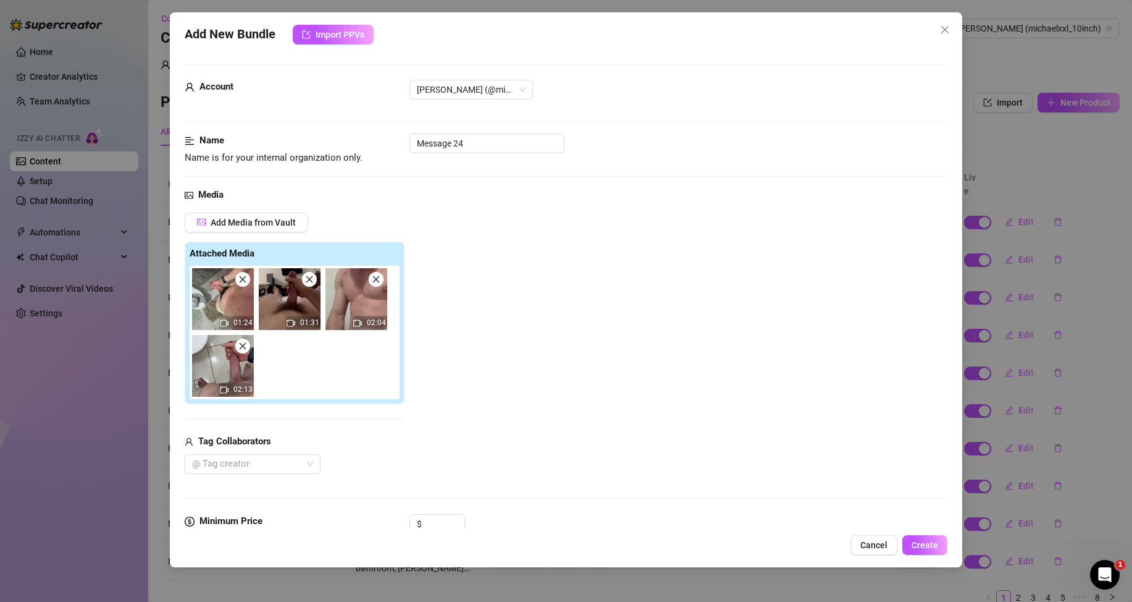
click at [243, 278] on icon "close" at bounding box center [242, 279] width 9 height 9
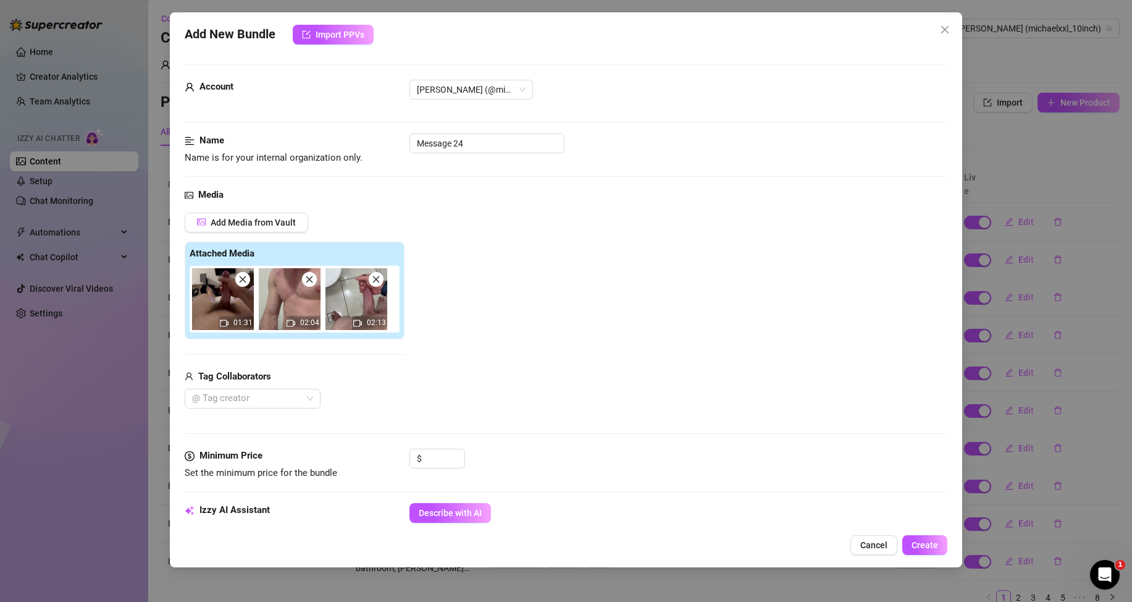
click at [243, 278] on icon "close" at bounding box center [242, 279] width 9 height 9
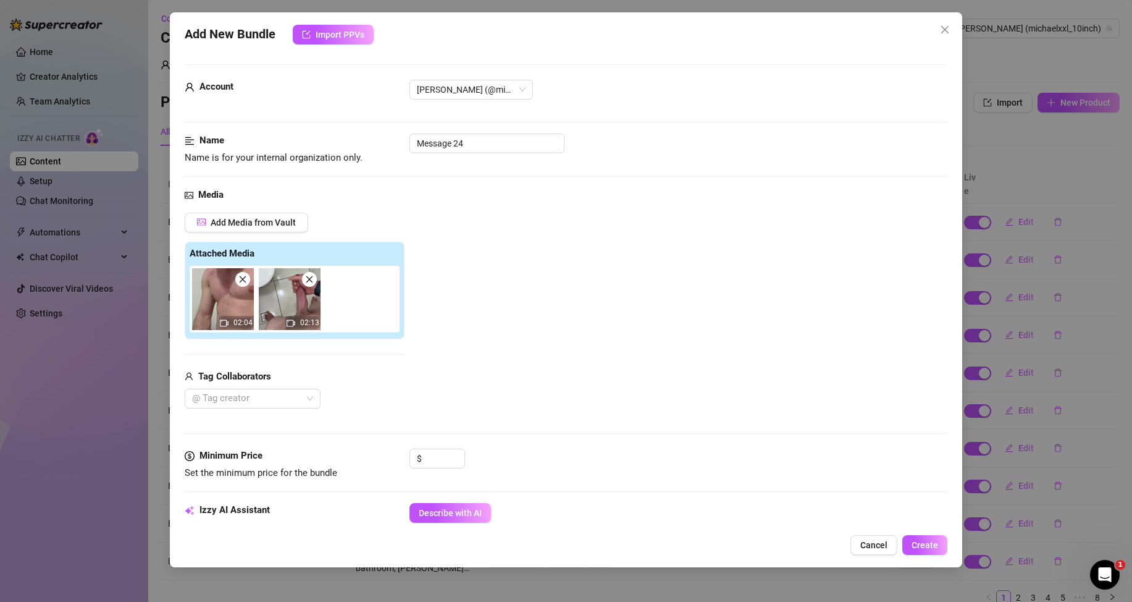
click at [243, 278] on icon "close" at bounding box center [242, 279] width 9 height 9
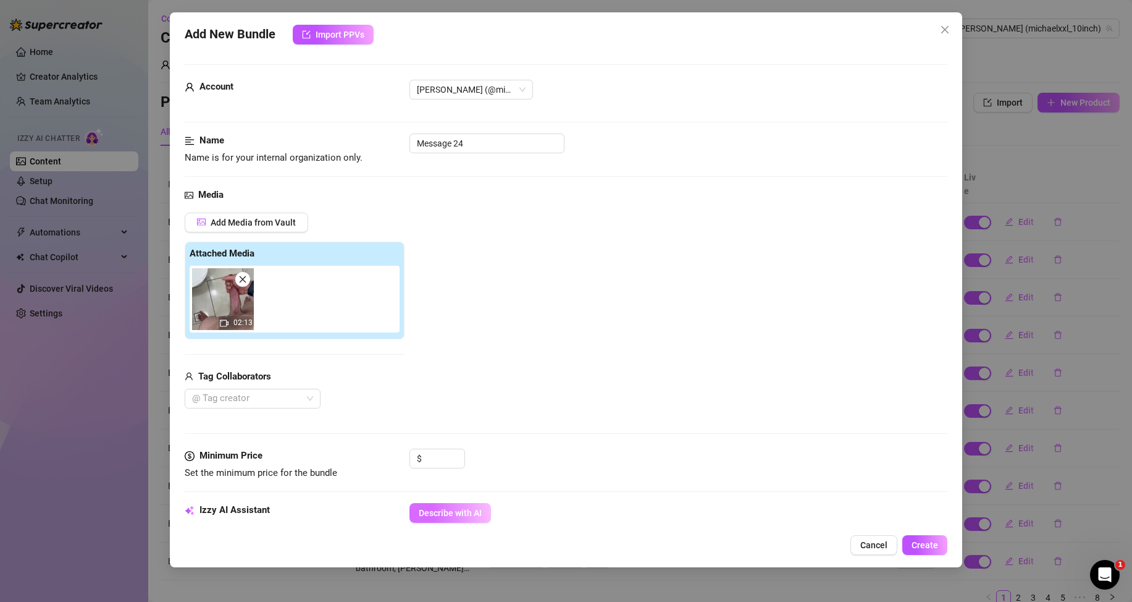
scroll to position [124, 0]
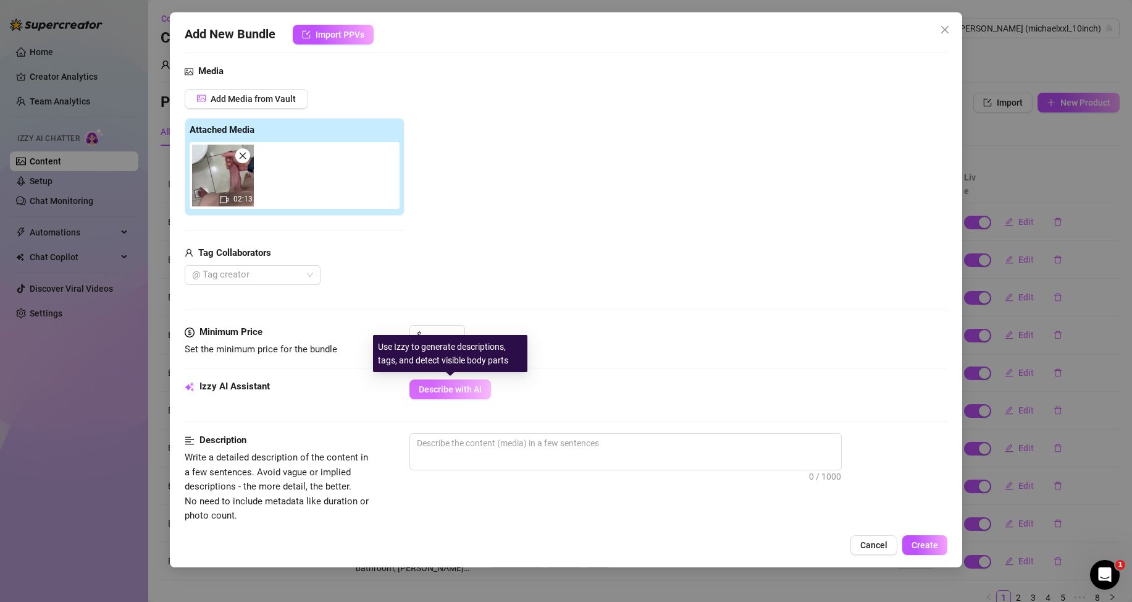
click at [447, 389] on span "Describe with AI" at bounding box center [450, 389] width 63 height 10
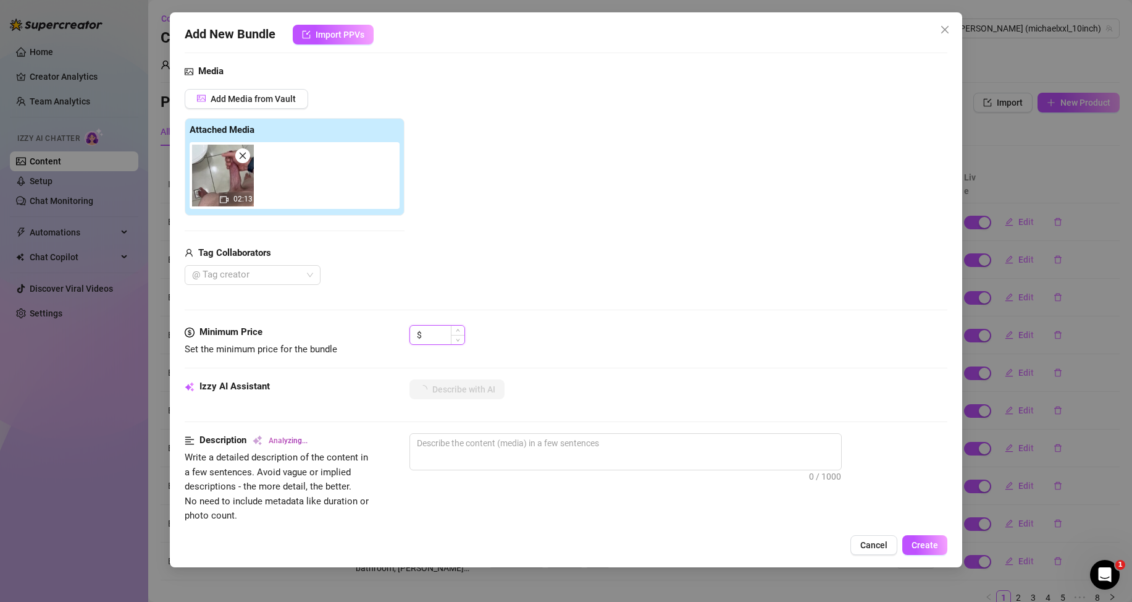
click at [442, 334] on input at bounding box center [444, 335] width 40 height 19
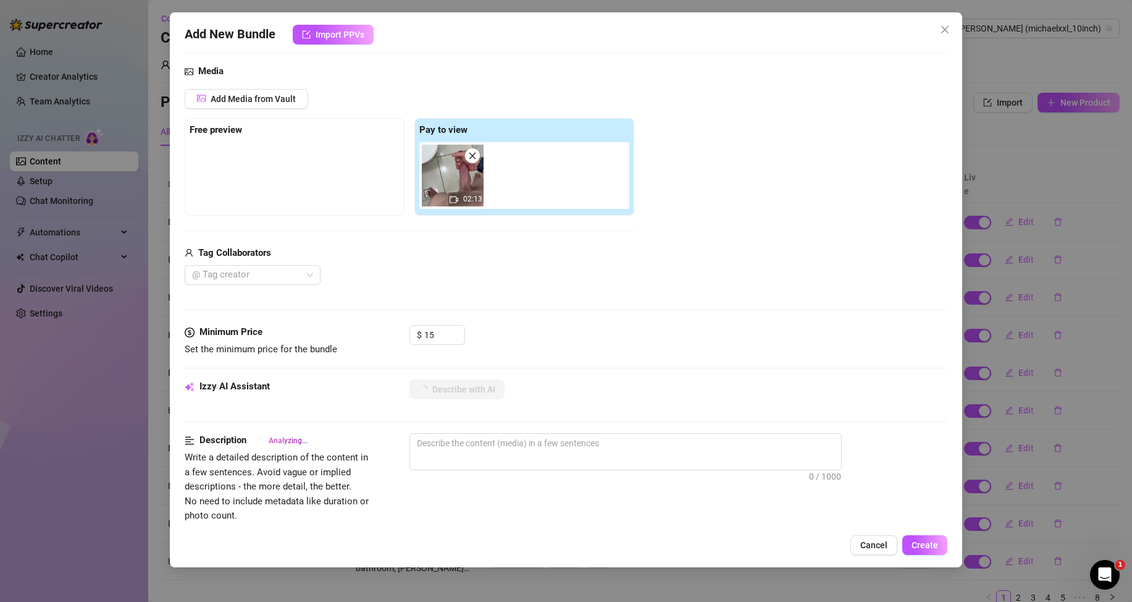
click at [488, 232] on div "Add Media from Vault Free preview Pay to view 02:13 Tag Collaborators @ Tag cre…" at bounding box center [410, 187] width 450 height 196
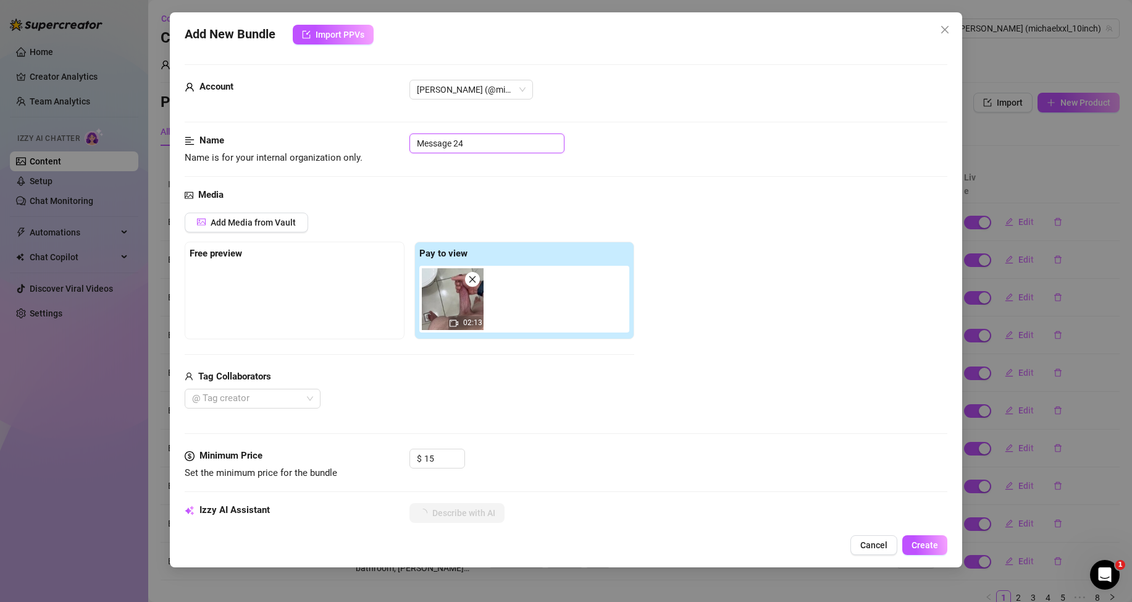
click at [487, 136] on input "Message 24" at bounding box center [487, 143] width 155 height 20
click at [487, 135] on input "Message 24" at bounding box center [487, 143] width 155 height 20
paste input "Bundle 7"
type input "Bundle 74"
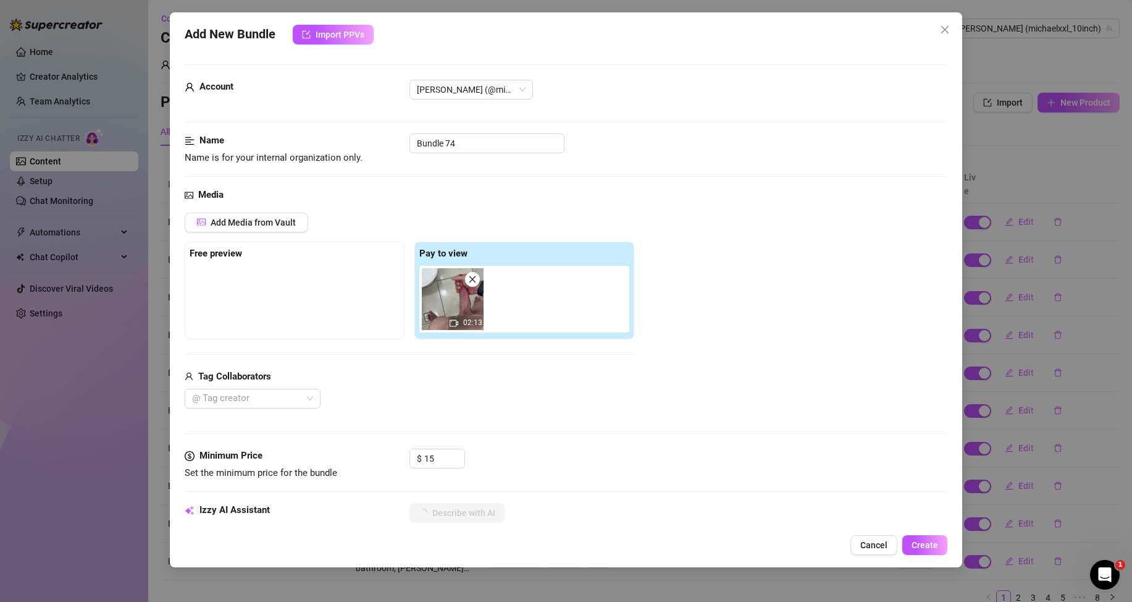
click at [506, 209] on div "Media Add Media from Vault Free preview Pay to view 02:13 Tag Collaborators @ T…" at bounding box center [566, 318] width 763 height 261
drag, startPoint x: 464, startPoint y: 141, endPoint x: 452, endPoint y: 140, distance: 13.0
click at [452, 140] on input "Bundle 74" at bounding box center [487, 143] width 155 height 20
type textarea "POV video of Michael standing naked in a bathroom, stroking his thick hard cock…"
type input "Bundle 75"
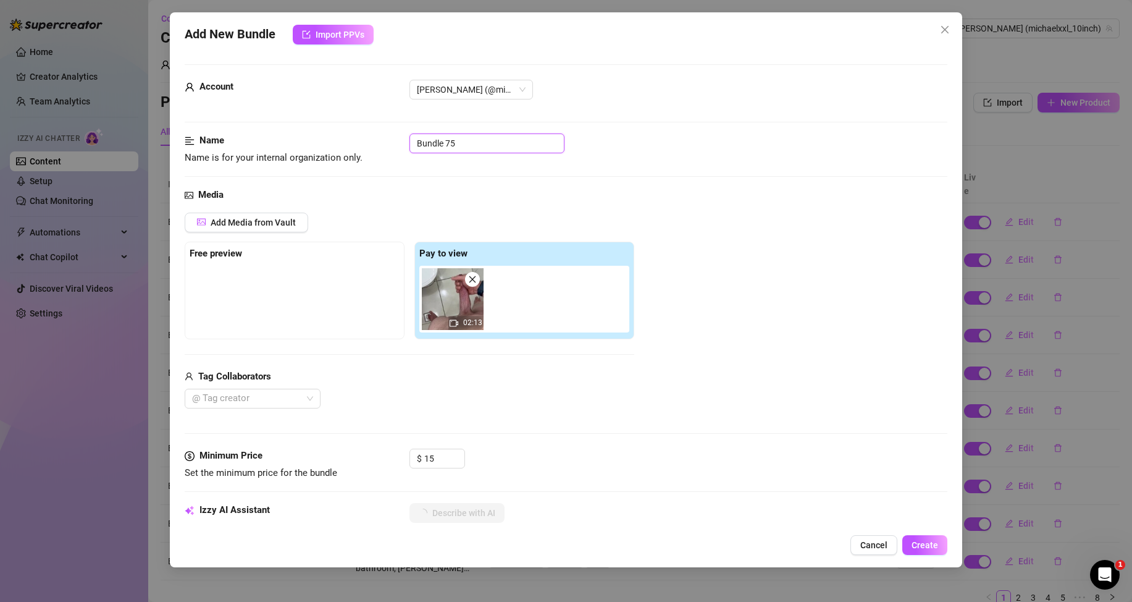
scroll to position [124, 0]
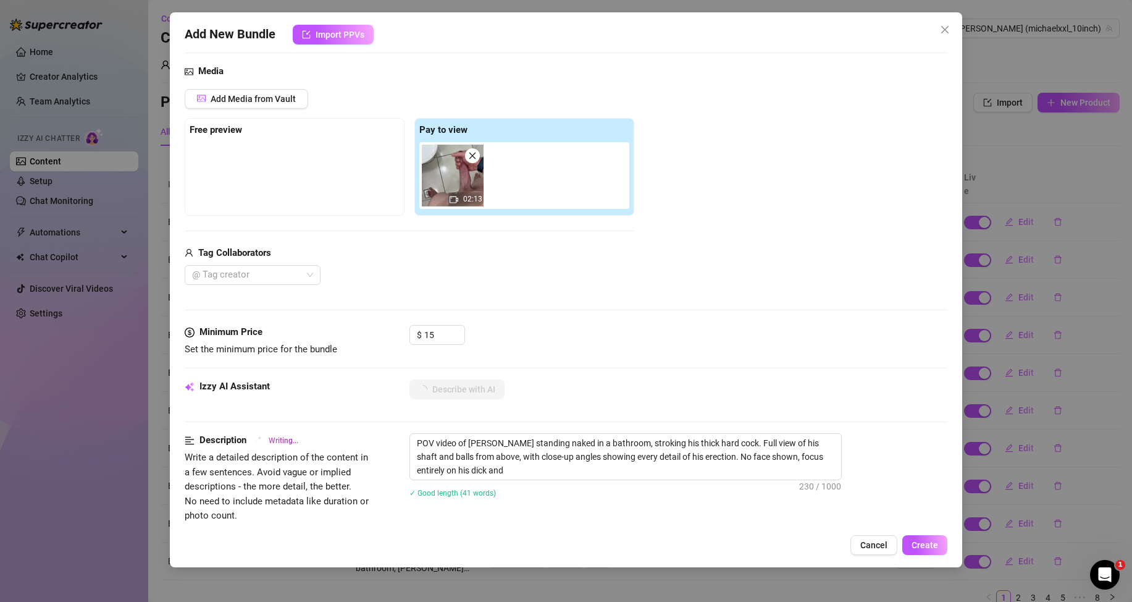
type textarea "POV video of Michael standing naked in a bathroom, stroking his thick hard cock…"
type input "Bundle 75"
click at [932, 541] on span "Create" at bounding box center [925, 545] width 27 height 10
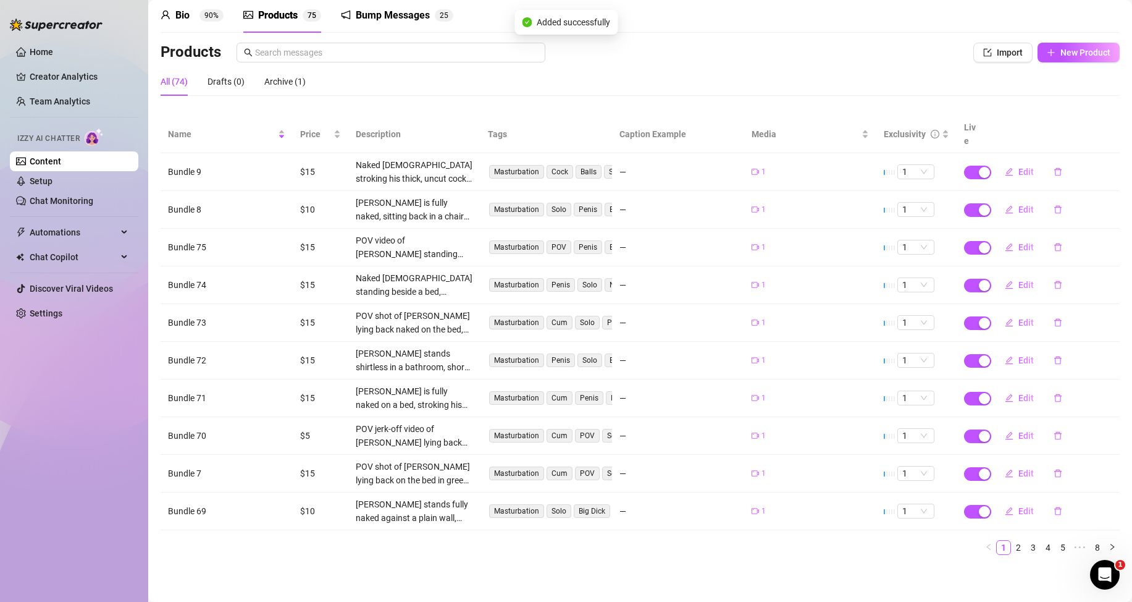
scroll to position [0, 0]
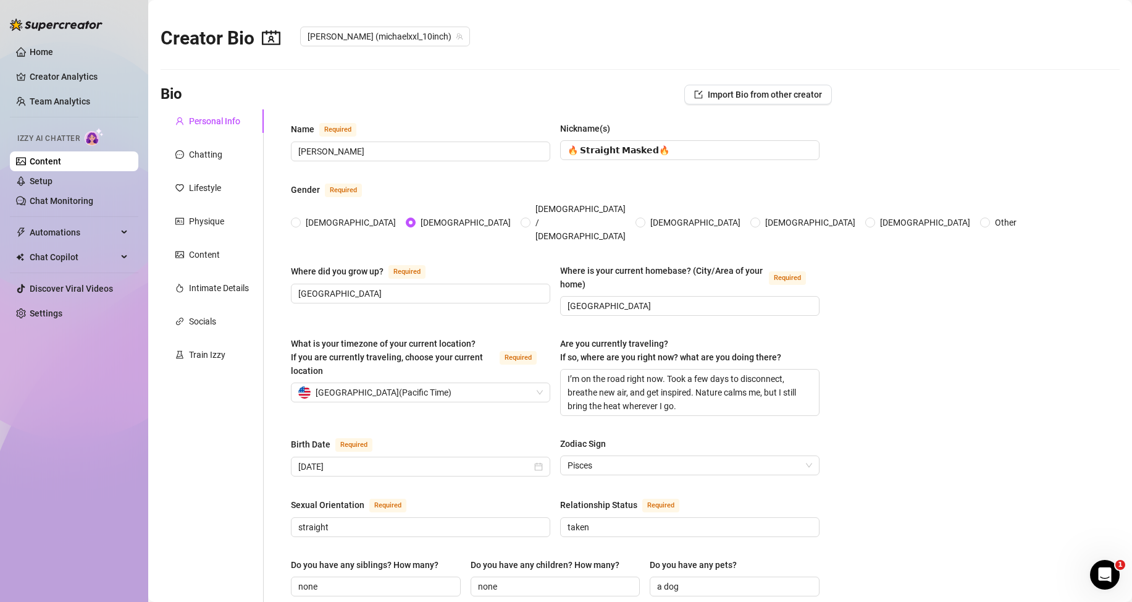
click at [61, 162] on link "Content" at bounding box center [46, 161] width 32 height 10
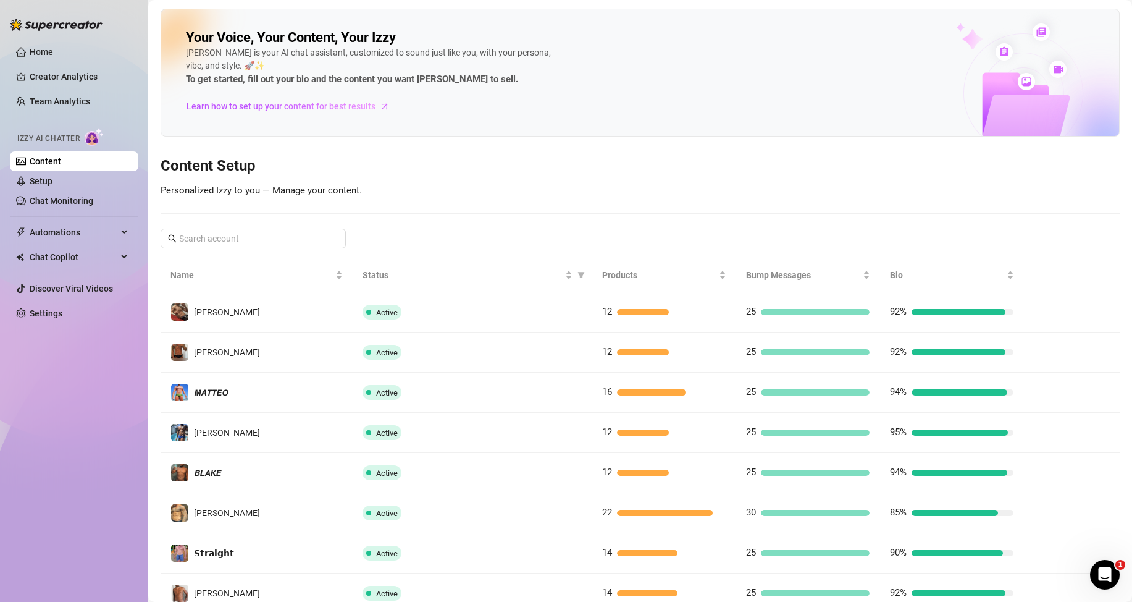
scroll to position [164, 0]
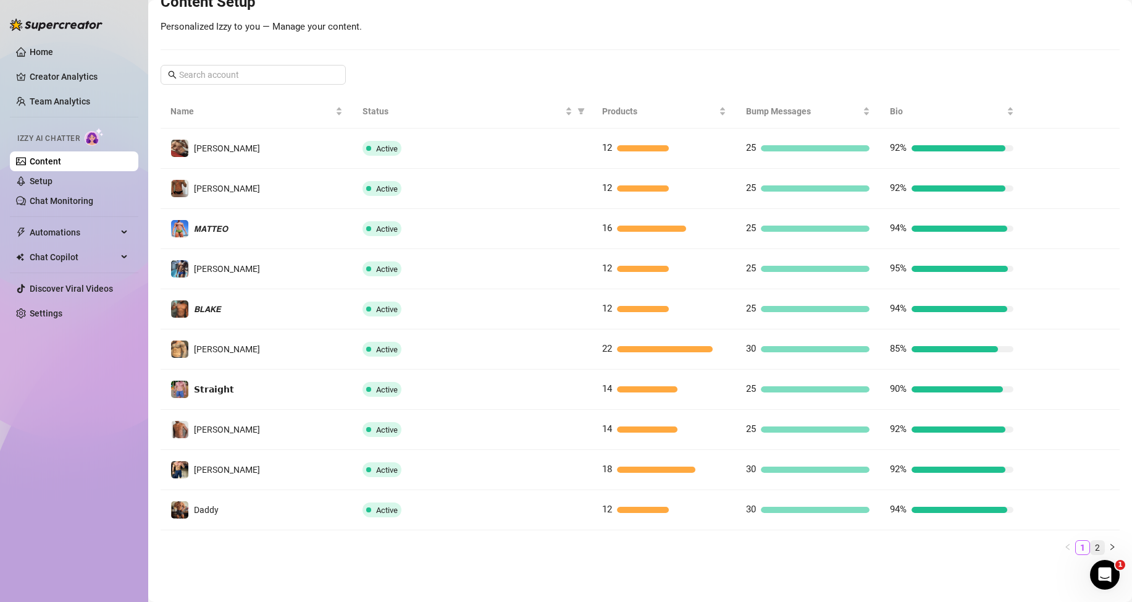
click at [1091, 548] on link "2" at bounding box center [1098, 547] width 14 height 14
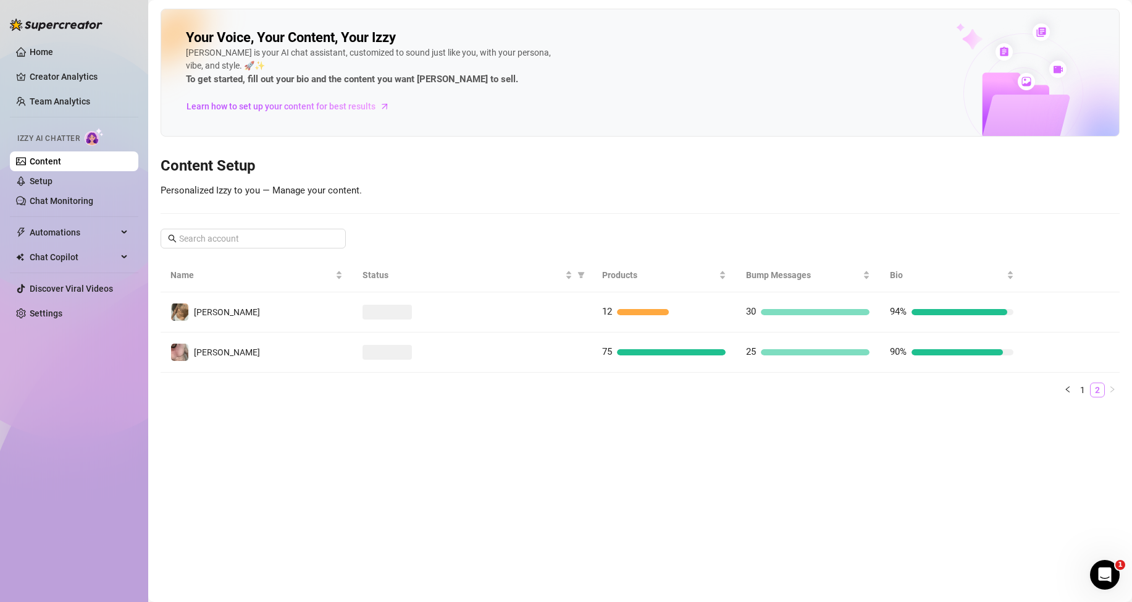
scroll to position [0, 0]
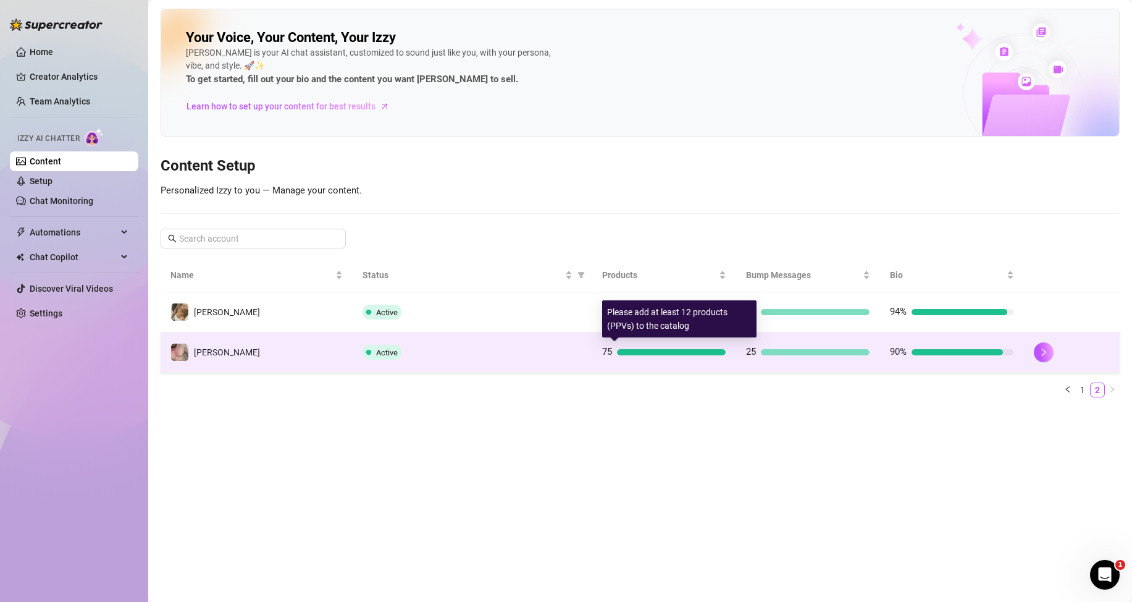
click at [670, 351] on div at bounding box center [671, 352] width 109 height 6
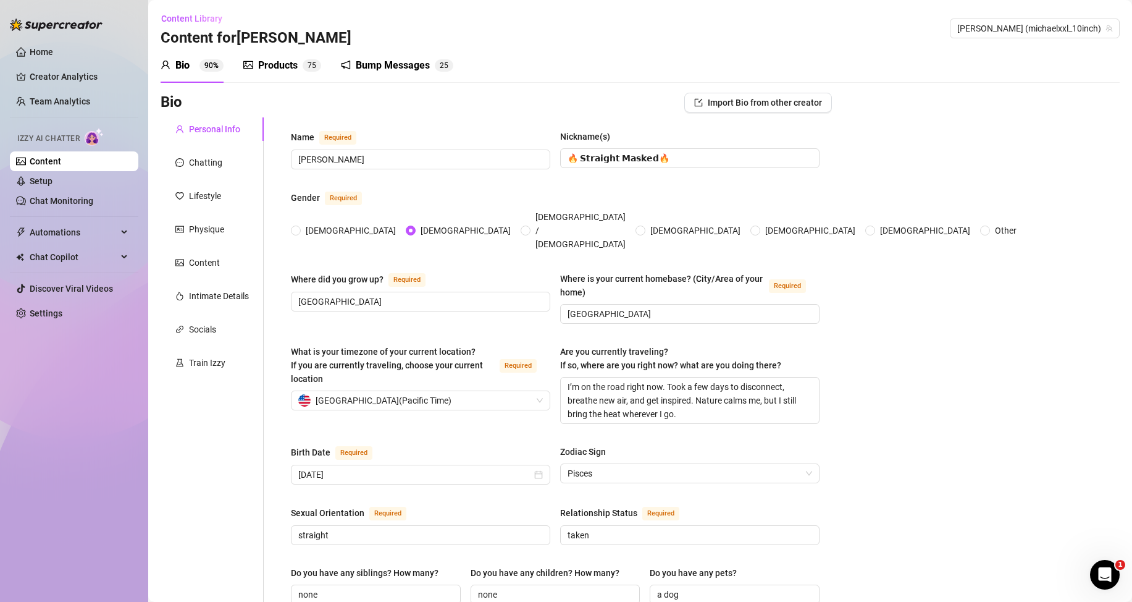
click at [273, 58] on div "Products" at bounding box center [278, 65] width 40 height 15
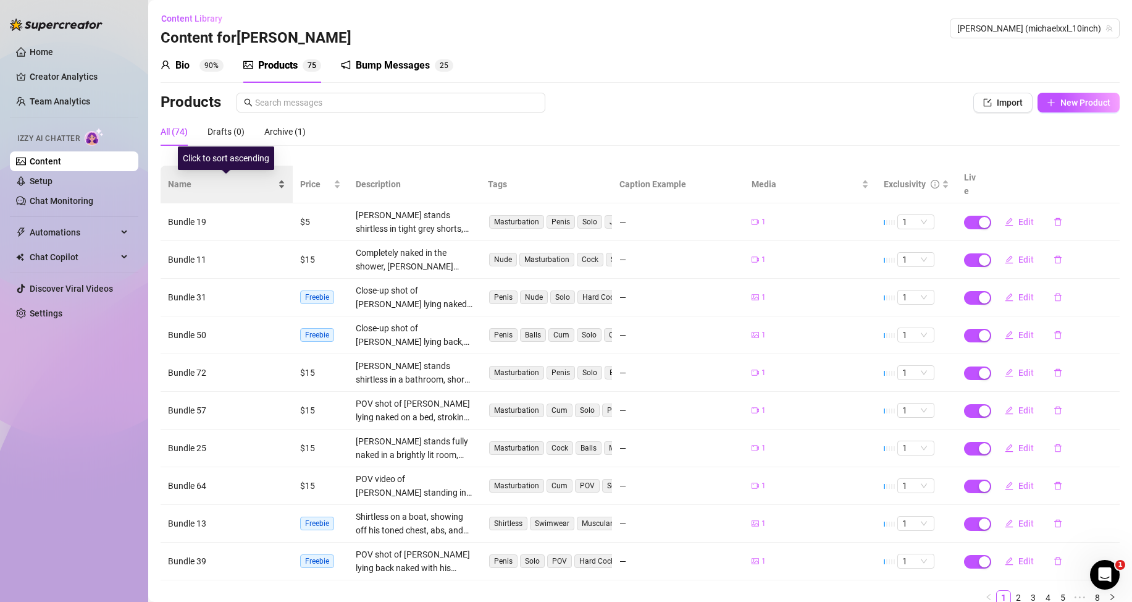
click at [281, 187] on div "Name" at bounding box center [226, 184] width 117 height 14
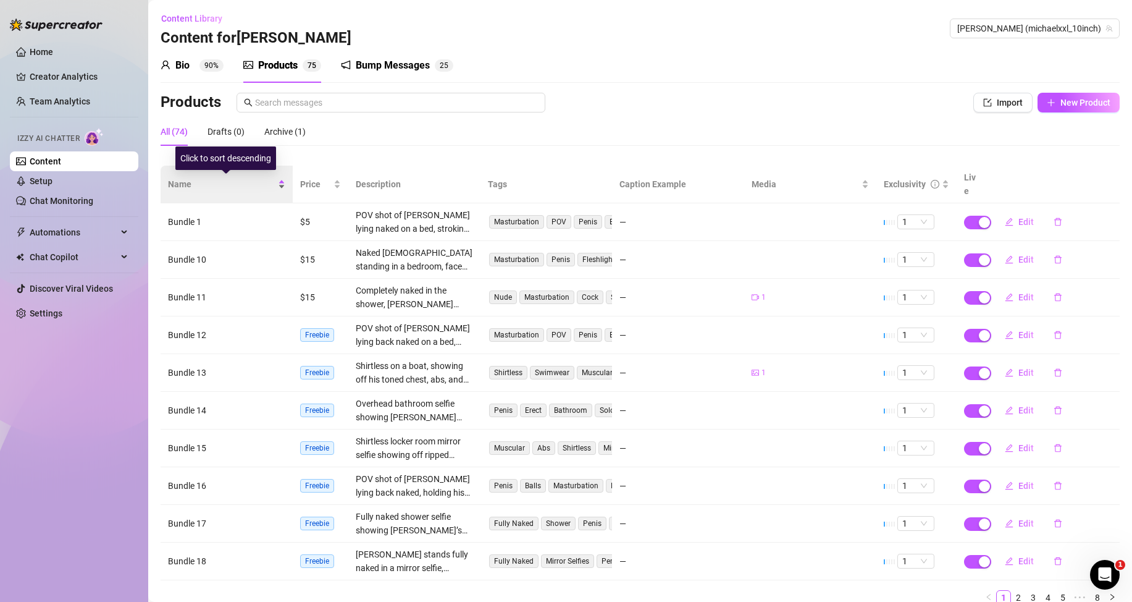
click at [280, 187] on div "Name" at bounding box center [226, 184] width 117 height 14
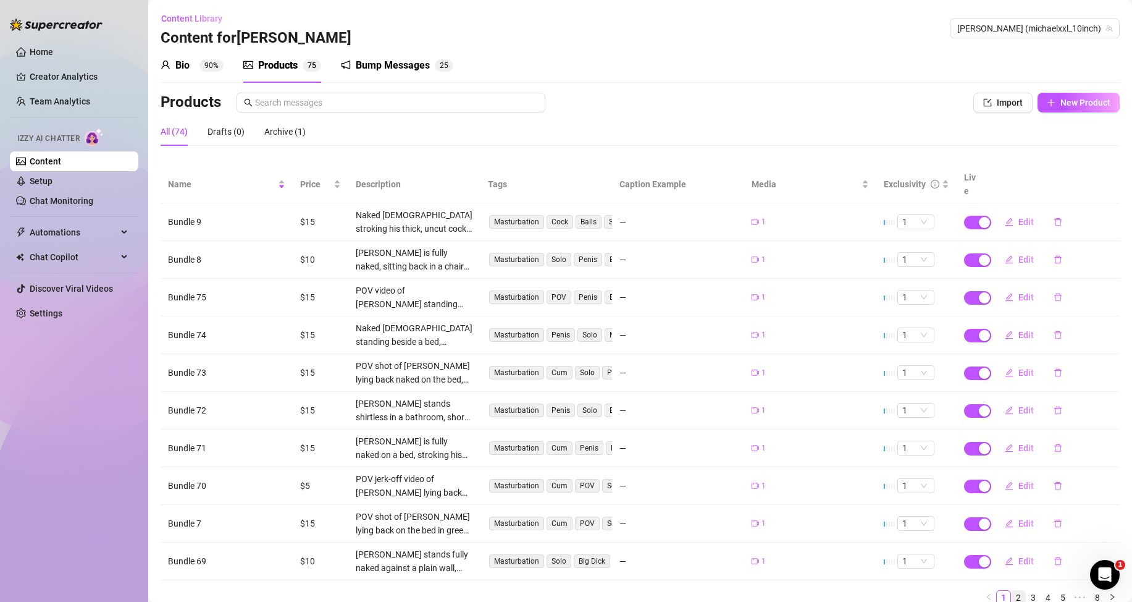
click at [1014, 594] on link "2" at bounding box center [1019, 597] width 14 height 14
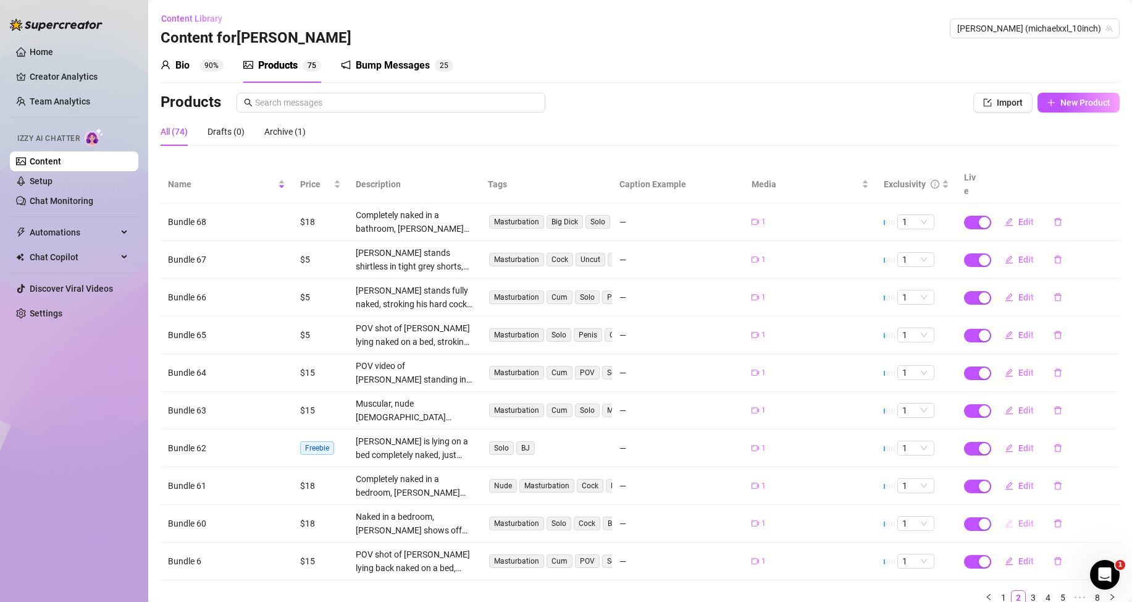
click at [1020, 520] on span "Edit" at bounding box center [1026, 523] width 15 height 10
type textarea "Type your message here..."
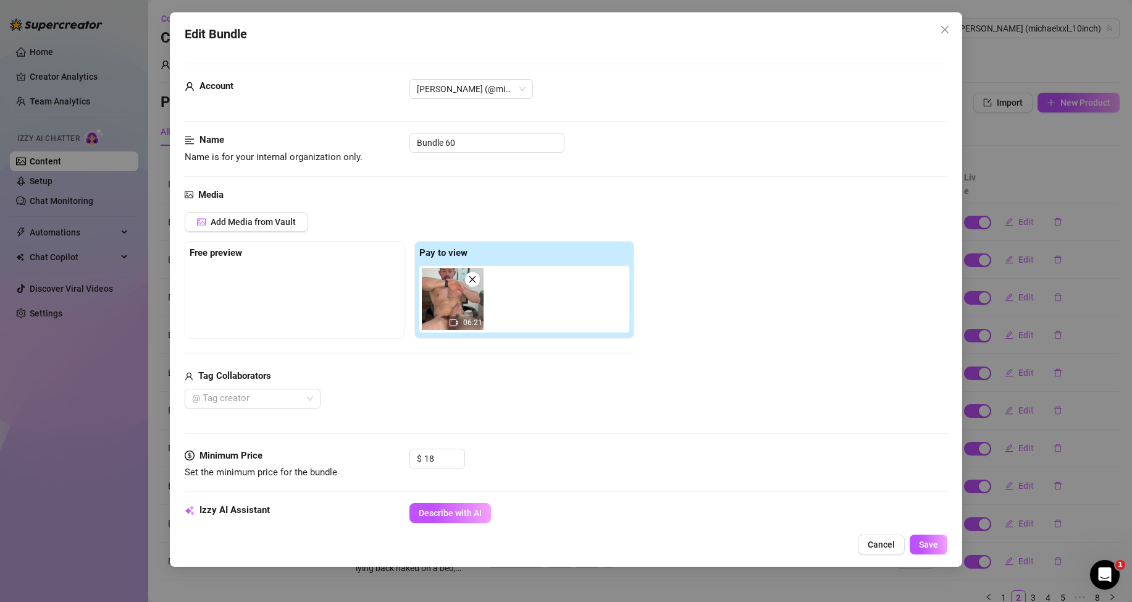
click at [473, 279] on icon "close" at bounding box center [472, 278] width 7 height 7
type input "0"
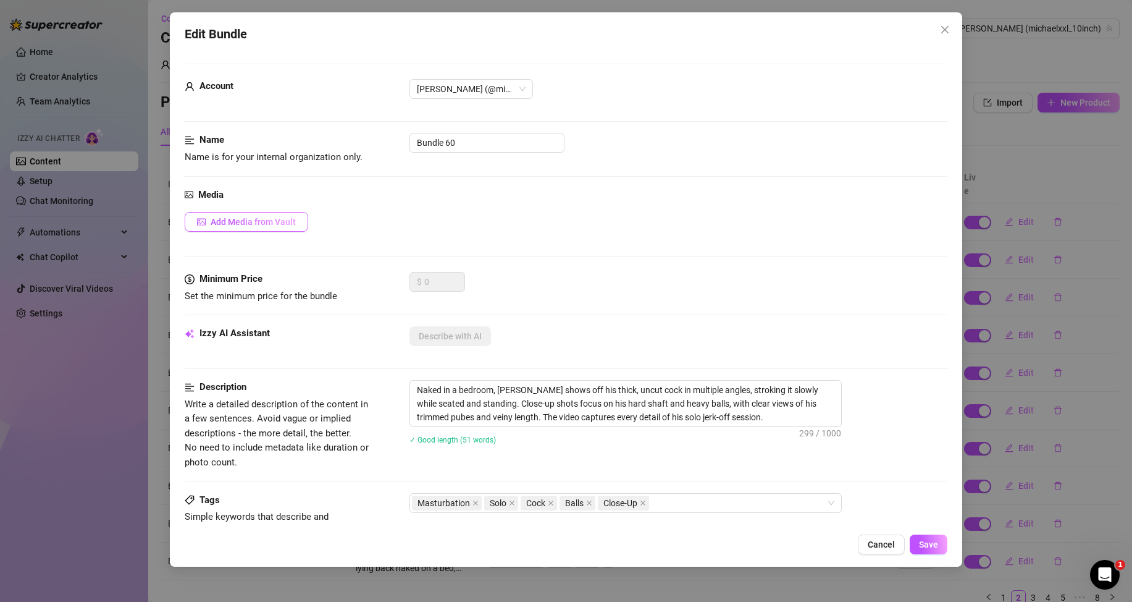
click at [265, 225] on span "Add Media from Vault" at bounding box center [253, 222] width 85 height 10
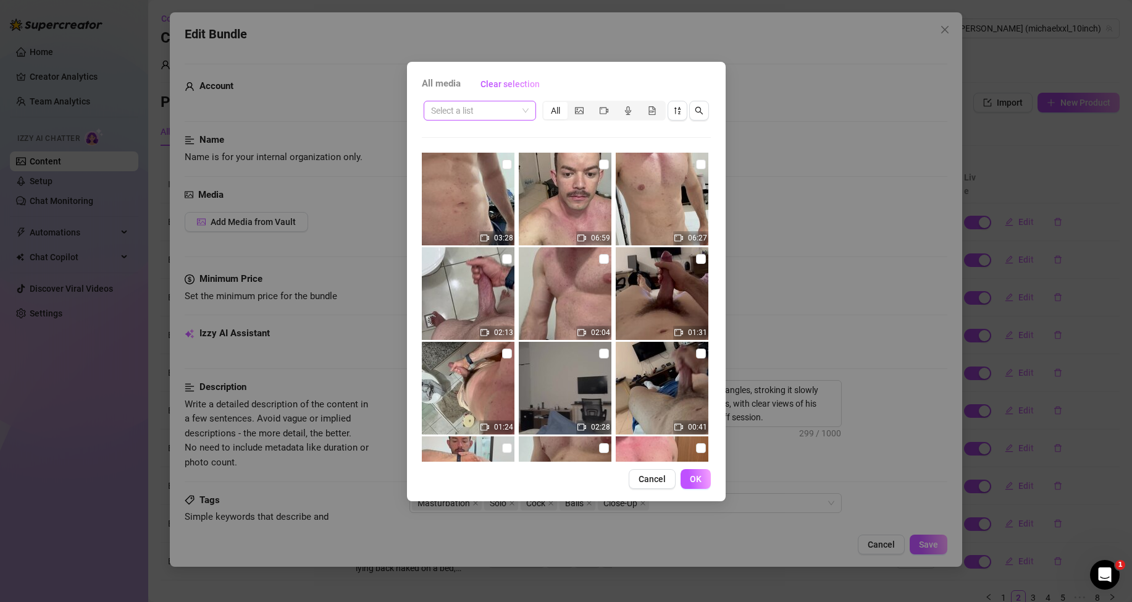
click at [502, 113] on input "search" at bounding box center [474, 110] width 86 height 19
click at [484, 152] on div "Messages" at bounding box center [480, 155] width 93 height 14
click at [505, 161] on input "checkbox" at bounding box center [507, 164] width 10 height 10
checkbox input "true"
click at [691, 114] on button "button" at bounding box center [699, 111] width 20 height 20
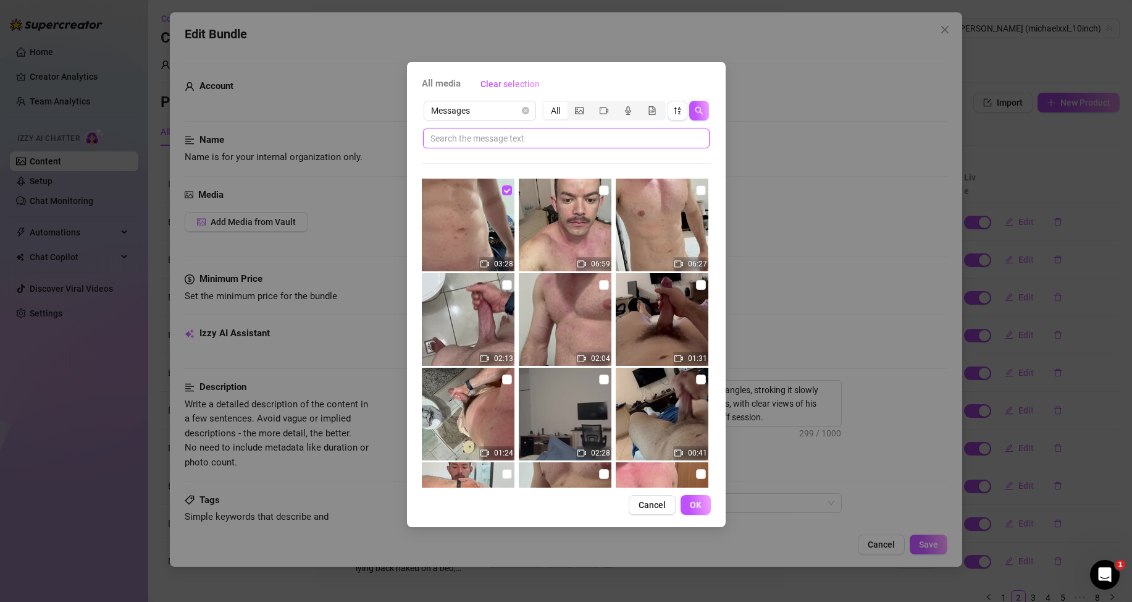
click at [542, 138] on input "text" at bounding box center [562, 139] width 262 height 14
type input "ang"
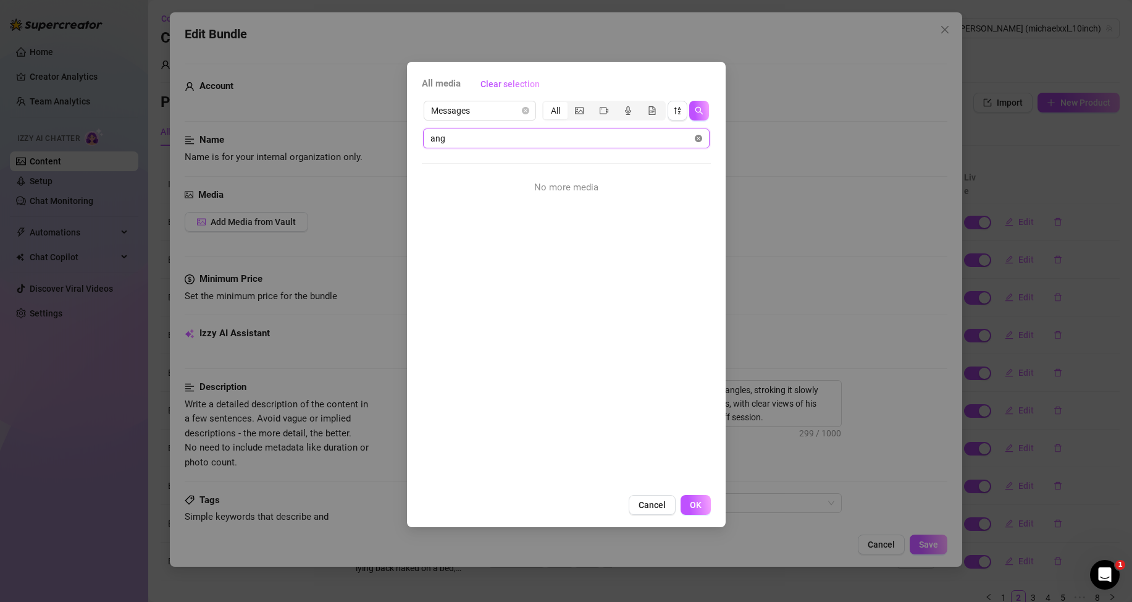
click at [701, 135] on icon "close-circle" at bounding box center [698, 138] width 7 height 7
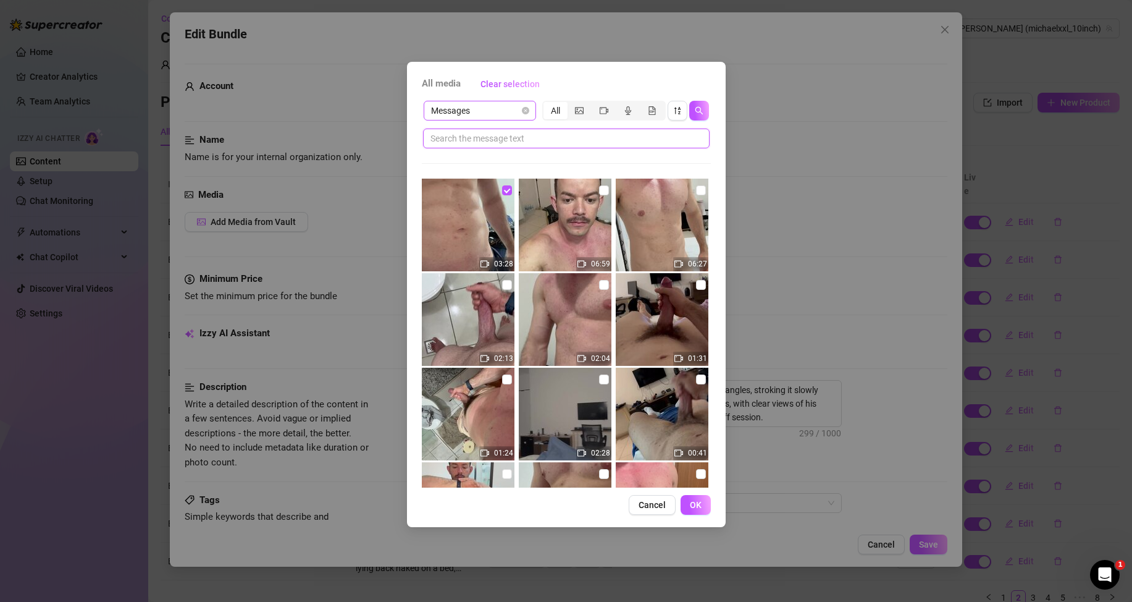
click at [476, 112] on span "Messages" at bounding box center [480, 110] width 98 height 19
click at [464, 133] on div "Posts" at bounding box center [480, 135] width 93 height 14
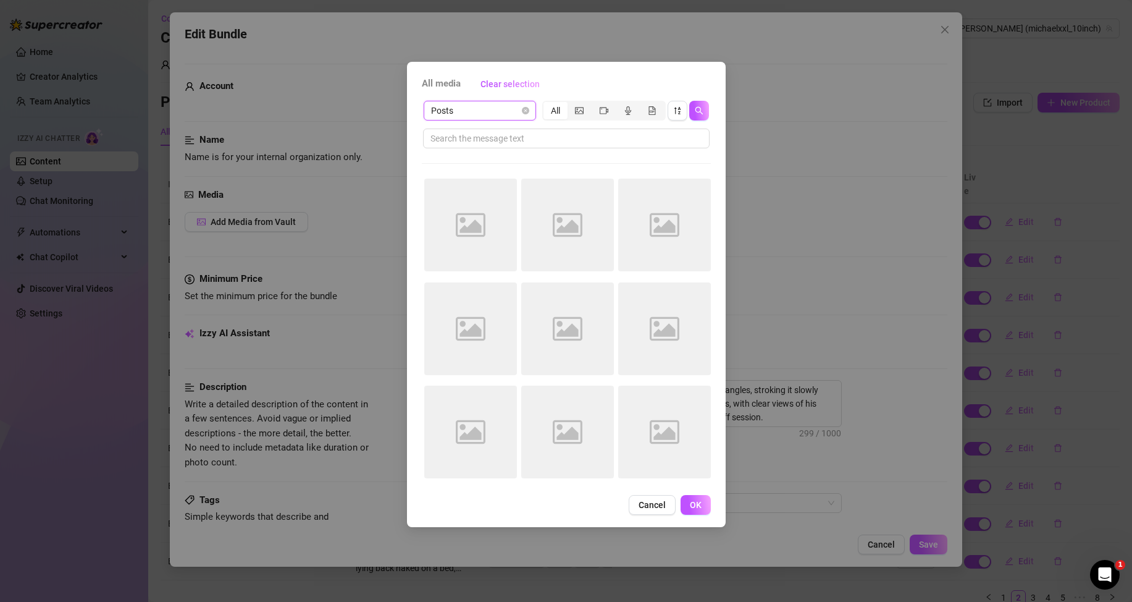
click at [516, 110] on span "Posts" at bounding box center [480, 110] width 98 height 19
click at [458, 149] on div "Messages" at bounding box center [480, 155] width 93 height 14
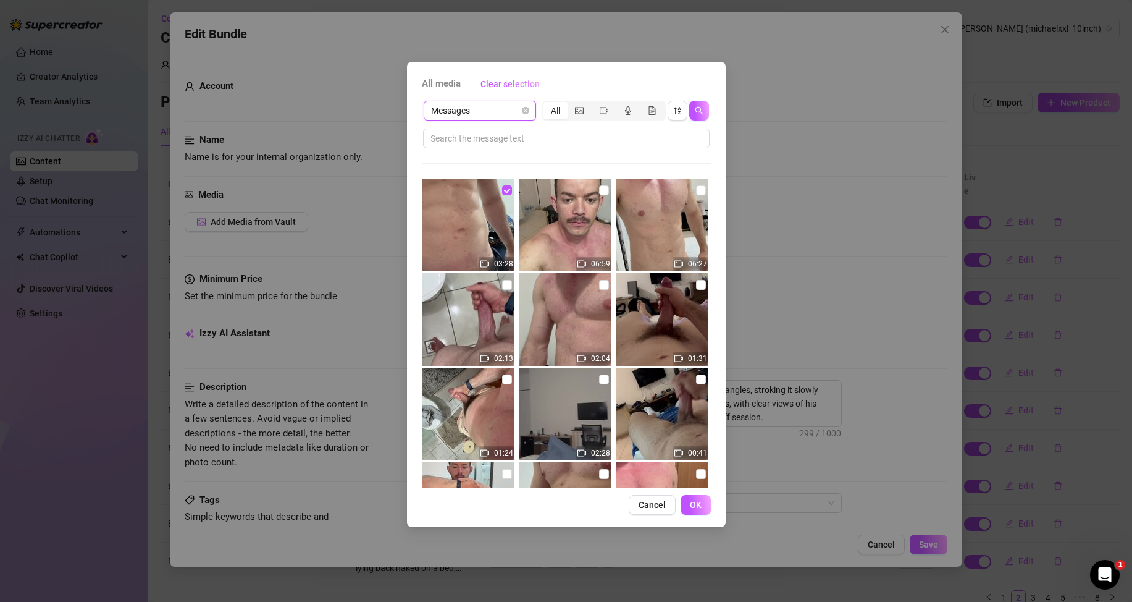
click at [448, 86] on span "All media" at bounding box center [441, 84] width 39 height 15
click at [498, 85] on span "Clear selection" at bounding box center [510, 84] width 59 height 10
checkbox input "false"
click at [525, 80] on span "Clear selection" at bounding box center [510, 84] width 59 height 10
click at [779, 81] on div "All media Clear selection Messages All 03:28 06:59 06:27 02:13 02:04 01:31 01:2…" at bounding box center [566, 301] width 1132 height 602
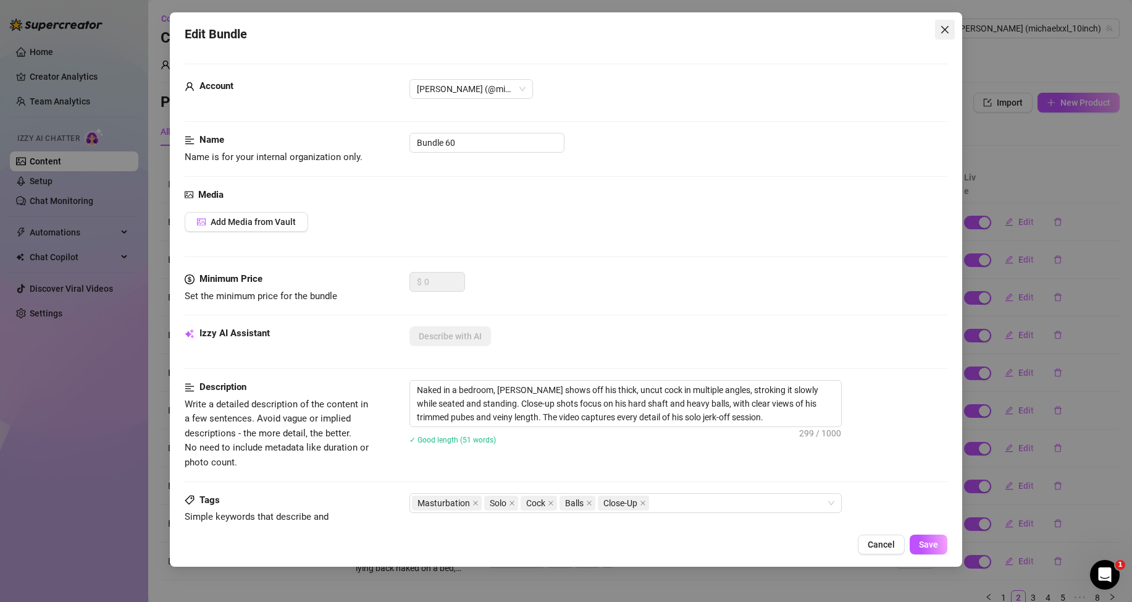
click at [943, 28] on icon "close" at bounding box center [945, 30] width 10 height 10
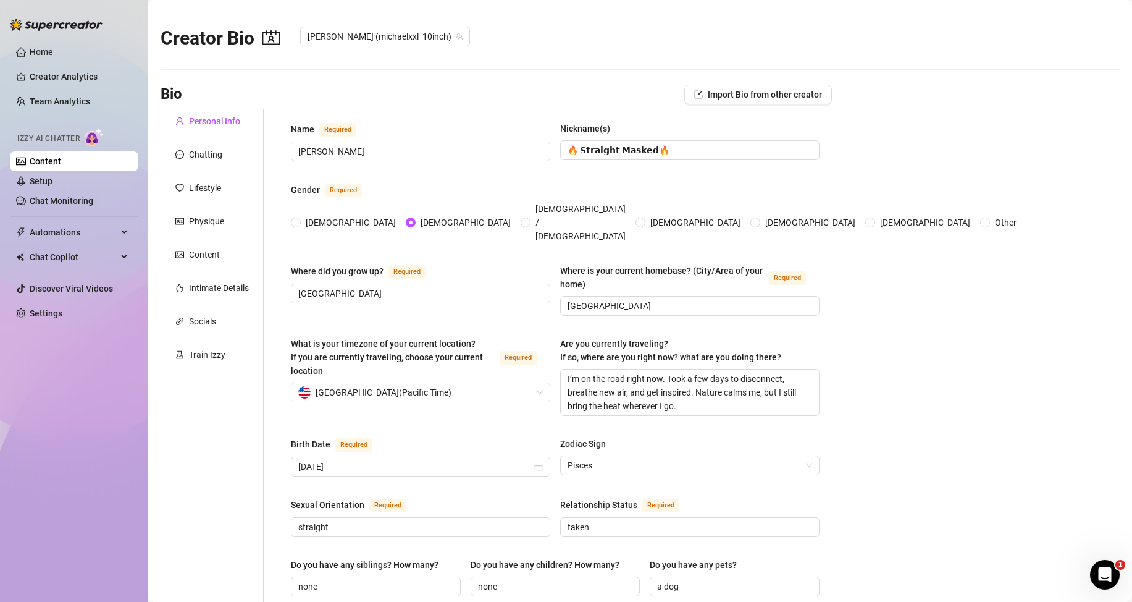
click at [61, 160] on link "Content" at bounding box center [46, 161] width 32 height 10
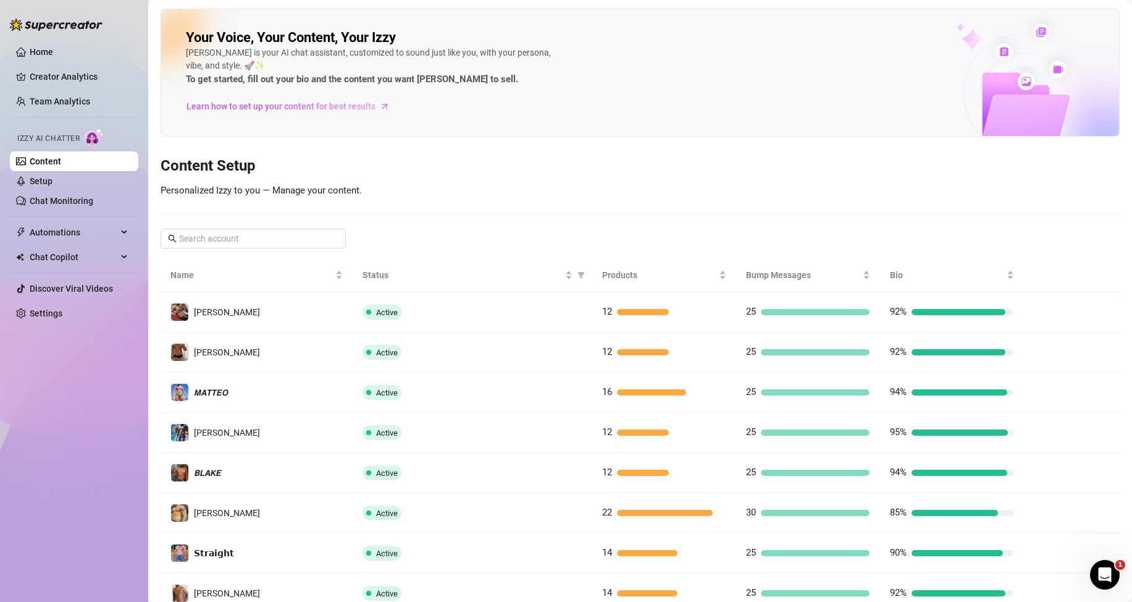
scroll to position [164, 0]
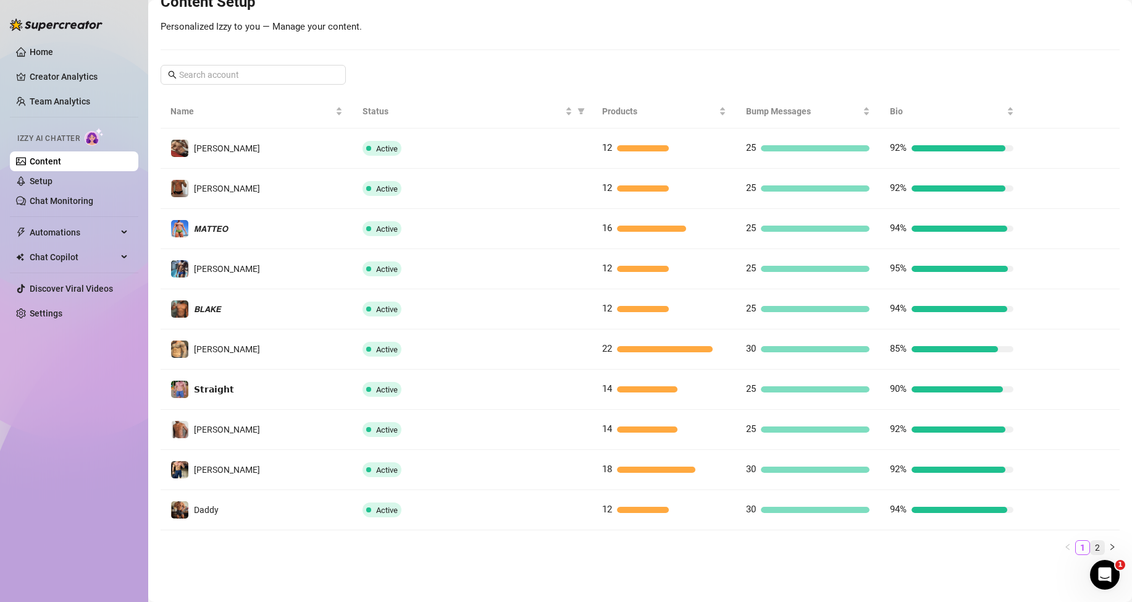
click at [1091, 542] on link "2" at bounding box center [1098, 547] width 14 height 14
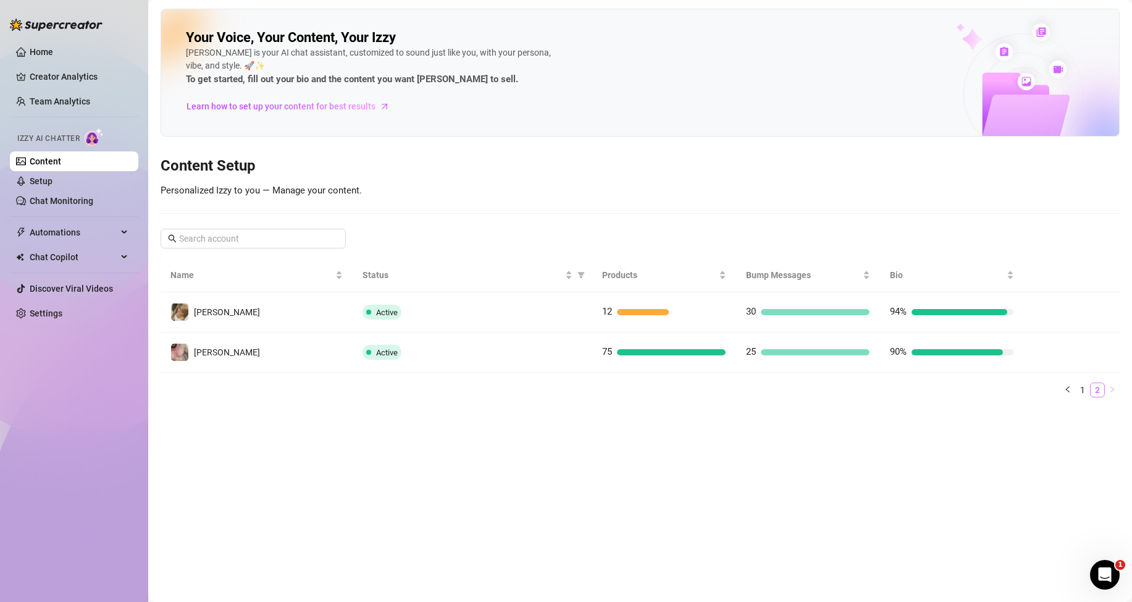
scroll to position [0, 0]
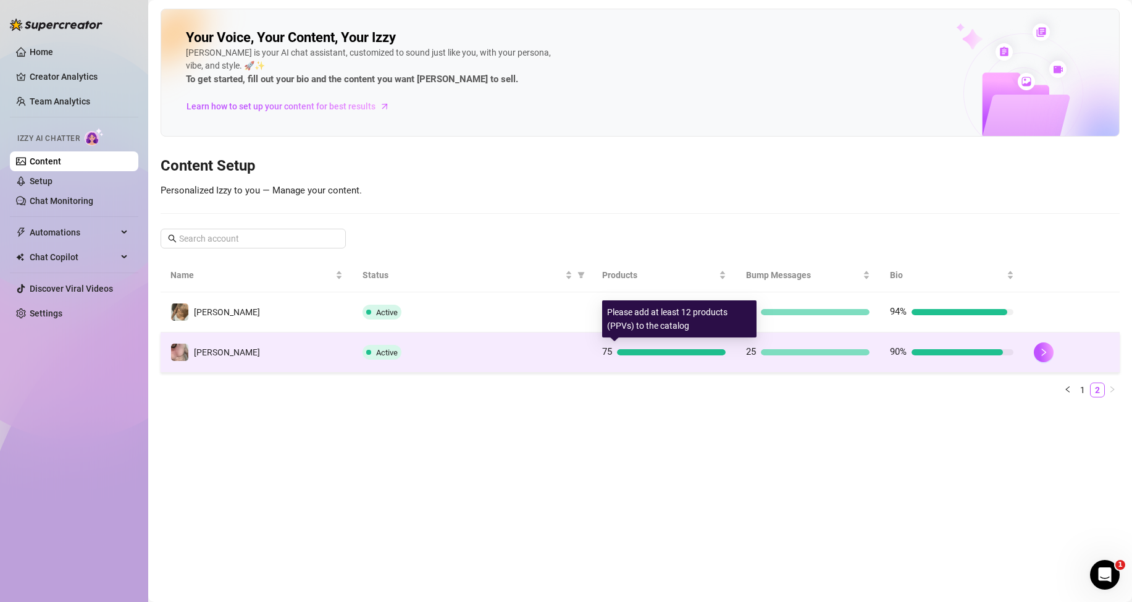
click at [644, 347] on div "75" at bounding box center [664, 352] width 124 height 15
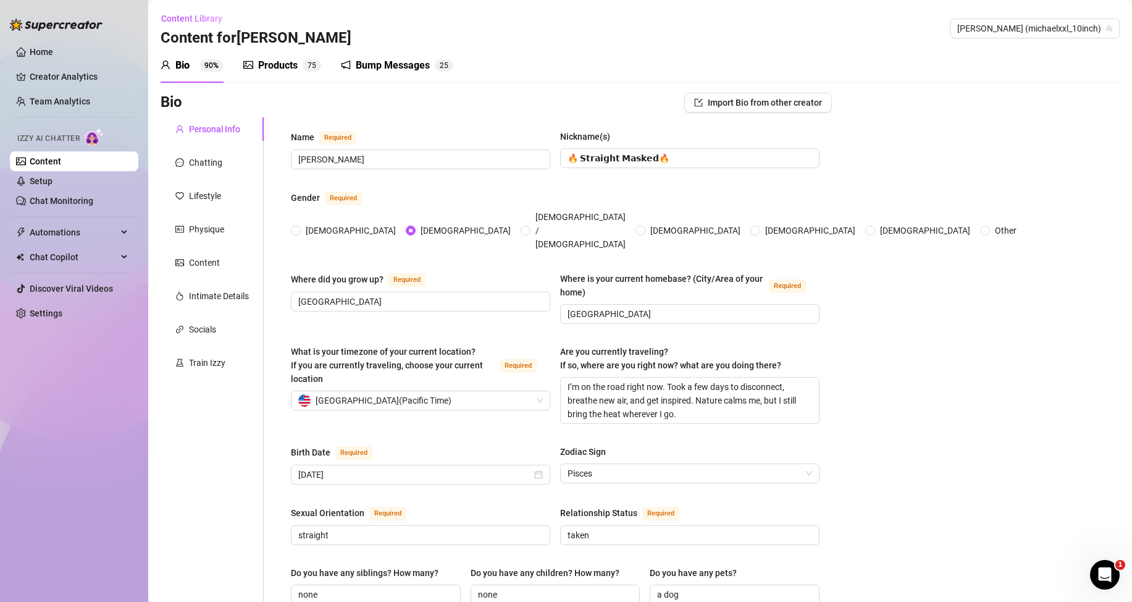
click at [288, 69] on div "Products" at bounding box center [278, 65] width 40 height 15
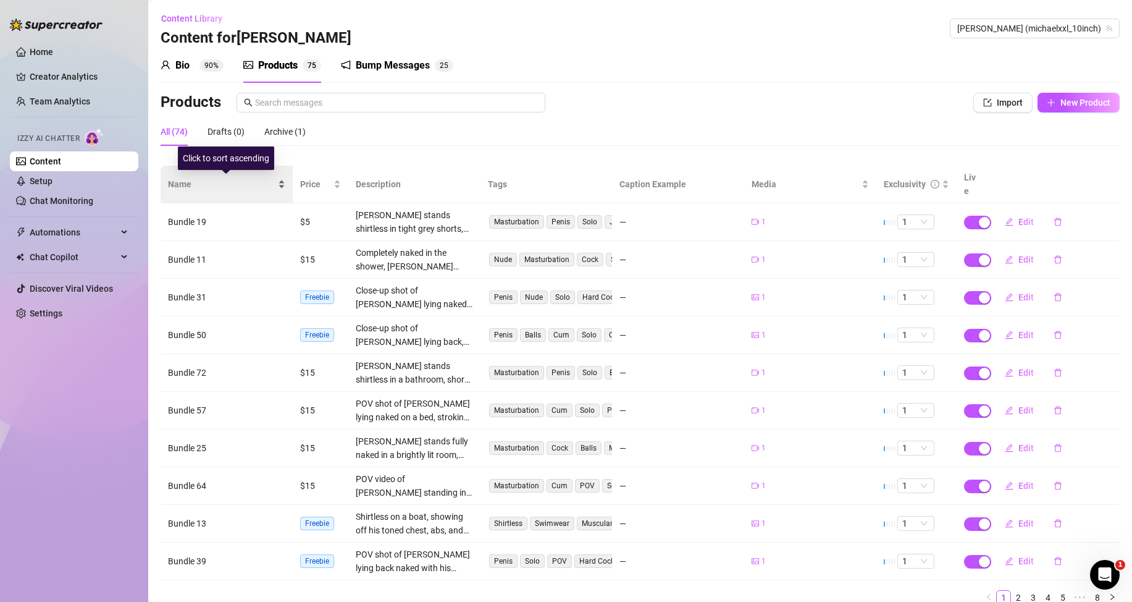
click at [280, 185] on div "Name" at bounding box center [226, 184] width 117 height 14
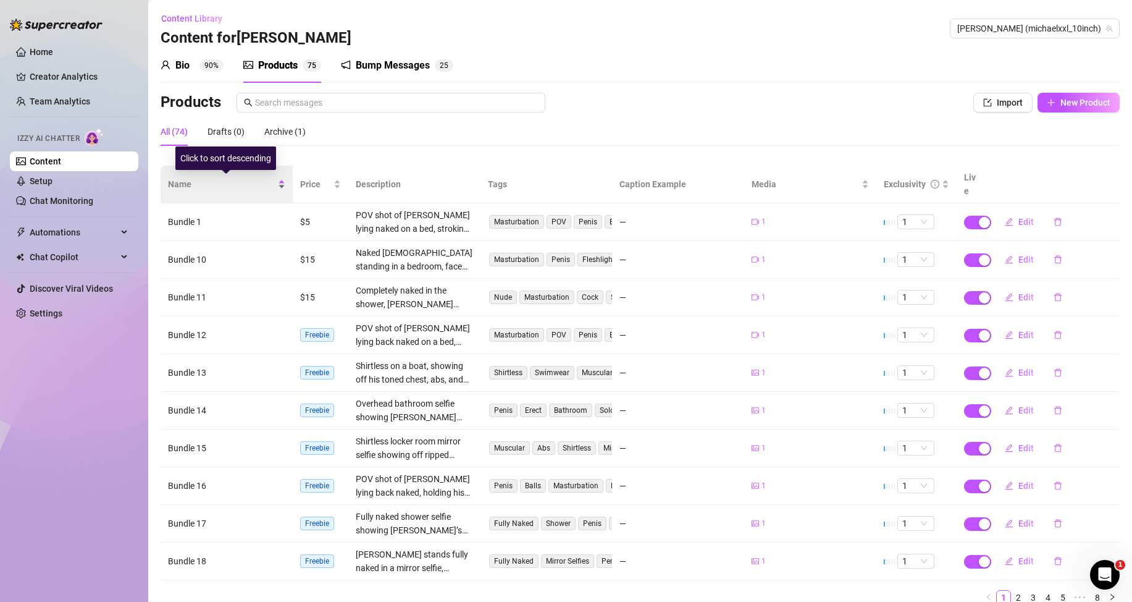
click at [280, 185] on div "Name" at bounding box center [226, 184] width 117 height 14
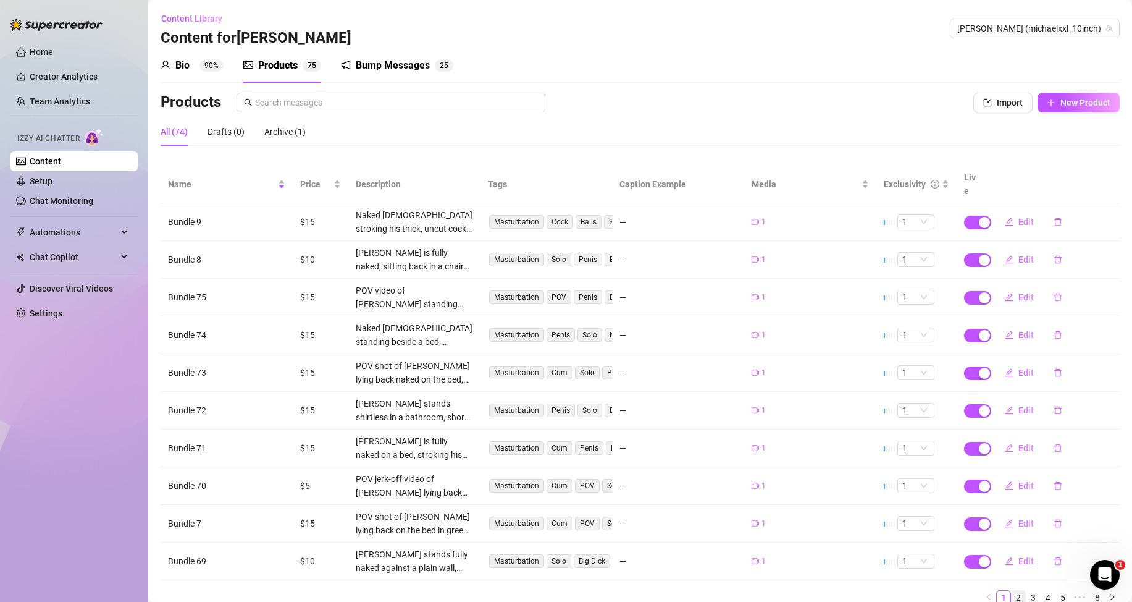
click at [1012, 590] on link "2" at bounding box center [1019, 597] width 14 height 14
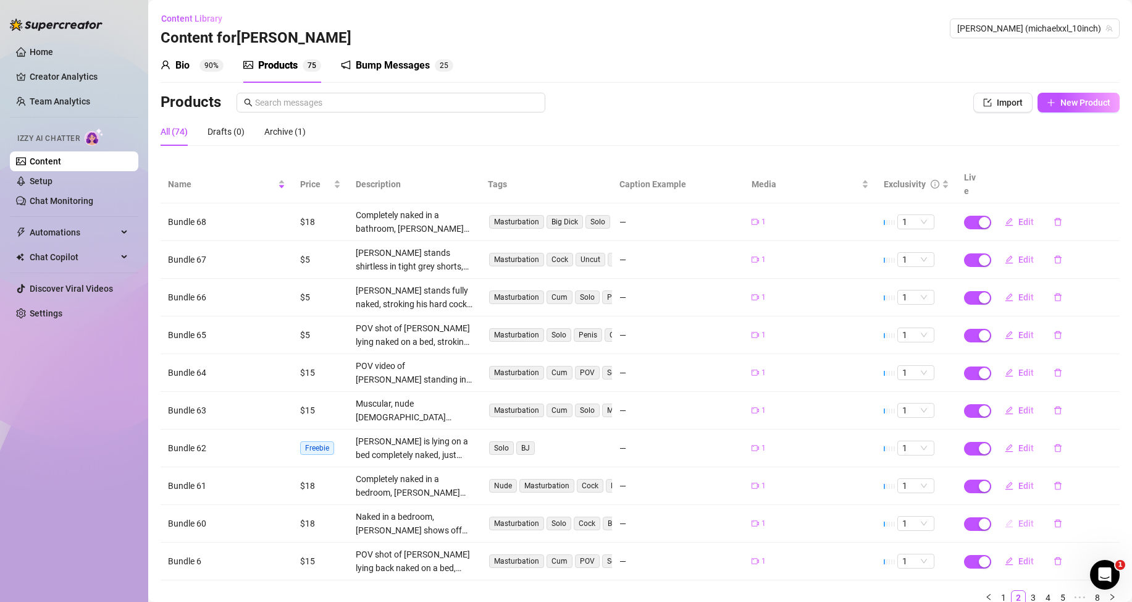
click at [1007, 528] on button "Edit" at bounding box center [1019, 523] width 49 height 20
type textarea "Type your message here..."
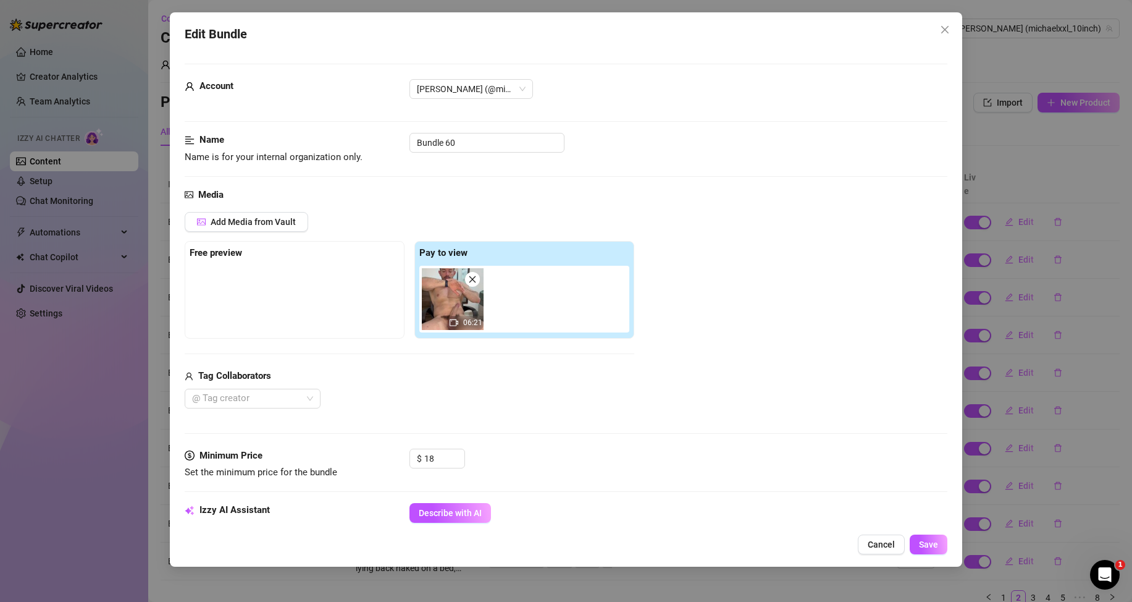
click at [477, 279] on span at bounding box center [472, 279] width 15 height 15
type input "0"
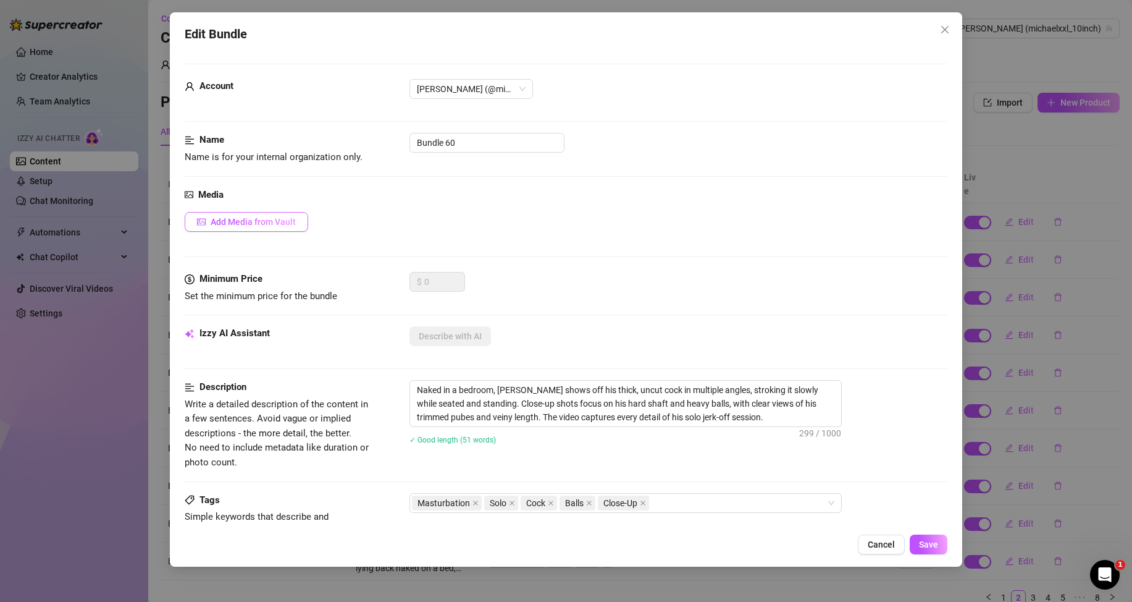
click at [279, 224] on span "Add Media from Vault" at bounding box center [253, 222] width 85 height 10
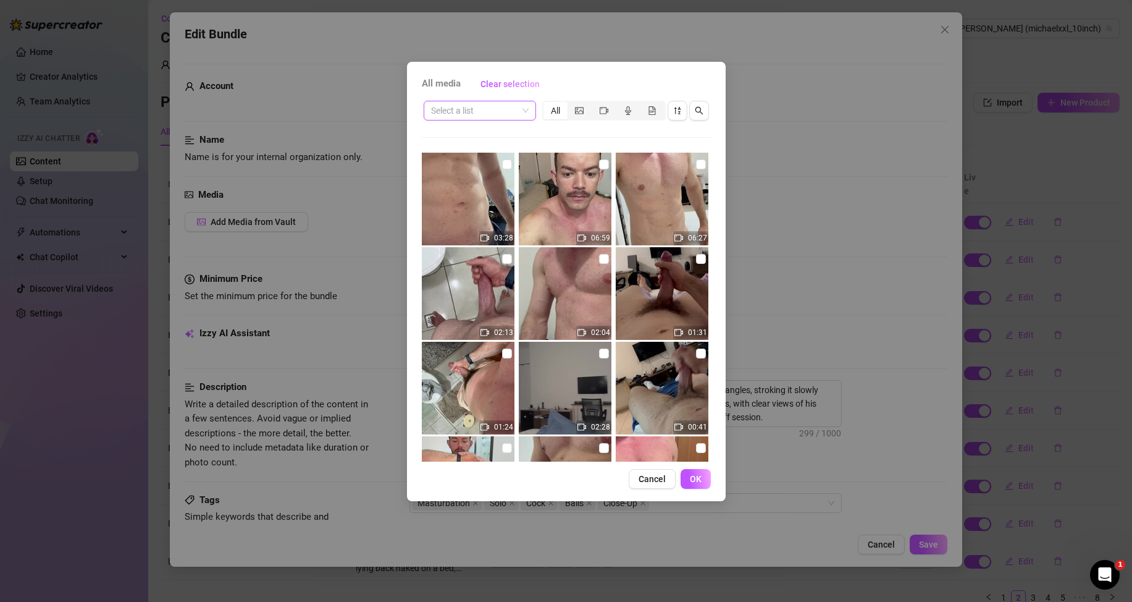
click at [522, 107] on span at bounding box center [480, 110] width 98 height 19
click at [490, 156] on div "Messages" at bounding box center [480, 155] width 93 height 14
click at [605, 161] on img at bounding box center [565, 199] width 93 height 93
click at [603, 163] on input "checkbox" at bounding box center [604, 164] width 10 height 10
checkbox input "true"
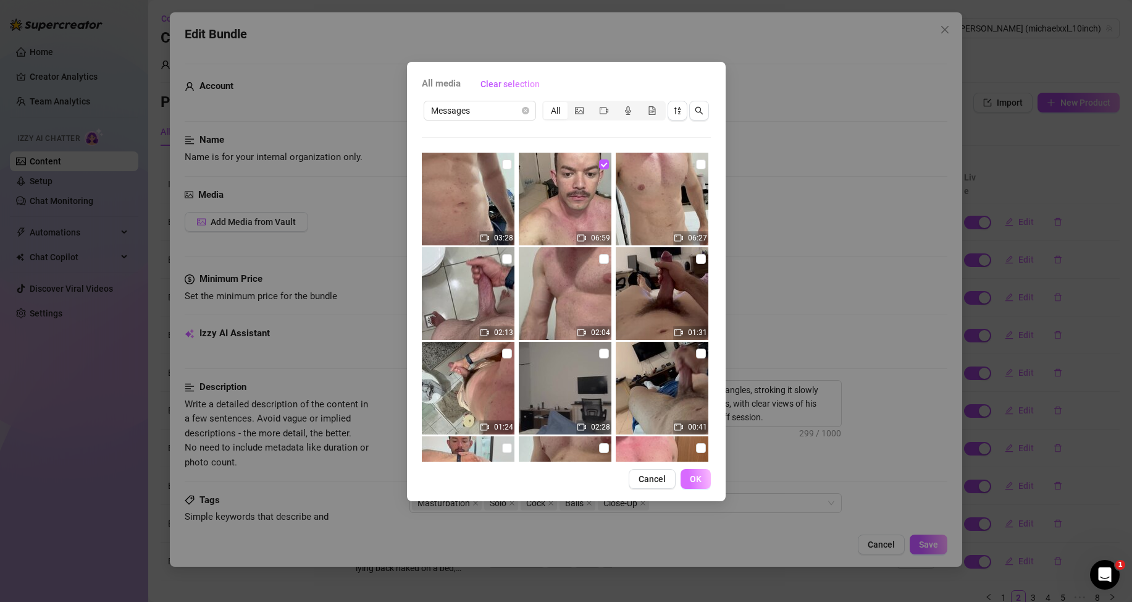
click at [690, 477] on span "OK" at bounding box center [696, 479] width 12 height 10
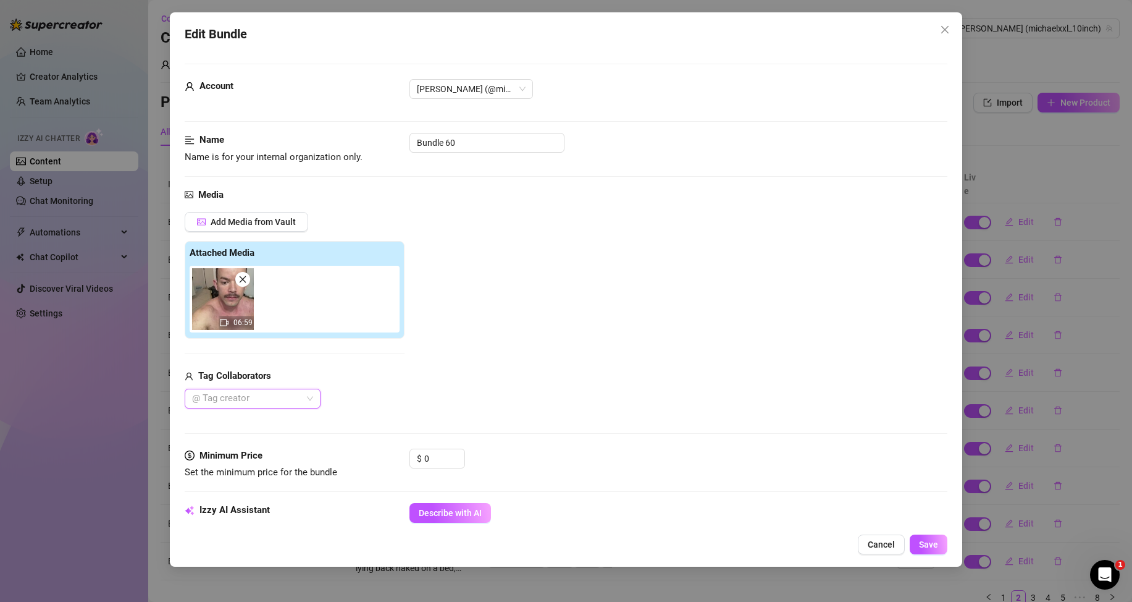
scroll to position [124, 0]
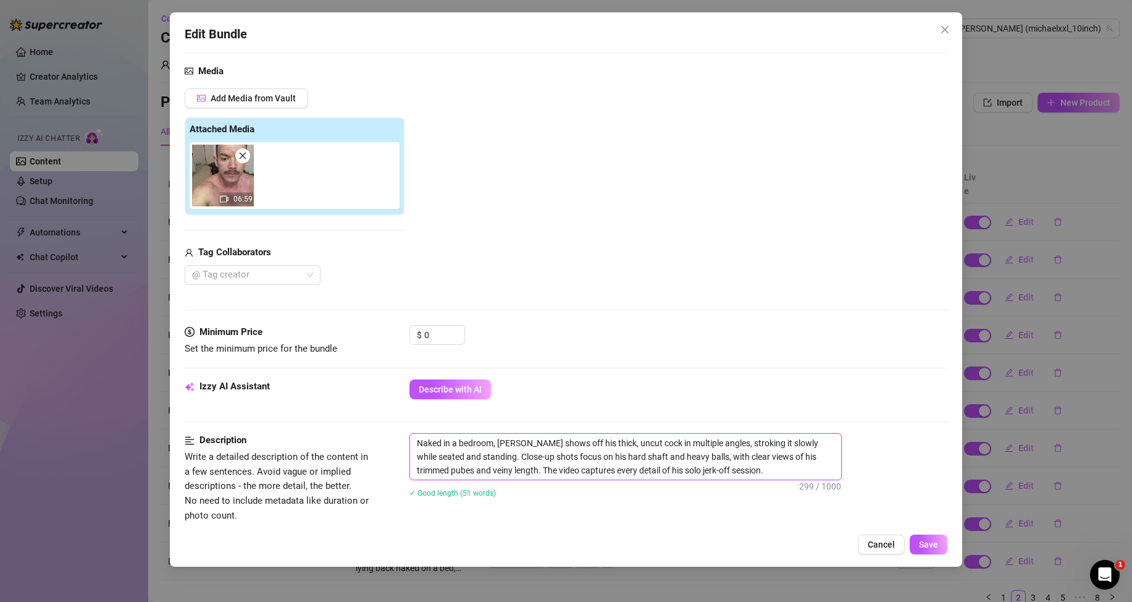
drag, startPoint x: 718, startPoint y: 473, endPoint x: 387, endPoint y: 434, distance: 333.3
click at [387, 434] on div "Description Write a detailed description of the content in a few sentences. Avo…" at bounding box center [566, 478] width 763 height 90
type textarea "Describe the content (media) in a few sentences"
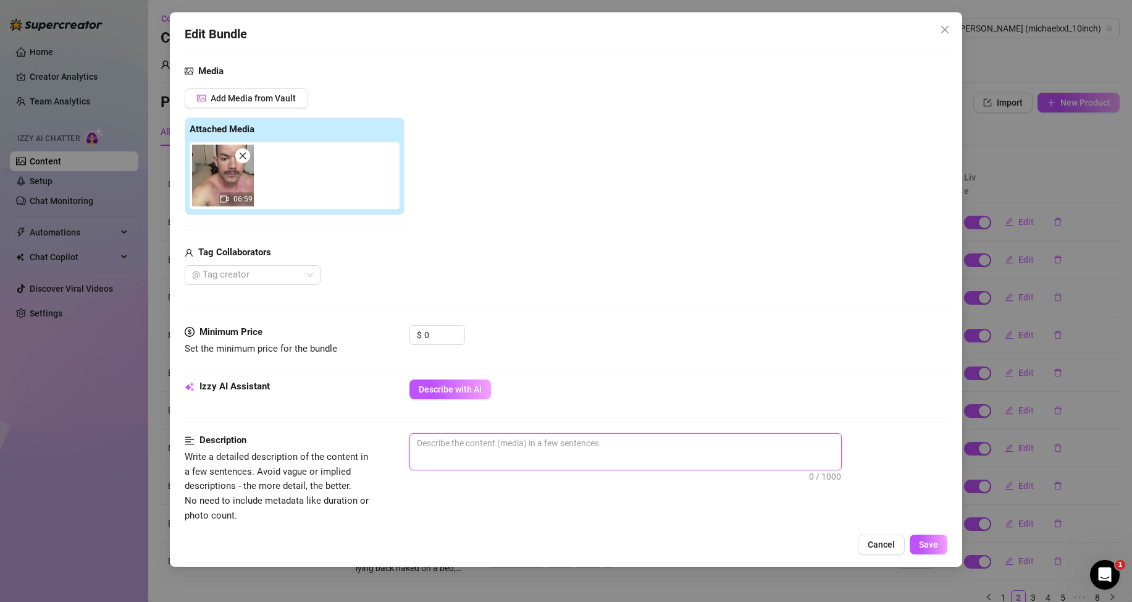
scroll to position [371, 0]
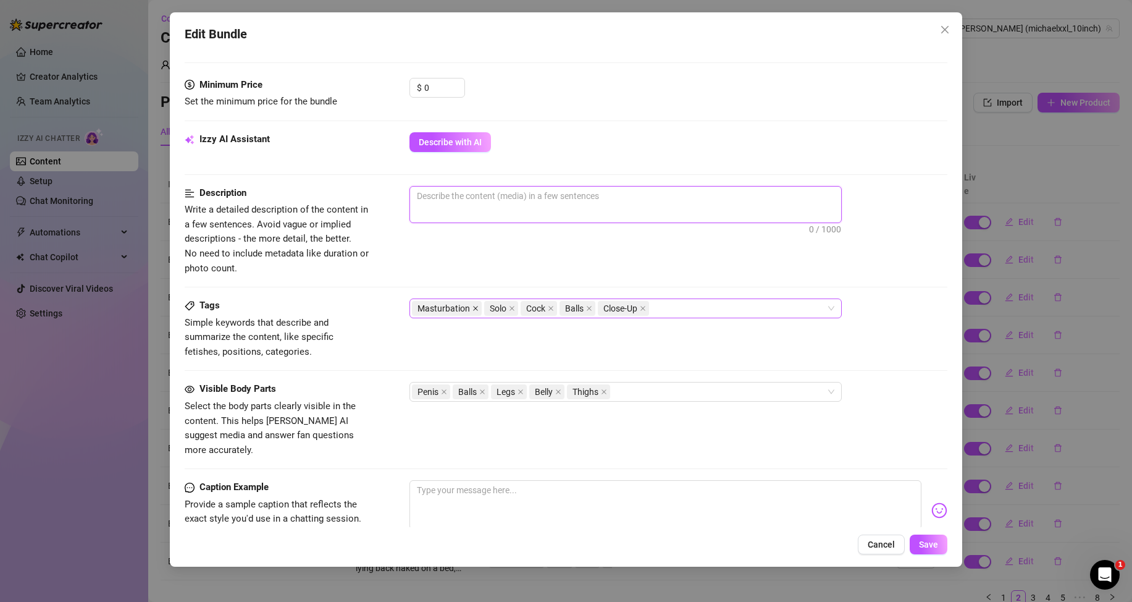
click at [477, 310] on icon "close" at bounding box center [475, 308] width 5 height 5
click at [476, 308] on icon "close" at bounding box center [479, 308] width 6 height 6
click at [475, 308] on icon "close" at bounding box center [478, 308] width 6 height 6
click at [495, 308] on icon "close" at bounding box center [493, 308] width 6 height 6
click at [442, 309] on icon "close" at bounding box center [440, 308] width 6 height 6
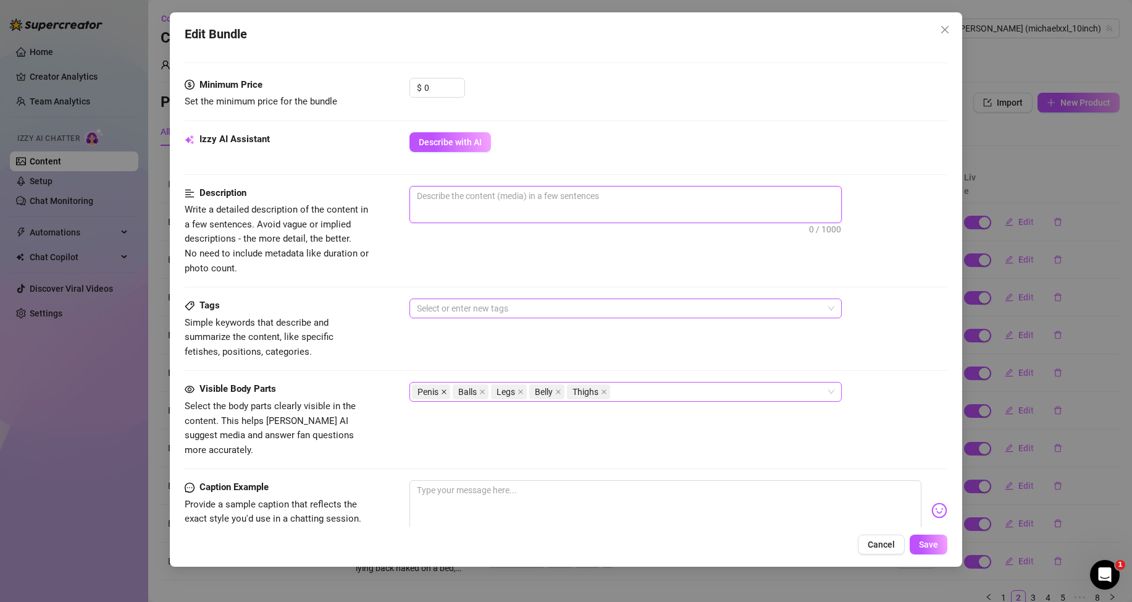
click at [443, 390] on icon "close" at bounding box center [444, 392] width 6 height 6
click at [443, 390] on icon "close" at bounding box center [442, 392] width 6 height 6
click at [443, 390] on icon "close" at bounding box center [441, 392] width 5 height 5
click at [443, 390] on span "Thighs" at bounding box center [431, 392] width 26 height 14
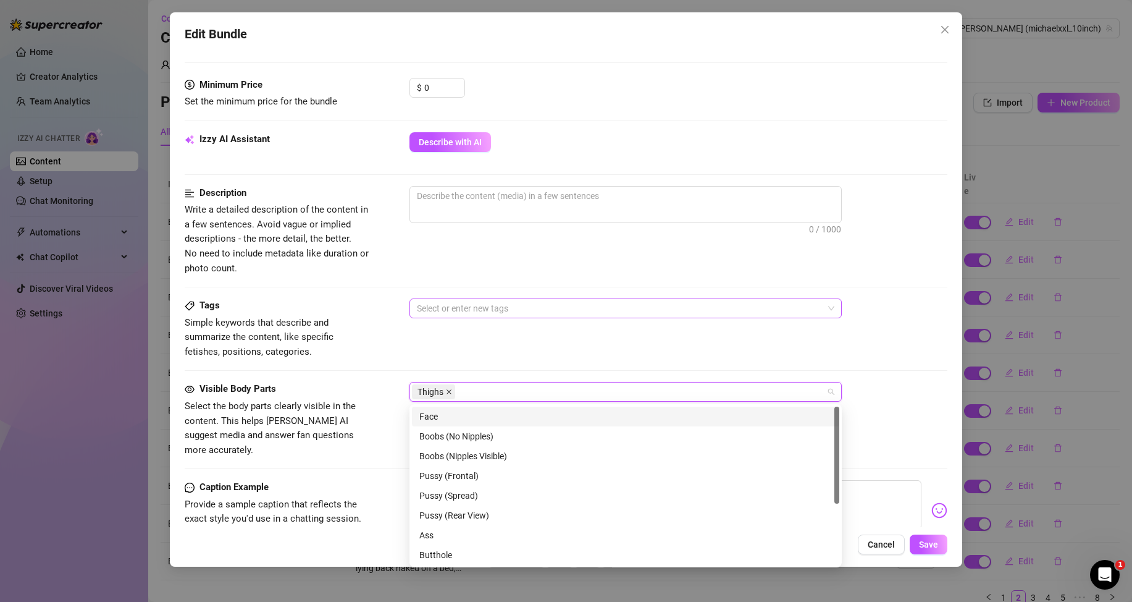
click at [447, 391] on icon "close" at bounding box center [449, 392] width 6 height 6
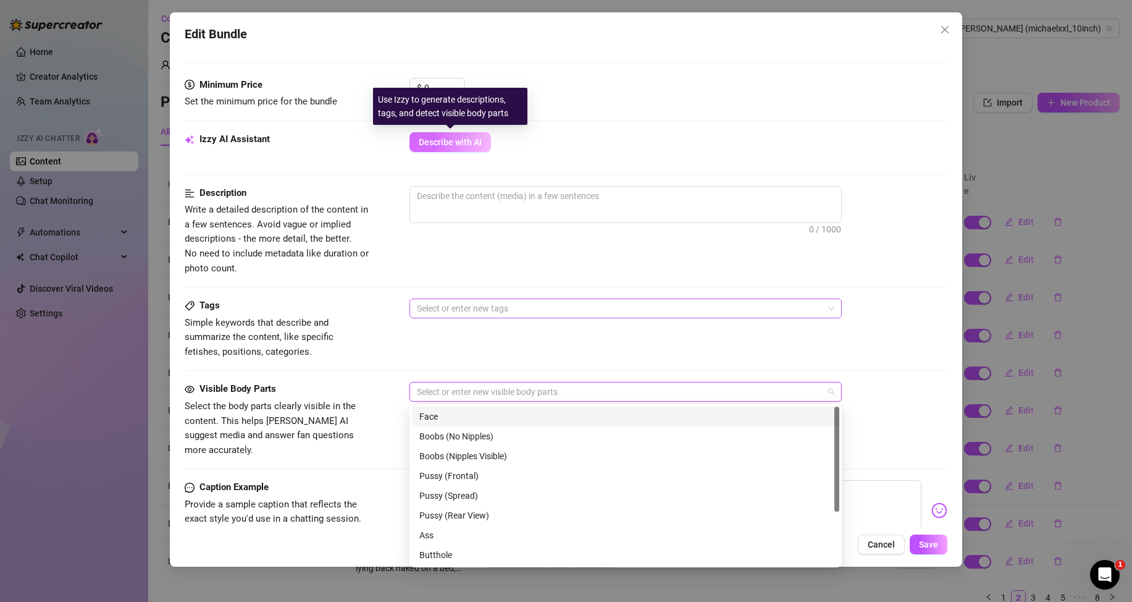
click at [454, 139] on span "Describe with AI" at bounding box center [450, 142] width 63 height 10
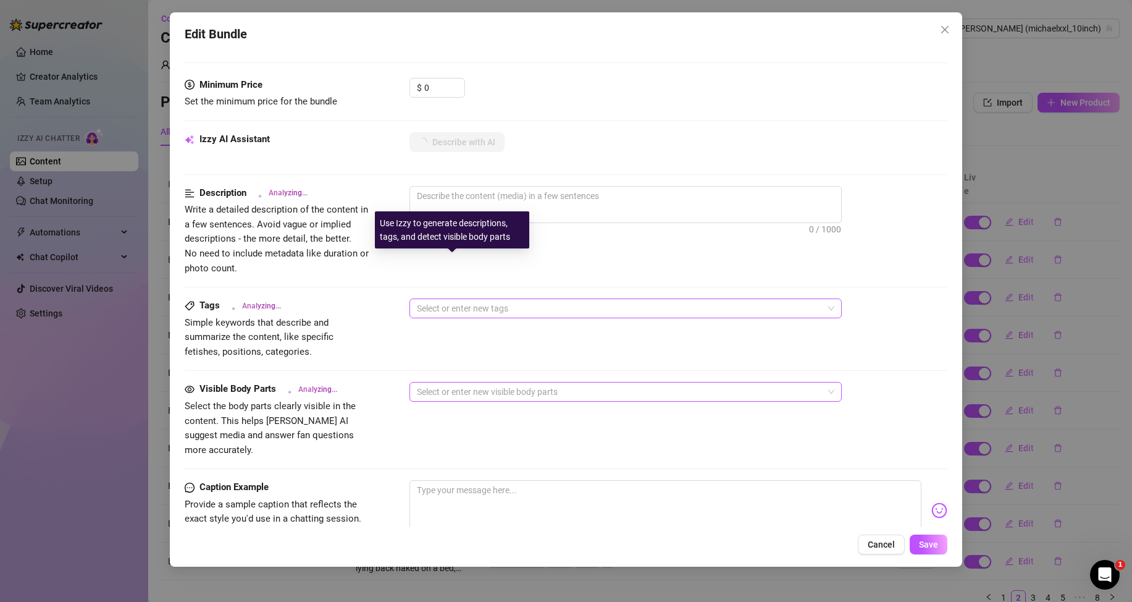
scroll to position [247, 0]
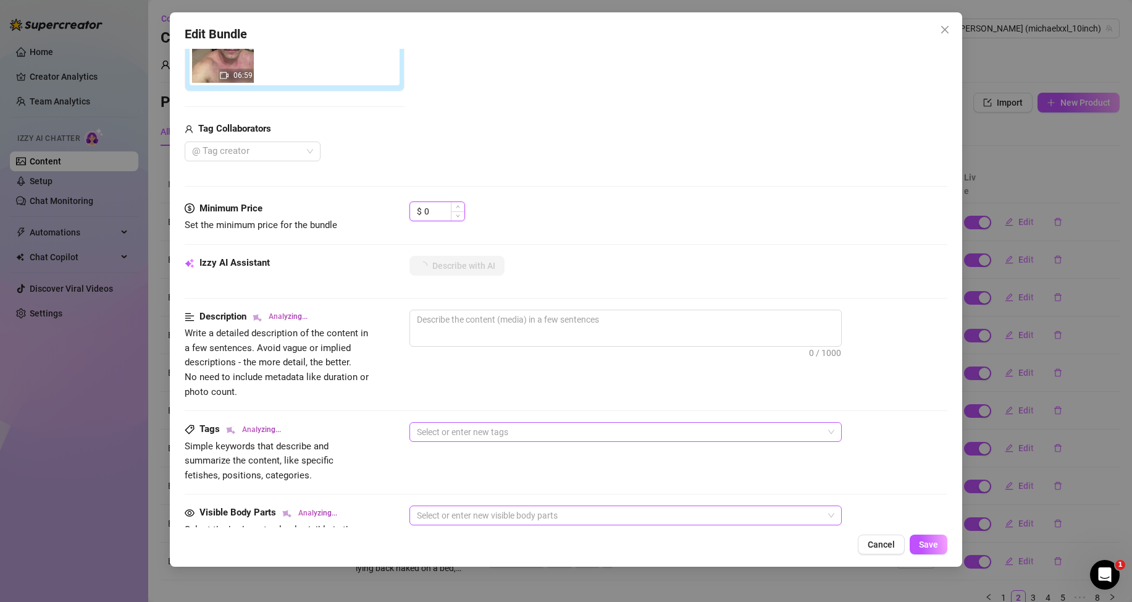
click at [432, 212] on input "0" at bounding box center [444, 211] width 40 height 19
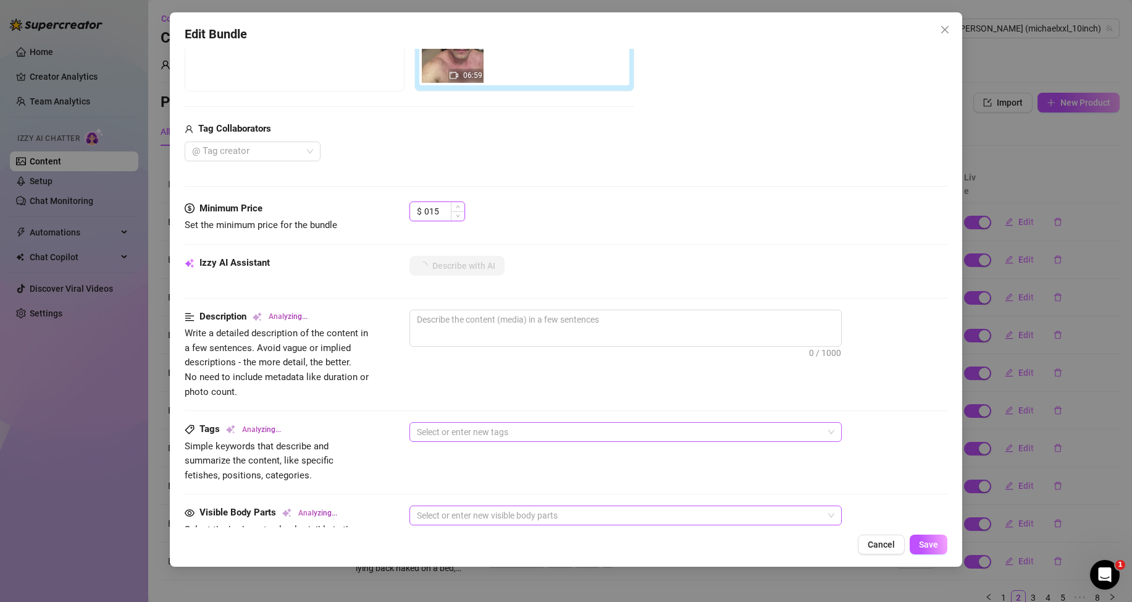
type input "15"
click at [501, 237] on div "Minimum Price Set the minimum price for the bundle $ 15" at bounding box center [566, 228] width 763 height 54
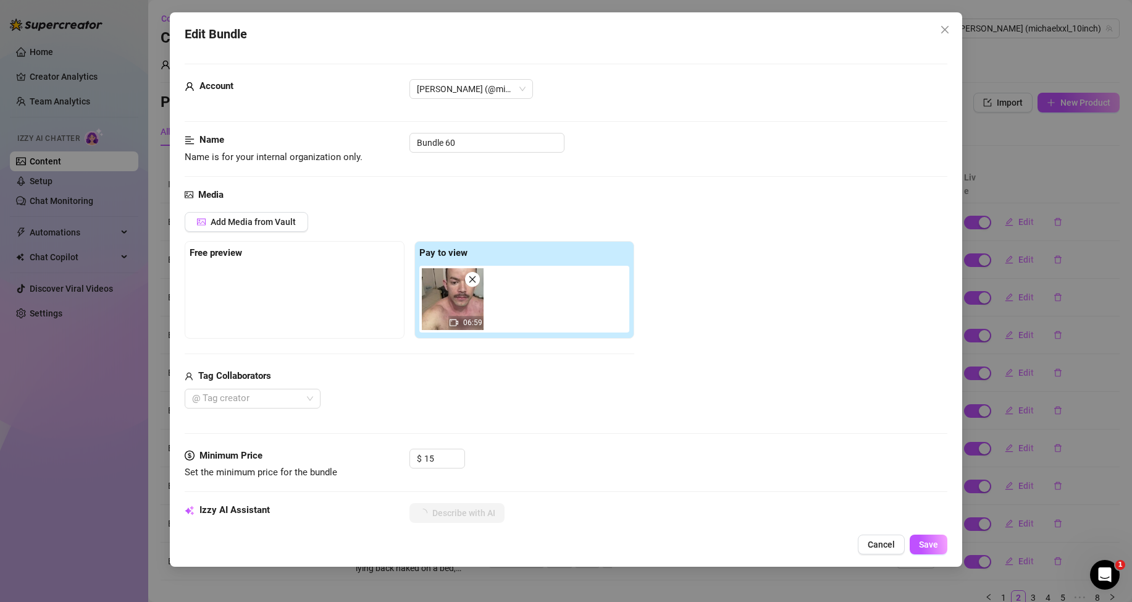
scroll to position [185, 0]
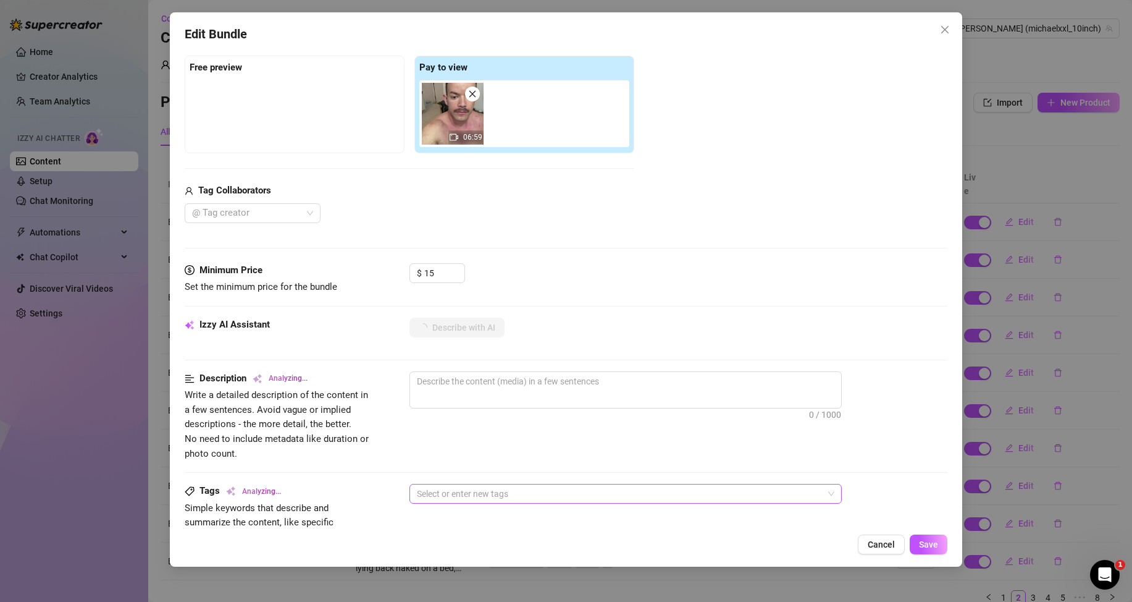
type textarea "Completely"
type textarea "Completely naked,"
type textarea "Completely naked, muscular"
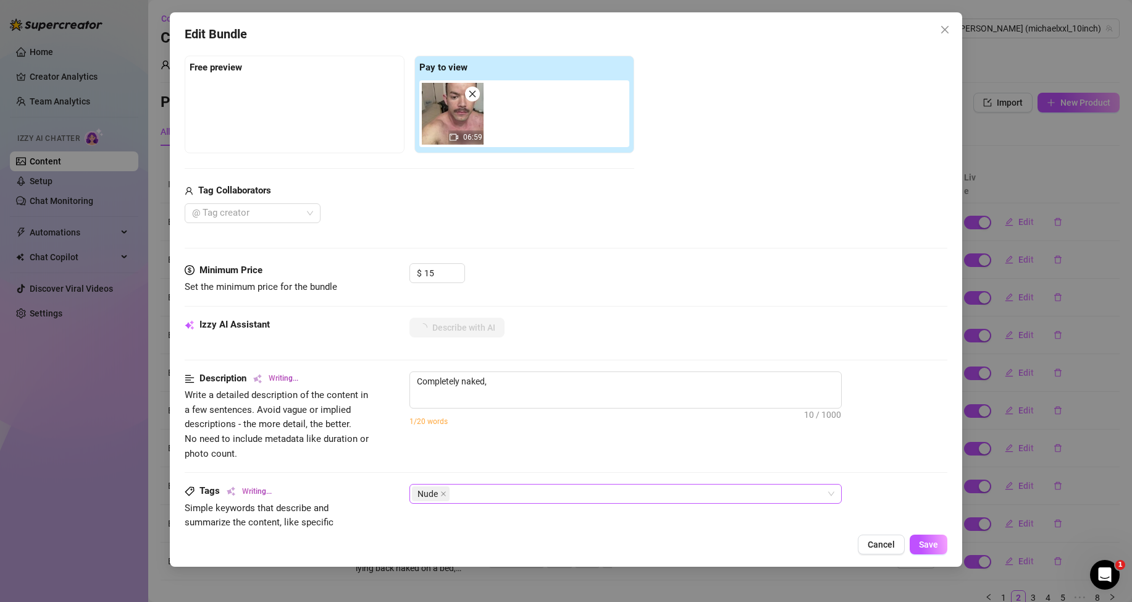
type textarea "Completely naked, muscular"
type textarea "Completely naked, muscular male"
type textarea "Completely naked, muscular male stands"
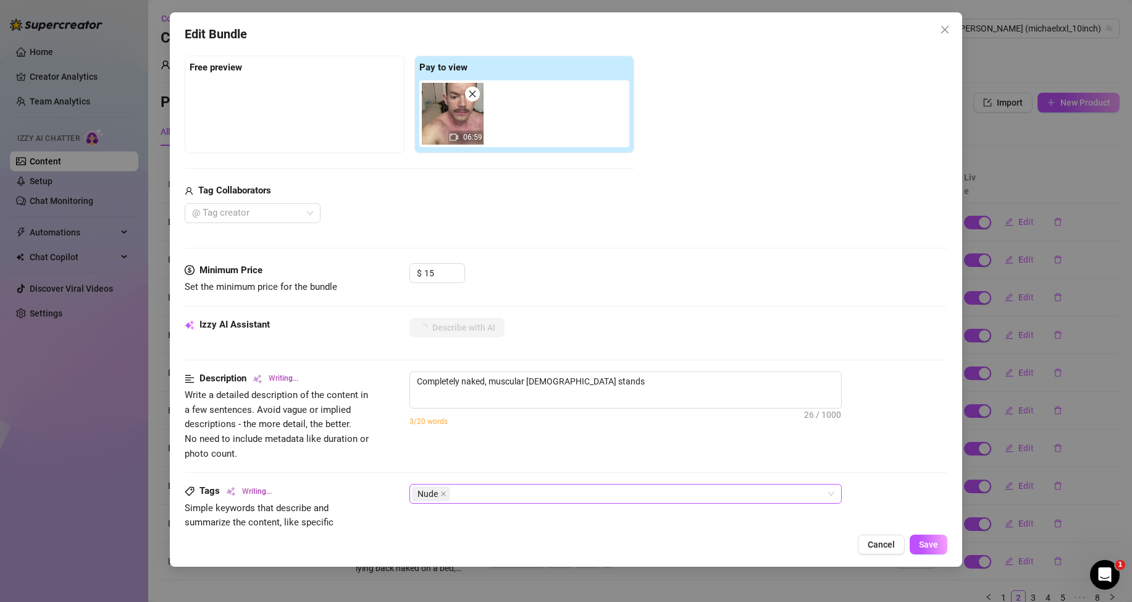
type textarea "Completely naked, muscular male stands in"
type textarea "Completely naked, muscular male stands in a"
type textarea "Completely naked, muscular male stands in a well-lit"
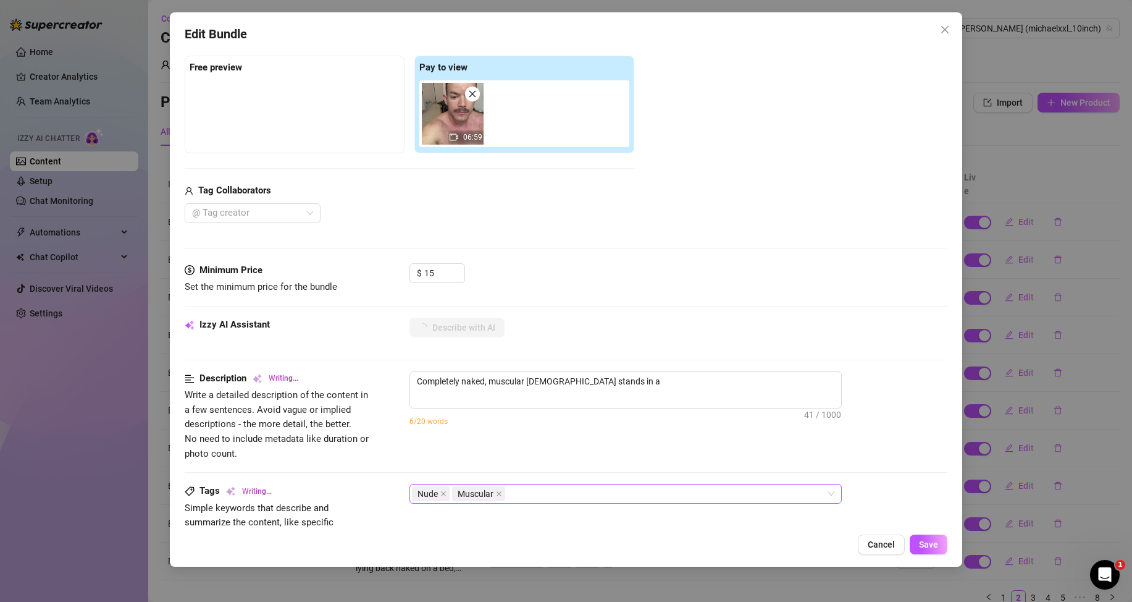
type textarea "Completely naked, muscular male stands in a well-lit"
type textarea "Completely naked, muscular male stands in a well-lit room"
type textarea "Completely naked, muscular male stands in a well-lit room showing"
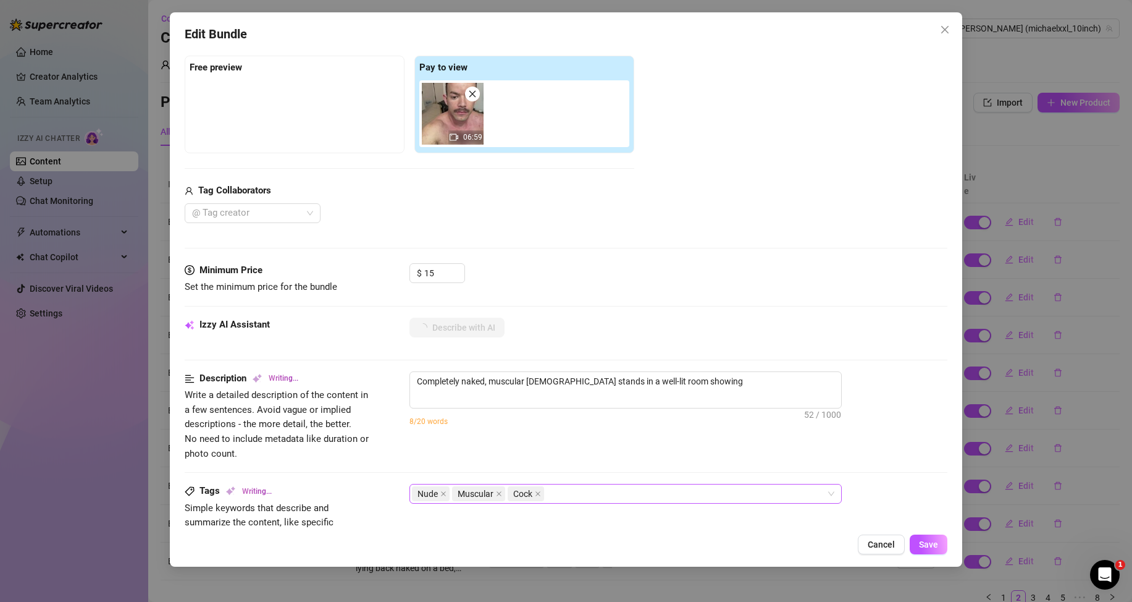
type textarea "Completely naked, muscular male stands in a well-lit room showing off"
type textarea "Completely naked, muscular male stands in a well-lit room showing off his"
type textarea "Completely naked, muscular male stands in a well-lit room showing off his ripped"
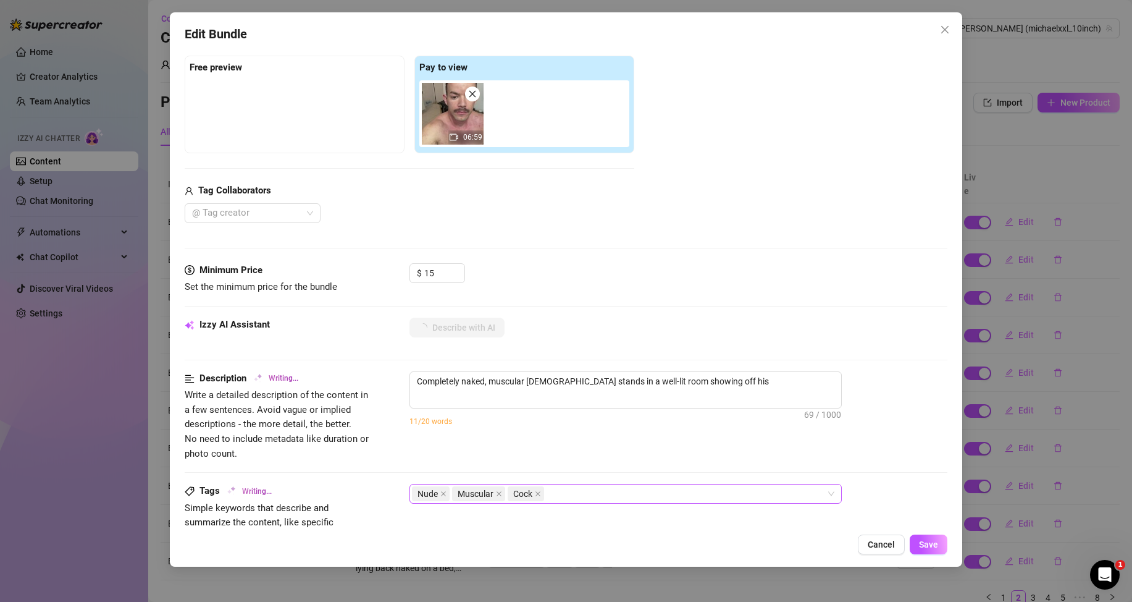
type textarea "Completely naked, muscular male stands in a well-lit room showing off his ripped"
type textarea "Completely naked, muscular male stands in a well-lit room showing off his rippe…"
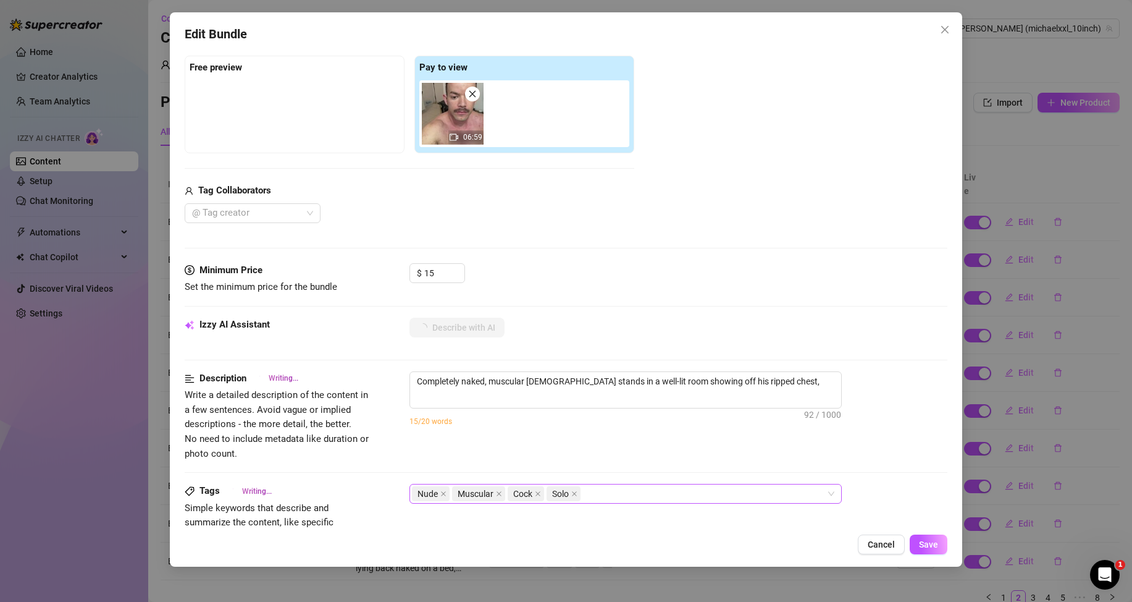
type textarea "Completely naked, muscular male stands in a well-lit room showing off his rippe…"
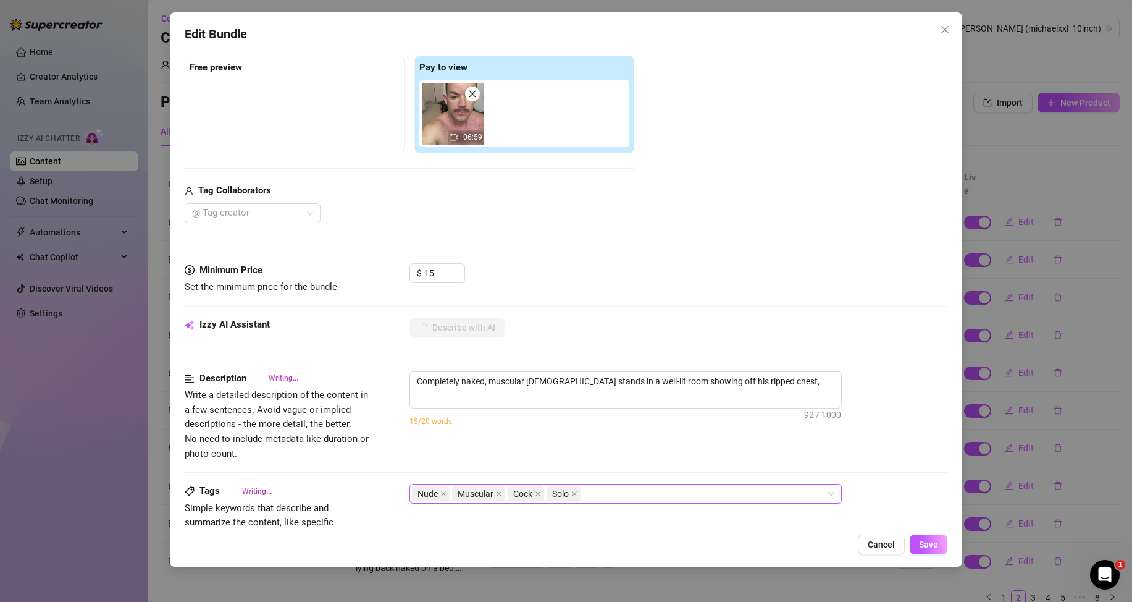
type textarea "Completely naked, muscular male stands in a well-lit room showing off his rippe…"
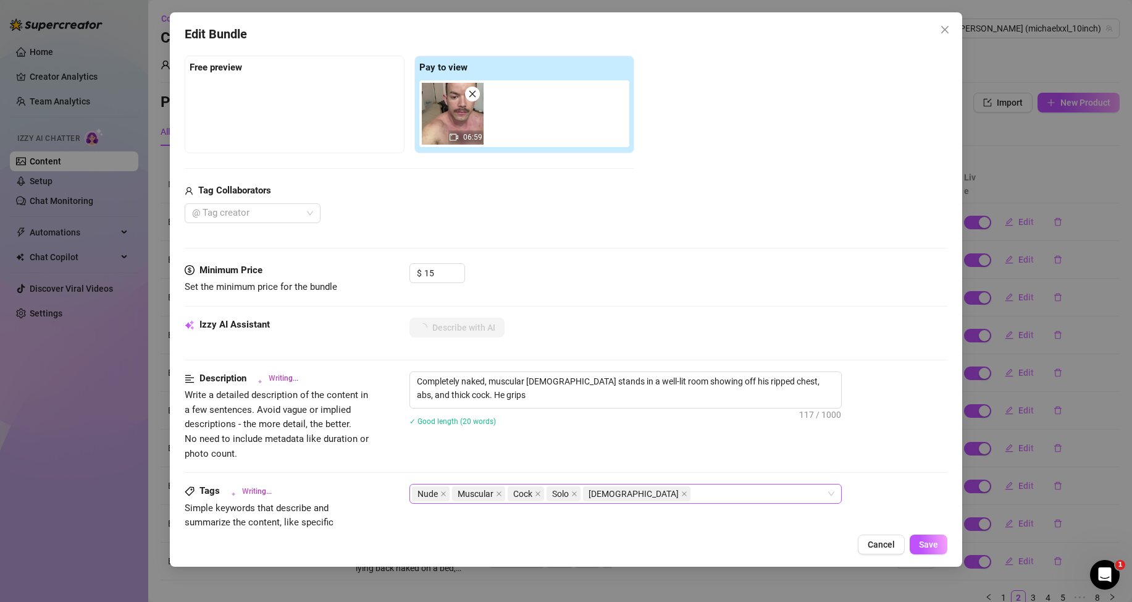
type textarea "Completely naked, muscular male stands in a well-lit room showing off his rippe…"
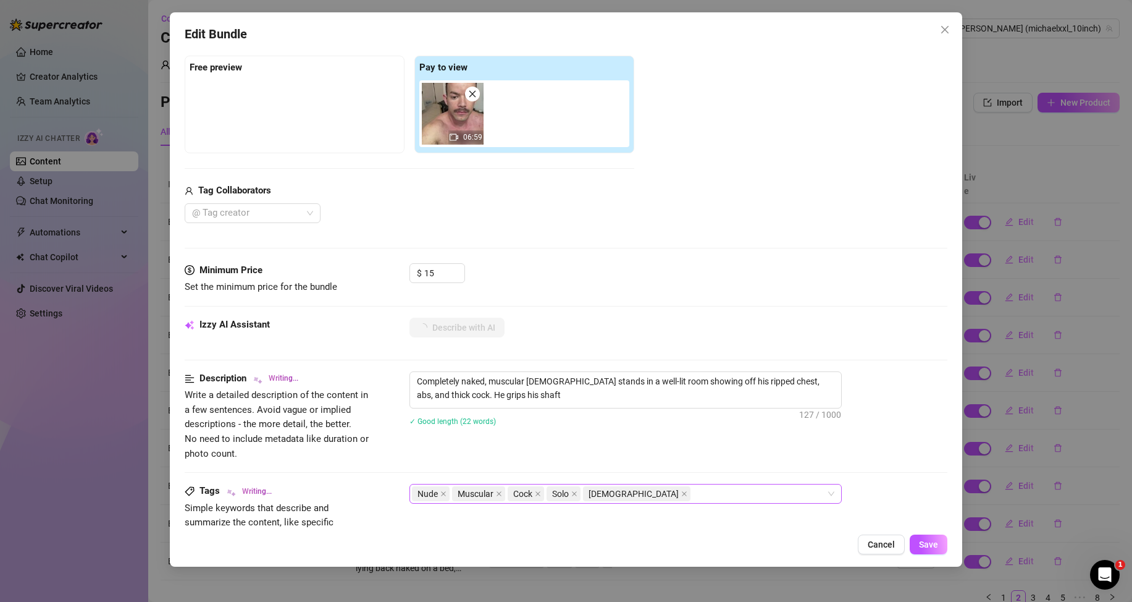
type textarea "Completely naked, muscular male stands in a well-lit room showing off his rippe…"
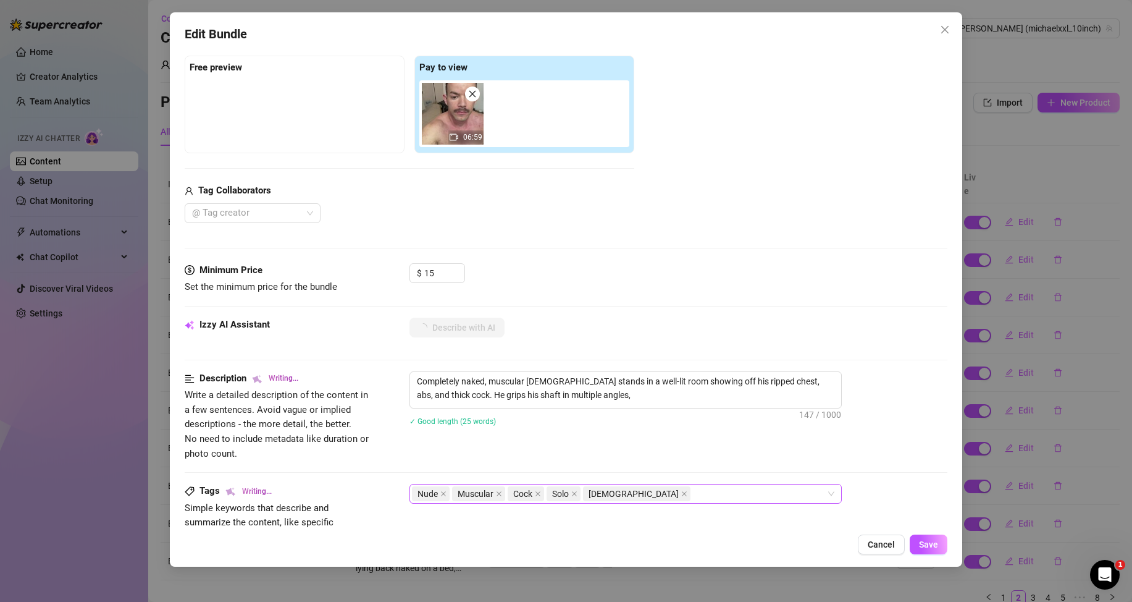
type textarea "Completely naked, muscular male stands in a well-lit room showing off his rippe…"
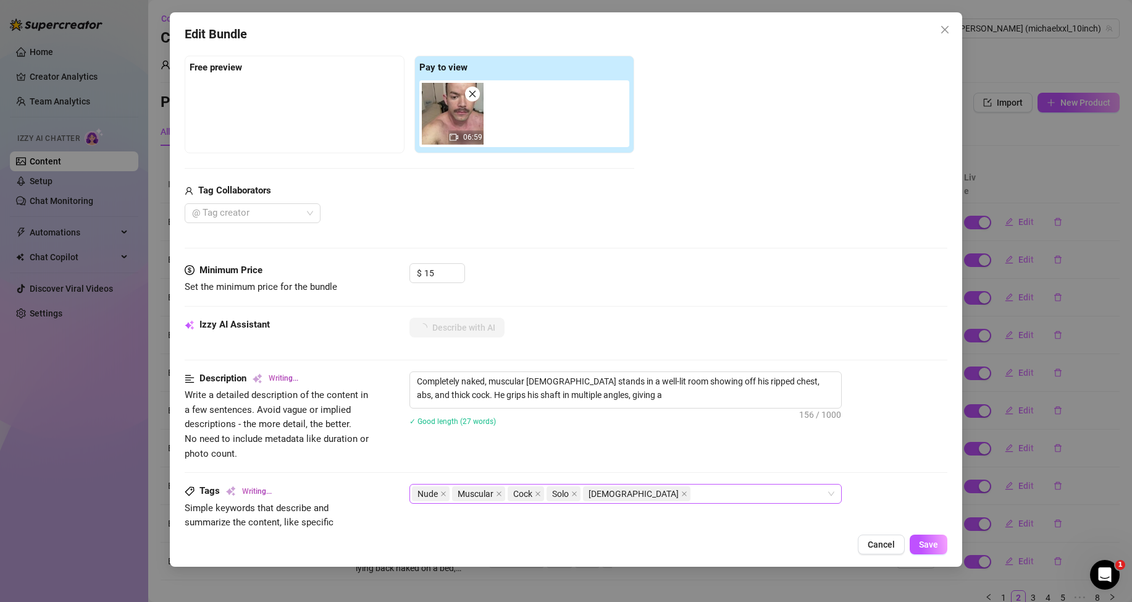
type textarea "Completely naked, muscular male stands in a well-lit room showing off his rippe…"
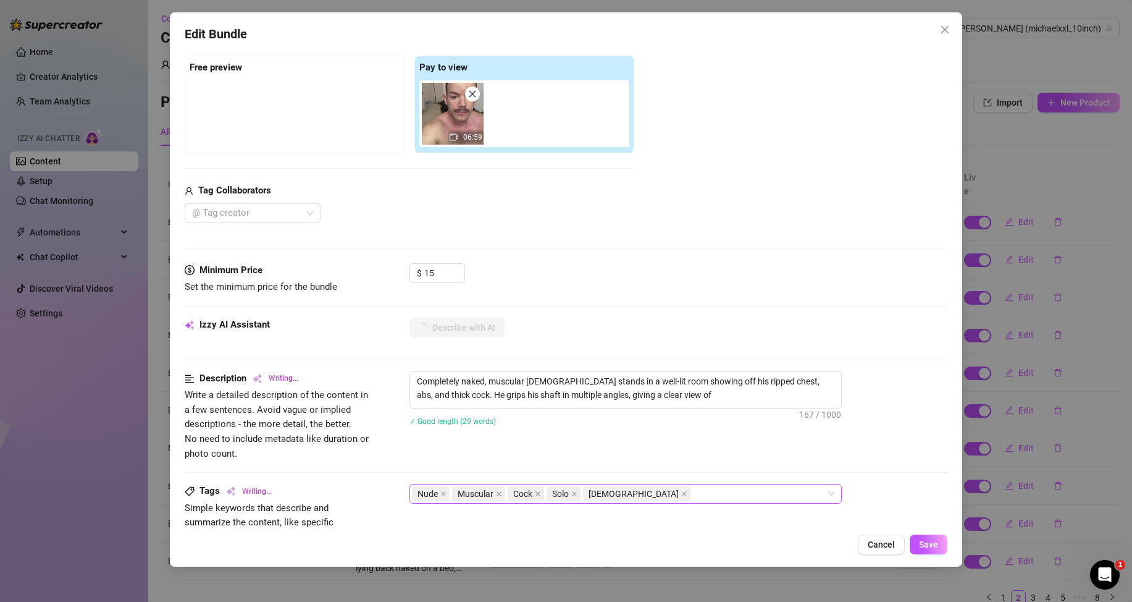
type textarea "Completely naked, muscular male stands in a well-lit room showing off his rippe…"
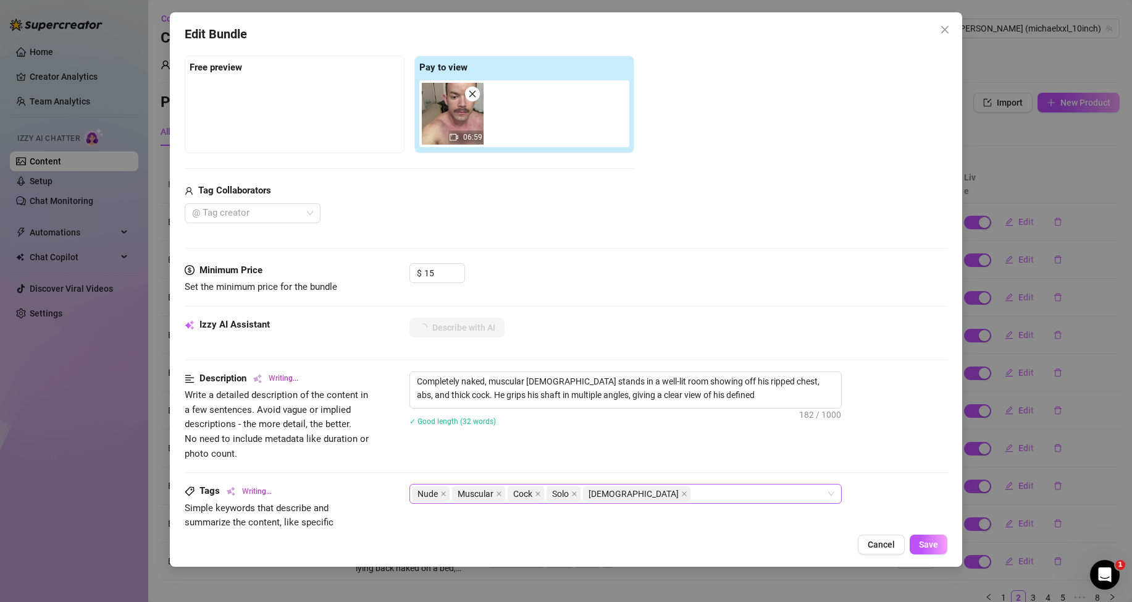
type textarea "Completely naked, muscular male stands in a well-lit room showing off his rippe…"
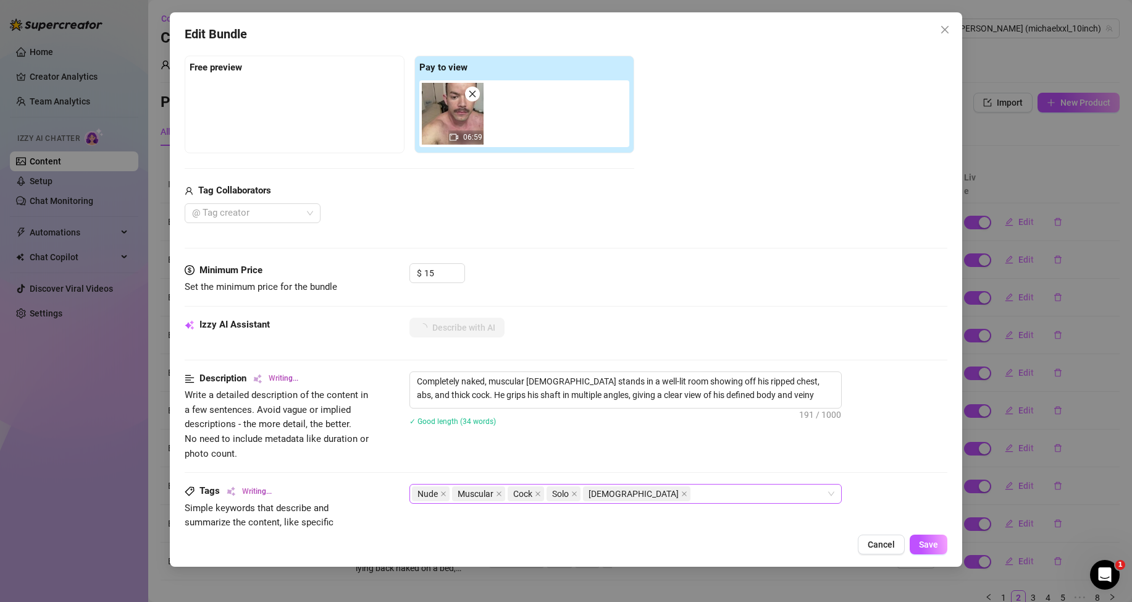
type textarea "Completely naked, muscular male stands in a well-lit room showing off his rippe…"
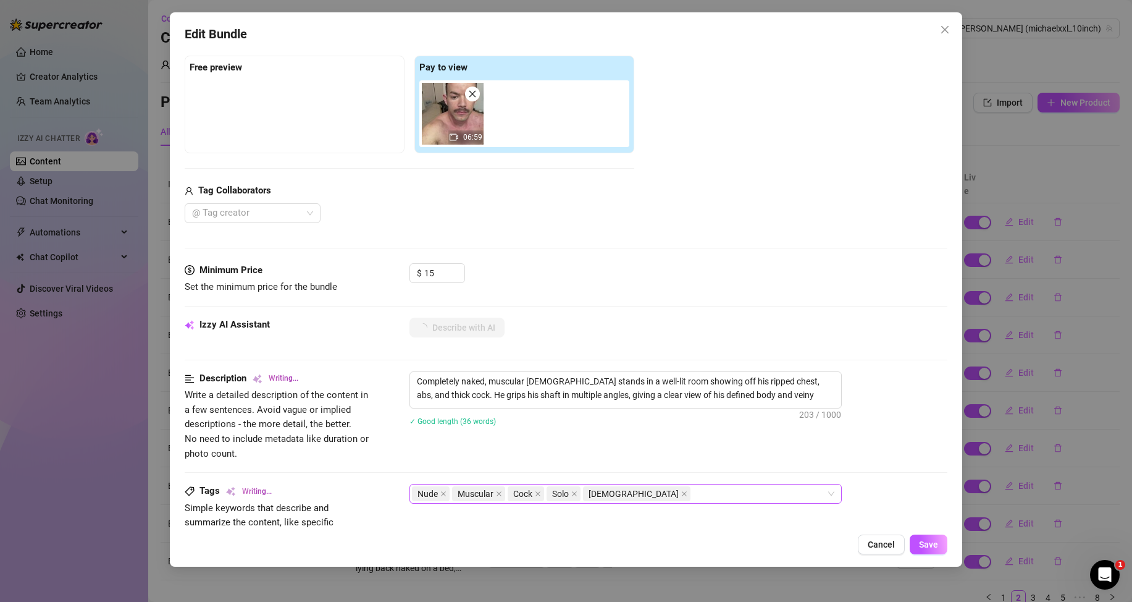
type textarea "Completely naked, muscular male stands in a well-lit room showing off his rippe…"
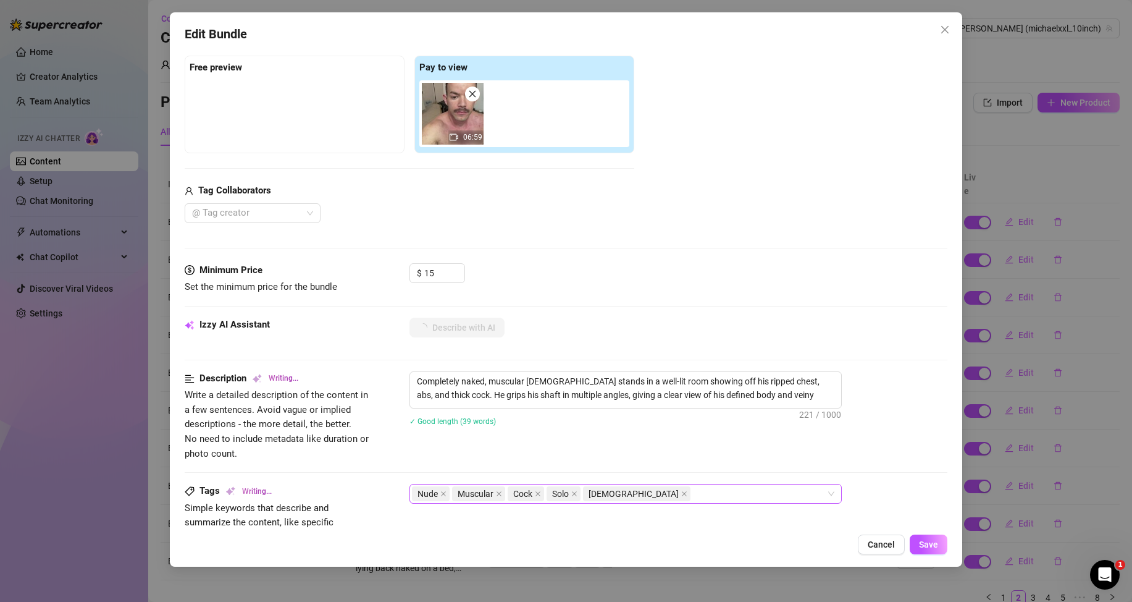
type textarea "Completely naked, muscular male stands in a well-lit room showing off his rippe…"
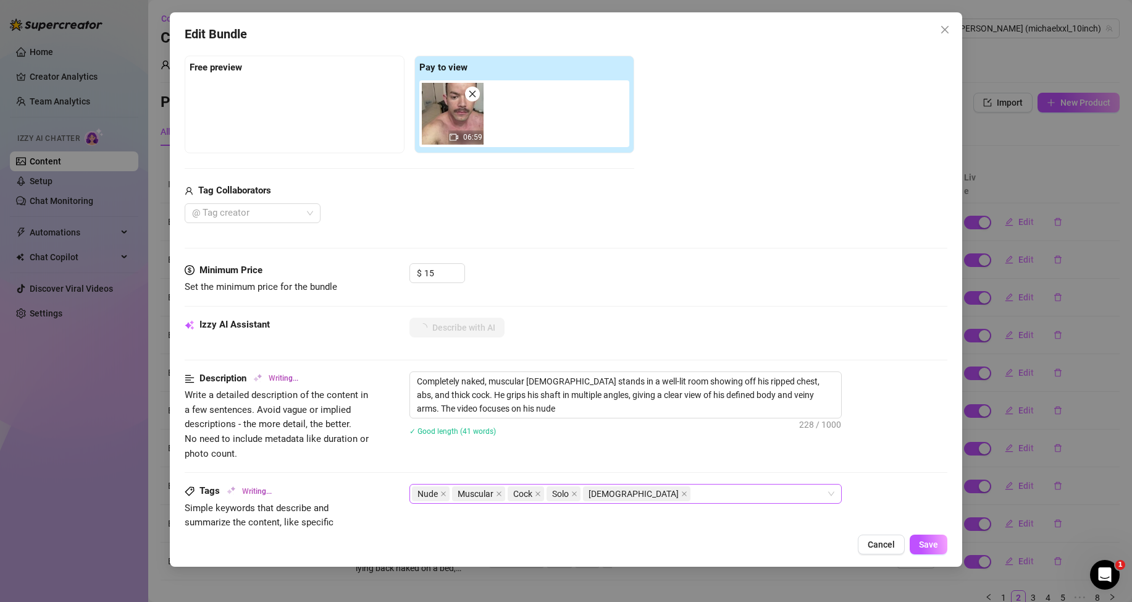
type textarea "Completely naked, muscular male stands in a well-lit room showing off his rippe…"
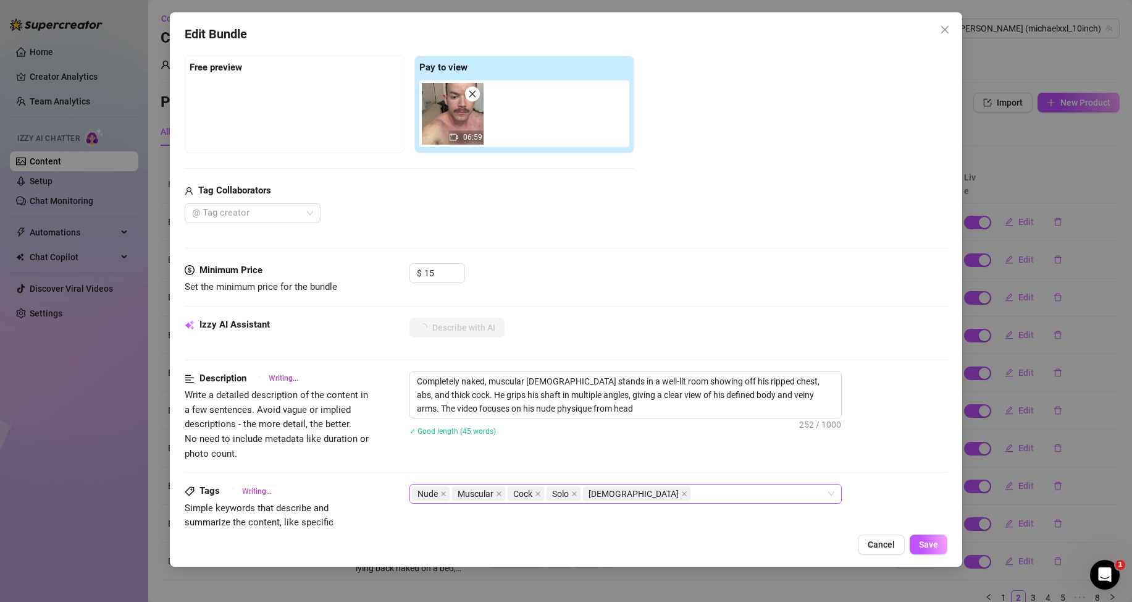
type textarea "Completely naked, muscular male stands in a well-lit room showing off his rippe…"
click at [932, 545] on span "Save" at bounding box center [928, 544] width 19 height 10
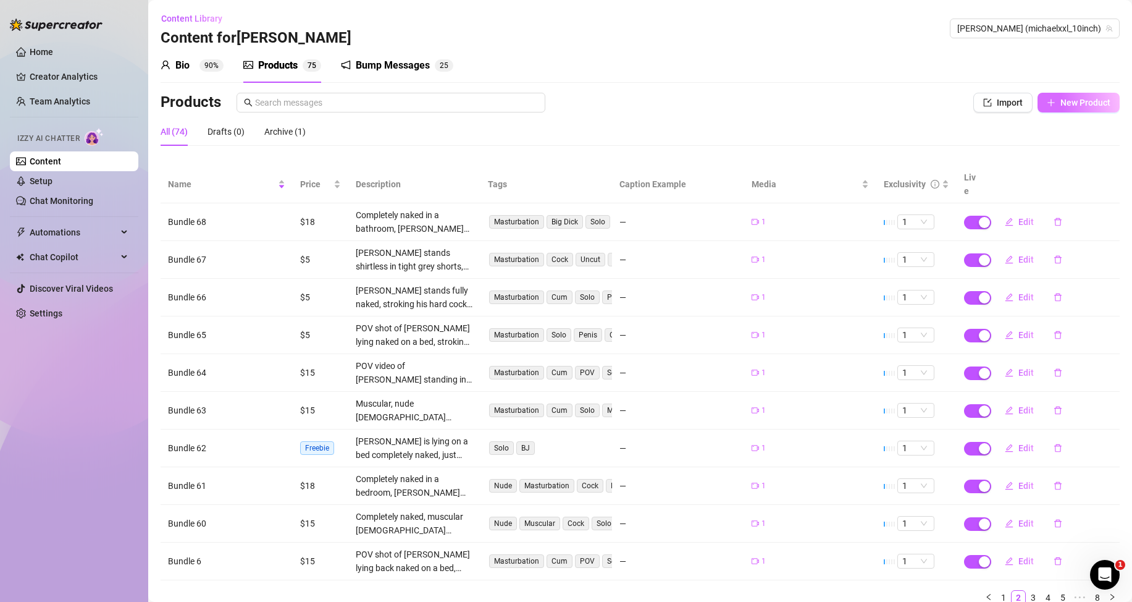
click at [1067, 101] on span "New Product" at bounding box center [1086, 103] width 50 height 10
type textarea "Type your message here..."
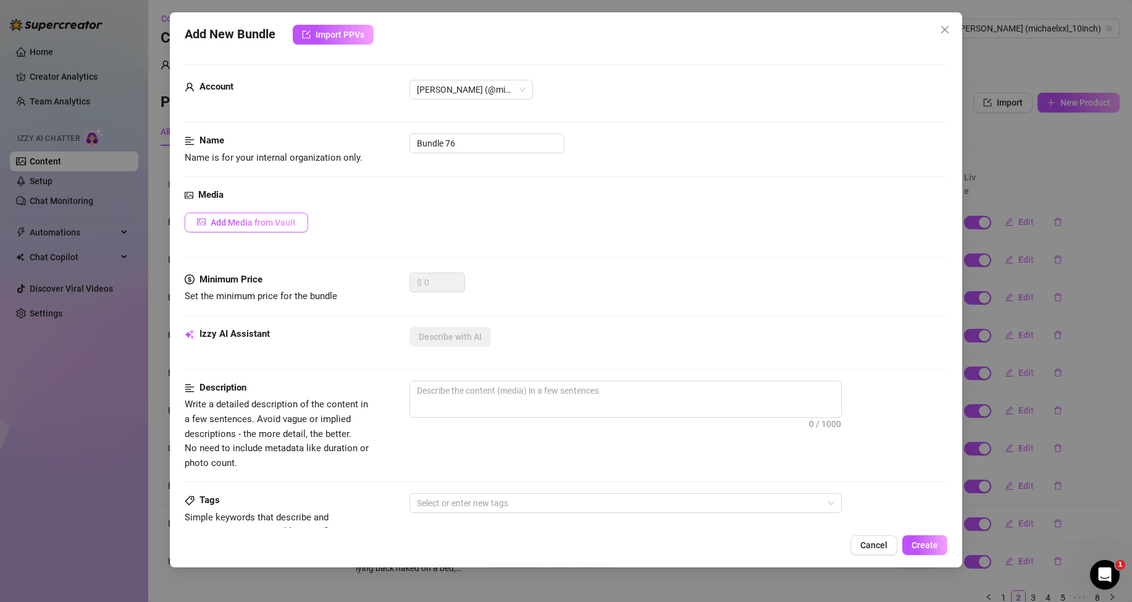
click at [288, 219] on span "Add Media from Vault" at bounding box center [253, 222] width 85 height 10
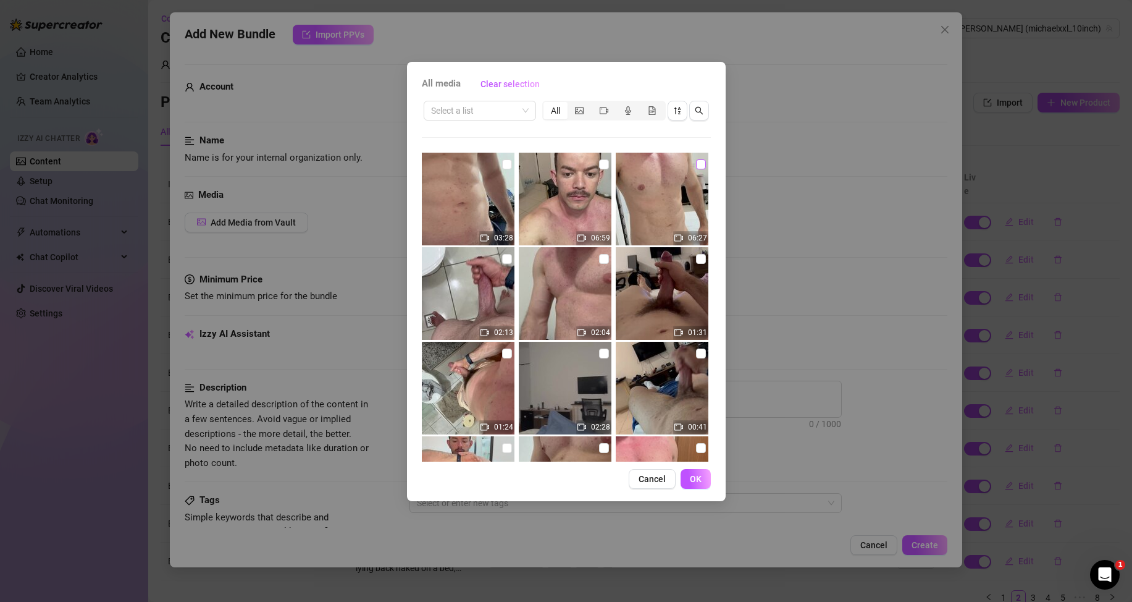
click at [696, 163] on input "checkbox" at bounding box center [701, 164] width 10 height 10
checkbox input "true"
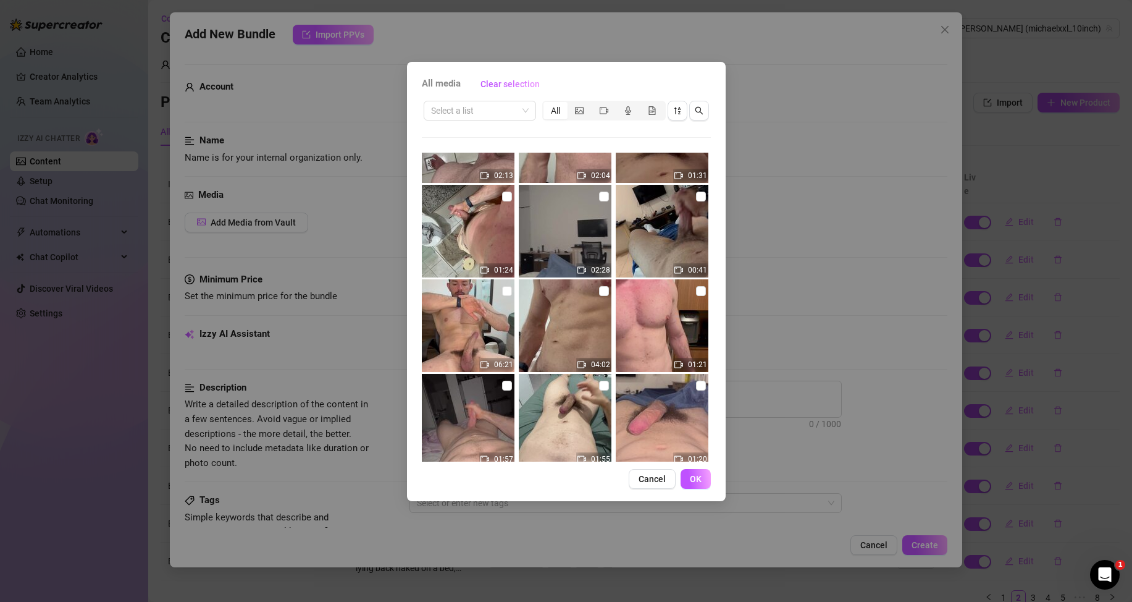
scroll to position [0, 0]
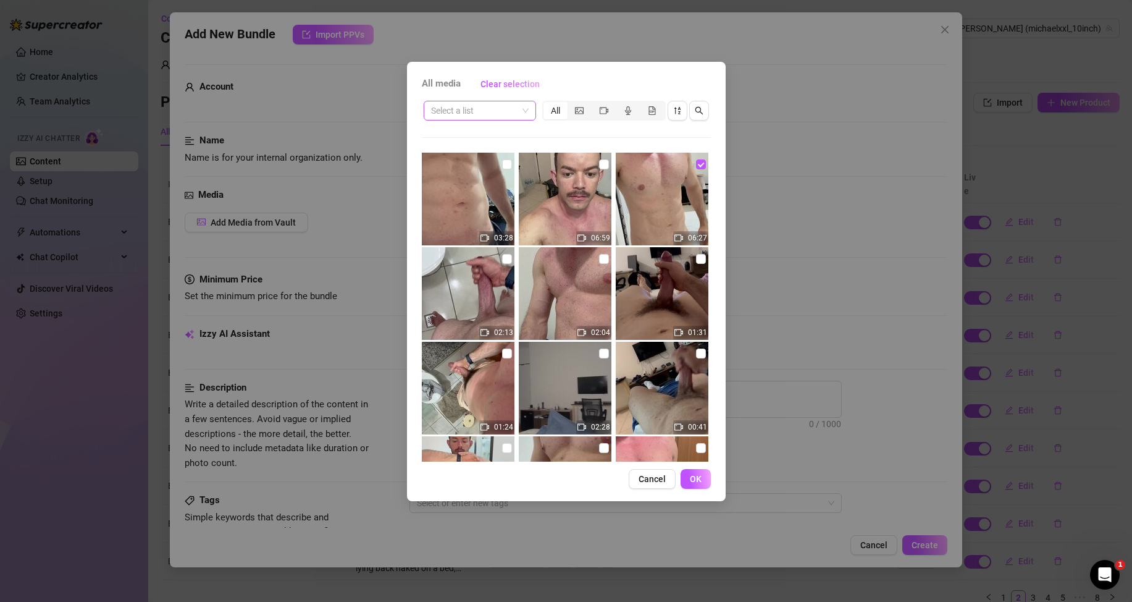
click at [524, 111] on span at bounding box center [480, 110] width 98 height 19
click at [481, 159] on div "Messages" at bounding box center [480, 155] width 93 height 14
click at [695, 479] on span "OK" at bounding box center [696, 479] width 12 height 10
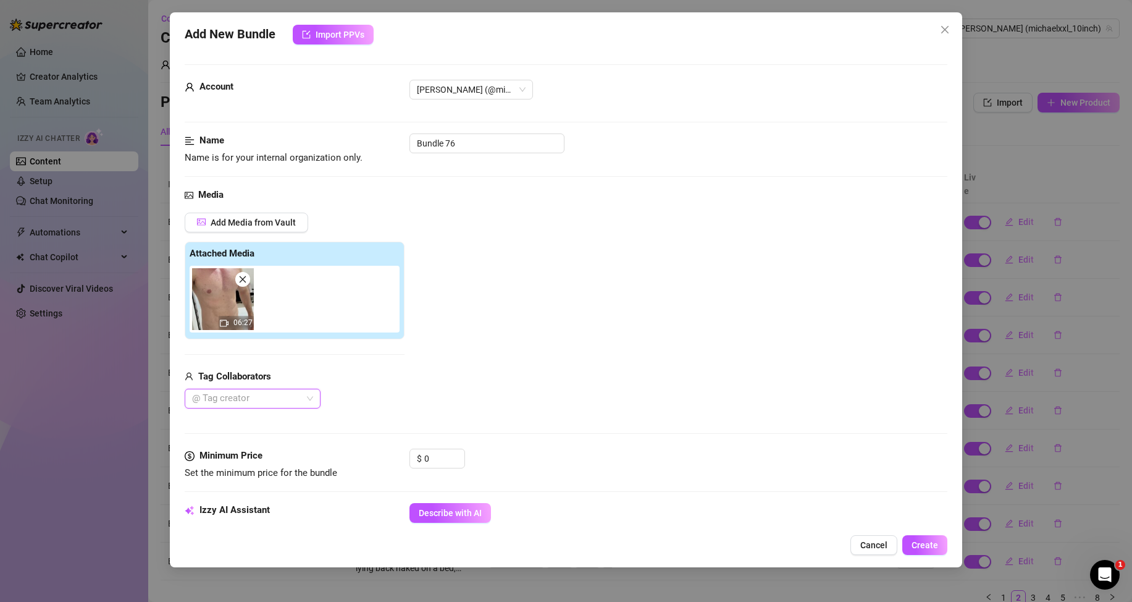
scroll to position [124, 0]
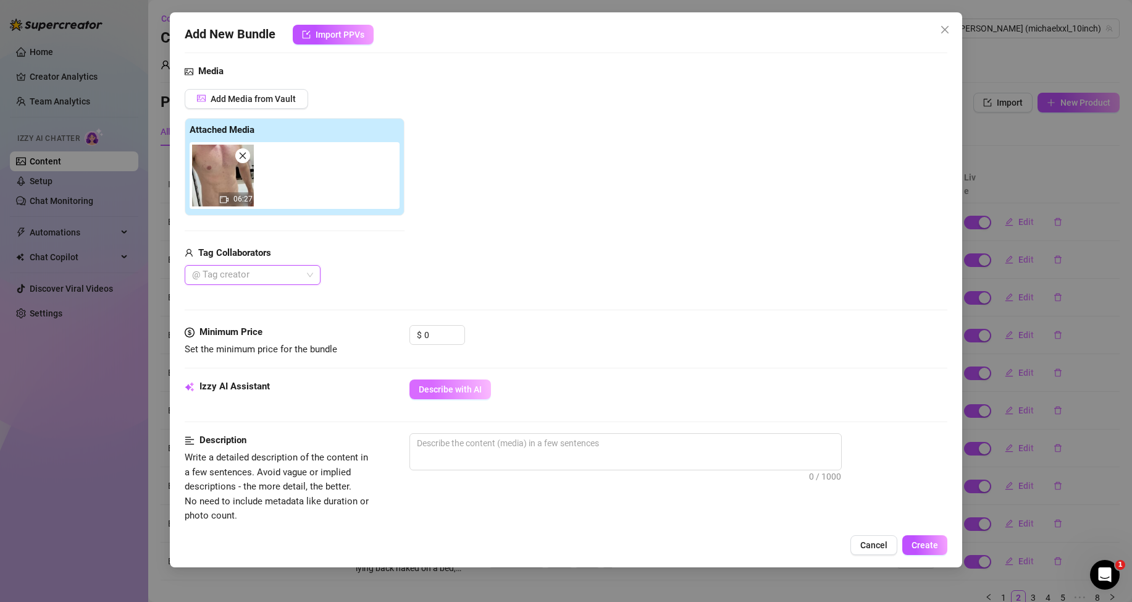
click at [453, 388] on span "Describe with AI" at bounding box center [450, 389] width 63 height 10
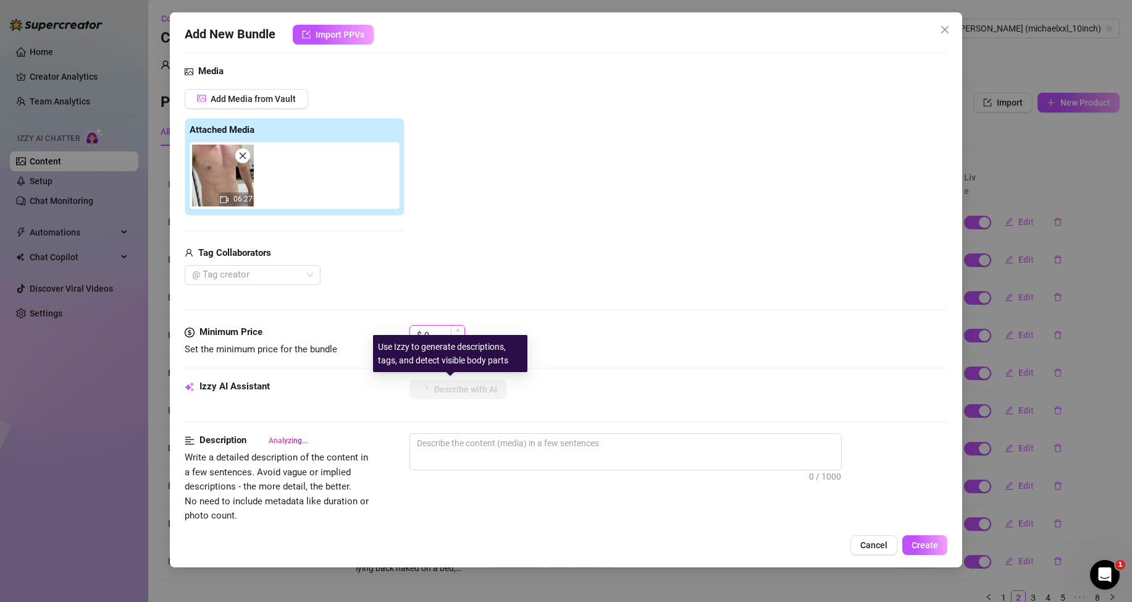
click at [439, 334] on input "0" at bounding box center [444, 335] width 40 height 19
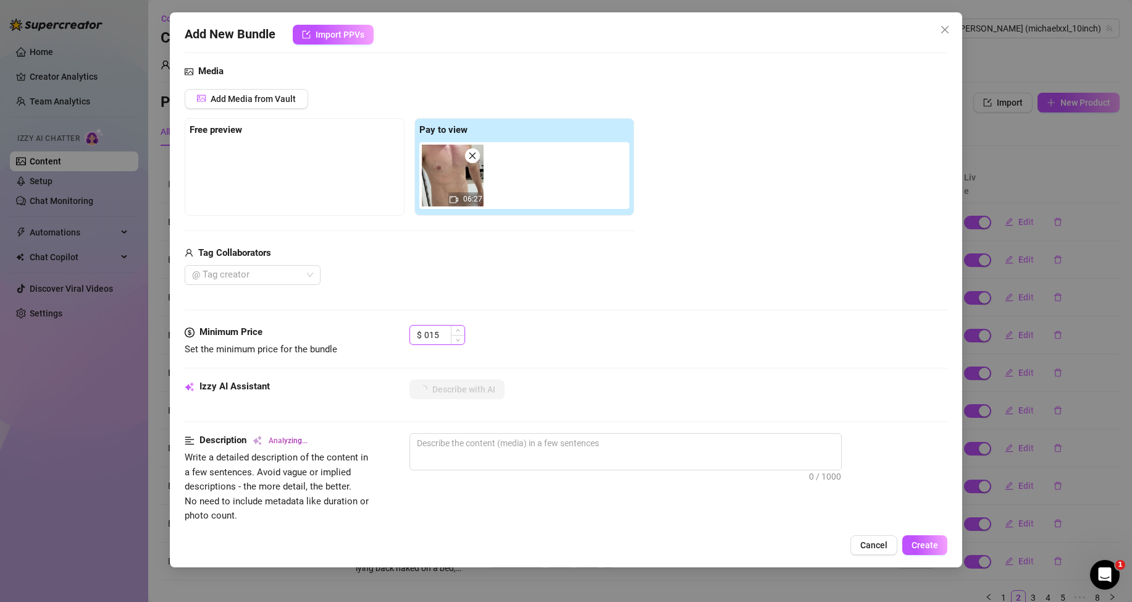
type input "15"
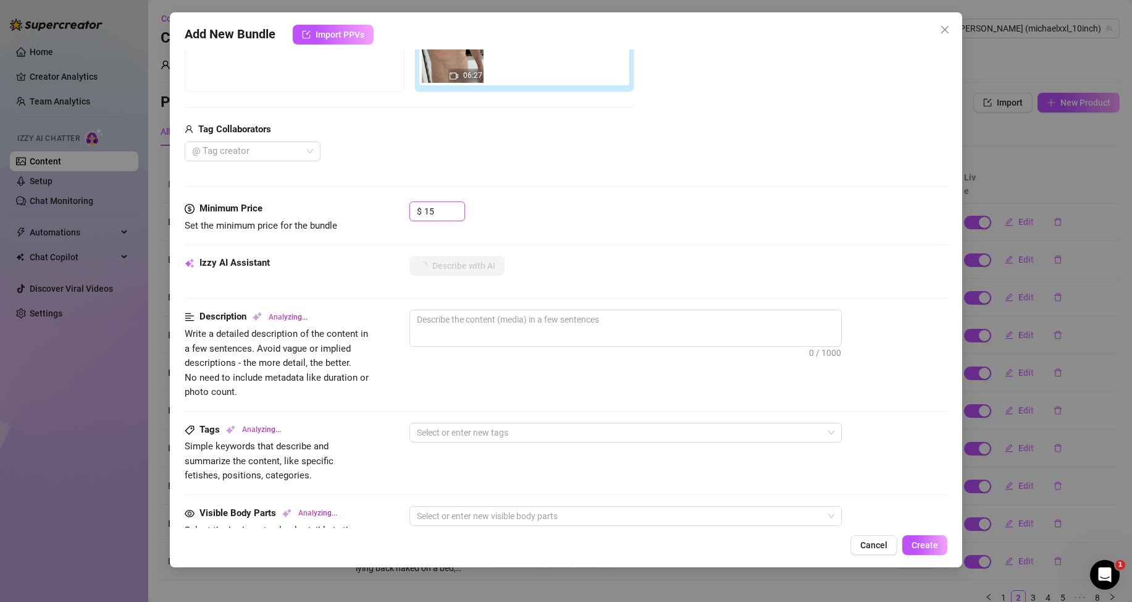
scroll to position [185, 0]
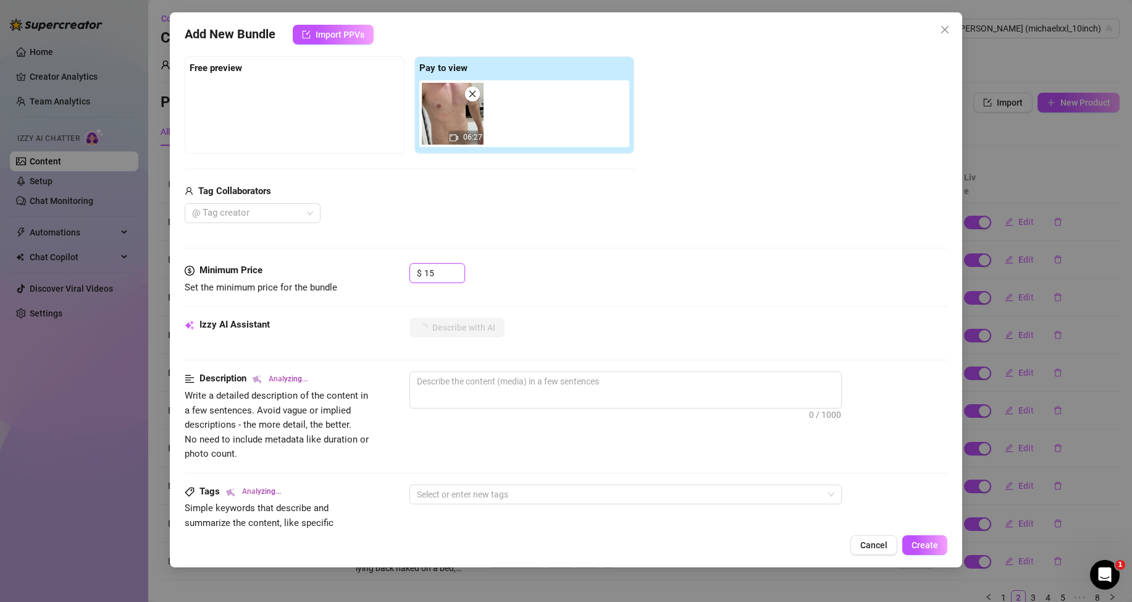
type textarea "[PERSON_NAME]"
type textarea "[PERSON_NAME] is"
type textarea "[PERSON_NAME] is fully"
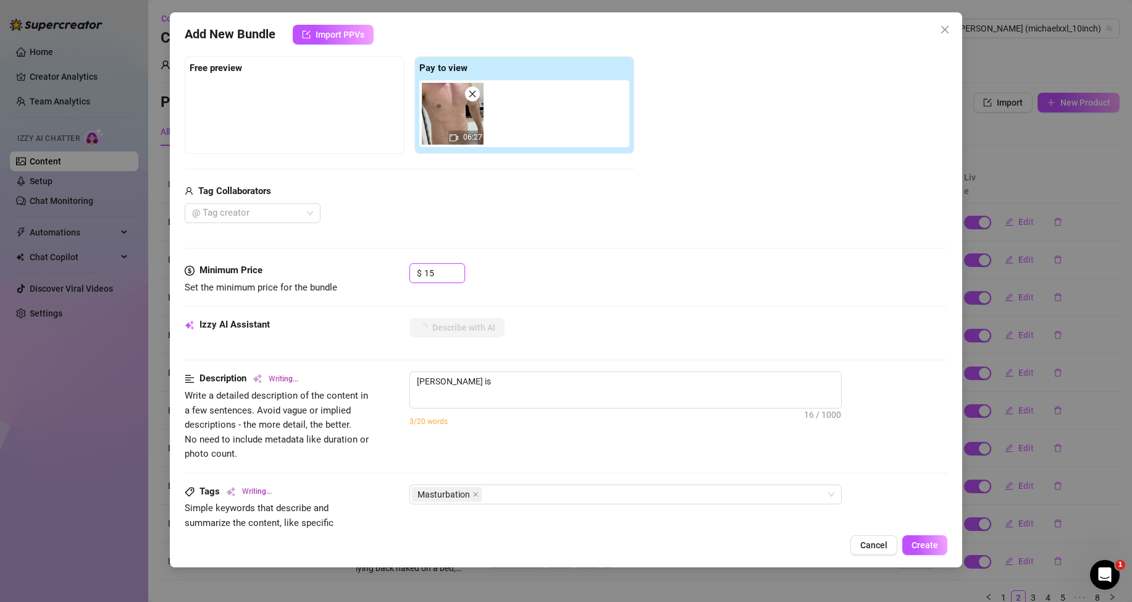
type textarea "[PERSON_NAME] is fully"
type textarea "[PERSON_NAME] is fully naked"
type textarea "[PERSON_NAME] is fully naked in"
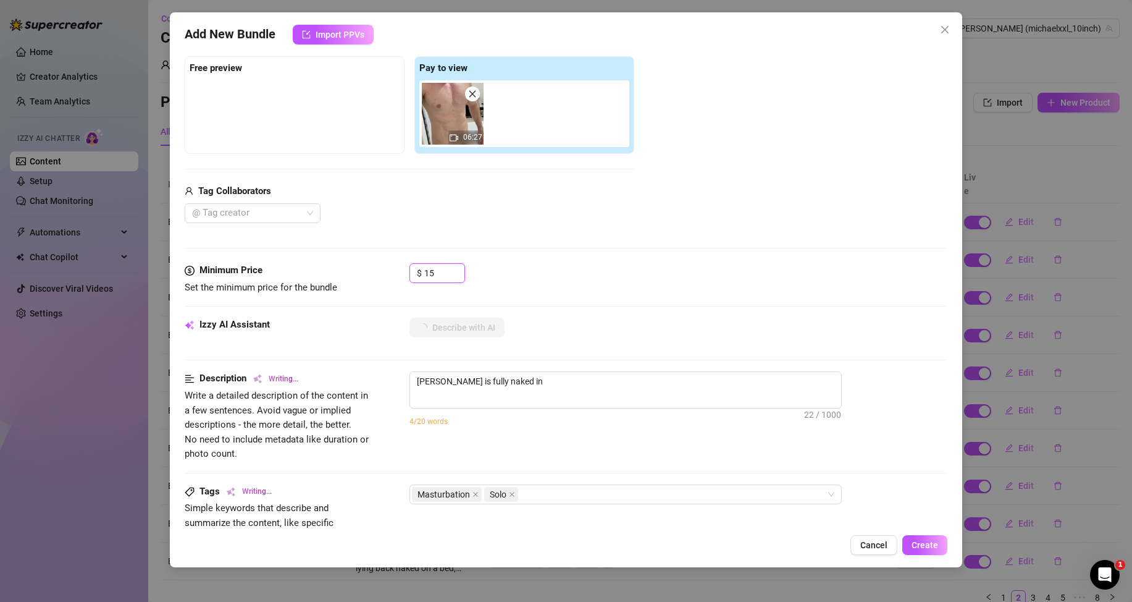
type textarea "[PERSON_NAME] is fully naked in a"
type textarea "Michael is fully naked in a bedroom,"
type textarea "Michael is fully naked in a bedroom, stroking"
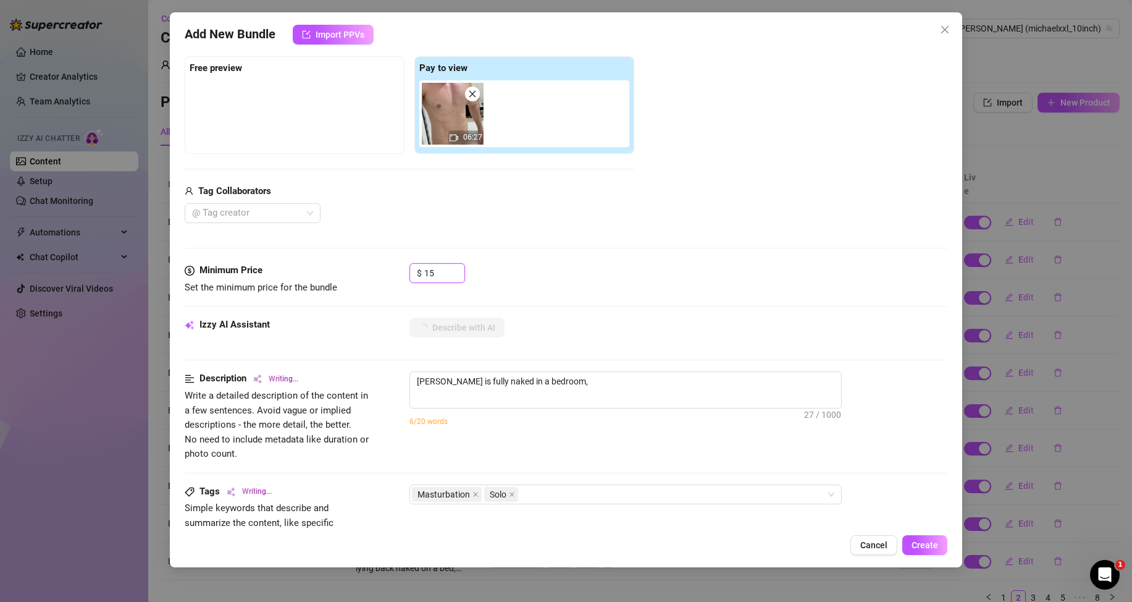
type textarea "Michael is fully naked in a bedroom, stroking"
type textarea "Michael is fully naked in a bedroom, stroking his"
type textarea "Michael is fully naked in a bedroom, stroking his hard"
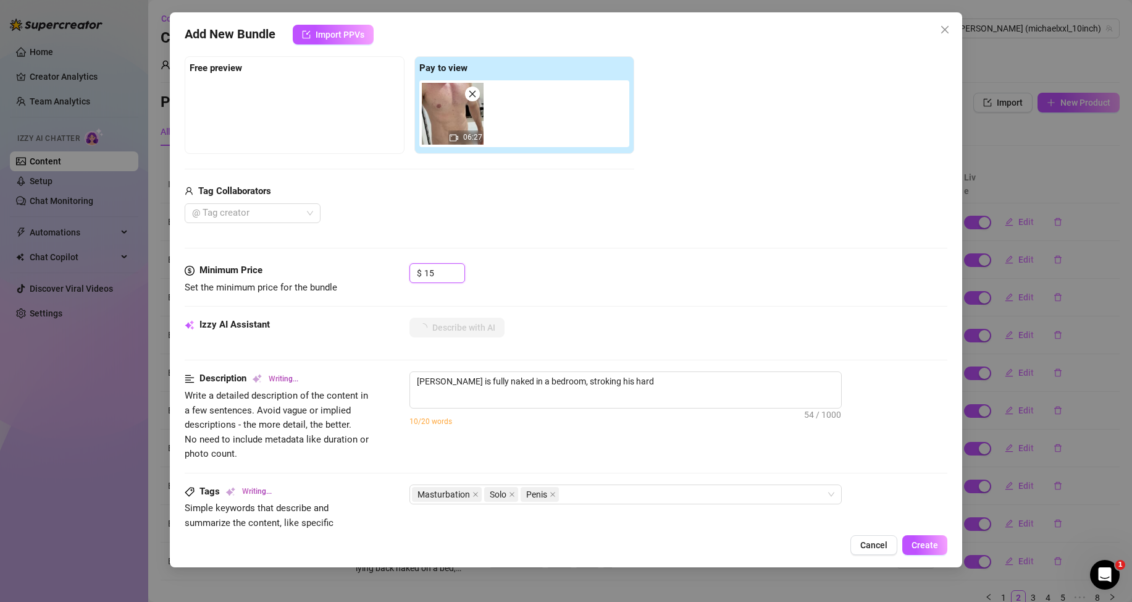
type textarea "Michael is fully naked in a bedroom, stroking his hard cock"
type textarea "Michael is fully naked in a bedroom, stroking his hard cock with"
type textarea "Michael is fully naked in a bedroom, stroking his hard cock with a"
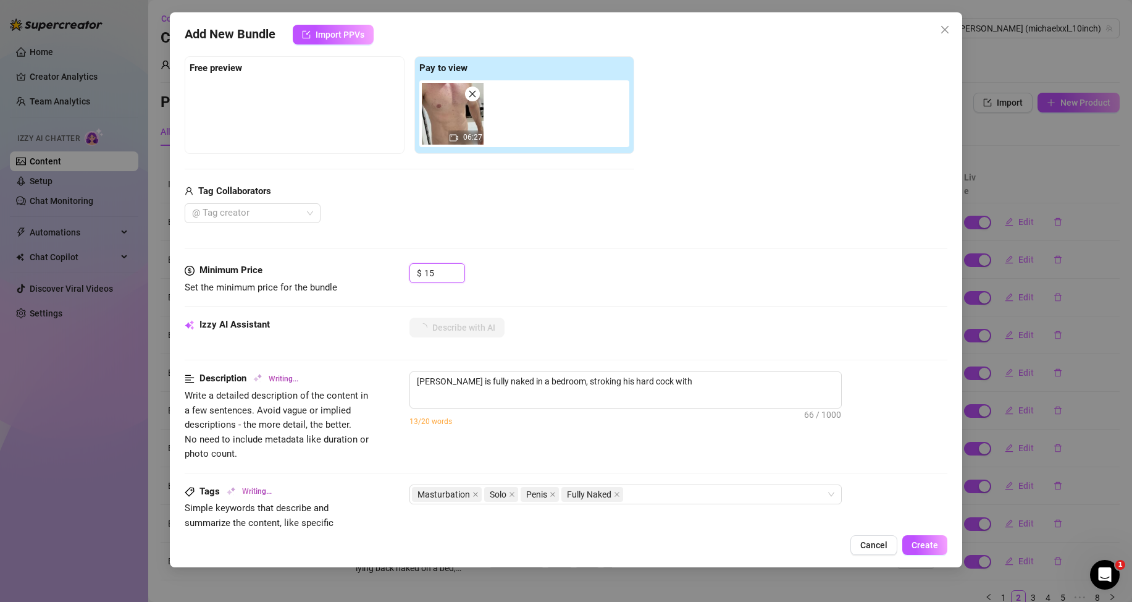
type textarea "Michael is fully naked in a bedroom, stroking his hard cock with a"
type textarea "Michael is fully naked in a bedroom, stroking his hard cock with a close-up"
type textarea "Michael is fully naked in a bedroom, stroking his hard cock with a close-up foc…"
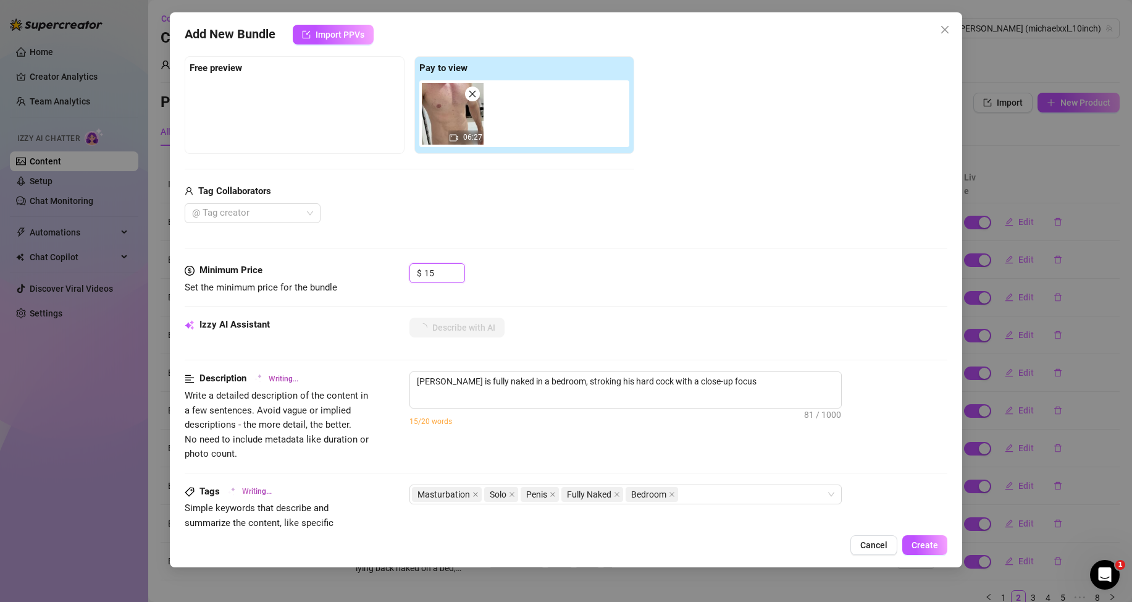
type textarea "Michael is fully naked in a bedroom, stroking his hard cock with a close-up foc…"
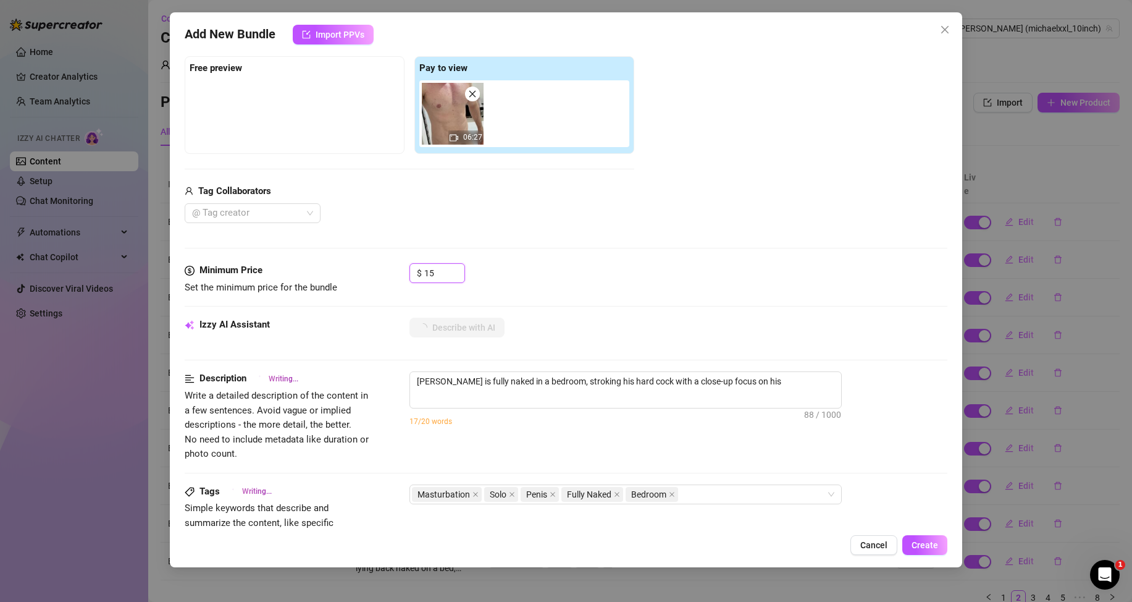
type textarea "Michael is fully naked in a bedroom, stroking his hard cock with a close-up foc…"
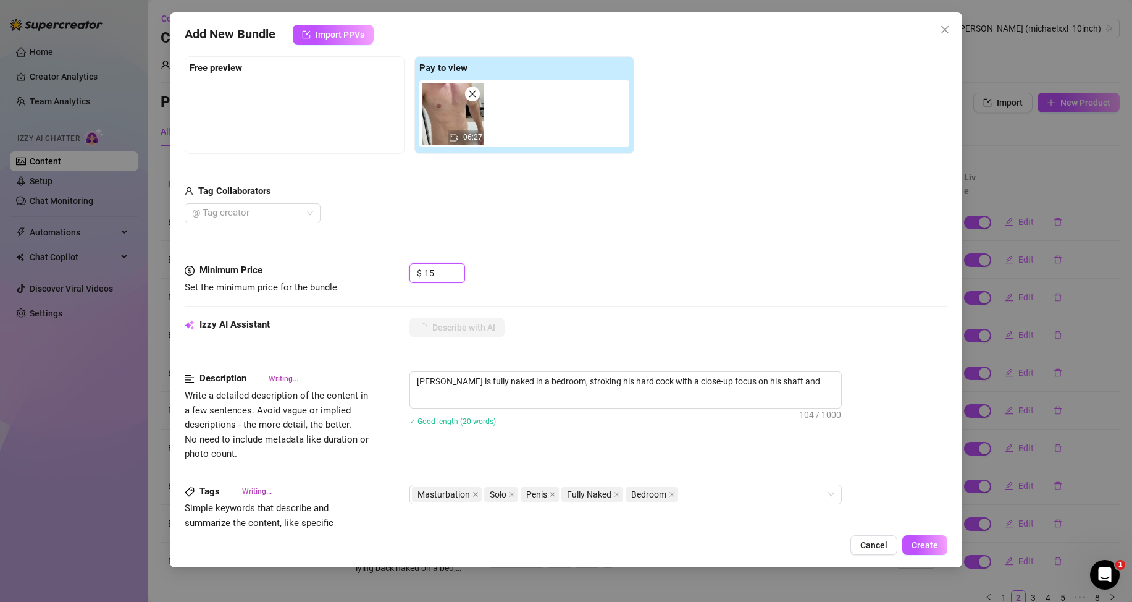
type textarea "Michael is fully naked in a bedroom, stroking his hard cock with a close-up foc…"
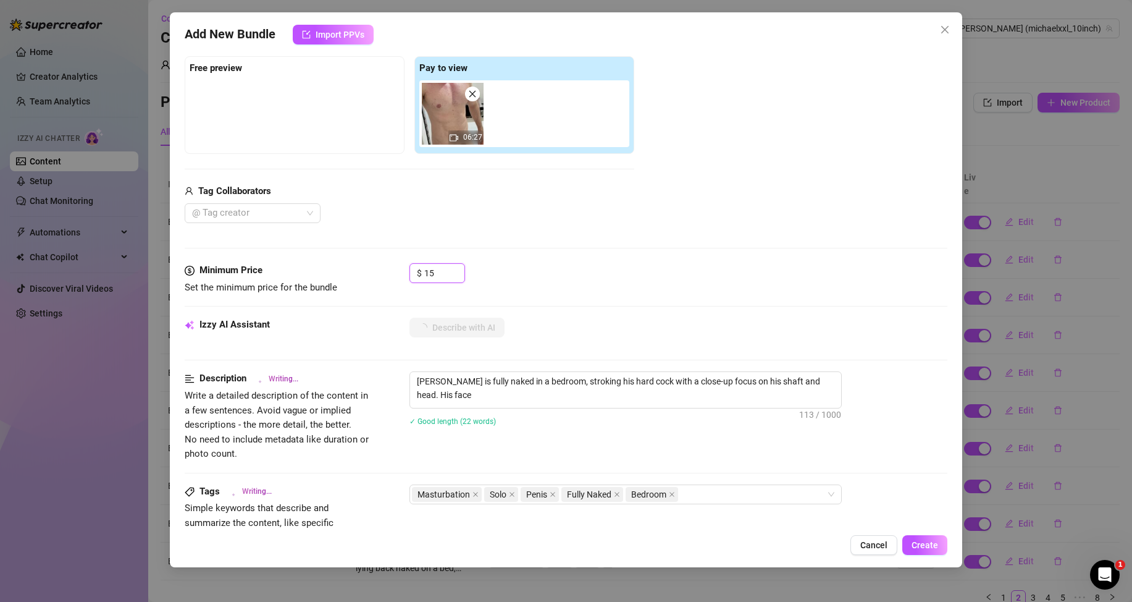
type textarea "Michael is fully naked in a bedroom, stroking his hard cock with a close-up foc…"
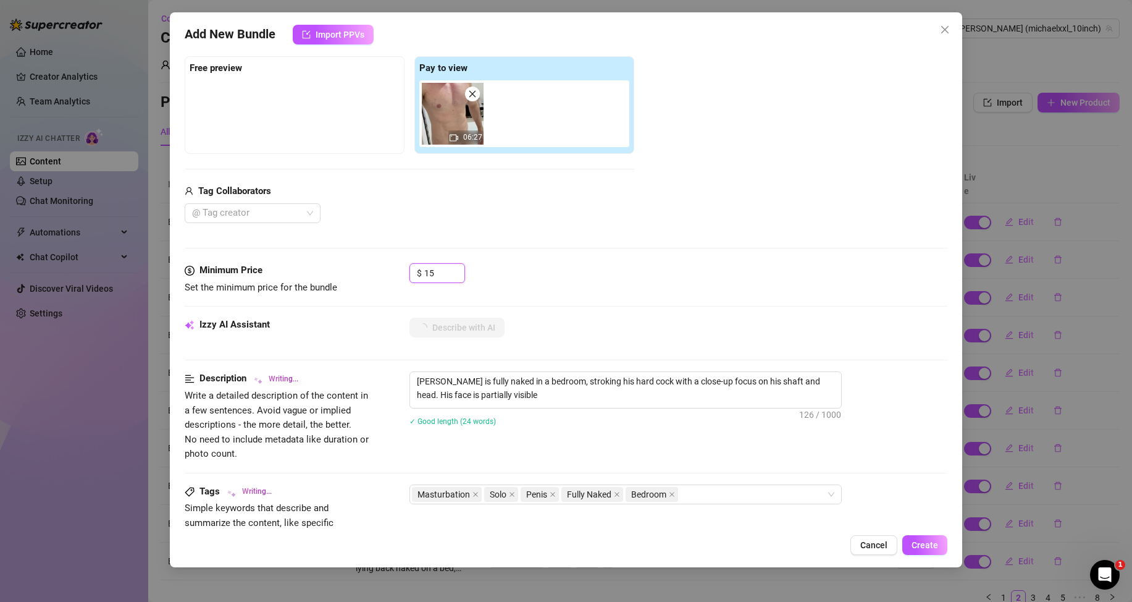
type textarea "Michael is fully naked in a bedroom, stroking his hard cock with a close-up foc…"
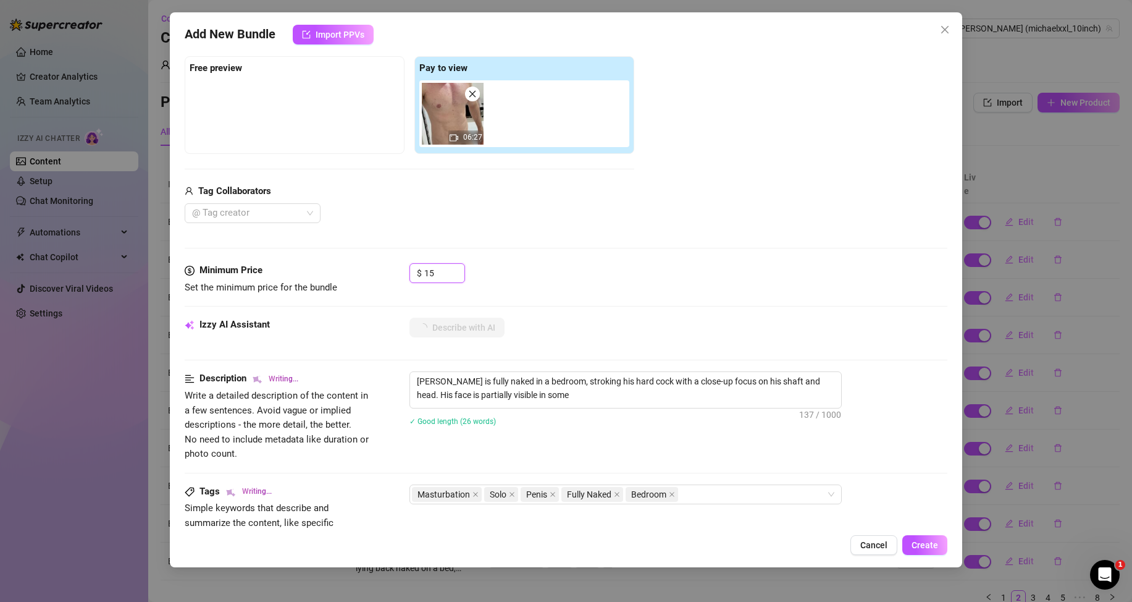
type textarea "Michael is fully naked in a bedroom, stroking his hard cock with a close-up foc…"
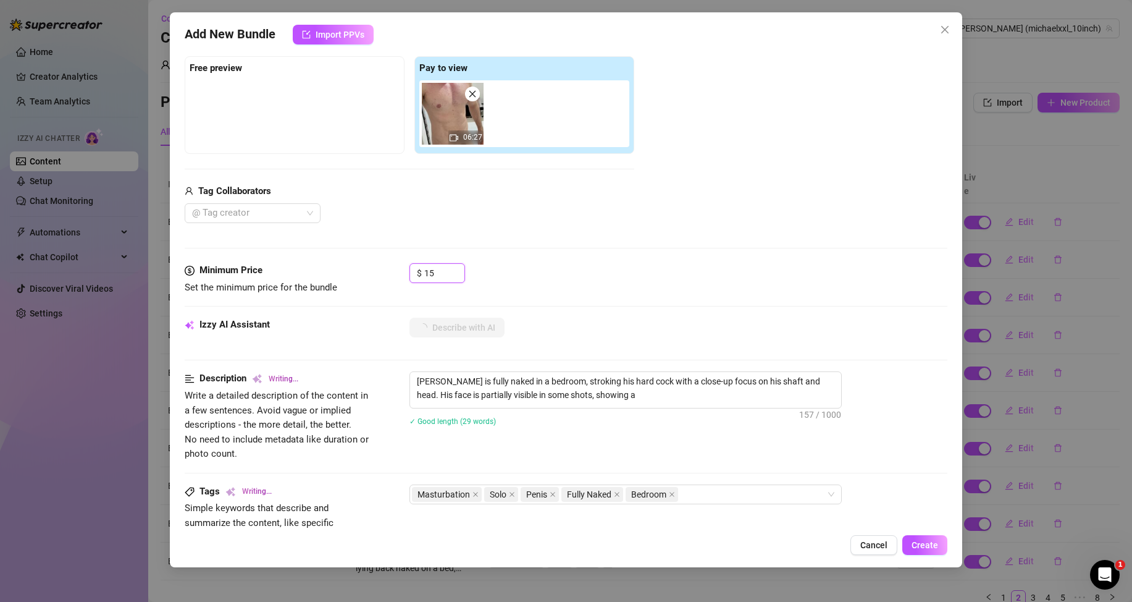
type textarea "Michael is fully naked in a bedroom, stroking his hard cock with a close-up foc…"
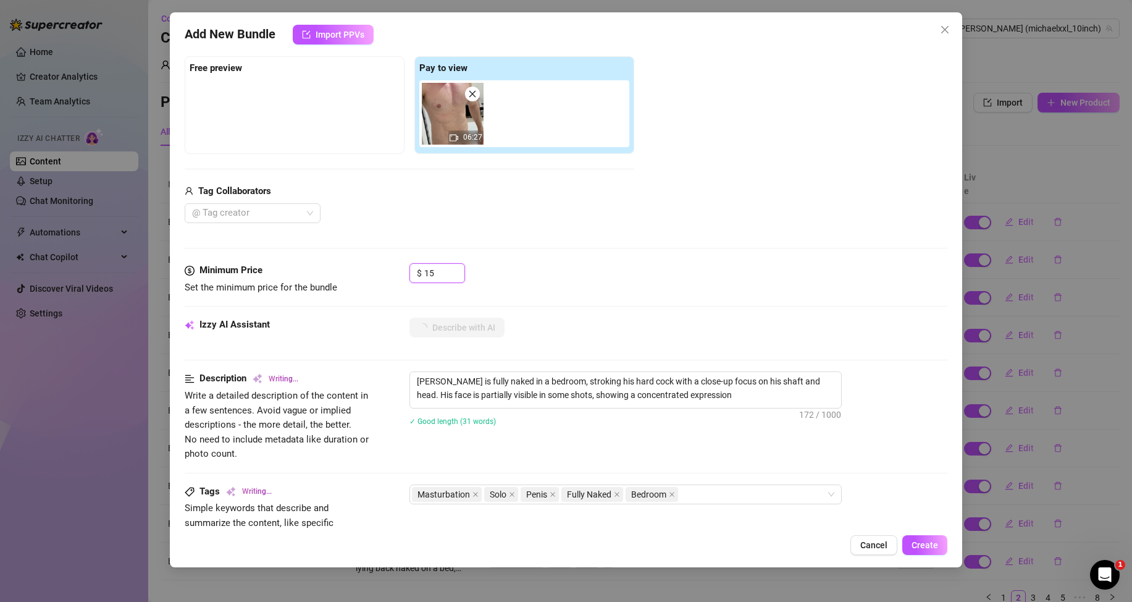
type textarea "Michael is fully naked in a bedroom, stroking his hard cock with a close-up foc…"
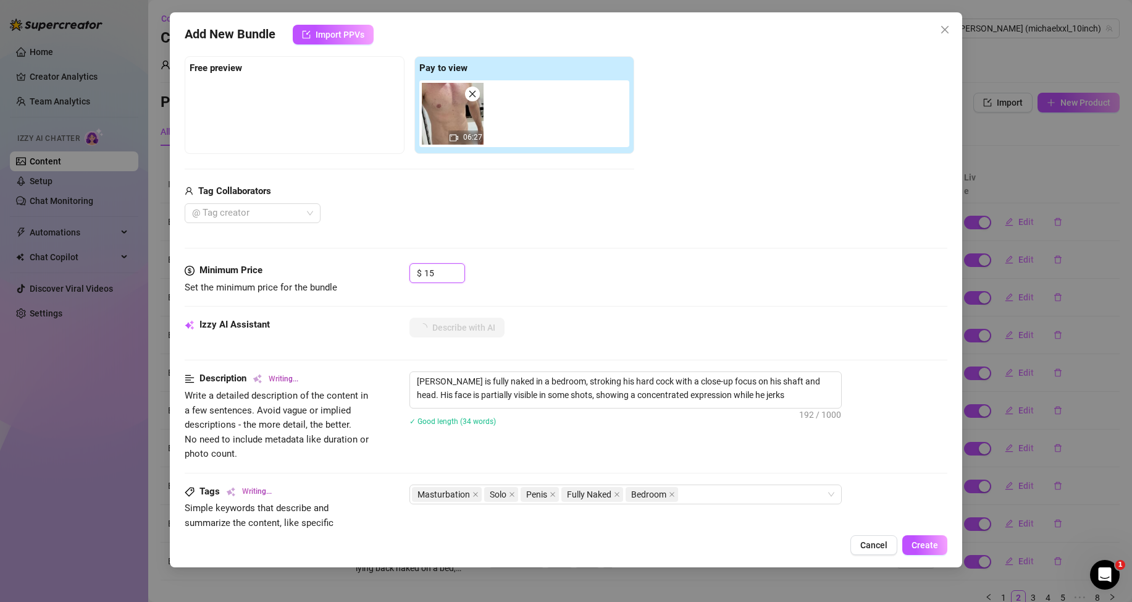
type textarea "Michael is fully naked in a bedroom, stroking his hard cock with a close-up foc…"
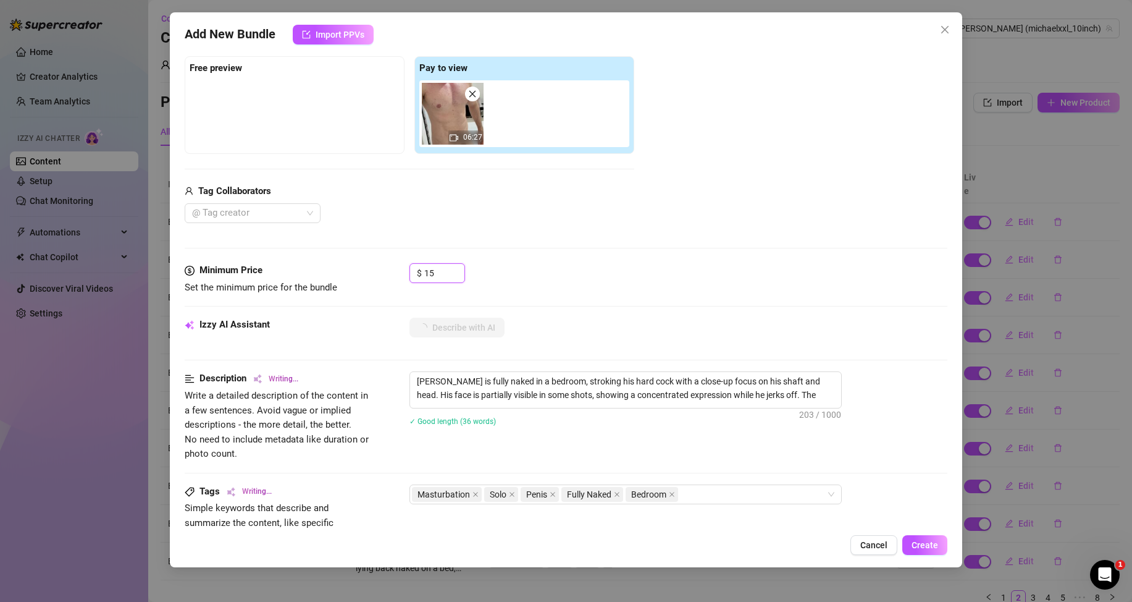
type textarea "Michael is fully naked in a bedroom, stroking his hard cock with a close-up foc…"
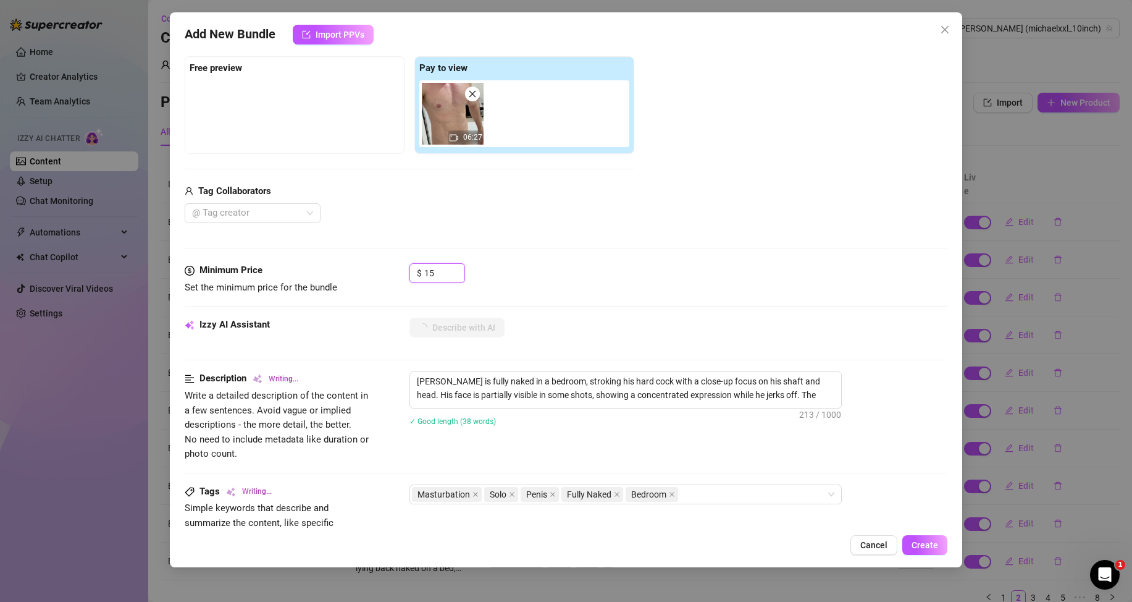
type textarea "Michael is fully naked in a bedroom, stroking his hard cock with a close-up foc…"
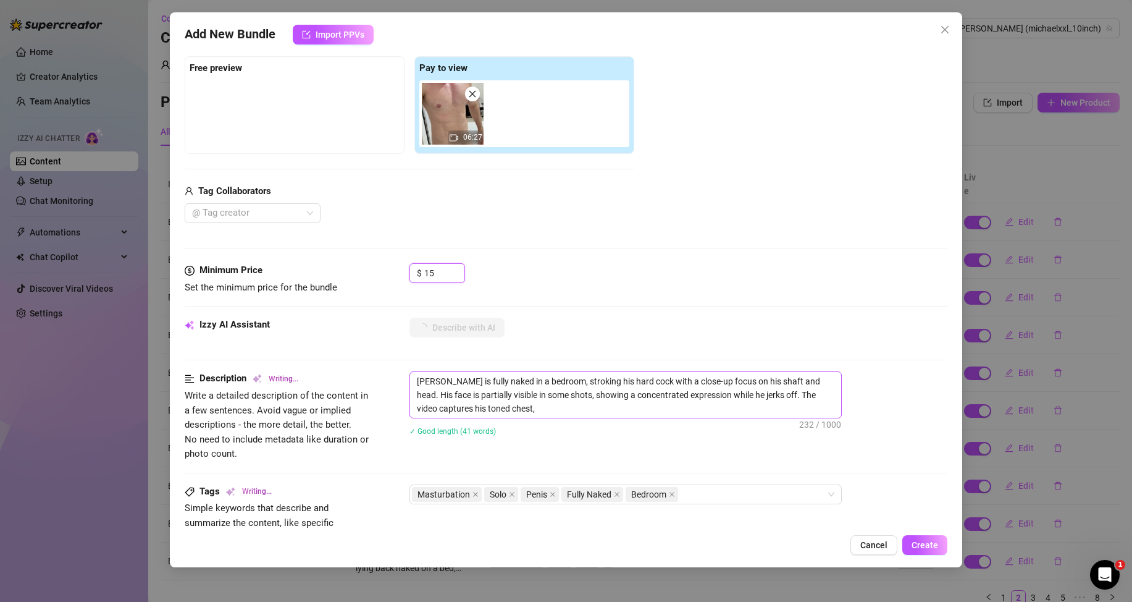
type textarea "Michael is fully naked in a bedroom, stroking his hard cock with a close-up foc…"
click at [932, 545] on span "Create" at bounding box center [925, 545] width 27 height 10
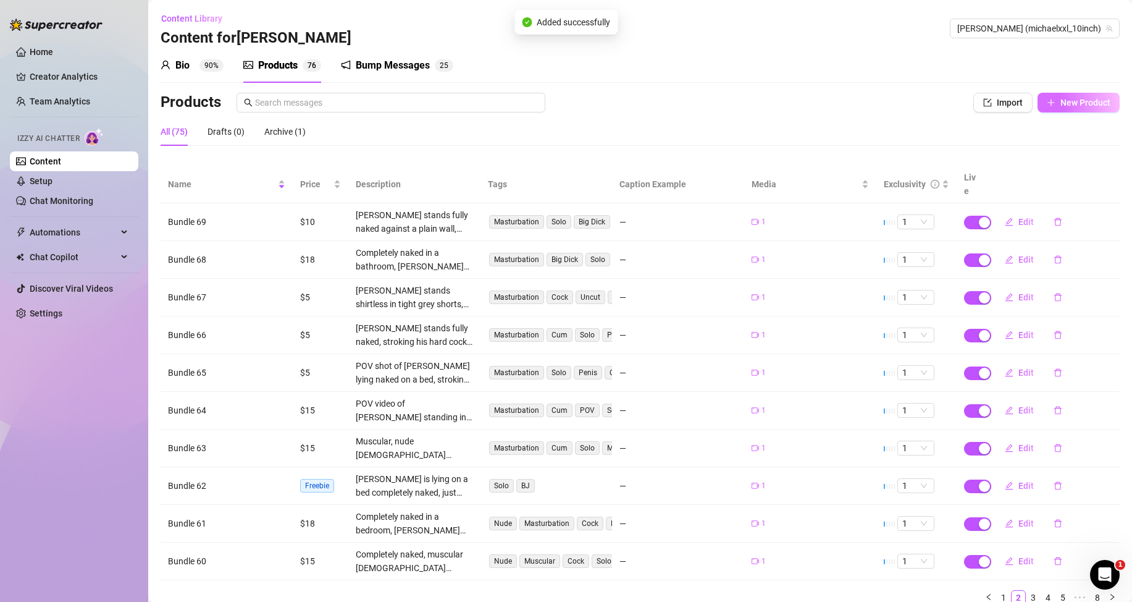
click at [1061, 104] on span "New Product" at bounding box center [1086, 103] width 50 height 10
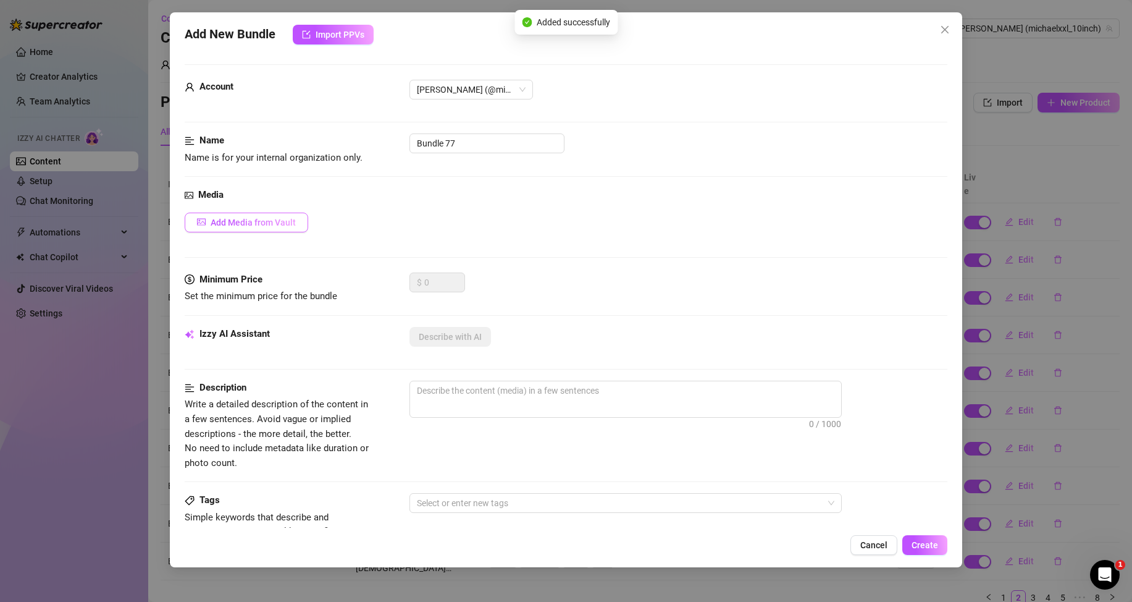
click at [248, 212] on button "Add Media from Vault" at bounding box center [247, 222] width 124 height 20
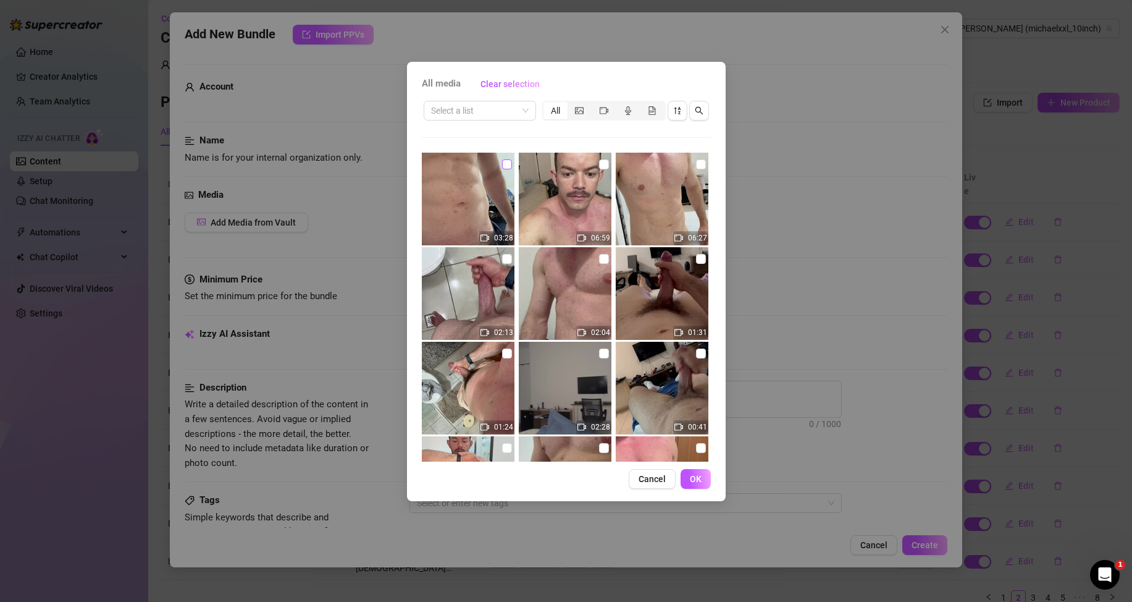
click at [503, 162] on input "checkbox" at bounding box center [507, 164] width 10 height 10
click at [704, 477] on button "OK" at bounding box center [696, 479] width 30 height 20
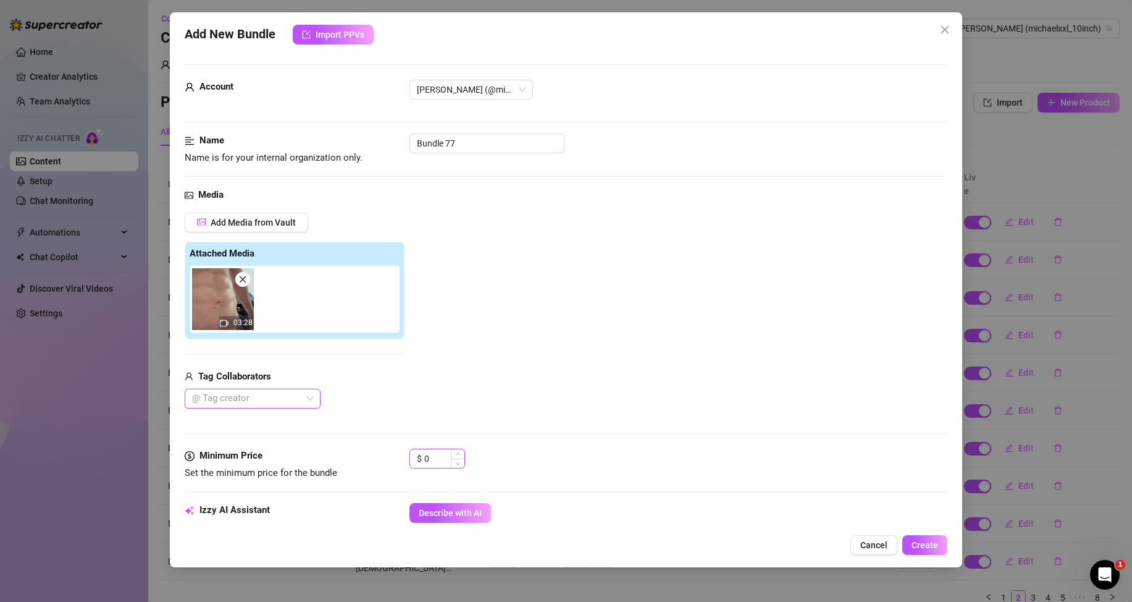
click at [437, 458] on input "0" at bounding box center [444, 458] width 40 height 19
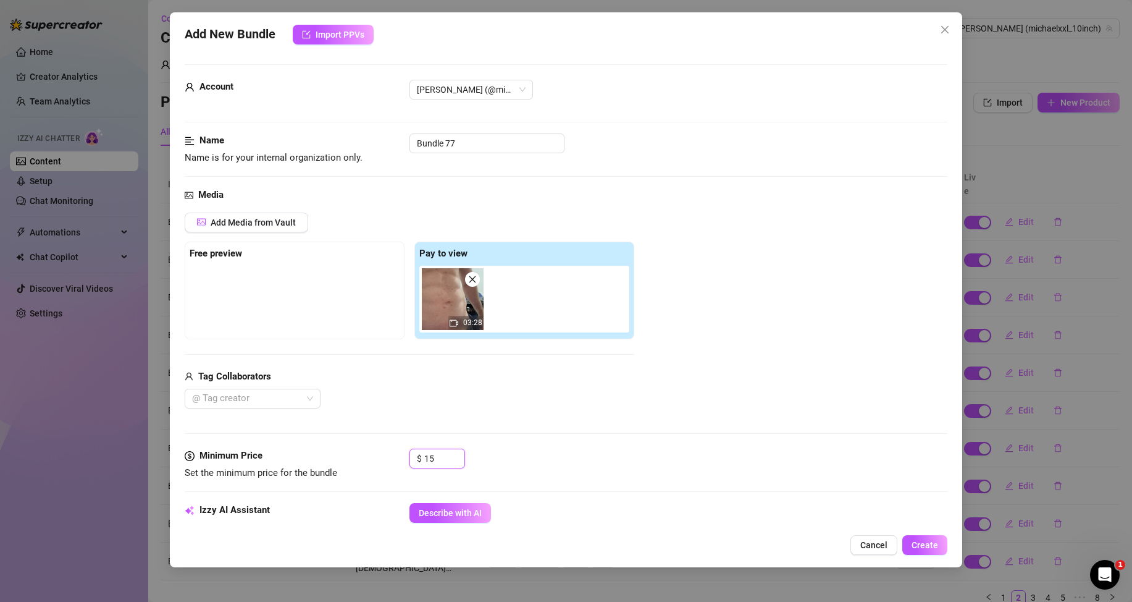
scroll to position [62, 0]
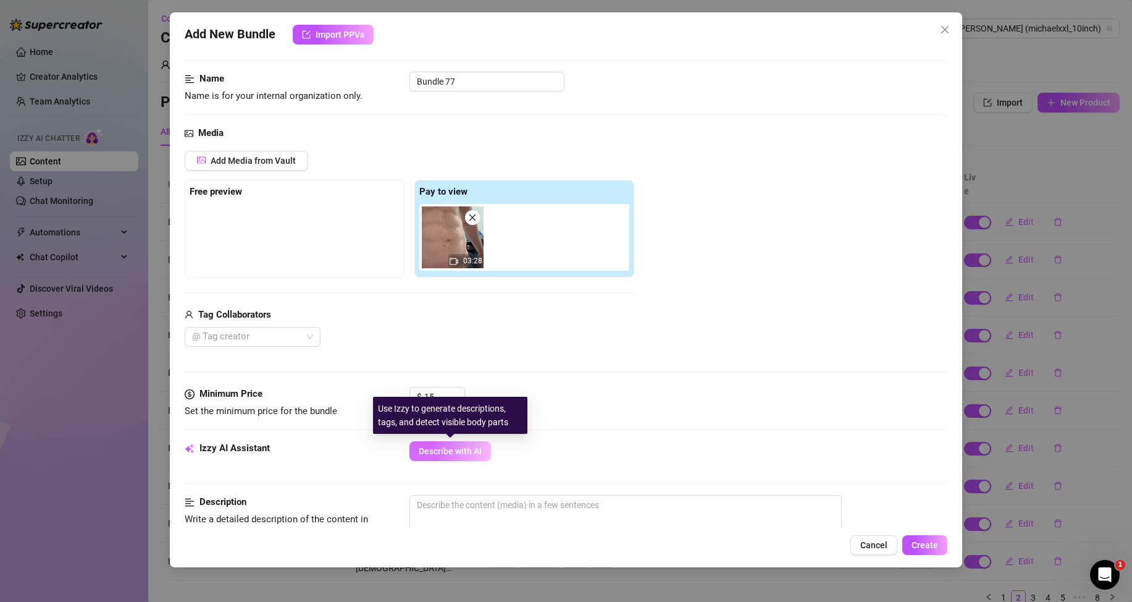
click at [452, 453] on span "Describe with AI" at bounding box center [450, 451] width 63 height 10
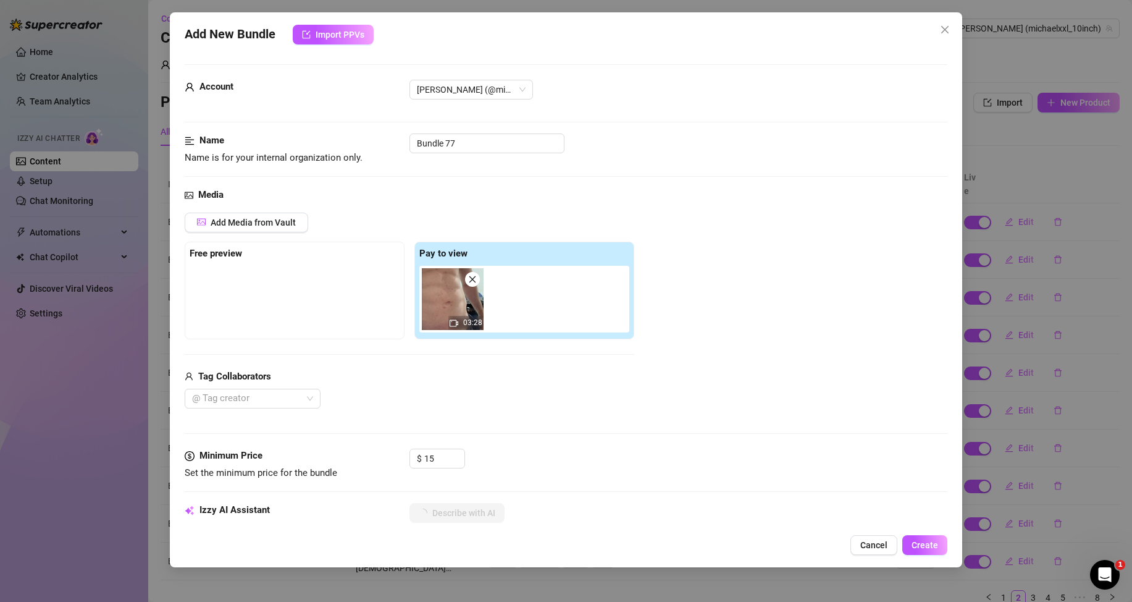
scroll to position [185, 0]
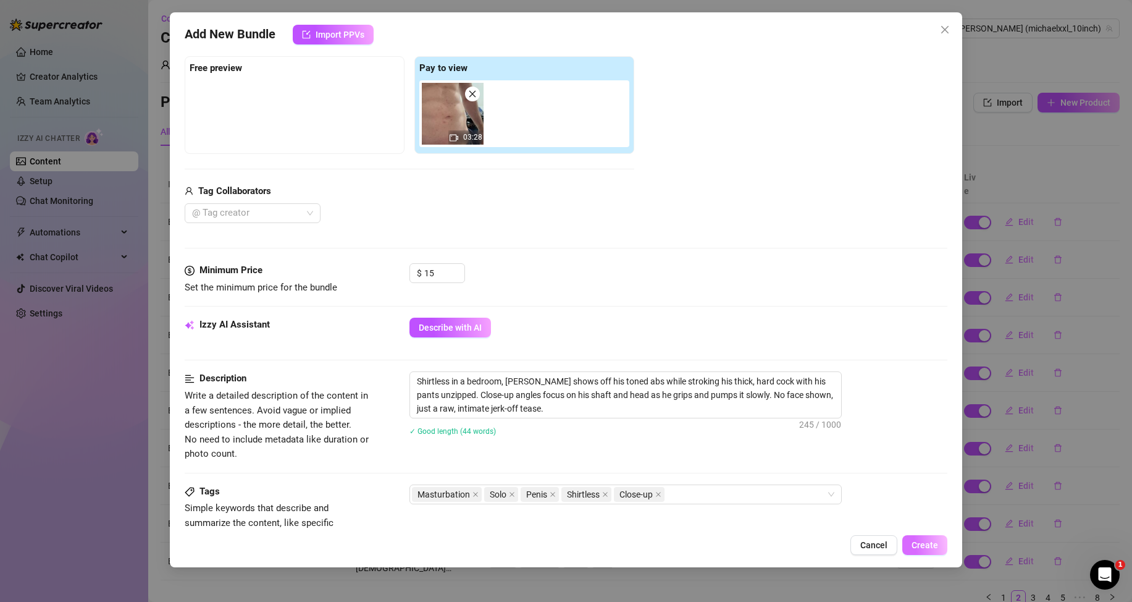
click at [918, 545] on span "Create" at bounding box center [925, 545] width 27 height 10
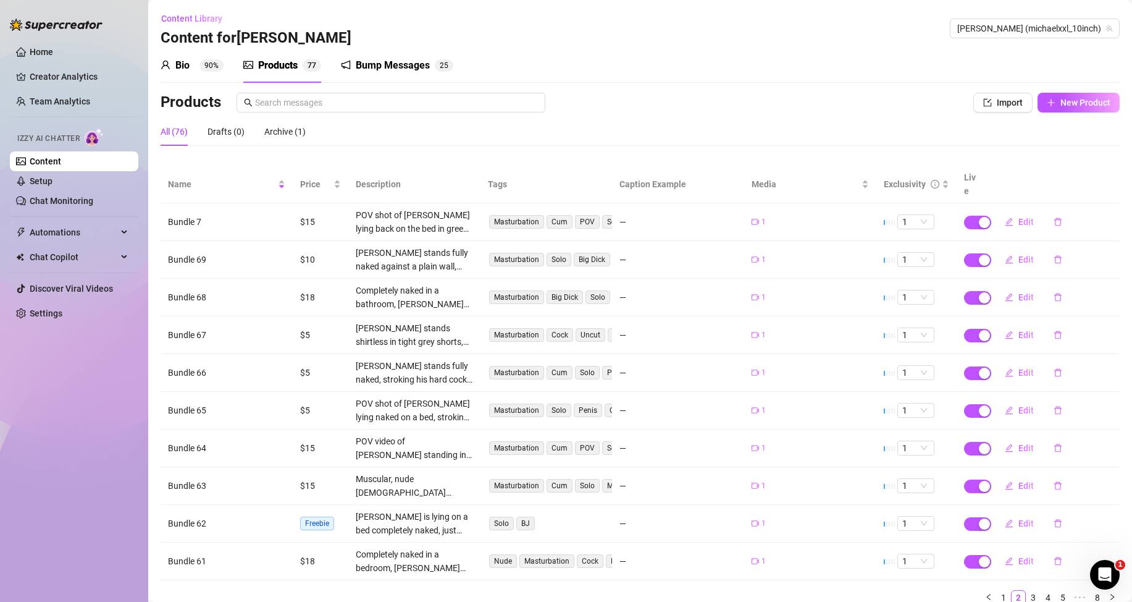
click at [1070, 114] on div "Products Import New Product" at bounding box center [640, 105] width 959 height 25
click at [1072, 104] on span "New Product" at bounding box center [1086, 103] width 50 height 10
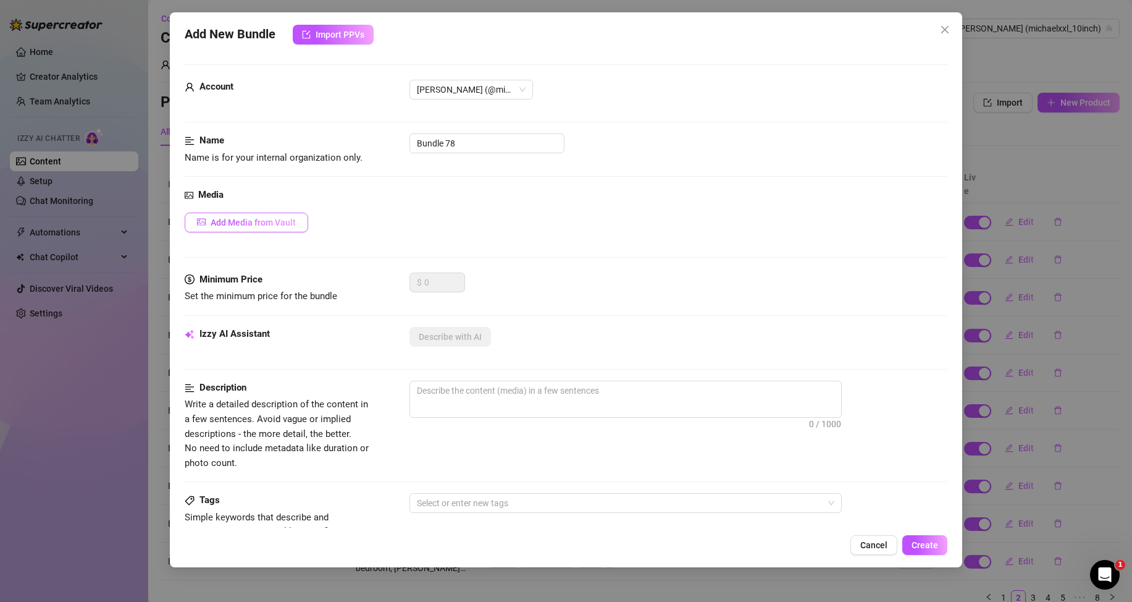
click at [272, 214] on button "Add Media from Vault" at bounding box center [247, 222] width 124 height 20
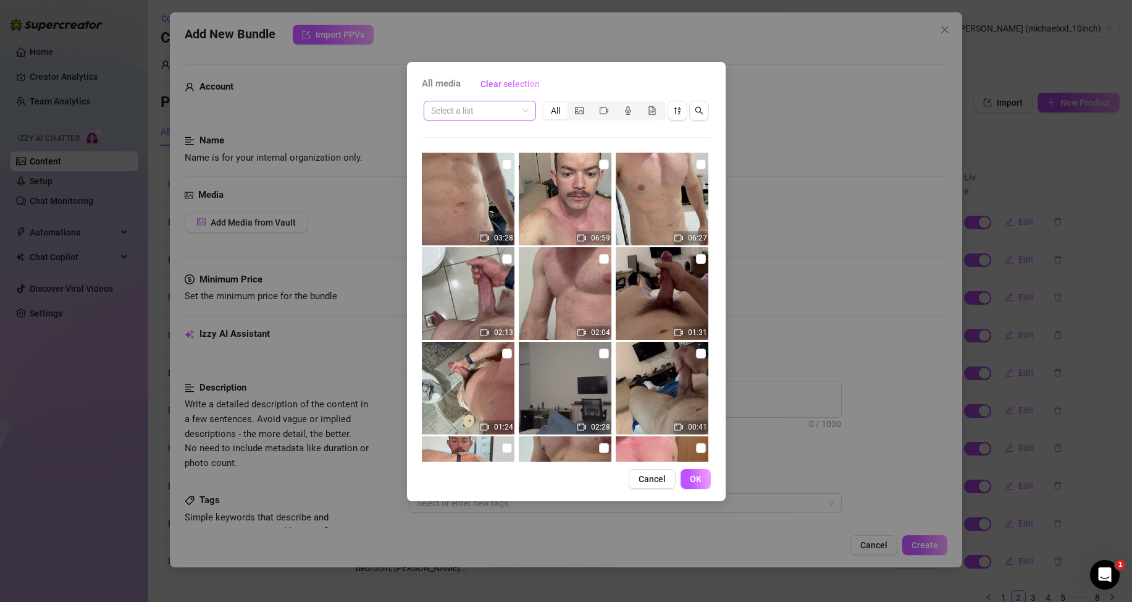
click at [520, 109] on span at bounding box center [480, 110] width 98 height 19
click at [477, 151] on div "Messages" at bounding box center [480, 155] width 93 height 14
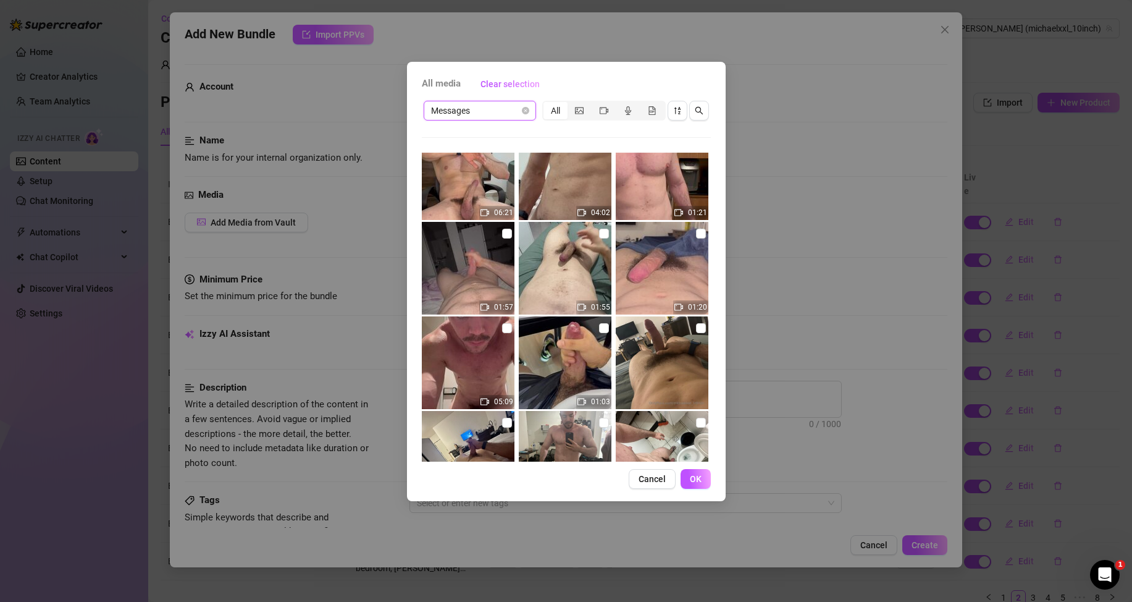
scroll to position [0, 0]
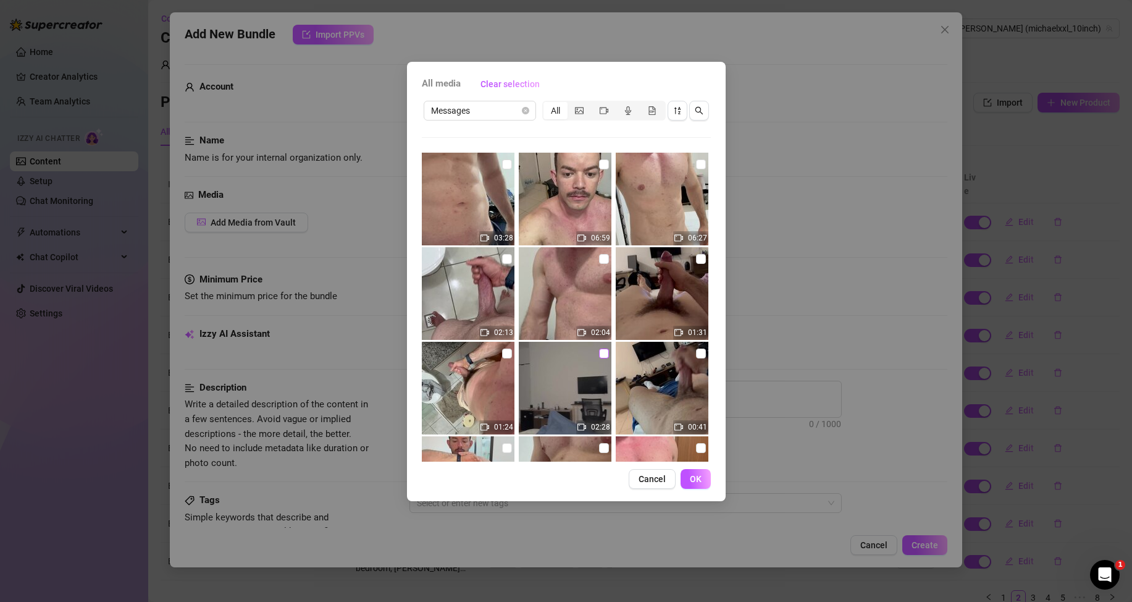
click at [599, 353] on input "checkbox" at bounding box center [604, 353] width 10 height 10
click at [692, 480] on span "OK" at bounding box center [696, 479] width 12 height 10
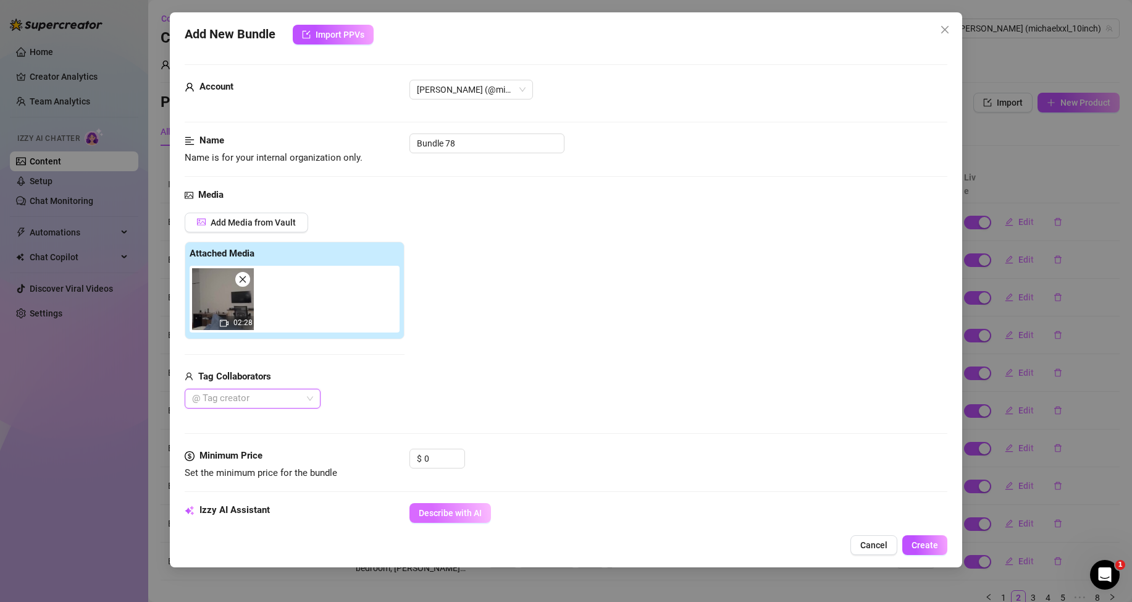
click at [459, 510] on span "Describe with AI" at bounding box center [450, 513] width 63 height 10
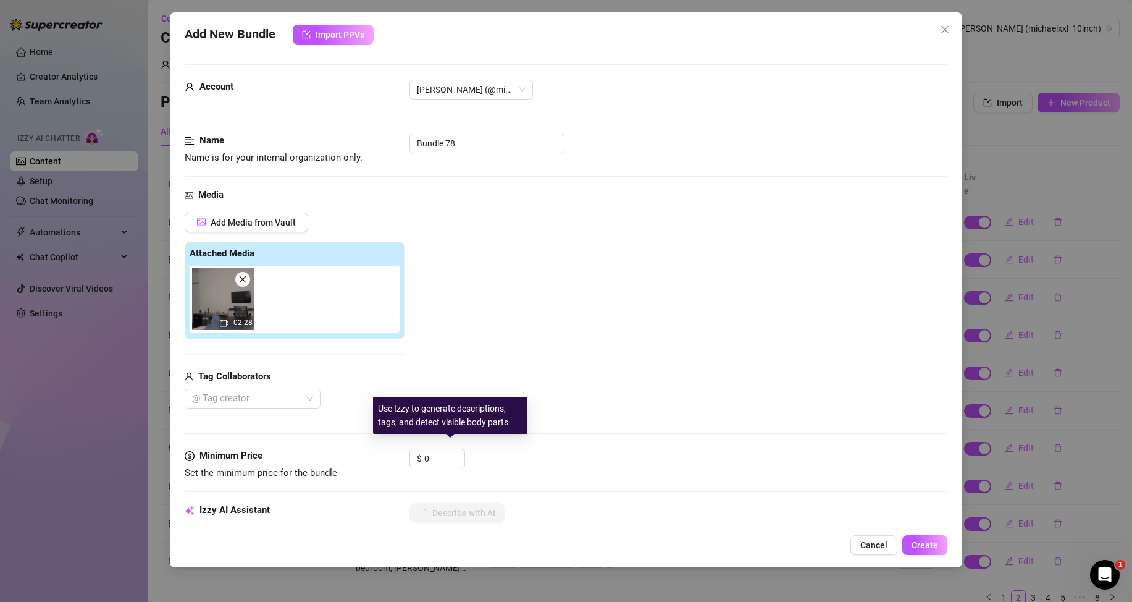
scroll to position [124, 0]
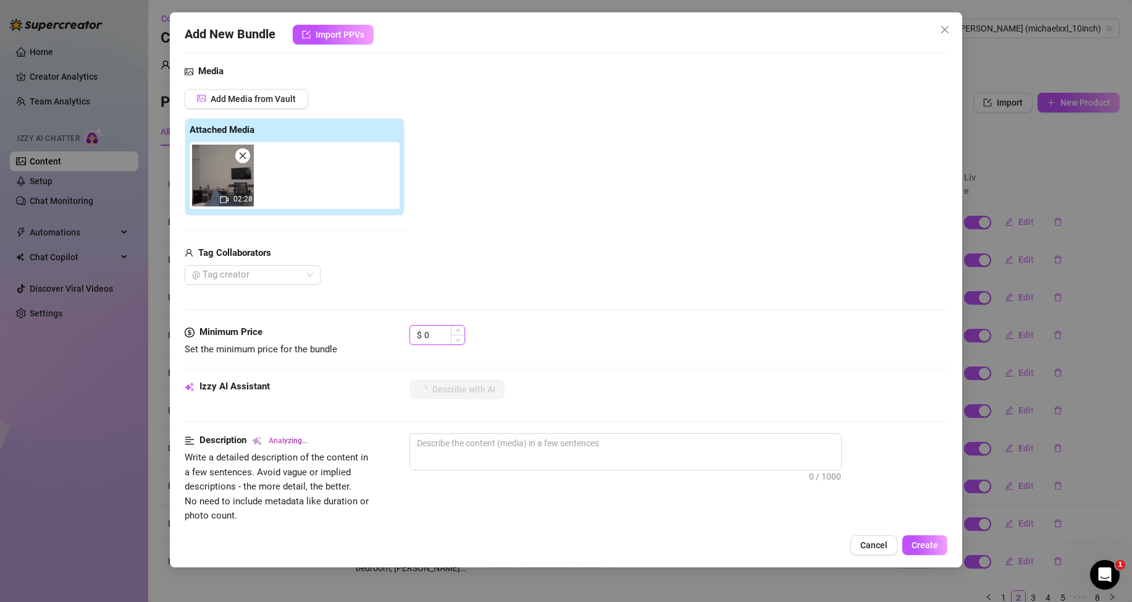
click at [436, 327] on input "0" at bounding box center [444, 335] width 40 height 19
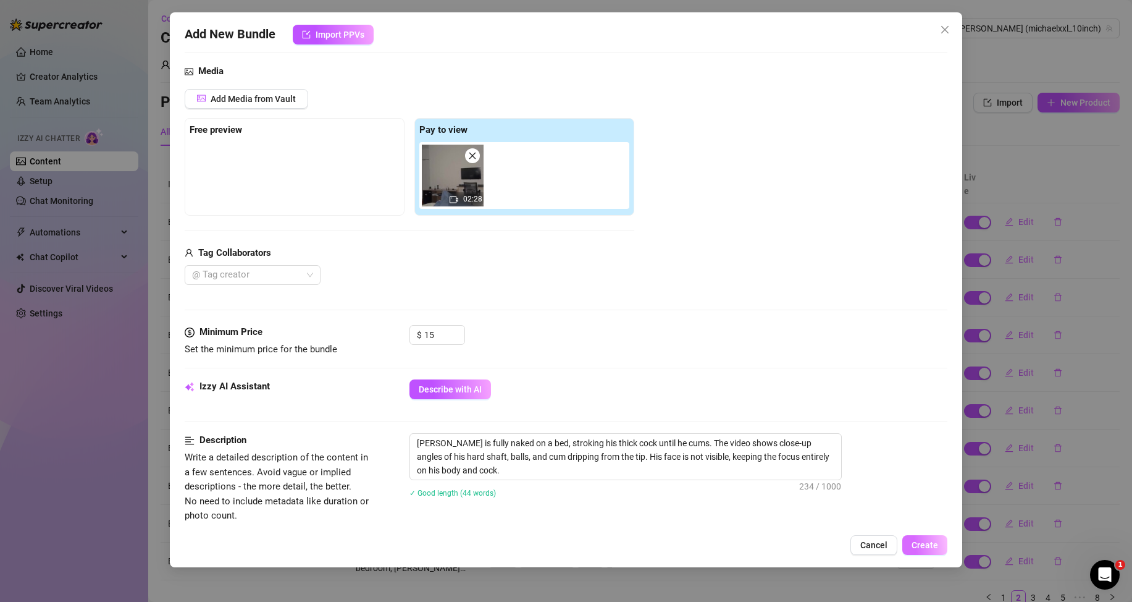
click at [922, 541] on span "Create" at bounding box center [925, 545] width 27 height 10
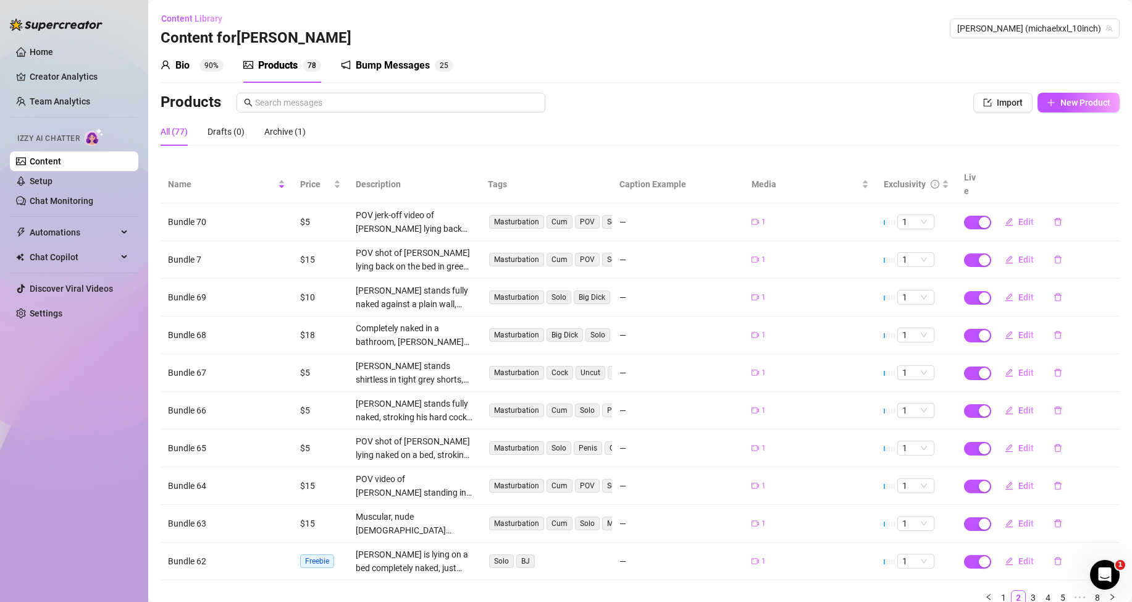
scroll to position [50, 0]
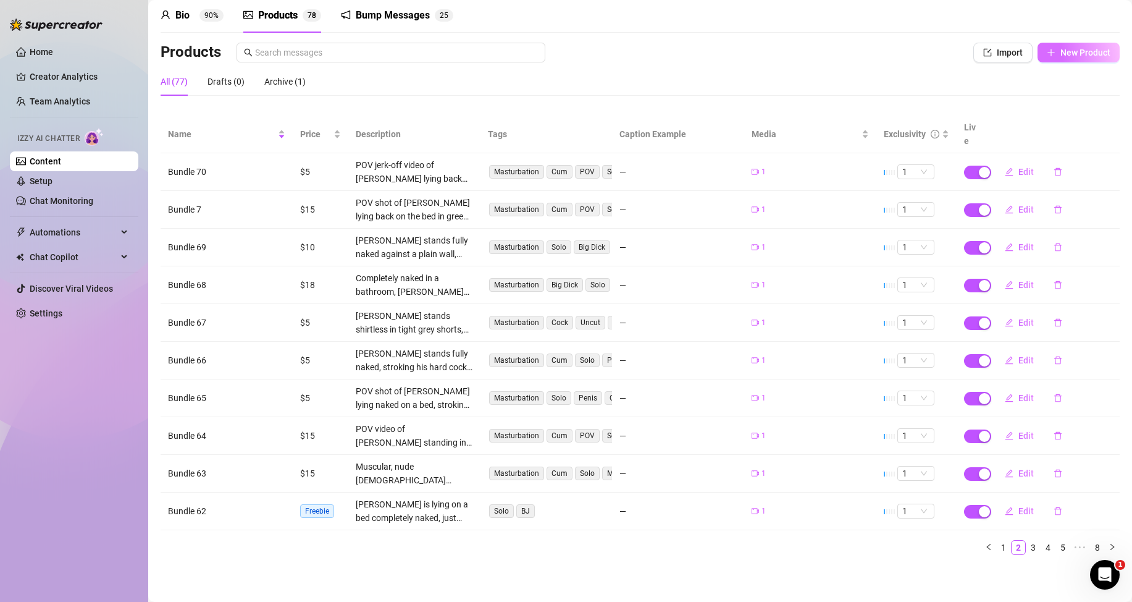
drag, startPoint x: 1068, startPoint y: 63, endPoint x: 1066, endPoint y: 56, distance: 7.6
click at [1068, 62] on div "Products Import New Product" at bounding box center [640, 55] width 959 height 25
click at [1065, 54] on span "New Product" at bounding box center [1086, 53] width 50 height 10
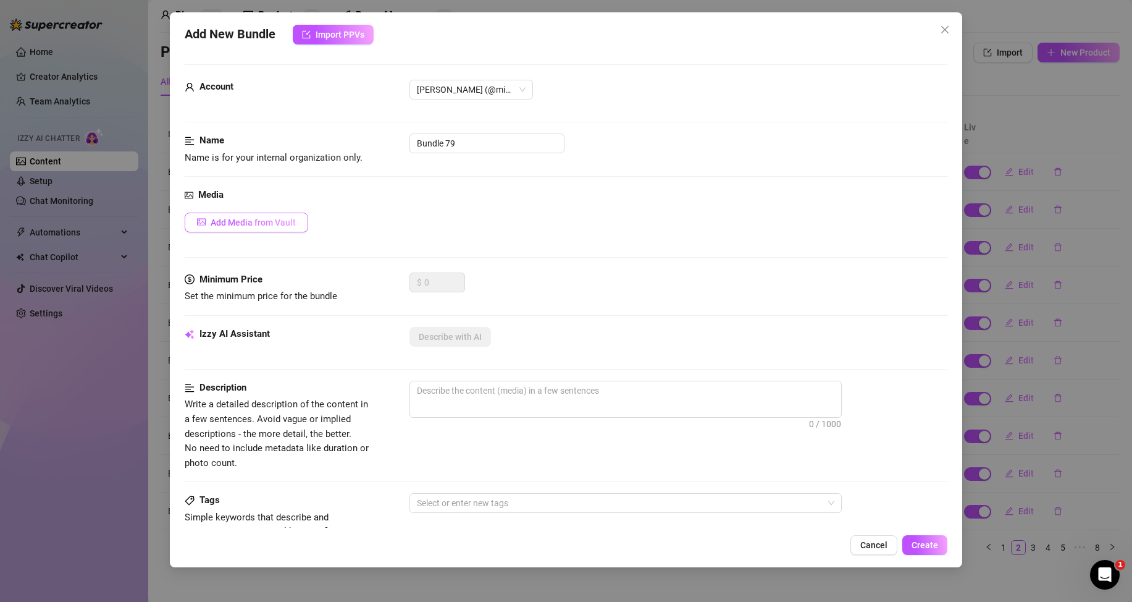
click at [288, 214] on button "Add Media from Vault" at bounding box center [247, 222] width 124 height 20
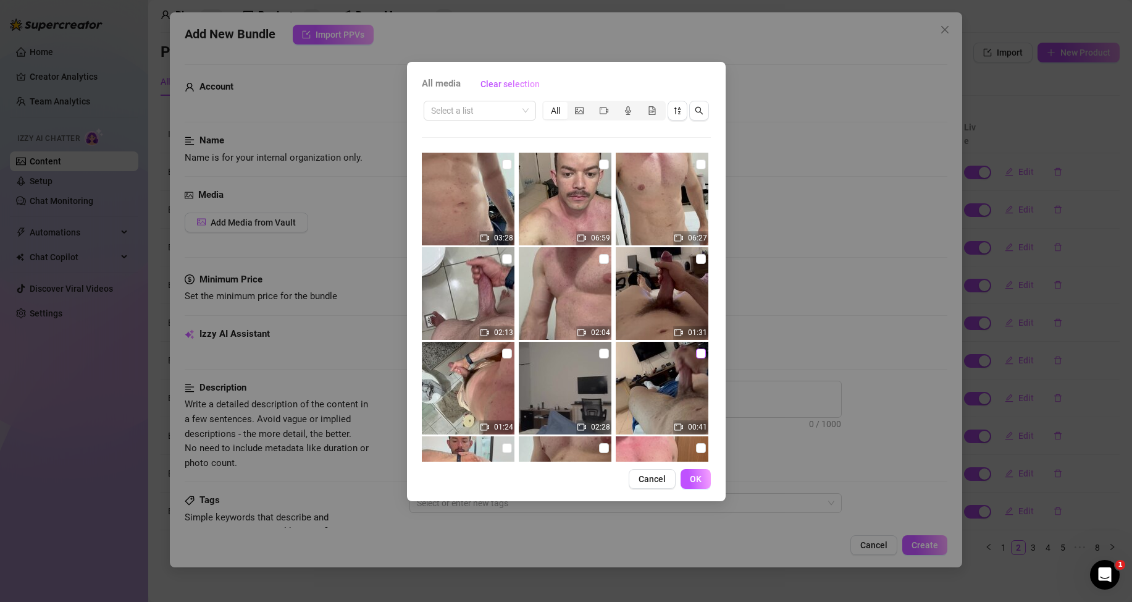
click at [696, 354] on input "checkbox" at bounding box center [701, 353] width 10 height 10
click at [705, 482] on button "OK" at bounding box center [696, 479] width 30 height 20
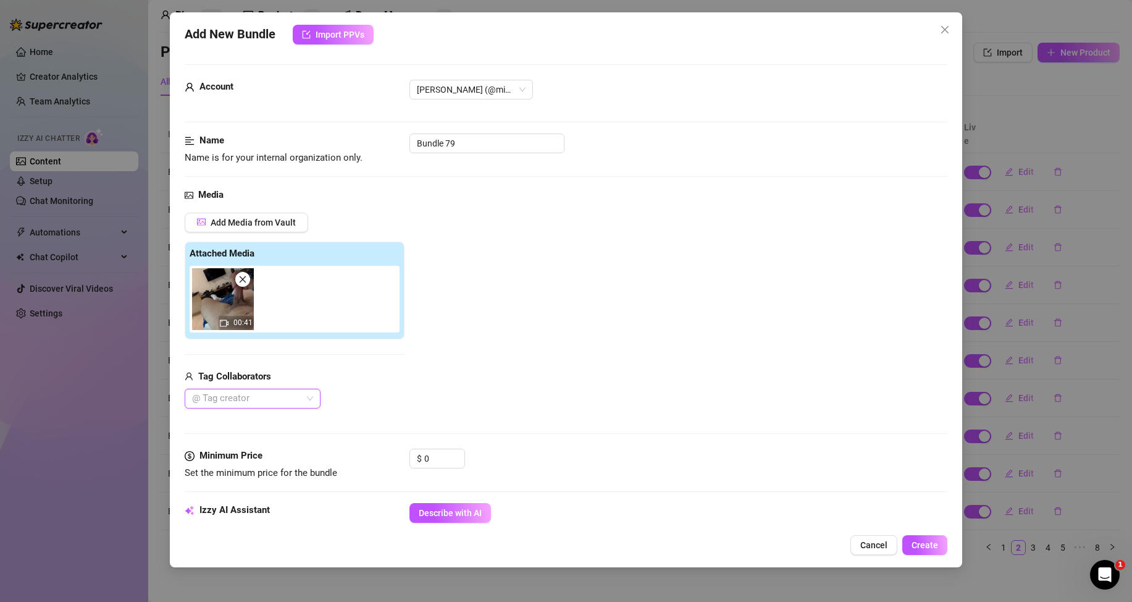
scroll to position [62, 0]
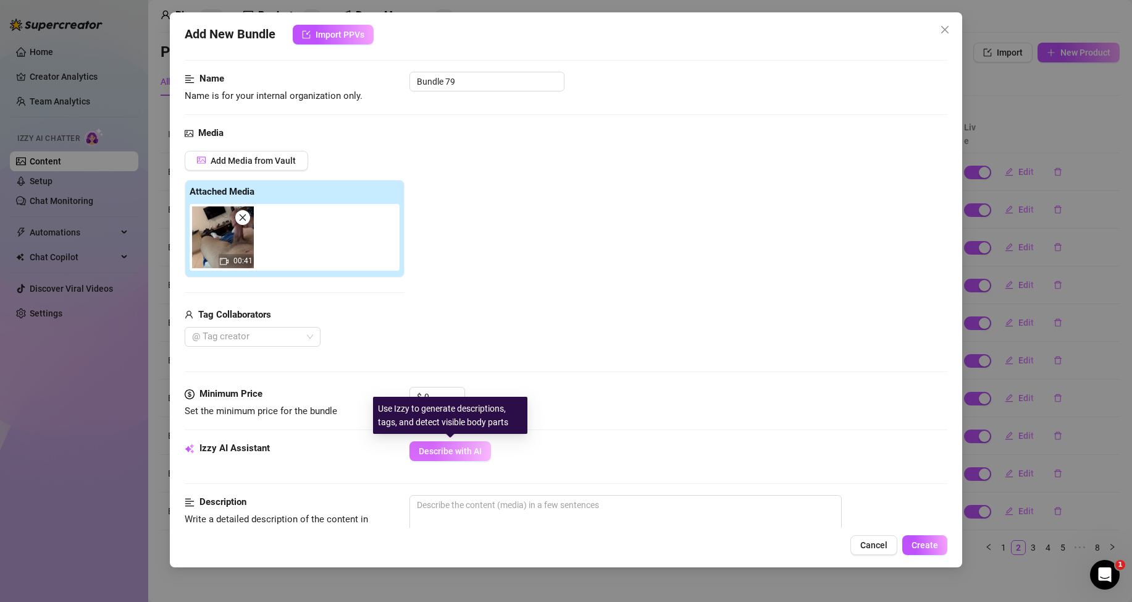
click at [445, 449] on span "Describe with AI" at bounding box center [450, 451] width 63 height 10
click at [437, 393] on input "0" at bounding box center [444, 396] width 40 height 19
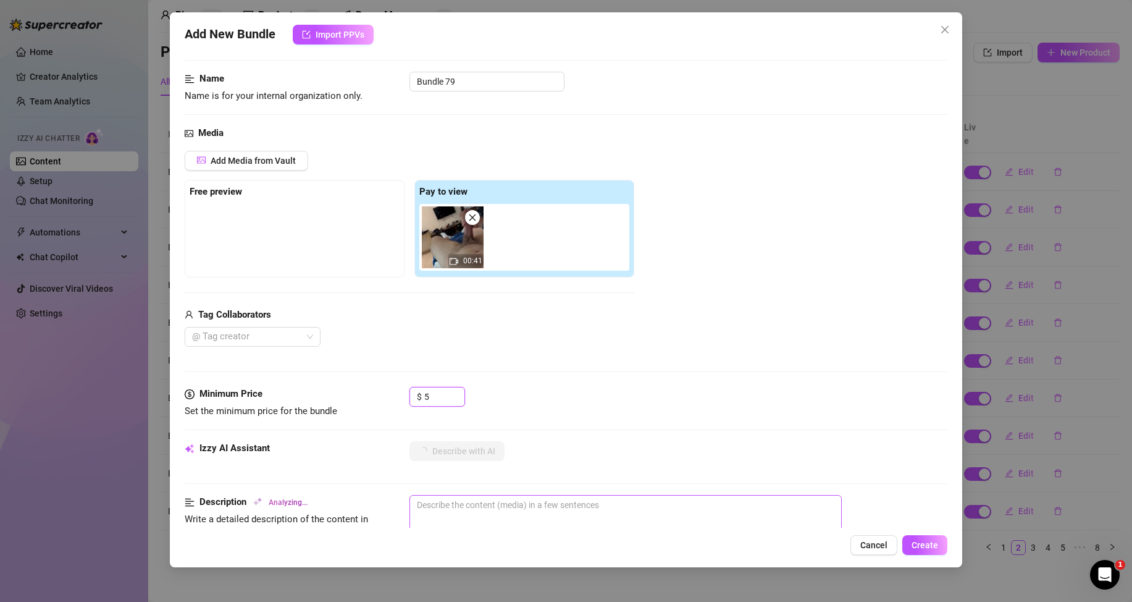
scroll to position [185, 0]
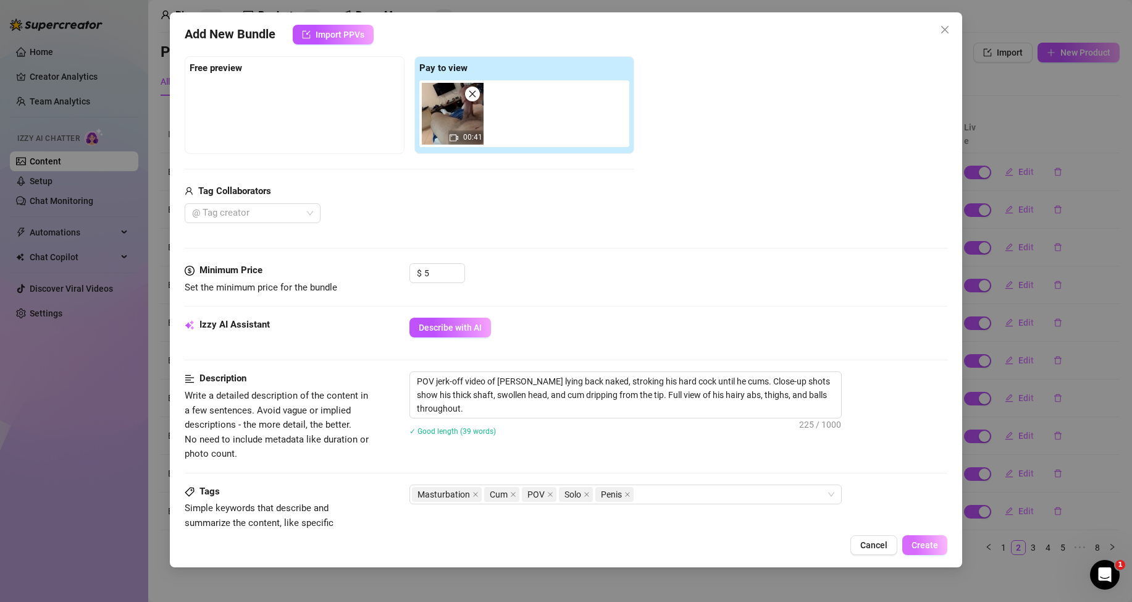
click at [924, 545] on span "Create" at bounding box center [925, 545] width 27 height 10
